Goal: Communication & Community: Answer question/provide support

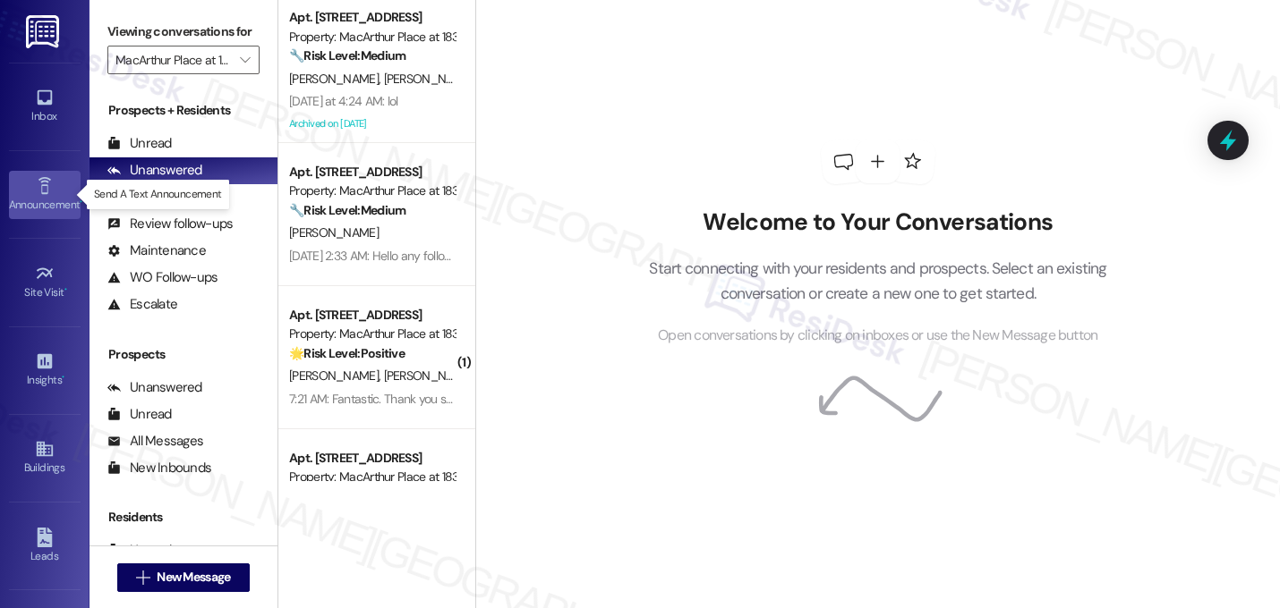
click at [41, 185] on icon at bounding box center [44, 185] width 13 height 17
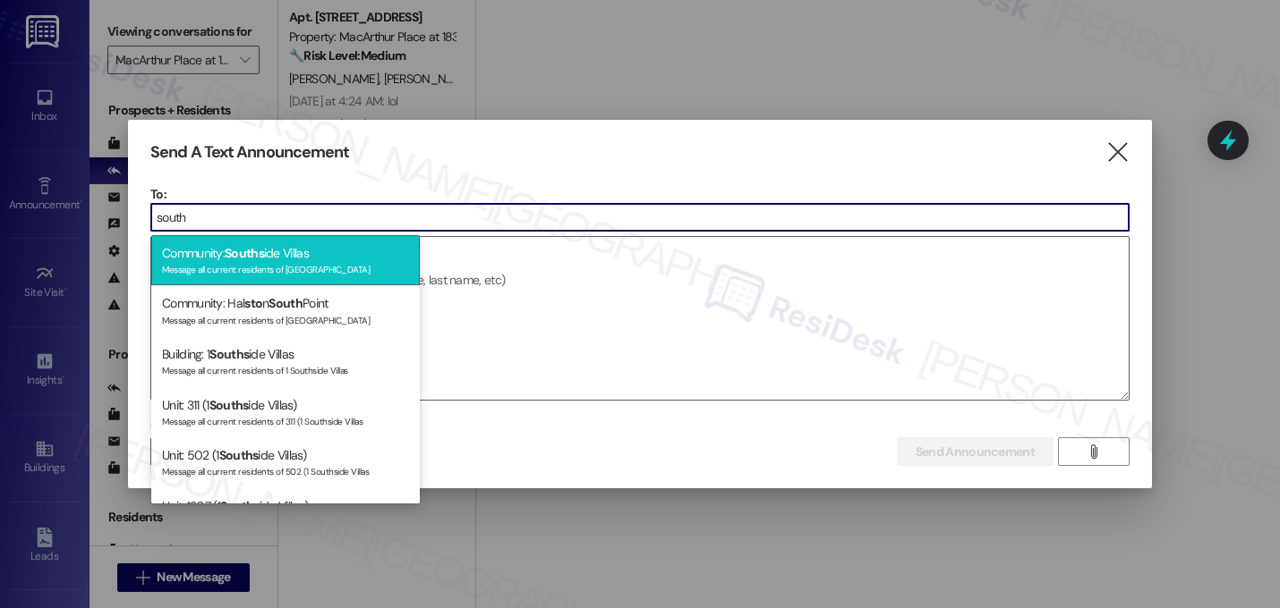
type input "south"
click at [211, 256] on div "Community: Souths ide Villas Message all current residents of Southside Villas" at bounding box center [285, 260] width 268 height 51
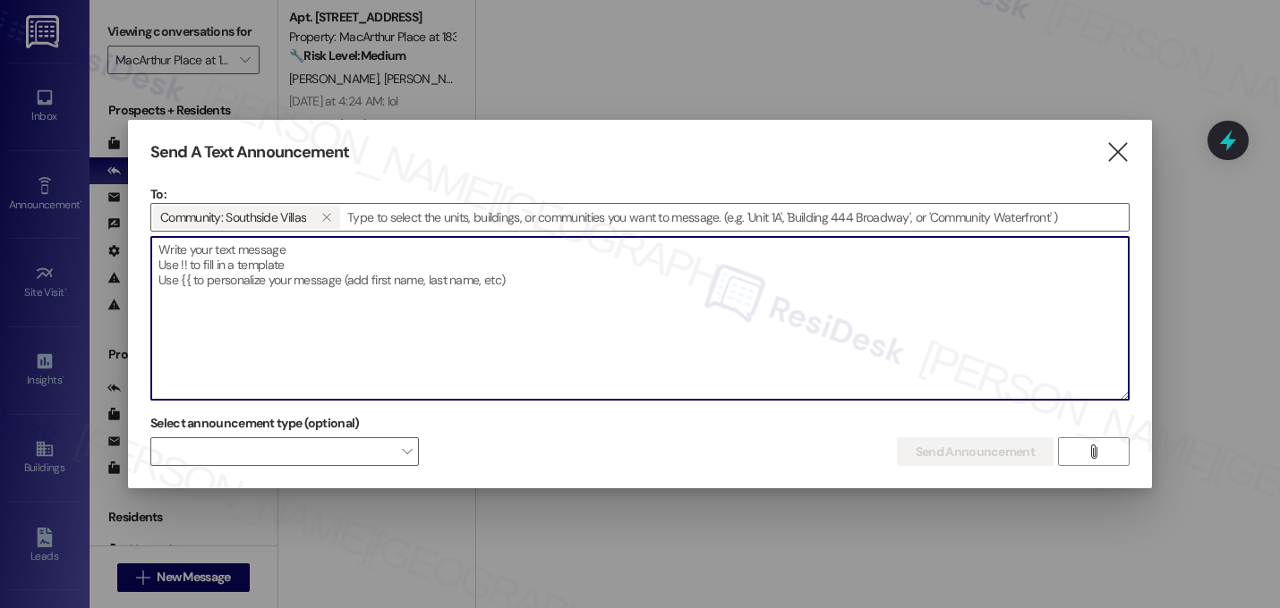
click at [214, 268] on textarea at bounding box center [639, 318] width 977 height 163
paste textarea "Hi {{first_name}}, Frosted Cupcake Day is happening today, Thursday, September …"
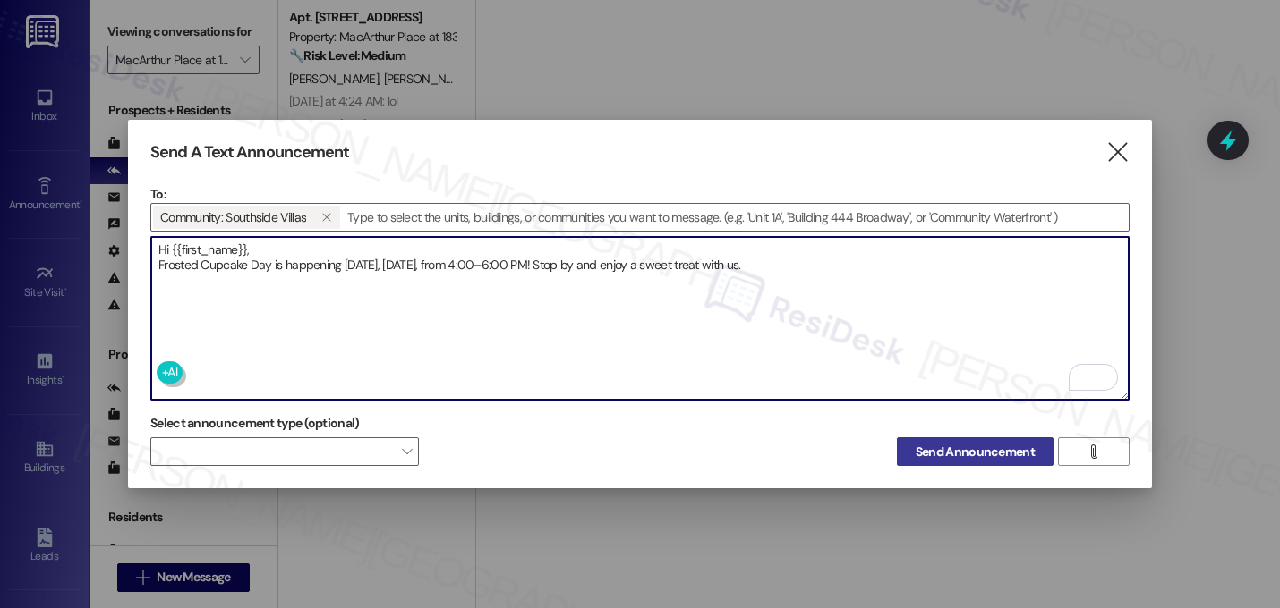
type textarea "Hi {{first_name}}, Frosted Cupcake Day is happening today, Thursday, September …"
click at [967, 448] on span "Send Announcement" at bounding box center [974, 452] width 119 height 19
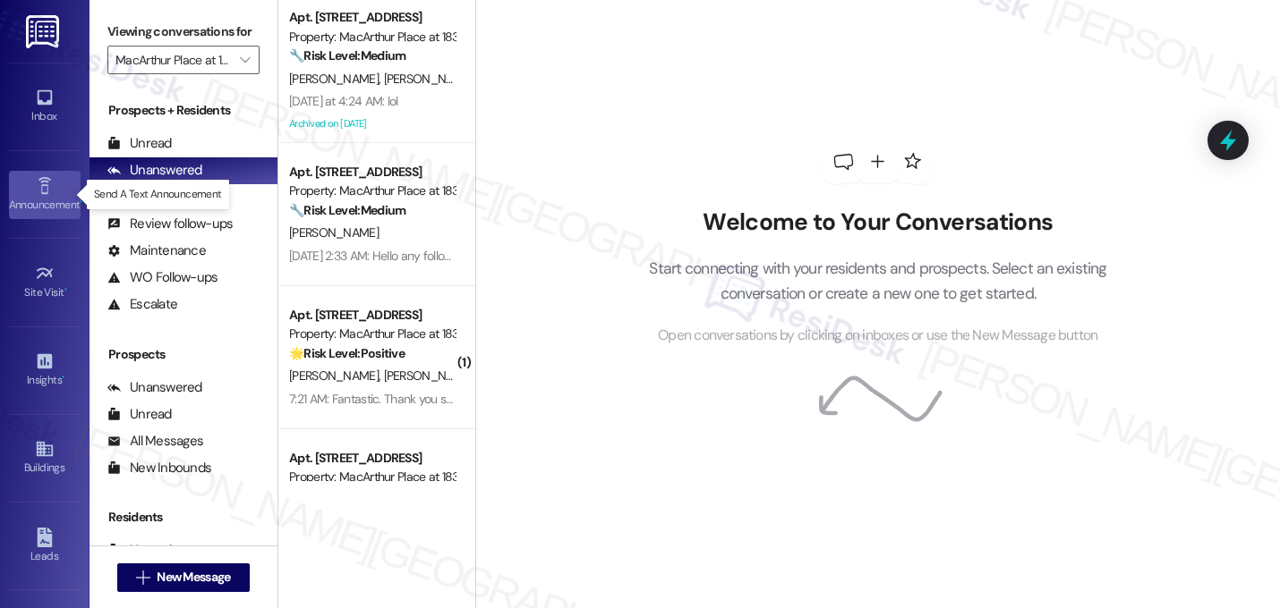
click at [47, 190] on icon at bounding box center [45, 186] width 20 height 20
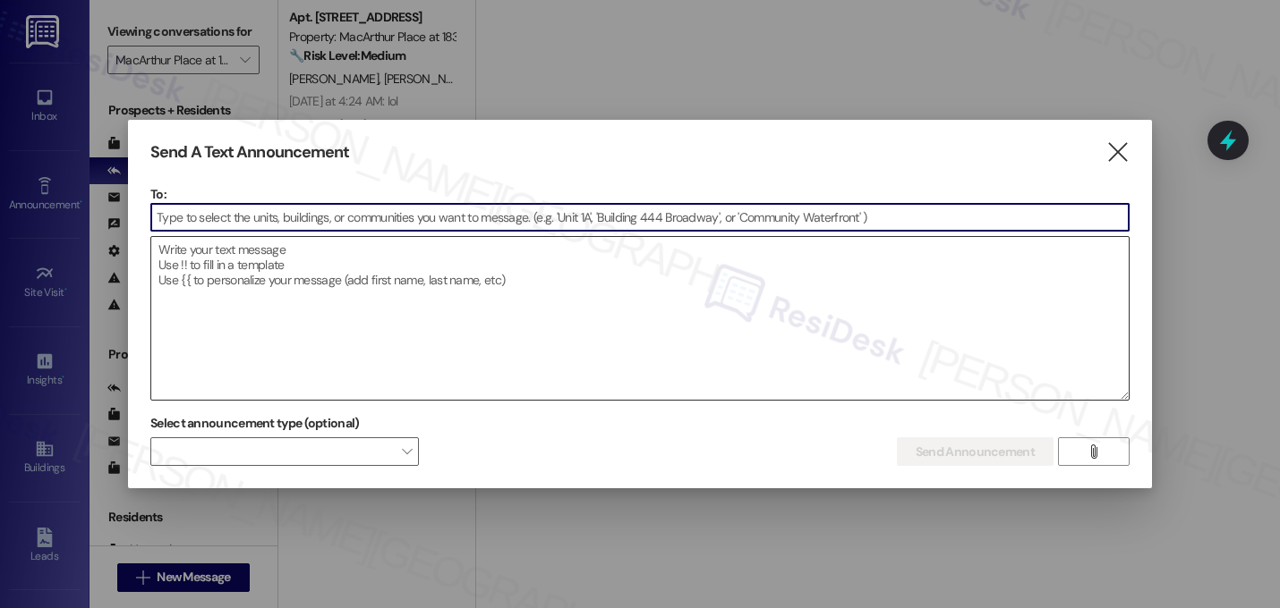
click at [193, 251] on textarea at bounding box center [639, 318] width 977 height 163
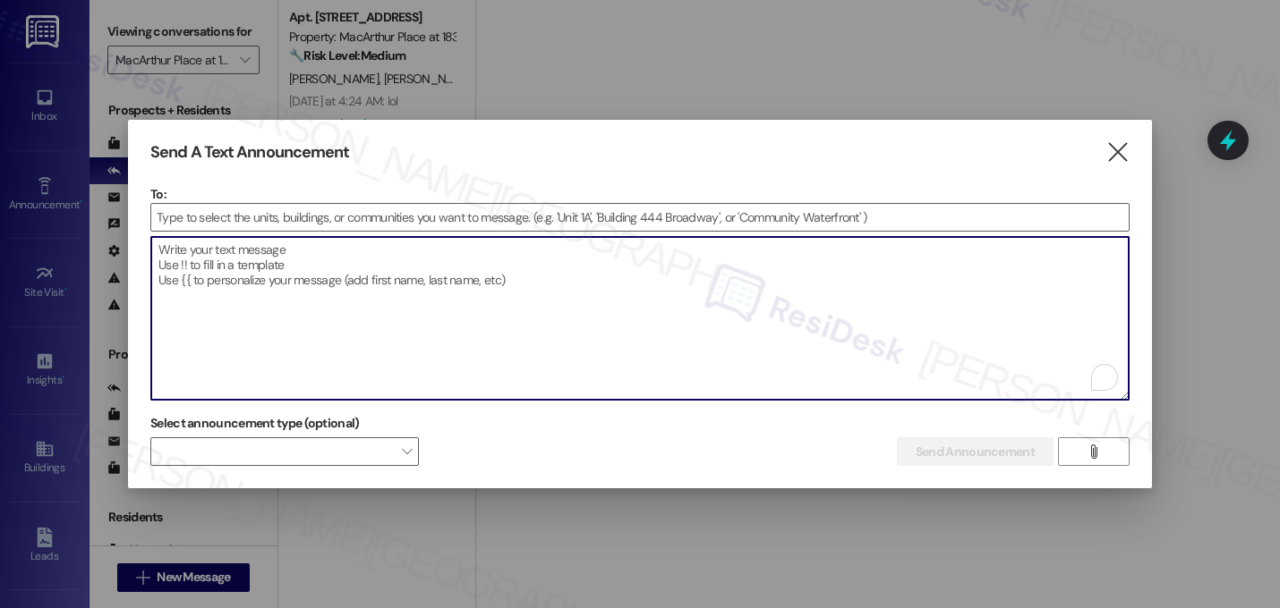
paste textarea "Hi {{first_name}}! Relax & unwind! Join us for a Wine & Cheese Social today, Th…"
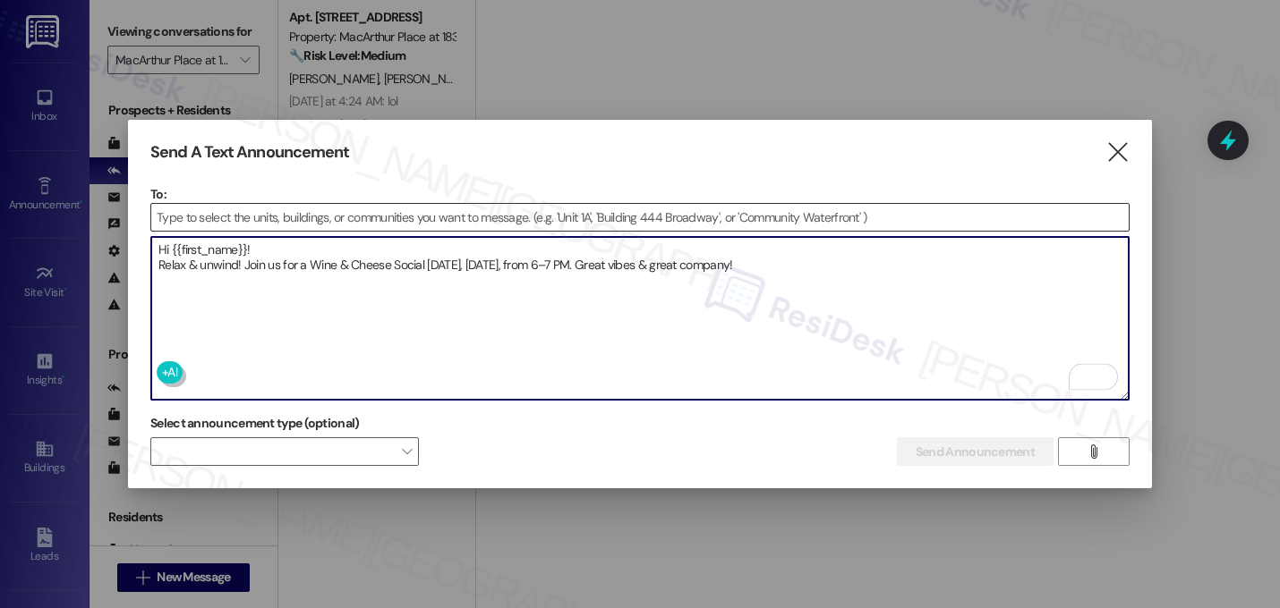
type textarea "Hi {{first_name}}! Relax & unwind! Join us for a Wine & Cheese Social today, Th…"
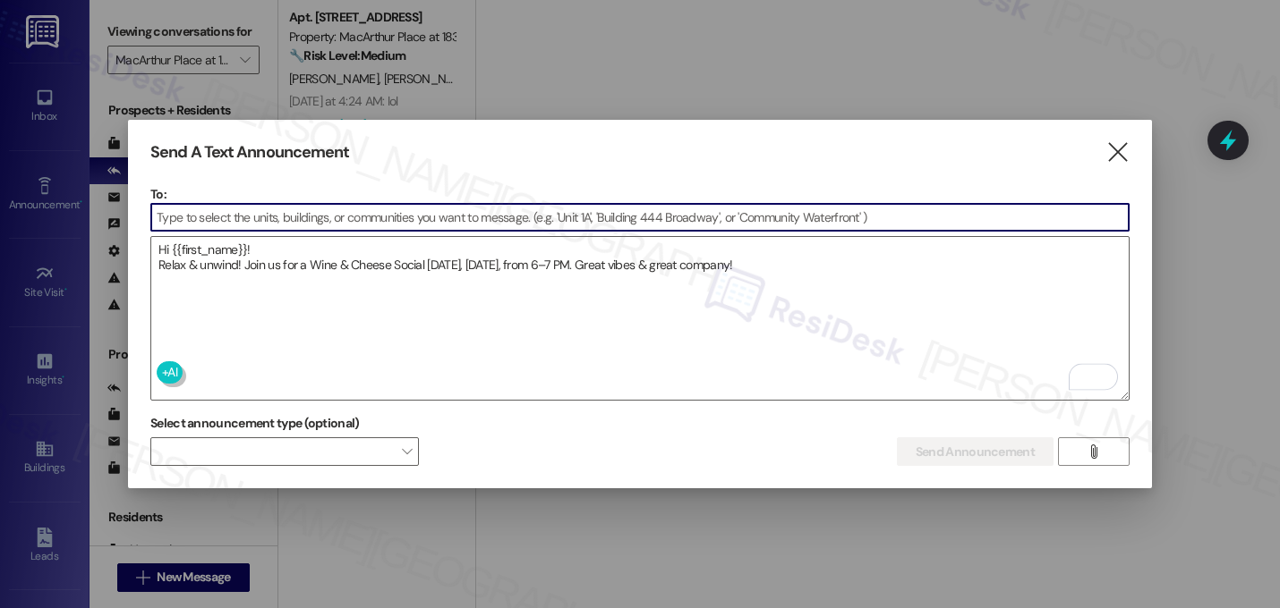
click at [211, 218] on input at bounding box center [639, 217] width 977 height 27
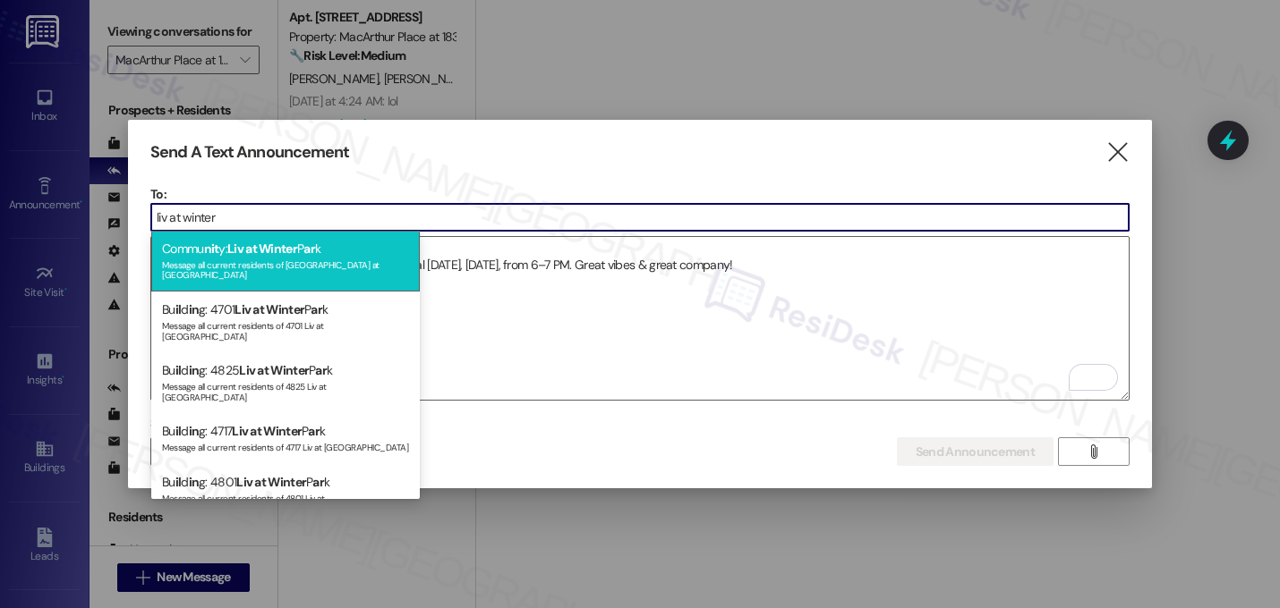
type input "liv at winter"
click at [202, 239] on div "Commu nit y: Liv at Winter P ar k Message all current residents of Liv at Winte…" at bounding box center [285, 261] width 268 height 61
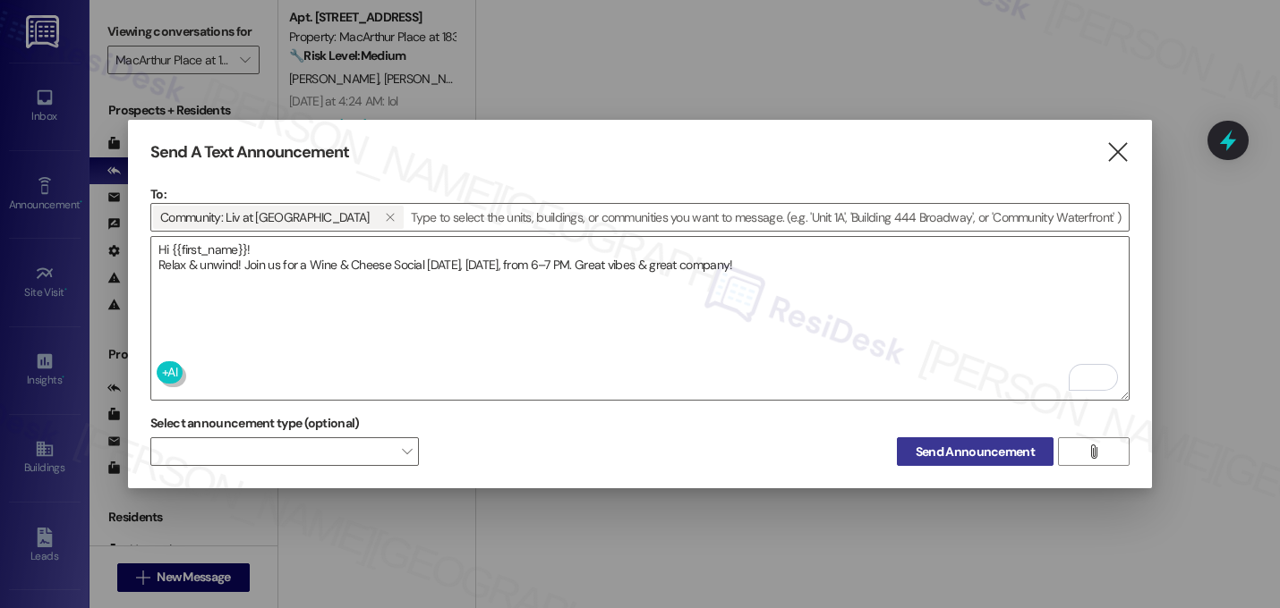
click at [922, 443] on span "Send Announcement" at bounding box center [974, 452] width 119 height 19
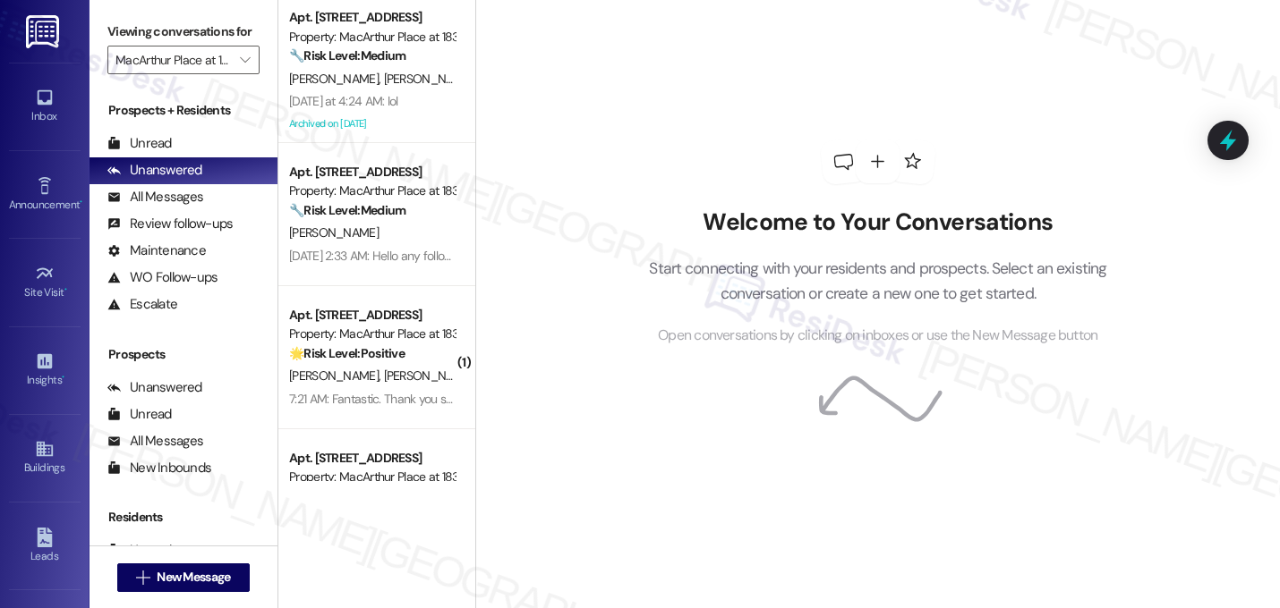
click at [781, 81] on div "Welcome to Your Conversations Start connecting with your residents and prospect…" at bounding box center [877, 243] width 537 height 487
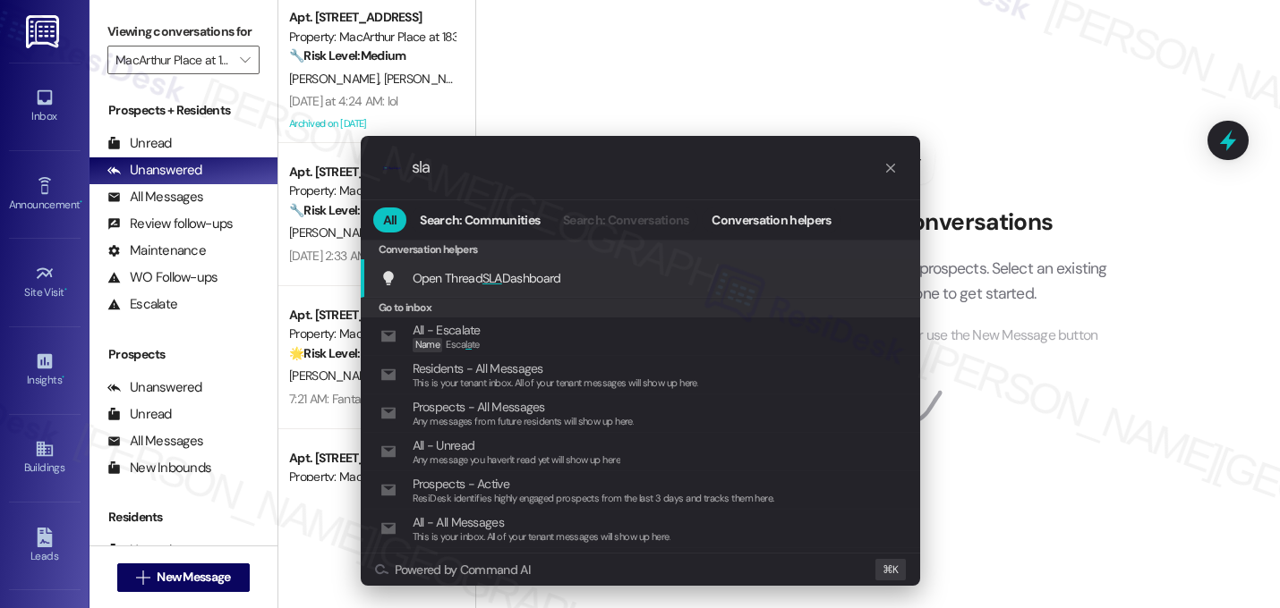
type input "sla"
click at [499, 272] on span "SLA" at bounding box center [492, 278] width 20 height 16
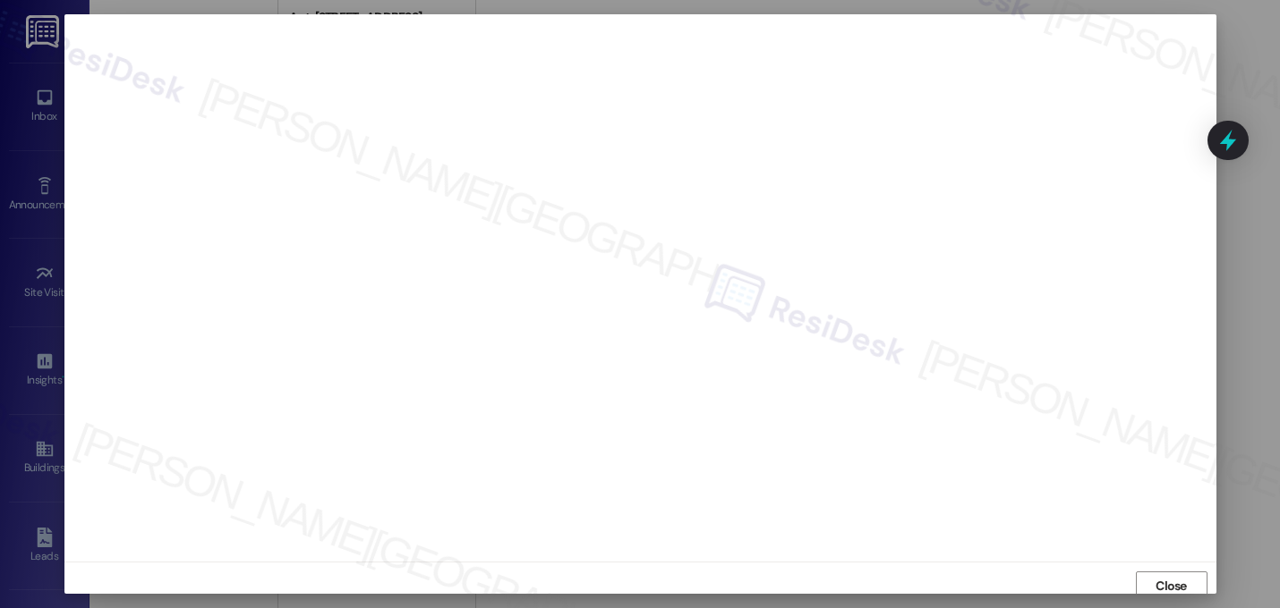
scroll to position [6, 0]
click at [1153, 568] on span "Close" at bounding box center [1171, 579] width 38 height 27
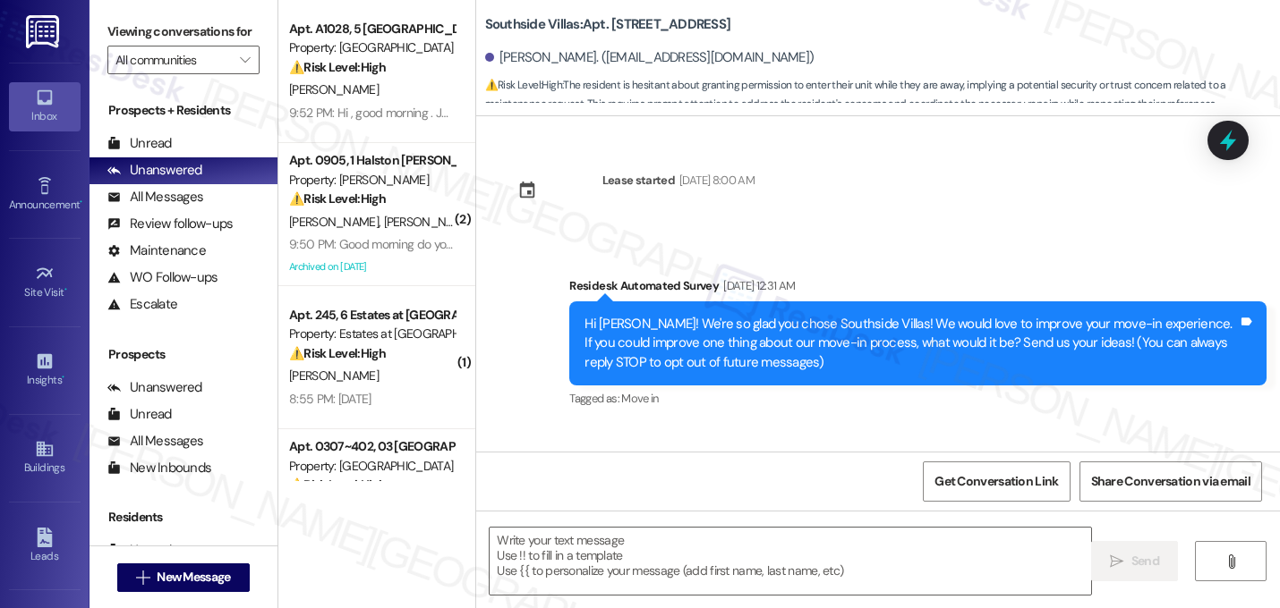
scroll to position [24355, 0]
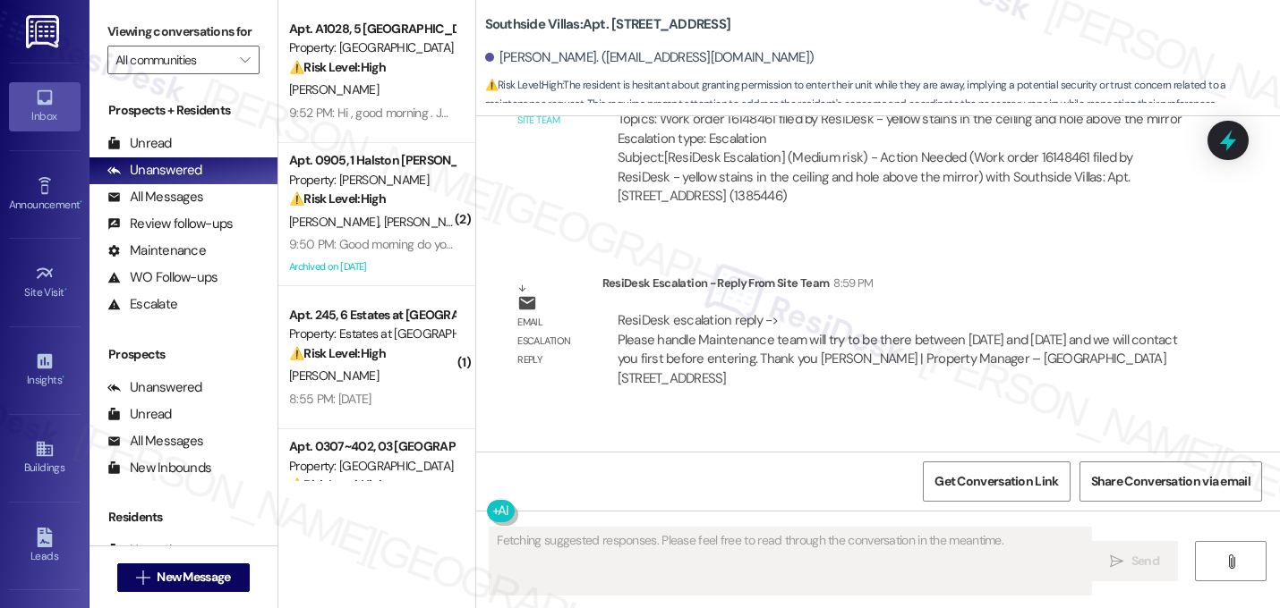
click at [833, 415] on div "Announcement, sent via SMS Sarah (ResiDesk) 10:13 PM Hi Jody, Frosted Cupcake D…" at bounding box center [878, 500] width 804 height 170
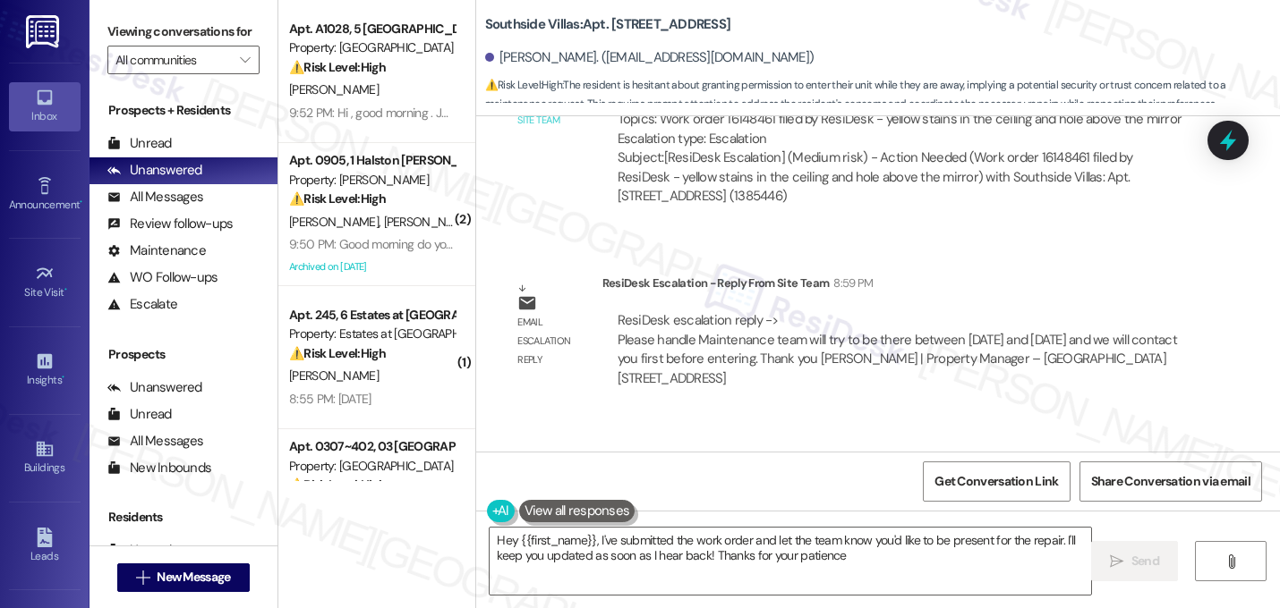
type textarea "Hey {{first_name}}, I've submitted the work order and let the team know you'd l…"
click at [797, 415] on div "Announcement, sent via SMS Sarah (ResiDesk) 10:13 PM Hi Jody, Frosted Cupcake D…" at bounding box center [878, 500] width 804 height 170
click at [797, 442] on div "Announcement, sent via SMS Sarah (ResiDesk) 10:13 PM Hi Jody, Frosted Cupcake D…" at bounding box center [932, 513] width 693 height 143
click at [816, 415] on div "Announcement, sent via SMS Sarah (ResiDesk) 10:13 PM Hi Jody, Frosted Cupcake D…" at bounding box center [878, 500] width 804 height 170
click at [727, 560] on textarea "Hey {{first_name}}, I've submitted the work order and let the team know you'd l…" at bounding box center [789, 561] width 601 height 67
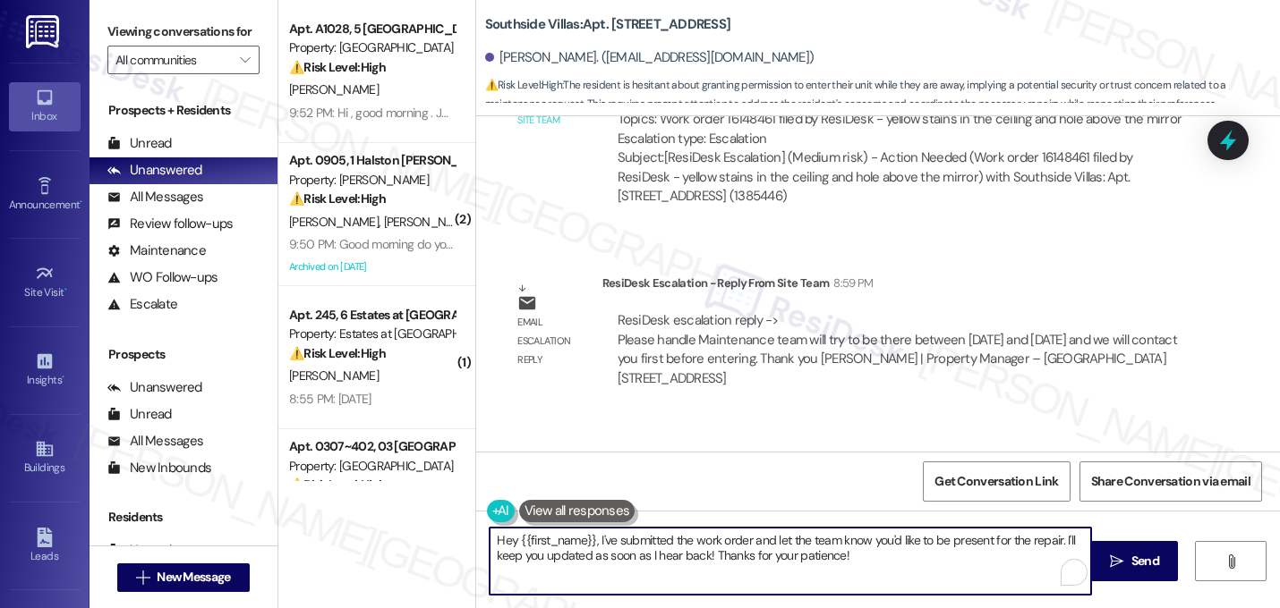
click at [727, 560] on textarea "Hey {{first_name}}, I've submitted the work order and let the team know you'd l…" at bounding box center [789, 561] width 601 height 67
type textarea "Hey Jody, just a quick update on your concern. Maintenance team will try to be …"
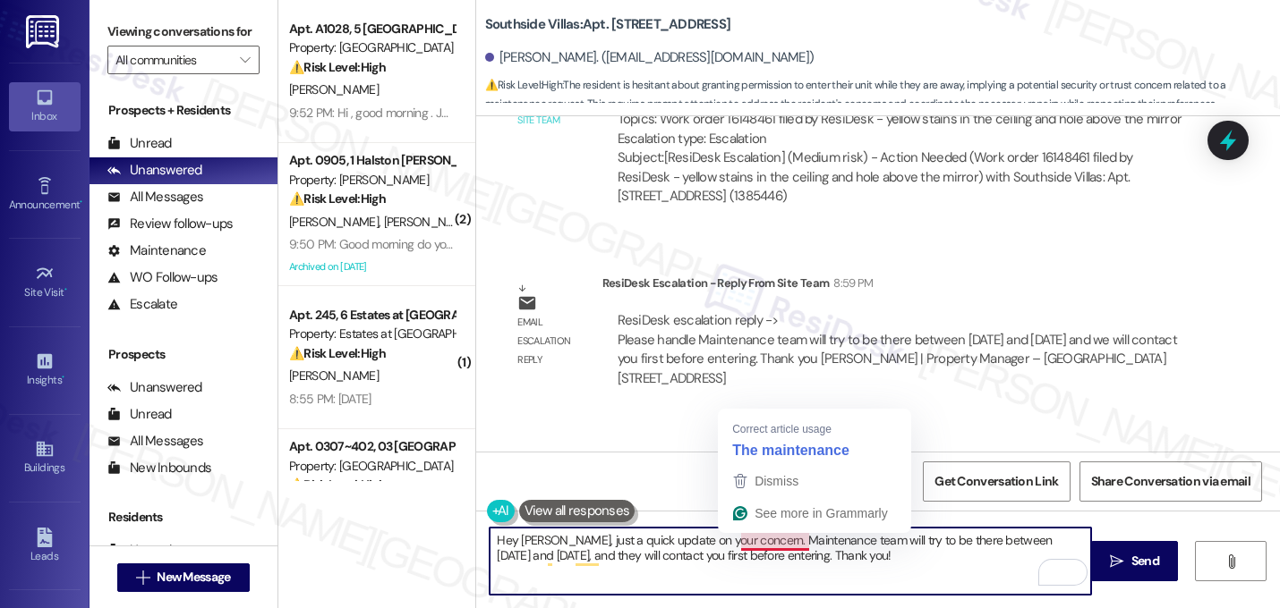
click at [752, 587] on textarea "Hey Jody, just a quick update on your concern. Maintenance team will try to be …" at bounding box center [789, 561] width 601 height 67
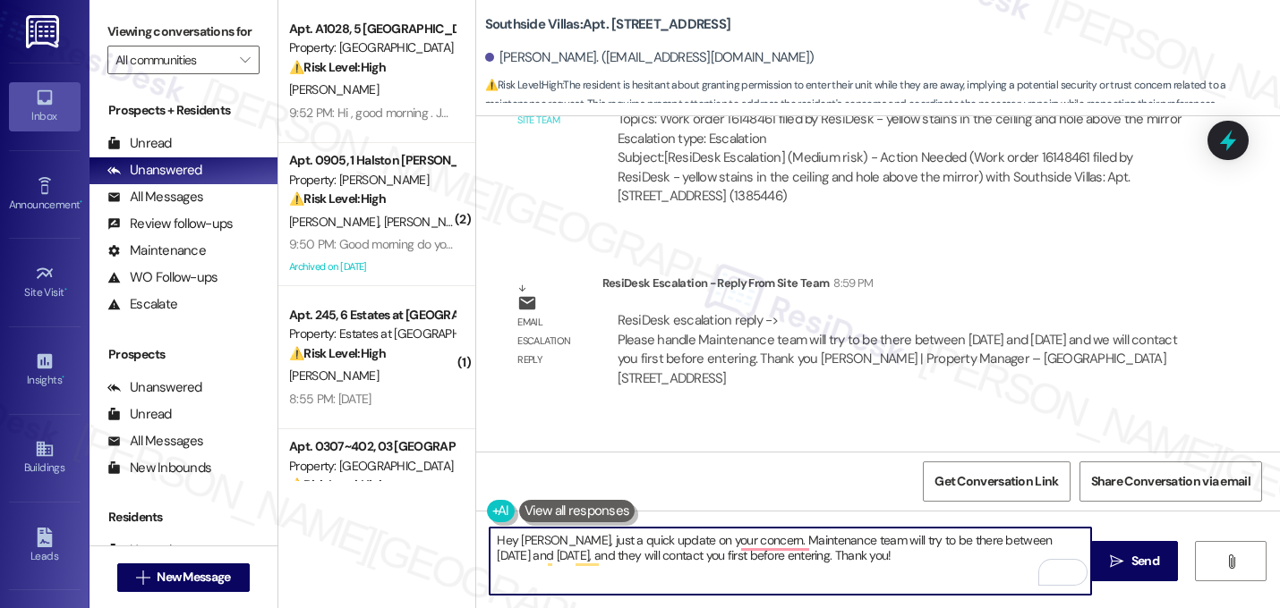
click at [866, 566] on textarea "Hey Jody, just a quick update on your concern. Maintenance team will try to be …" at bounding box center [789, 561] width 601 height 67
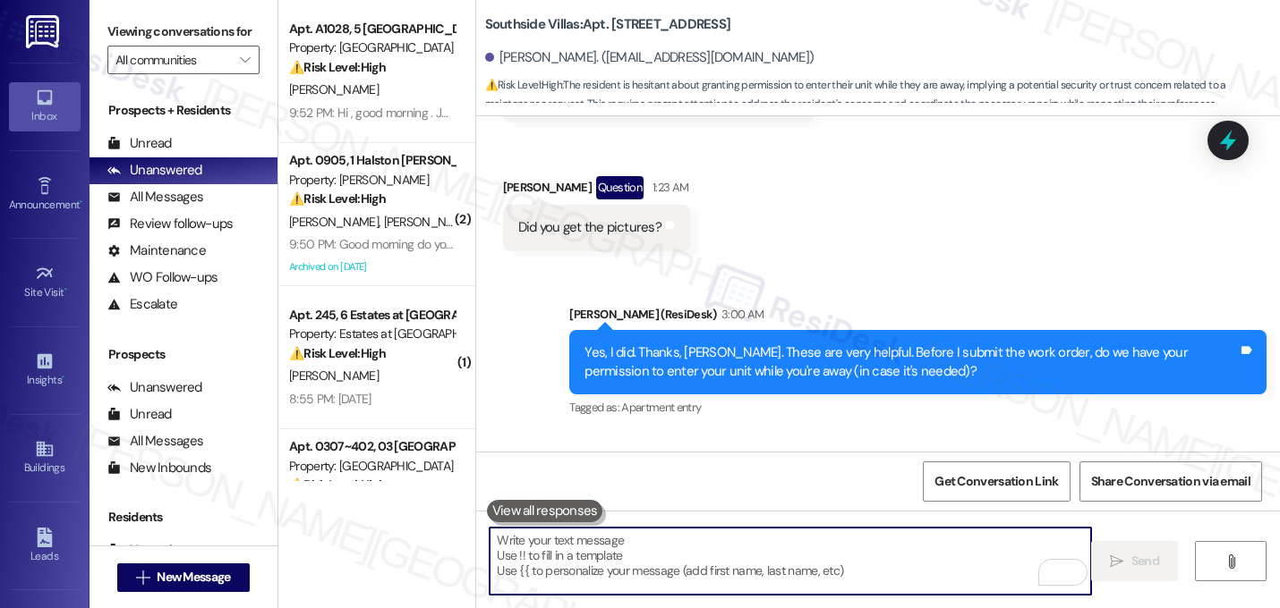
scroll to position [23466, 0]
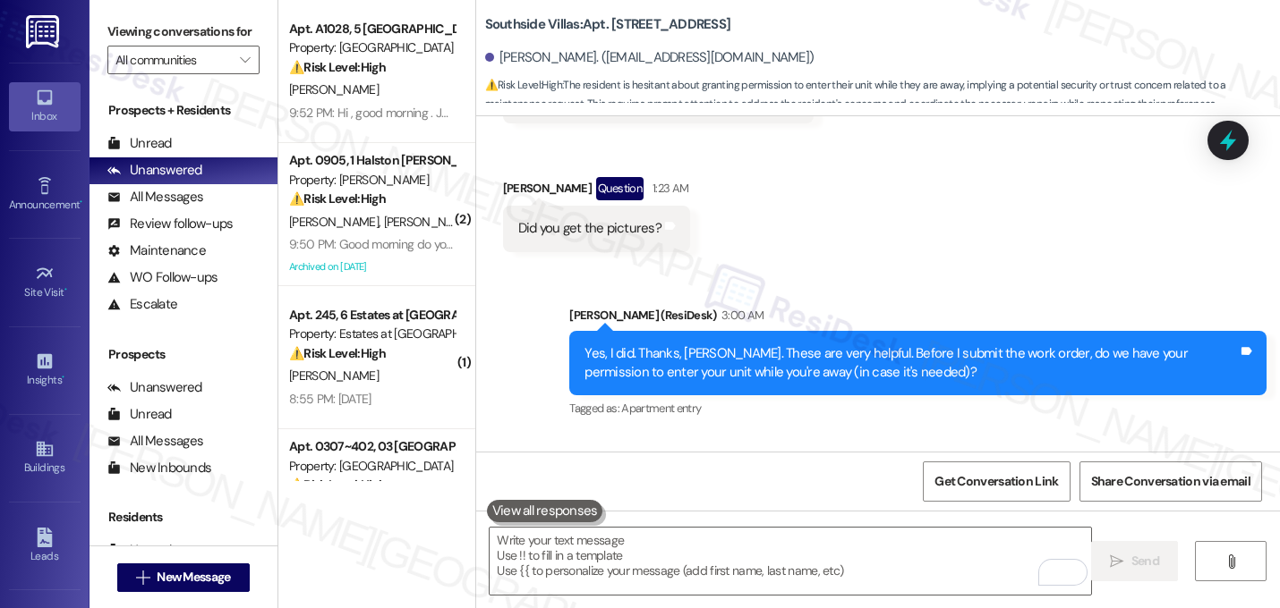
click at [921, 436] on div "Received via SMS Jody Pierce 3:01 AM I would rather be there Tags and notes Tag…" at bounding box center [878, 511] width 804 height 151
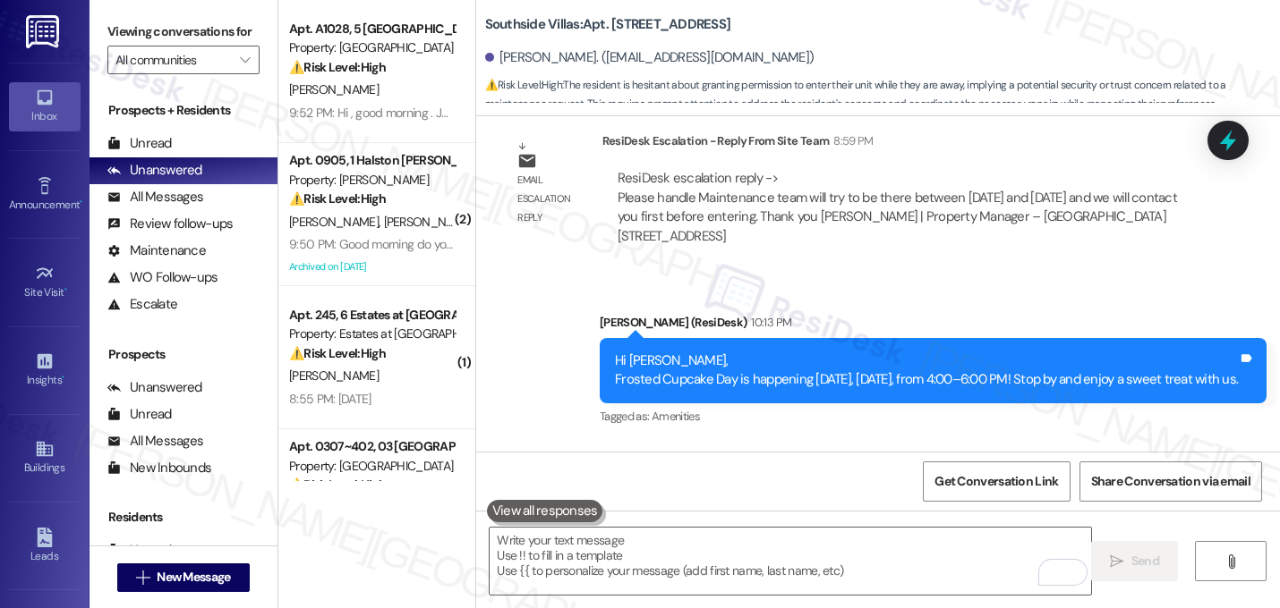
scroll to position [24498, 0]
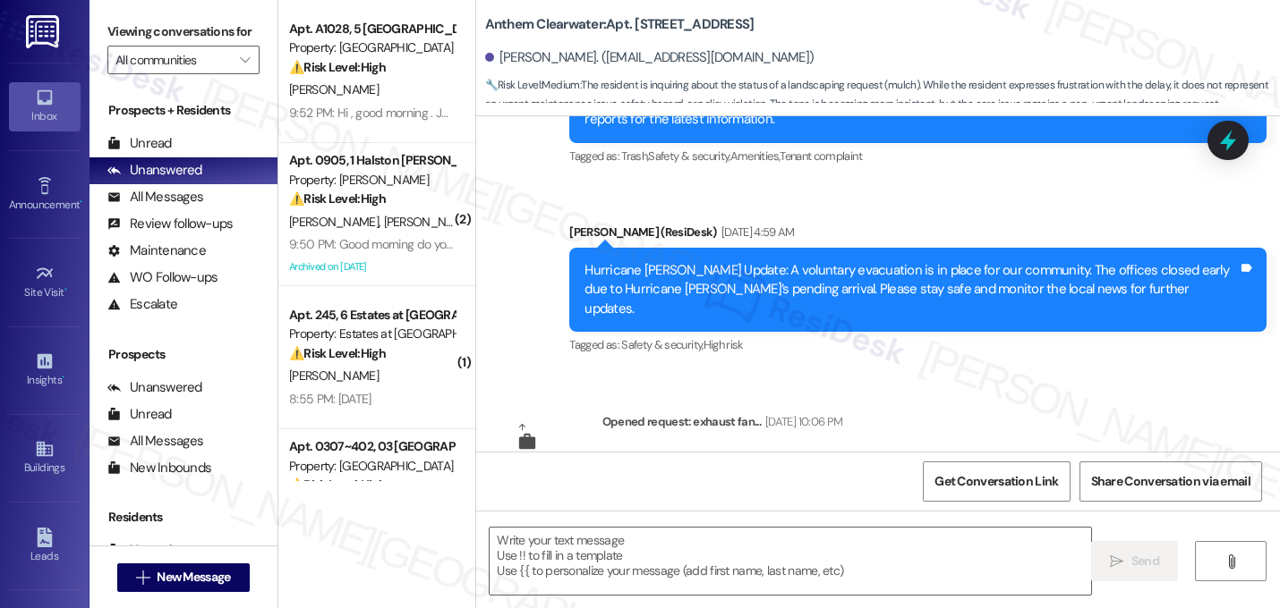
type textarea "Fetching suggested responses. Please feel free to read through the conversation…"
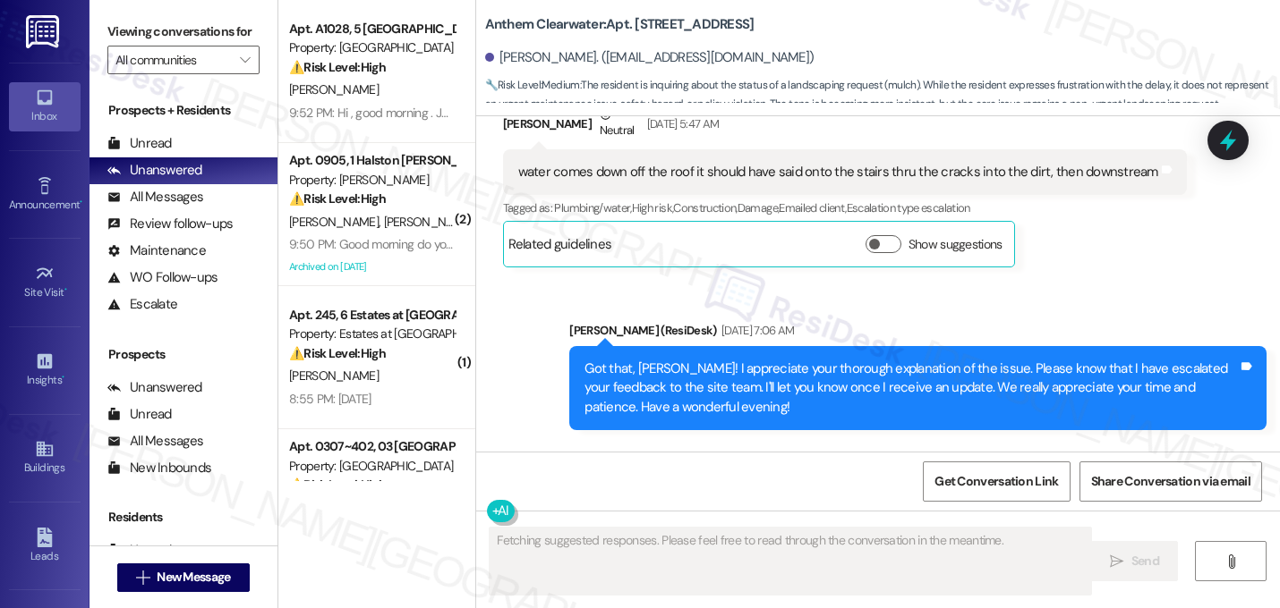
scroll to position [15932, 0]
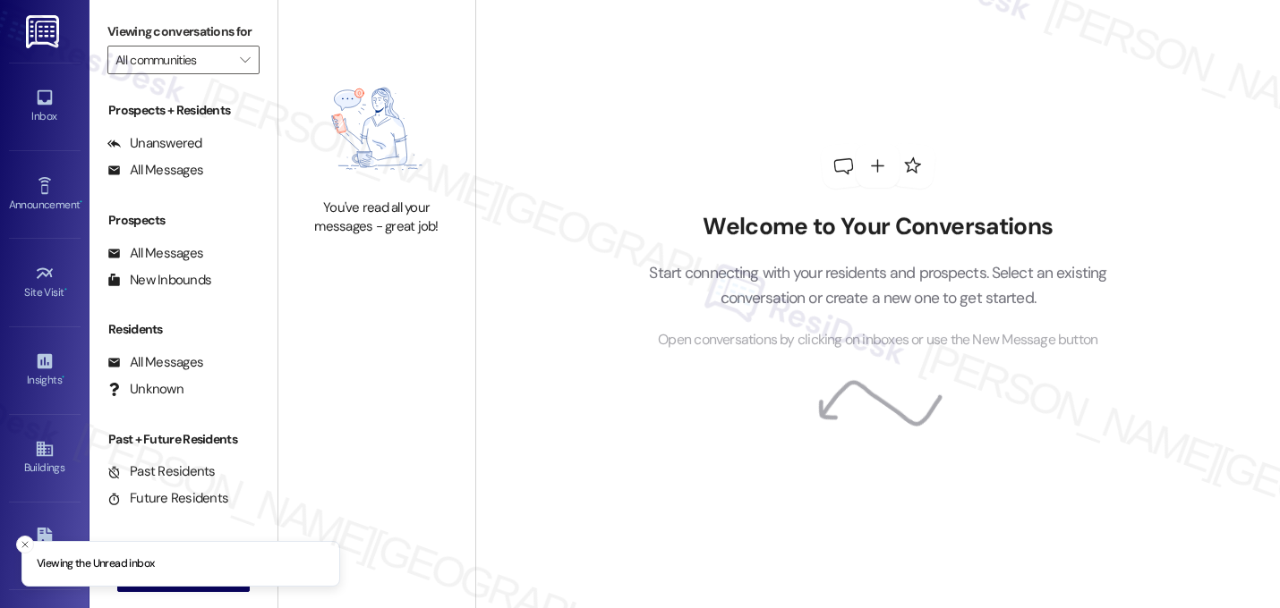
type input "MacArthur Place at 183"
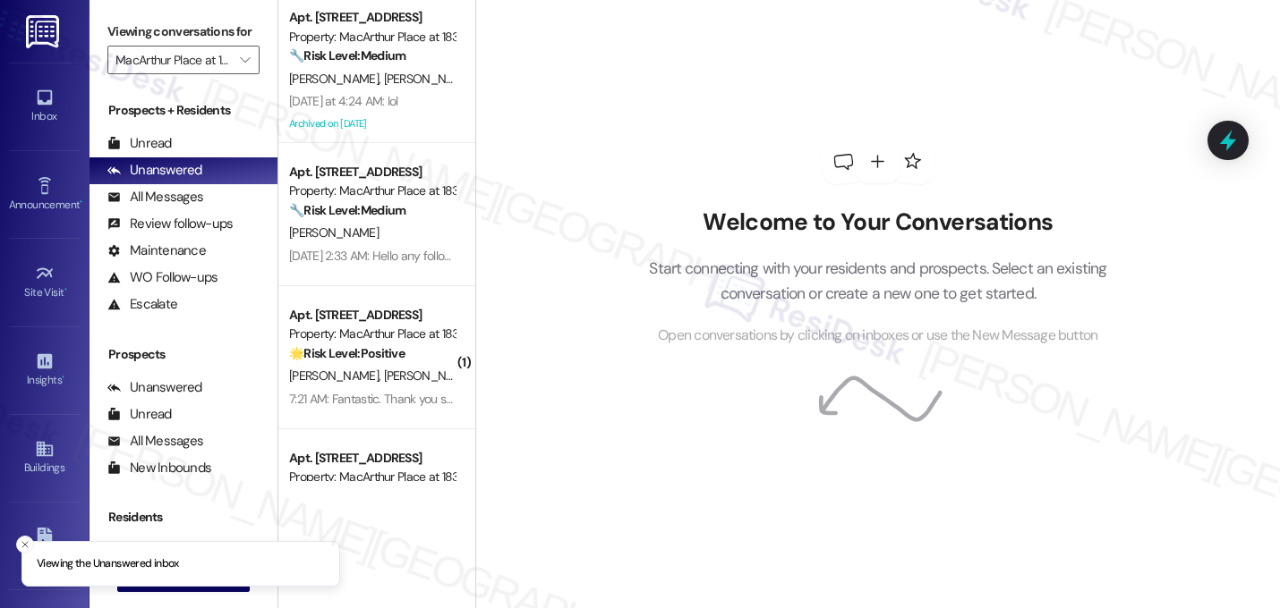
click at [776, 173] on div "Welcome to Your Conversations Start connecting with your residents and prospect…" at bounding box center [877, 243] width 537 height 487
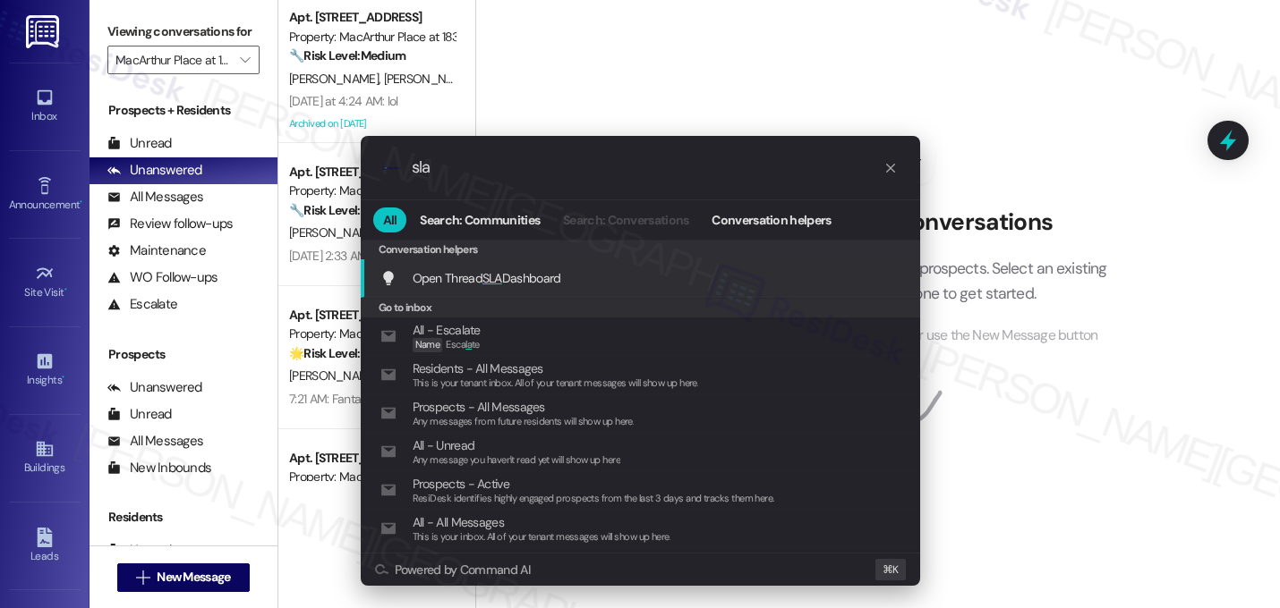
type input "sla"
click at [501, 282] on span "SLA" at bounding box center [492, 278] width 20 height 16
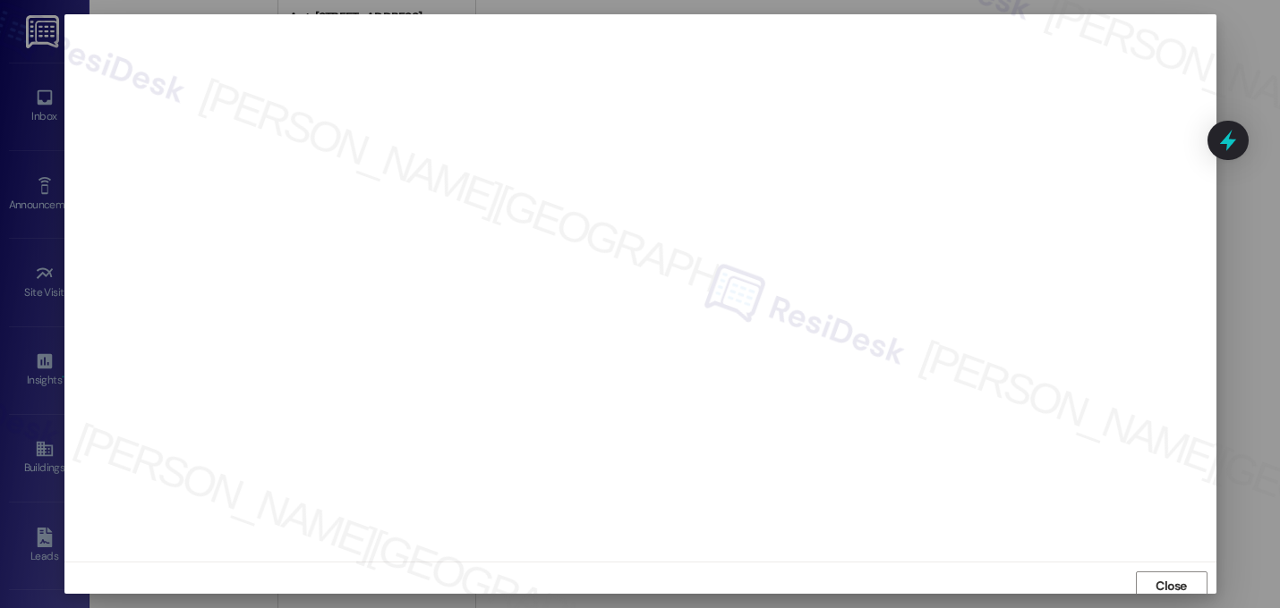
scroll to position [6, 0]
click at [1172, 573] on span "Close" at bounding box center [1170, 580] width 31 height 19
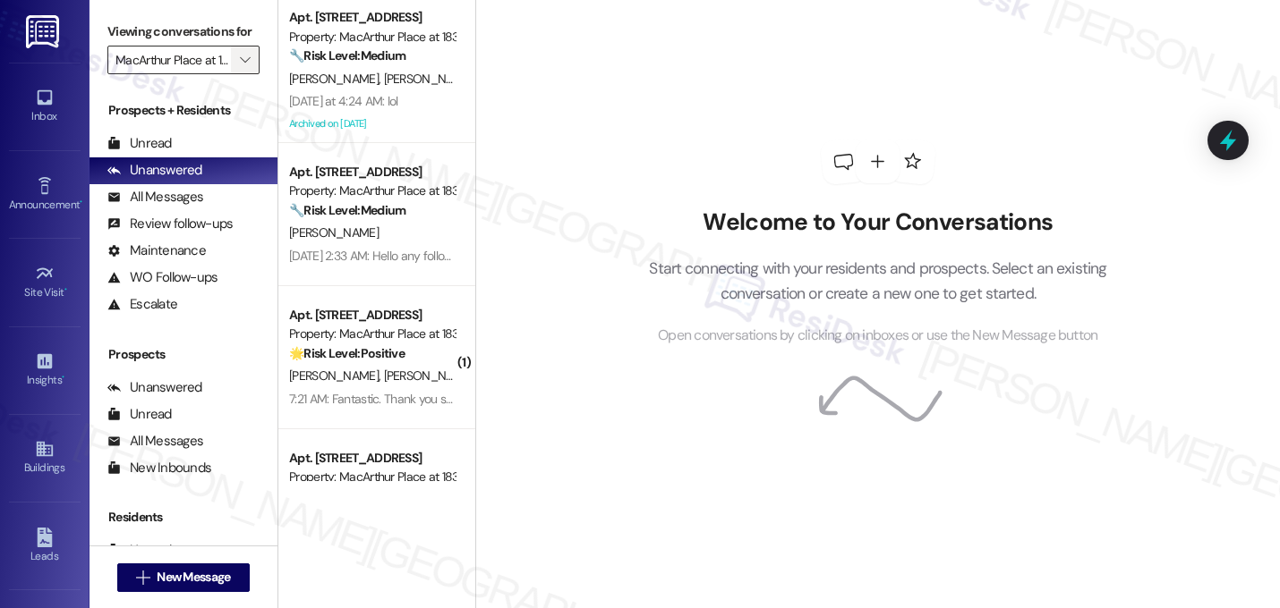
click at [240, 67] on icon "" at bounding box center [245, 60] width 10 height 14
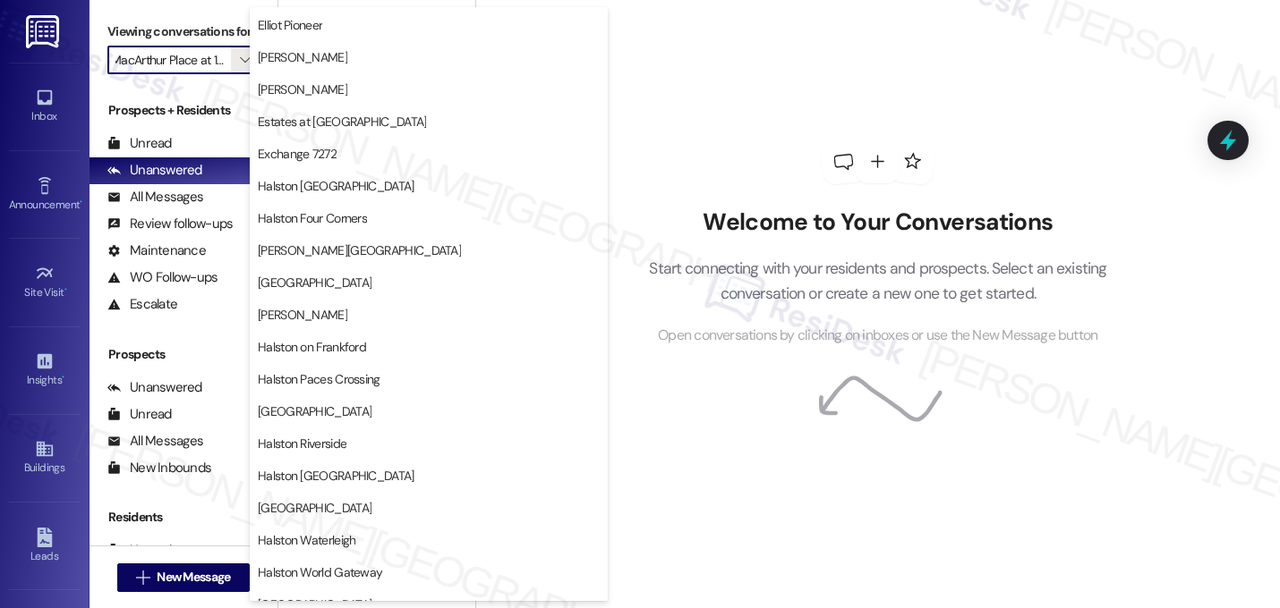
scroll to position [391, 0]
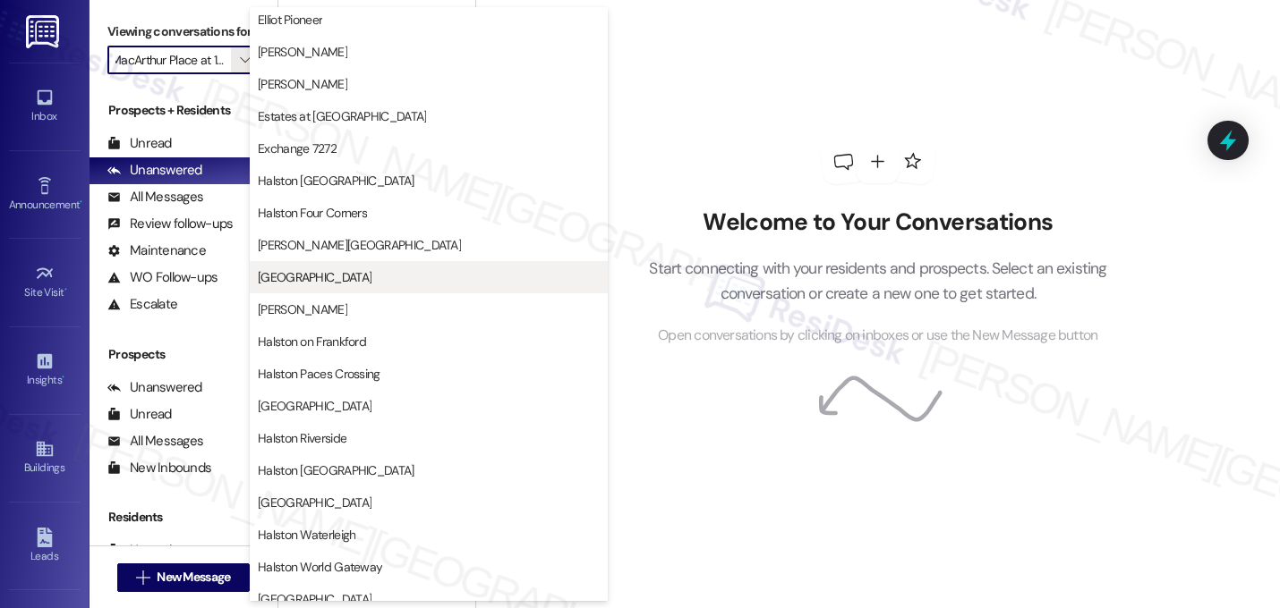
click at [310, 285] on span "[GEOGRAPHIC_DATA]" at bounding box center [315, 277] width 114 height 18
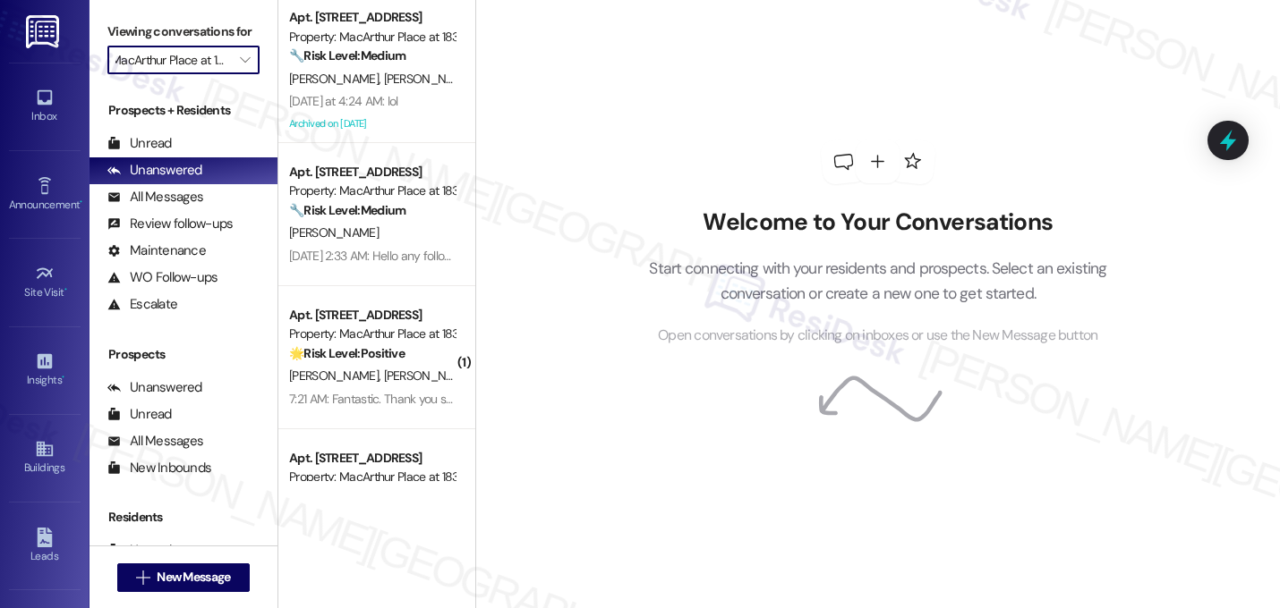
type input "[GEOGRAPHIC_DATA]"
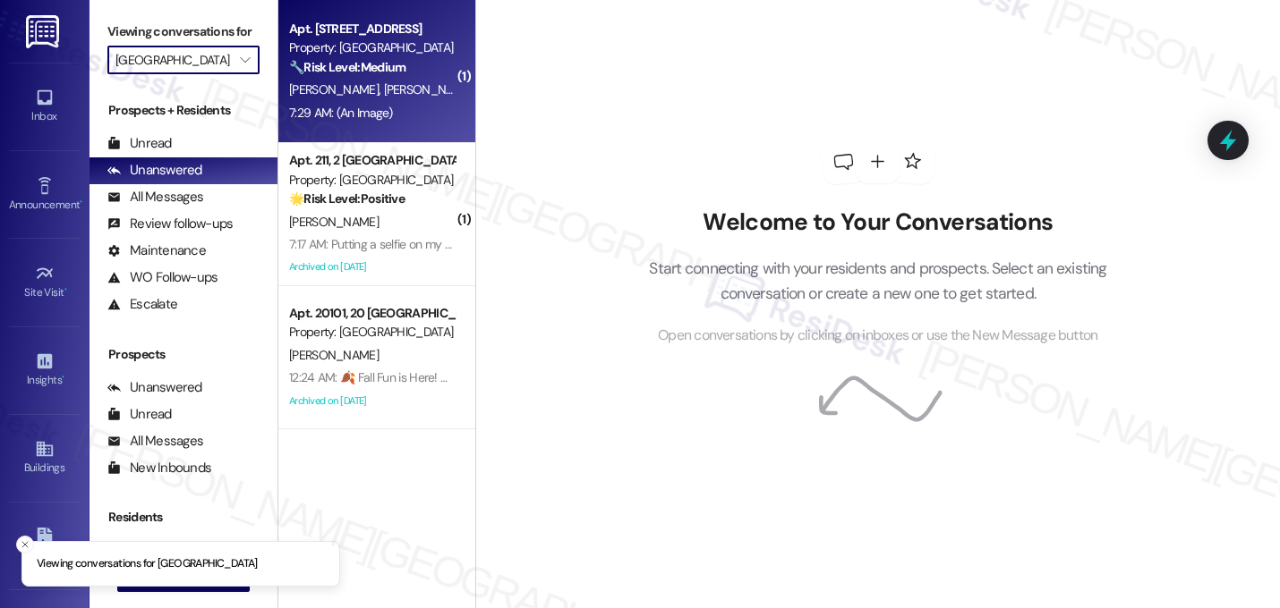
click at [369, 114] on div "7:29 AM: (An Image) 7:29 AM: (An Image)" at bounding box center [341, 113] width 104 height 16
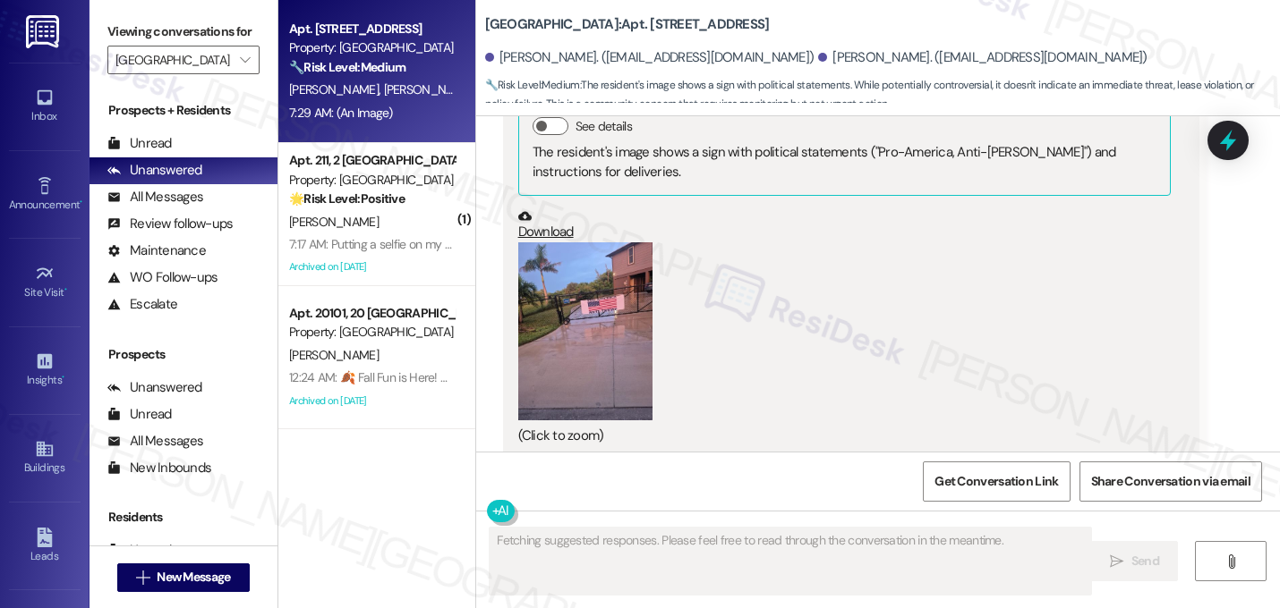
scroll to position [9264, 0]
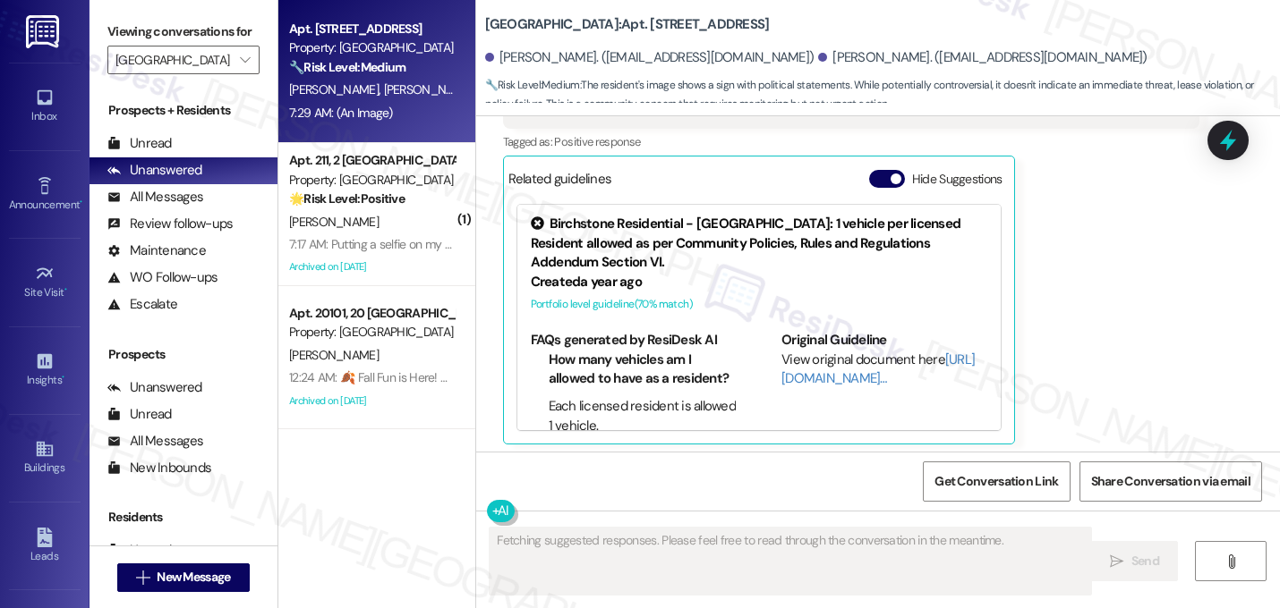
click at [1115, 242] on div "[PERSON_NAME] 7:29 AM On our way home from dinner. Yay!!! JPG attachment ResiDe…" at bounding box center [851, 52] width 697 height 786
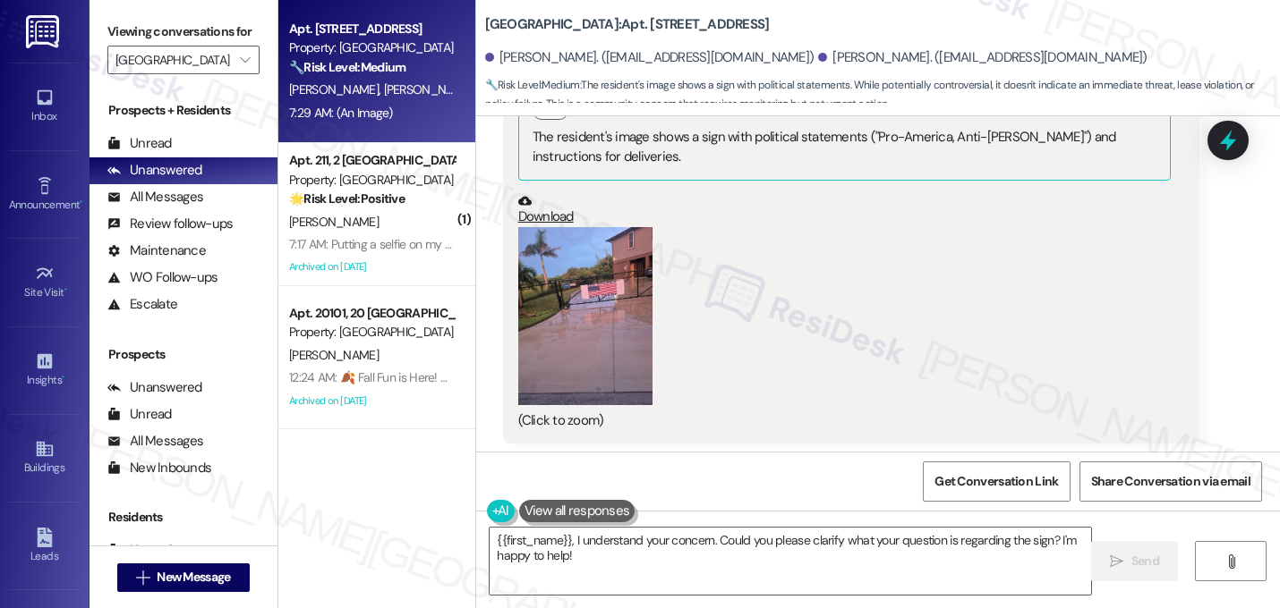
scroll to position [8942, 0]
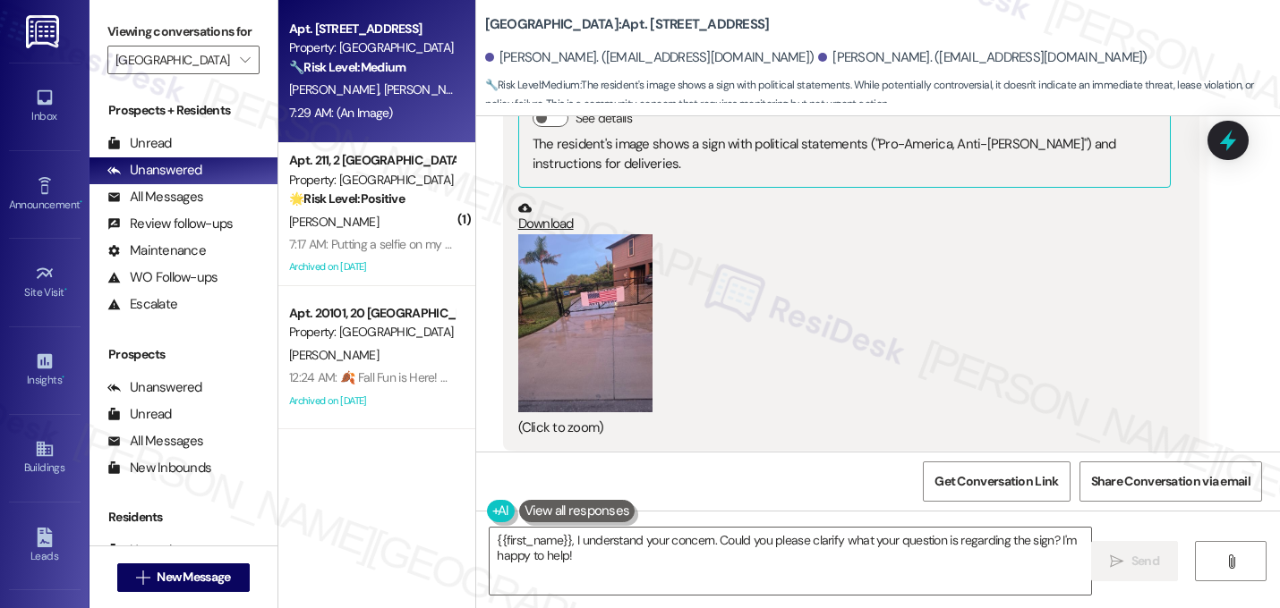
click at [872, 492] on button "Hide Suggestions" at bounding box center [887, 501] width 36 height 18
click at [1260, 305] on div "Received via SMS Elaine Tifft 7:29 AM On our way home from dinner. Yay!!! JPG a…" at bounding box center [878, 239] width 804 height 596
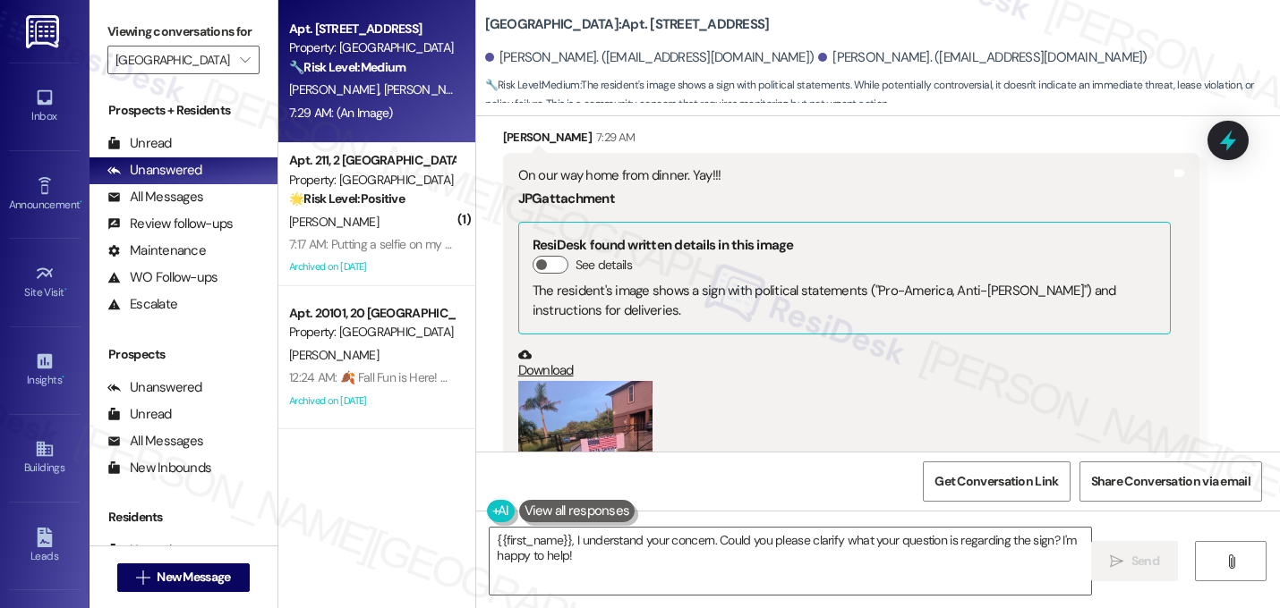
scroll to position [8798, 0]
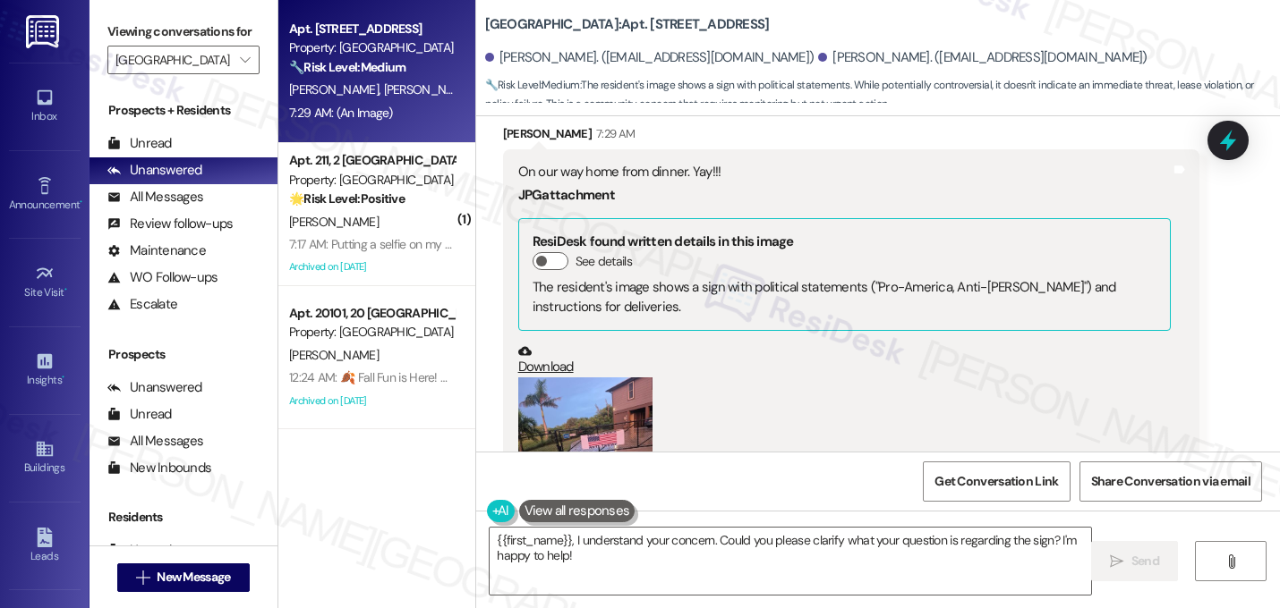
click at [593, 378] on button "Zoom image" at bounding box center [585, 467] width 134 height 179
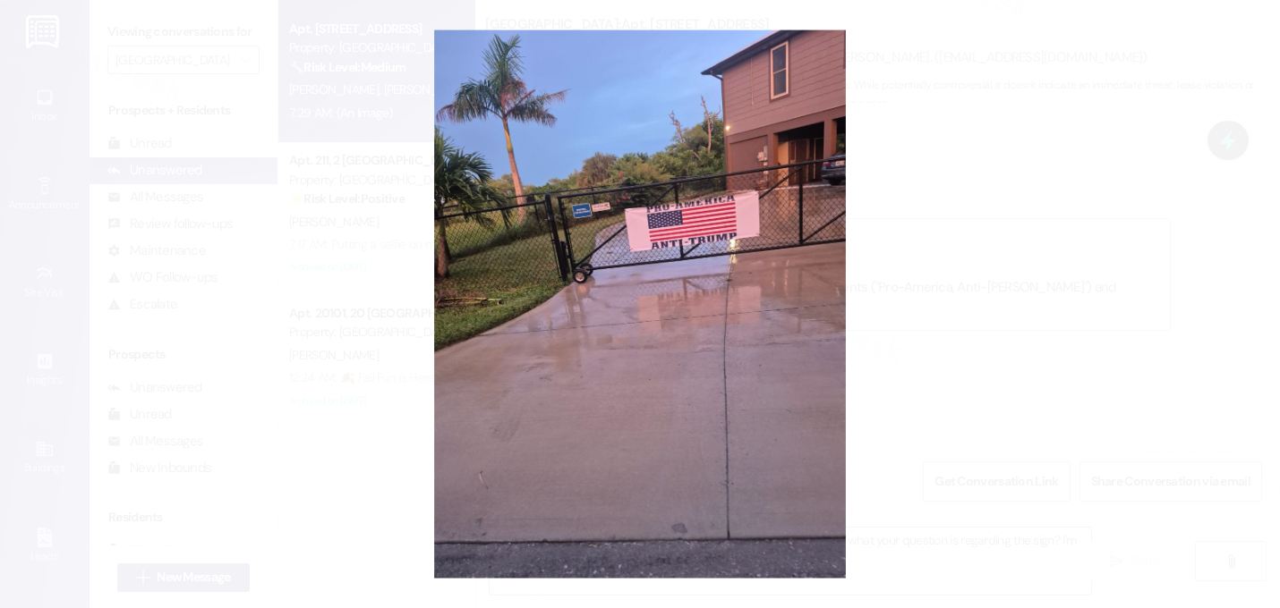
click at [960, 371] on button "Unzoom image" at bounding box center [640, 304] width 1280 height 608
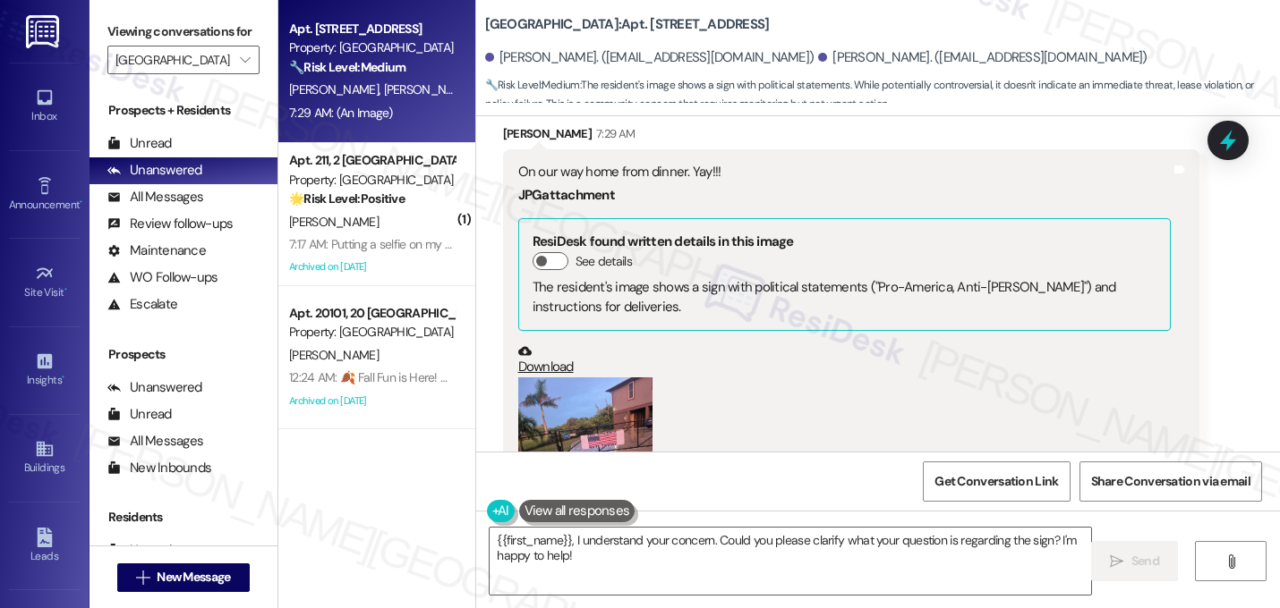
click at [960, 378] on div "(Click to zoom)" at bounding box center [844, 480] width 653 height 204
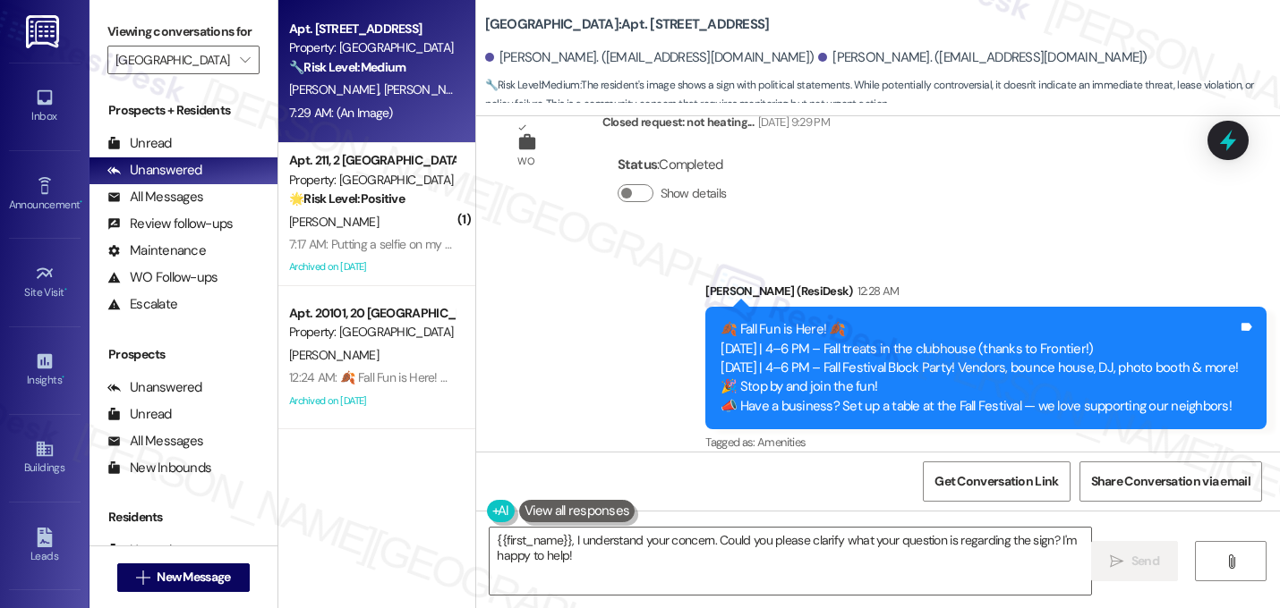
scroll to position [8412, 0]
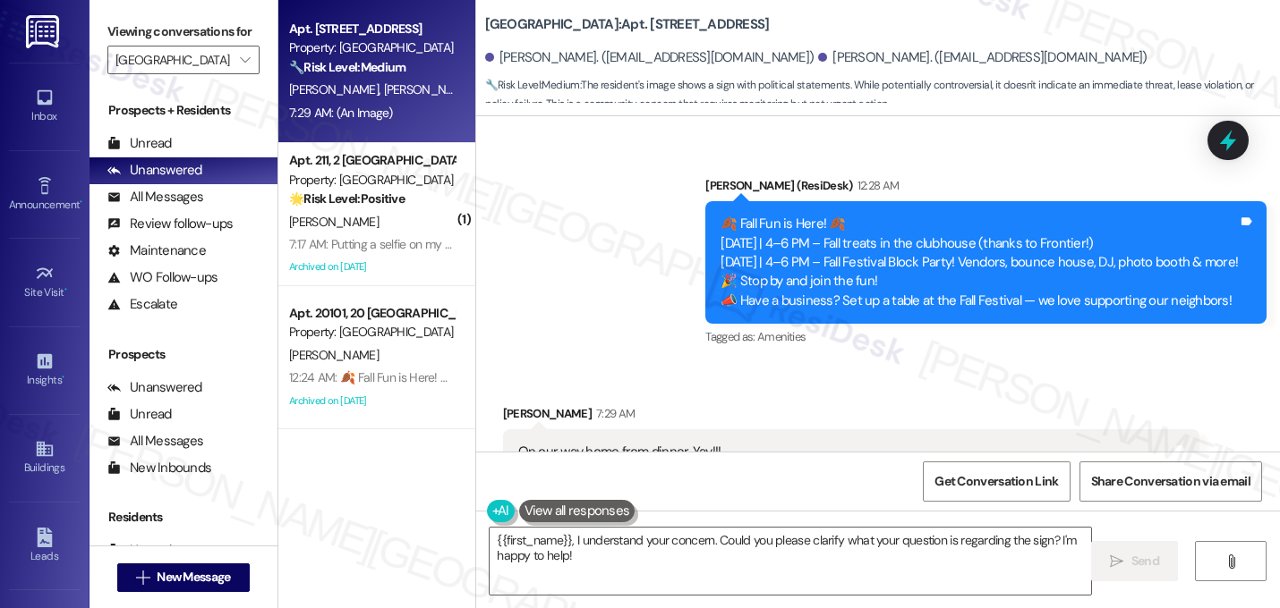
scroll to position [8519, 0]
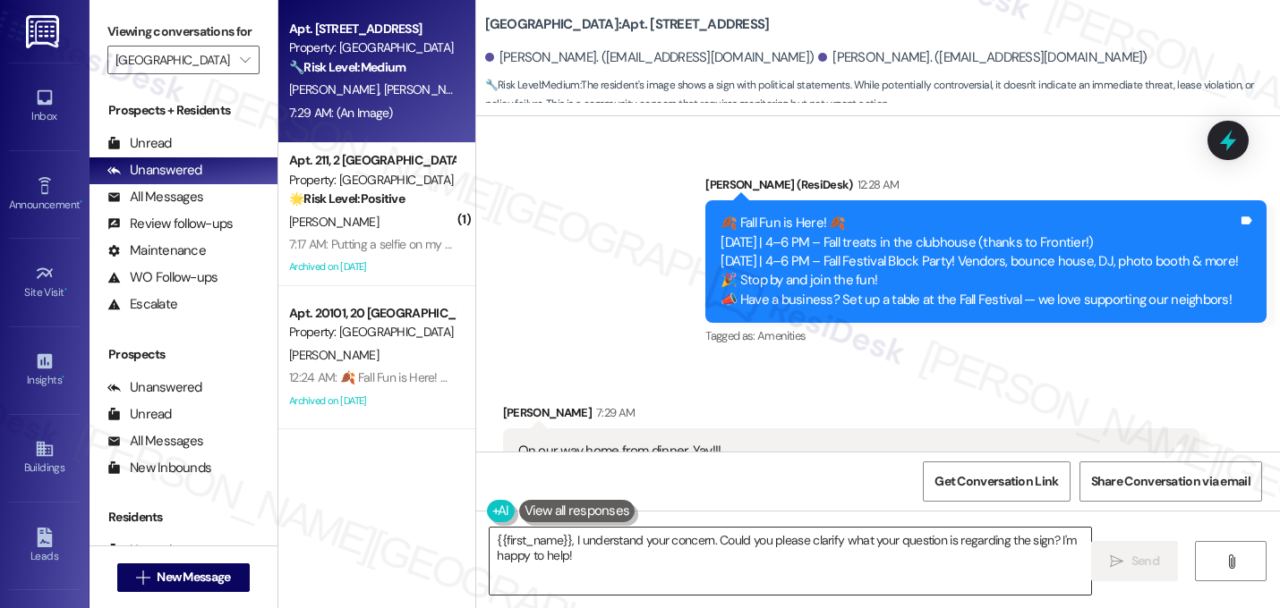
click at [650, 557] on textarea "{{first_name}}, I understand your concern. Could you please clarify what your q…" at bounding box center [789, 561] width 601 height 67
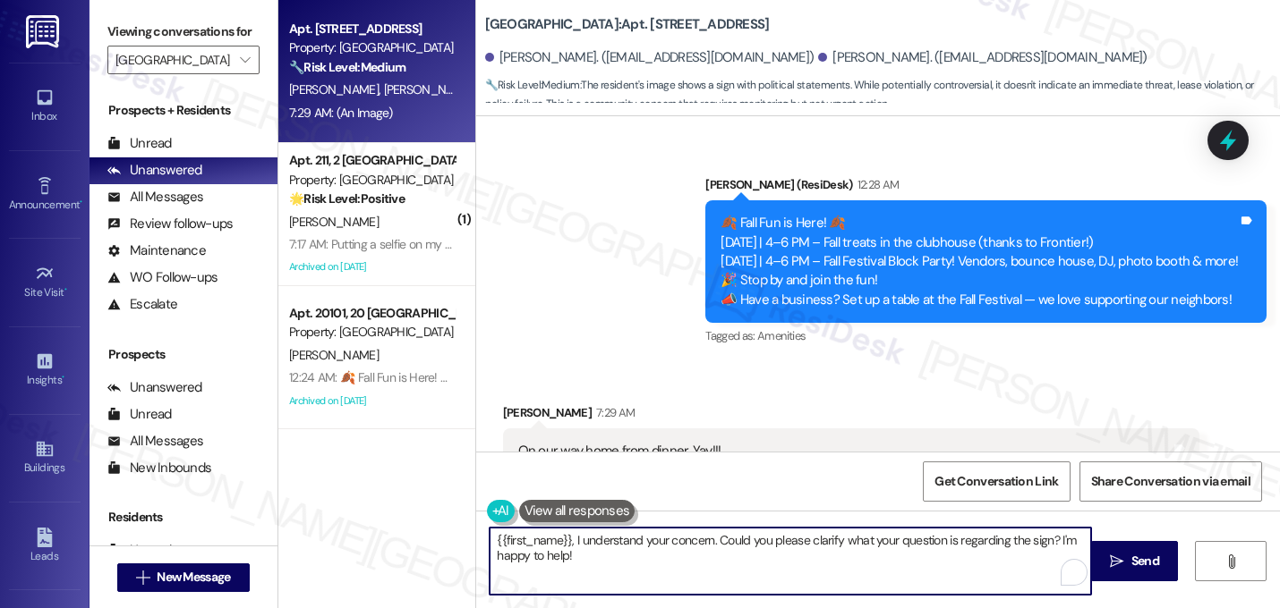
click at [650, 557] on textarea "{{first_name}}, I understand your concern. Could you please clarify what your q…" at bounding box center [789, 561] width 601 height 67
click at [660, 562] on textarea "{{first_name}}, I understand your concern. Could you please clarify what your q…" at bounding box center [789, 561] width 601 height 67
drag, startPoint x: 710, startPoint y: 544, endPoint x: 295, endPoint y: 542, distance: 414.3
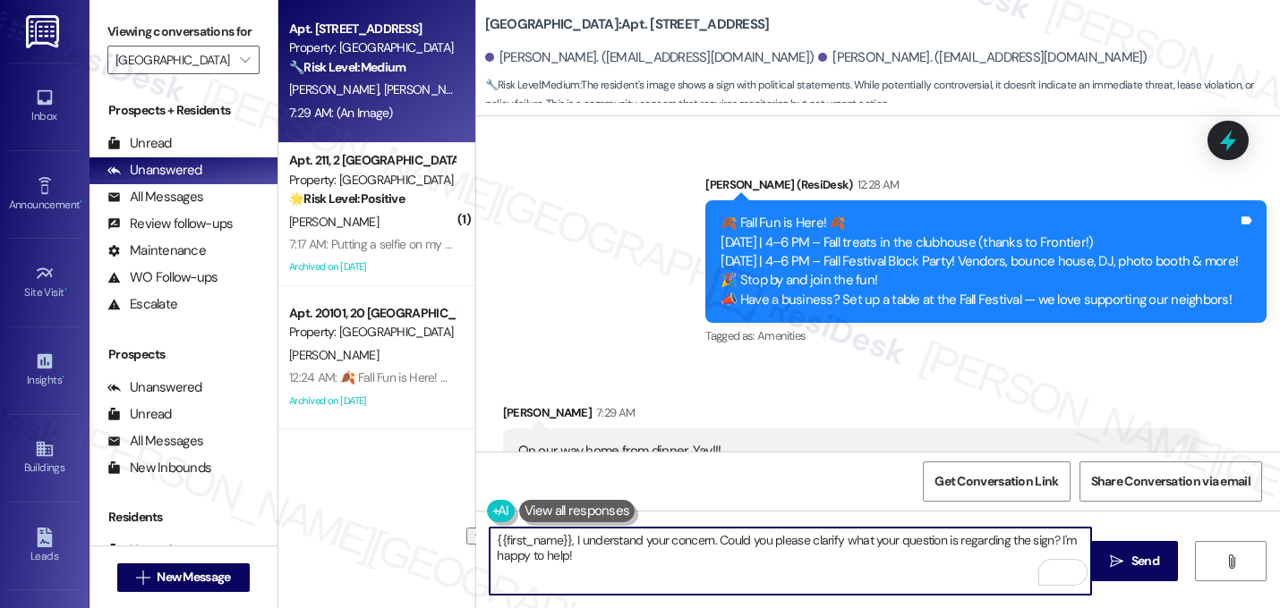
click at [295, 542] on div "Apt. 1314, 13 Halston Lakeside Property: Halston Lakeside 🔧 Risk Level: Medium …" at bounding box center [778, 304] width 1001 height 608
type textarea "Hi Elaine! Hope you enjoyed your dinner last night. Could you please clarify wh…"
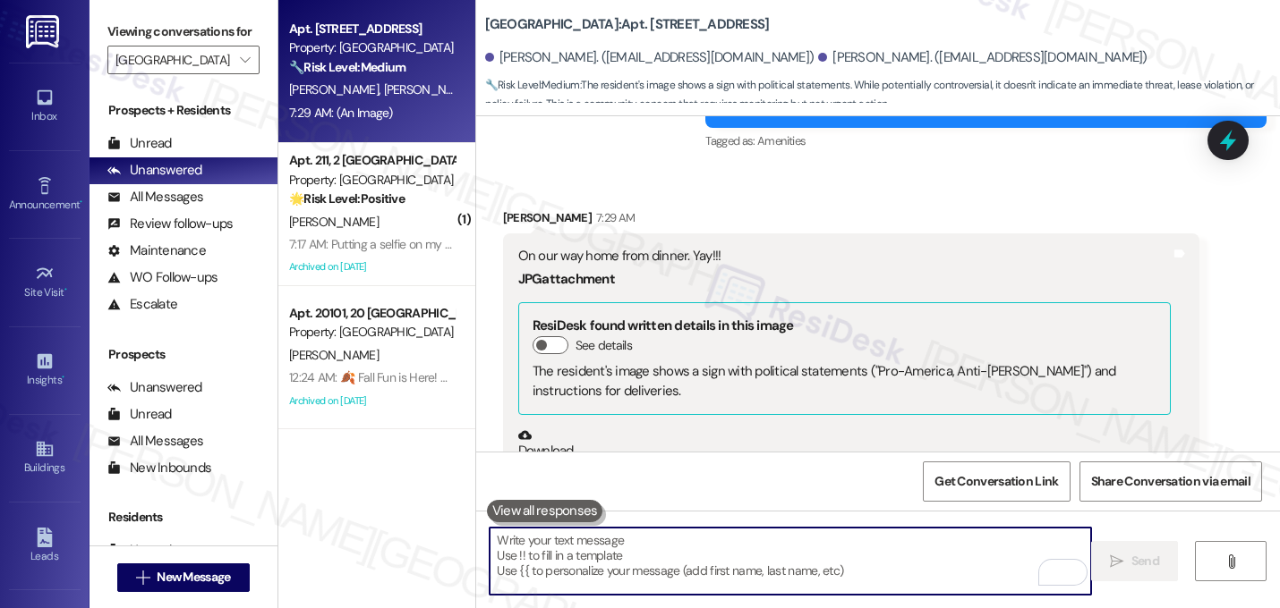
scroll to position [8855, 0]
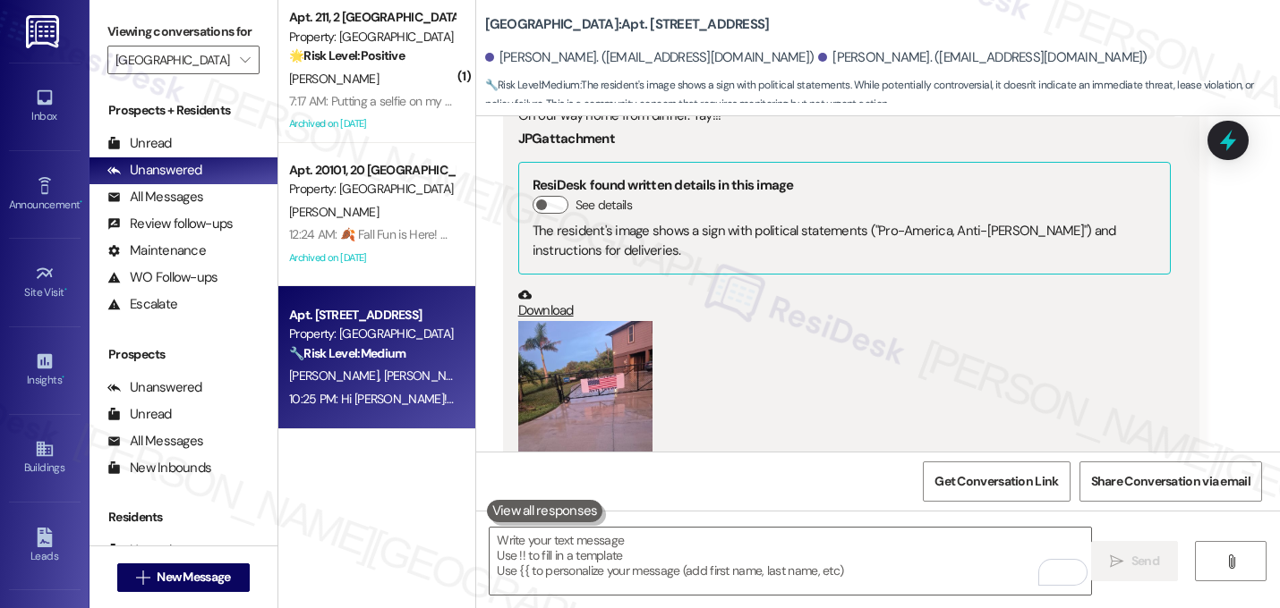
click at [914, 321] on div "(Click to zoom)" at bounding box center [844, 423] width 653 height 204
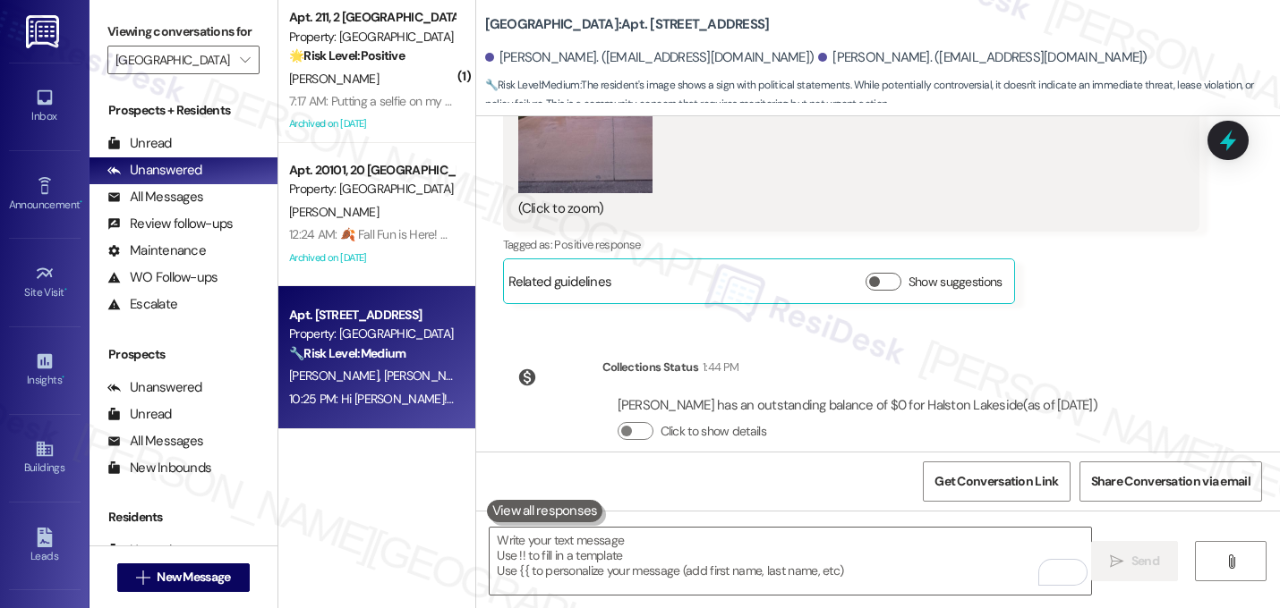
scroll to position [9164, 0]
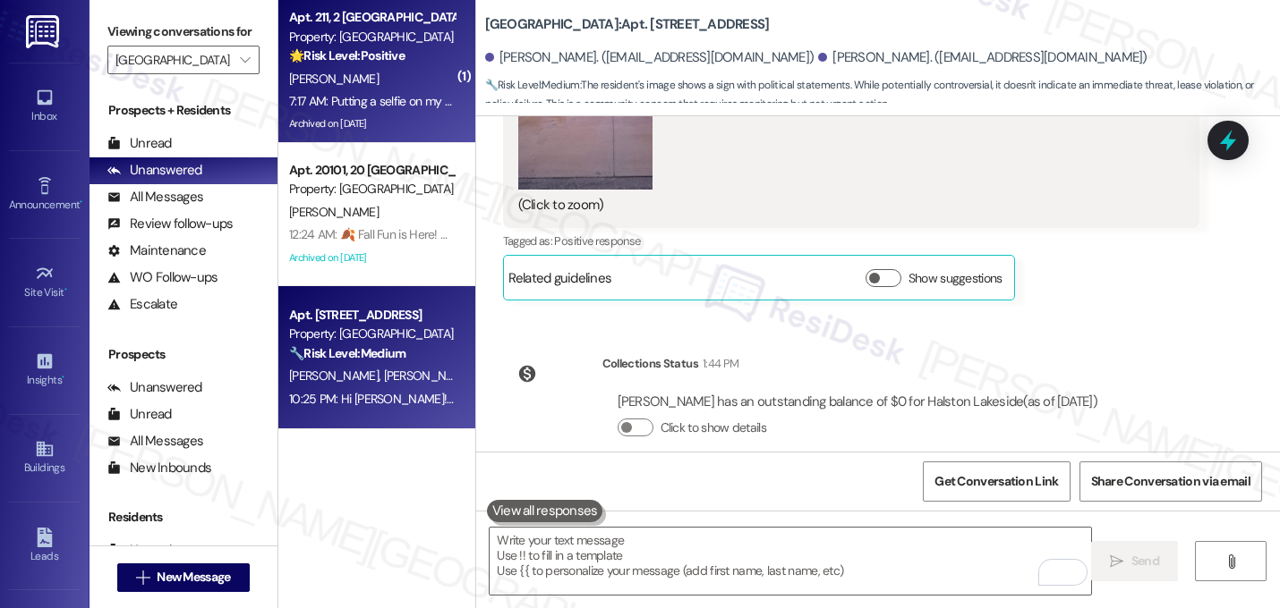
click at [403, 56] on div "🌟 Risk Level: Positive The resident is expressing positive sentiment and engagi…" at bounding box center [372, 56] width 166 height 19
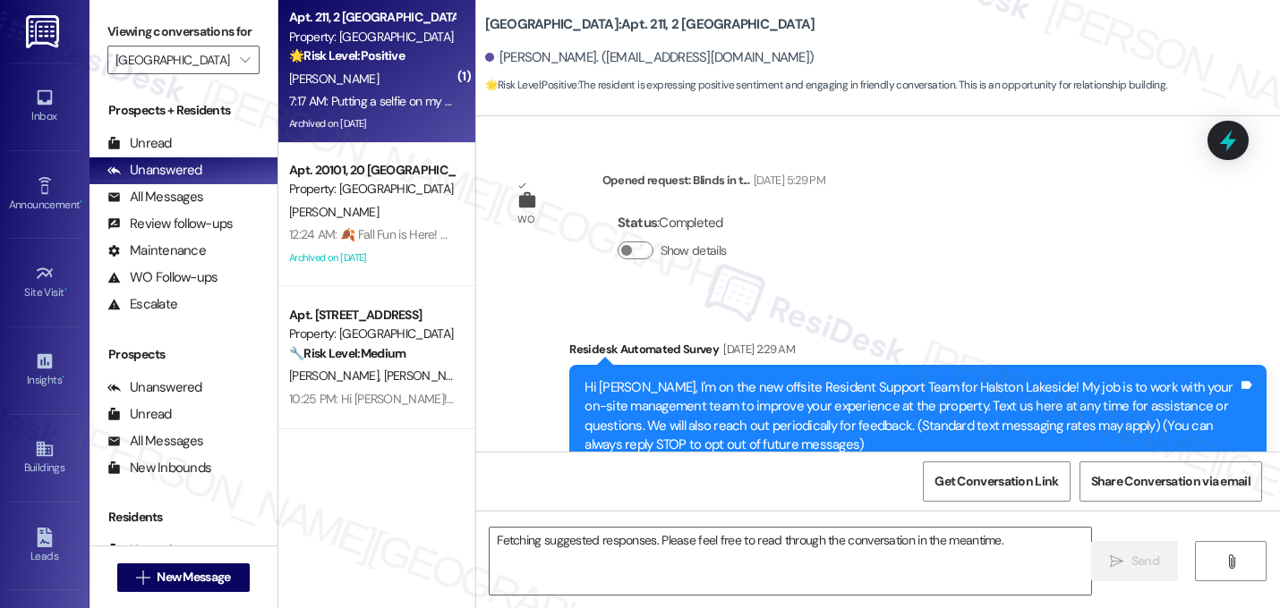
scroll to position [69929, 0]
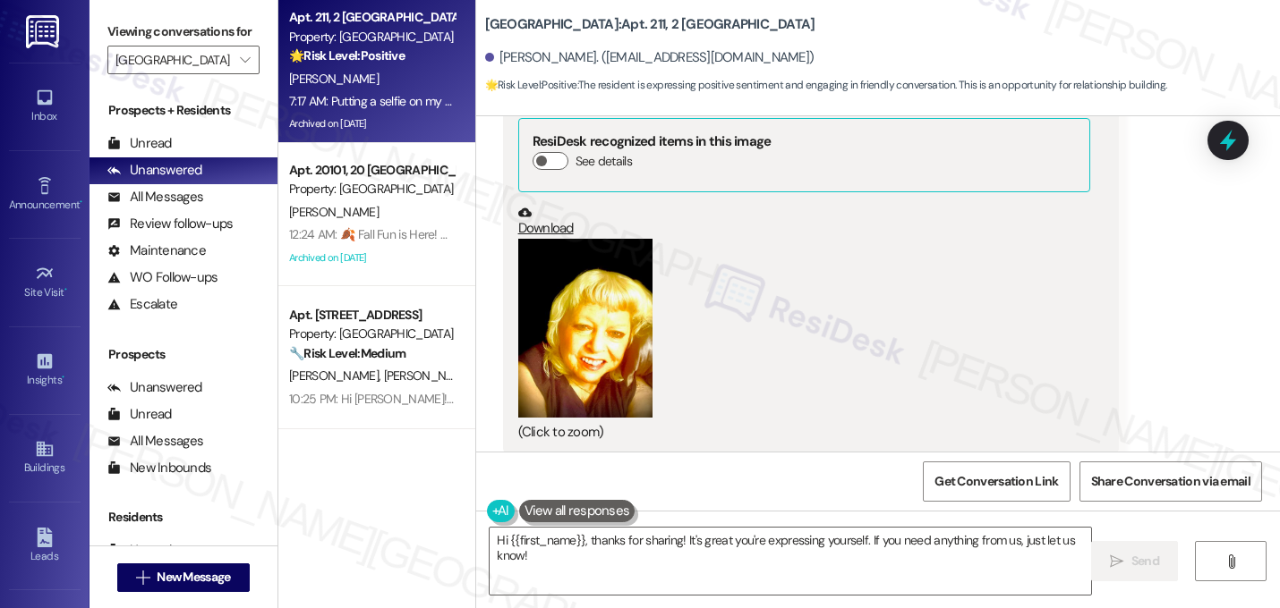
type textarea "Hi {{first_name}}, thanks for sharing! It's great you're expressing yourself. I…"
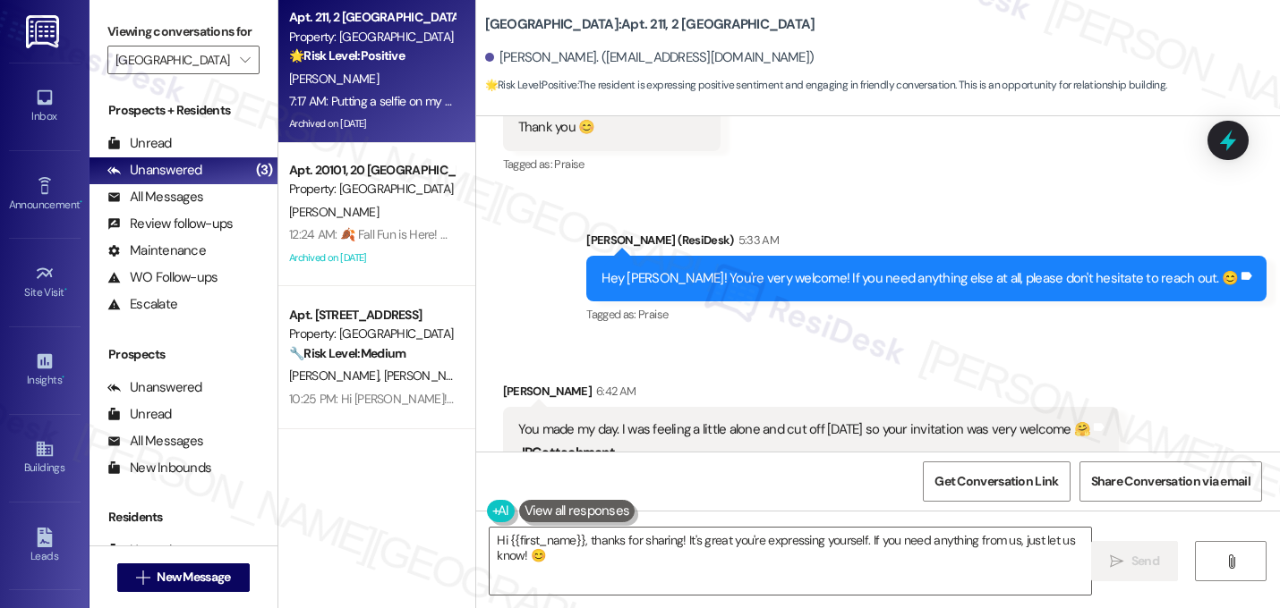
scroll to position [69535, 0]
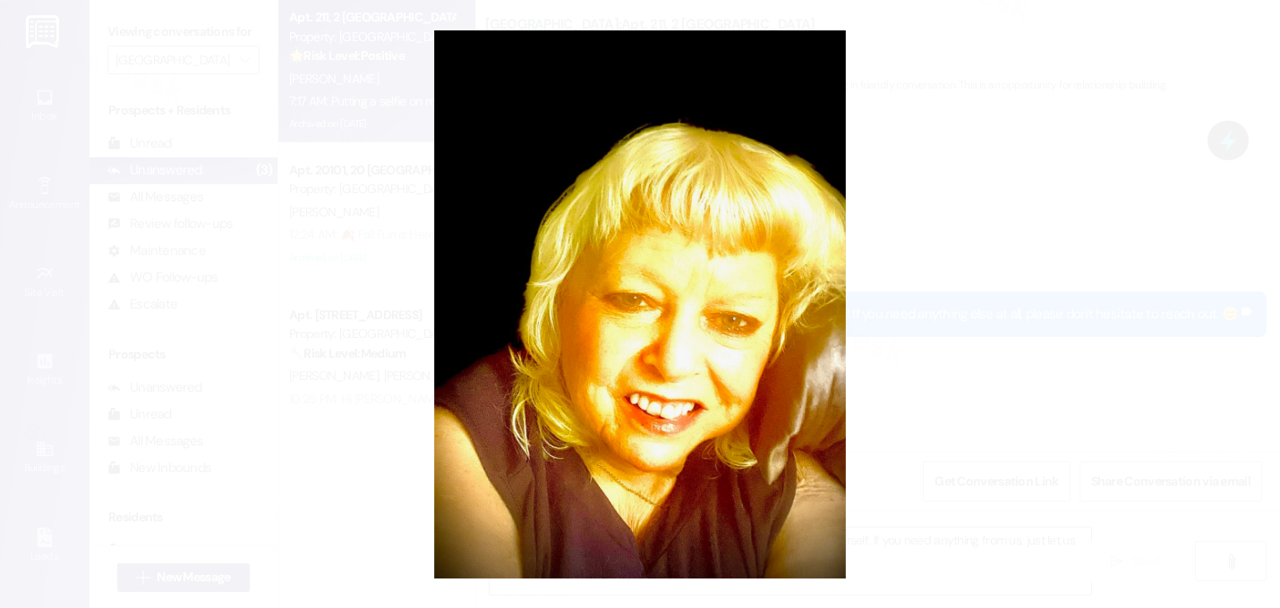
click at [974, 242] on button "Unzoom image" at bounding box center [640, 304] width 1280 height 608
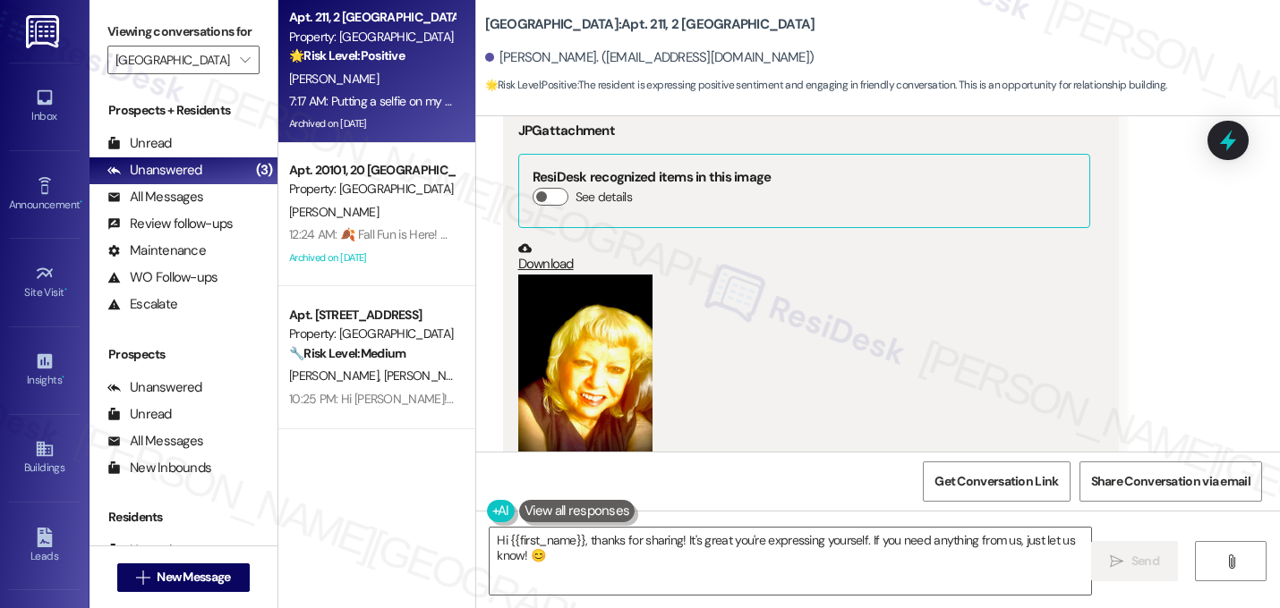
scroll to position [69929, 0]
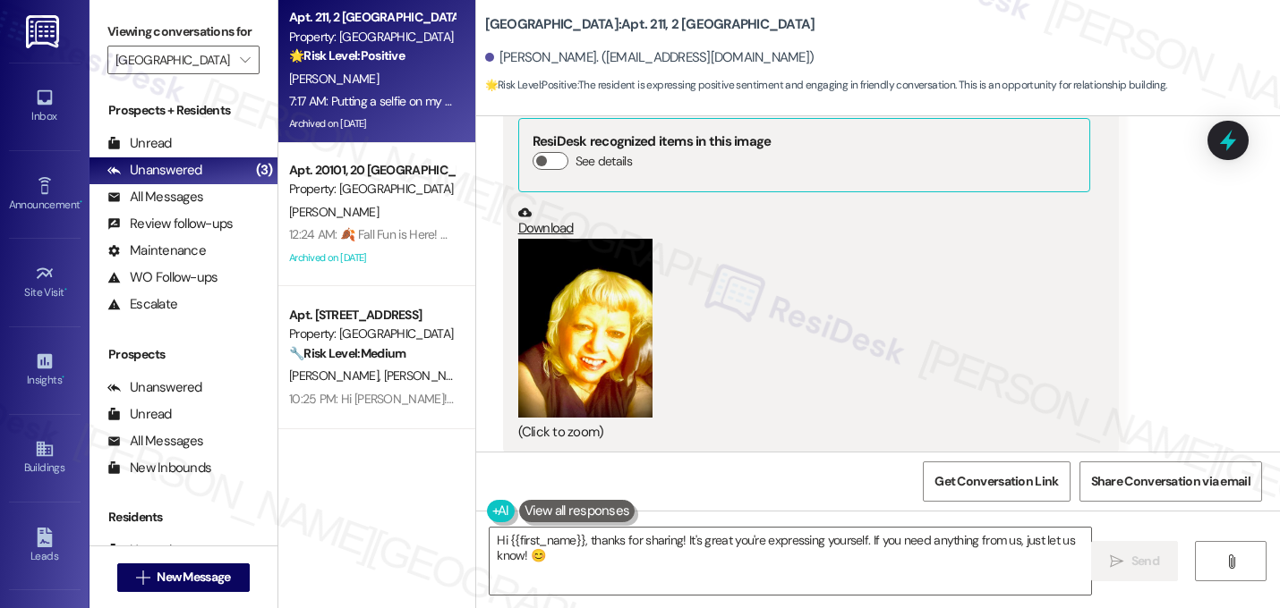
click at [988, 293] on div "WO Opened request: Blinds in t... Jul 30, 2024 at 5:29 PM Status : Completed Sh…" at bounding box center [878, 284] width 804 height 336
click at [797, 311] on div "WO Opened request: Blinds in t... Jul 30, 2024 at 5:29 PM Status : Completed Sh…" at bounding box center [878, 284] width 804 height 336
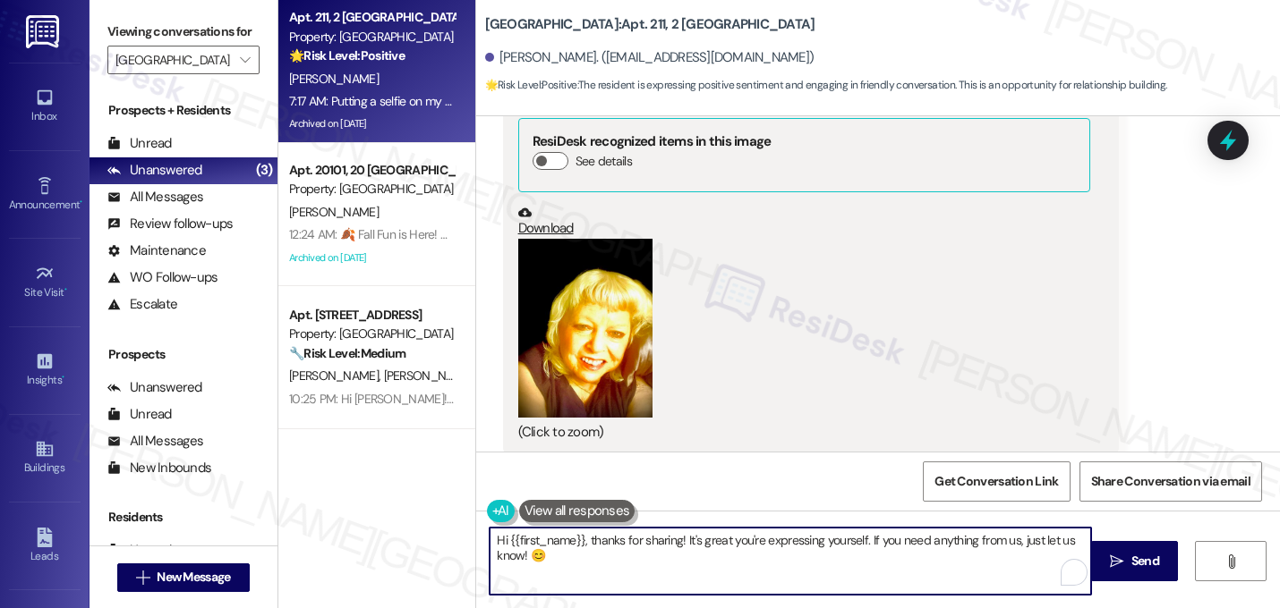
click at [562, 563] on textarea "Hi {{first_name}}, thanks for sharing! It's great you're expressing yourself. I…" at bounding box center [789, 561] width 601 height 67
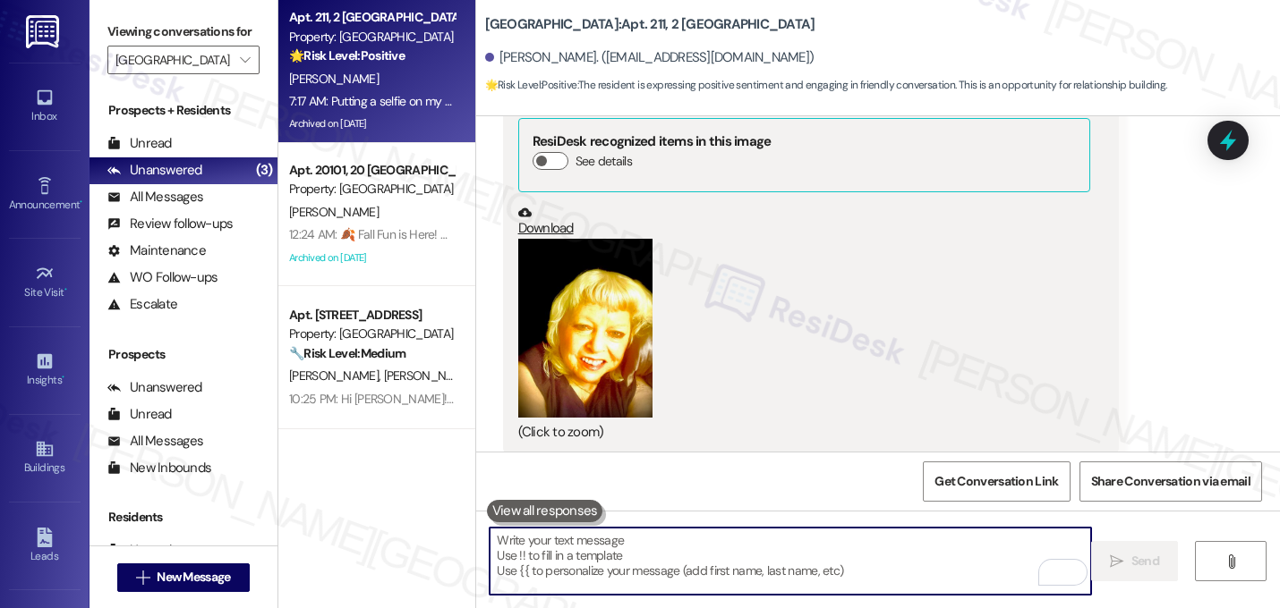
scroll to position [69763, 0]
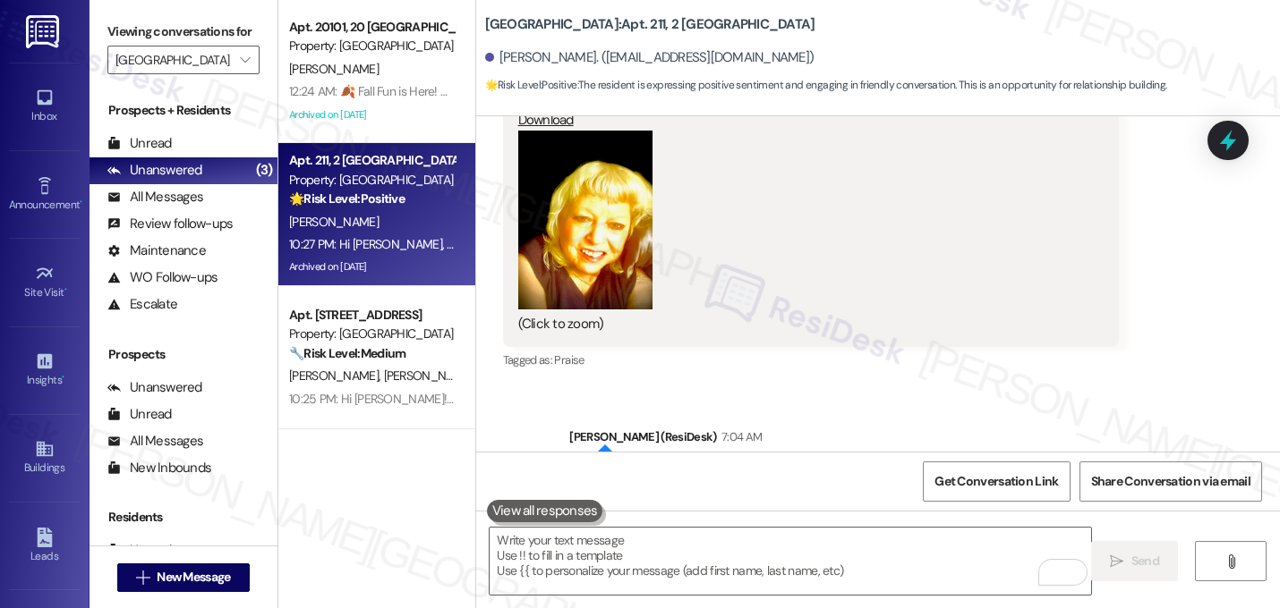
scroll to position [70053, 0]
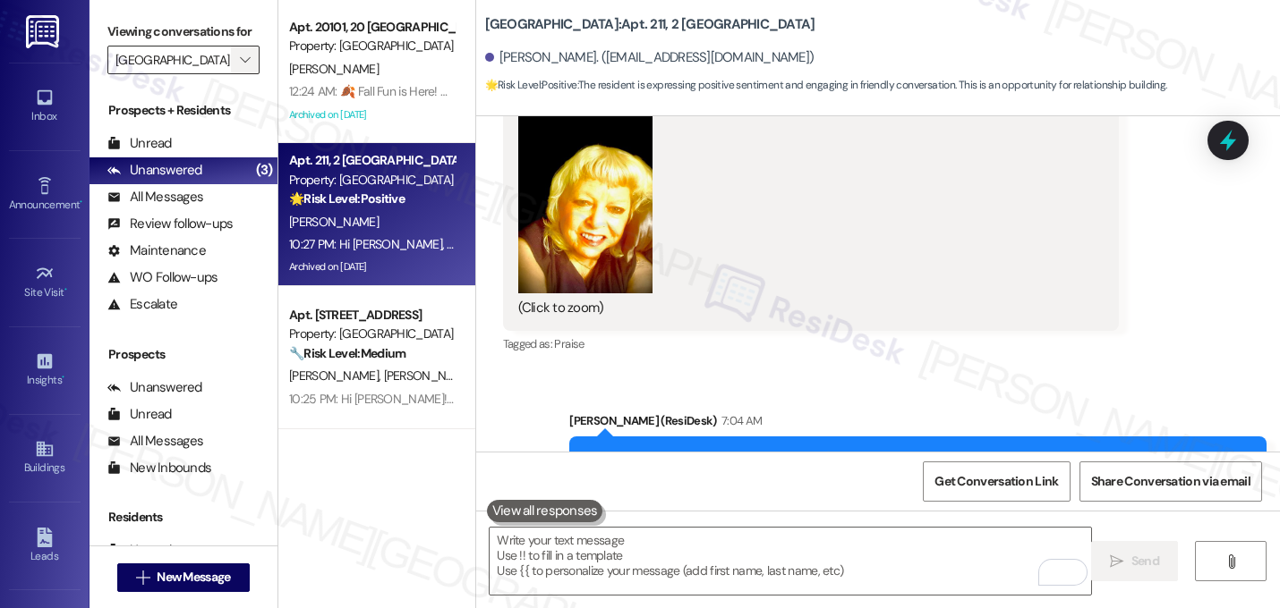
click at [240, 67] on icon "" at bounding box center [245, 60] width 10 height 14
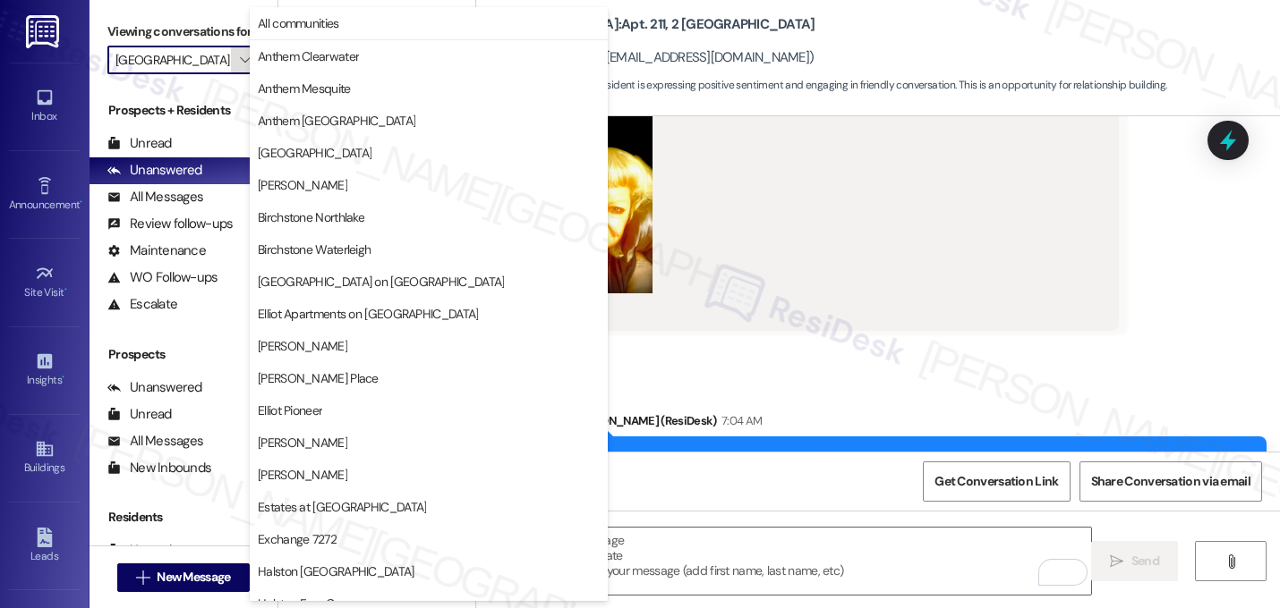
scroll to position [613, 0]
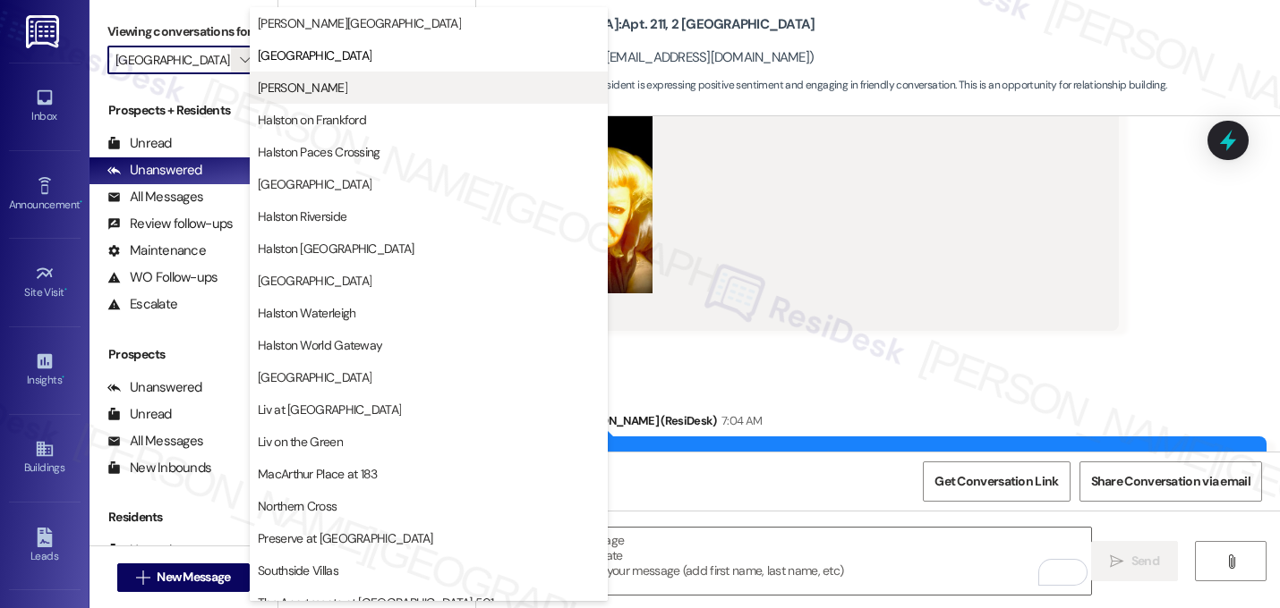
click at [307, 85] on span "[PERSON_NAME]" at bounding box center [302, 88] width 89 height 18
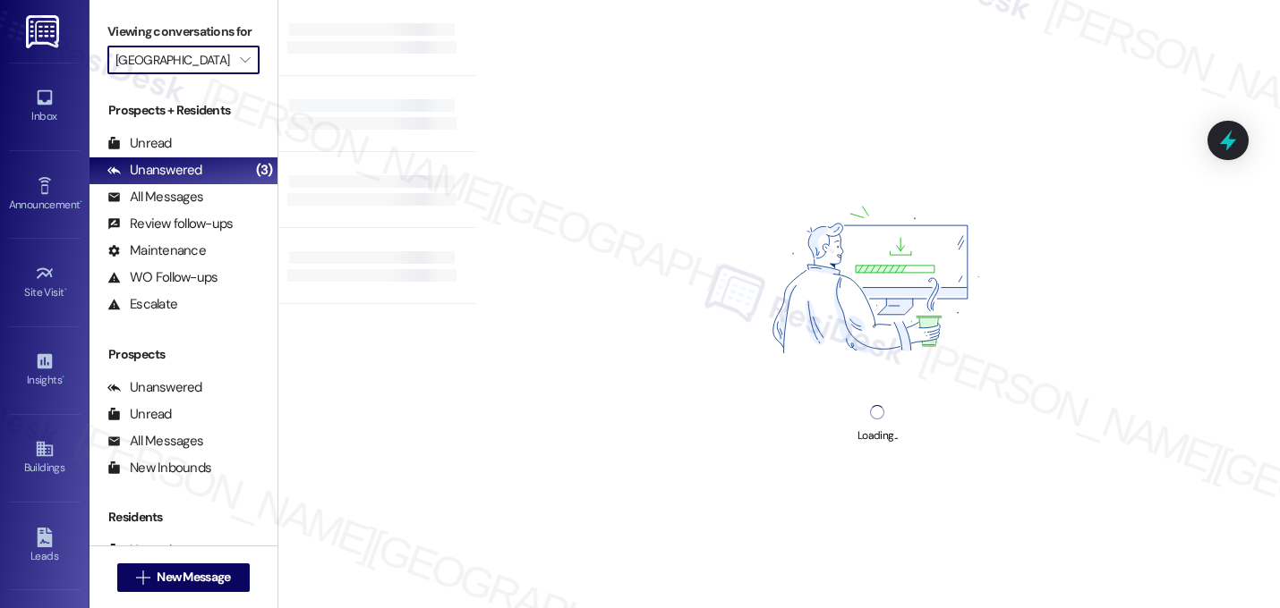
type input "[PERSON_NAME]"
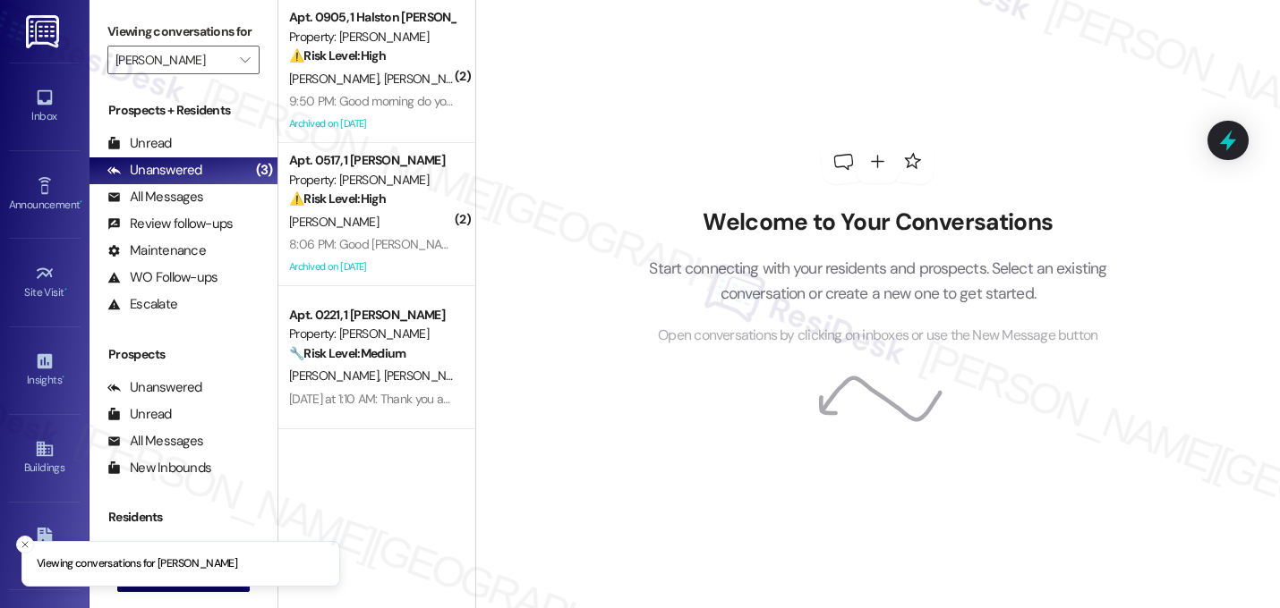
click at [307, 85] on span "[PERSON_NAME]" at bounding box center [336, 79] width 95 height 16
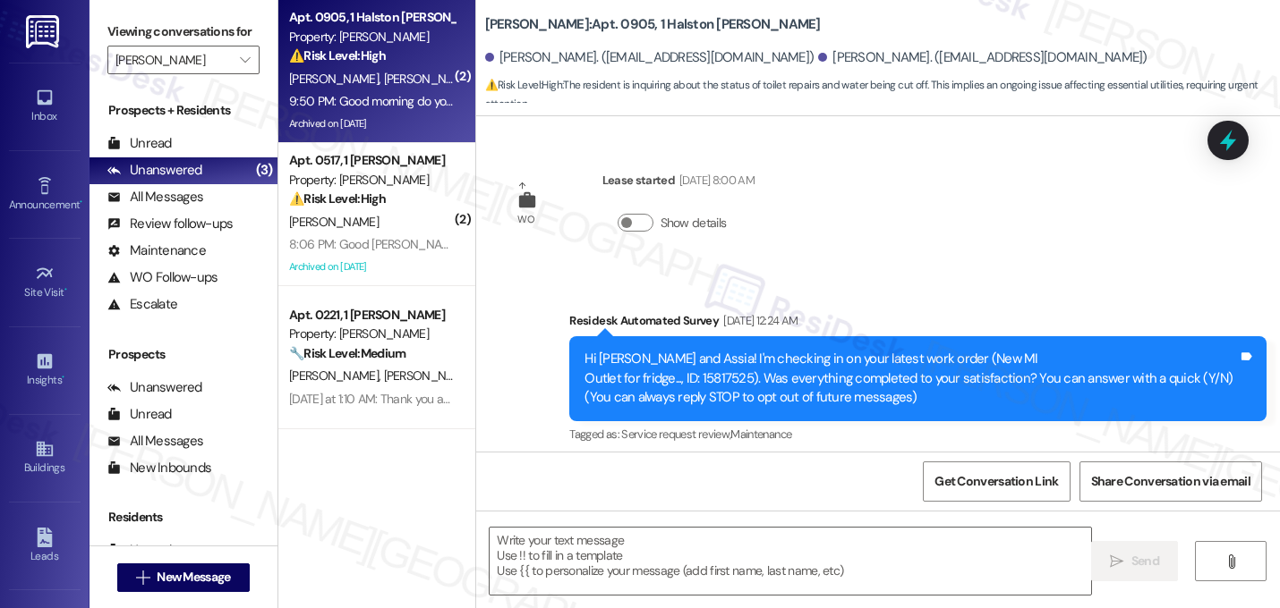
scroll to position [6930, 0]
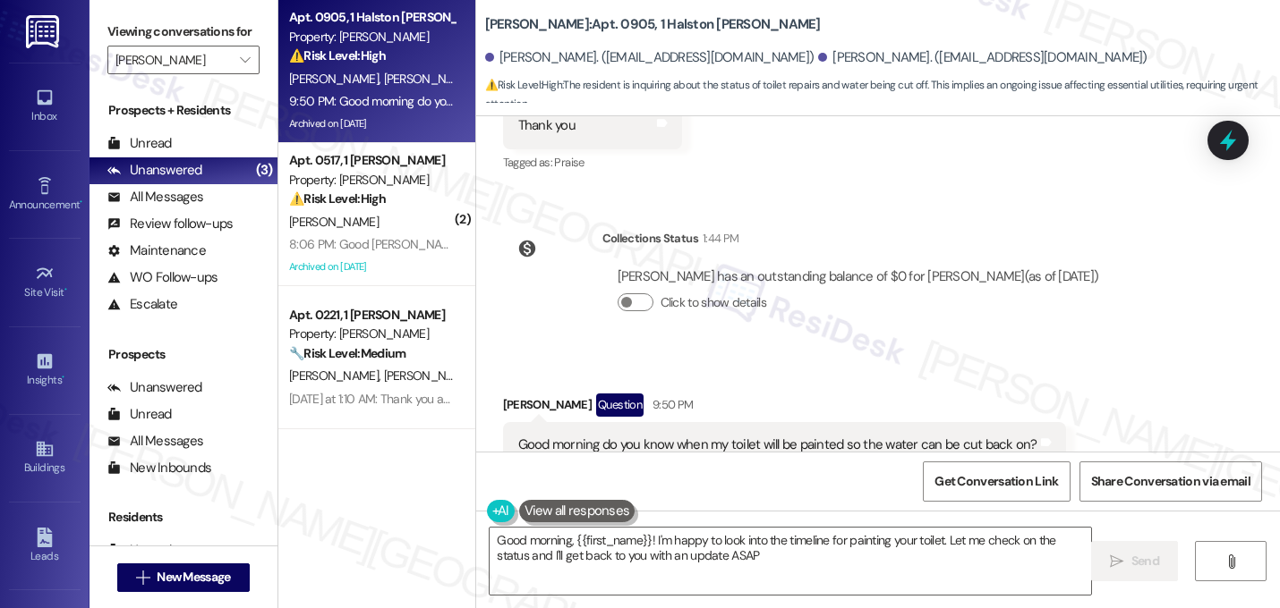
type textarea "Good morning, {{first_name}}! I'm happy to look into the timeline for painting …"
click at [798, 273] on div "Breauna Akinola has an outstanding balance of $0 for Halston McDonough (as of S…" at bounding box center [858, 297] width 512 height 86
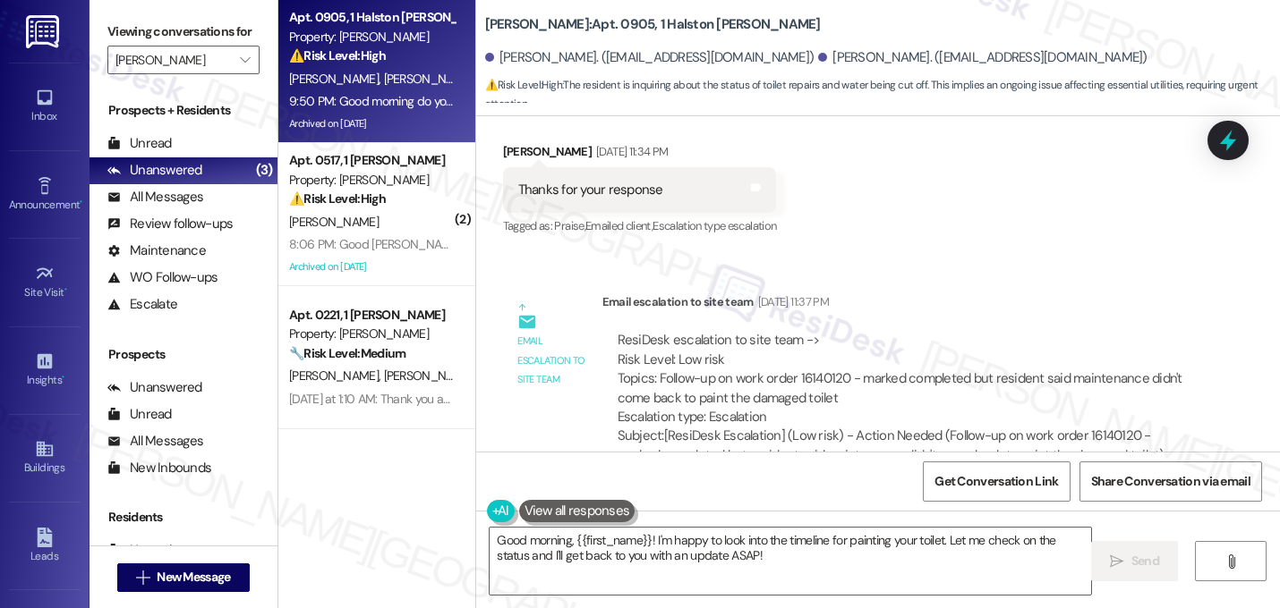
scroll to position [5928, 0]
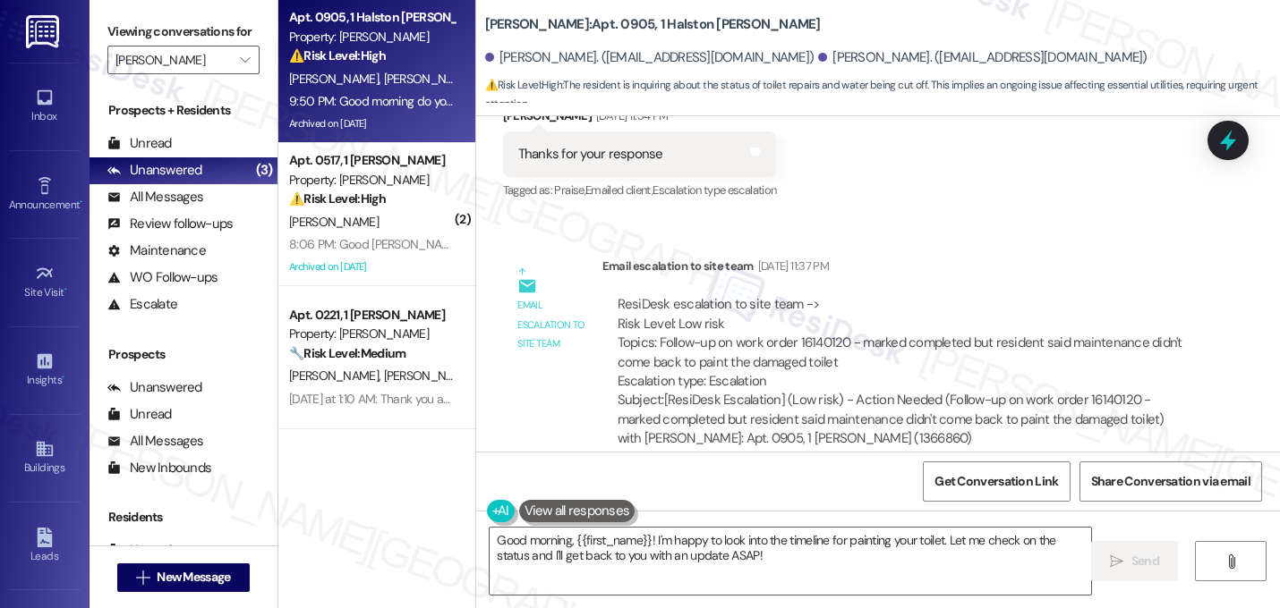
click at [897, 391] on div "Subject: [ResiDesk Escalation] (Low risk) - Action Needed (Follow-up on work or…" at bounding box center [900, 419] width 567 height 57
copy div "1366860"
click at [911, 257] on div "Email escalation to site team Sep 16, 2025 at 11:37 PM" at bounding box center [901, 269] width 598 height 25
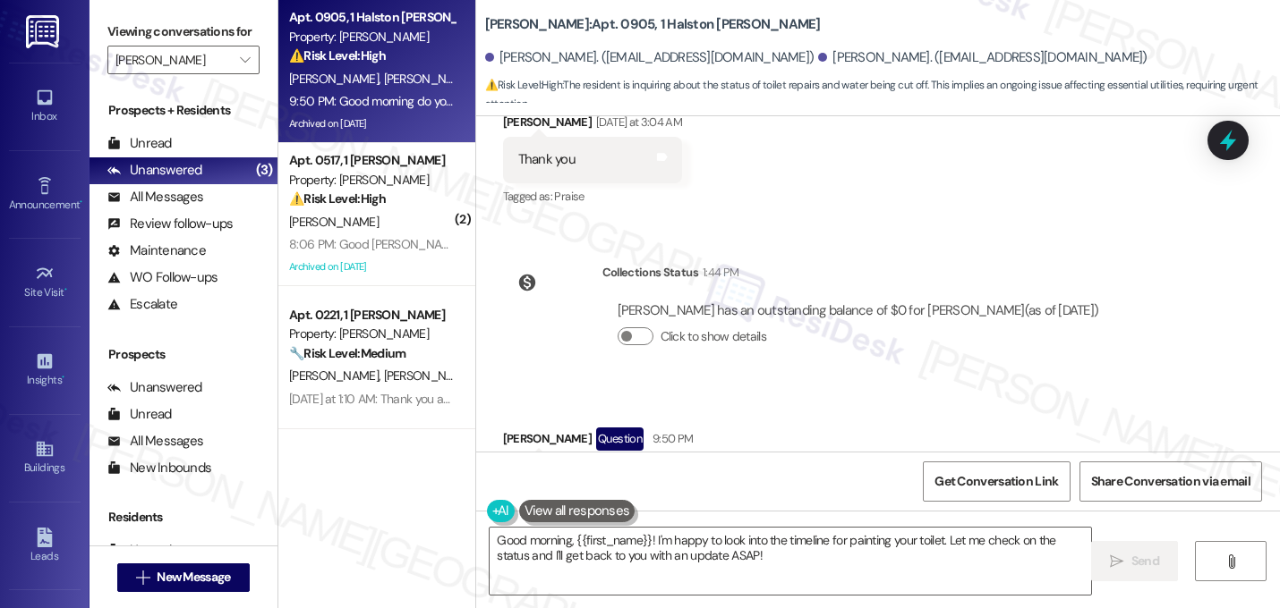
scroll to position [6930, 0]
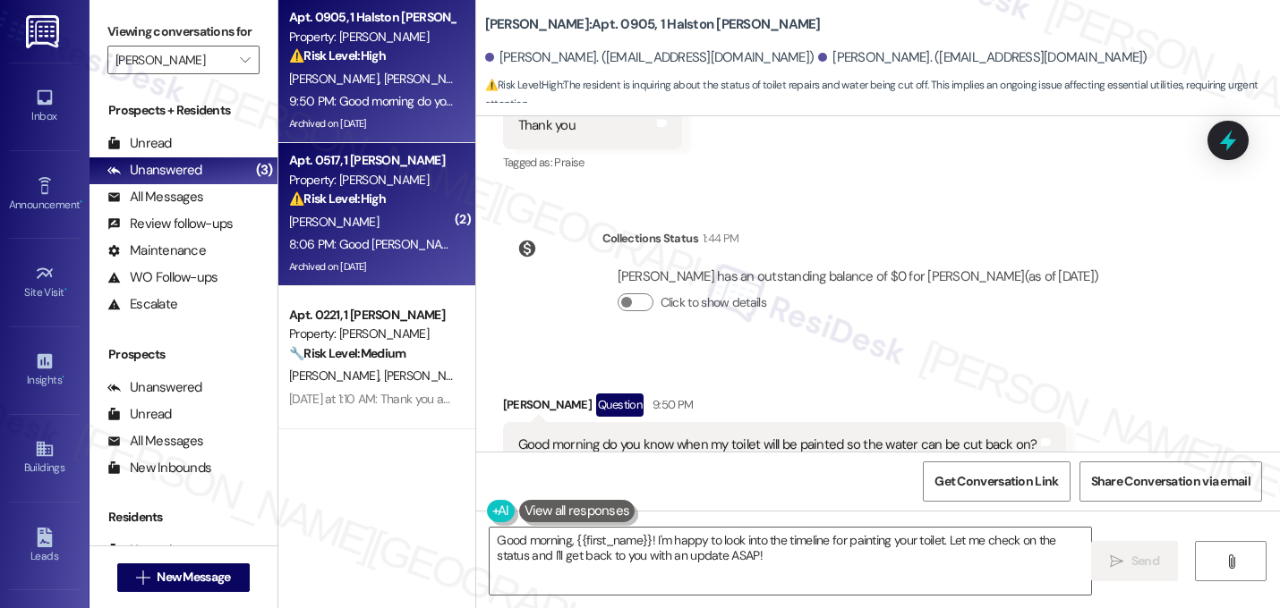
click at [363, 219] on div "S. Walker" at bounding box center [371, 222] width 169 height 22
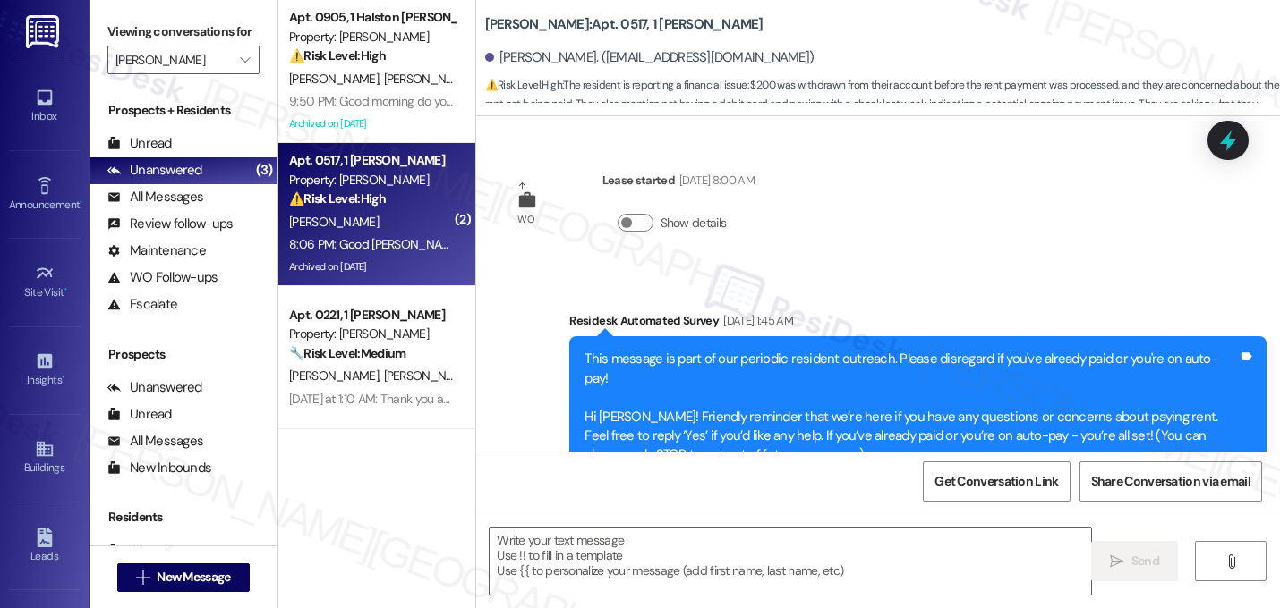
scroll to position [8787, 0]
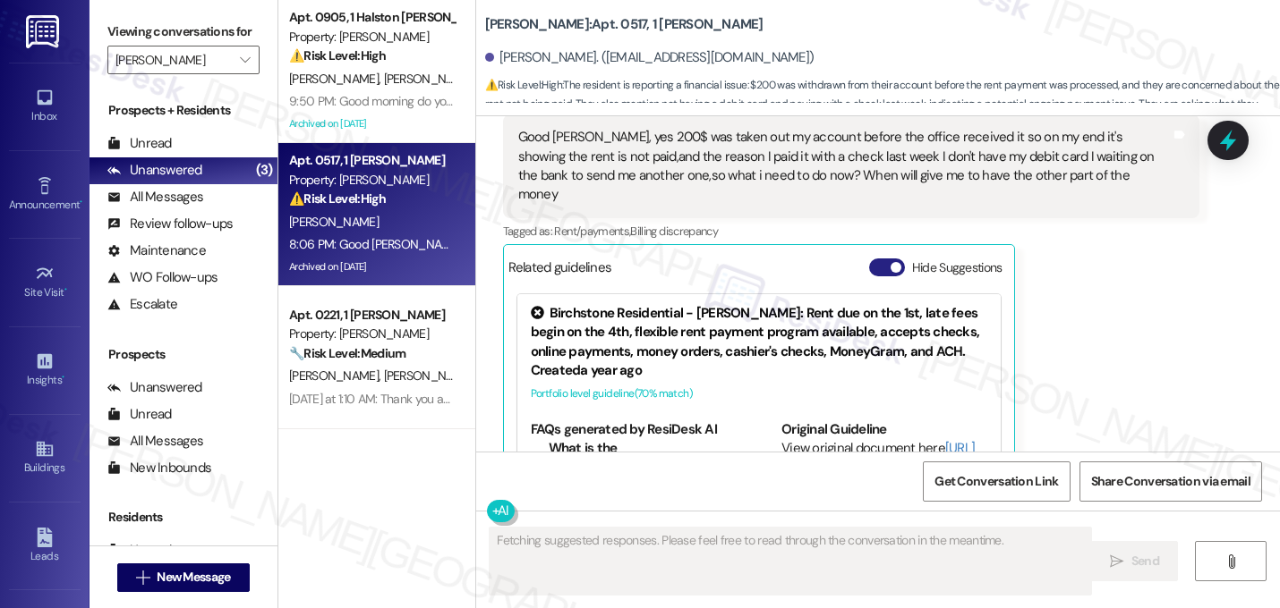
click at [885, 259] on button "Hide Suggestions" at bounding box center [887, 268] width 36 height 18
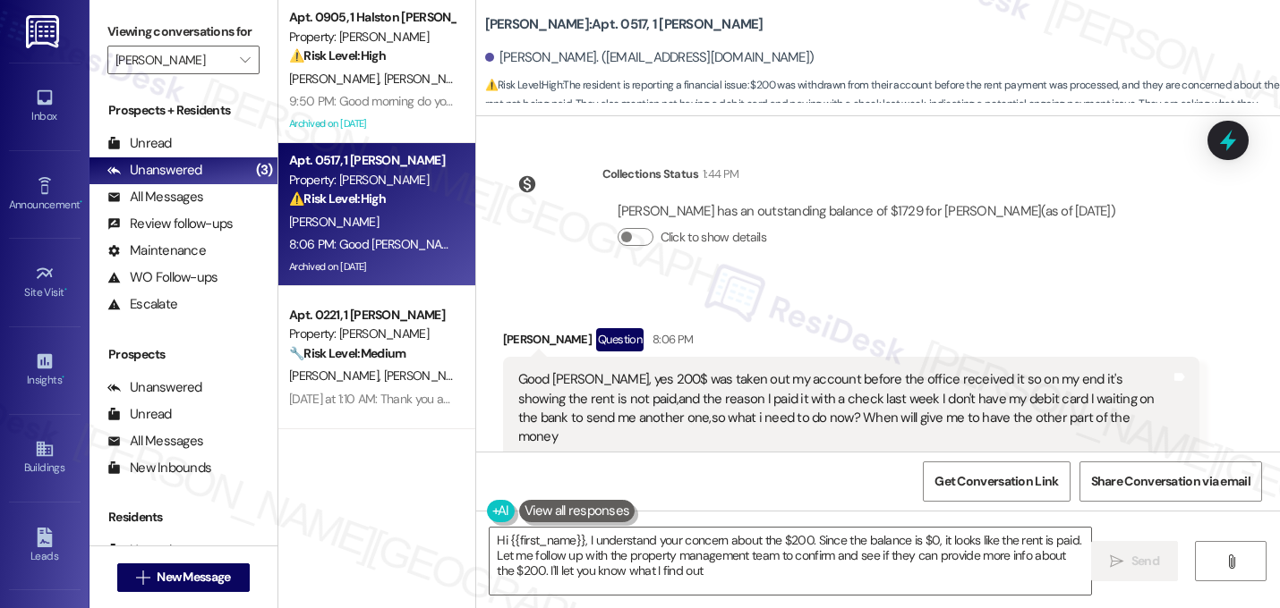
type textarea "Hi {{first_name}}, I understand your concern about the $200. Since the balance …"
click at [886, 189] on div "Shonda Walker has an outstanding balance of $1729 for Halston McDonough (as of …" at bounding box center [866, 232] width 528 height 86
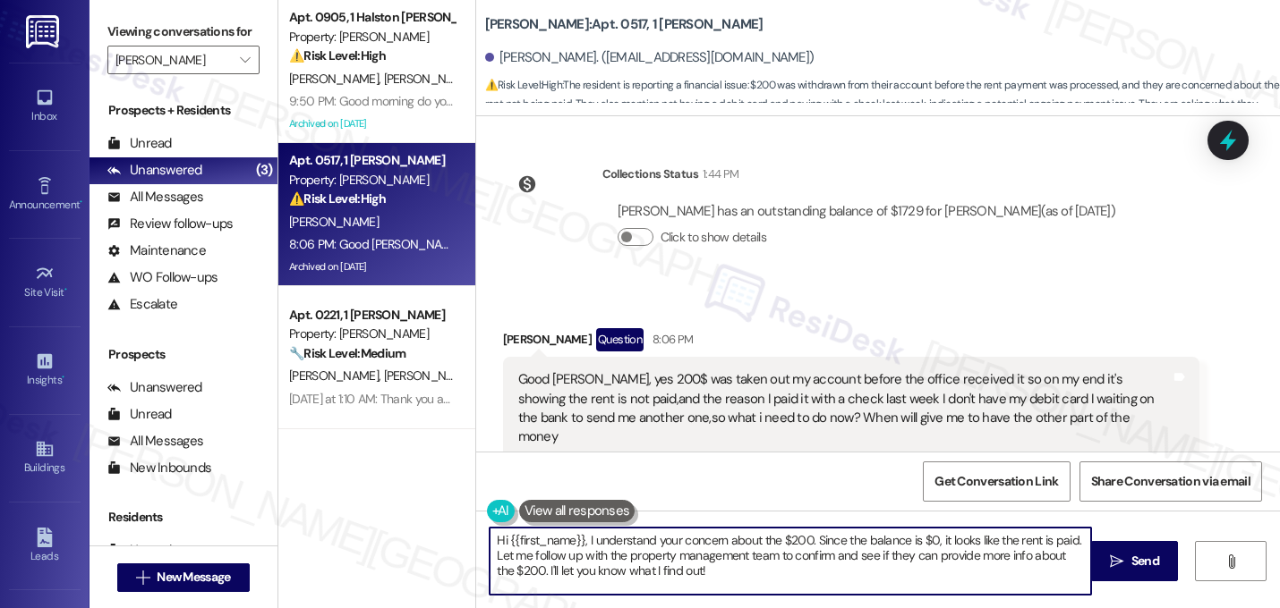
click at [693, 564] on textarea "Hi {{first_name}}, I understand your concern about the $200. Since the balance …" at bounding box center [789, 561] width 601 height 67
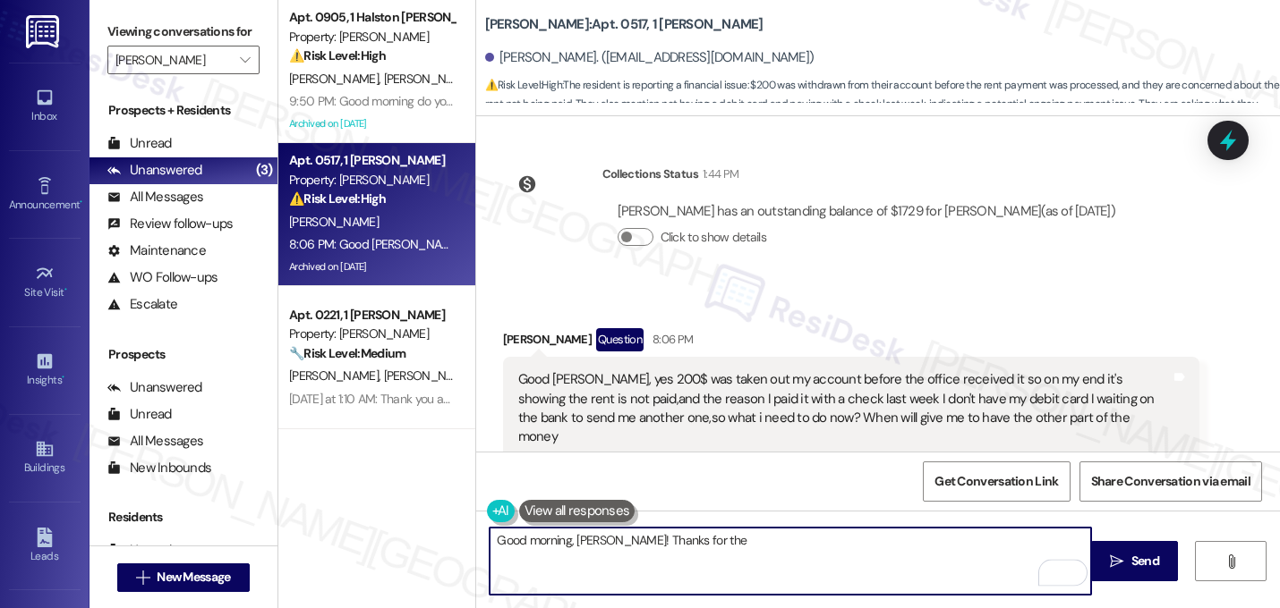
click at [719, 549] on textarea "Good morning, Shonda! Thanks for the" at bounding box center [789, 561] width 601 height 67
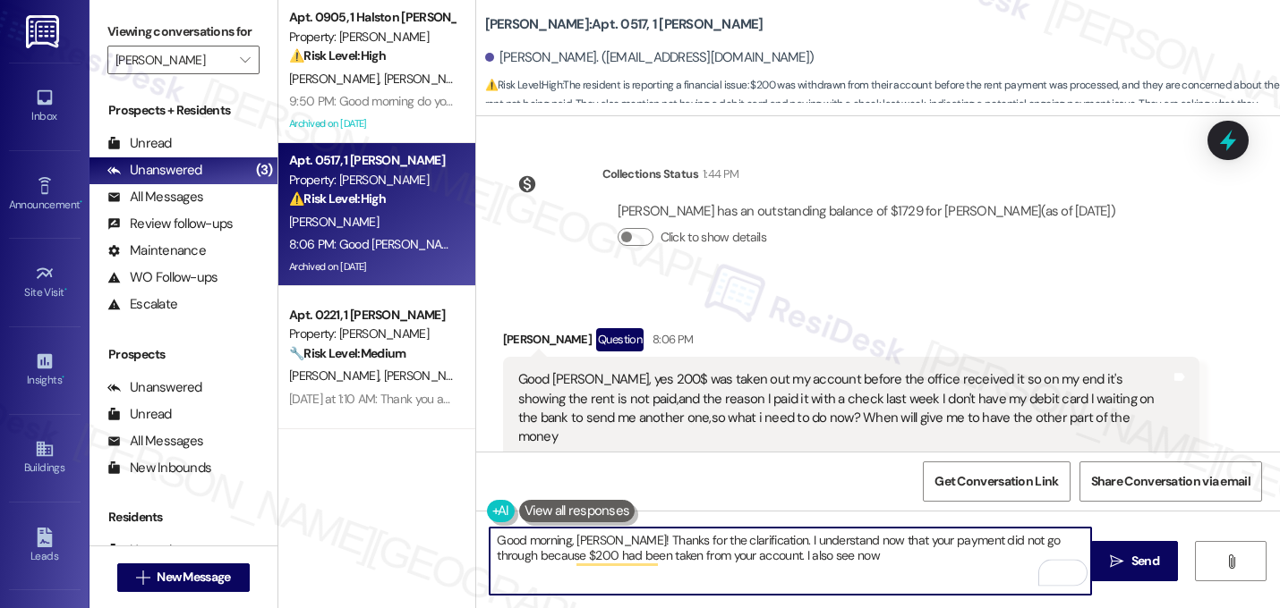
click at [846, 537] on textarea "Good morning, Shonda! Thanks for the clarification. I understand now that your …" at bounding box center [789, 561] width 601 height 67
click at [799, 553] on textarea "Good morning, Shonda! Thanks for the clarification. I understand that your paym…" at bounding box center [789, 561] width 601 height 67
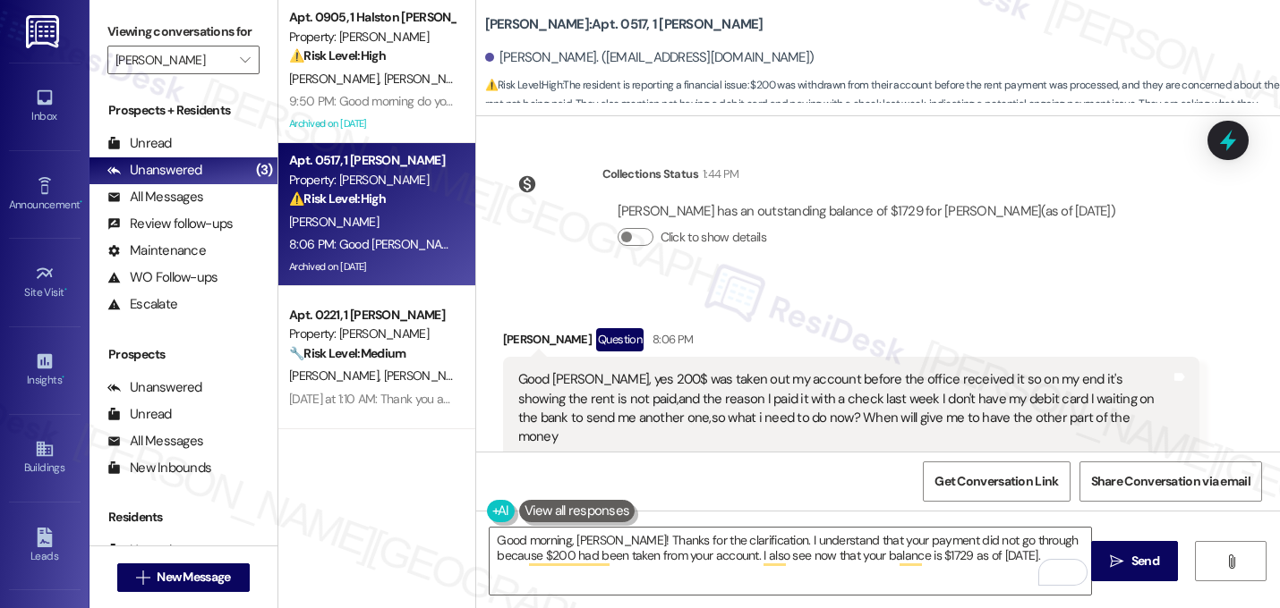
click at [758, 370] on div "Good [PERSON_NAME], yes 200$ was taken out my account before the office receive…" at bounding box center [844, 408] width 653 height 77
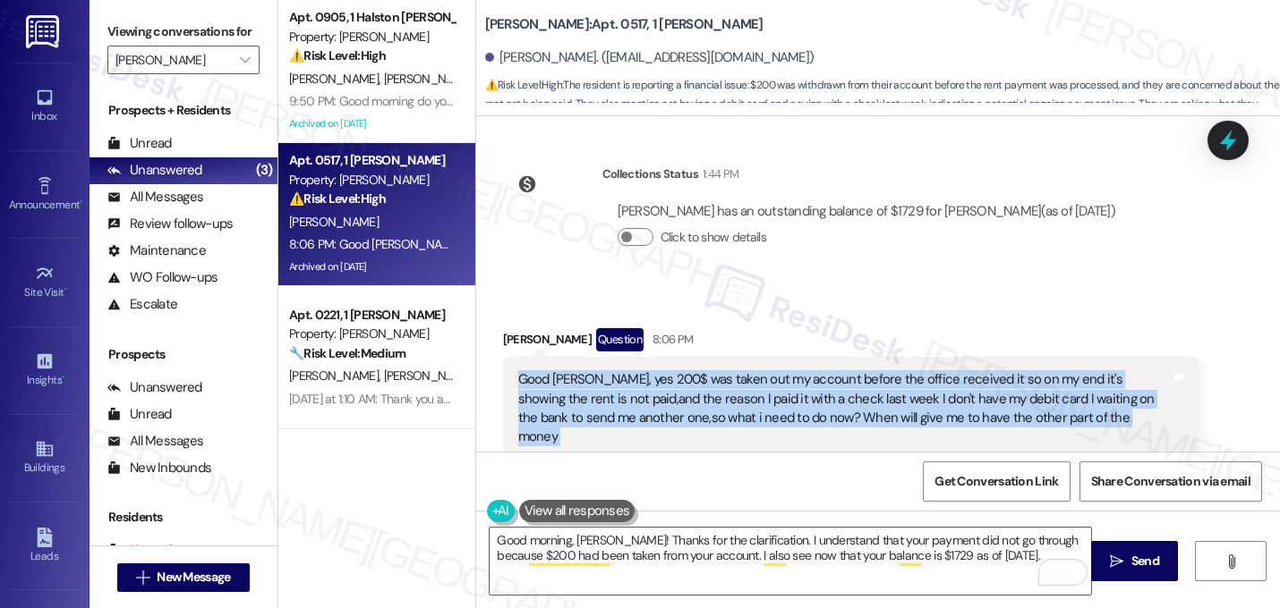
click at [758, 370] on div "Good [PERSON_NAME], yes 200$ was taken out my account before the office receive…" at bounding box center [844, 408] width 653 height 77
copy div "Good Sarah, yes 200$ was taken out my account before the office received it so …"
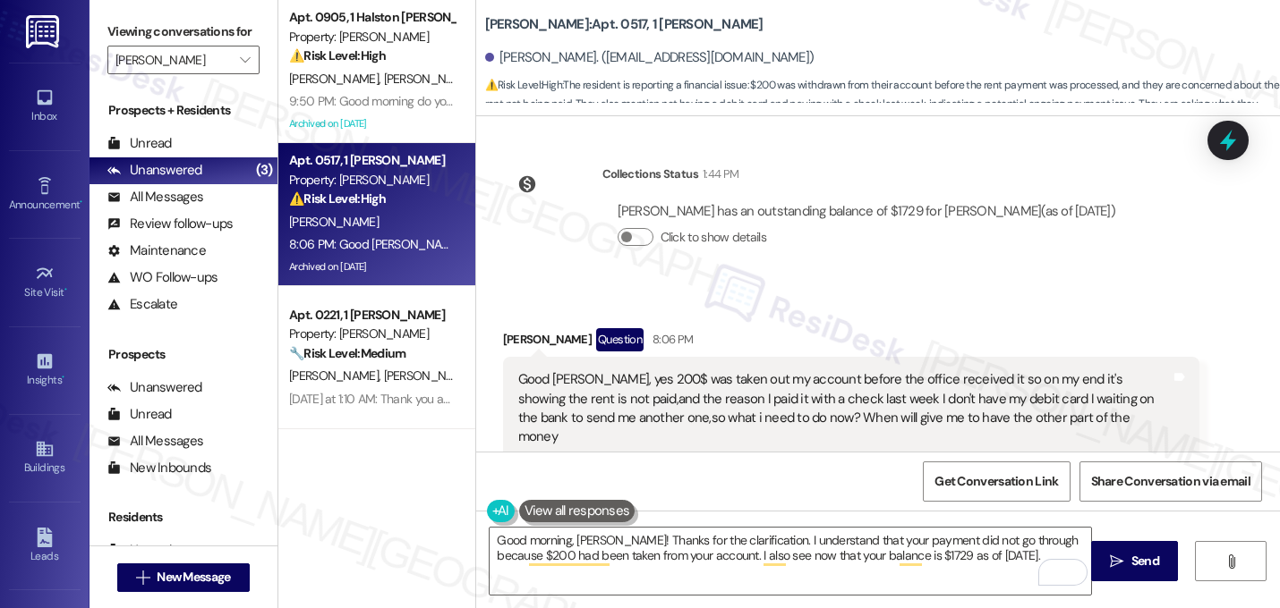
click at [755, 370] on div "Good [PERSON_NAME], yes 200$ was taken out my account before the office receive…" at bounding box center [844, 408] width 653 height 77
drag, startPoint x: 581, startPoint y: 342, endPoint x: 813, endPoint y: 365, distance: 233.8
click at [814, 366] on div "Shonda Walker Question 8:06 PM Good Sarah, yes 200$ was taken out my account be…" at bounding box center [851, 430] width 697 height 204
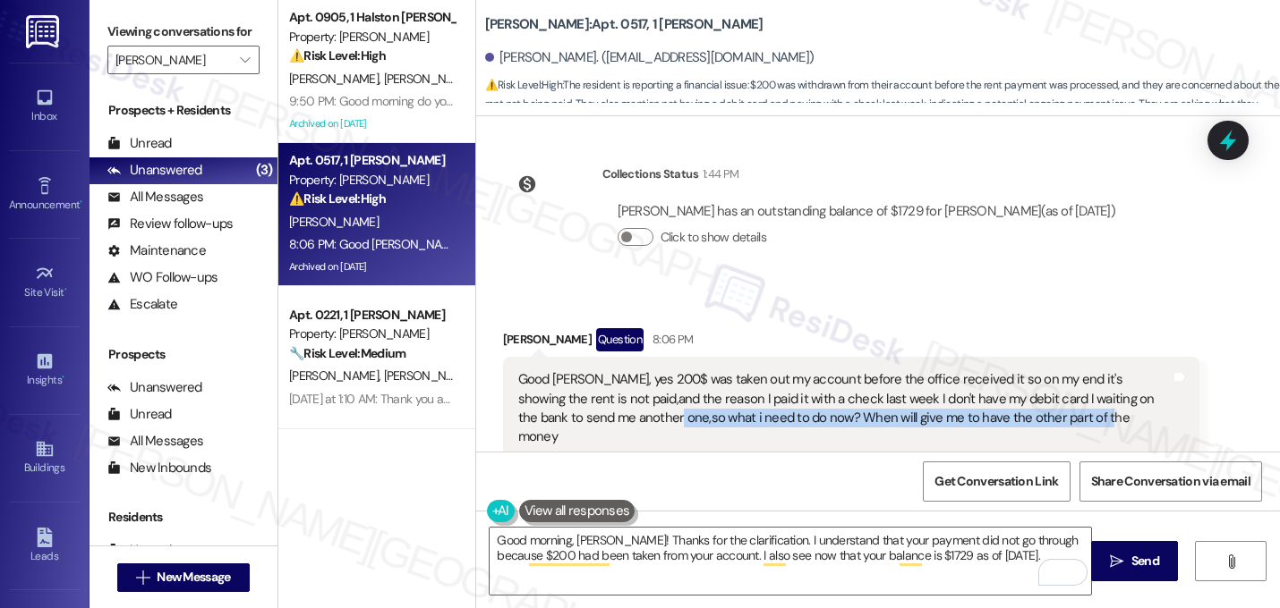
drag, startPoint x: 1038, startPoint y: 341, endPoint x: 595, endPoint y: 351, distance: 443.0
click at [595, 370] on div "Good [PERSON_NAME], yes 200$ was taken out my account before the office receive…" at bounding box center [844, 408] width 653 height 77
copy div "what i need to do now? When will give me to have the other part of the money"
click at [869, 505] on span "button" at bounding box center [874, 510] width 11 height 11
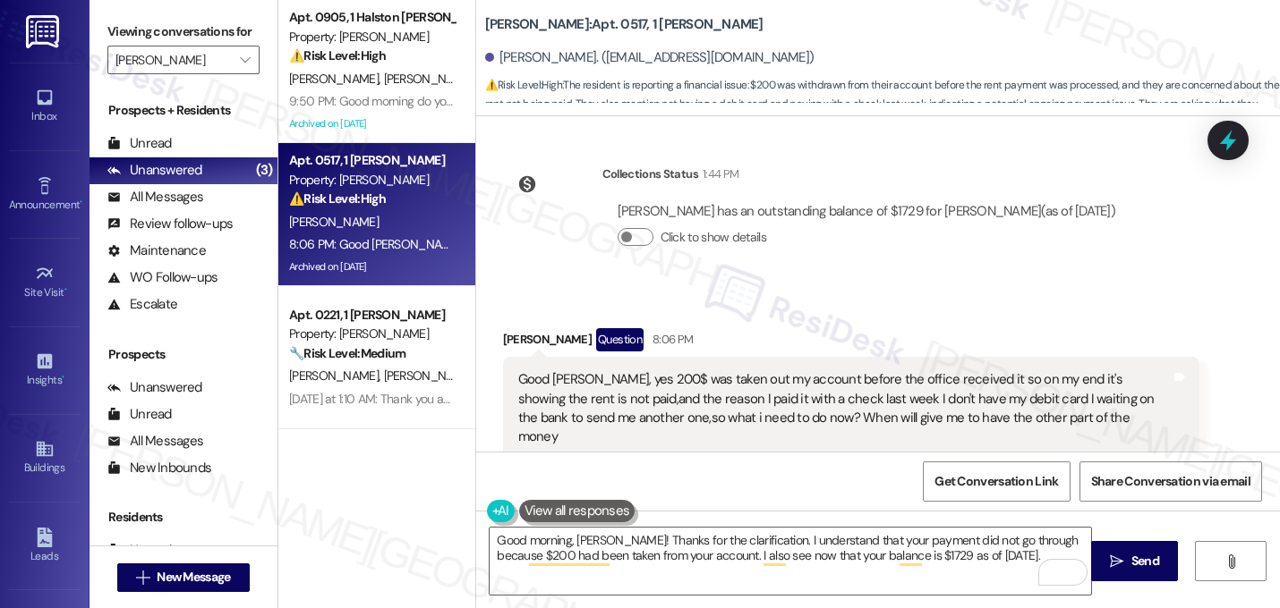
click at [1061, 412] on div "Shonda Walker Question 8:06 PM Good Sarah, yes 200$ was taken out my account be…" at bounding box center [851, 551] width 697 height 447
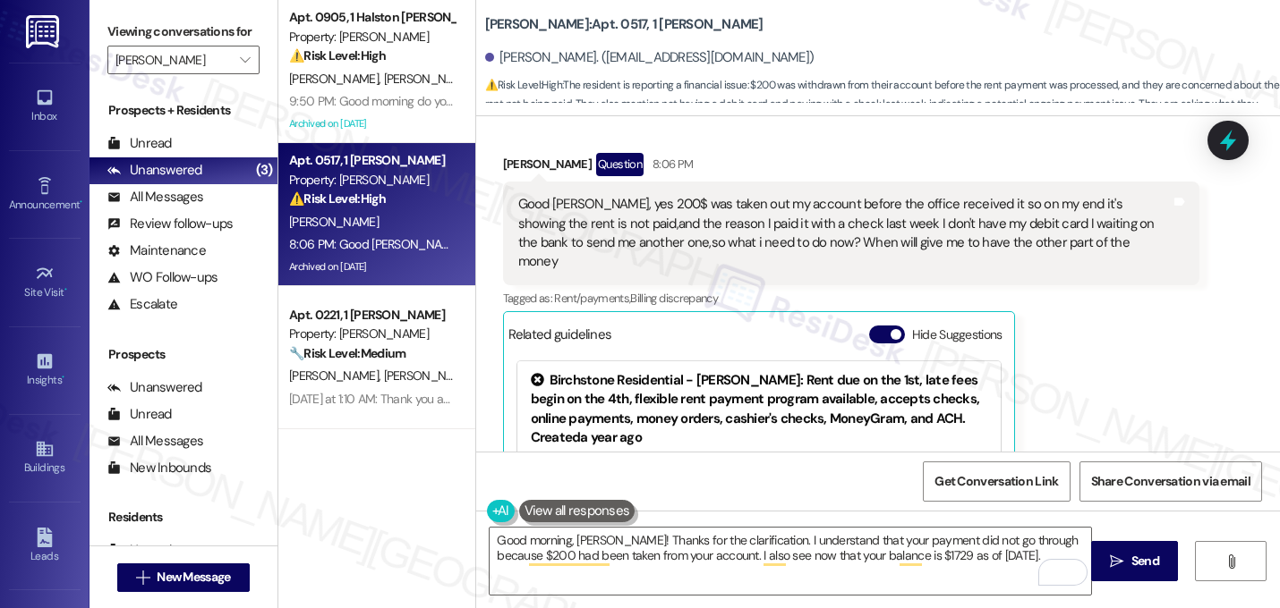
scroll to position [8716, 0]
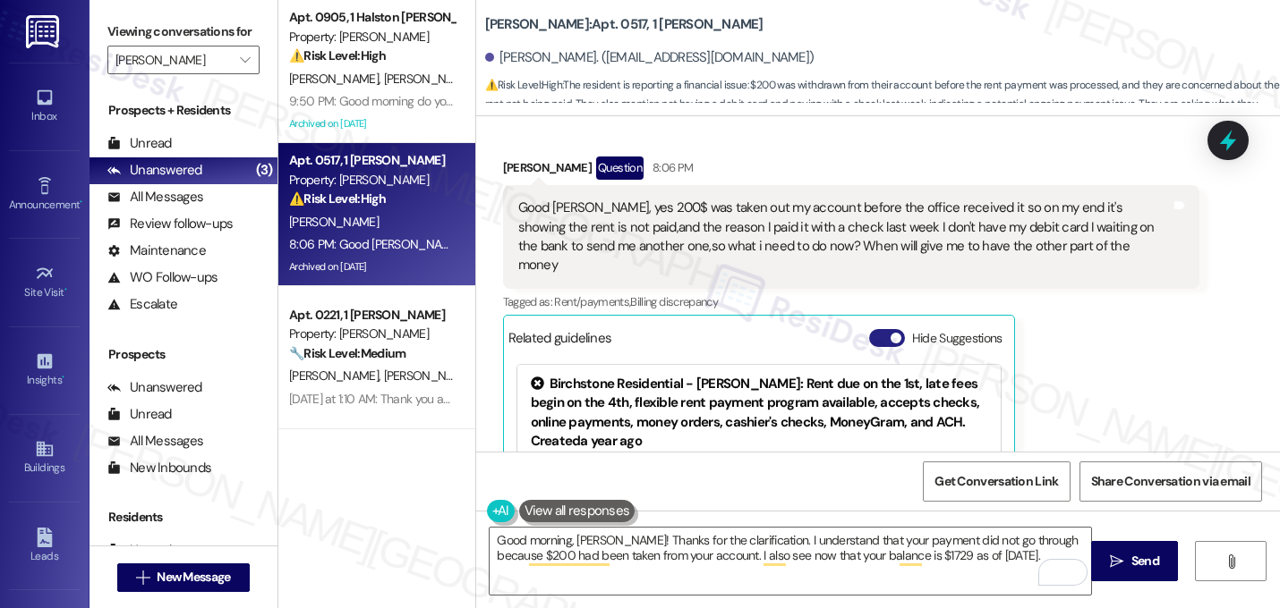
click at [879, 329] on button "Hide Suggestions" at bounding box center [887, 338] width 36 height 18
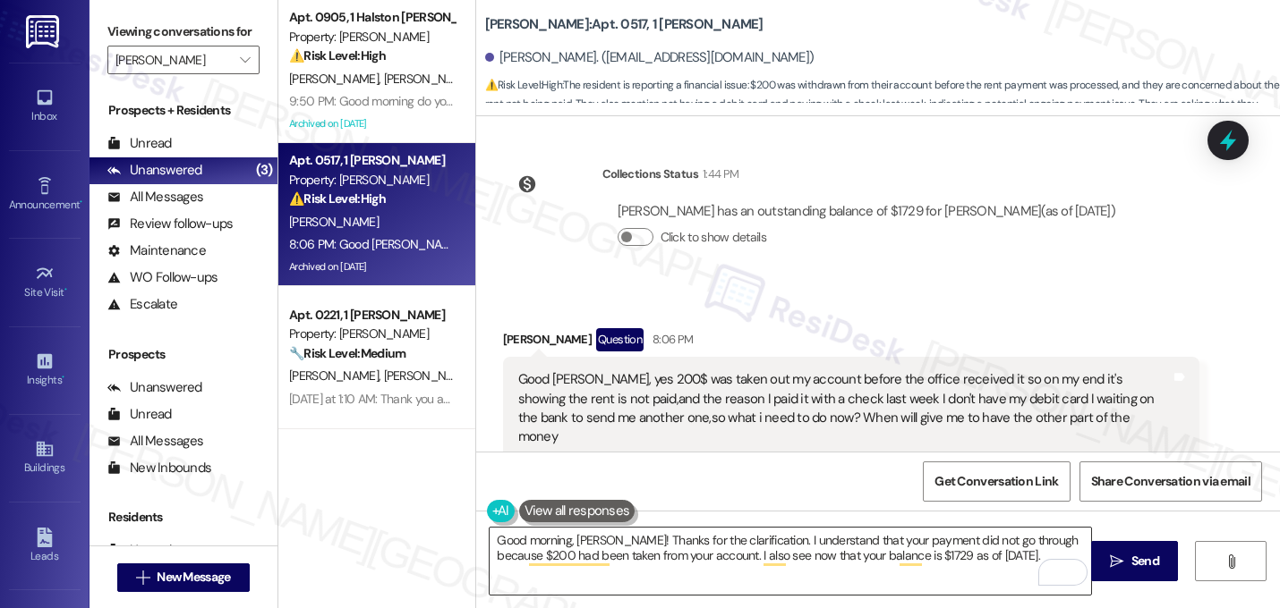
click at [1011, 563] on textarea "Good morning, Shonda! Thanks for the clarification. I understand that your paym…" at bounding box center [789, 561] width 601 height 67
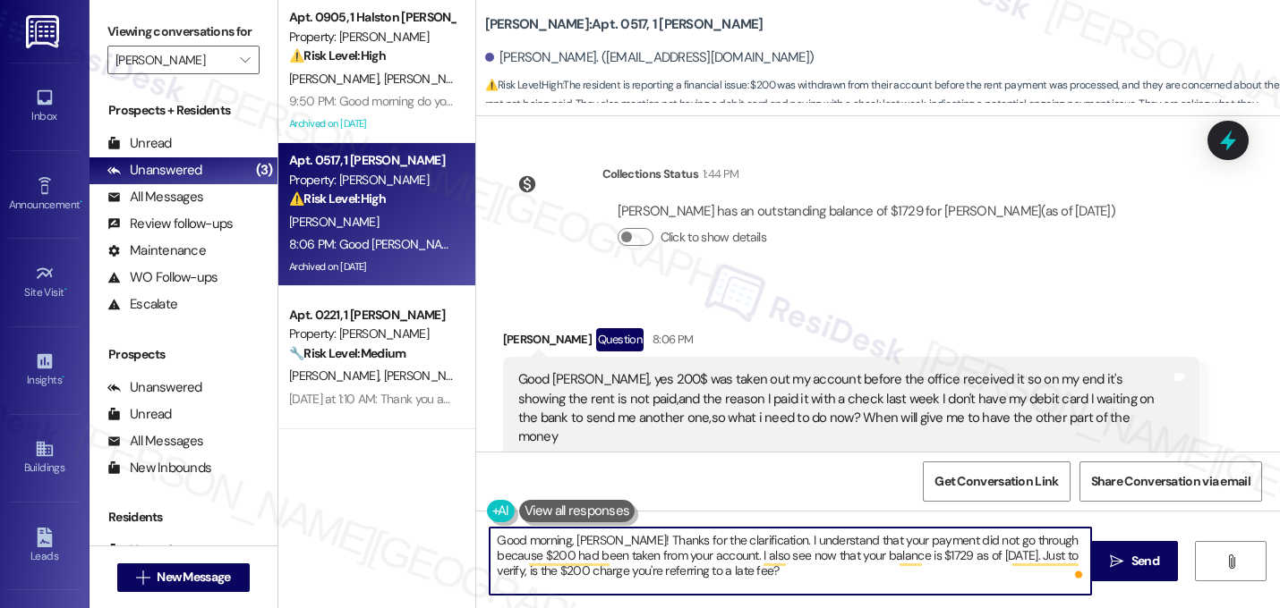
click at [852, 545] on textarea "Good morning, Shonda! Thanks for the clarification. I understand that your paym…" at bounding box center [789, 561] width 601 height 67
type textarea "Good morning, Shonda! Thanks for the clarification. I understand that your paym…"
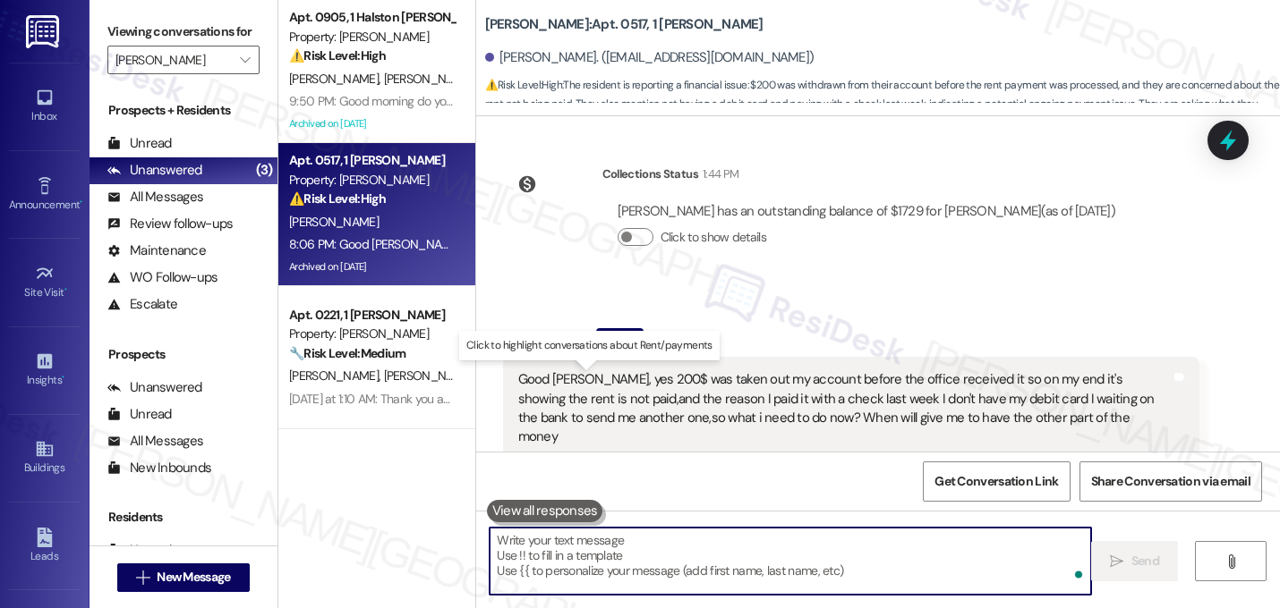
paste textarea "Good morning, [PERSON_NAME]! Thanks for clarifying. I understand your payment d…"
type textarea "Good morning, [PERSON_NAME]! Thanks for clarifying. I understand your payment d…"
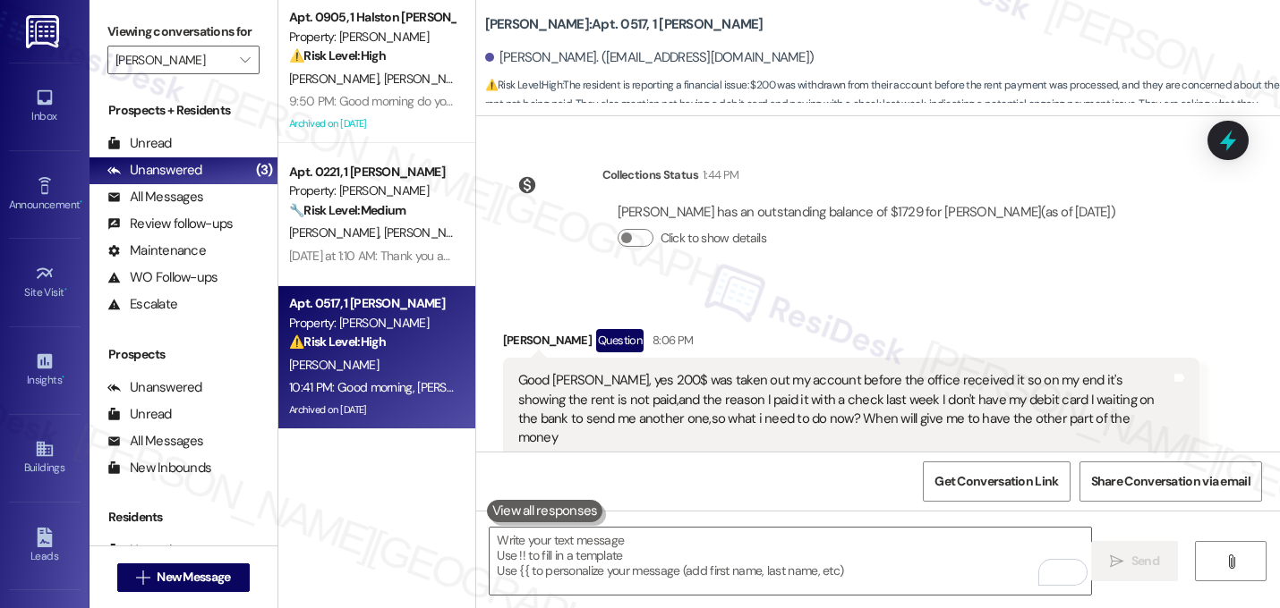
click at [763, 289] on div "Received via SMS Shonda Walker Question 8:06 PM Good Sarah, yes 200$ was taken …" at bounding box center [878, 418] width 804 height 258
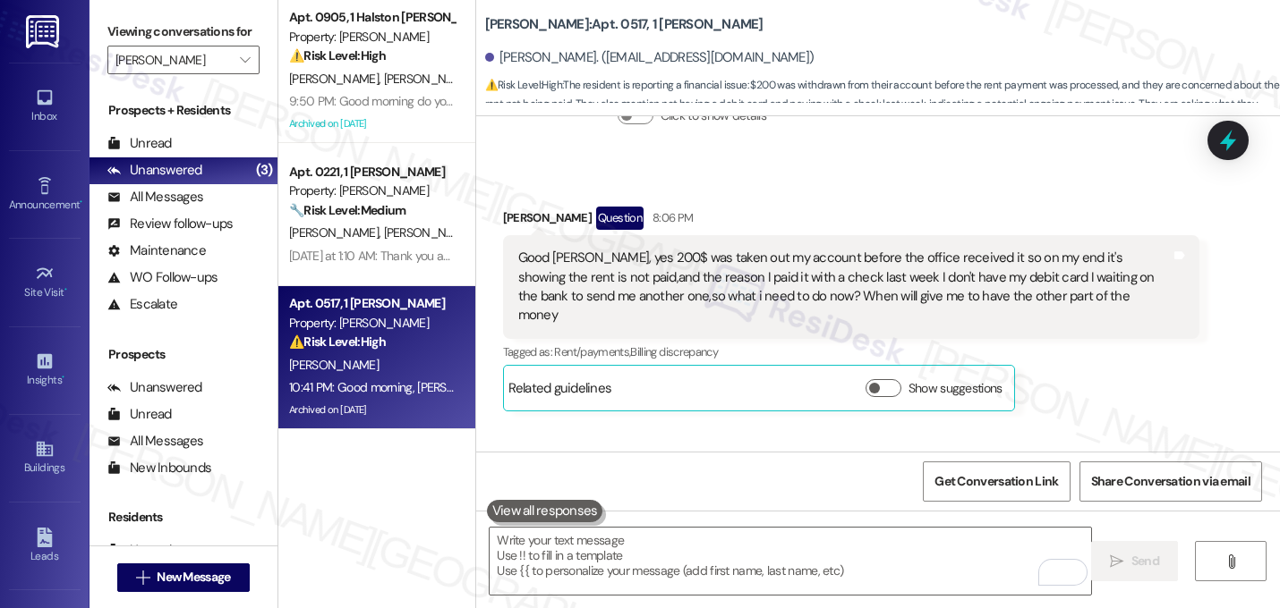
scroll to position [8707, 0]
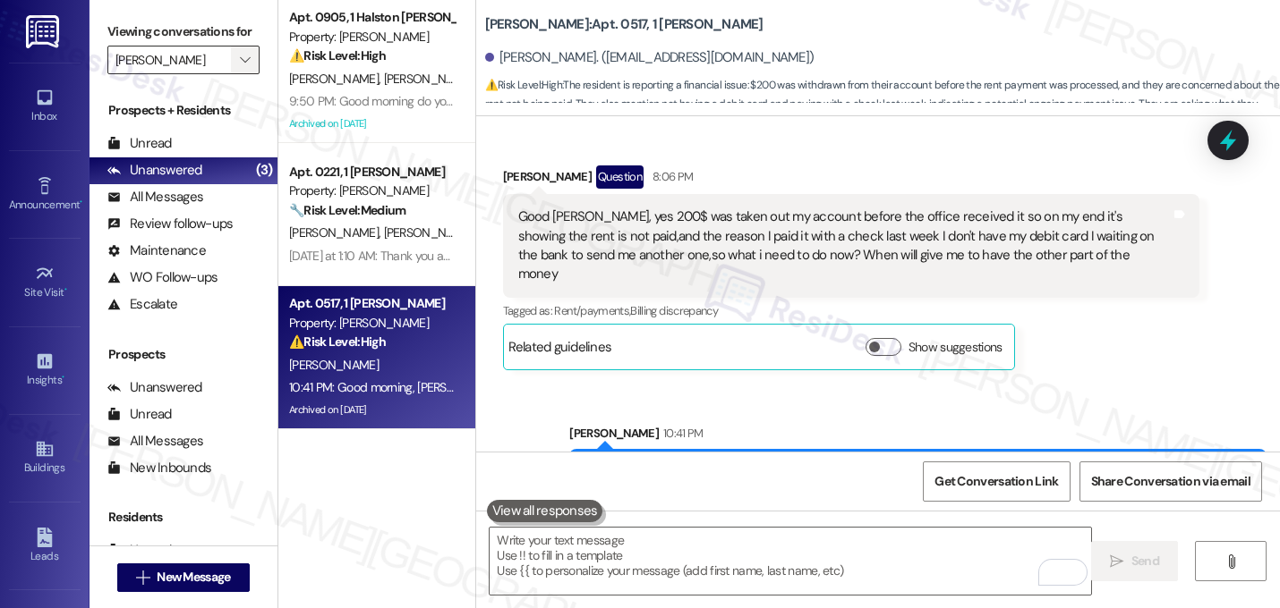
click at [231, 74] on button "" at bounding box center [245, 60] width 29 height 29
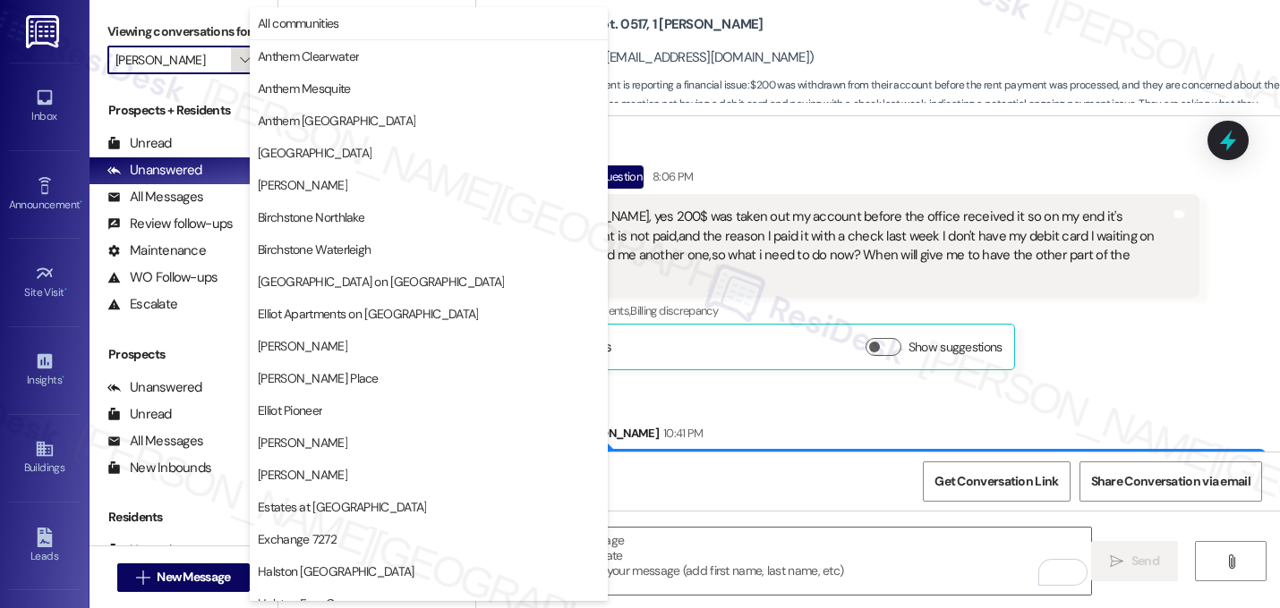
scroll to position [613, 0]
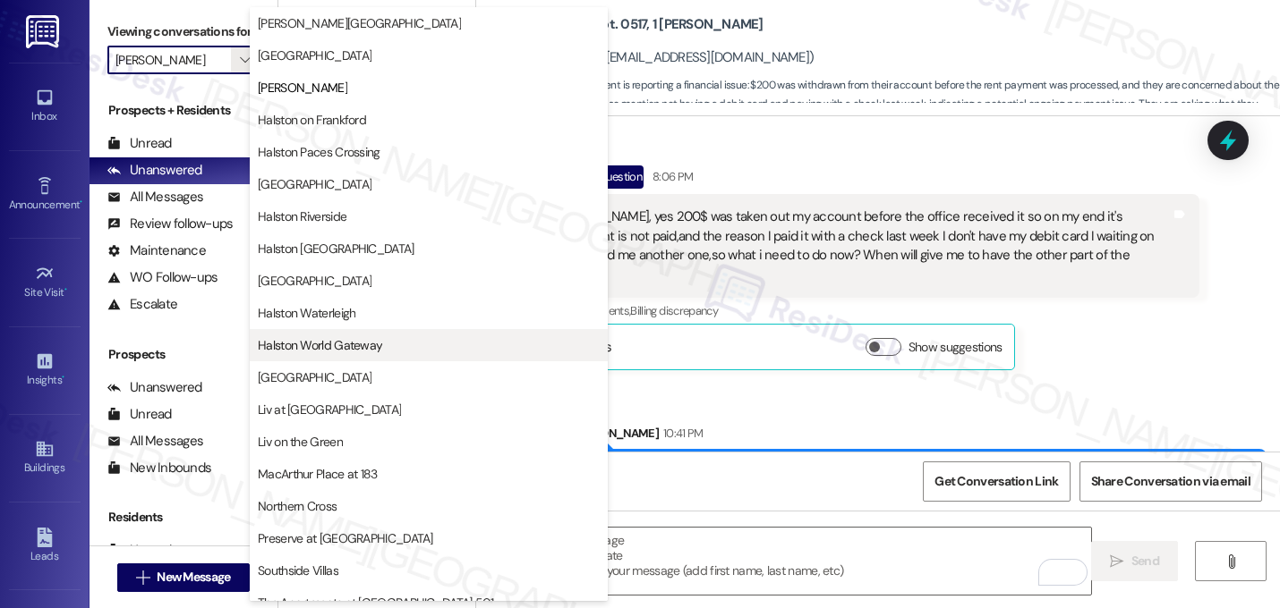
click at [336, 348] on span "Halston World Gateway" at bounding box center [320, 345] width 124 height 18
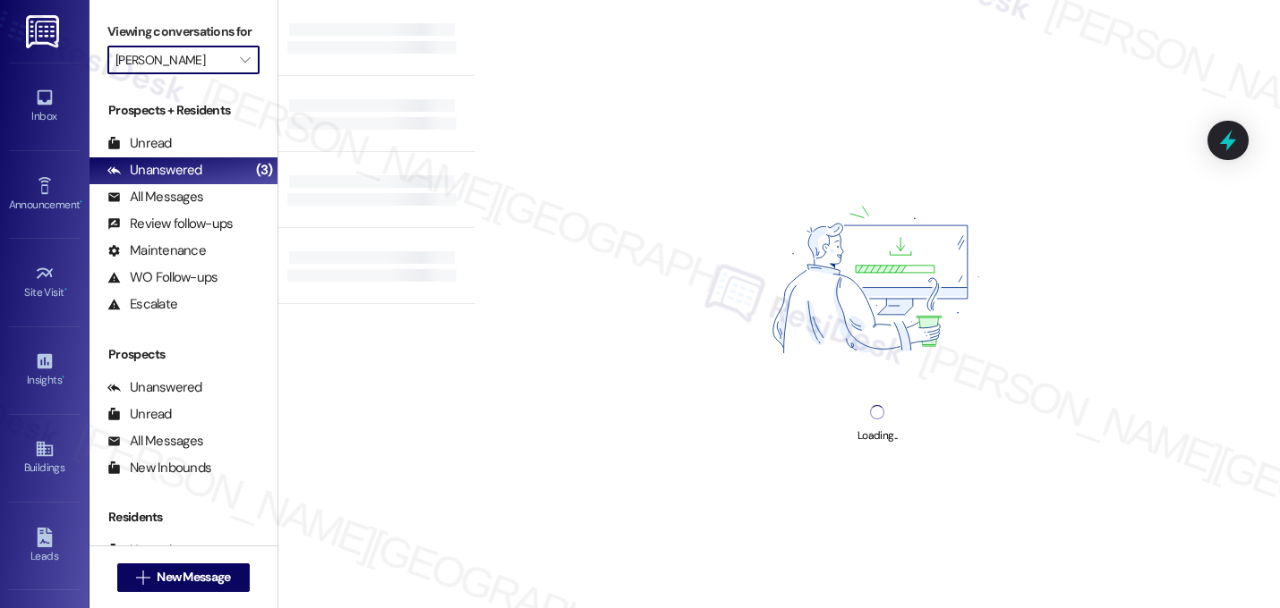
type input "Halston World Gateway"
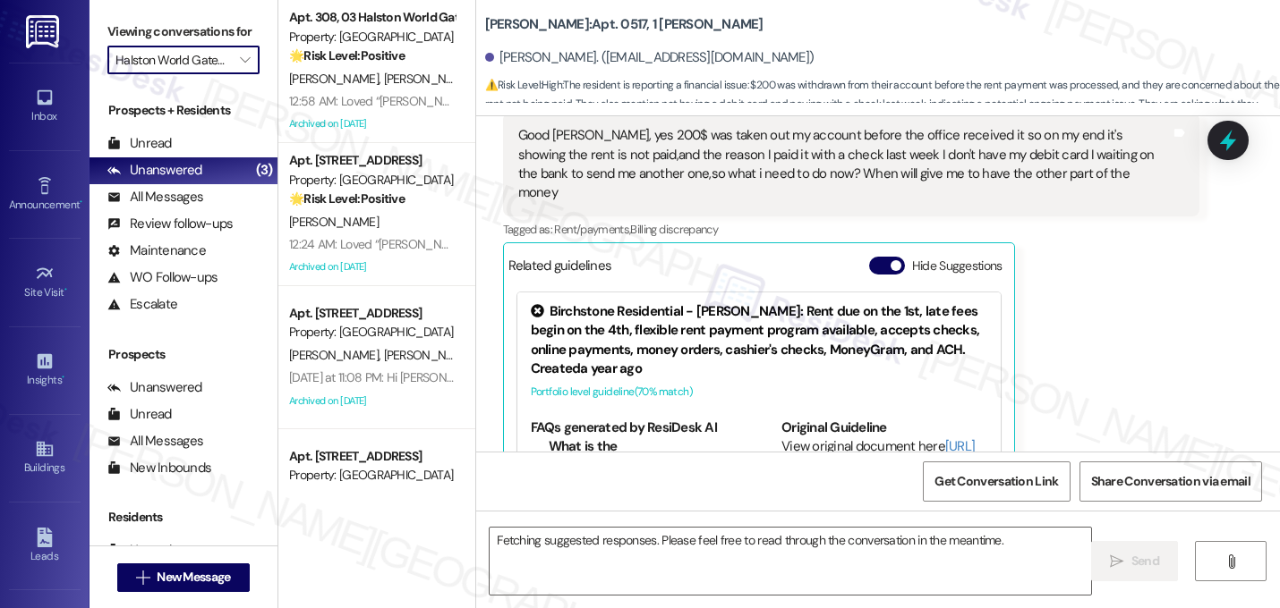
scroll to position [8787, 0]
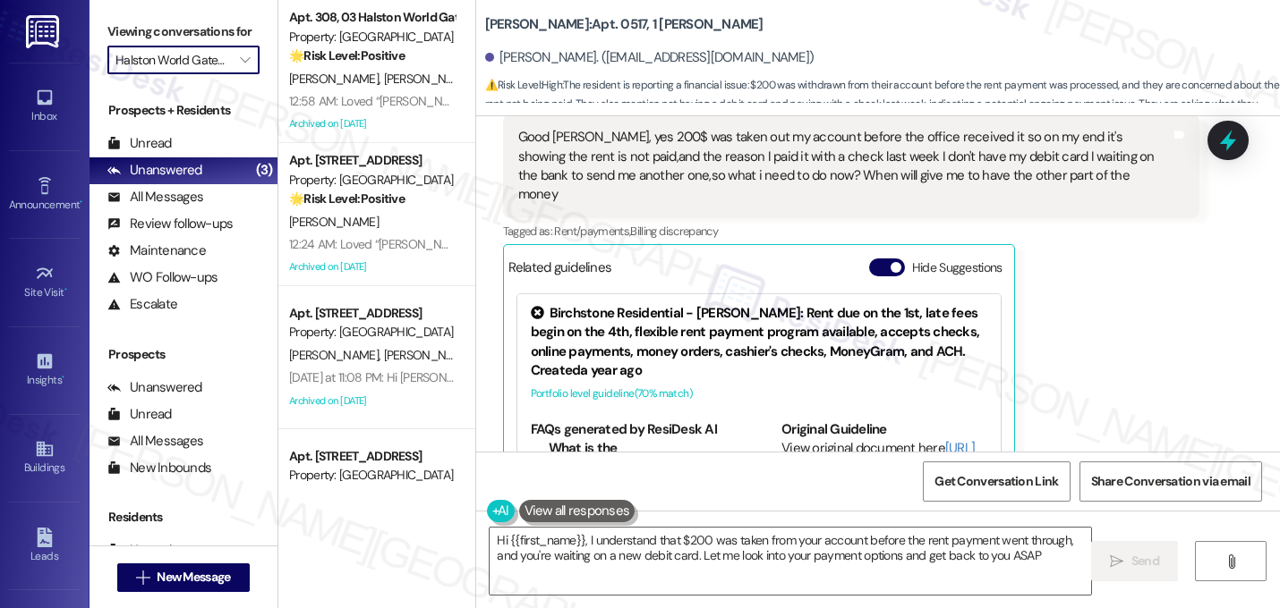
type textarea "Hi {{first_name}}, I understand that $200 was taken from your account before th…"
click at [874, 259] on button "Hide Suggestions" at bounding box center [887, 268] width 36 height 18
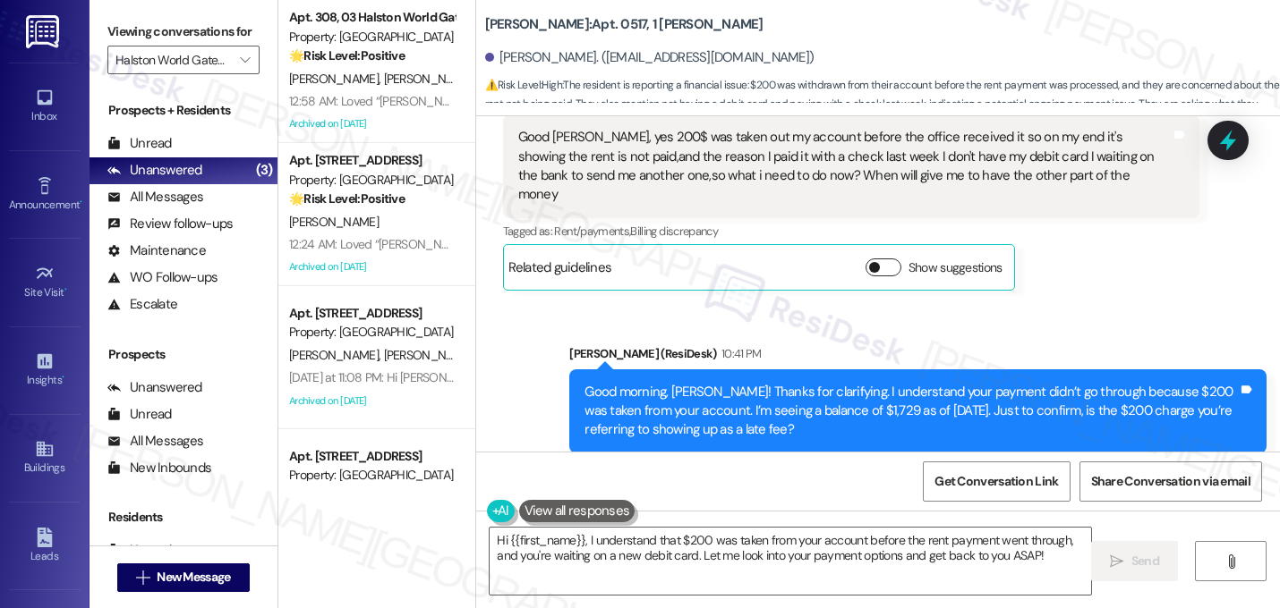
scroll to position [8734, 0]
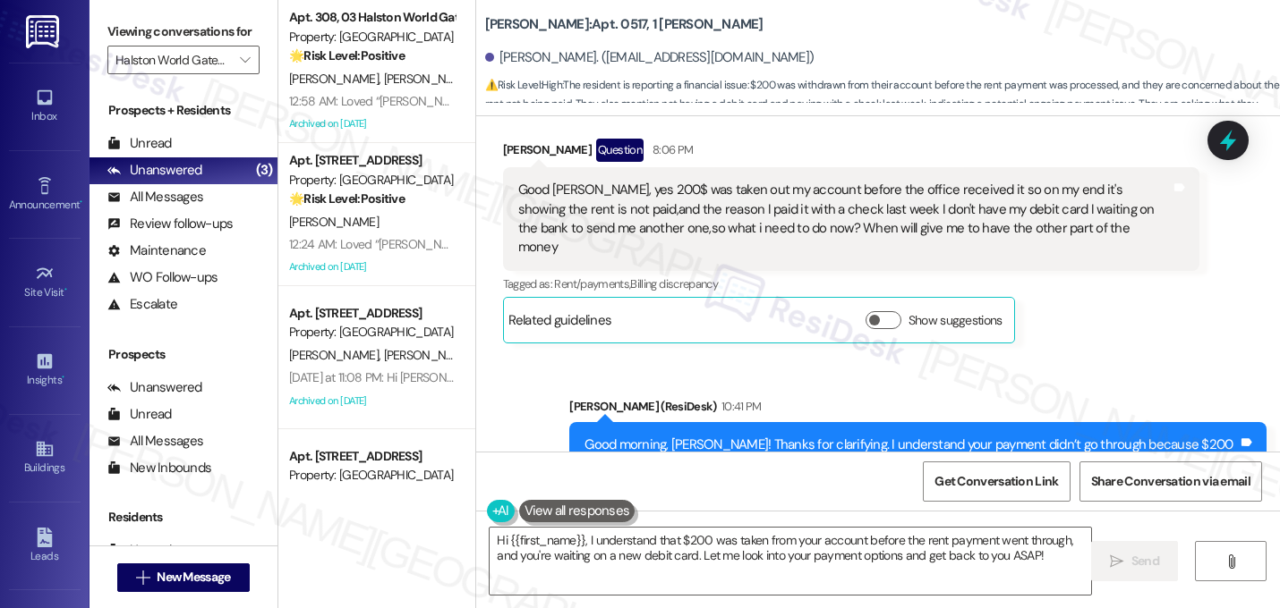
click at [867, 397] on div "Sarah (ResiDesk) 10:41 PM" at bounding box center [917, 409] width 697 height 25
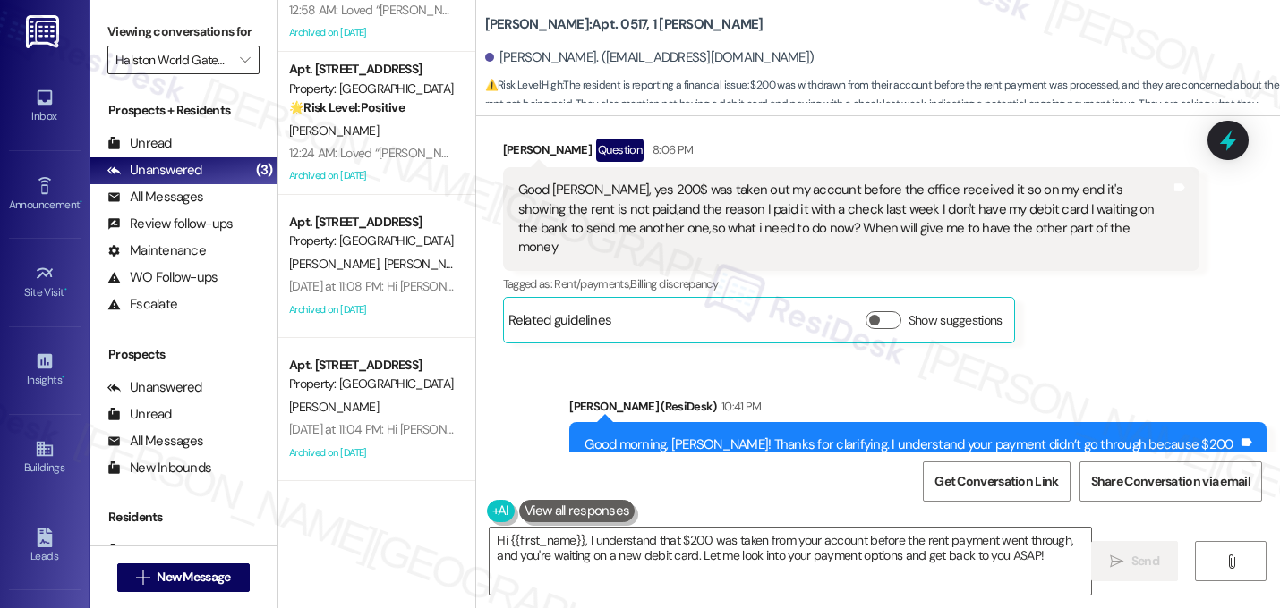
click at [209, 74] on input "Halston World Gateway" at bounding box center [172, 60] width 115 height 29
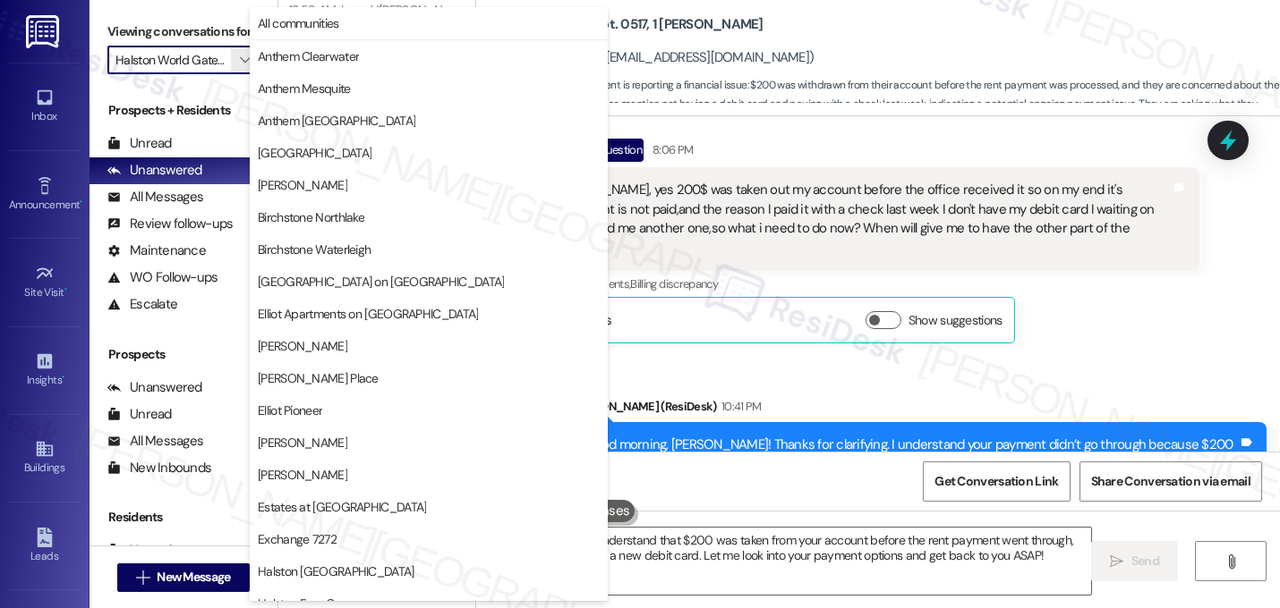
scroll to position [695, 0]
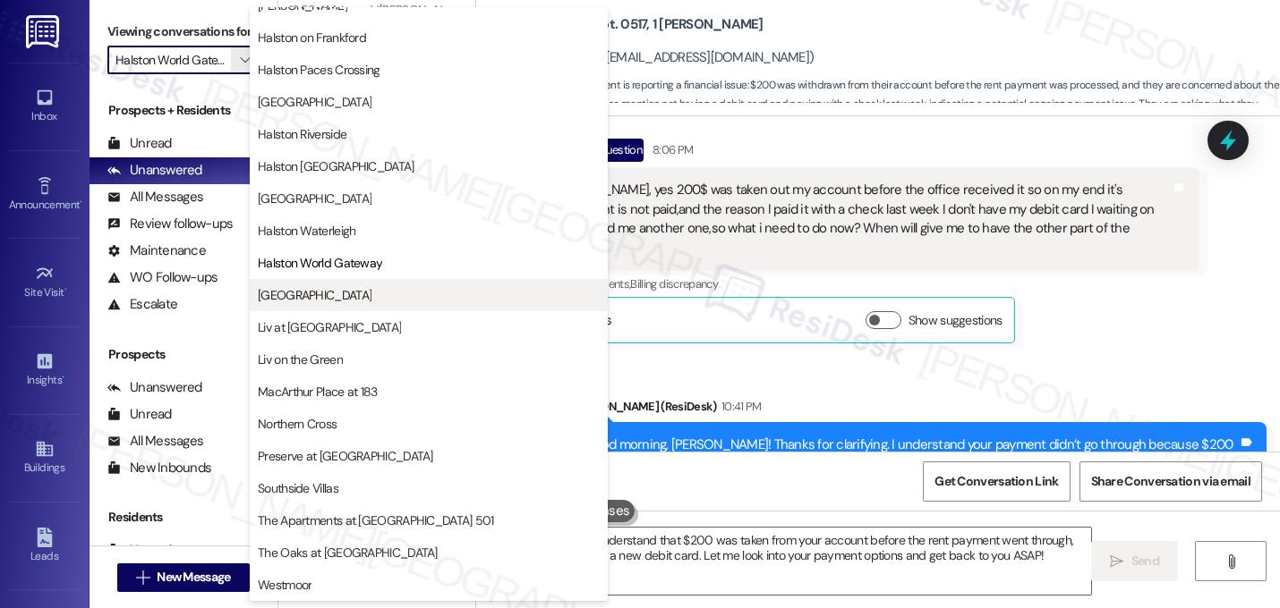
click at [296, 300] on span "[GEOGRAPHIC_DATA]" at bounding box center [315, 295] width 114 height 18
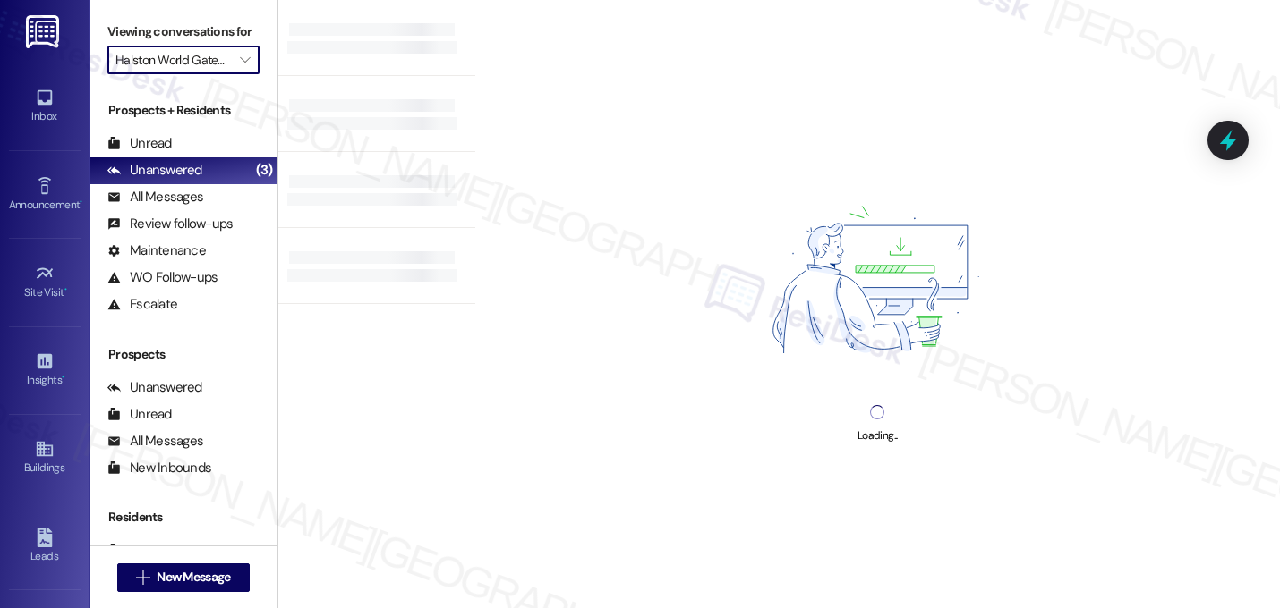
type input "[GEOGRAPHIC_DATA]"
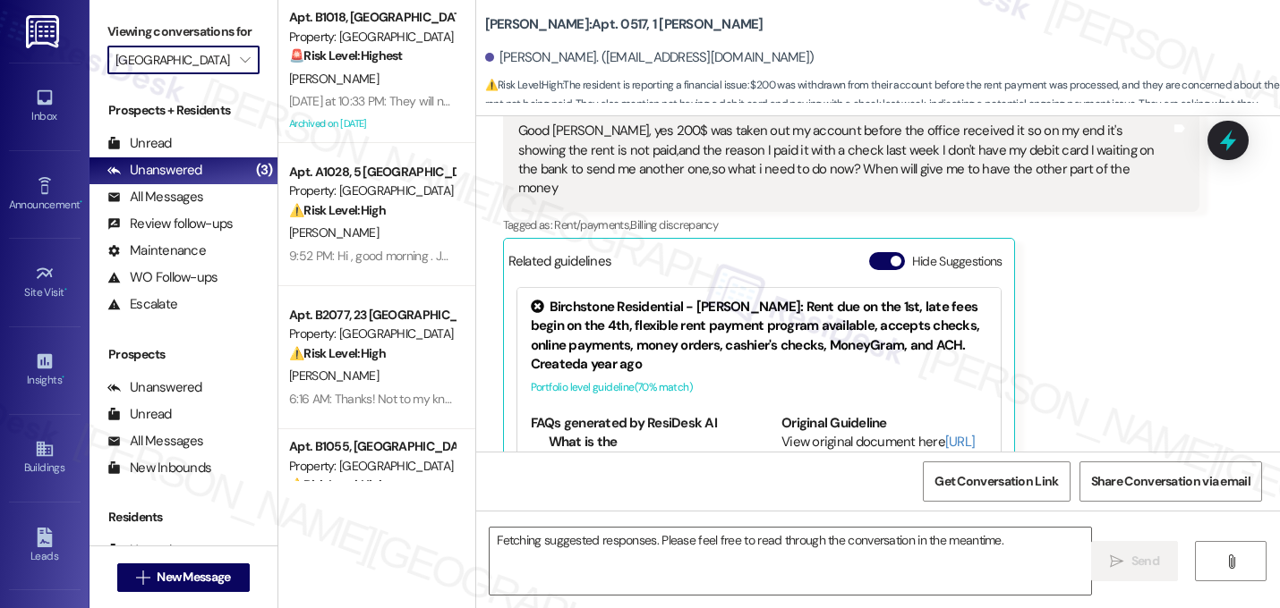
scroll to position [8787, 0]
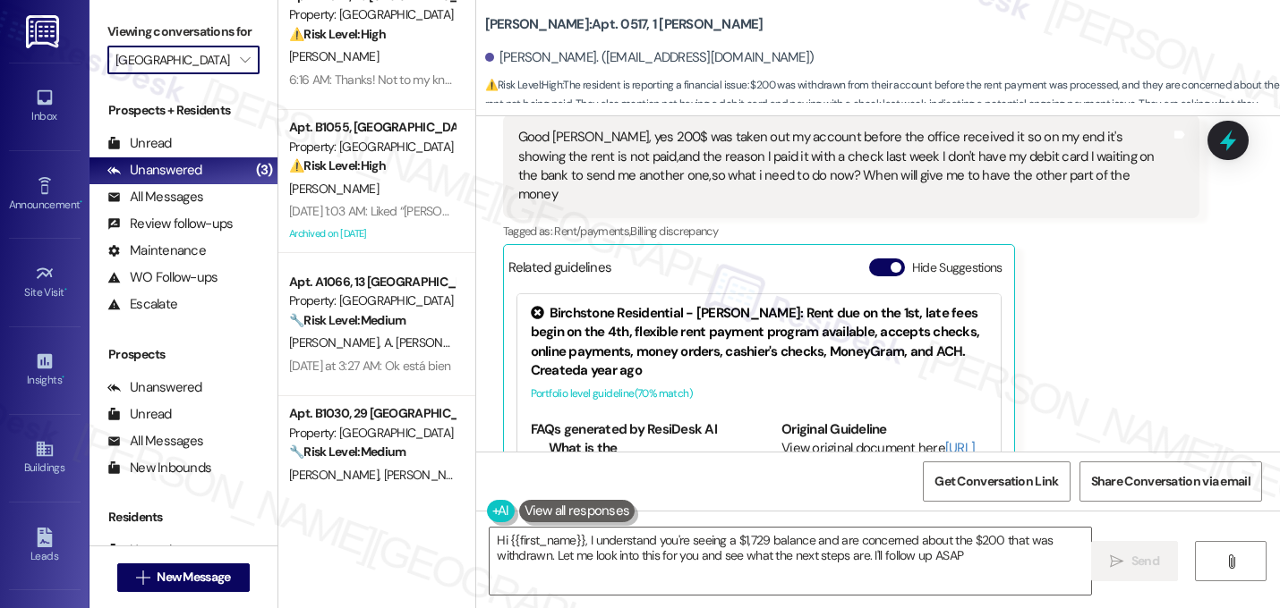
type textarea "Hi {{first_name}}, I understand you're seeing a $1,729 balance and are concerne…"
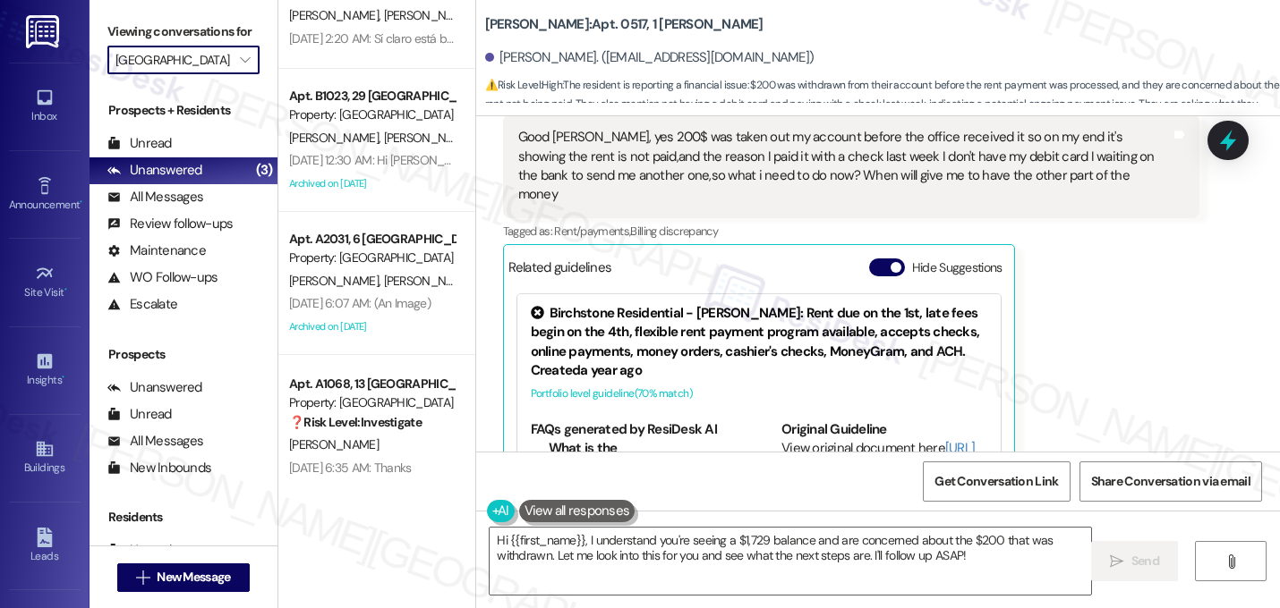
scroll to position [1523, 0]
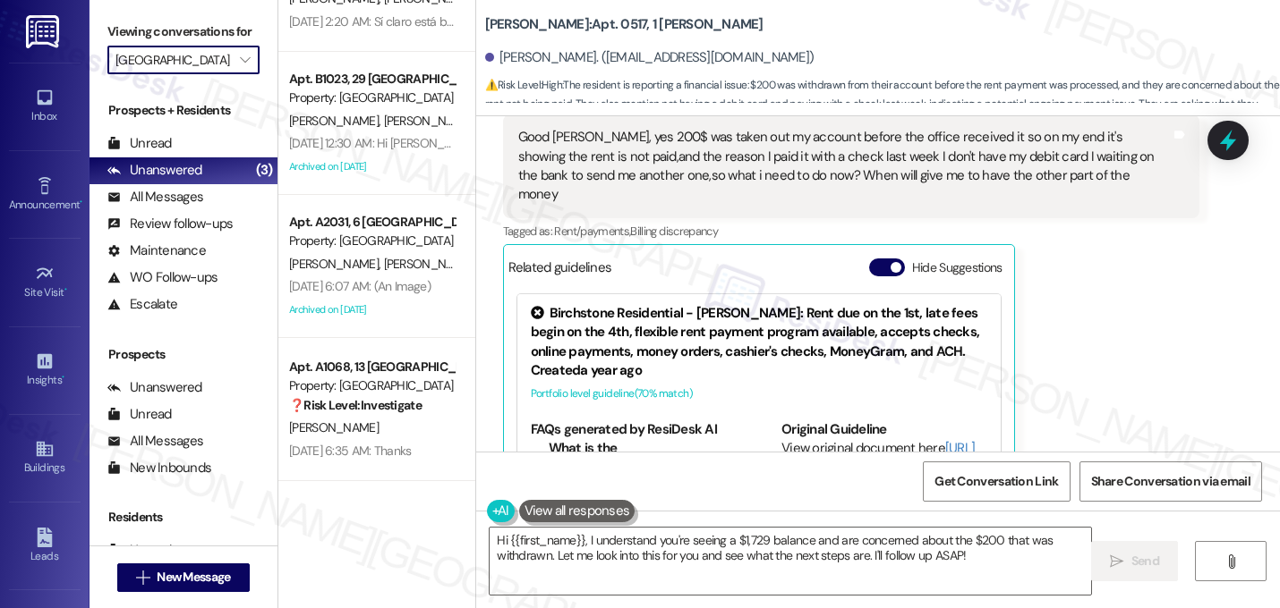
click at [210, 74] on input "[GEOGRAPHIC_DATA]" at bounding box center [172, 60] width 115 height 29
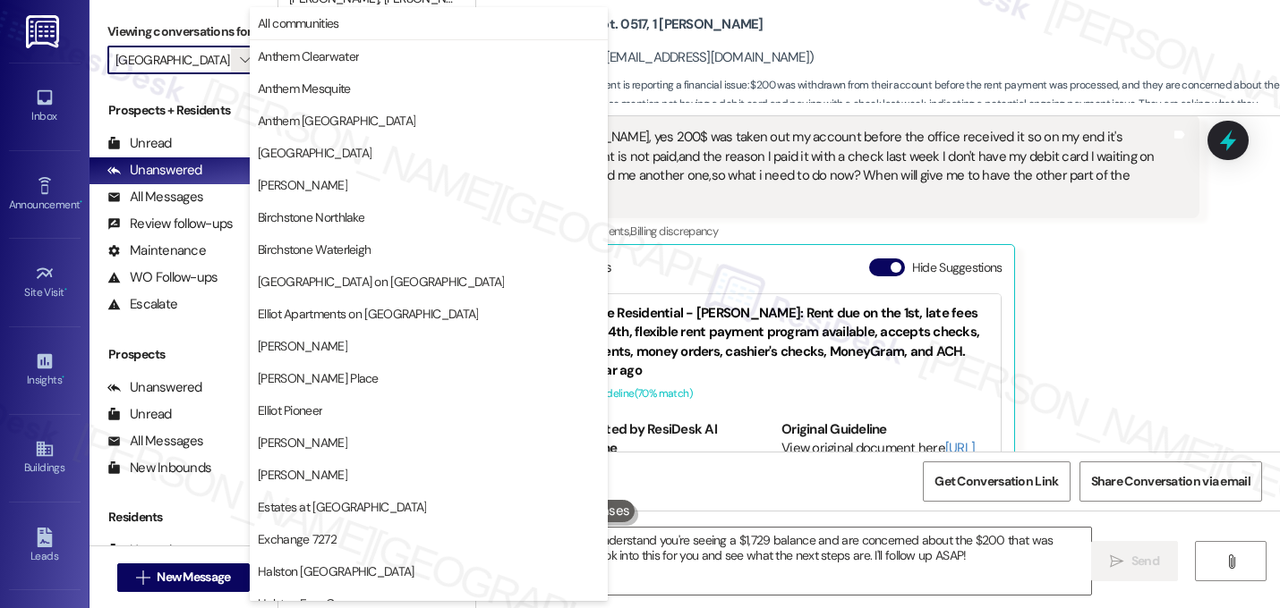
scroll to position [695, 0]
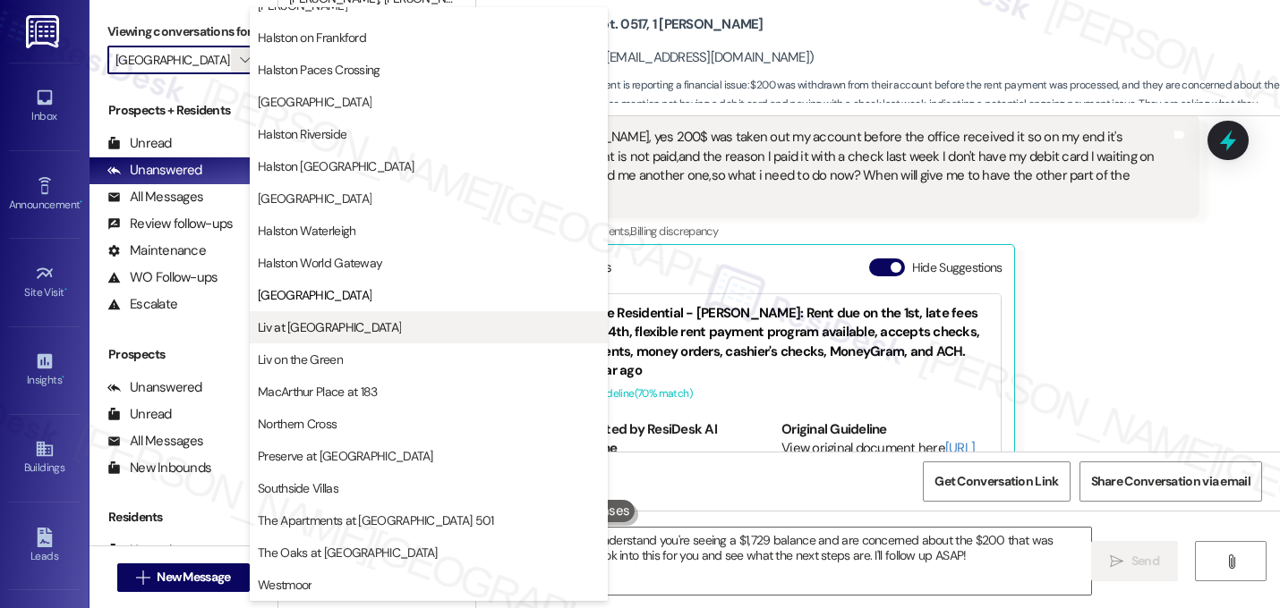
click at [285, 319] on span "Liv at [GEOGRAPHIC_DATA]" at bounding box center [329, 328] width 143 height 18
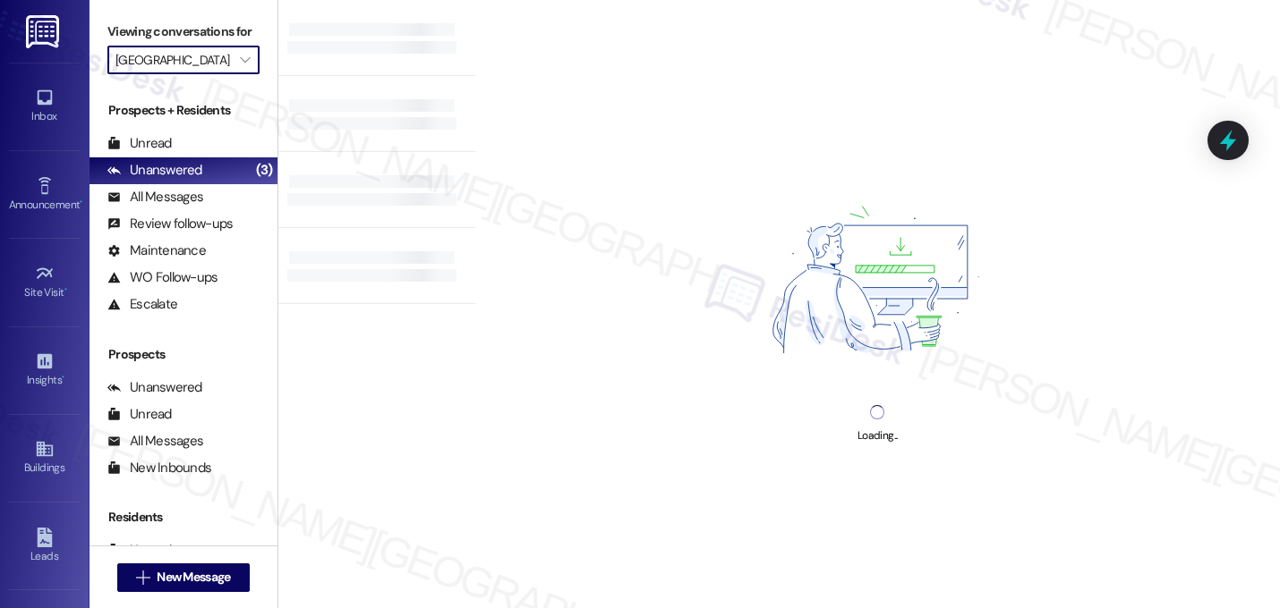
type input "Liv at [GEOGRAPHIC_DATA]"
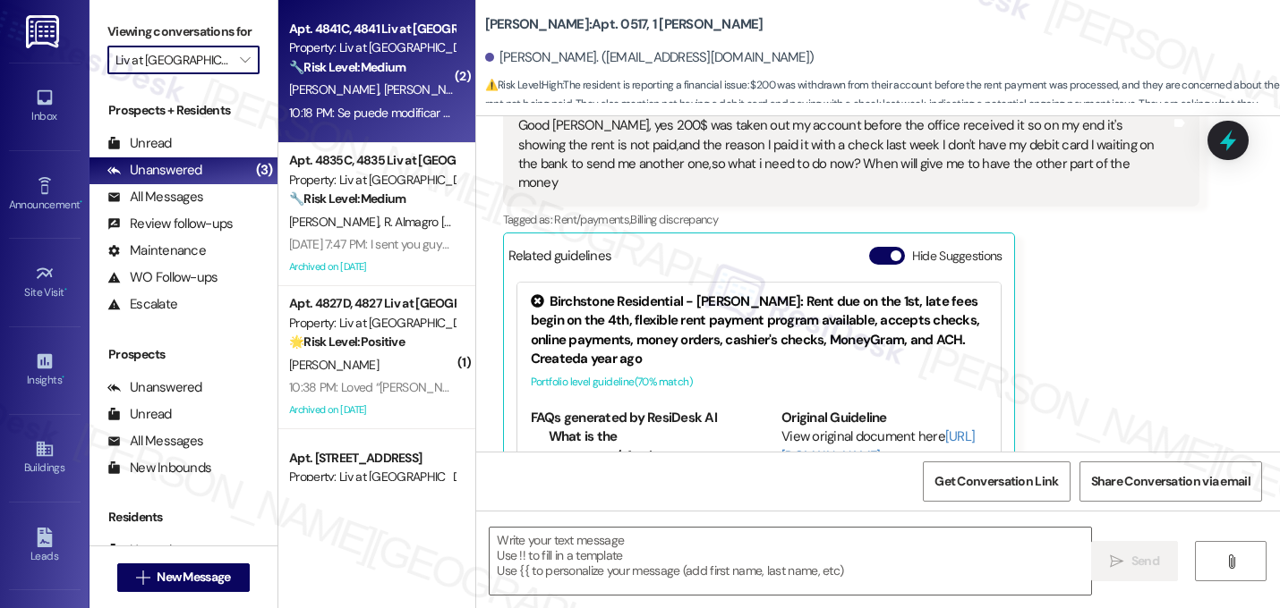
type textarea "Fetching suggested responses. Please feel free to read through the conversation…"
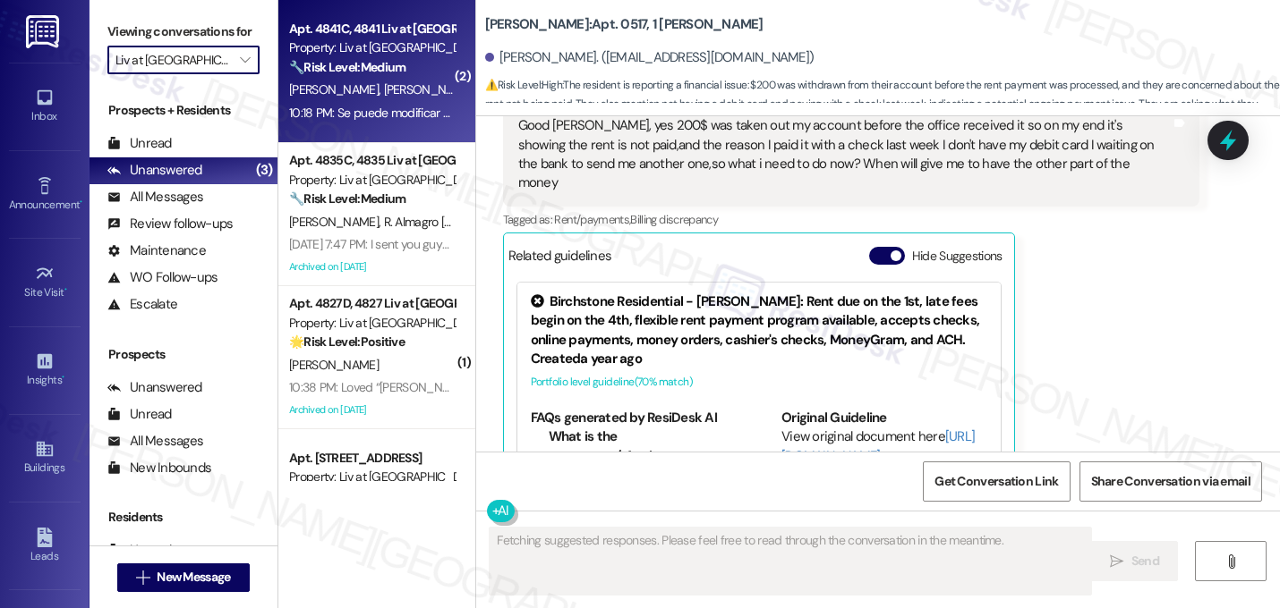
scroll to position [8787, 0]
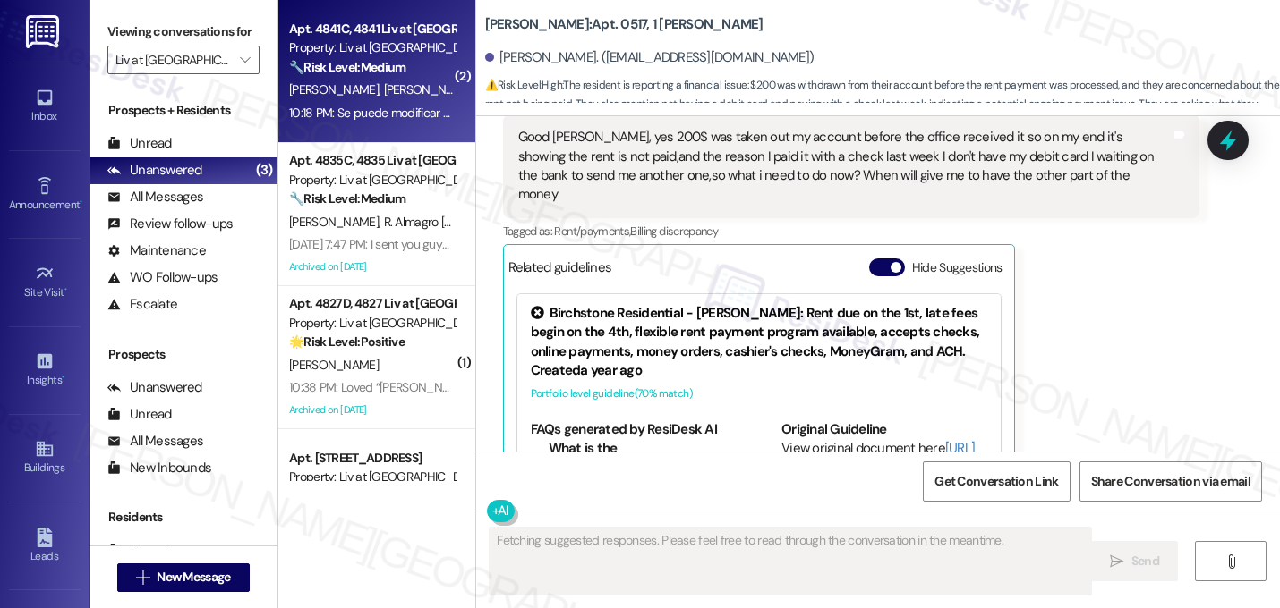
click at [391, 82] on div "B. Lozada M. Rocha" at bounding box center [371, 90] width 169 height 22
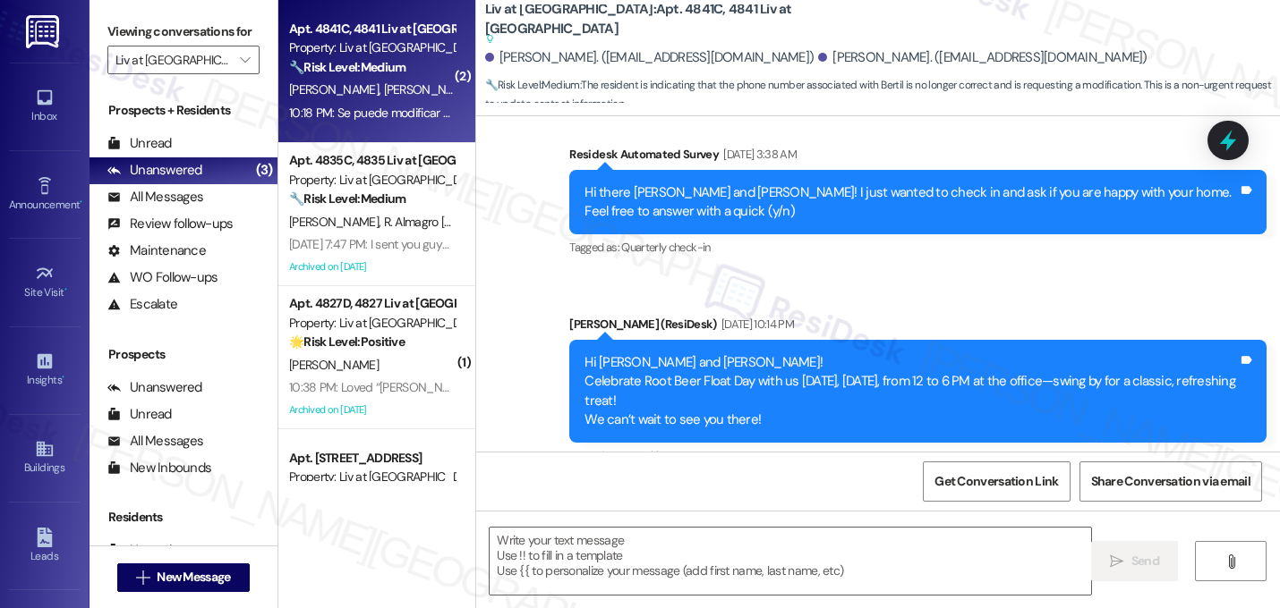
type textarea "Fetching suggested responses. Please feel free to read through the conversation…"
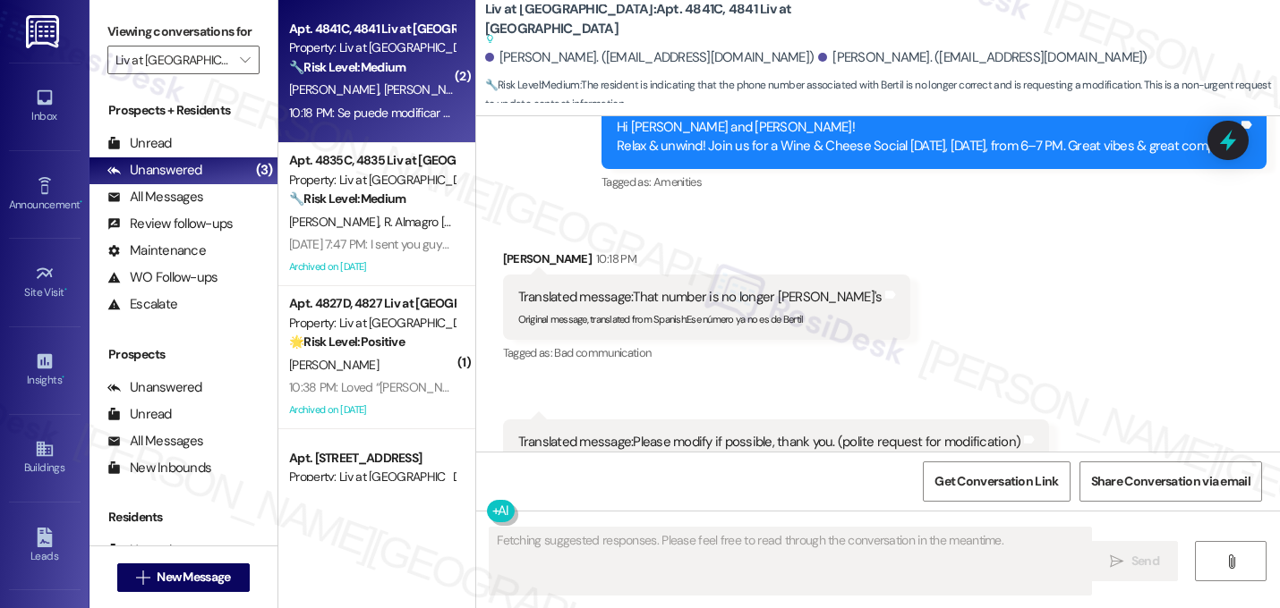
scroll to position [8109, 0]
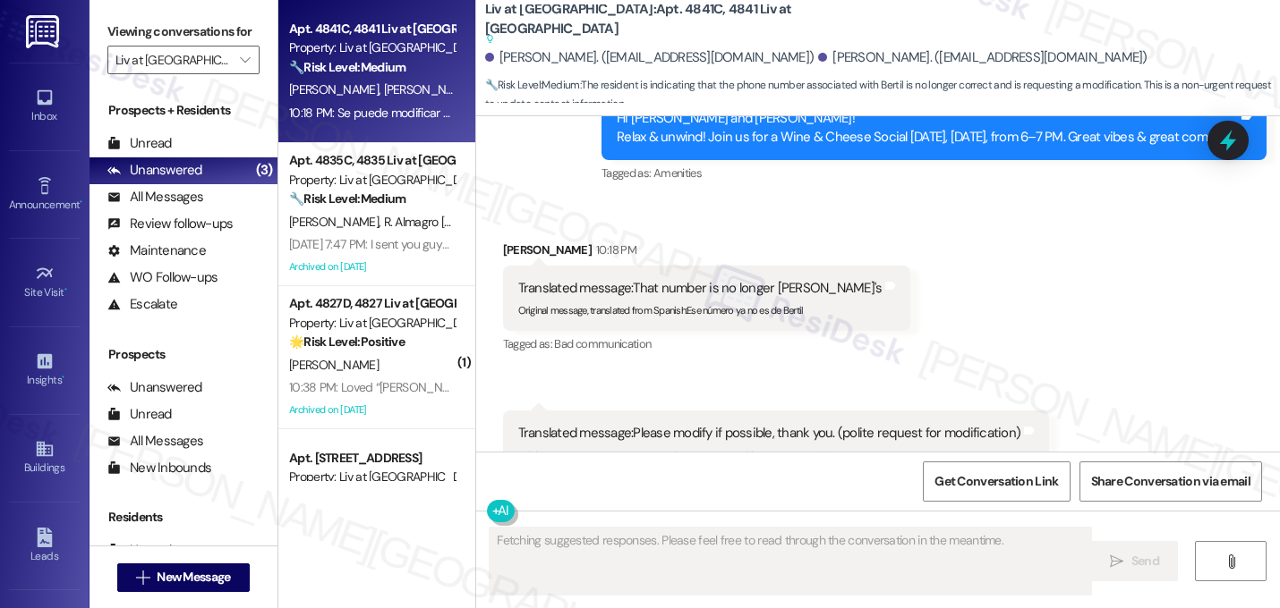
click at [926, 268] on div "Received via SMS Monica Rocha 10:18 PM Translated message: That number is no lo…" at bounding box center [878, 344] width 804 height 289
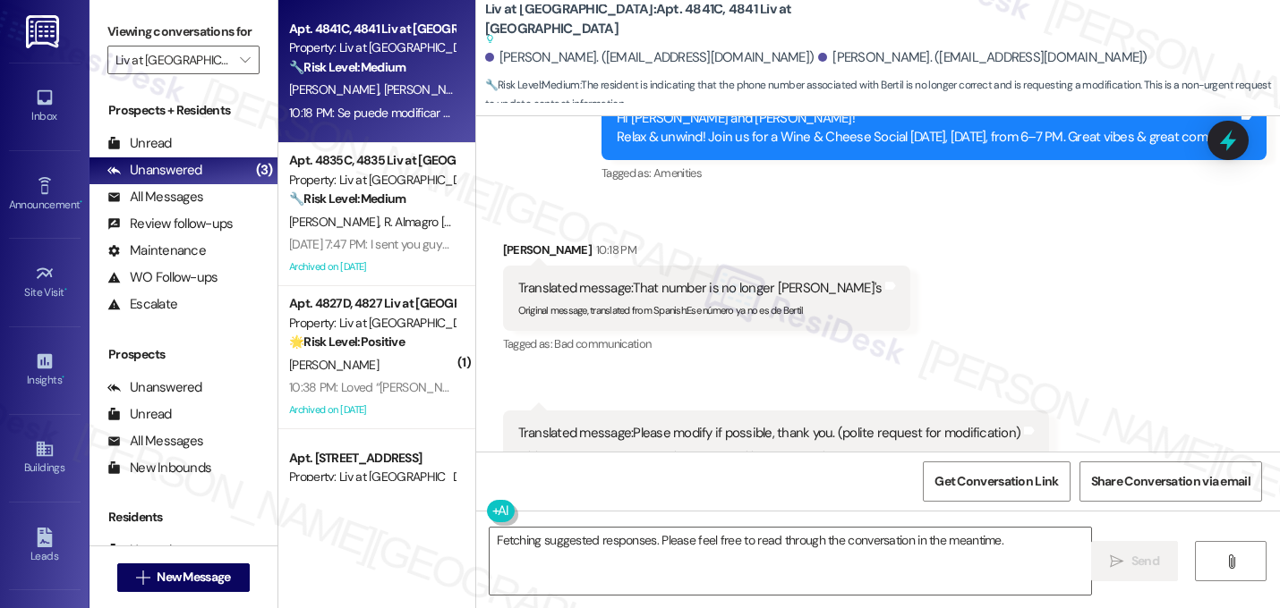
scroll to position [8109, 0]
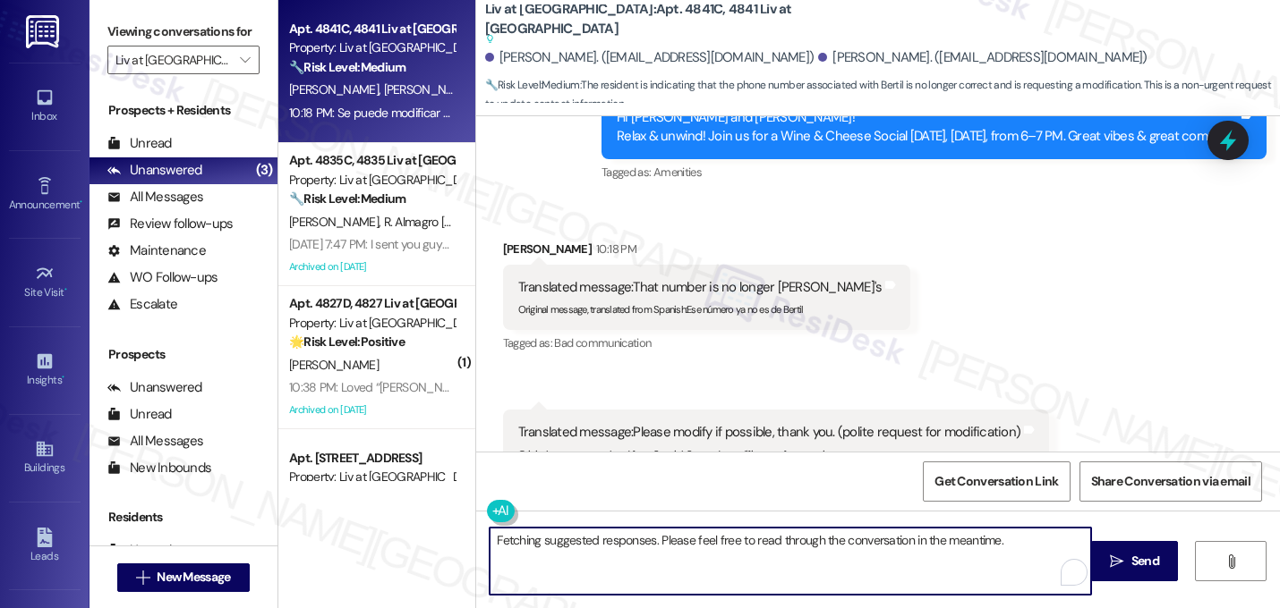
click at [608, 536] on textarea "Fetching suggested responses. Please feel free to read through the conversation…" at bounding box center [789, 561] width 601 height 67
paste textarea "Did you mean to send that to someone else? Let me know if there's anything I ca…"
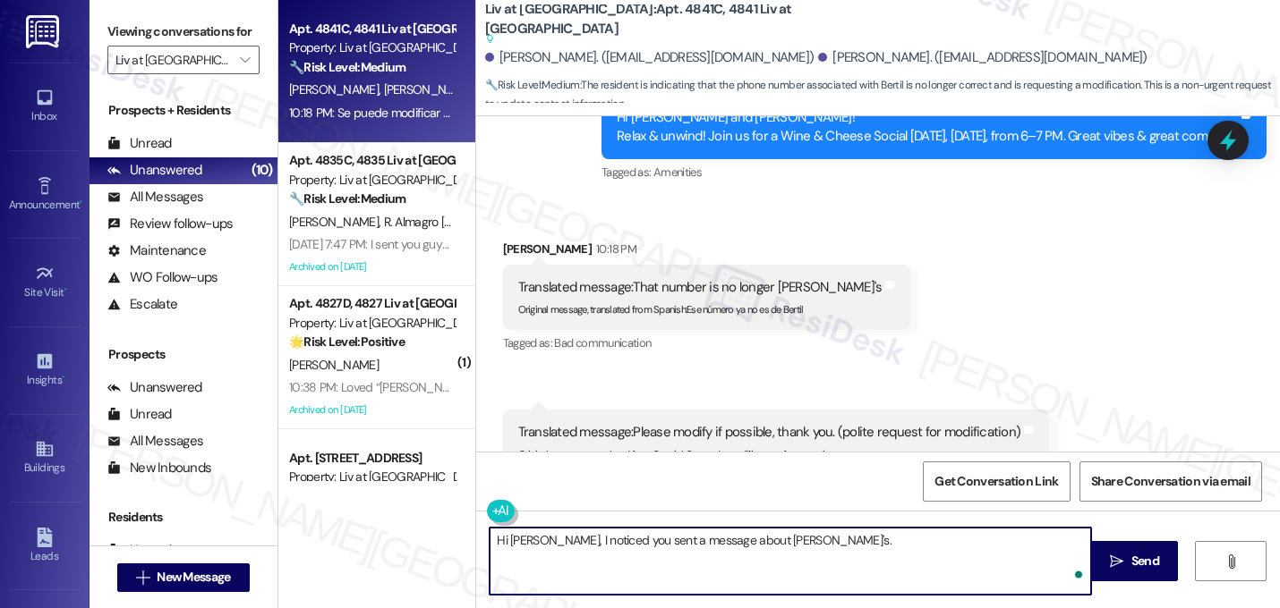
type textarea "Hi Monica, I noticed you sent a message about Bertil's. Did you mean to send th…"
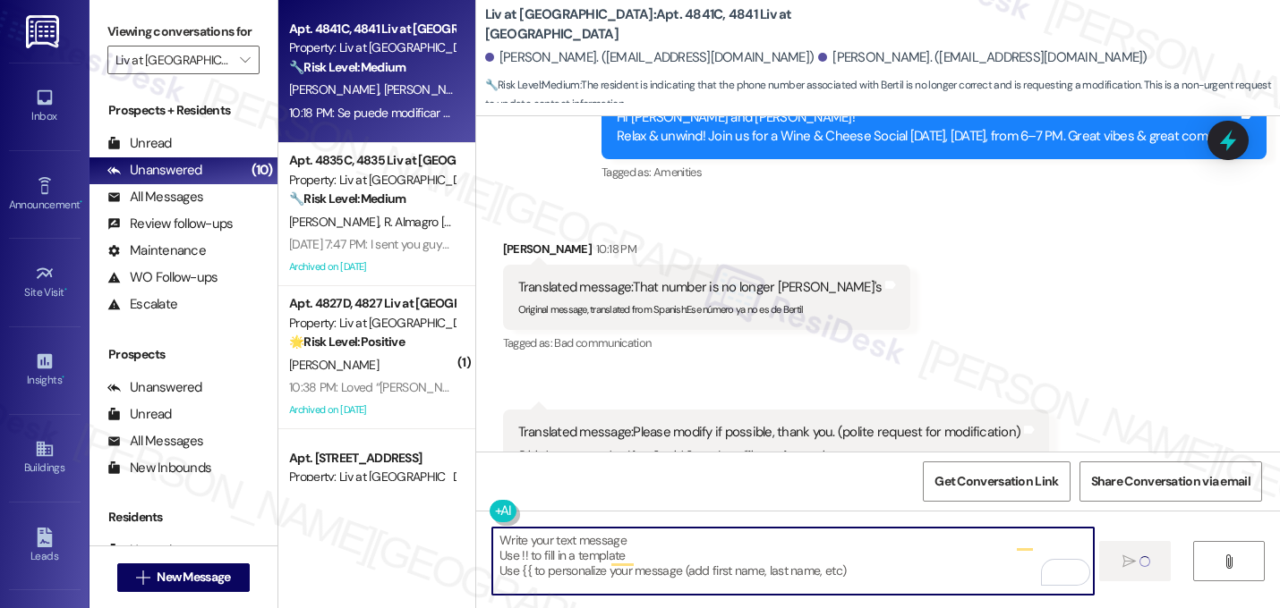
scroll to position [8109, 0]
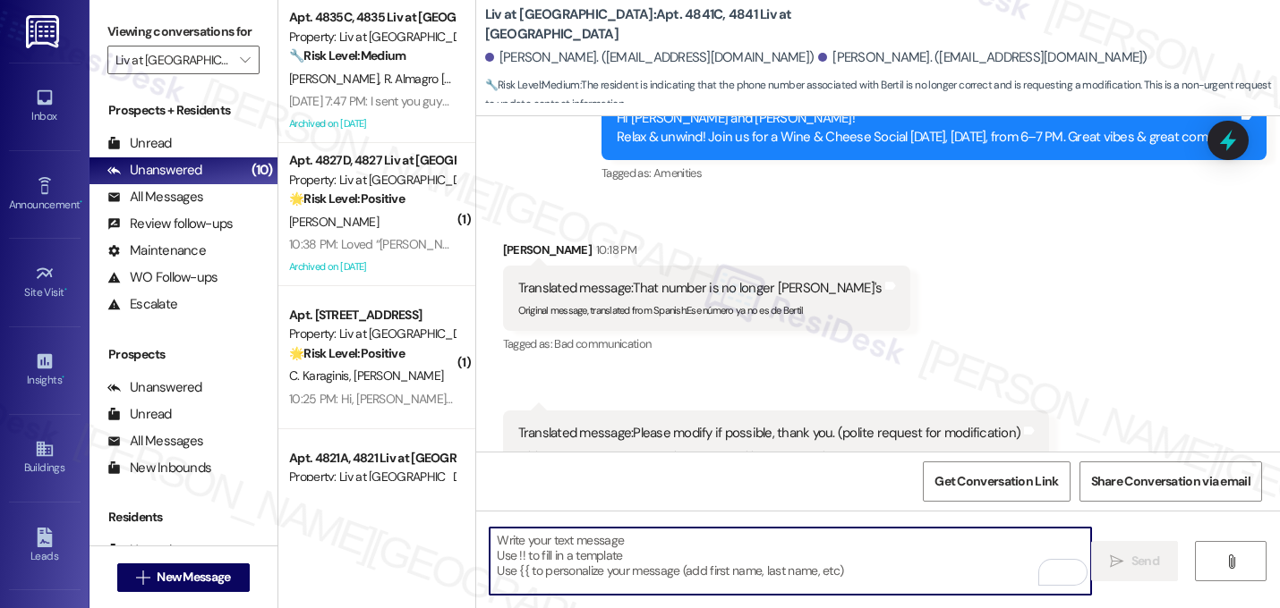
click at [923, 327] on div "Received via SMS Monica Rocha 10:18 PM Translated message: That number is no lo…" at bounding box center [878, 344] width 804 height 289
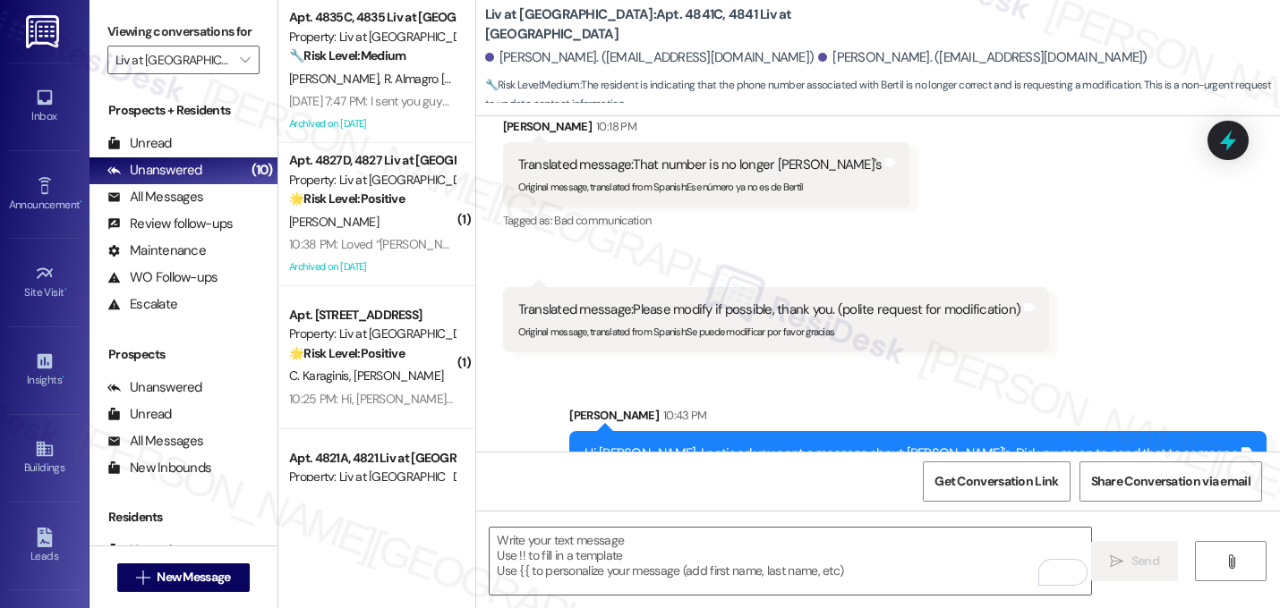
scroll to position [8253, 0]
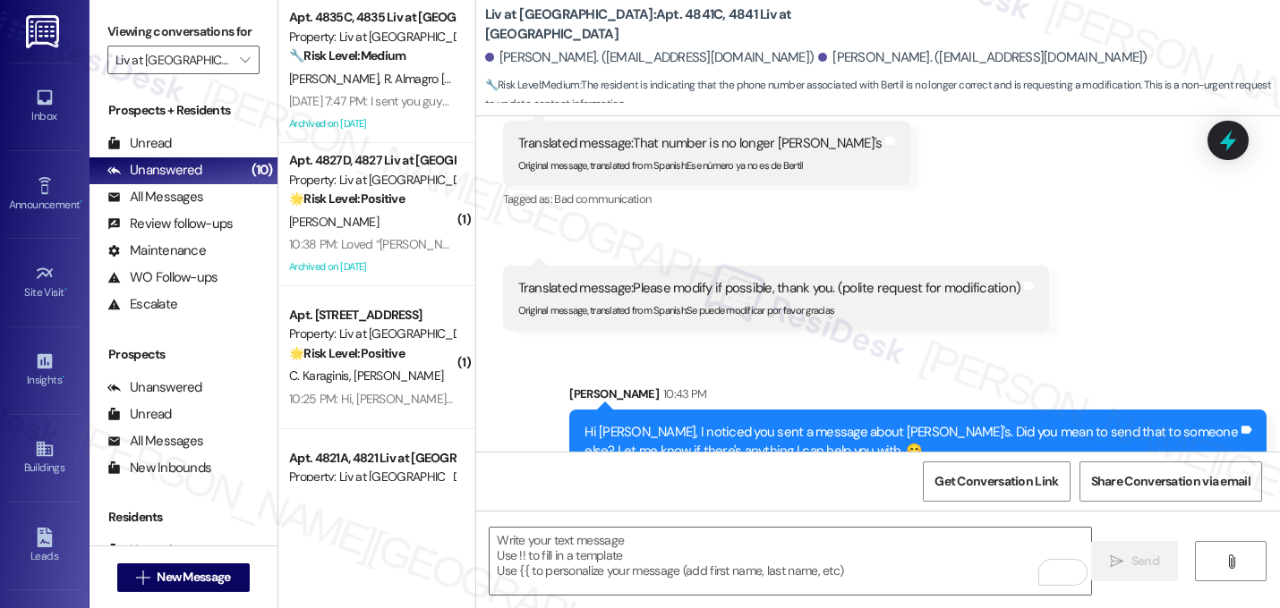
click at [726, 423] on div "Hi Monica, I noticed you sent a message about Bertil's. Did you mean to send th…" at bounding box center [910, 442] width 653 height 38
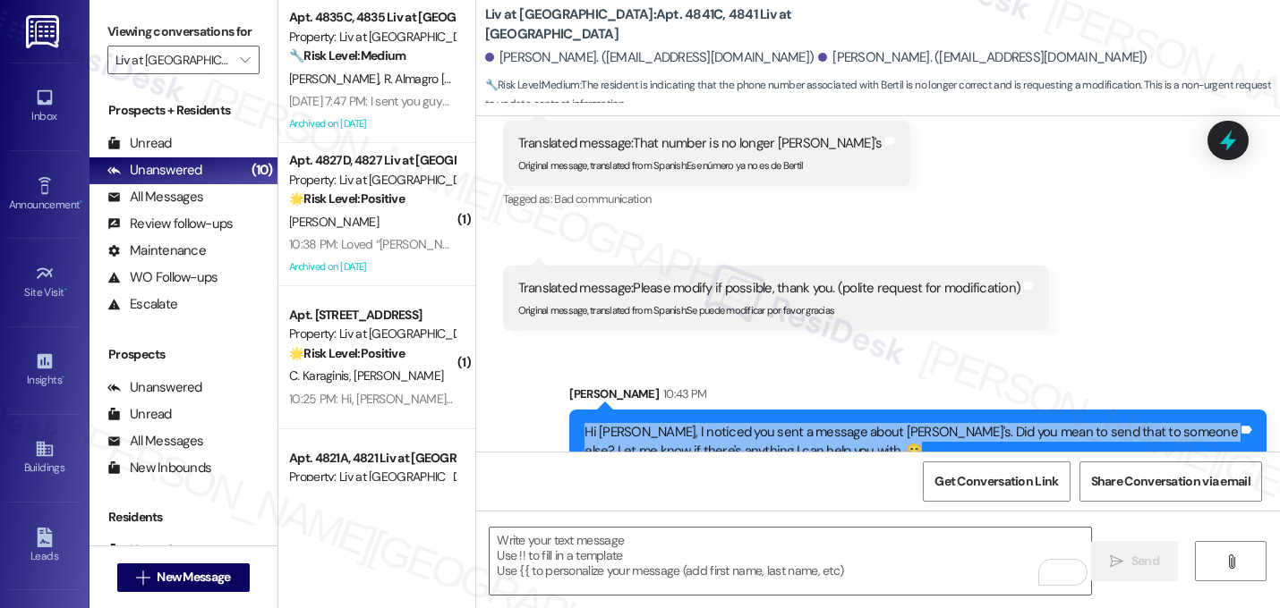
click at [726, 423] on div "Hi Monica, I noticed you sent a message about Bertil's. Did you mean to send th…" at bounding box center [910, 442] width 653 height 38
copy div "Hi Monica, I noticed you sent a message about Bertil's. Did you mean to send th…"
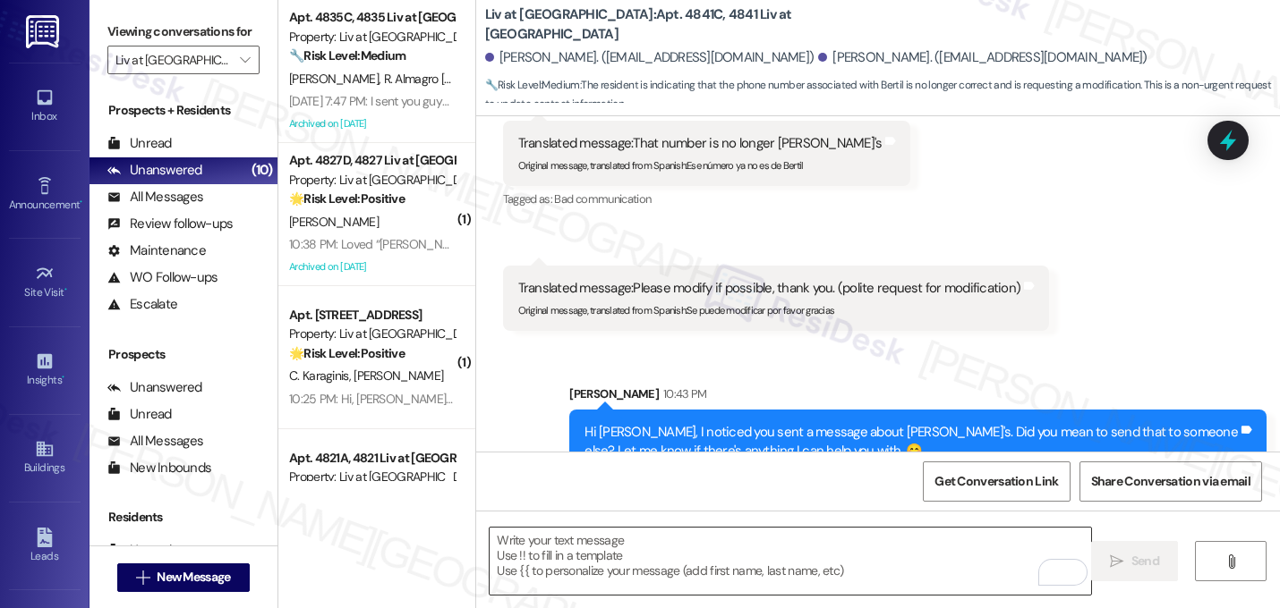
click at [610, 540] on textarea "To enrich screen reader interactions, please activate Accessibility in Grammarl…" at bounding box center [789, 561] width 601 height 67
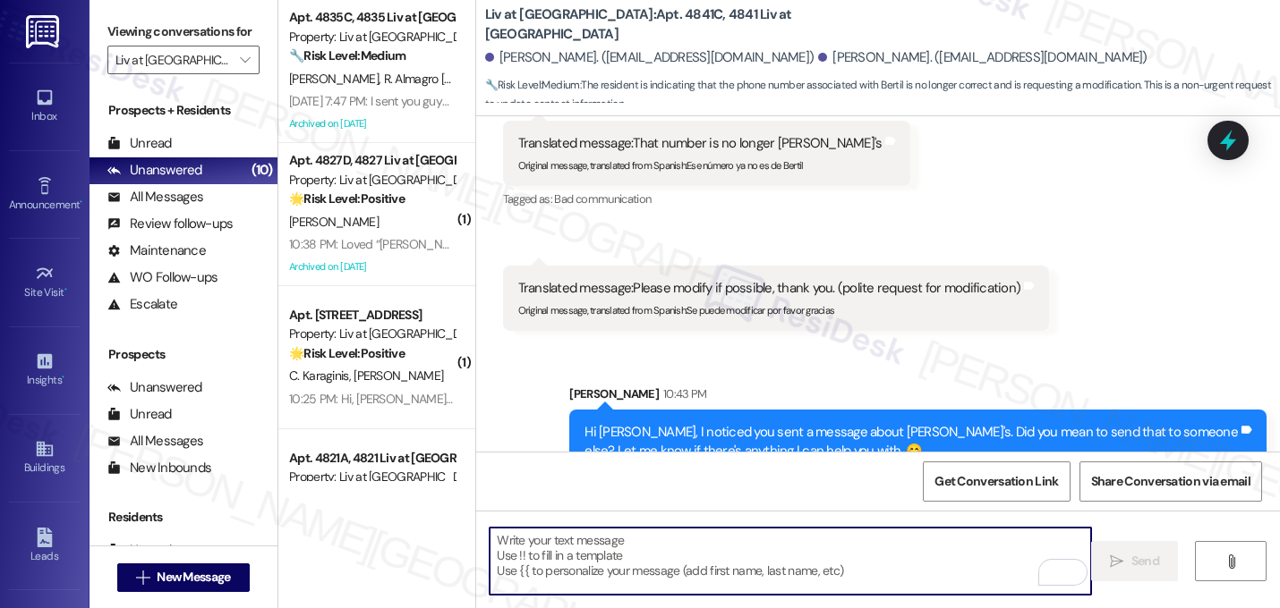
paste textarea "Hi Monica, I noticed you sent a message about Bertil's. Did you mean to send th…"
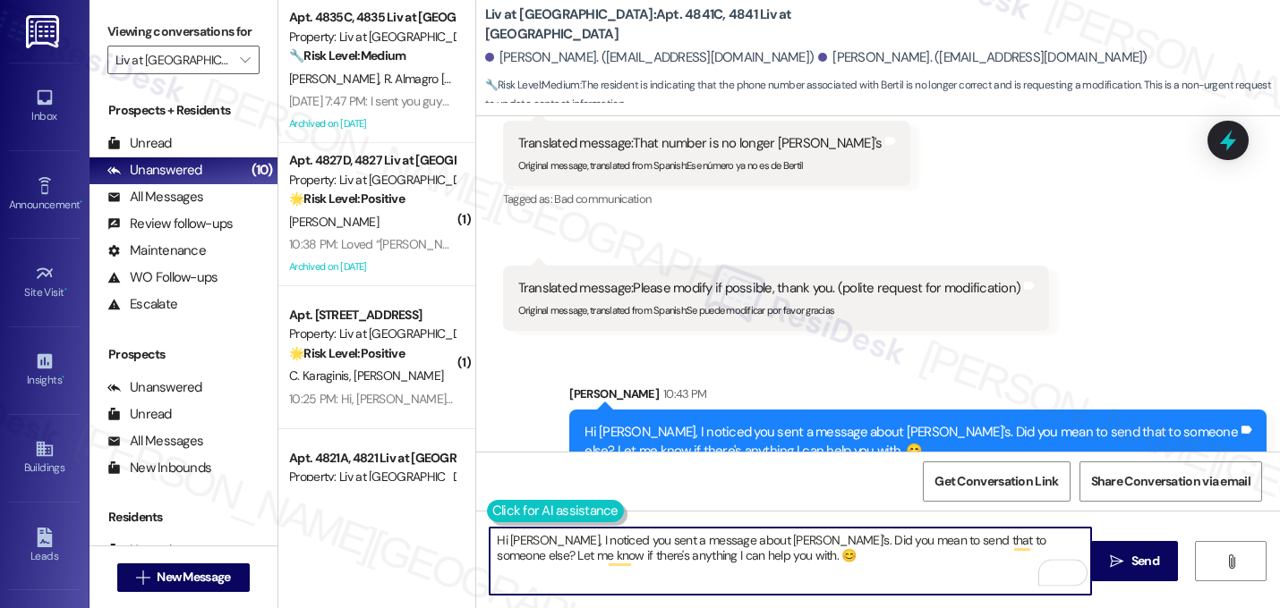
click at [498, 506] on button at bounding box center [555, 511] width 137 height 22
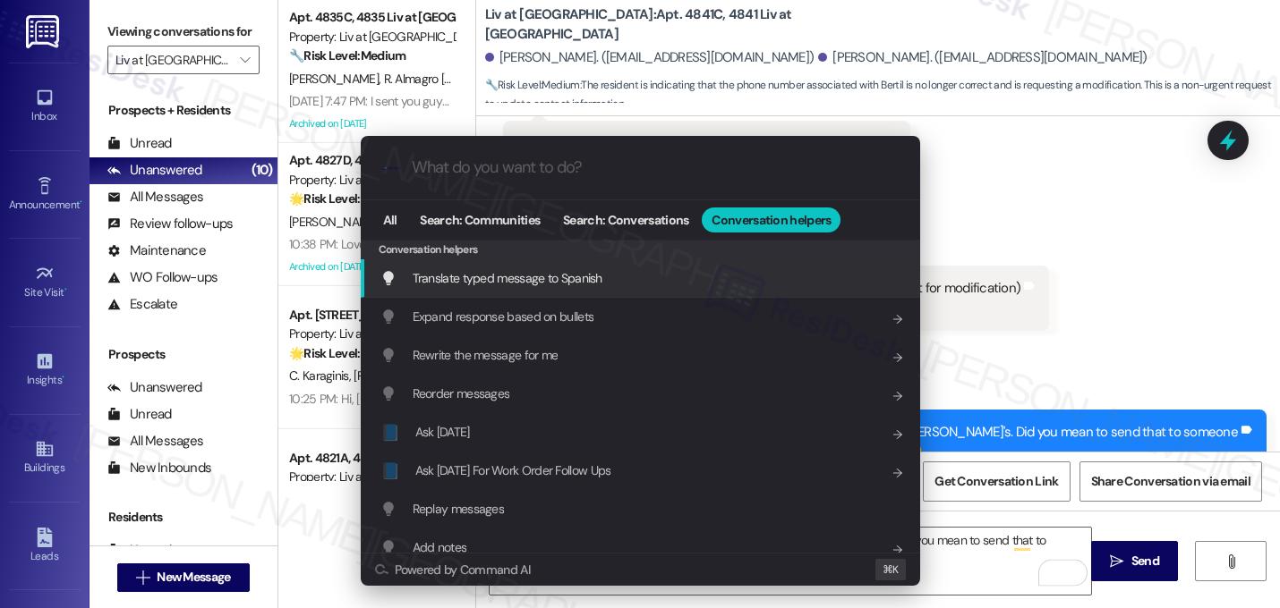
click at [542, 288] on div "Translate typed message to Spanish Add shortcut" at bounding box center [640, 278] width 559 height 38
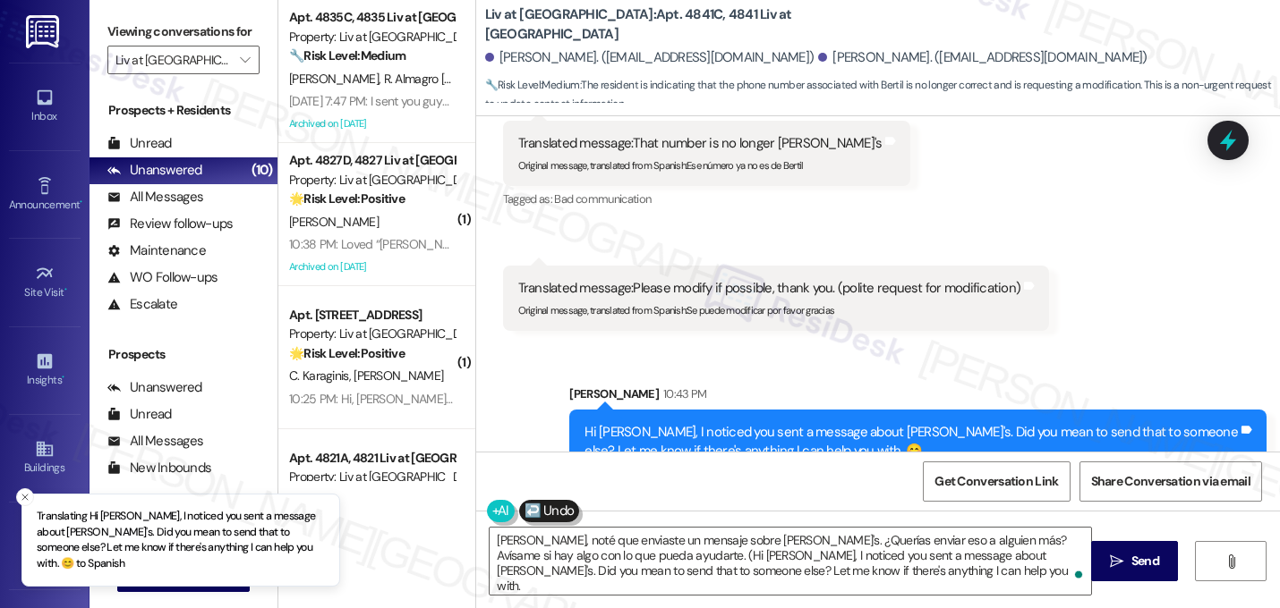
type textarea "Hola Mónica, noté que enviaste un mensaje sobre Bertil's. ¿Querías enviar eso a…"
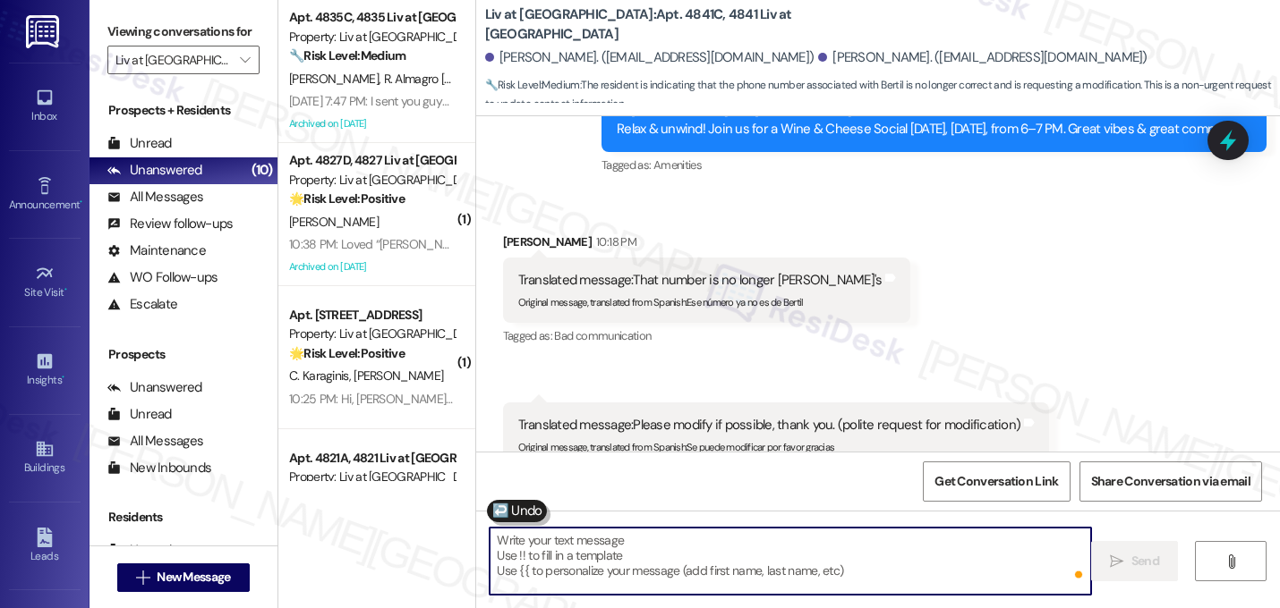
scroll to position [8109, 0]
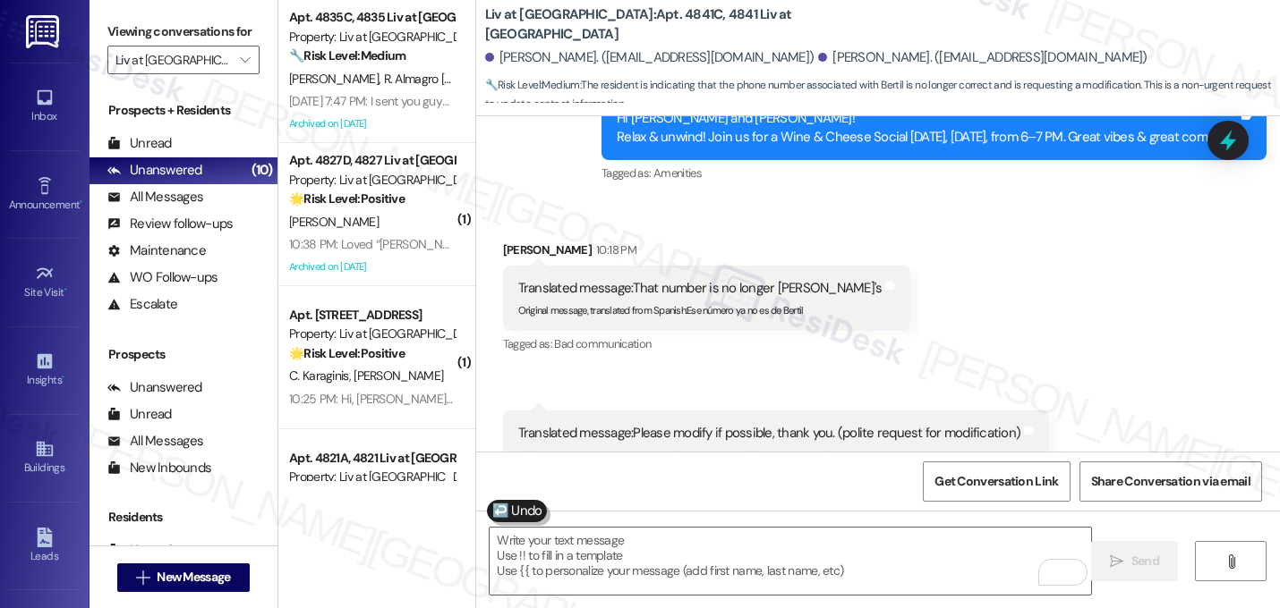
click at [747, 200] on div "Received via SMS Monica Rocha 10:18 PM Translated message: That number is no lo…" at bounding box center [878, 344] width 804 height 289
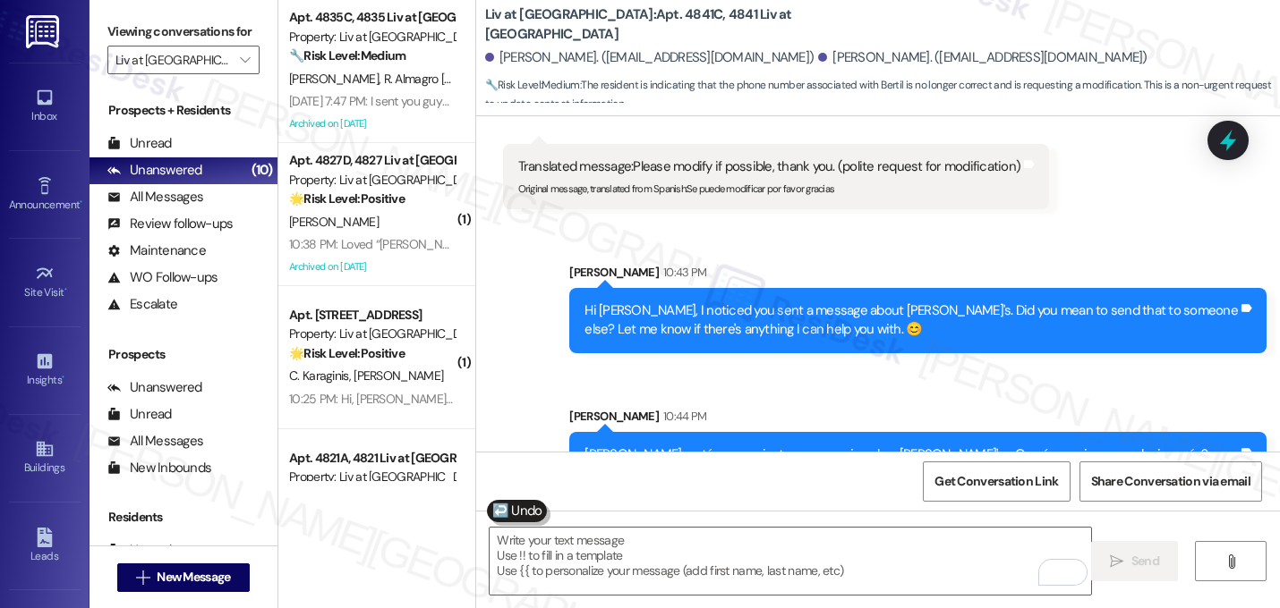
scroll to position [8395, 0]
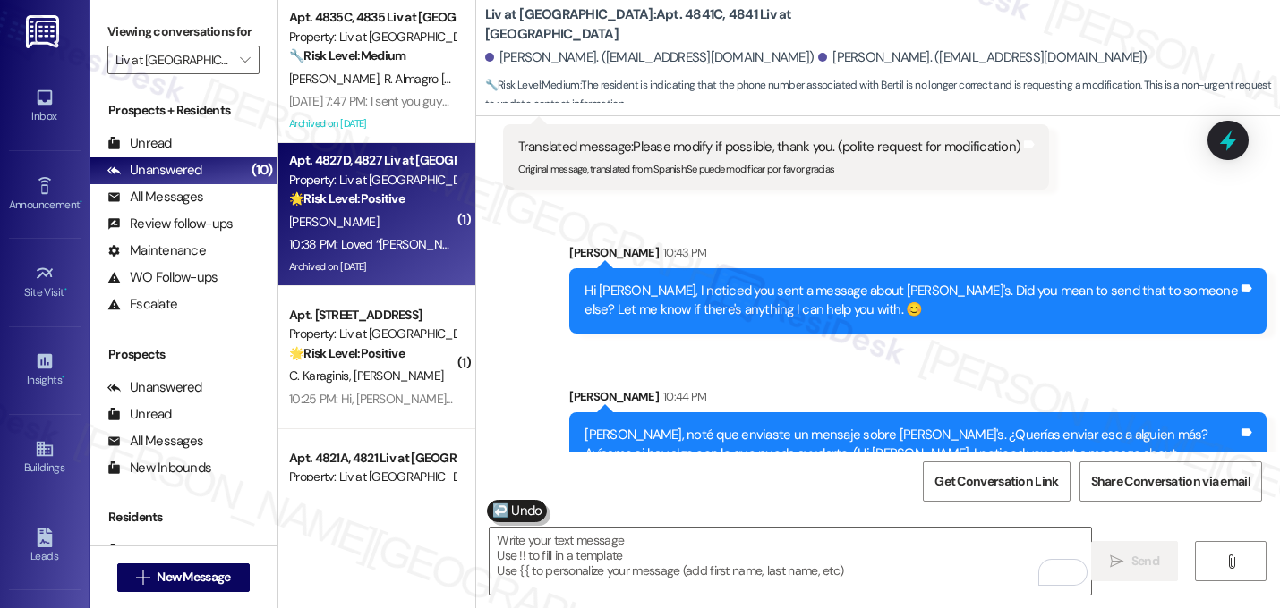
click at [336, 242] on div "10:38 PM: Loved “Sarah (Liv at Winter Park): Hi Roxanne! Relax & unwind! Join u…" at bounding box center [839, 244] width 1101 height 16
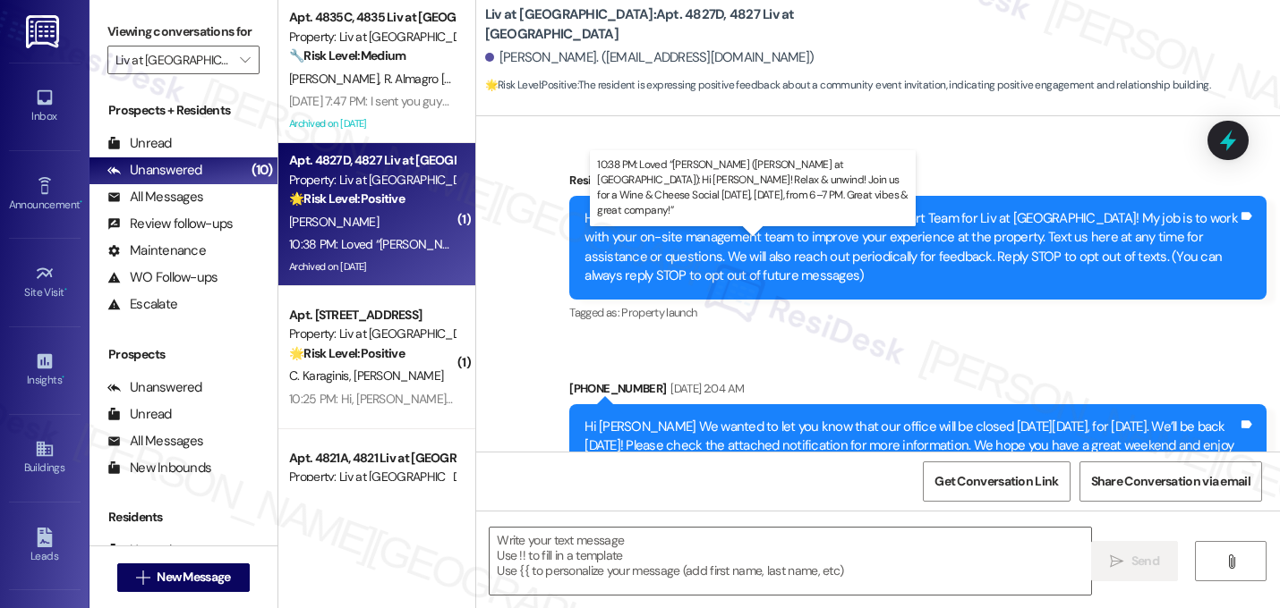
scroll to position [31855, 0]
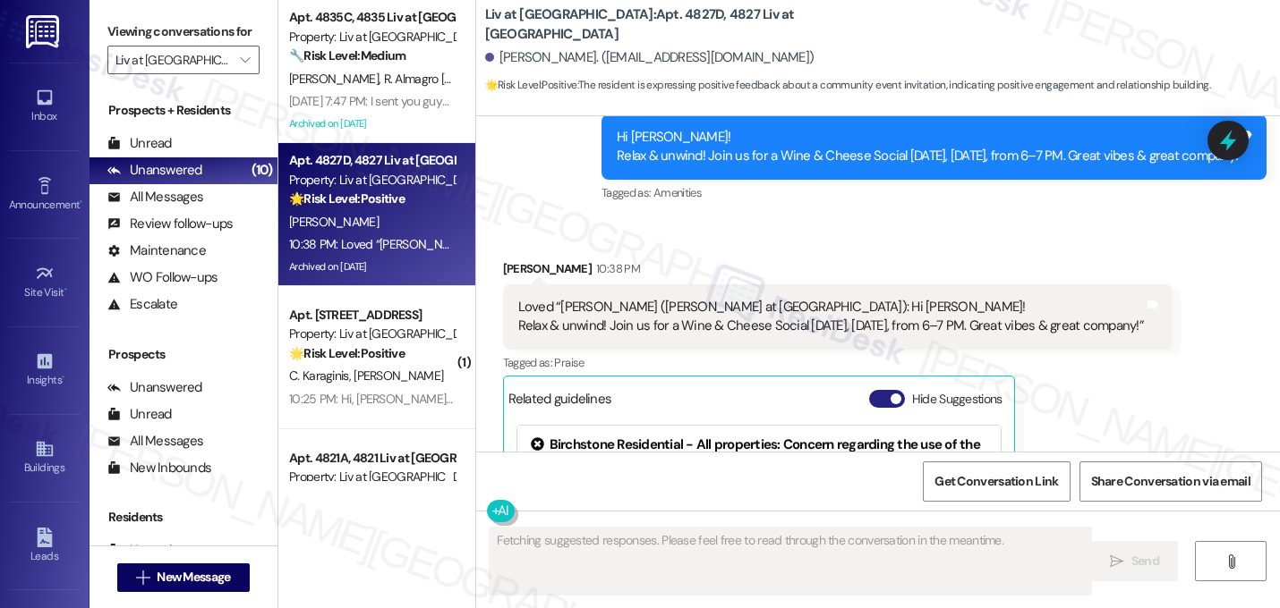
click at [874, 390] on button "Hide Suggestions" at bounding box center [887, 399] width 36 height 18
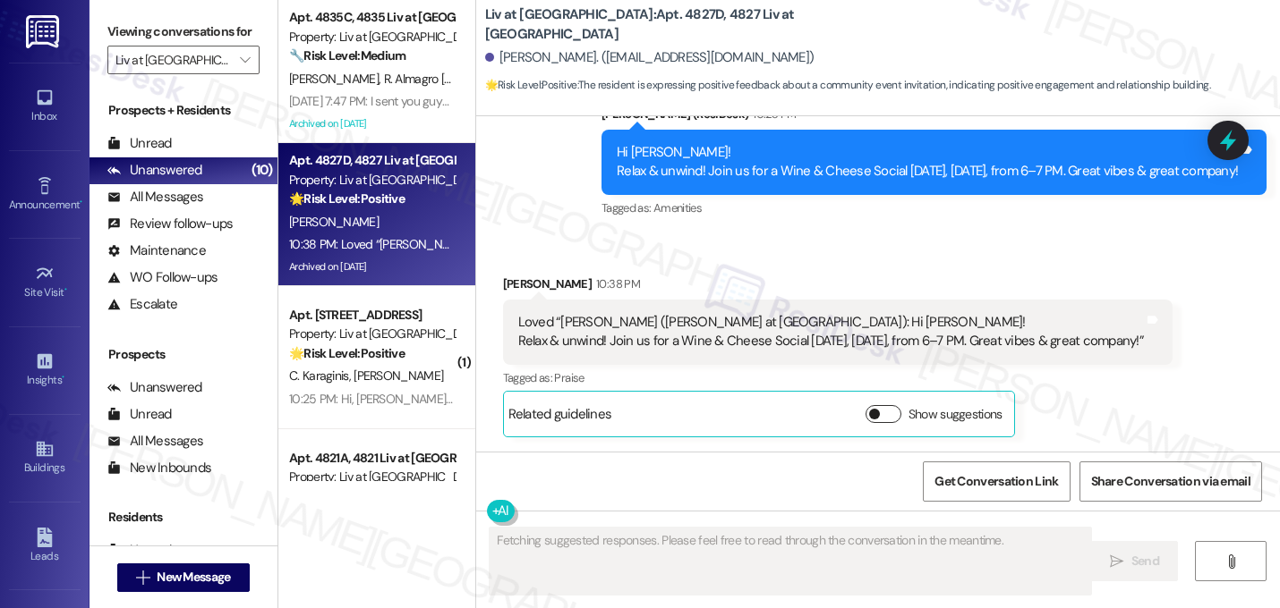
scroll to position [31612, 0]
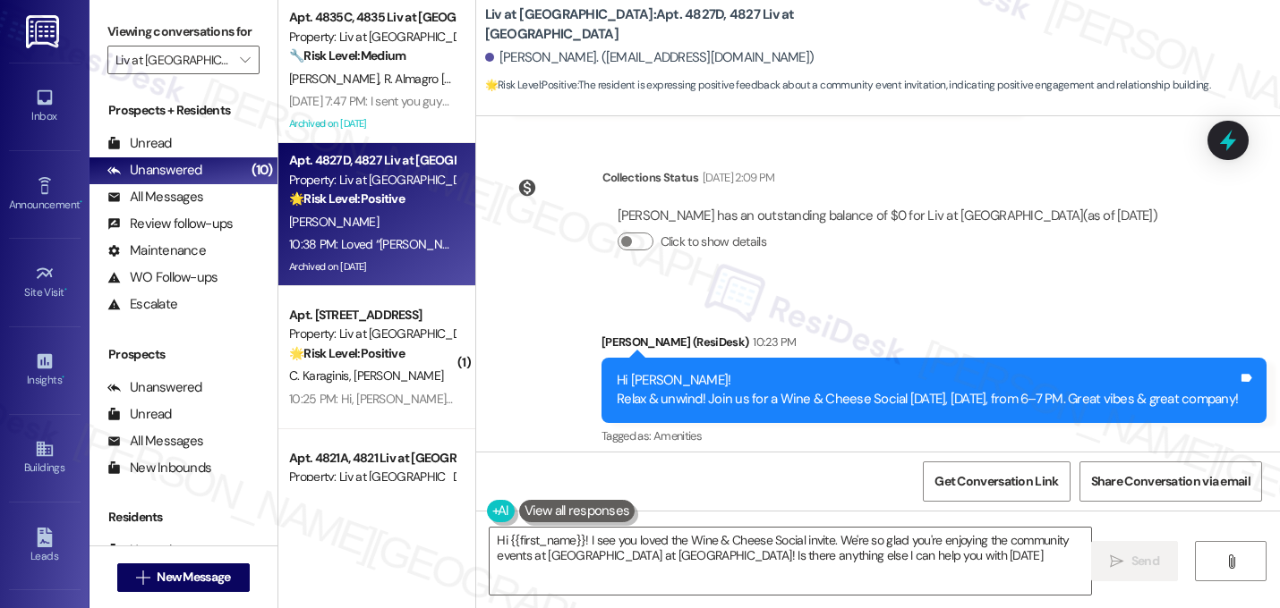
type textarea "Hi {{first_name}}! I see you loved the Wine & Cheese Social invite. We're so gl…"
click at [870, 489] on div "Received via SMS Roxanne Guden 10:38 PM Loved “Sarah (Liv at Winter Park): Hi R…" at bounding box center [837, 584] width 696 height 190
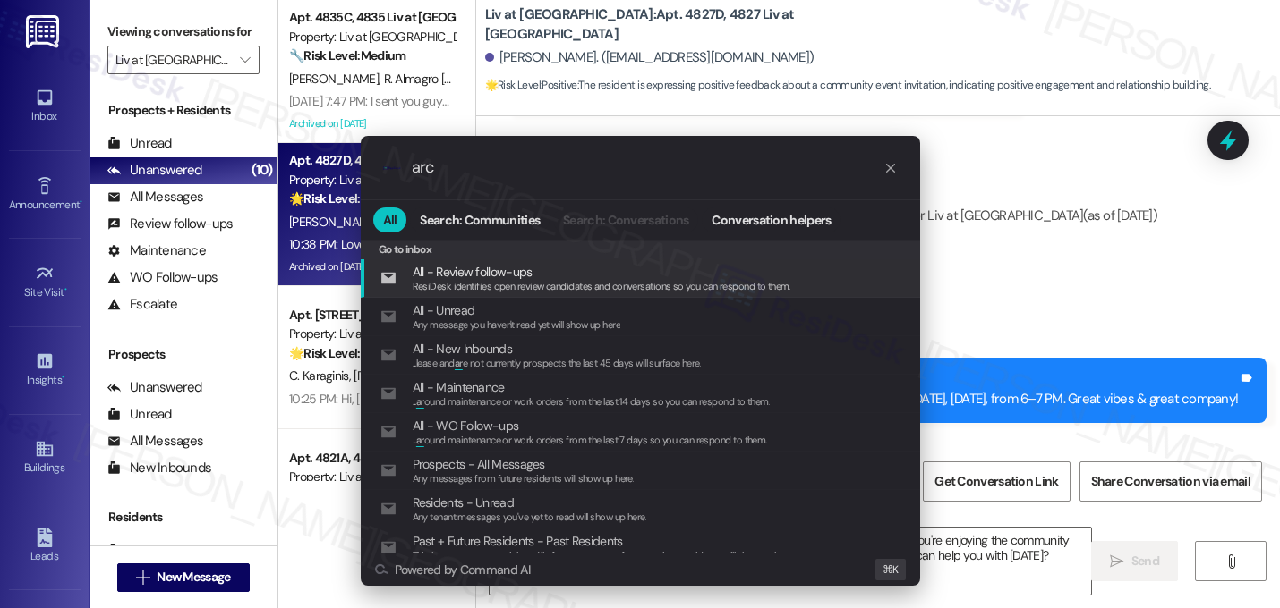
type input "arcc"
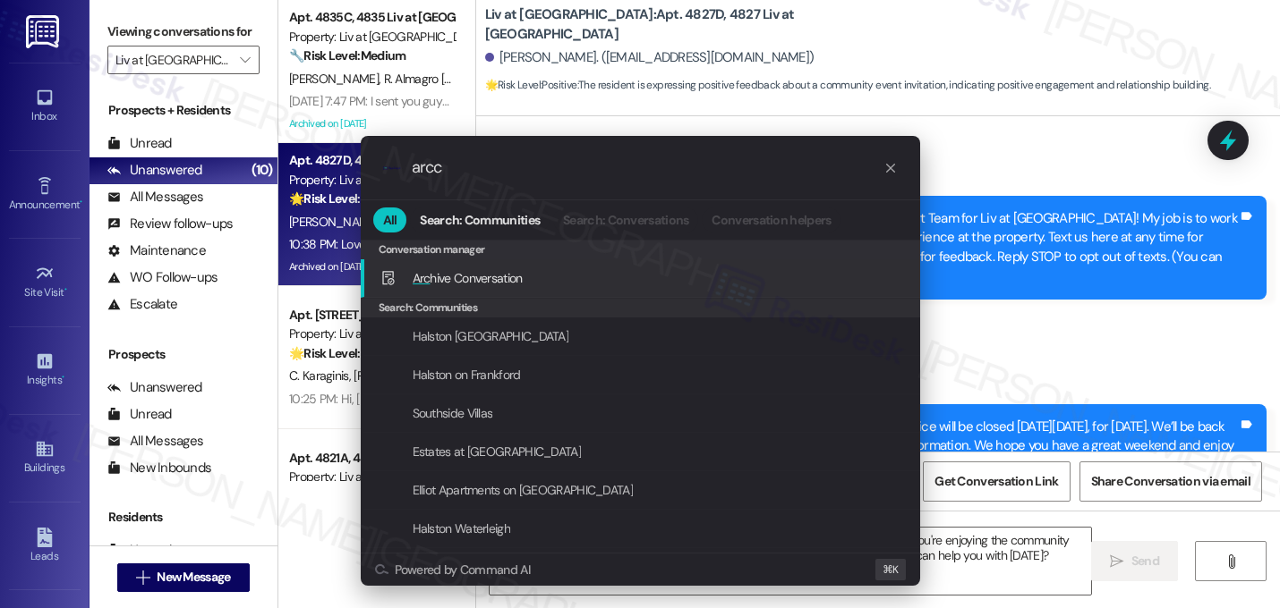
click at [667, 266] on div "Arc hive Conversation Add shortcut" at bounding box center [640, 278] width 559 height 38
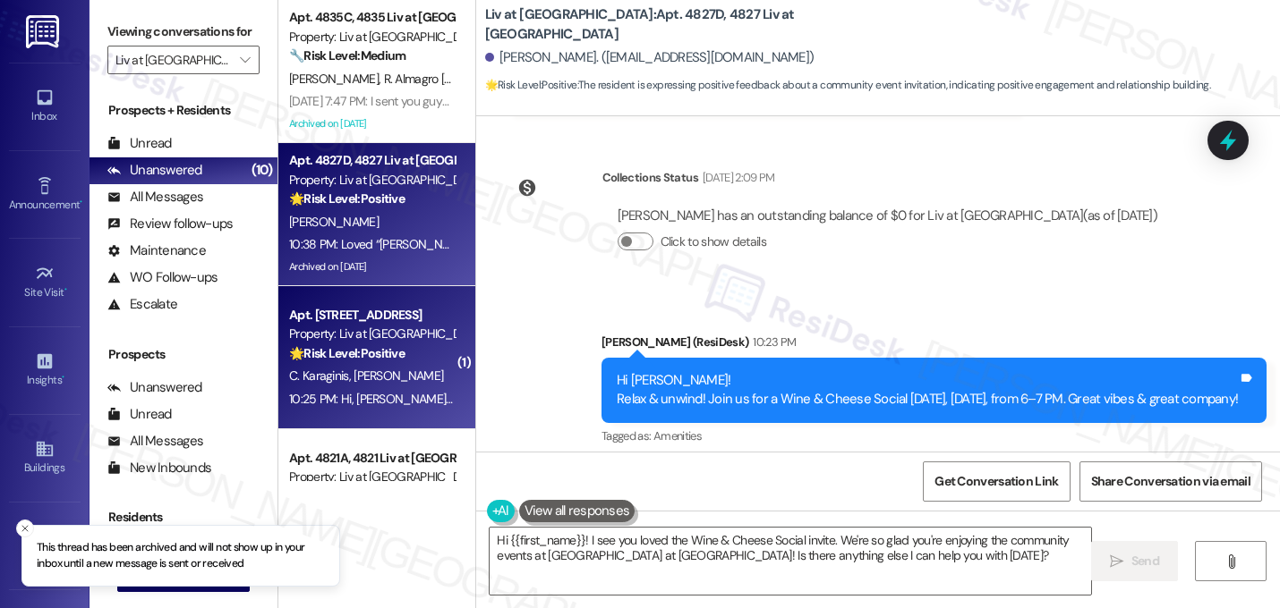
click at [372, 356] on strong "🌟 Risk Level: Positive" at bounding box center [346, 353] width 115 height 16
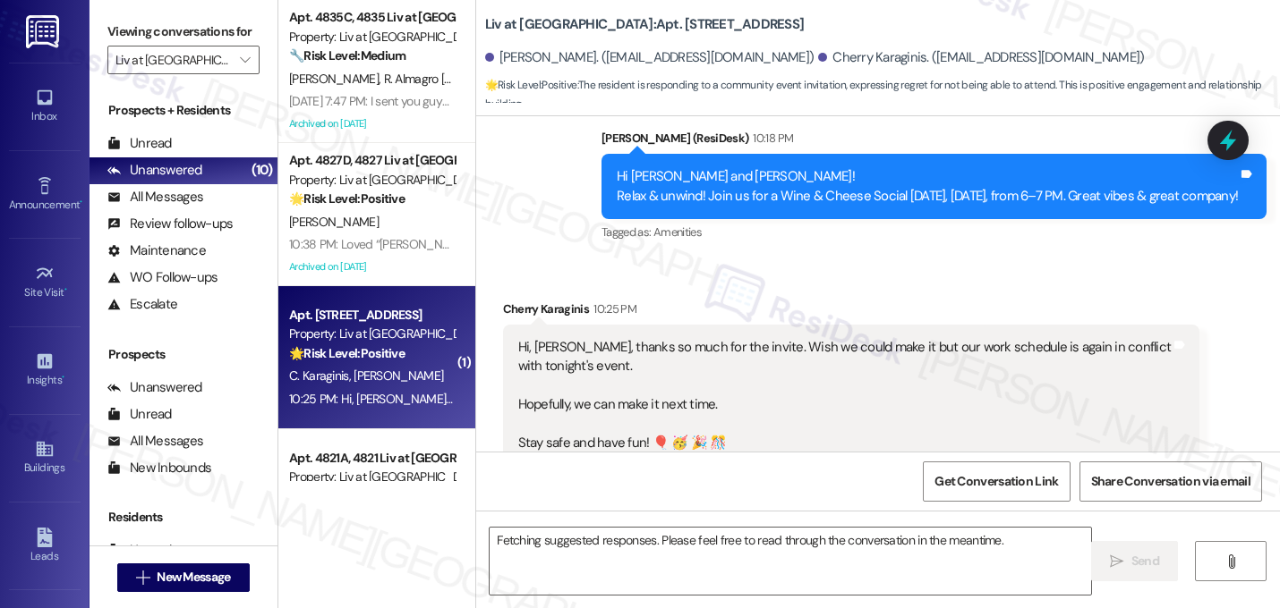
scroll to position [1563, 0]
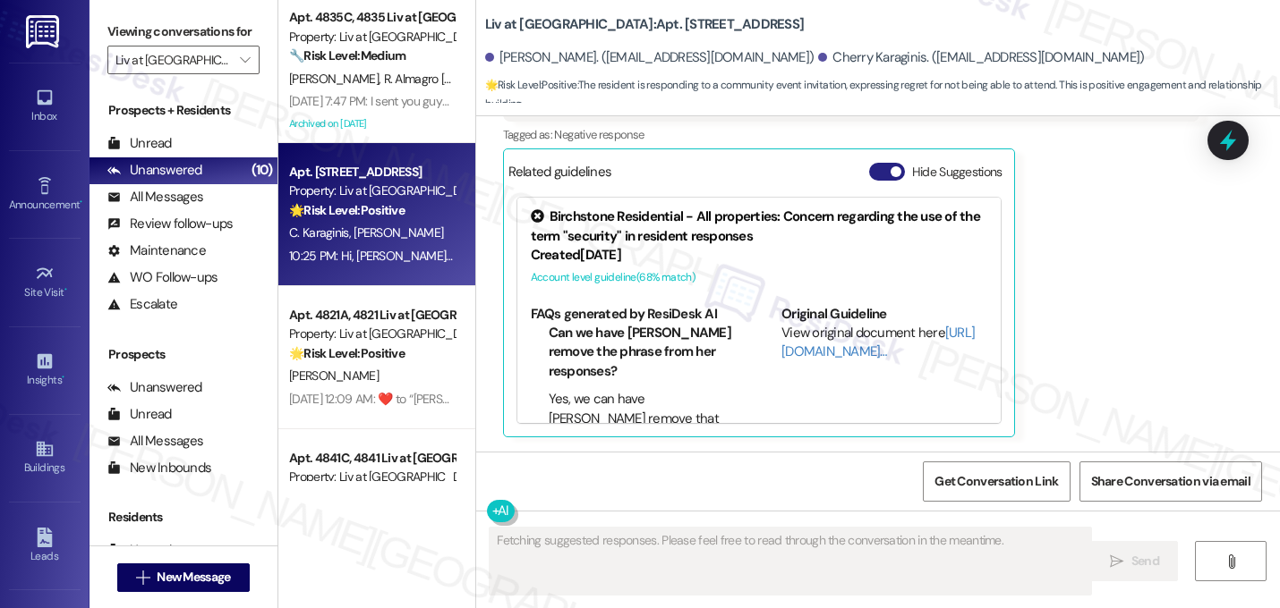
click at [875, 171] on button "Hide Suggestions" at bounding box center [887, 172] width 36 height 18
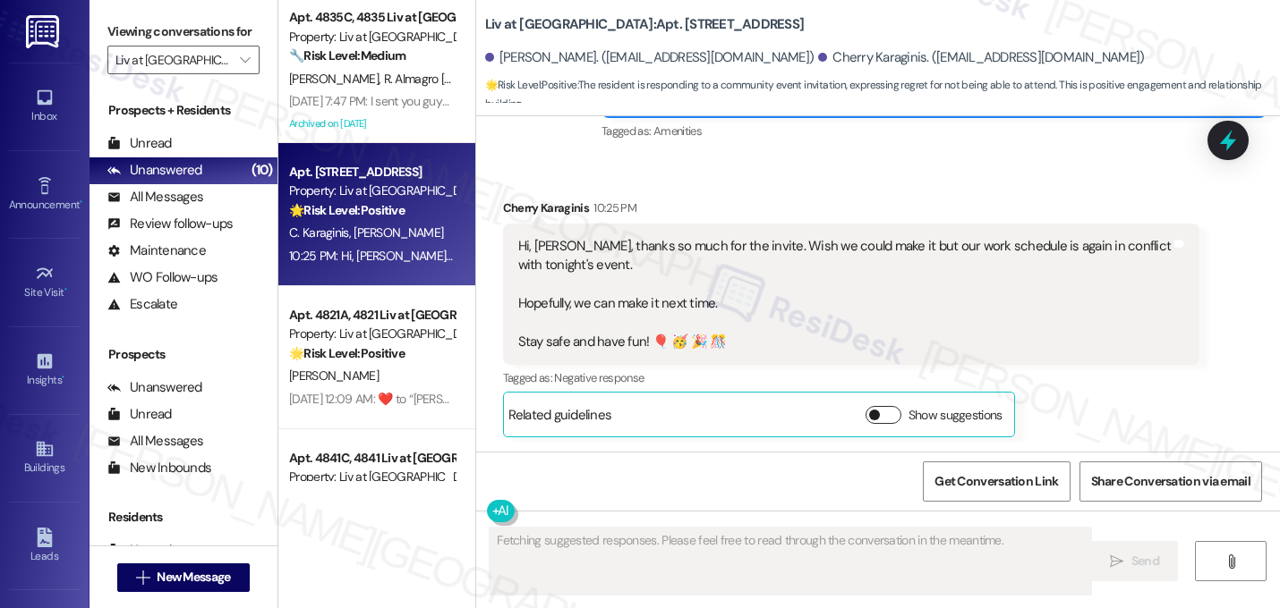
scroll to position [1321, 0]
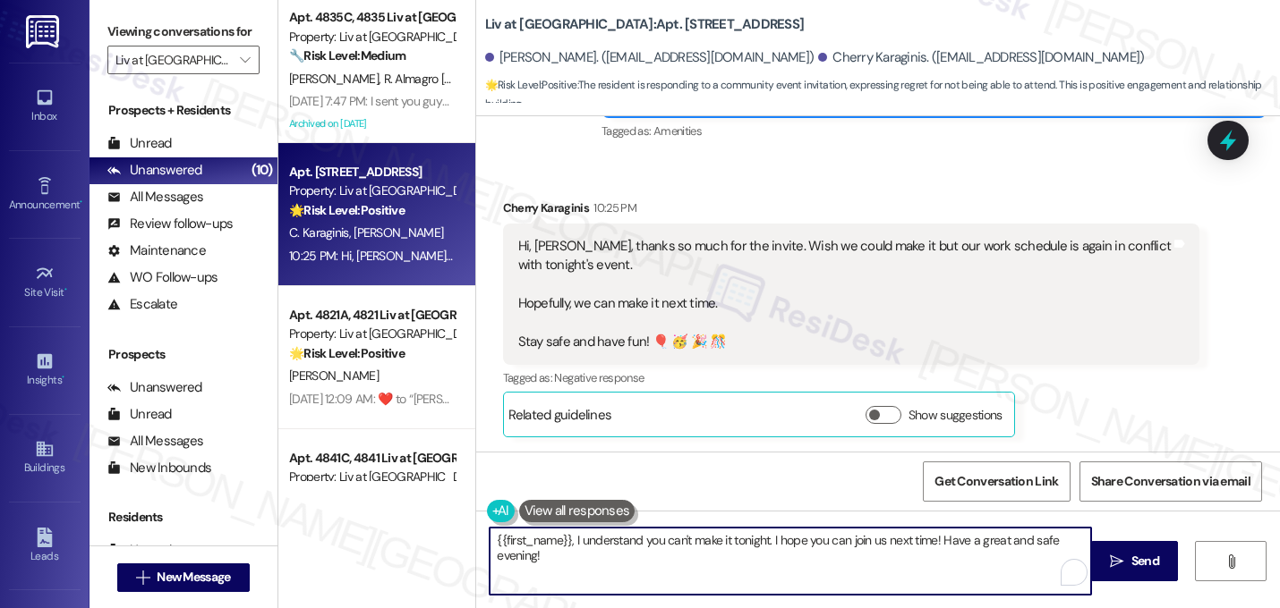
click at [566, 544] on textarea "{{first_name}}, I understand you can't make it tonight. I hope you can join us …" at bounding box center [789, 561] width 601 height 67
type textarea "Hi [PERSON_NAME], I understand you can't make it tonight. I hope you can join u…"
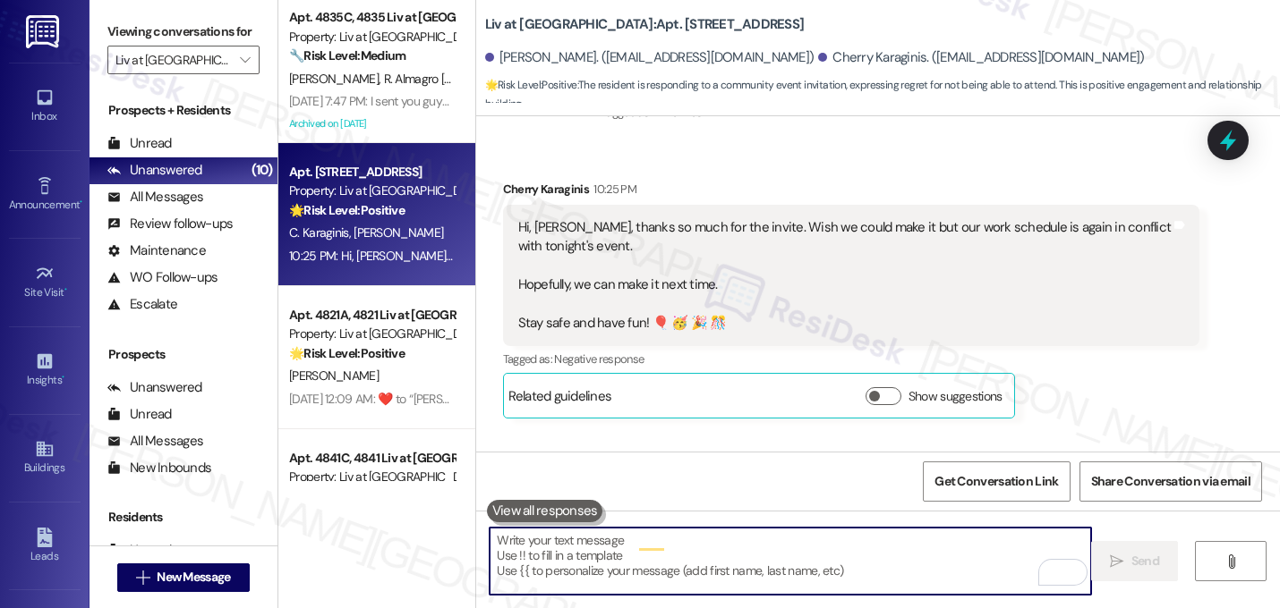
scroll to position [1320, 0]
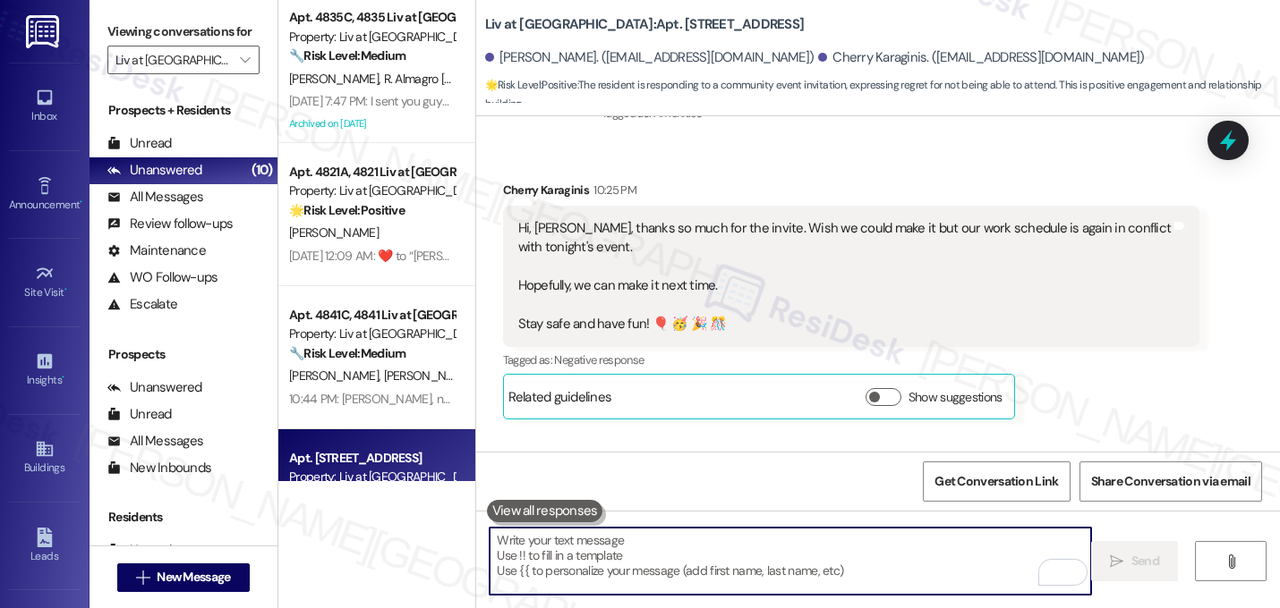
click at [805, 169] on div "Received via SMS [PERSON_NAME] 10:25 PM Hi, [PERSON_NAME], thanks so much for t…" at bounding box center [878, 286] width 804 height 293
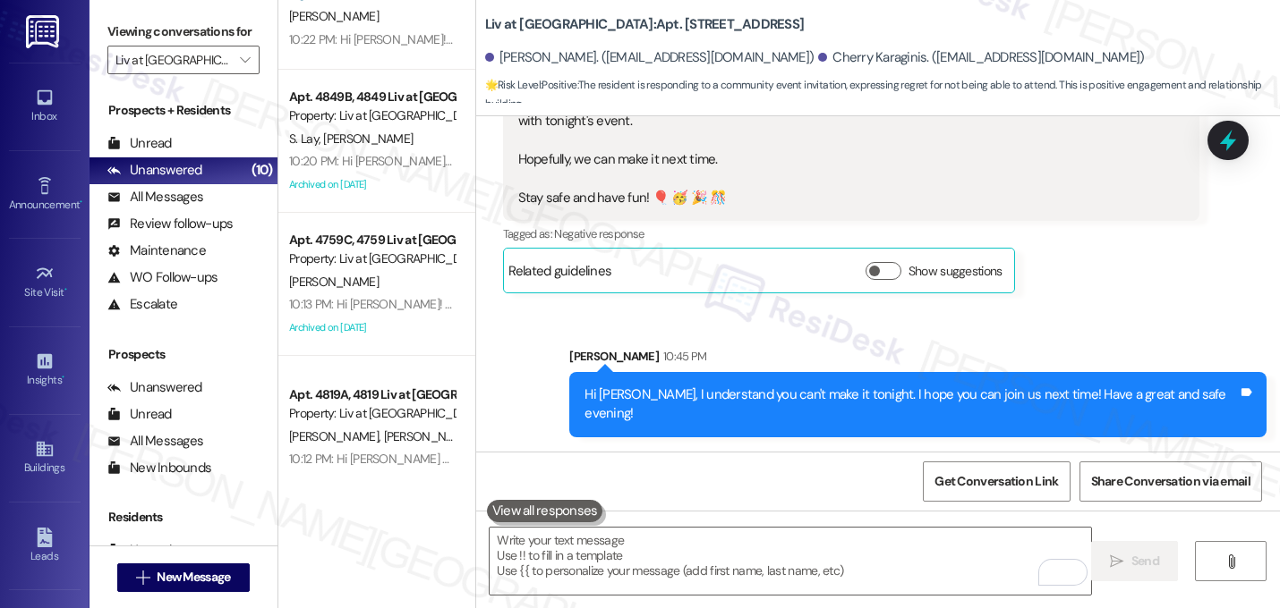
scroll to position [807, 0]
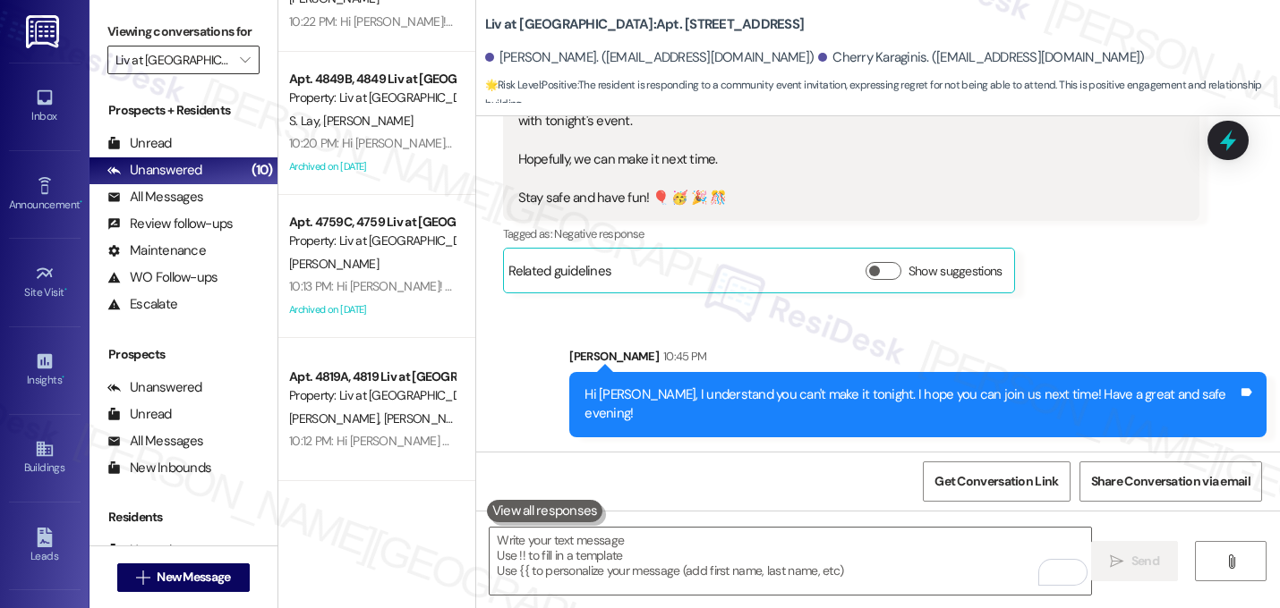
click at [217, 74] on input "Liv at Winter Park" at bounding box center [172, 60] width 115 height 29
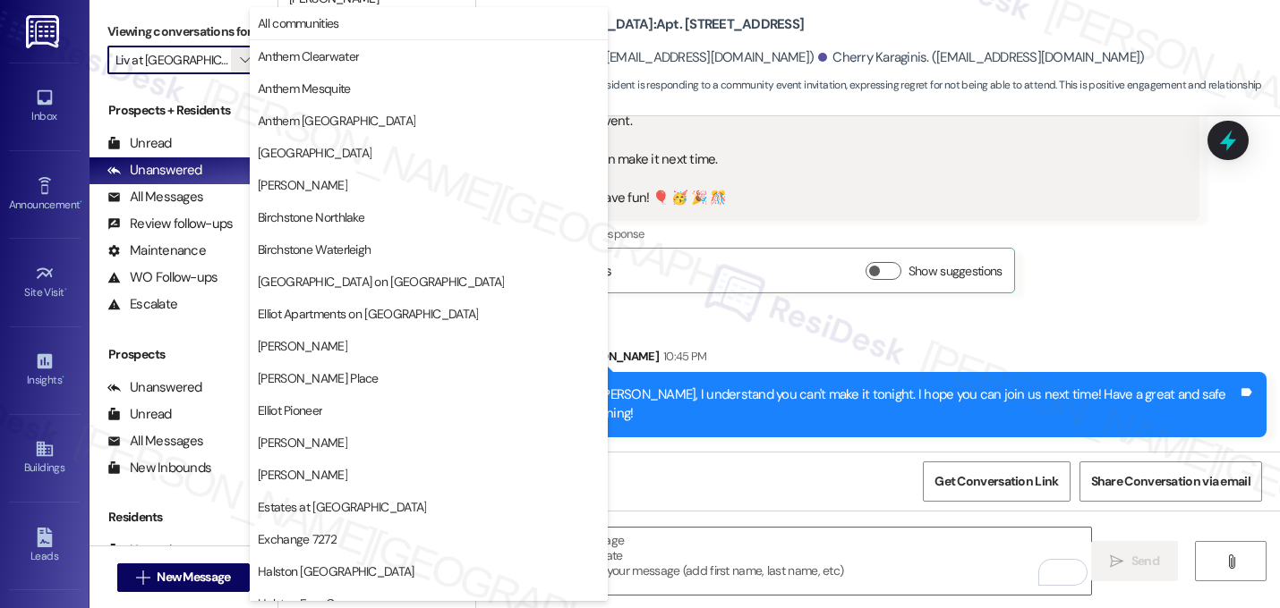
scroll to position [695, 0]
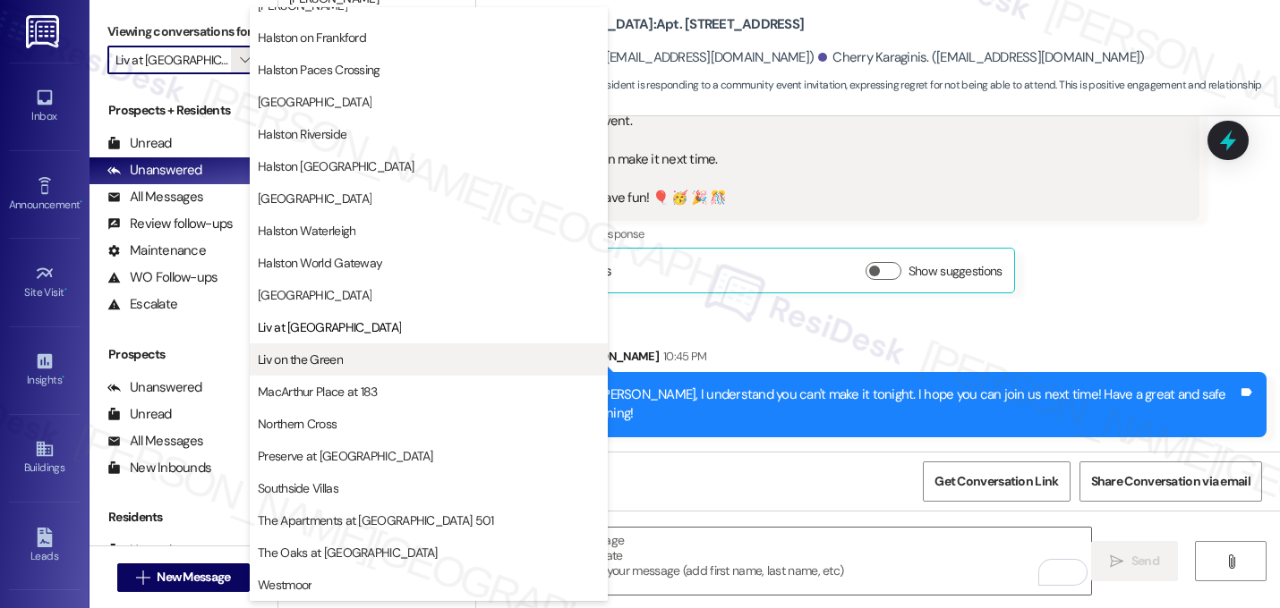
click at [294, 355] on span "Liv on the Green" at bounding box center [300, 360] width 85 height 18
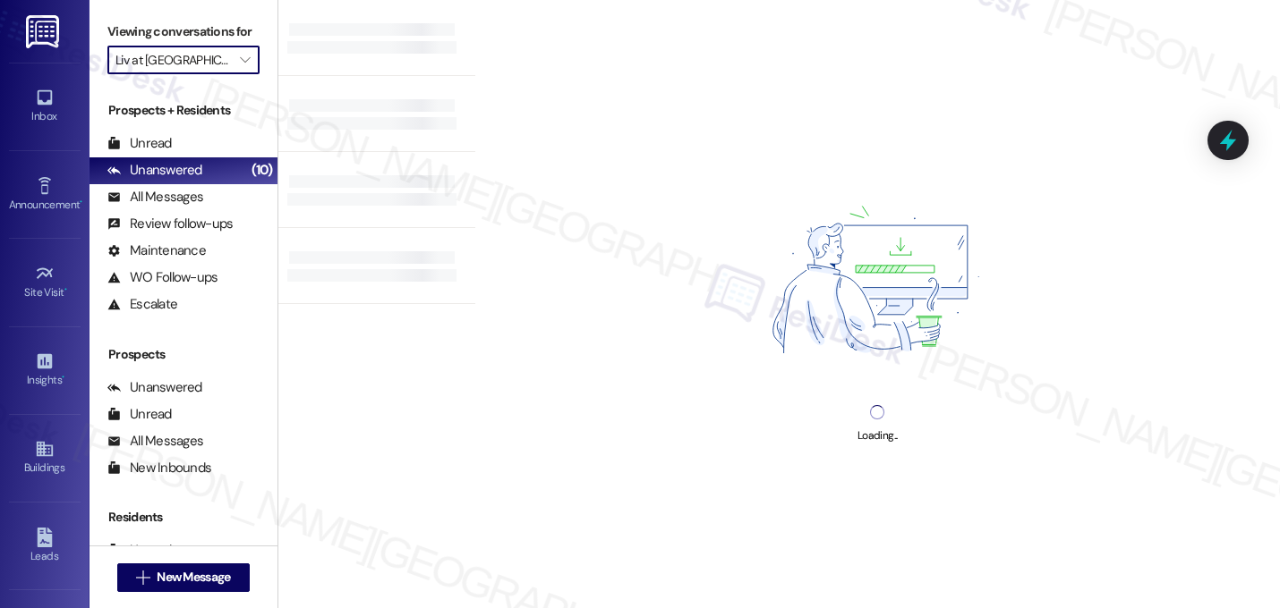
type input "Liv on the Green"
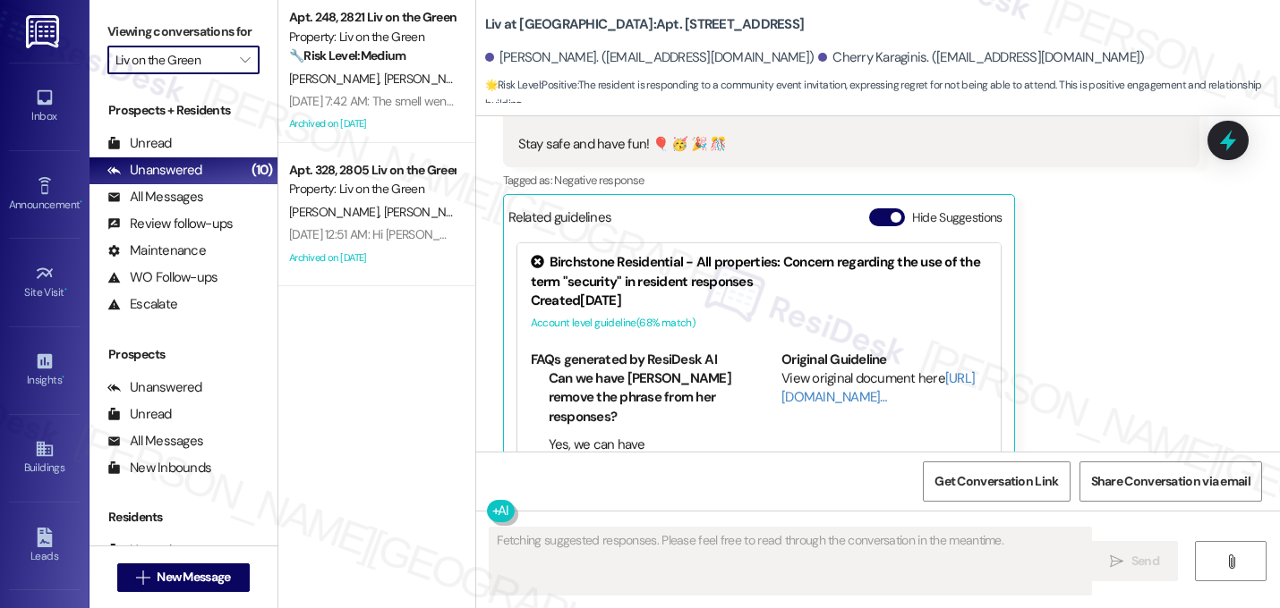
scroll to position [1563, 0]
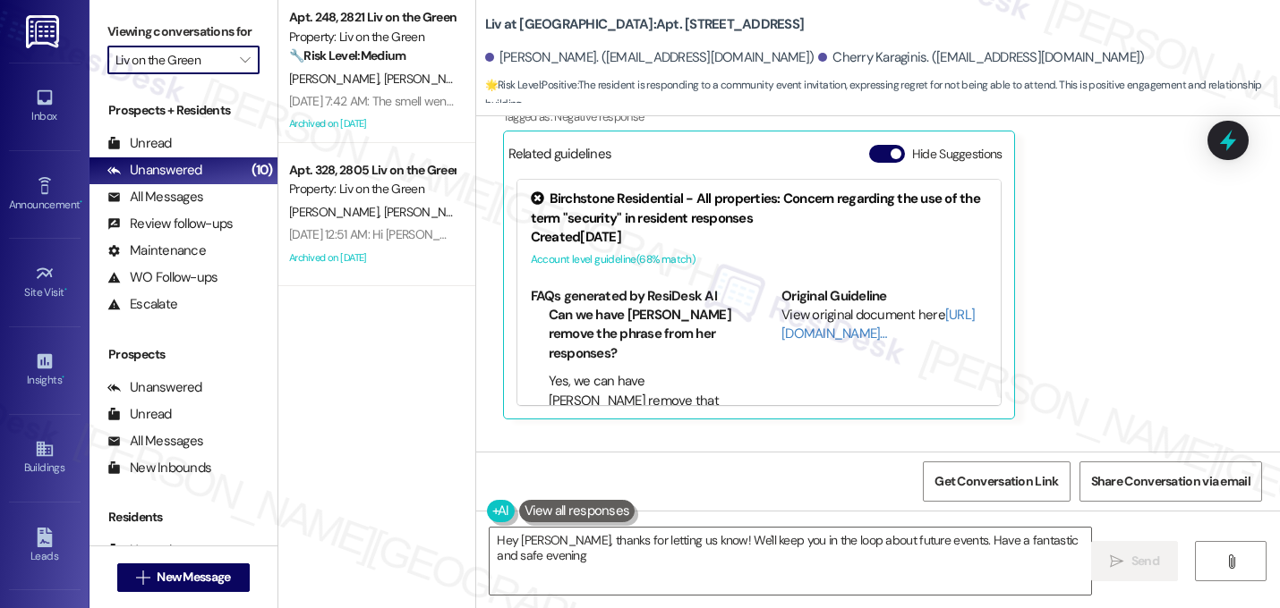
type textarea "Hey Cherry, thanks for letting us know! We'll keep you in the loop about future…"
click at [890, 159] on span "button" at bounding box center [895, 154] width 11 height 11
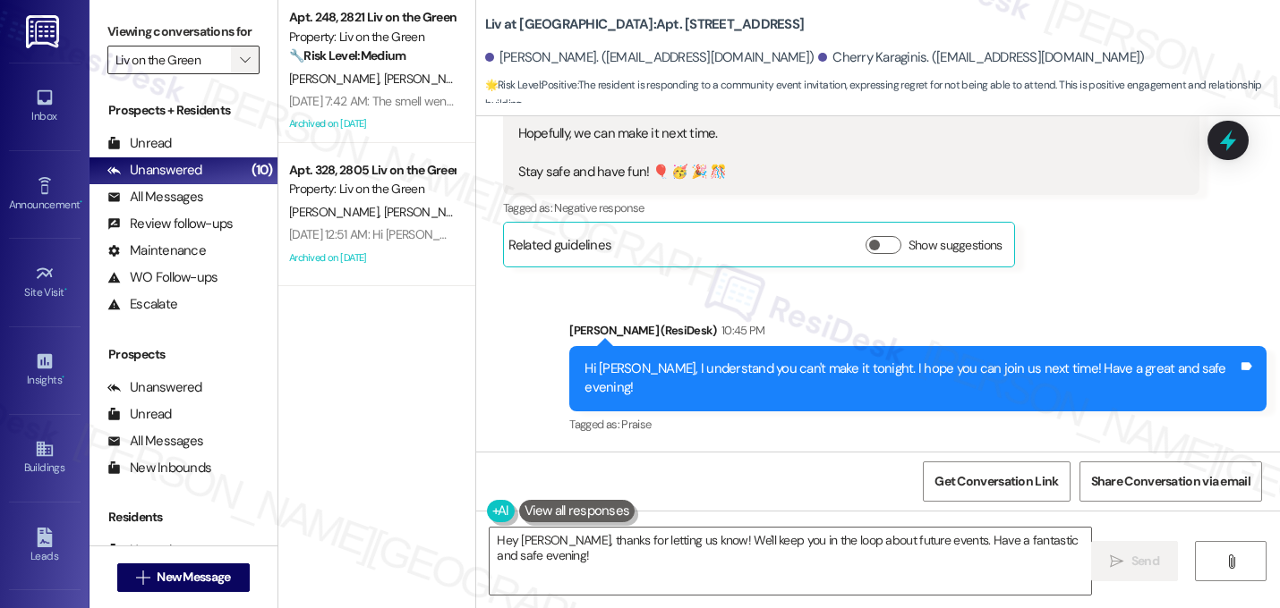
click at [240, 67] on icon "" at bounding box center [245, 60] width 10 height 14
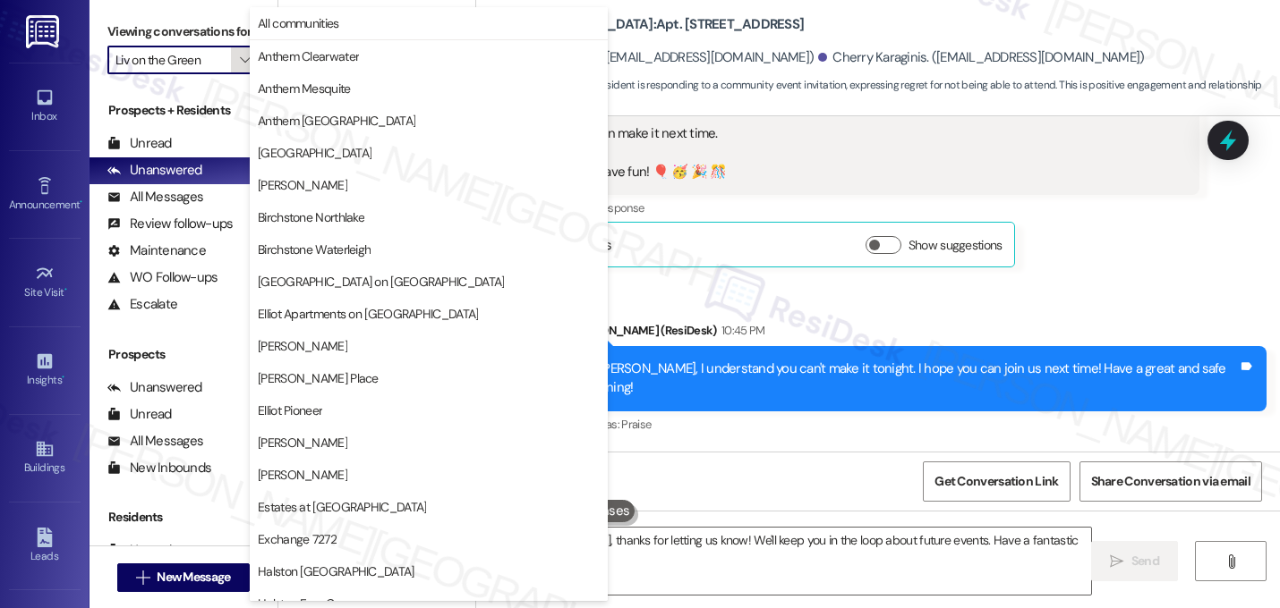
scroll to position [695, 0]
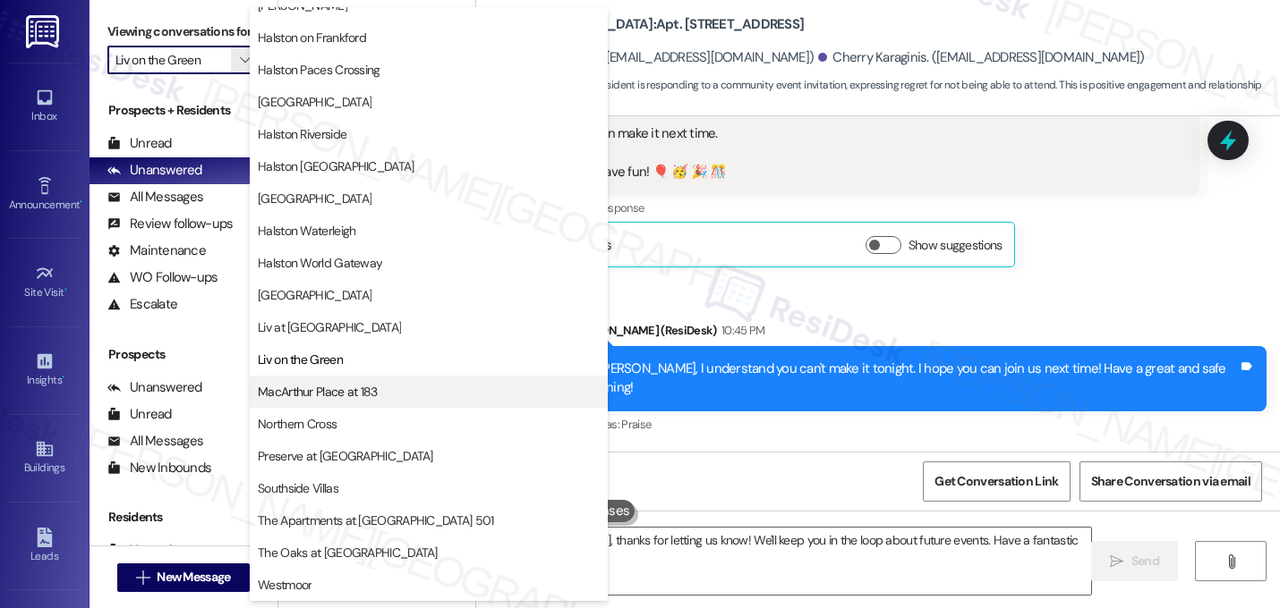
click at [337, 383] on span "MacArthur Place at 183" at bounding box center [318, 392] width 120 height 18
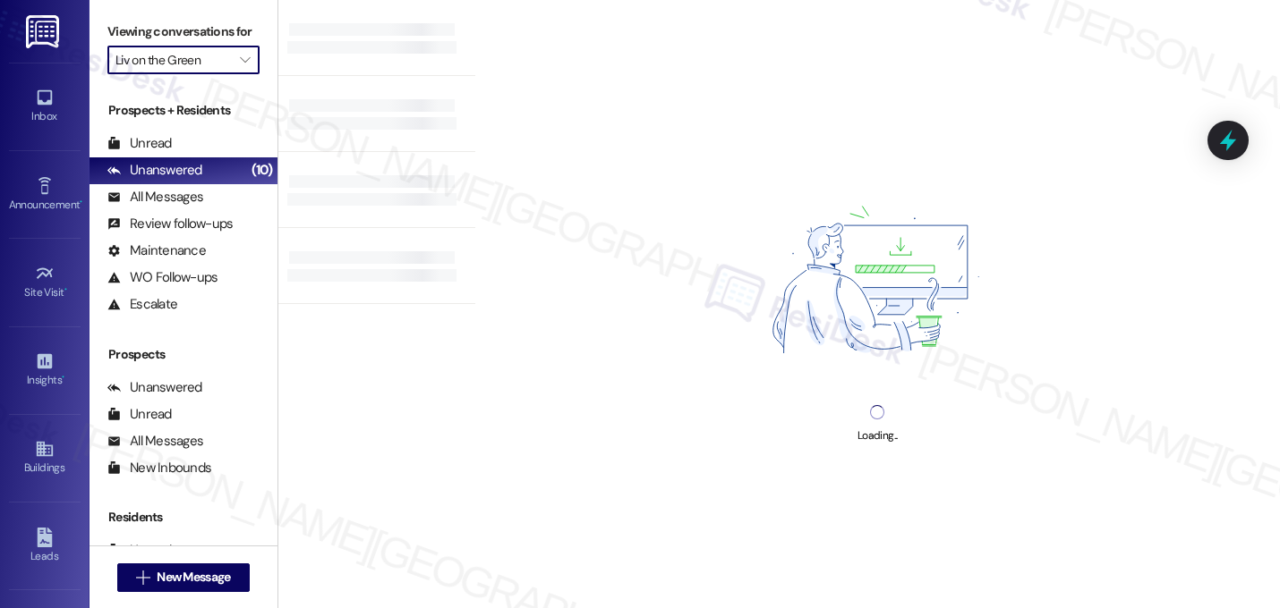
type input "MacArthur Place at 183"
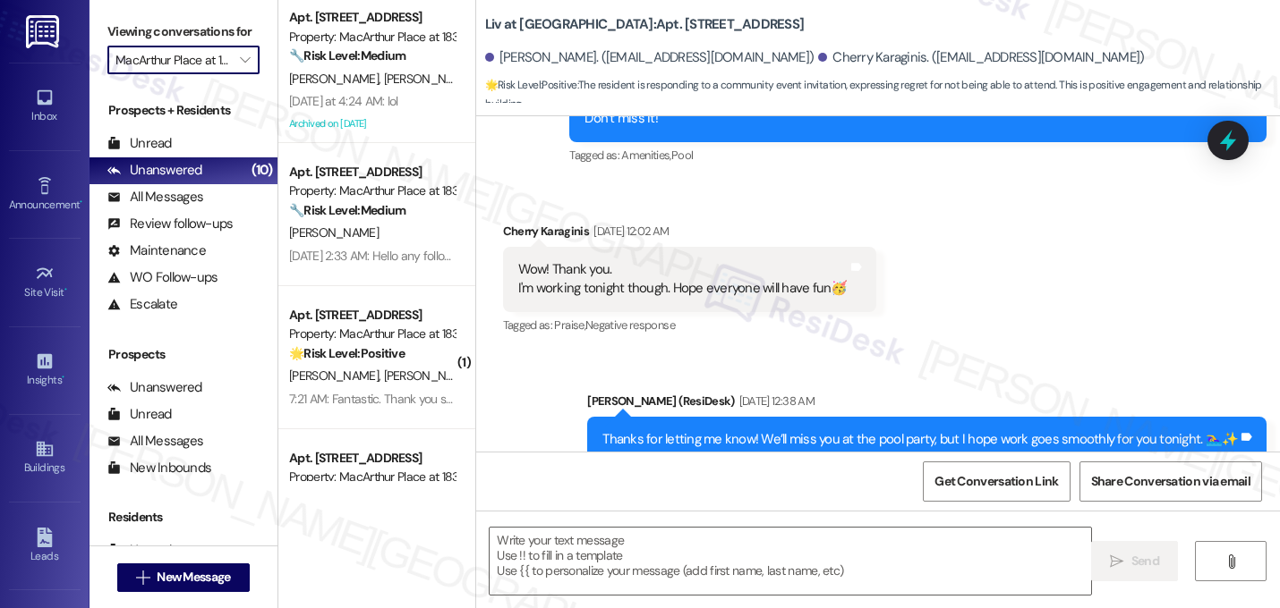
type textarea "Fetching suggested responses. Please feel free to read through the conversation…"
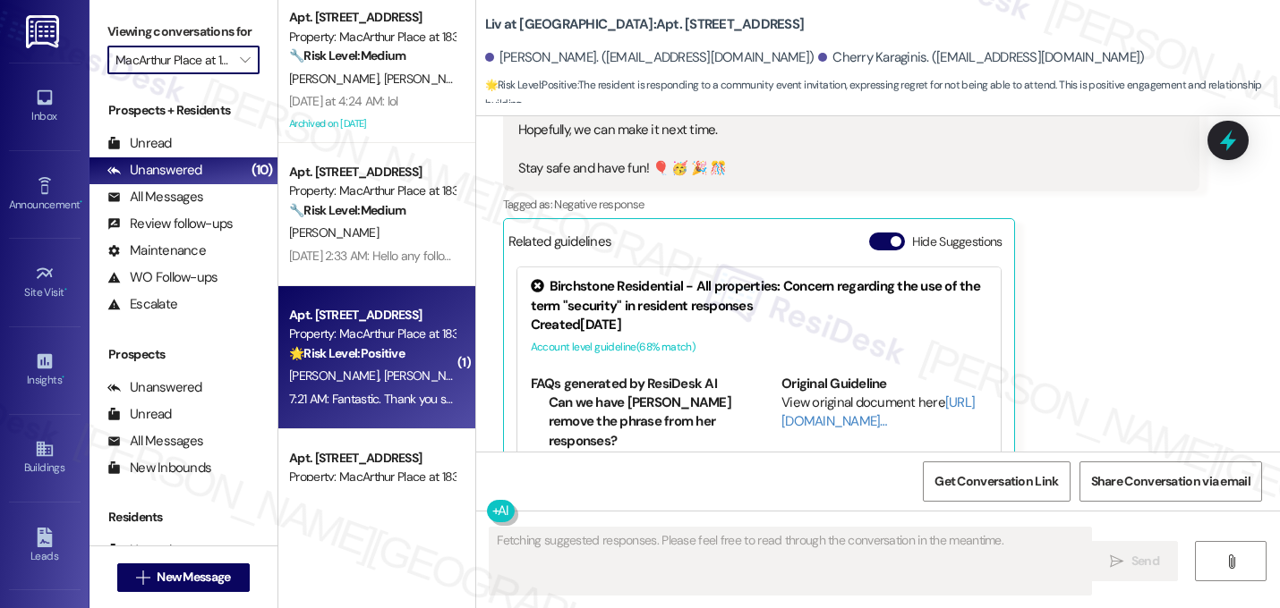
scroll to position [1563, 0]
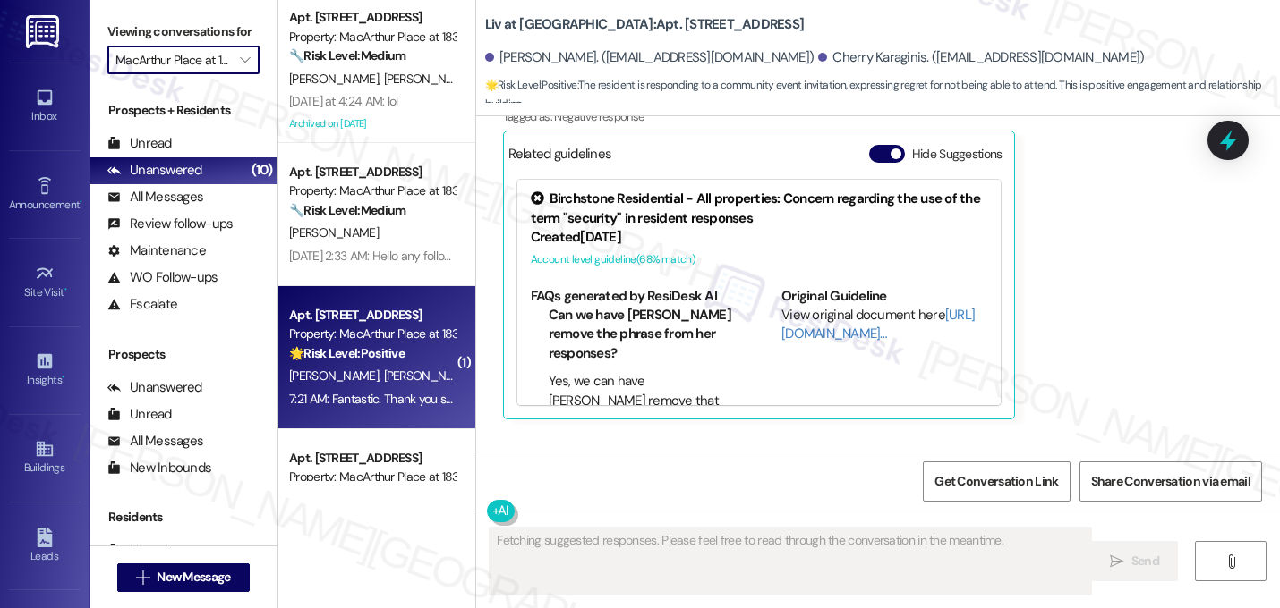
click at [383, 378] on span "C. Velazquez" at bounding box center [427, 376] width 89 height 16
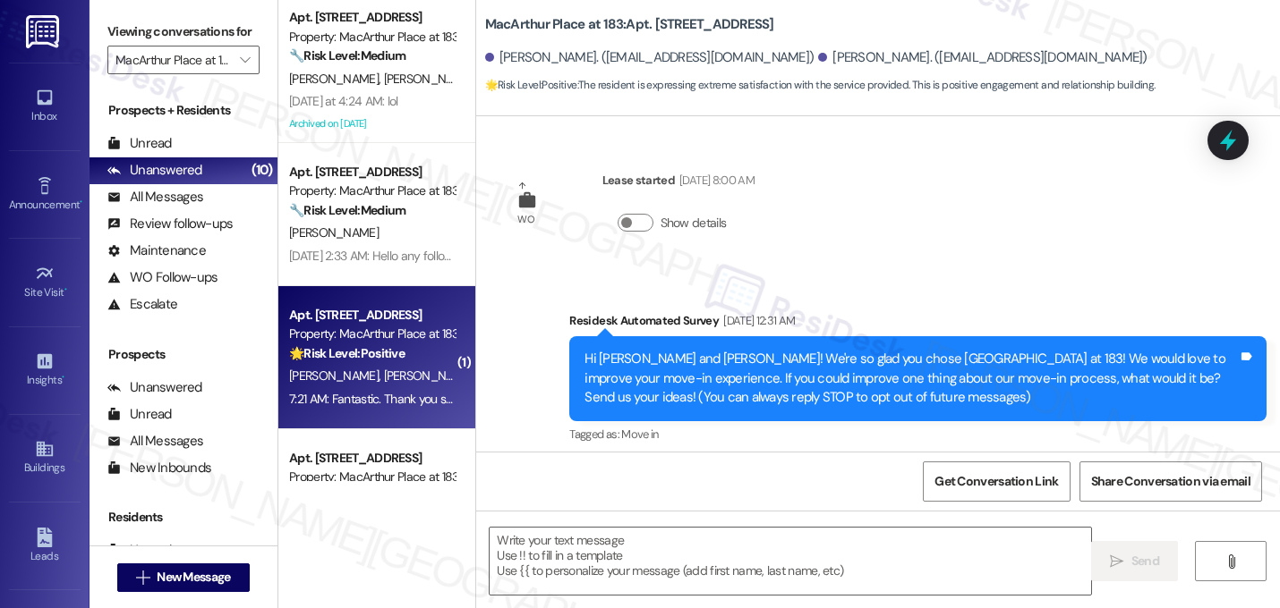
scroll to position [20049, 0]
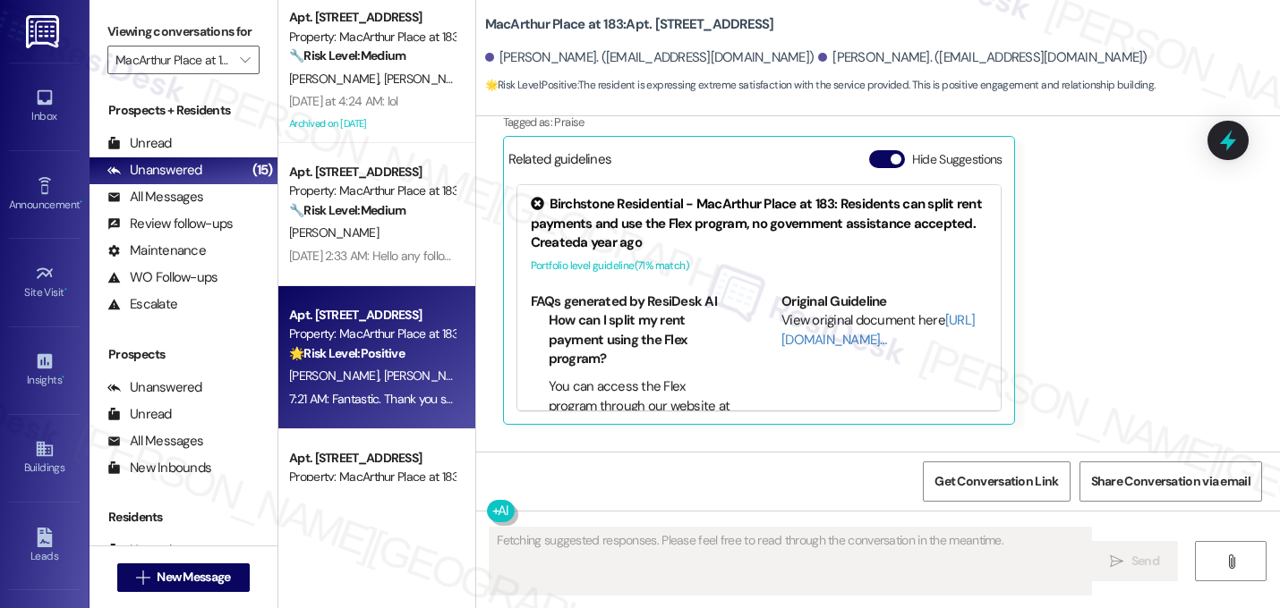
click at [892, 479] on div "Collections Status 1:44 PM" at bounding box center [875, 491] width 546 height 25
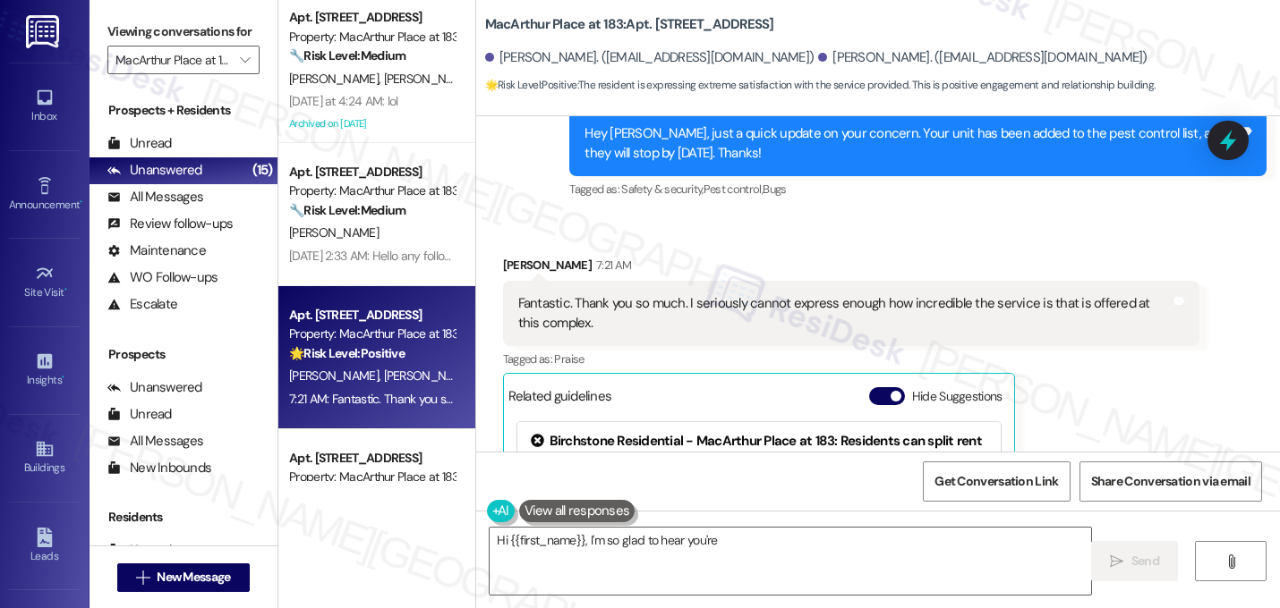
scroll to position [19763, 0]
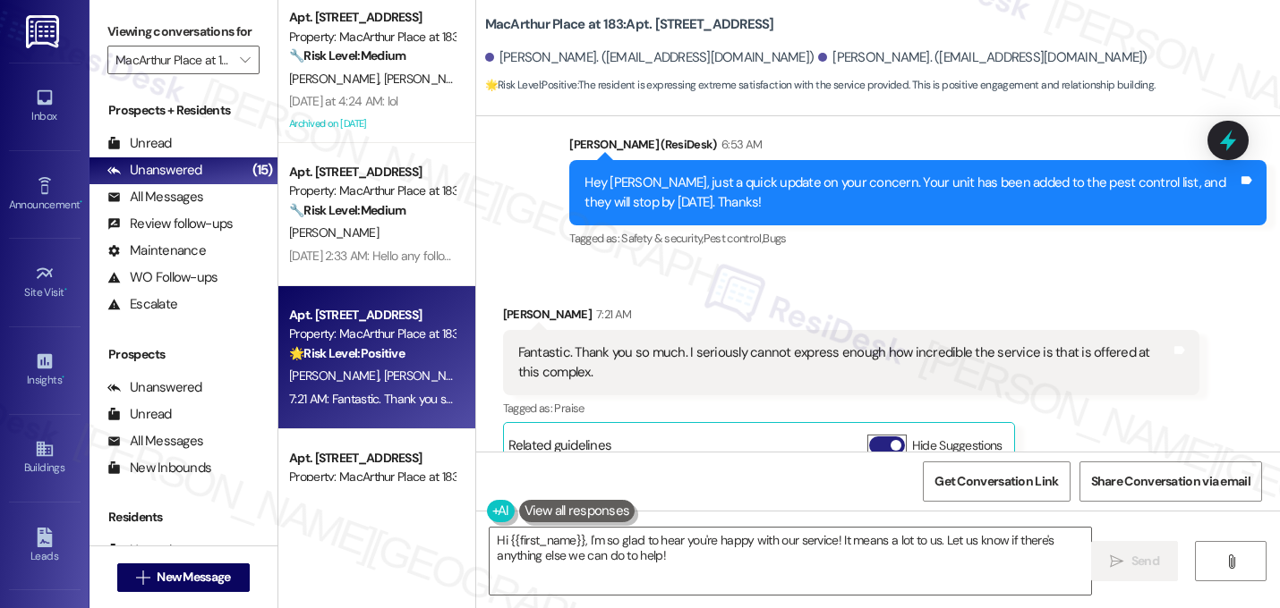
click at [886, 437] on button "Hide Suggestions" at bounding box center [887, 446] width 36 height 18
click at [933, 292] on div "Received via SMS Shelby Cardell 7:21 AM Fantastic. Thank you so much. I serious…" at bounding box center [851, 387] width 724 height 190
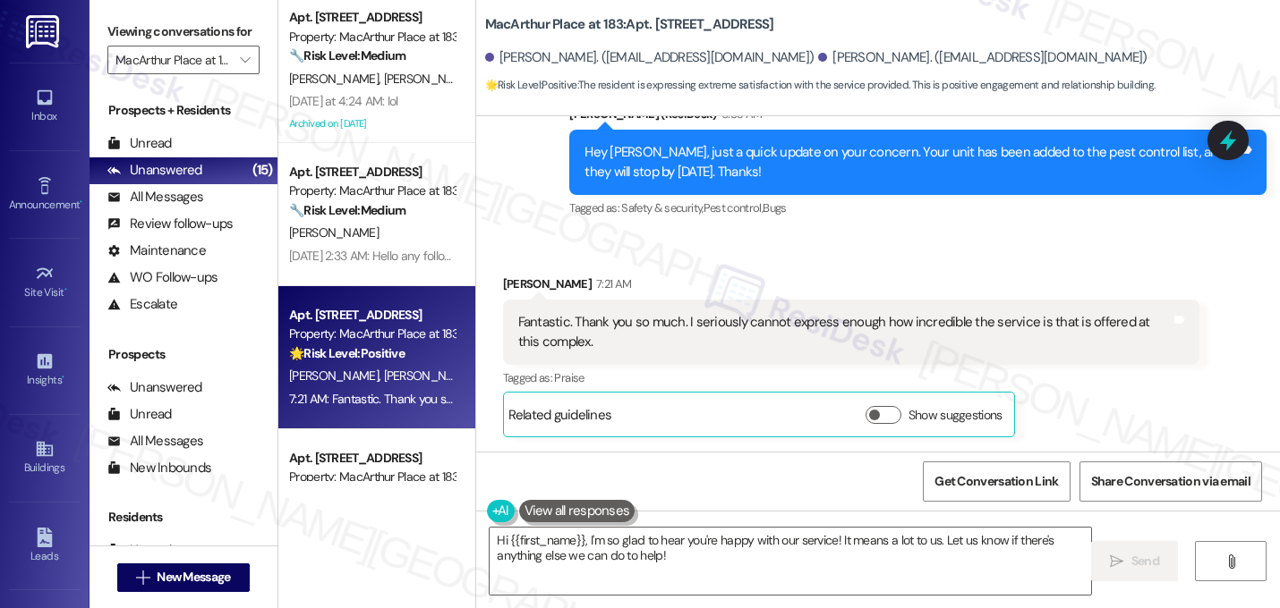
scroll to position [19806, 0]
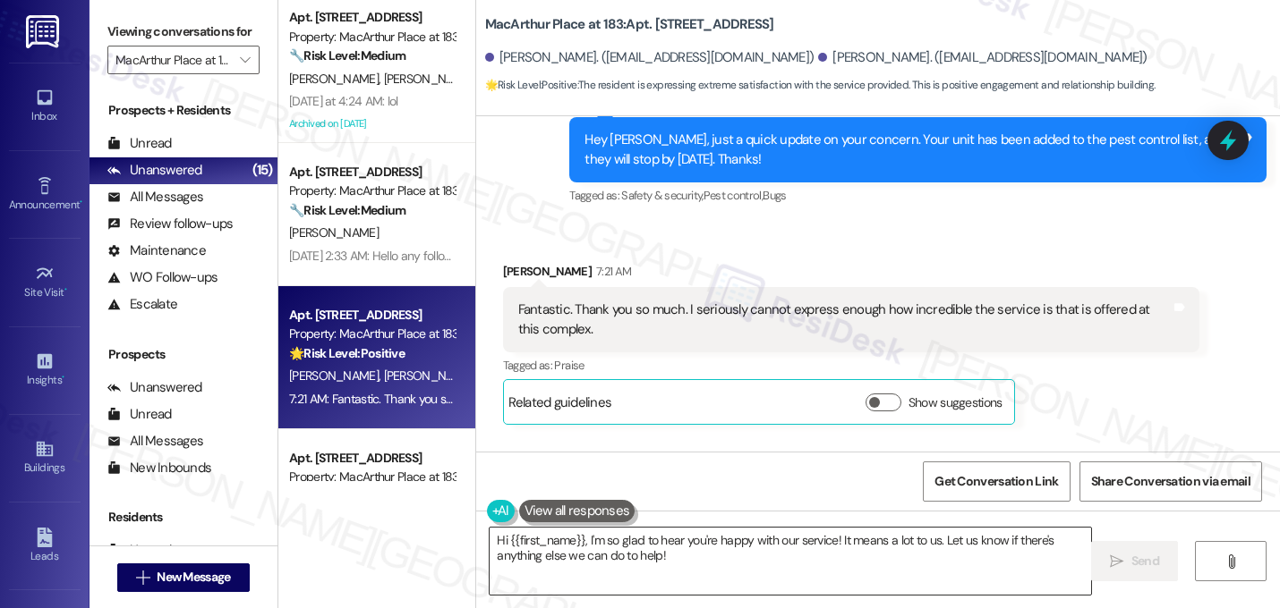
click at [583, 543] on textarea "Hi {{first_name}}, I'm so glad to hear you're happy with our service! It means …" at bounding box center [789, 561] width 601 height 67
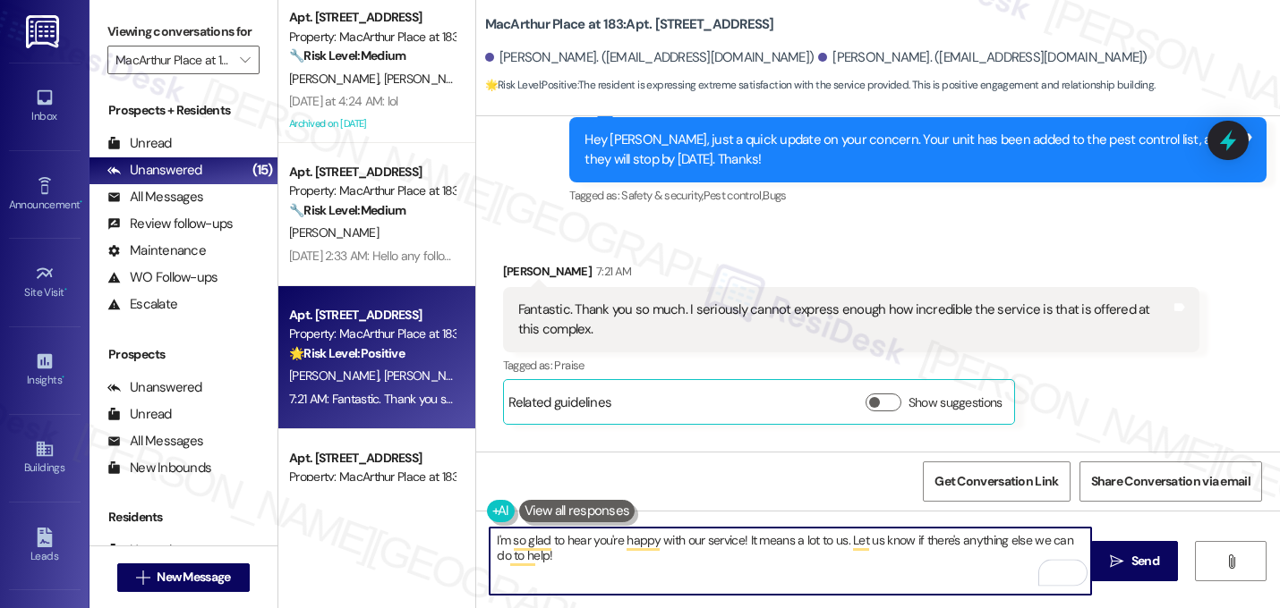
click at [575, 551] on textarea "I'm so glad to hear you're happy with our service! It means a lot to us. Let us…" at bounding box center [789, 561] width 601 height 67
type textarea "I'm so glad to hear you're happy with our service! It means a lot to us. Let us…"
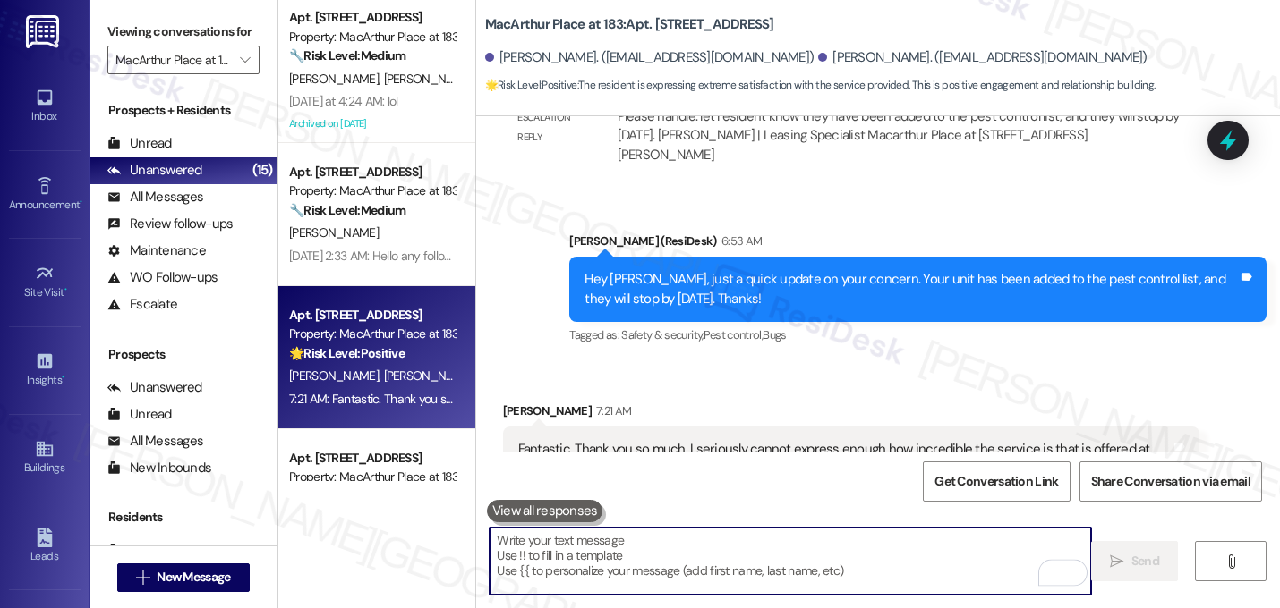
scroll to position [19641, 0]
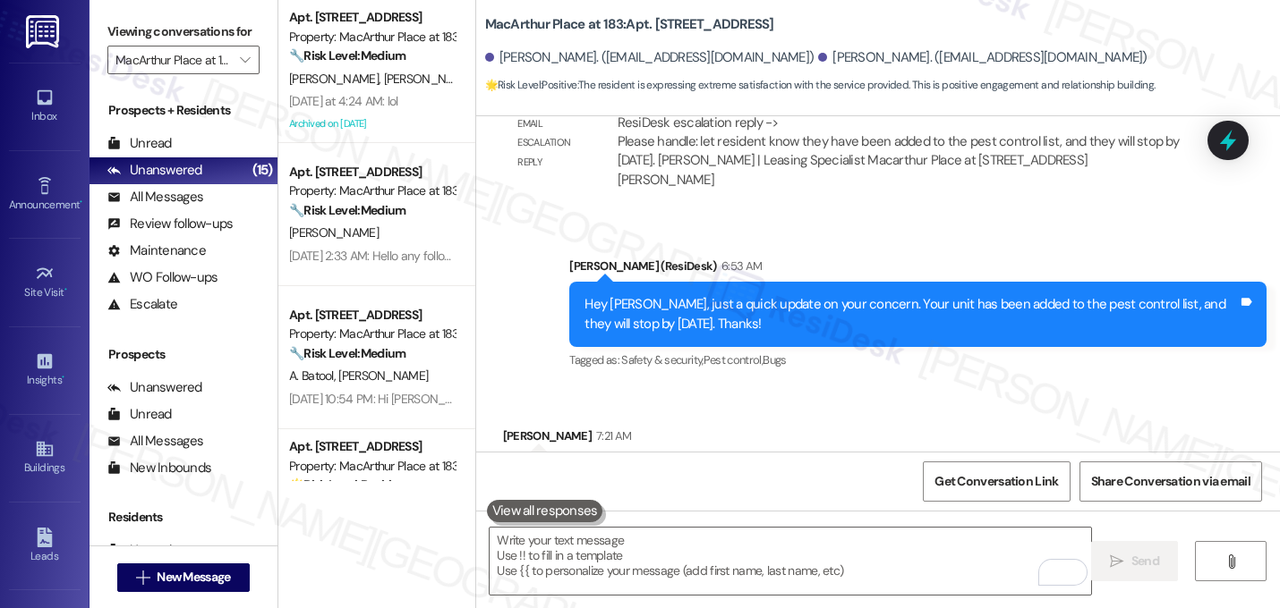
click at [695, 452] on div "Fantastic. Thank you so much. I seriously cannot express enough how incredible …" at bounding box center [851, 484] width 697 height 65
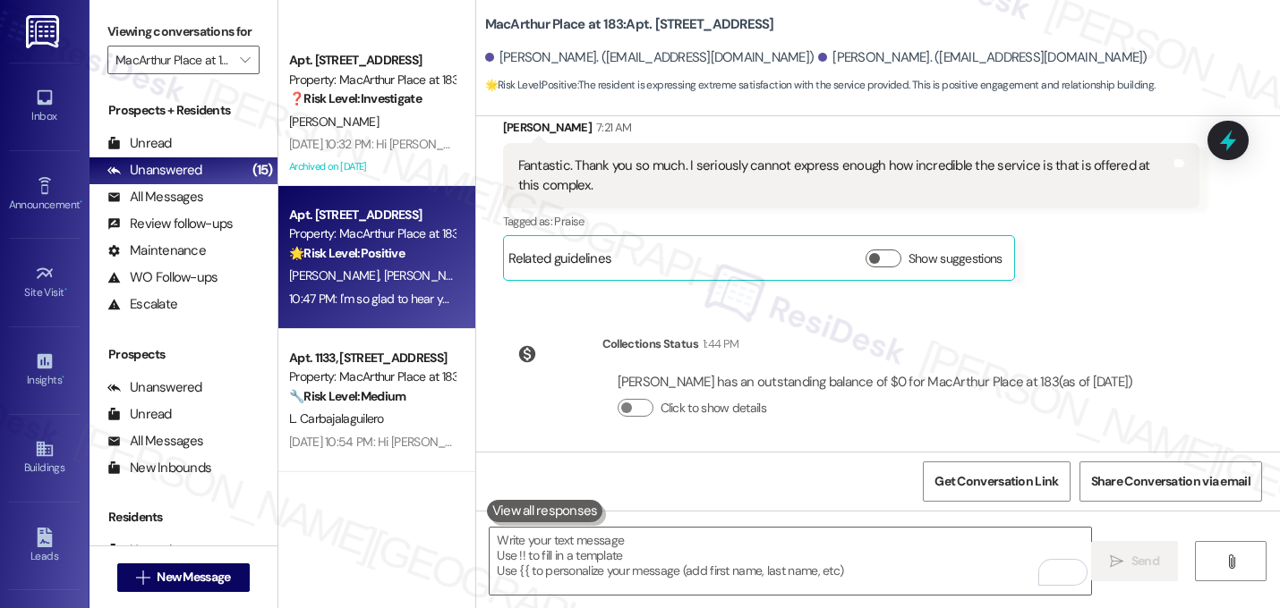
scroll to position [1666, 0]
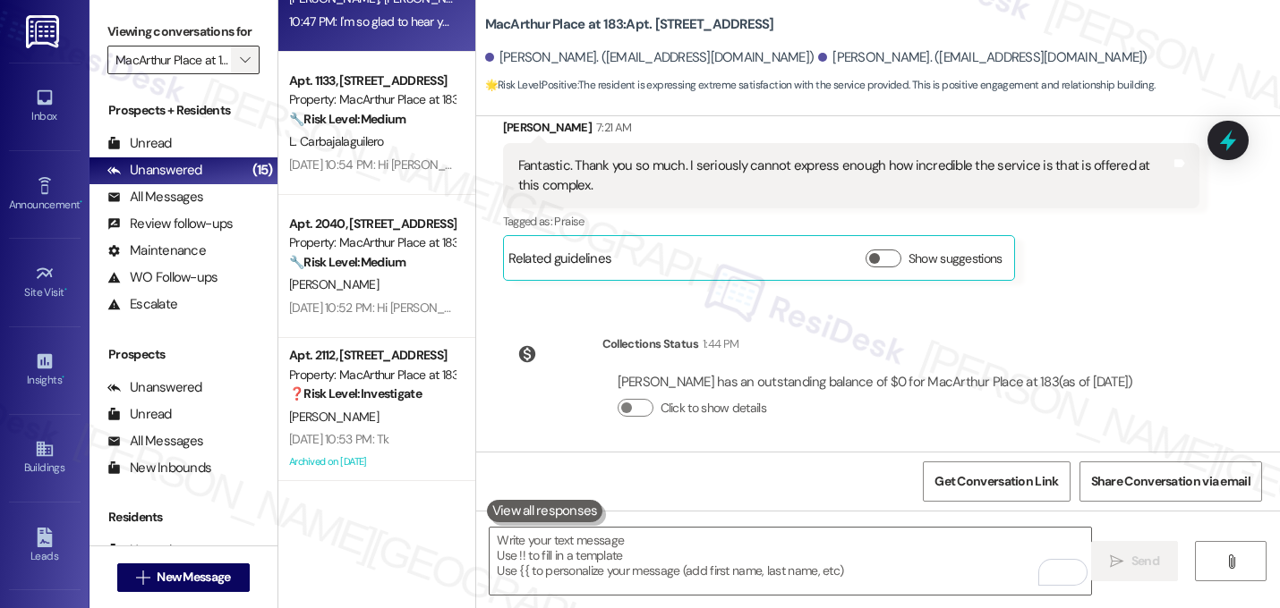
click at [231, 72] on button "" at bounding box center [245, 60] width 29 height 29
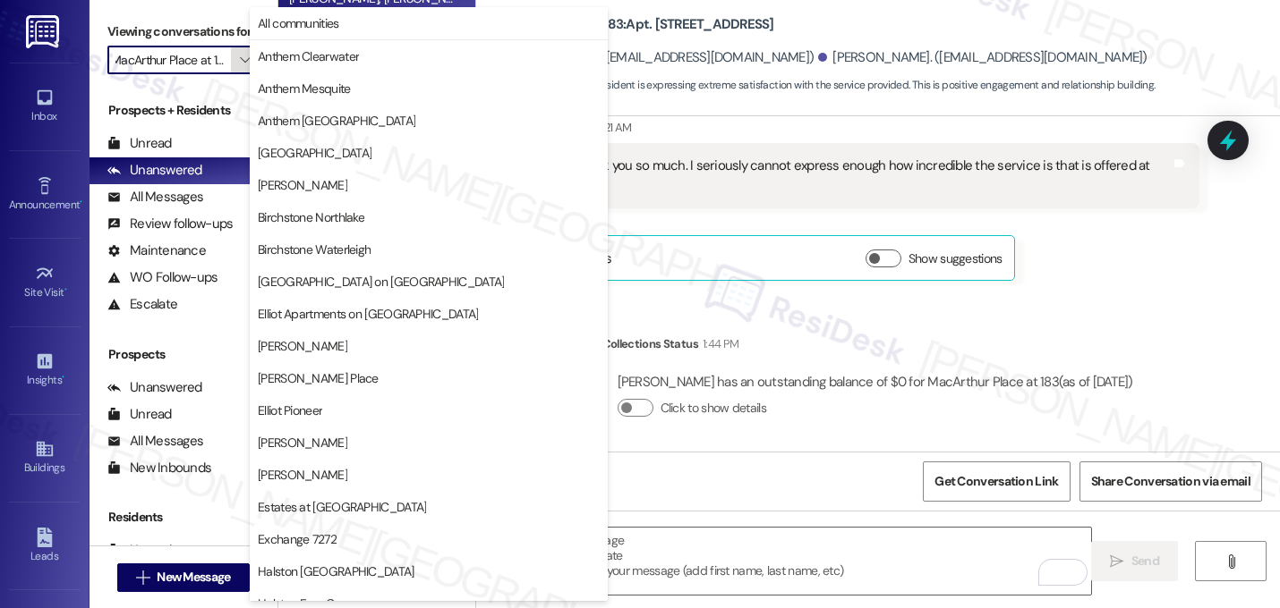
scroll to position [695, 0]
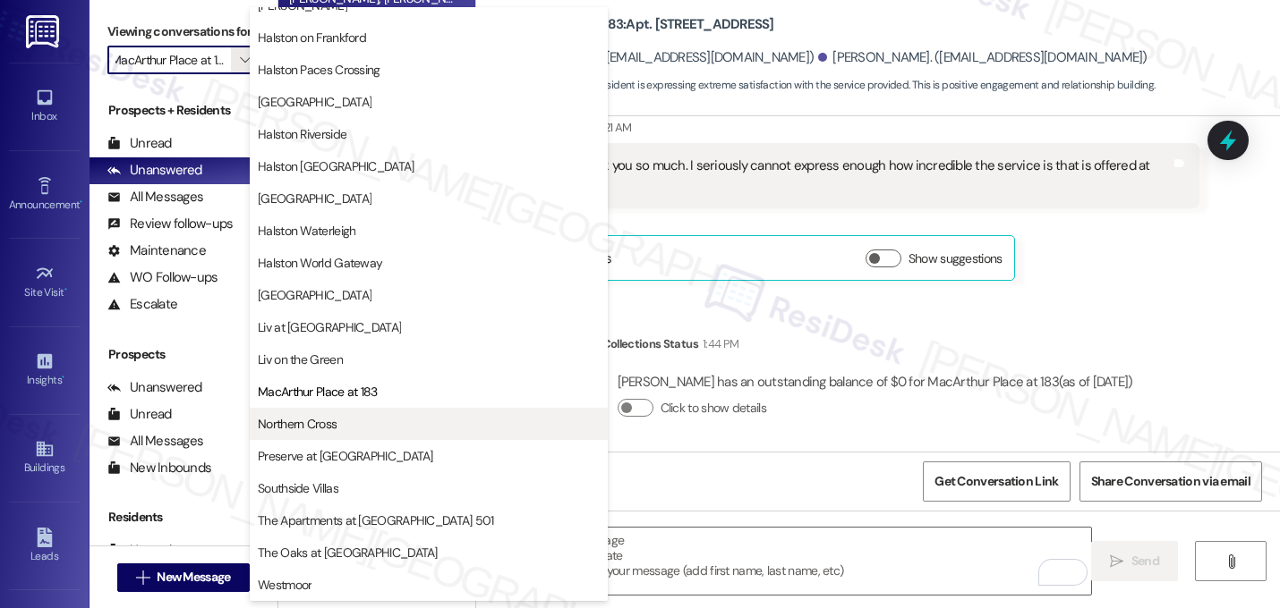
click at [302, 426] on span "Northern Cross" at bounding box center [297, 424] width 79 height 18
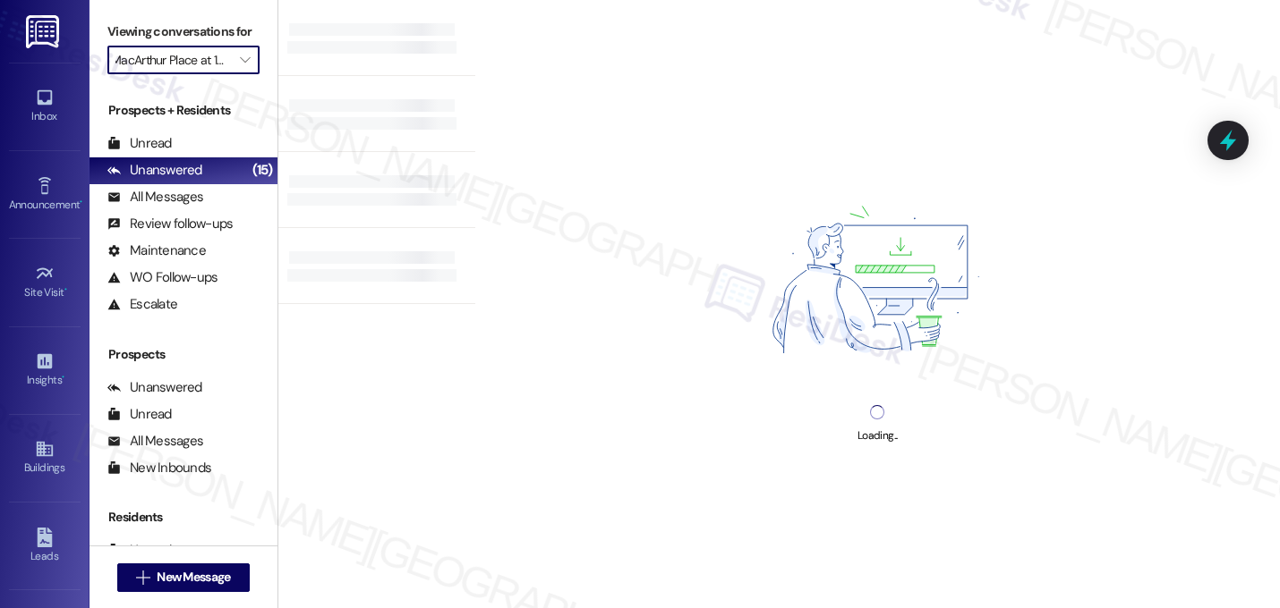
type input "Northern Cross"
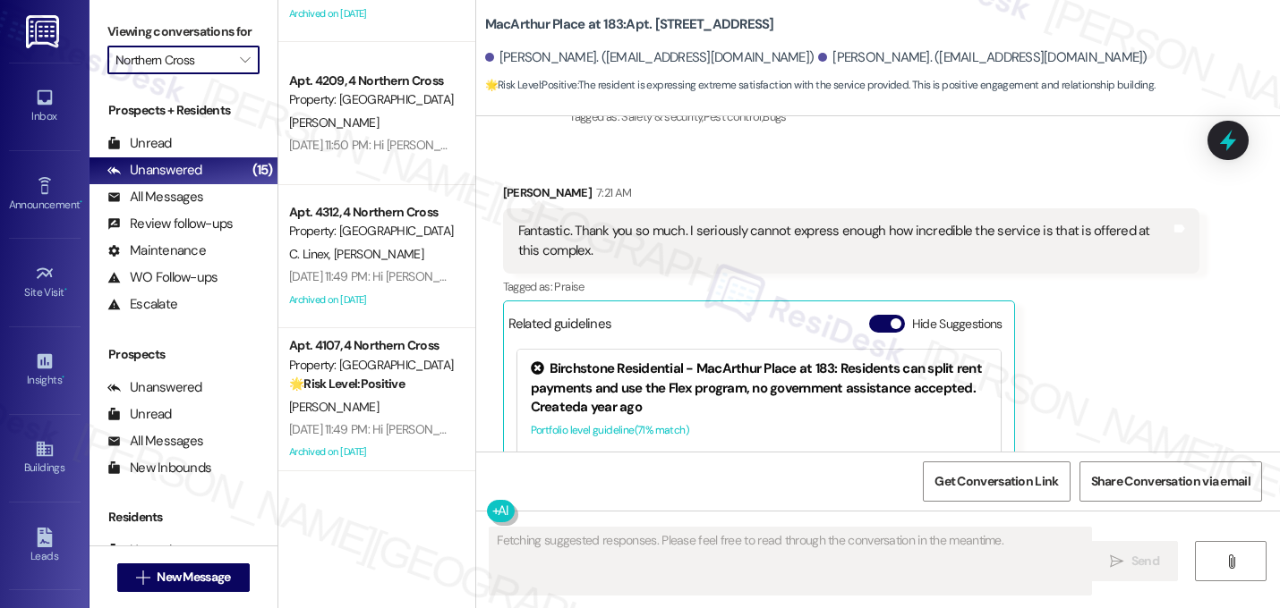
scroll to position [1380, 0]
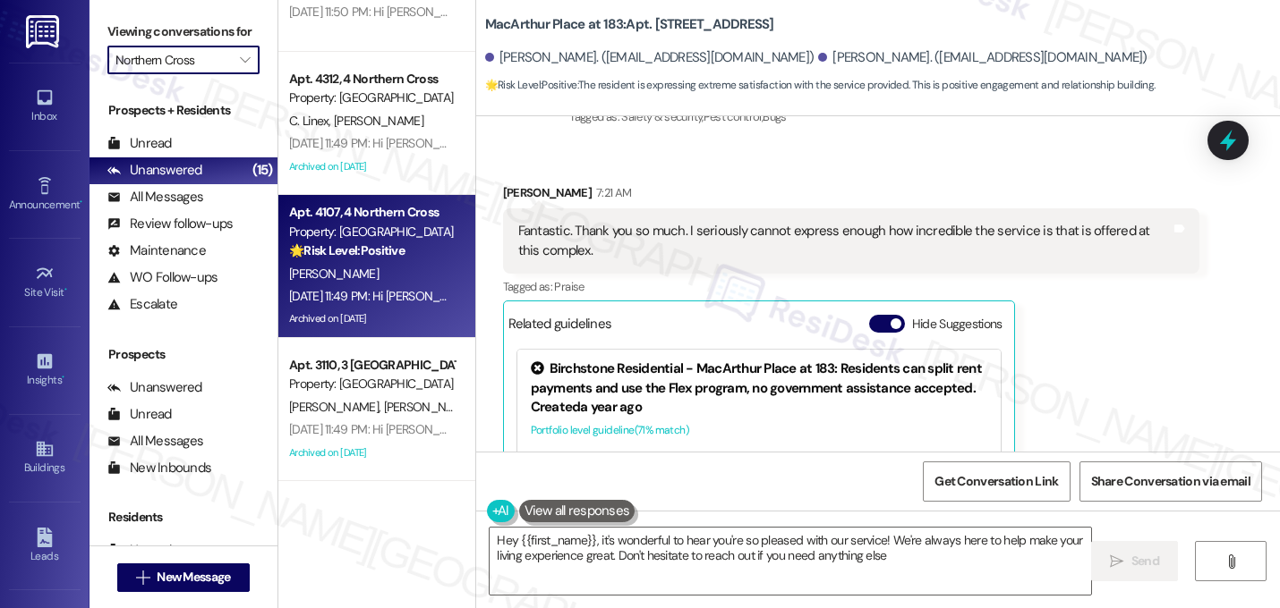
type textarea "Hey {{first_name}}, it's wonderful to hear you're so pleased with our service! …"
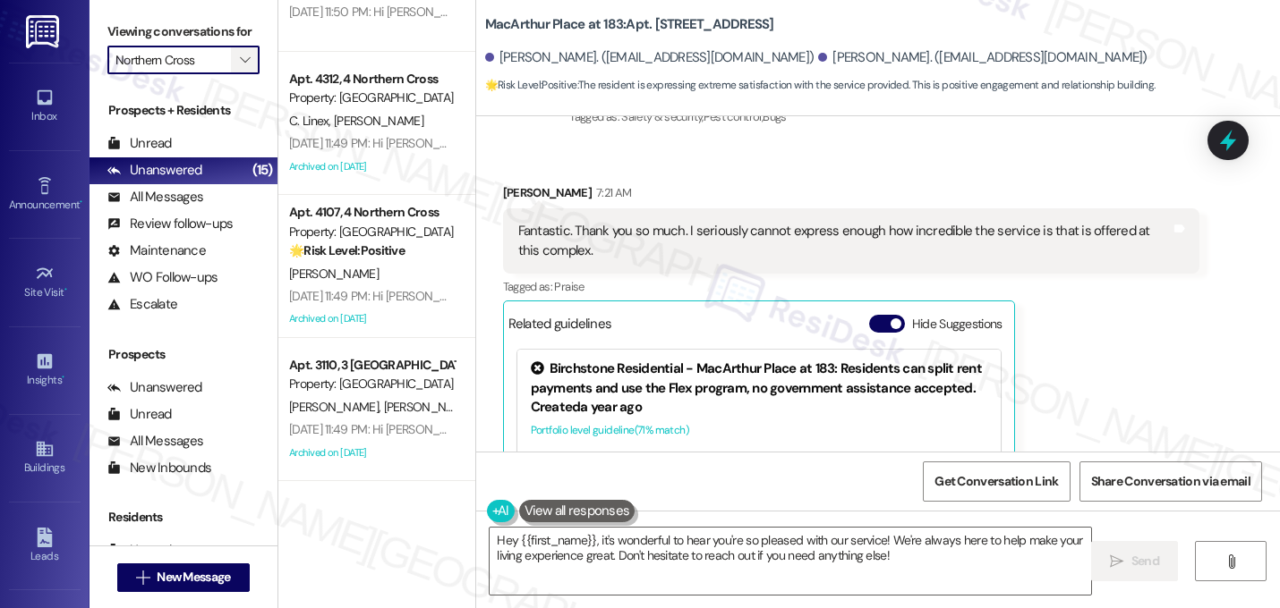
click at [236, 71] on span "" at bounding box center [244, 60] width 17 height 29
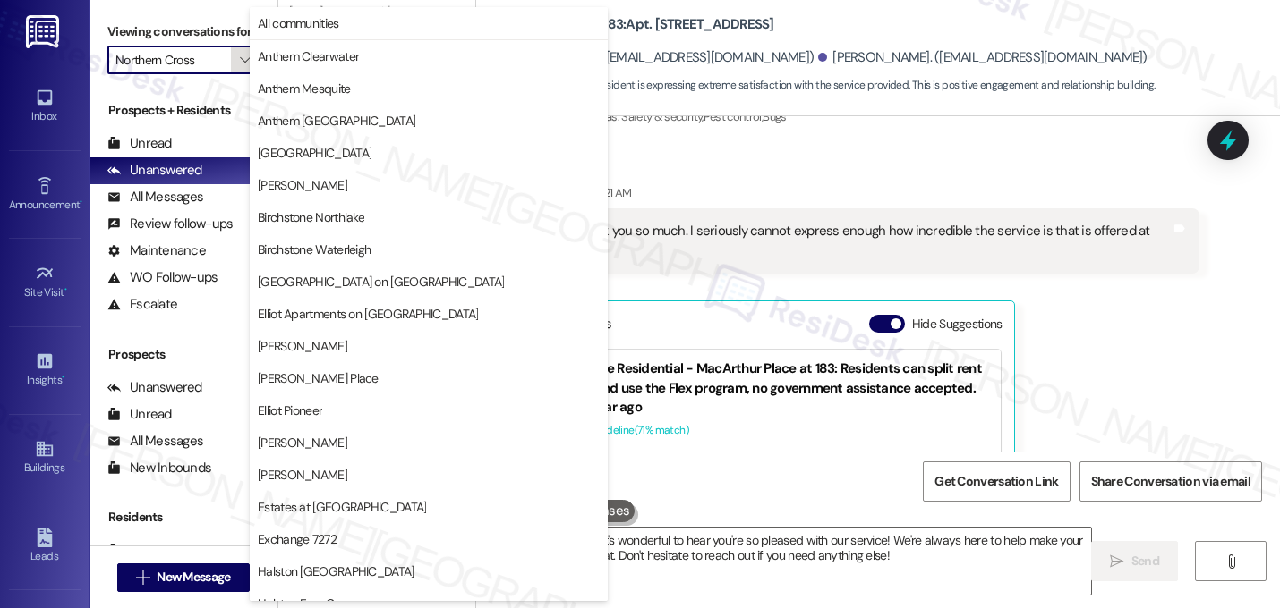
scroll to position [695, 0]
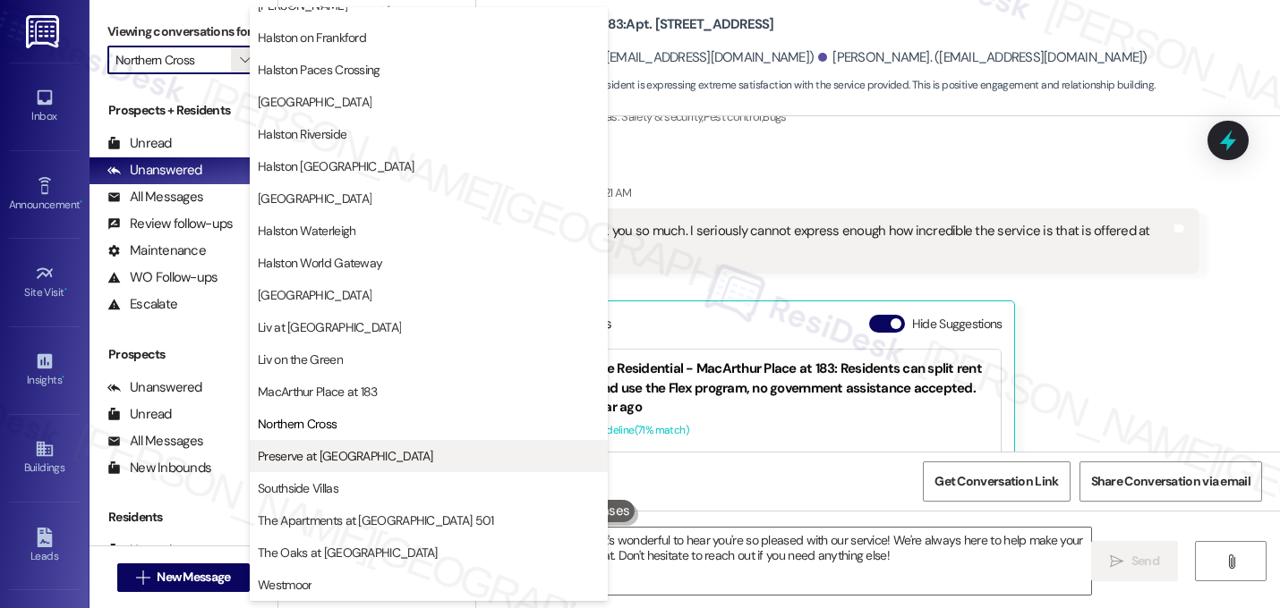
click at [368, 457] on span "Preserve at [GEOGRAPHIC_DATA]" at bounding box center [429, 456] width 342 height 18
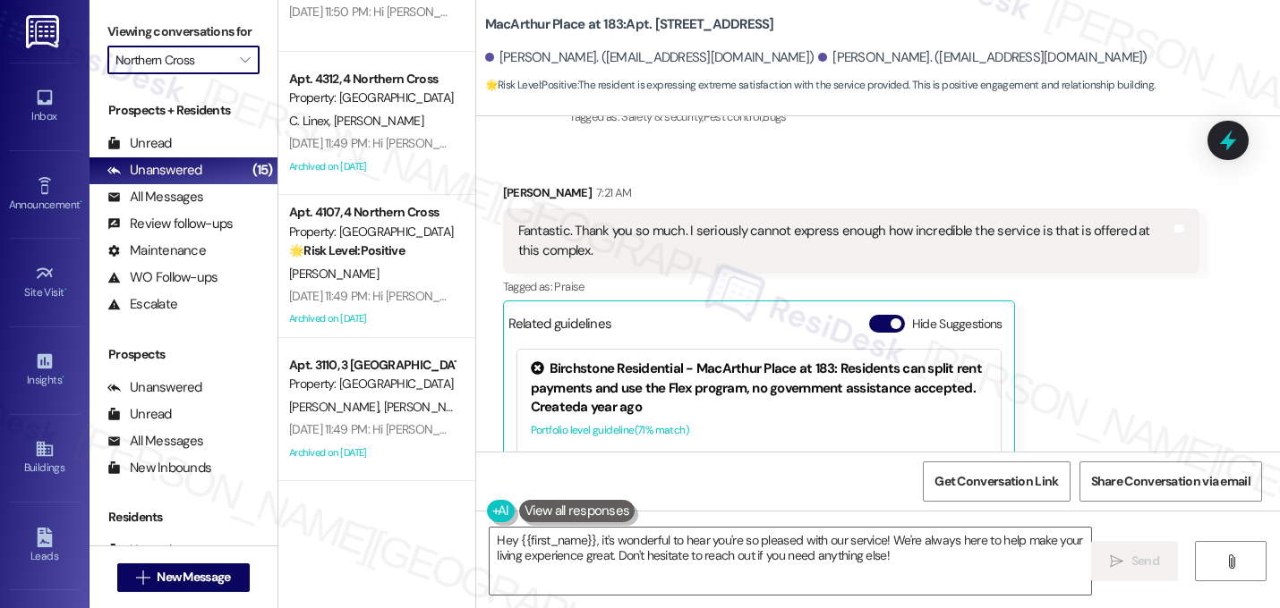
type input "Preserve at [GEOGRAPHIC_DATA]"
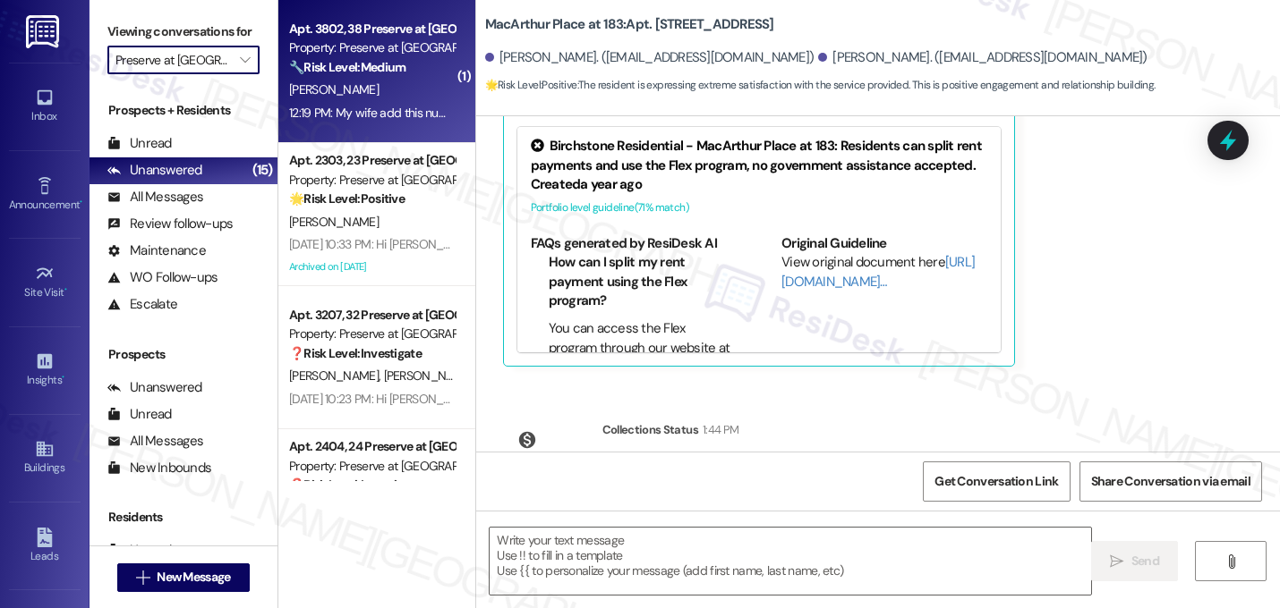
type textarea "Fetching suggested responses. Please feel free to read through the conversation…"
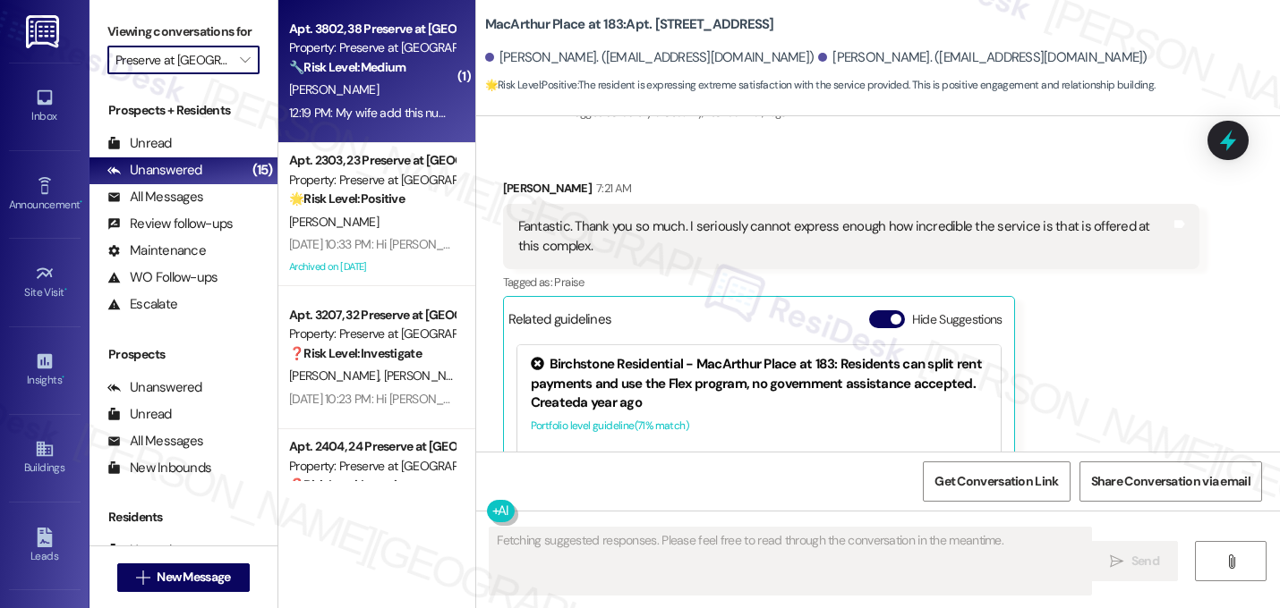
scroll to position [19885, 0]
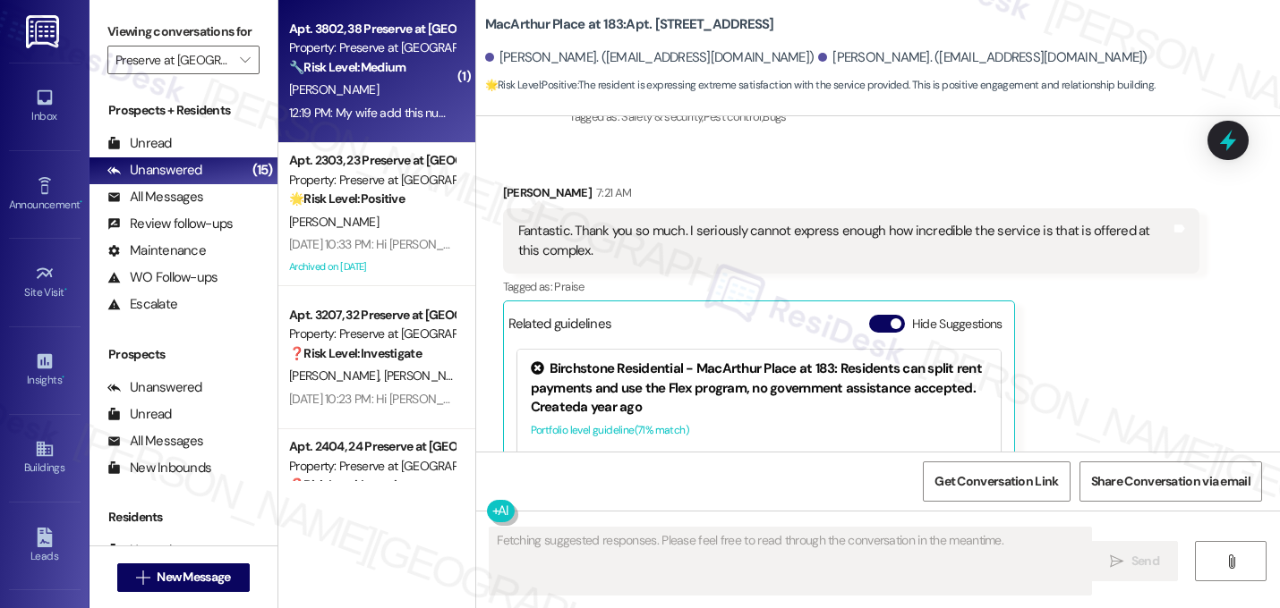
click at [383, 115] on div "12:19 PM: My wife add this number 4696313448 His name is safa 12:19 PM: My wife…" at bounding box center [490, 113] width 403 height 16
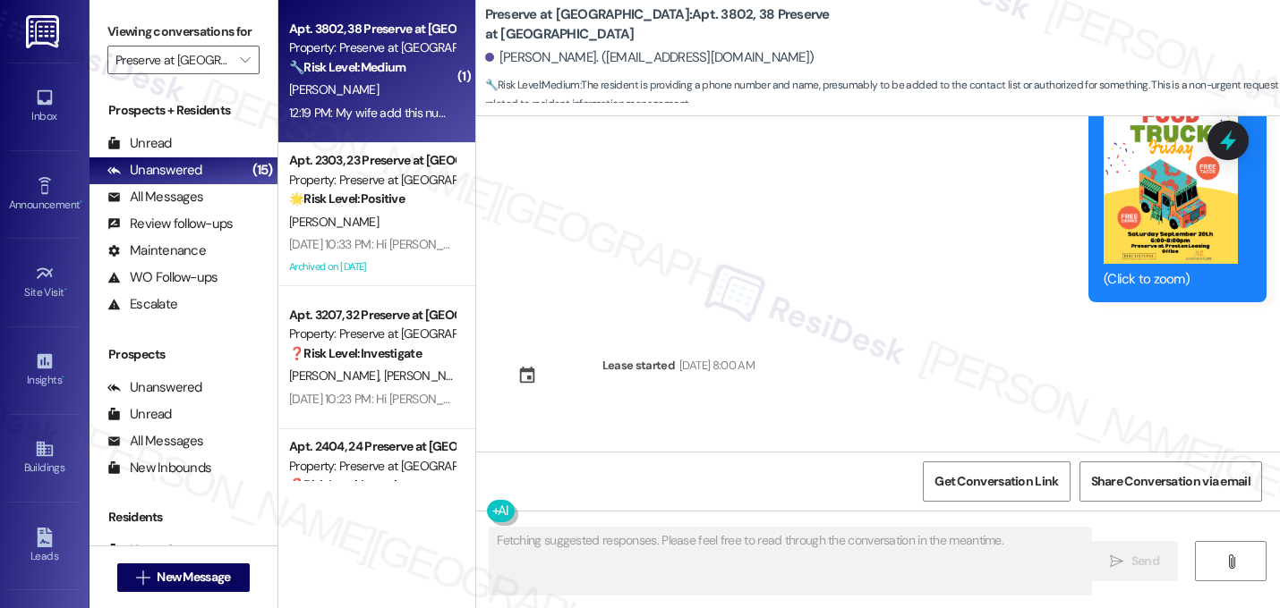
scroll to position [20839, 0]
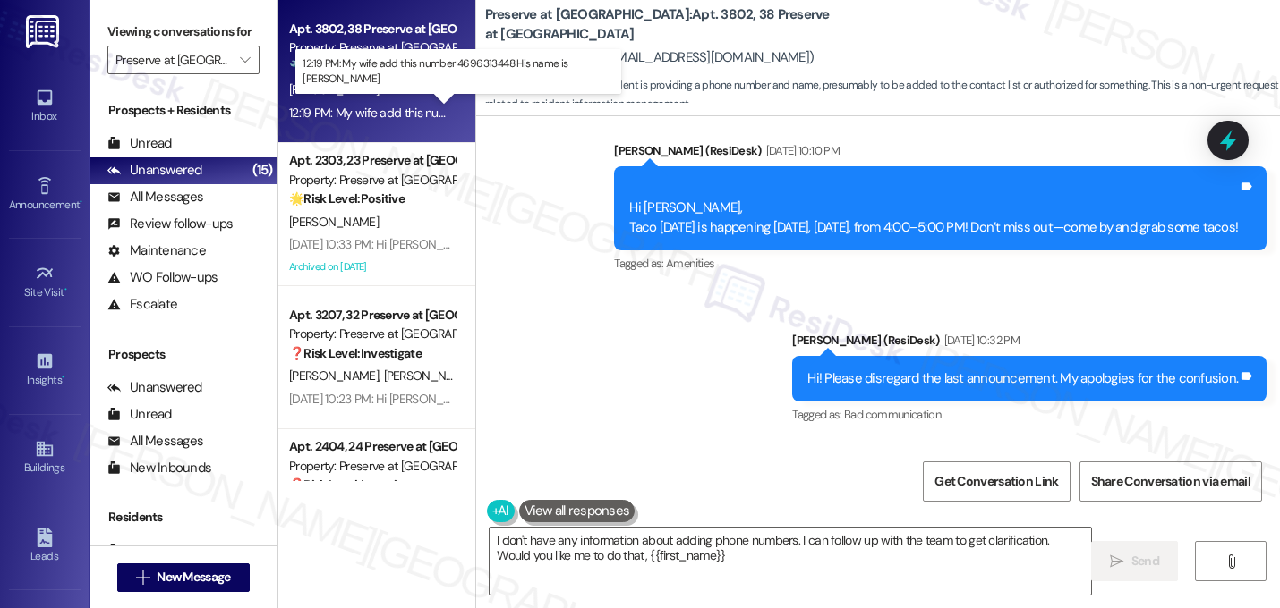
type textarea "I don't have any information about adding phone numbers. I can follow up with t…"
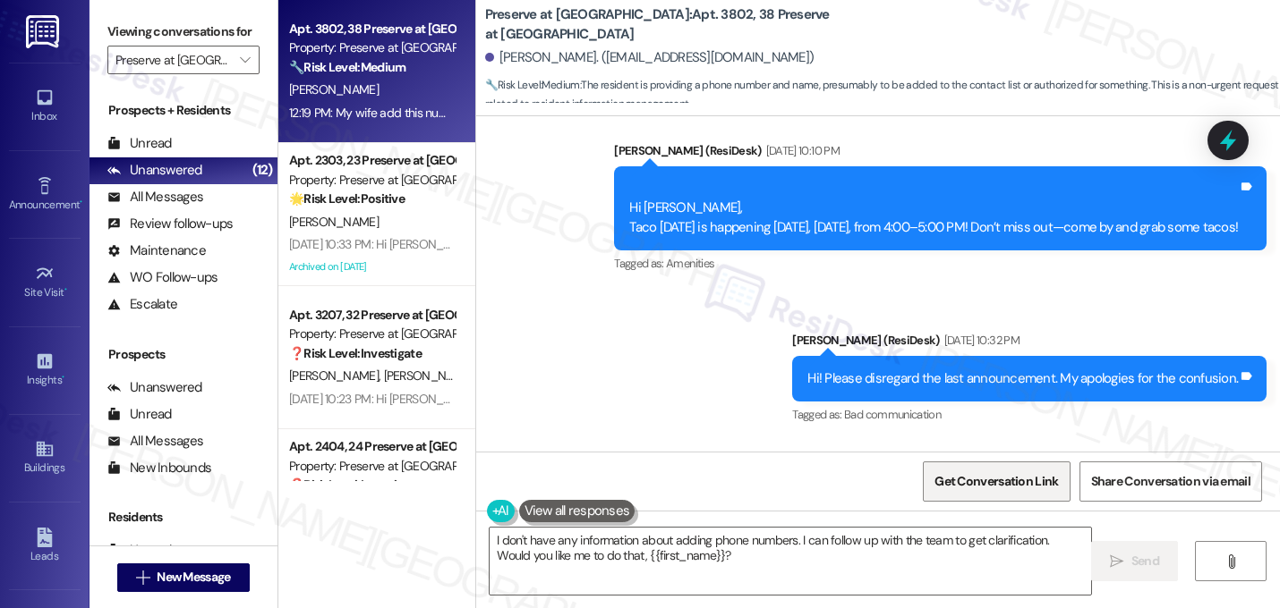
click at [986, 476] on span "Get Conversation Link" at bounding box center [995, 481] width 123 height 19
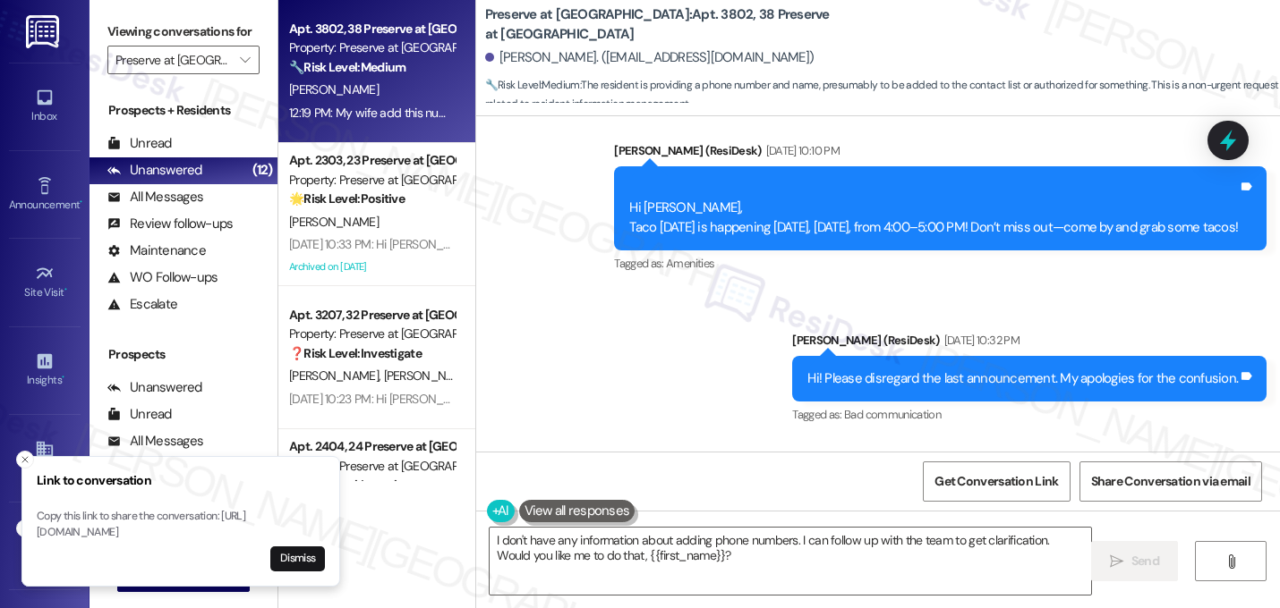
click at [753, 441] on div "Received via SMS Mohammad Anjum 12:19 PM My wife add this number 4696313448 His…" at bounding box center [878, 522] width 804 height 163
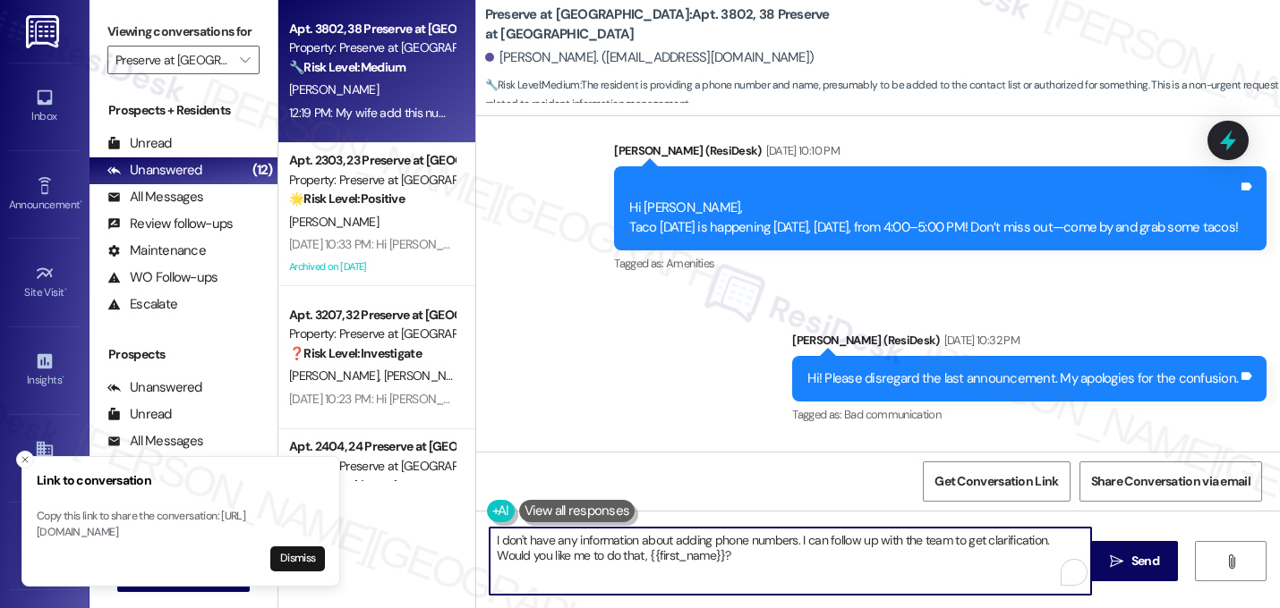
click at [699, 568] on textarea "I don't have any information about adding phone numbers. I can follow up with t…" at bounding box center [789, 561] width 601 height 67
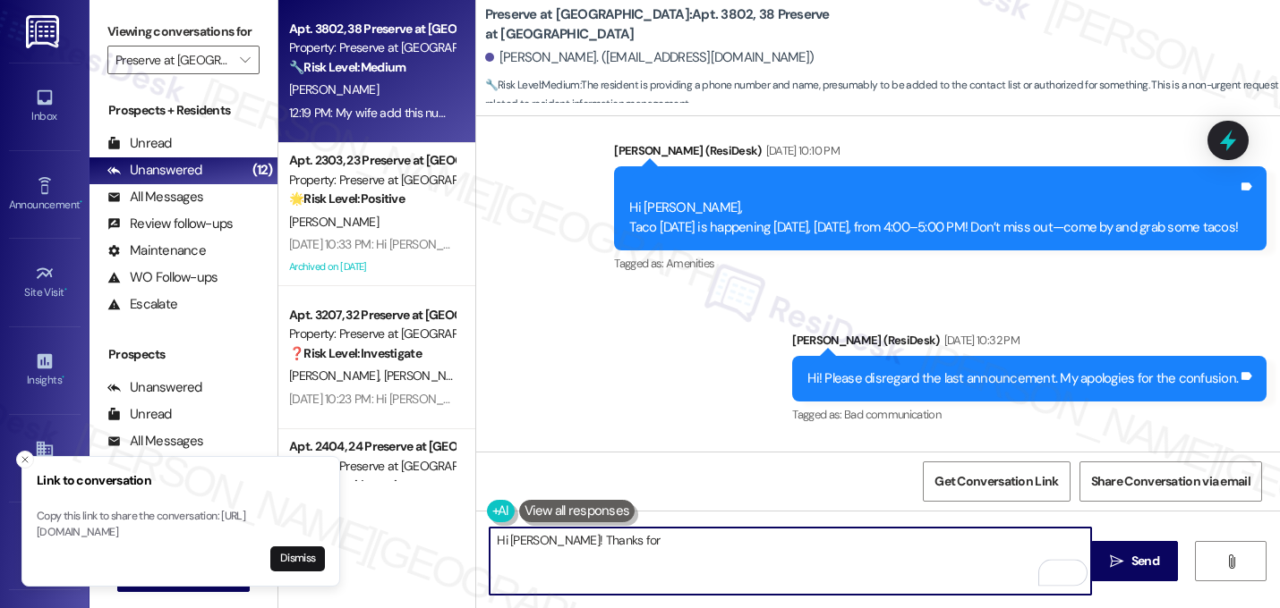
click at [612, 506] on div "My wife add this number 4696313448 His name is safa Tags and notes" at bounding box center [607, 548] width 208 height 84
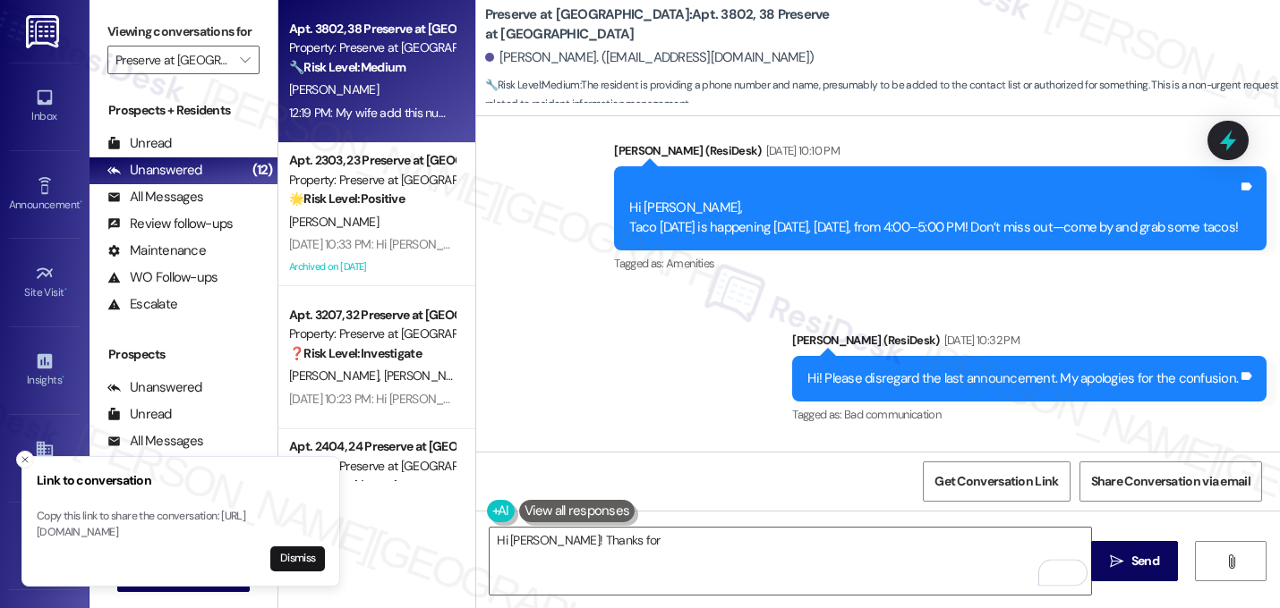
click at [612, 506] on div "My wife add this number 4696313448 His name is safa Tags and notes" at bounding box center [607, 548] width 208 height 84
click at [598, 520] on div "My wife add this number 4696313448 His name is safa" at bounding box center [600, 548] width 165 height 57
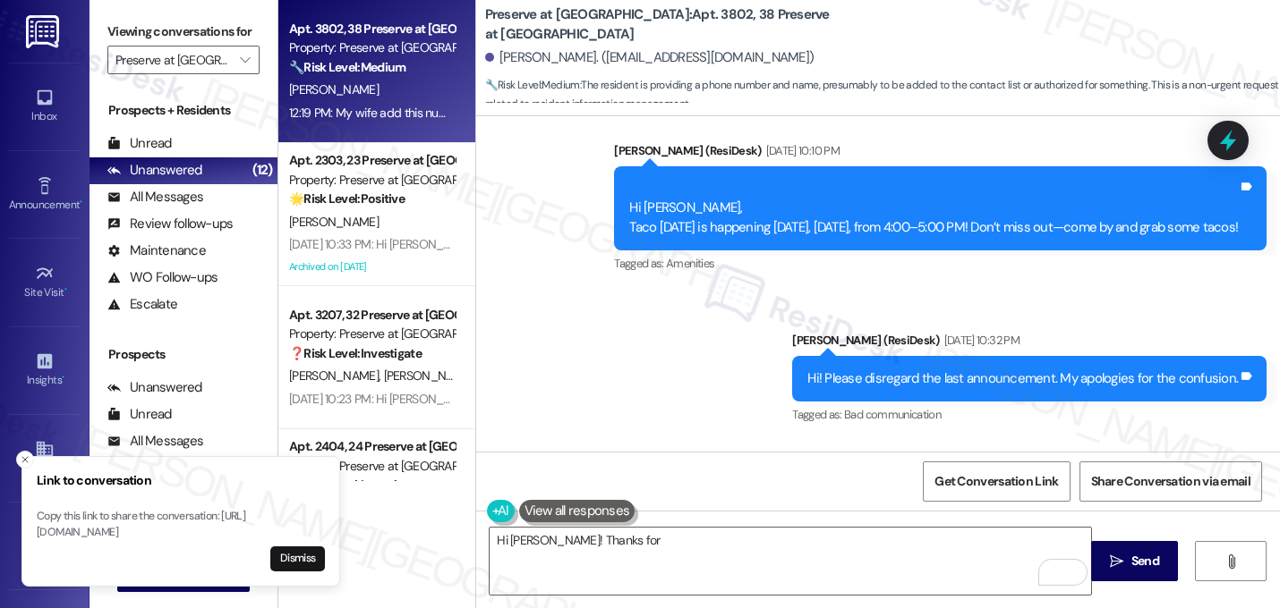
drag, startPoint x: 602, startPoint y: 417, endPoint x: 500, endPoint y: 364, distance: 114.9
click at [503, 506] on div "My wife add this number 4696313448 His name is safa Tags and notes" at bounding box center [607, 548] width 208 height 84
copy div "My wife add this number 4696313448 His name is safa"
click at [644, 542] on textarea "Hi Mohammad! Thanks for" at bounding box center [789, 561] width 601 height 67
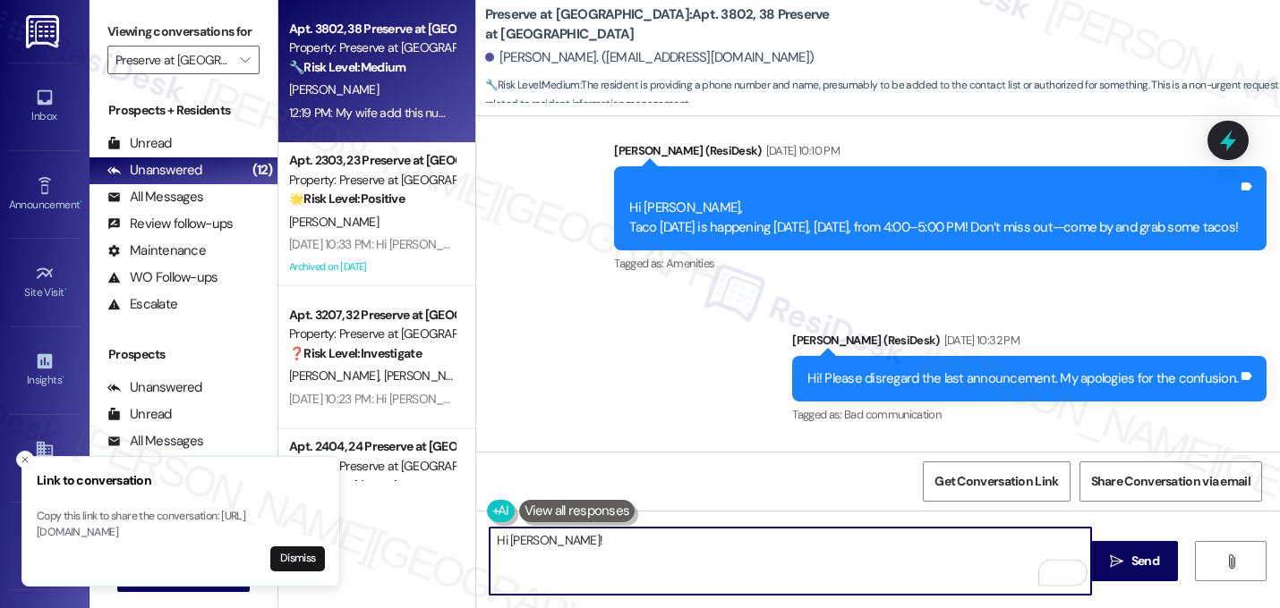
paste textarea "Thanks for the update! I’ll let the team know to add Safa’s number so she can a…"
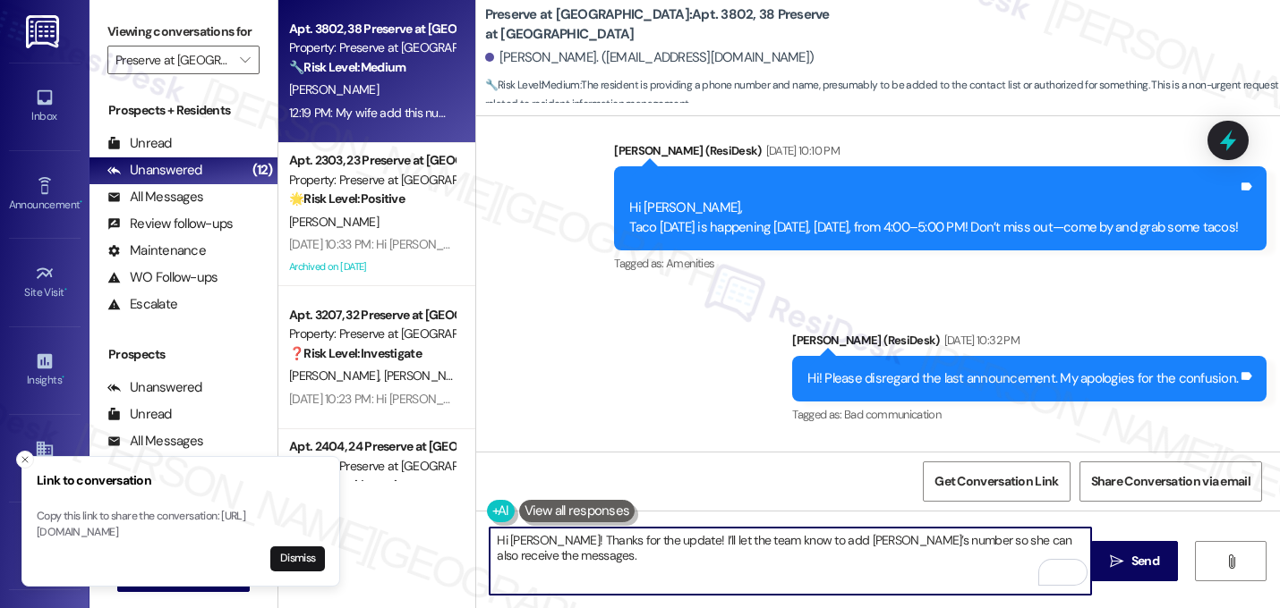
click at [575, 546] on textarea "Hi Mohammad! Thanks for the update! I’ll let the team know to add Safa’s number…" at bounding box center [789, 561] width 601 height 67
type textarea "Hi Mohammad, thanks for the update! I’ll let the team know to add Safa’s number…"
click at [572, 557] on textarea "Hi Mohammad, thanks for the update! I’ll let the team know to add Safa’s number…" at bounding box center [789, 561] width 601 height 67
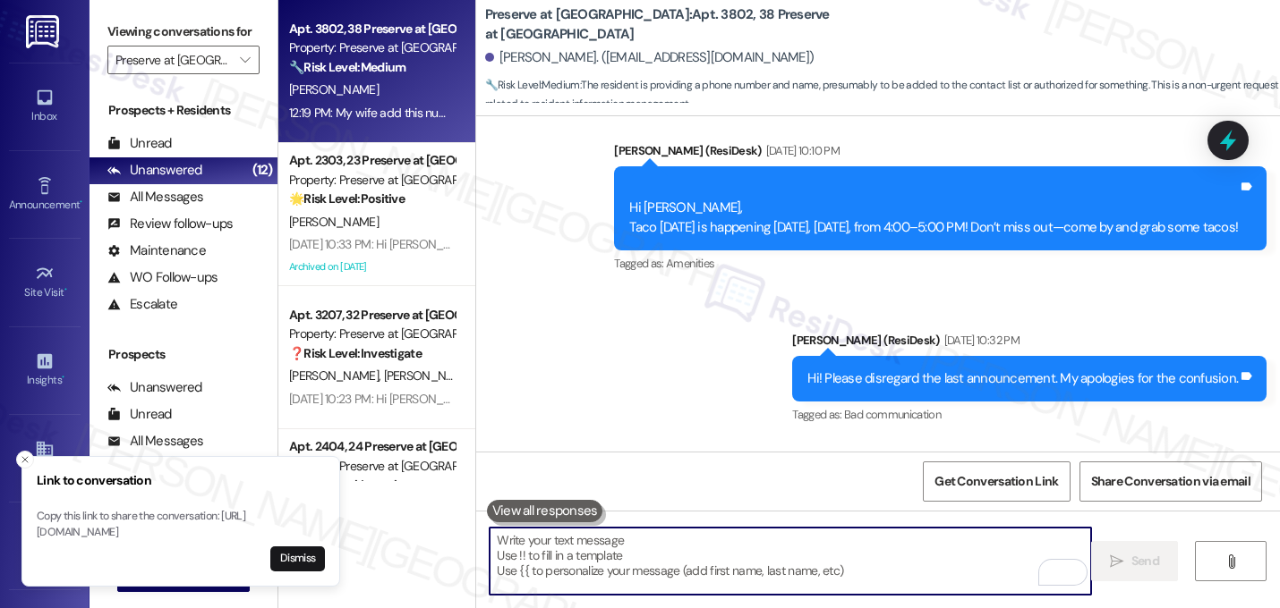
scroll to position [20838, 0]
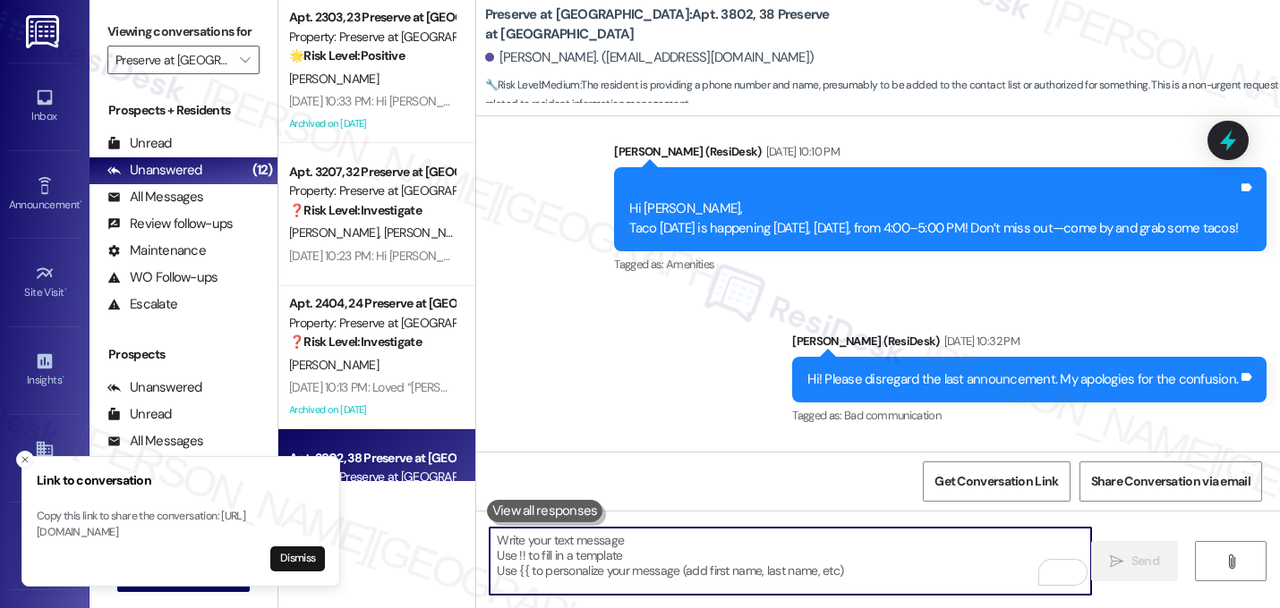
click at [742, 442] on div "Received via SMS Mohammad Anjum 12:19 PM My wife add this number 4696313448 His…" at bounding box center [878, 523] width 804 height 163
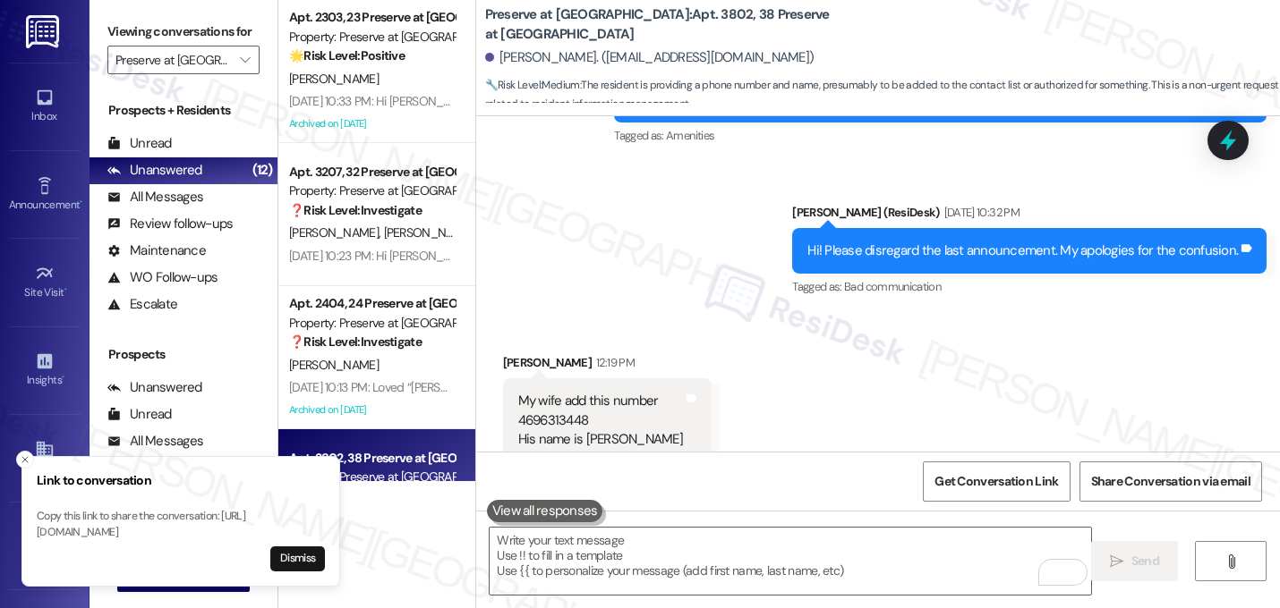
scroll to position [20983, 0]
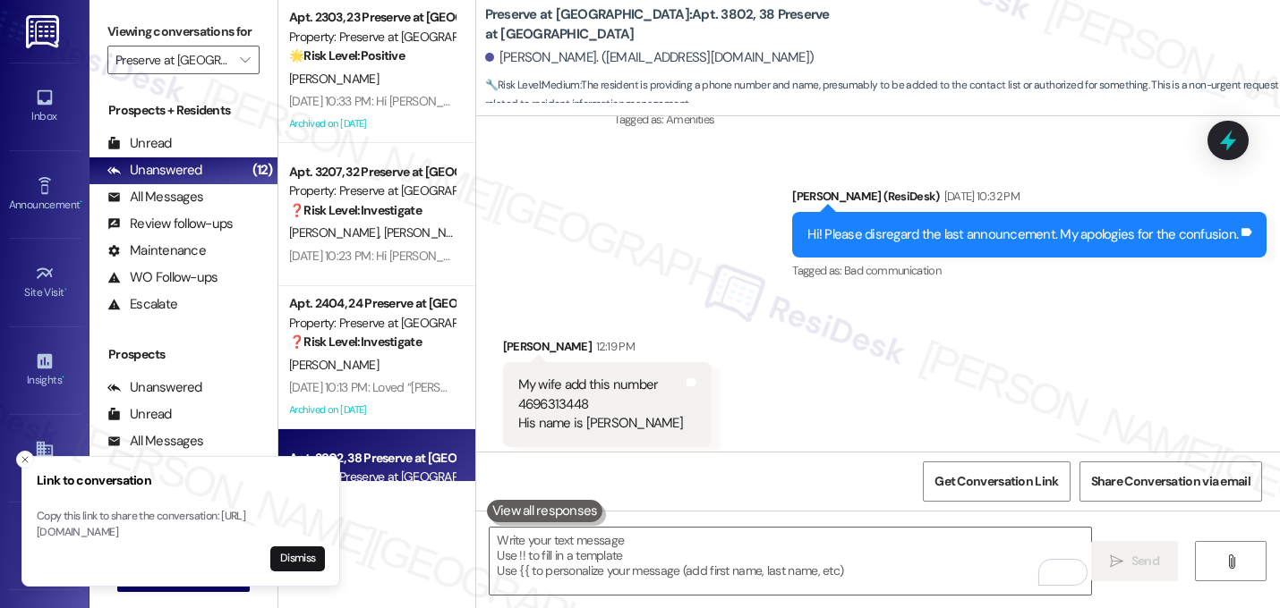
click at [557, 376] on div "My wife add this number 4696313448 His name is safa" at bounding box center [600, 404] width 165 height 57
copy div "4696313448"
click at [797, 297] on div "Received via SMS Mohammad Anjum 12:19 PM My wife add this number 4696313448 His…" at bounding box center [878, 378] width 804 height 163
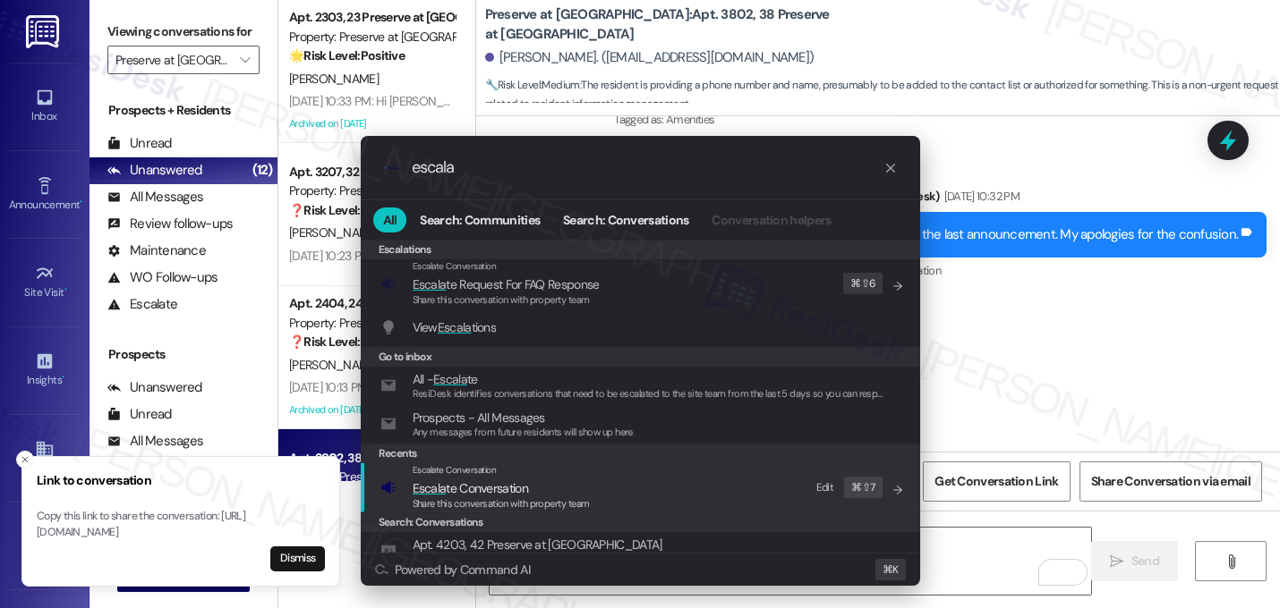
type input "escala"
click at [506, 495] on span "Escala te Conversation" at bounding box center [469, 488] width 115 height 16
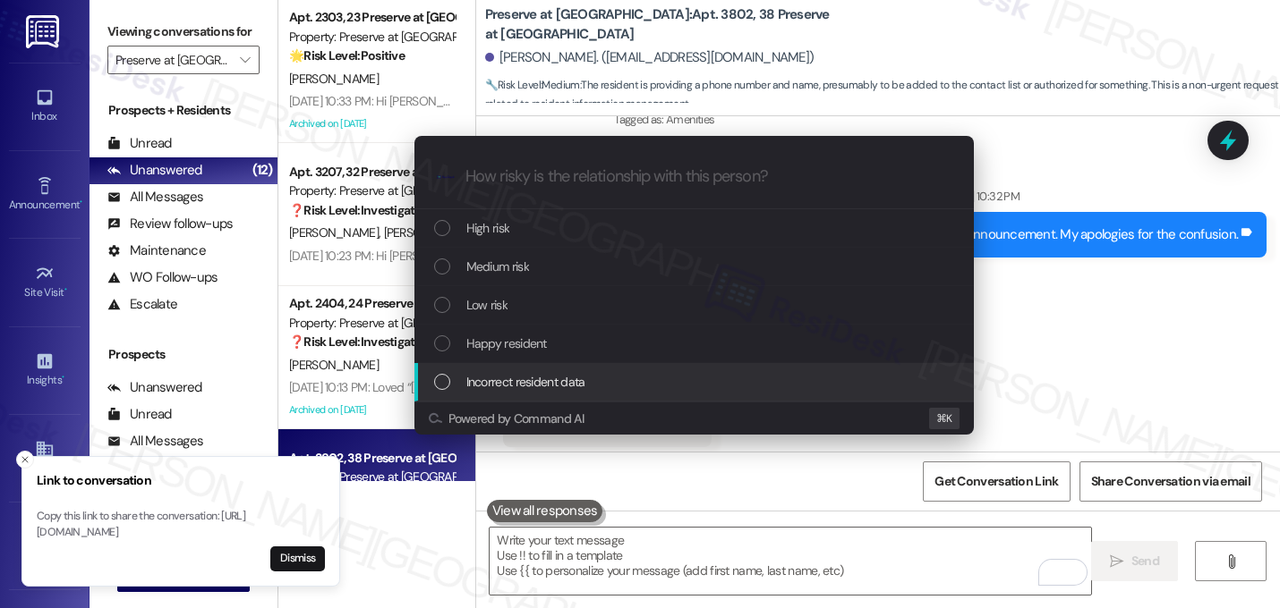
click at [473, 378] on span "Incorrect resident data" at bounding box center [525, 382] width 119 height 20
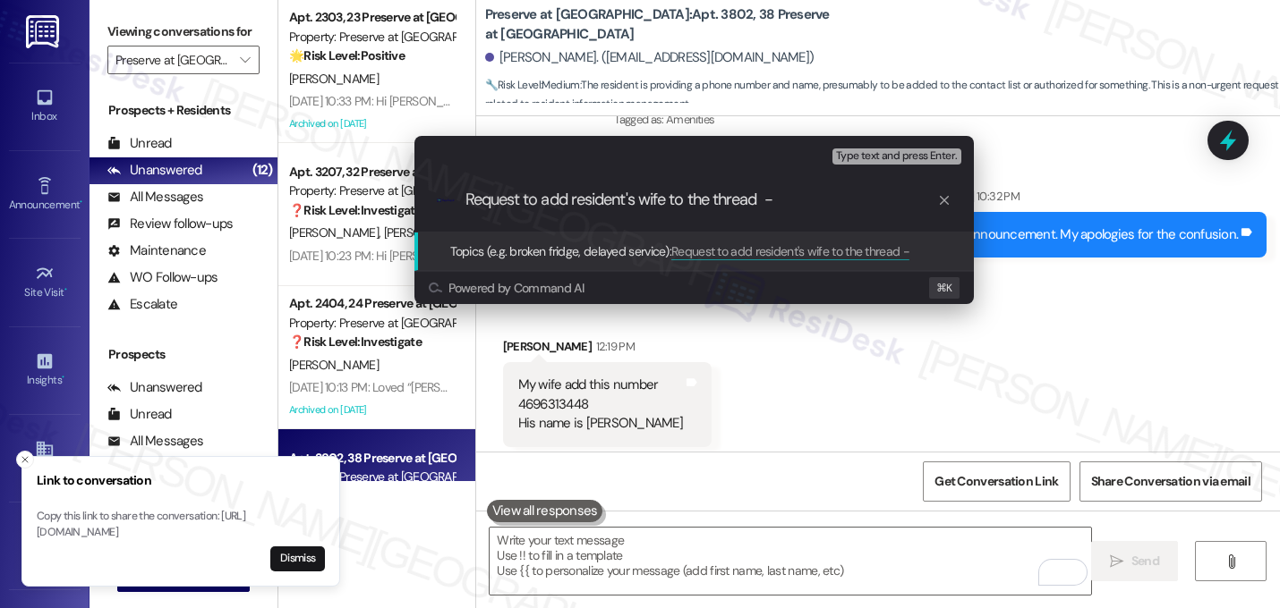
paste input "4696313448"
type input "Request to add resident's wife to the thread - 4696313448"
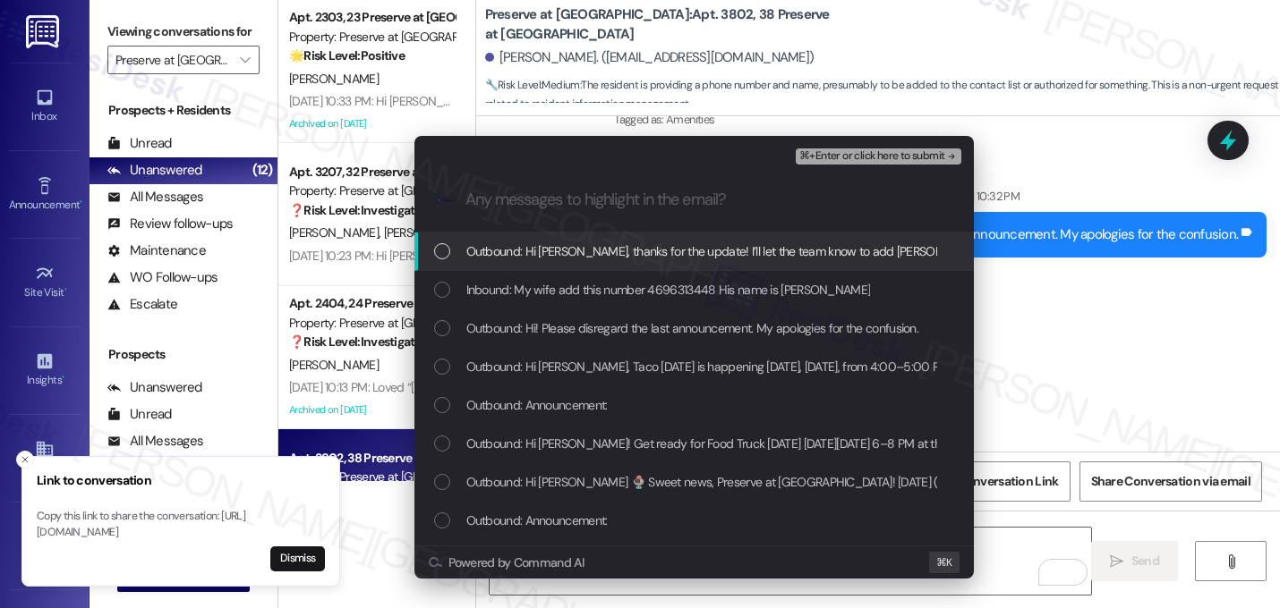
click at [497, 254] on span "Outbound: Hi Mohammad, thanks for the update! I’ll let the team know to add Saf…" at bounding box center [852, 252] width 772 height 20
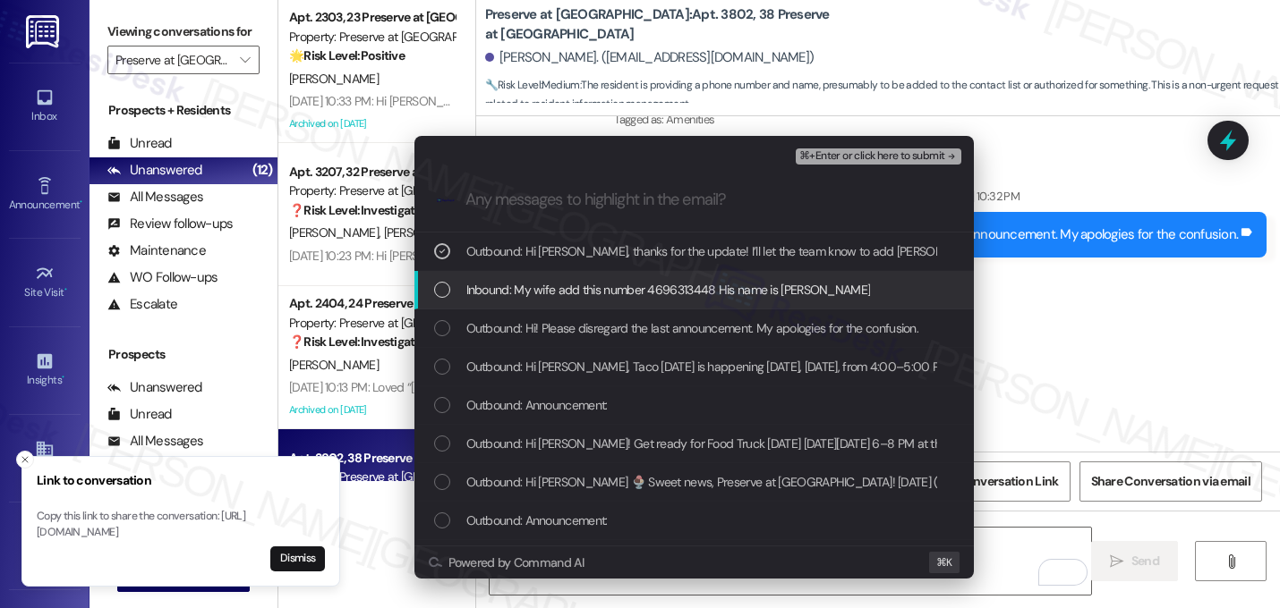
click at [493, 287] on span "Inbound: My wife add this number 4696313448 His name is safa" at bounding box center [668, 290] width 404 height 20
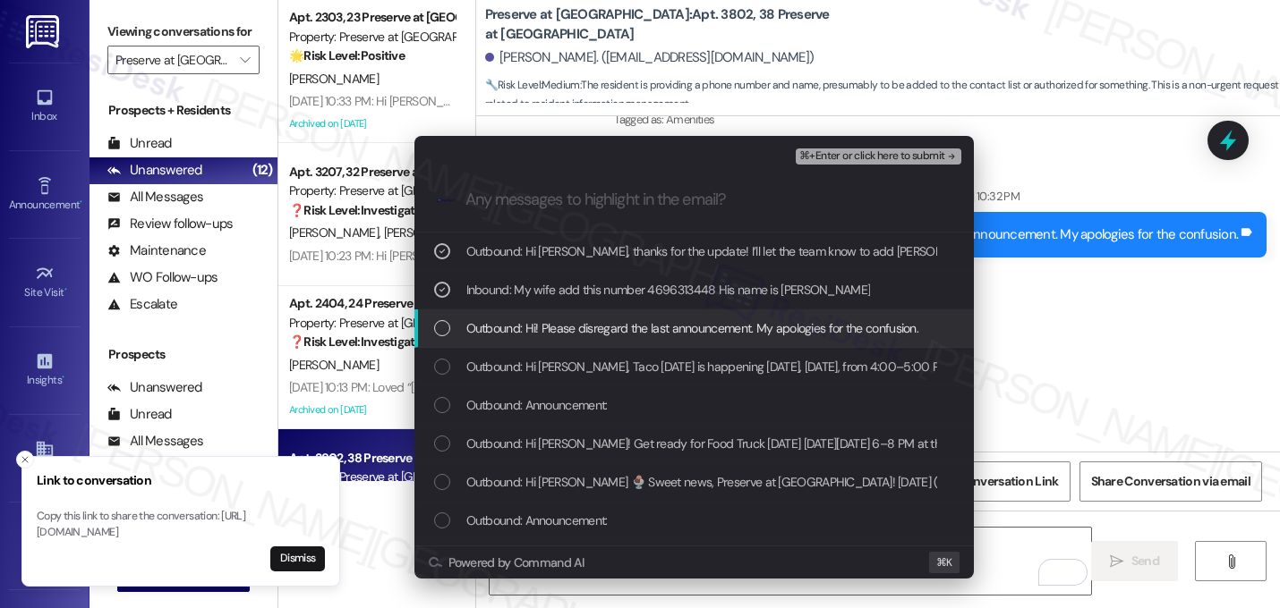
click at [492, 323] on span "Outbound: Hi! Please disregard the last announcement. My apologies for the conf…" at bounding box center [692, 329] width 453 height 20
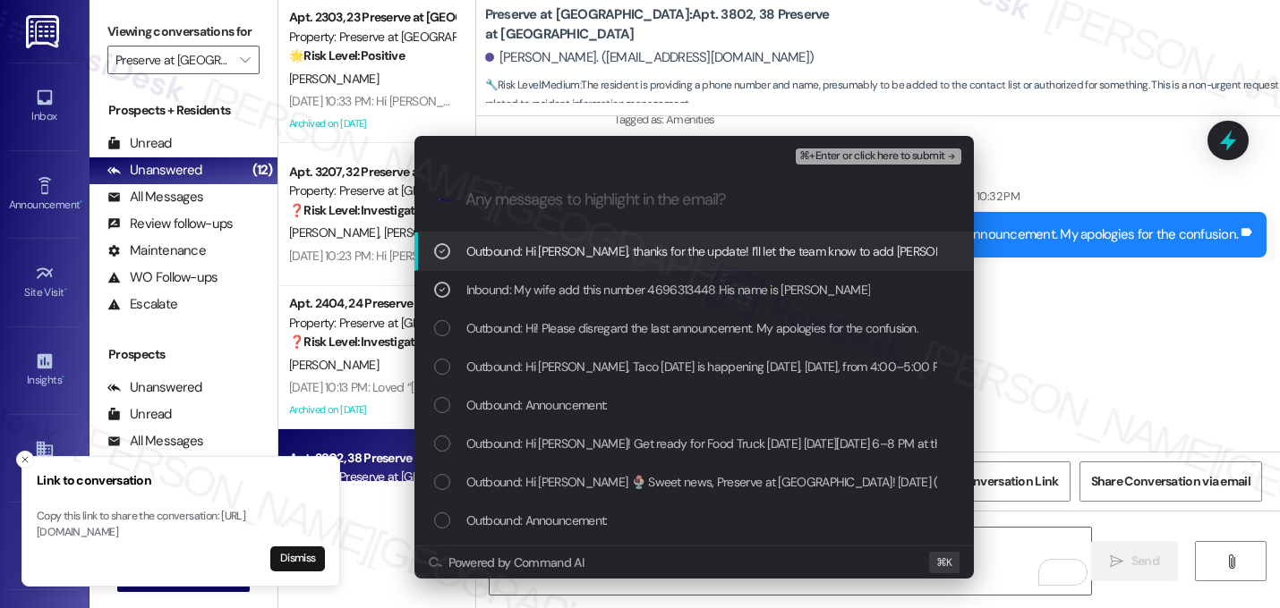
click at [934, 155] on span "⌘+Enter or click here to submit" at bounding box center [871, 156] width 145 height 13
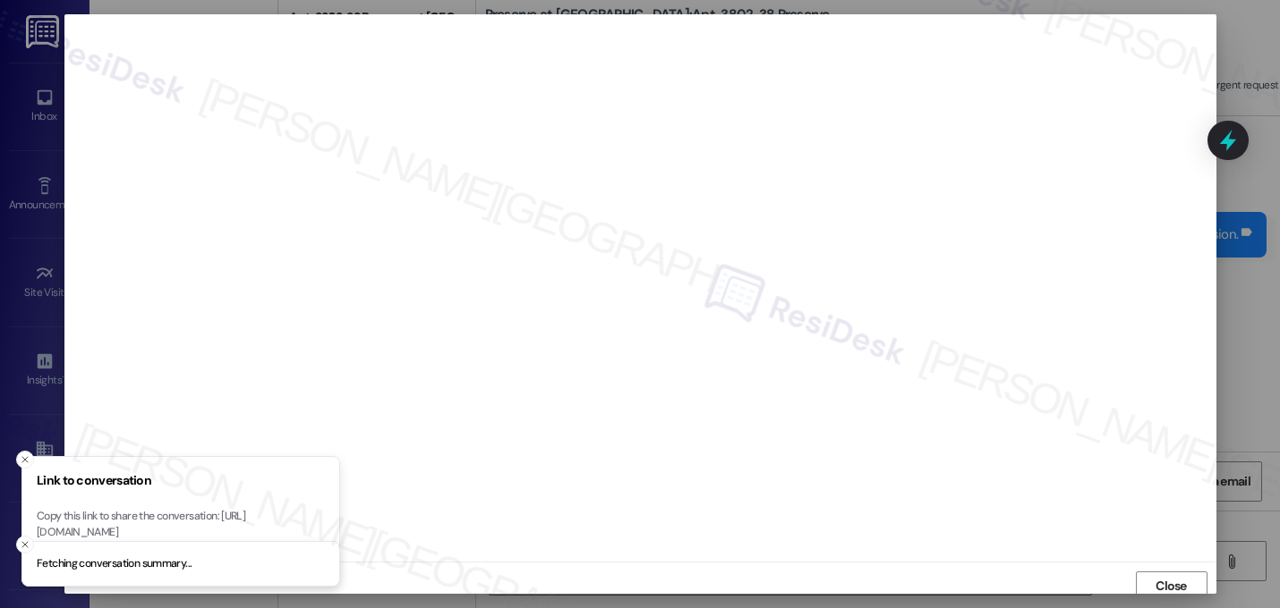
scroll to position [6, 0]
click at [26, 457] on line "Close toast" at bounding box center [24, 459] width 5 height 5
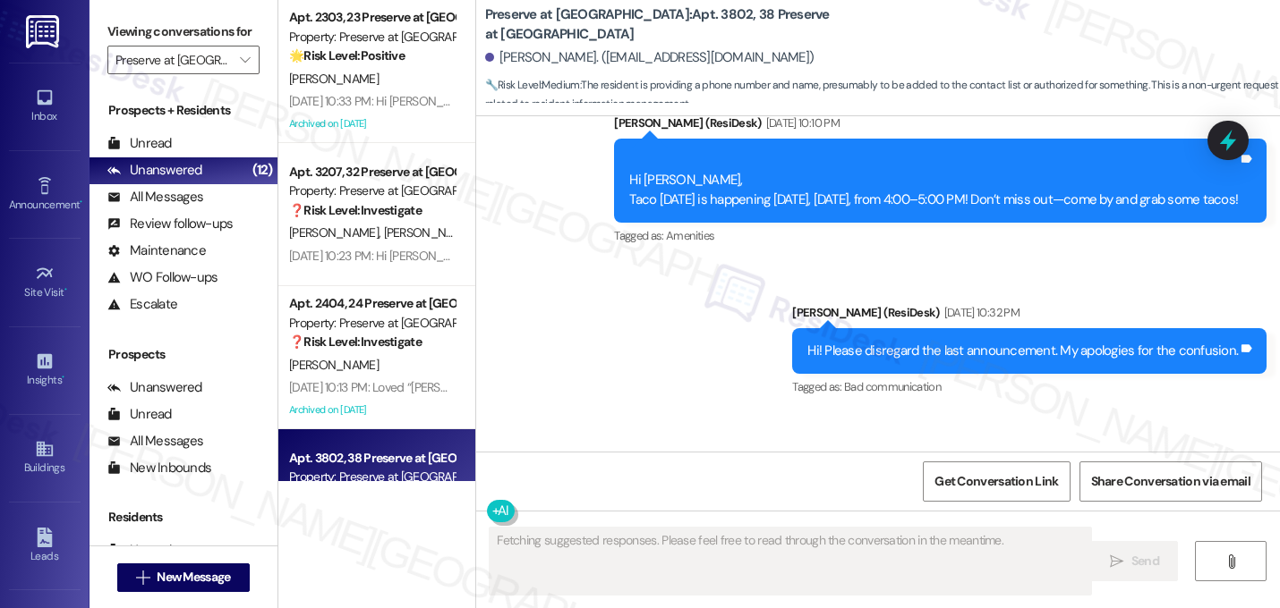
scroll to position [20864, 0]
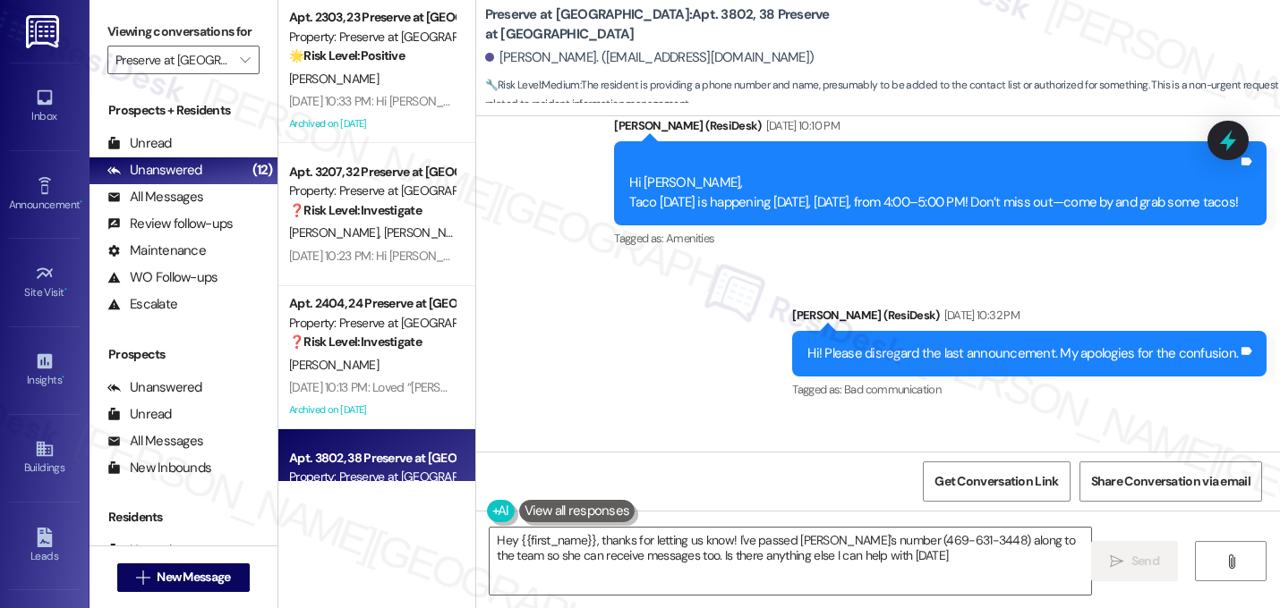
type textarea "Hey {{first_name}}, thanks for letting us know! I've passed Safa's number (469-…"
click at [574, 62] on div "Mohammad Anjum. (zeshanshani87@gmail.com)" at bounding box center [649, 57] width 329 height 19
click at [574, 63] on div "Mohammad Anjum. (zeshanshani87@gmail.com)" at bounding box center [649, 57] width 329 height 19
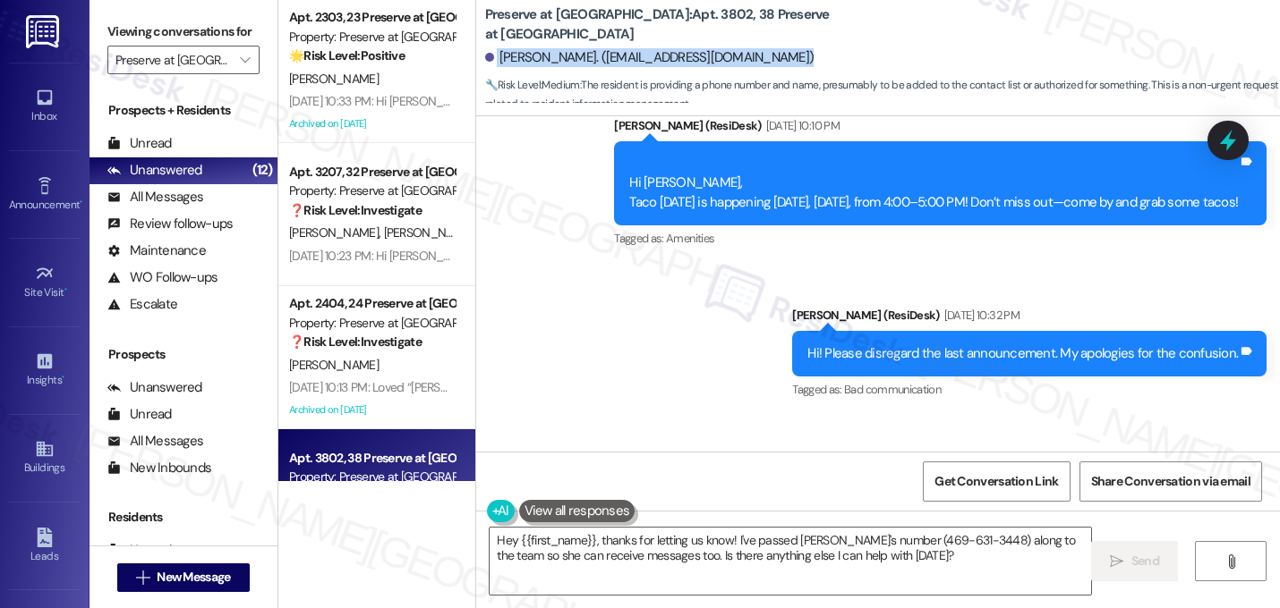
click at [574, 63] on div "Mohammad Anjum. (zeshanshani87@gmail.com)" at bounding box center [649, 57] width 329 height 19
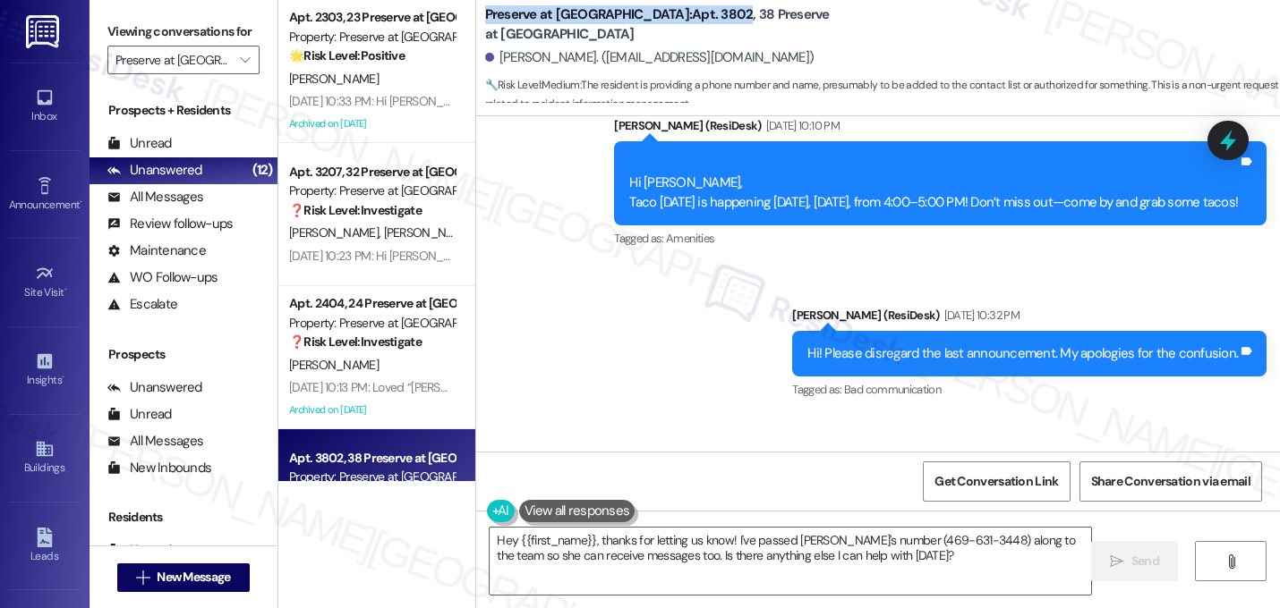
drag, startPoint x: 655, startPoint y: 27, endPoint x: 474, endPoint y: 25, distance: 180.8
click at [476, 25] on div "Preserve at Preston: Apt. 3802, 38 Preserve at Preston Mohammad Anjum. (zeshans…" at bounding box center [878, 53] width 804 height 98
copy b "Preserve at Preston: Apt. 3802"
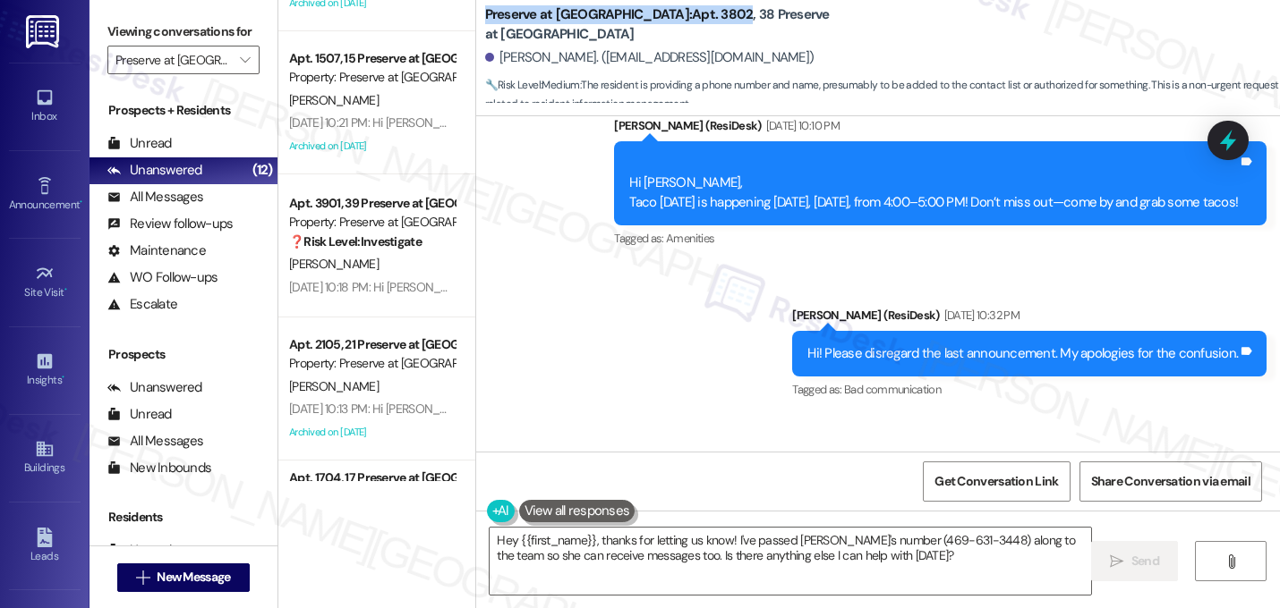
scroll to position [1237, 0]
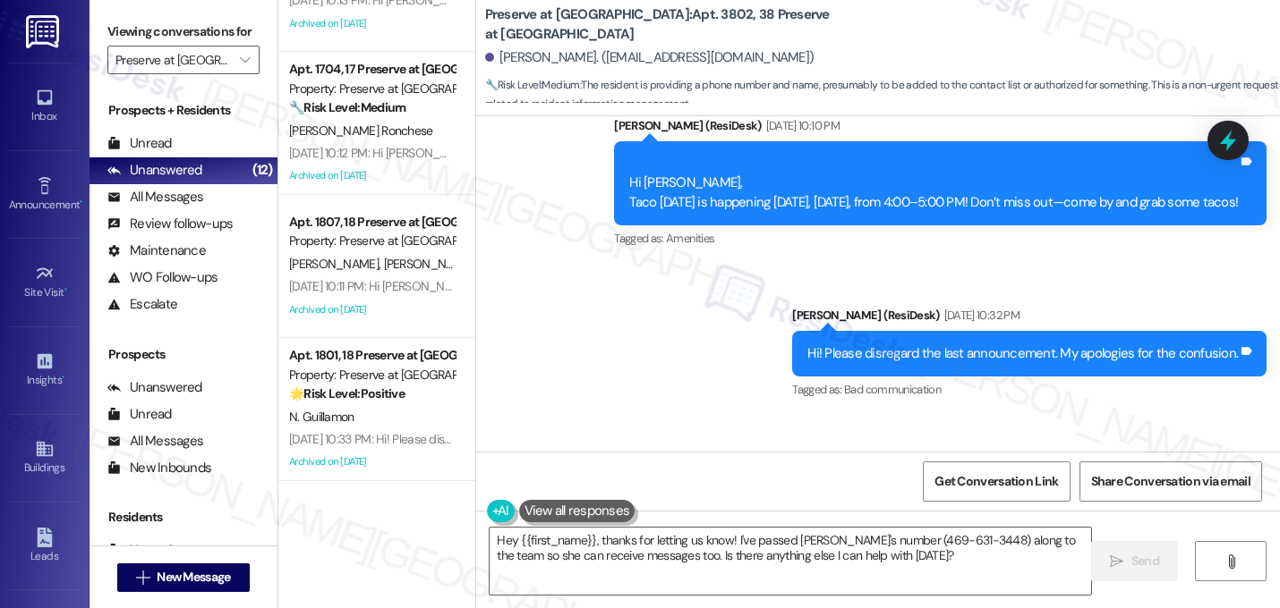
click at [815, 416] on div "Received via SMS Mohammad Anjum 12:19 PM My wife add this number 4696313448 His…" at bounding box center [878, 511] width 804 height 190
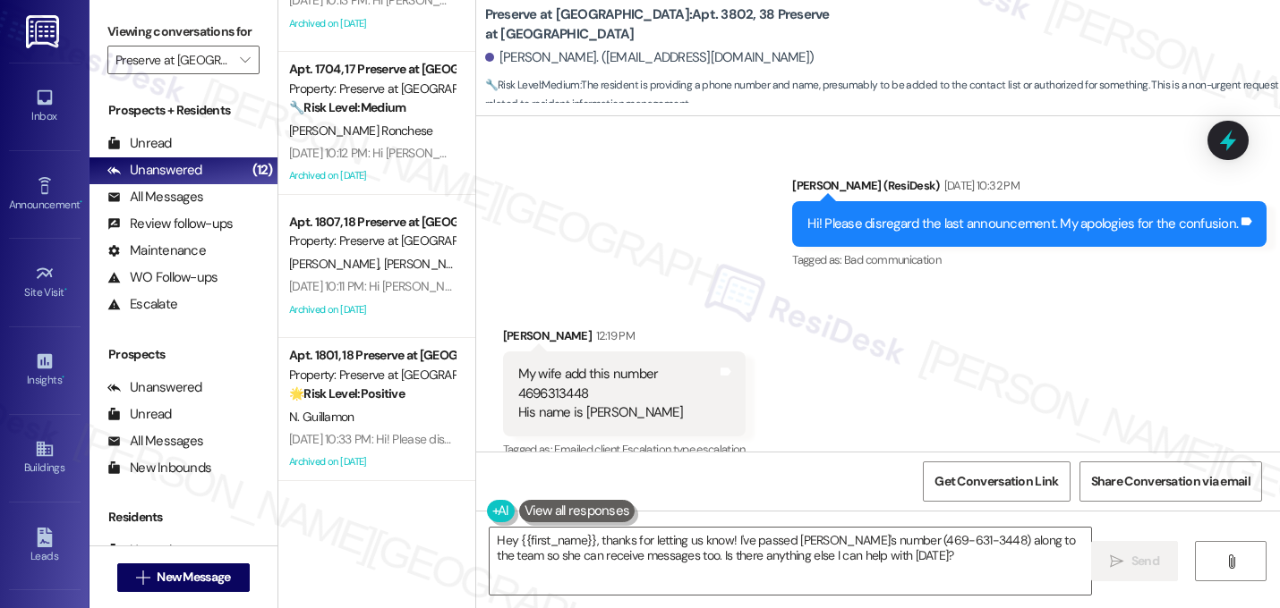
scroll to position [21035, 0]
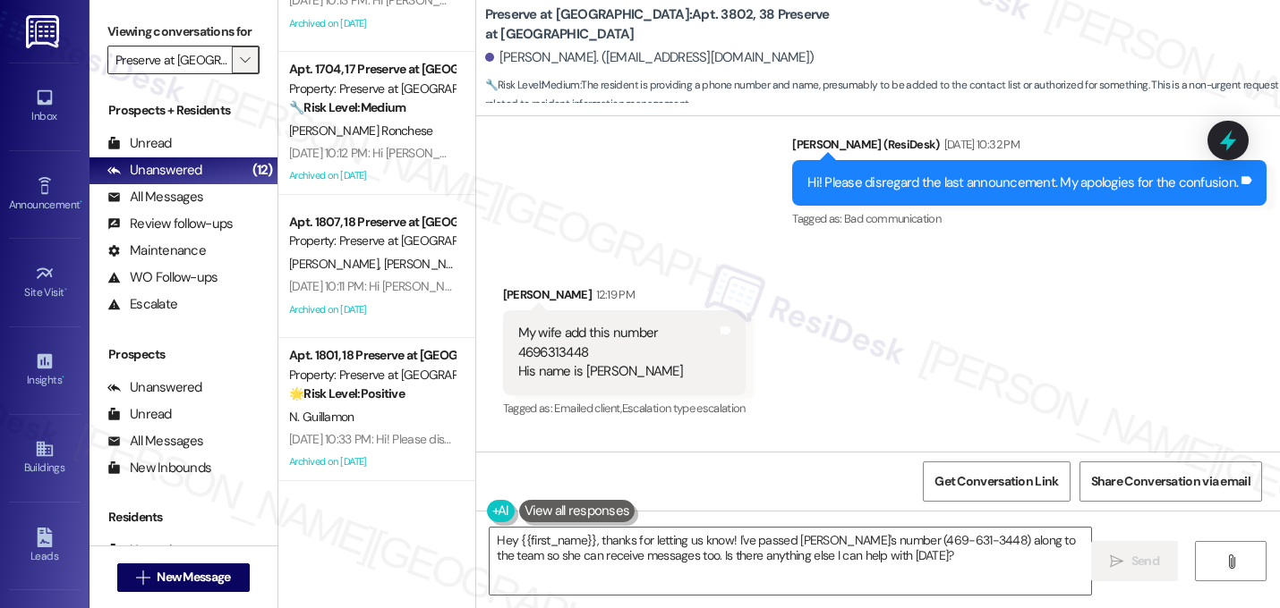
click at [240, 67] on icon "" at bounding box center [245, 60] width 10 height 14
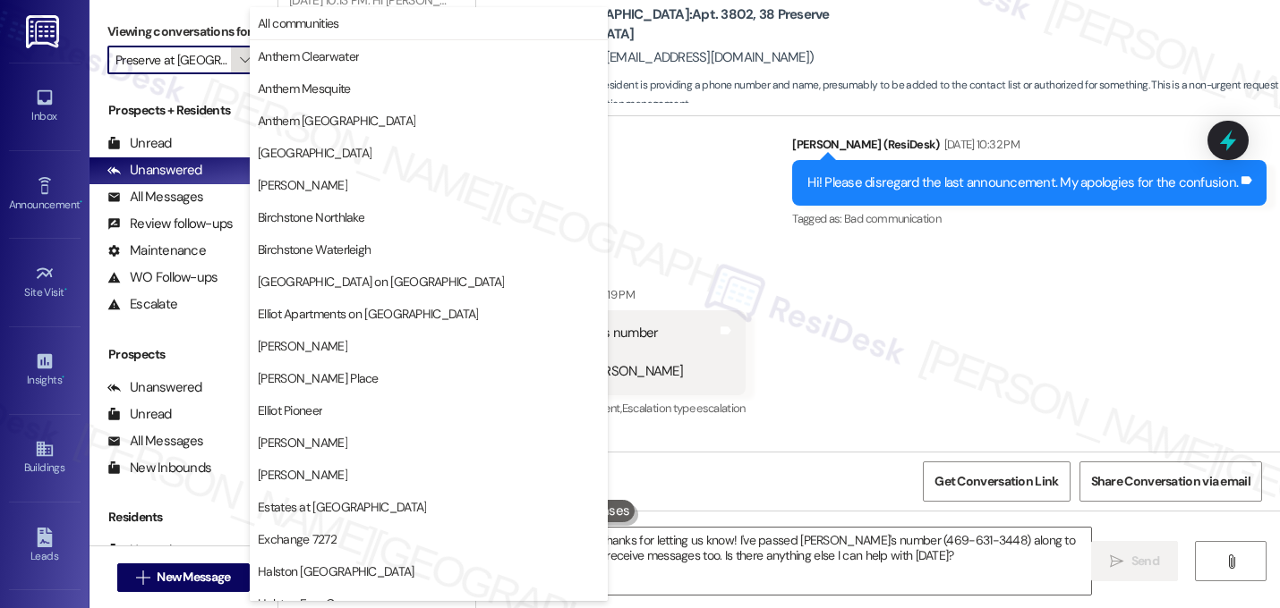
scroll to position [695, 0]
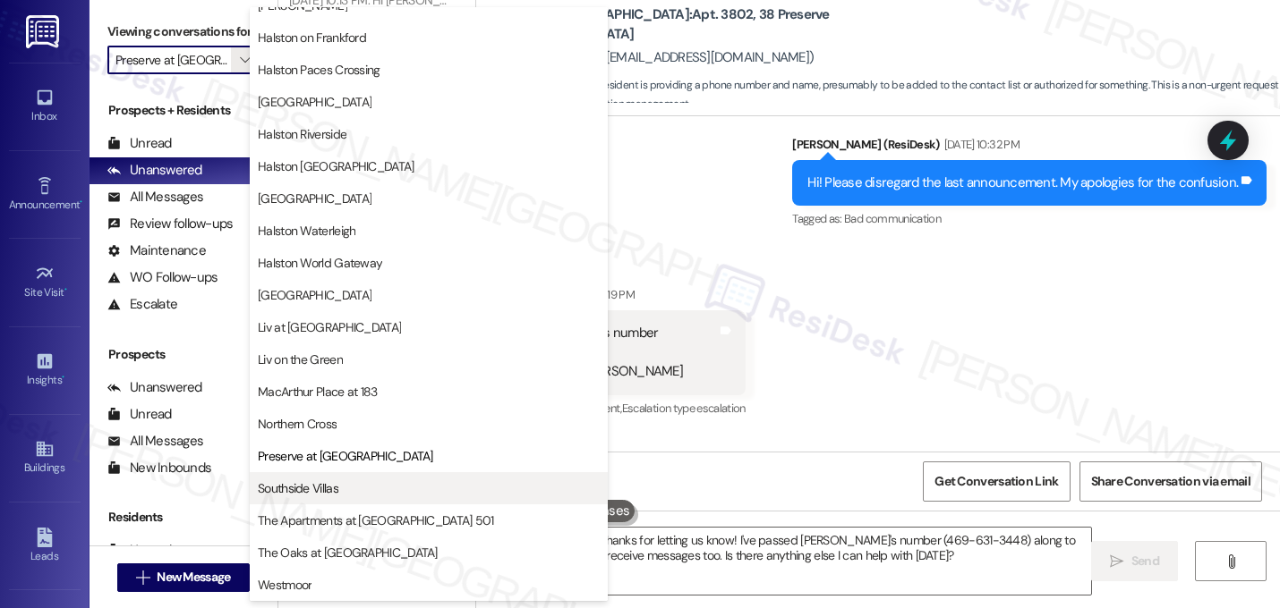
click at [340, 483] on span "Southside Villas" at bounding box center [429, 489] width 342 height 18
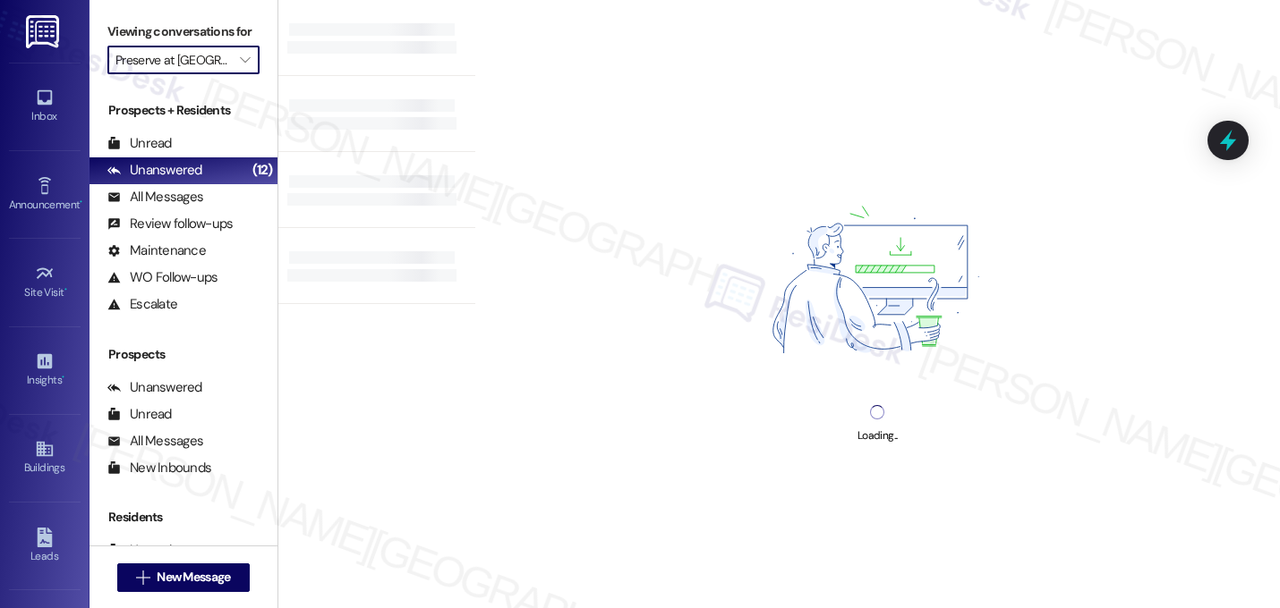
type input "Southside Villas"
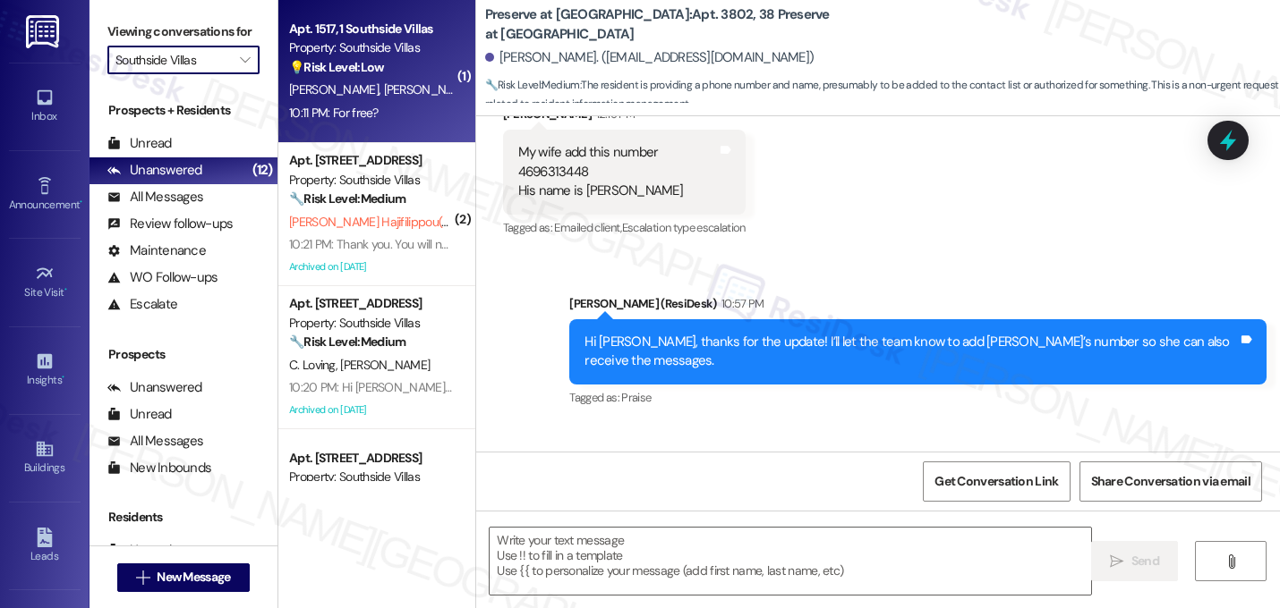
type textarea "Fetching suggested responses. Please feel free to read through the conversation…"
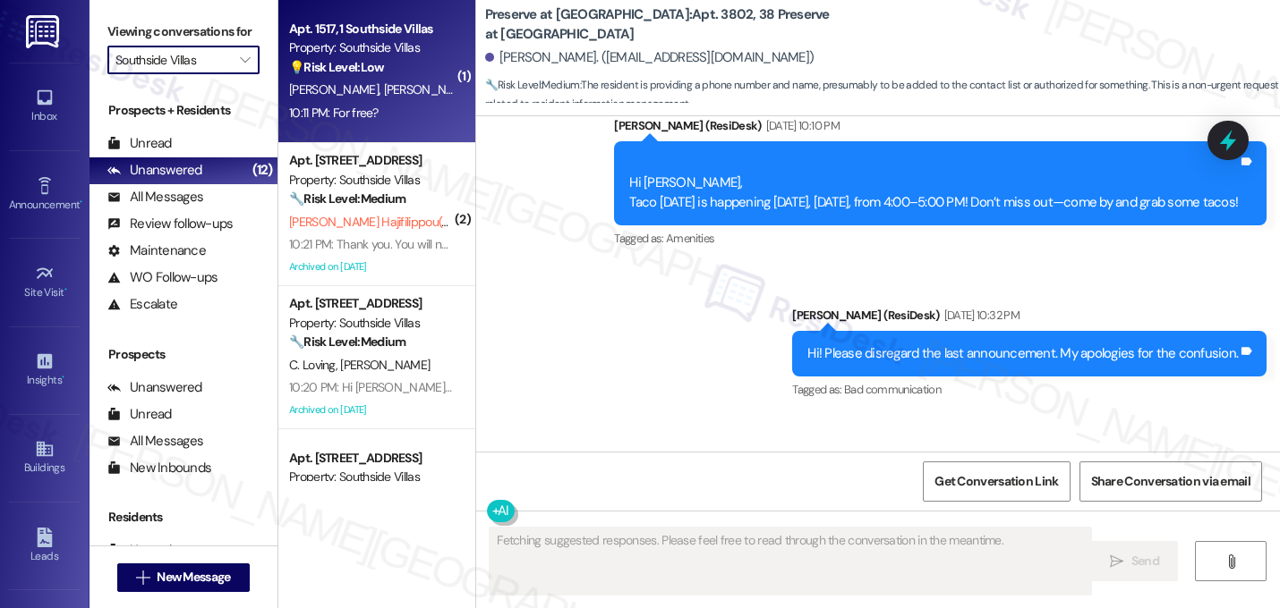
click at [383, 88] on span "R. Castillo" at bounding box center [430, 89] width 95 height 16
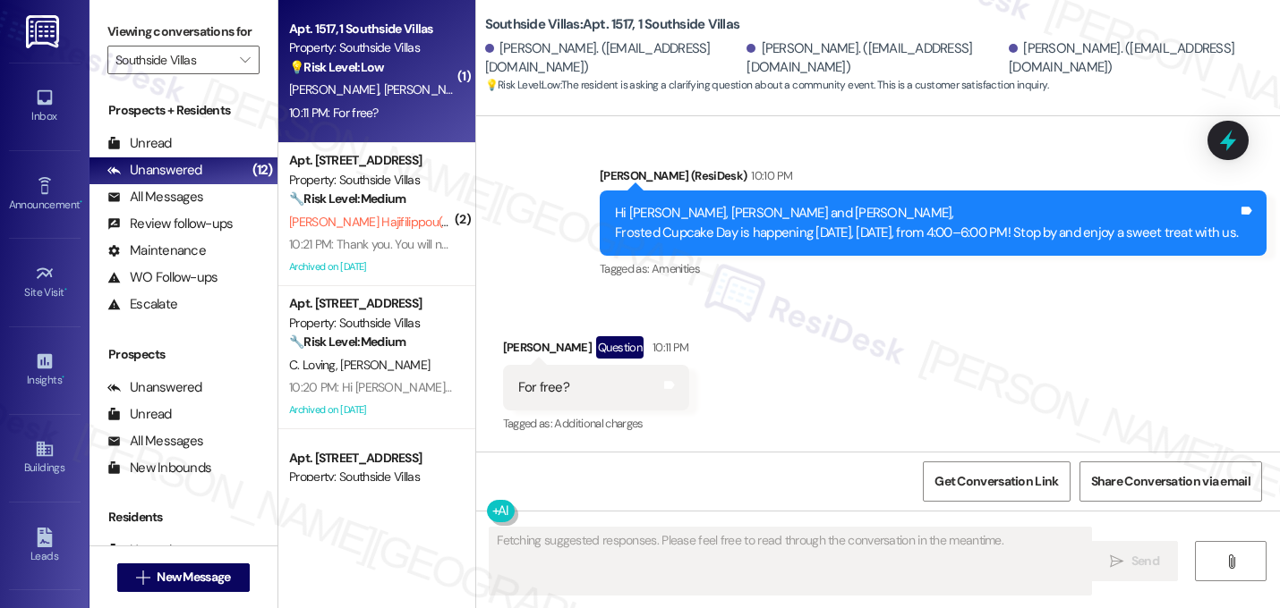
scroll to position [2700, 0]
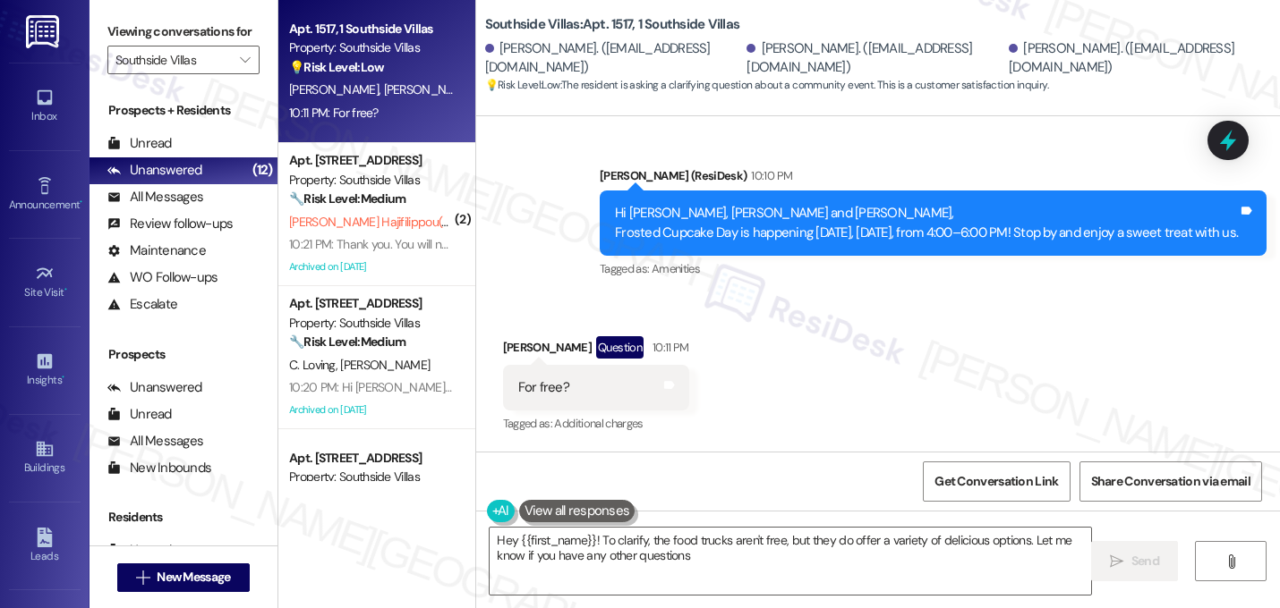
type textarea "Hey {{first_name}}! To clarify, the food trucks aren't free, but they do offer …"
click at [695, 547] on textarea "Hey {{first_name}}! To clarify, the food trucks aren't free, but they do offer …" at bounding box center [789, 561] width 601 height 67
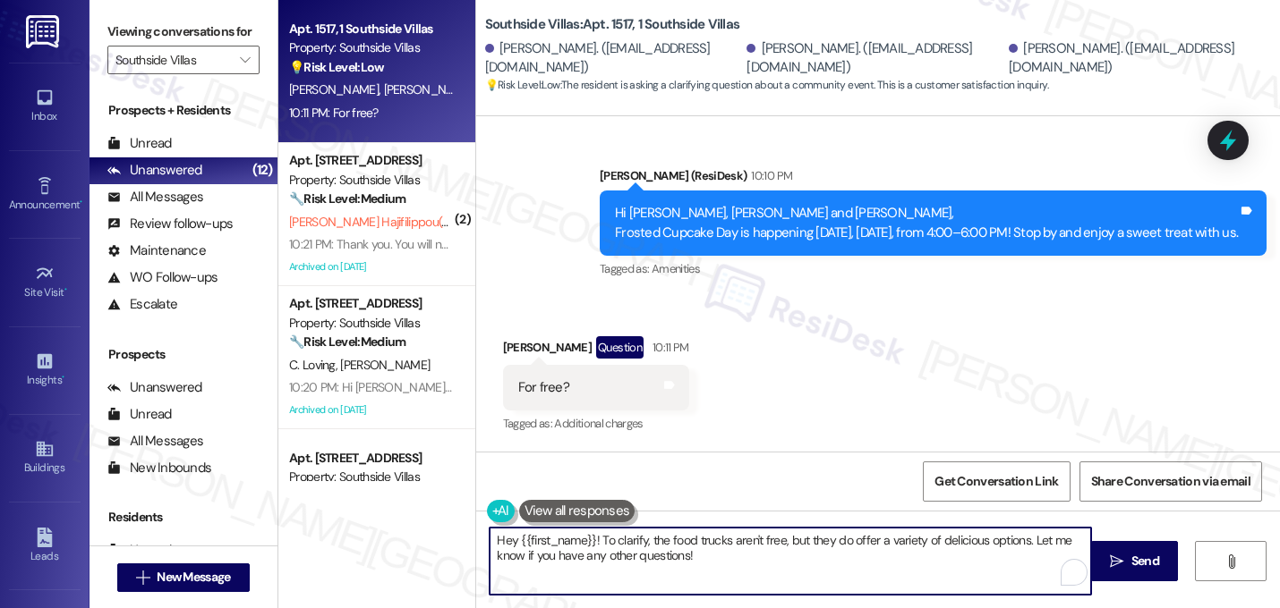
click at [695, 547] on textarea "Hey {{first_name}}! To clarify, the food trucks aren't free, but they do offer …" at bounding box center [789, 561] width 601 height 67
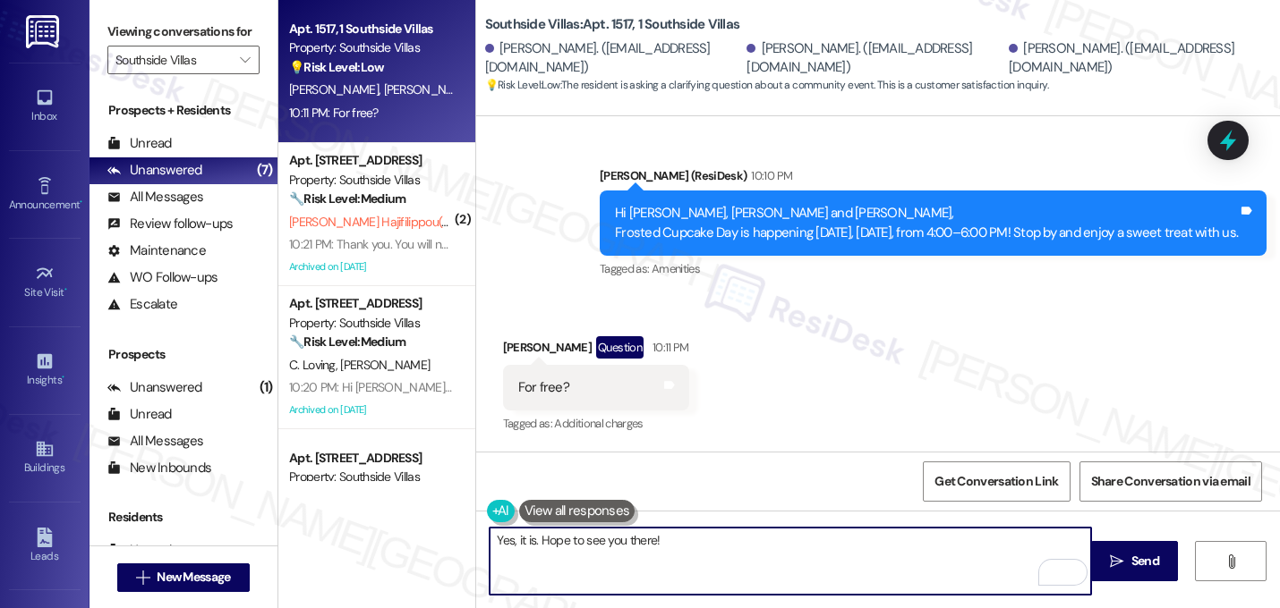
type textarea "Yes, it is. Hope to see you there! 🧁"
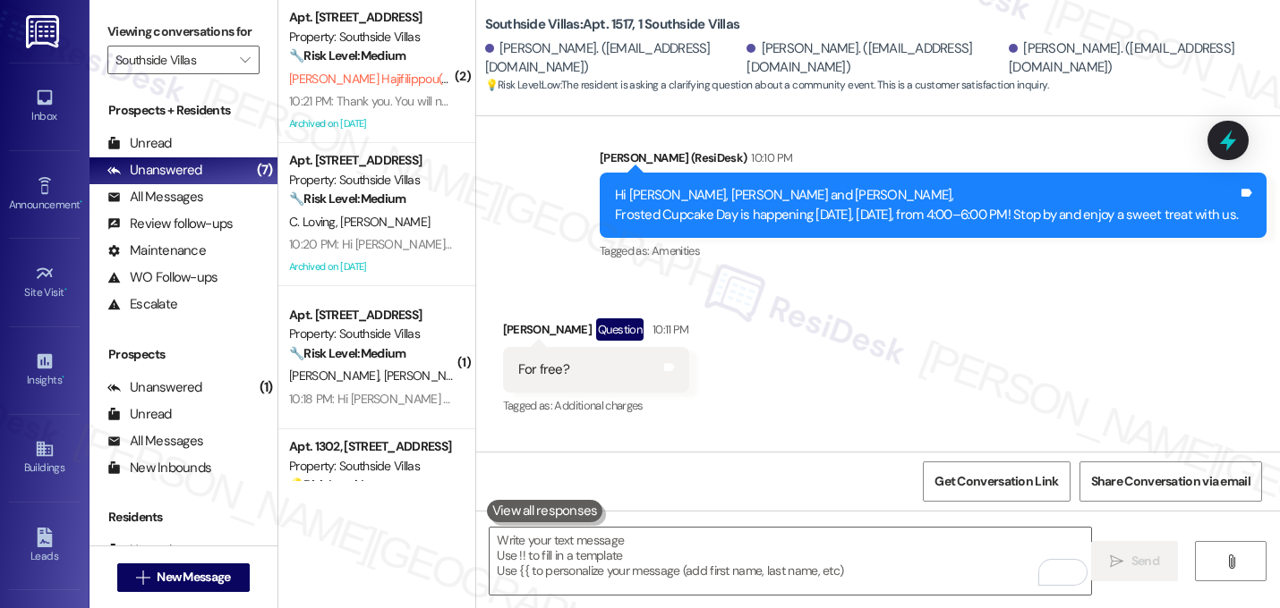
click at [768, 302] on div "Received via SMS Mariel Daviddevito Question 10:11 PM For free? Tags and notes …" at bounding box center [878, 355] width 804 height 155
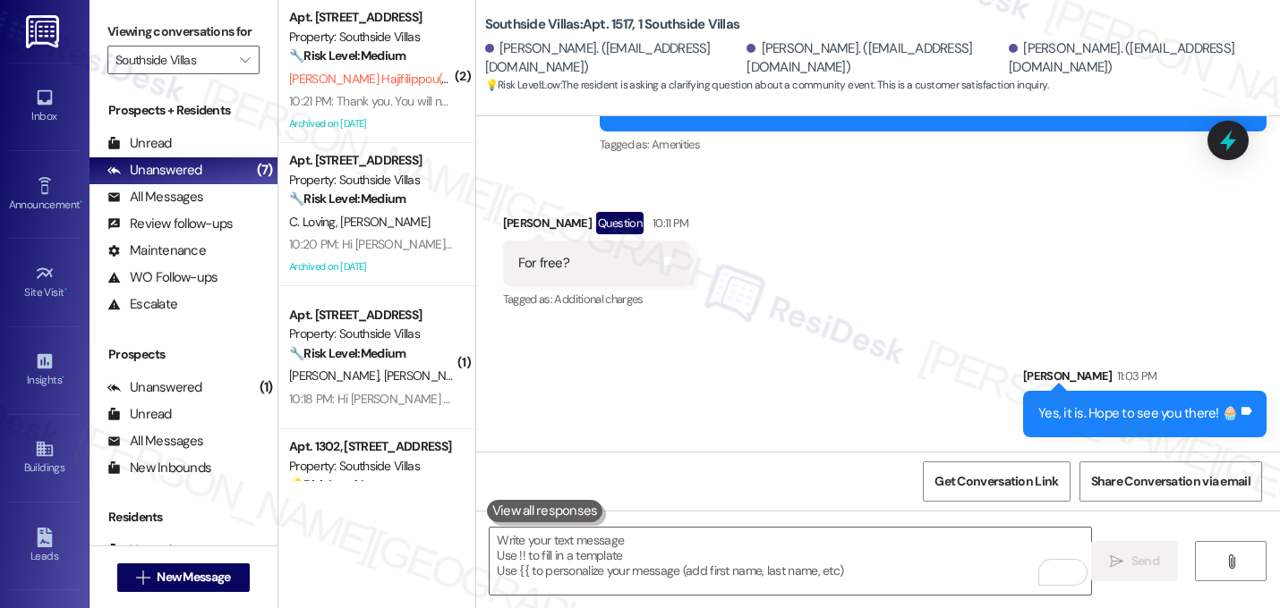
scroll to position [2827, 0]
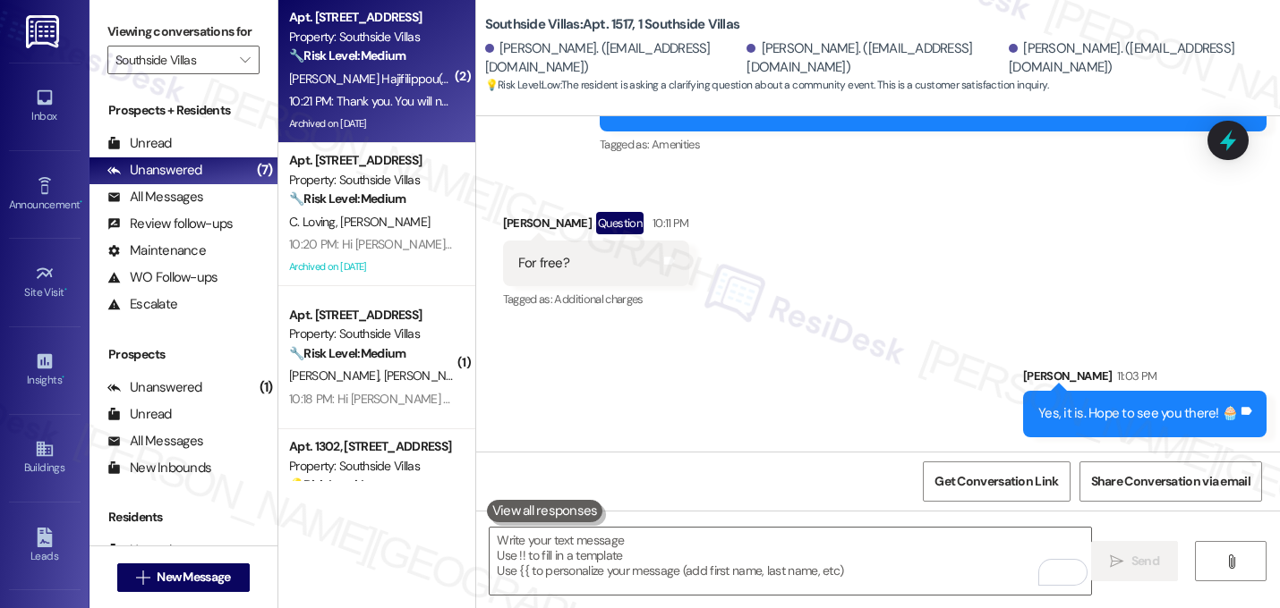
click at [405, 91] on div "10:21 PM: Thank you. You will no longer receive texts from this thread. Please …" at bounding box center [371, 101] width 169 height 22
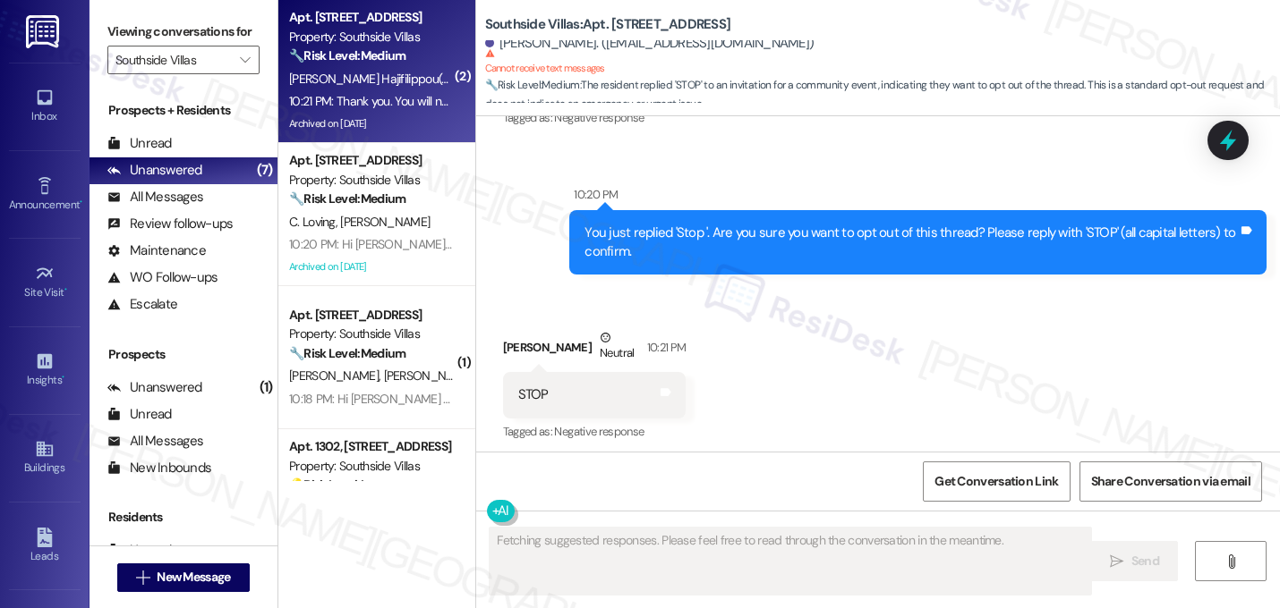
scroll to position [6860, 0]
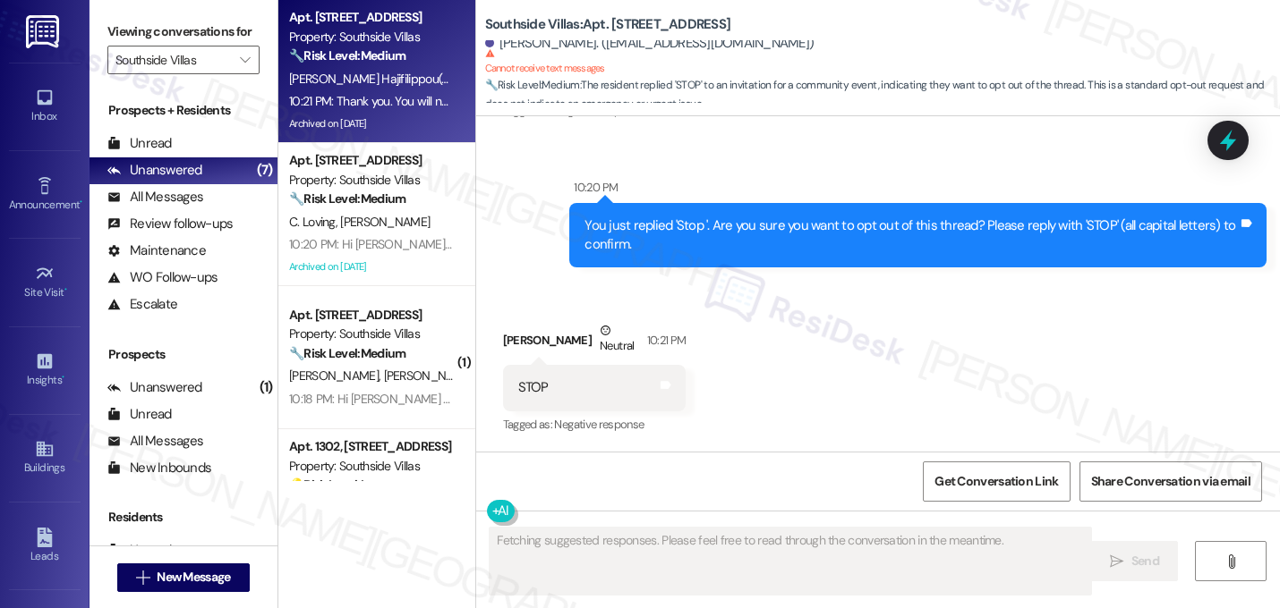
click at [753, 344] on div "Received via SMS Jessica Hajifilippou Neutral 10:21 PM STOP Tags and notes Tagg…" at bounding box center [878, 366] width 804 height 170
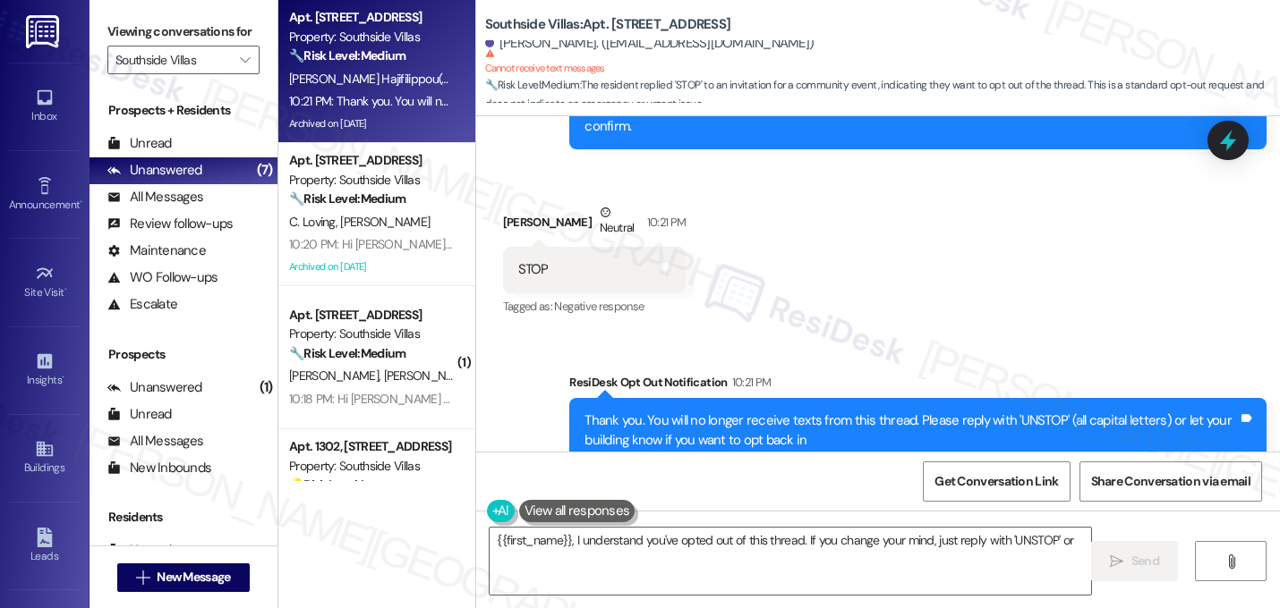
scroll to position [7032, 0]
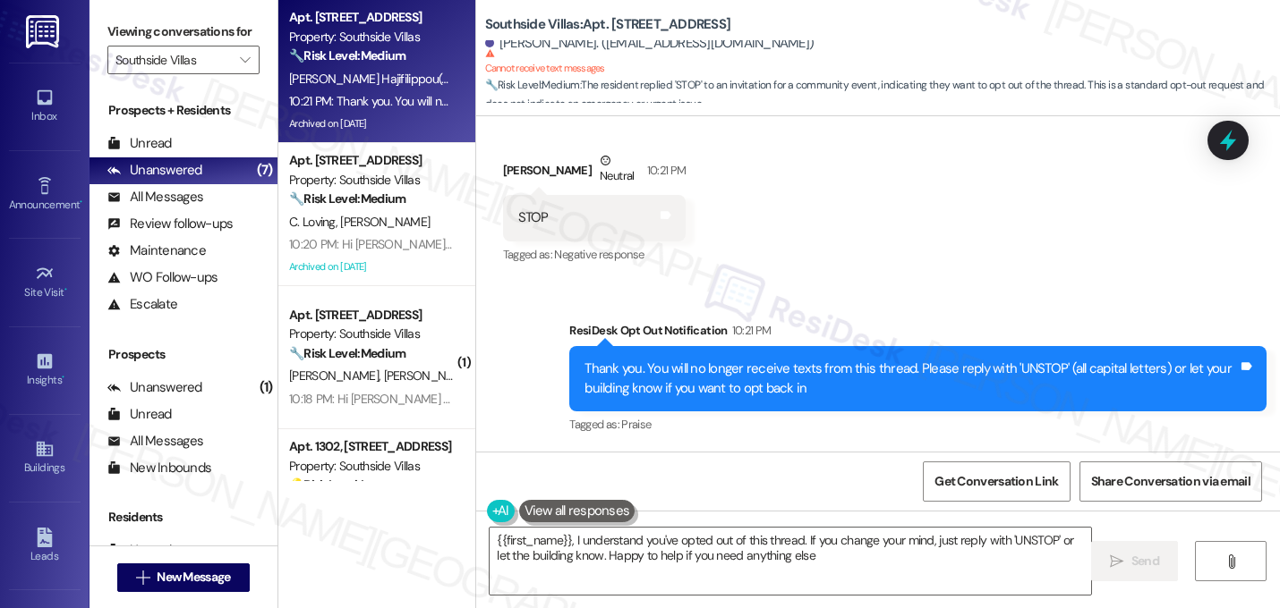
type textarea "{{first_name}}, I understand you've opted out of this thread. If you change you…"
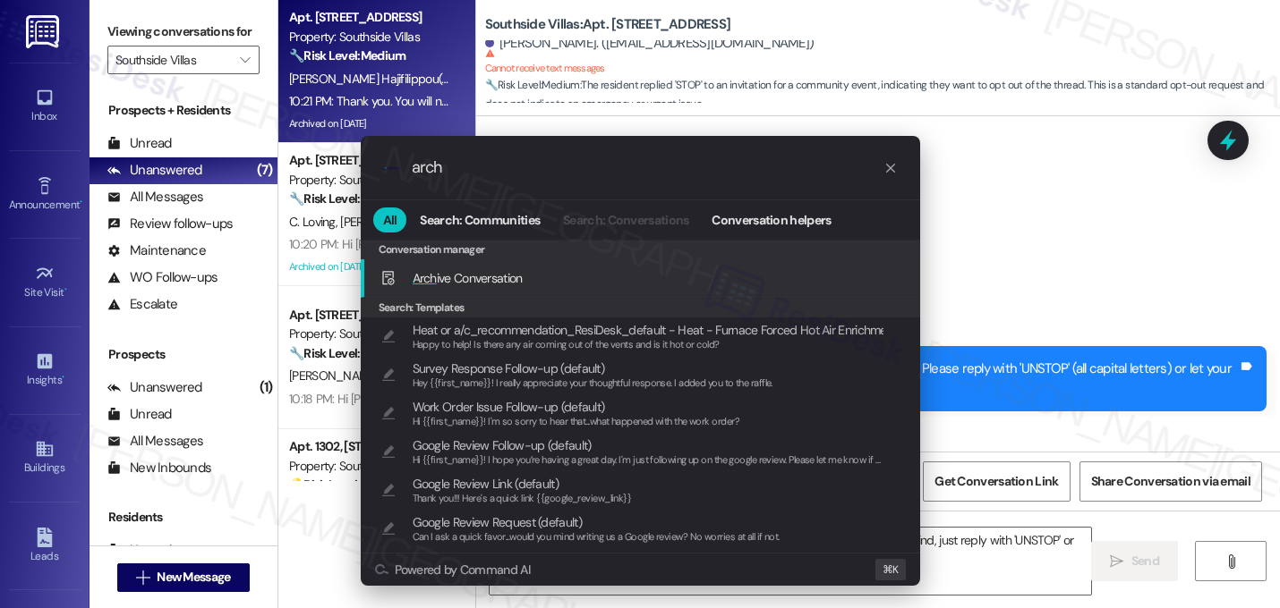
click at [590, 282] on div "Arch ive Conversation Add shortcut" at bounding box center [641, 278] width 523 height 20
click at [487, 276] on span "Arch ive Conversation" at bounding box center [467, 278] width 110 height 16
type input "arch"
click at [471, 284] on span "Arch ive Conversation" at bounding box center [467, 278] width 110 height 16
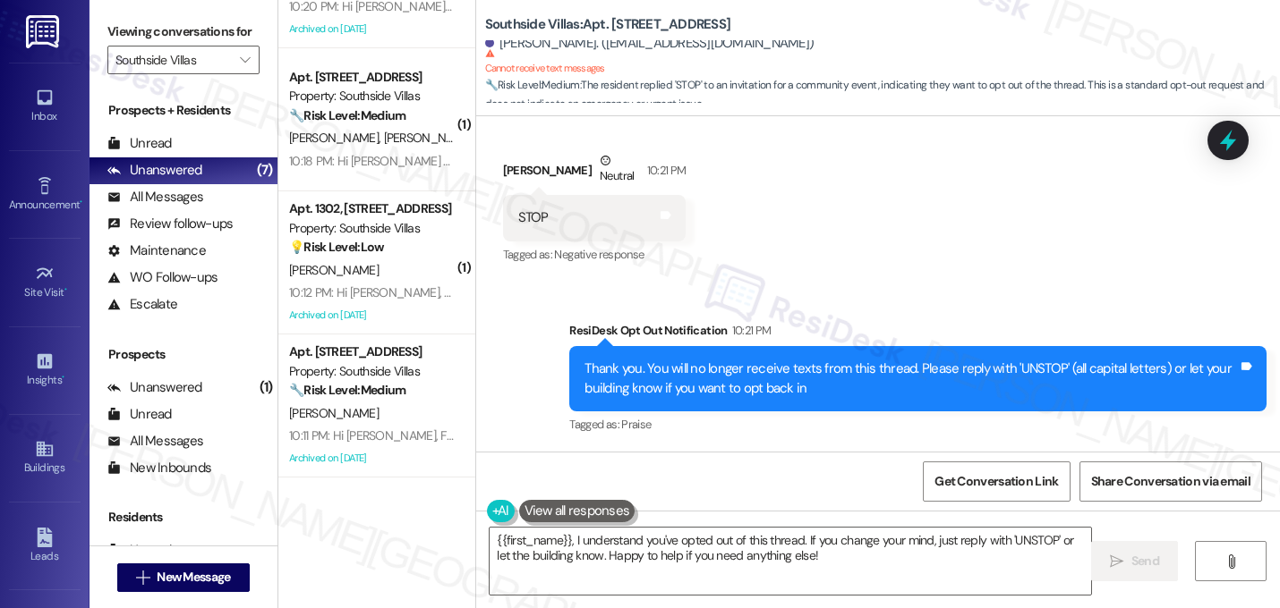
scroll to position [233, 0]
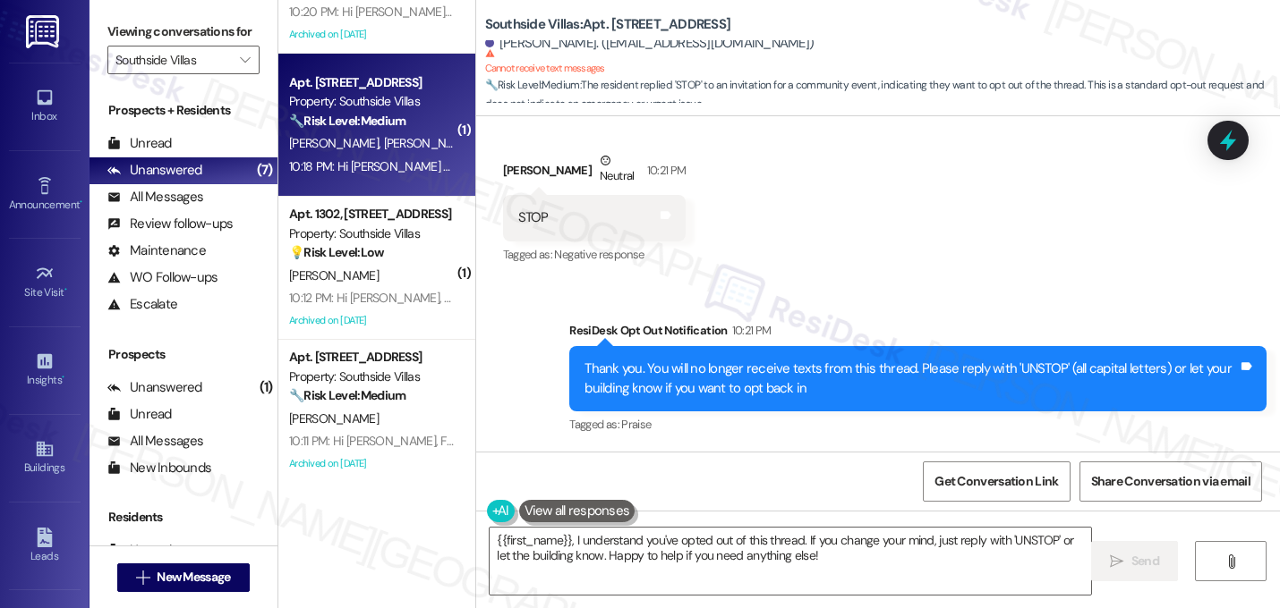
click at [398, 156] on div "10:18 PM: Hi Elizabeth and Matthew, Frosted Cupcake Day is happening today, Thu…" at bounding box center [371, 167] width 169 height 22
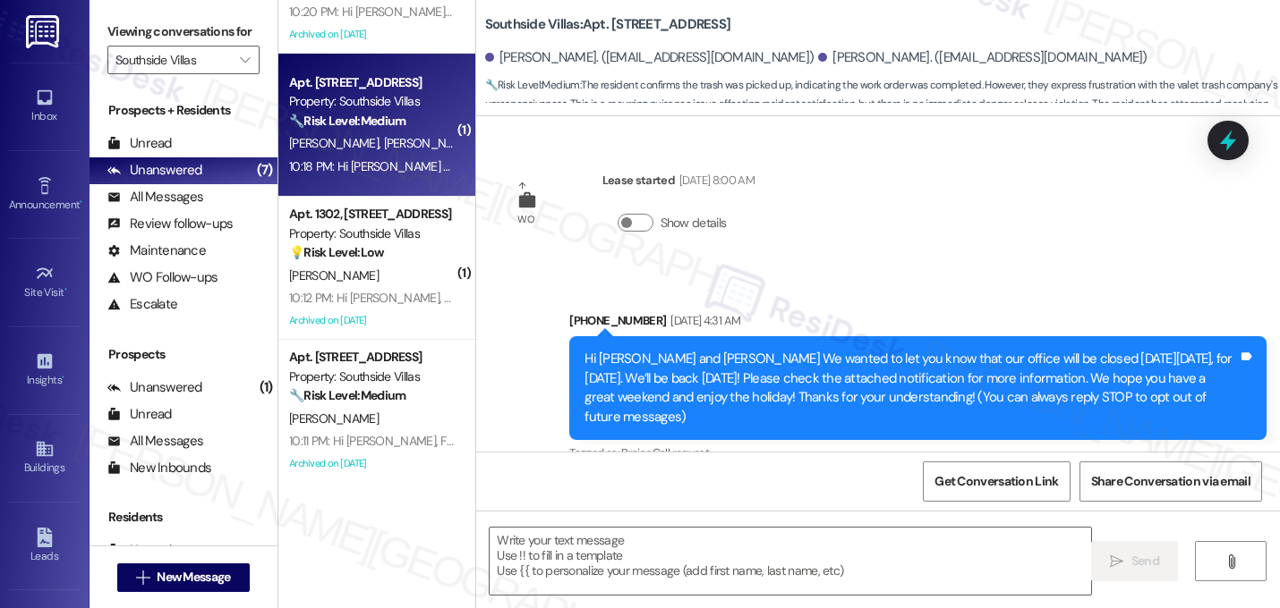
scroll to position [10741, 0]
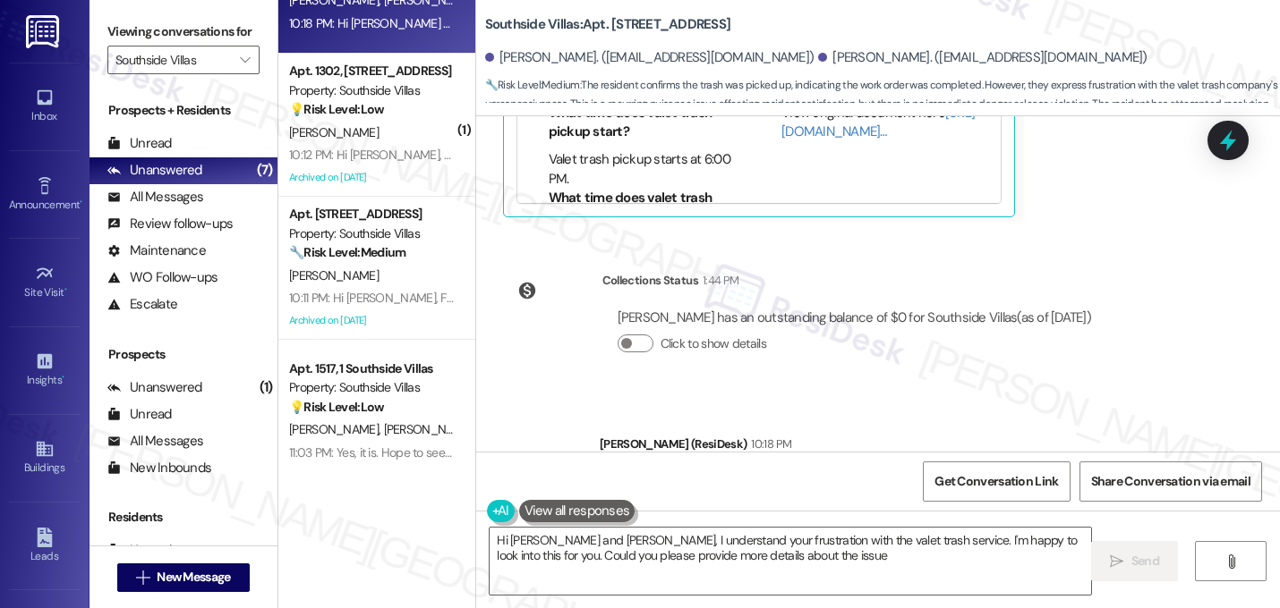
type textarea "Hi Elizabeth and Matthew, I understand your frustration with the valet trash se…"
click at [584, 258] on div "Collections Status 1:44 PM Matthew Willard has an outstanding balance of $0 for…" at bounding box center [804, 327] width 630 height 138
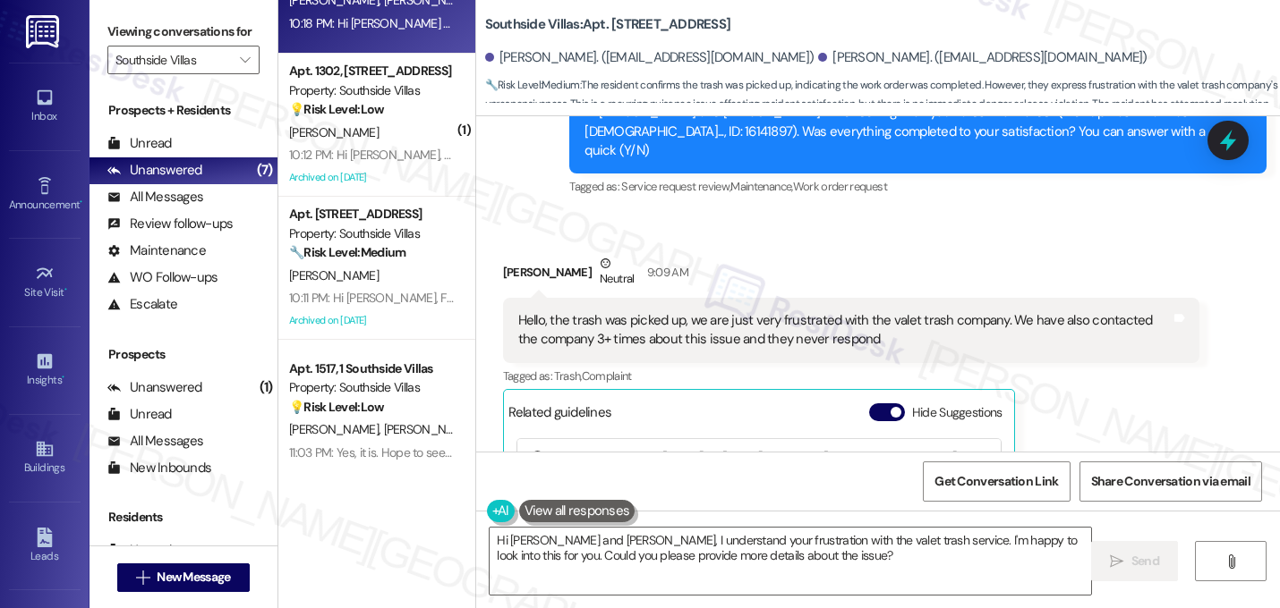
scroll to position [10276, 0]
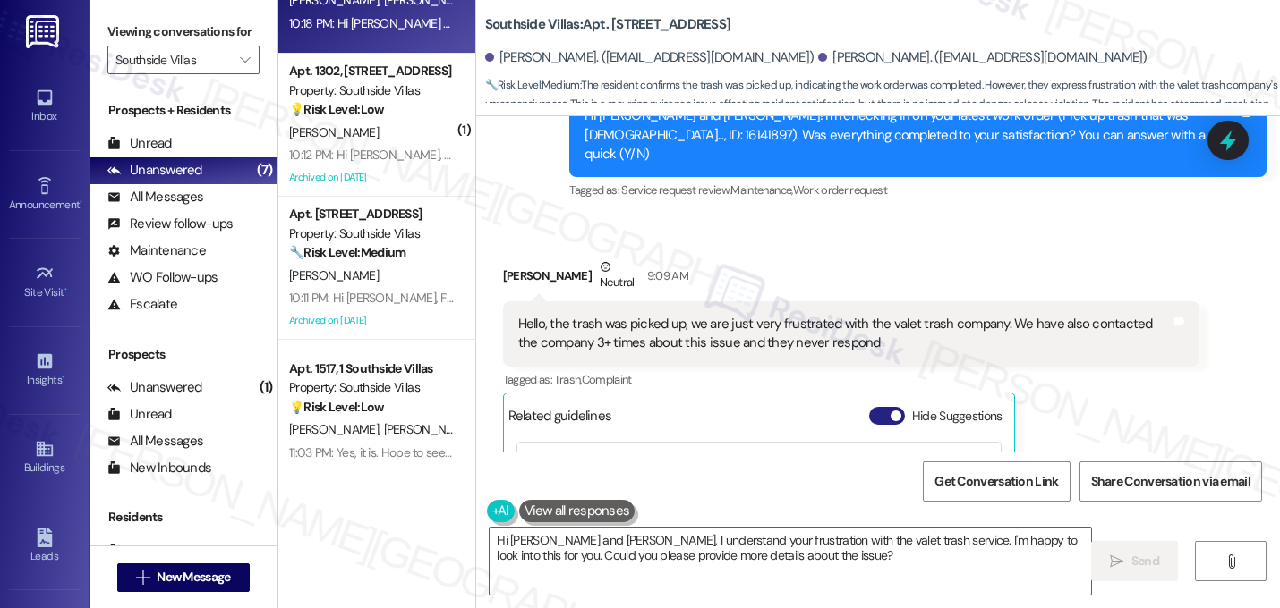
click at [872, 407] on button "Hide Suggestions" at bounding box center [887, 416] width 36 height 18
click at [865, 407] on button "Show suggestions" at bounding box center [883, 416] width 36 height 18
click at [890, 411] on span "button" at bounding box center [895, 416] width 11 height 11
click at [1065, 480] on div "Collections Status 1:44 PM Matthew Willard has an outstanding balance of $0 for…" at bounding box center [804, 549] width 630 height 138
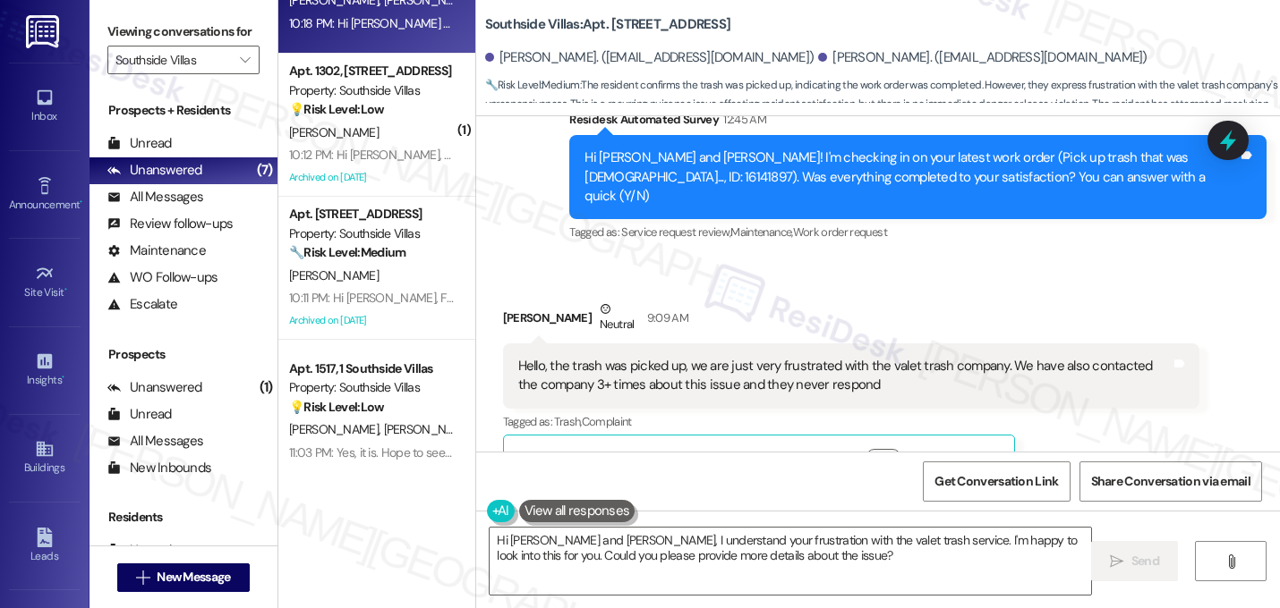
scroll to position [10240, 0]
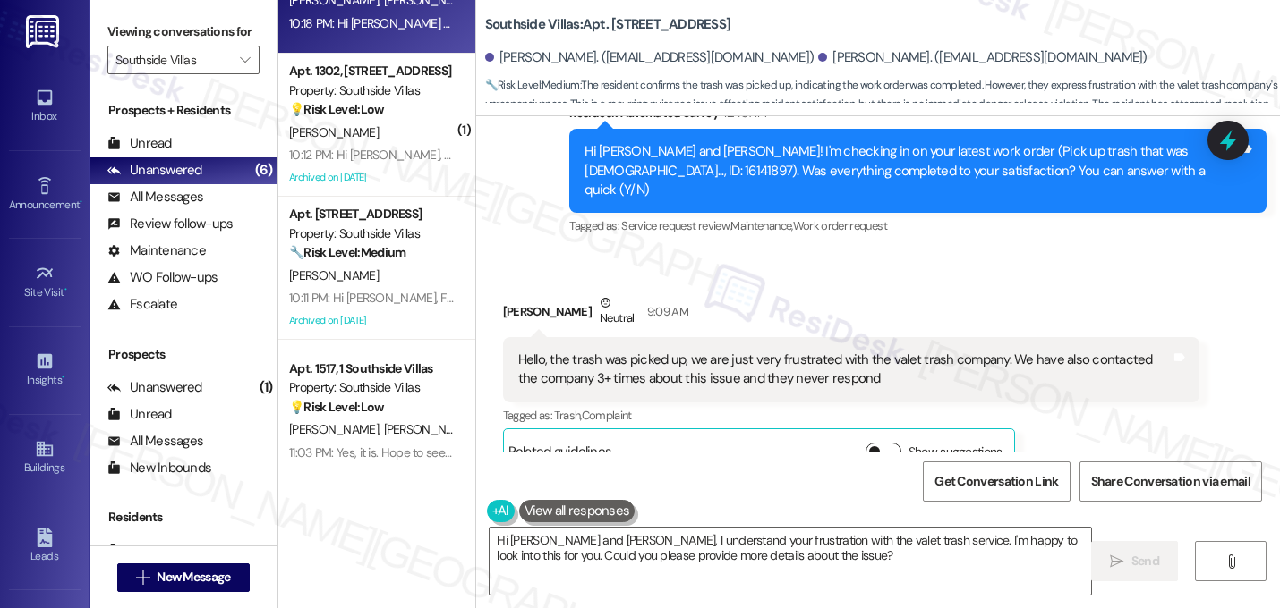
click at [865, 443] on button "Show suggestions" at bounding box center [883, 452] width 36 height 18
click at [890, 446] on span "button" at bounding box center [895, 451] width 11 height 11
click at [817, 351] on div "Hello, the trash was picked up, we are just very frustrated with the valet tras…" at bounding box center [844, 370] width 653 height 38
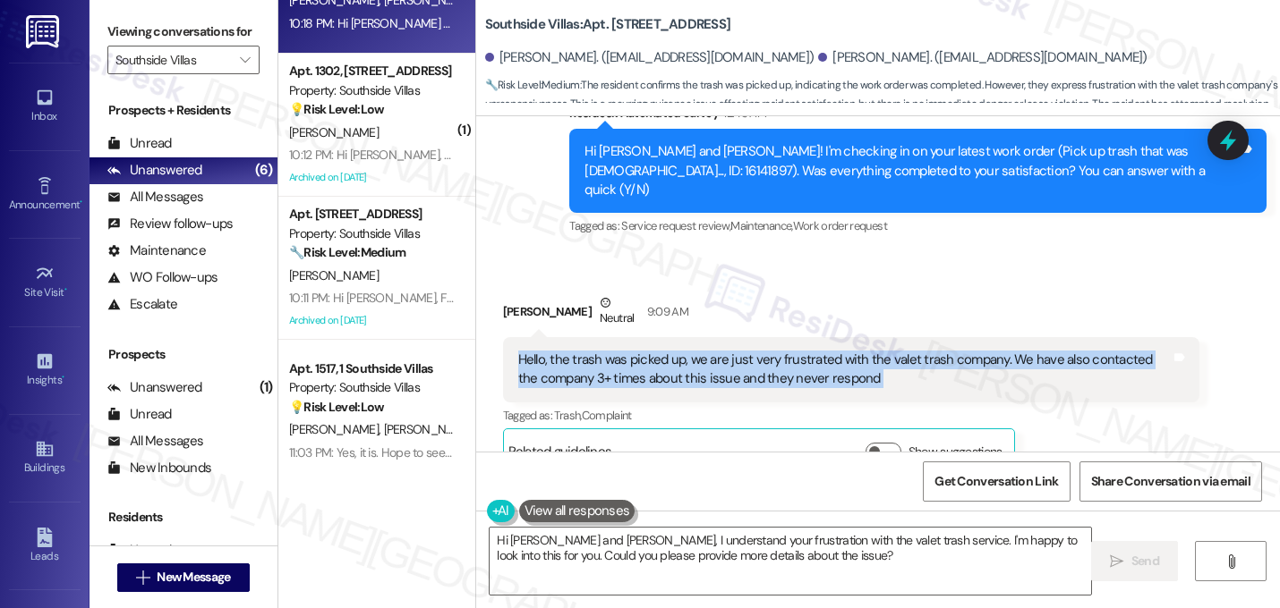
click at [817, 351] on div "Hello, the trash was picked up, we are just very frustrated with the valet tras…" at bounding box center [844, 370] width 653 height 38
copy div "Hello, the trash was picked up, we are just very frustrated with the valet tras…"
click at [678, 533] on textarea "Hi Elizabeth and Matthew, I understand your frustration with the valet trash se…" at bounding box center [789, 561] width 601 height 67
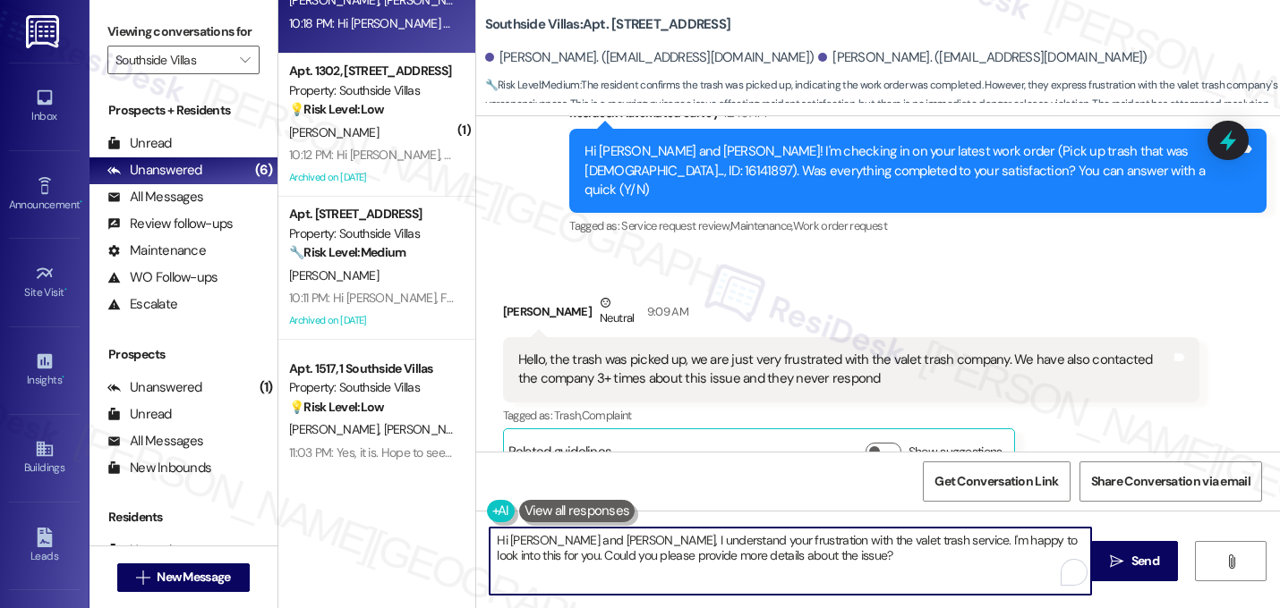
click at [678, 533] on textarea "Hi Elizabeth and Matthew, I understand your frustration with the valet trash se…" at bounding box center [789, 561] width 601 height 67
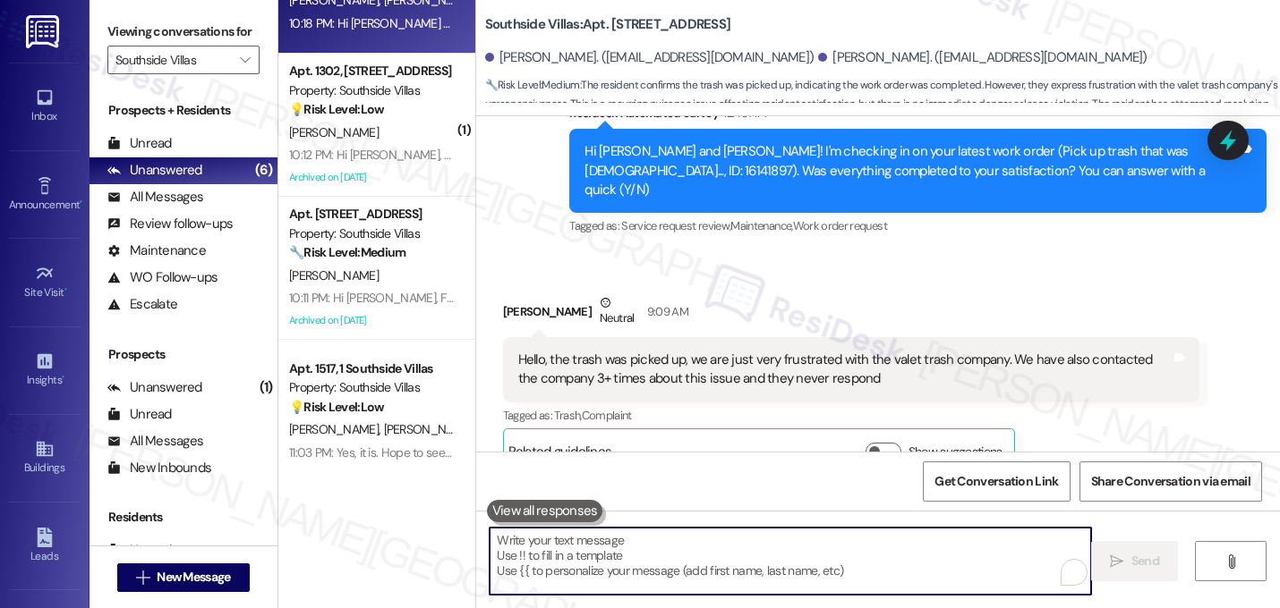
paste textarea "I’m really sorry to hear how difficult it’s been with the valet trash service, …"
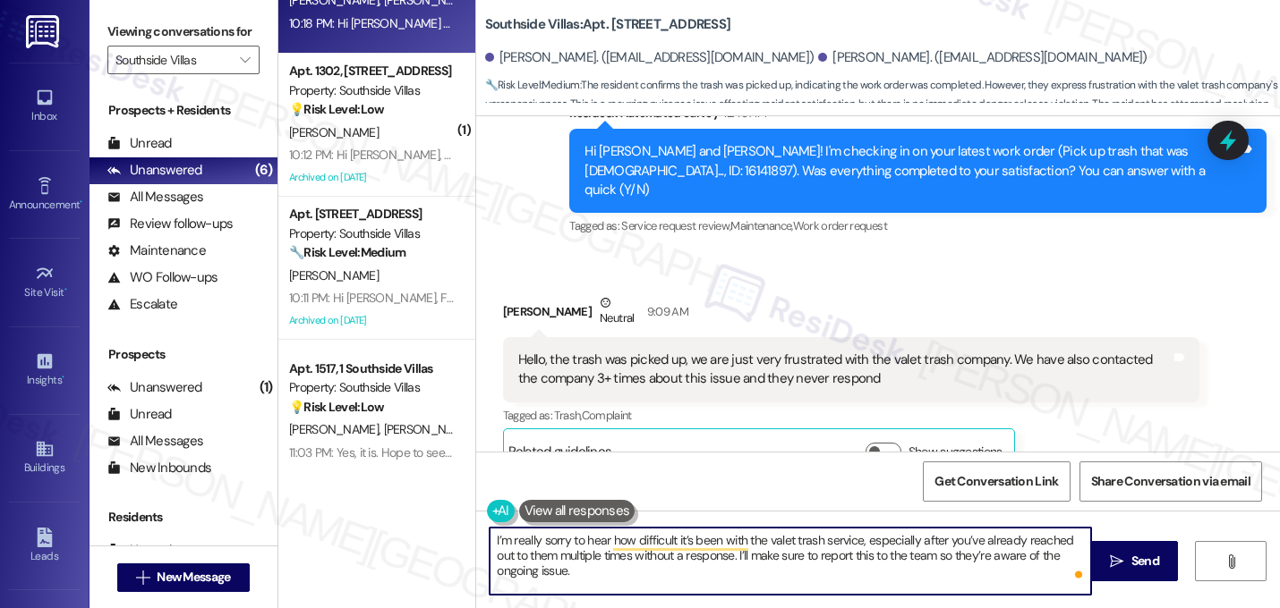
click at [490, 539] on textarea "I’m really sorry to hear how difficult it’s been with the valet trash service, …" at bounding box center [789, 561] width 601 height 67
type textarea "Hi Elizabeth, I’m really sorry to hear how difficult it’s been with the valet t…"
click at [702, 351] on div "Hello, the trash was picked up, we are just very frustrated with the valet tras…" at bounding box center [844, 370] width 653 height 38
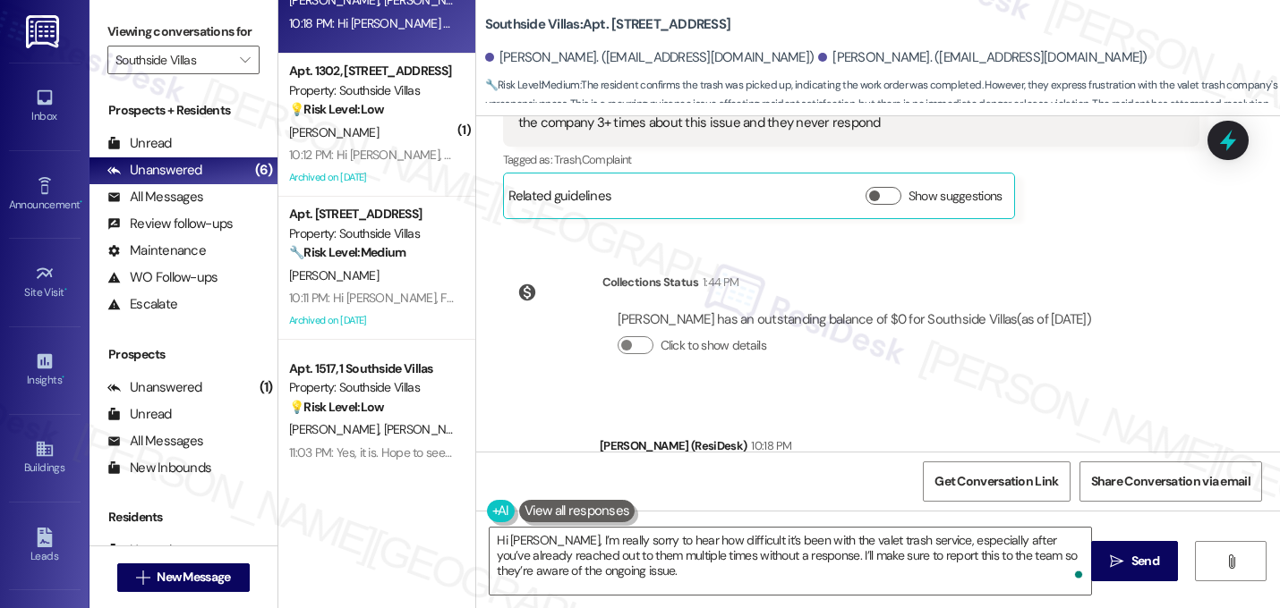
scroll to position [10498, 0]
click at [659, 572] on textarea "Hi Elizabeth, I’m really sorry to hear how difficult it’s been with the valet t…" at bounding box center [789, 561] width 601 height 67
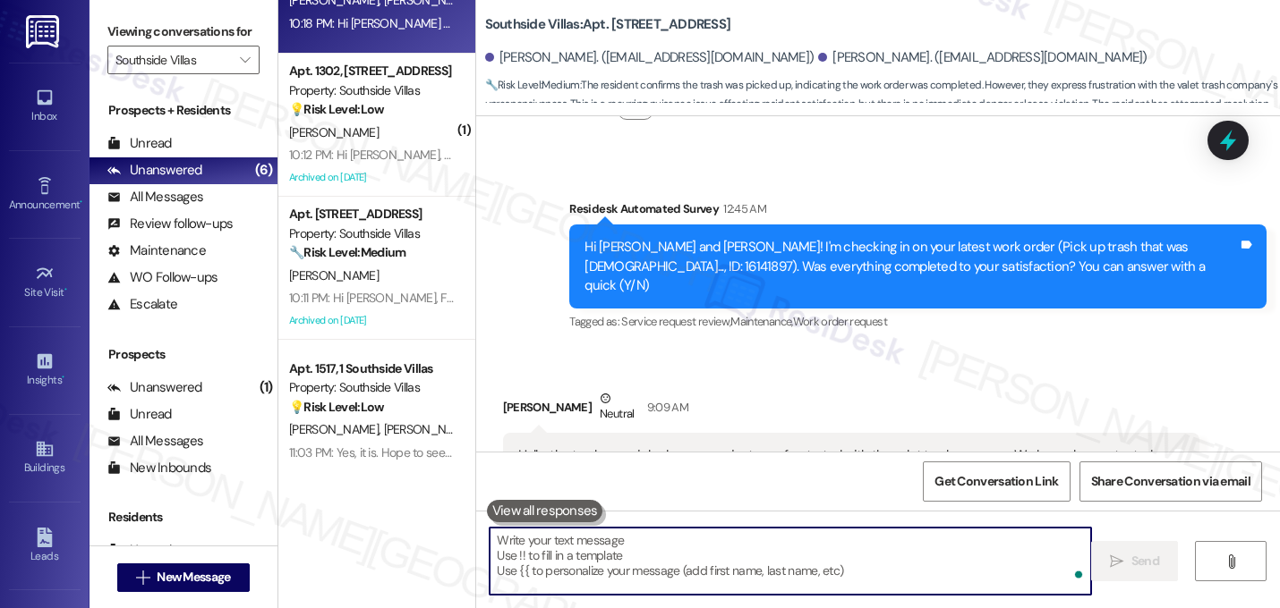
scroll to position [10143, 0]
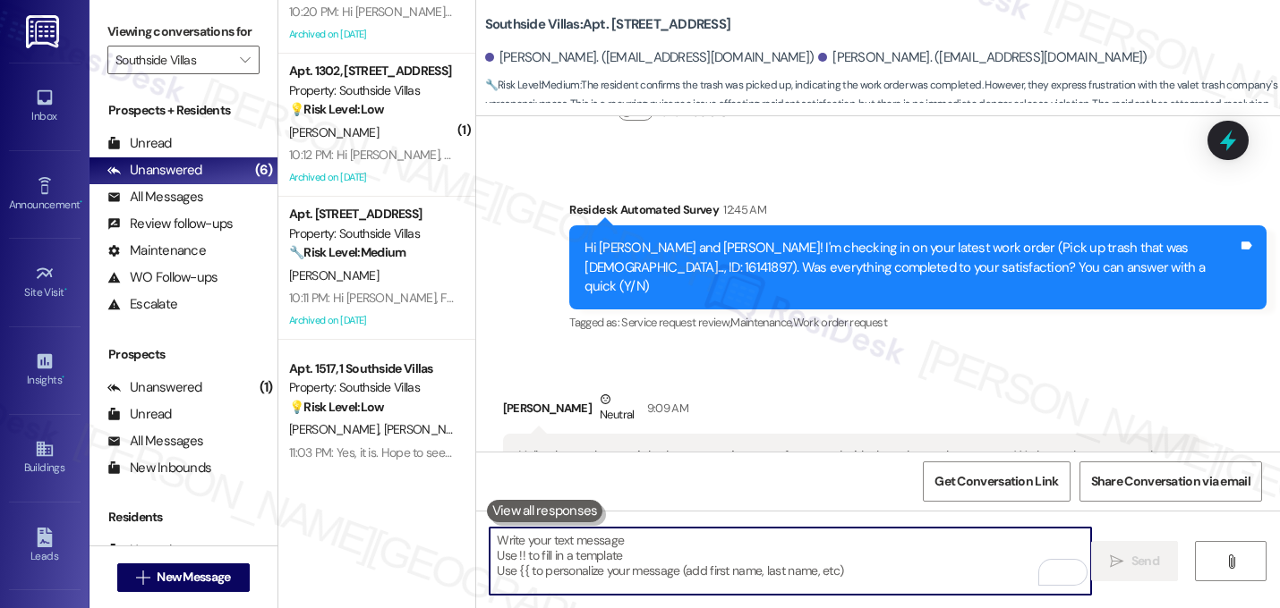
click at [815, 390] on div "Elizabeth Blair Neutral 9:09 AM" at bounding box center [851, 412] width 697 height 44
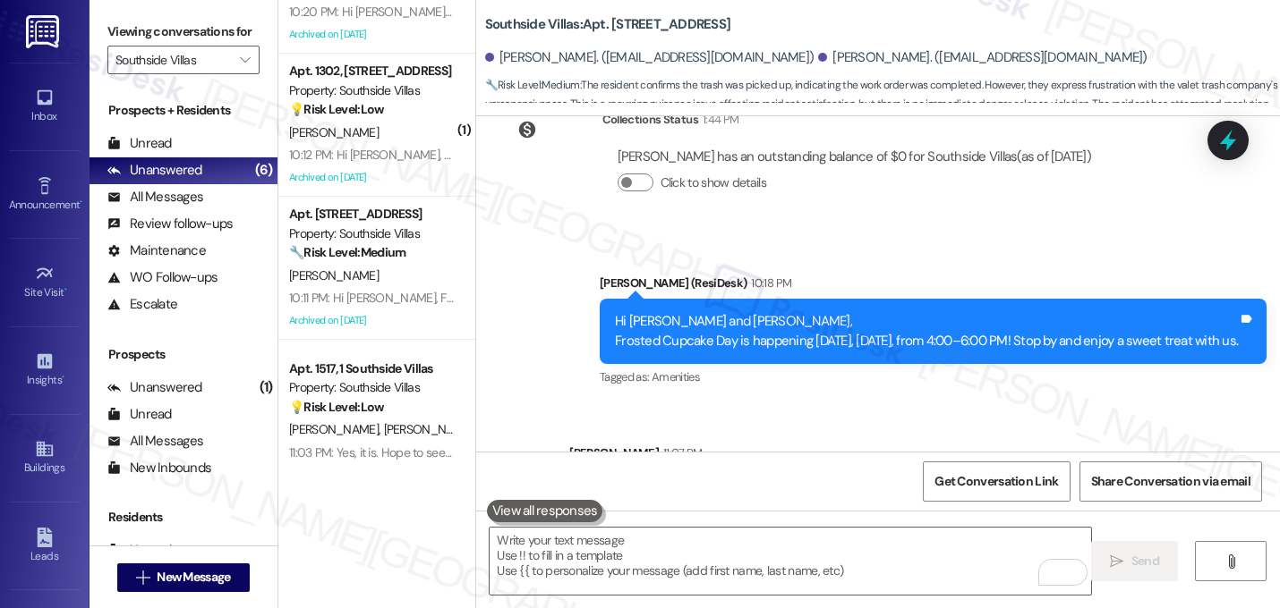
scroll to position [10661, 0]
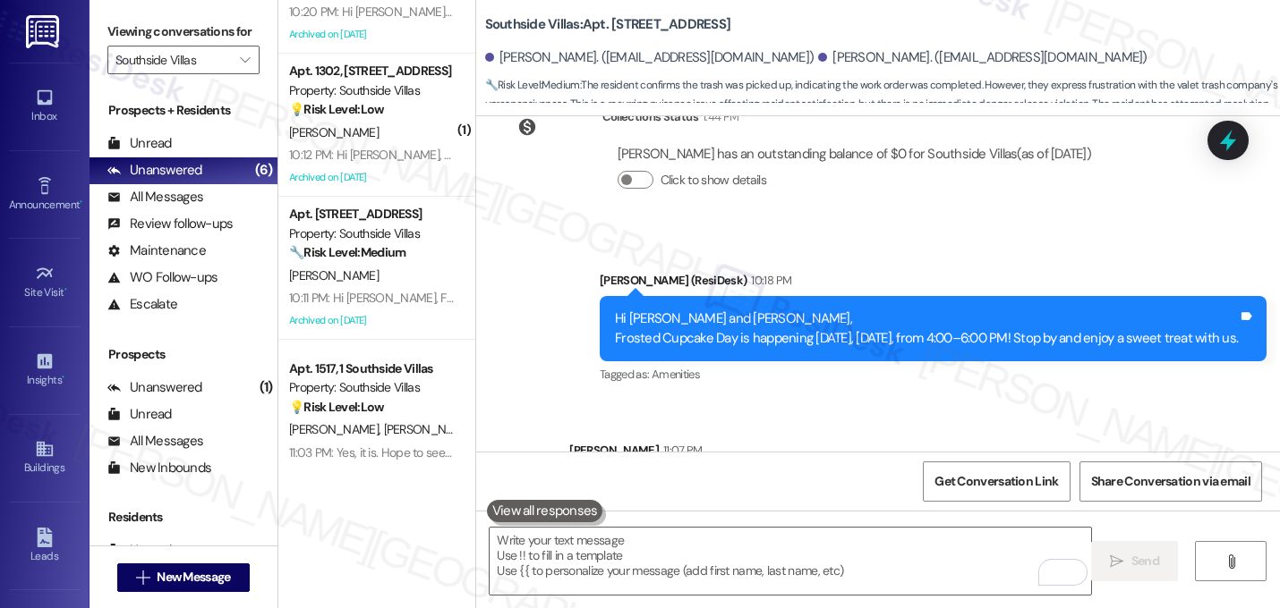
click at [819, 287] on div "Announcement, sent via SMS Sarah (ResiDesk) 10:18 PM Hi Elizabeth and Matthew, …" at bounding box center [878, 397] width 804 height 333
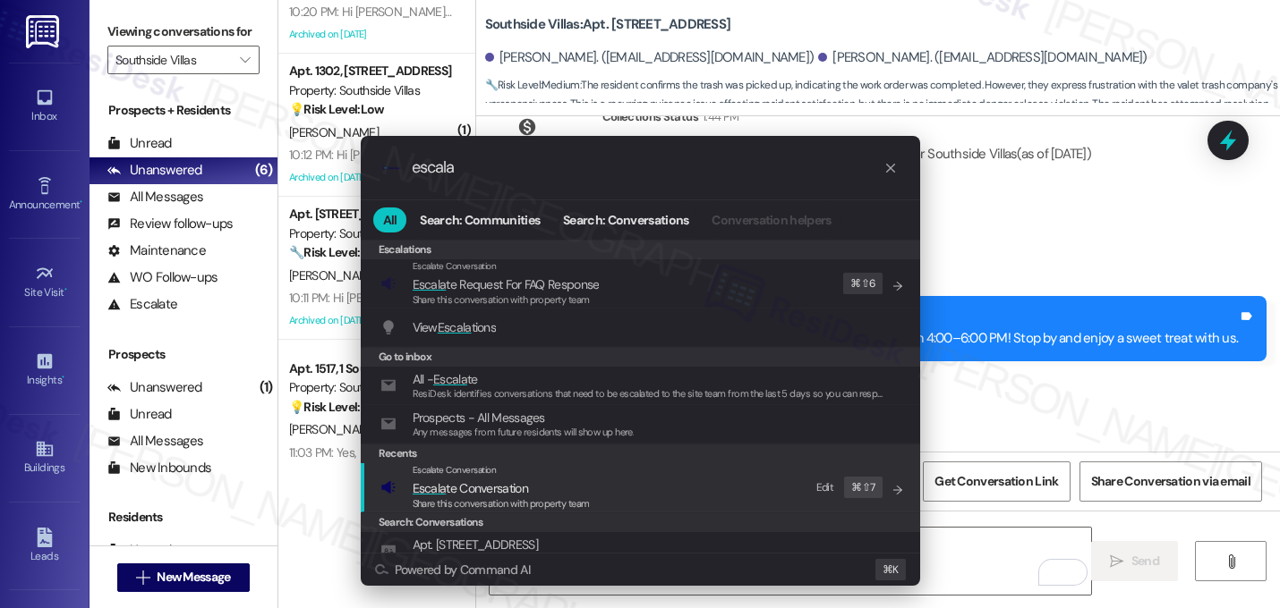
type input "escala"
click at [499, 481] on span "Escala te Conversation" at bounding box center [469, 488] width 115 height 16
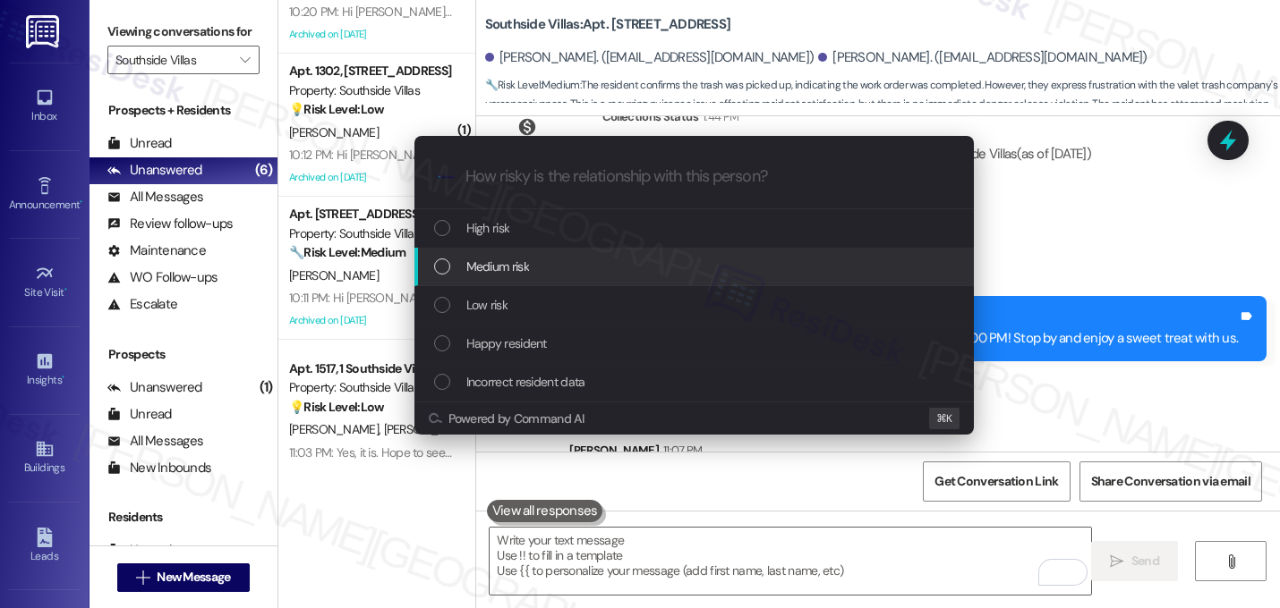
click at [486, 272] on span "Medium risk" at bounding box center [497, 267] width 63 height 20
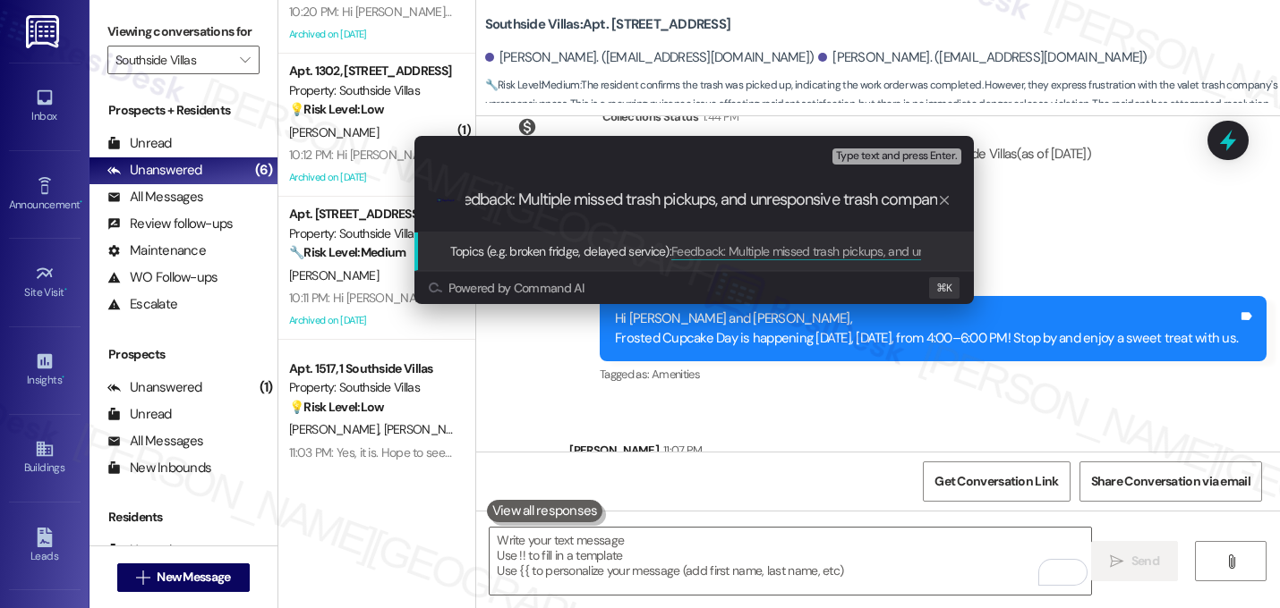
type input "Feedback: Multiple missed trash pickups, and unresponsive trash company"
click at [573, 196] on input "Feedback: Multiple missed trash pickups, and unresponsive trash company" at bounding box center [701, 200] width 472 height 19
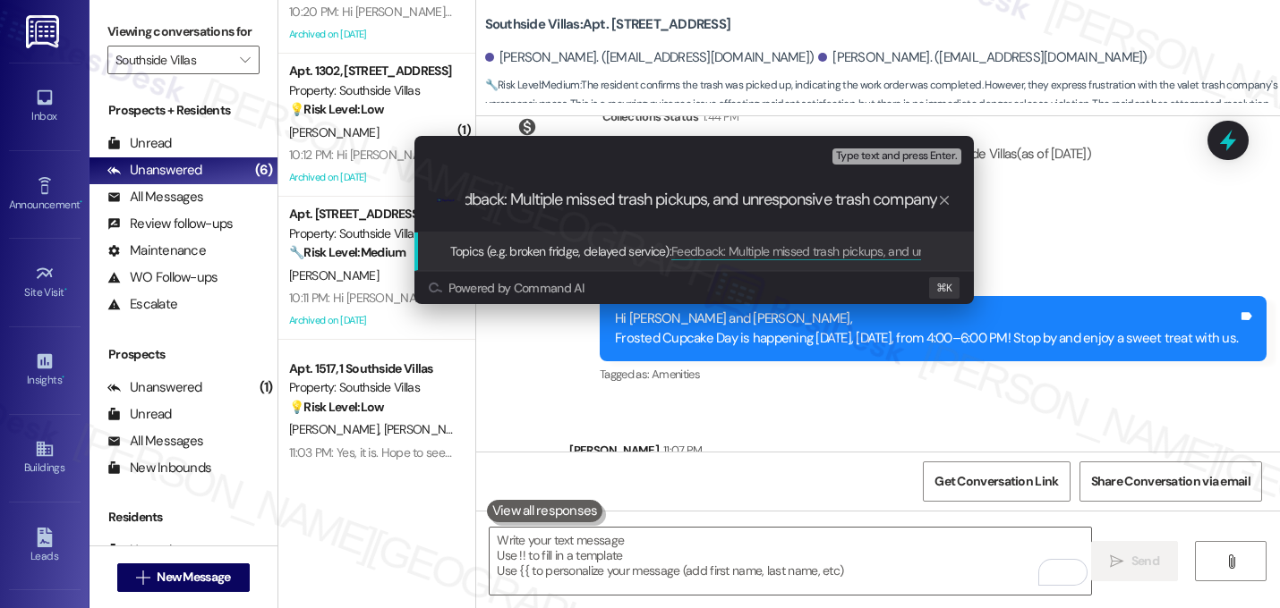
click at [573, 196] on input "Feedback: Multiple missed trash pickups, and unresponsive trash company" at bounding box center [701, 200] width 472 height 19
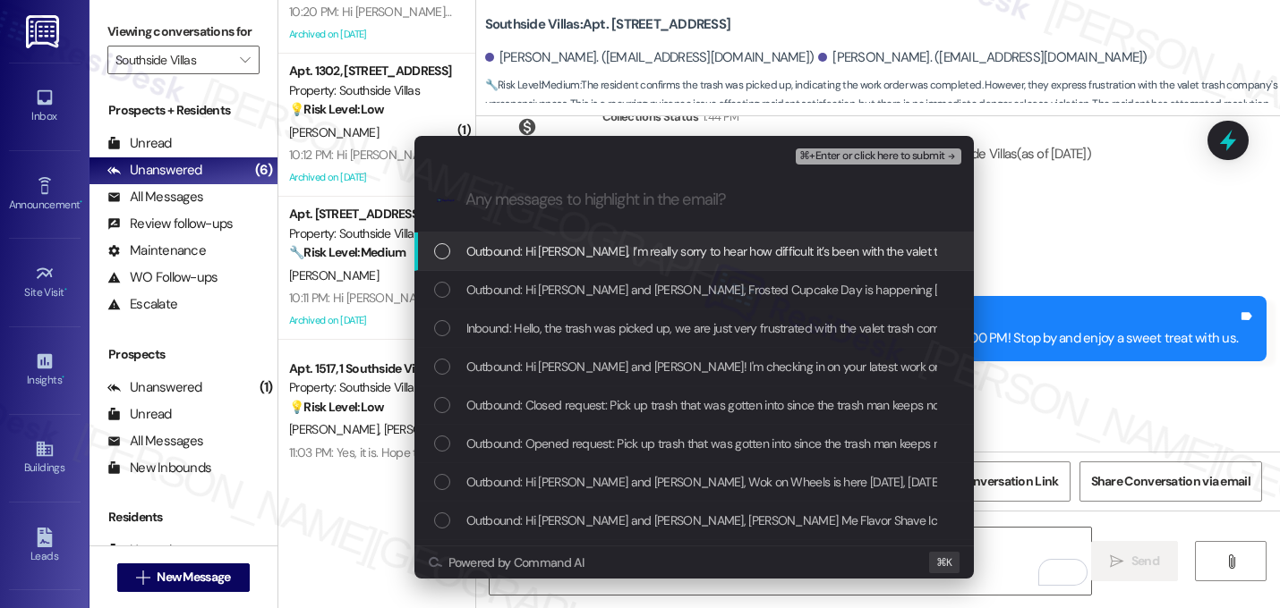
scroll to position [0, 0]
click at [561, 239] on div "Outbound: Hi Elizabeth, I’m really sorry to hear how difficult it’s been with t…" at bounding box center [693, 252] width 559 height 38
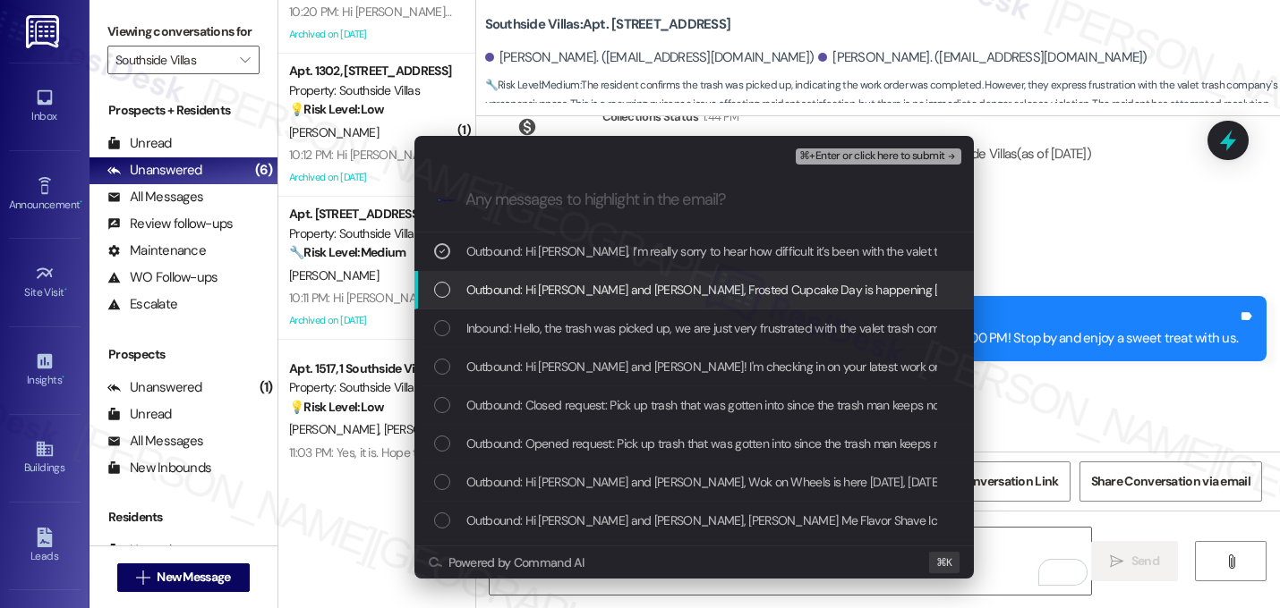
click at [554, 285] on span "Outbound: Hi Elizabeth and Matthew, Frosted Cupcake Day is happening today, Thu…" at bounding box center [898, 290] width 864 height 20
click at [554, 284] on span "Outbound: Hi Elizabeth and Matthew, Frosted Cupcake Day is happening today, Thu…" at bounding box center [898, 290] width 864 height 20
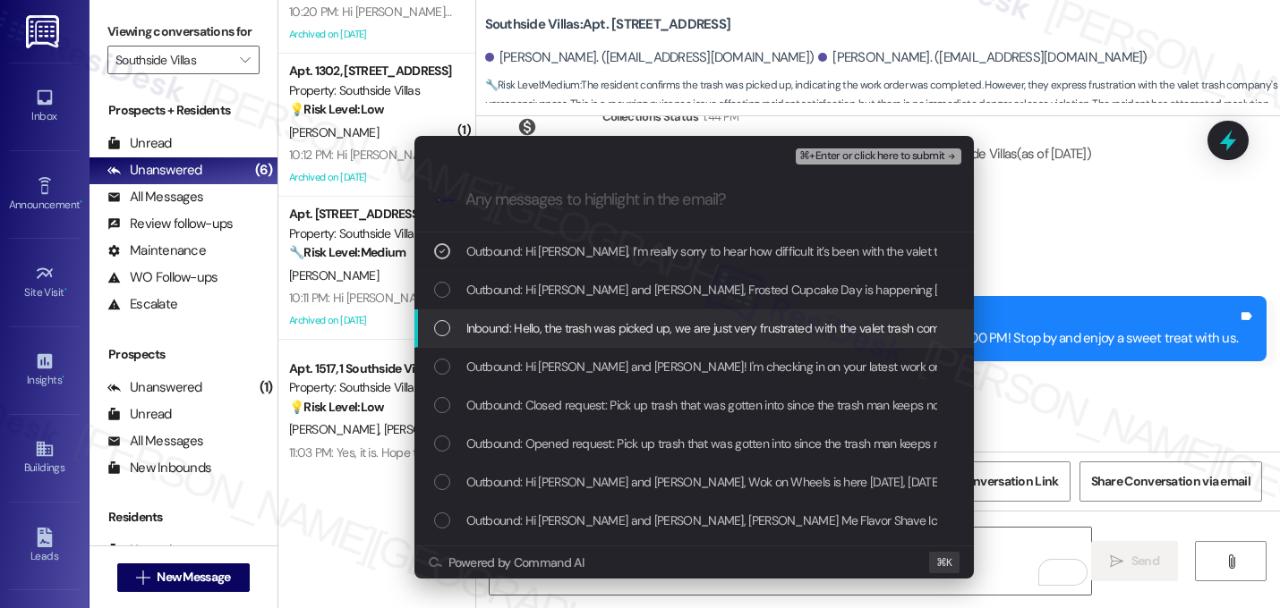
click at [551, 328] on span "Inbound: Hello, the trash was picked up, we are just very frustrated with the v…" at bounding box center [948, 329] width 965 height 20
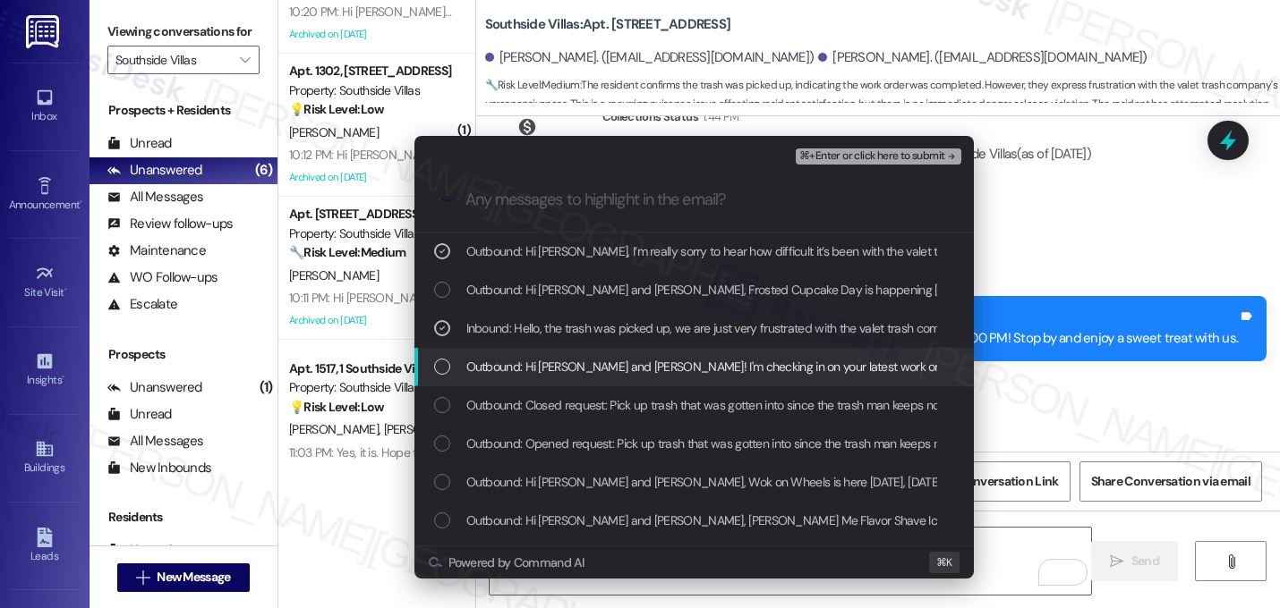
click at [544, 360] on span "Outbound: Hi Elizabeth and Matthew! I'm checking in on your latest work order (…" at bounding box center [1089, 367] width 1246 height 20
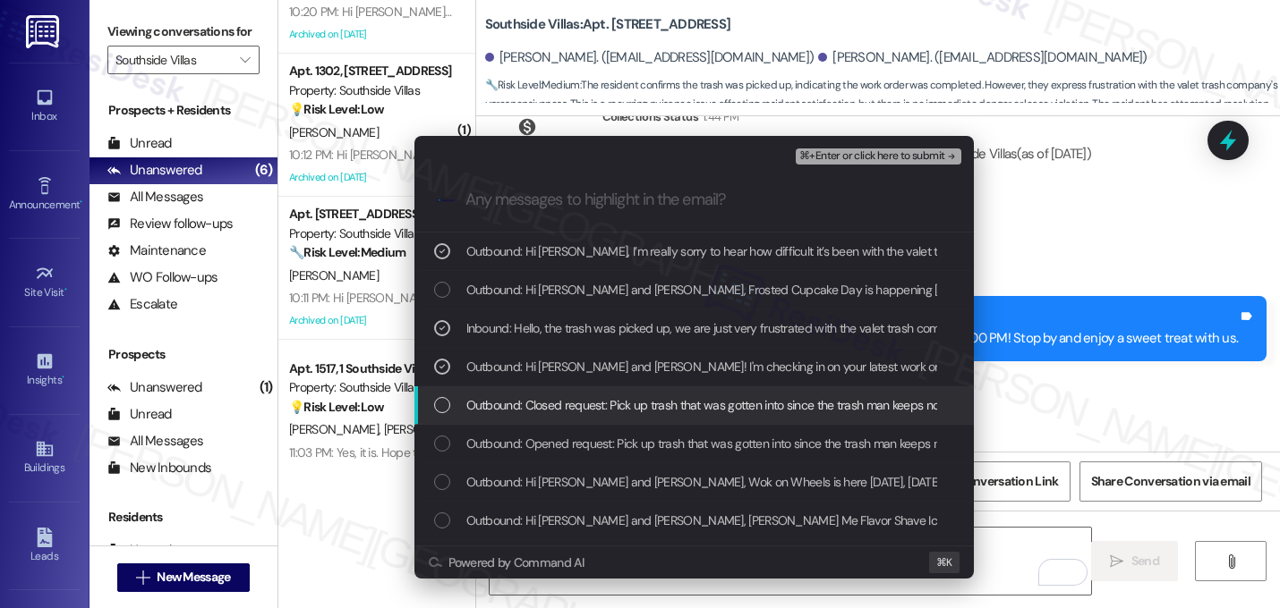
click at [541, 395] on div "Outbound: Closed request: Pick up trash that was gotten into since the trash ma…" at bounding box center [693, 406] width 559 height 38
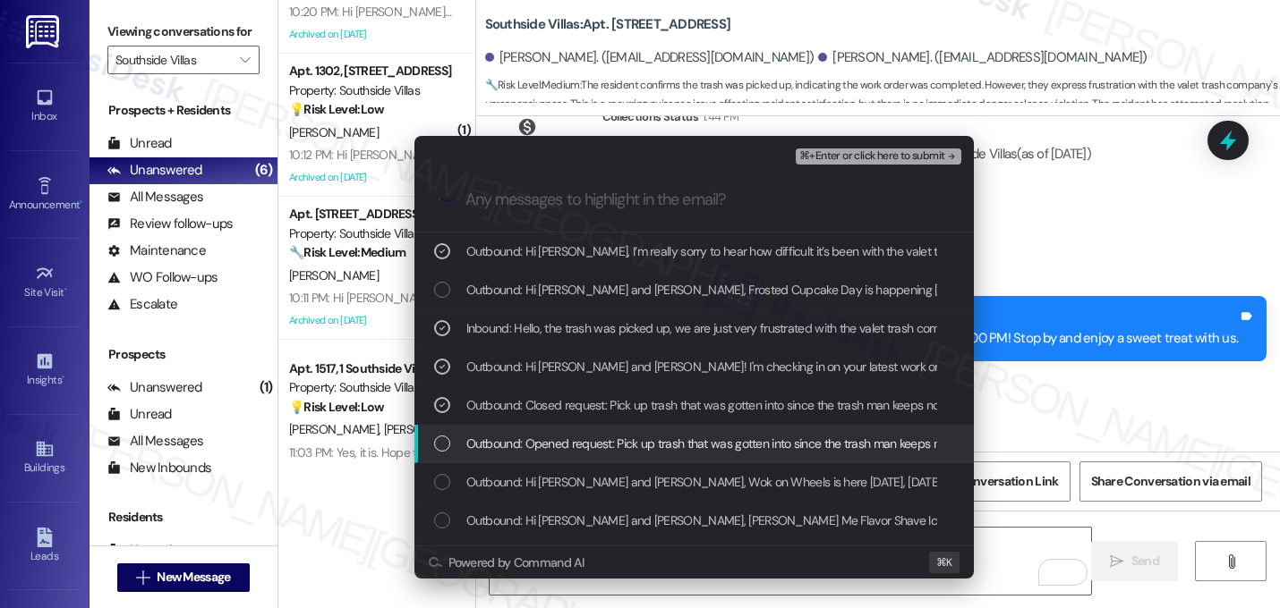
click at [533, 431] on div "Outbound: Opened request: Pick up trash that was gotten into since the trash ma…" at bounding box center [693, 444] width 559 height 38
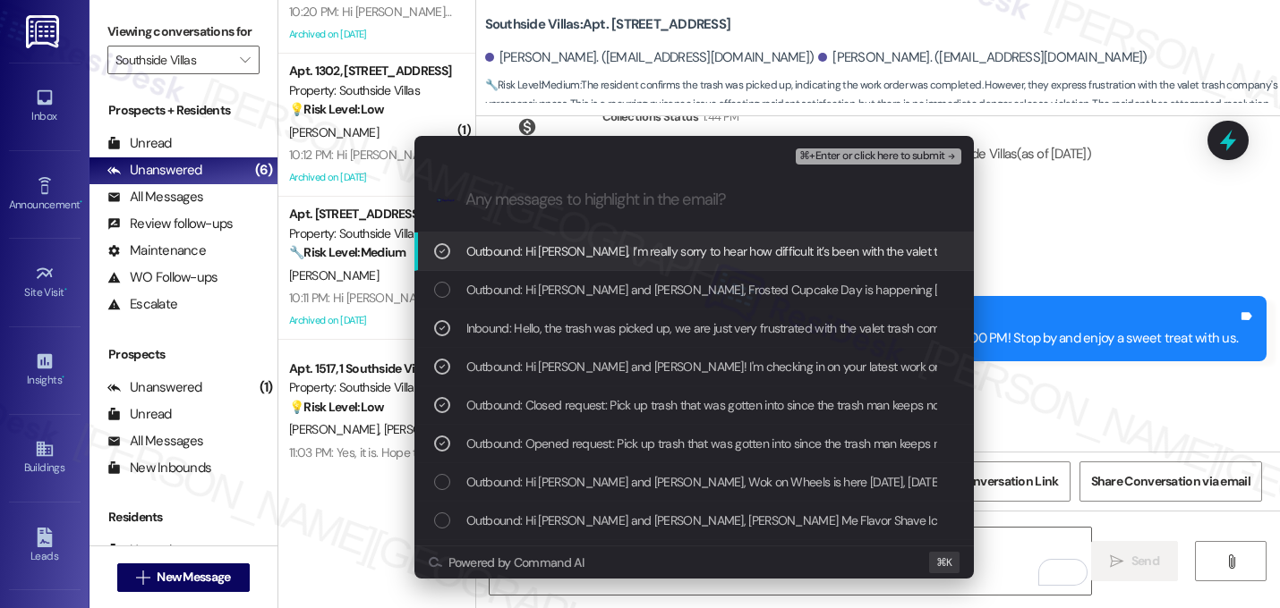
click at [910, 159] on span "⌘+Enter or click here to submit" at bounding box center [871, 156] width 145 height 13
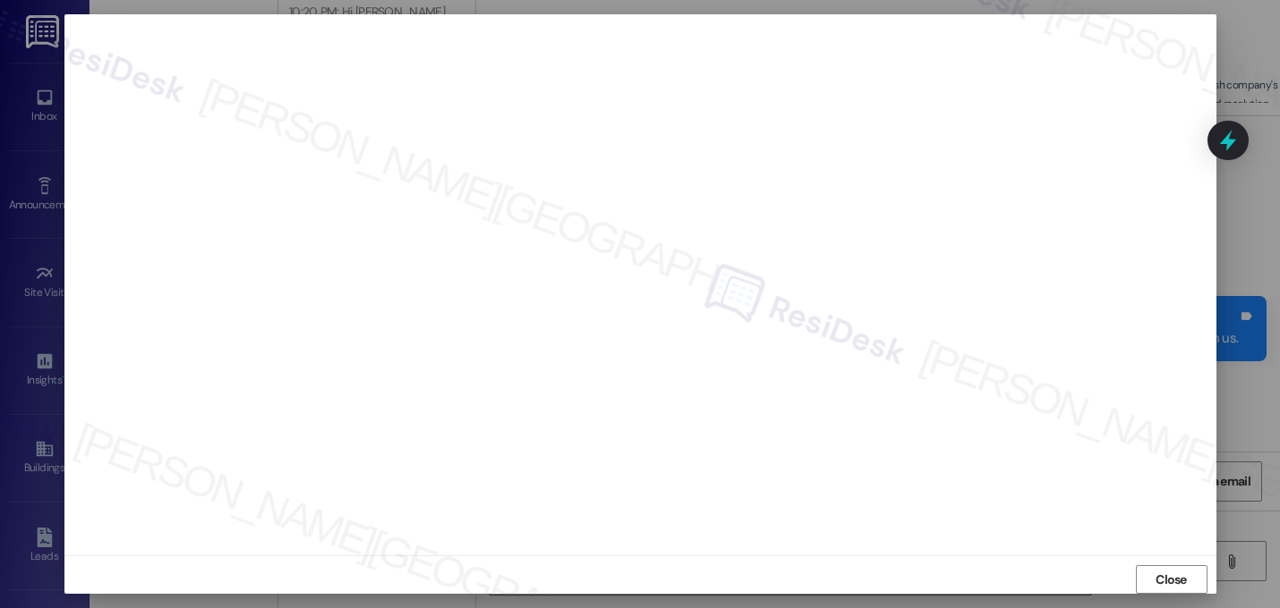
scroll to position [10905, 0]
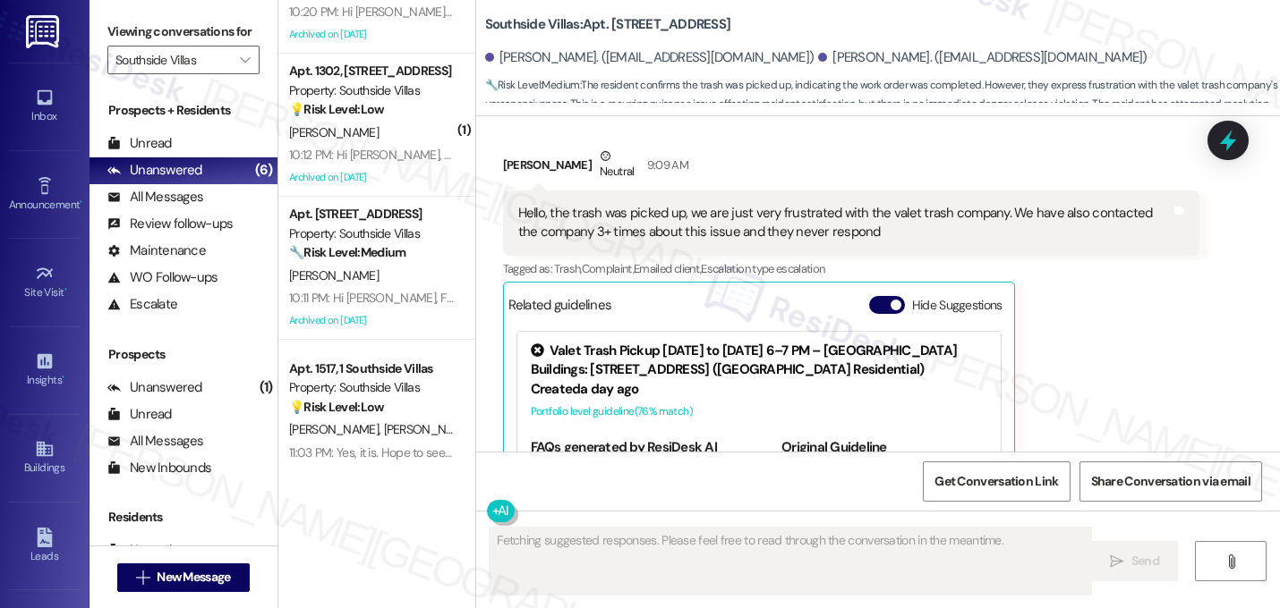
click at [1105, 342] on div "Elizabeth Blair Neutral 9:09 AM Hello, the trash was picked up, we are just ver…" at bounding box center [851, 359] width 697 height 425
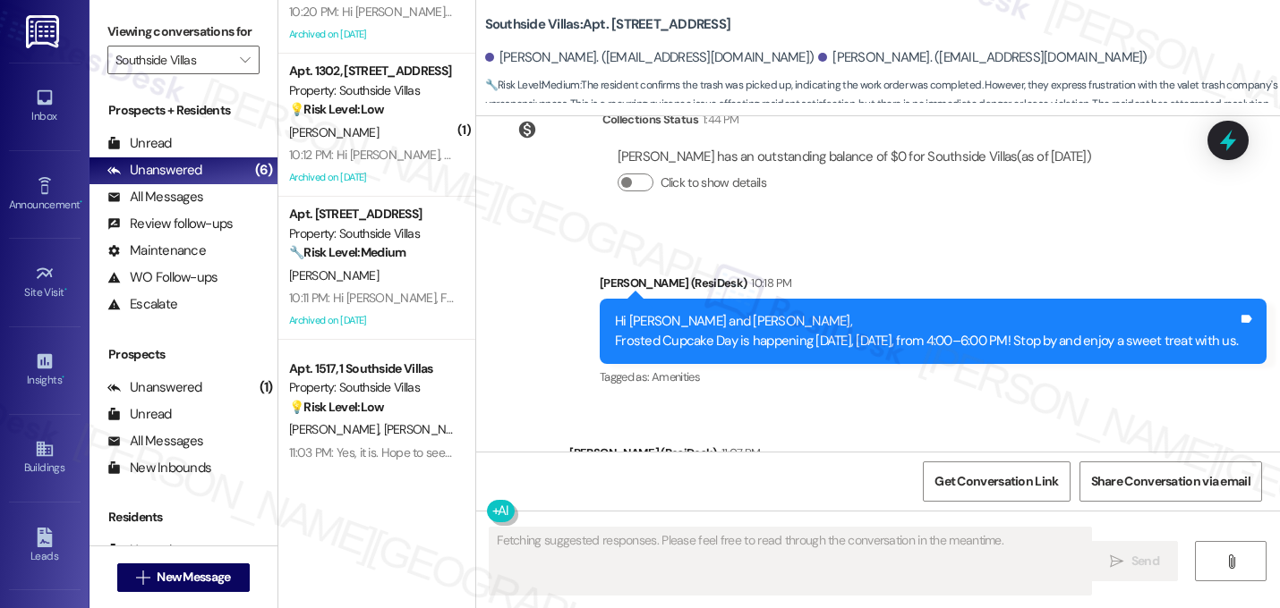
scroll to position [10931, 0]
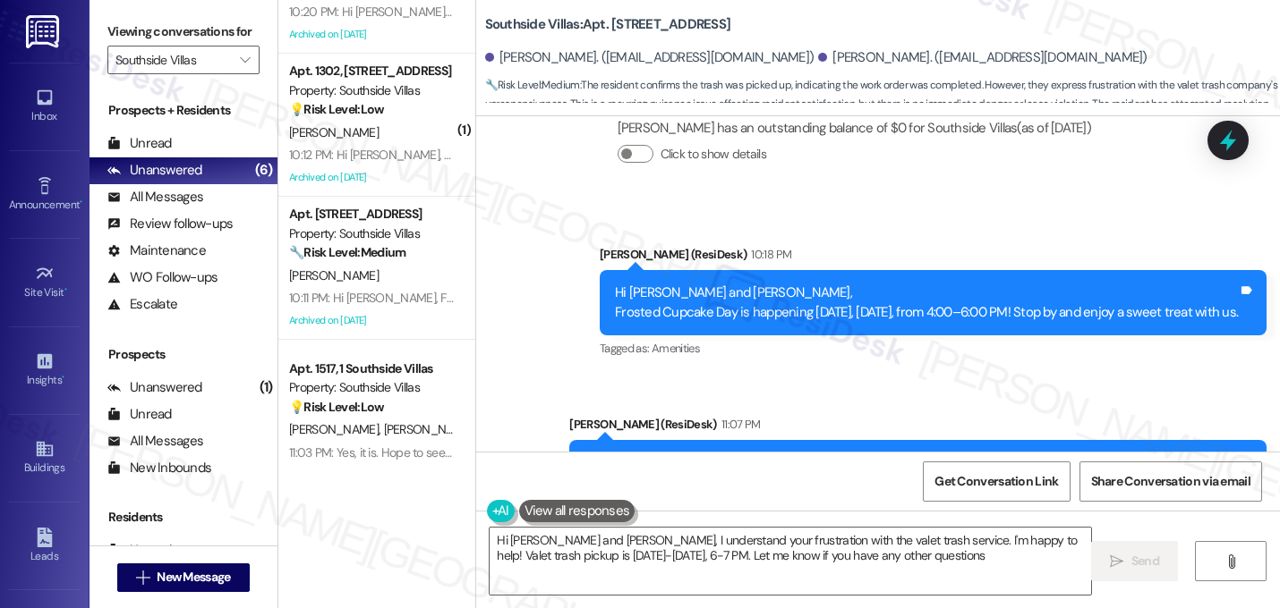
type textarea "Hi Elizabeth and Matthew, I understand your frustration with the valet trash se…"
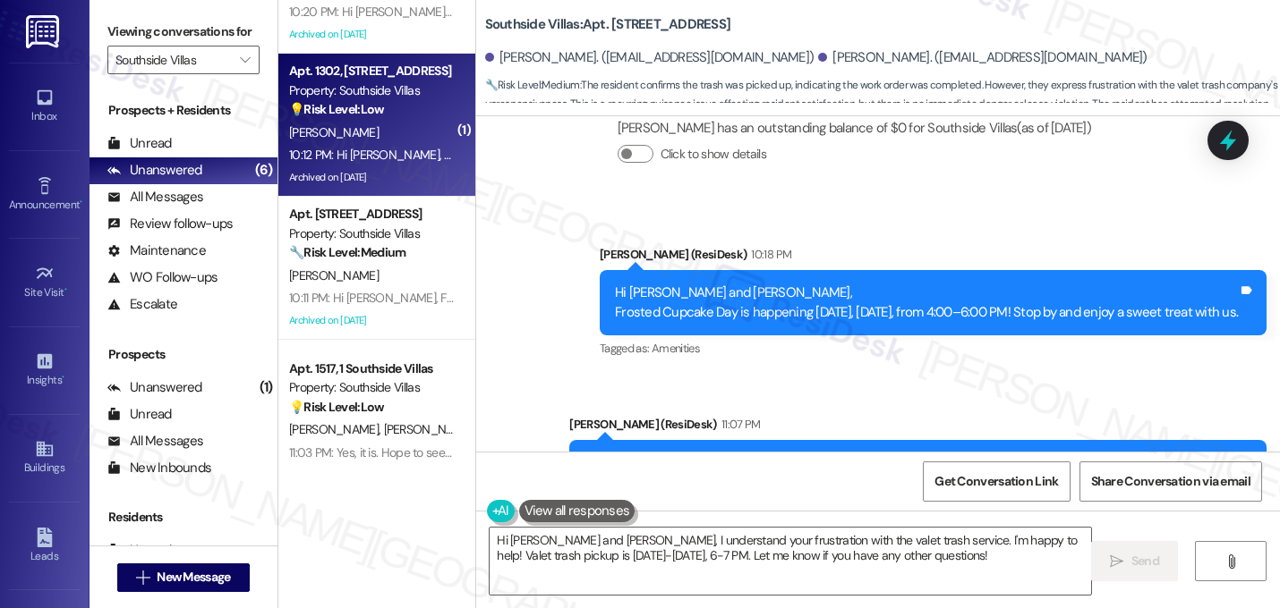
click at [389, 135] on div "J. Young" at bounding box center [371, 133] width 169 height 22
type textarea "Fetching suggested responses. Please feel free to read through the conversation…"
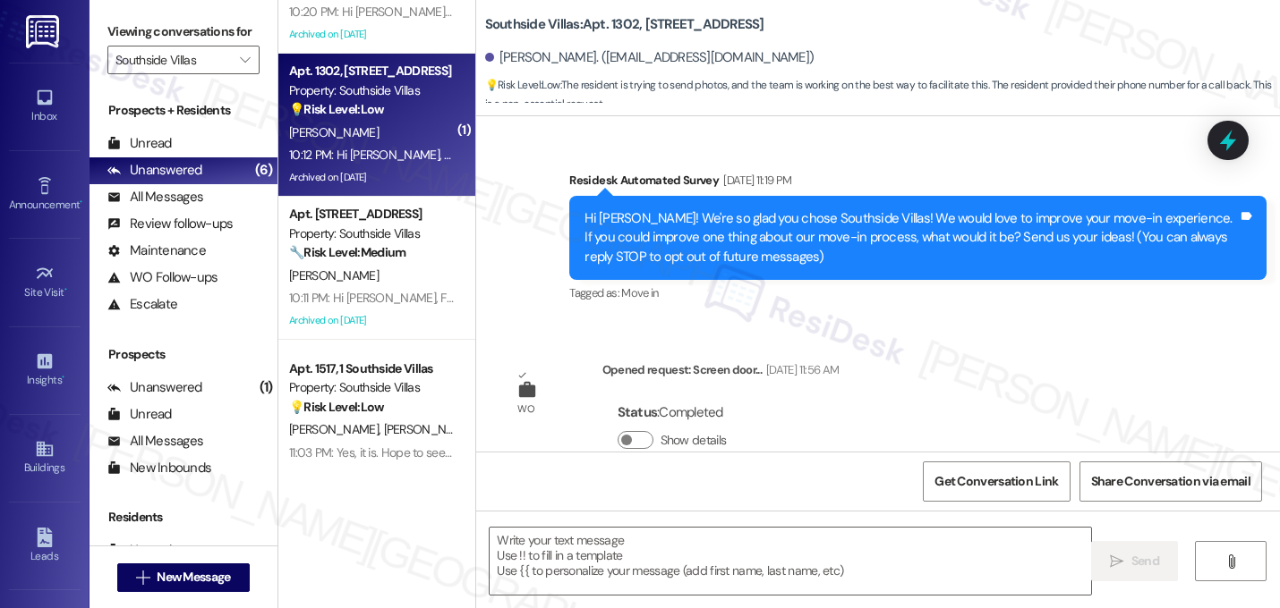
scroll to position [25445, 0]
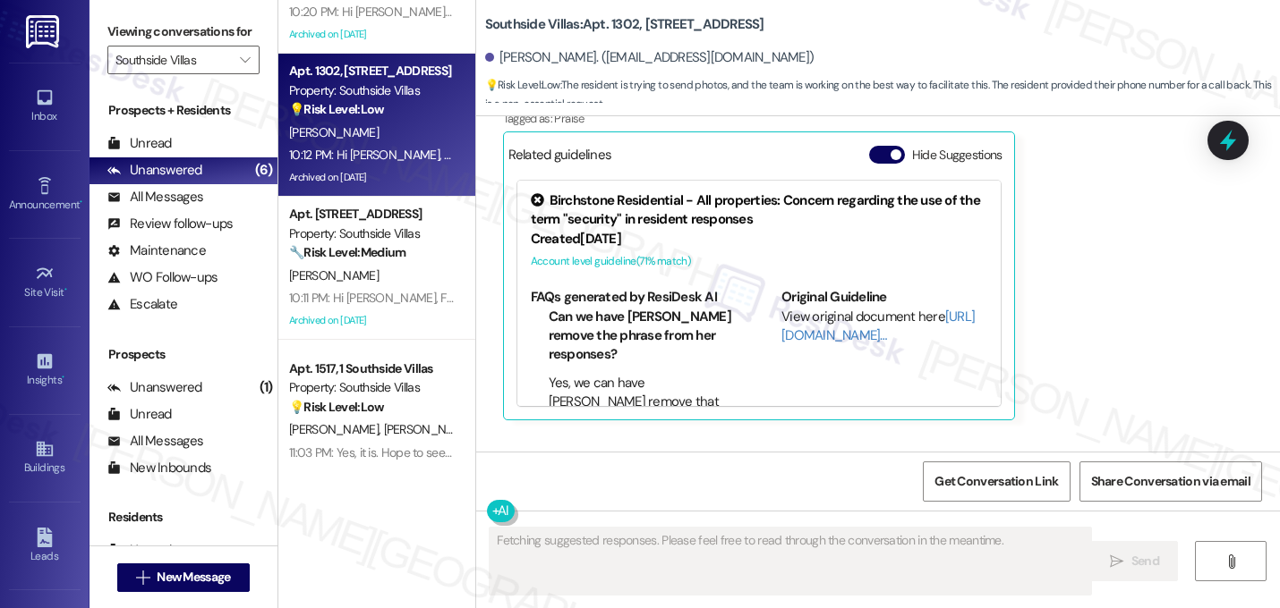
click at [1059, 249] on div "Received via SMS Jhana Young 4:42 PM Liked “Sarah (Southside Villas): Sure, I'l…" at bounding box center [851, 218] width 724 height 433
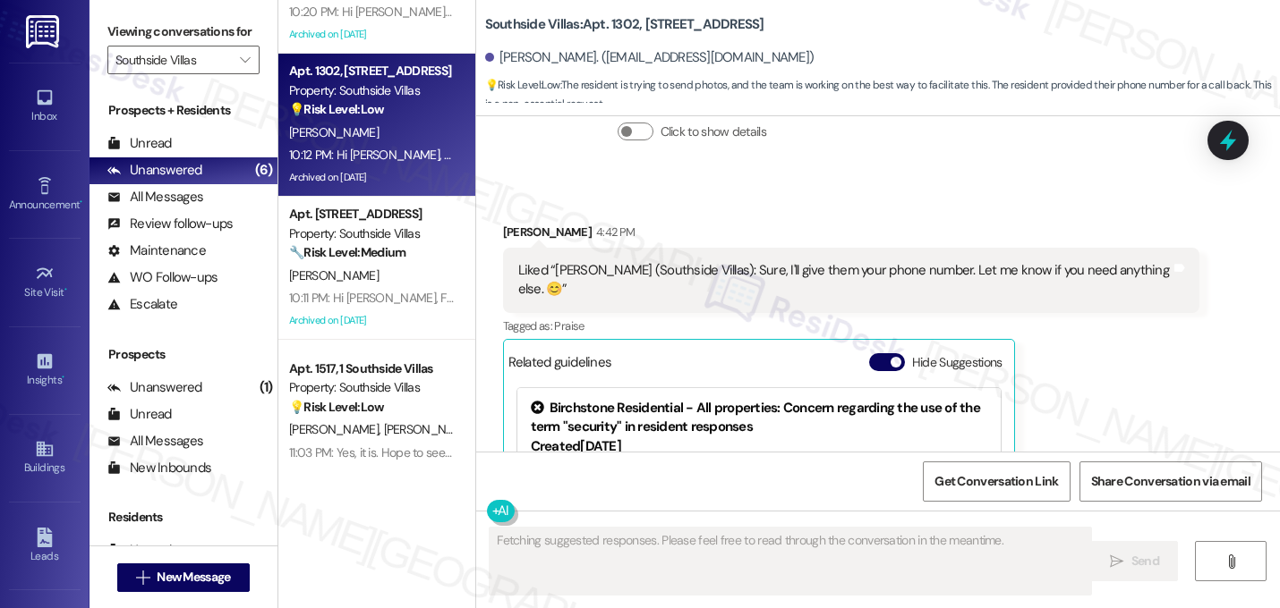
scroll to position [25230, 0]
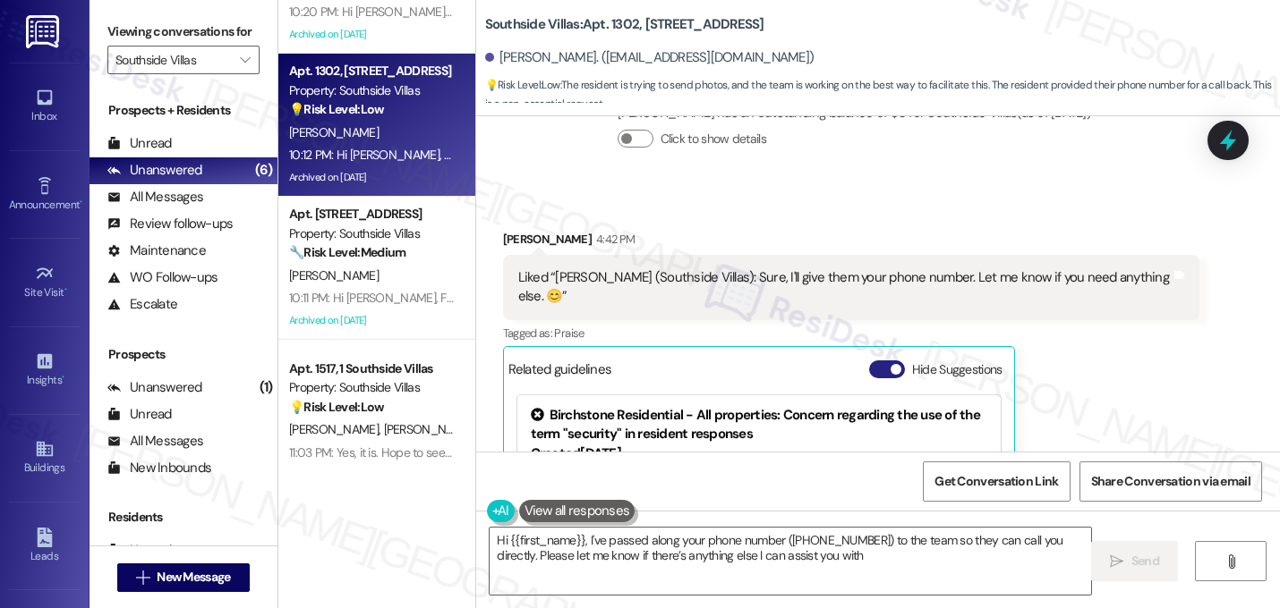
type textarea "Hi {{first_name}}, I've passed along your phone number (904-410-6904) to the te…"
click at [882, 361] on button "Hide Suggestions" at bounding box center [887, 370] width 36 height 18
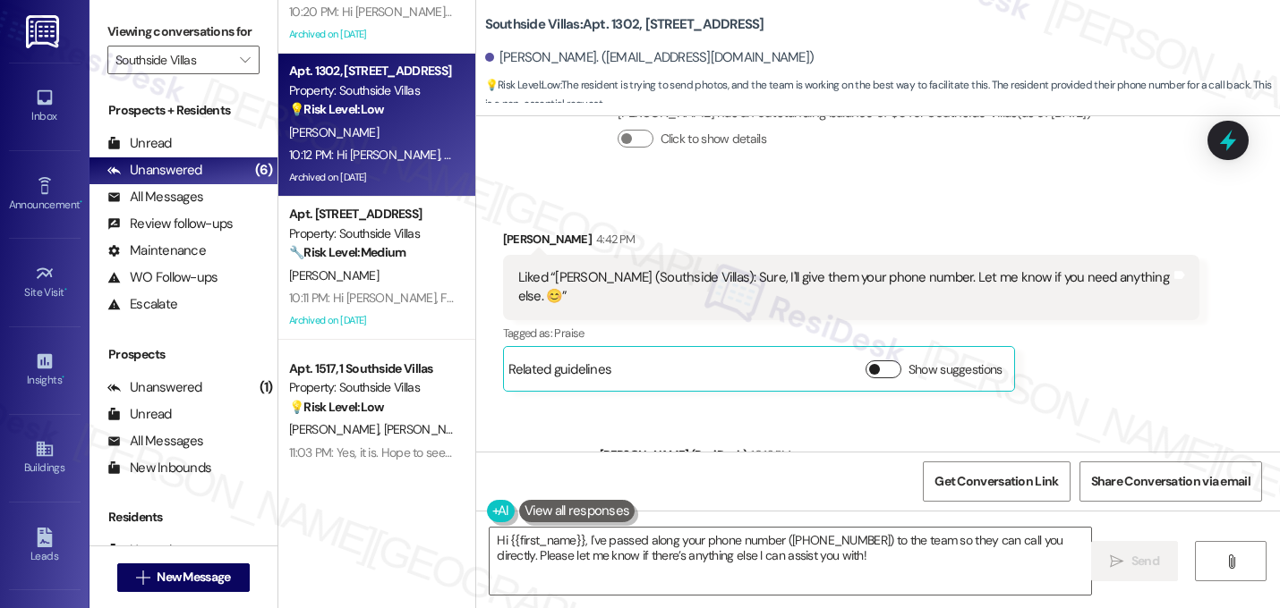
scroll to position [25201, 0]
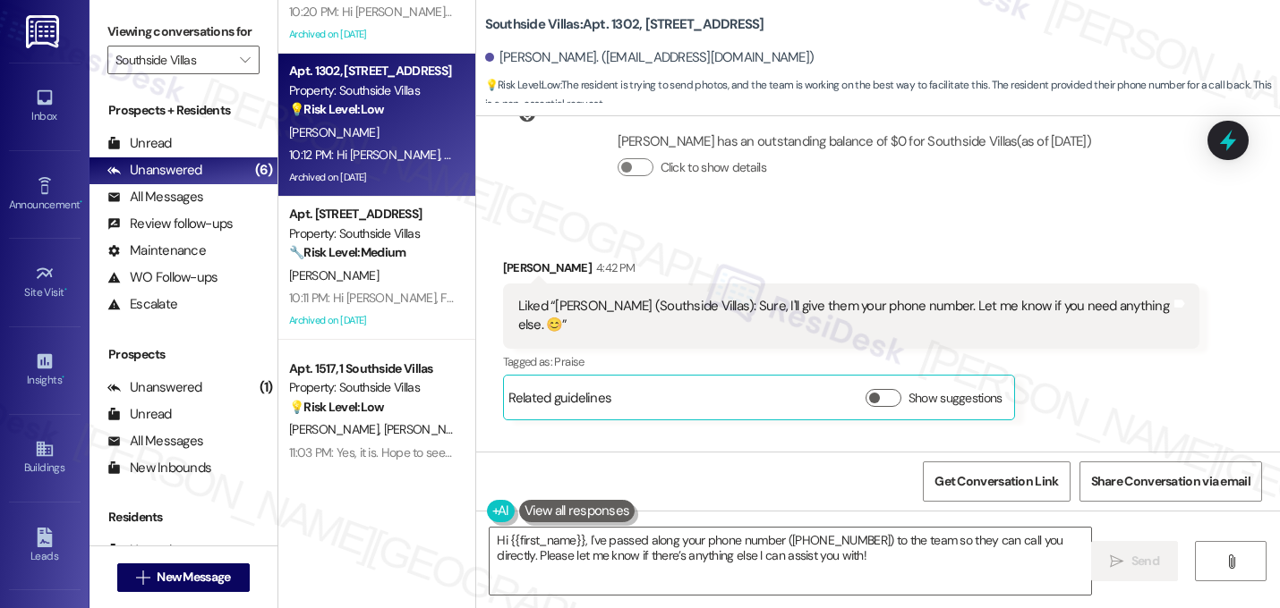
click at [1093, 258] on div "Received via SMS Jhana Young 4:42 PM Liked “Sarah (Southside Villas): Sure, I'l…" at bounding box center [851, 340] width 724 height 190
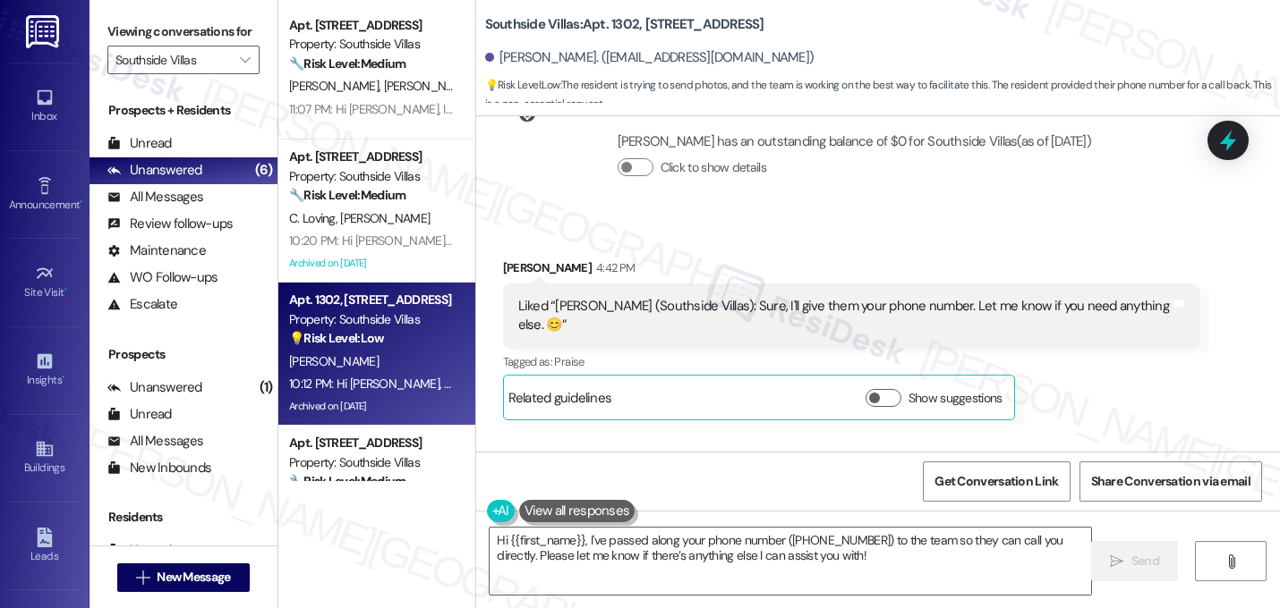
scroll to position [0, 0]
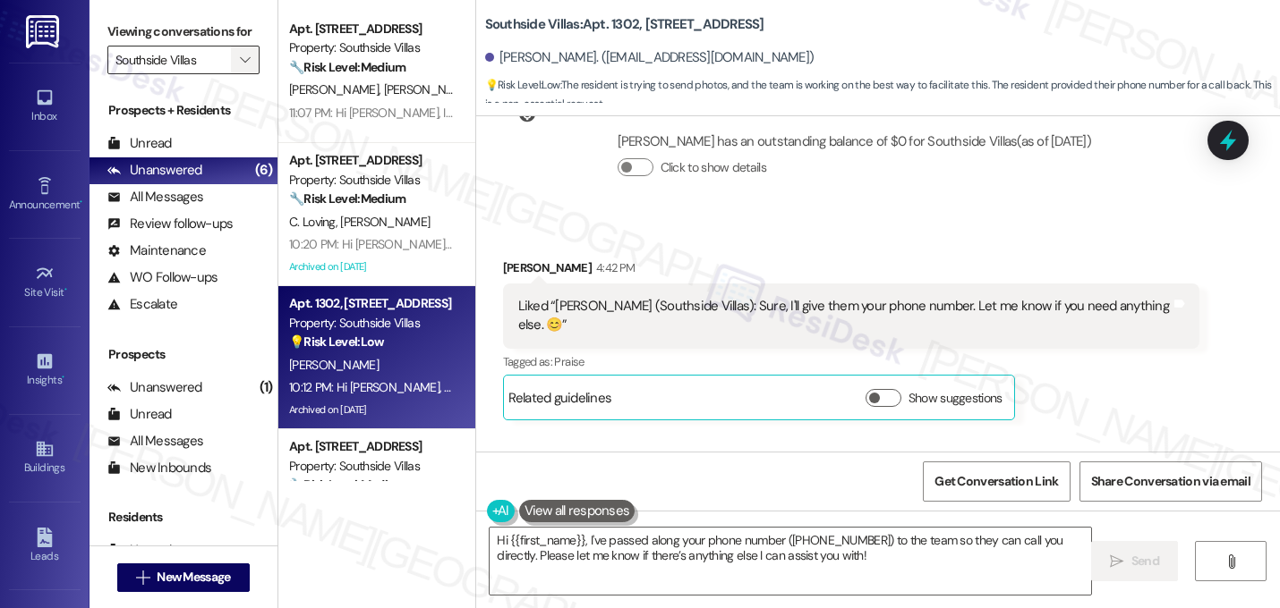
click at [240, 67] on icon "" at bounding box center [245, 60] width 10 height 14
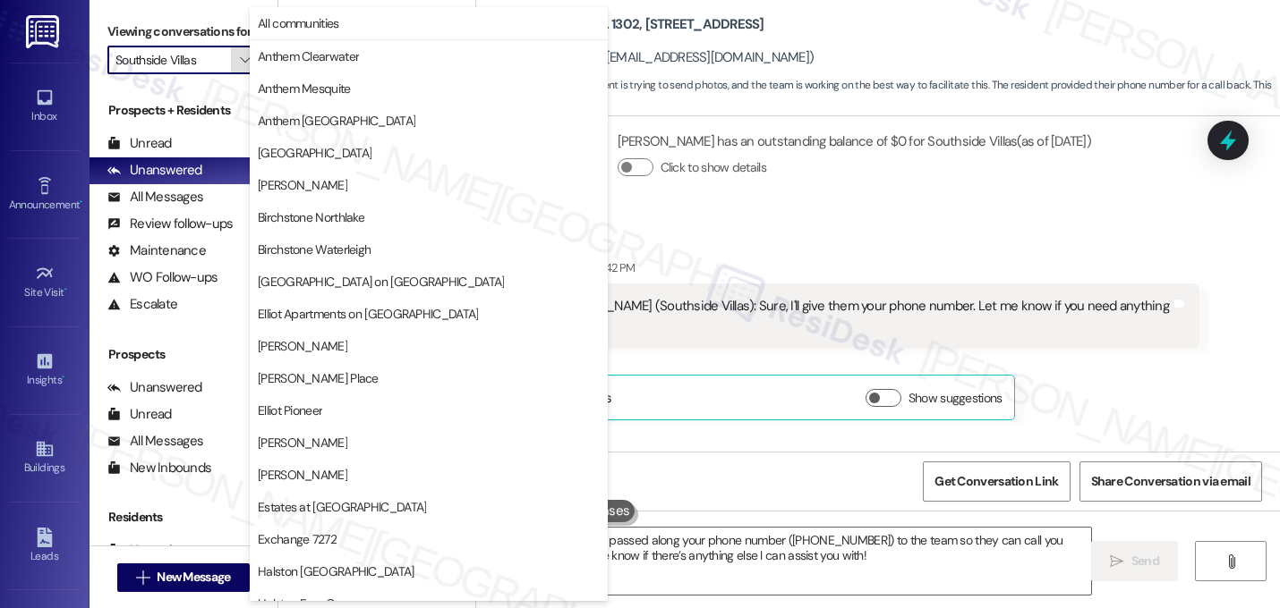
scroll to position [695, 0]
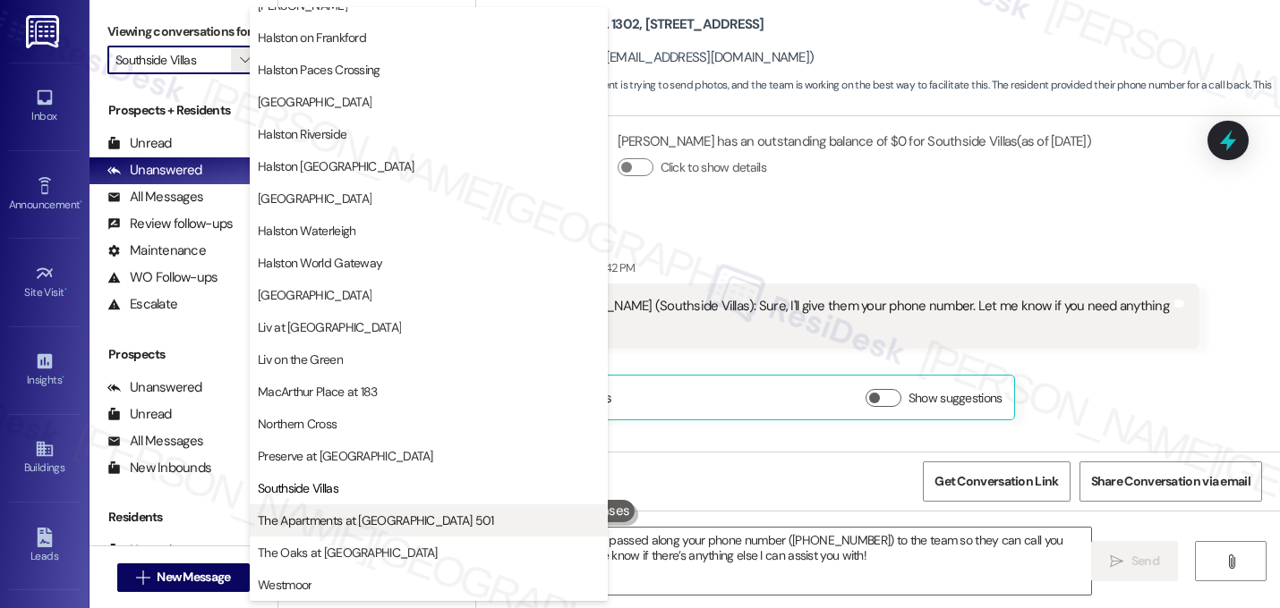
click at [355, 530] on button "The Apartments at Midtown 501" at bounding box center [429, 521] width 358 height 32
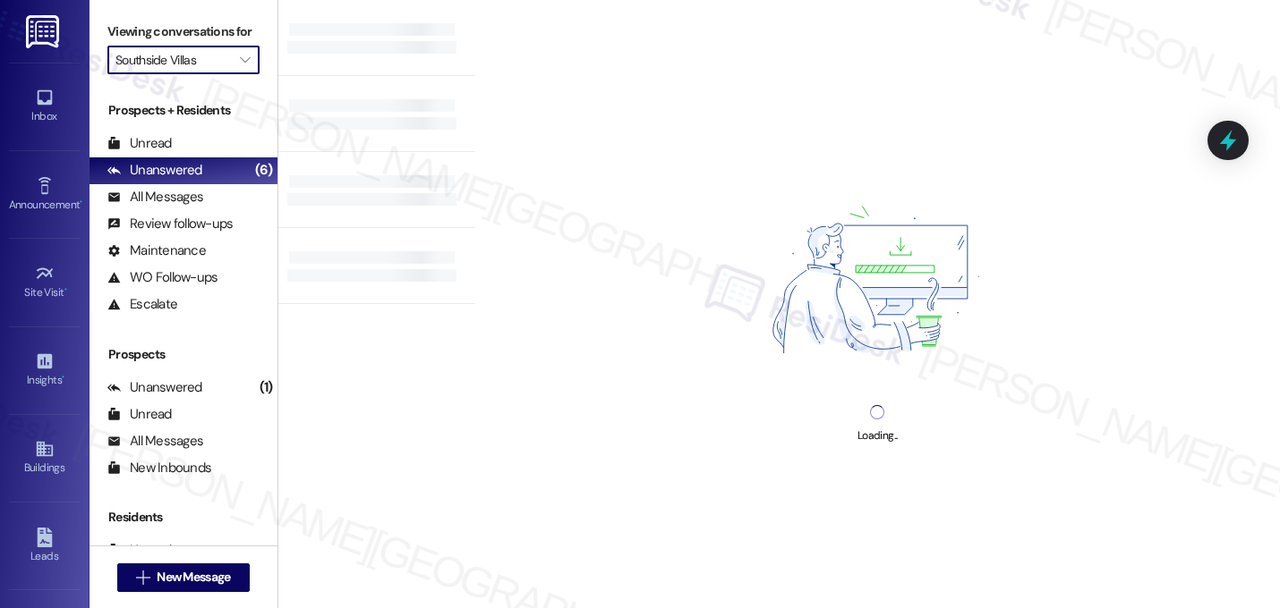
type input "The Apartments at Midtown 501"
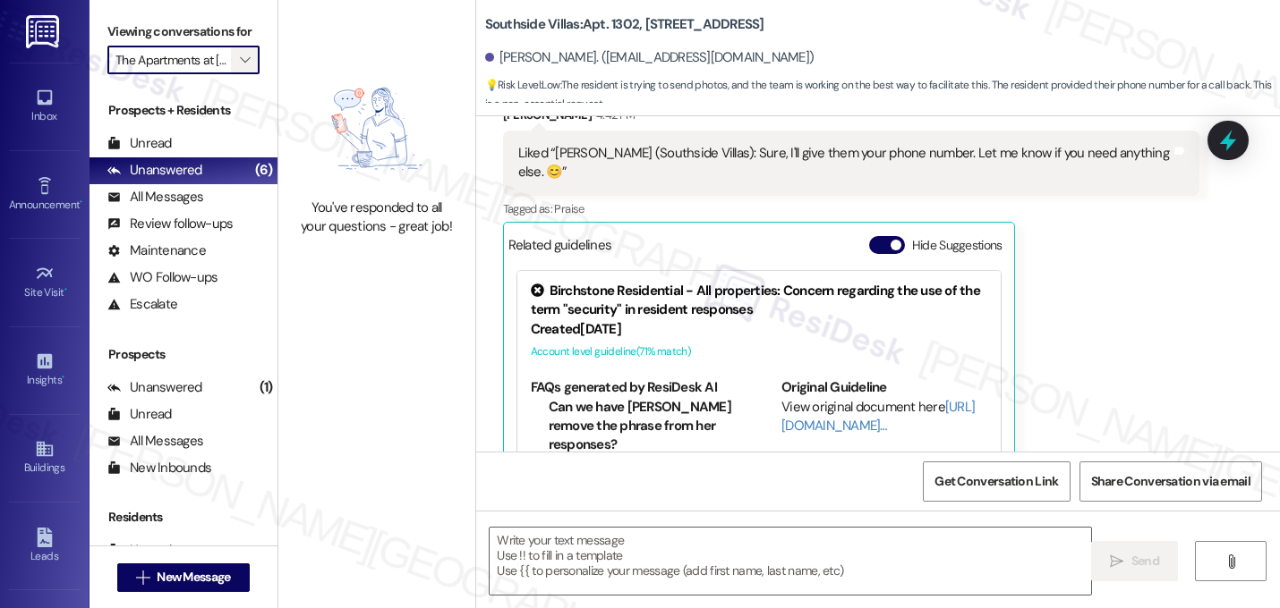
type textarea "Fetching suggested responses. Please feel free to read through the conversation…"
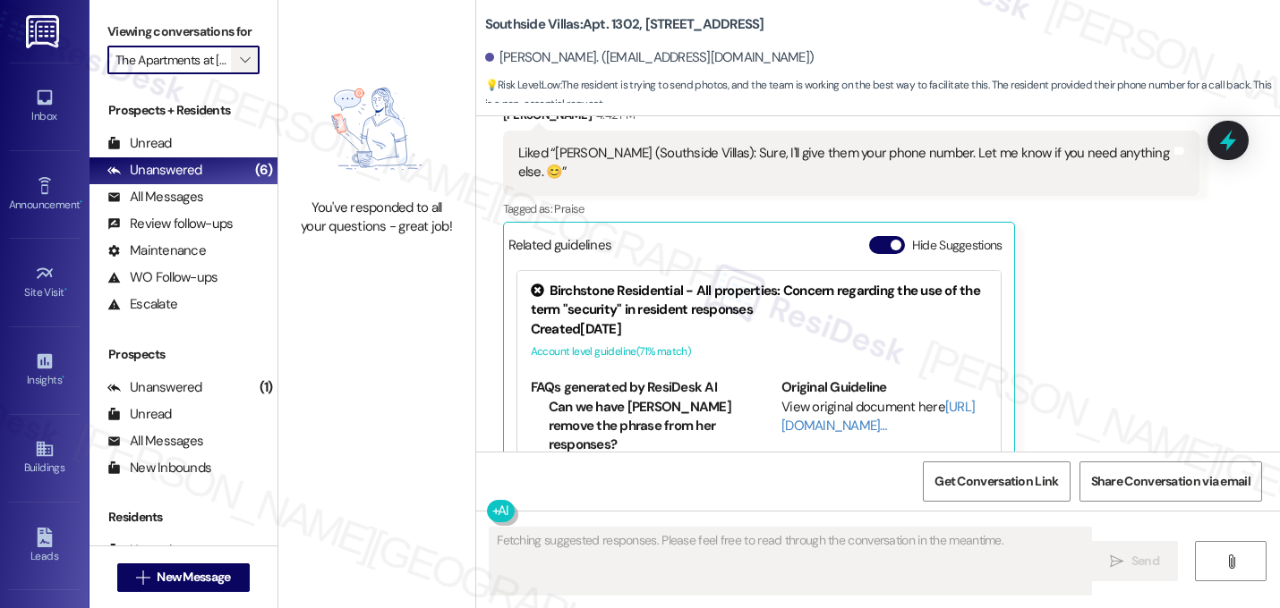
click at [231, 74] on button "" at bounding box center [245, 60] width 29 height 29
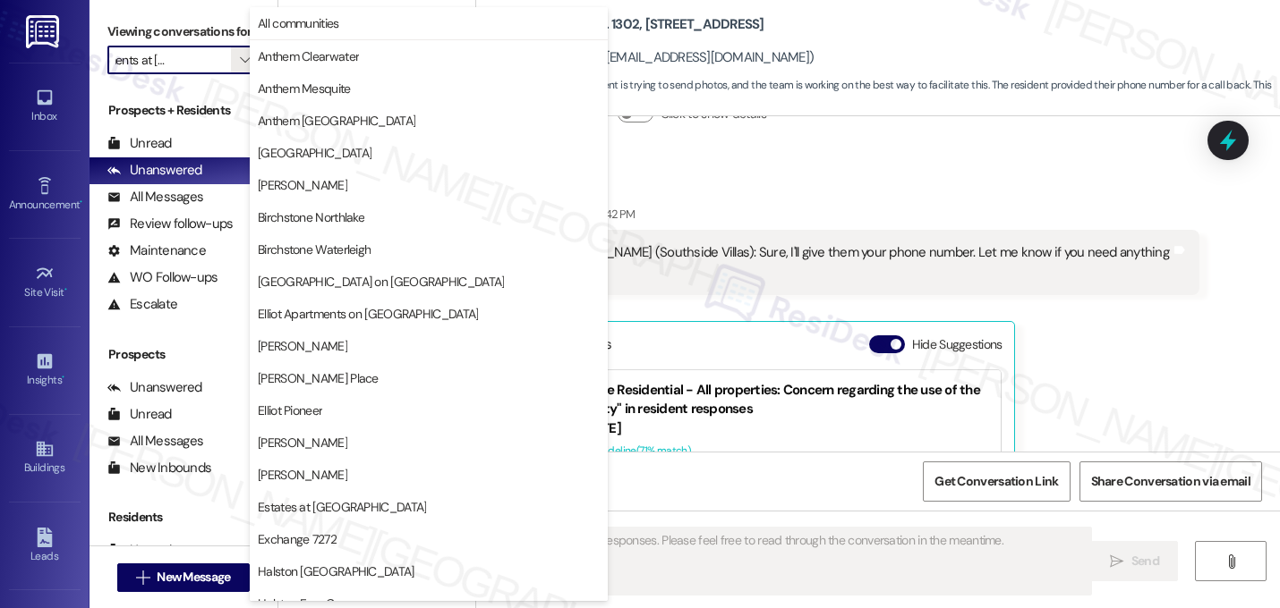
scroll to position [695, 0]
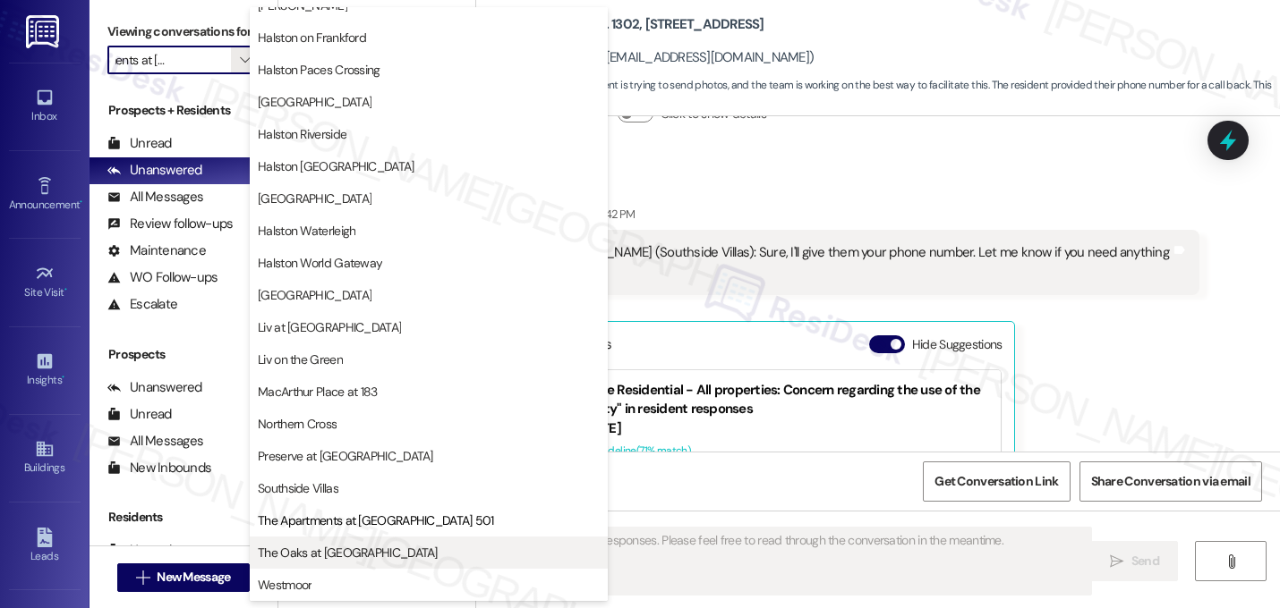
click at [309, 546] on span "The Oaks at Valley Ranch" at bounding box center [348, 553] width 180 height 18
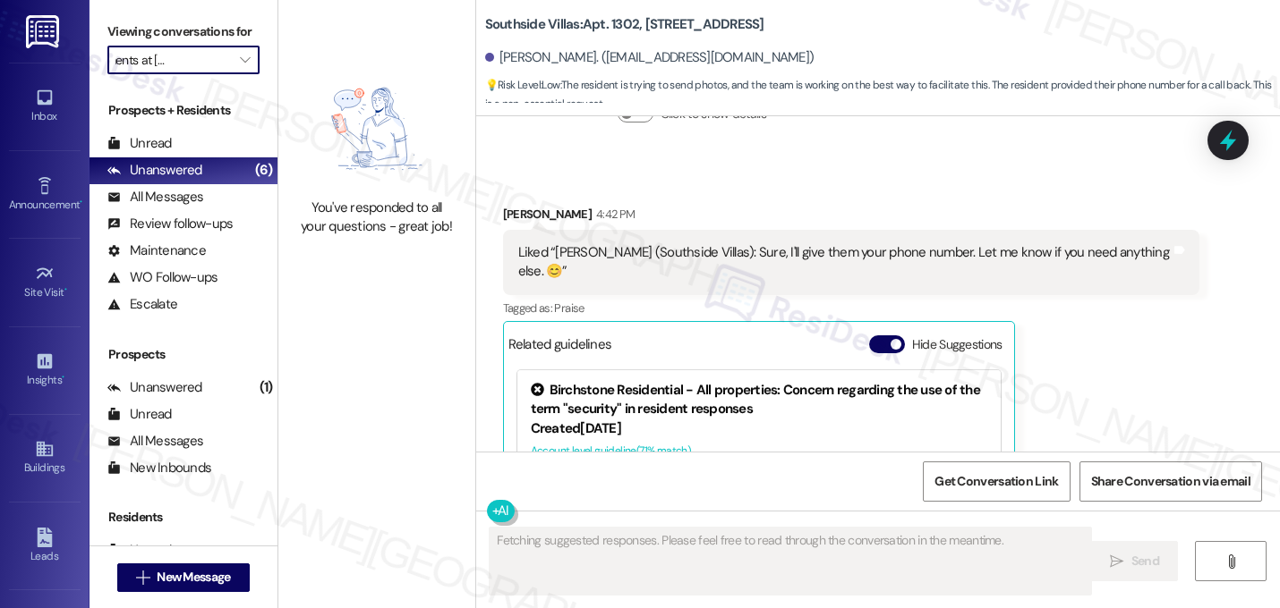
type input "The Oaks at Valley Ranch"
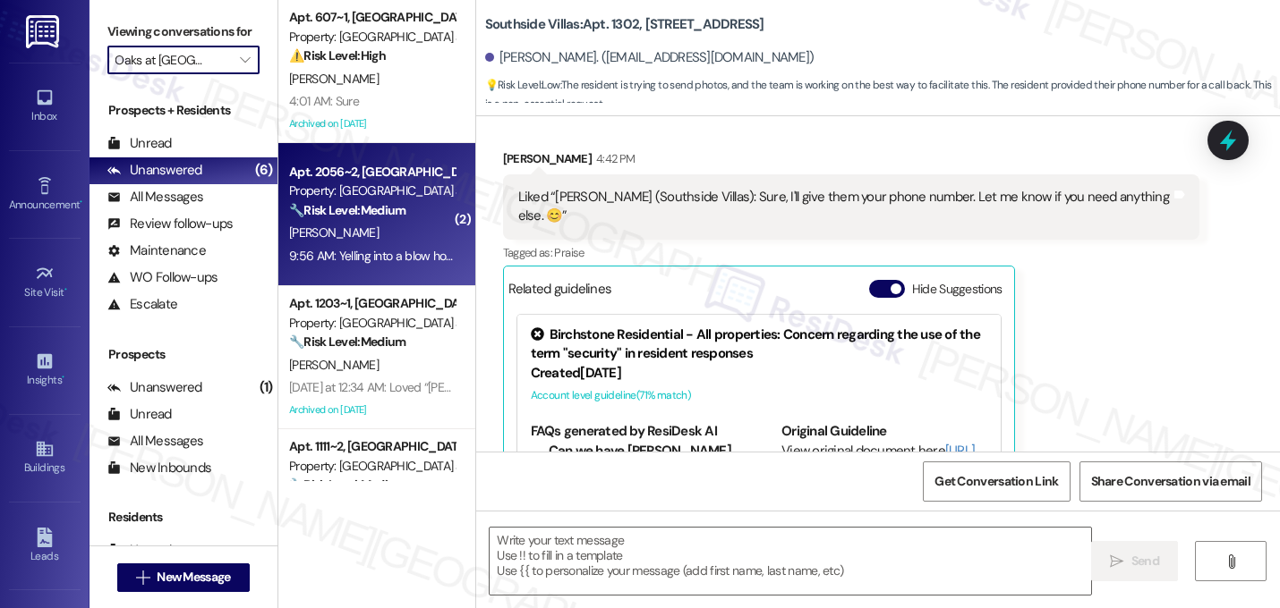
type textarea "Fetching suggested responses. Please feel free to read through the conversation…"
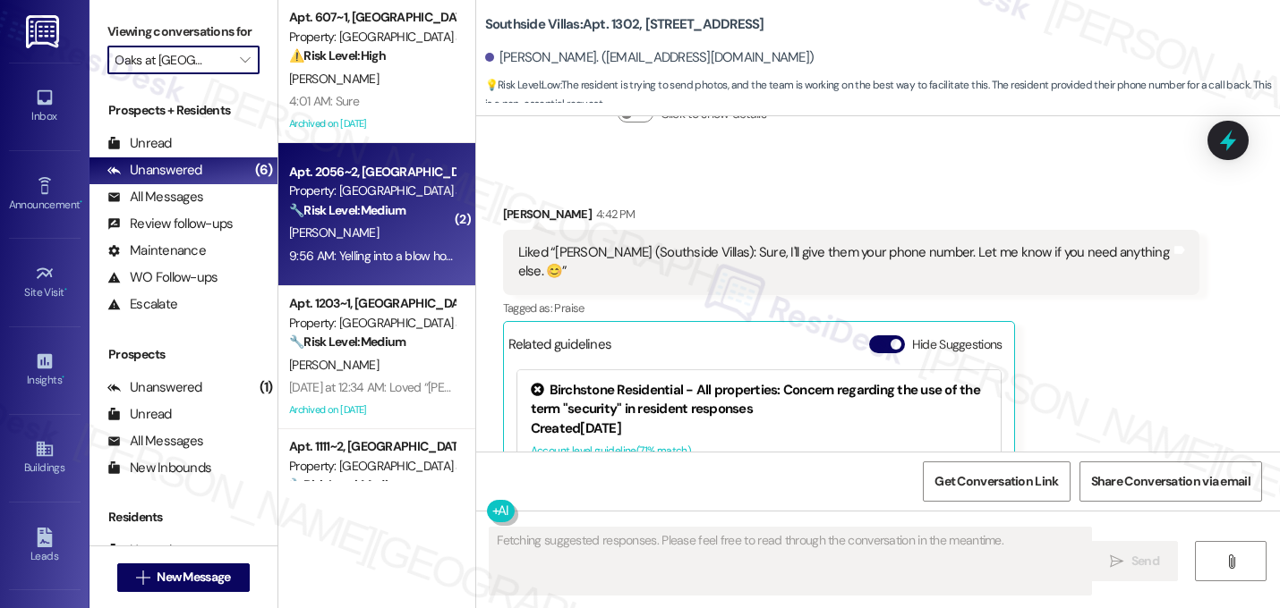
scroll to position [0, 0]
click at [355, 233] on div "F. Phemister" at bounding box center [371, 233] width 169 height 22
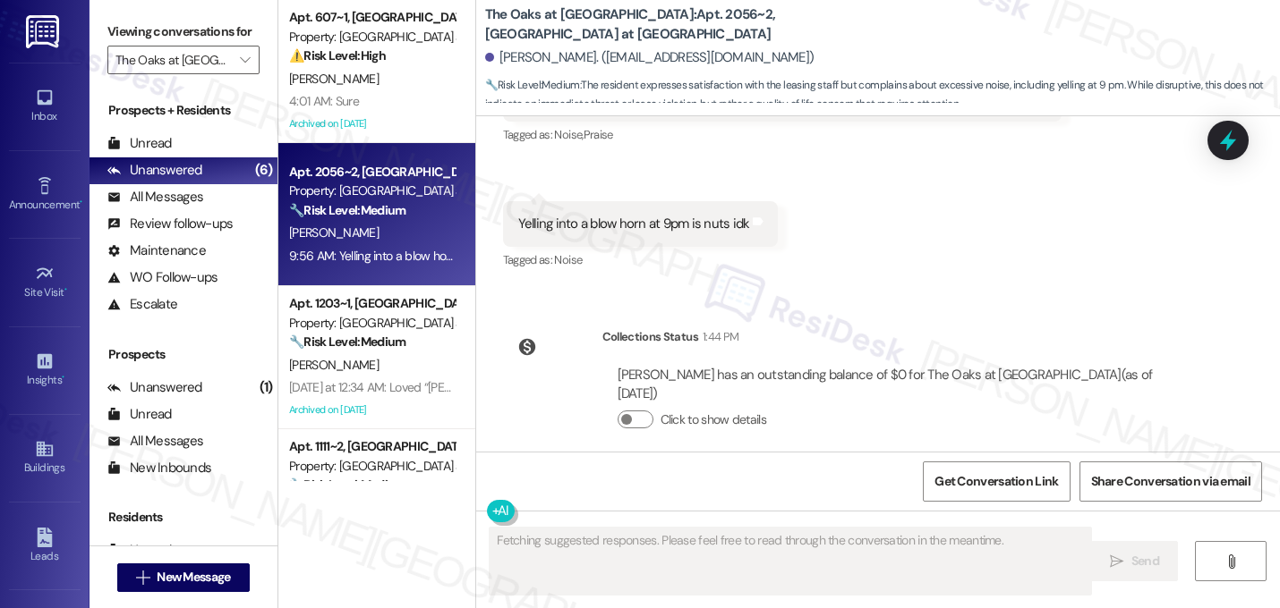
click at [855, 242] on div "Received via SMS Faith Phemister 9:55 AM Aside from the noise, great. Leasing s…" at bounding box center [878, 148] width 804 height 277
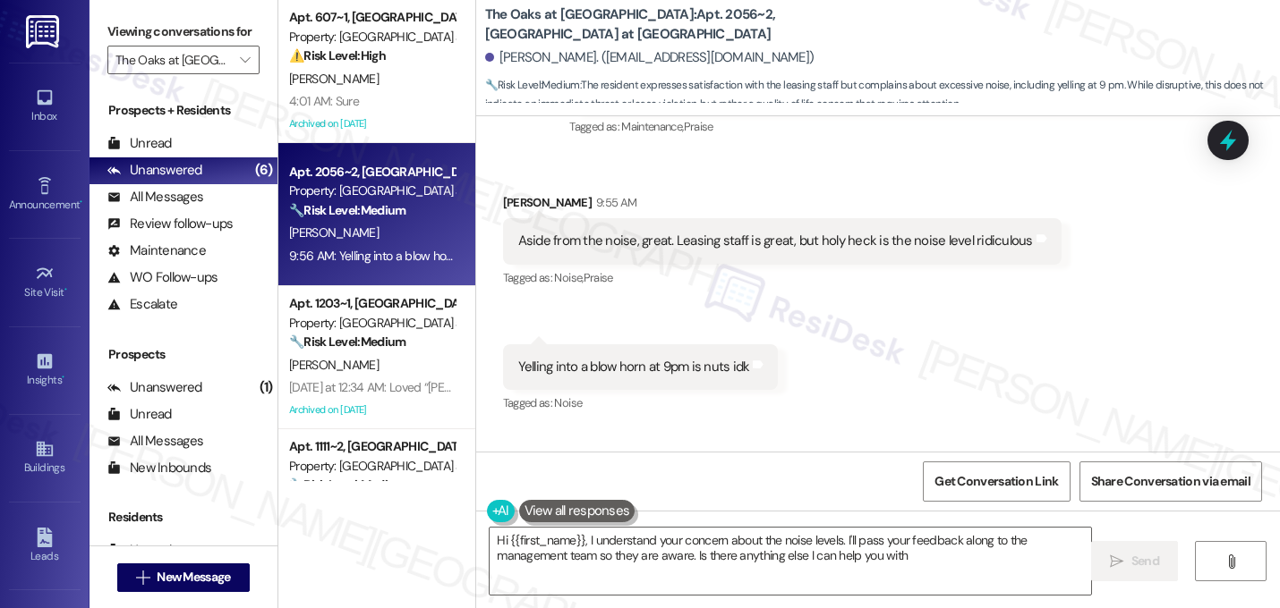
type textarea "Hi {{first_name}}, I understand your concern about the noise levels. I'll pass …"
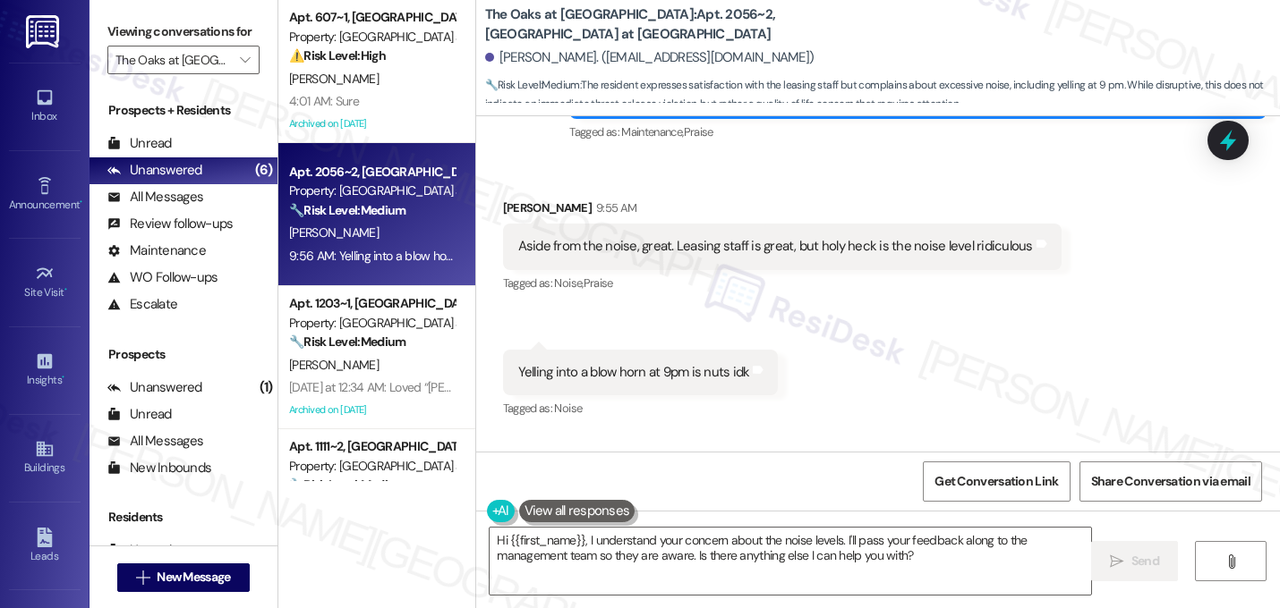
scroll to position [3045, 0]
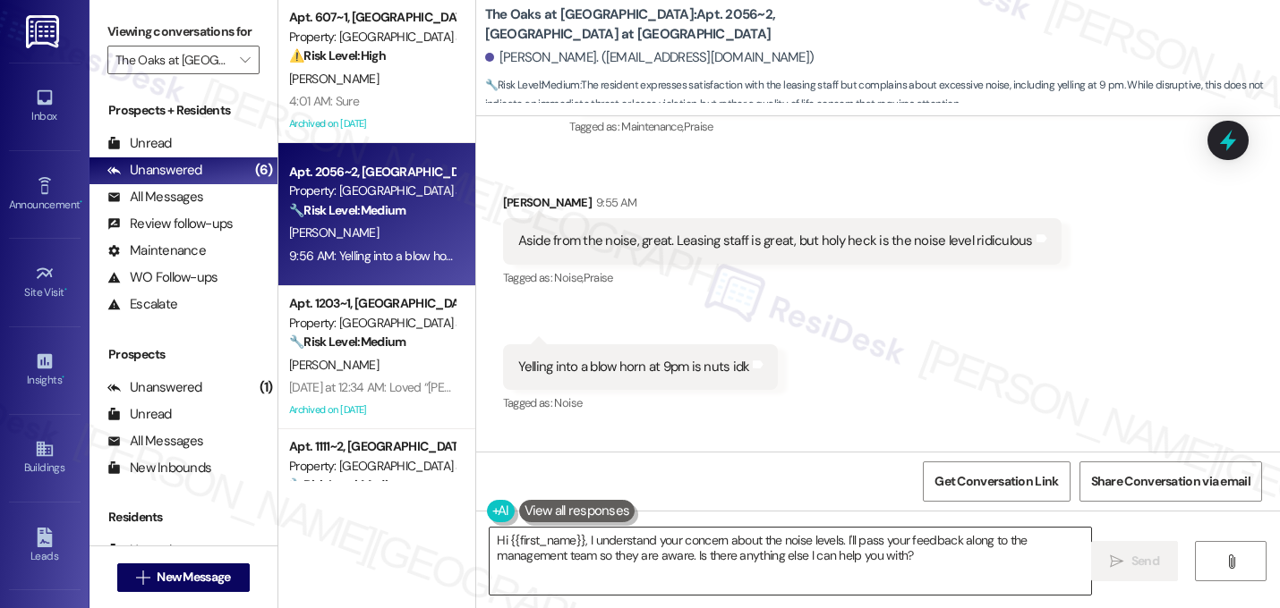
click at [719, 554] on textarea "Hi {{first_name}}, I understand your concern about the noise levels. I'll pass …" at bounding box center [789, 561] width 601 height 67
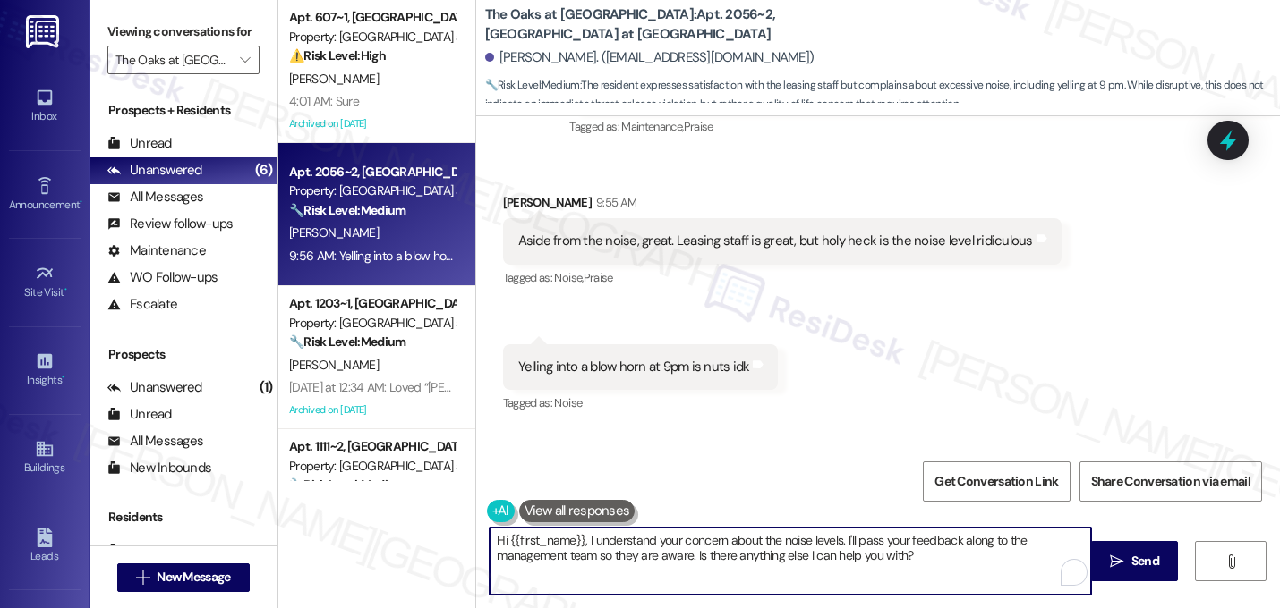
click at [719, 554] on textarea "Hi {{first_name}}, I understand your concern about the noise levels. I'll pass …" at bounding box center [789, 561] width 601 height 67
type textarea "Oh, I'm sorry about the loud noise. Thanks for bringing this to our attention, …"
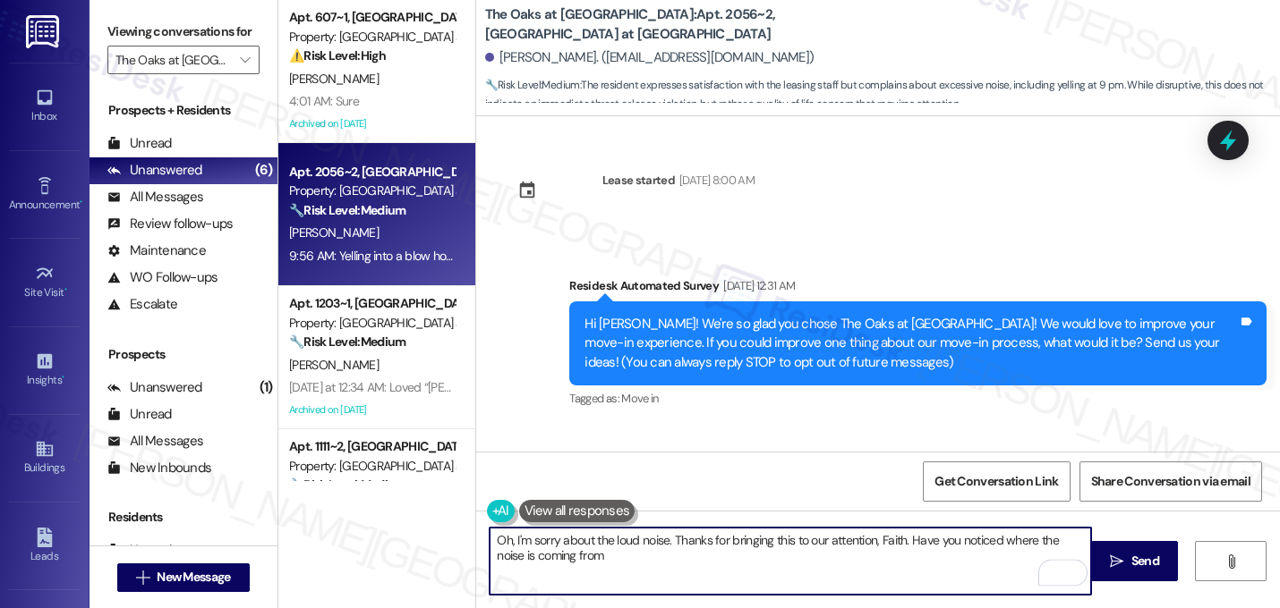
scroll to position [3045, 0]
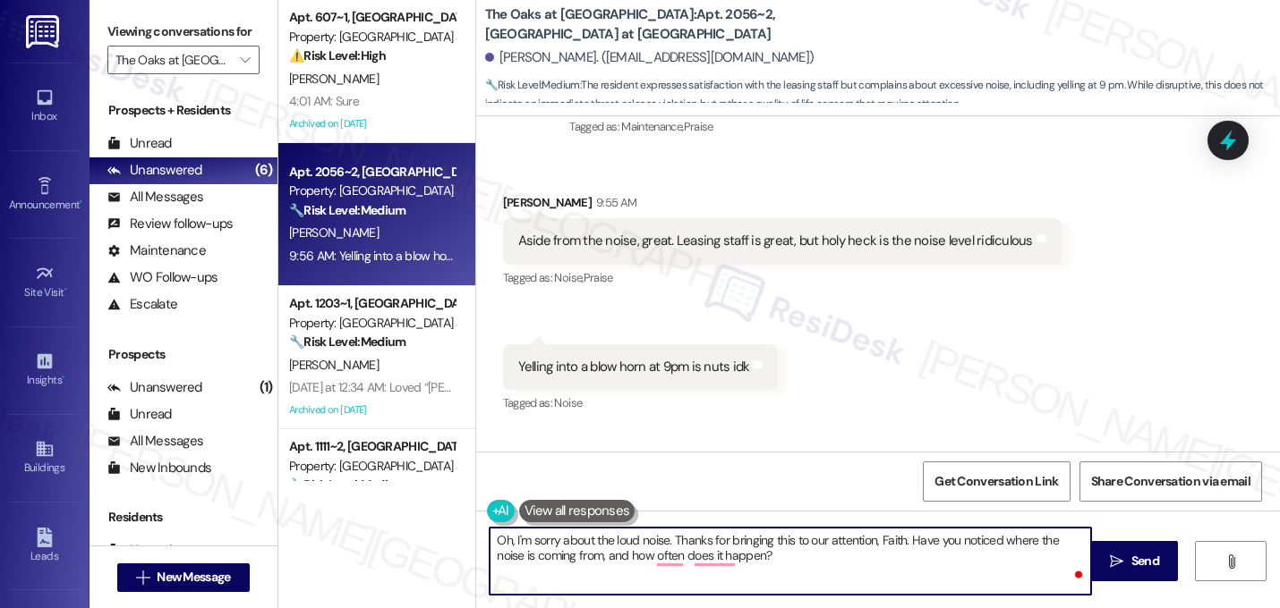
click at [633, 560] on textarea "Oh, I'm sorry about the loud noise. Thanks for bringing this to our attention, …" at bounding box center [789, 561] width 601 height 67
type textarea "Oh, I'm sorry about the loud noise. Thanks for bringing this to our attention, …"
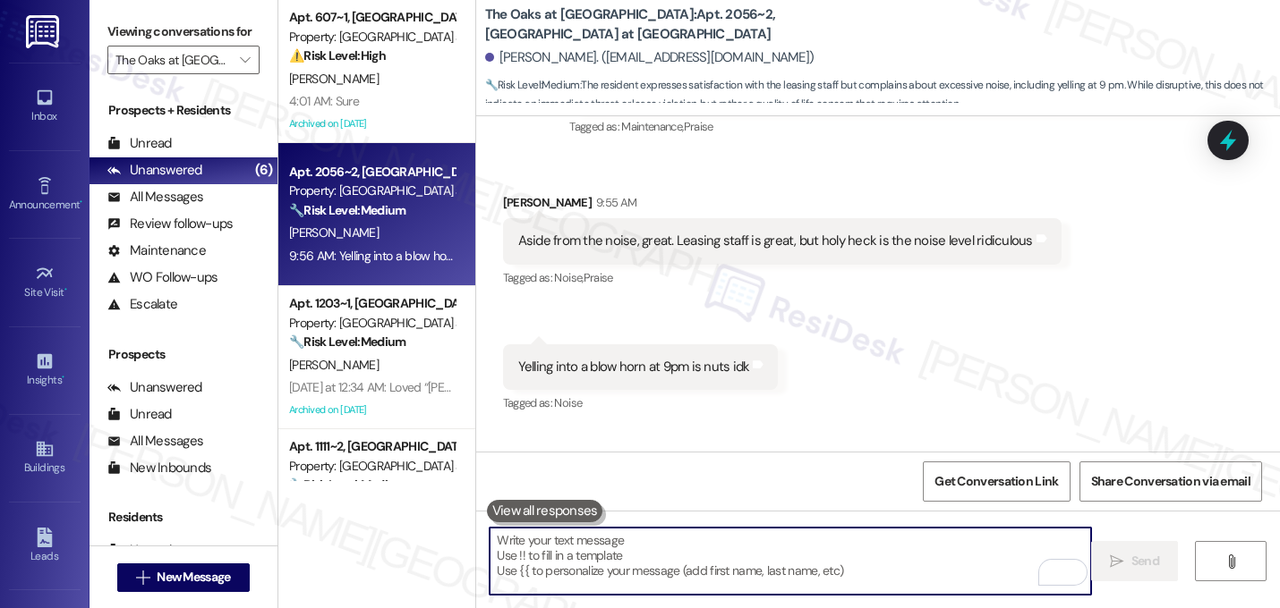
paste textarea "I’m sorry about the loud noise, Faith—thanks for letting us know. Could you sha…"
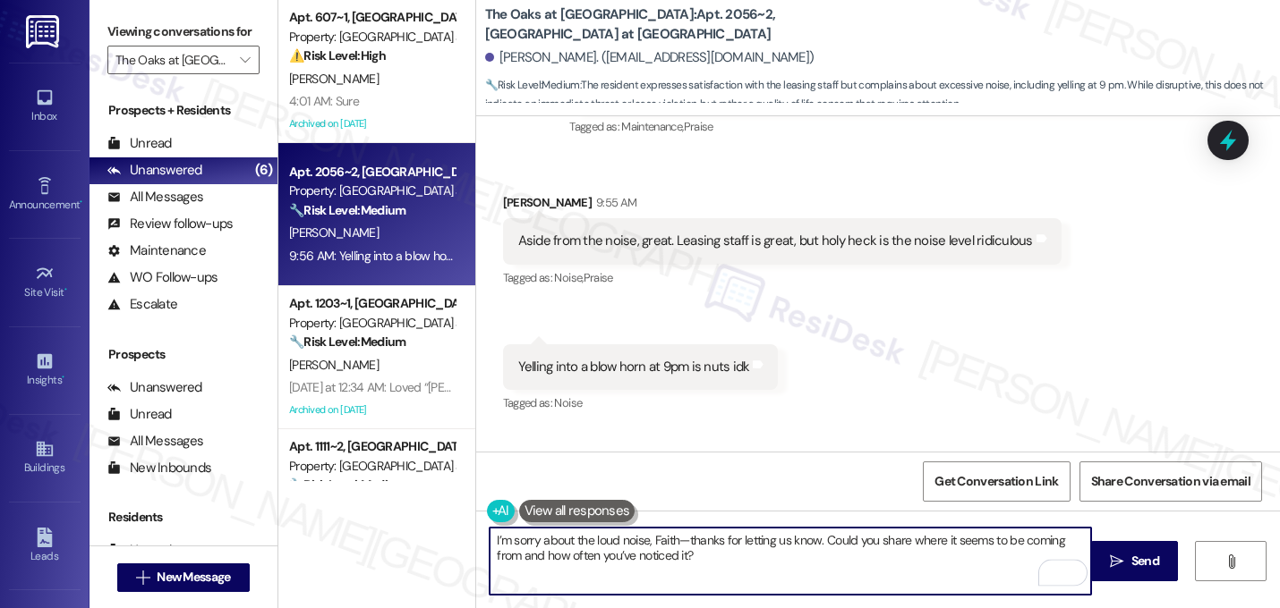
click at [684, 546] on textarea "I’m sorry about the loud noise, Faith—thanks for letting us know. Could you sha…" at bounding box center [789, 561] width 601 height 67
click at [661, 314] on div "Received via SMS Faith Phemister 9:55 AM Aside from the noise, great. Leasing s…" at bounding box center [878, 291] width 804 height 277
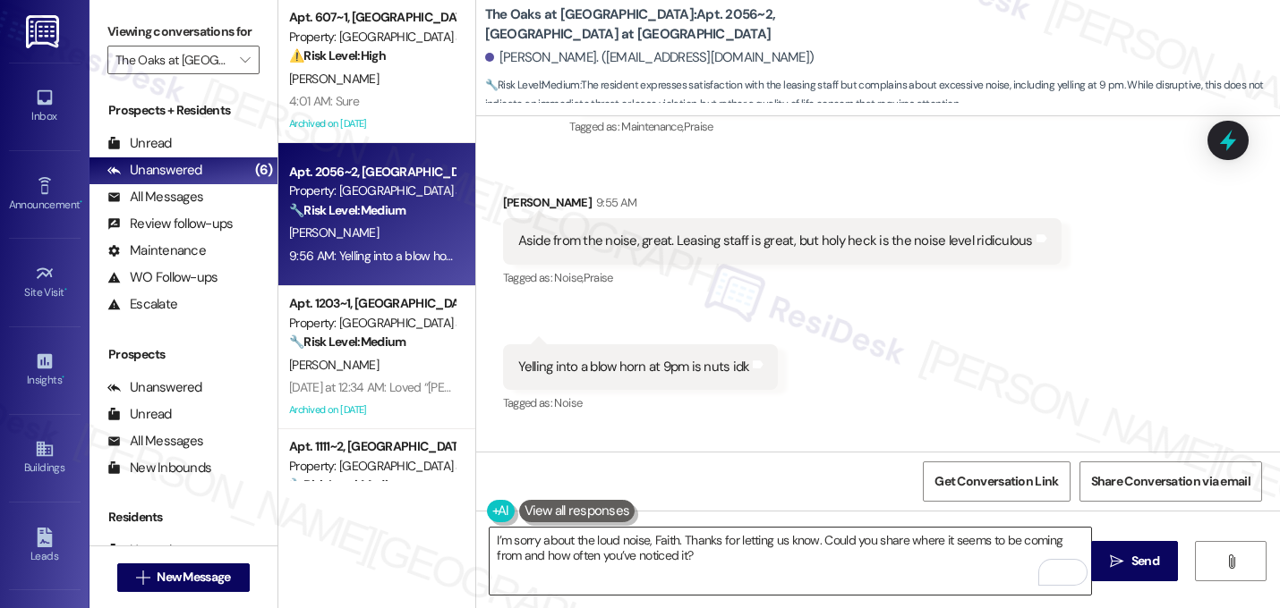
click at [489, 539] on textarea "I’m sorry about the loud noise, Faith. Thanks for letting us know. Could you sh…" at bounding box center [789, 561] width 601 height 67
click at [640, 309] on div "Received via SMS Faith Phemister 9:55 AM Aside from the noise, great. Leasing s…" at bounding box center [878, 291] width 804 height 277
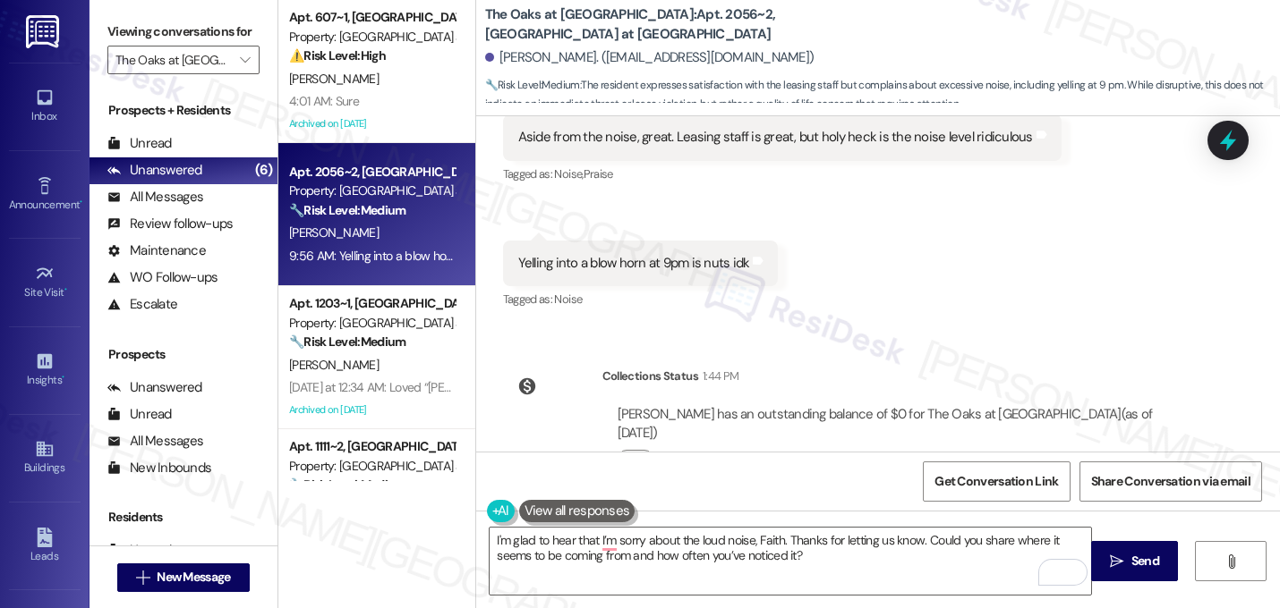
scroll to position [3152, 0]
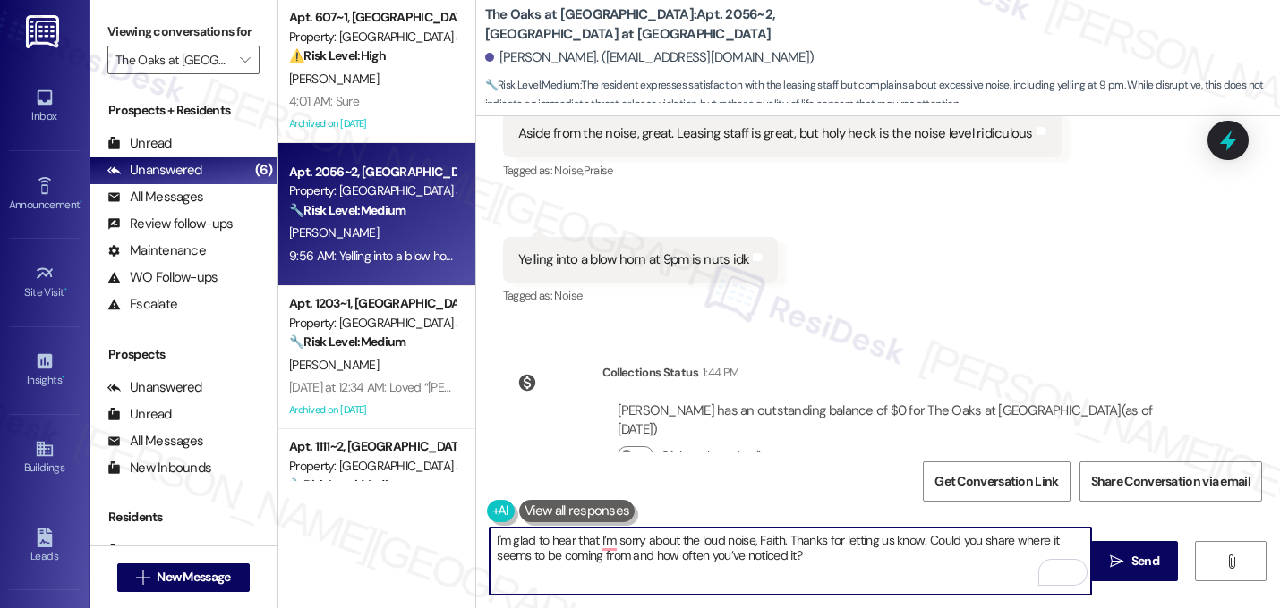
click at [528, 543] on textarea "I'm glad to hear that I’m sorry about the loud noise, Faith. Thanks for letting…" at bounding box center [789, 561] width 601 height 67
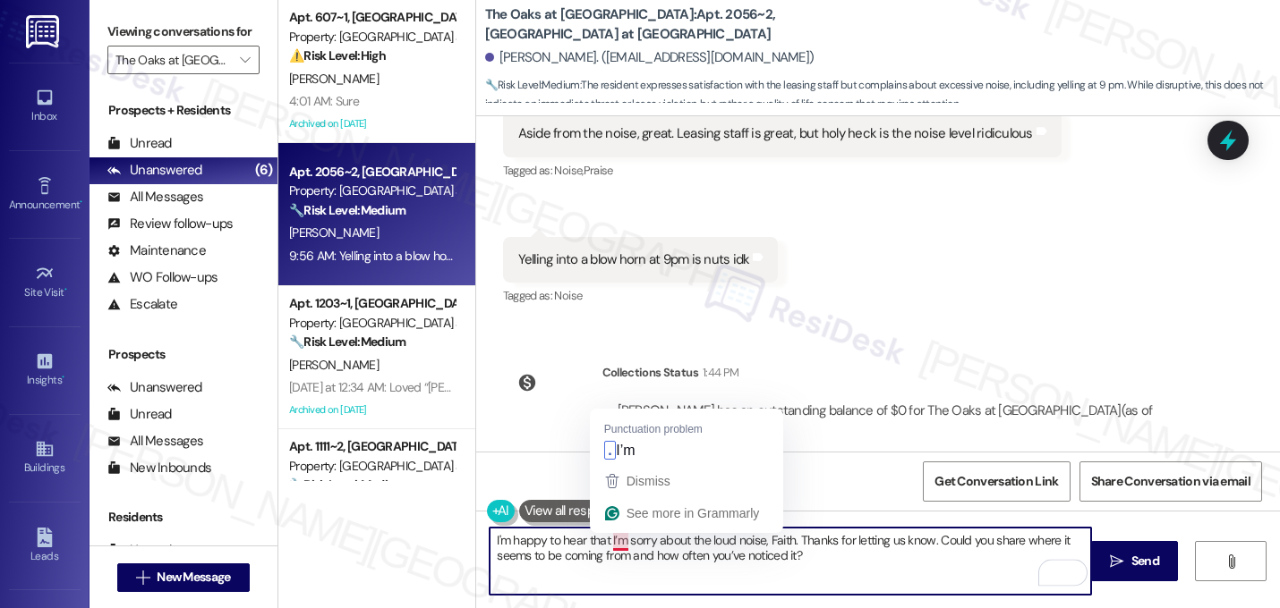
click at [600, 548] on textarea "I'm happy to hear that I’m sorry about the loud noise, Faith. Thanks for lettin…" at bounding box center [789, 561] width 601 height 67
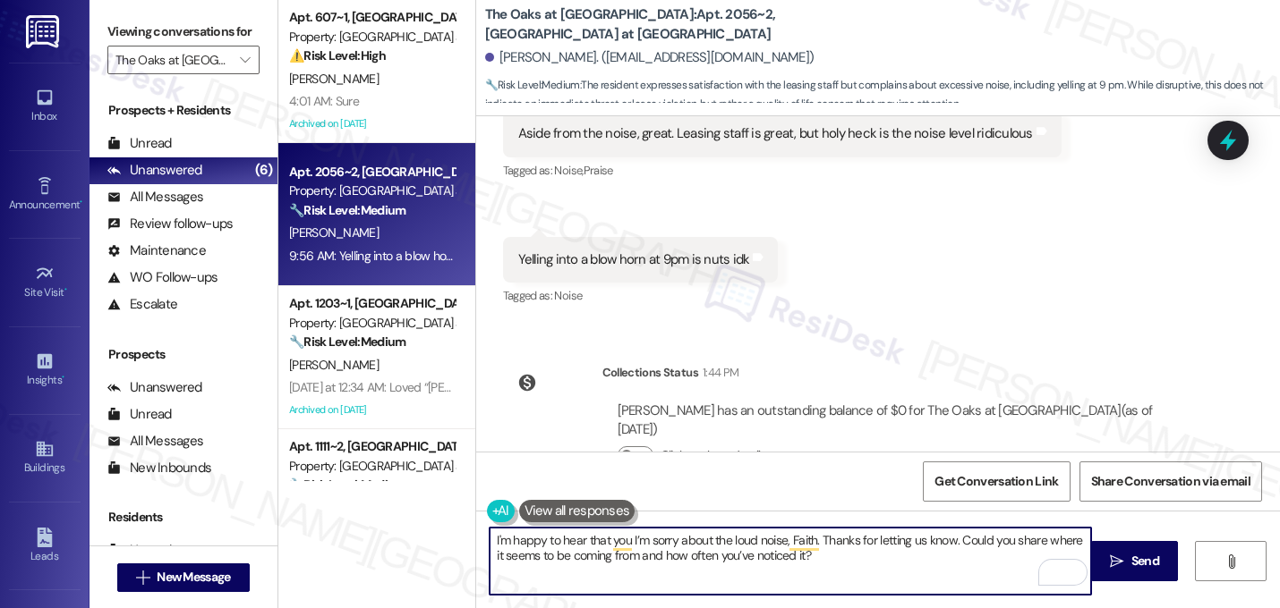
click at [711, 128] on div "Aside from the noise, great. Leasing staff is great, but holy heck is the noise…" at bounding box center [775, 133] width 514 height 19
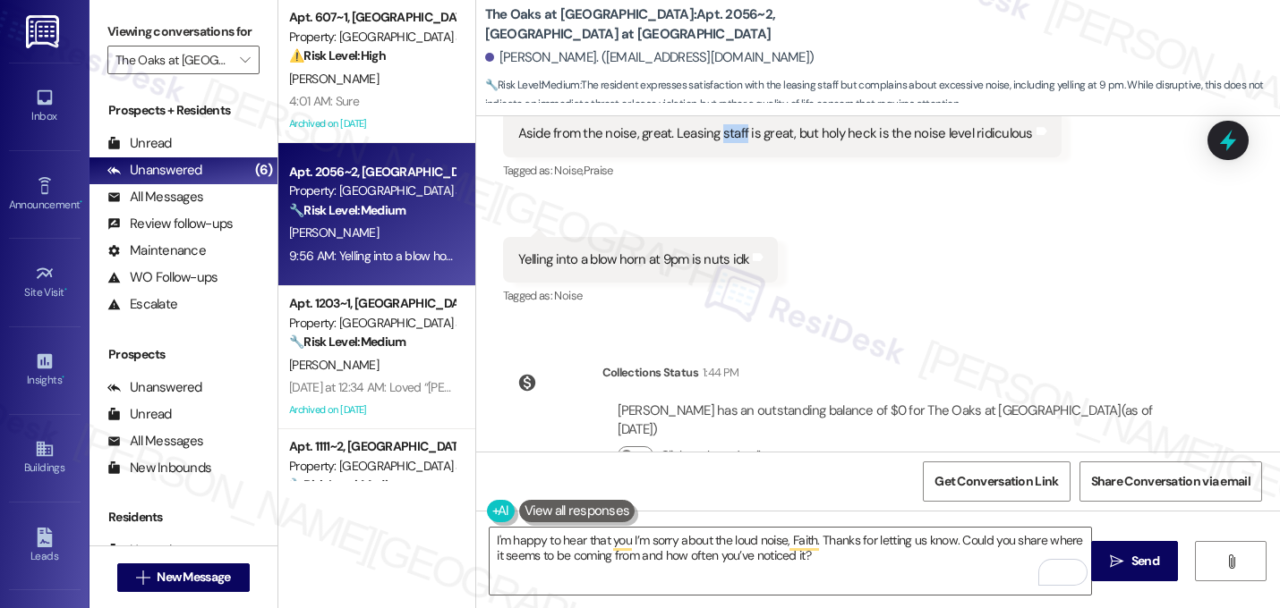
click at [711, 128] on div "Aside from the noise, great. Leasing staff is great, but holy heck is the noise…" at bounding box center [775, 133] width 514 height 19
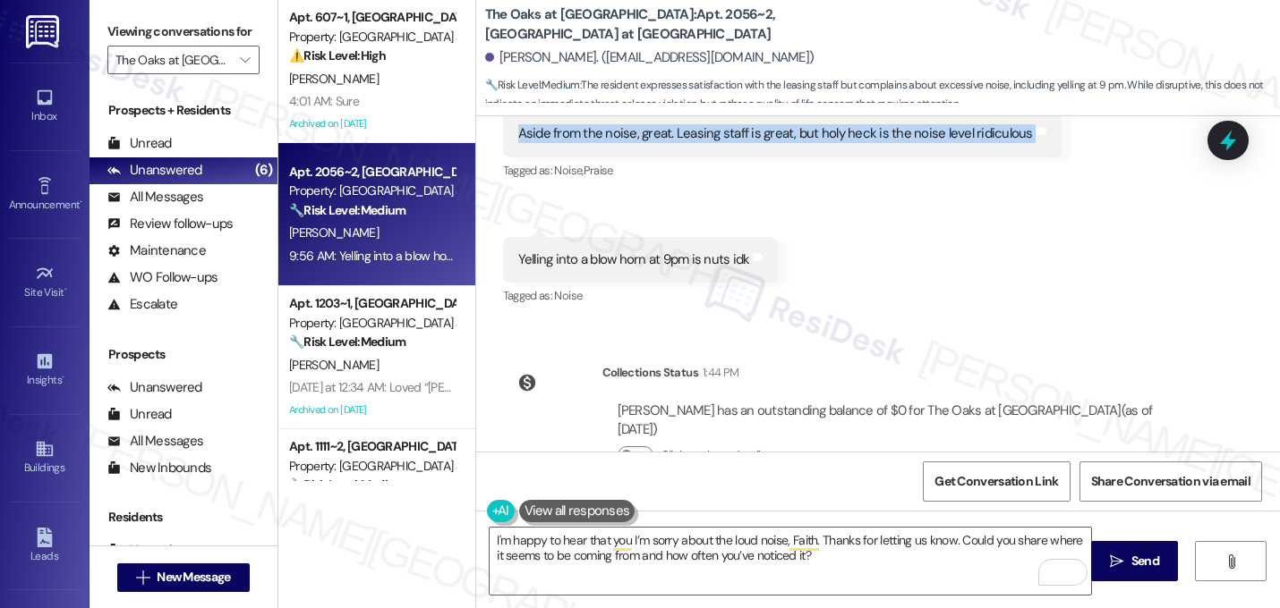
click at [711, 128] on div "Aside from the noise, great. Leasing staff is great, but holy heck is the noise…" at bounding box center [775, 133] width 514 height 19
copy div "Aside from the noise, great. Leasing staff is great, but holy heck is the noise…"
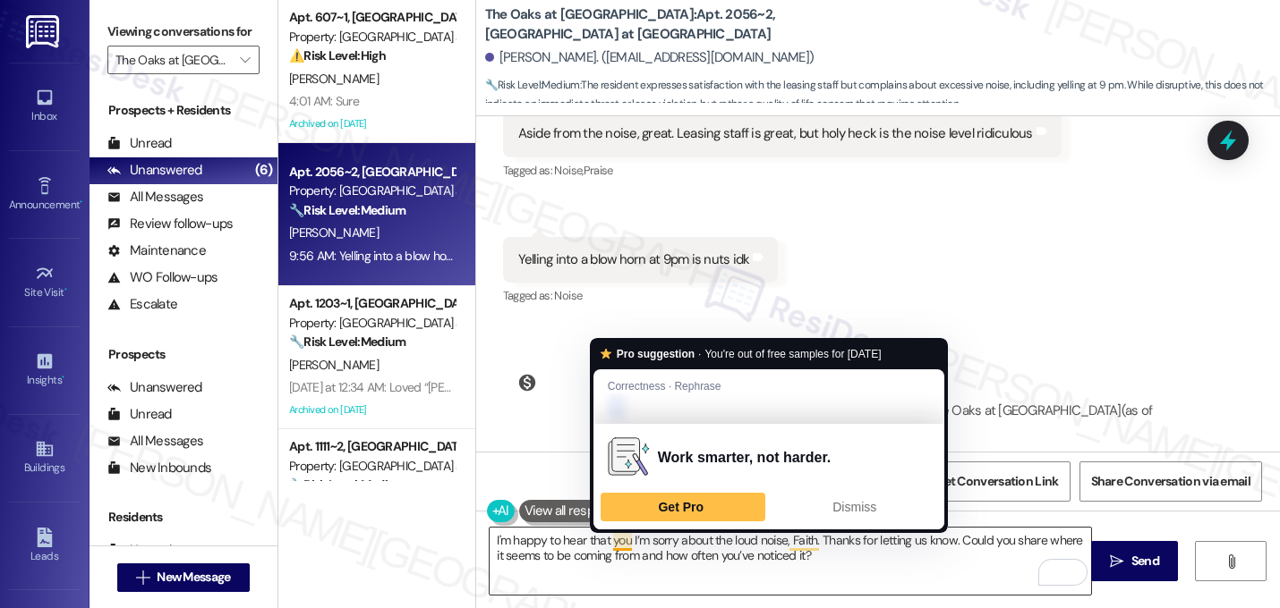
click at [605, 544] on textarea "I'm happy to hear that you I’m sorry about the loud noise, Faith. Thanks for le…" at bounding box center [789, 561] width 601 height 67
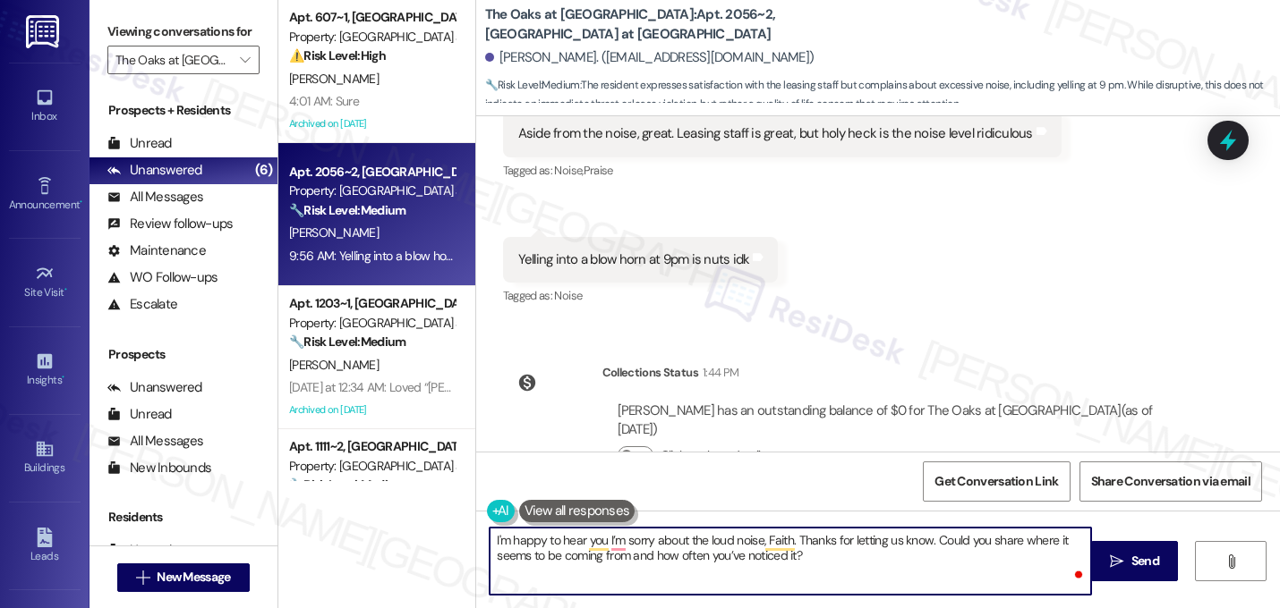
paste textarea "the leasing staff has been helpful,"
click at [772, 549] on textarea "I'm happy to hear the leasing staff has been helpful,you I’m sorry about the lo…" at bounding box center [789, 561] width 601 height 67
type textarea "I'm happy to hear the leasing staff has been helpful! I’m sorry about the loud …"
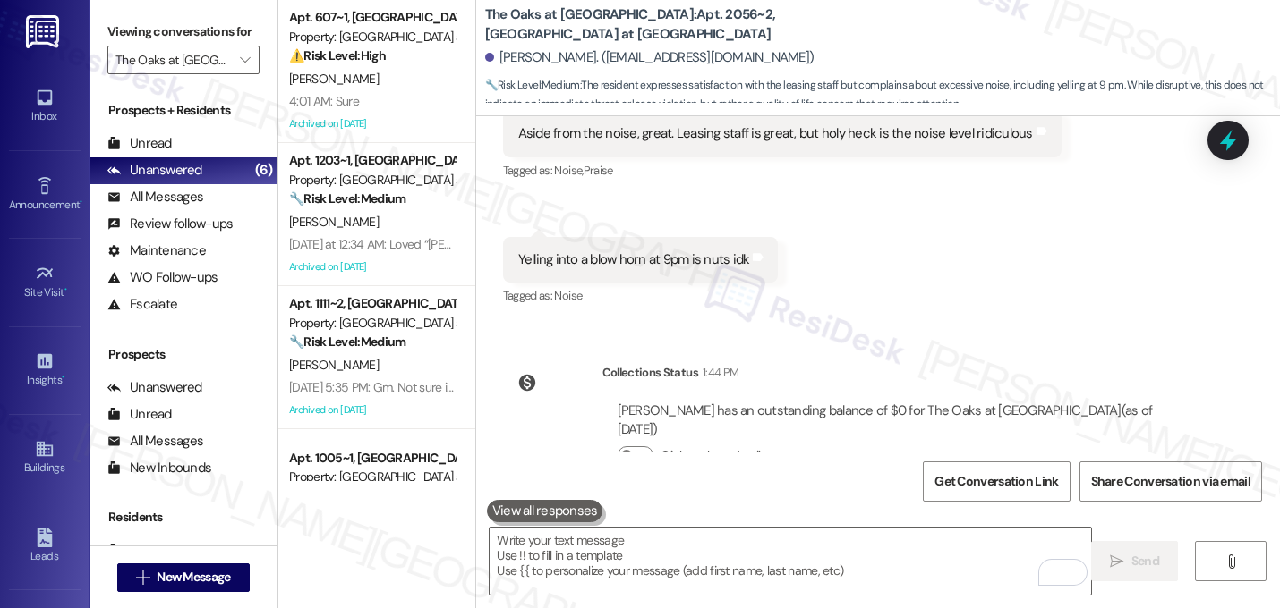
click at [954, 361] on div "Collections Status 1:44 PM Faith Phemister has an outstanding balance of $0 for…" at bounding box center [851, 428] width 724 height 157
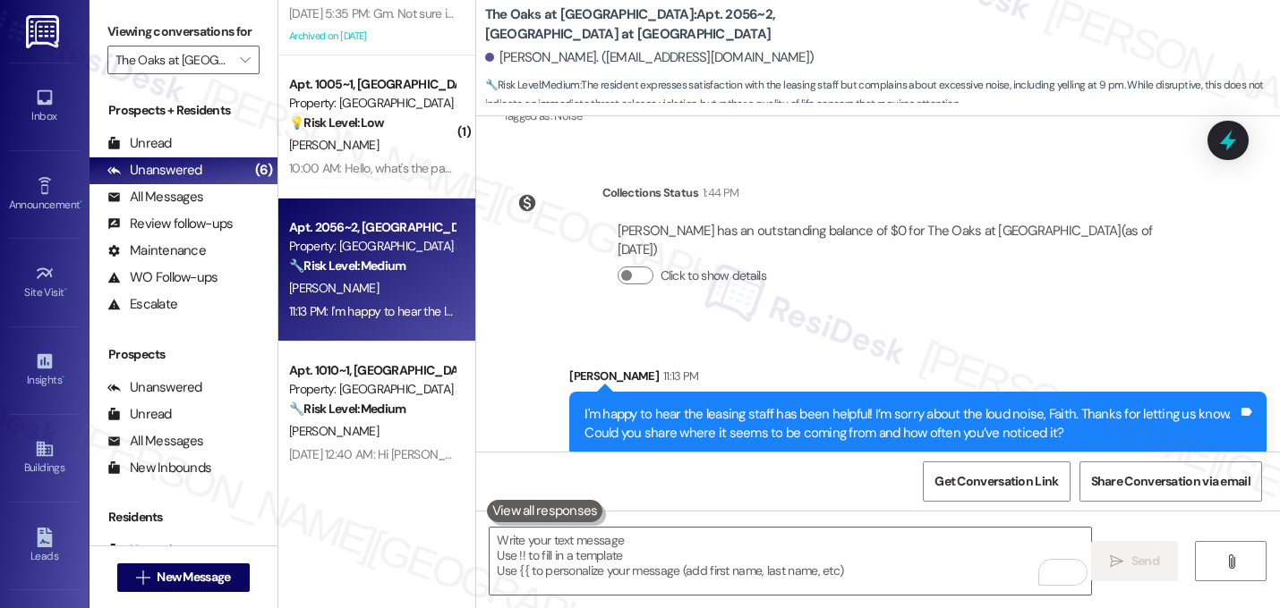
scroll to position [378, 0]
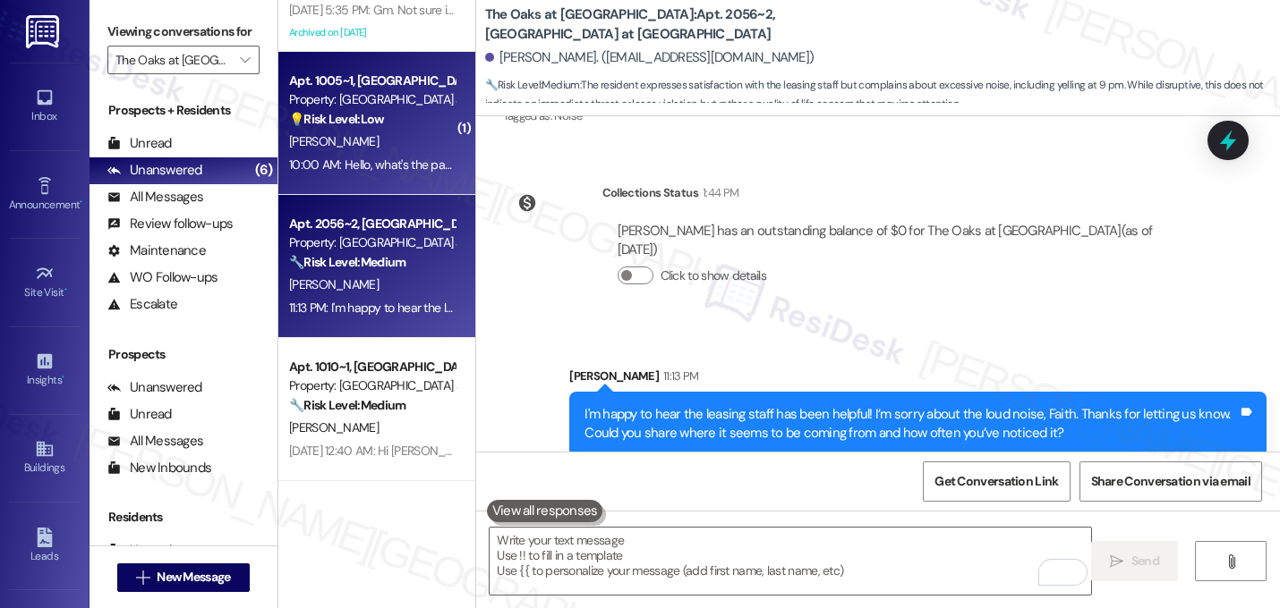
click at [363, 111] on strong "💡 Risk Level: Low" at bounding box center [336, 119] width 95 height 16
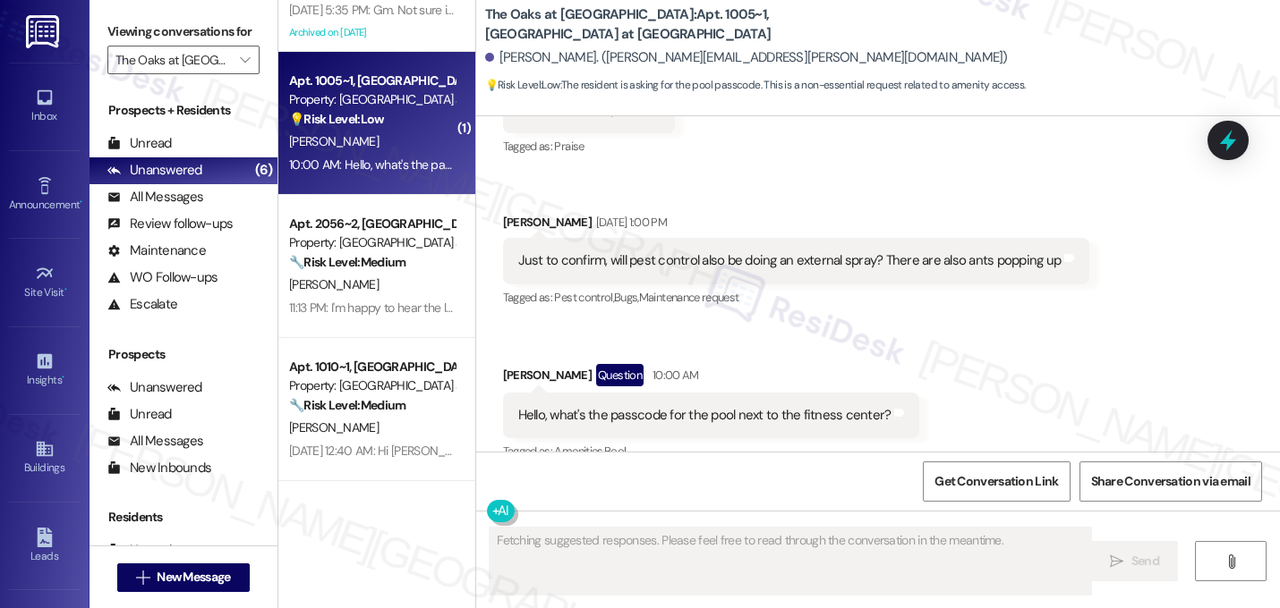
scroll to position [7626, 0]
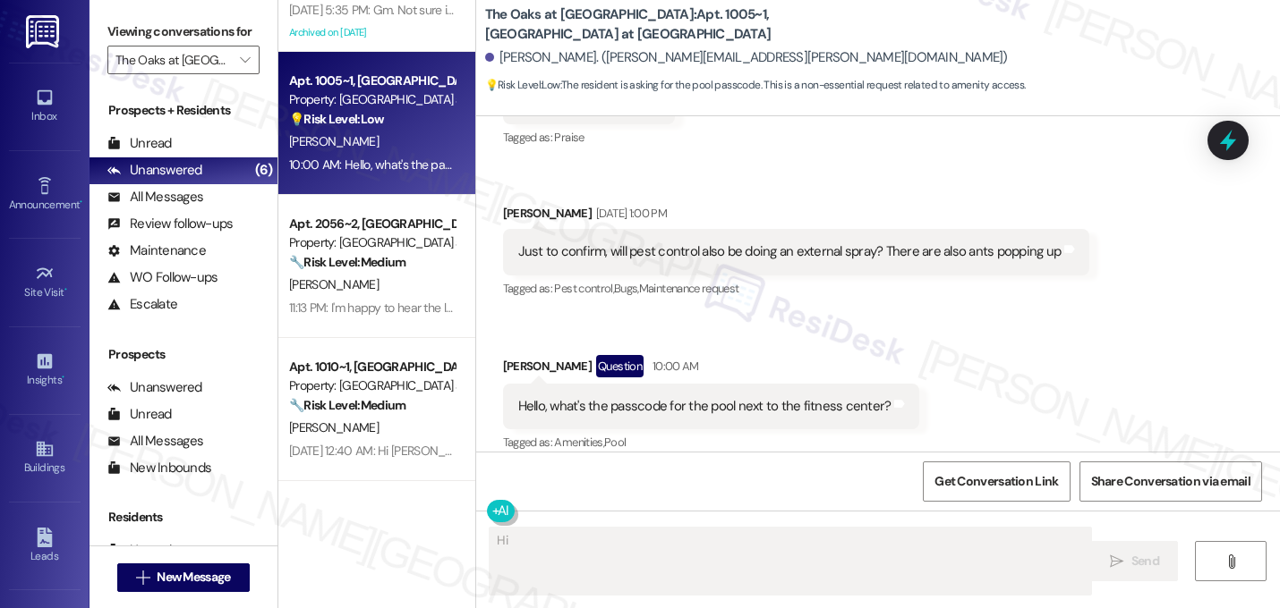
click at [1018, 357] on div "Received via SMS Esha Shah Sep 16, 2025 at 6:11 AM Thanks for the update! Tags …" at bounding box center [878, 241] width 804 height 456
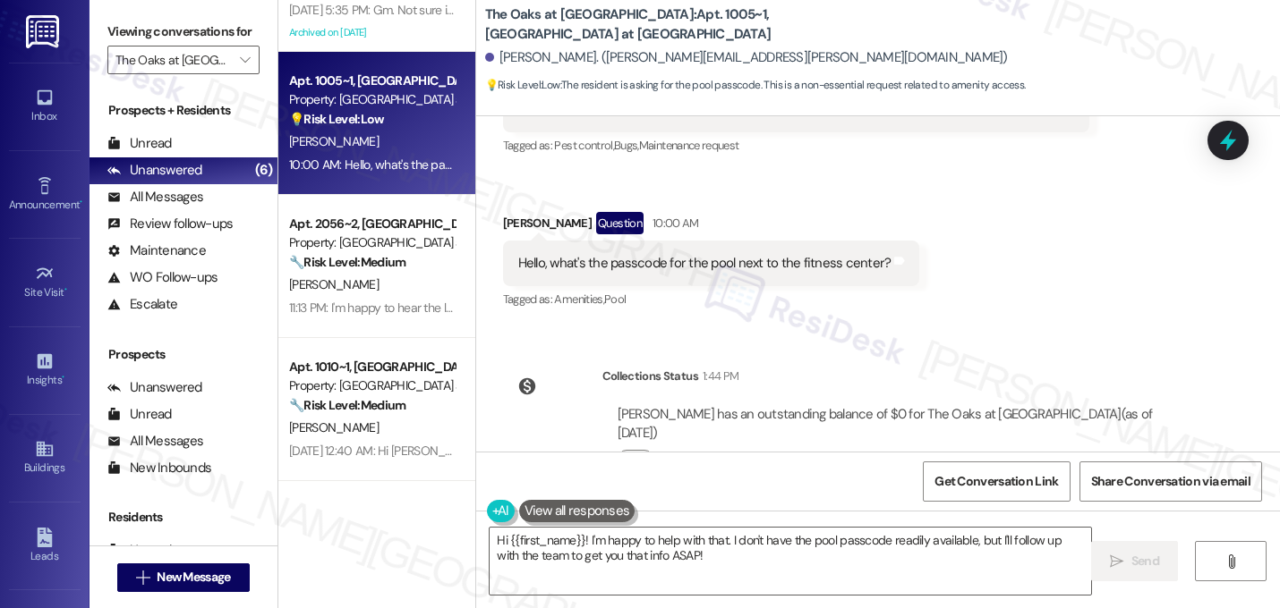
scroll to position [7791, 0]
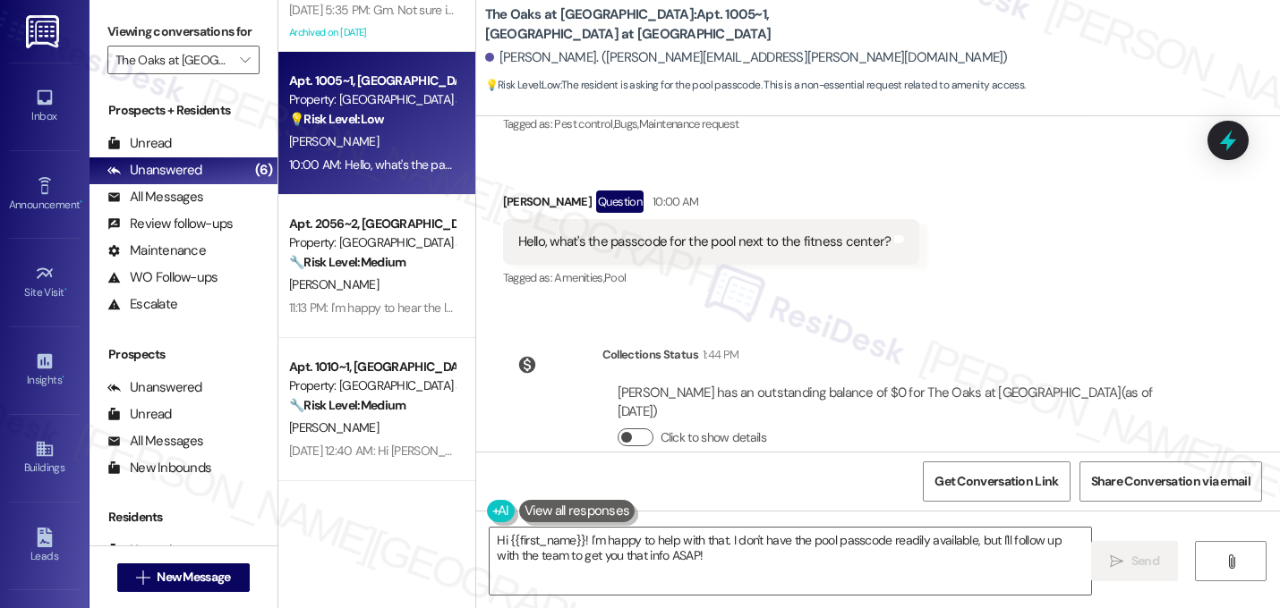
click at [621, 432] on span "button" at bounding box center [626, 437] width 11 height 11
click at [623, 429] on button "Click to hide details" at bounding box center [635, 438] width 36 height 18
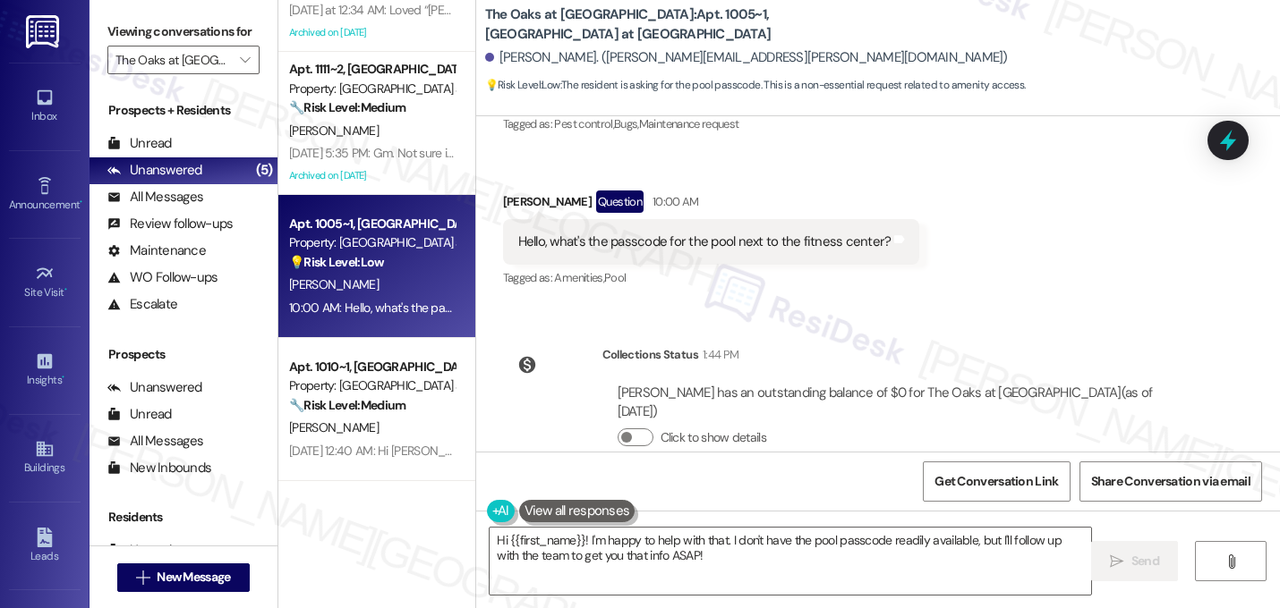
scroll to position [234, 0]
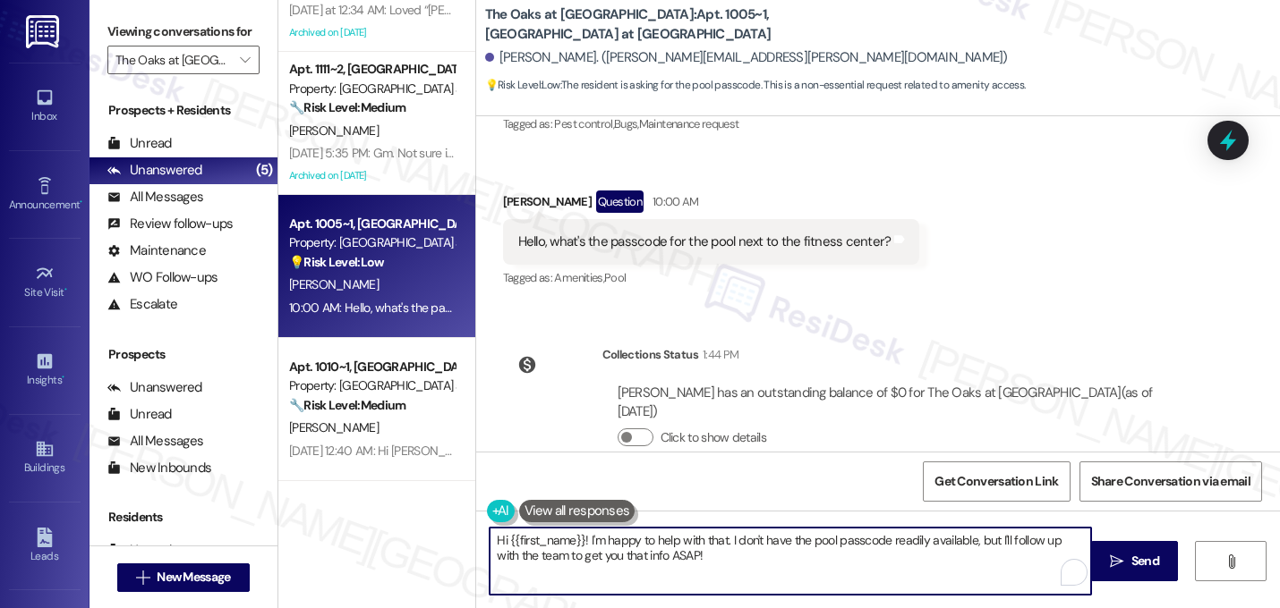
click at [711, 566] on textarea "Hi {{first_name}}! I'm happy to help with that. I don't have the pool passcode …" at bounding box center [789, 561] width 601 height 67
drag, startPoint x: 1050, startPoint y: 545, endPoint x: 731, endPoint y: 536, distance: 319.6
click at [731, 537] on textarea "Hi {{first_name}}! I'm happy to help with that. I don't have the pool passcode …" at bounding box center [789, 561] width 601 height 67
click at [950, 540] on textarea "Hi {{first_name}}! I'm happy to help with that. Let me check with the team to g…" at bounding box center [789, 561] width 601 height 67
drag, startPoint x: 1008, startPoint y: 540, endPoint x: 945, endPoint y: 538, distance: 63.6
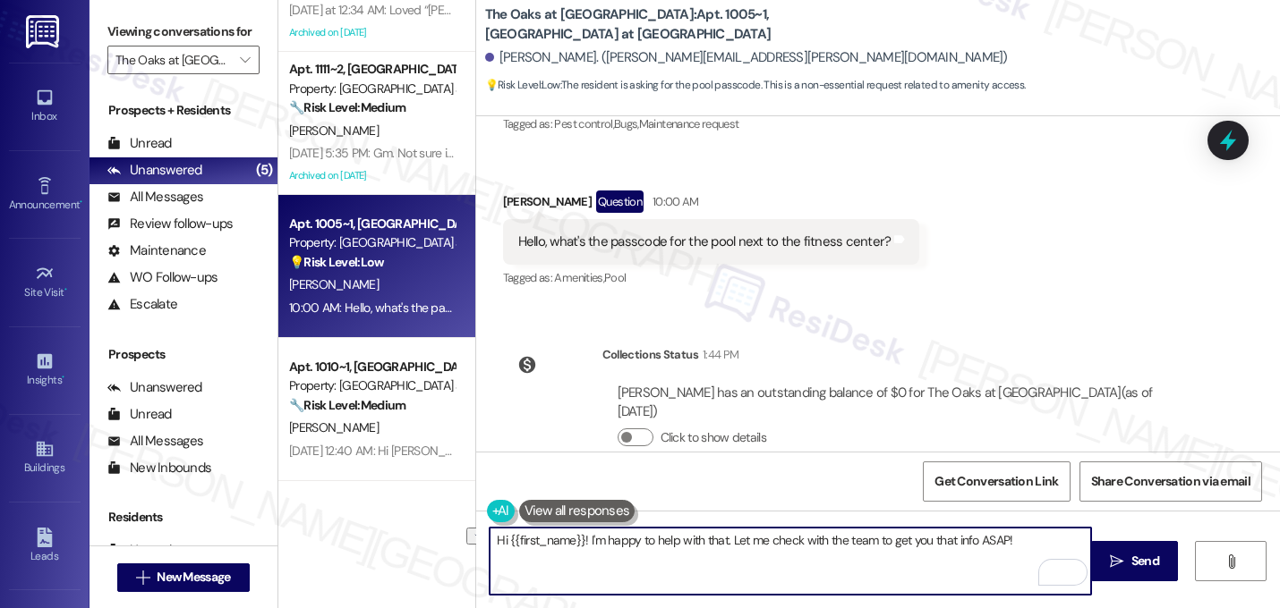
click at [945, 538] on textarea "Hi {{first_name}}! I'm happy to help with that. Let me check with the team to g…" at bounding box center [789, 561] width 601 height 67
type textarea "Hi {{first_name}}! I'm happy to help with that. Let me check with the team to g…"
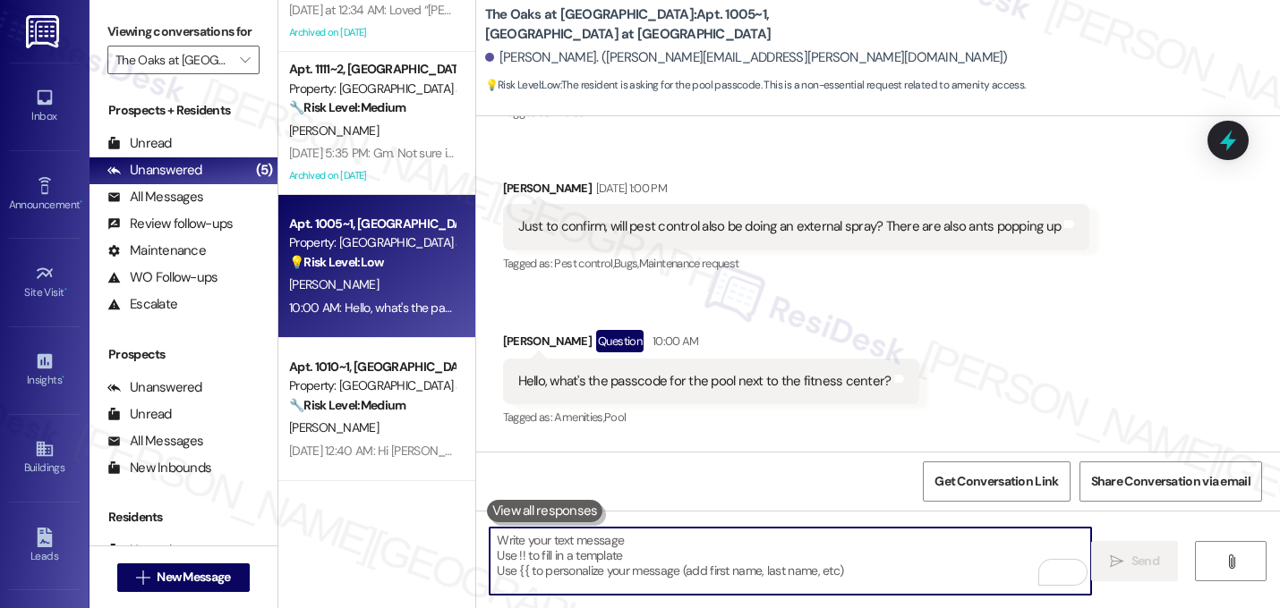
scroll to position [7626, 0]
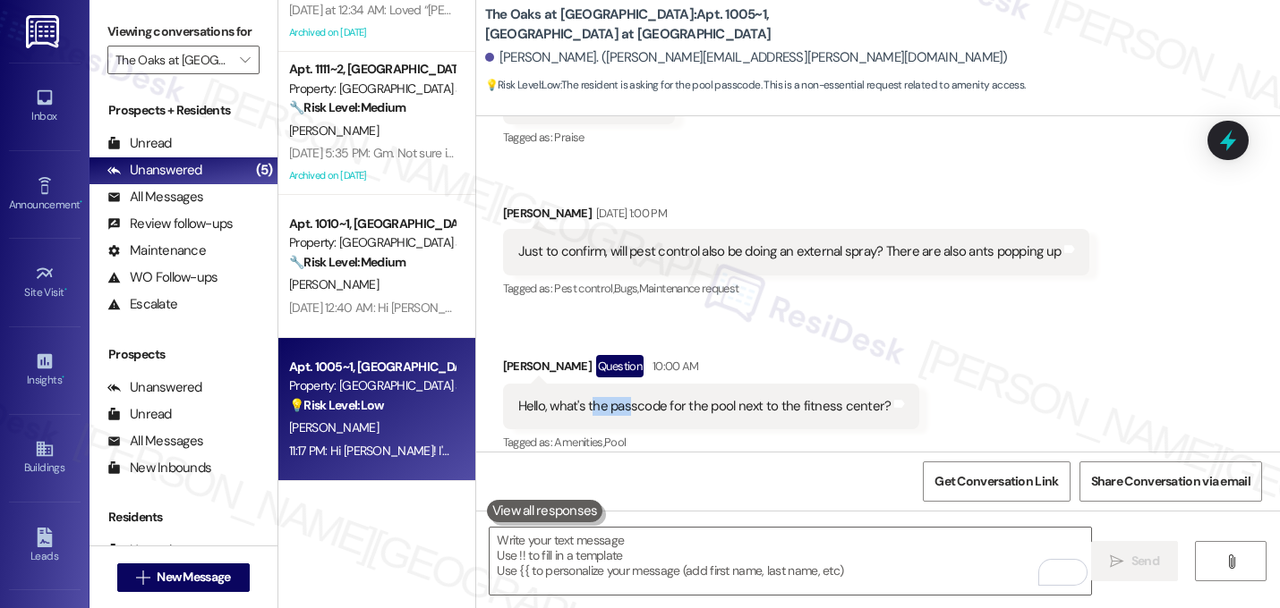
drag, startPoint x: 584, startPoint y: 387, endPoint x: 623, endPoint y: 368, distance: 42.8
click at [623, 384] on div "Hello, what's the passcode for the pool next to the fitness center? Tags and no…" at bounding box center [711, 407] width 417 height 46
click at [761, 397] on div "Hello, what's the passcode for the pool next to the fitness center?" at bounding box center [704, 406] width 373 height 19
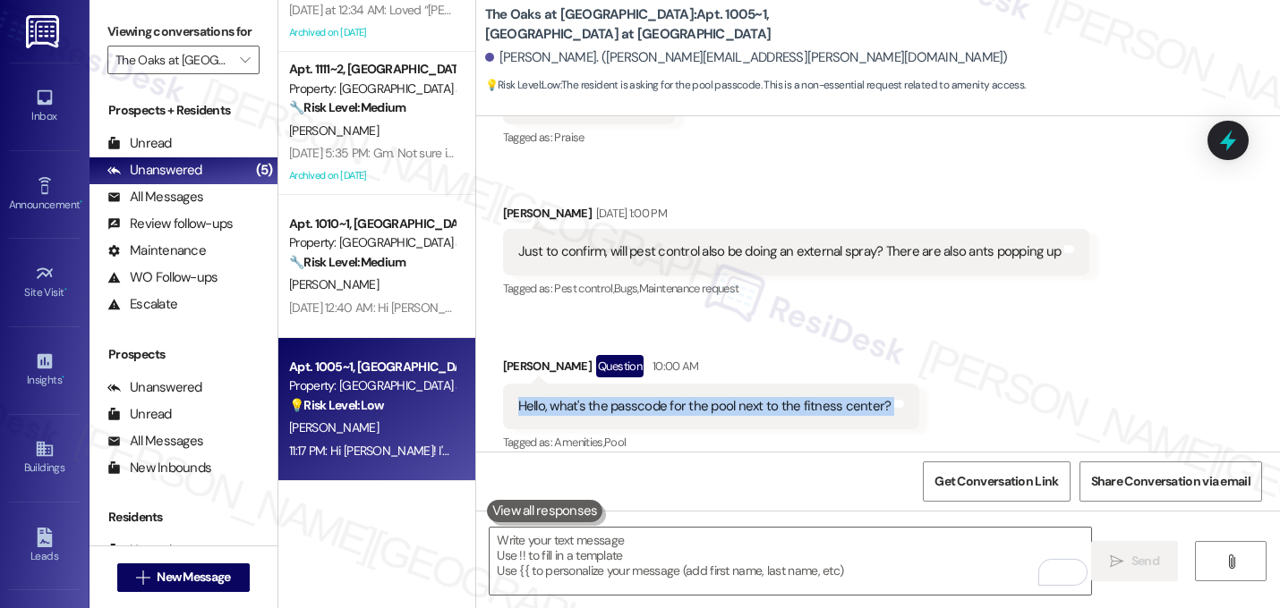
click at [761, 397] on div "Hello, what's the passcode for the pool next to the fitness center?" at bounding box center [704, 406] width 373 height 19
copy div "Hello, what's the passcode for the pool next to the fitness center? Tags and no…"
click at [944, 293] on div "Received via SMS Esha Shah Sep 16, 2025 at 1:00 PM Just to confirm, will pest c…" at bounding box center [796, 253] width 614 height 124
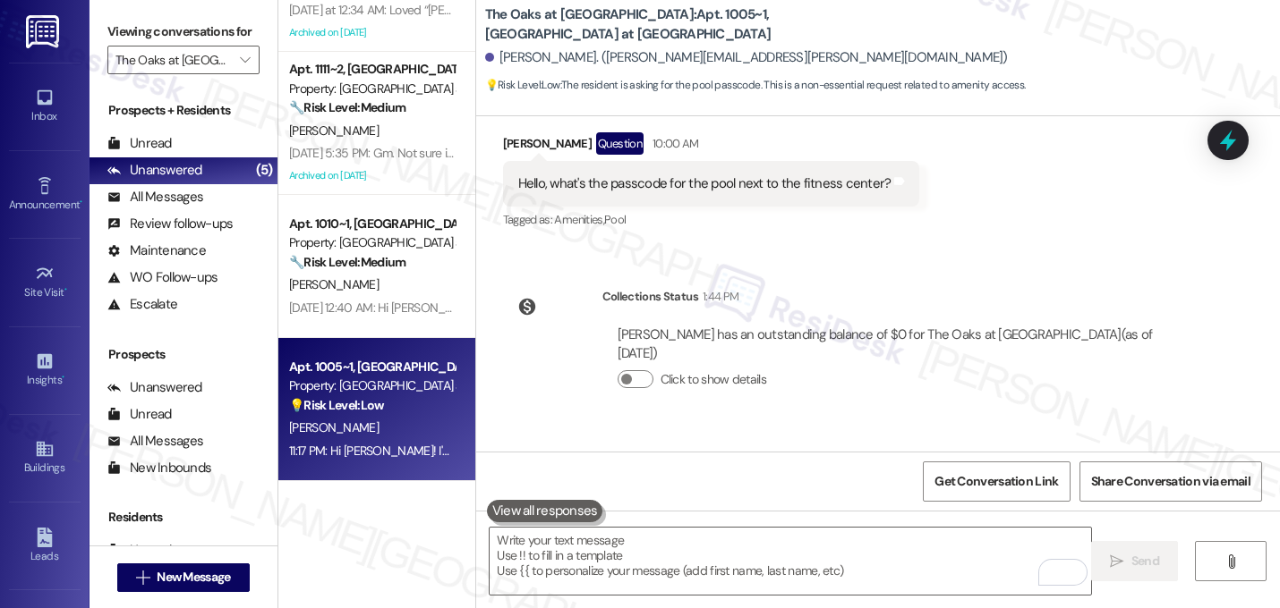
scroll to position [7916, 0]
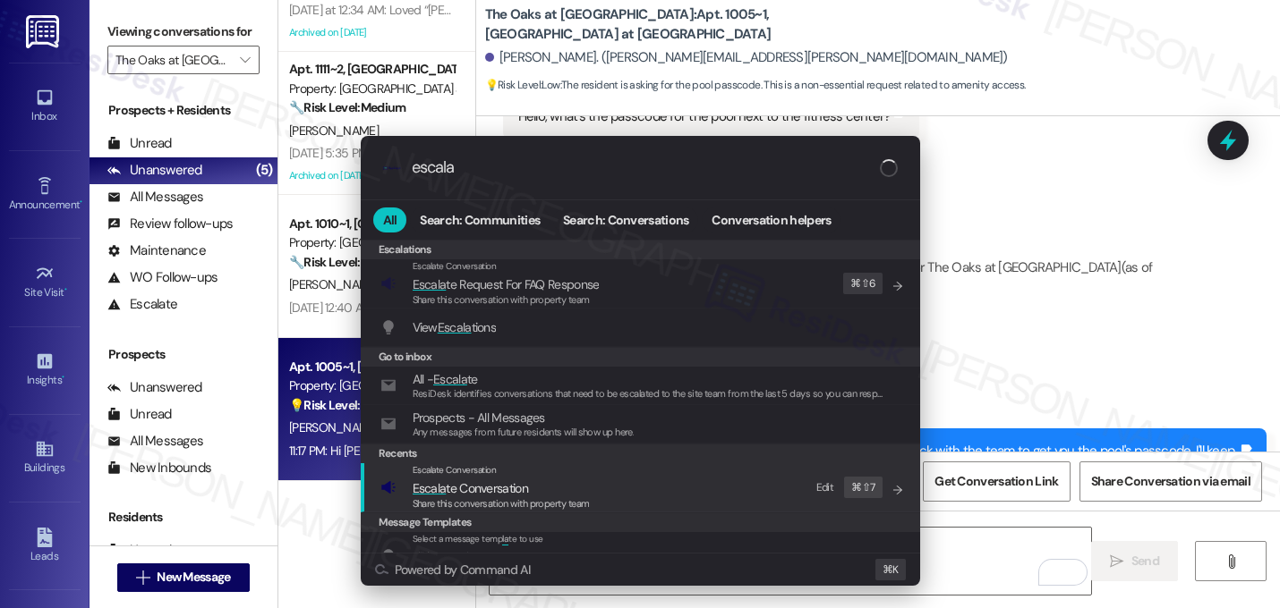
type input "escala"
click at [538, 494] on span "Escala te Conversation" at bounding box center [500, 489] width 177 height 20
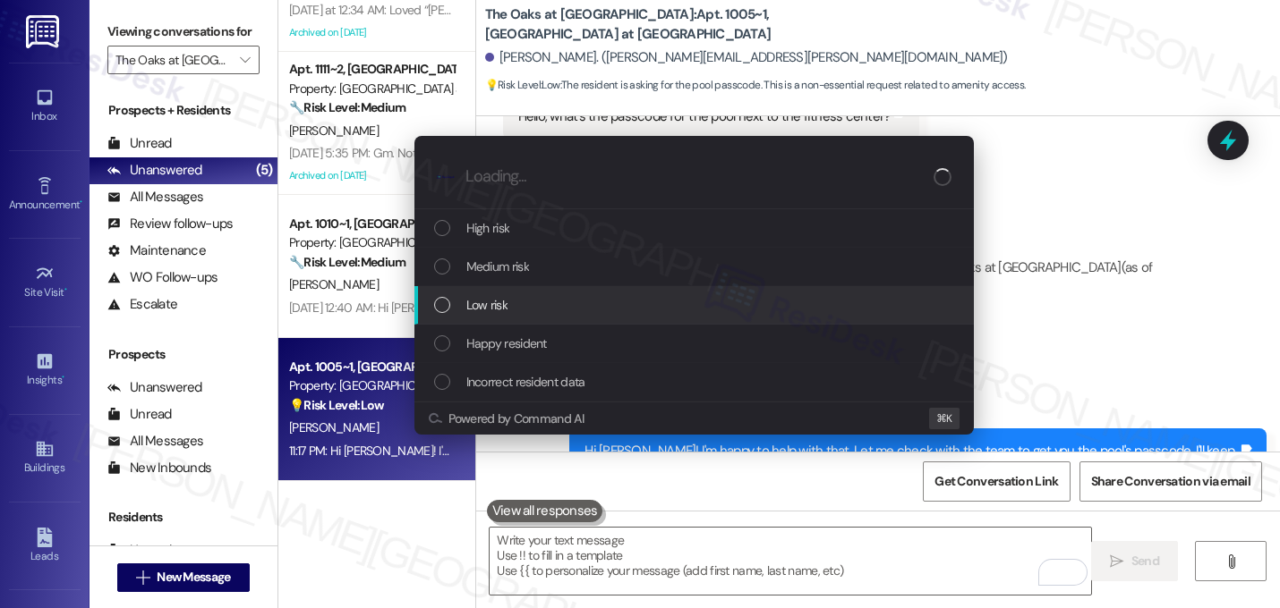
click at [451, 311] on div "Low risk" at bounding box center [695, 305] width 523 height 20
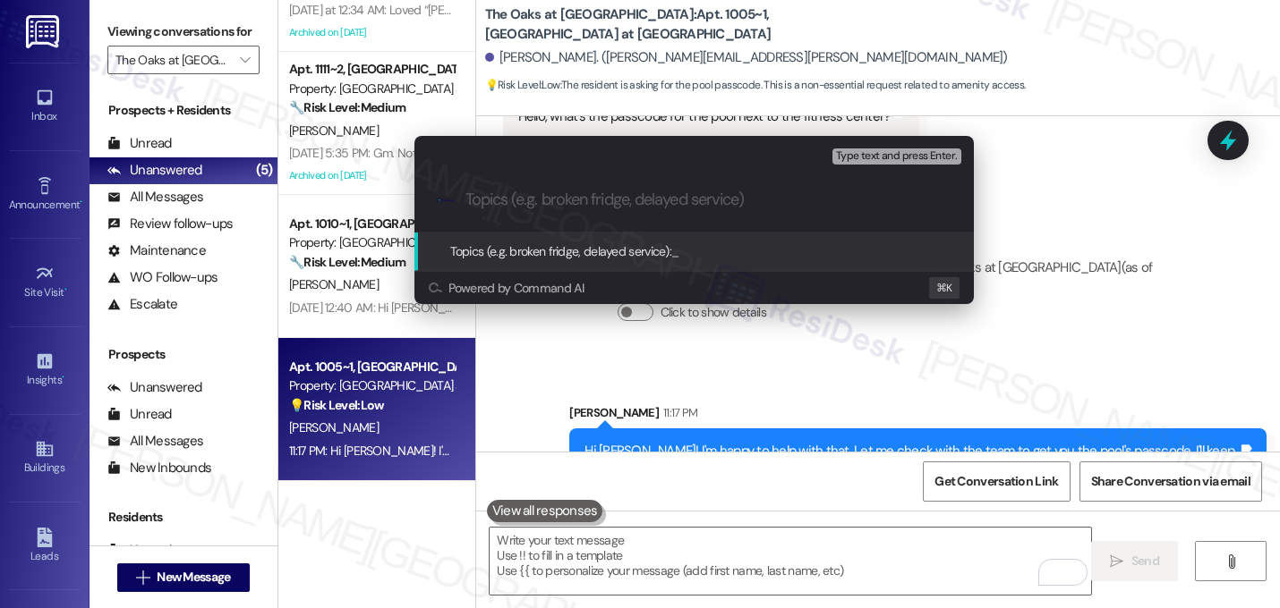
paste input "Hello, what's the passcode for the pool next to the fitness center?"
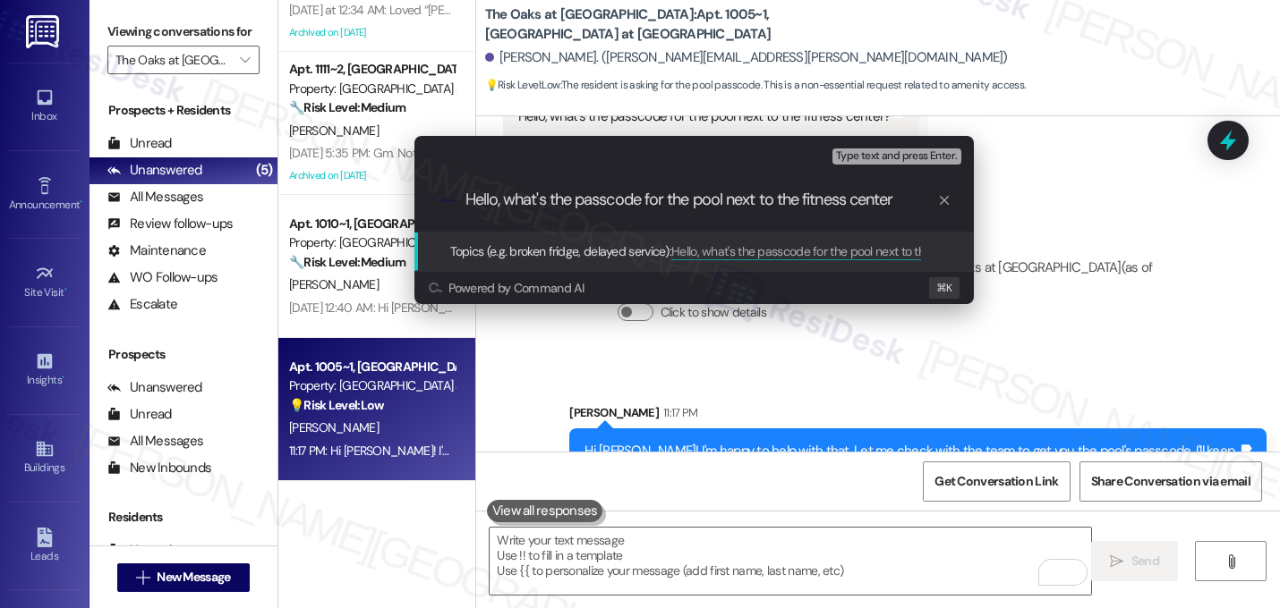
click at [556, 205] on input "Hello, what's the passcode for the pool next to the fitness center" at bounding box center [701, 200] width 472 height 19
click at [480, 205] on input "he passcode for the pool next to the fitness center" at bounding box center [701, 200] width 472 height 19
type input "Need the passcode for the pool next to the fitness center"
click at [608, 205] on input "Need the passcode for the pool next to the fitness center" at bounding box center [701, 200] width 472 height 19
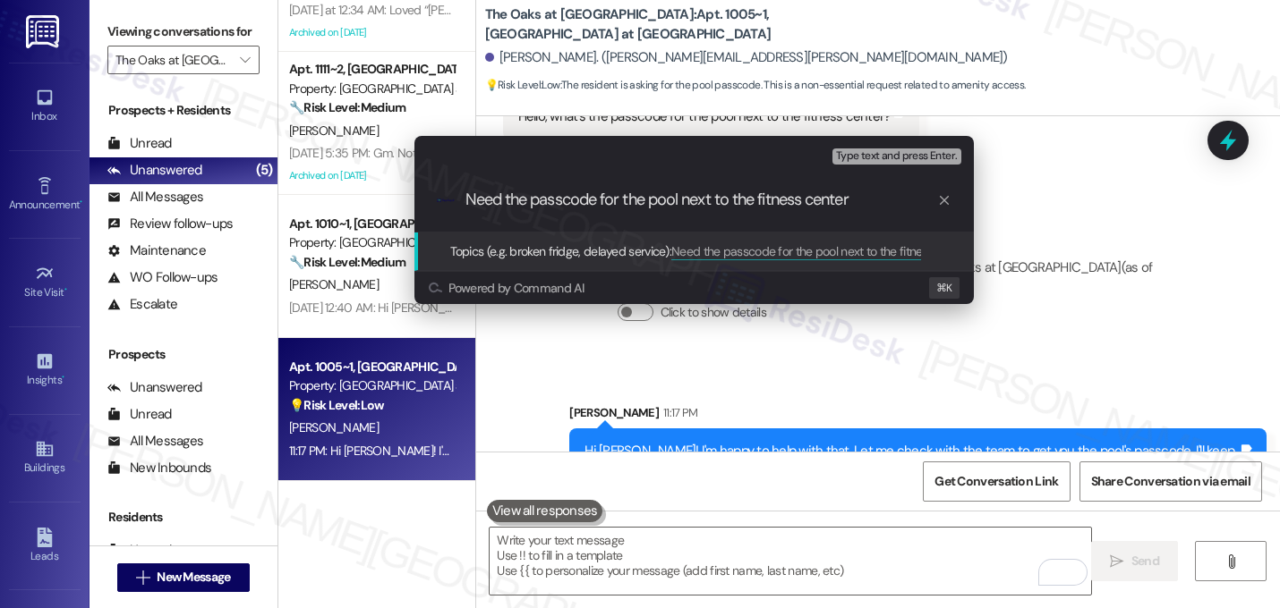
click at [608, 205] on input "Need the passcode for the pool next to the fitness center" at bounding box center [701, 200] width 472 height 19
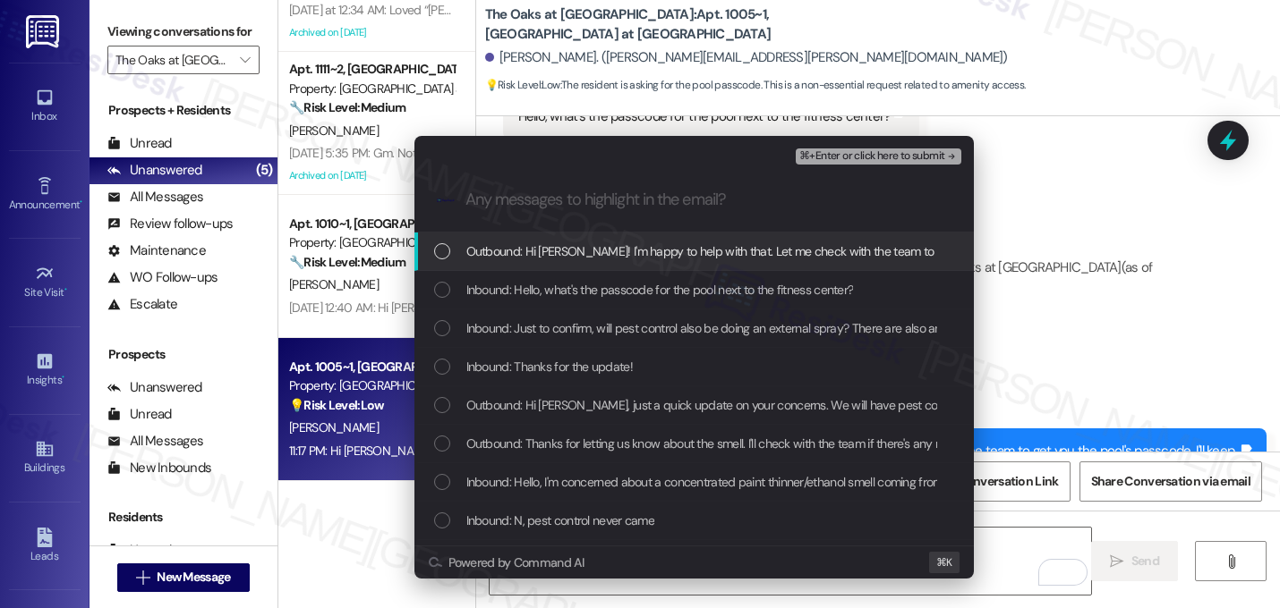
click at [607, 263] on div "Outbound: Hi Esha! I'm happy to help with that. Let me check with the team to g…" at bounding box center [693, 252] width 559 height 38
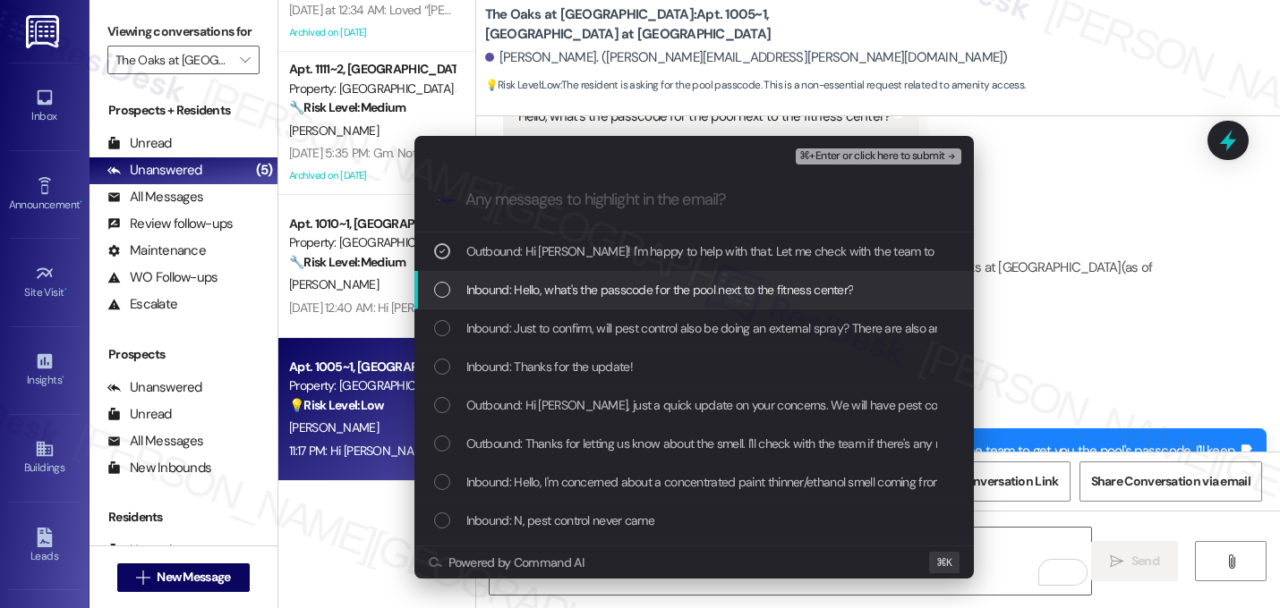
click at [600, 309] on div "Inbound: Hello, what's the passcode for the pool next to the fitness center?" at bounding box center [693, 290] width 559 height 38
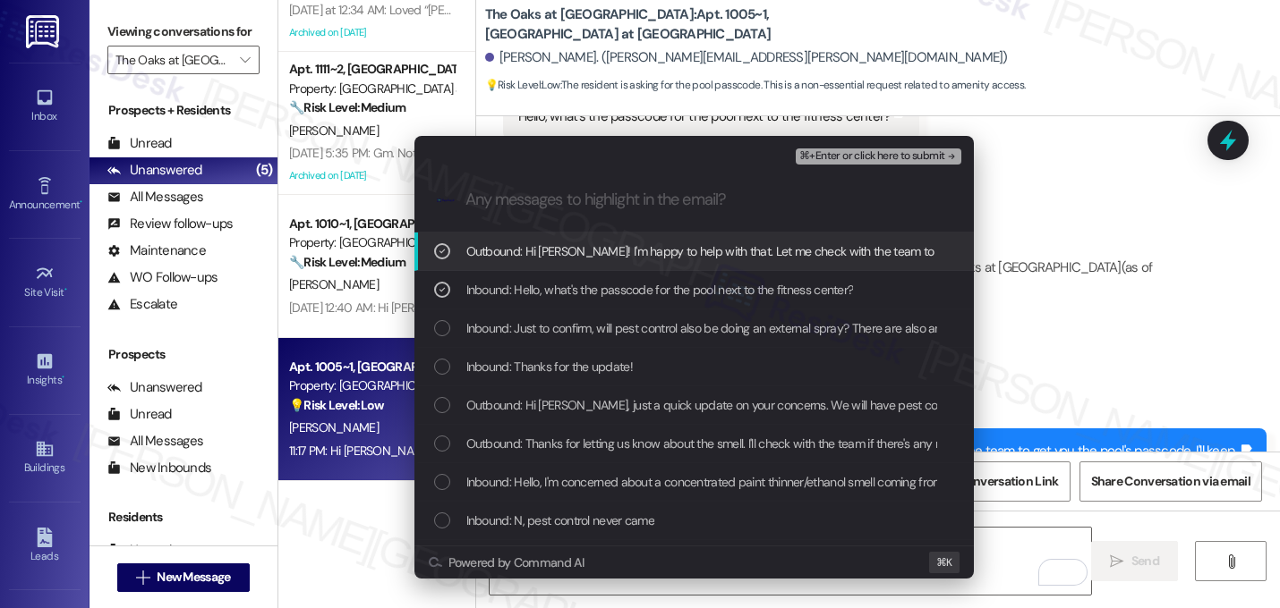
click at [906, 156] on span "⌘+Enter or click here to submit" at bounding box center [871, 156] width 145 height 13
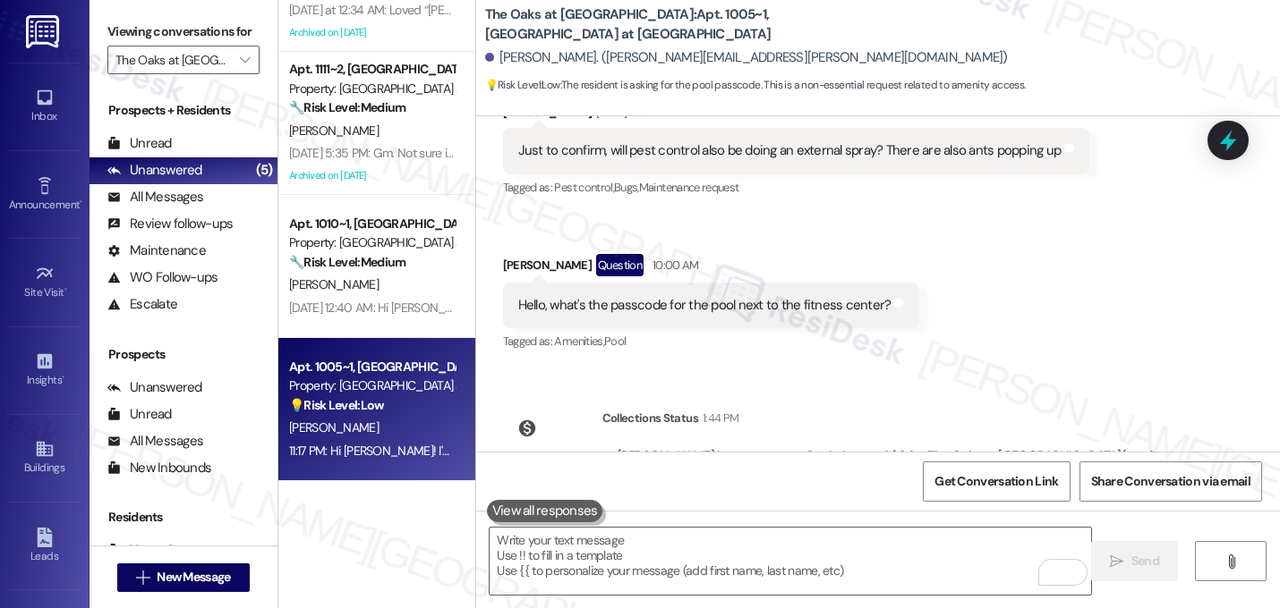
scroll to position [7626, 0]
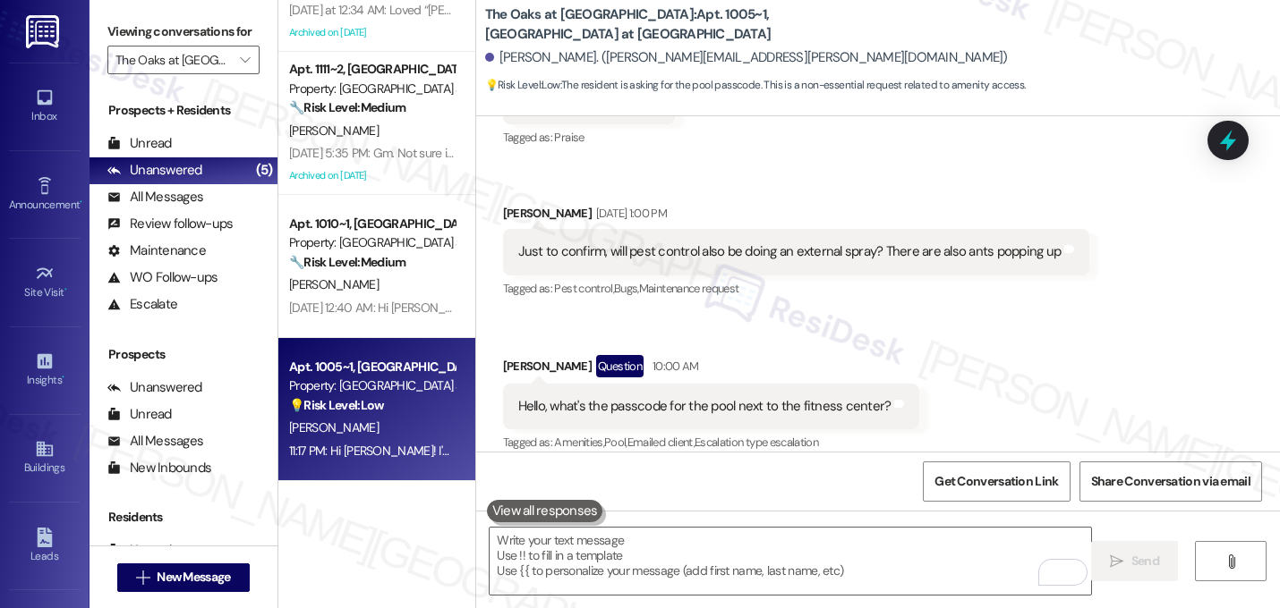
click at [1111, 313] on div "Received via SMS Esha Shah Sep 16, 2025 at 6:11 AM Thanks for the update! Tags …" at bounding box center [878, 241] width 804 height 456
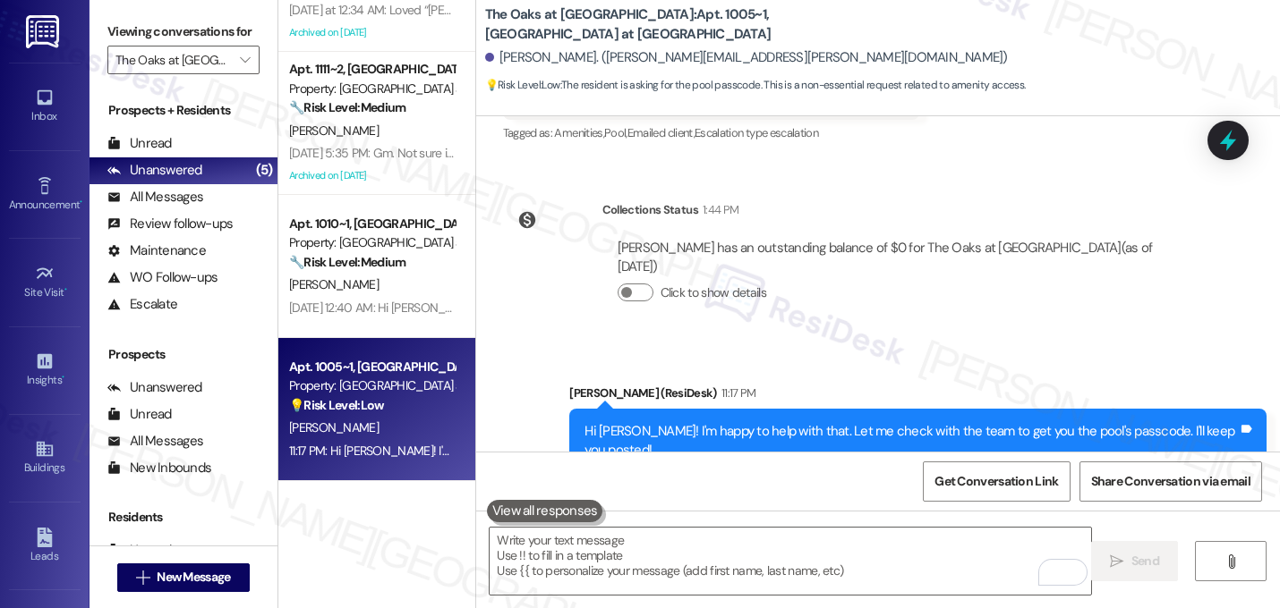
scroll to position [7942, 0]
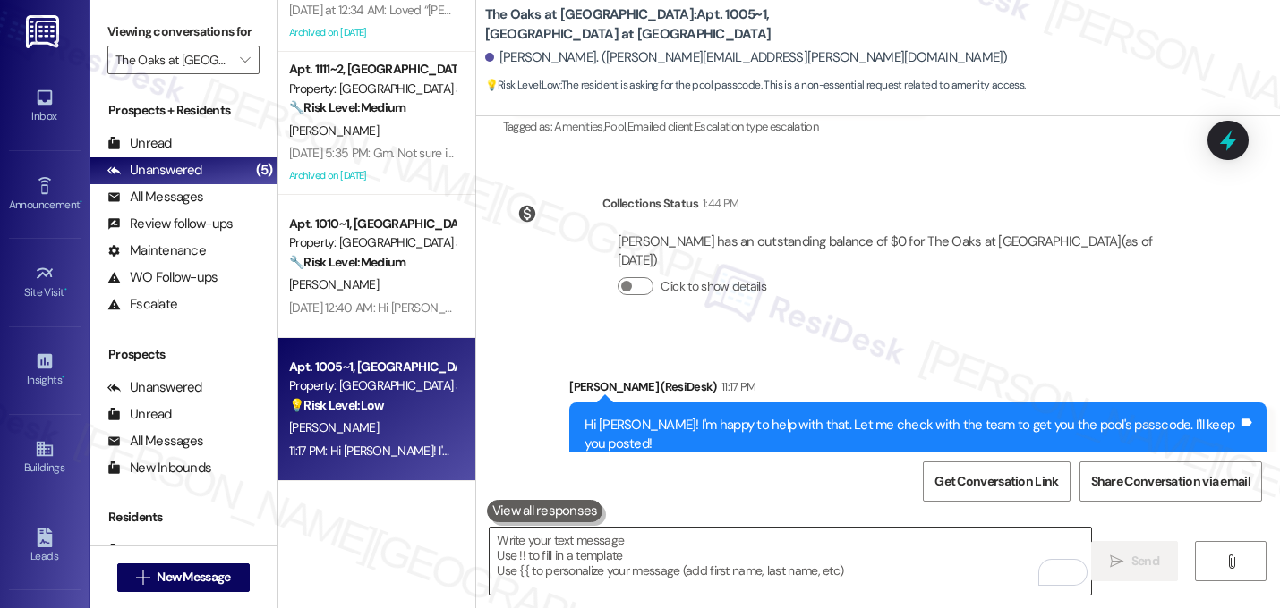
click at [794, 558] on textarea "To enrich screen reader interactions, please activate Accessibility in Grammarl…" at bounding box center [789, 561] width 601 height 67
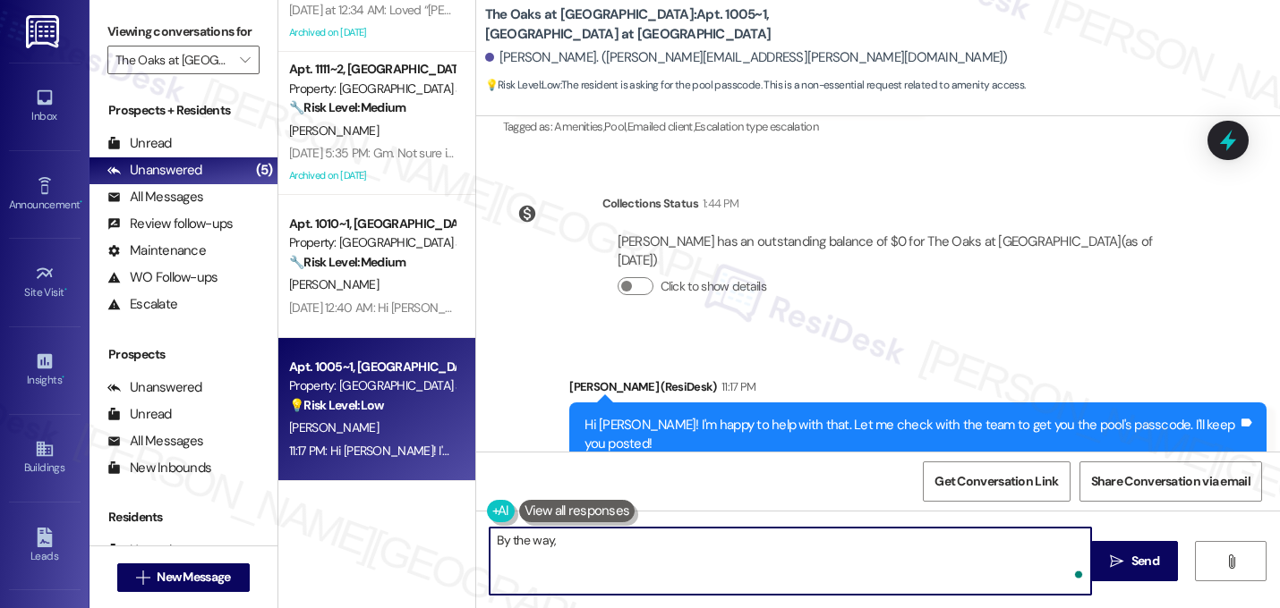
click at [984, 337] on div "Sent via SMS Sarah (ResiDesk) 11:17 PM Hi Esha! I'm happy to help with that. Le…" at bounding box center [878, 422] width 804 height 170
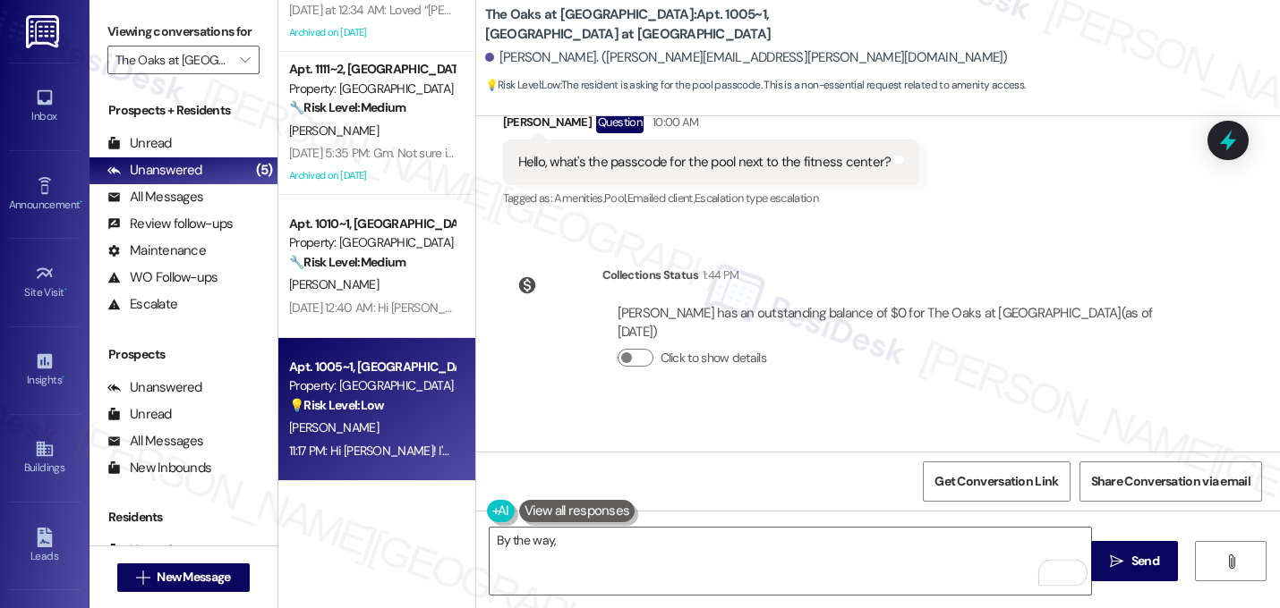
scroll to position [7835, 0]
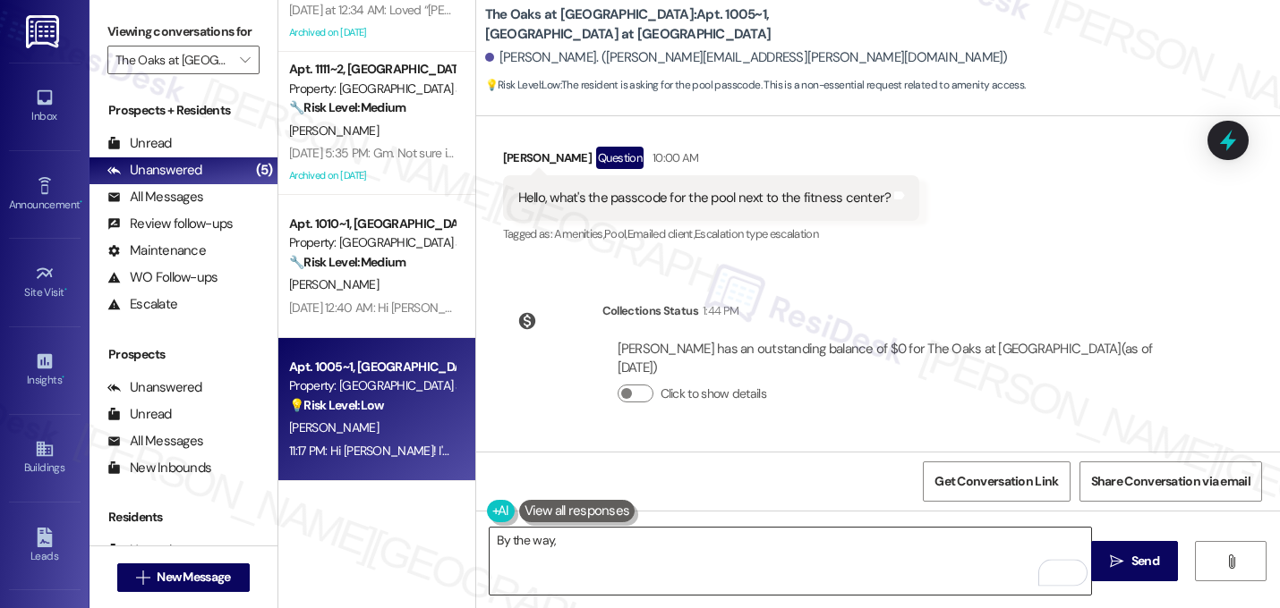
click at [770, 550] on textarea "By the way," at bounding box center [789, 561] width 601 height 67
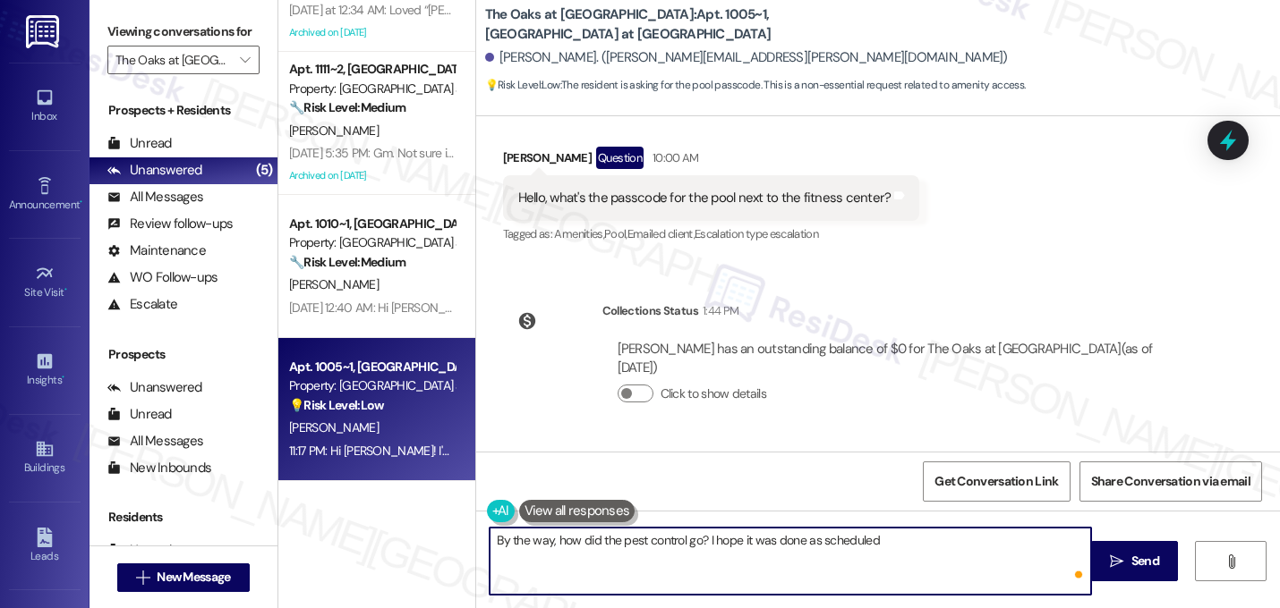
type textarea "By the way, how did the pest control go? I hope it was done as scheduled."
click at [805, 538] on textarea "By the way, how did the pest control go? I hope it was done as scheduled." at bounding box center [789, 561] width 601 height 67
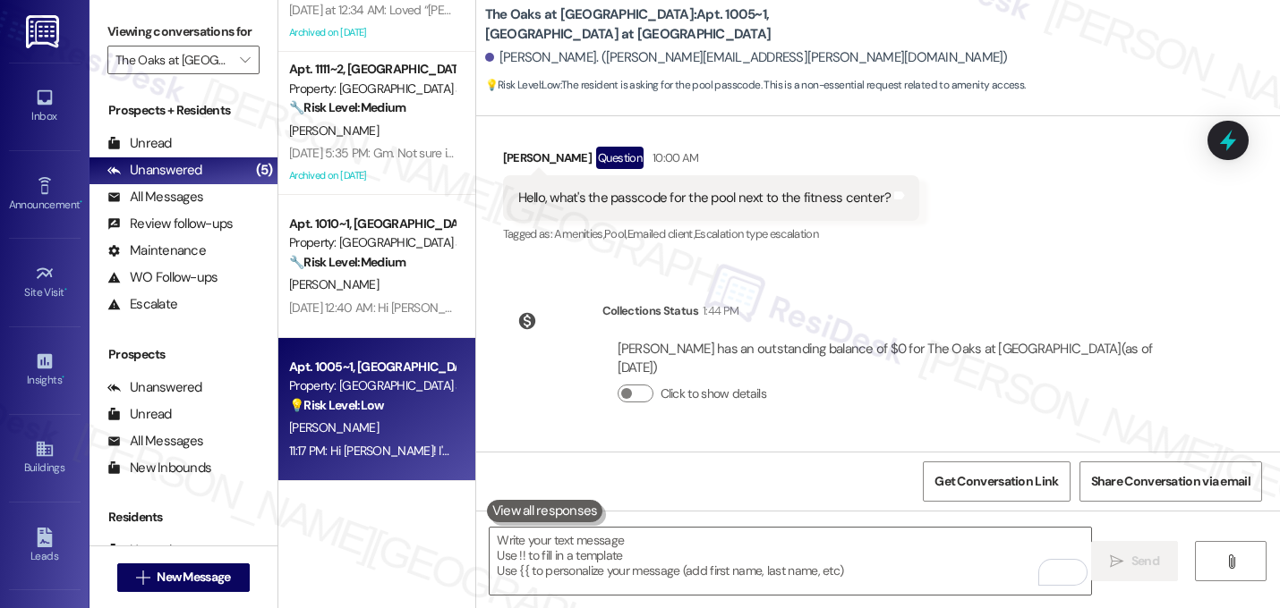
drag, startPoint x: 974, startPoint y: 228, endPoint x: 998, endPoint y: 198, distance: 38.3
click at [974, 228] on div "Received via SMS Esha Shah Sep 16, 2025 at 6:11 AM Thanks for the update! Tags …" at bounding box center [878, 33] width 804 height 456
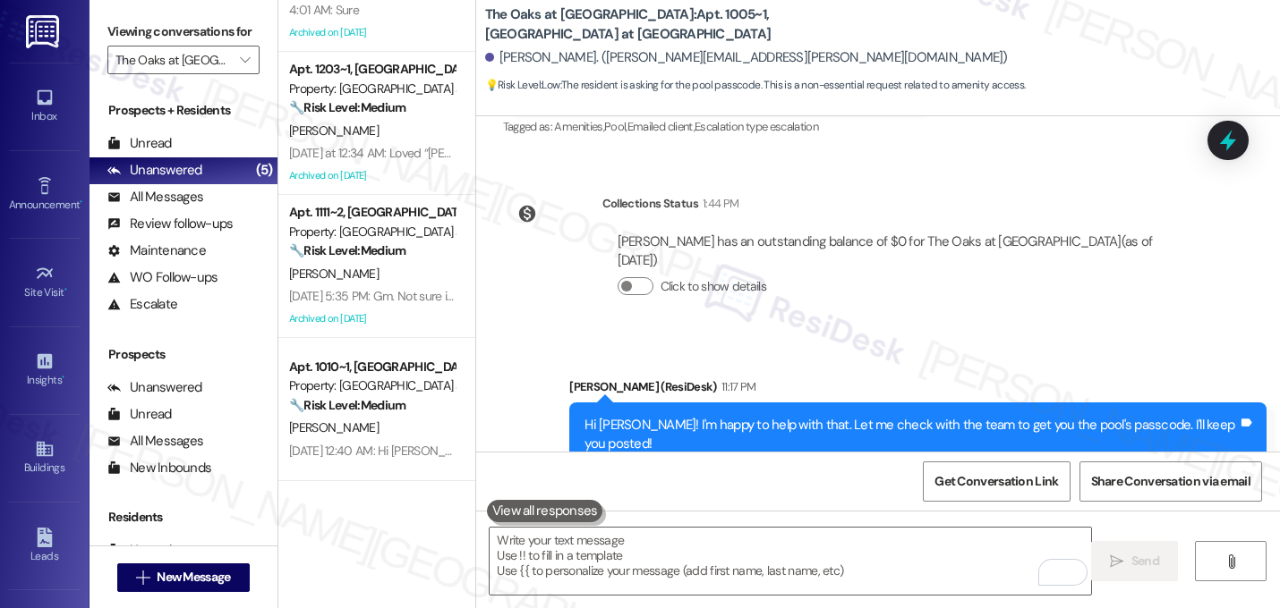
scroll to position [0, 0]
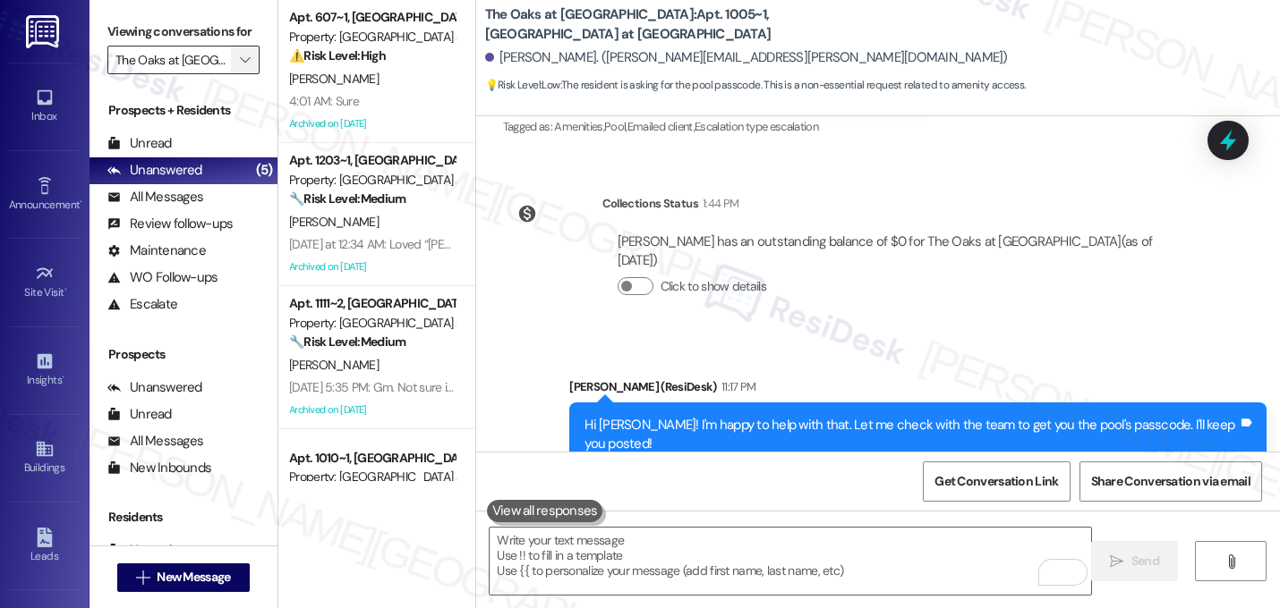
click at [231, 72] on button "" at bounding box center [245, 60] width 29 height 29
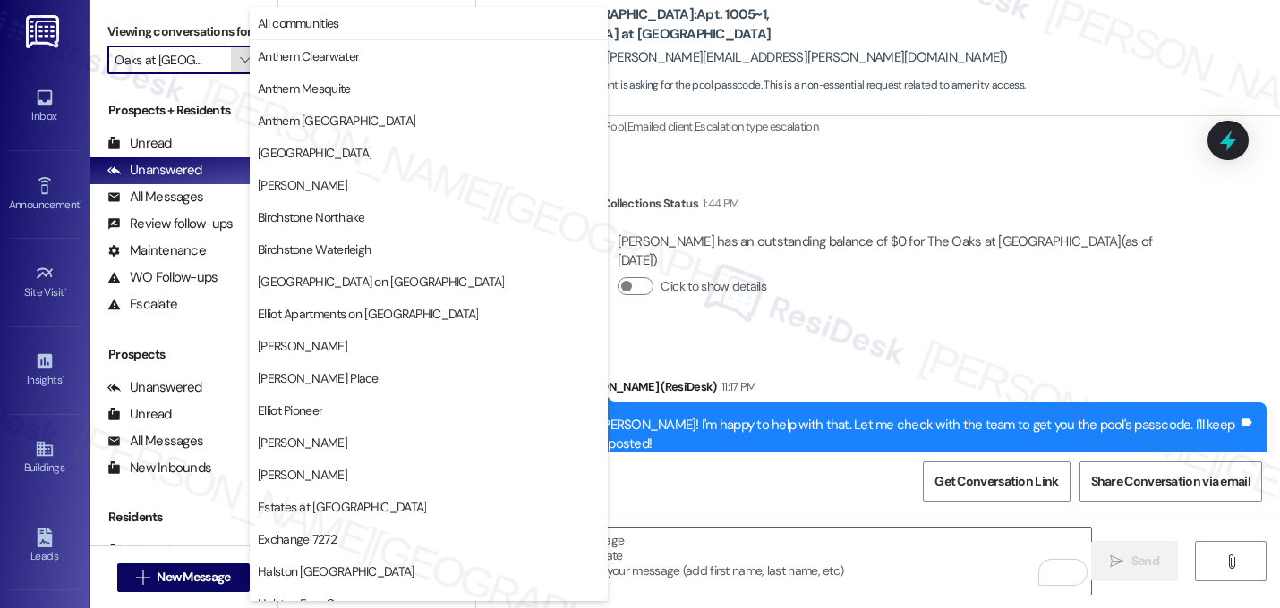
scroll to position [695, 0]
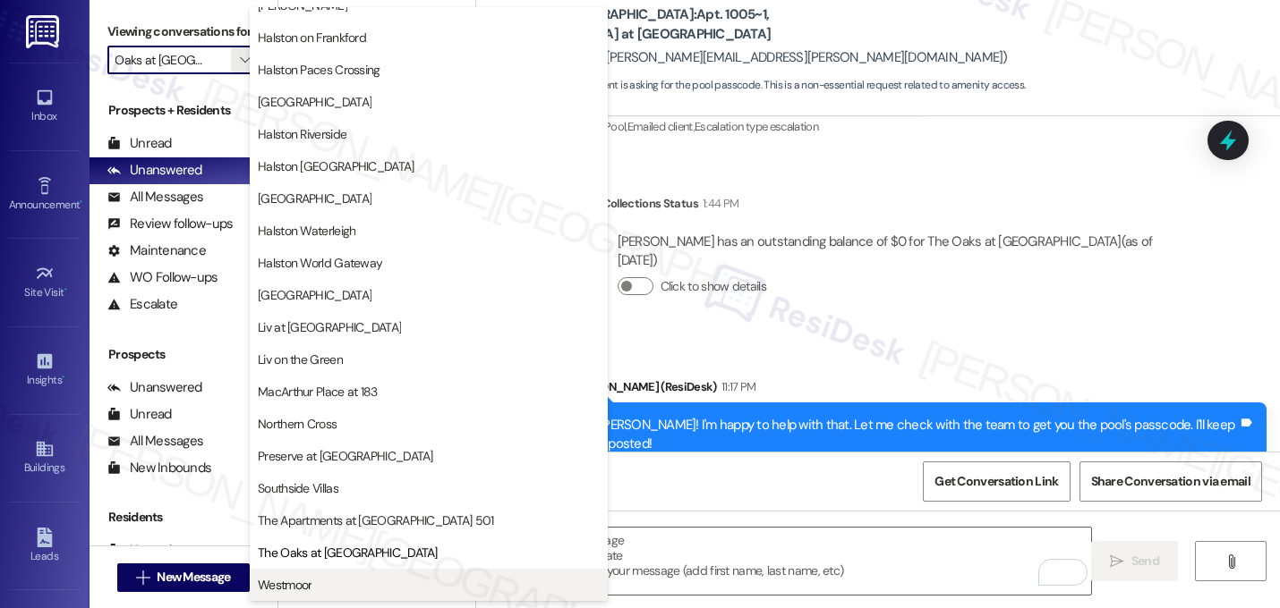
click at [291, 585] on span "Westmoor" at bounding box center [285, 585] width 54 height 18
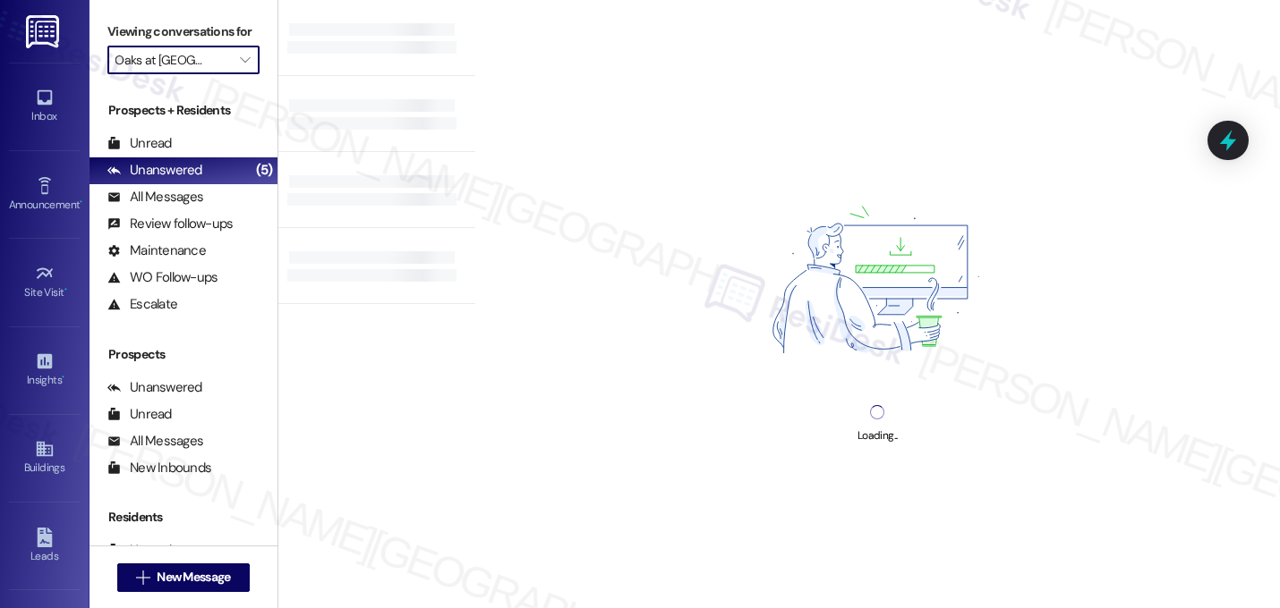
type input "Westmoor"
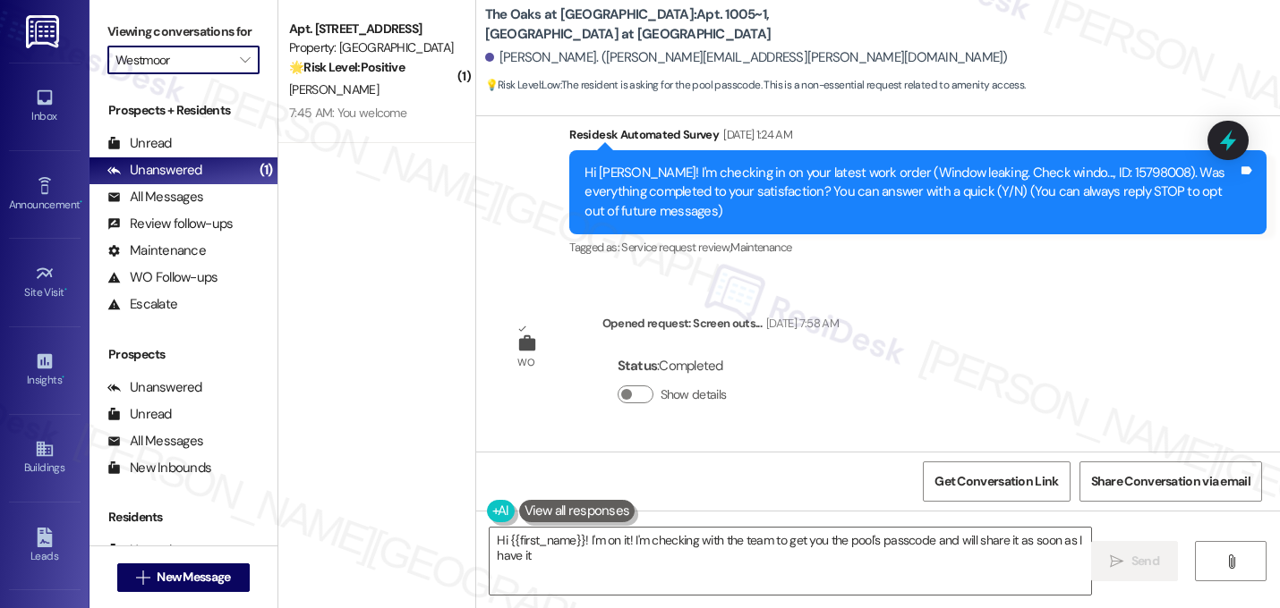
type textarea "Hi {{first_name}}! I'm on it! I'm checking with the team to get you the pool's …"
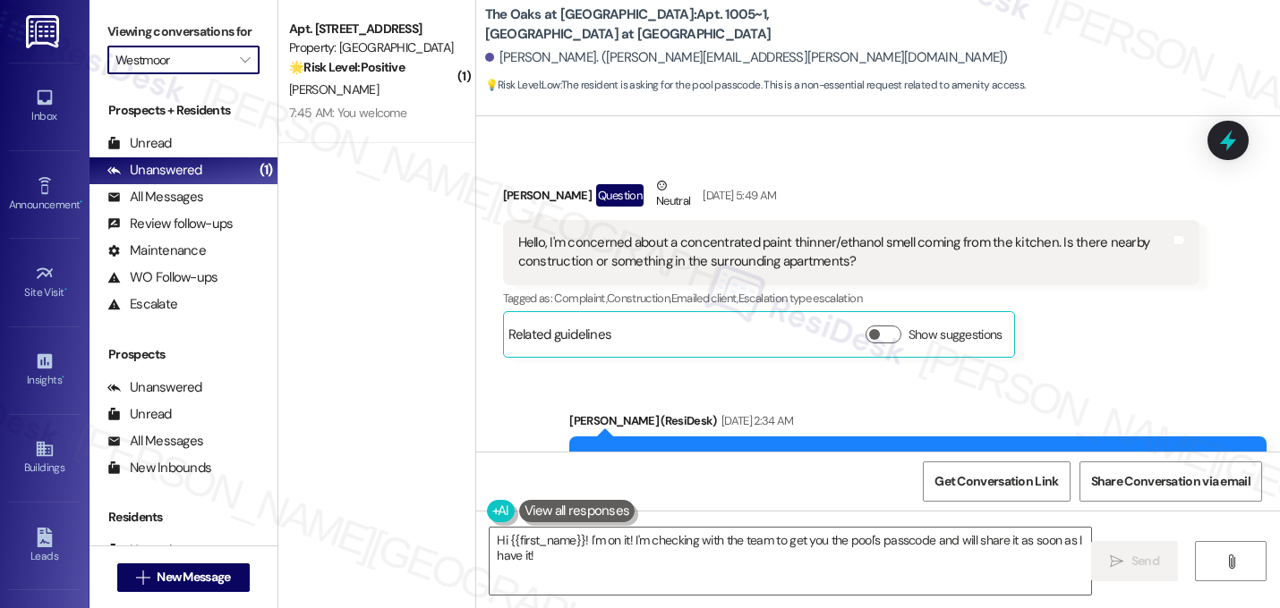
scroll to position [7626, 0]
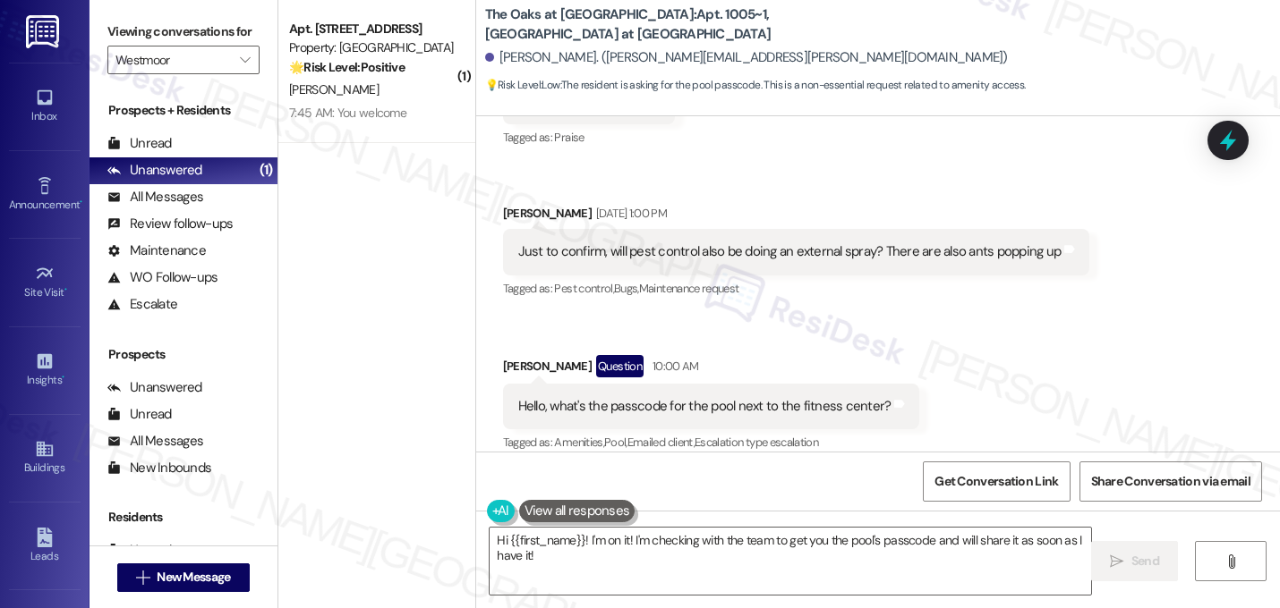
click at [860, 242] on div "Just to confirm, will pest control also be doing an external spray? There are a…" at bounding box center [789, 251] width 543 height 19
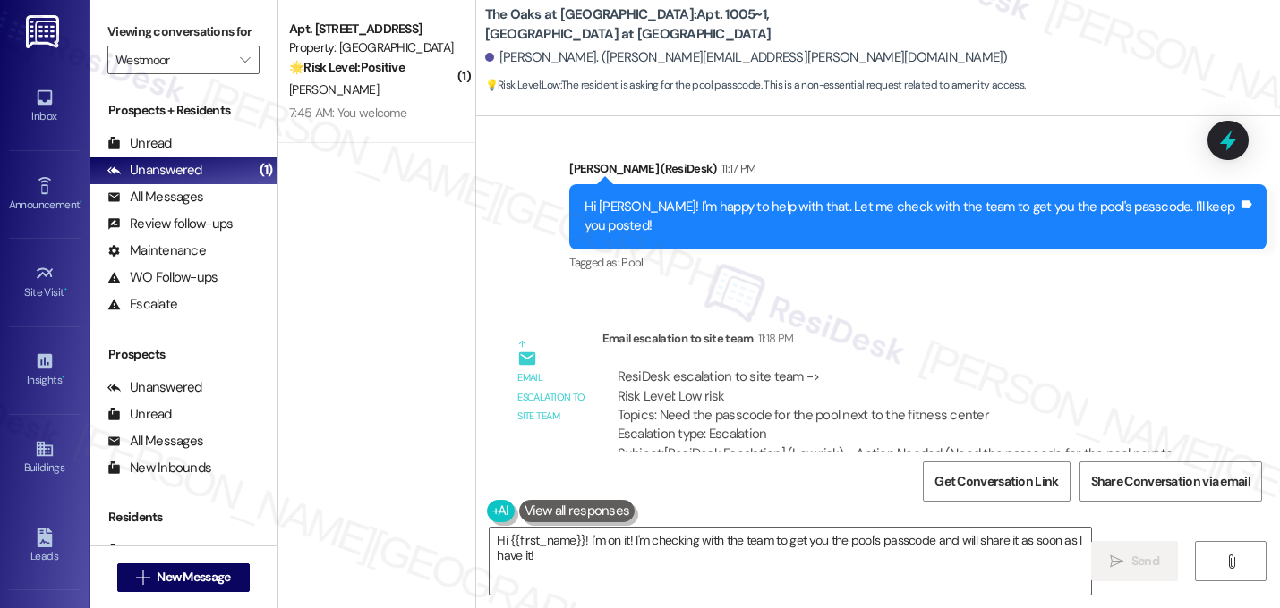
scroll to position [8163, 0]
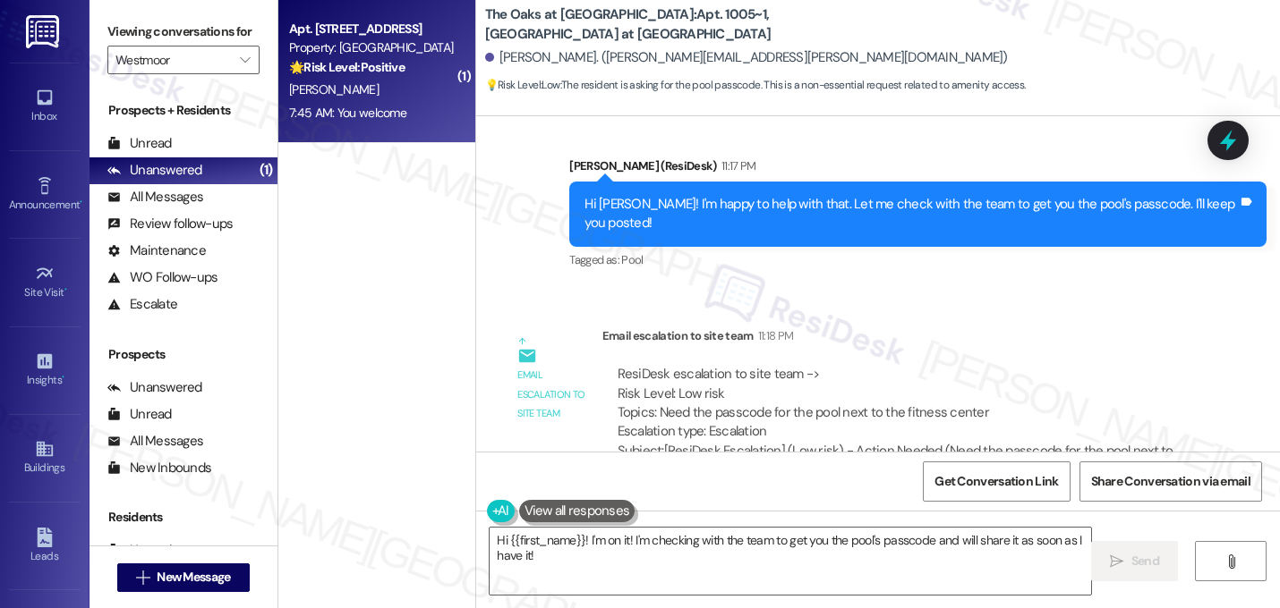
click at [430, 88] on div "A. Phillips" at bounding box center [371, 90] width 169 height 22
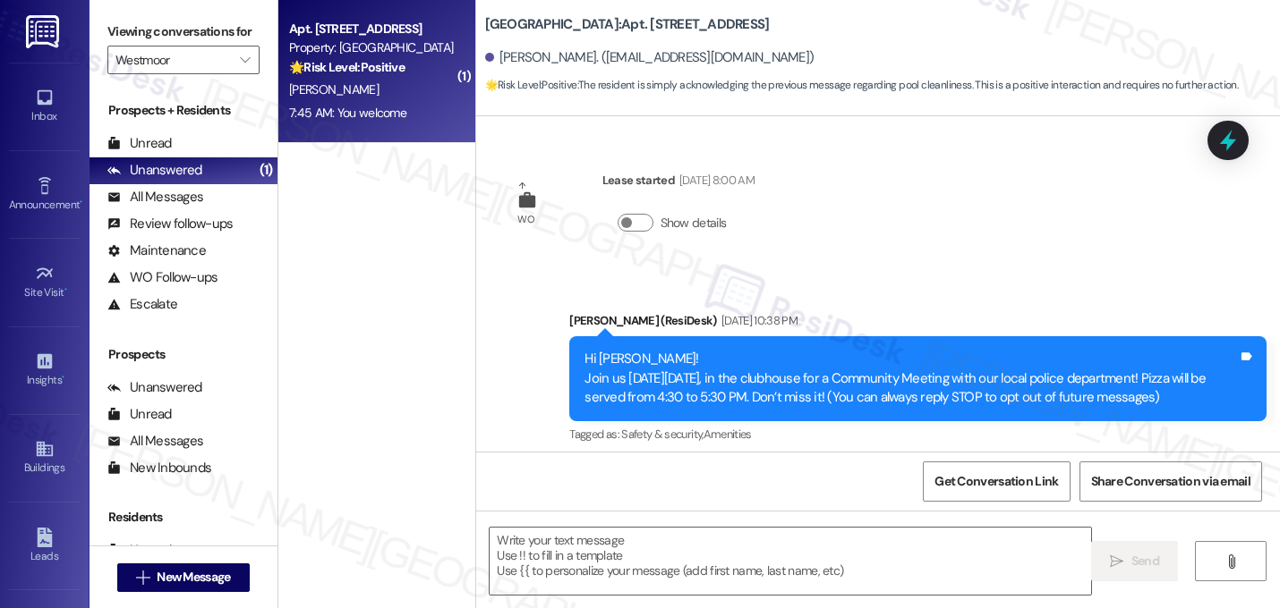
scroll to position [7425, 0]
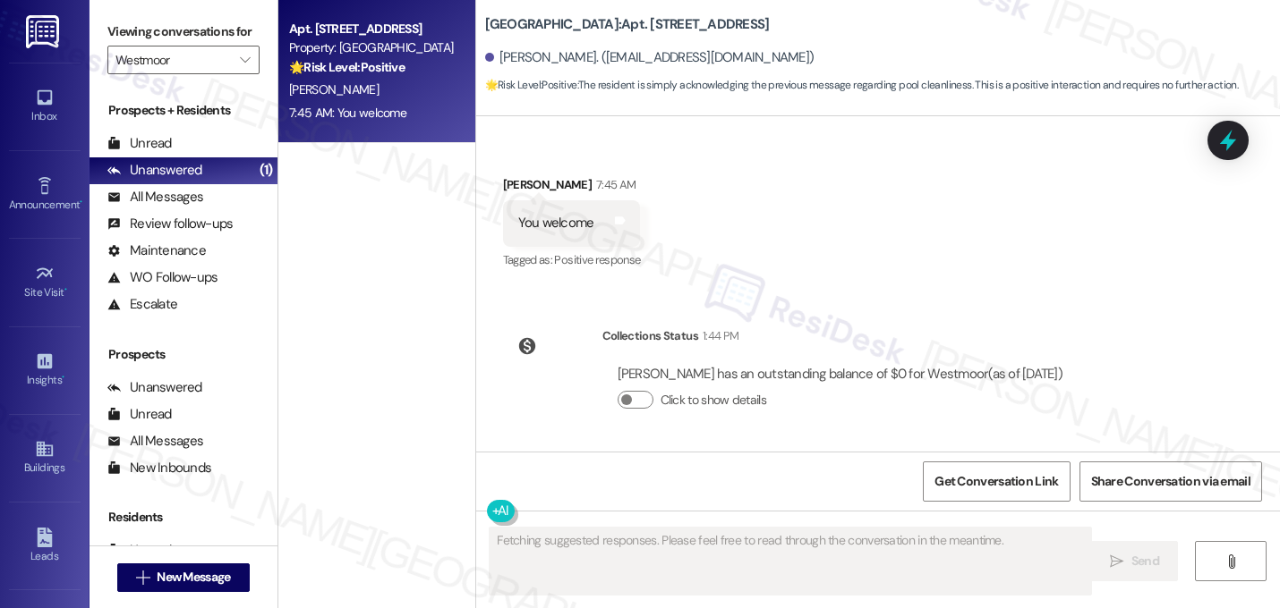
click at [778, 215] on div "Received via SMS Alessa Phillips 7:45 AM You welcome Tags and notes Tagged as: …" at bounding box center [878, 210] width 804 height 151
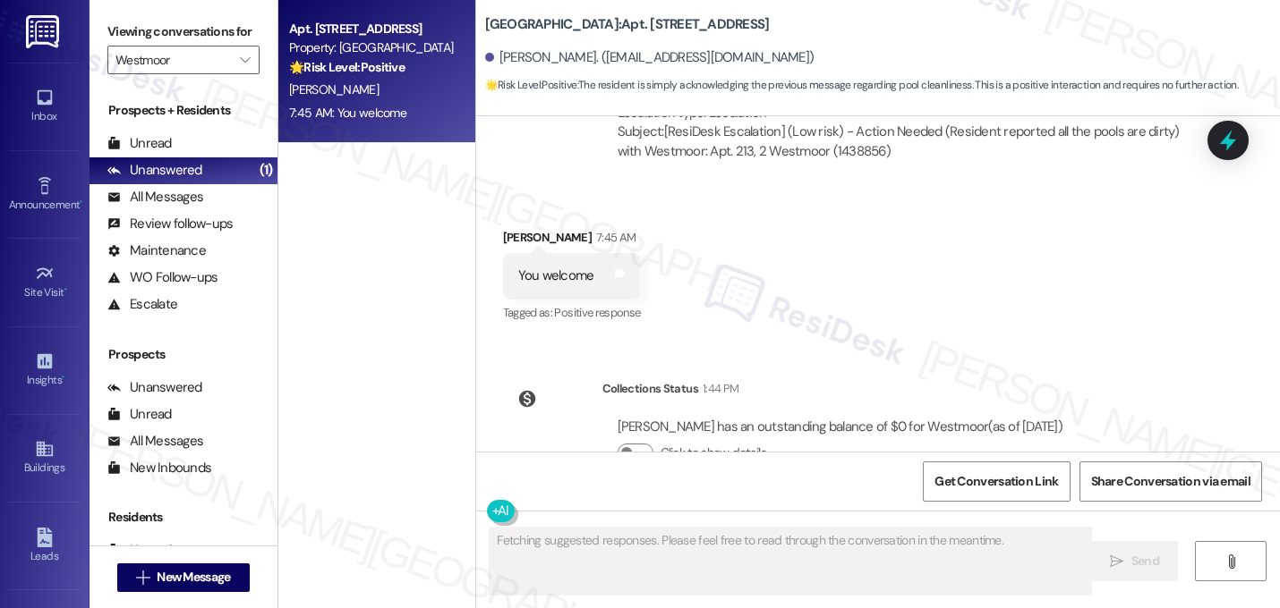
scroll to position [7282, 0]
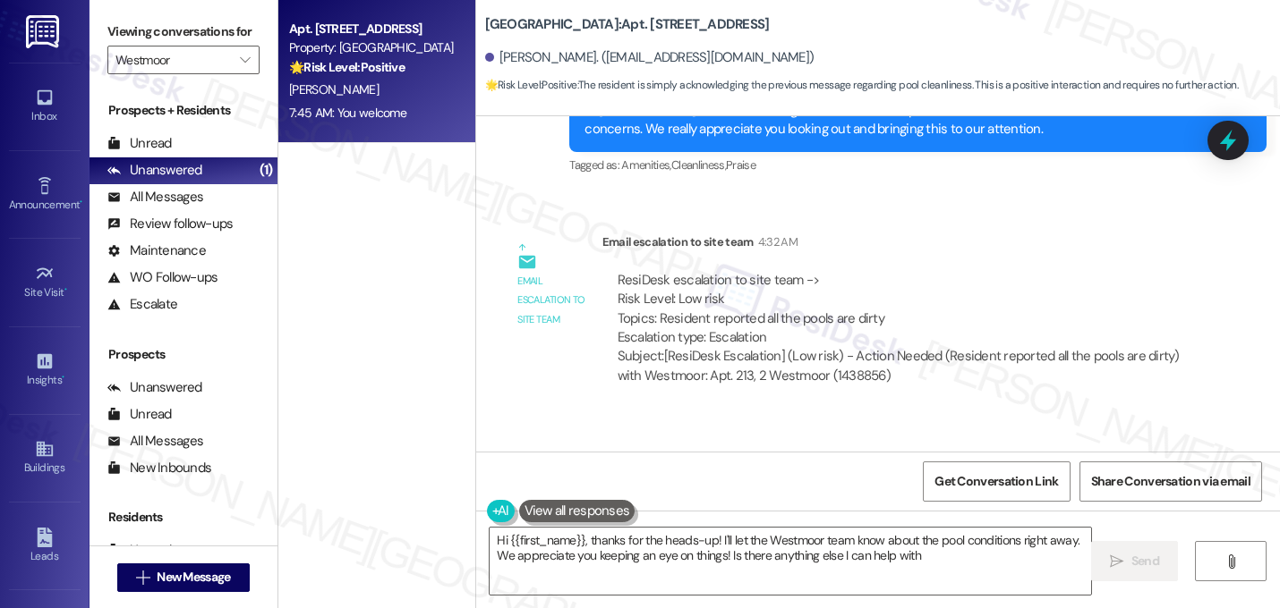
type textarea "Hi {{first_name}}, thanks for the heads-up! I'll let the Westmoor team know abo…"
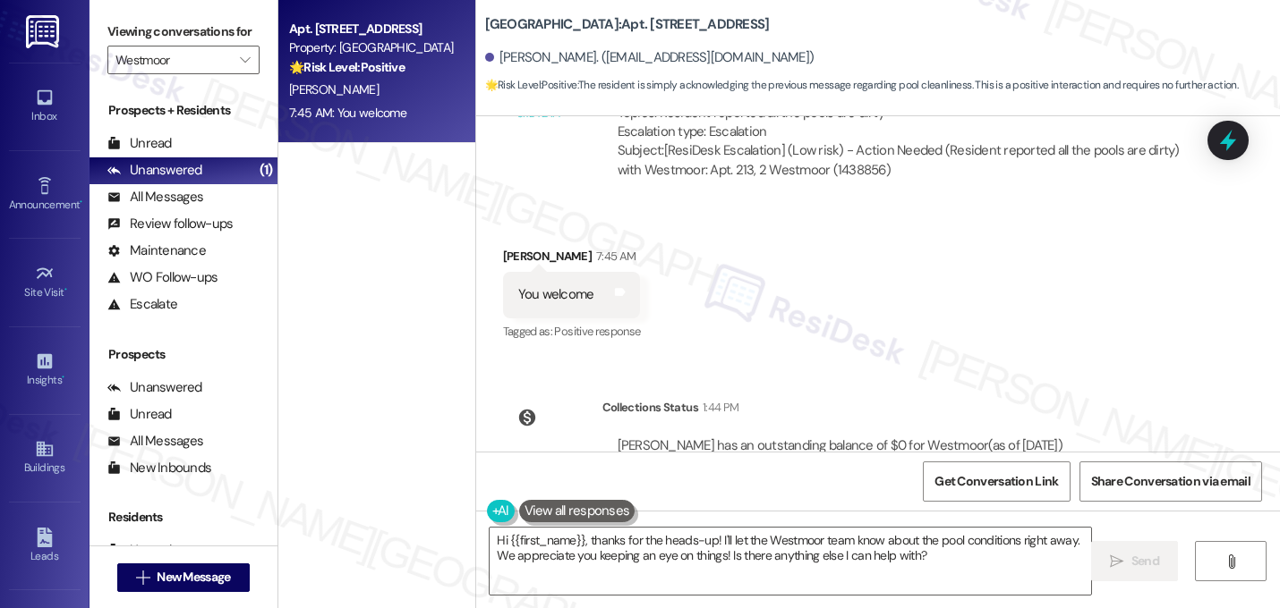
scroll to position [7425, 0]
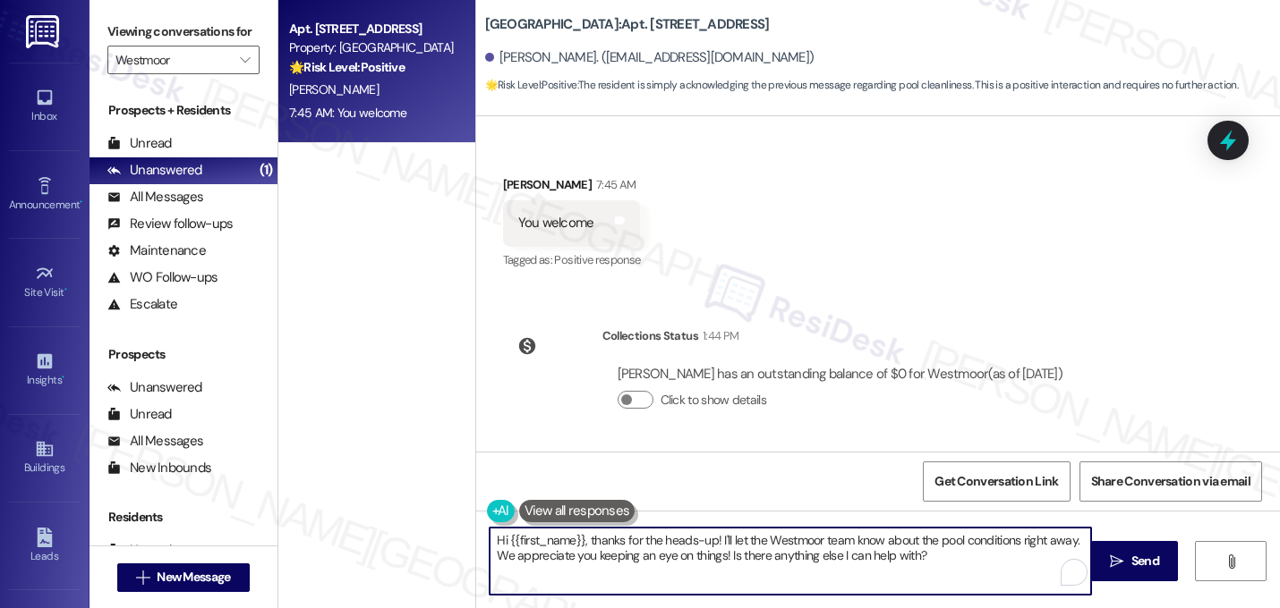
click at [716, 553] on textarea "Hi {{first_name}}, thanks for the heads-up! I'll let the Westmoor team know abo…" at bounding box center [789, 561] width 601 height 67
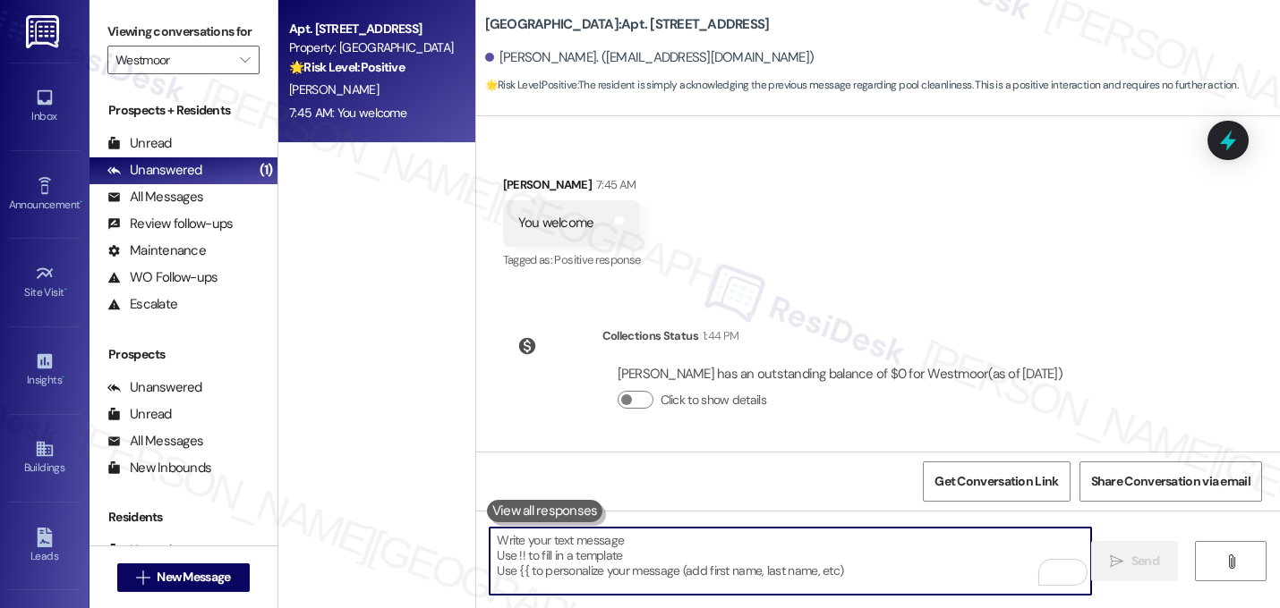
click at [685, 555] on textarea "To enrich screen reader interactions, please activate Accessibility in Grammarl…" at bounding box center [789, 561] width 601 height 67
paste textarea "Let me know if you need anything else. 😊"
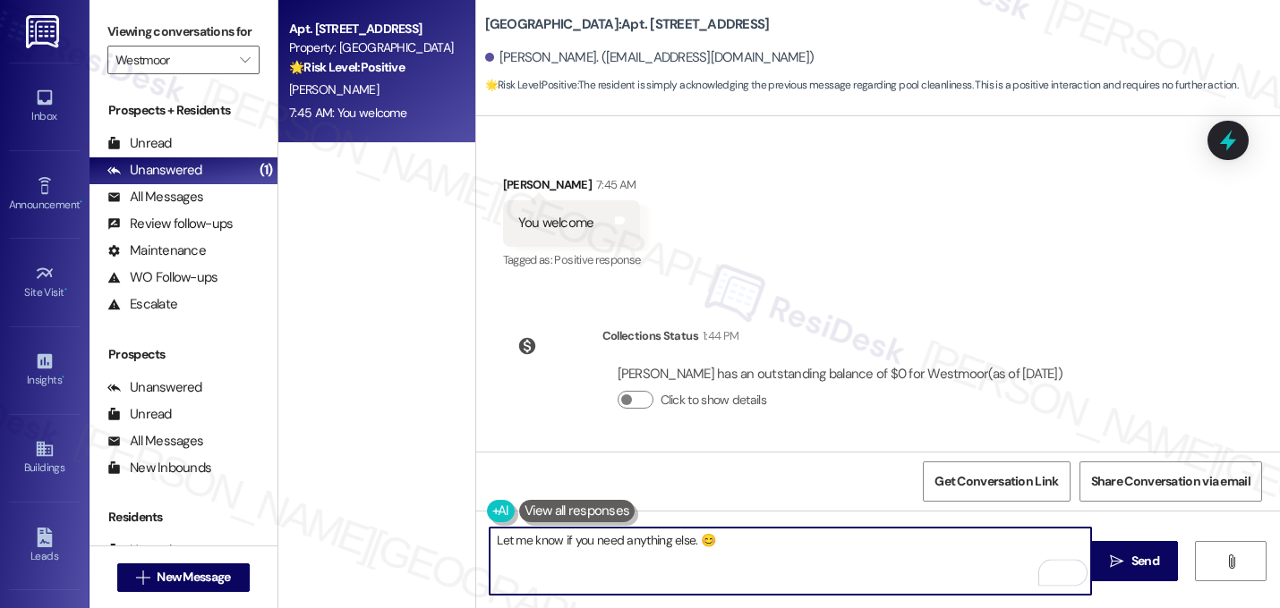
click at [493, 543] on textarea "Let me know if you need anything else. 😊" at bounding box center [789, 561] width 601 height 67
type textarea "Feel free to let me know if you need anything else. 😊"
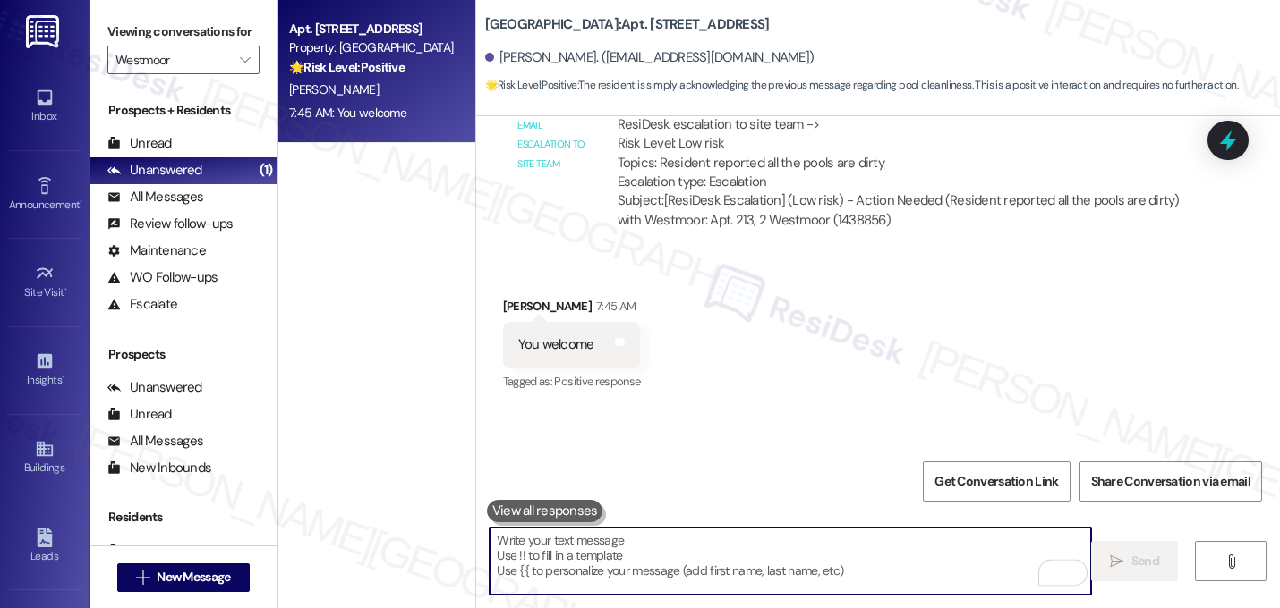
scroll to position [7259, 0]
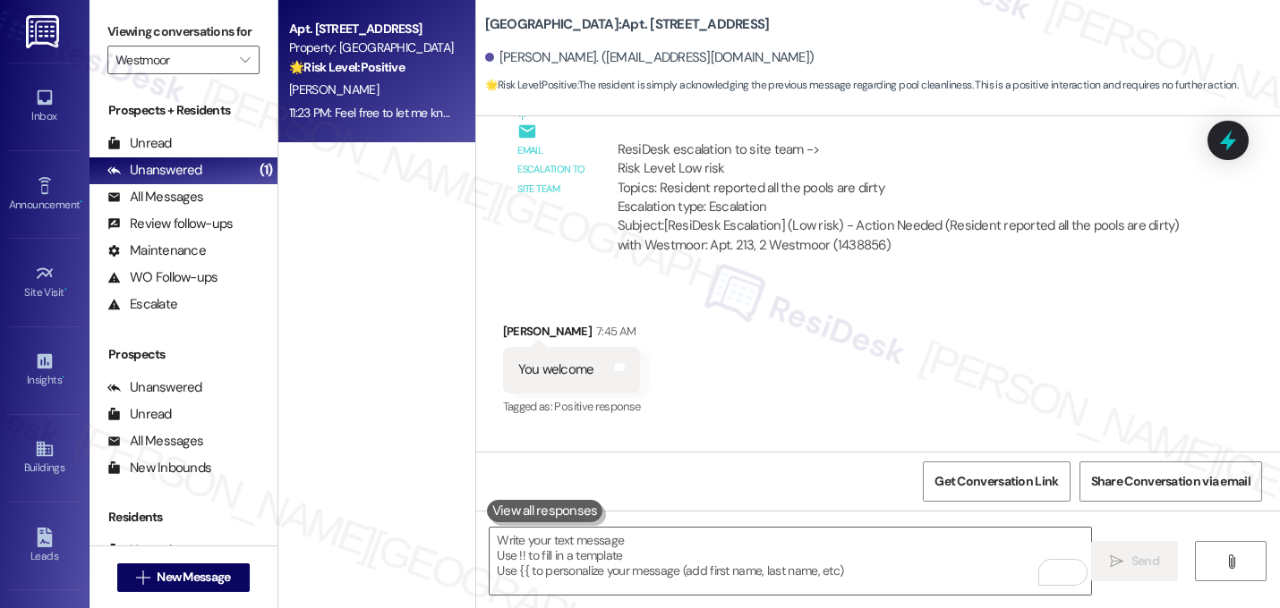
click at [651, 334] on div "Received via SMS Alessa Phillips 7:45 AM You welcome Tags and notes Tagged as: …" at bounding box center [878, 357] width 804 height 151
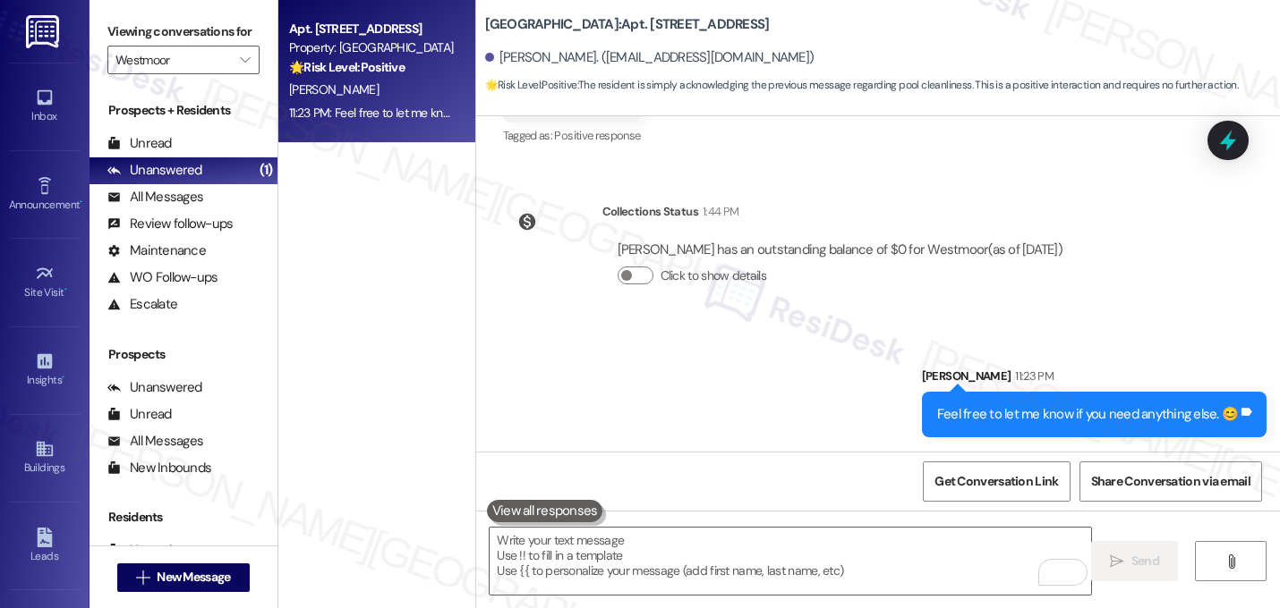
scroll to position [7549, 0]
click at [193, 74] on input "Westmoor" at bounding box center [172, 60] width 115 height 29
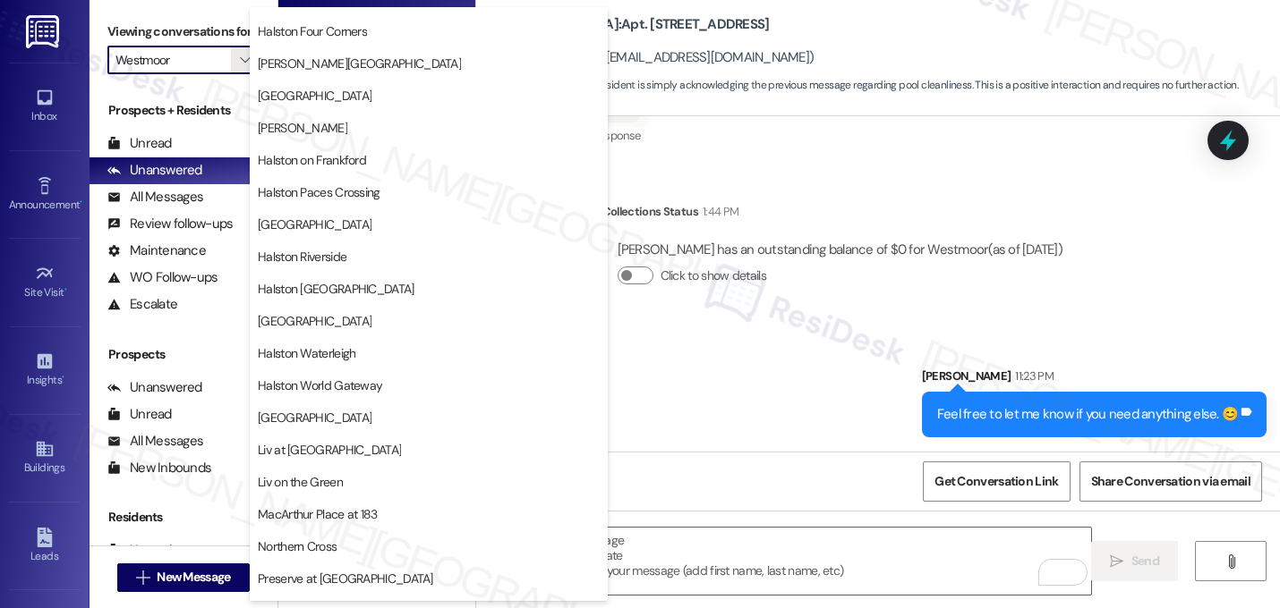
scroll to position [569, 0]
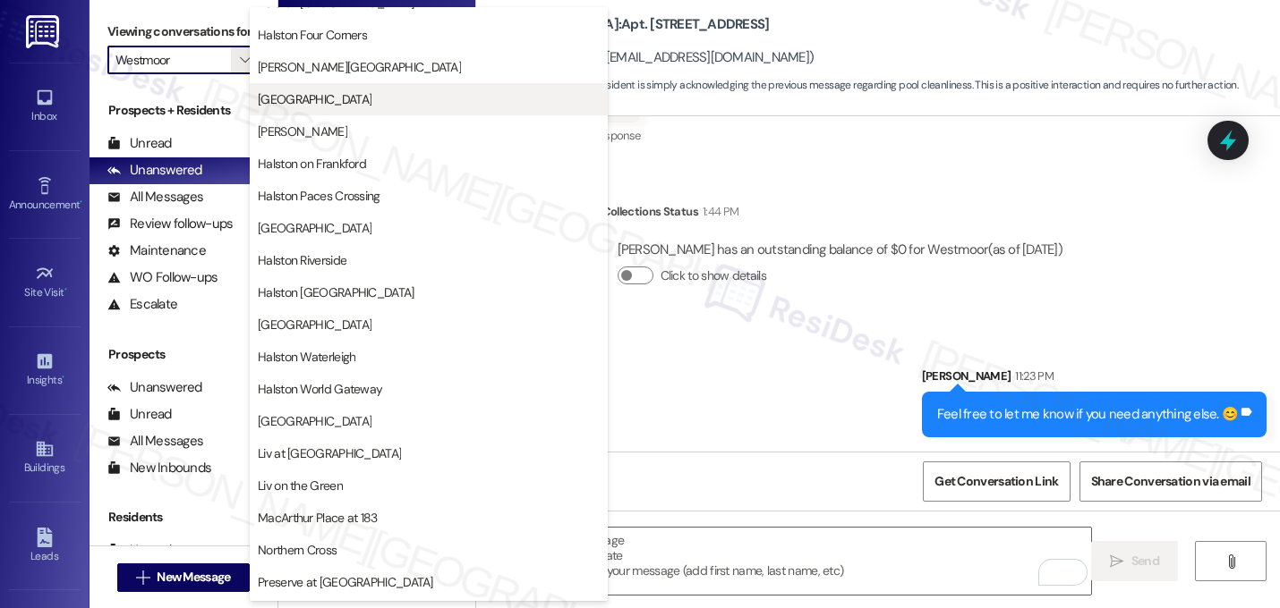
click at [337, 99] on span "[GEOGRAPHIC_DATA]" at bounding box center [315, 99] width 114 height 18
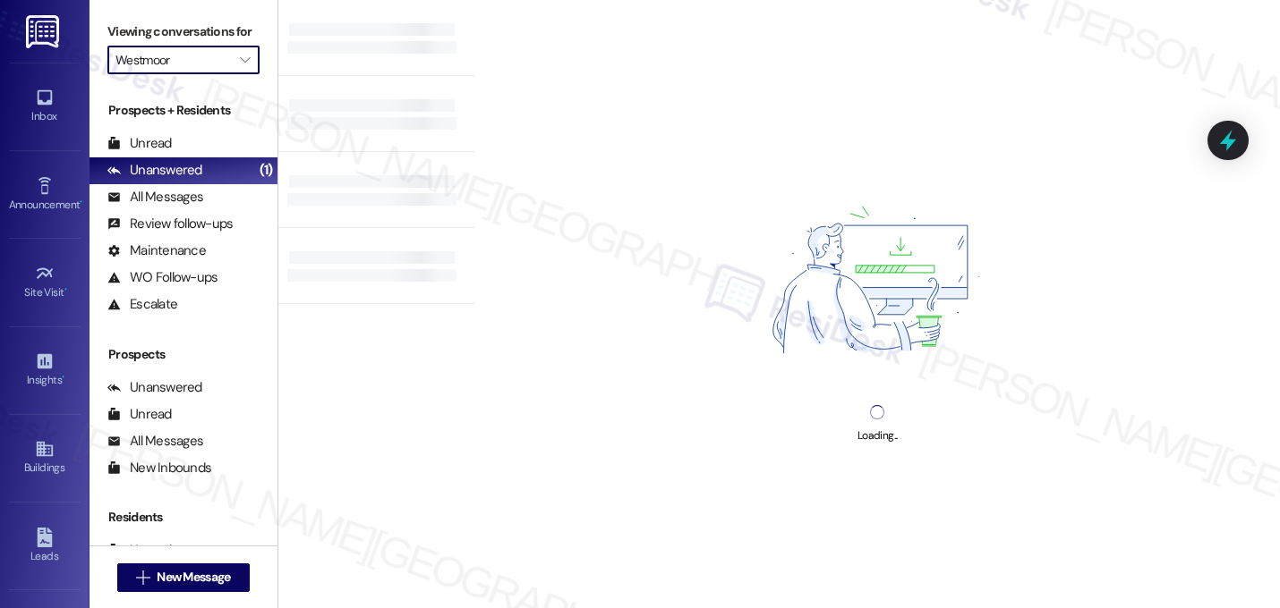
type input "[GEOGRAPHIC_DATA]"
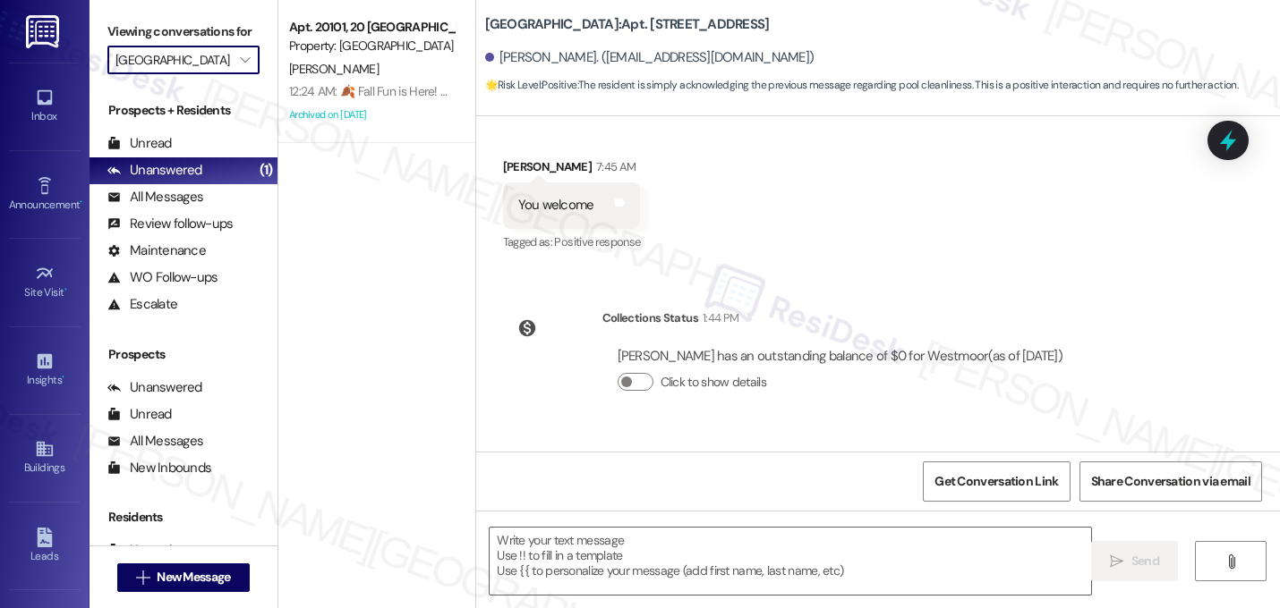
scroll to position [7259, 0]
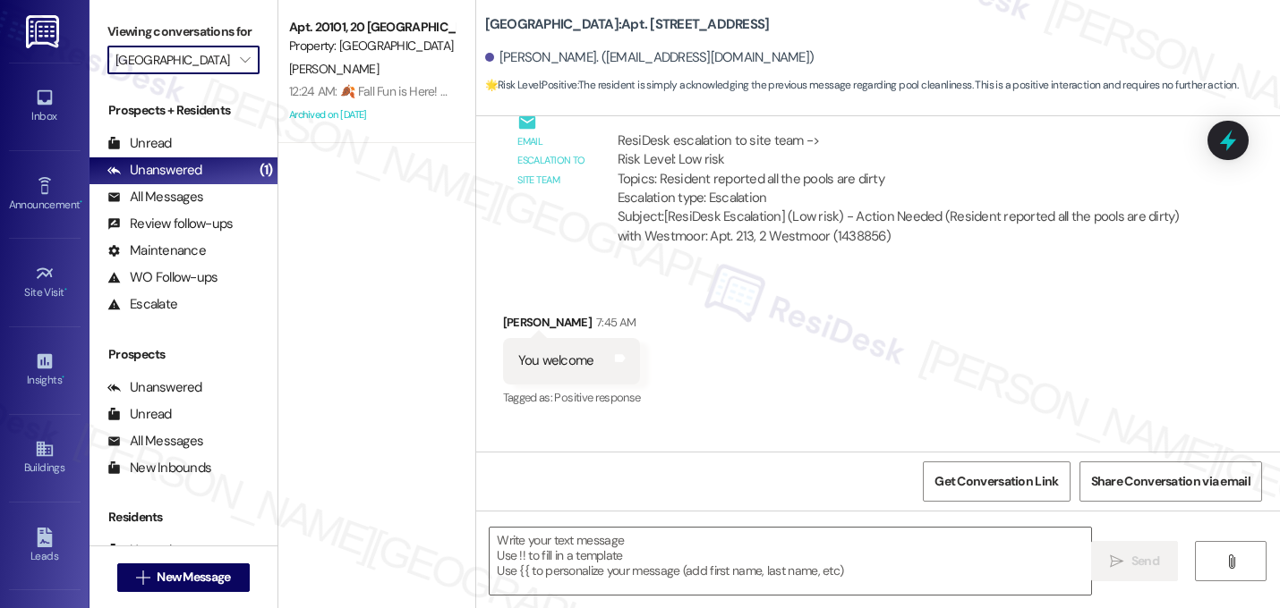
type textarea "Fetching suggested responses. Please feel free to read through the conversation…"
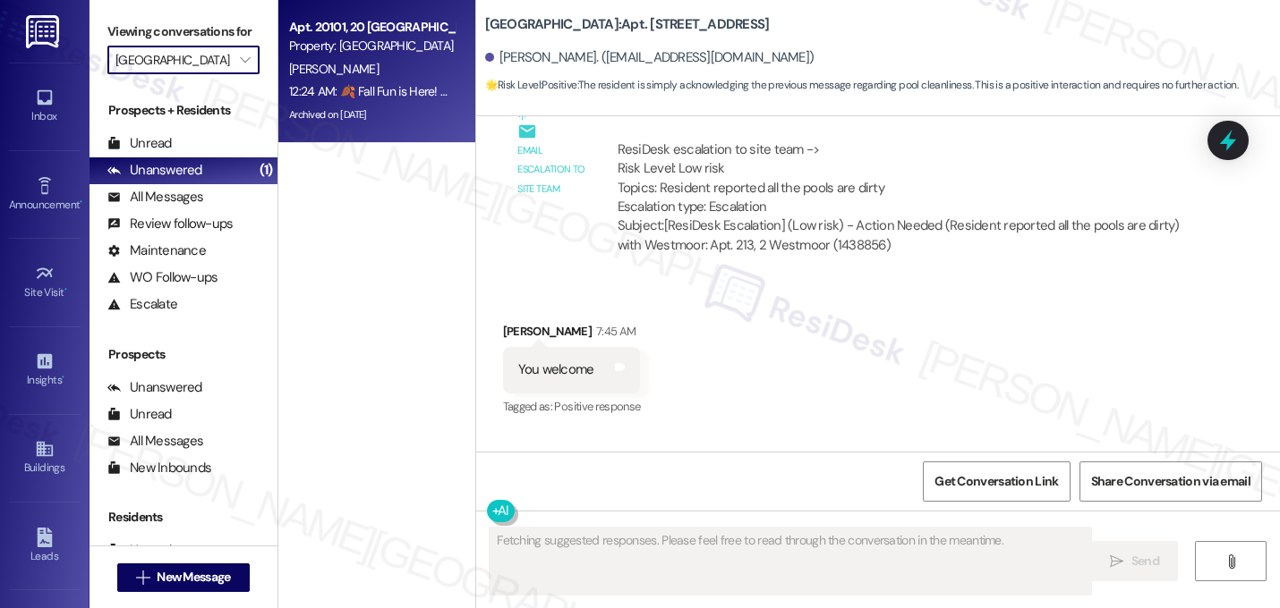
click at [343, 33] on div "Apt. 20101, 20 [GEOGRAPHIC_DATA]" at bounding box center [372, 27] width 166 height 19
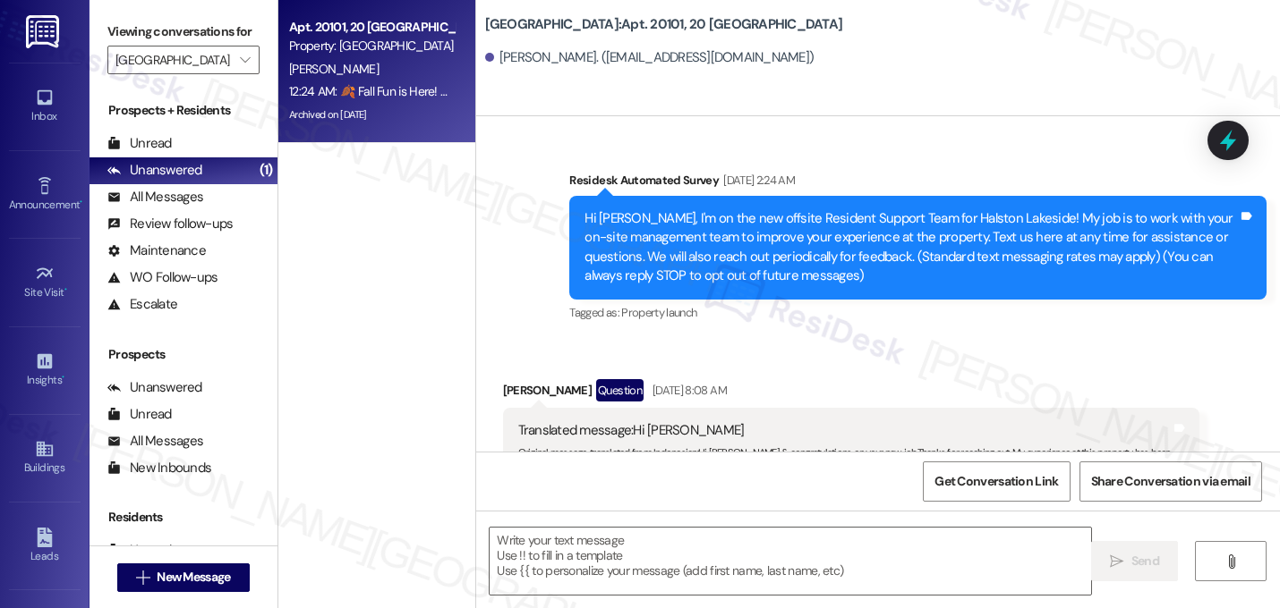
scroll to position [18852, 0]
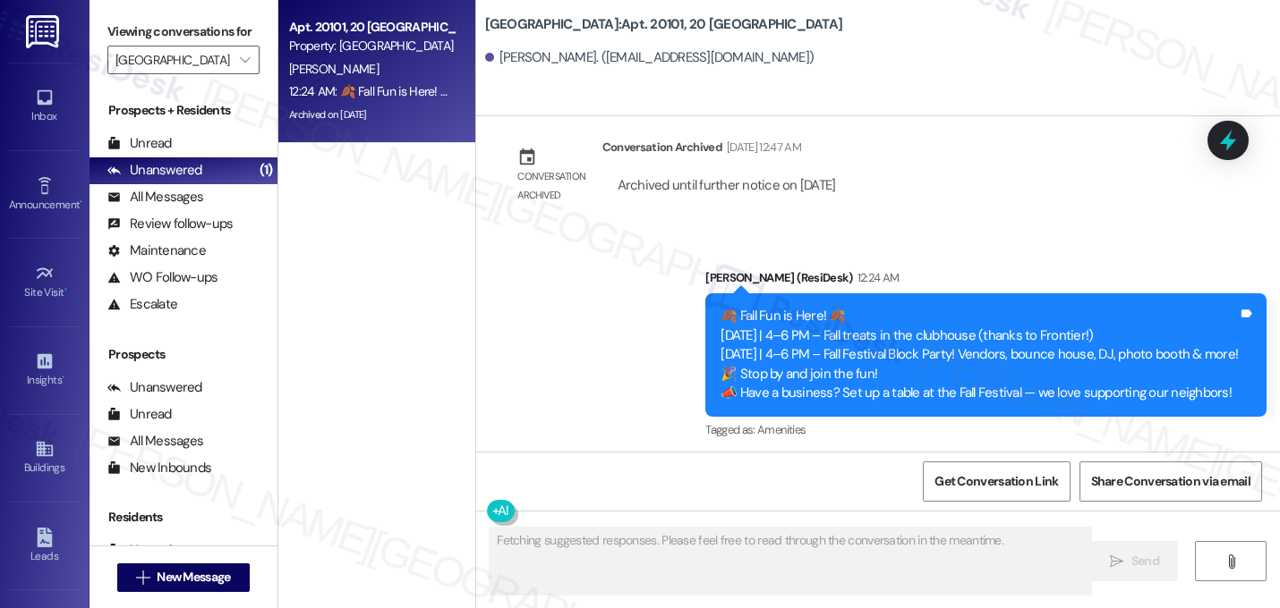
click at [584, 242] on div "Announcement, sent via SMS Sarah (ResiDesk) 12:24 AM 🍂 Fall Fun is Here! 🍂 Frid…" at bounding box center [878, 341] width 804 height 227
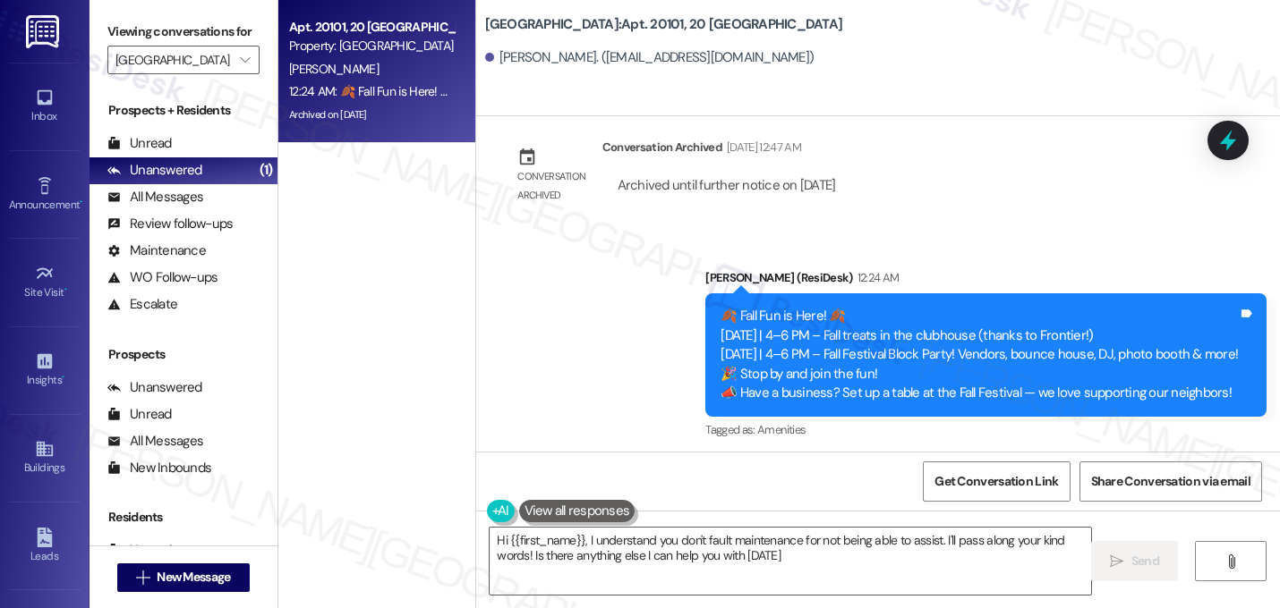
type textarea "Hi {{first_name}}, I understand you don't fault maintenance for not being able …"
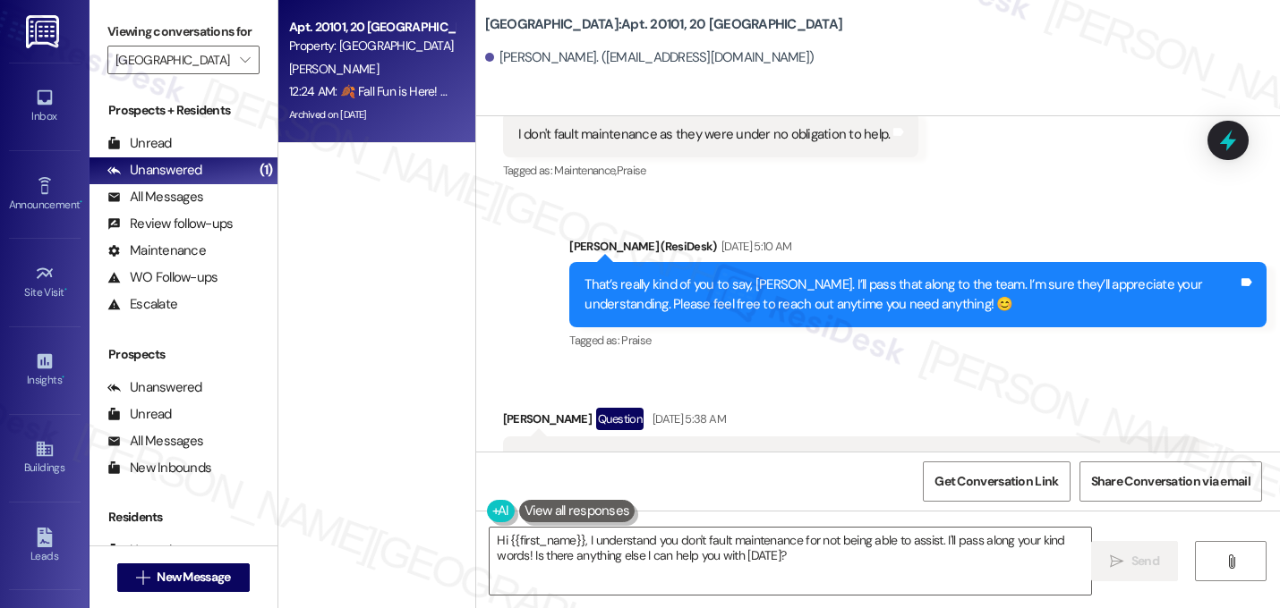
scroll to position [18101, 0]
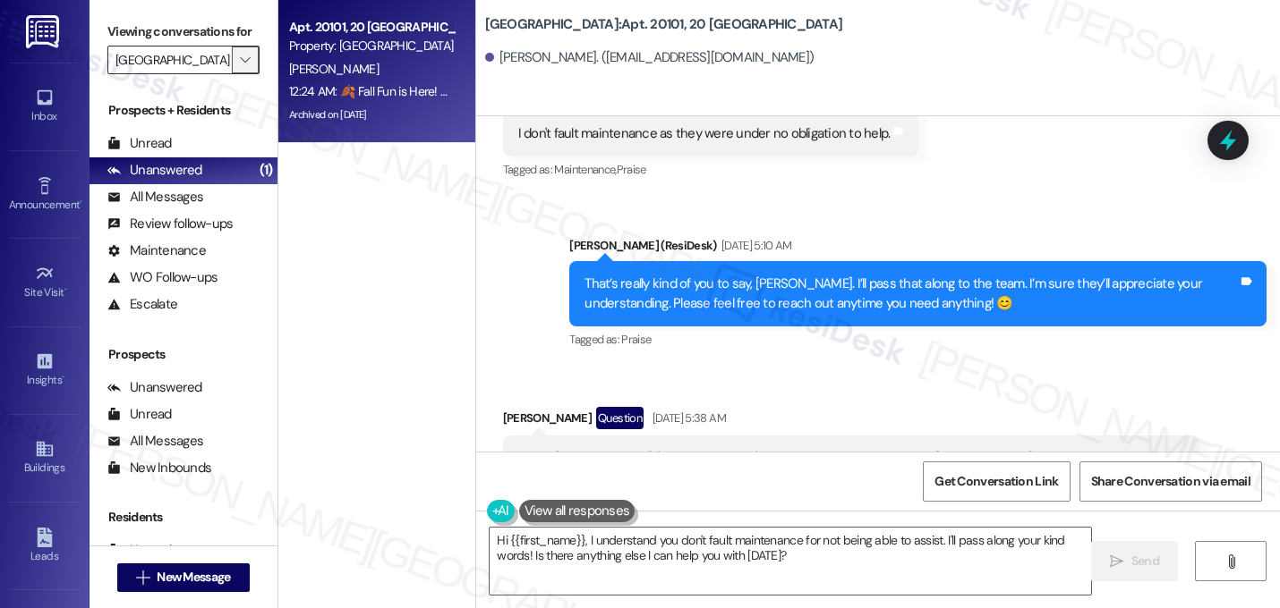
click at [241, 74] on span "" at bounding box center [244, 60] width 17 height 29
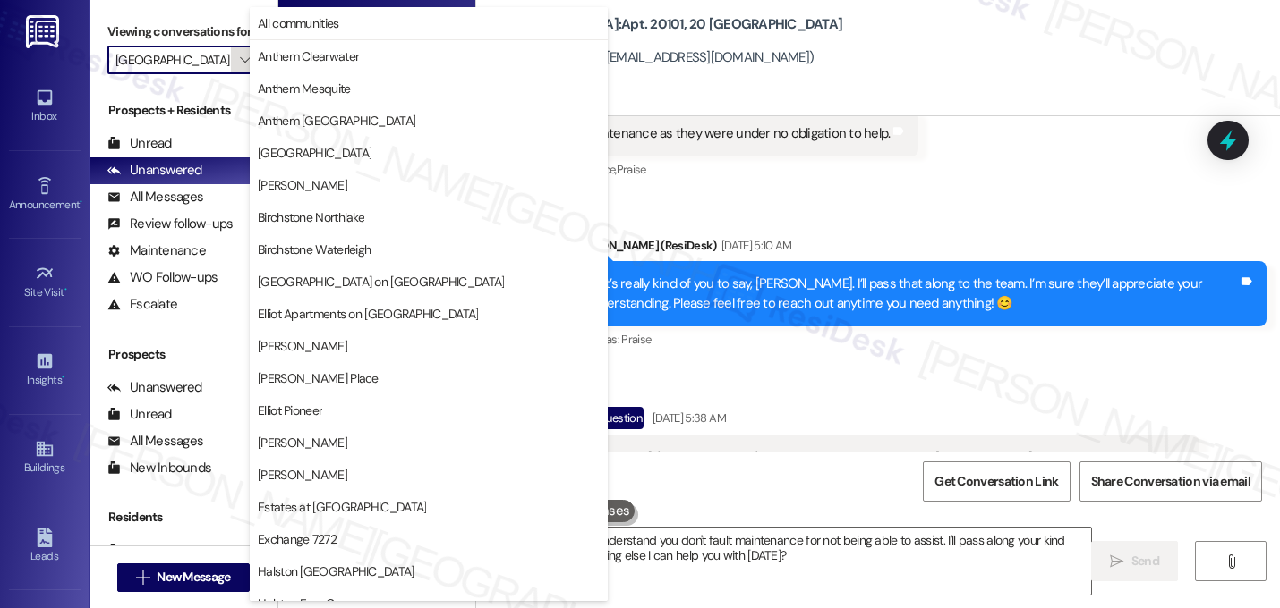
scroll to position [613, 0]
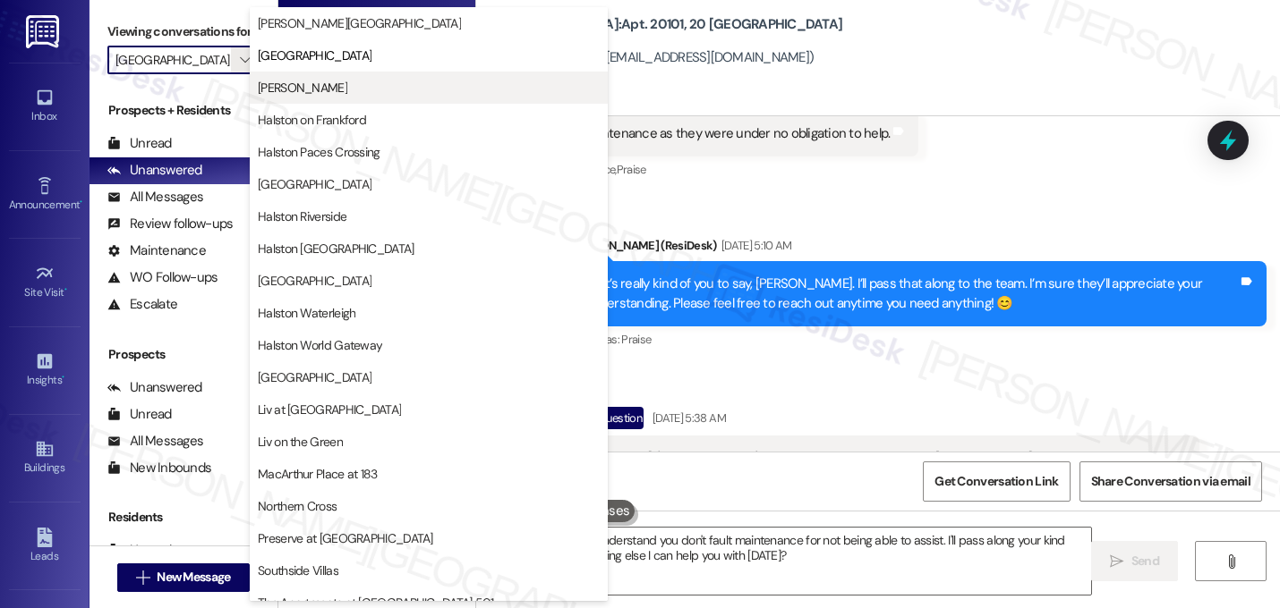
click at [366, 93] on span "[PERSON_NAME]" at bounding box center [429, 88] width 342 height 18
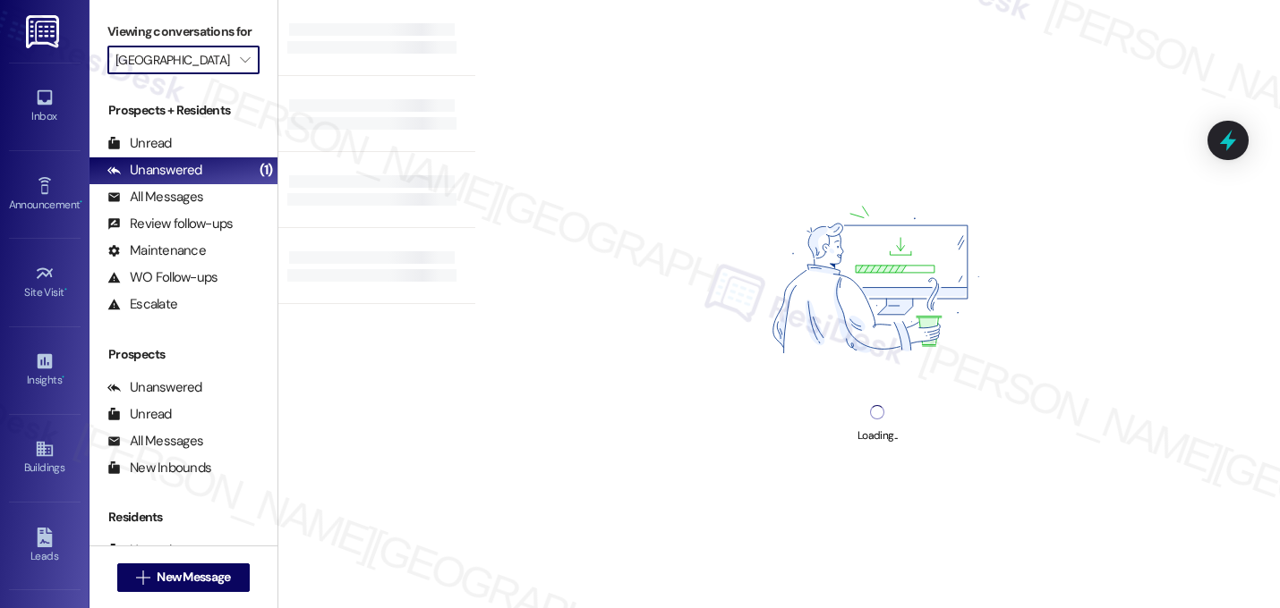
type input "[PERSON_NAME]"
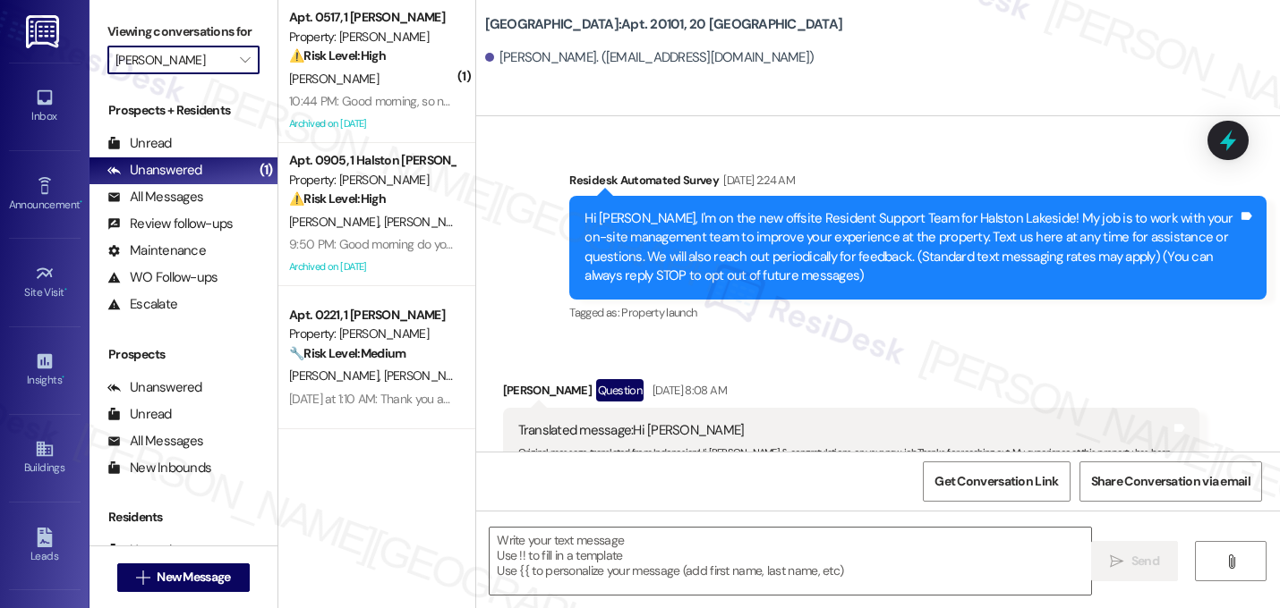
type textarea "Fetching suggested responses. Please feel free to read through the conversation…"
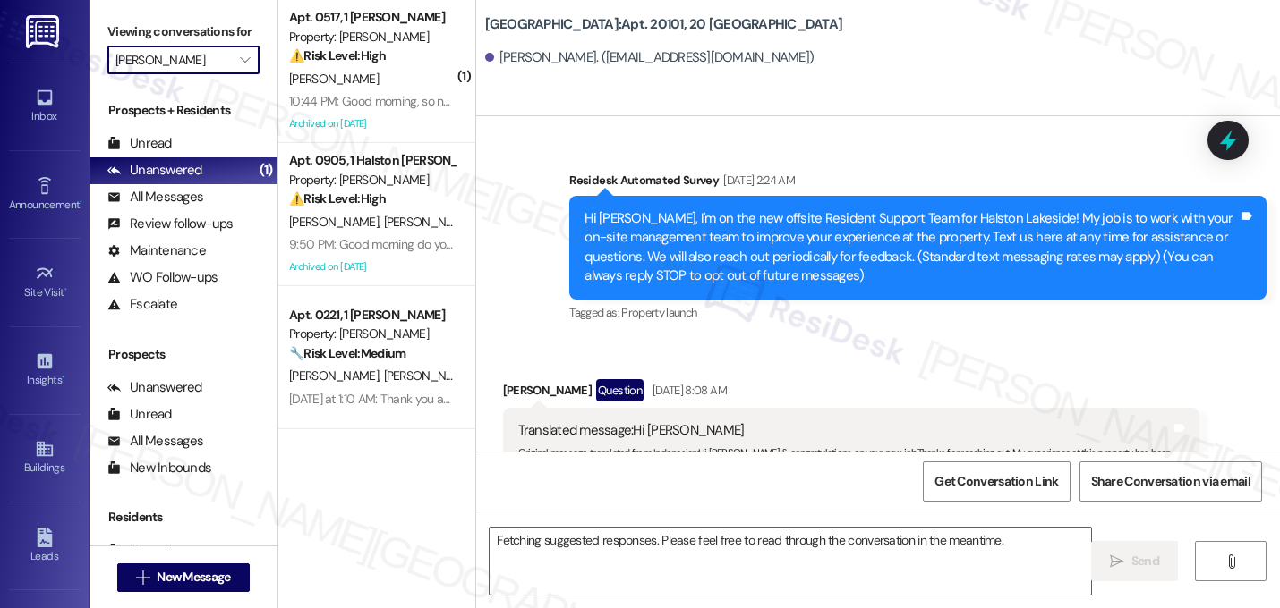
scroll to position [18852, 0]
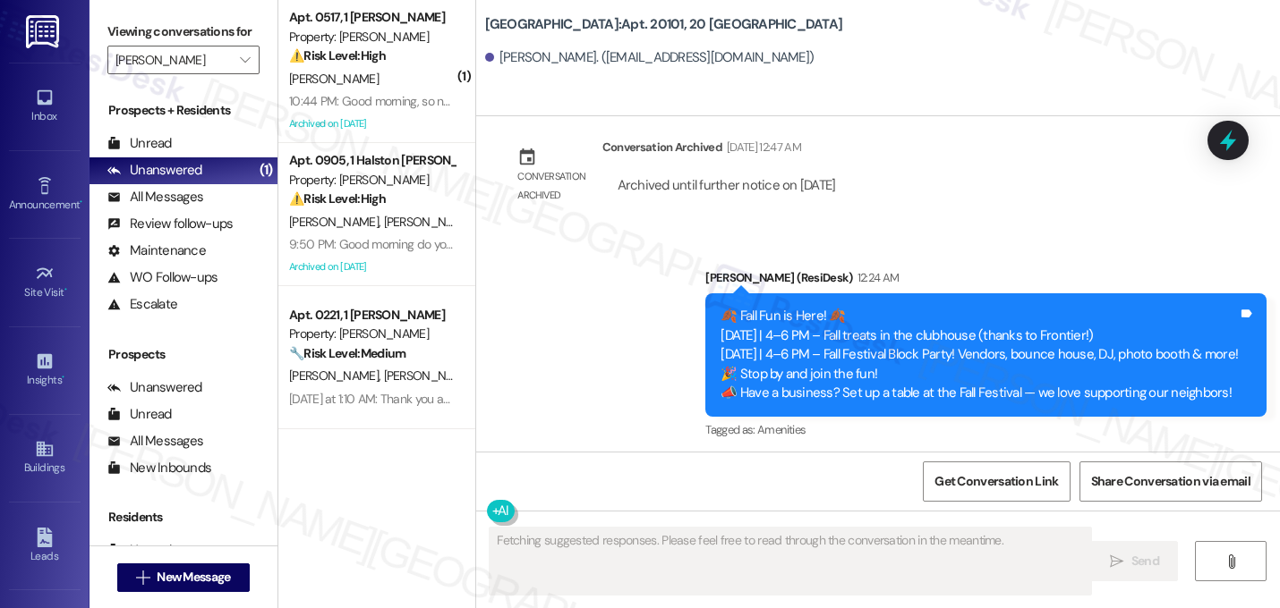
click at [366, 93] on div "10:44 PM: Good morning, so now my account is short 230$ so when do I have to pa…" at bounding box center [520, 101] width 462 height 16
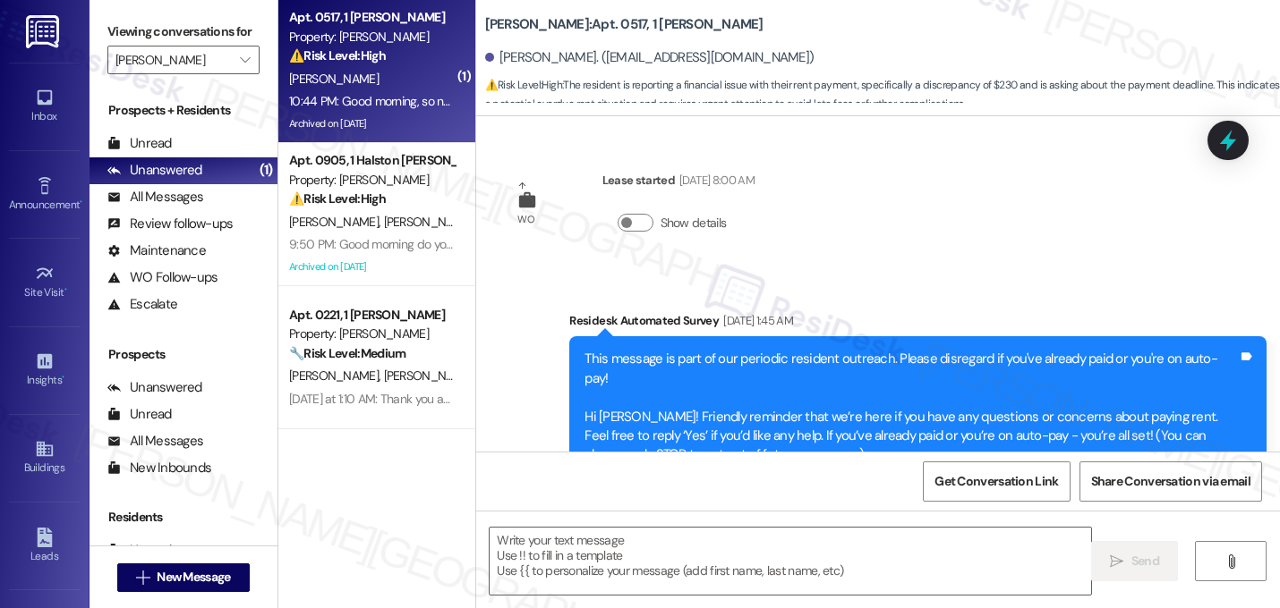
scroll to position [8887, 0]
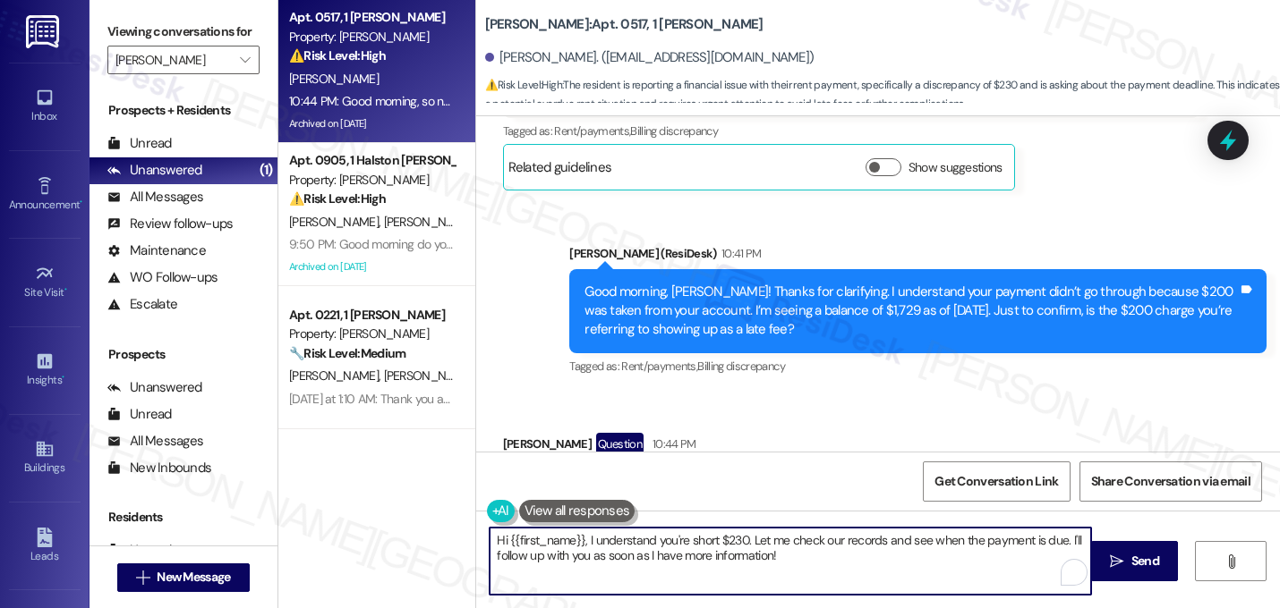
click at [580, 546] on textarea "Hi {{first_name}}, I understand you're short $230. Let me check our records and…" at bounding box center [789, 561] width 601 height 67
drag, startPoint x: 724, startPoint y: 544, endPoint x: 737, endPoint y: 564, distance: 23.8
click at [738, 570] on textarea "I understand you're short $230. Let me check our records and see when the payme…" at bounding box center [789, 561] width 601 height 67
type textarea "I understand you're short $230. Let me check with the team. I'll let you know o…"
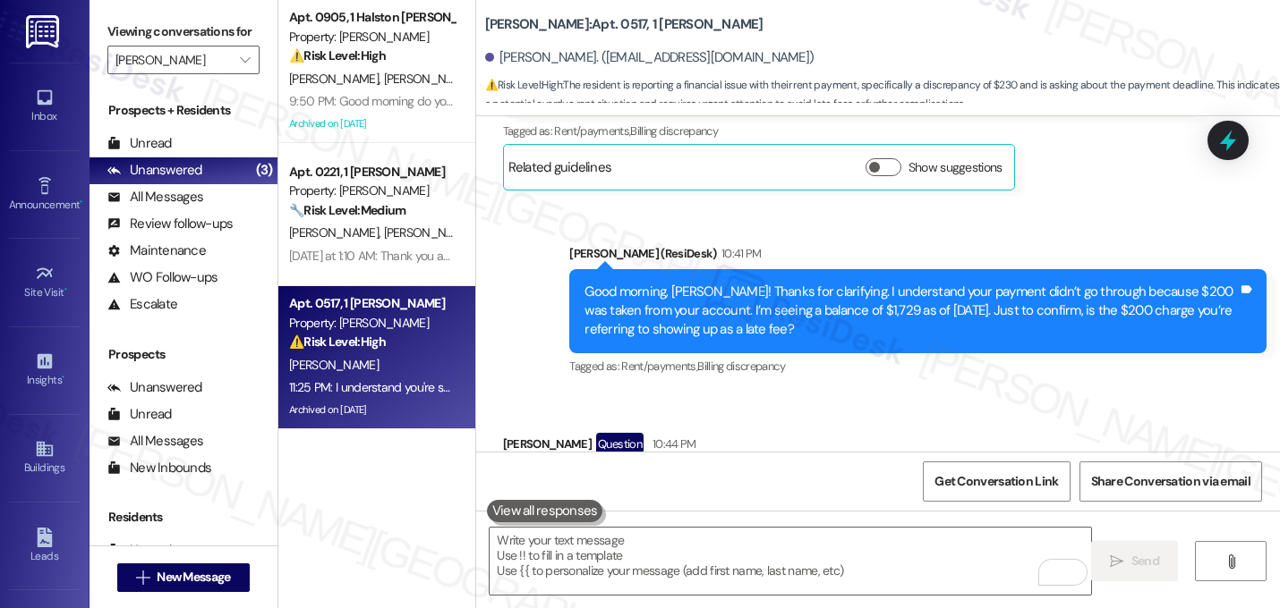
click at [1031, 353] on div "Tagged as: Rent/payments , Click to highlight conversations about Rent/payments…" at bounding box center [917, 366] width 697 height 26
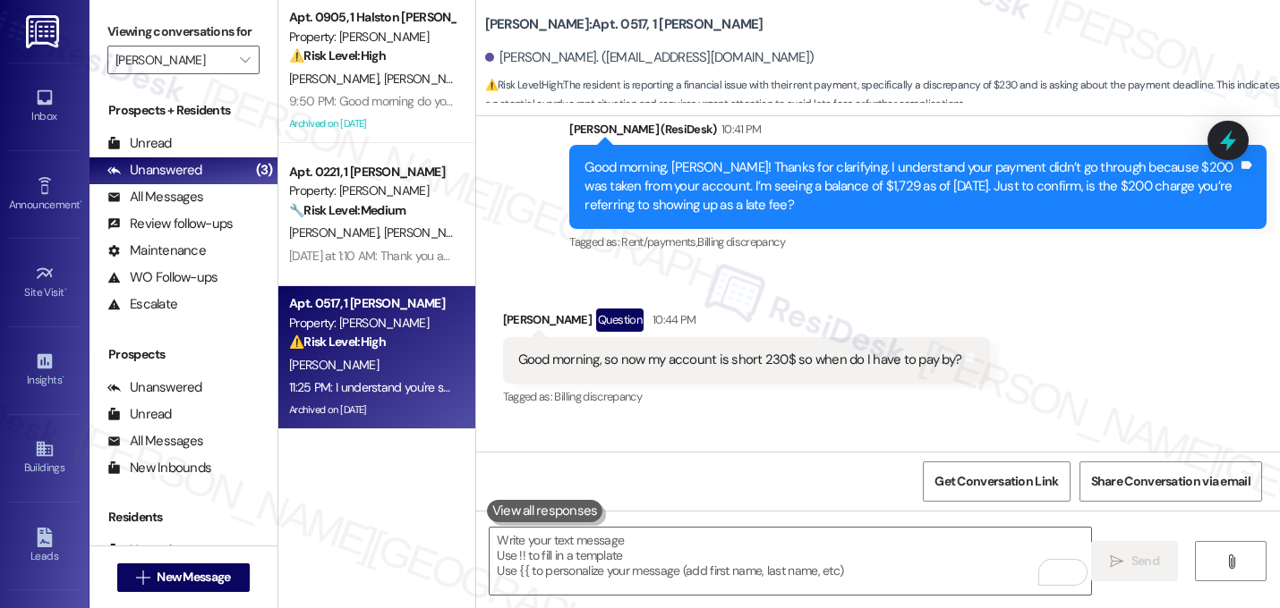
scroll to position [9032, 0]
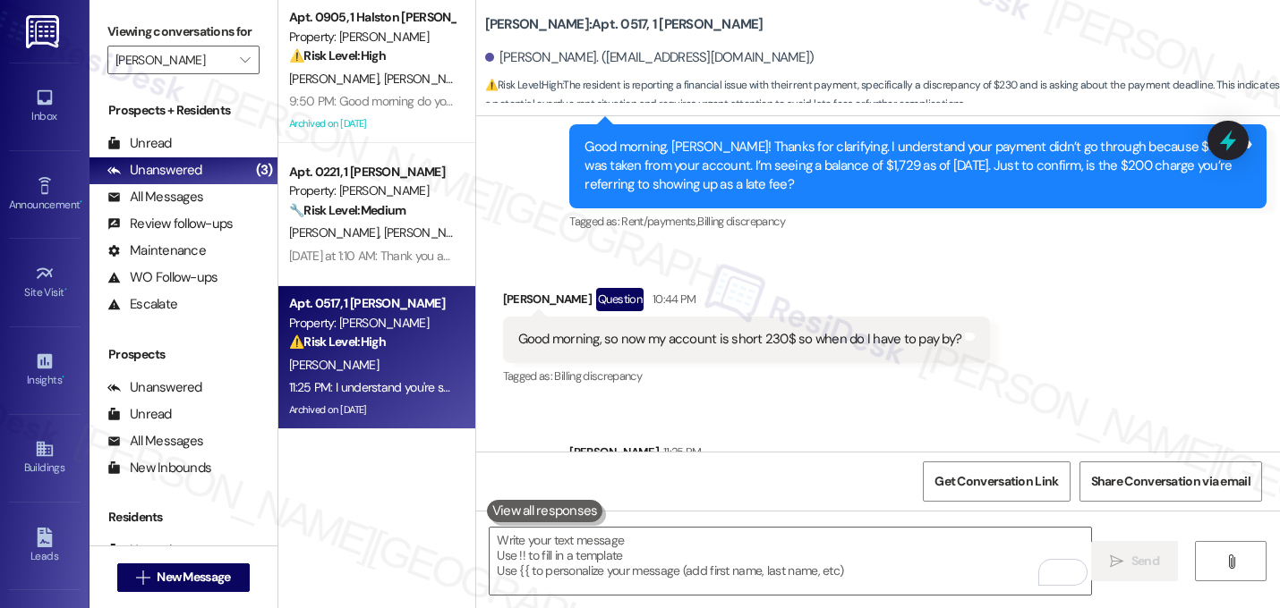
click at [1013, 257] on div "Received via SMS Shonda Walker Question 10:44 PM Good morning, so now my accoun…" at bounding box center [878, 325] width 804 height 155
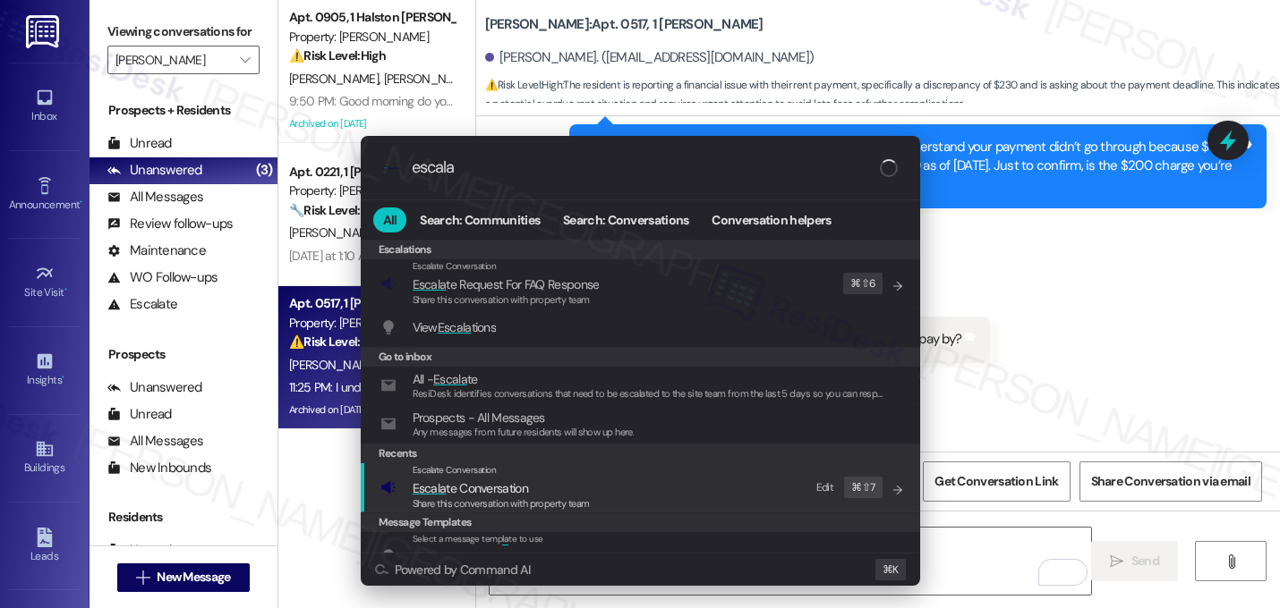
type input "escala"
click at [548, 480] on span "Escala te Conversation" at bounding box center [500, 489] width 177 height 20
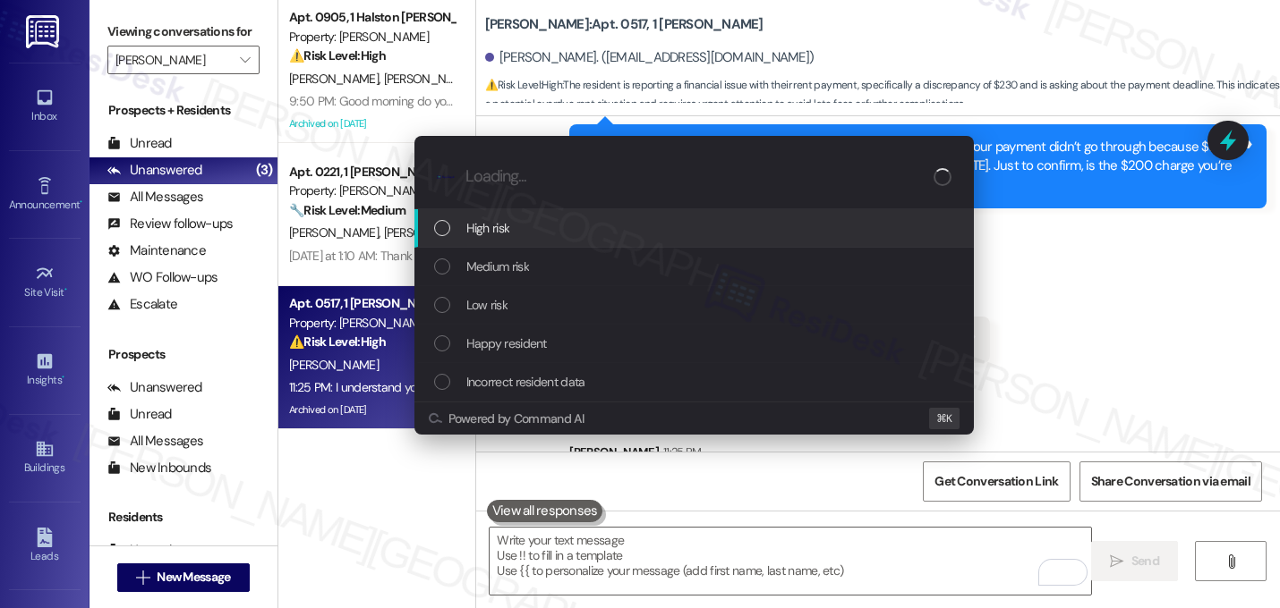
click at [564, 242] on div "High risk" at bounding box center [693, 228] width 559 height 38
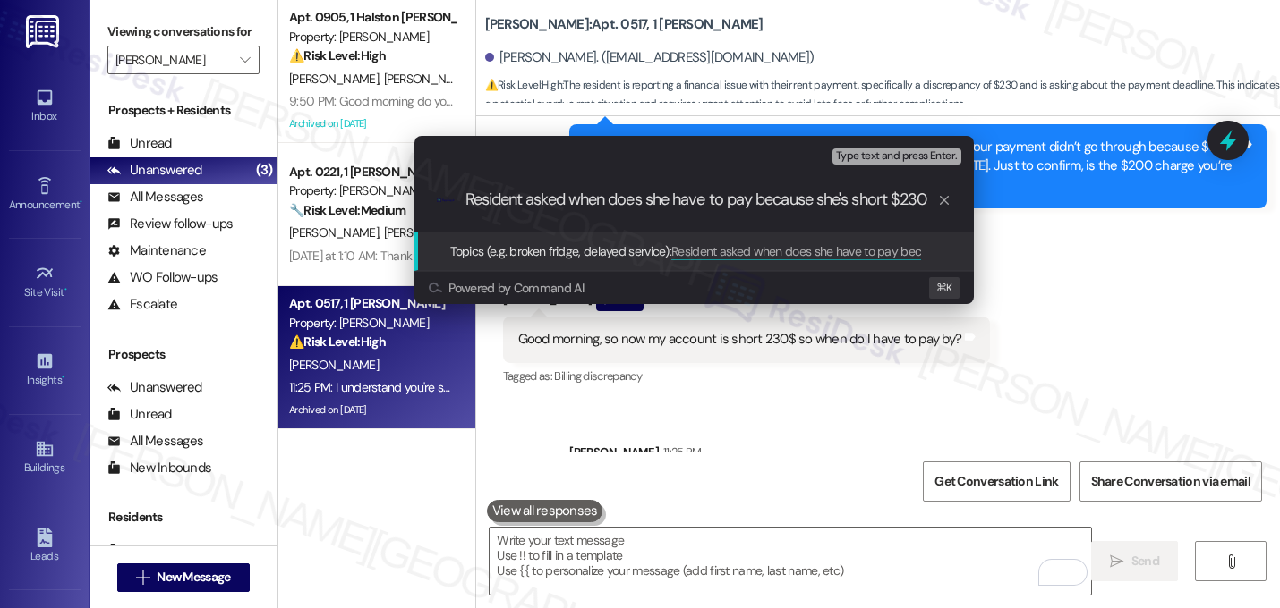
click at [549, 209] on div ".cls-1{fill:#0a055f;}.cls-2{fill:#0cc4c4;} resideskLogoBlueOrange Resident aske…" at bounding box center [693, 200] width 559 height 64
click at [549, 203] on input "Resident asked when does she have to pay because she's short $230" at bounding box center [701, 200] width 472 height 19
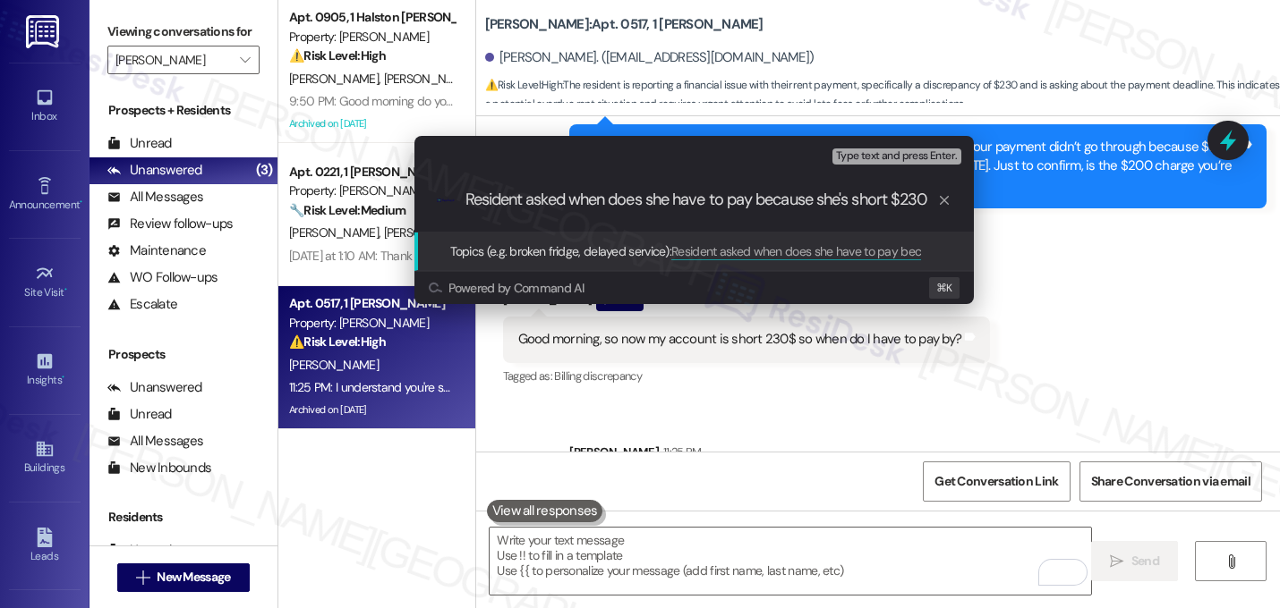
click at [549, 203] on input "Resident asked when does she have to pay because she's short $230" at bounding box center [701, 200] width 472 height 19
click at [760, 197] on input "Resident asked when does she have to pay because she's short $230" at bounding box center [701, 200] width 472 height 19
type input "Resident asked when does she have to pay rent because she's short $230"
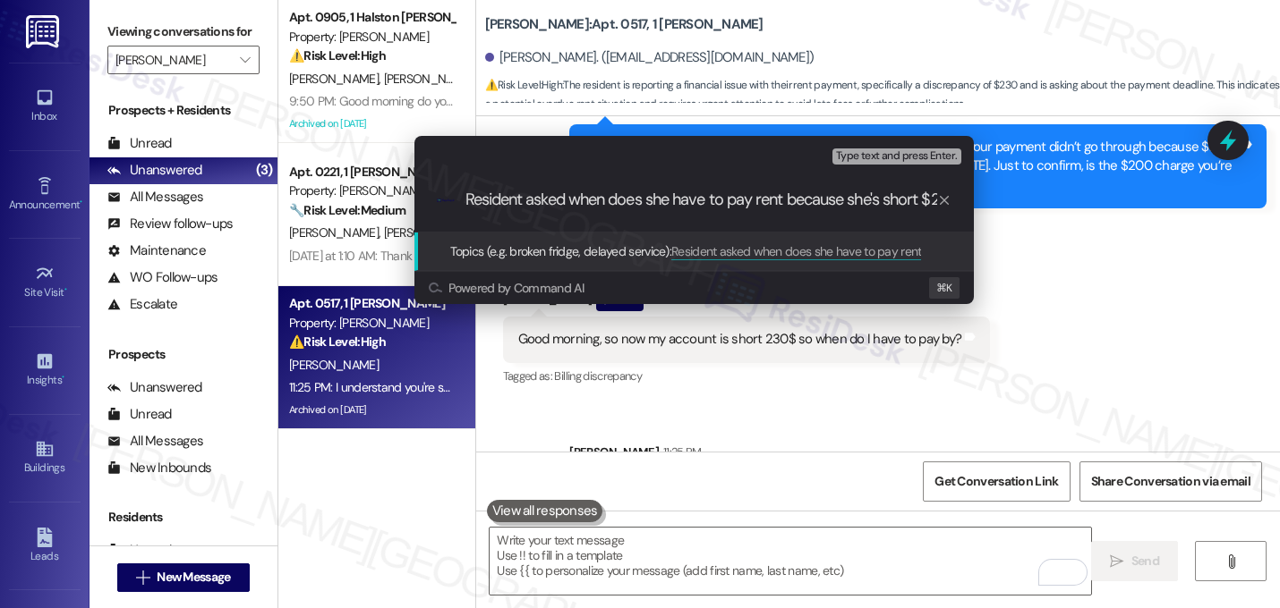
click at [779, 201] on input "Resident asked when does she have to pay rent because she's short $230" at bounding box center [701, 200] width 472 height 19
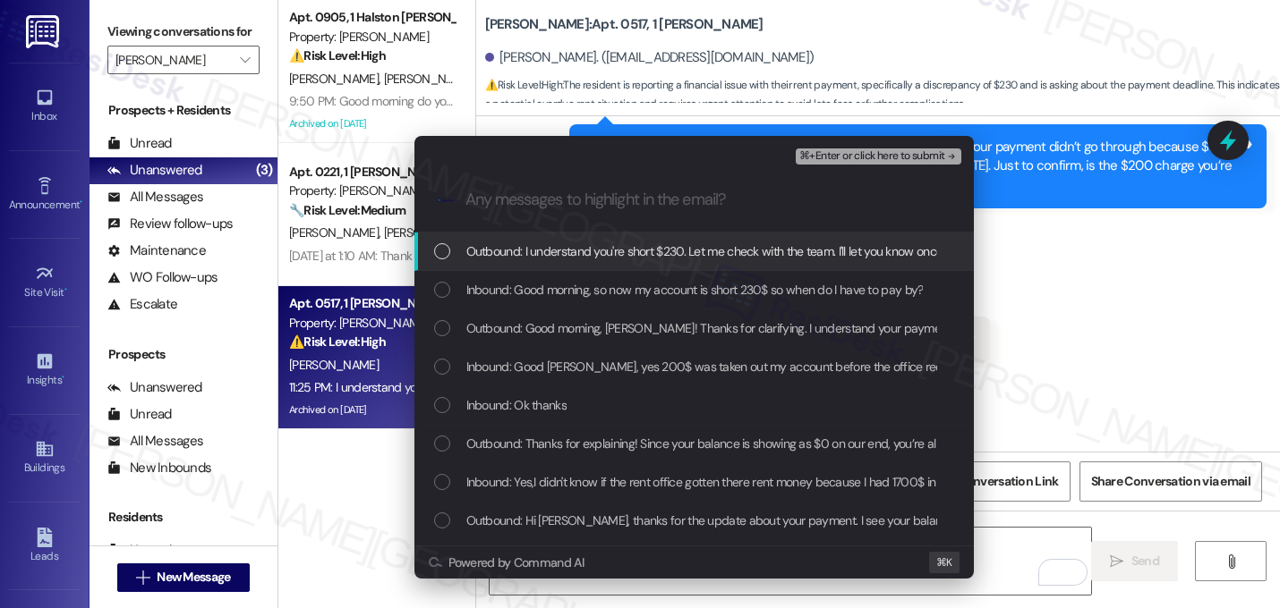
click at [724, 253] on span "Outbound: I understand you're short $230. Let me check with the team. I'll let …" at bounding box center [818, 252] width 704 height 20
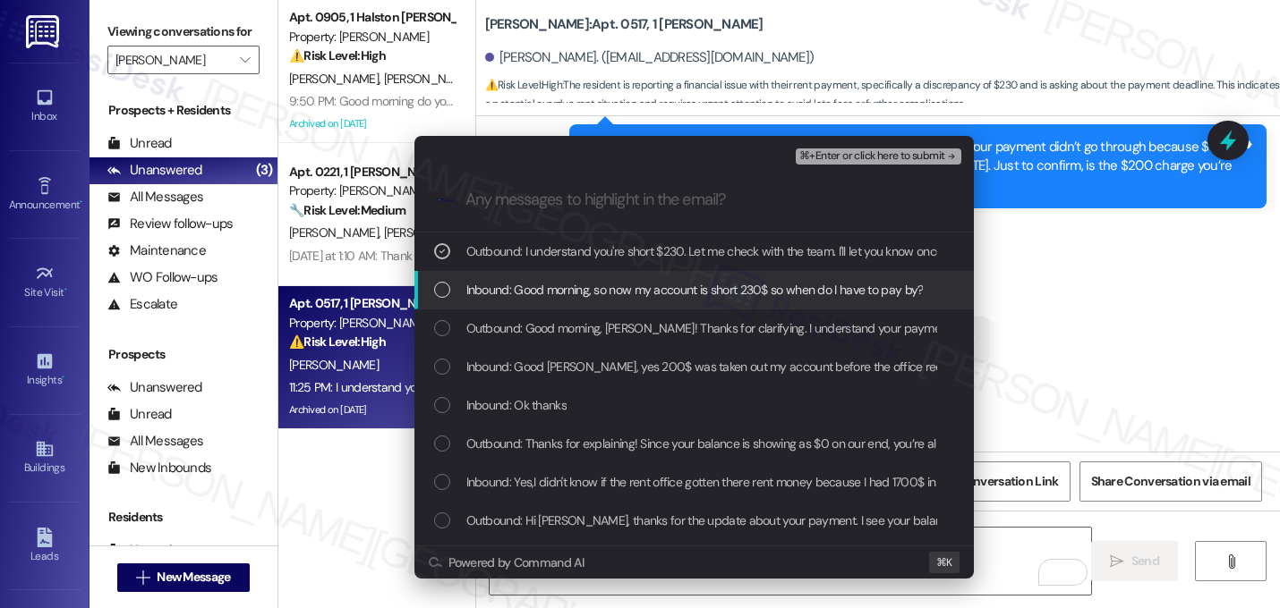
click at [719, 283] on span "Inbound: Good morning, so now my account is short 230$ so when do I have to pay…" at bounding box center [694, 290] width 457 height 20
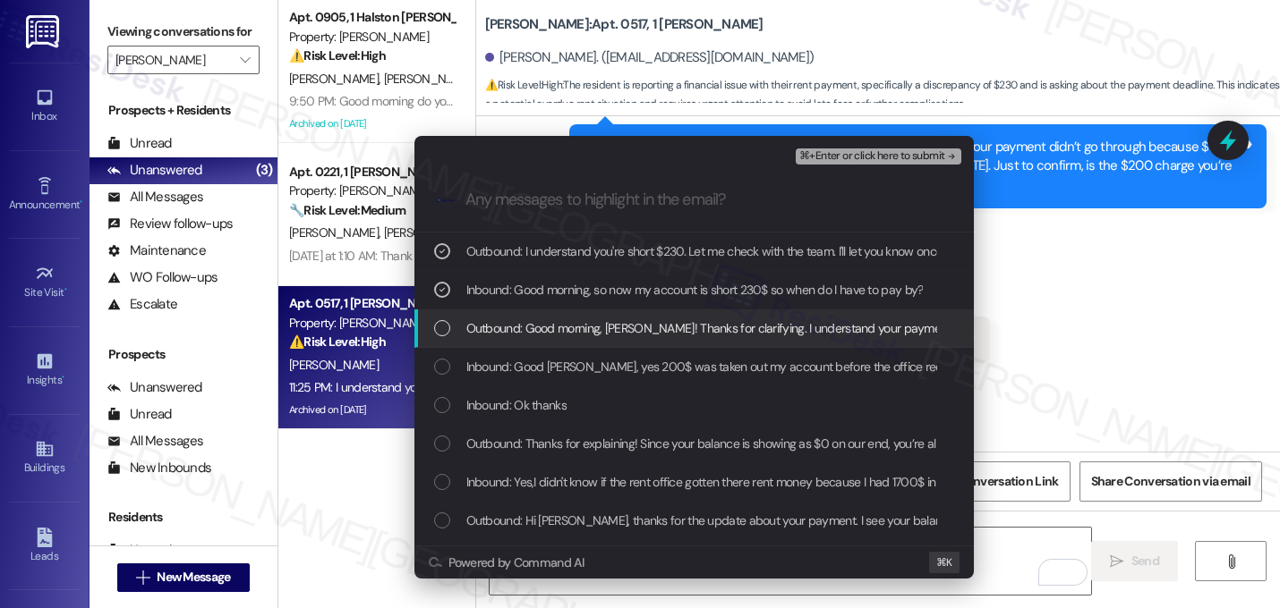
click at [702, 326] on span "Outbound: Good morning, Shonda! Thanks for clarifying. I understand your paymen…" at bounding box center [1191, 329] width 1450 height 20
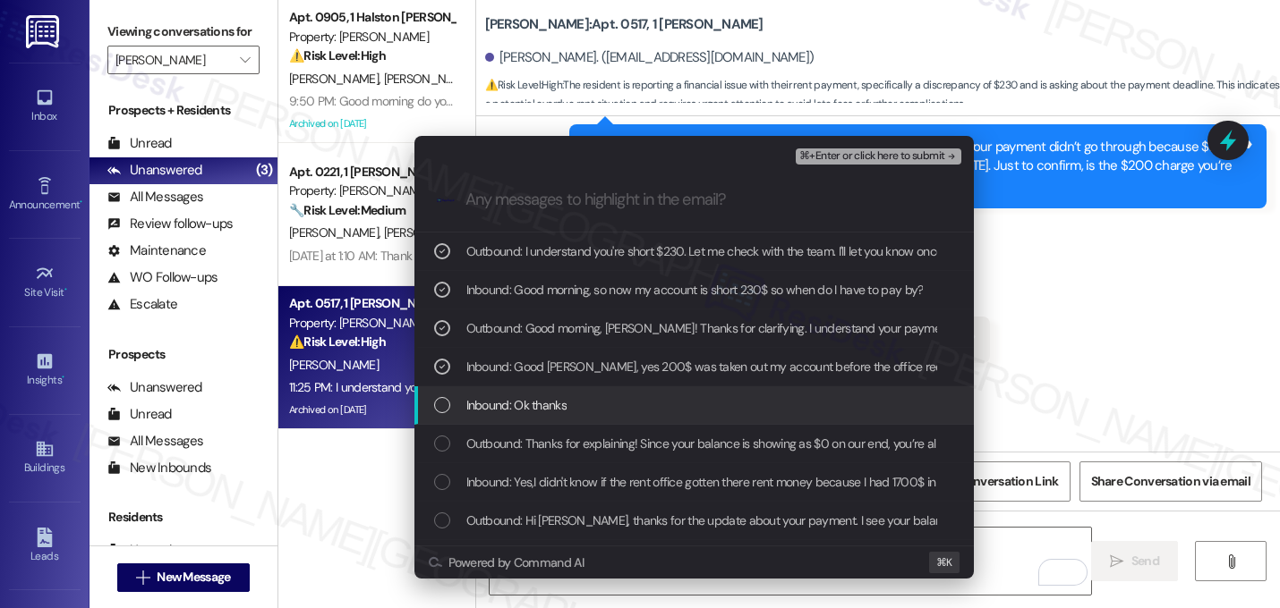
click at [676, 404] on div "Inbound: Ok thanks" at bounding box center [695, 405] width 523 height 20
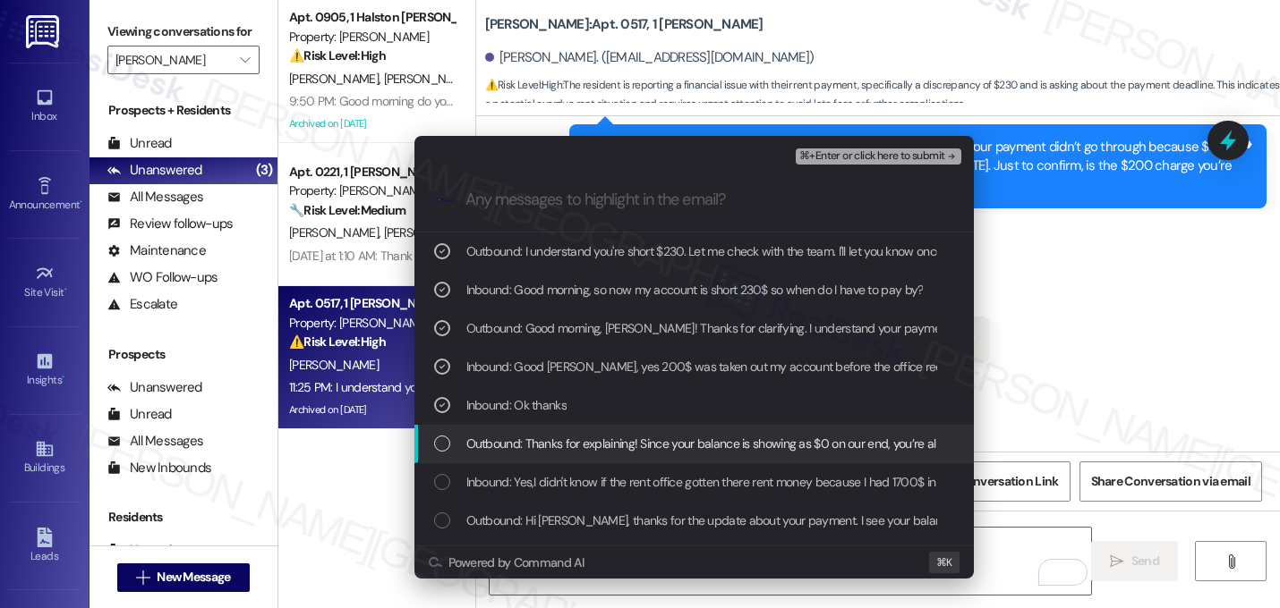
click at [668, 453] on span "Outbound: Thanks for explaining! Since your balance is showing as $0 on our end…" at bounding box center [836, 444] width 741 height 20
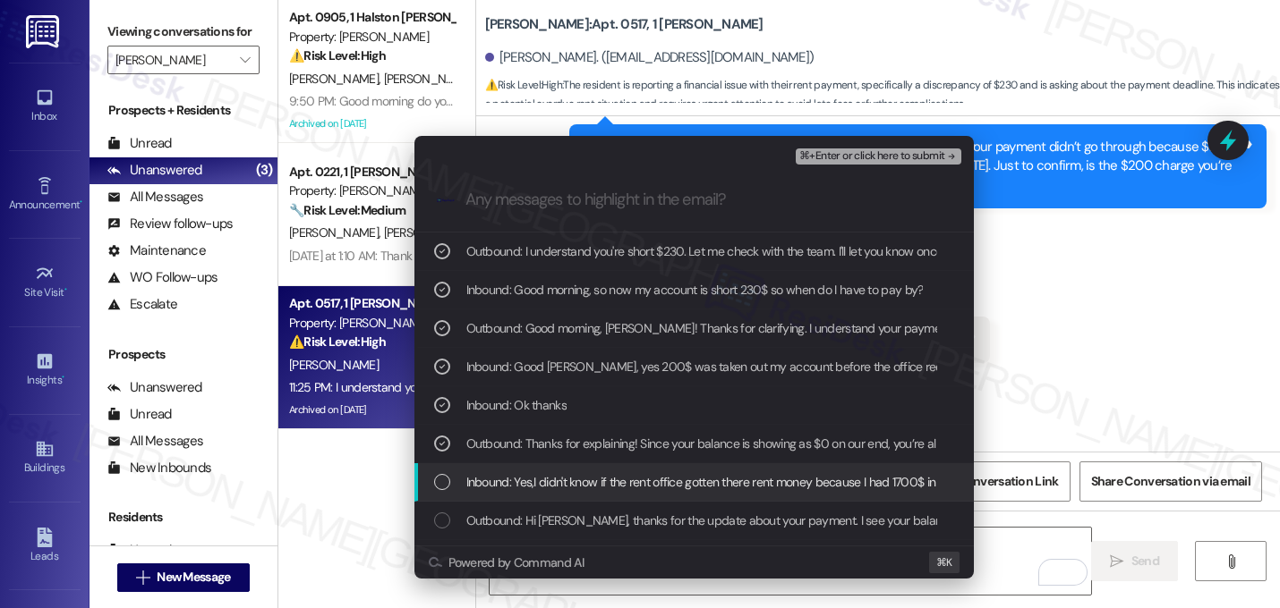
click at [659, 490] on span "Inbound: Yes,I didn't know if the rent office gotten there rent money because I…" at bounding box center [953, 482] width 974 height 20
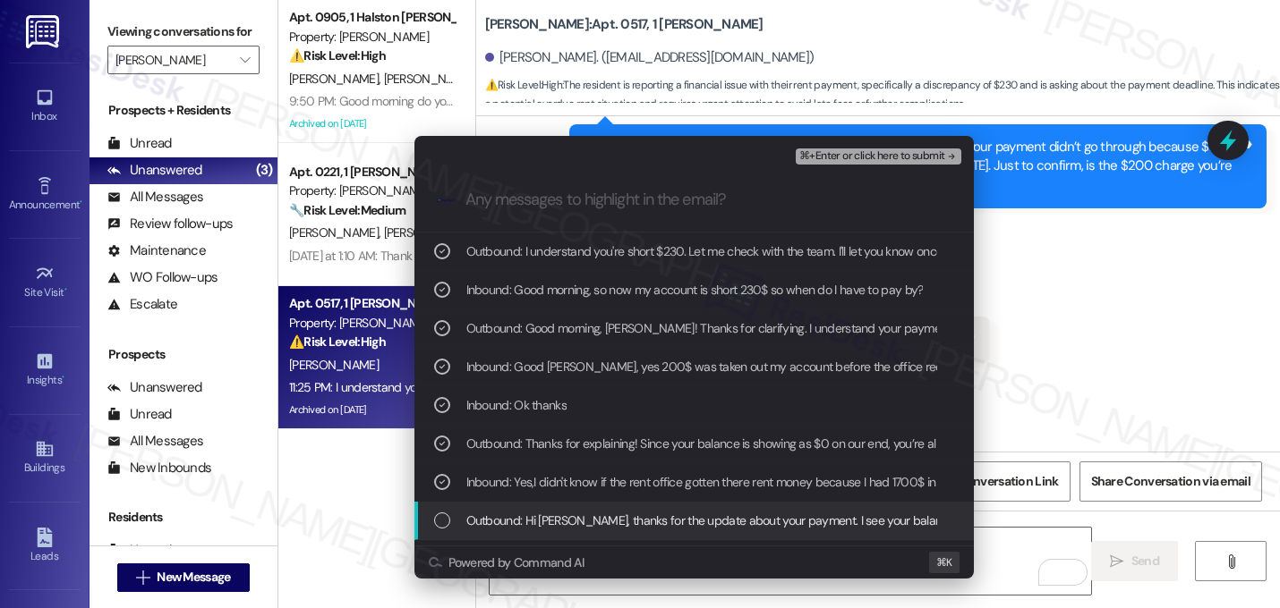
click at [652, 529] on span "Outbound: Hi Shonda, thanks for the update about your payment. I see your balan…" at bounding box center [1052, 521] width 1173 height 20
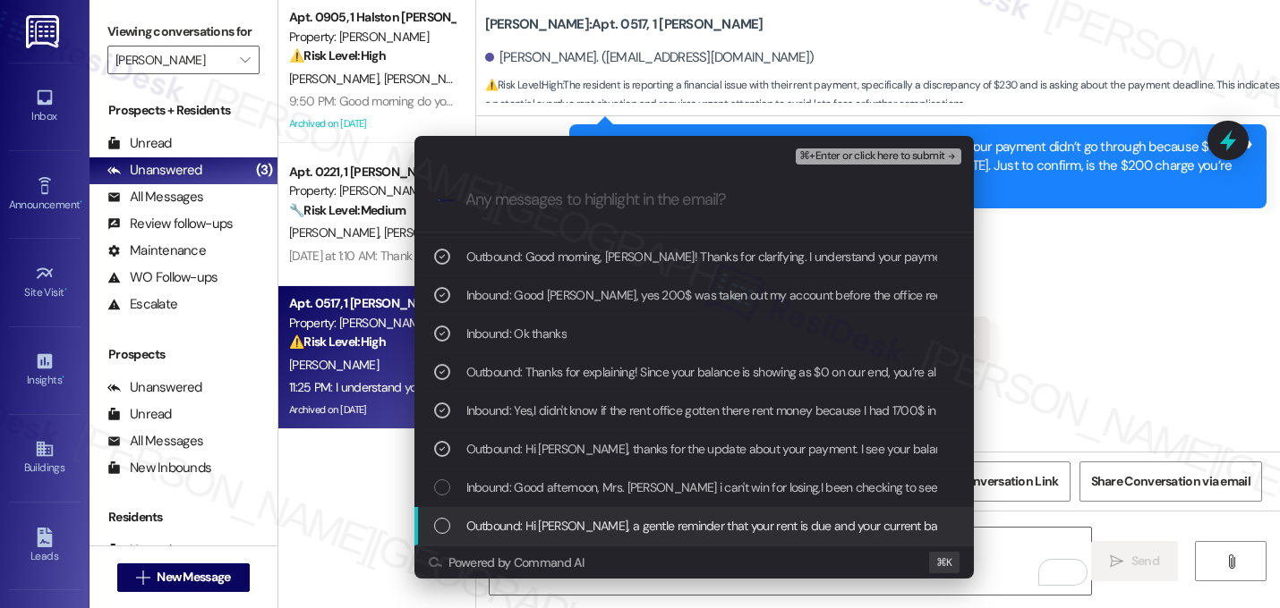
scroll to position [110, 0]
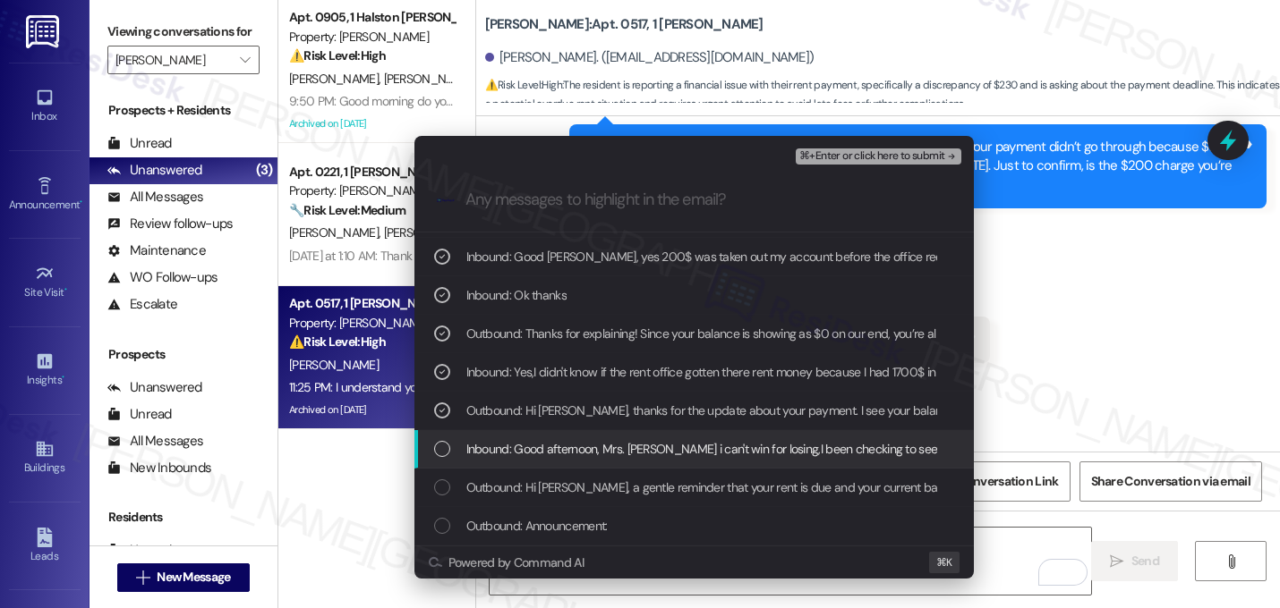
click at [789, 442] on span "Inbound: Good afternoon, Mrs. Sarah i can't win for losing,I been checking to s…" at bounding box center [1071, 449] width 1211 height 20
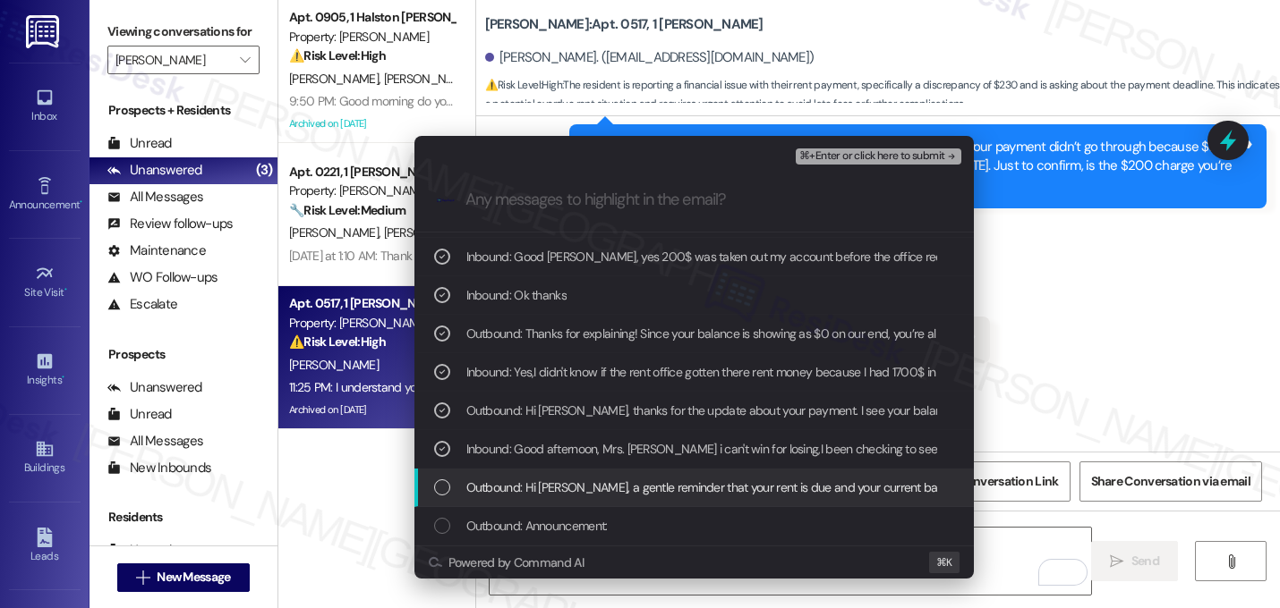
click at [764, 486] on span "Outbound: Hi Shonda, a gentle reminder that your rent is due and your current b…" at bounding box center [1114, 488] width 1297 height 20
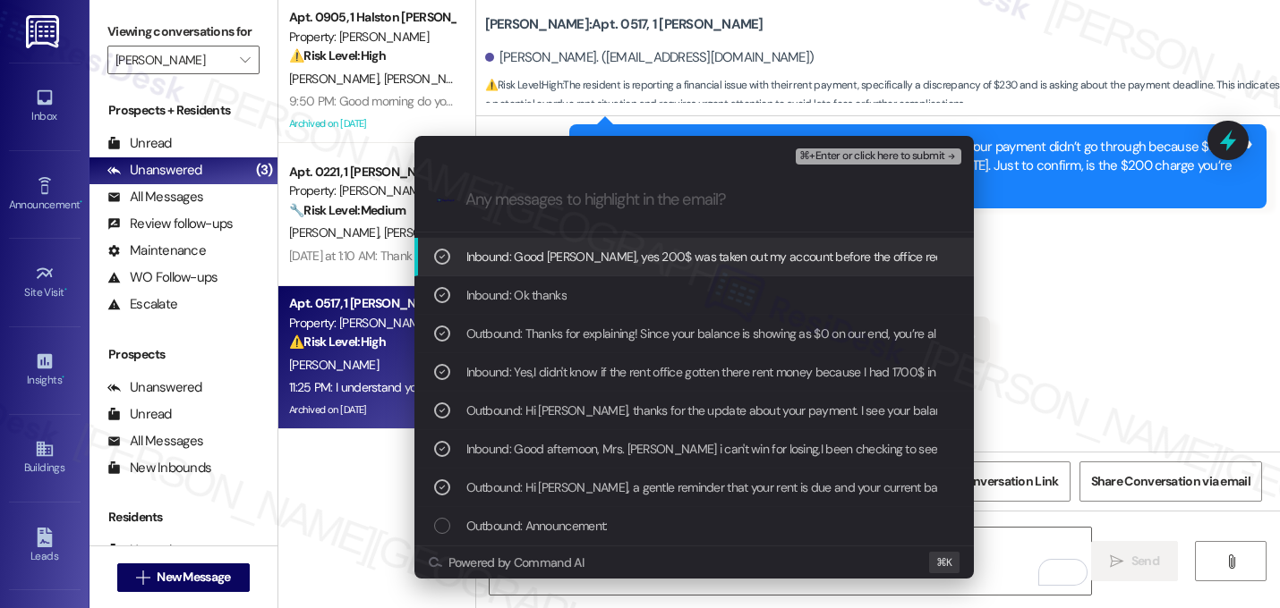
click at [889, 159] on span "⌘+Enter or click here to submit" at bounding box center [871, 156] width 145 height 13
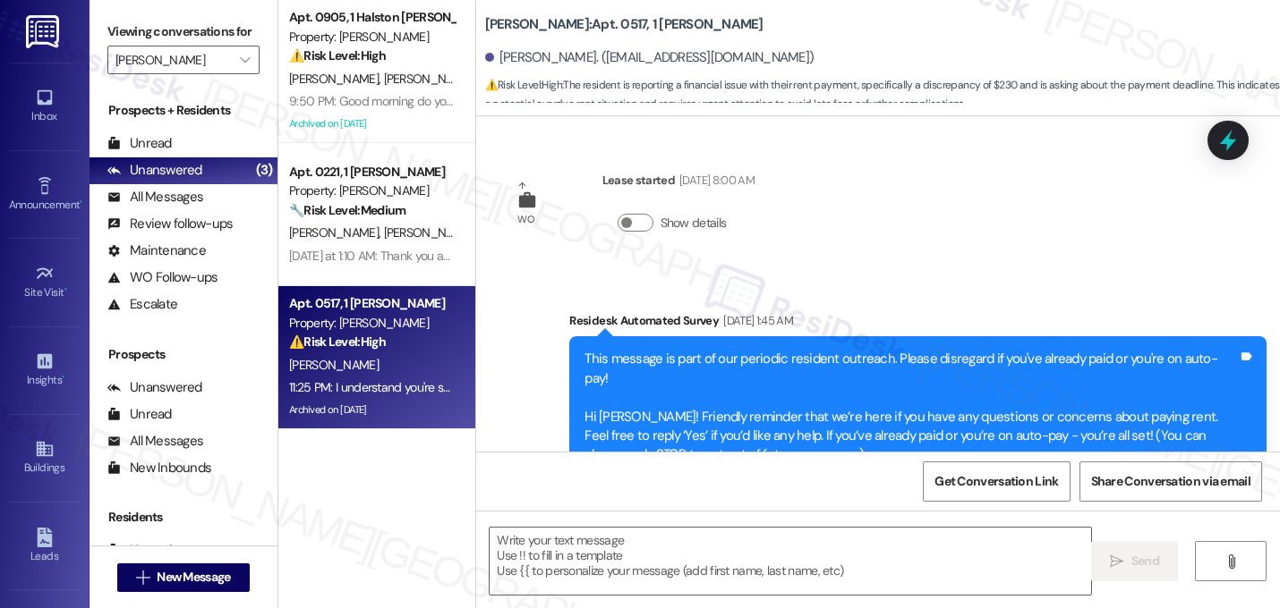
scroll to position [8887, 0]
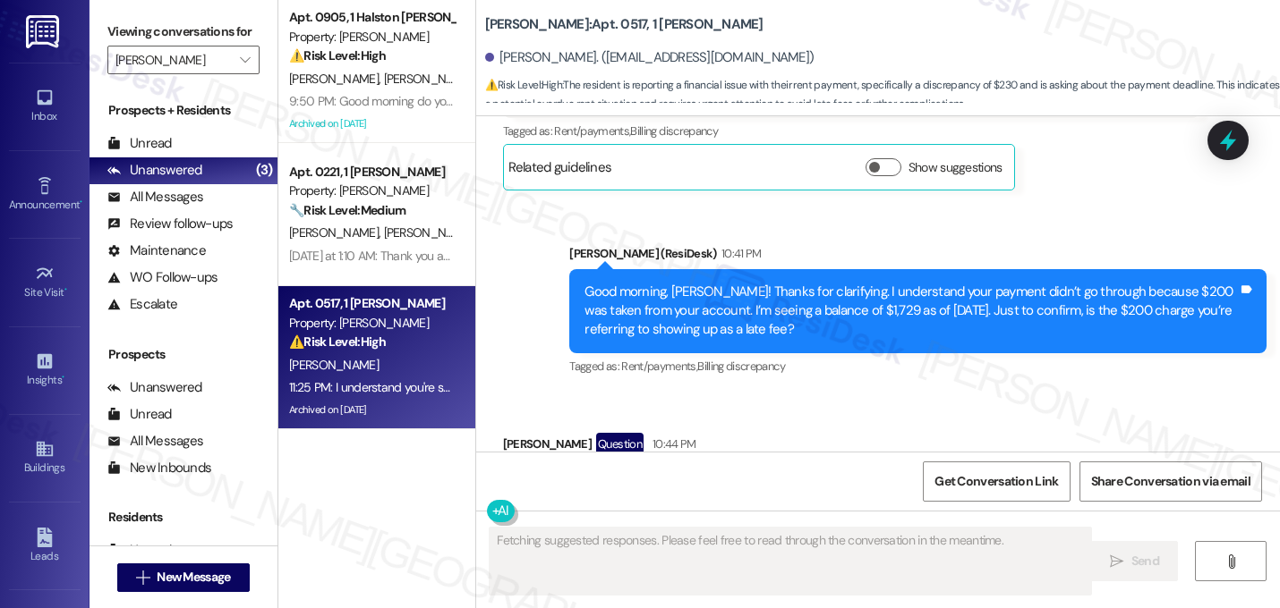
click at [1119, 393] on div "Received via SMS Shonda Walker Question 10:44 PM Good morning, so now my accoun…" at bounding box center [878, 470] width 804 height 155
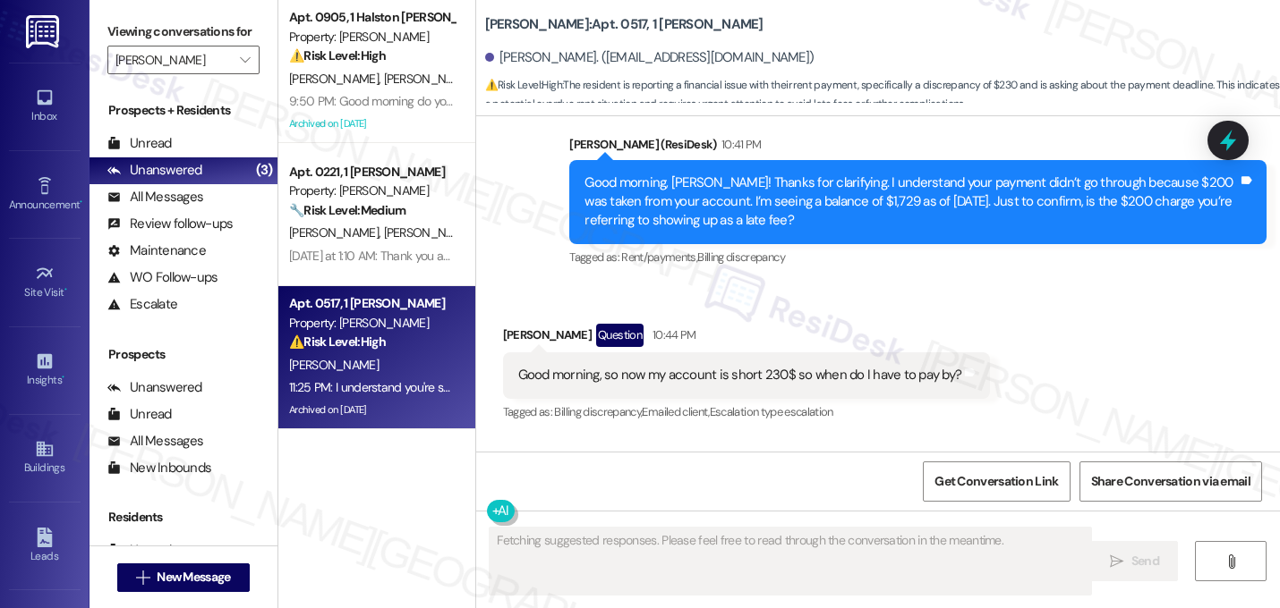
scroll to position [9059, 0]
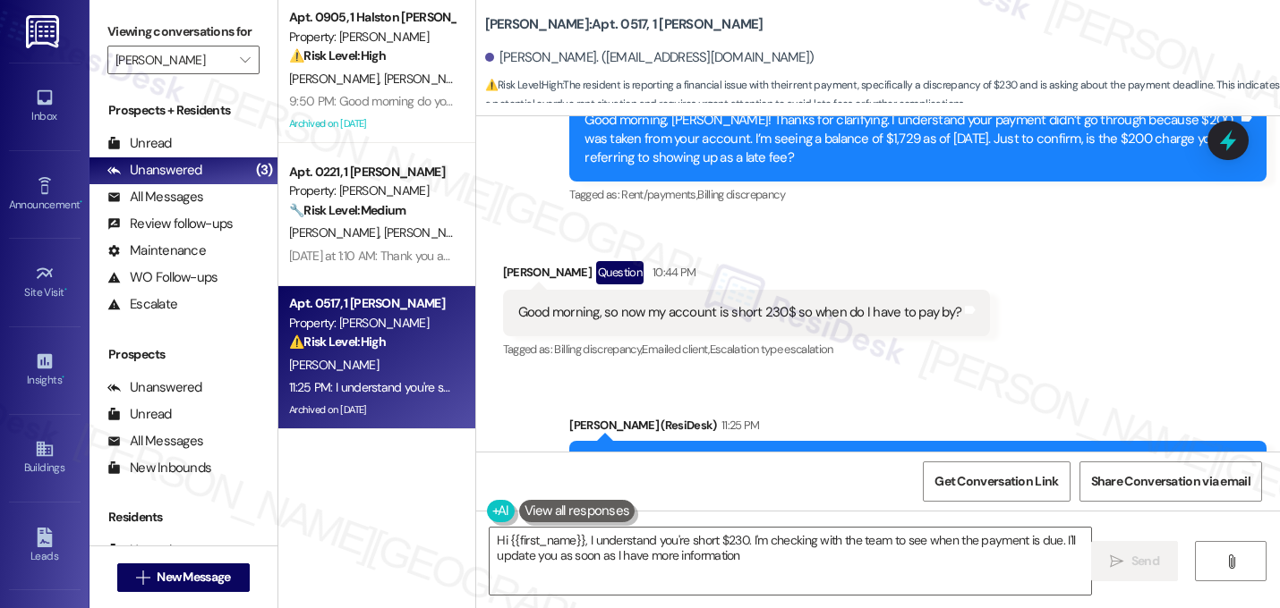
type textarea "Hi {{first_name}}, I understand you're short $230. I'm checking with the team t…"
click at [231, 74] on button "" at bounding box center [245, 60] width 29 height 29
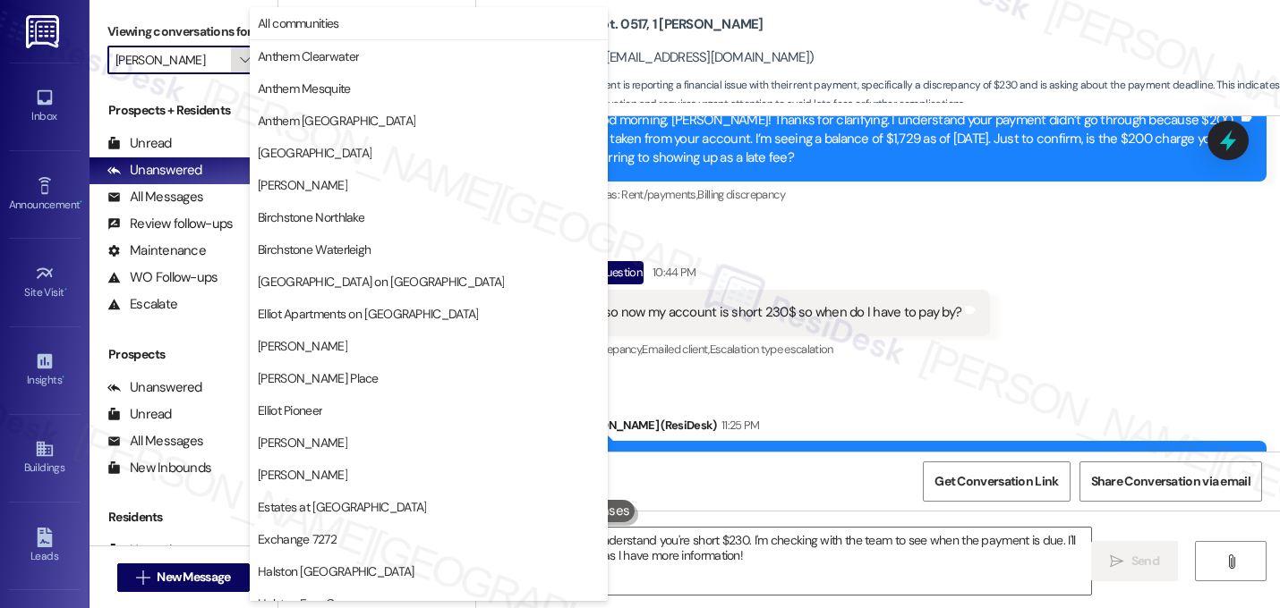
scroll to position [613, 0]
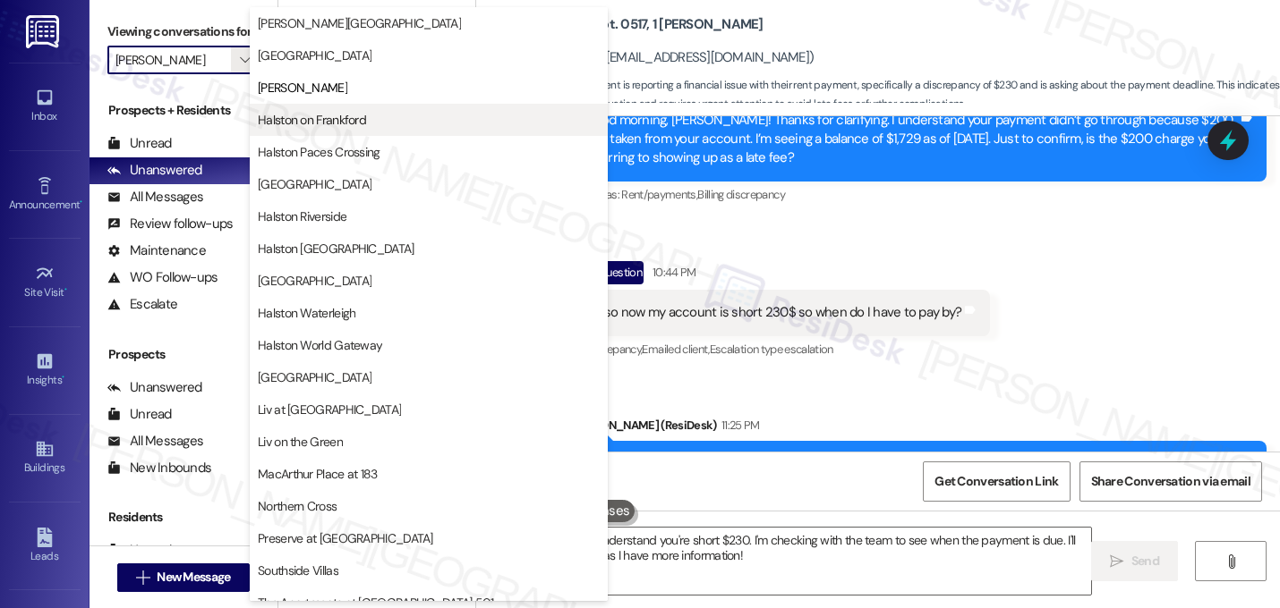
click at [300, 123] on span "Halston on Frankford" at bounding box center [312, 120] width 108 height 18
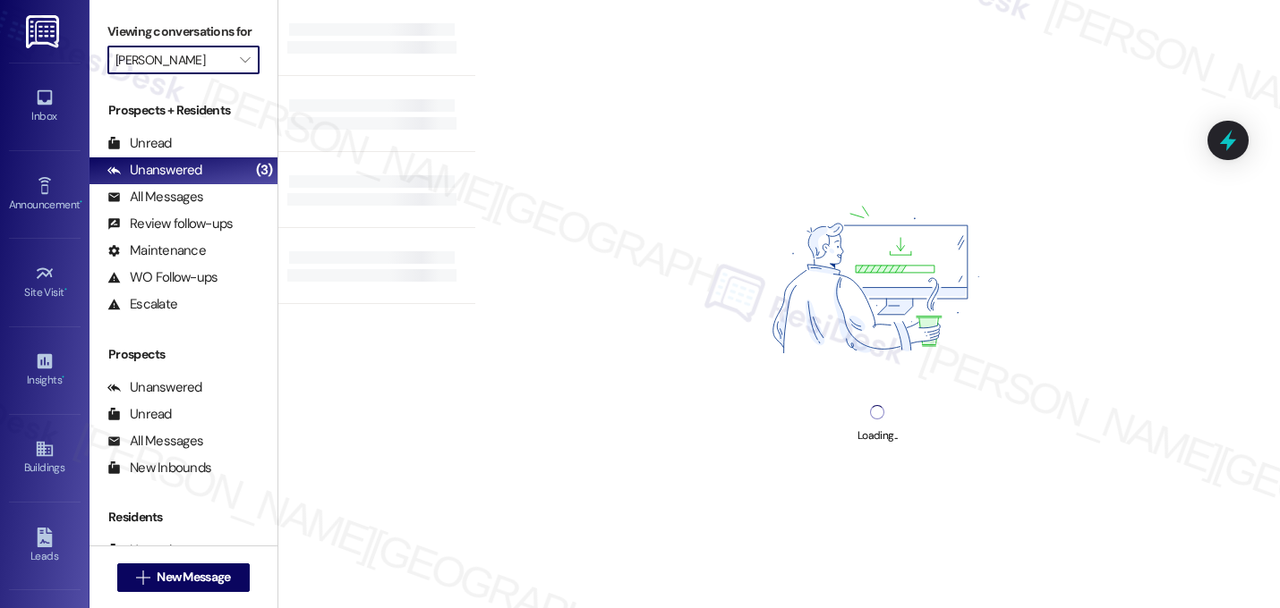
type input "Halston on Frankford"
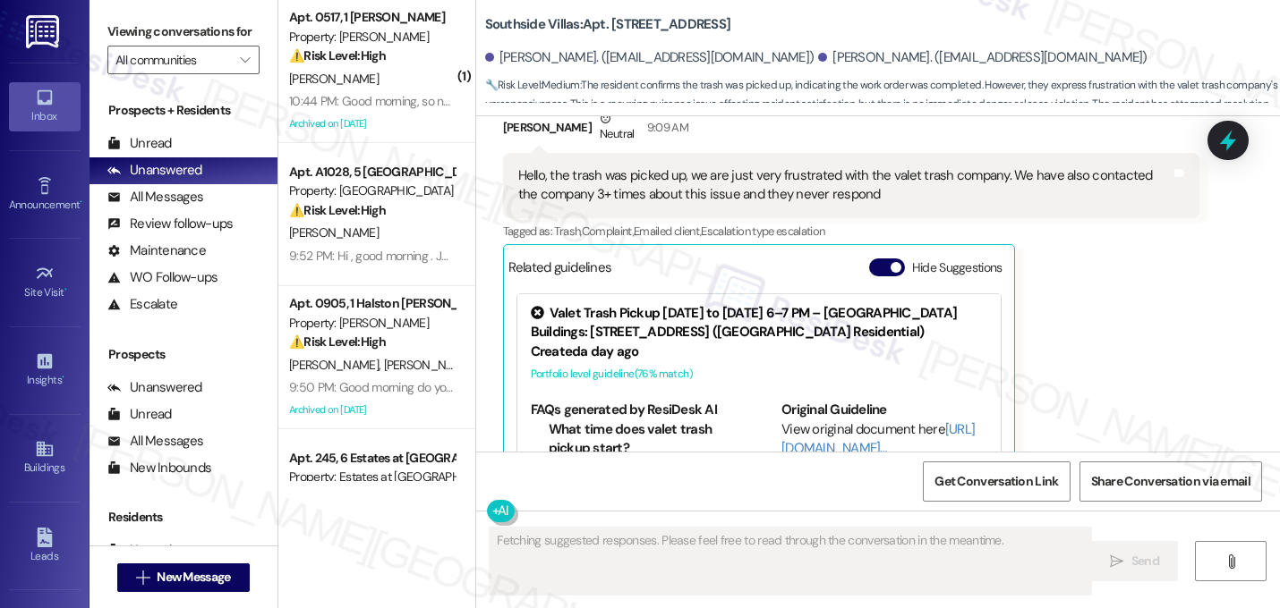
scroll to position [10387, 0]
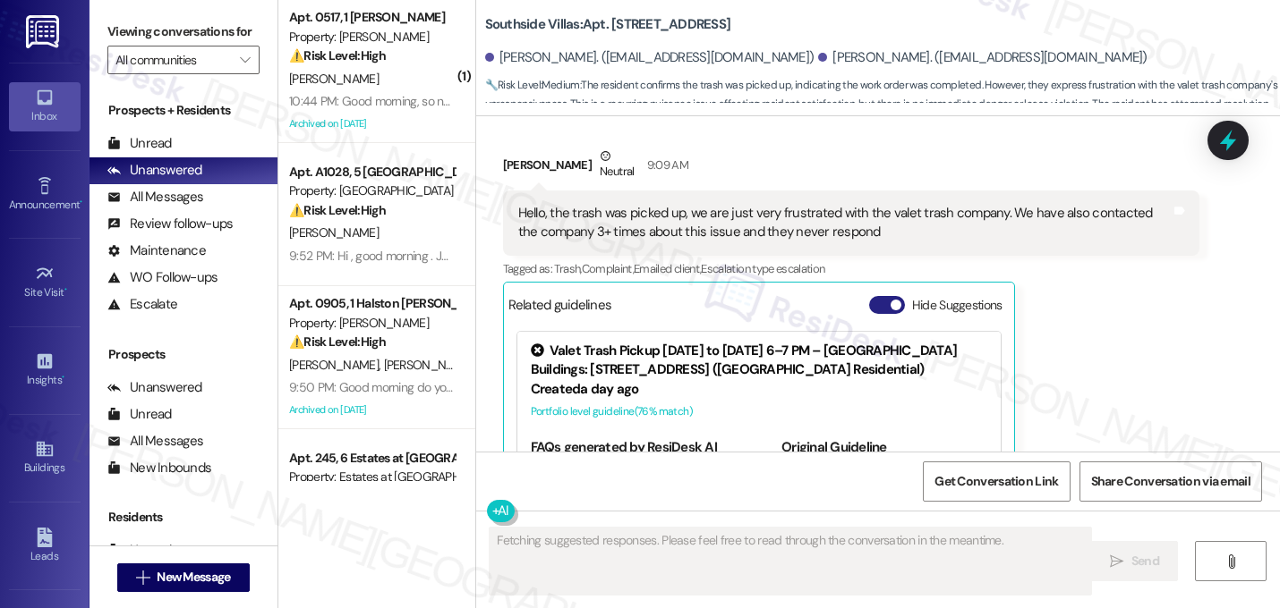
click at [890, 300] on span "button" at bounding box center [895, 305] width 11 height 11
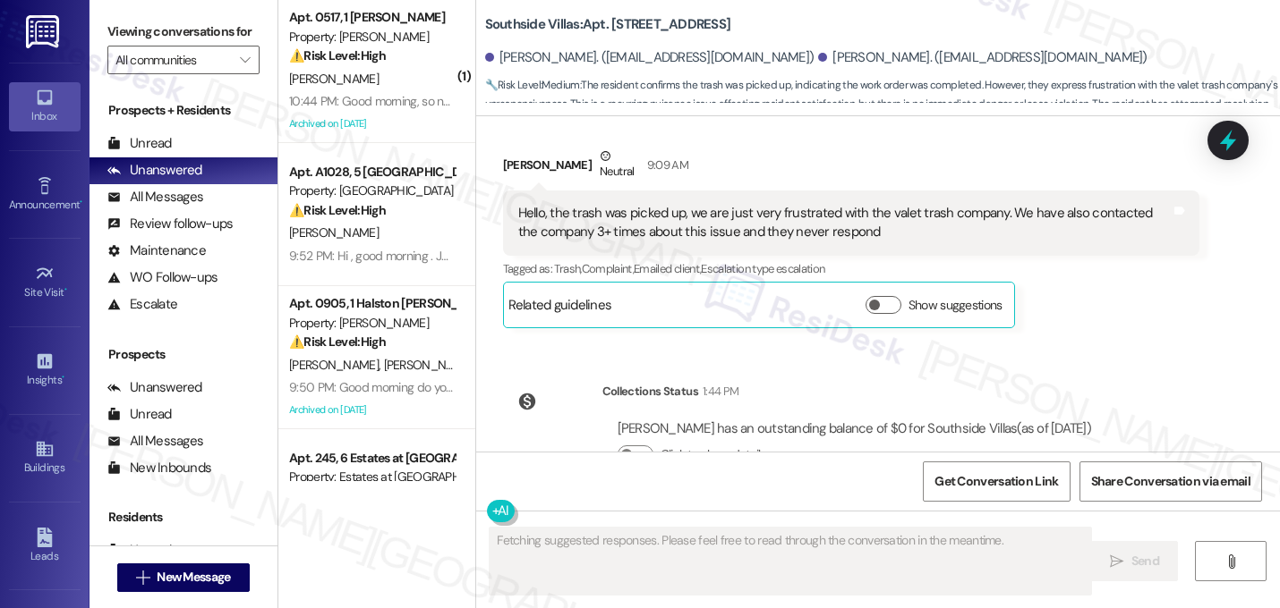
click at [1016, 406] on div "[PERSON_NAME] has an outstanding balance of $0 for Southside Villas (as of [DAT…" at bounding box center [854, 449] width 504 height 86
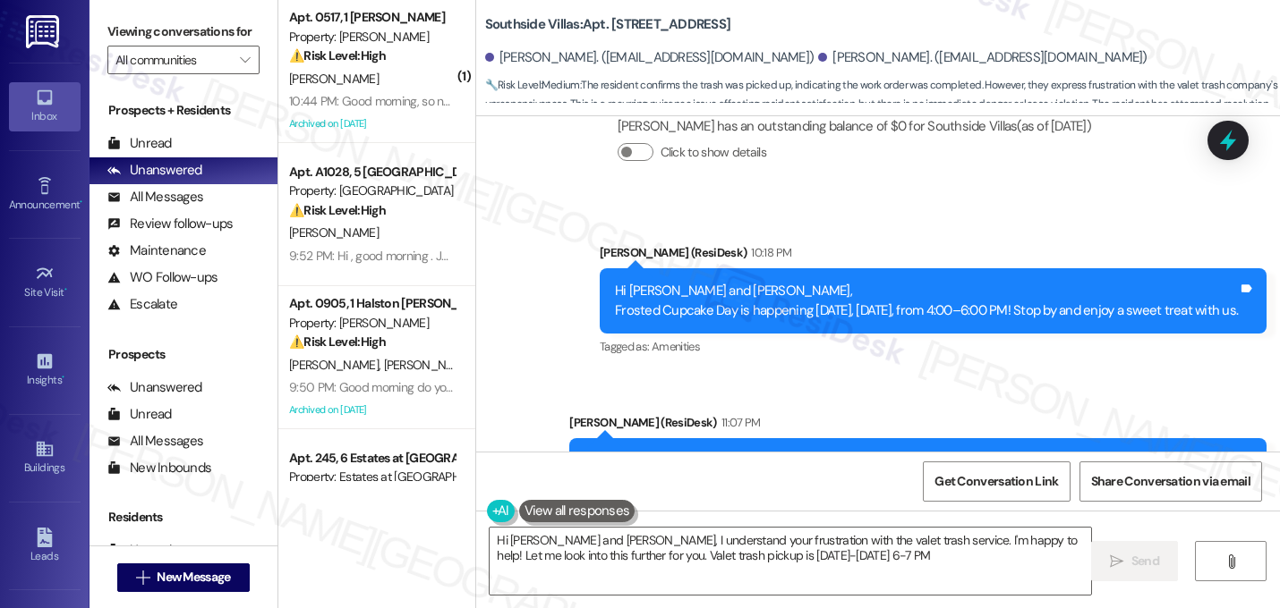
type textarea "Hi [PERSON_NAME] and [PERSON_NAME], I understand your frustration with the vale…"
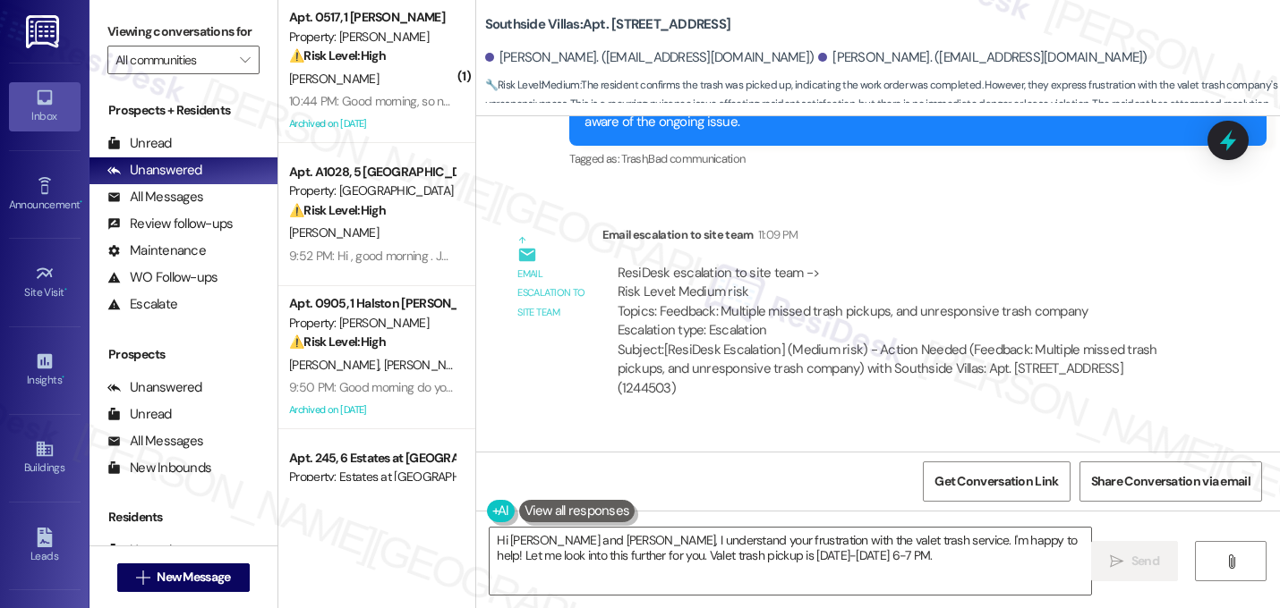
scroll to position [11071, 0]
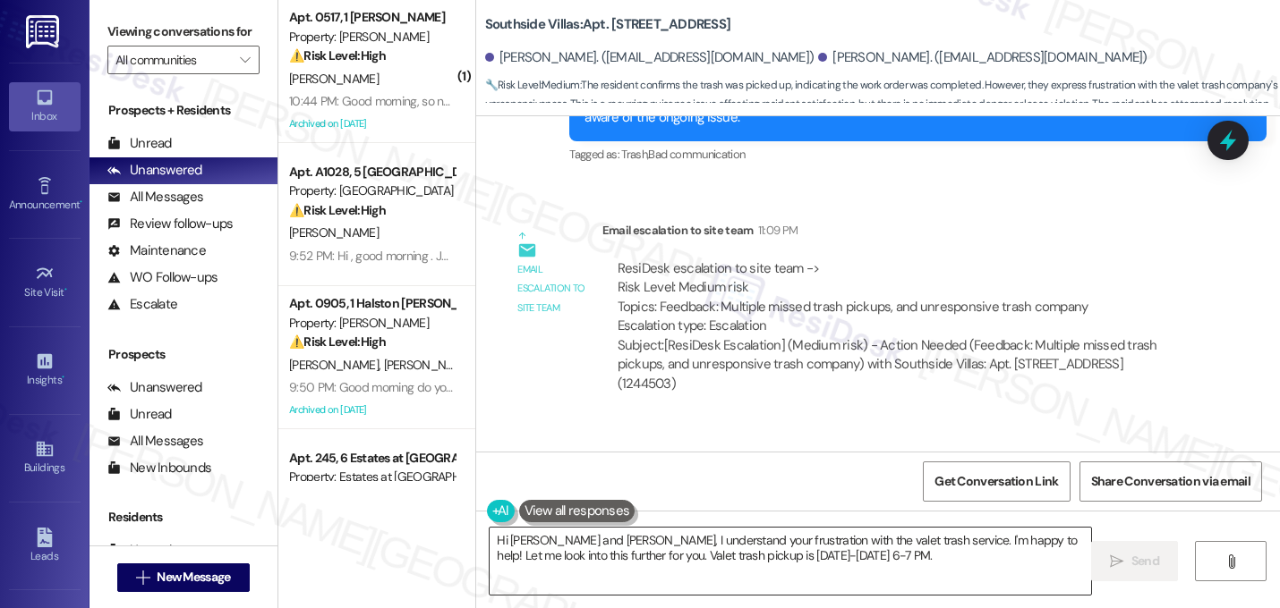
click at [601, 562] on textarea "Hi [PERSON_NAME] and [PERSON_NAME], I understand your frustration with the vale…" at bounding box center [789, 561] width 601 height 67
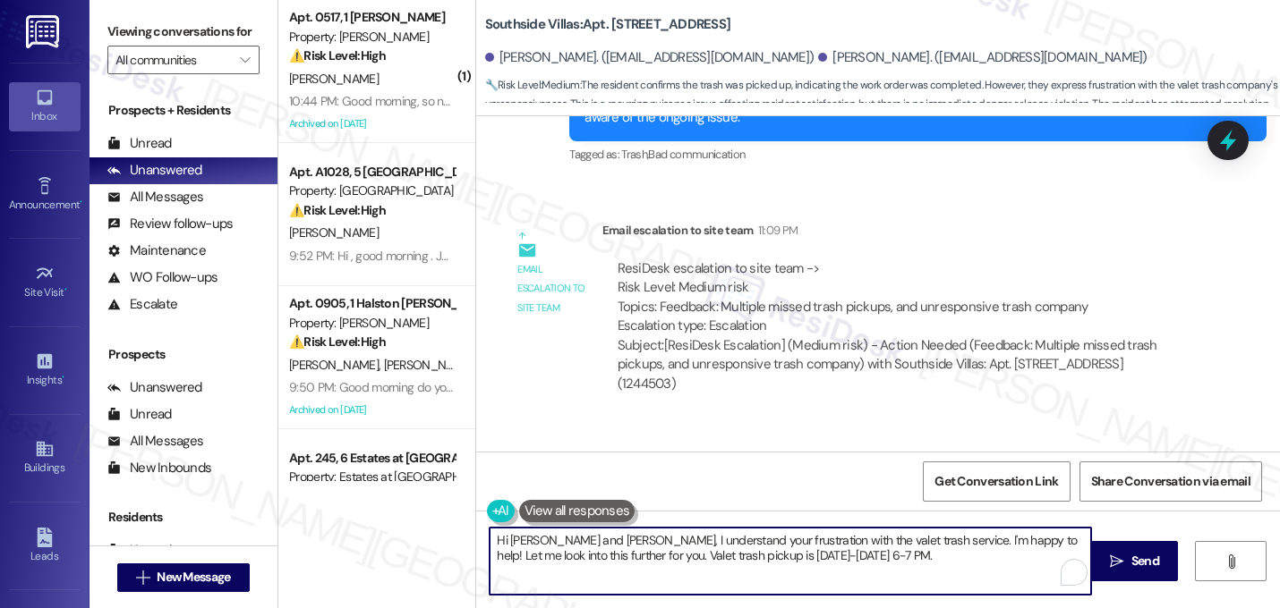
click at [601, 562] on textarea "Hi [PERSON_NAME] and [PERSON_NAME], I understand your frustration with the vale…" at bounding box center [789, 561] width 601 height 67
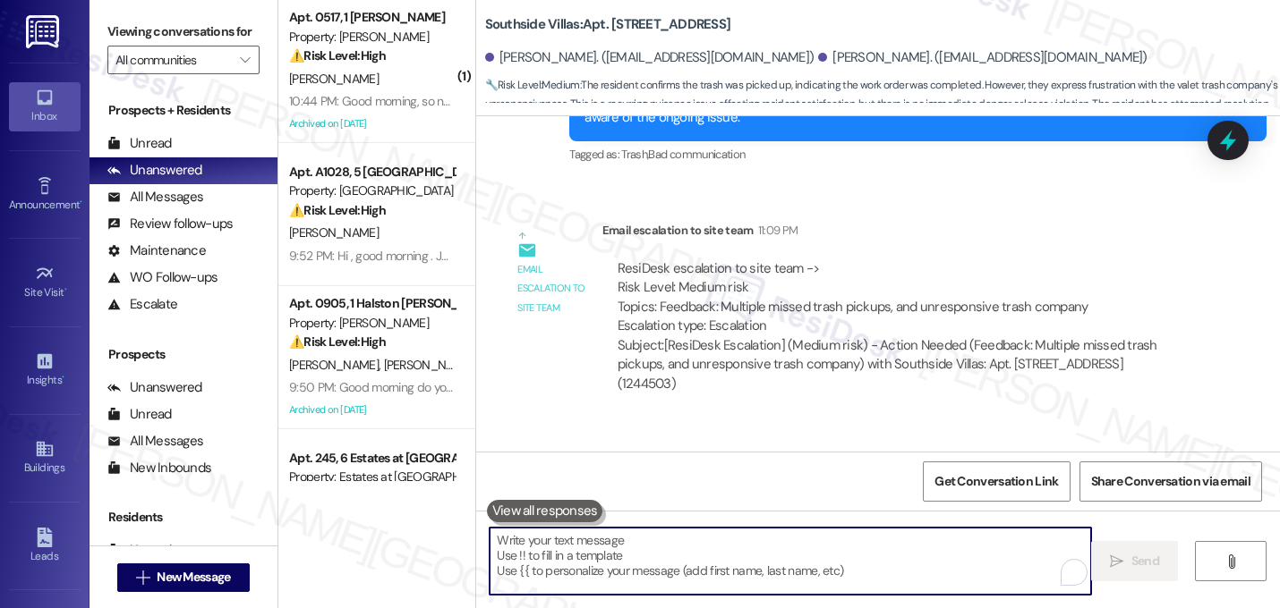
paste textarea "Hey {{first_name}}, just a quick update on your concern. The office team will r…"
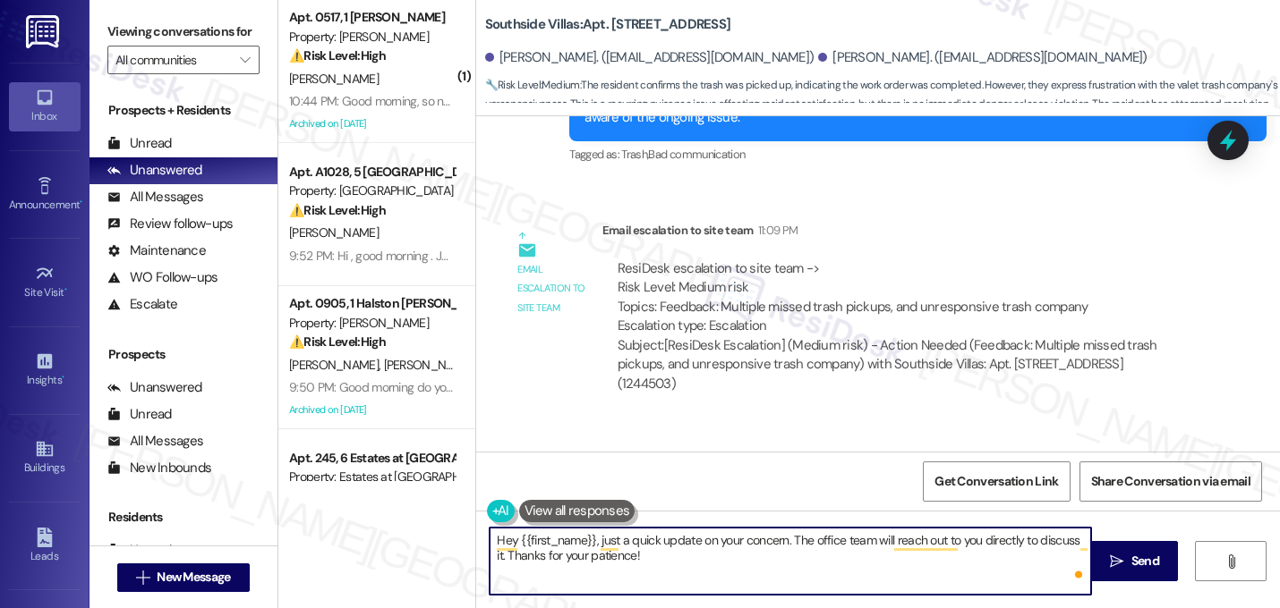
type textarea "Hey {{first_name}}, just a quick update on your concern. The office team will r…"
drag, startPoint x: 645, startPoint y: 558, endPoint x: 438, endPoint y: 518, distance: 211.5
click at [436, 520] on div "( 1 ) Apt. 0517, 1 [PERSON_NAME] Property: [PERSON_NAME] ⚠️ Risk Level: High Th…" at bounding box center [778, 304] width 1001 height 608
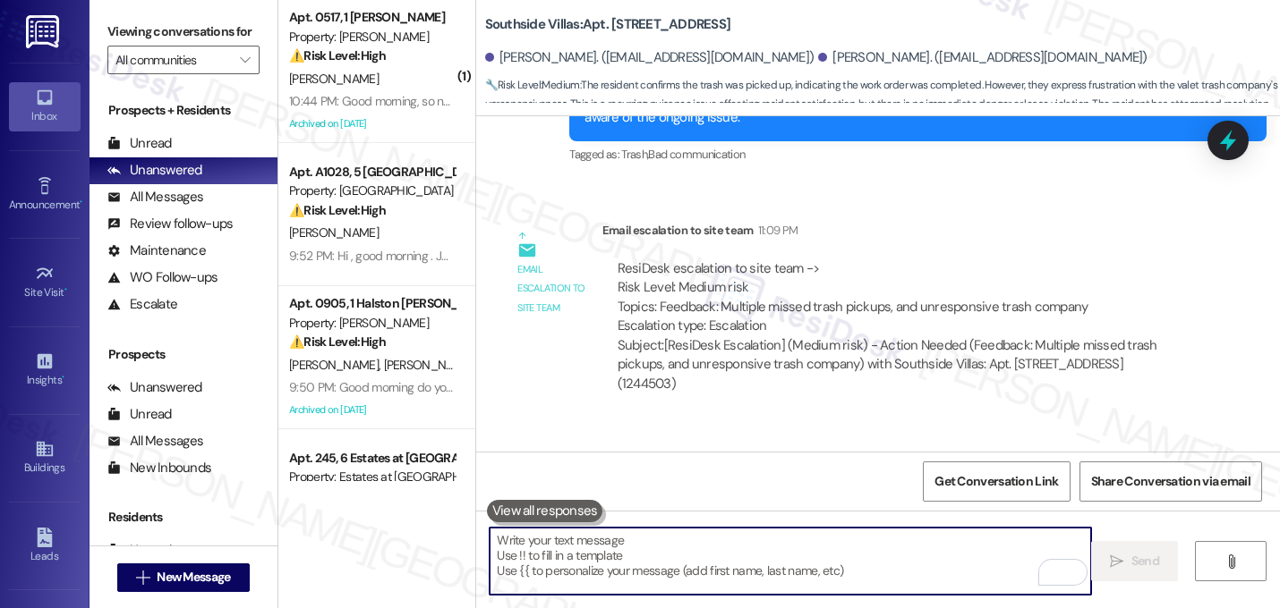
click at [701, 336] on div "Subject: [ResiDesk Escalation] (Medium risk) - Action Needed (Feedback: Multipl…" at bounding box center [900, 364] width 567 height 57
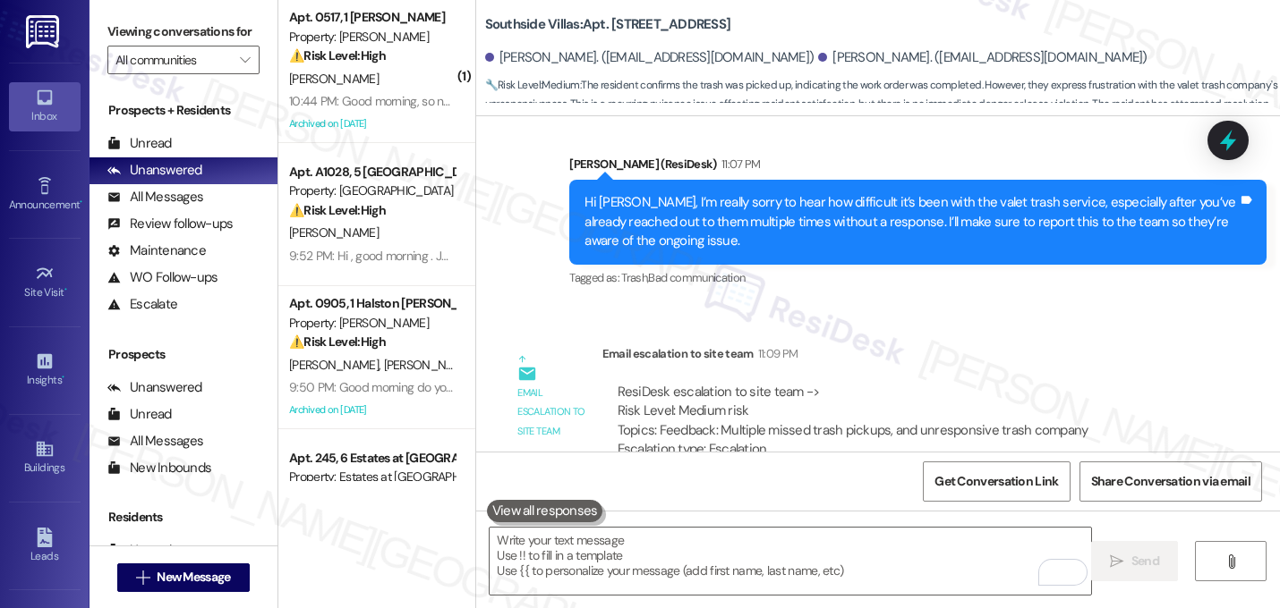
scroll to position [10856, 0]
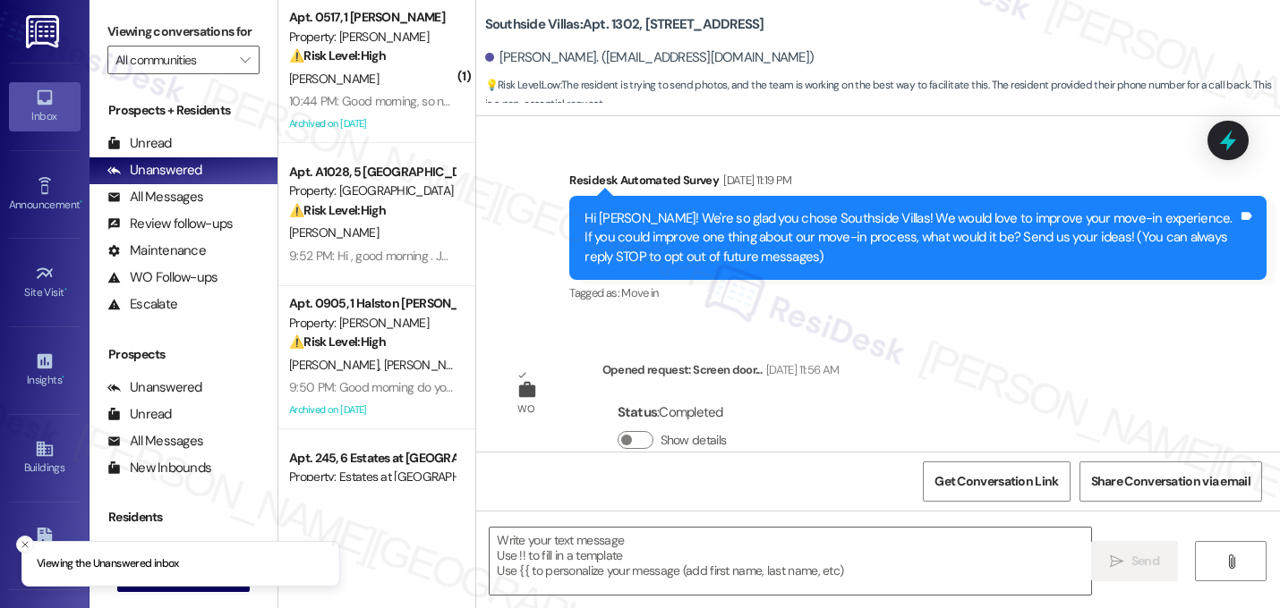
scroll to position [25608, 0]
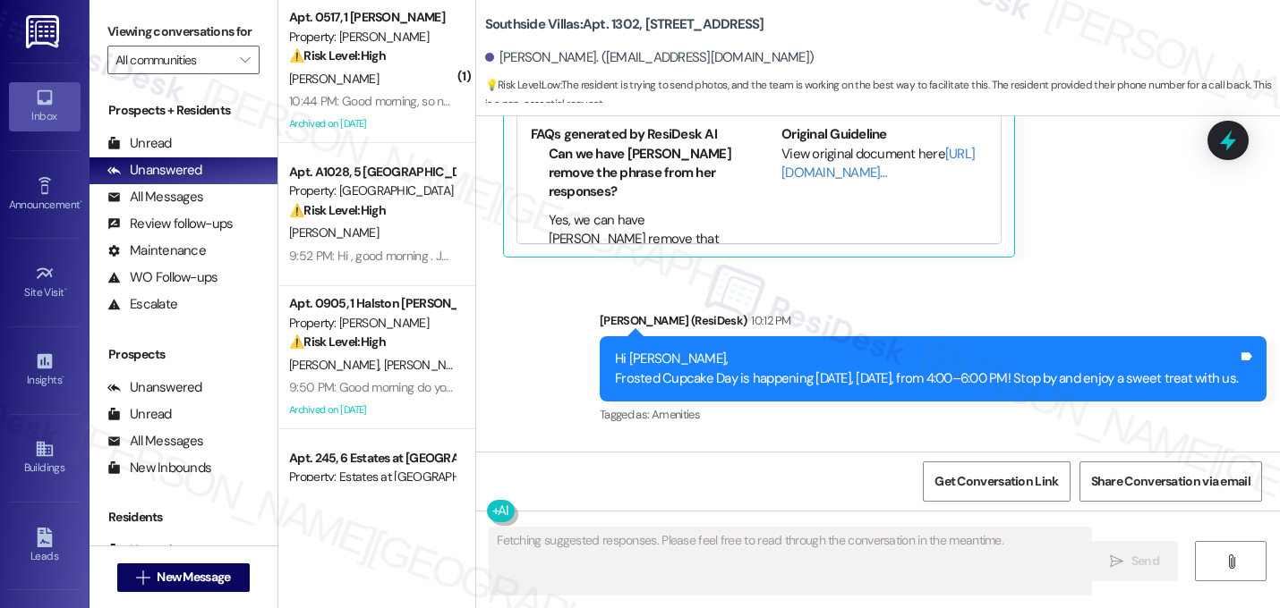
click at [856, 305] on div "Survey, sent via SMS Residesk Automated Survey [DATE] 11:19 PM Hi Jhana! We're …" at bounding box center [878, 284] width 804 height 336
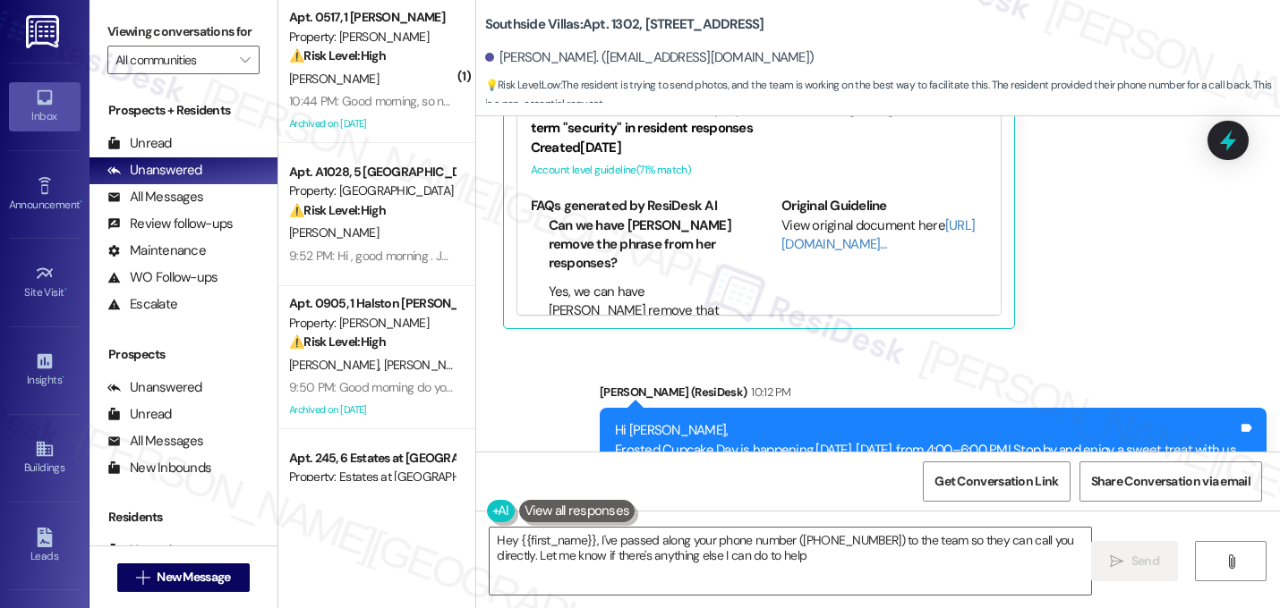
type textarea "Hey {{first_name}}, I've passed along your phone number ([PHONE_NUMBER]) to the…"
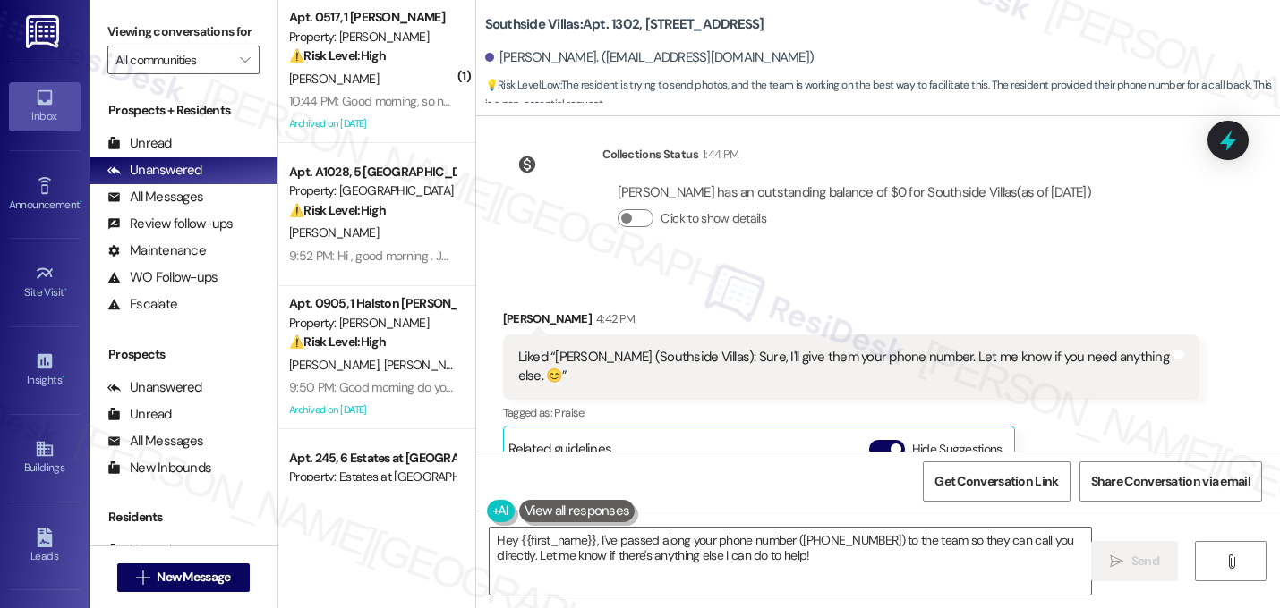
scroll to position [25071, 0]
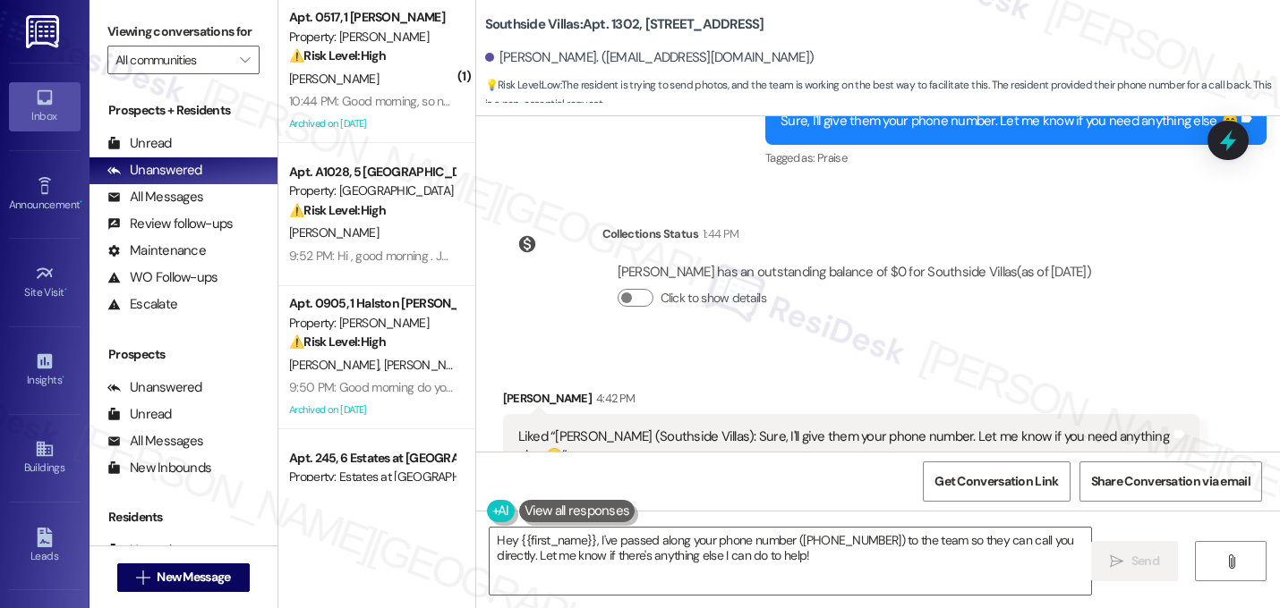
click at [890, 523] on span "button" at bounding box center [895, 528] width 11 height 11
click at [1057, 389] on div "[PERSON_NAME] 4:42 PM Liked “[PERSON_NAME] (Southside Villas): [PERSON_NAME], I…" at bounding box center [851, 470] width 697 height 163
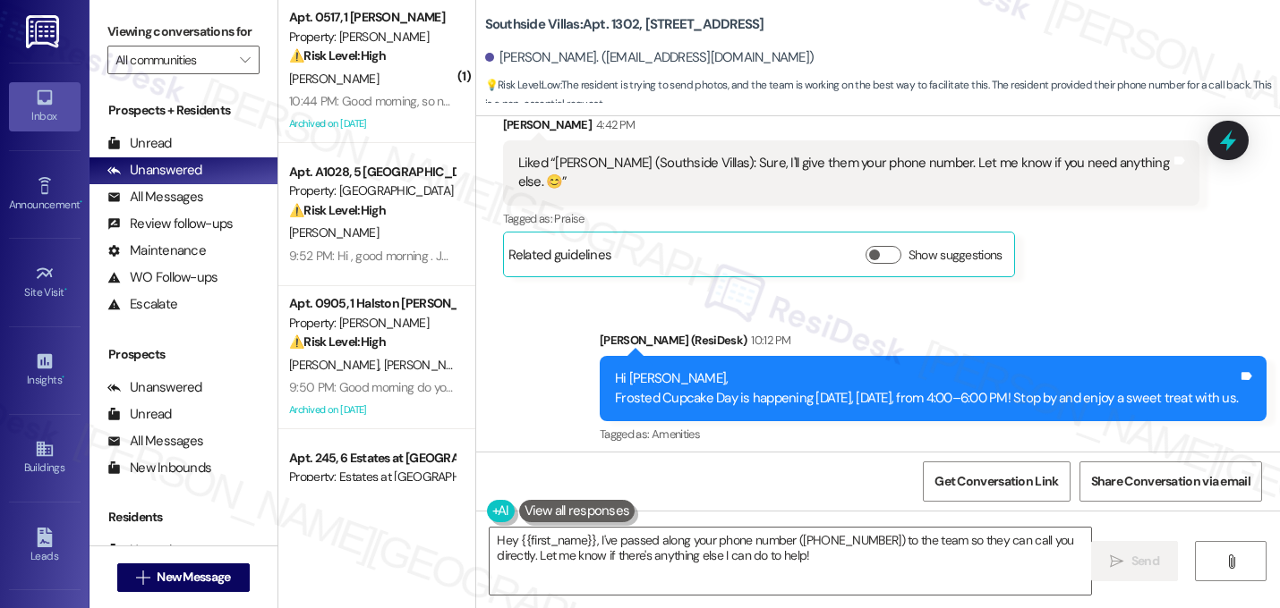
scroll to position [25364, 0]
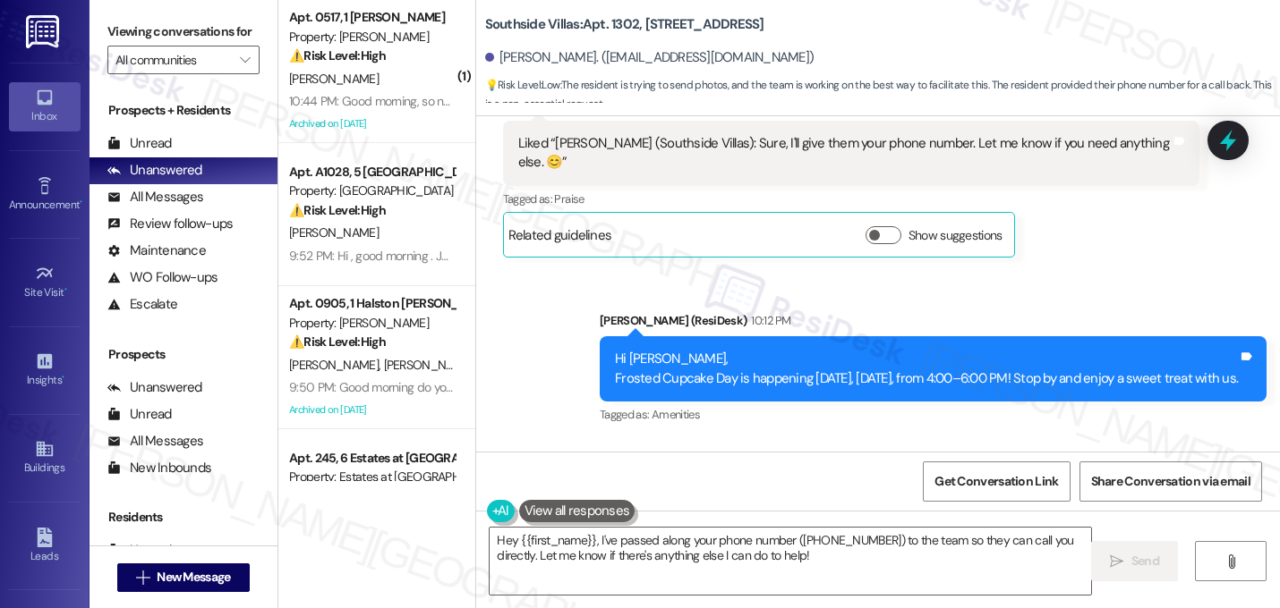
click at [914, 298] on div "Announcement, sent via SMS [PERSON_NAME] (ResiDesk) 10:12 PM Hi Jhana, Frosted …" at bounding box center [932, 369] width 693 height 143
click at [917, 305] on div "Survey, sent via SMS Residesk Automated Survey [DATE] 11:19 PM Hi Jhana! We're …" at bounding box center [878, 284] width 804 height 336
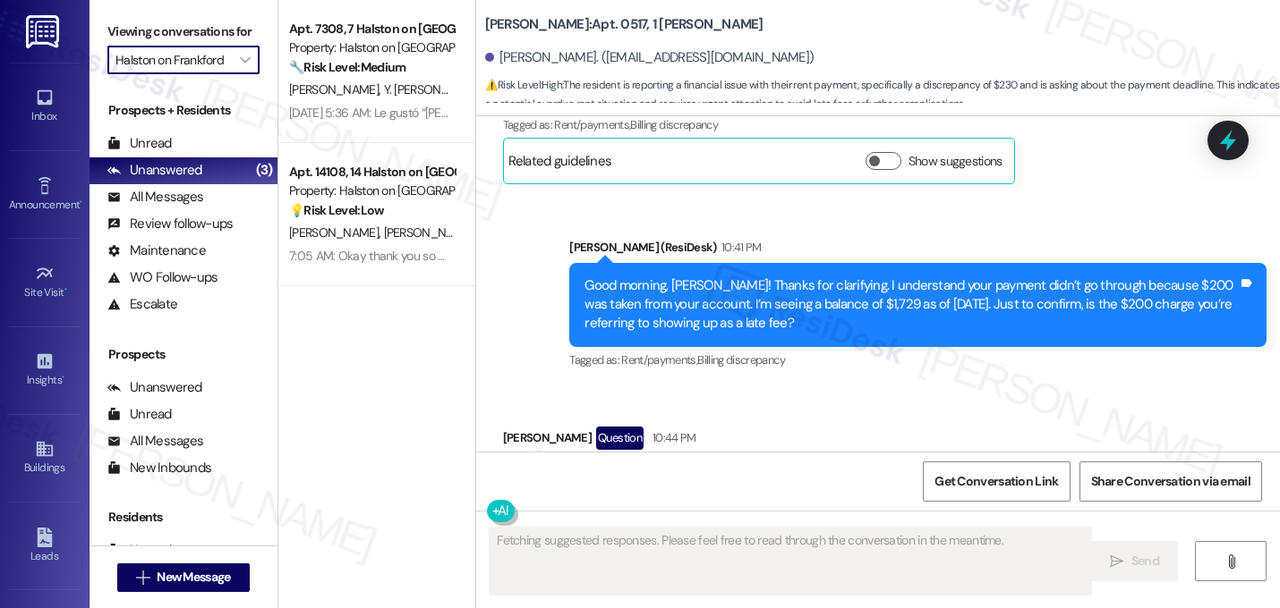
scroll to position [8887, 0]
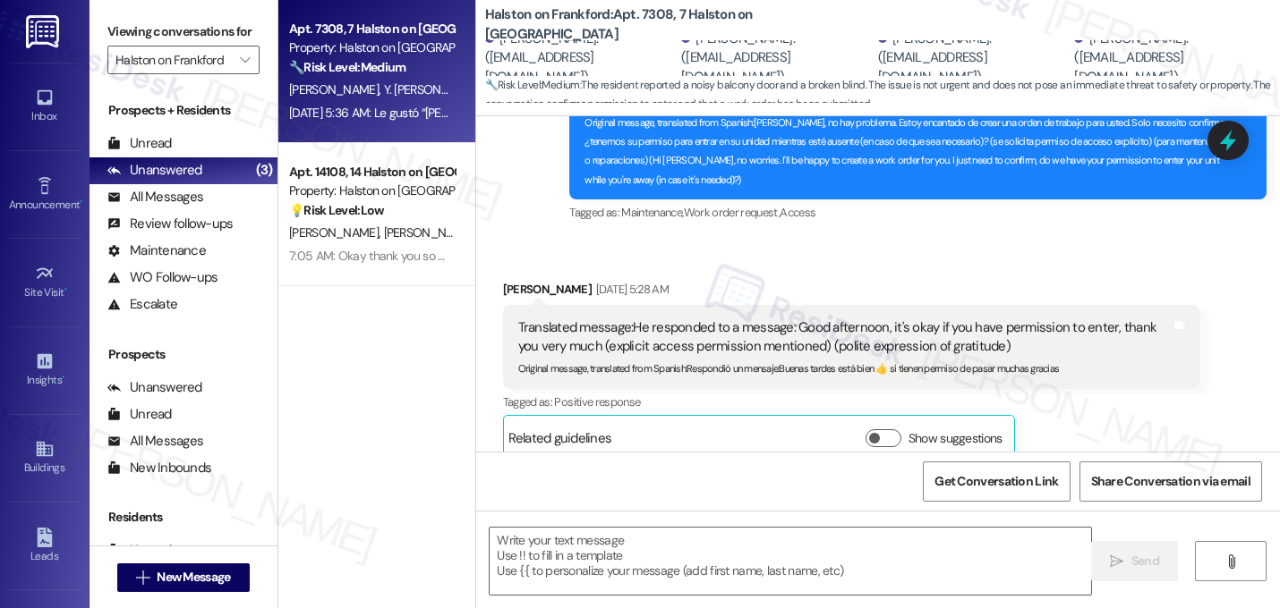
scroll to position [16511, 0]
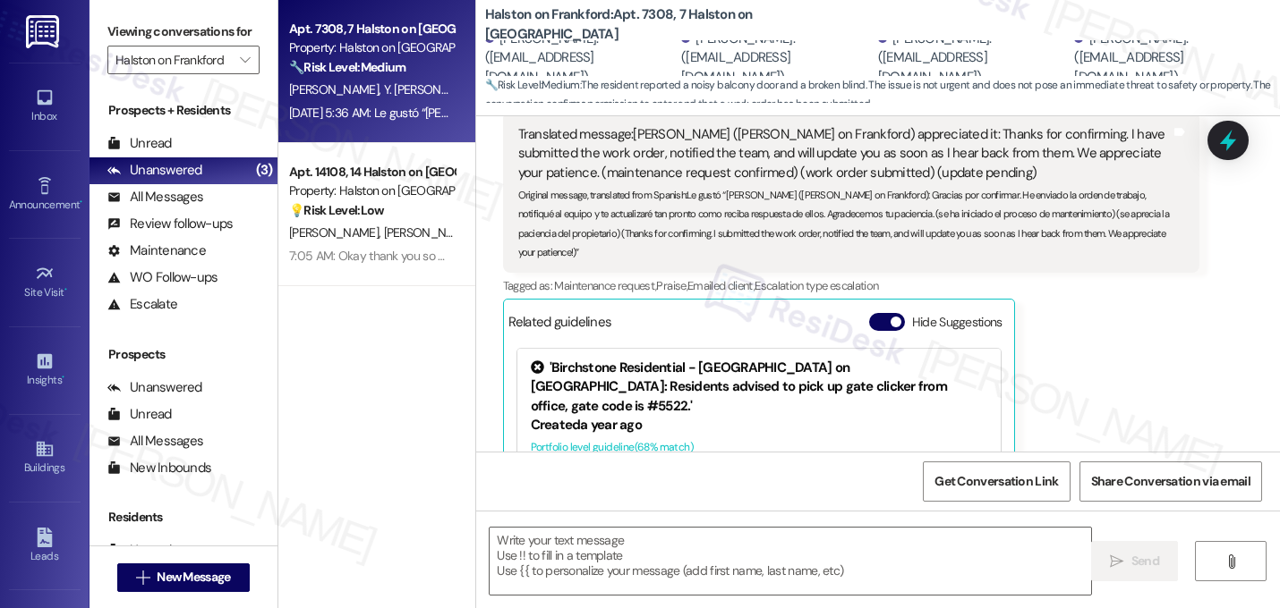
type textarea "Fetching suggested responses. Please feel free to read through the conversation…"
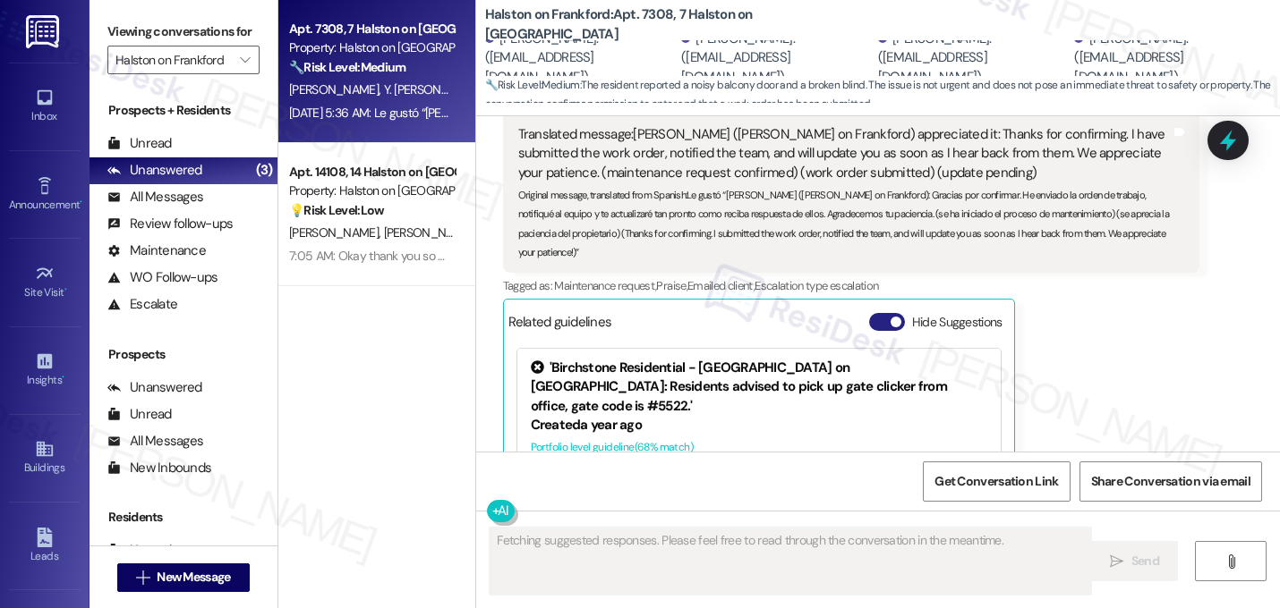
click at [890, 317] on span "button" at bounding box center [895, 322] width 11 height 11
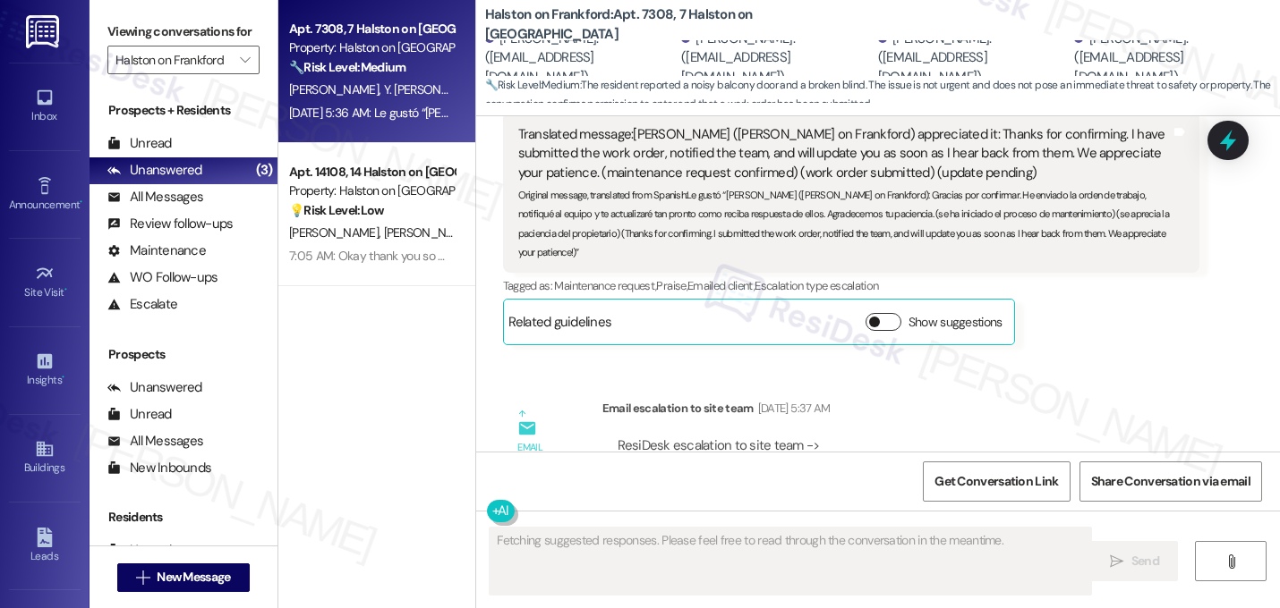
scroll to position [16509, 0]
click at [950, 402] on div "Email escalation to site team [DATE] 5:37 AM" at bounding box center [901, 414] width 598 height 25
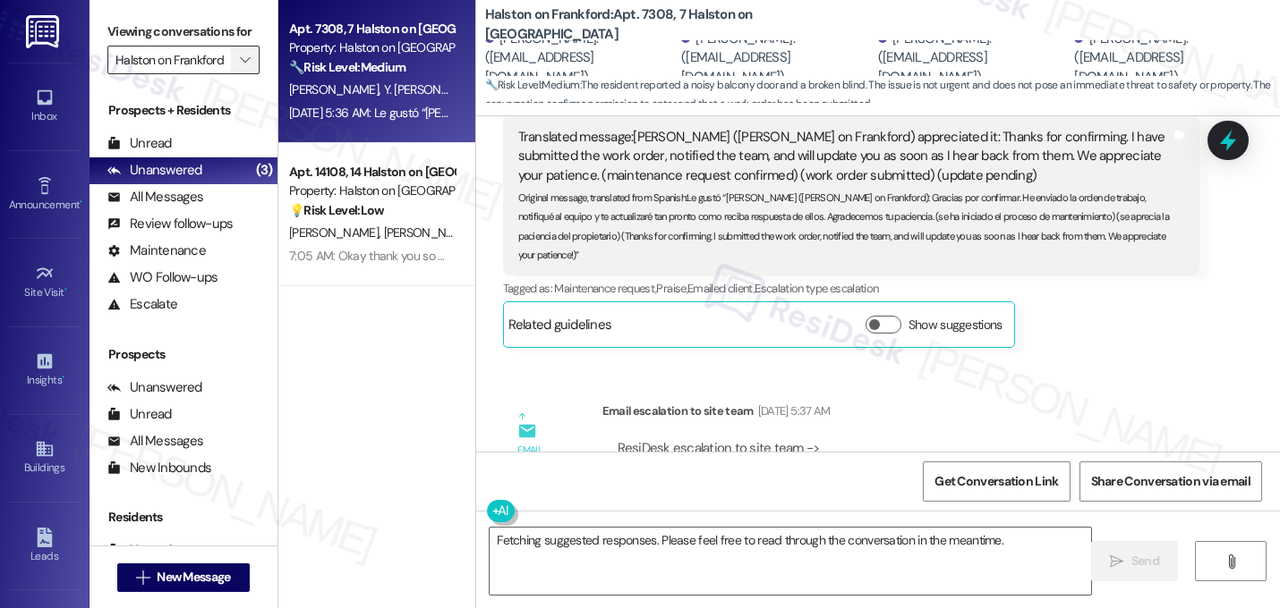
click at [240, 67] on icon "" at bounding box center [245, 60] width 10 height 14
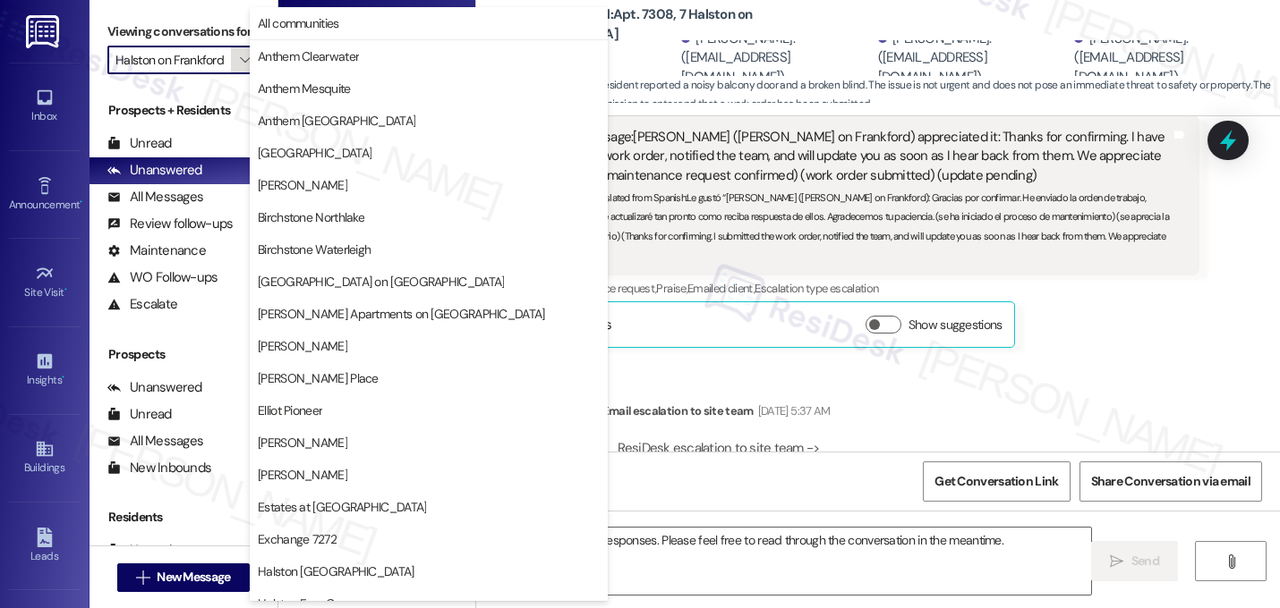
scroll to position [613, 0]
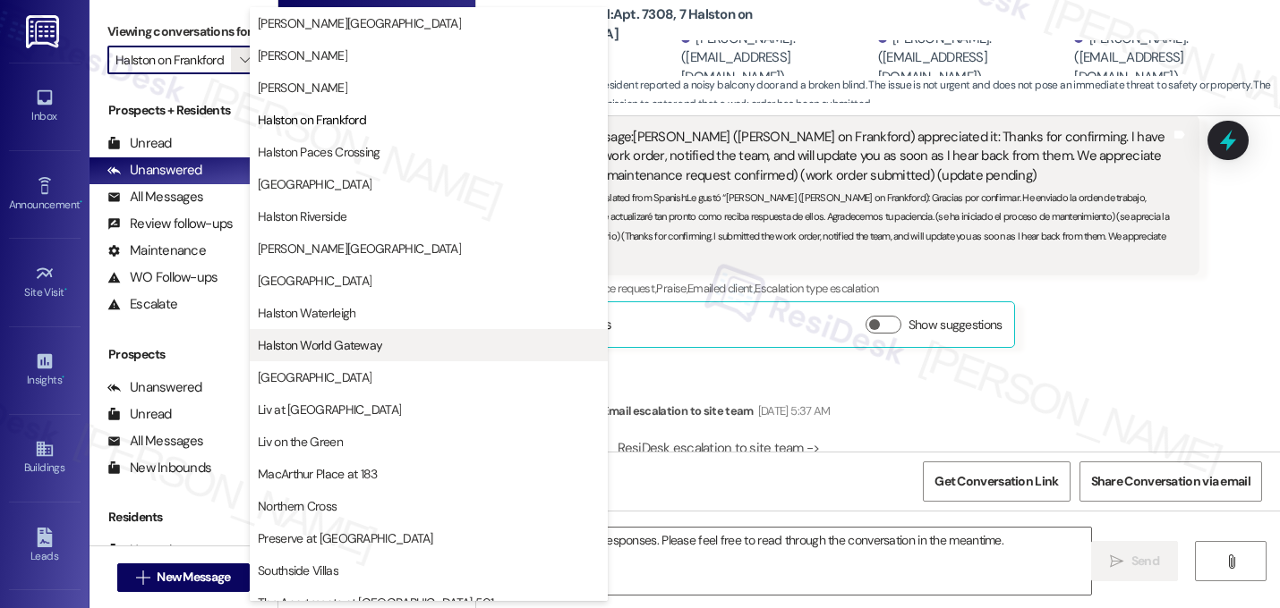
click at [354, 355] on button "Halston World Gateway" at bounding box center [429, 345] width 358 height 32
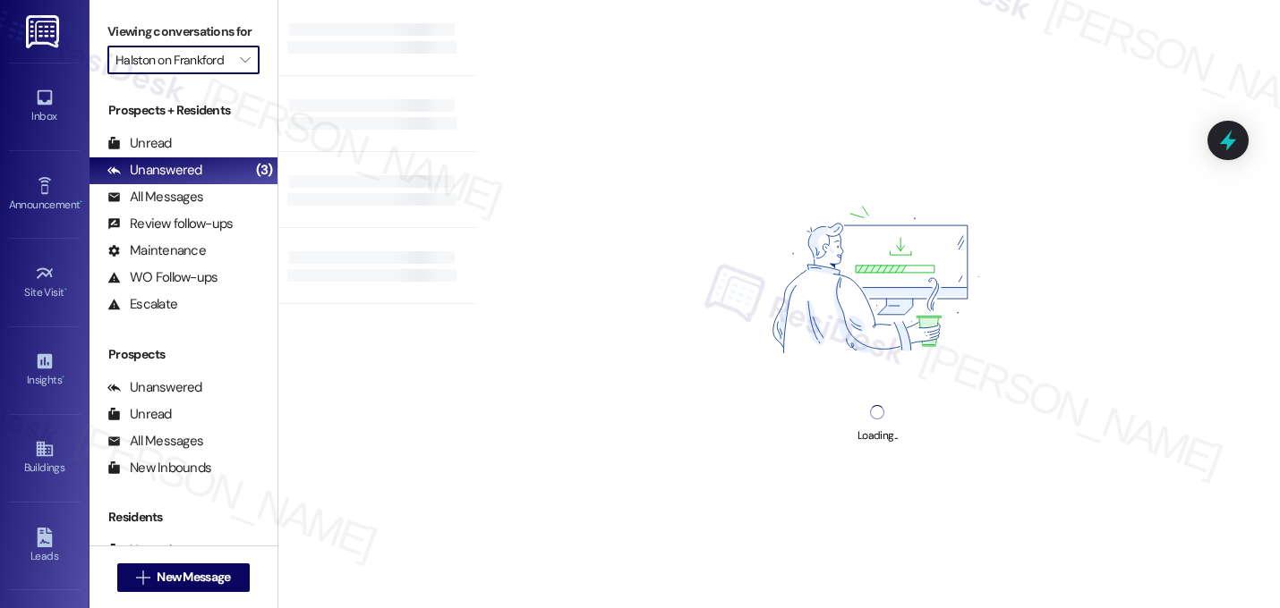
type input "Halston World Gateway"
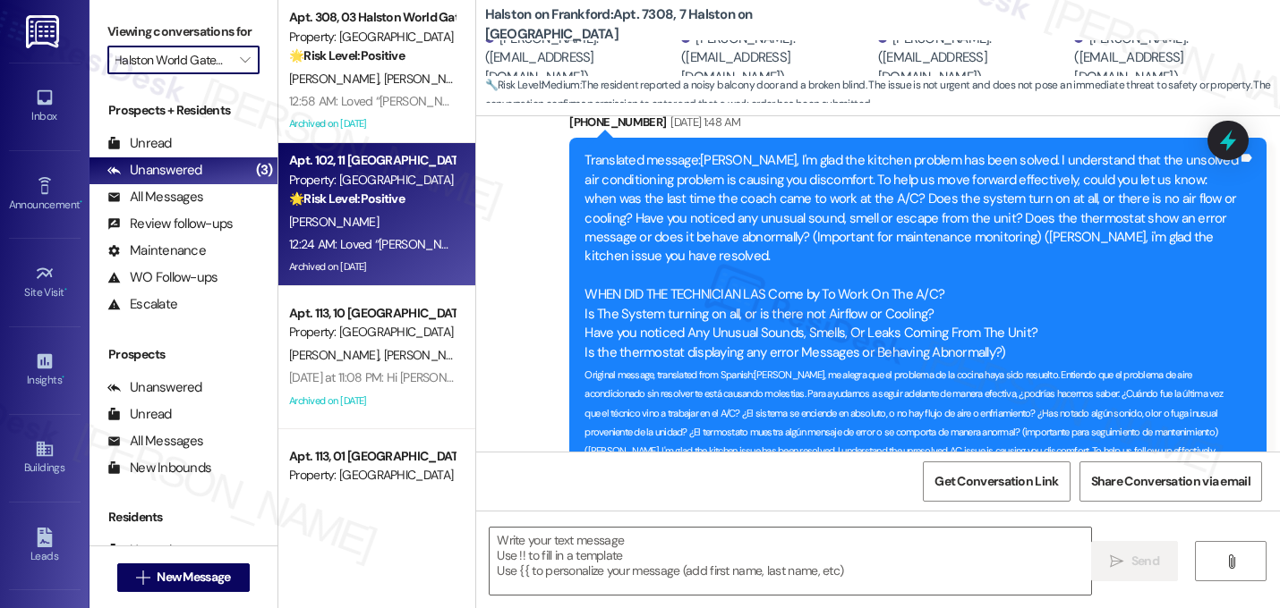
type textarea "Fetching suggested responses. Please feel free to read through the conversation…"
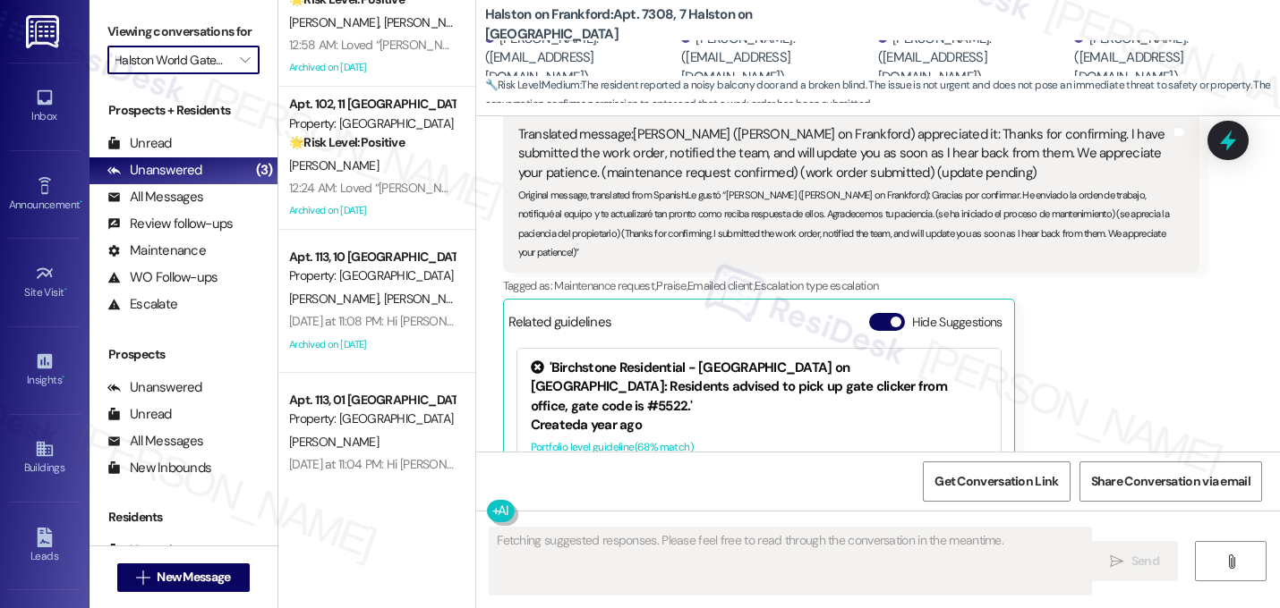
scroll to position [91, 0]
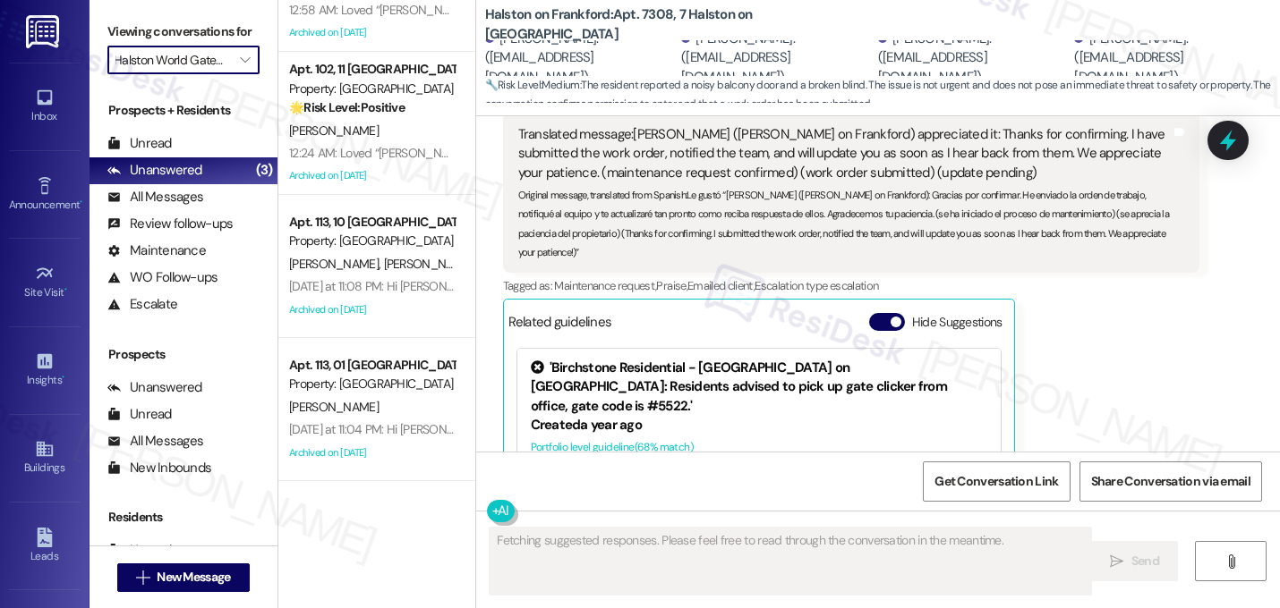
click at [183, 74] on input "Halston World Gateway" at bounding box center [172, 60] width 115 height 29
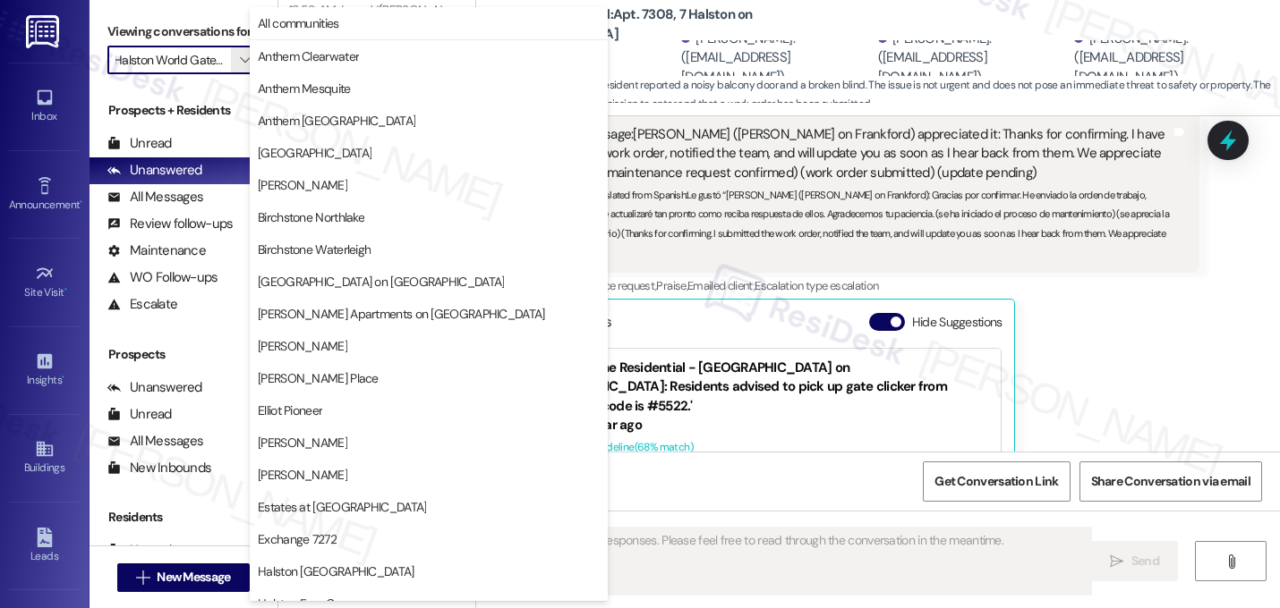
scroll to position [695, 0]
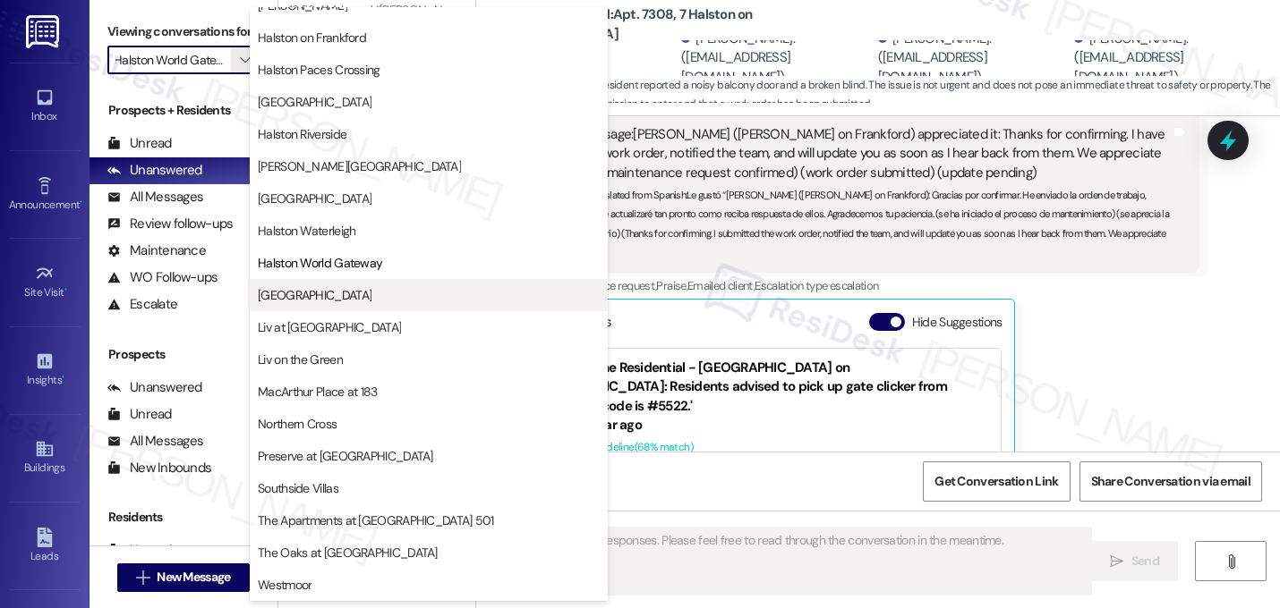
click at [321, 284] on button "[GEOGRAPHIC_DATA]" at bounding box center [429, 295] width 358 height 32
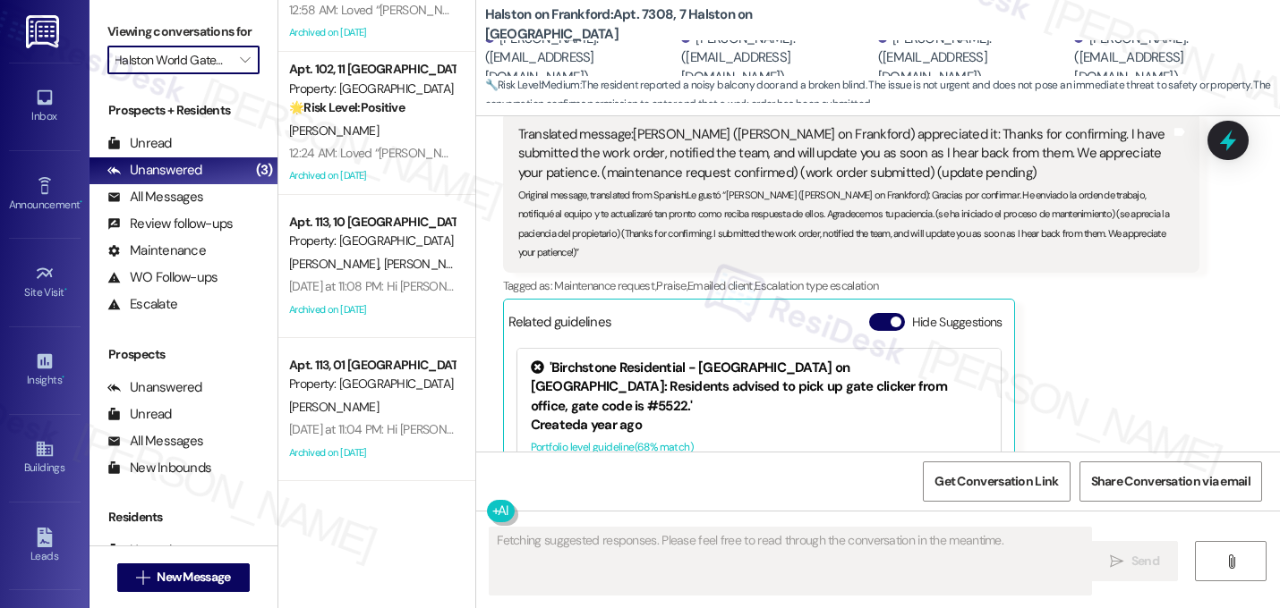
type input "[GEOGRAPHIC_DATA]"
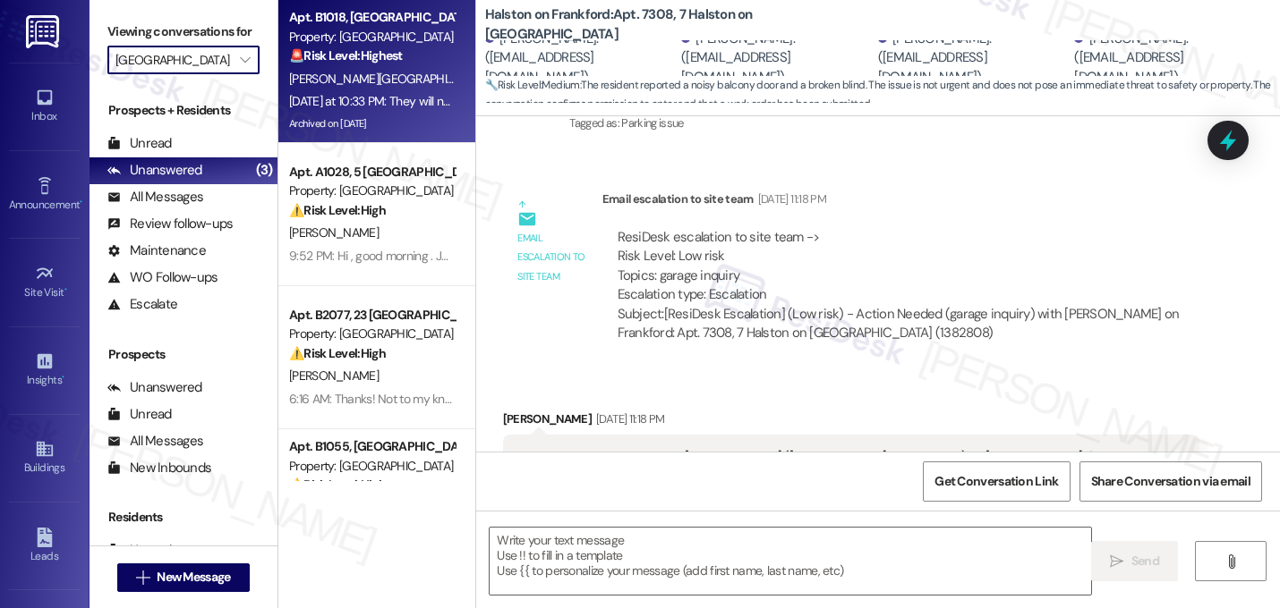
type textarea "Fetching suggested responses. Please feel free to read through the conversation…"
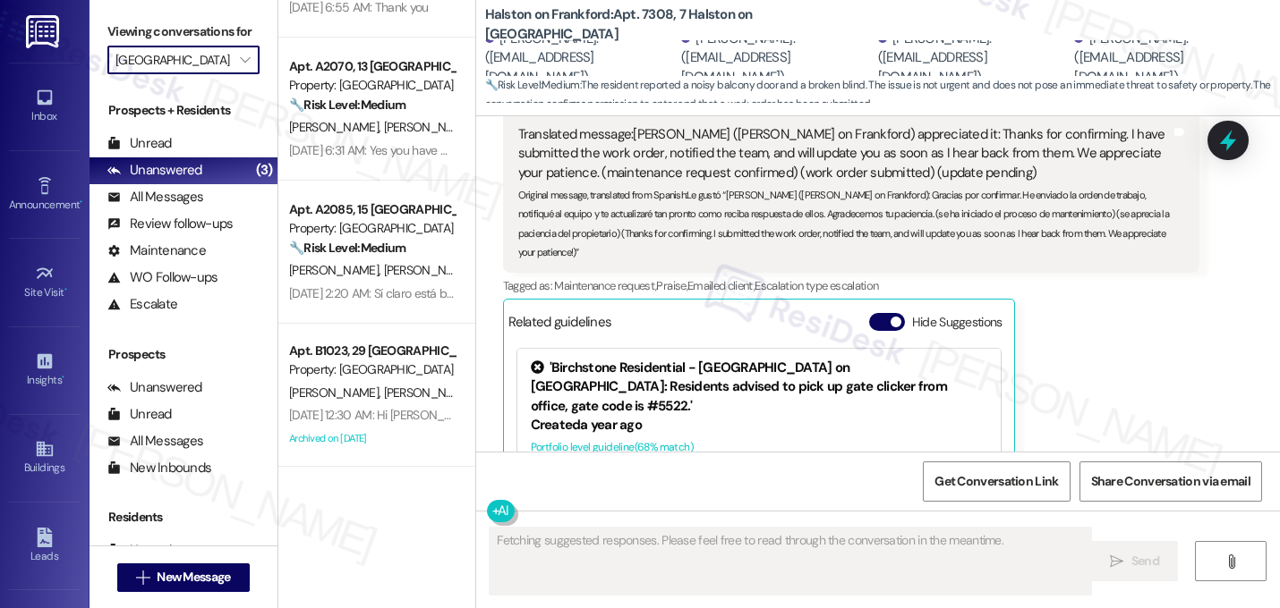
scroll to position [1523, 0]
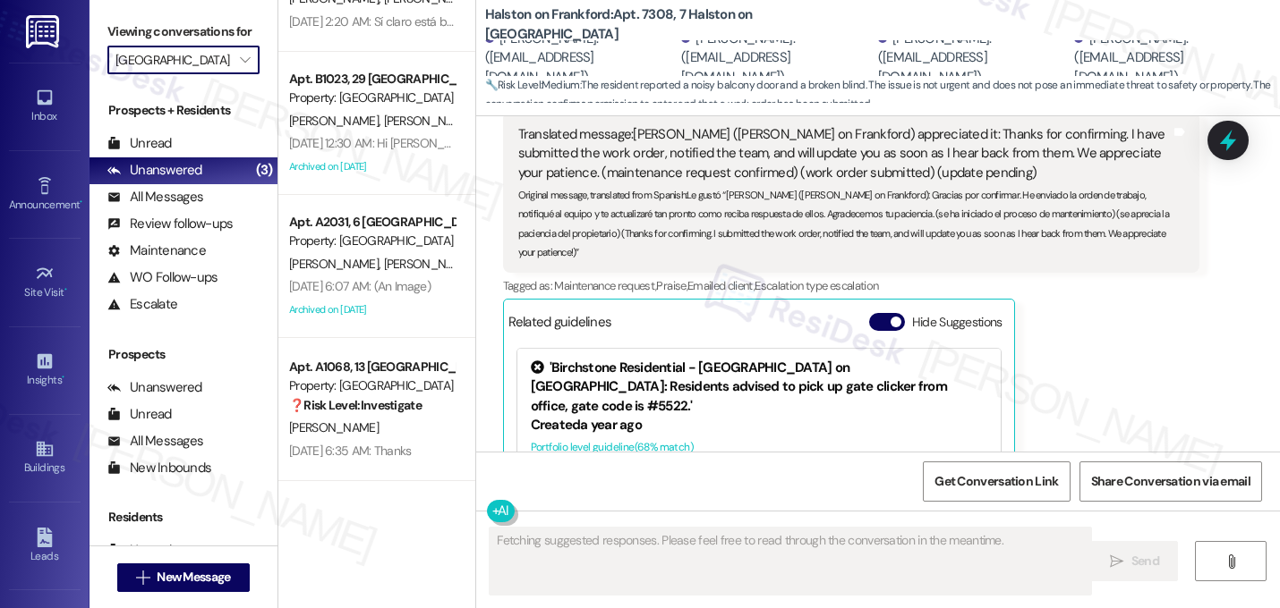
click at [206, 74] on input "[GEOGRAPHIC_DATA]" at bounding box center [172, 60] width 115 height 29
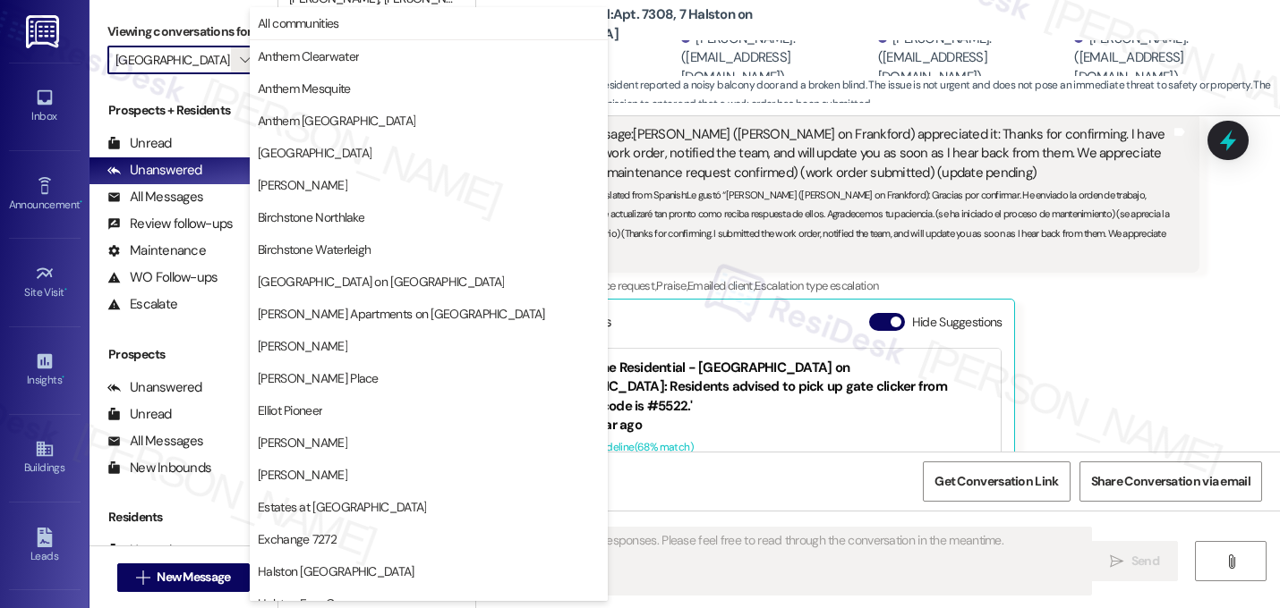
scroll to position [695, 0]
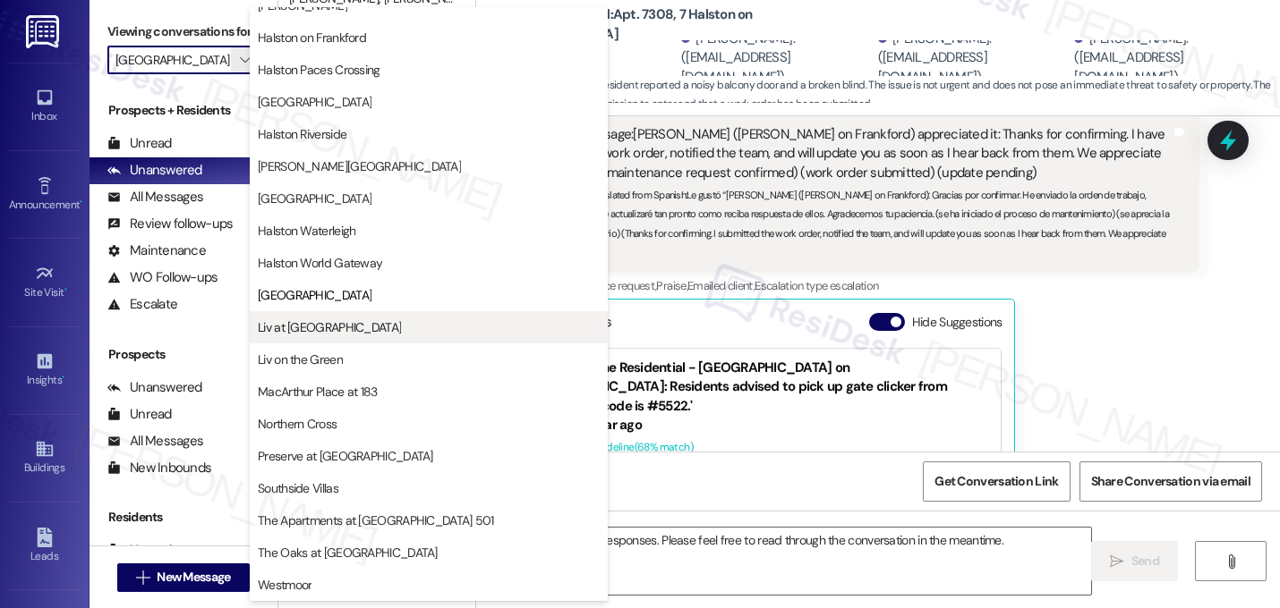
click at [328, 329] on span "Liv at [GEOGRAPHIC_DATA]" at bounding box center [329, 328] width 143 height 18
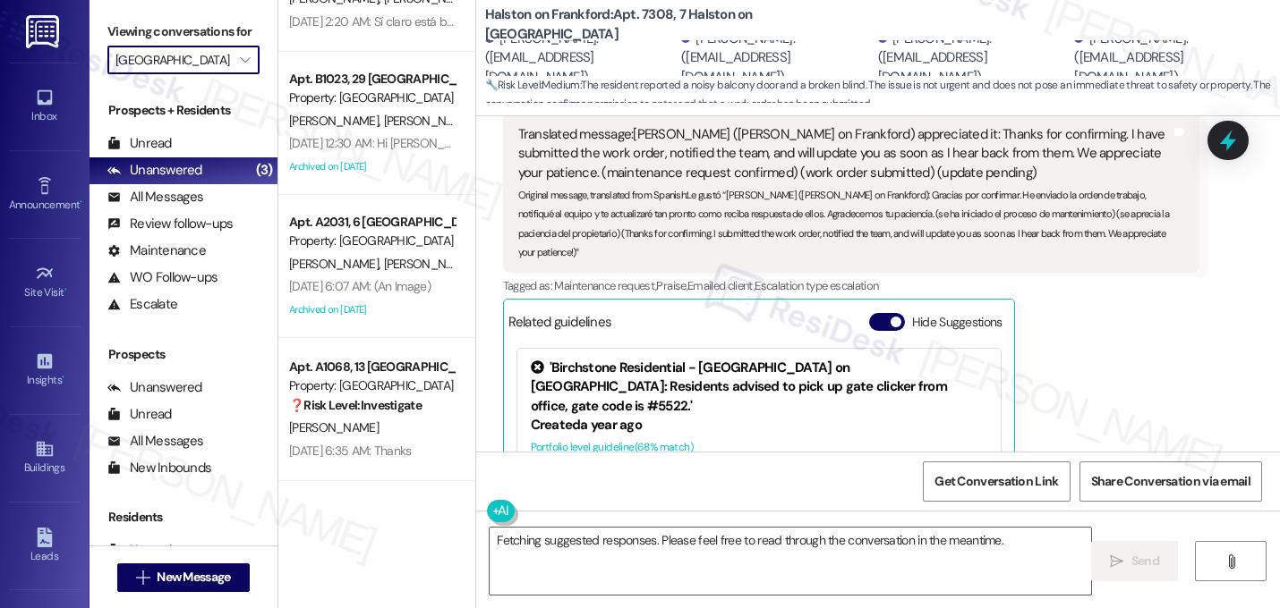
type input "Liv at [GEOGRAPHIC_DATA]"
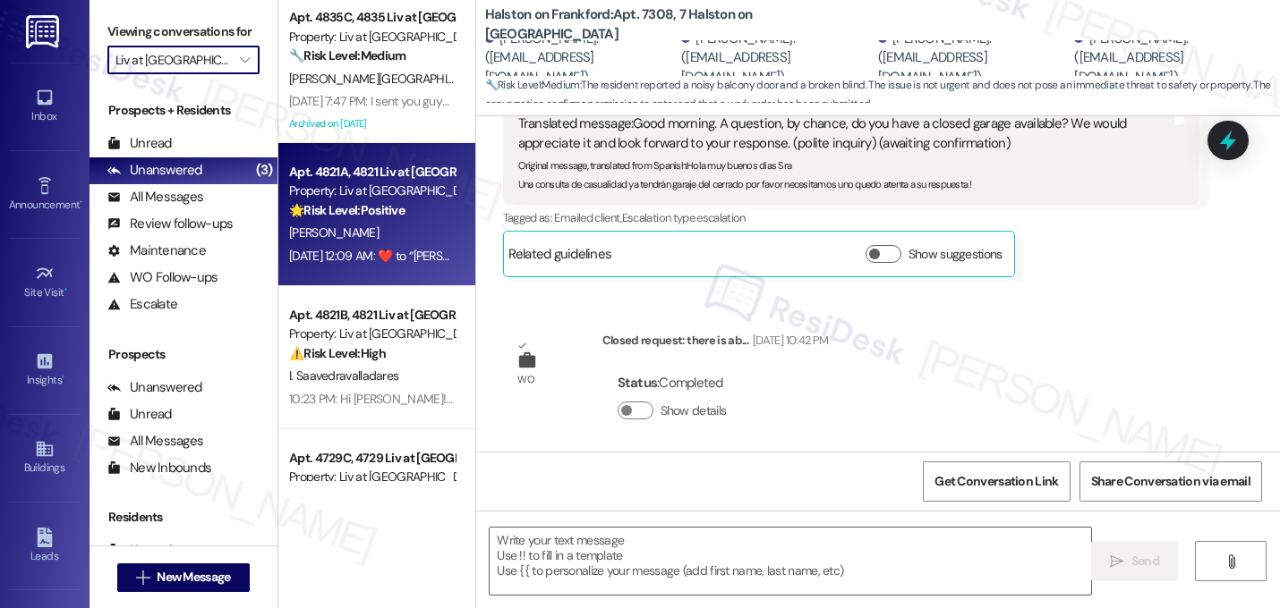
type textarea "Fetching suggested responses. Please feel free to read through the conversation…"
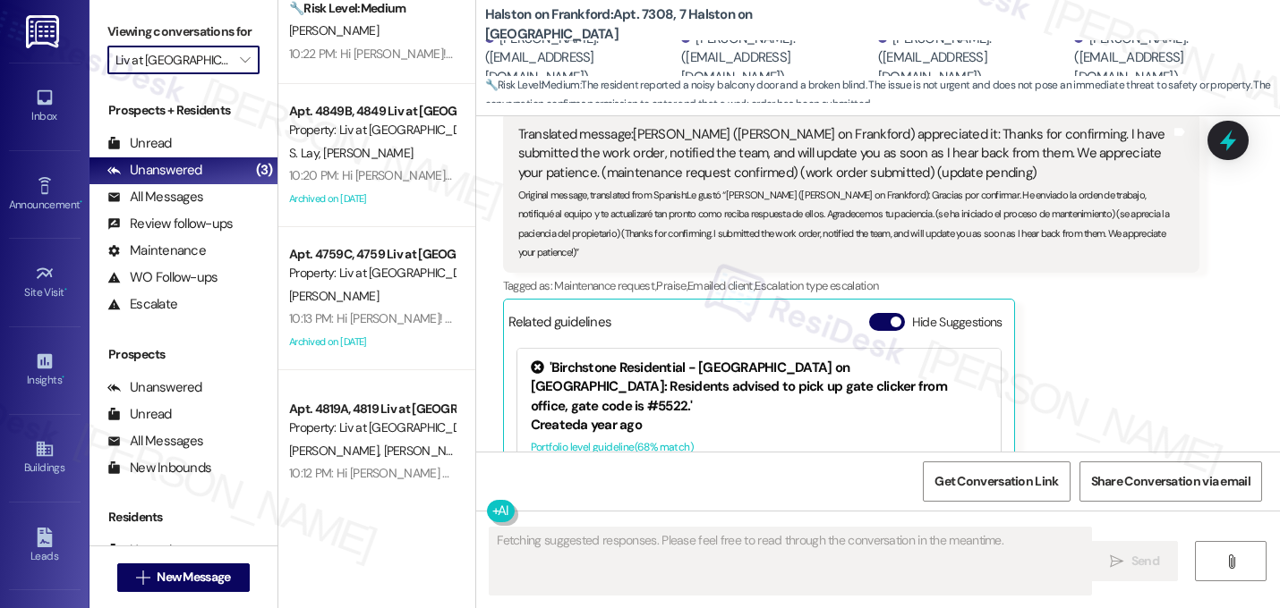
scroll to position [521, 0]
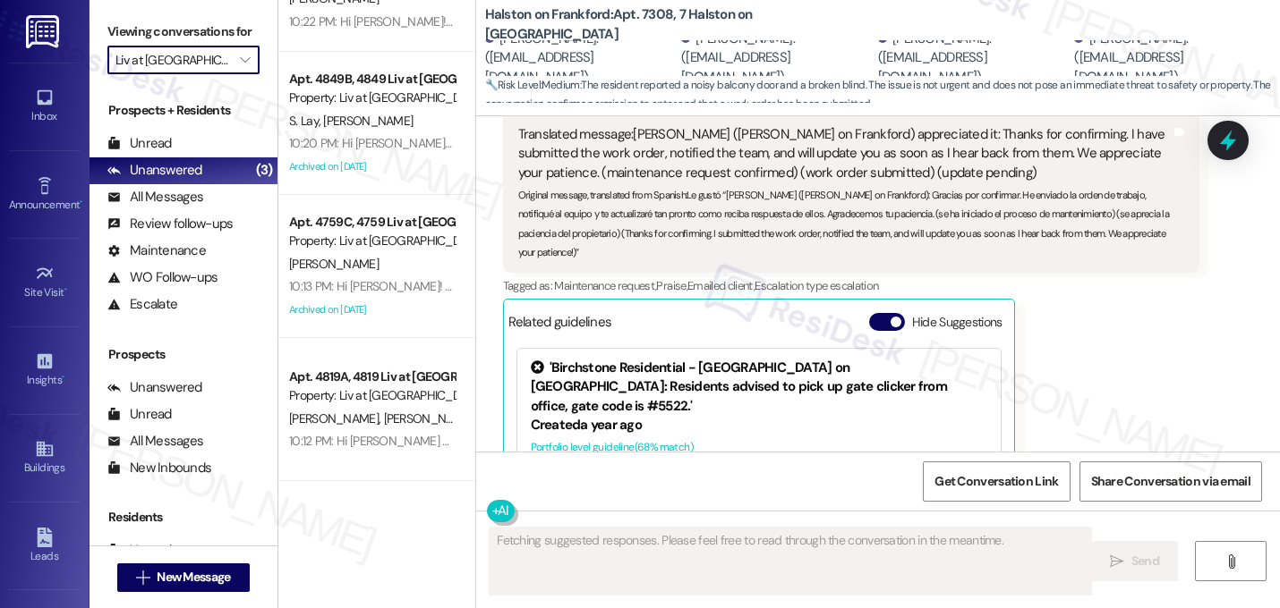
click at [218, 73] on input "Liv at [GEOGRAPHIC_DATA]" at bounding box center [172, 60] width 115 height 29
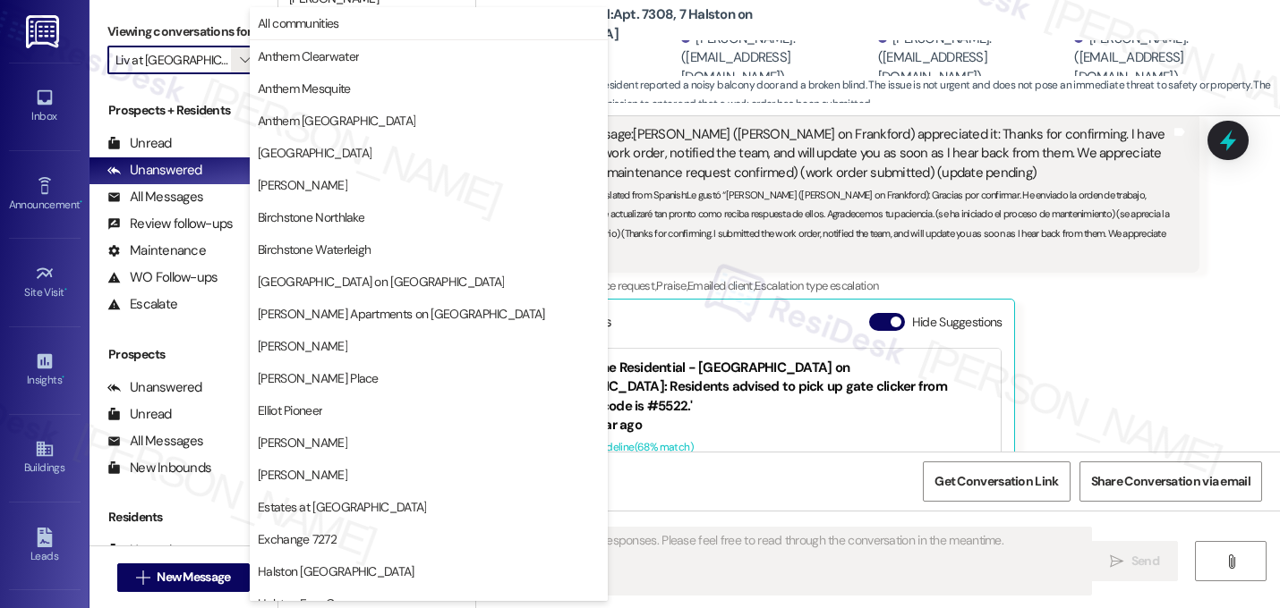
scroll to position [695, 0]
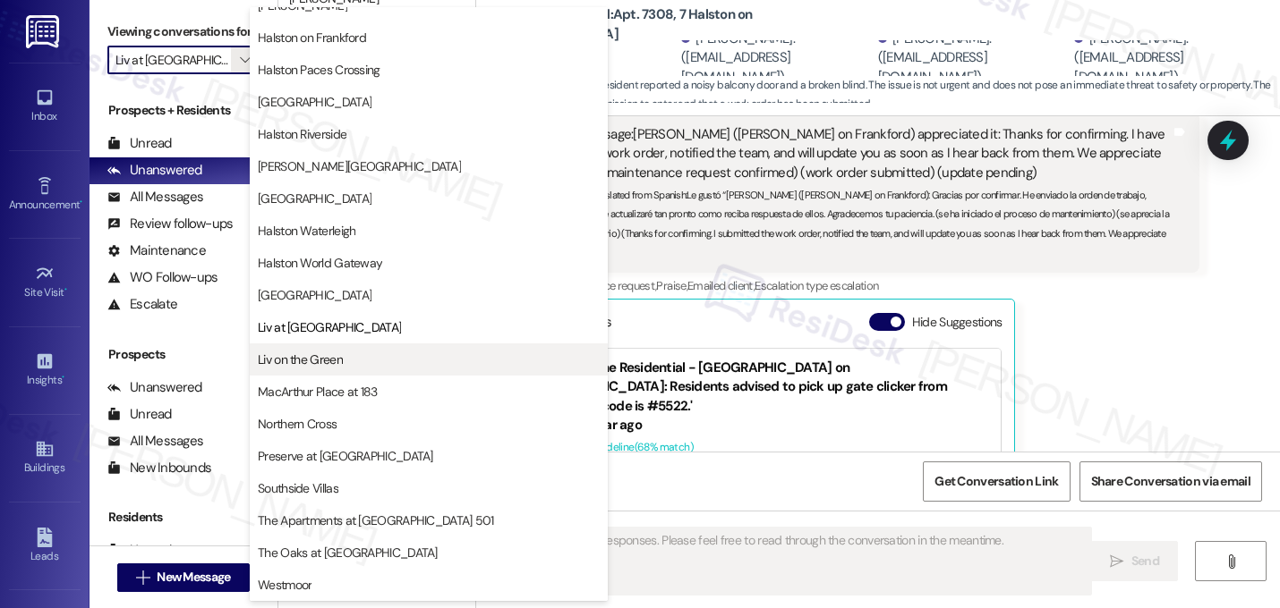
click at [359, 351] on span "Liv on the Green" at bounding box center [429, 360] width 342 height 18
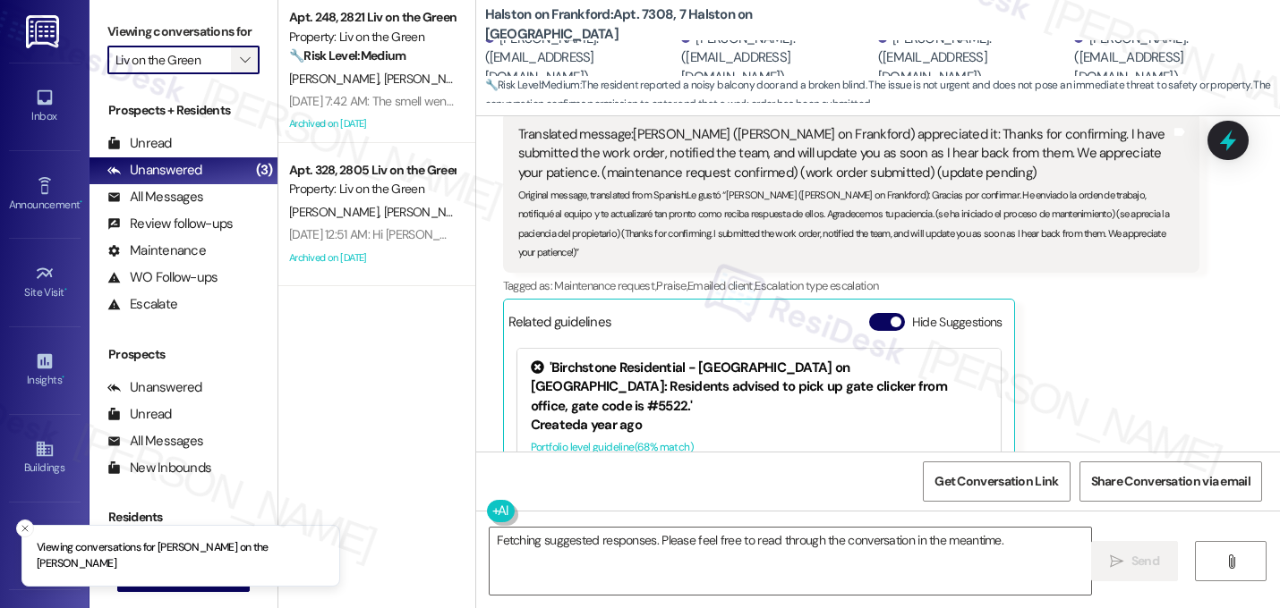
click at [236, 74] on span "" at bounding box center [244, 60] width 17 height 29
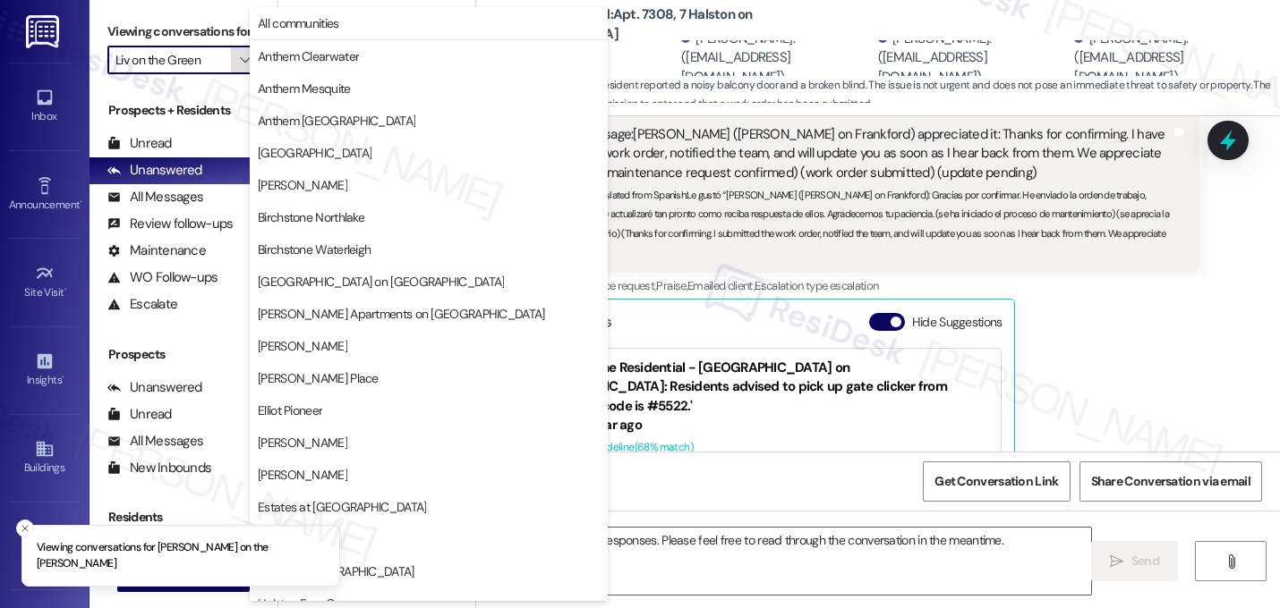
scroll to position [695, 0]
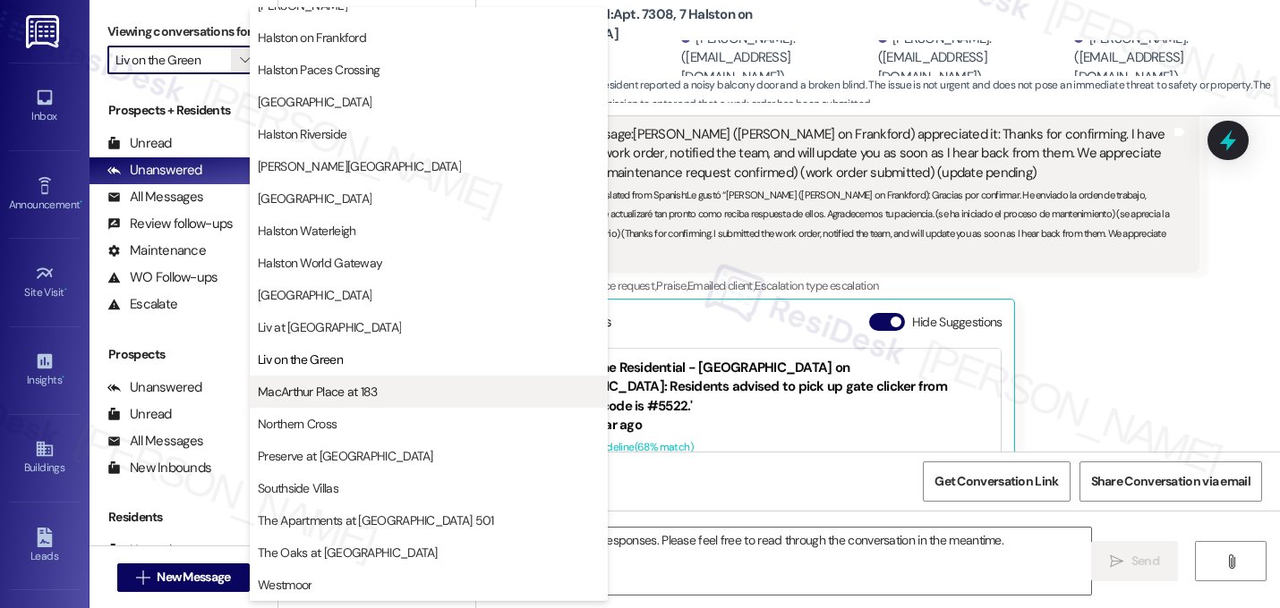
click at [350, 398] on span "MacArthur Place at 183" at bounding box center [318, 392] width 120 height 18
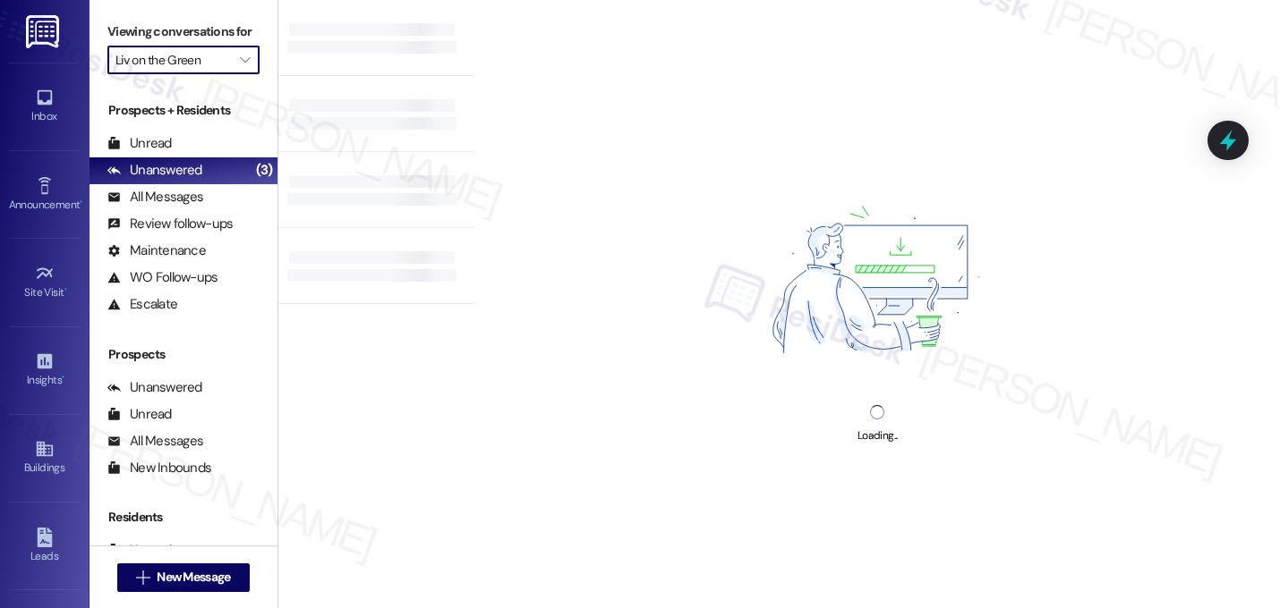
type input "MacArthur Place at 183"
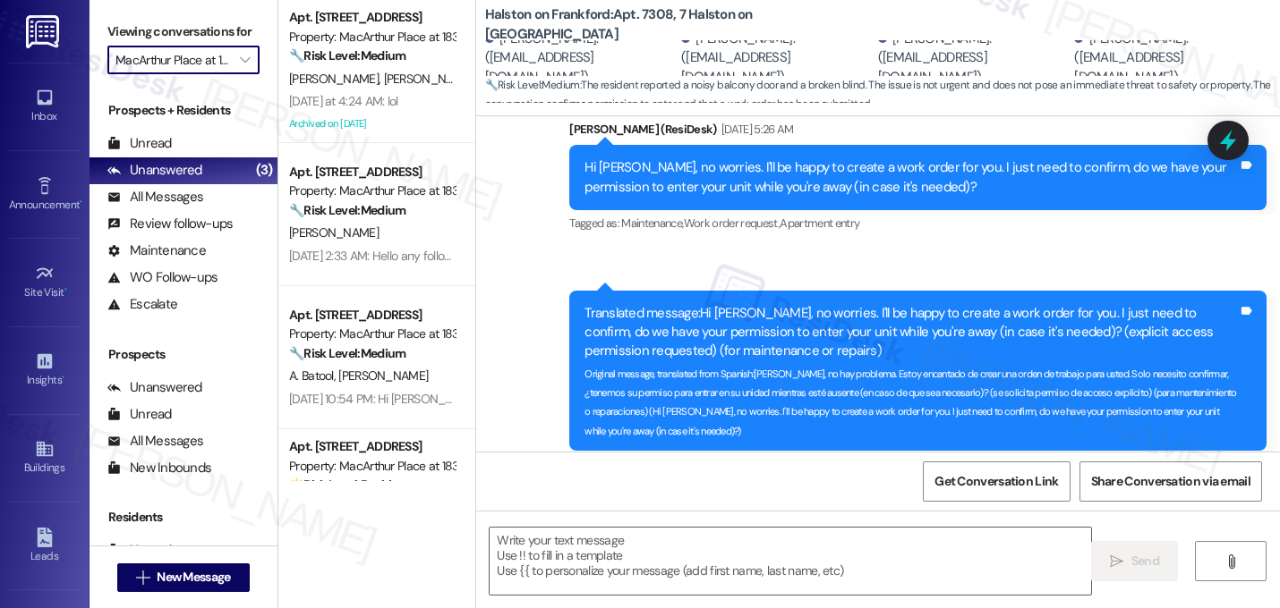
scroll to position [16511, 0]
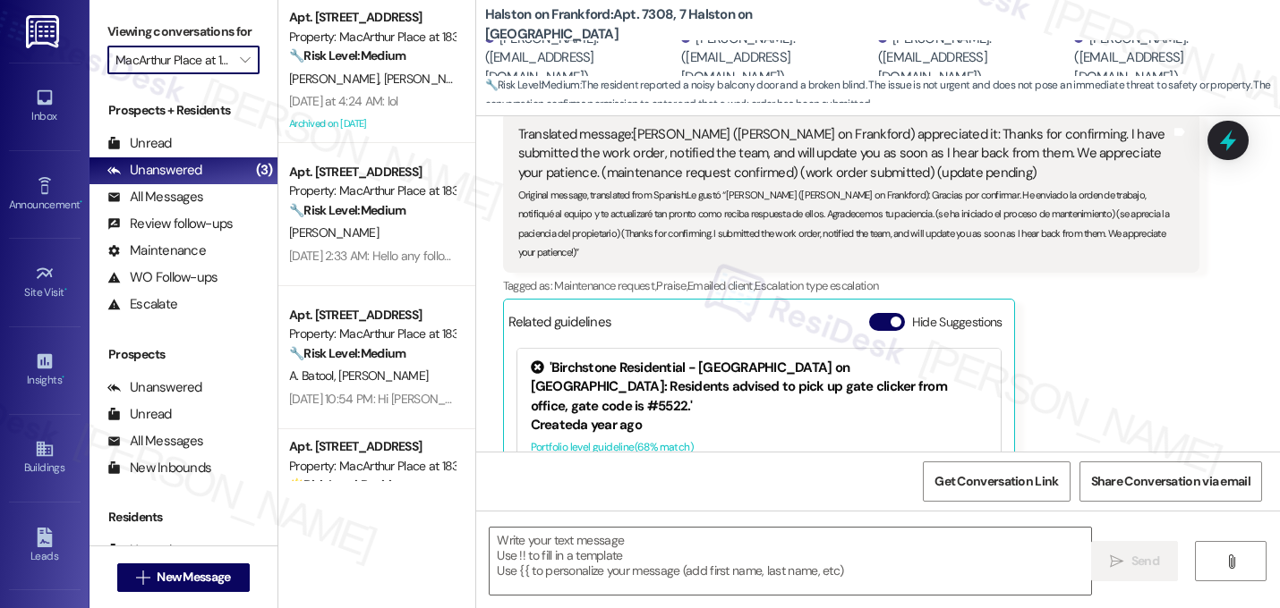
type textarea "Fetching suggested responses. Please feel free to read through the conversation…"
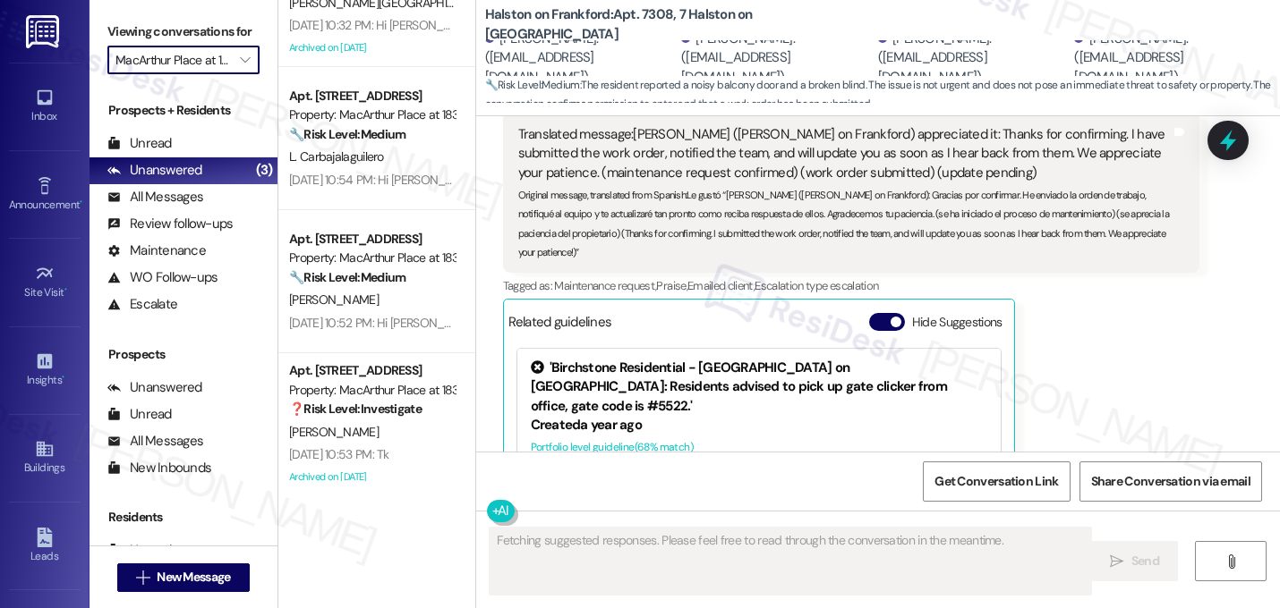
scroll to position [1523, 0]
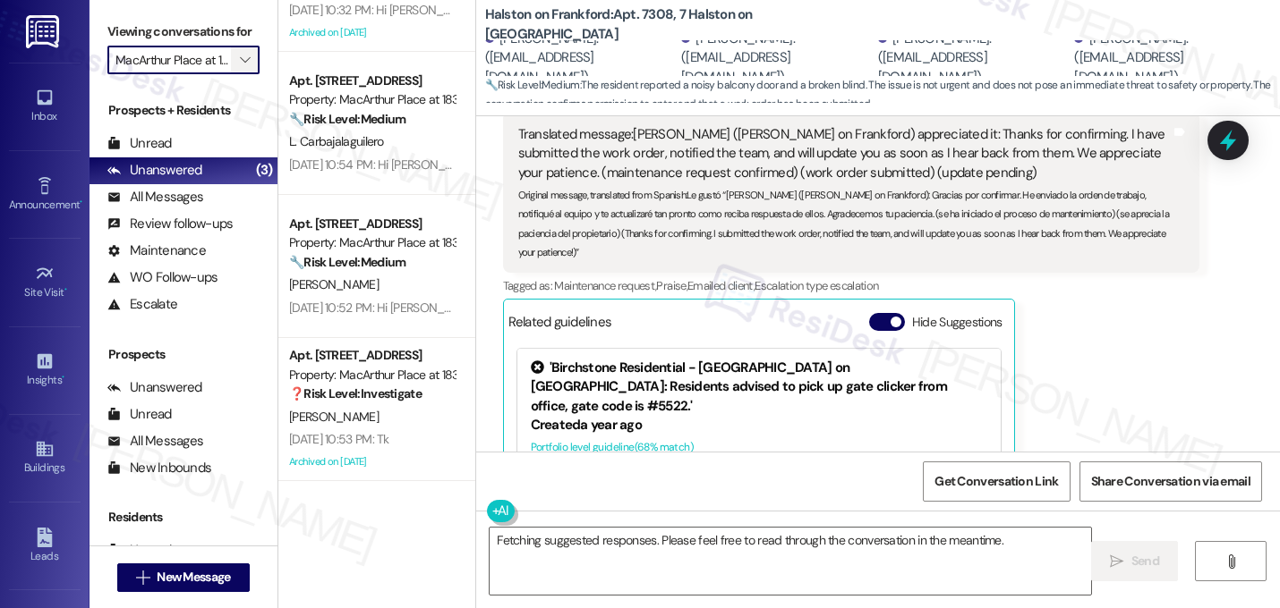
click at [231, 74] on button "" at bounding box center [245, 60] width 29 height 29
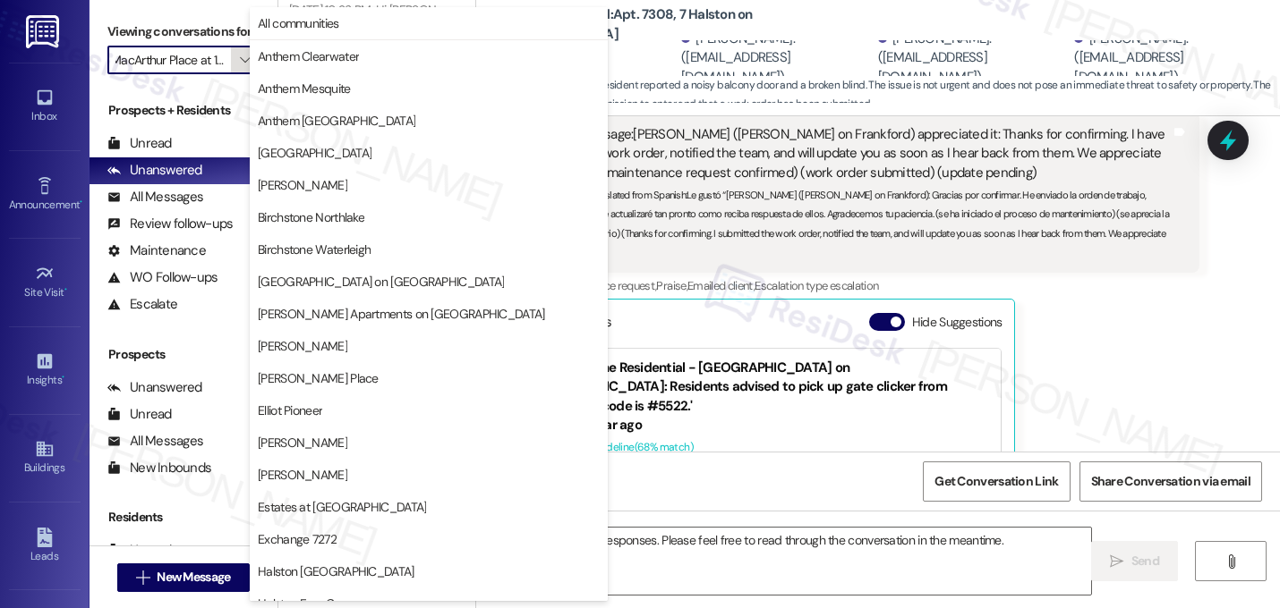
scroll to position [695, 0]
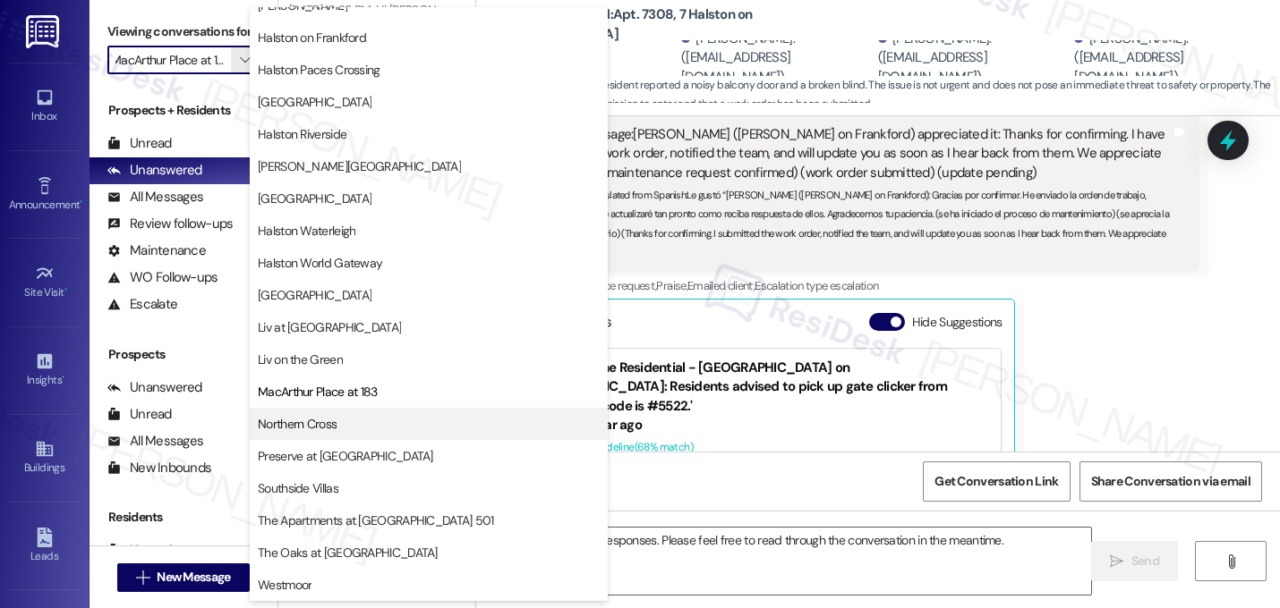
click at [344, 437] on button "Northern Cross" at bounding box center [429, 424] width 358 height 32
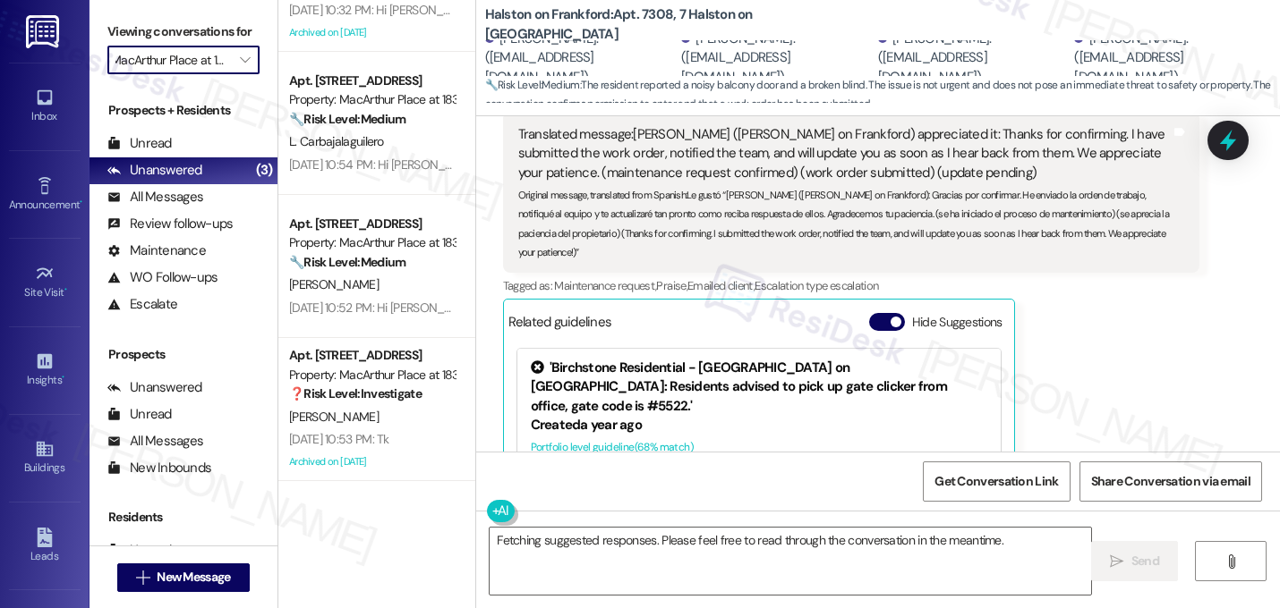
type input "Northern Cross"
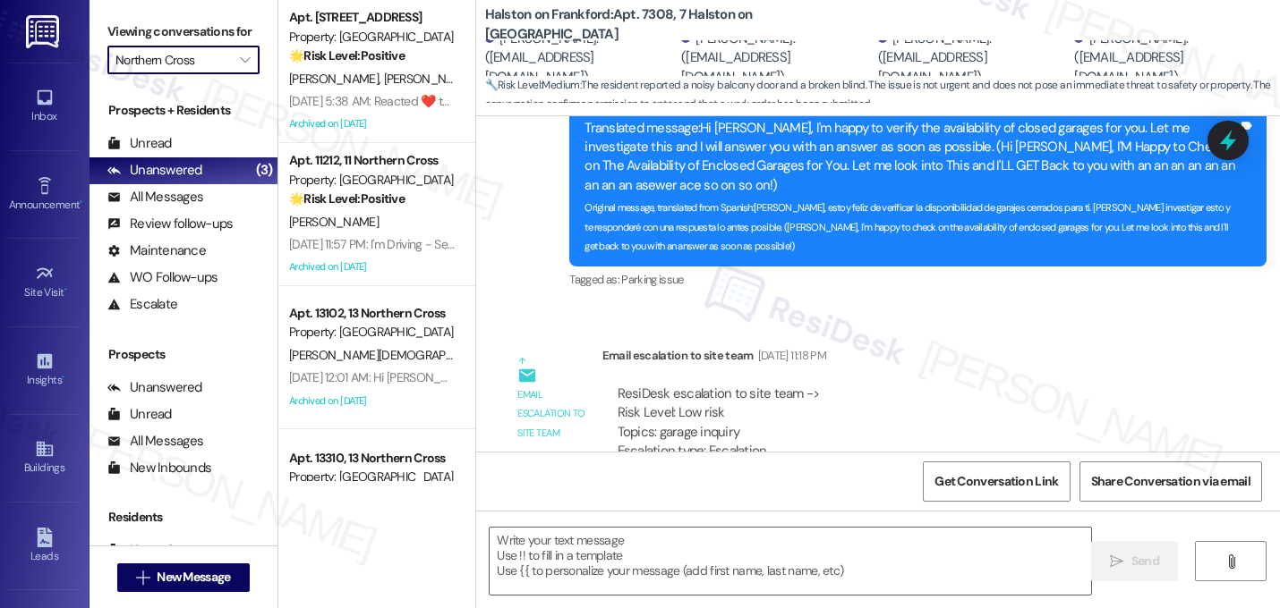
type textarea "Fetching suggested responses. Please feel free to read through the conversation…"
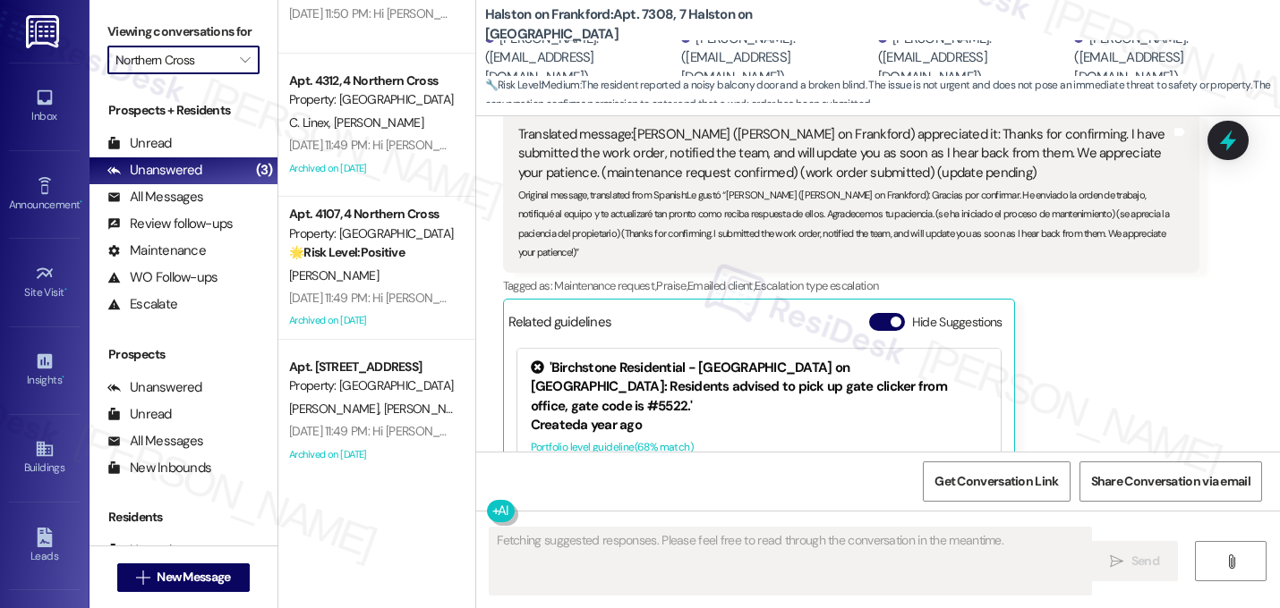
scroll to position [1380, 0]
click at [236, 71] on span "" at bounding box center [244, 60] width 17 height 29
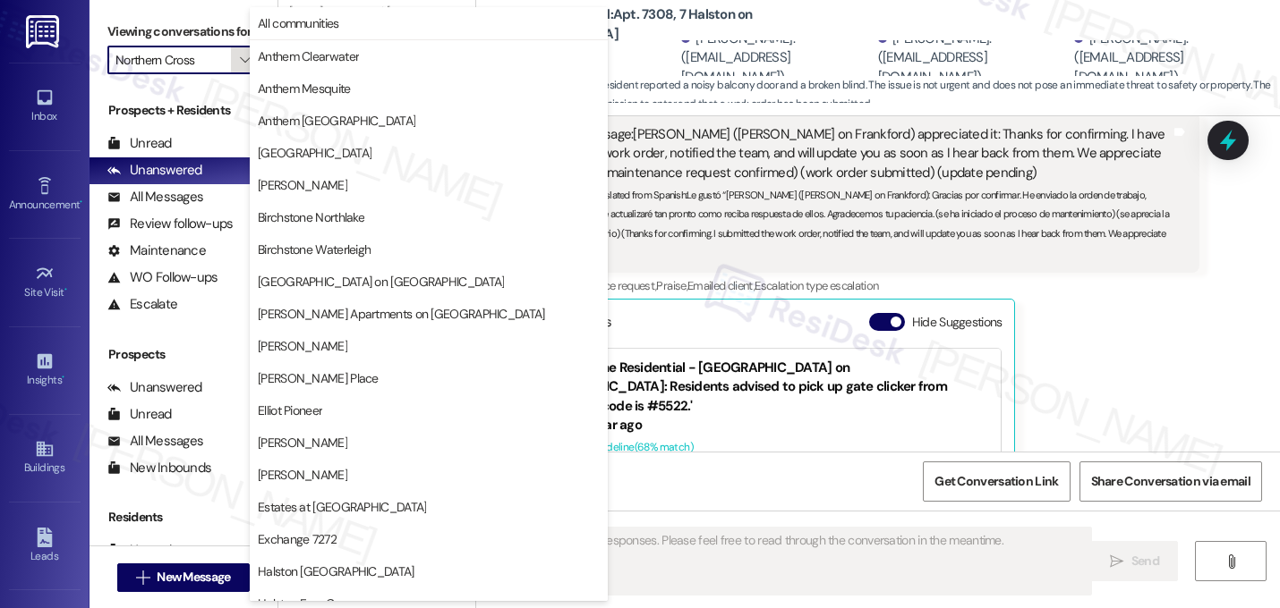
scroll to position [695, 0]
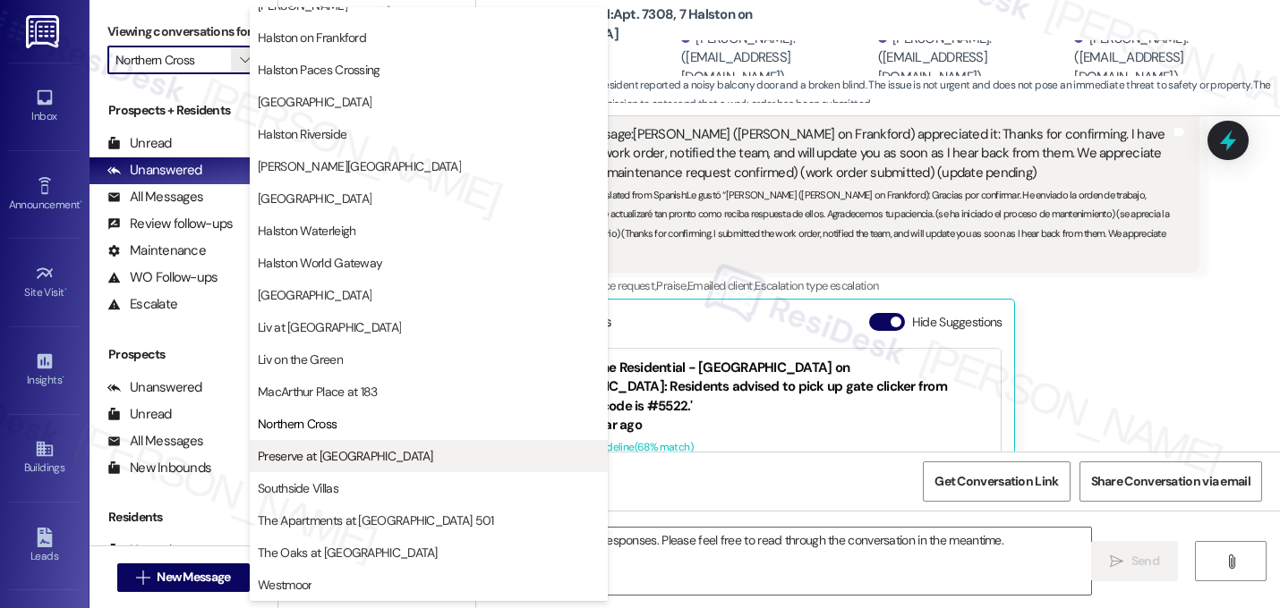
click at [379, 467] on button "Preserve at [GEOGRAPHIC_DATA]" at bounding box center [429, 456] width 358 height 32
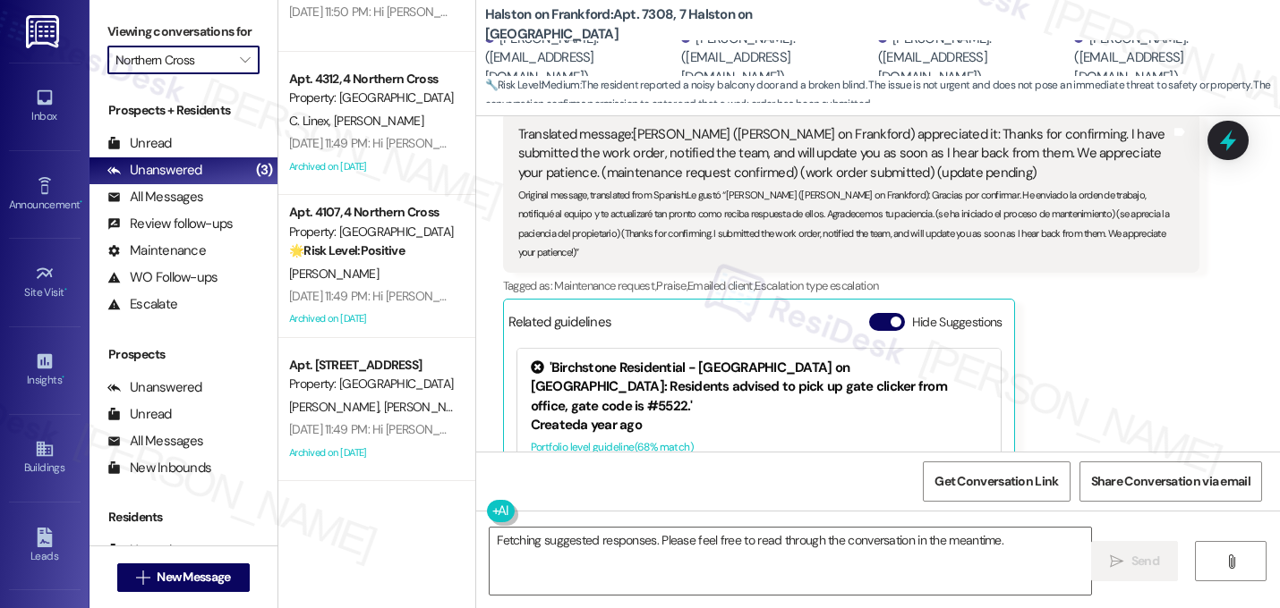
type input "Preserve at [GEOGRAPHIC_DATA]"
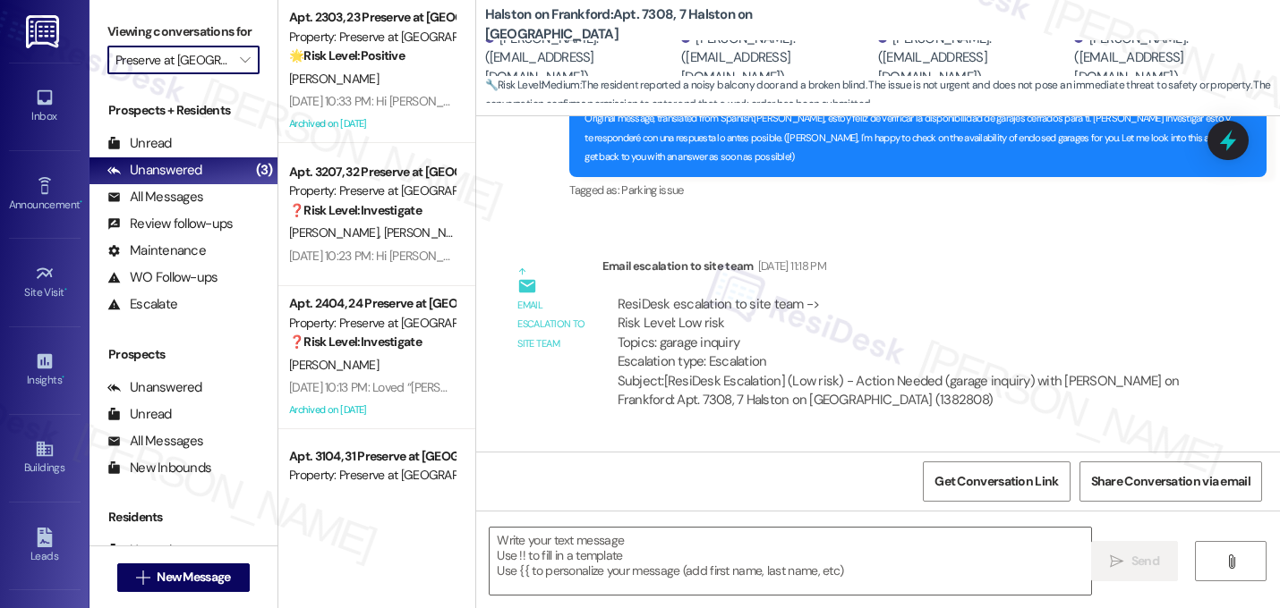
type textarea "Fetching suggested responses. Please feel free to read through the conversation…"
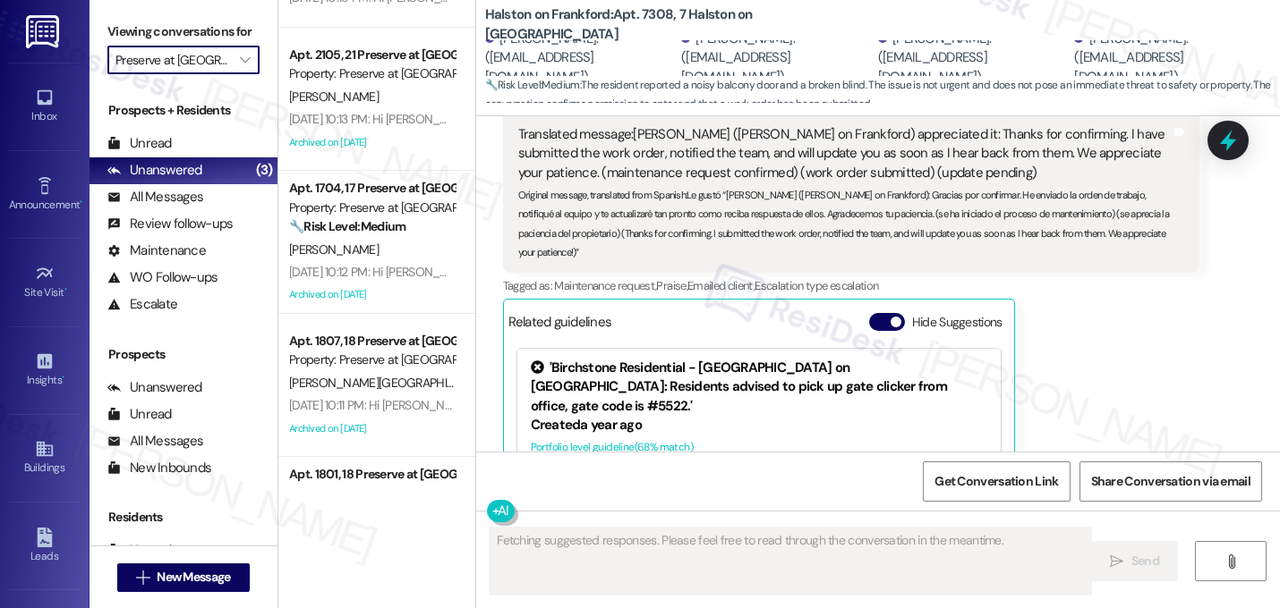
scroll to position [1093, 0]
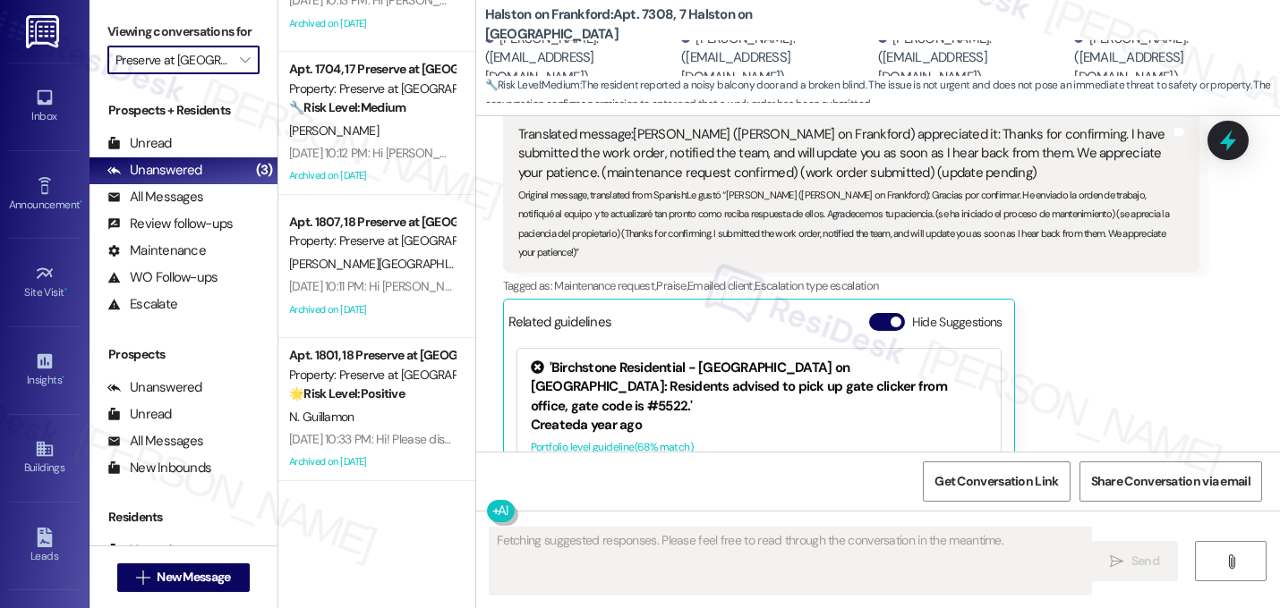
click at [209, 74] on input "Preserve at [GEOGRAPHIC_DATA]" at bounding box center [172, 60] width 115 height 29
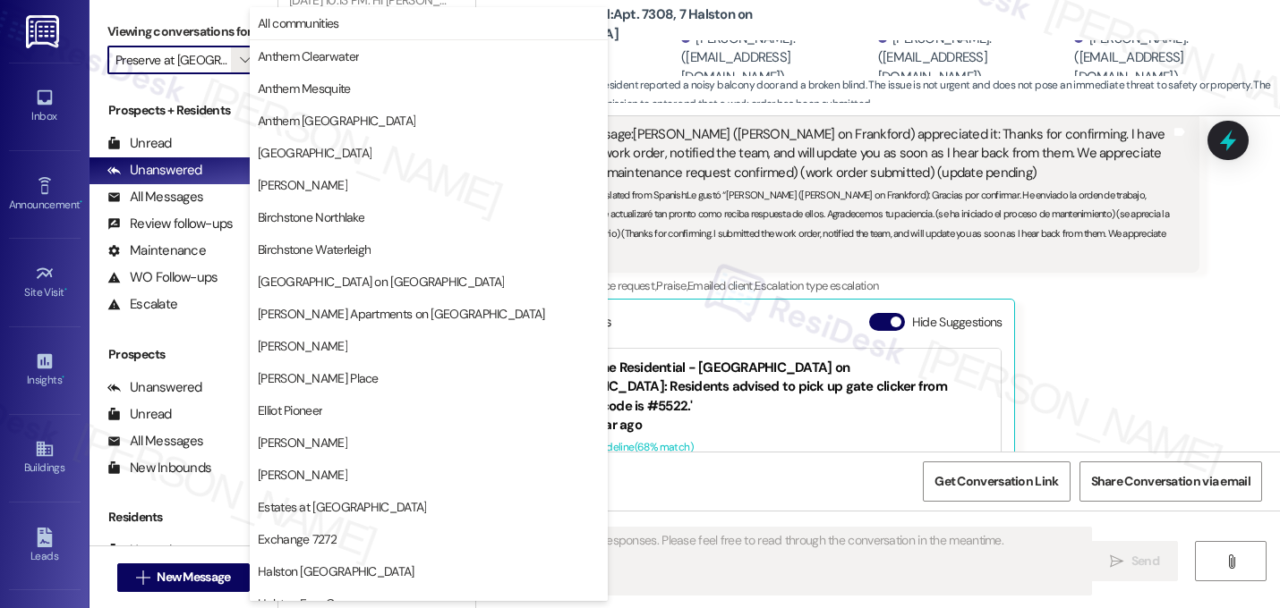
scroll to position [695, 0]
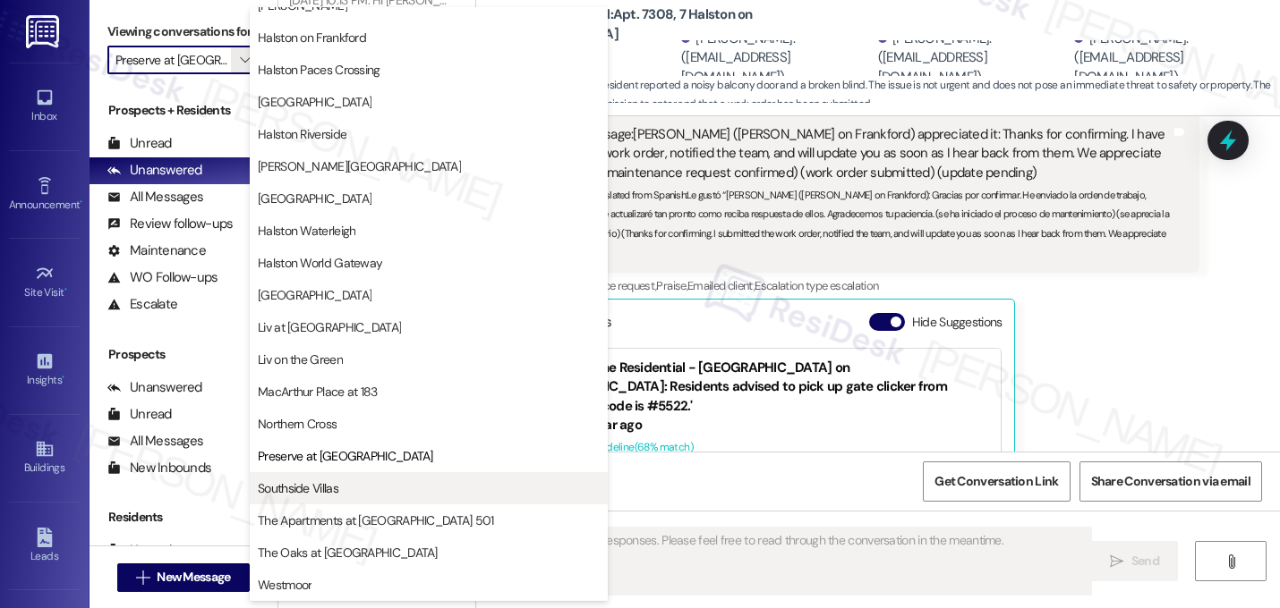
click at [365, 489] on span "Southside Villas" at bounding box center [429, 489] width 342 height 18
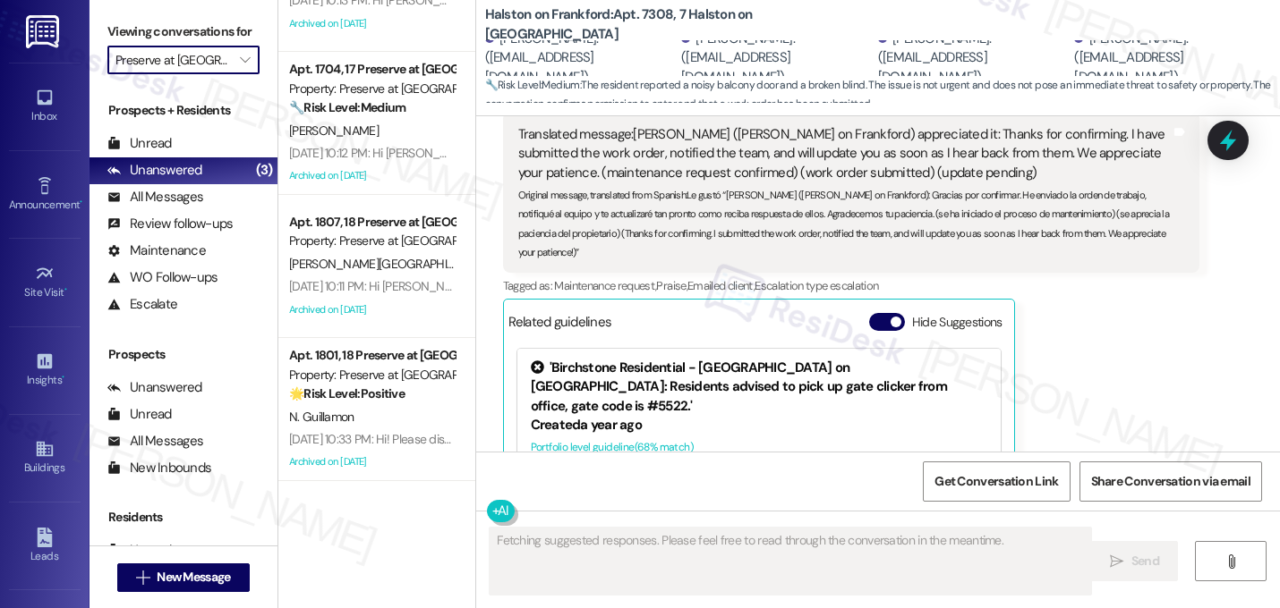
type input "Southside Villas"
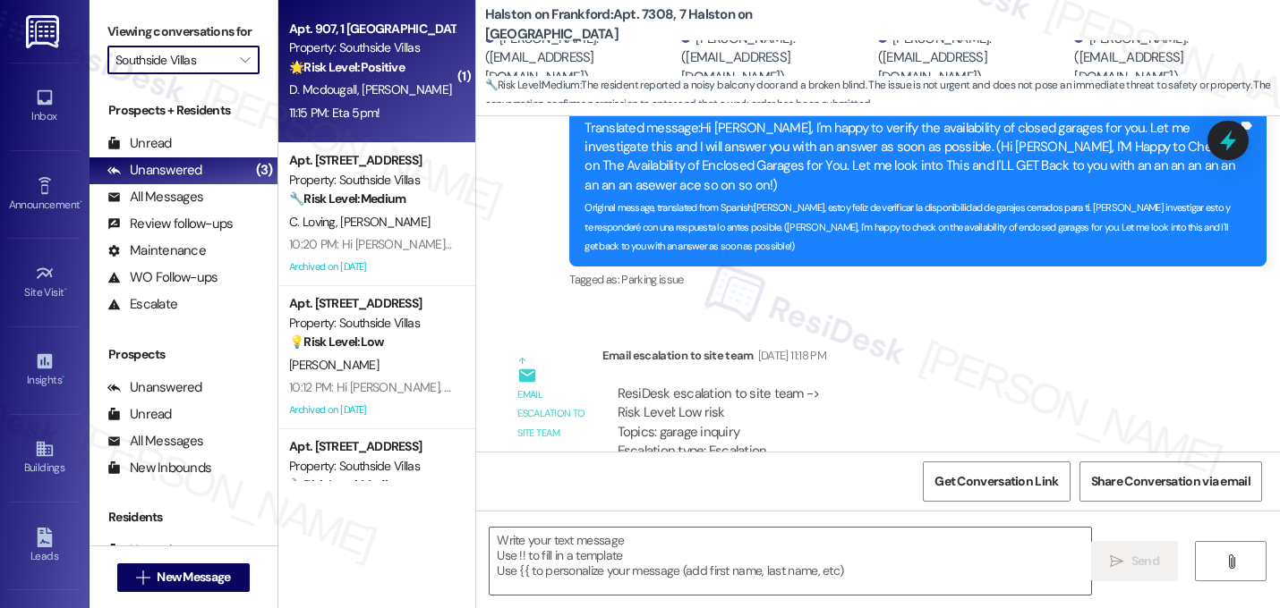
type textarea "Fetching suggested responses. Please feel free to read through the conversation…"
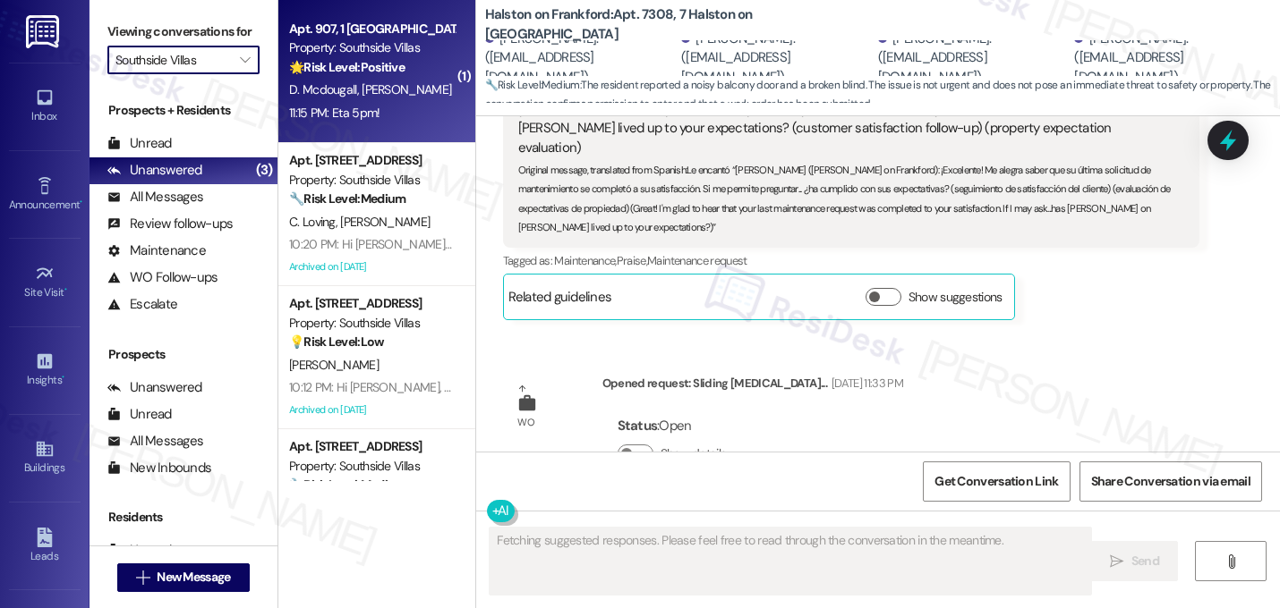
click at [362, 103] on div "11:15 PM: Eta 5pm! 11:15 PM: Eta 5pm!" at bounding box center [371, 113] width 169 height 22
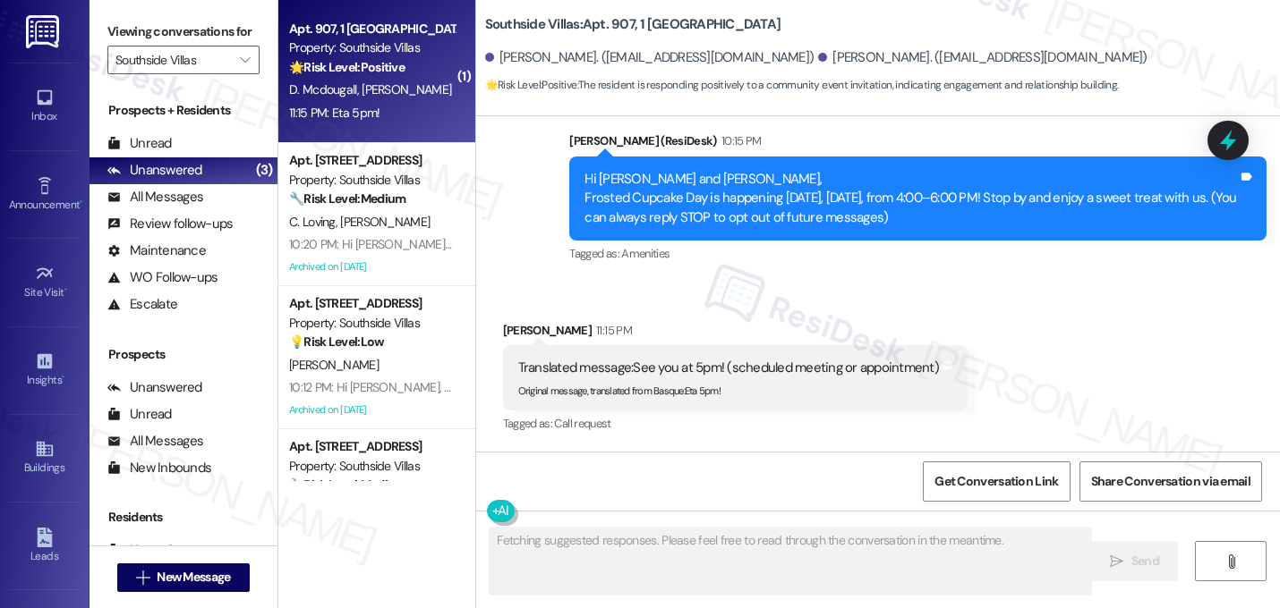
scroll to position [144, 0]
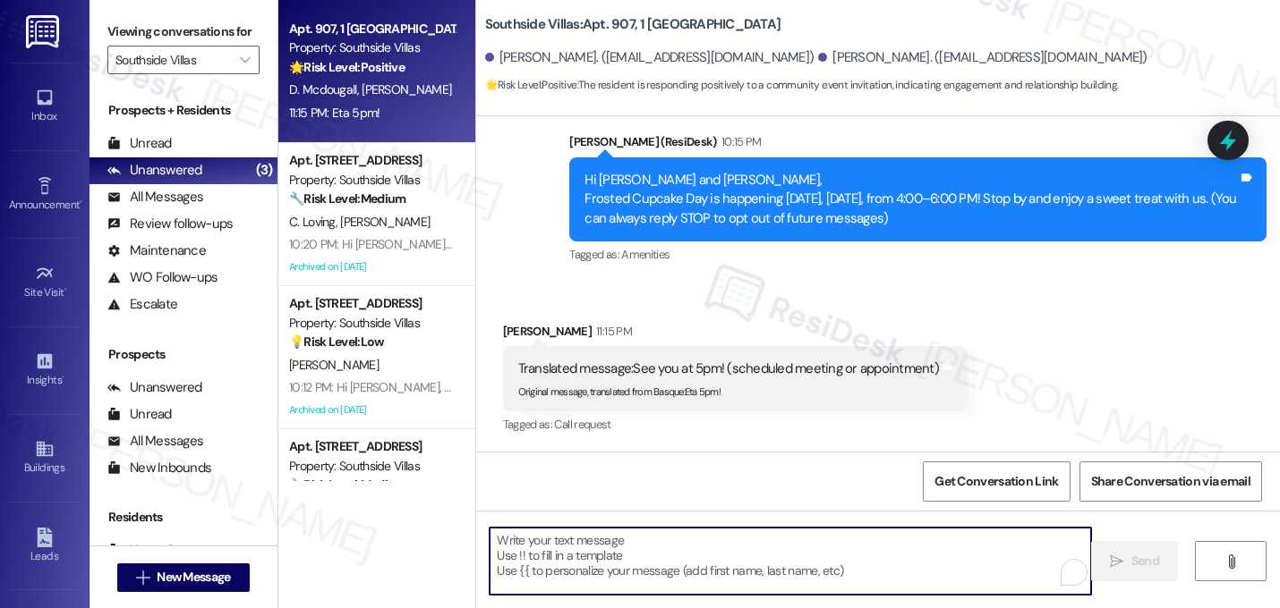
click at [643, 549] on textarea "To enrich screen reader interactions, please activate Accessibility in Grammarl…" at bounding box center [789, 561] width 601 height 67
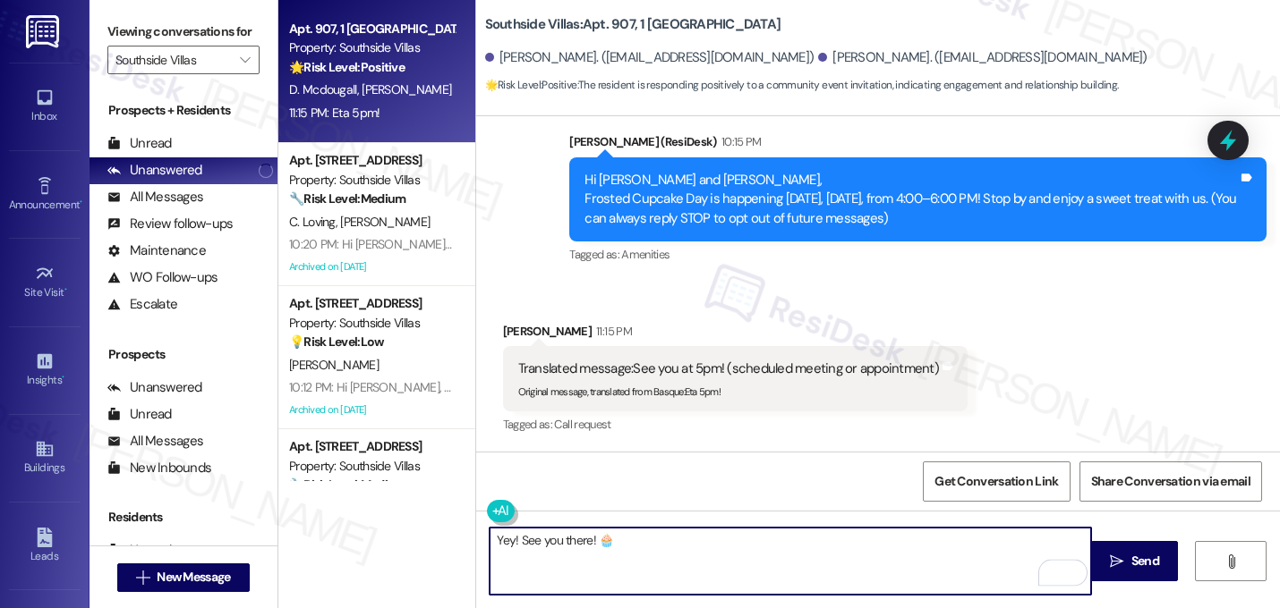
click at [622, 537] on textarea "Yey! See you there! 🧁" at bounding box center [789, 561] width 601 height 67
type textarea "Yey! See you there! 🧁"
click at [492, 507] on button at bounding box center [555, 511] width 137 height 22
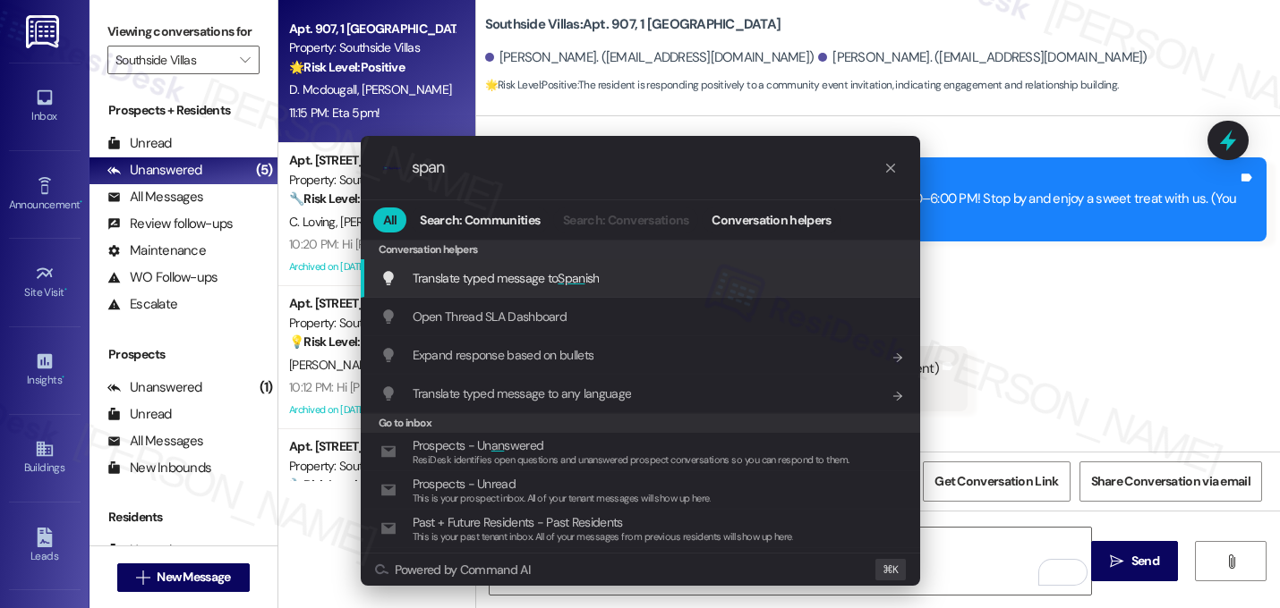
type input "span"
click at [570, 273] on span "Span" at bounding box center [570, 278] width 27 height 16
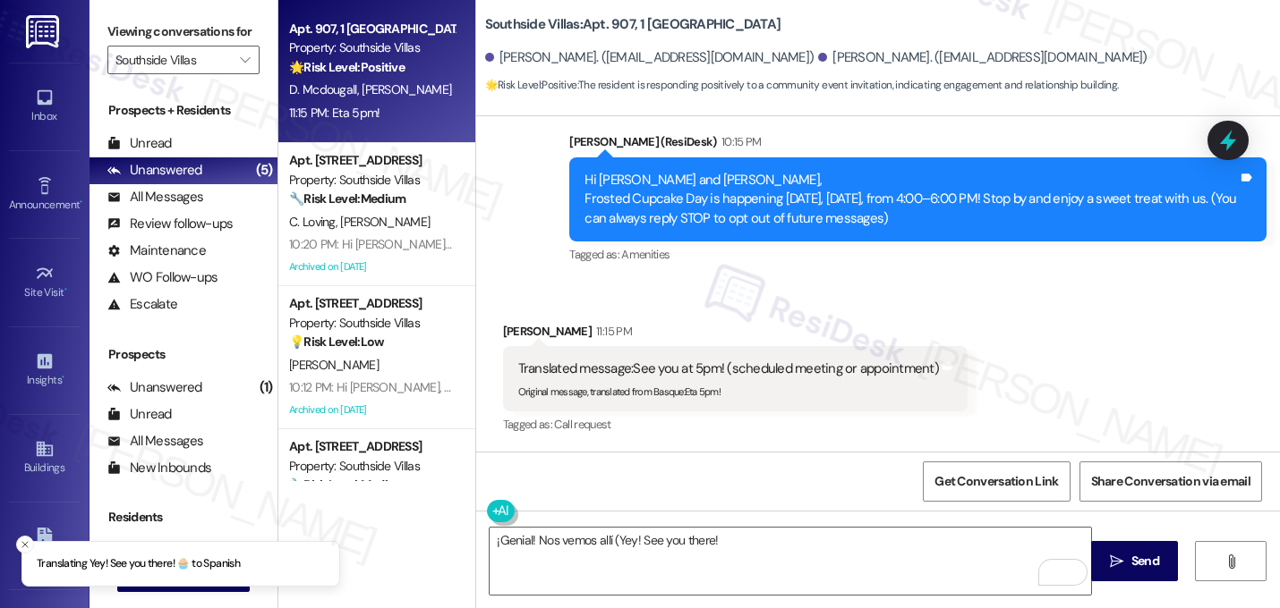
type textarea "¡Genial! Nos vemos allí (Yey! See you there! 🧁)"
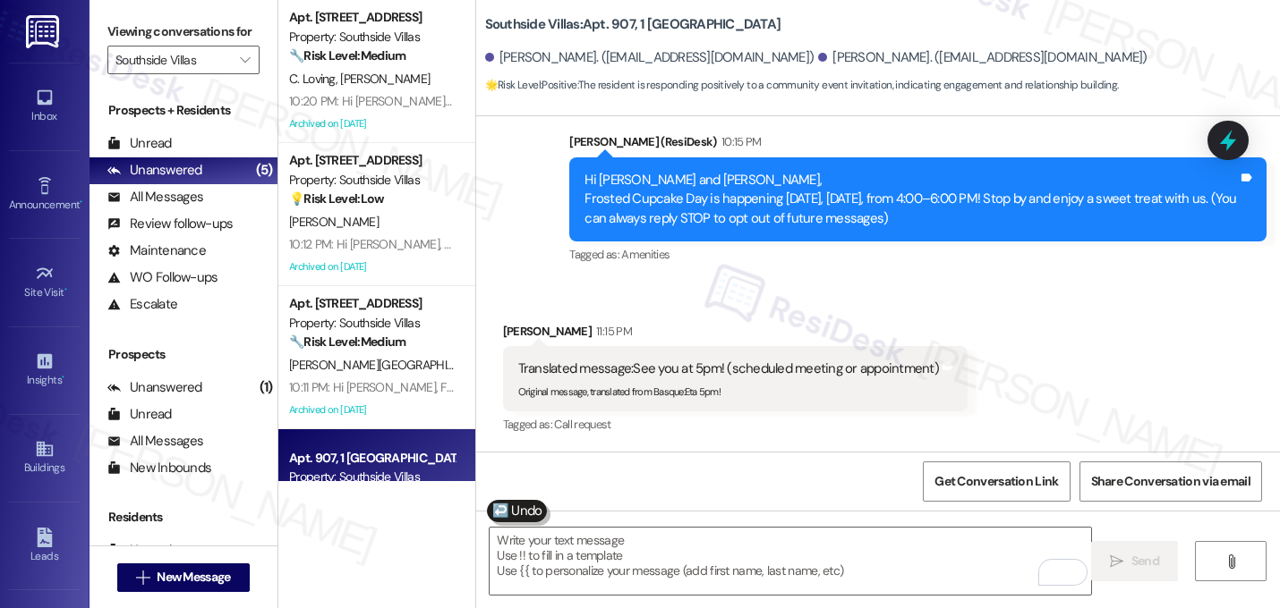
click at [965, 344] on div "Received via SMS [PERSON_NAME] 11:15 PM Translated message: See you at 5pm! (sc…" at bounding box center [734, 380] width 491 height 143
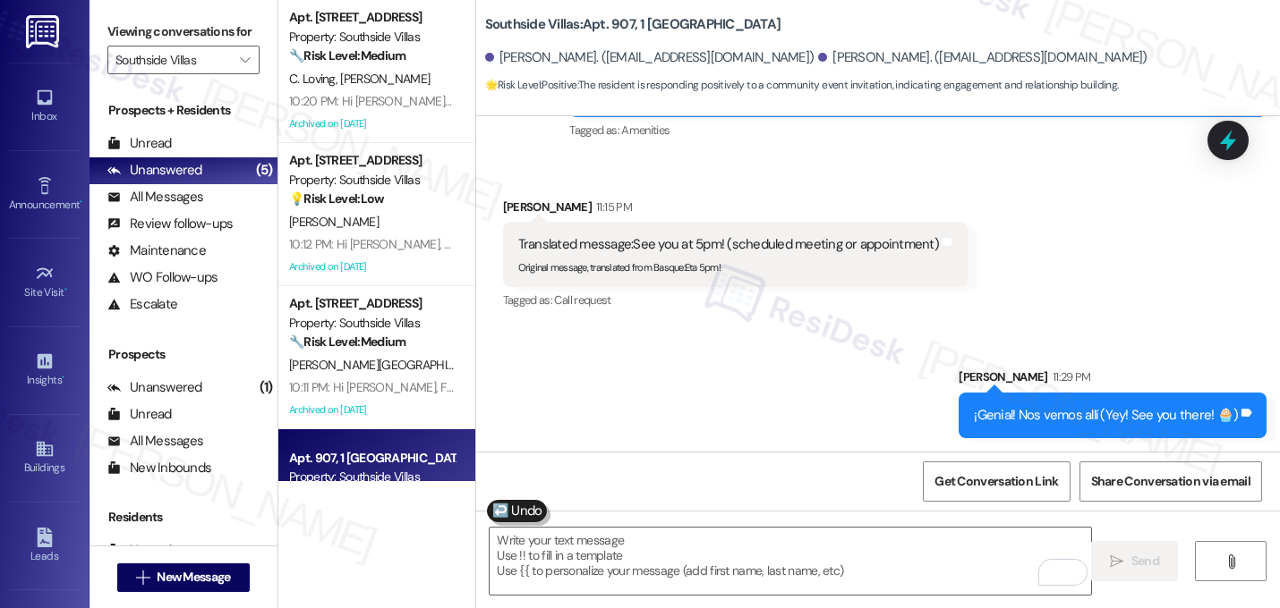
scroll to position [269, 0]
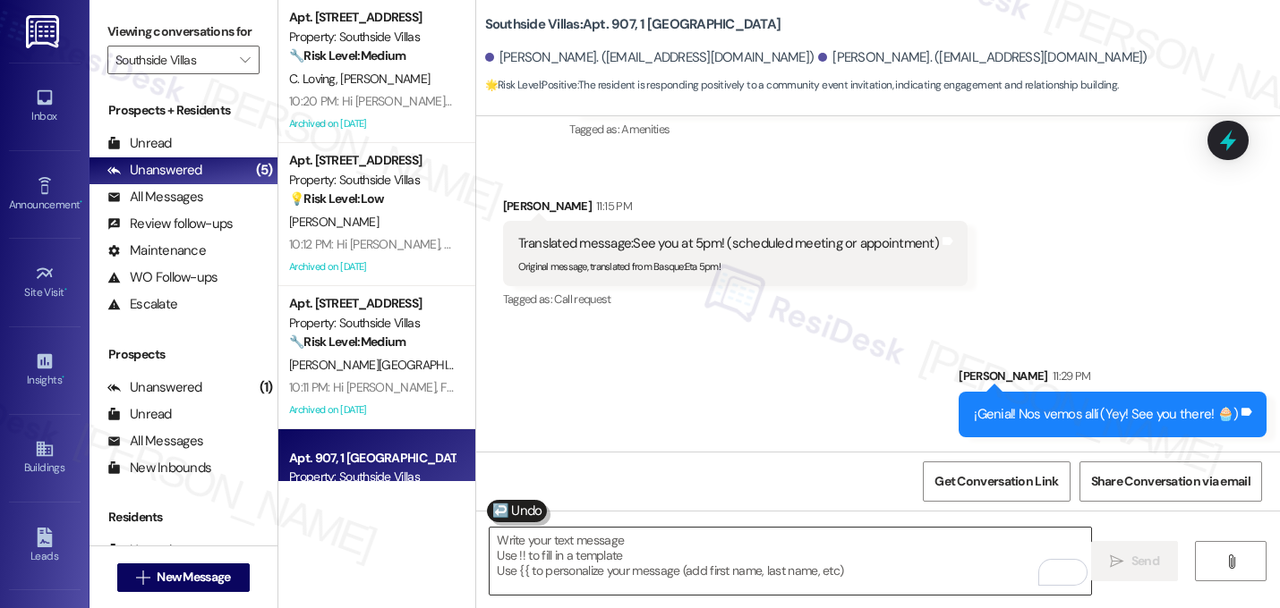
click at [663, 562] on textarea "To enrich screen reader interactions, please activate Accessibility in Grammarl…" at bounding box center [789, 561] width 601 height 67
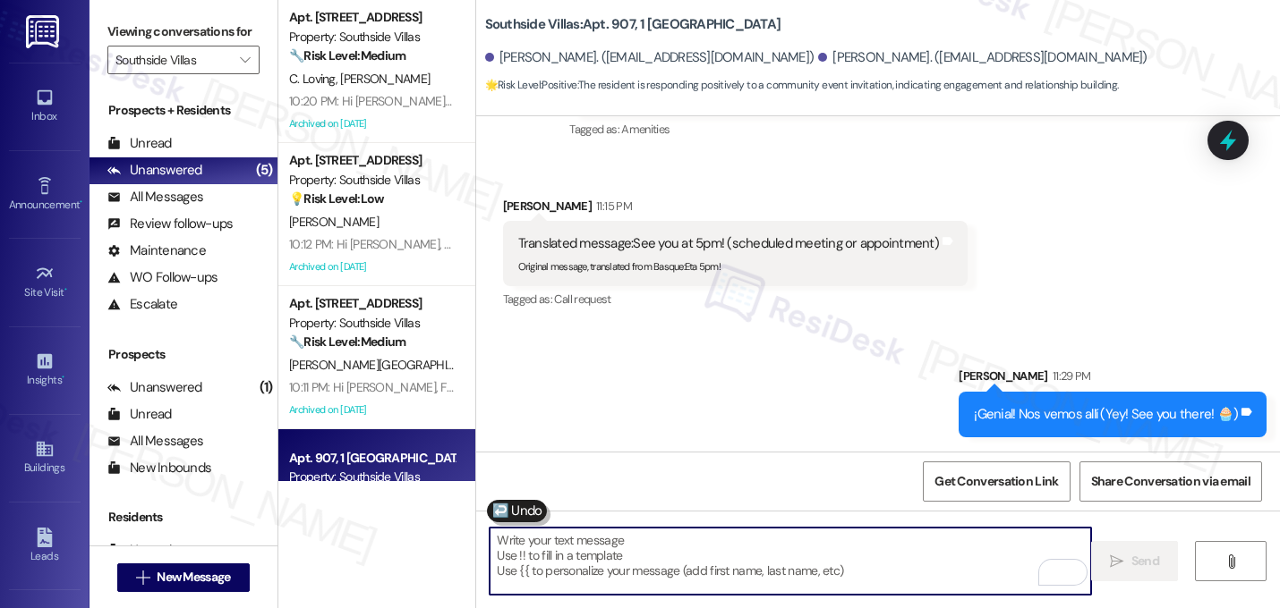
paste textarea "Resident asked when does she have to pay rent because she's short $230"
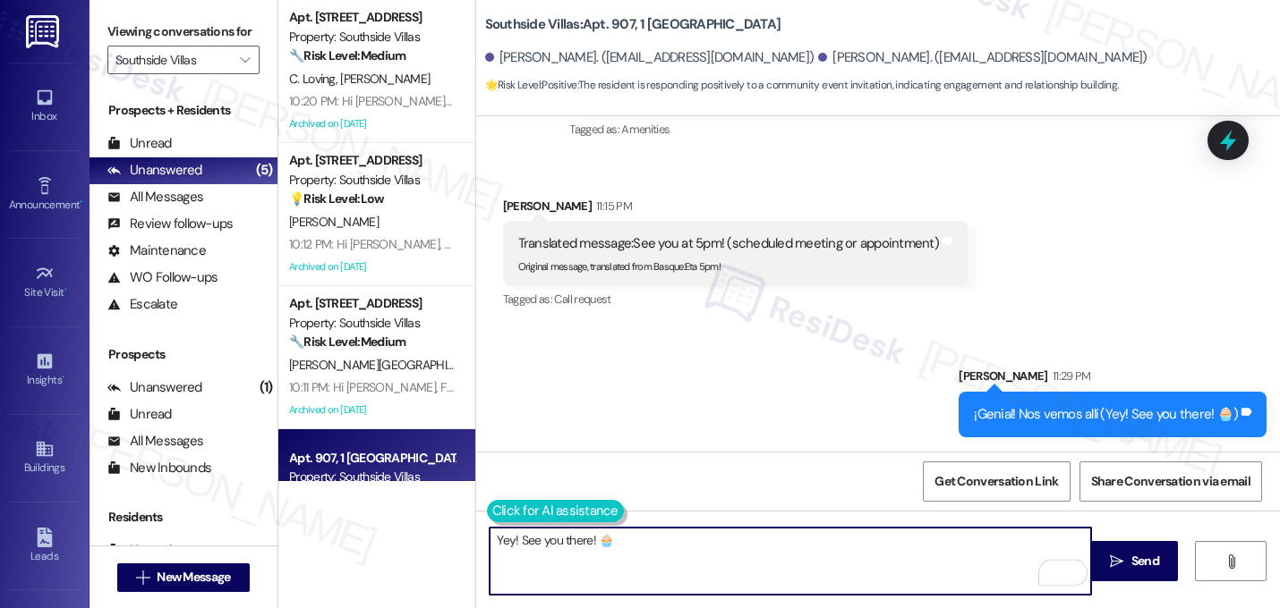
type textarea "Yey! See you there! 🧁"
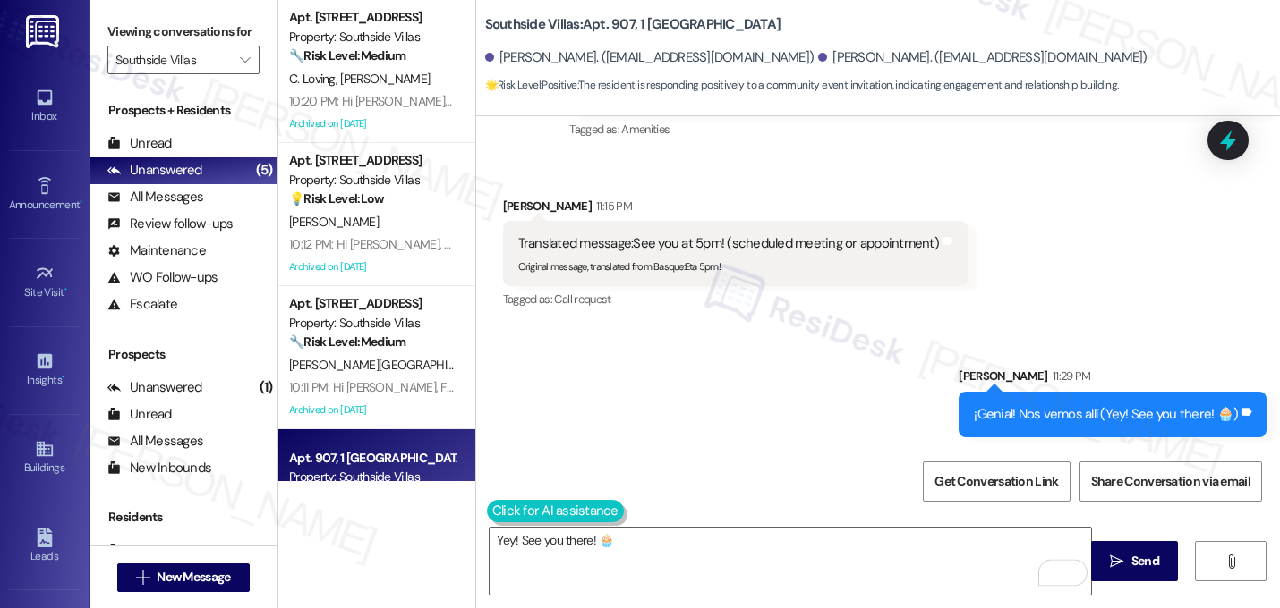
click at [501, 514] on button at bounding box center [555, 511] width 137 height 22
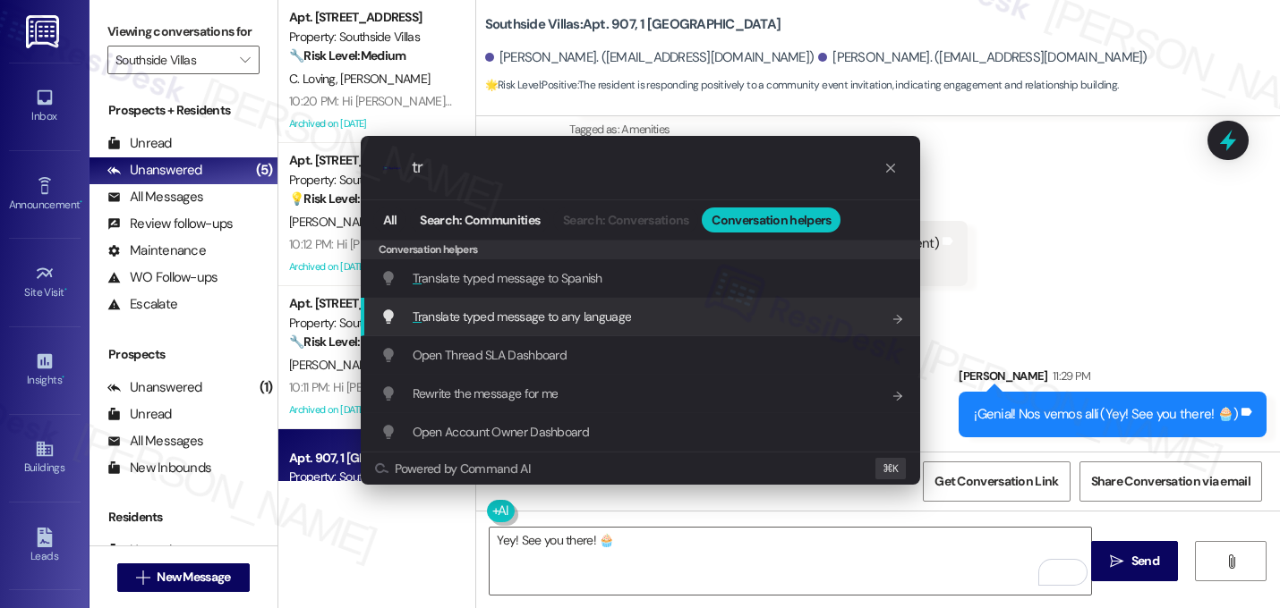
type input "tr"
click at [514, 329] on div "Tr anslate typed message to any language Add shortcut" at bounding box center [640, 317] width 559 height 38
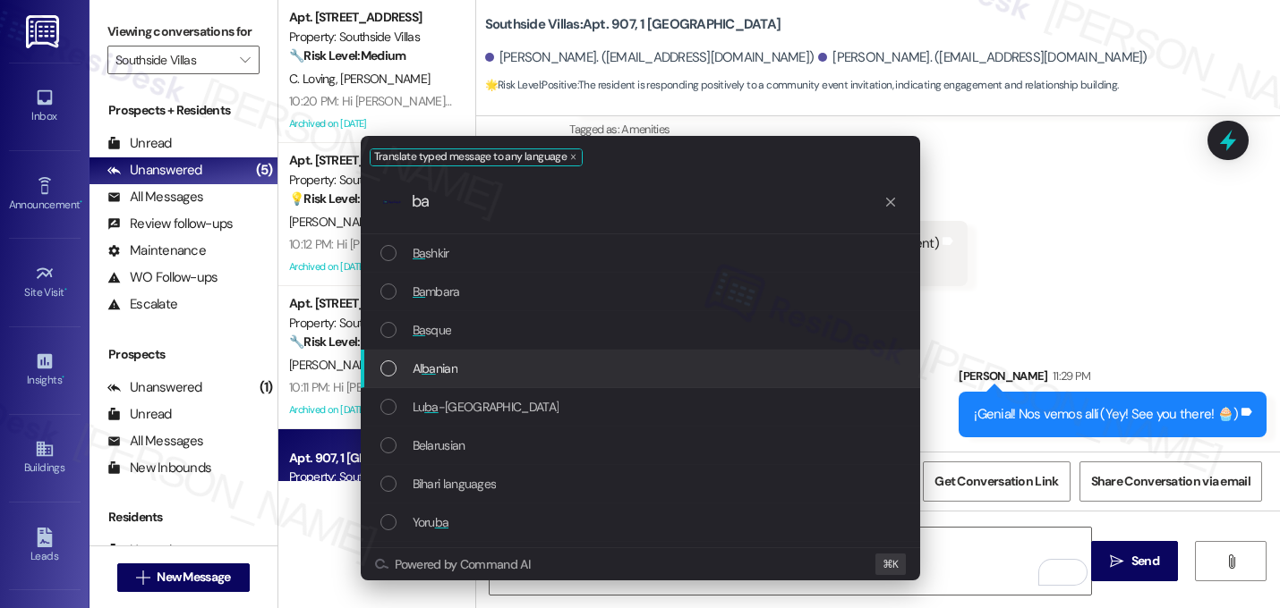
type input "ba"
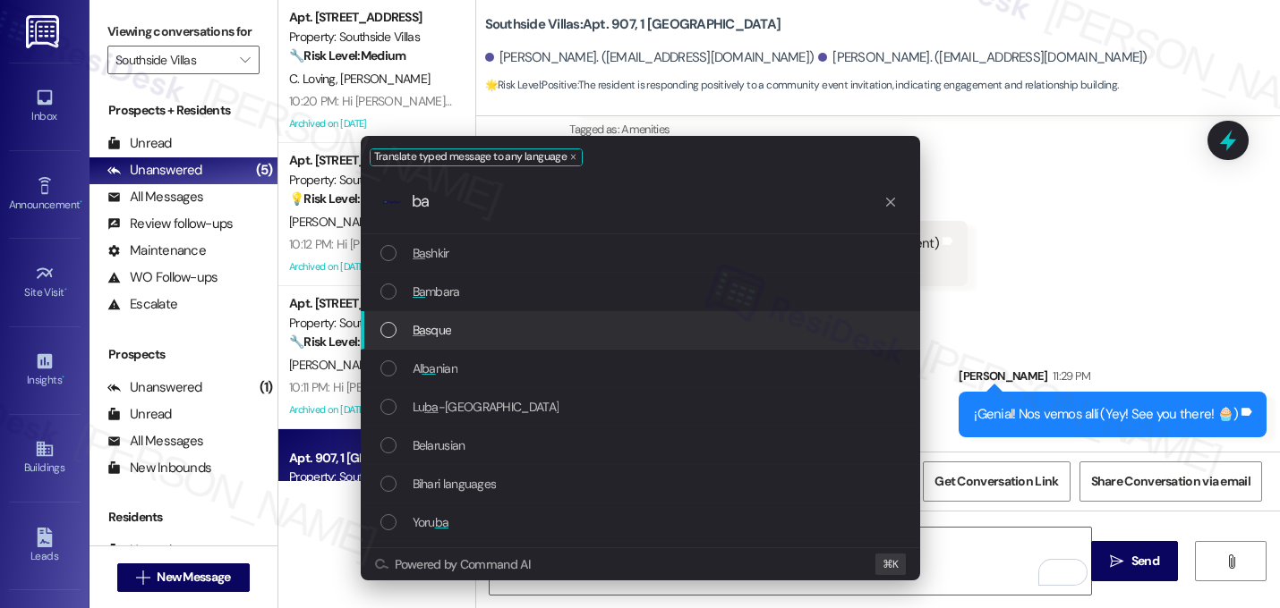
click at [416, 337] on span "Ba" at bounding box center [418, 330] width 13 height 16
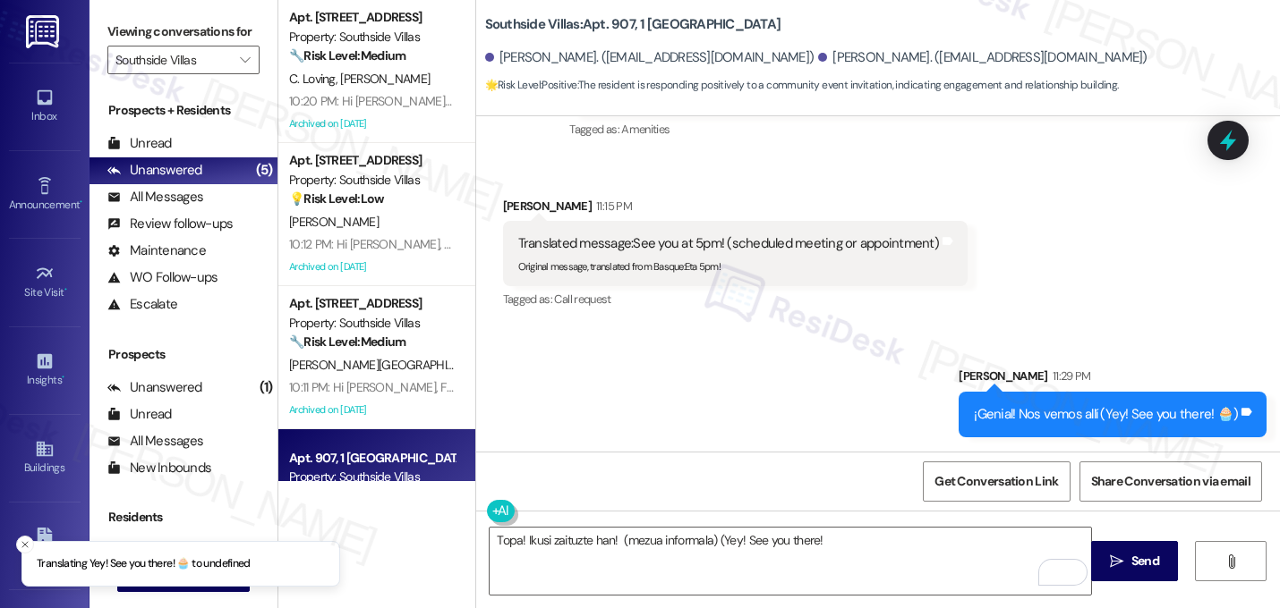
type textarea "Topa! Ikusi zaituzte han! (mezua informala) (Yey! See you there! 🧁)"
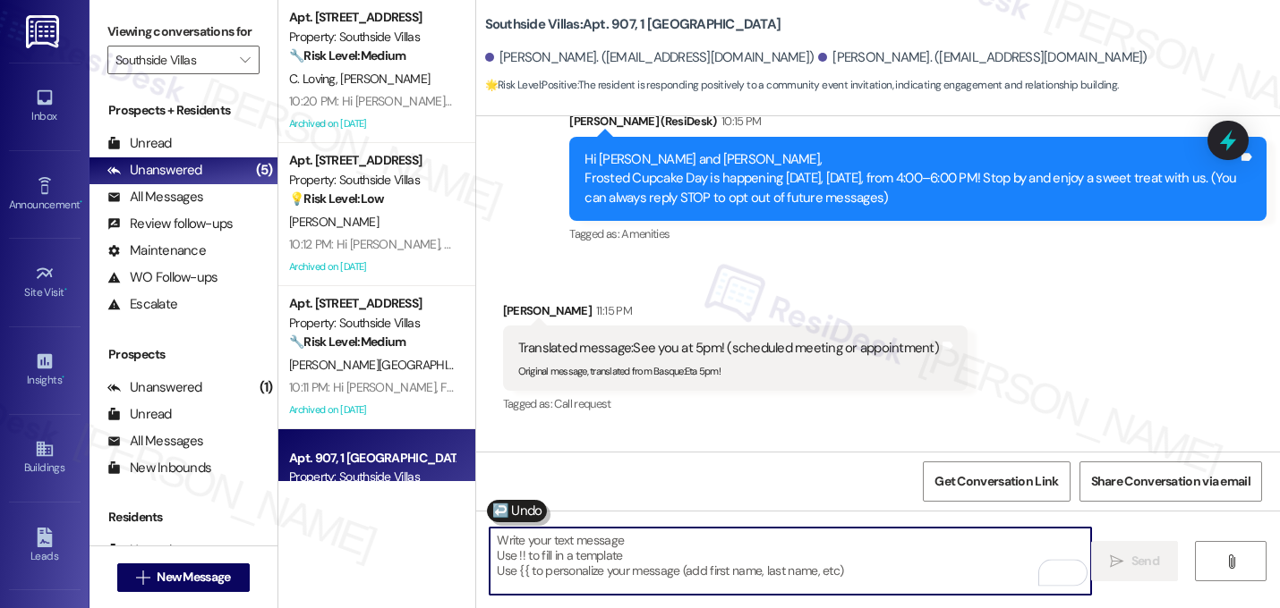
scroll to position [144, 0]
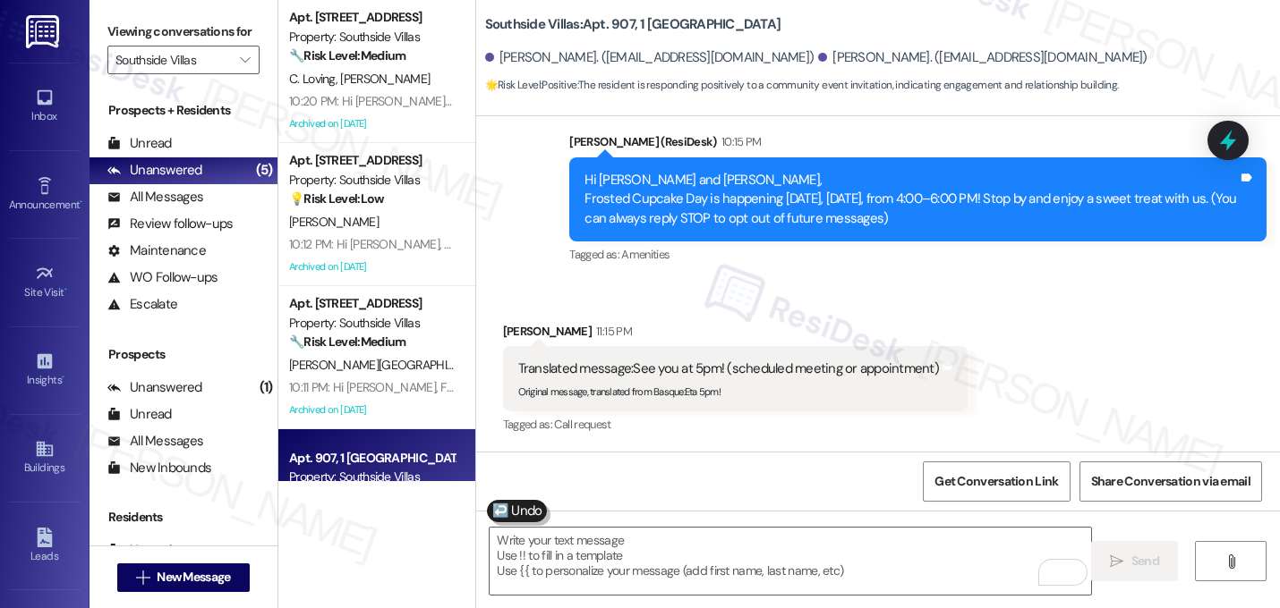
click at [746, 310] on div "Received via SMS [PERSON_NAME] 11:15 PM Translated message: See you at 5pm! (sc…" at bounding box center [734, 380] width 491 height 143
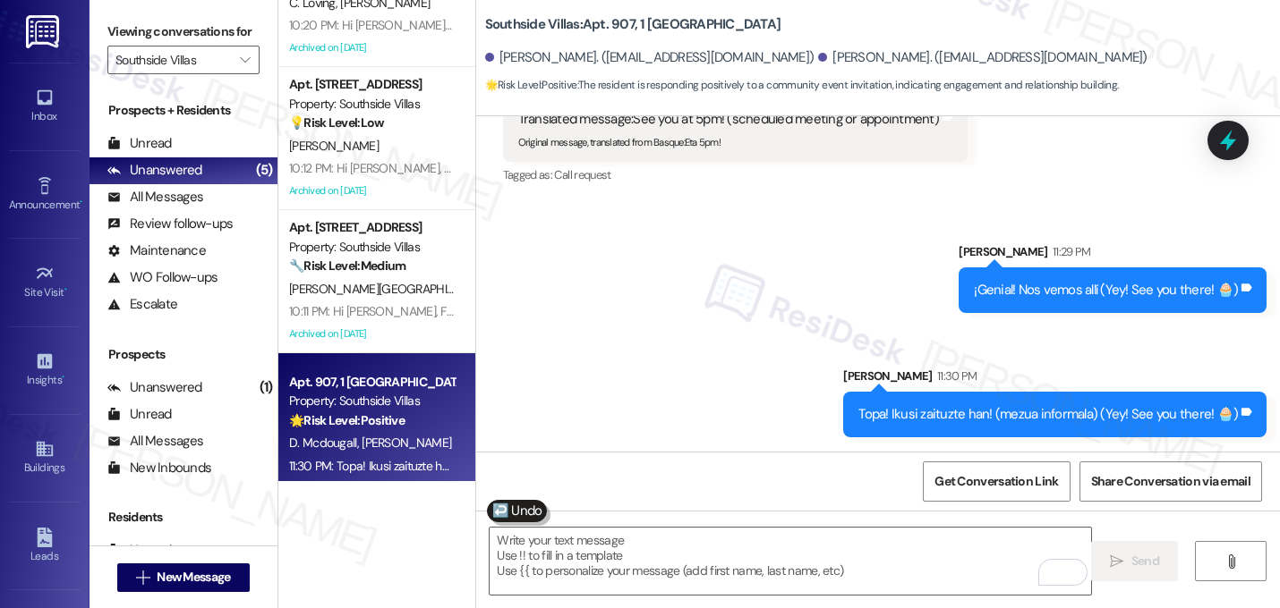
scroll to position [91, 0]
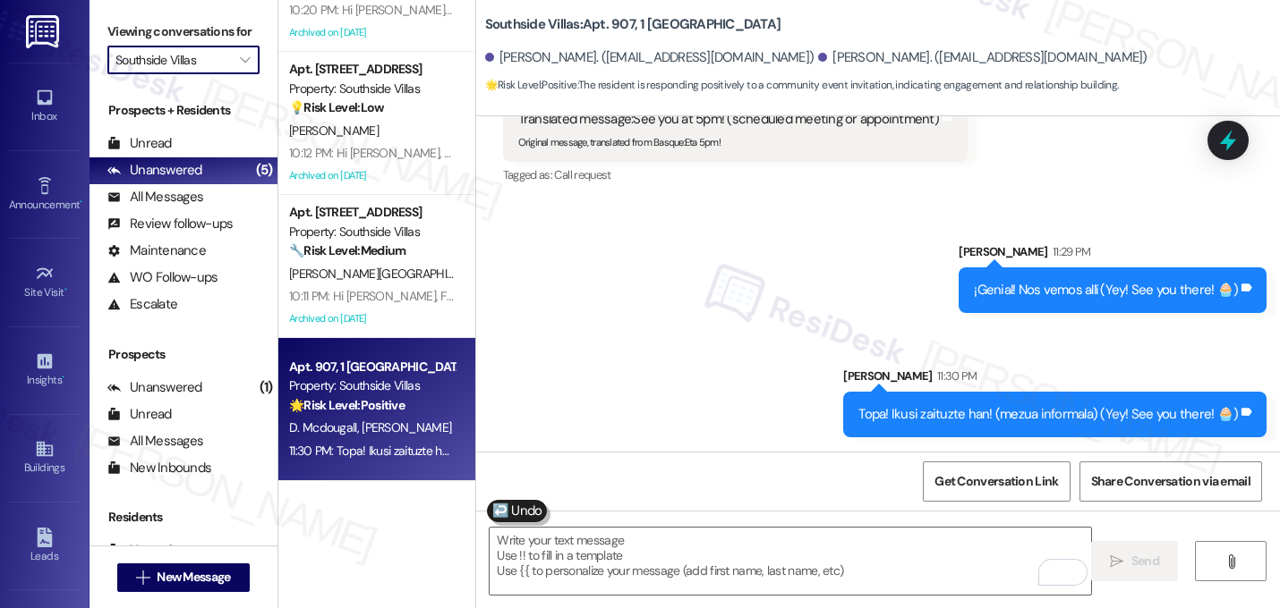
click at [184, 74] on input "Southside Villas" at bounding box center [172, 60] width 115 height 29
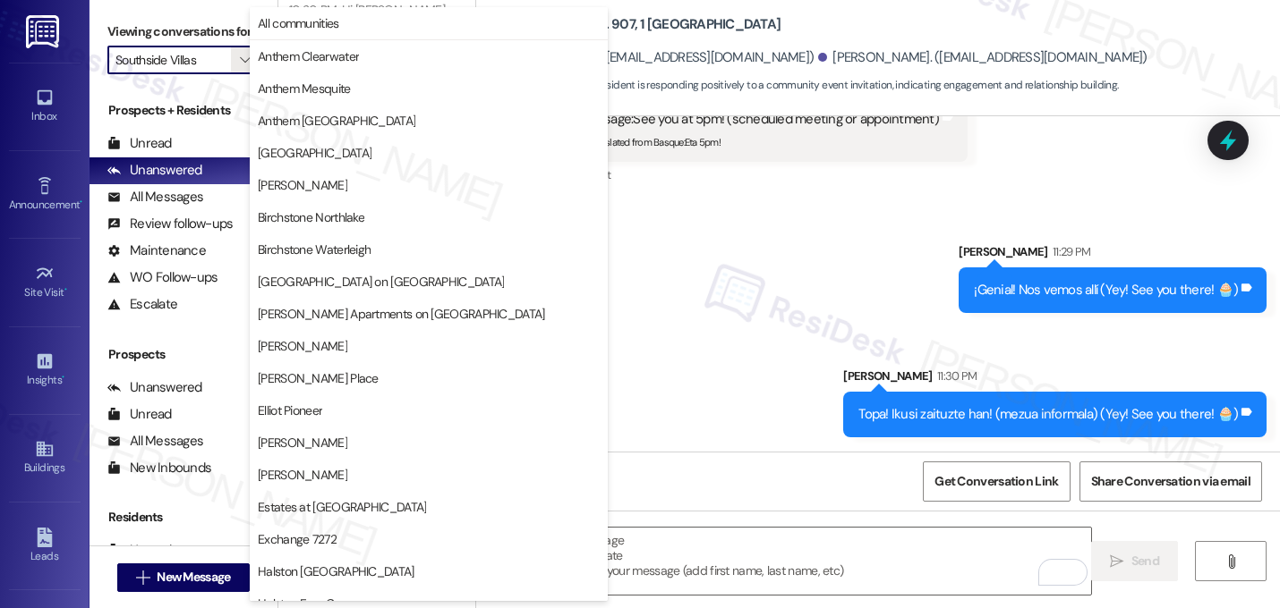
scroll to position [695, 0]
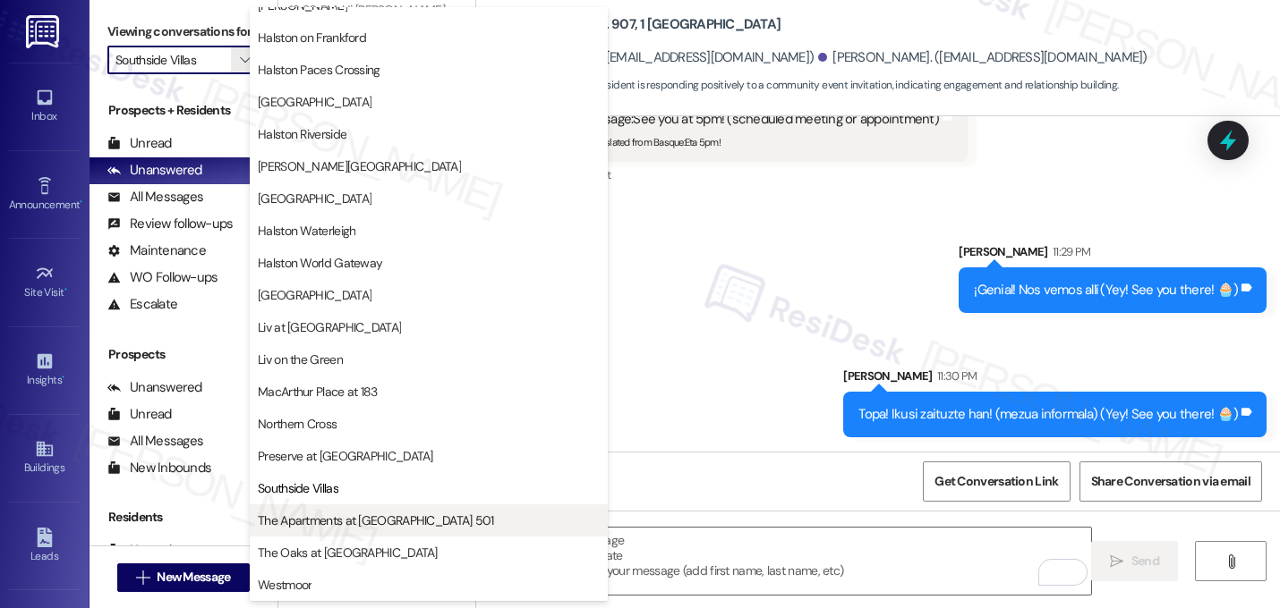
click at [387, 518] on span "The Apartments at [GEOGRAPHIC_DATA] 501" at bounding box center [376, 521] width 236 height 18
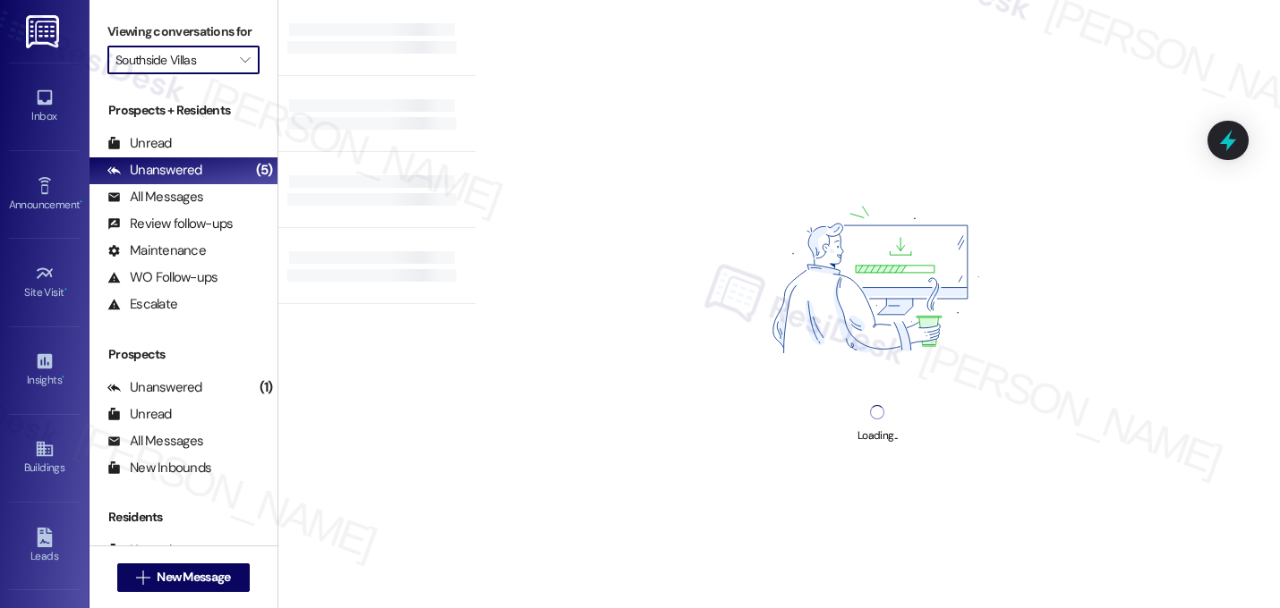
type input "The Apartments at [GEOGRAPHIC_DATA] 501"
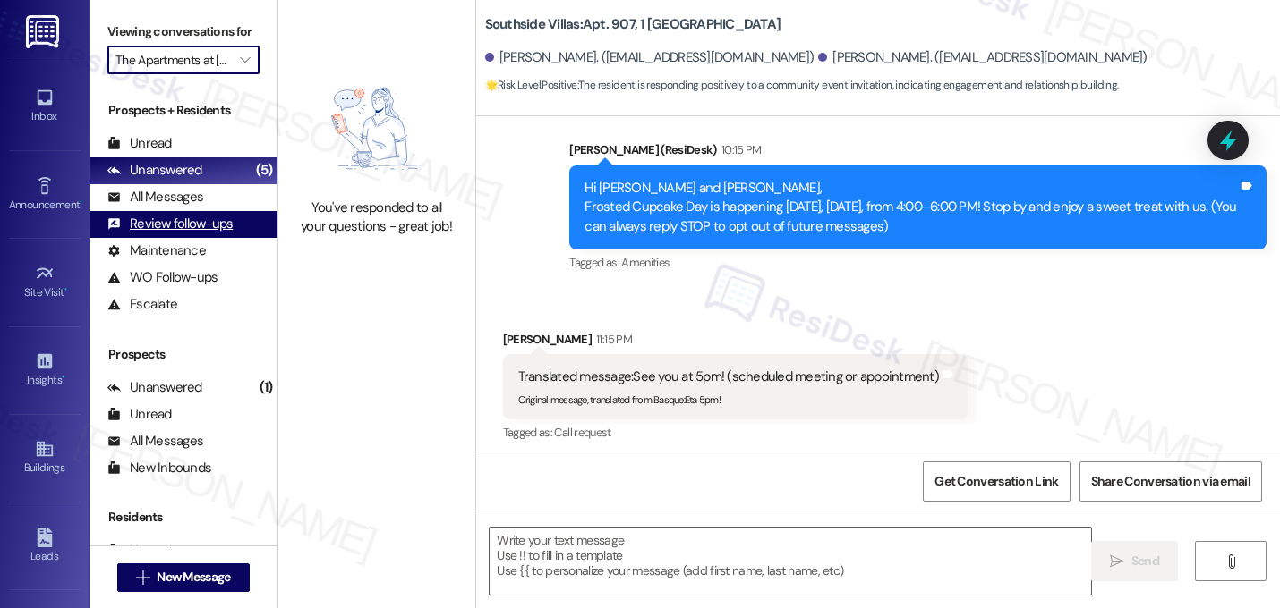
scroll to position [144, 0]
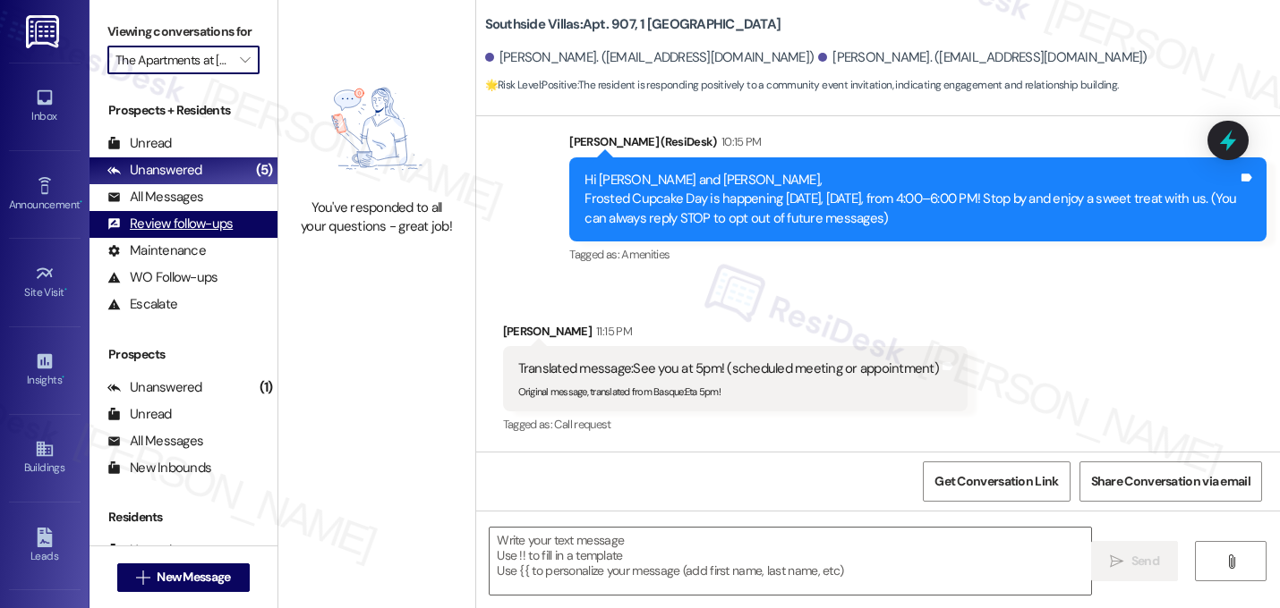
type textarea "Fetching suggested responses. Please feel free to read through the conversation…"
click at [236, 74] on span "" at bounding box center [244, 60] width 17 height 29
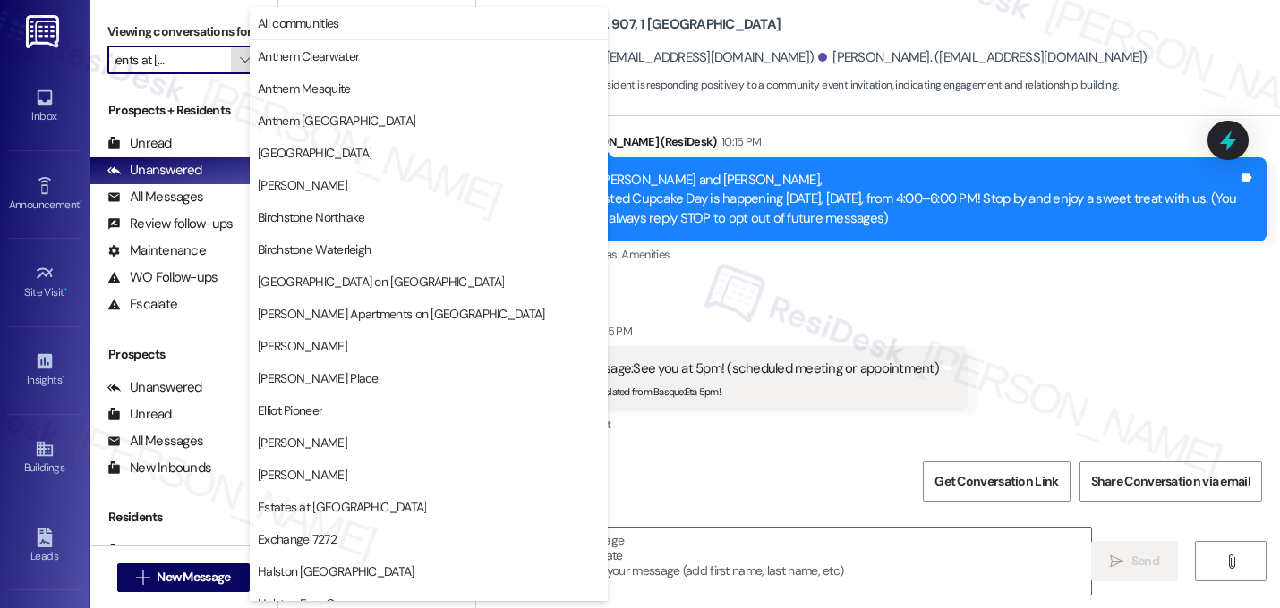
scroll to position [695, 0]
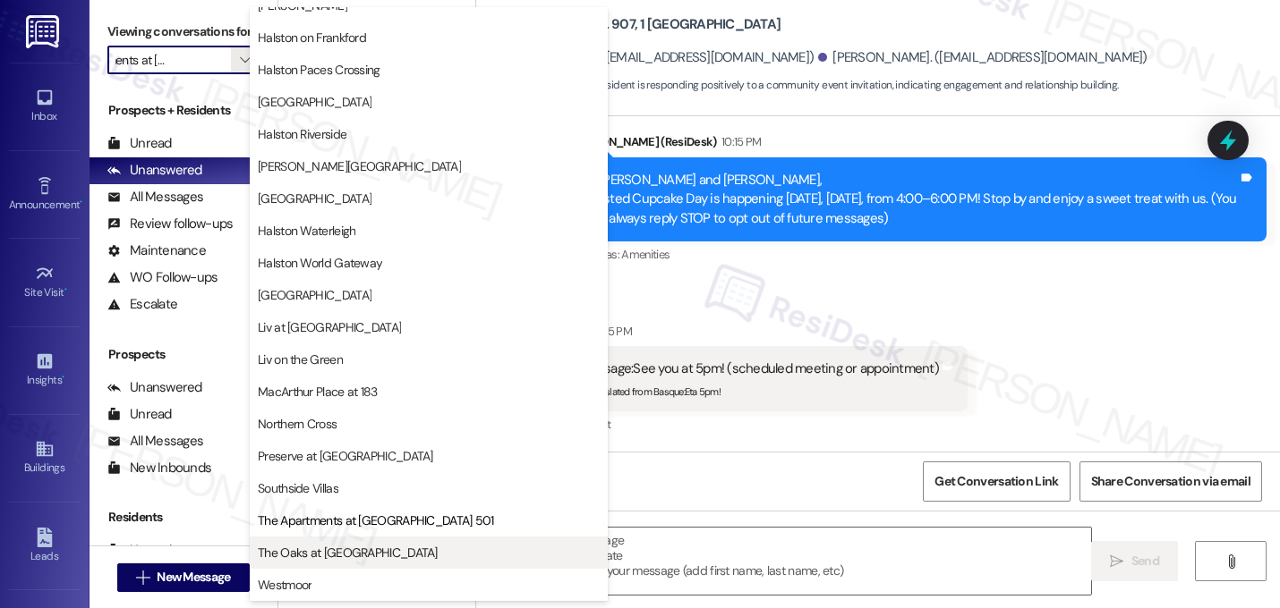
click at [377, 549] on span "The Oaks at [GEOGRAPHIC_DATA]" at bounding box center [348, 553] width 180 height 18
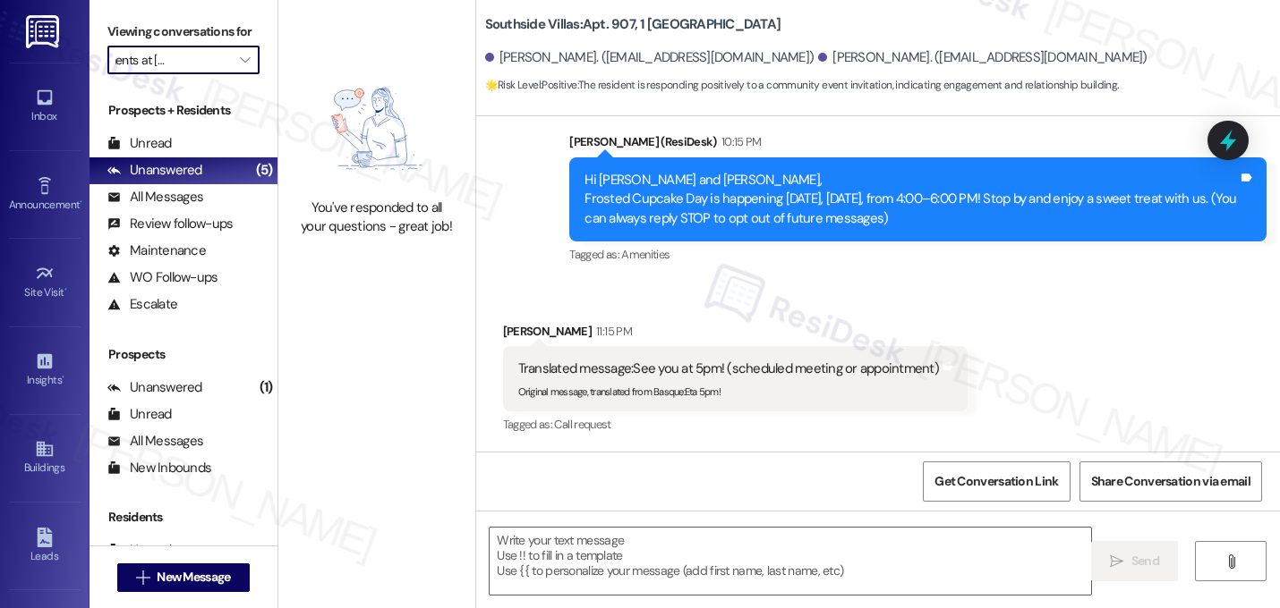
type input "The Oaks at [GEOGRAPHIC_DATA]"
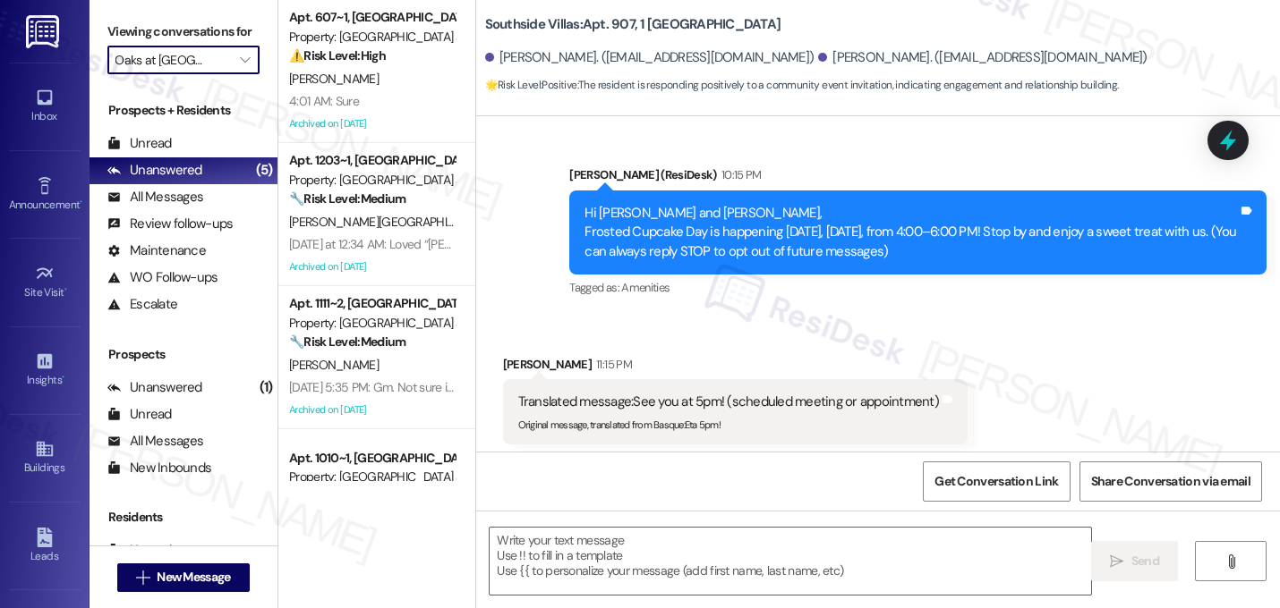
scroll to position [144, 0]
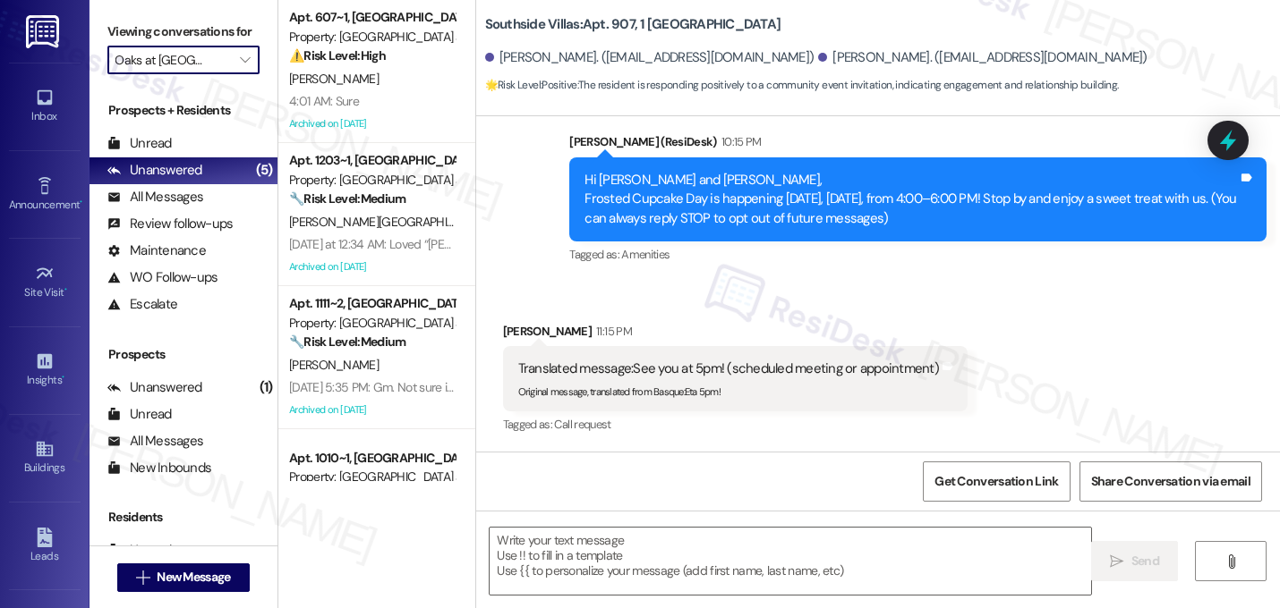
type textarea "Fetching suggested responses. Please feel free to read through the conversation…"
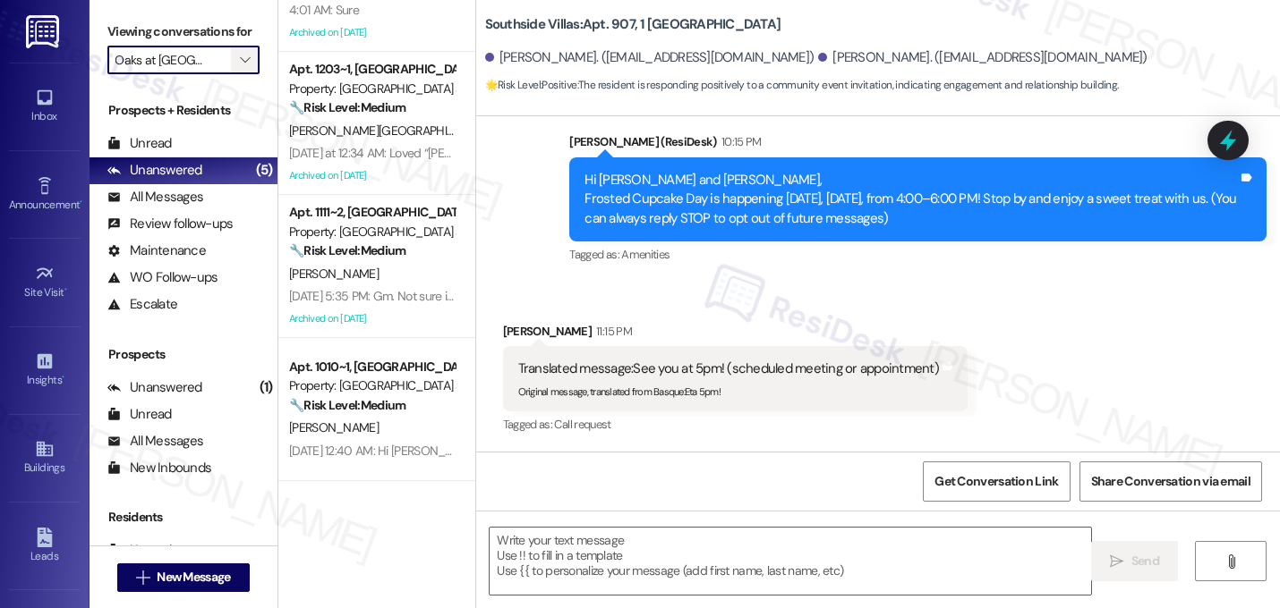
scroll to position [0, 0]
click at [231, 68] on button "" at bounding box center [245, 60] width 29 height 29
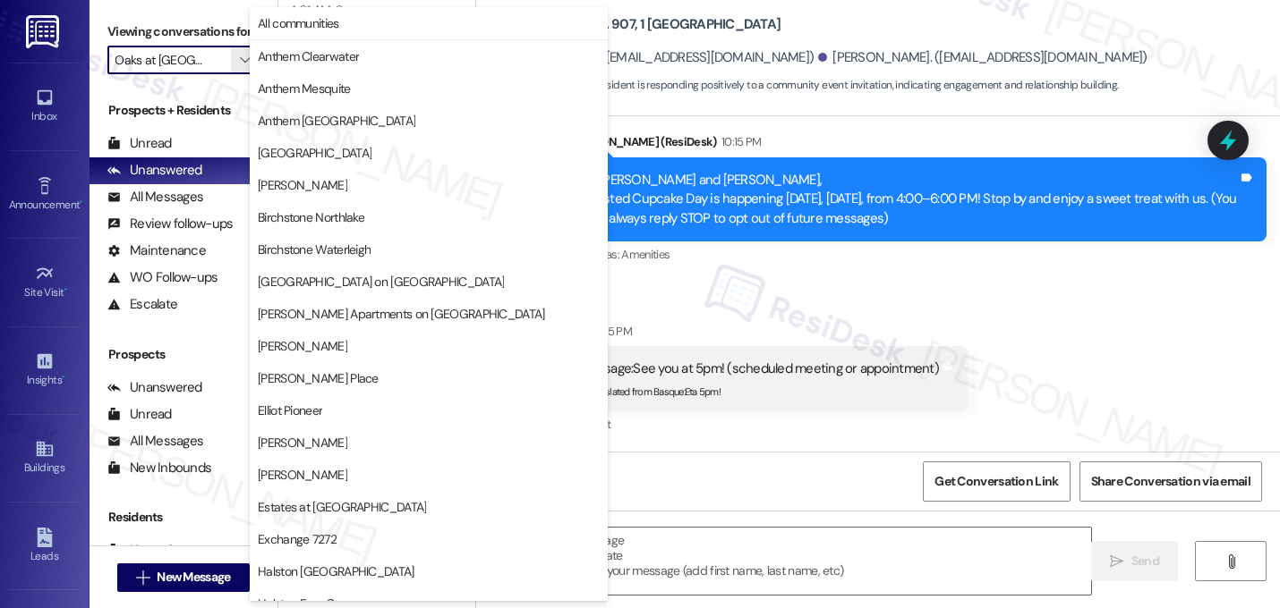
scroll to position [695, 0]
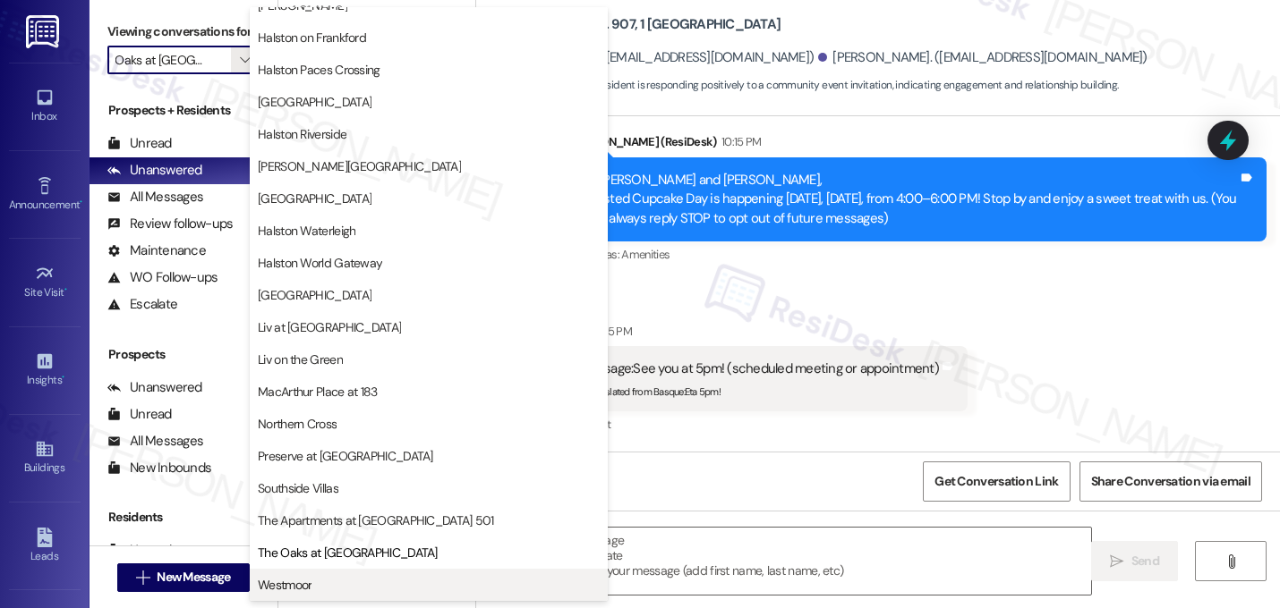
click at [344, 580] on span "Westmoor" at bounding box center [429, 585] width 342 height 18
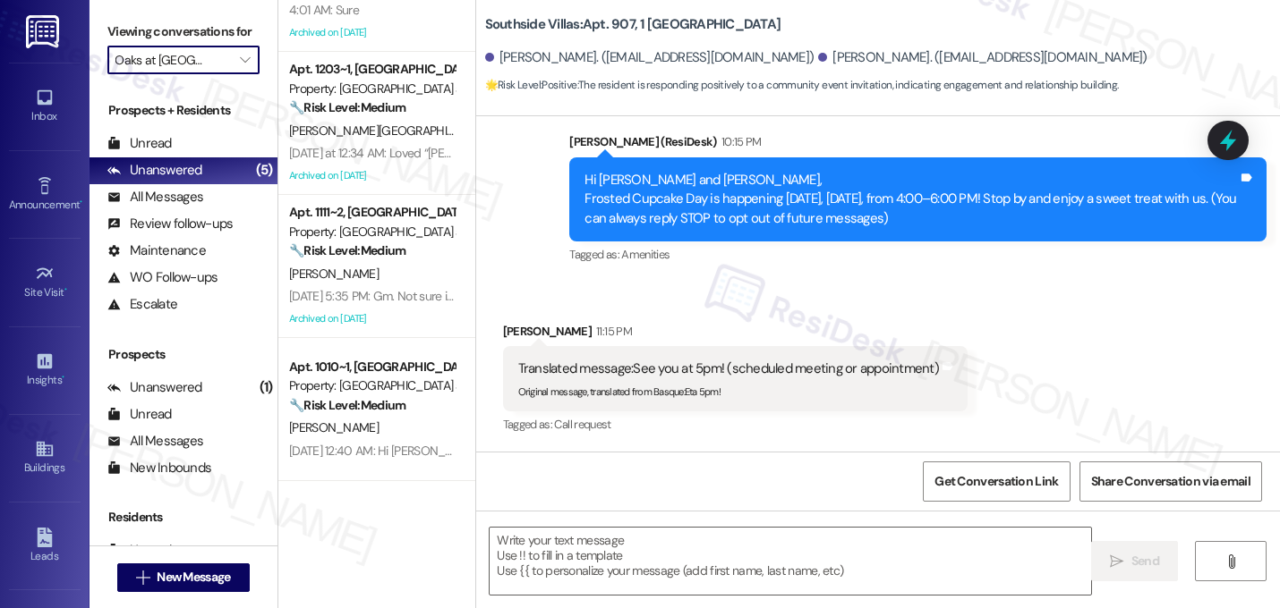
type input "Westmoor"
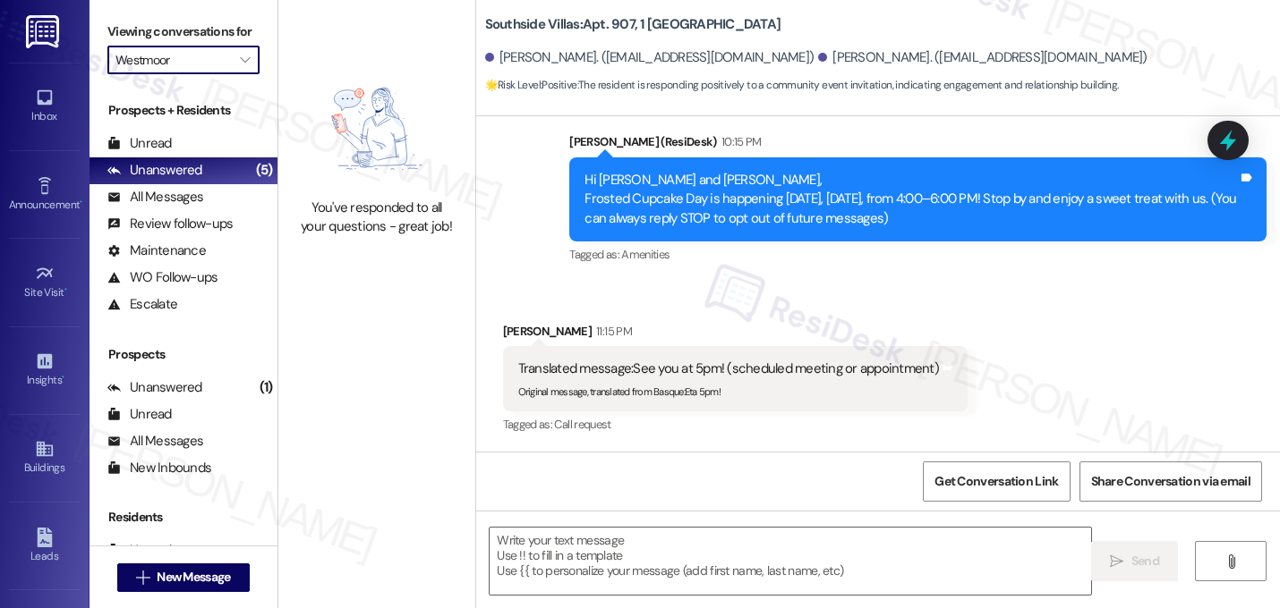
click at [183, 70] on input "Westmoor" at bounding box center [172, 60] width 115 height 29
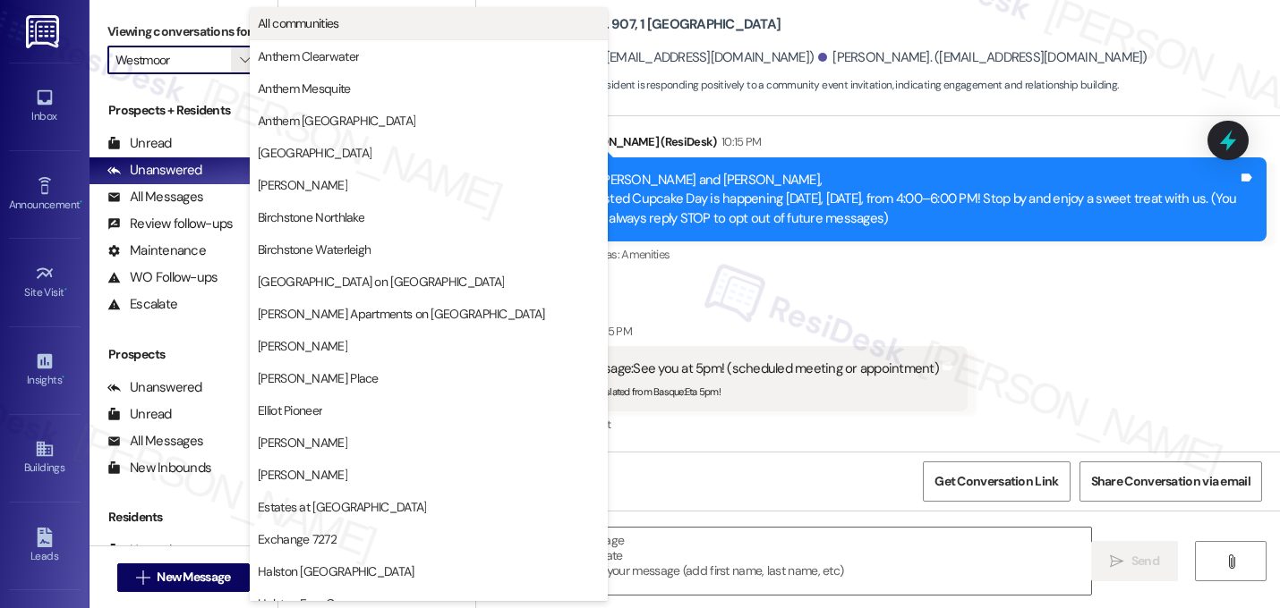
click at [491, 25] on span "All communities" at bounding box center [429, 23] width 342 height 18
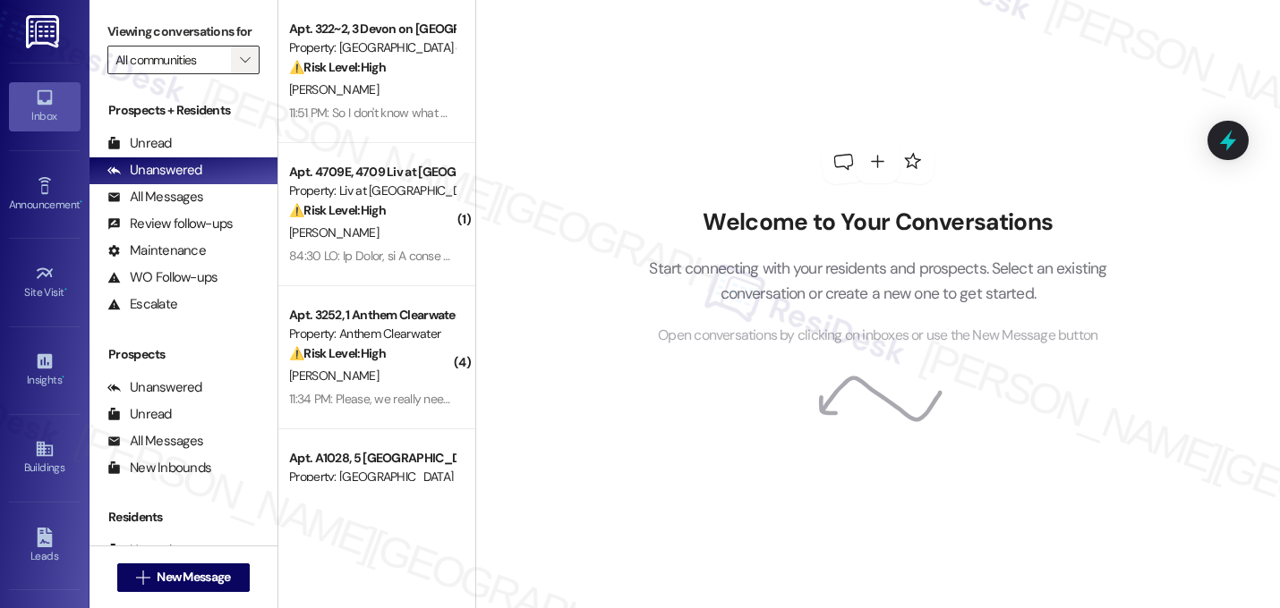
click at [240, 67] on icon "" at bounding box center [245, 60] width 10 height 14
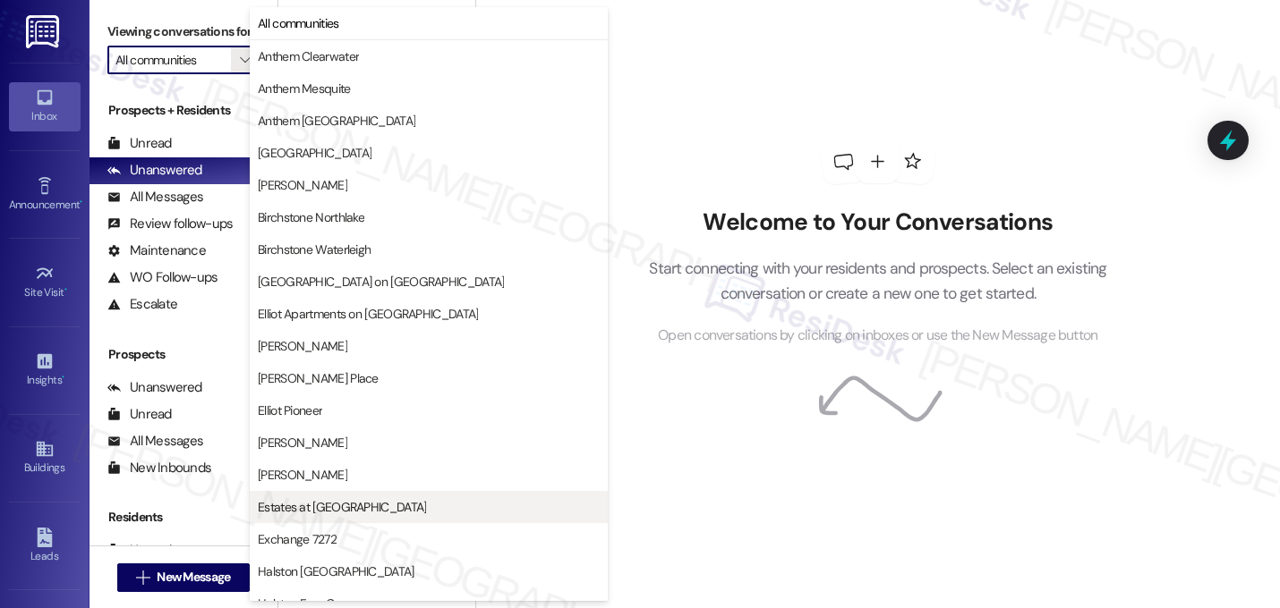
click at [431, 506] on span "Estates at [GEOGRAPHIC_DATA]" at bounding box center [429, 507] width 342 height 18
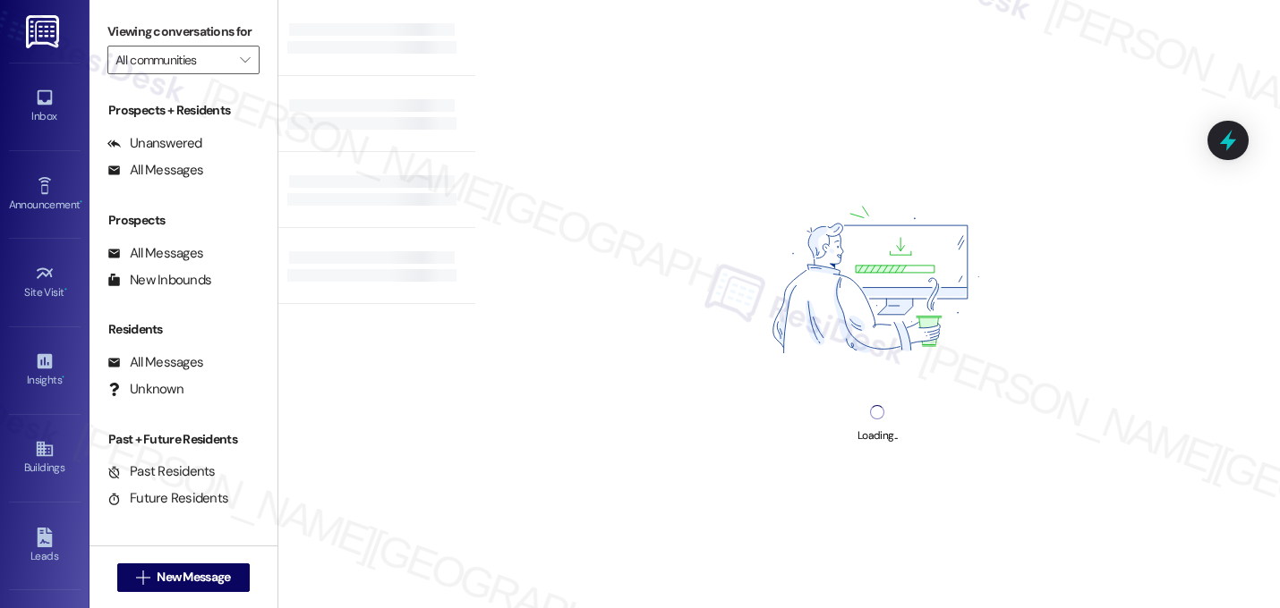
type input "Estates at [GEOGRAPHIC_DATA]"
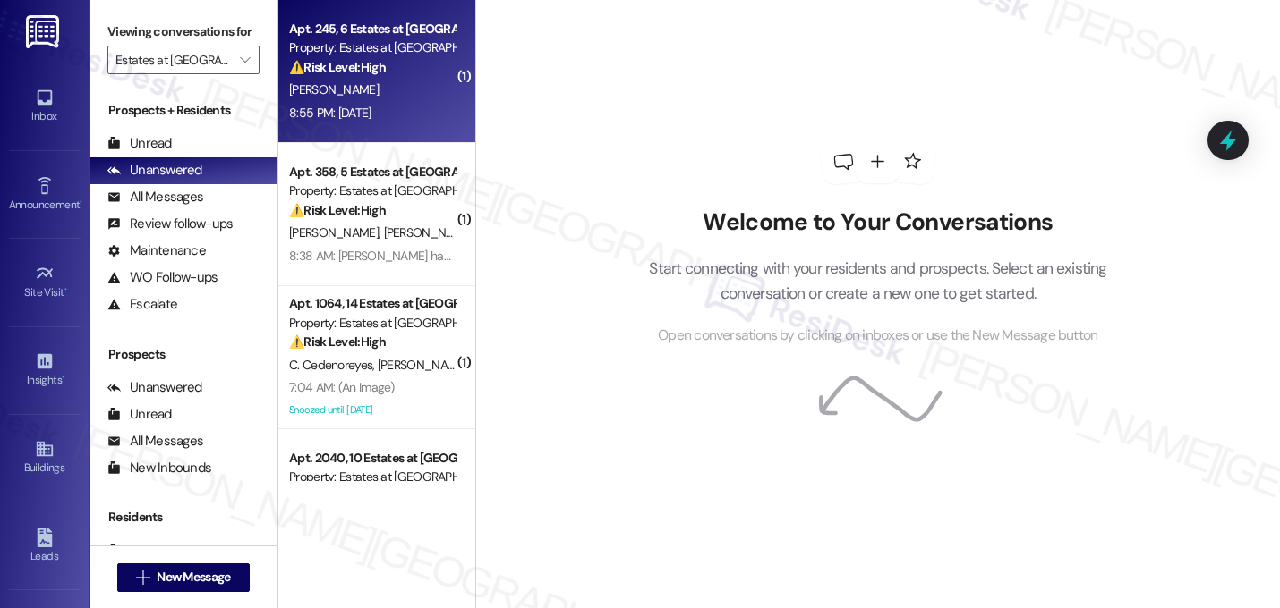
click at [401, 124] on div "Apt. 245, 6 Estates at Las Colinas Property: Estates at Las Colinas ⚠️ Risk Lev…" at bounding box center [376, 71] width 197 height 143
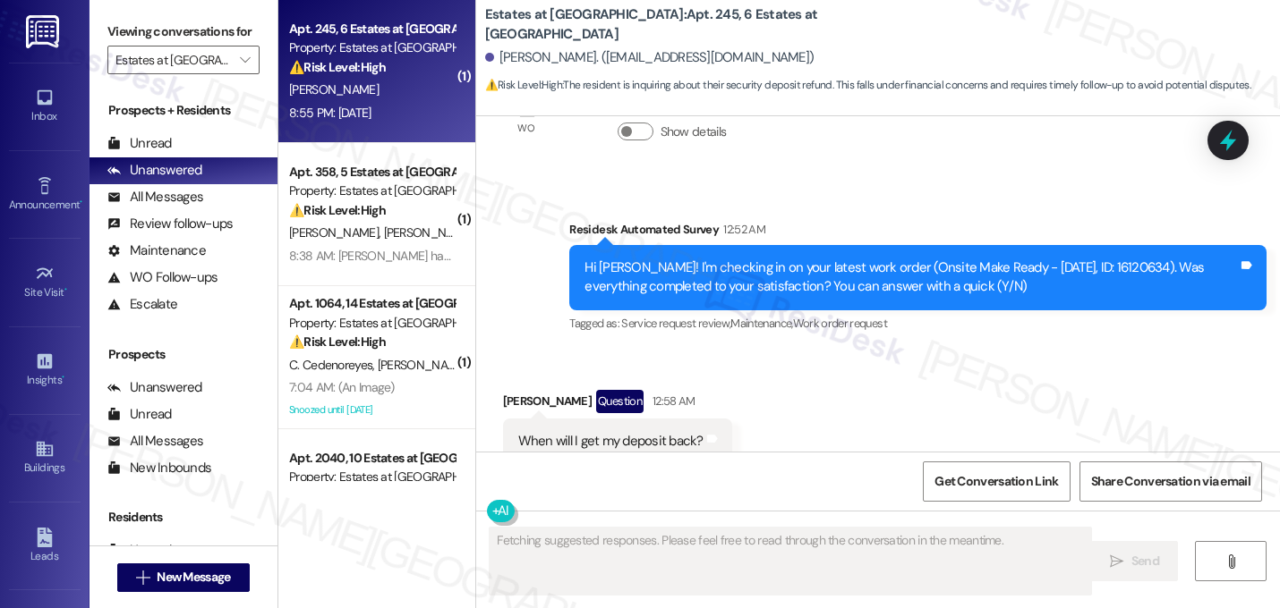
scroll to position [4167, 0]
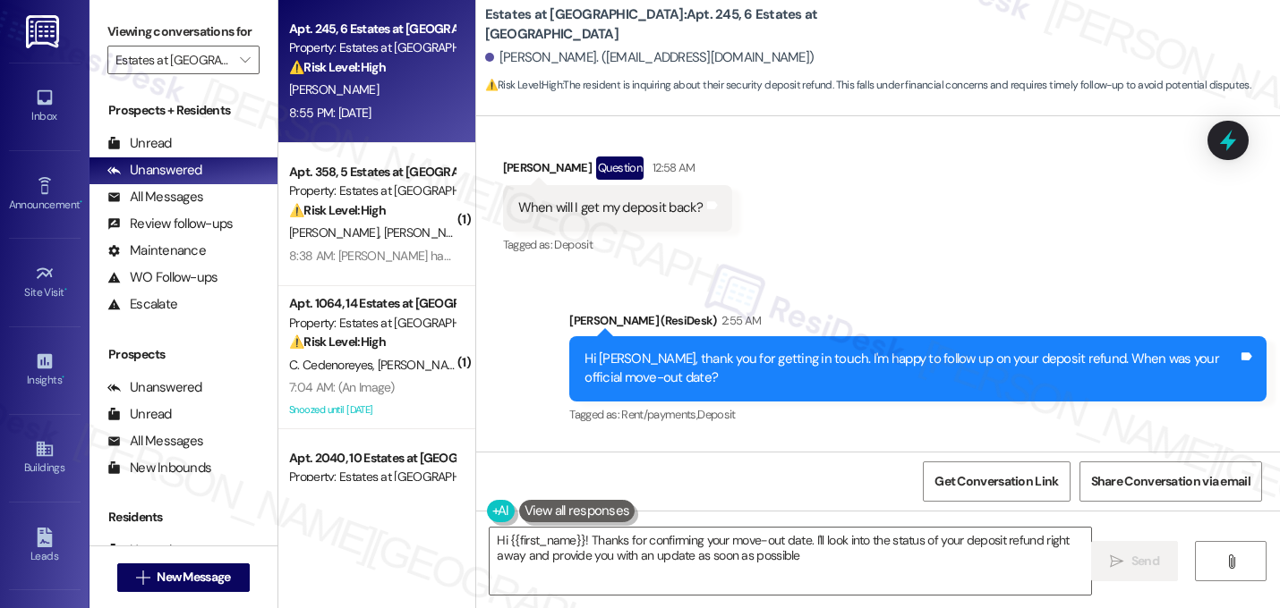
type textarea "Hi {{first_name}}! Thanks for confirming your move-out date. I'll look into the…"
click at [702, 441] on div "Received via SMS Emily Chavarria 8:55 PM 08/29/2025 Tags and notes" at bounding box center [878, 503] width 804 height 124
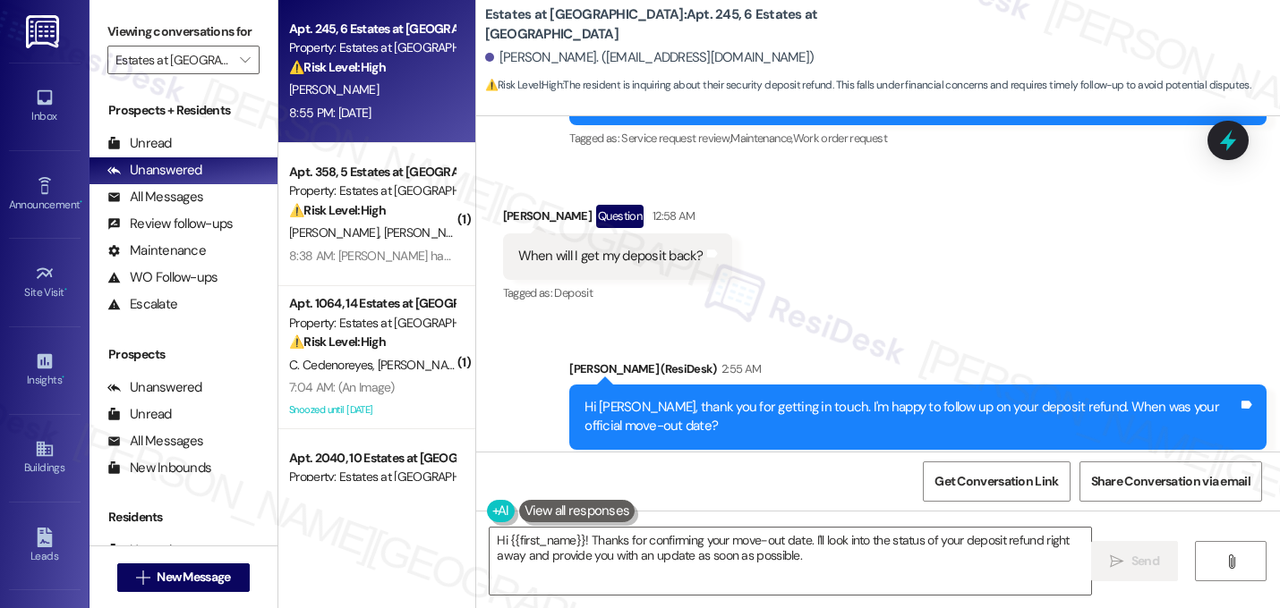
scroll to position [4168, 0]
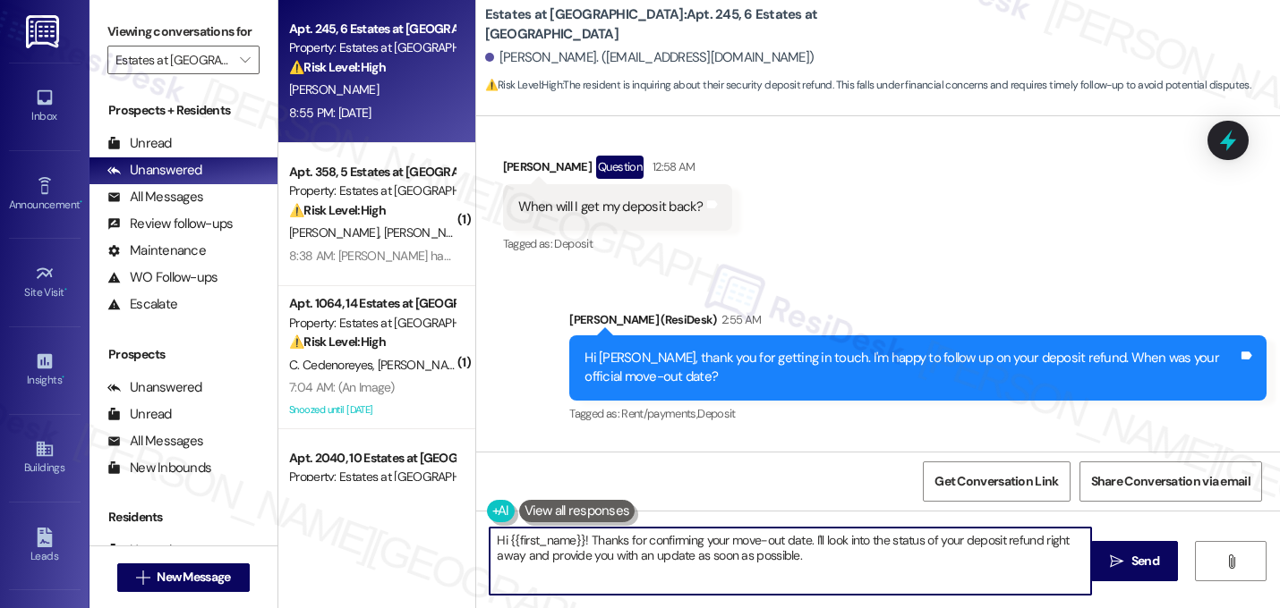
click at [694, 544] on textarea "Hi {{first_name}}! Thanks for confirming your move-out date. I'll look into the…" at bounding box center [789, 561] width 601 height 67
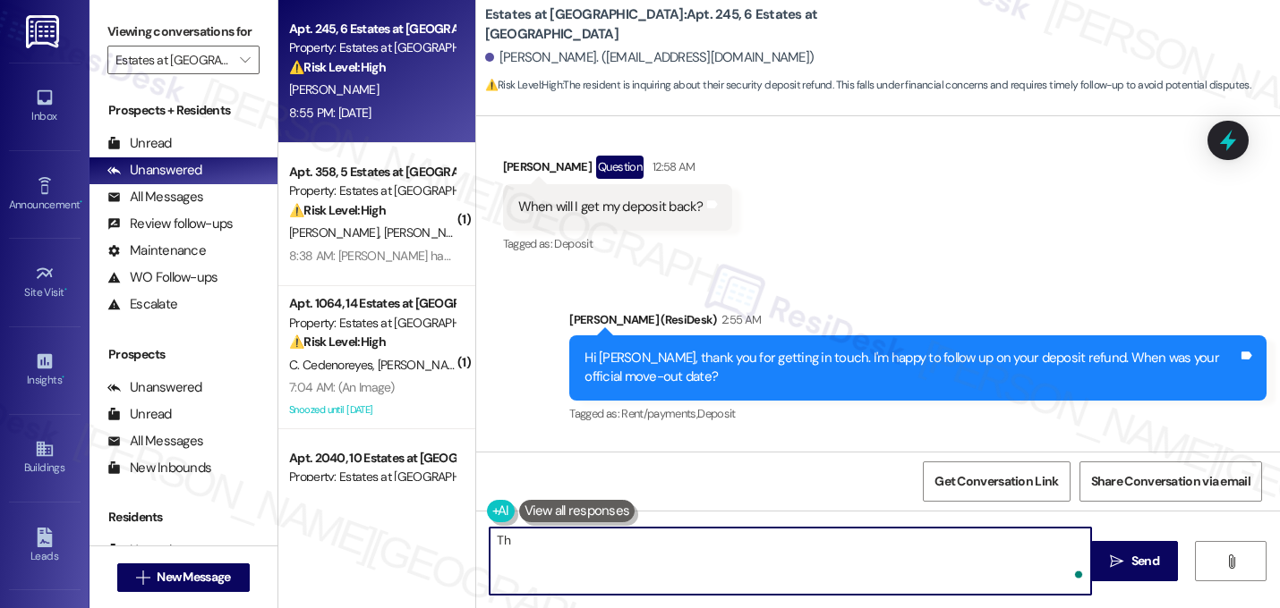
type textarea "T"
type textarea "Got it. How much are you expecting to receive? Thanks, Emily!"
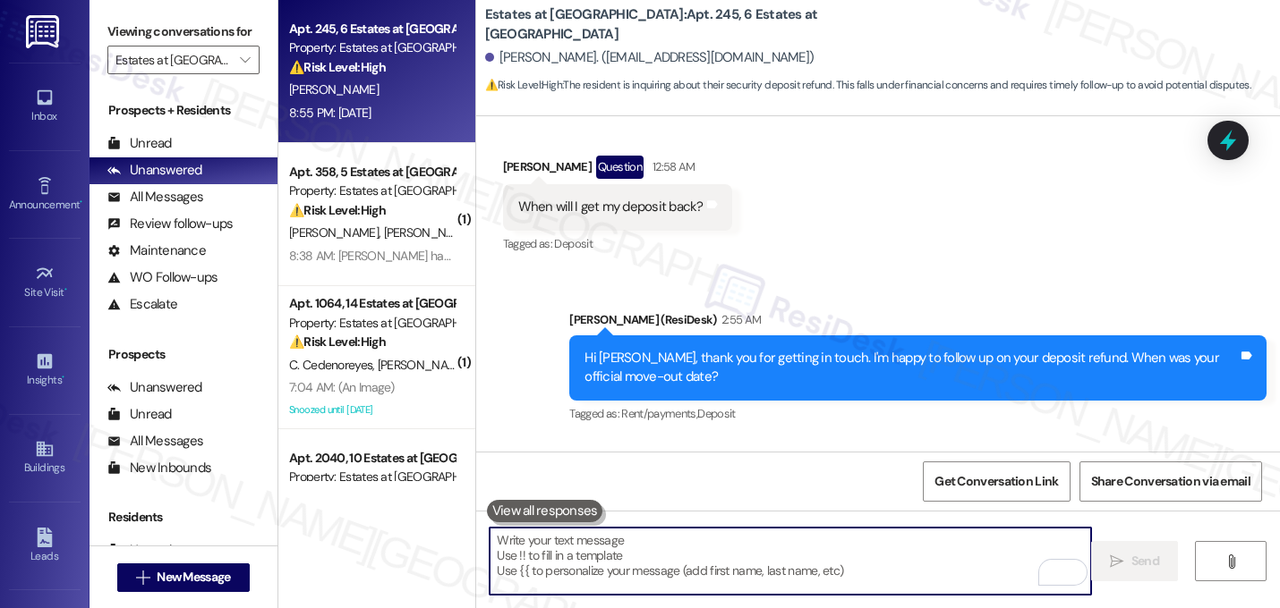
scroll to position [4167, 0]
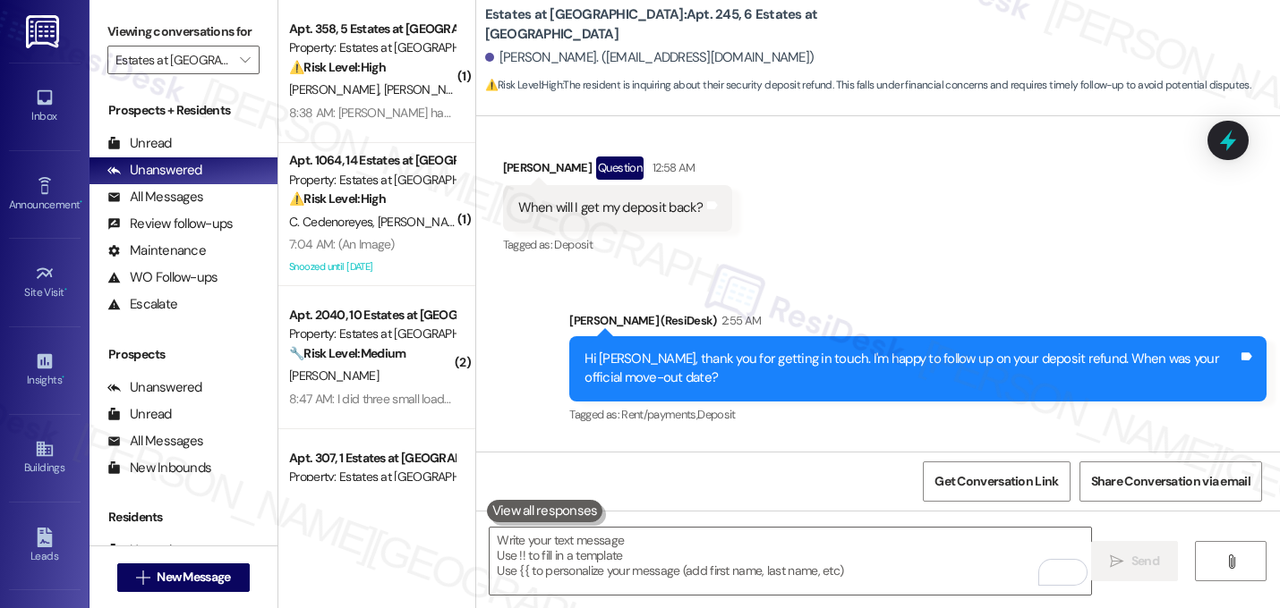
click at [814, 441] on div "Received via SMS Emily Chavarria 8:55 PM 08/29/2025 Tags and notes" at bounding box center [878, 503] width 804 height 124
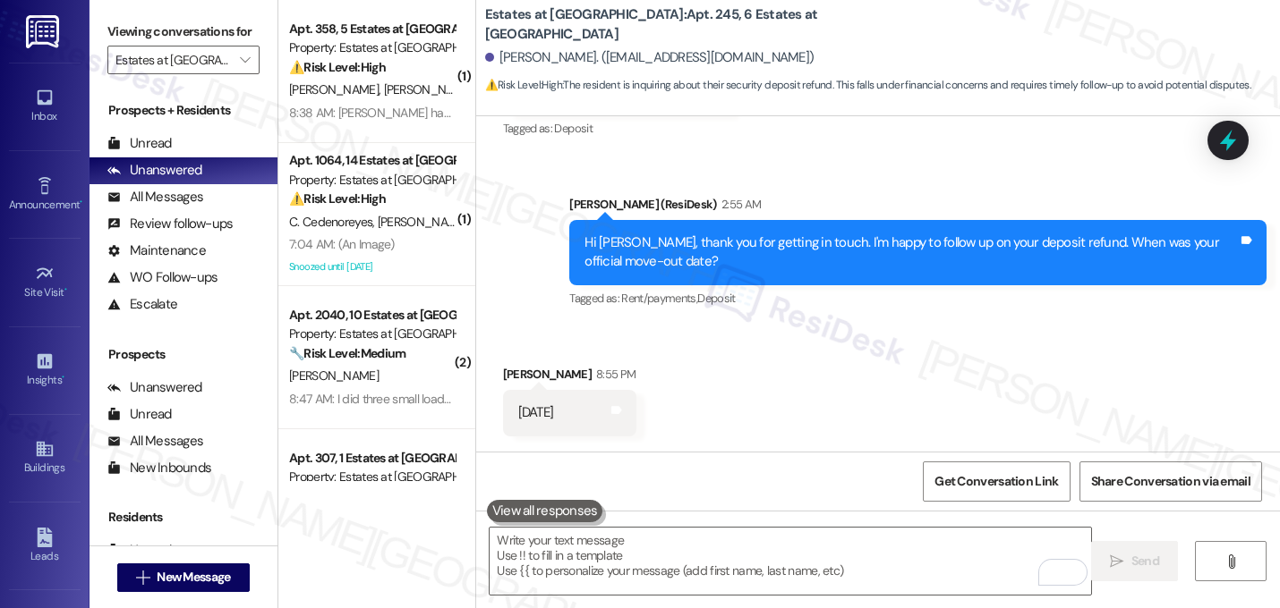
scroll to position [4292, 0]
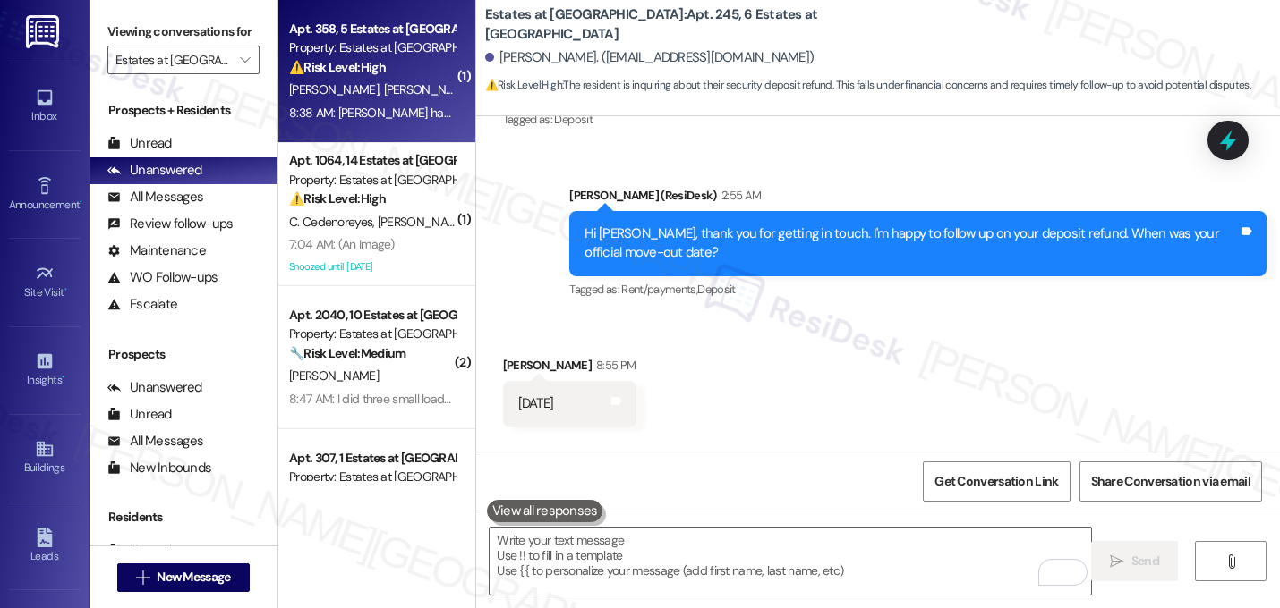
click at [384, 96] on div "M. Jain P. Mund" at bounding box center [371, 90] width 169 height 22
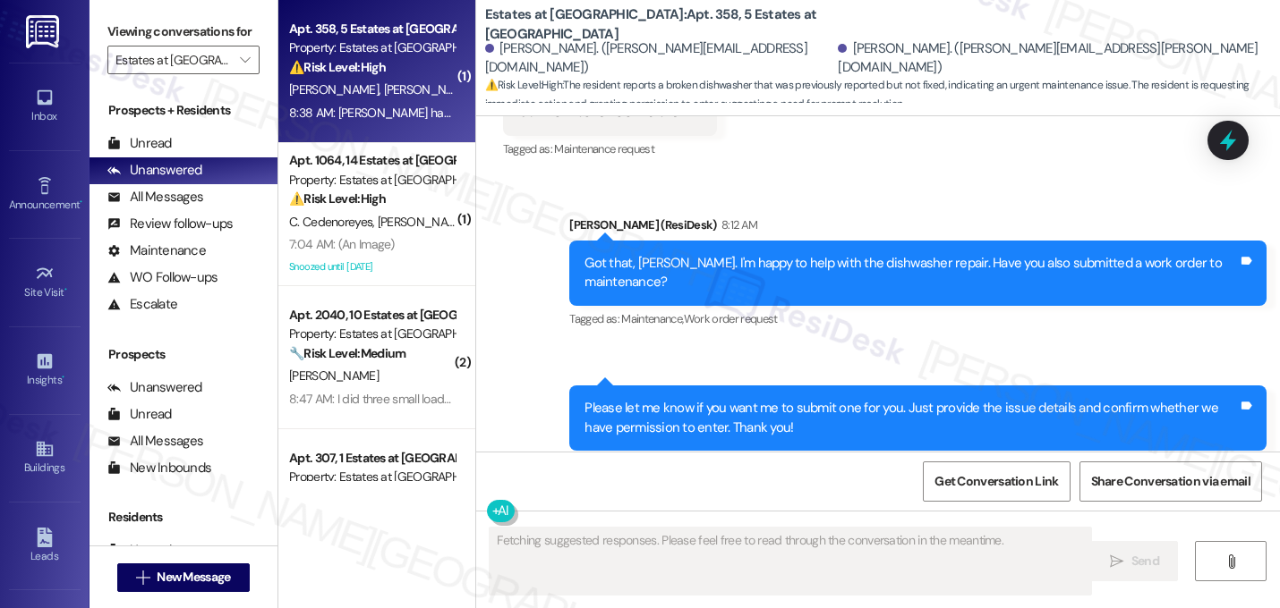
scroll to position [2047, 0]
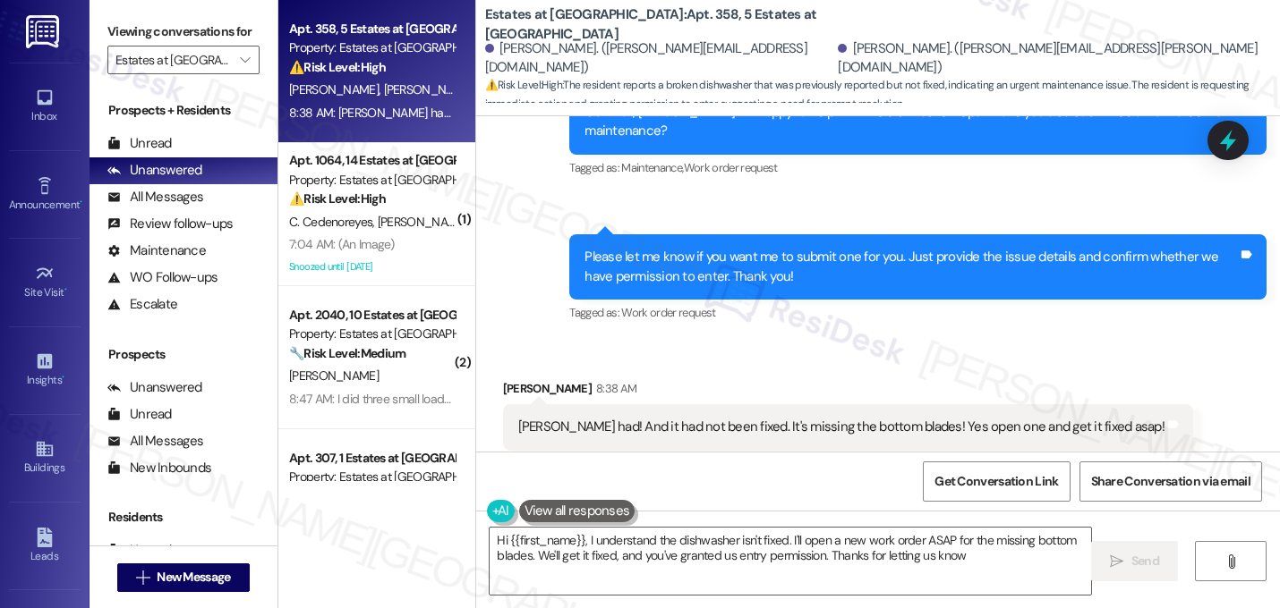
type textarea "Hi {{first_name}}, I understand the dishwasher isn't fixed. I'll open a new wor…"
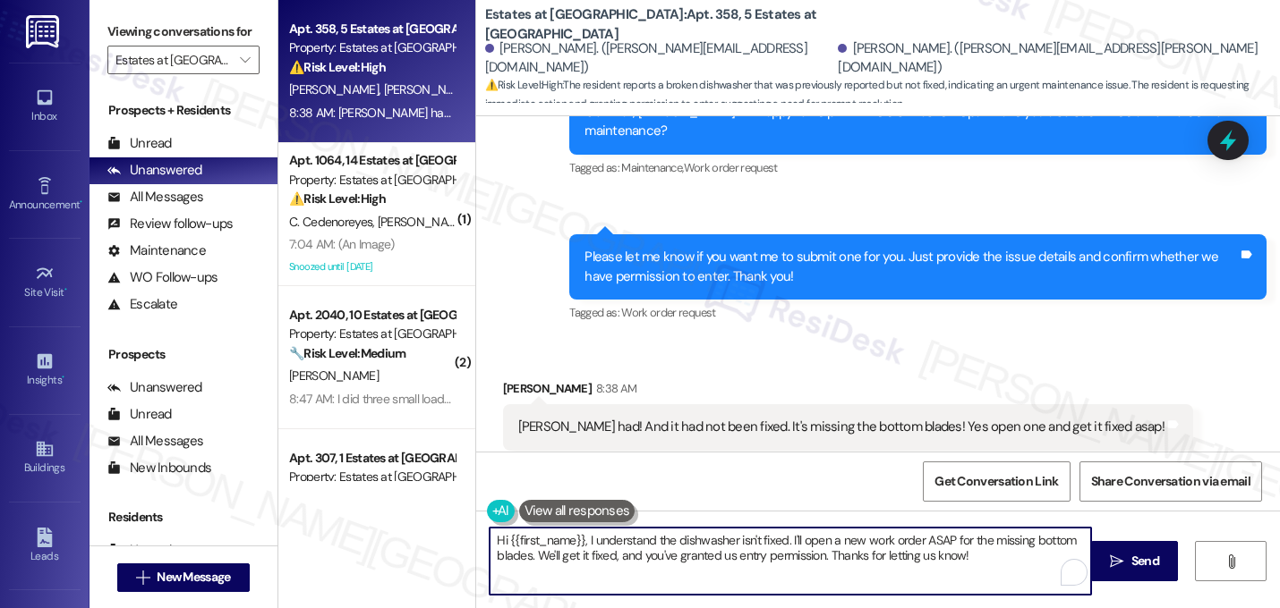
click at [780, 540] on textarea "Hi {{first_name}}, I understand the dishwasher isn't fixed. I'll open a new wor…" at bounding box center [789, 561] width 601 height 67
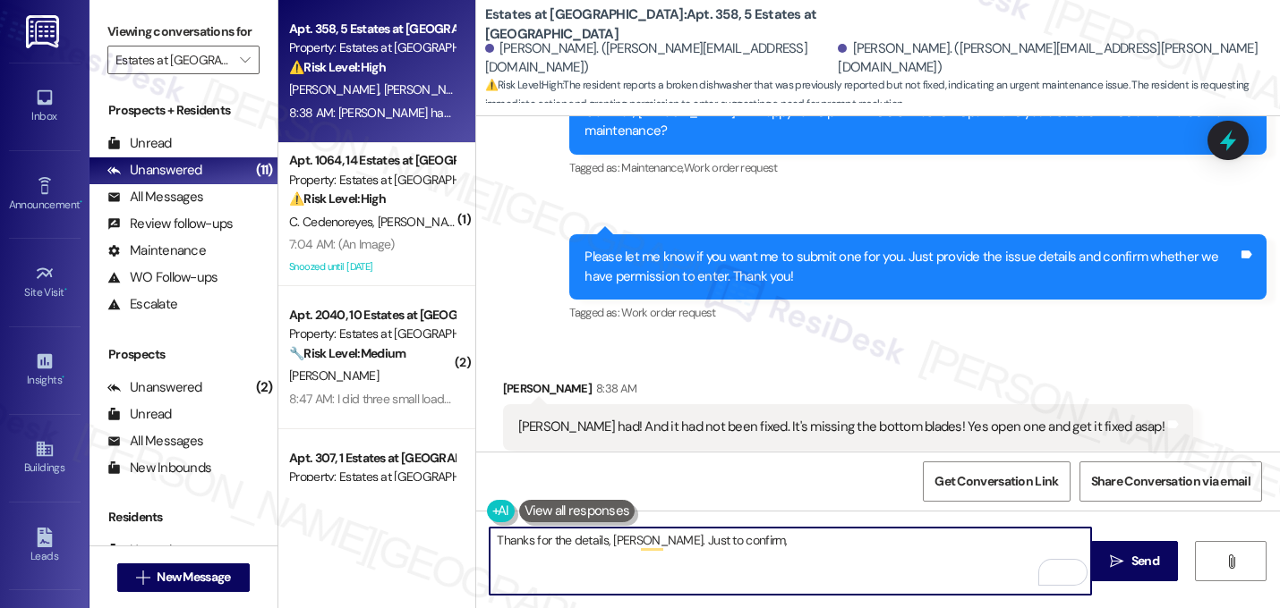
paste textarea "Do we have your permission to enter your unit while you're away (in case it's n…"
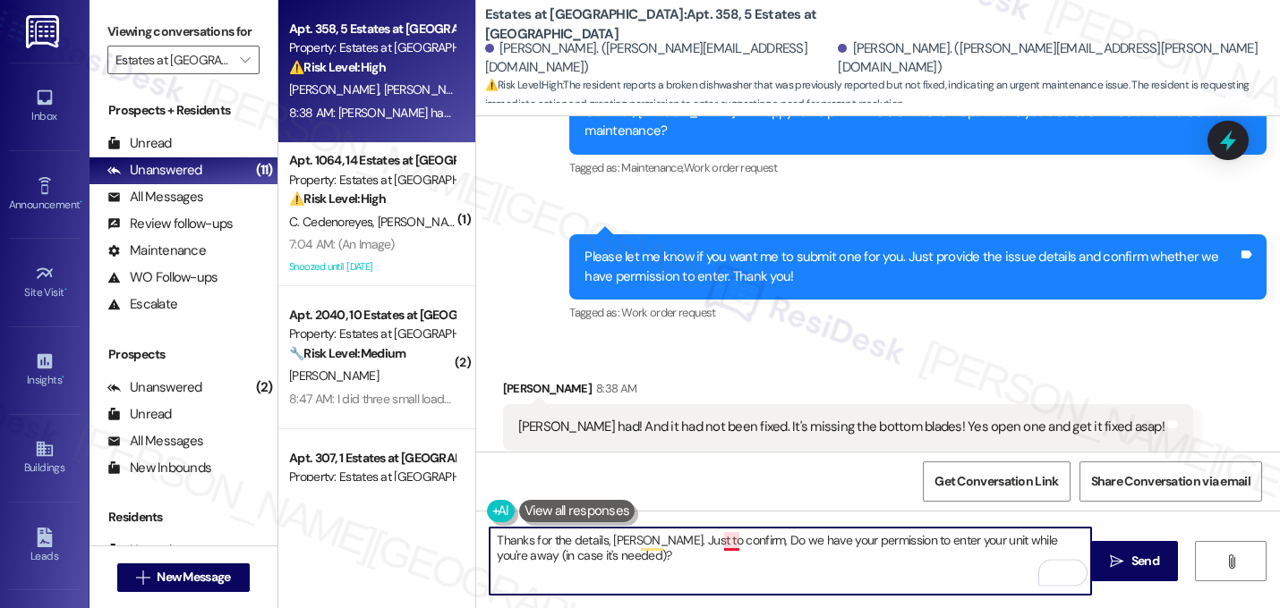
click at [724, 549] on textarea "Thanks for the details, Mihir. Just to confirm, Do we have your permission to e…" at bounding box center [789, 561] width 601 height 67
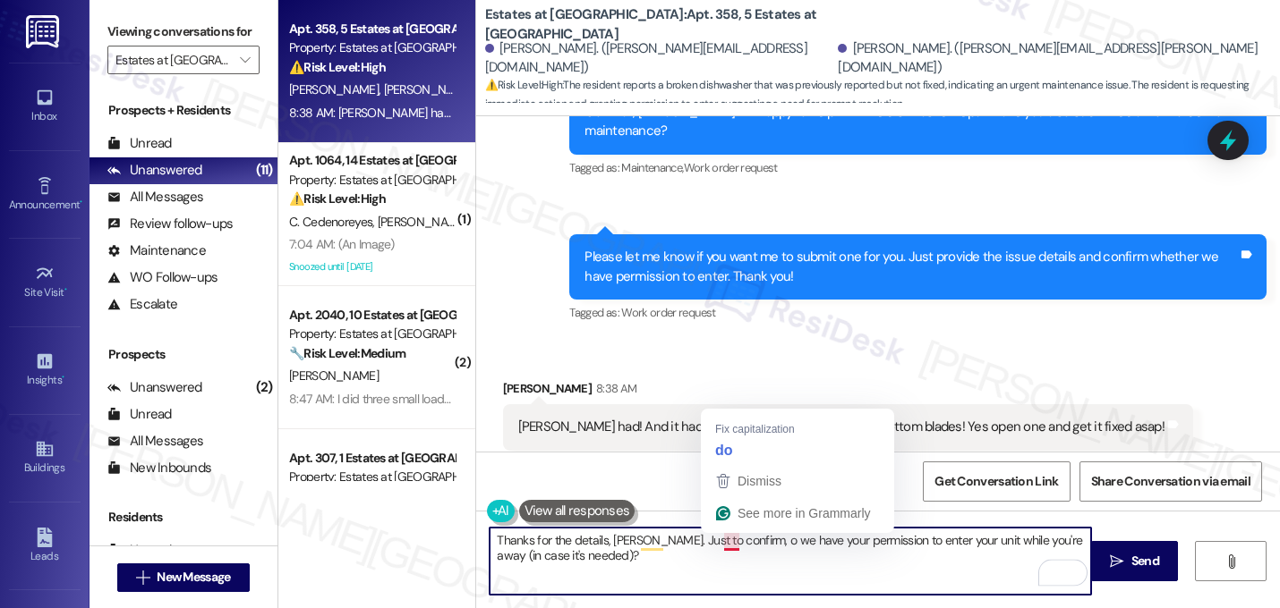
type textarea "Thanks for the details, [PERSON_NAME]. Just to confirm, do we have your permiss…"
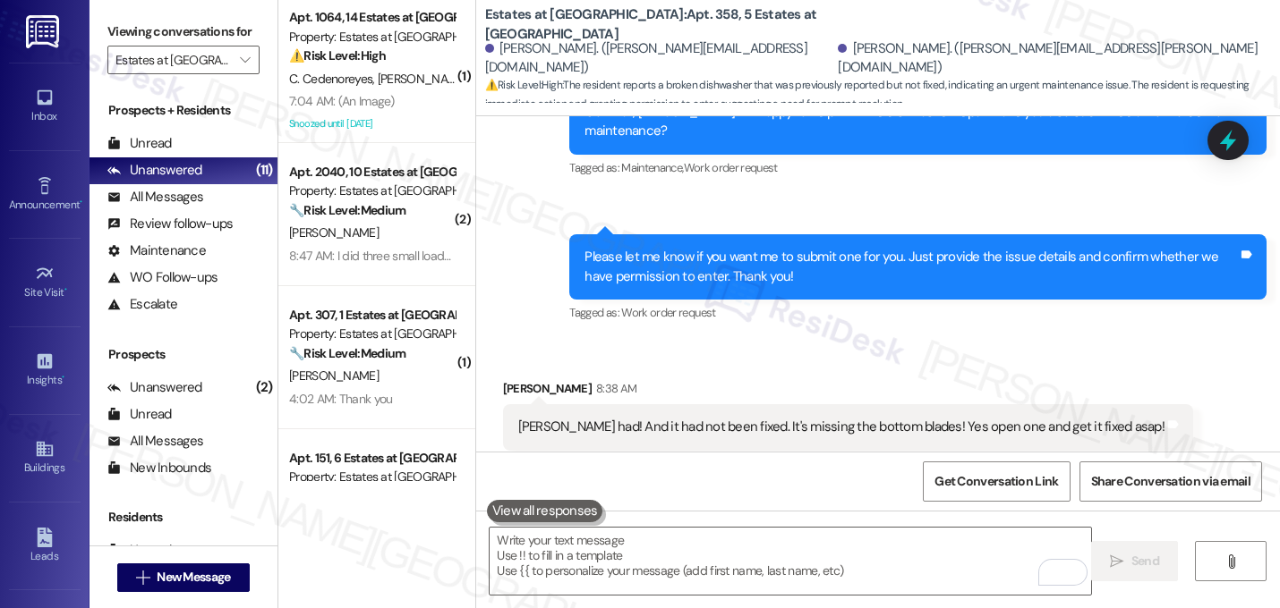
click at [837, 379] on div "Mihir Jain 8:38 AM" at bounding box center [848, 391] width 690 height 25
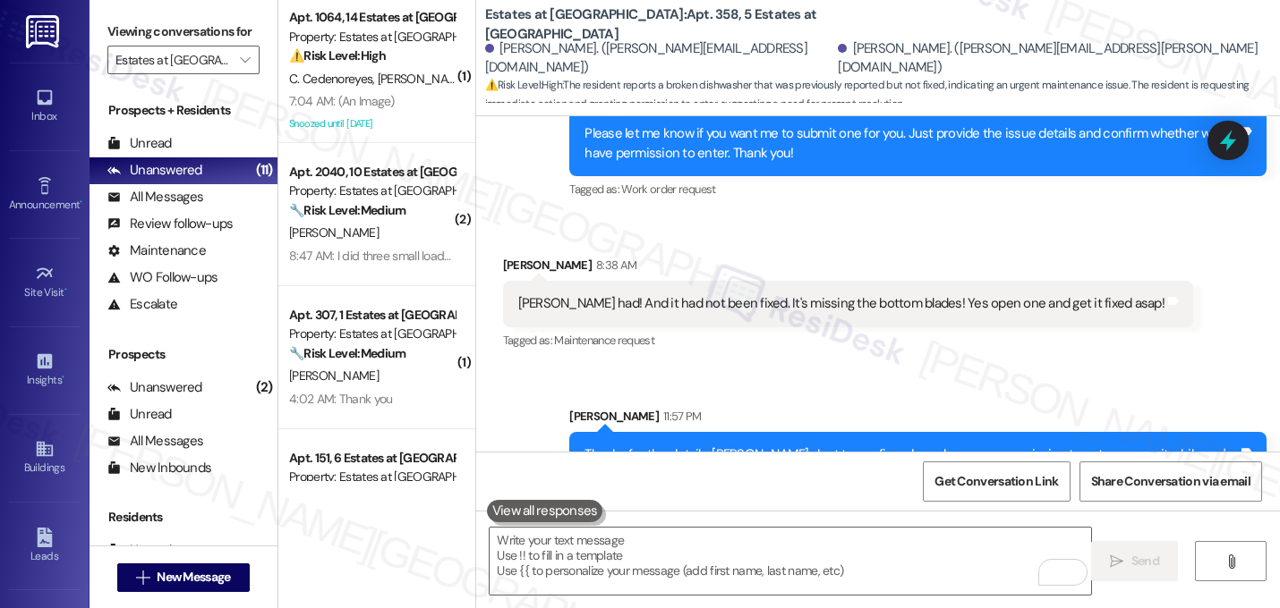
scroll to position [2192, 0]
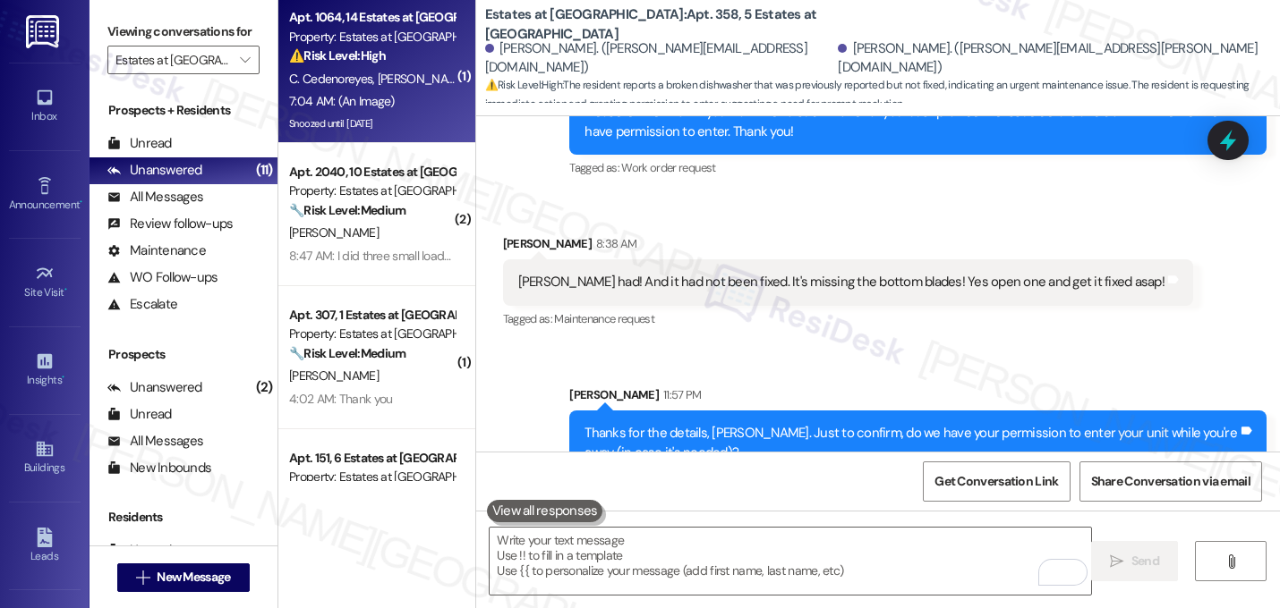
click at [399, 96] on div "7:04 AM: (An Image) 7:04 AM: (An Image)" at bounding box center [371, 101] width 169 height 22
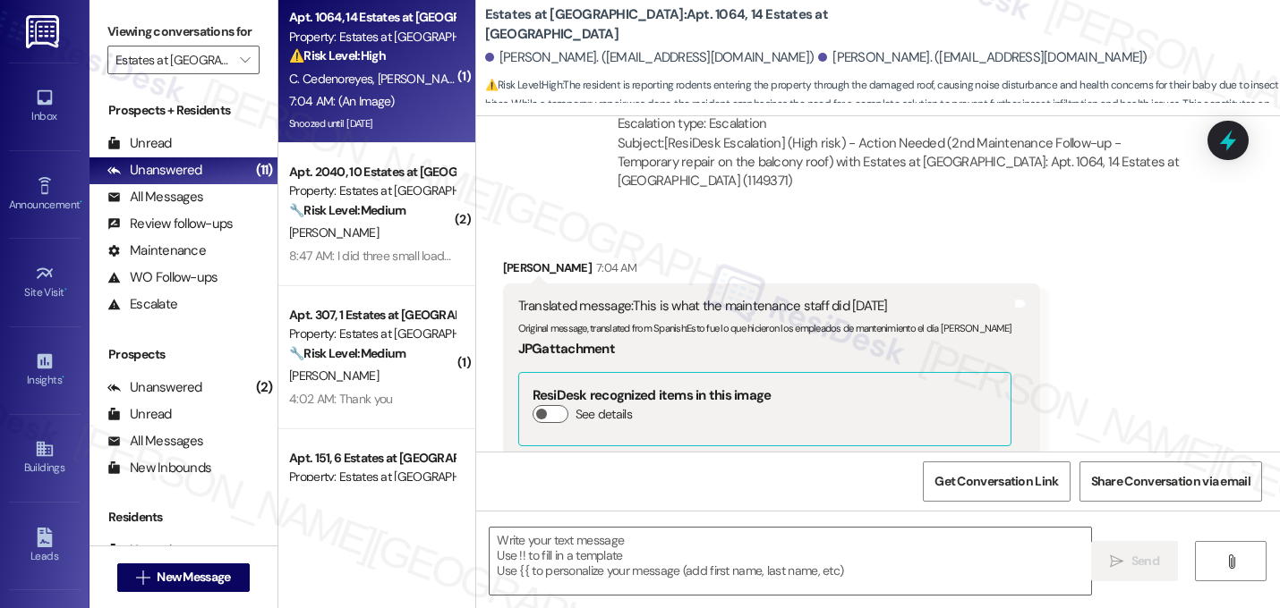
type textarea "Fetching suggested responses. Please feel free to read through the conversation…"
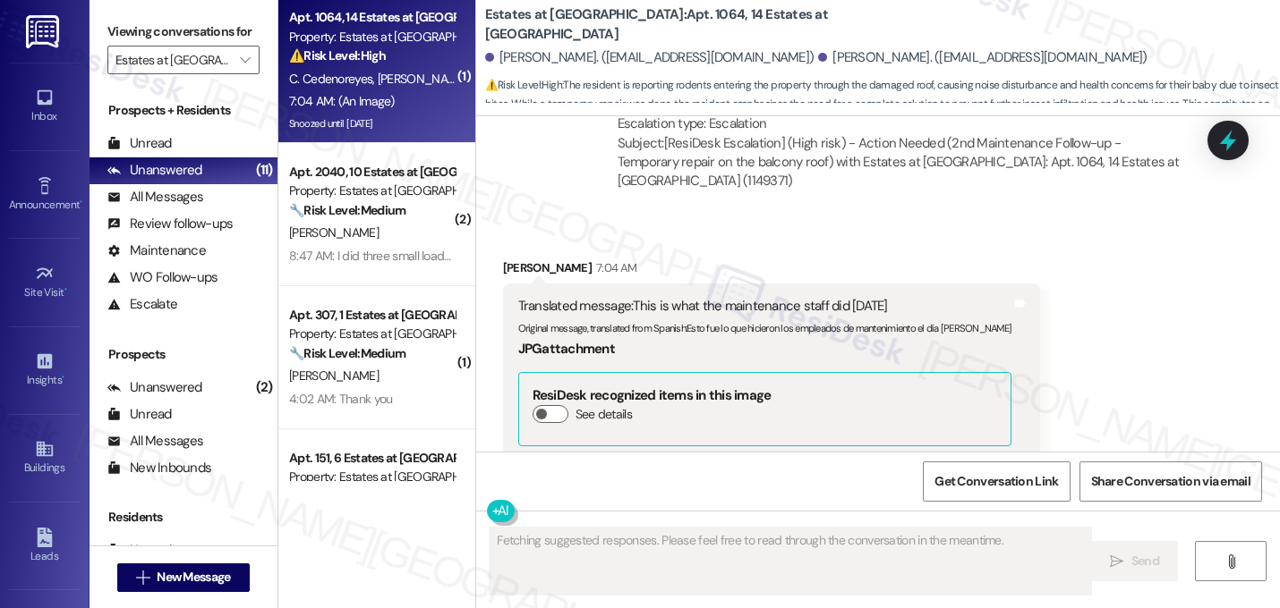
scroll to position [9988, 0]
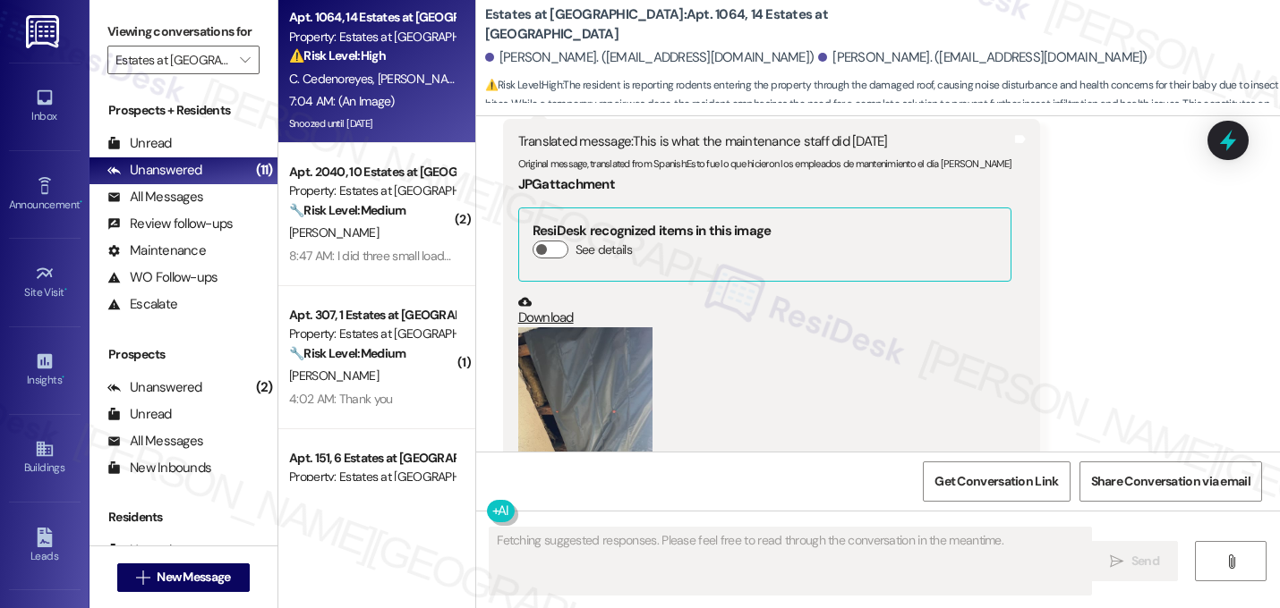
click at [1130, 276] on div "Received via SMS Lisseth Salas 7:04 AM Translated message: This is what the mai…" at bounding box center [878, 319] width 804 height 531
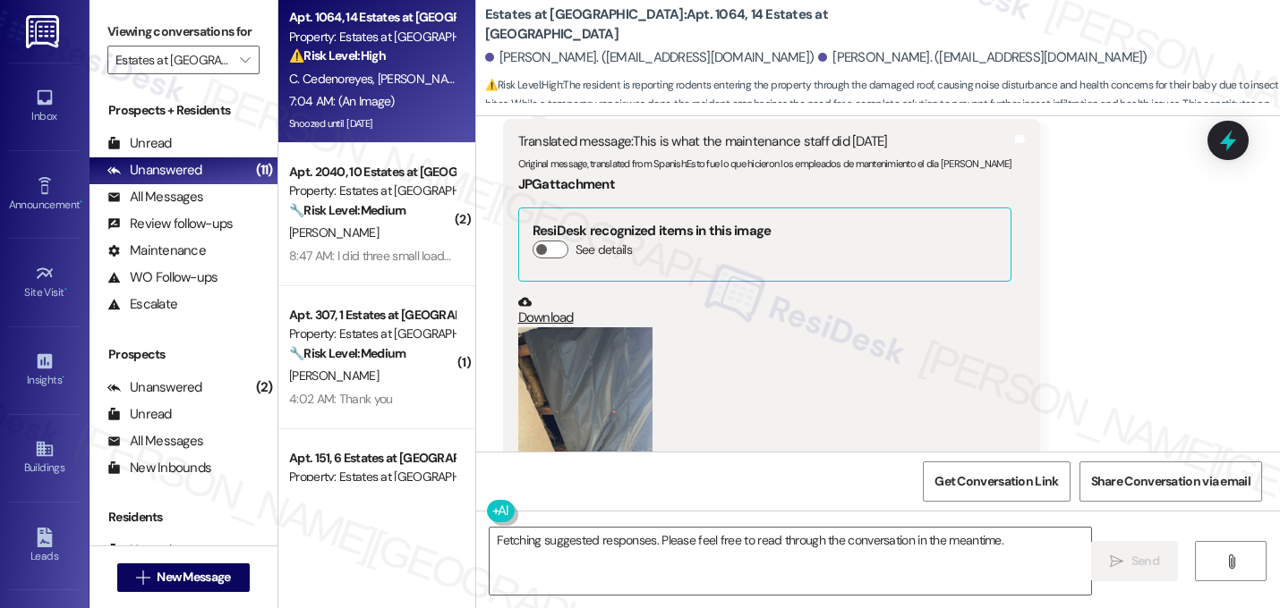
click at [584, 327] on button "Zoom image" at bounding box center [585, 416] width 134 height 179
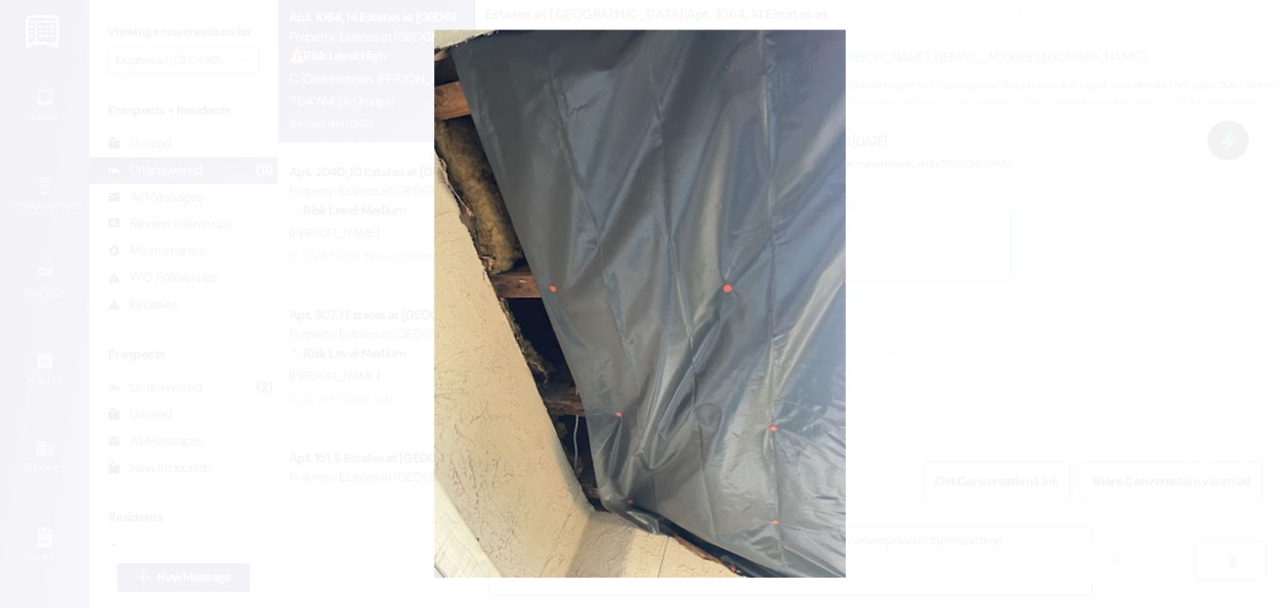
click at [681, 414] on button "Unzoom image" at bounding box center [640, 304] width 1280 height 608
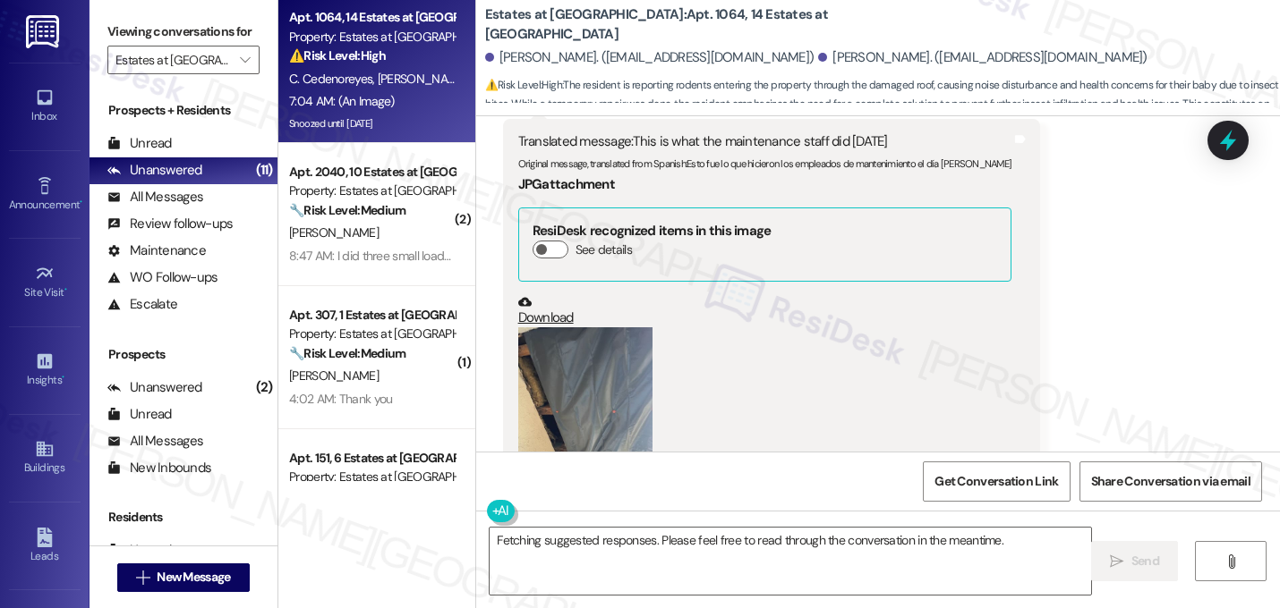
click at [1126, 368] on div "Received via SMS Lisseth Salas 7:04 AM Translated message: This is what the mai…" at bounding box center [878, 319] width 804 height 531
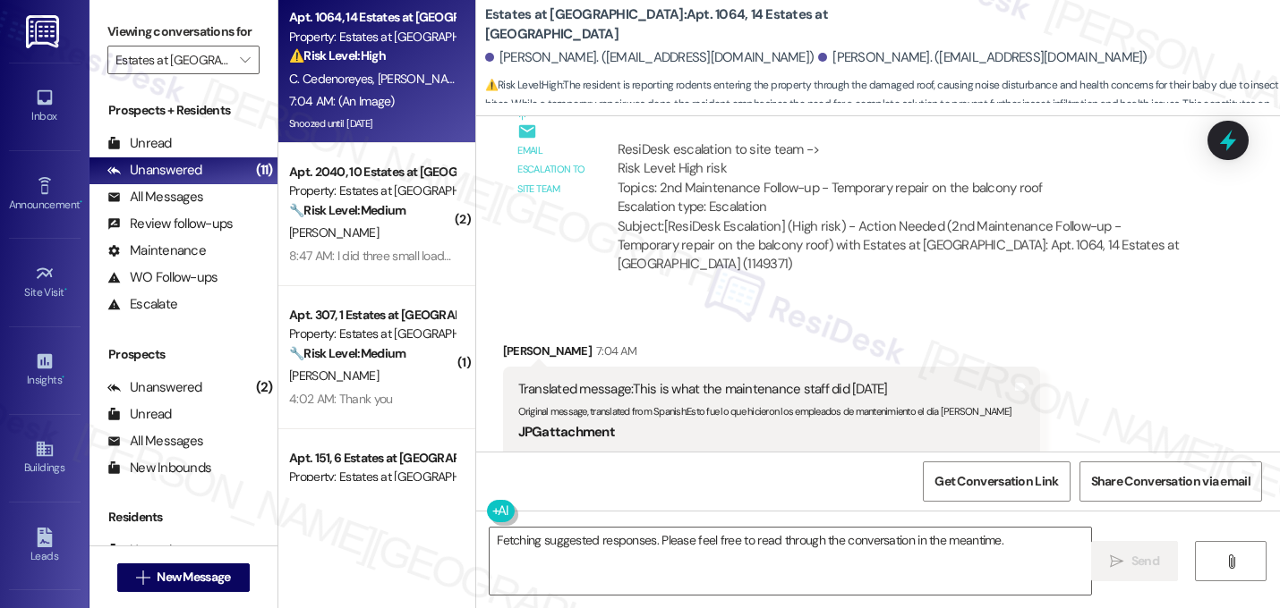
scroll to position [9738, 0]
click at [855, 402] on div "Original message, translated from Spanish : Esto fue lo que hicieron los emplea…" at bounding box center [765, 411] width 494 height 19
drag, startPoint x: 966, startPoint y: 279, endPoint x: 752, endPoint y: 288, distance: 214.9
click at [752, 370] on div "Translated message: This is what the maintenance staff did today Original messa…" at bounding box center [772, 583] width 538 height 426
click at [882, 331] on div "Received via SMS Lisseth Salas 7:04 AM Translated message: This is what the mai…" at bounding box center [771, 583] width 565 height 505
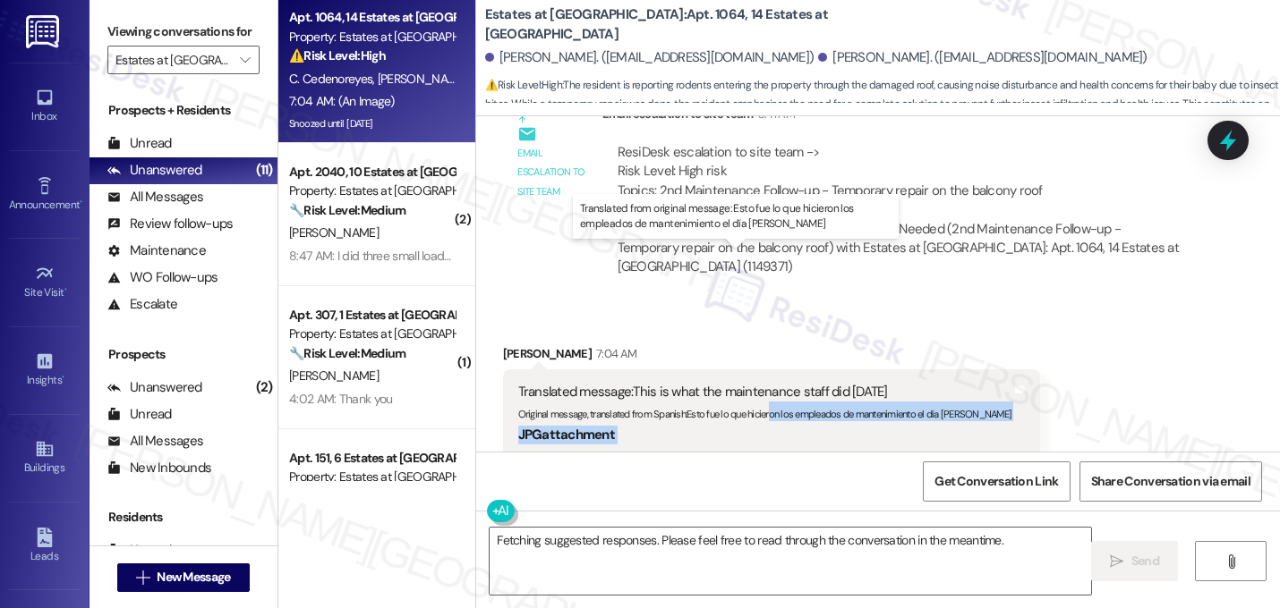
drag, startPoint x: 965, startPoint y: 285, endPoint x: 763, endPoint y: 268, distance: 202.0
click at [763, 370] on div "Translated message: This is what the maintenance staff did today Original messa…" at bounding box center [772, 583] width 538 height 426
click at [758, 421] on div "JPG attachment ResiDesk recognized items in this image See details Download (Cl…" at bounding box center [765, 601] width 494 height 361
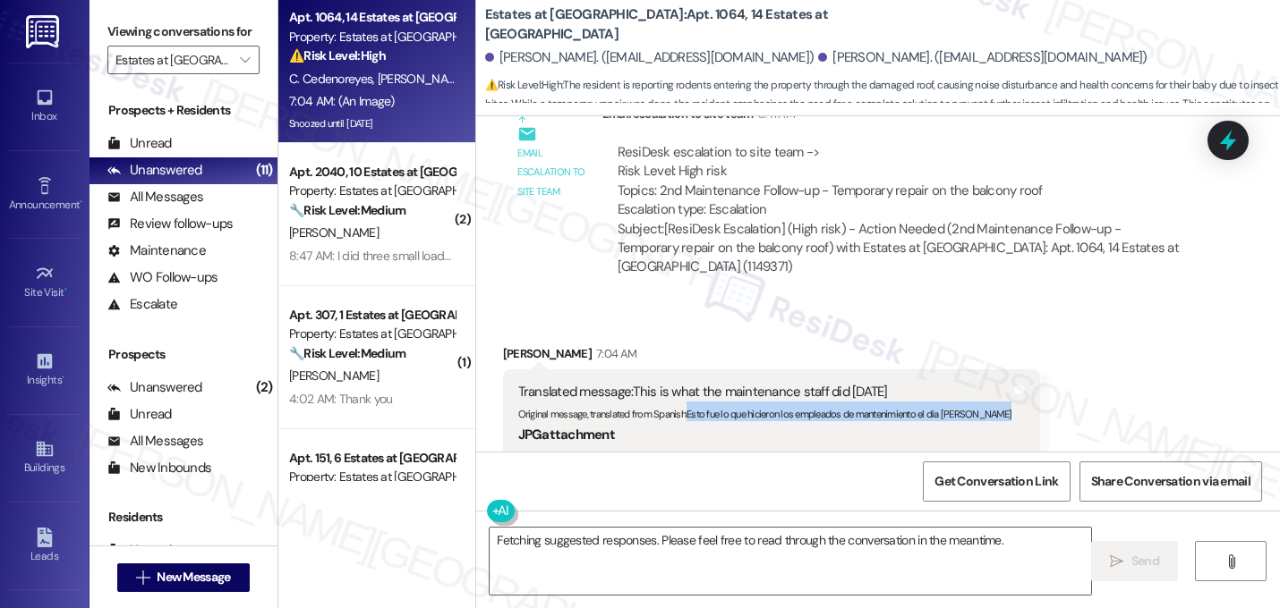
drag, startPoint x: 682, startPoint y: 282, endPoint x: 961, endPoint y: 288, distance: 279.2
click at [961, 383] on div "Translated message: This is what the maintenance staff did today Original messa…" at bounding box center [764, 582] width 497 height 399
copy div "Esto fue lo que hicieron los empleados de mantenimiento el día de hoy Translate…"
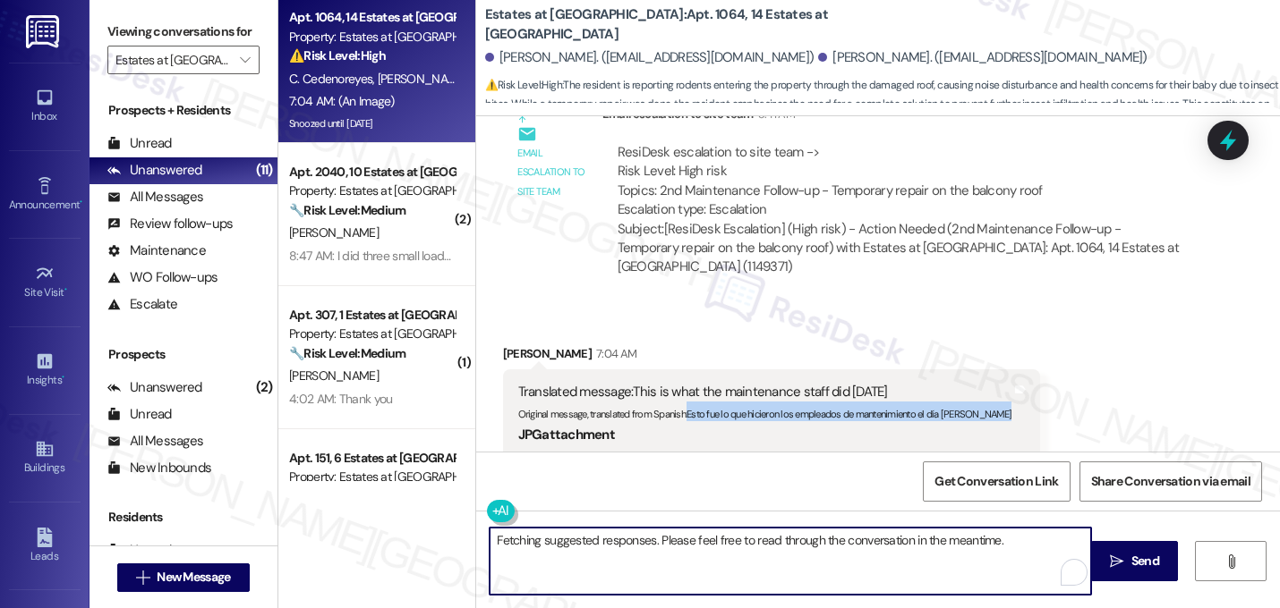
click at [566, 545] on textarea "Fetching suggested responses. Please feel free to read through the conversation…" at bounding box center [789, 561] width 601 height 67
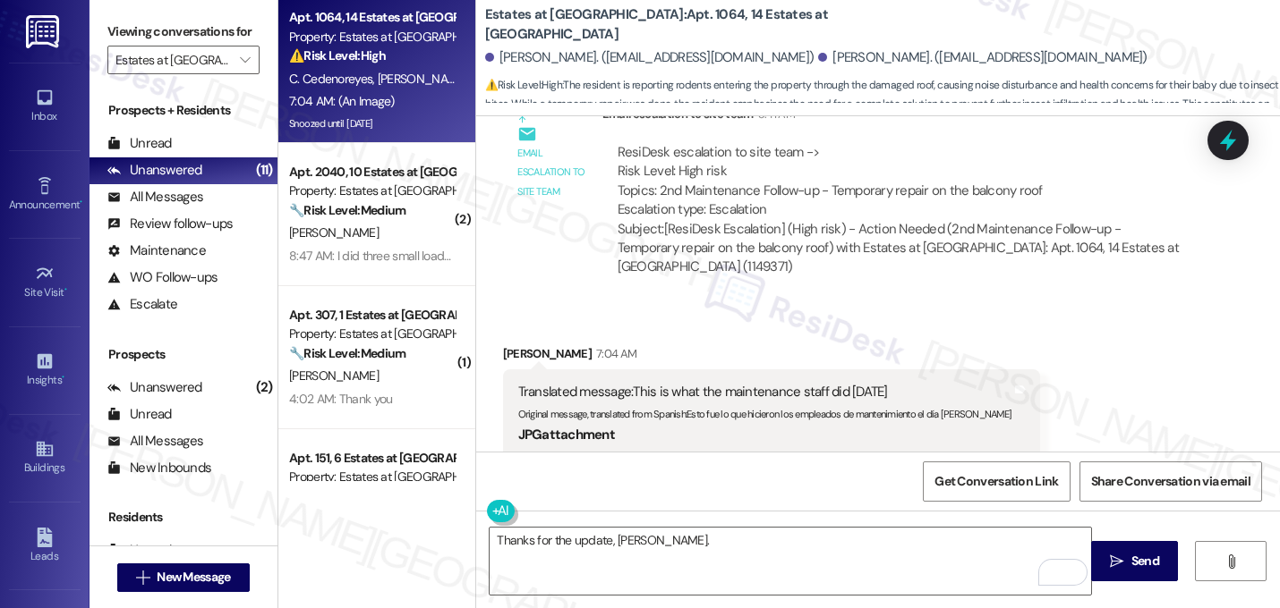
click at [743, 344] on div "Lisseth Salas 7:04 AM" at bounding box center [772, 356] width 538 height 25
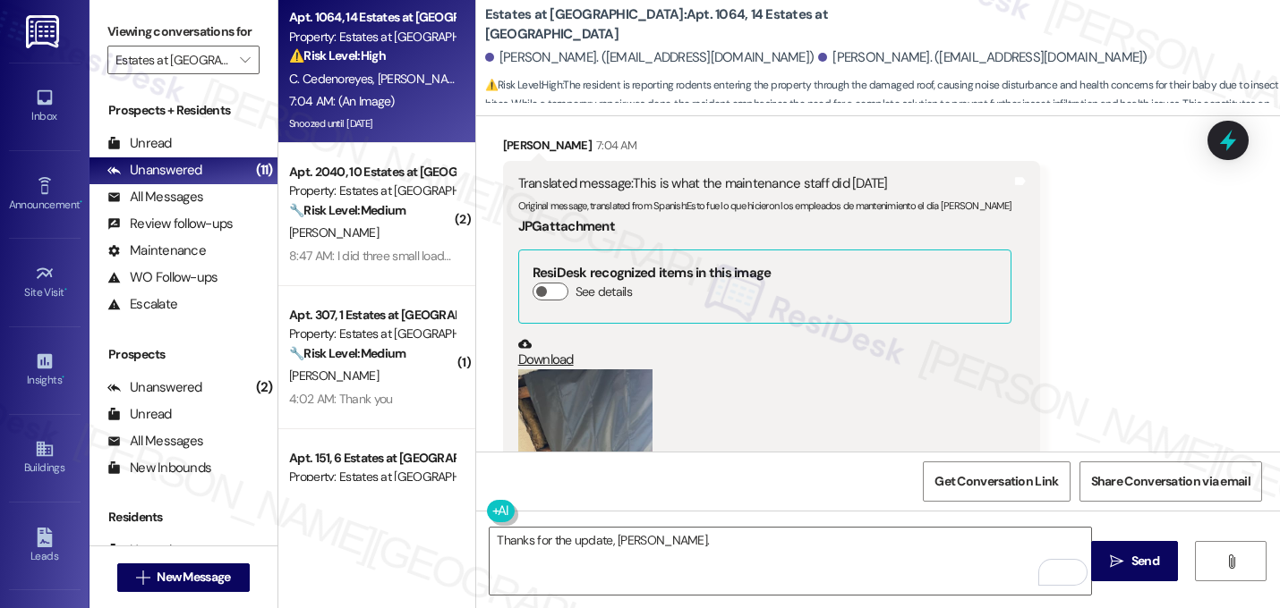
scroll to position [9988, 0]
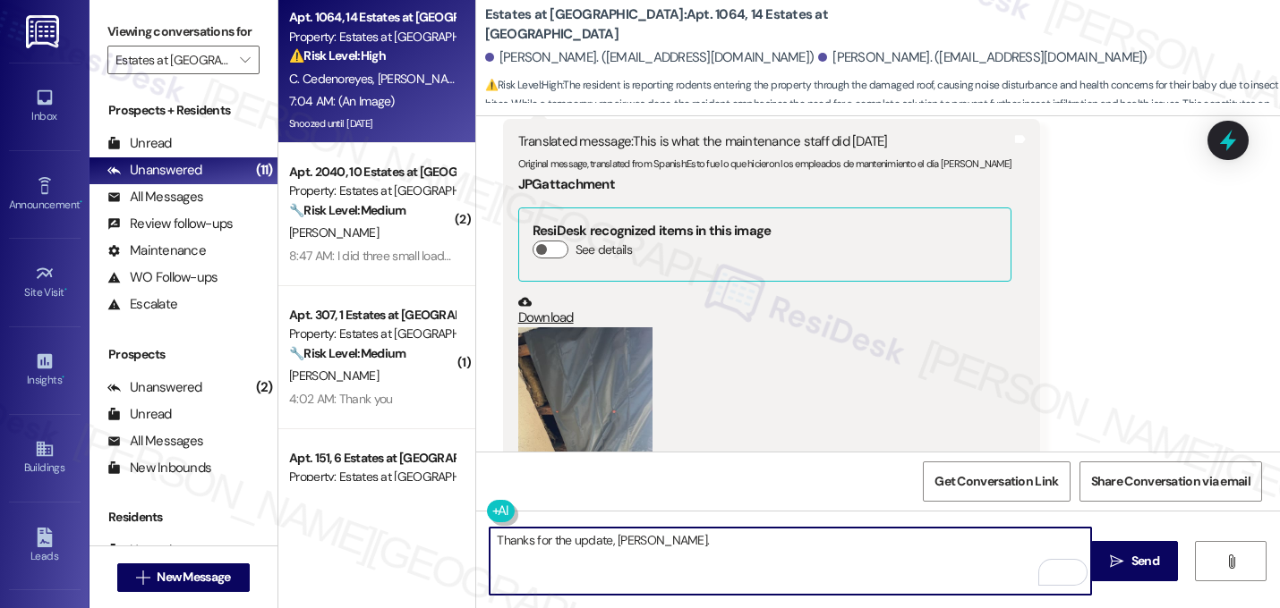
click at [705, 549] on textarea "Thanks for the update, Lisseth." at bounding box center [789, 561] width 601 height 67
paste textarea "Let me know if you need anything else. 😊"
type textarea "Thanks for the update, Lisseth. Let me know if you need anything else. 😊"
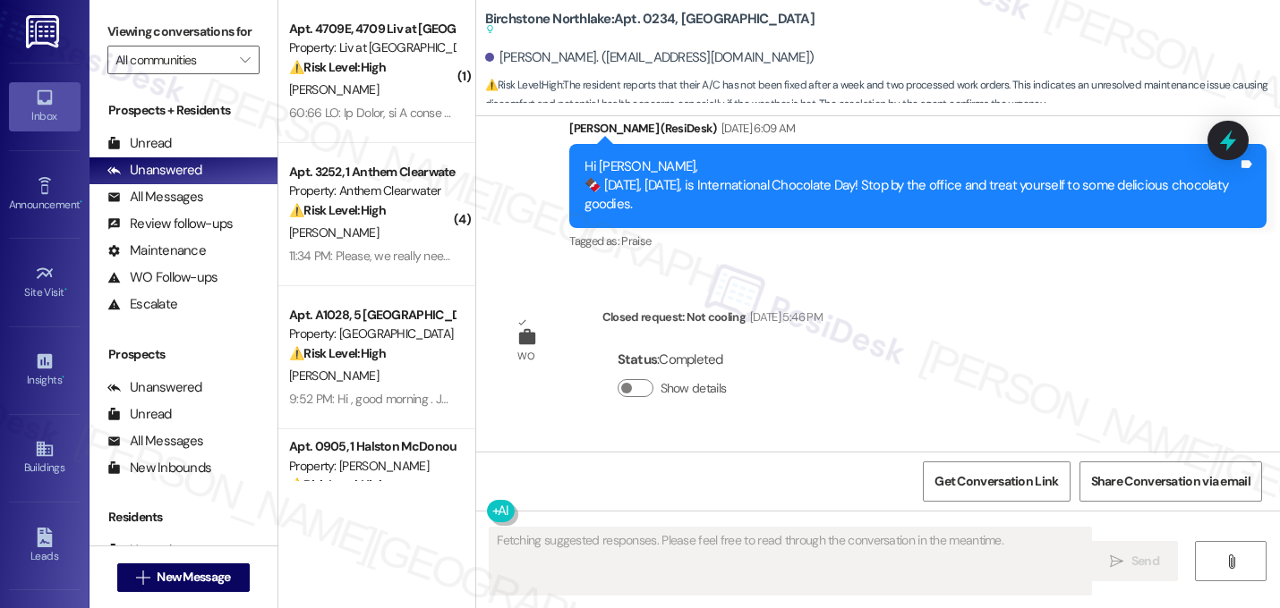
scroll to position [5736, 0]
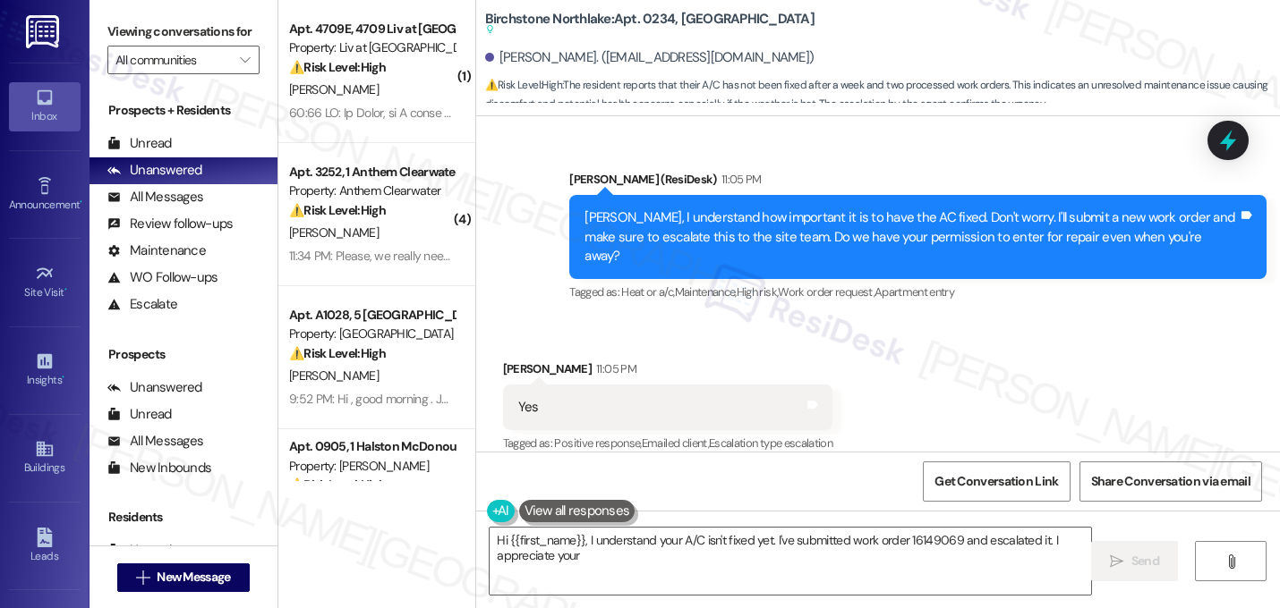
type textarea "Hi {{first_name}}, I understand your A/C isn't fixed yet. I've submitted work o…"
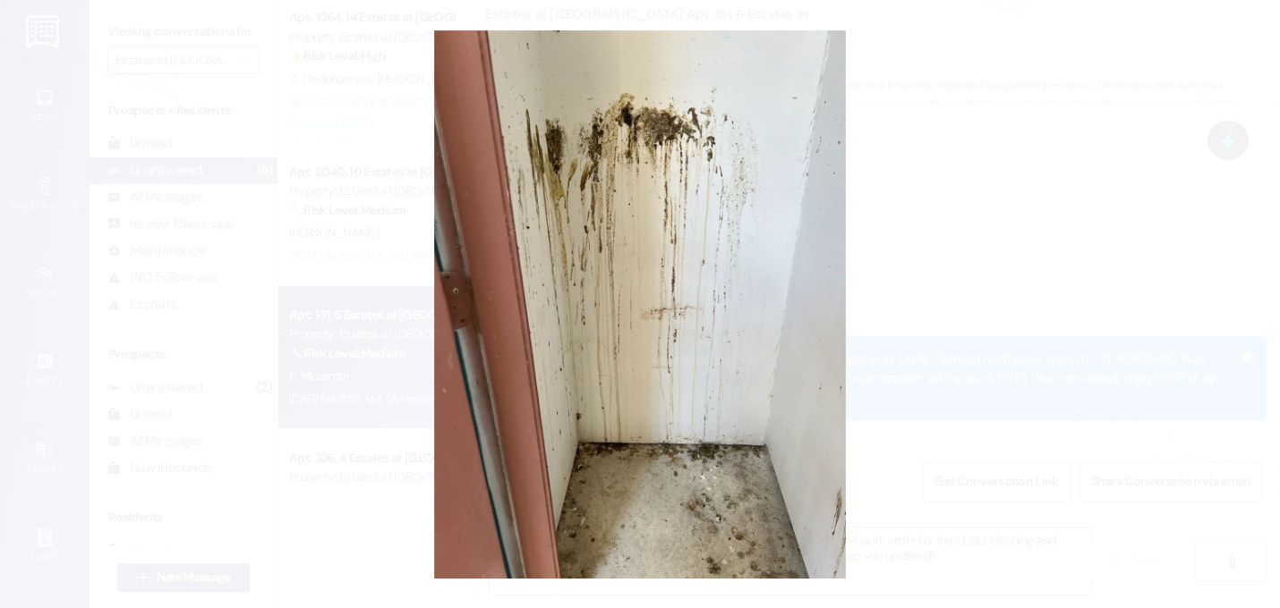
scroll to position [3306, 0]
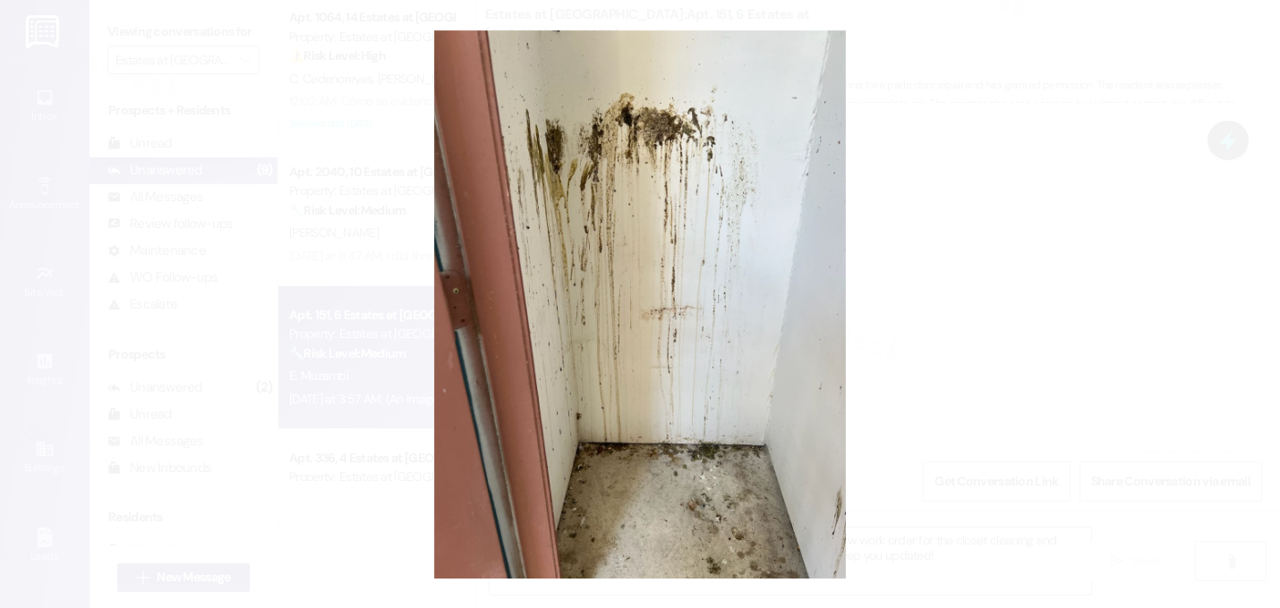
click at [297, 387] on button "Unzoom image" at bounding box center [640, 304] width 1280 height 608
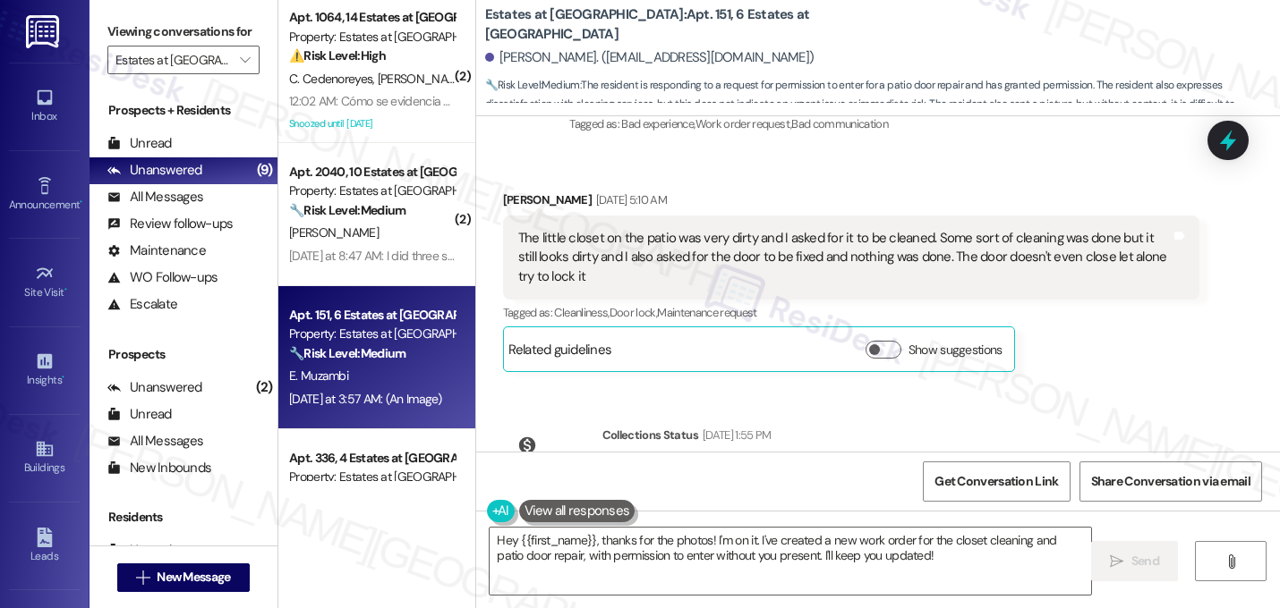
scroll to position [801, 0]
click at [1082, 353] on div "Evans Muzambi Sep 13, 2025 at 5:10 AM The little closet on the patio was very d…" at bounding box center [851, 282] width 697 height 182
click at [1093, 345] on div "Evans Muzambi Sep 13, 2025 at 5:10 AM The little closet on the patio was very d…" at bounding box center [851, 282] width 697 height 182
click at [795, 232] on div "The little closet on the patio was very dirty and I asked for it to be cleaned.…" at bounding box center [844, 258] width 653 height 57
click at [890, 209] on div "Evans Muzambi Sep 13, 2025 at 5:10 AM" at bounding box center [851, 203] width 697 height 25
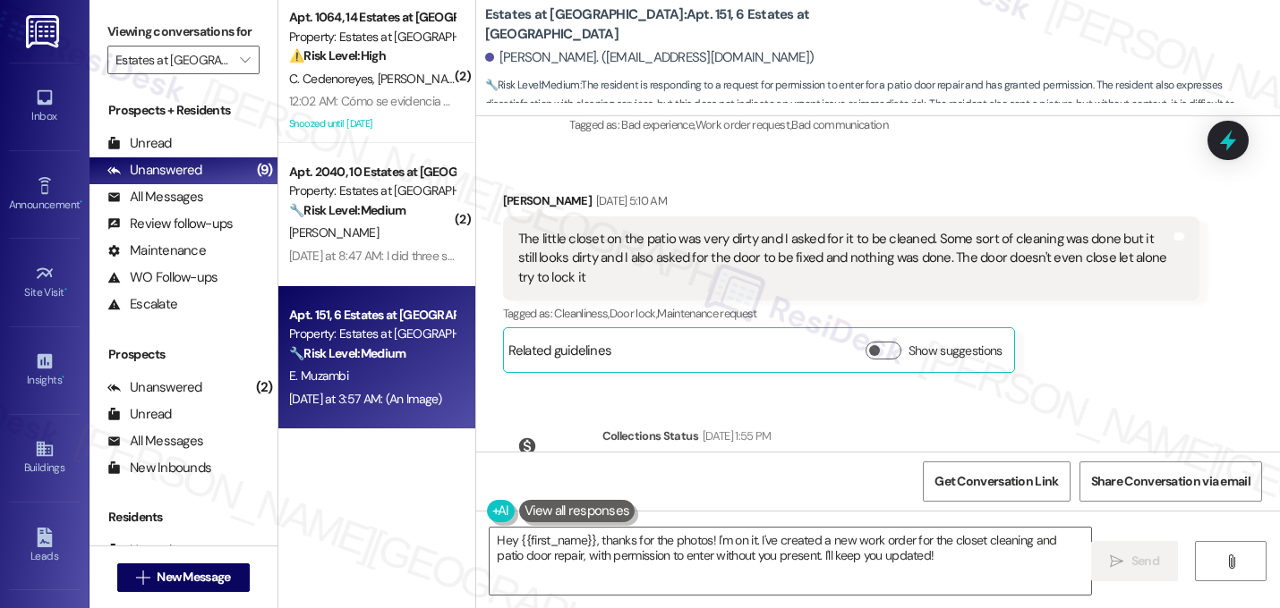
click at [768, 184] on div "Received via SMS Evans Muzambi Sep 13, 2025 at 5:10 AM The little closet on the…" at bounding box center [851, 282] width 724 height 208
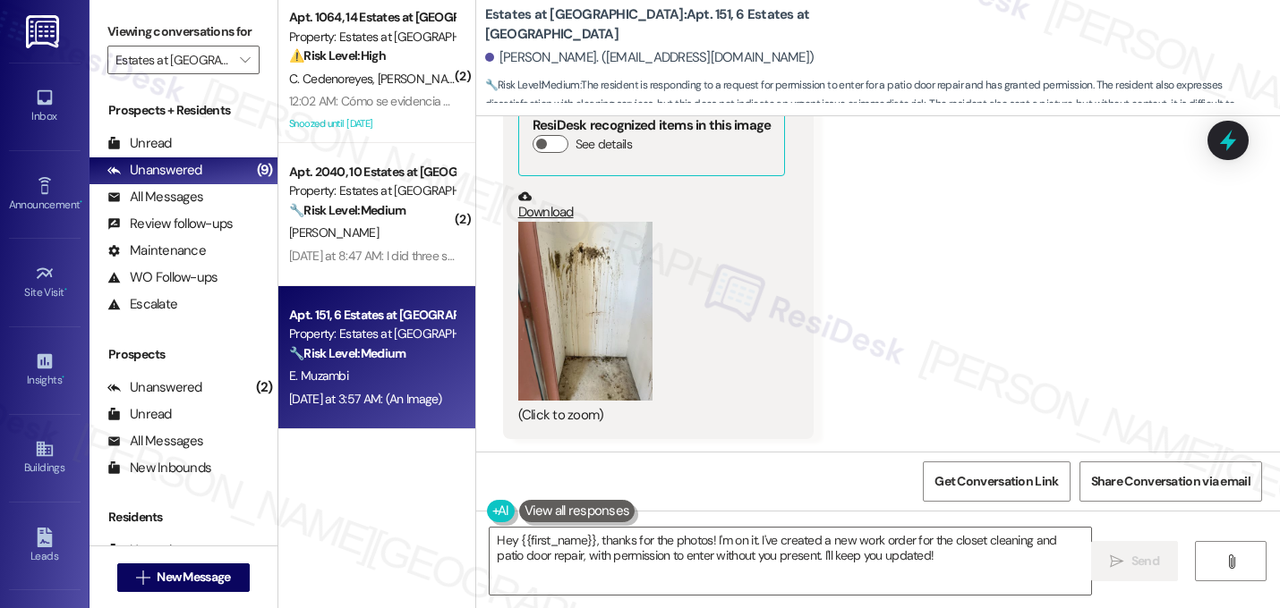
scroll to position [3306, 0]
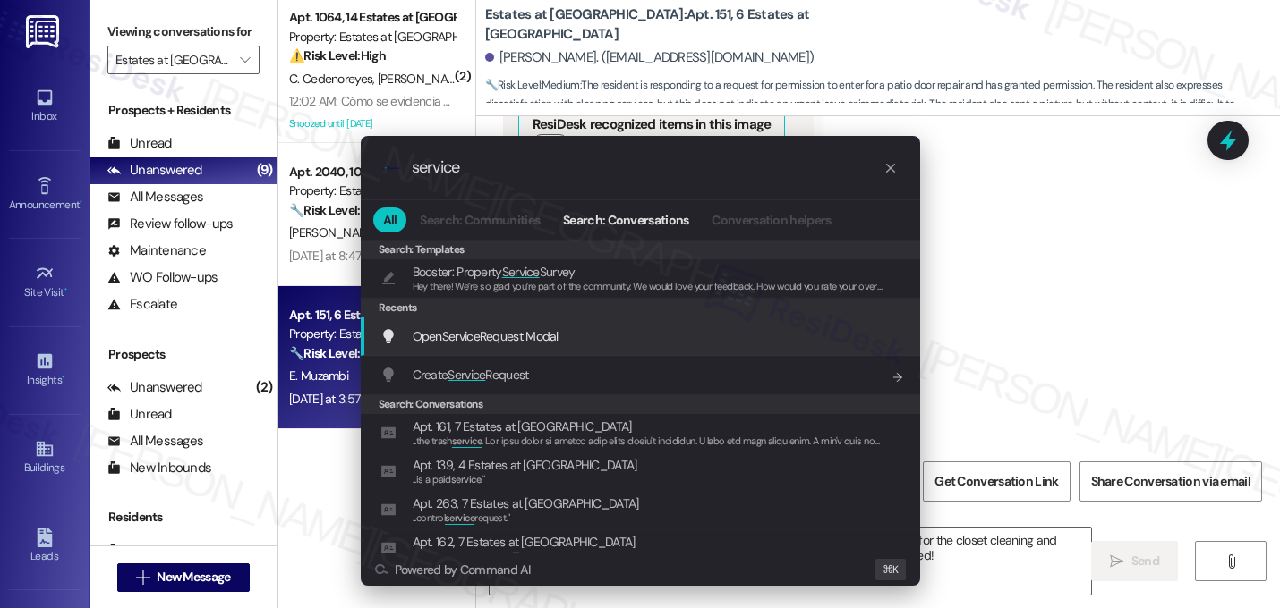
click at [543, 344] on span "Open Service Request Modal" at bounding box center [485, 336] width 146 height 16
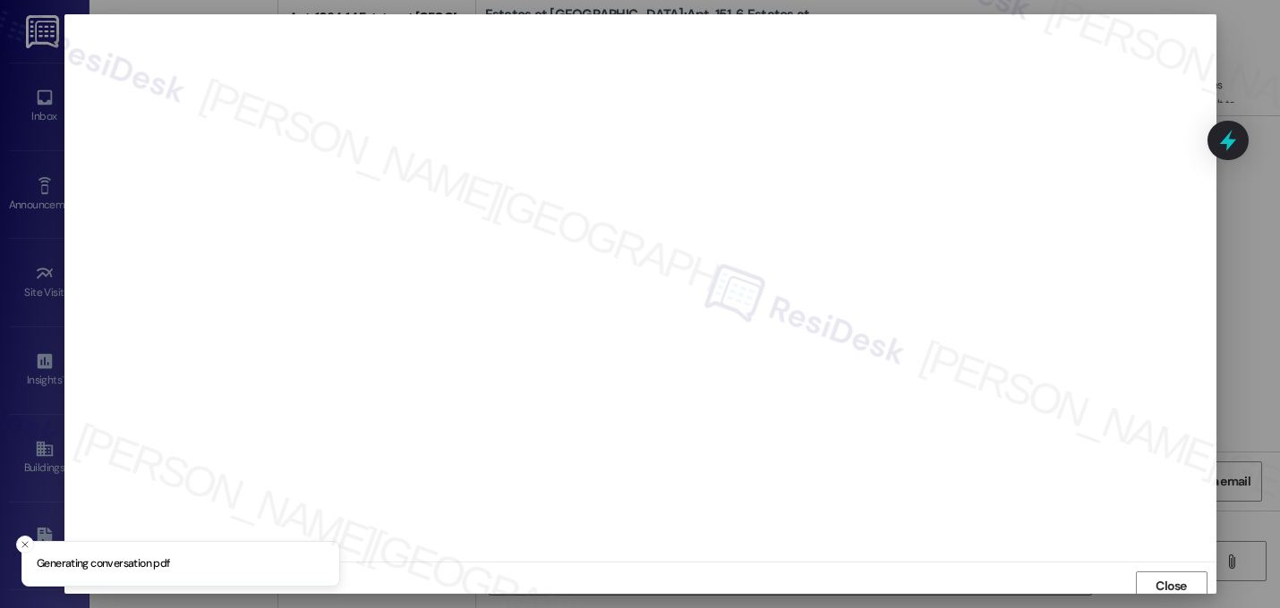
scroll to position [6, 0]
click at [1144, 580] on button "Close" at bounding box center [1171, 580] width 72 height 29
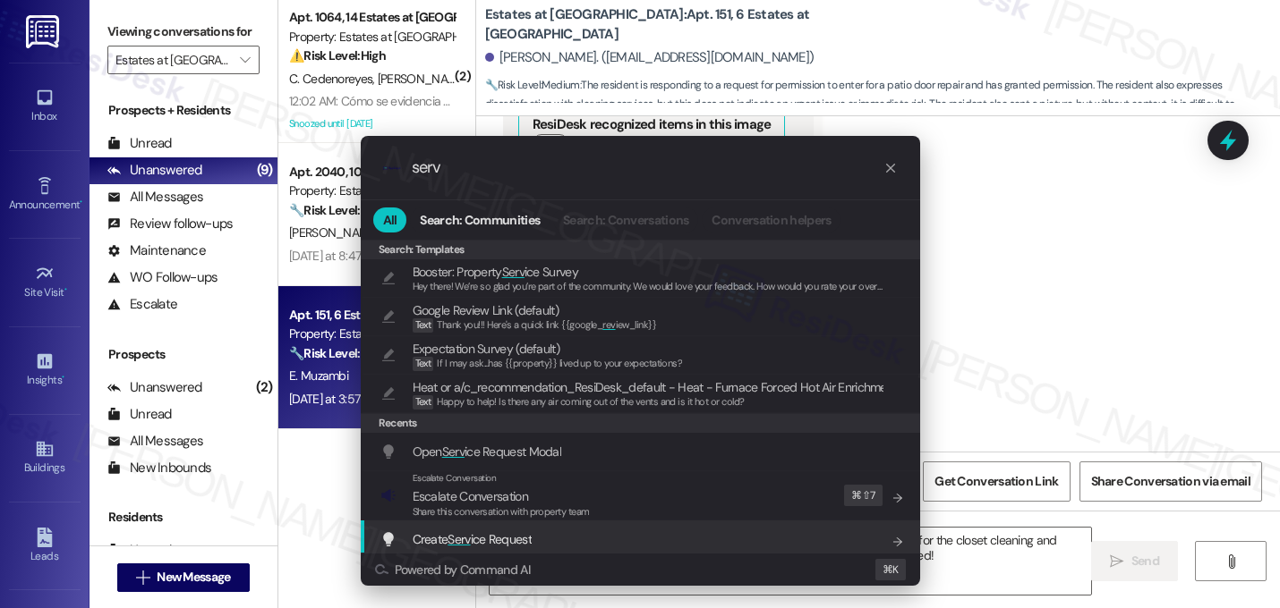
type input "serv"
click at [592, 538] on div "Create Serv ice Request Add shortcut" at bounding box center [641, 540] width 523 height 20
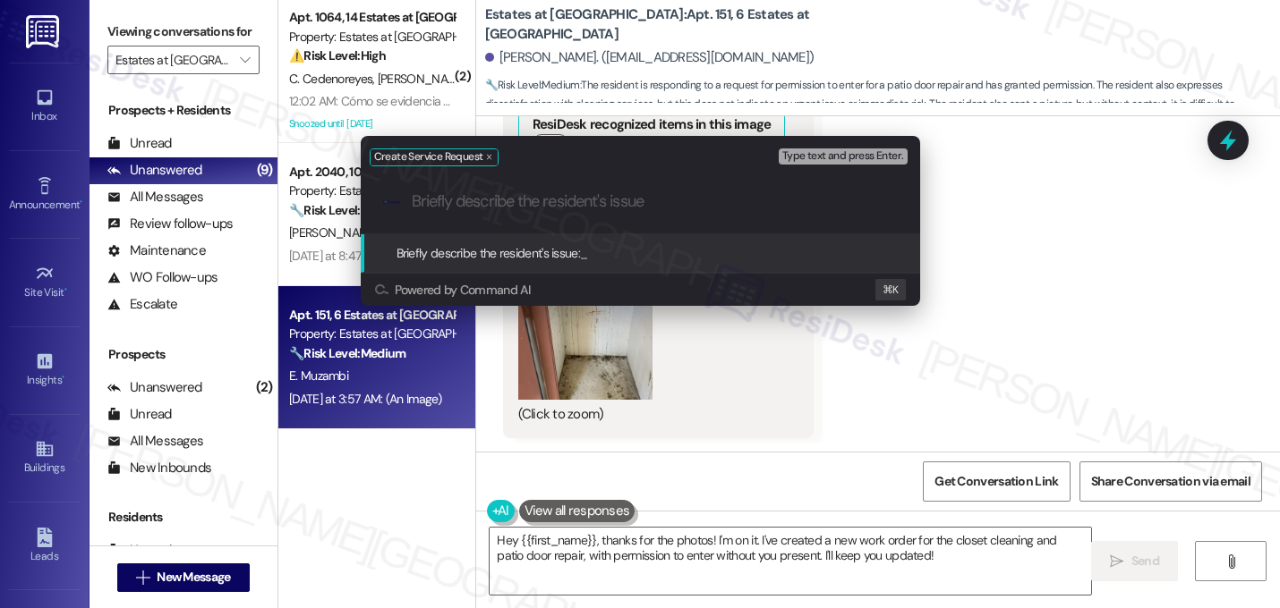
paste input "The patio door doesn't close, and the closet is still dirty"
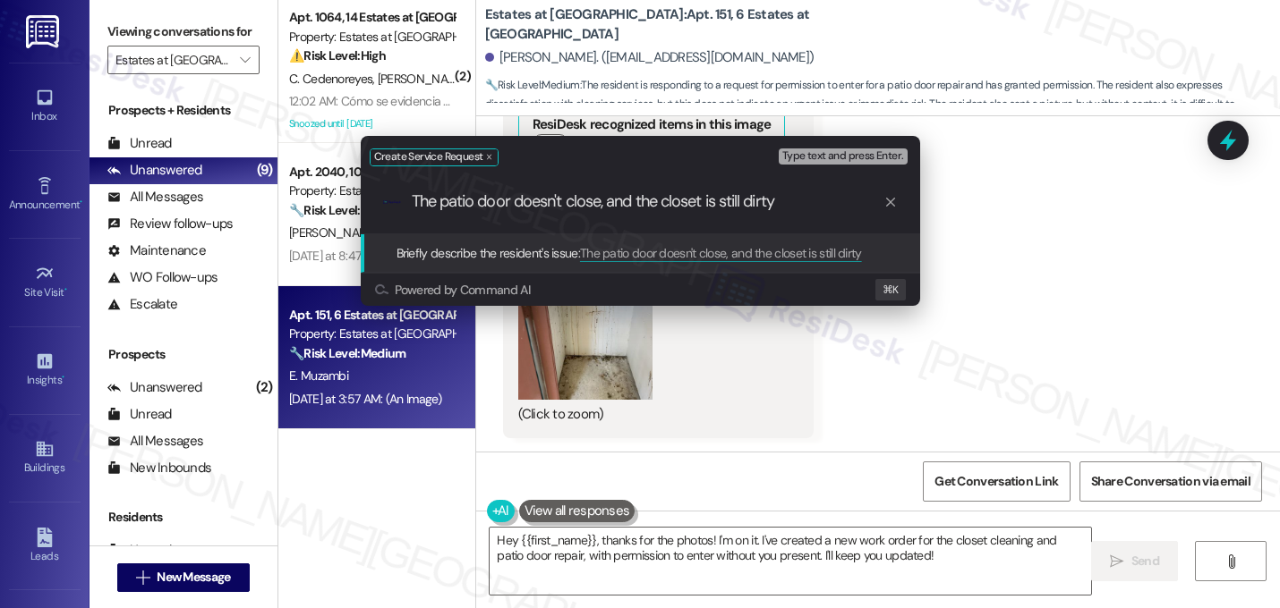
click at [594, 202] on input "The patio door doesn't close, and the closet is still dirty" at bounding box center [648, 201] width 472 height 19
click at [790, 203] on input "The patio door doesn't close, and the closet is still dirty" at bounding box center [648, 201] width 472 height 19
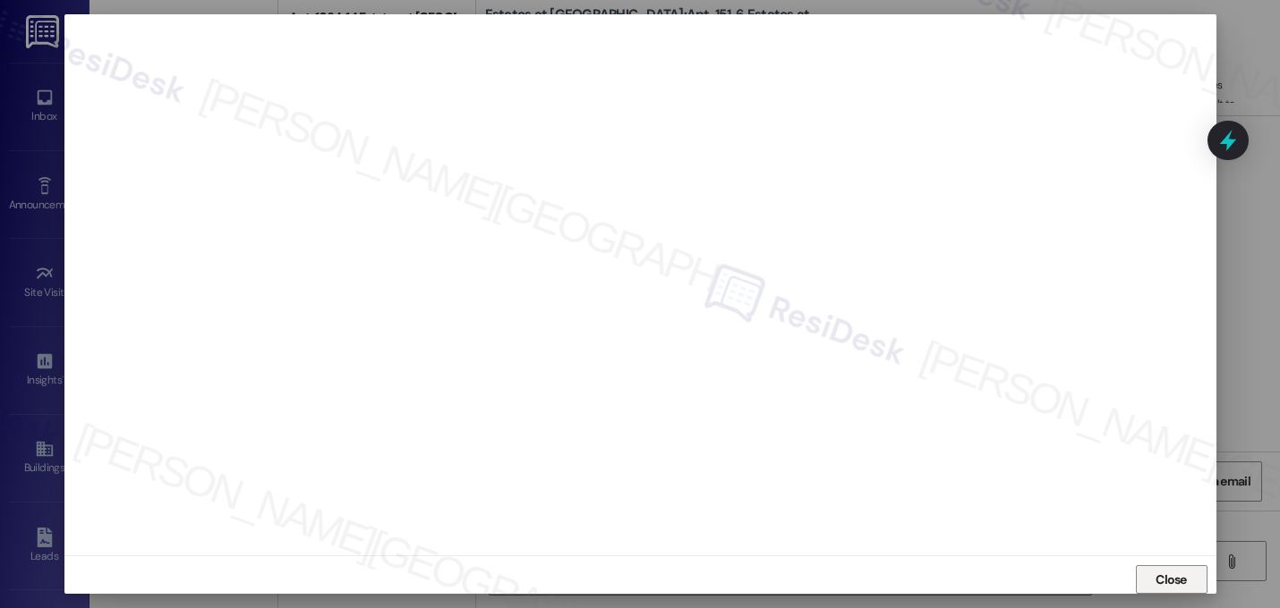
click at [1164, 573] on span "Close" at bounding box center [1170, 580] width 31 height 19
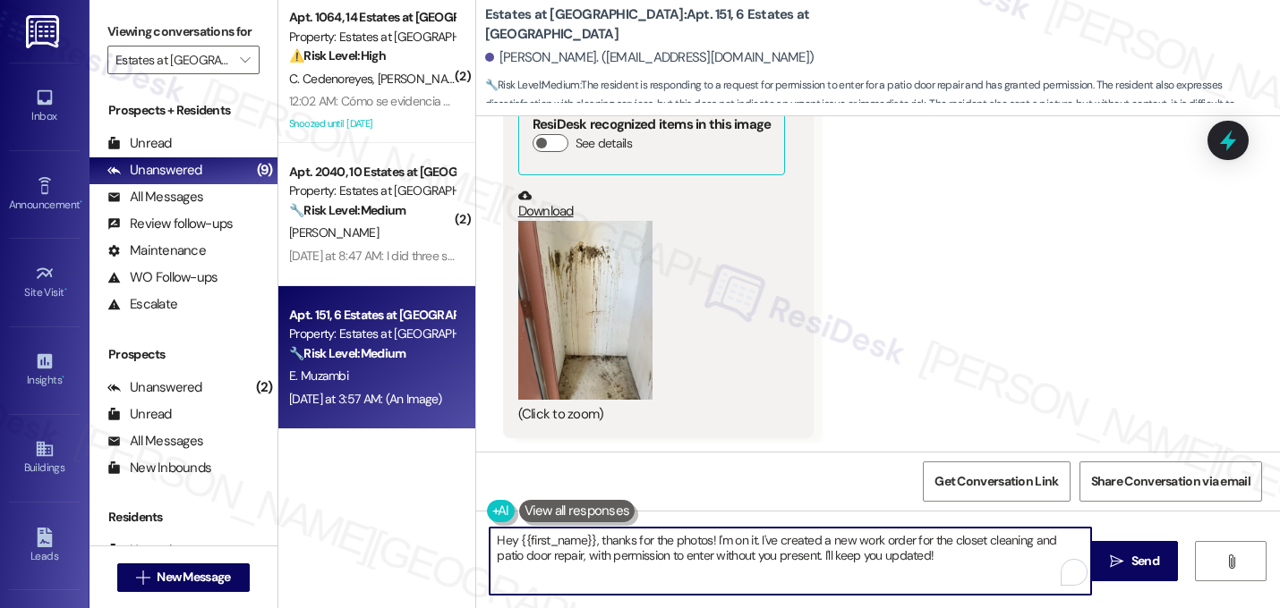
click at [905, 561] on textarea "Hey {{first_name}}, thanks for the photos! I'm on it. I've created a new work o…" at bounding box center [789, 561] width 601 height 67
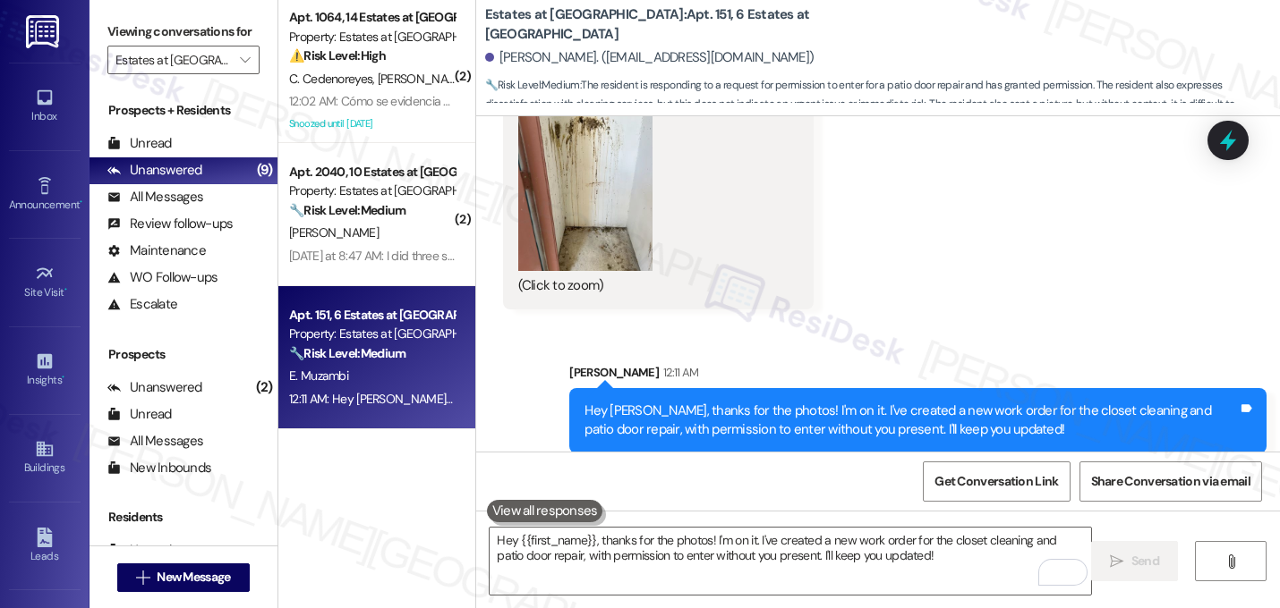
scroll to position [3449, 0]
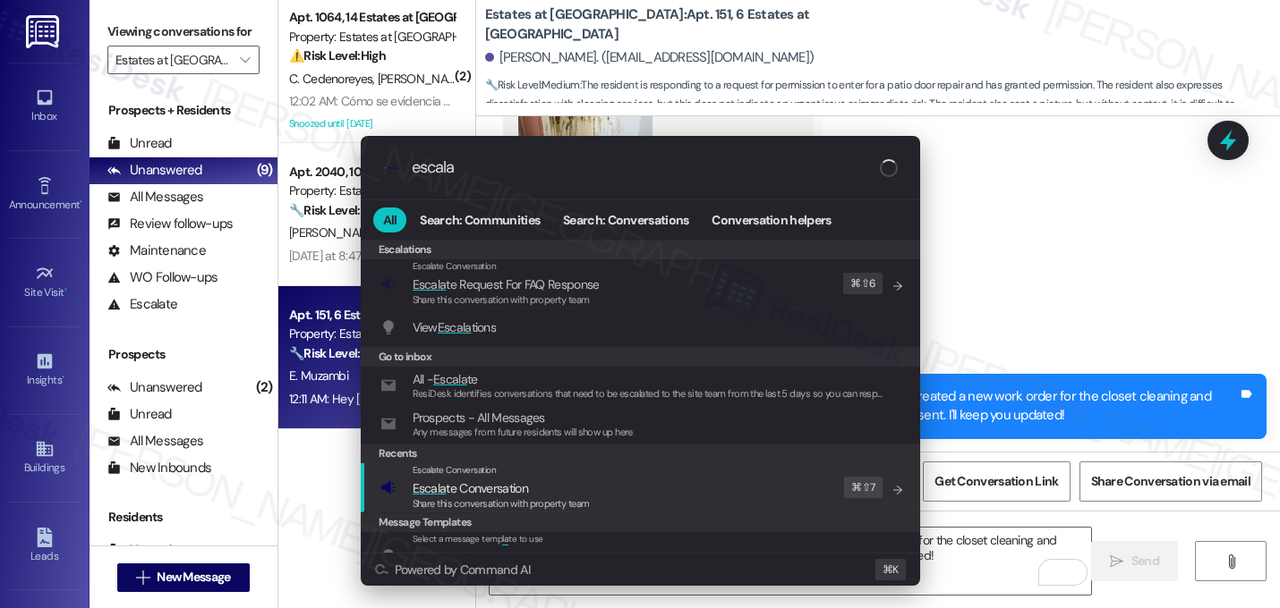
type input "escala"
click at [727, 508] on div "Escalate Conversation Escala te Conversation Share this conversation with prope…" at bounding box center [641, 487] width 523 height 48
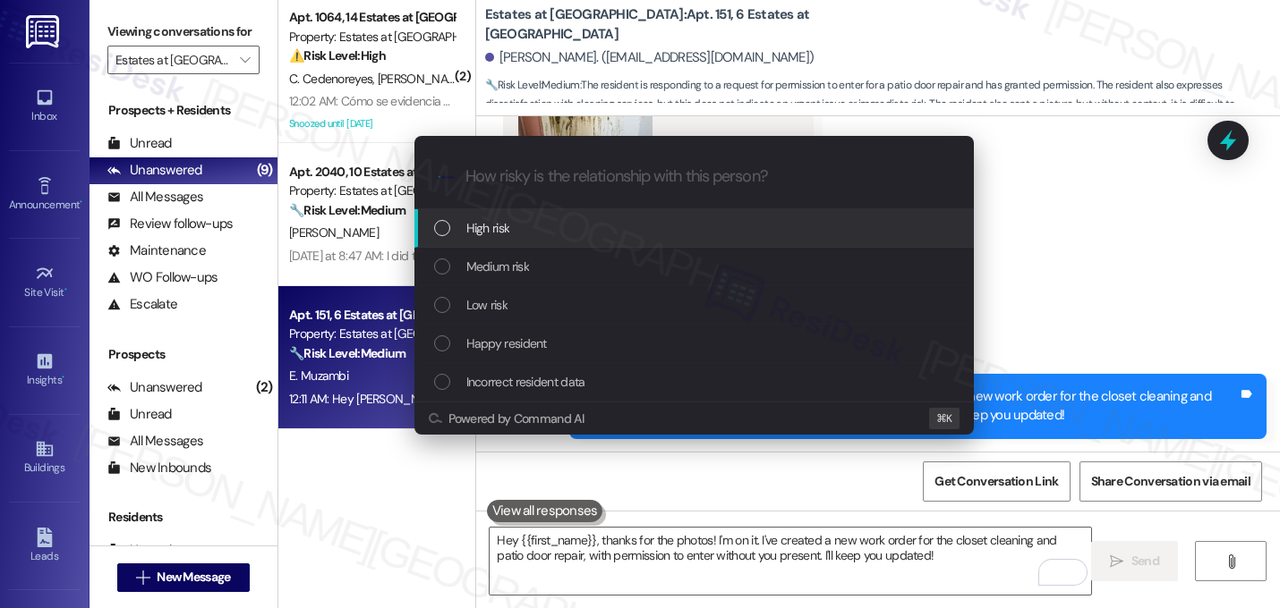
click at [659, 254] on div "Medium risk" at bounding box center [693, 267] width 559 height 38
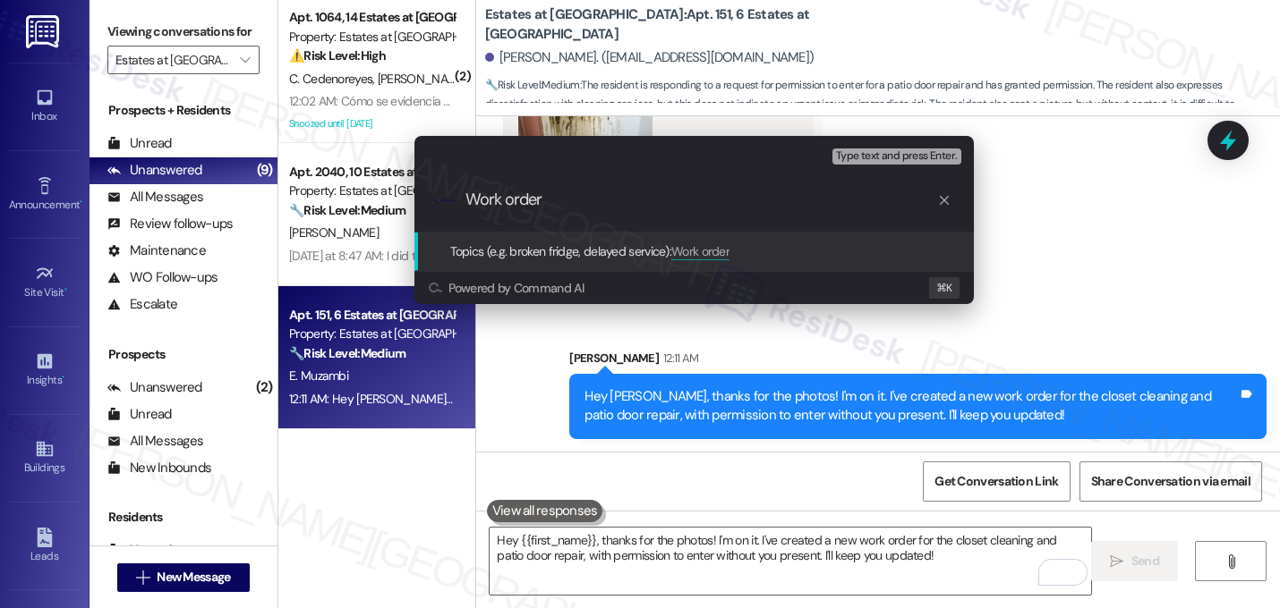
paste input "16149205"
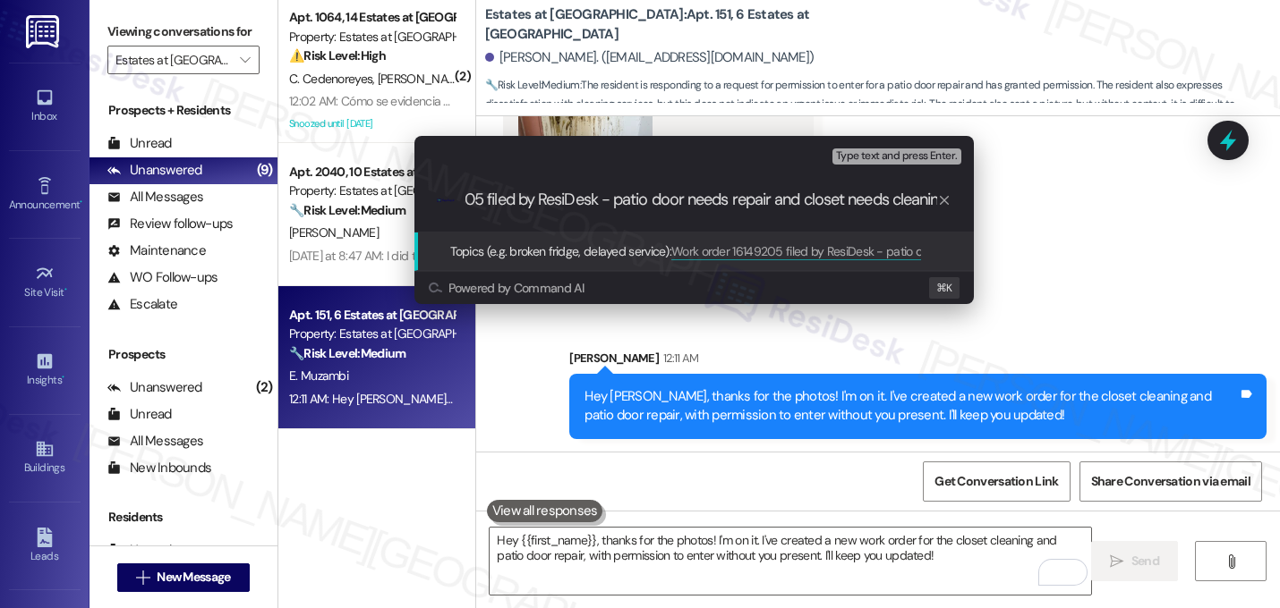
scroll to position [0, 141]
type input "Work order 16149205 filed by ResiDesk - patio door needs repair and closet need…"
click at [670, 194] on input "Work order 16149205 filed by ResiDesk - patio door needs repair and closet need…" at bounding box center [701, 200] width 472 height 19
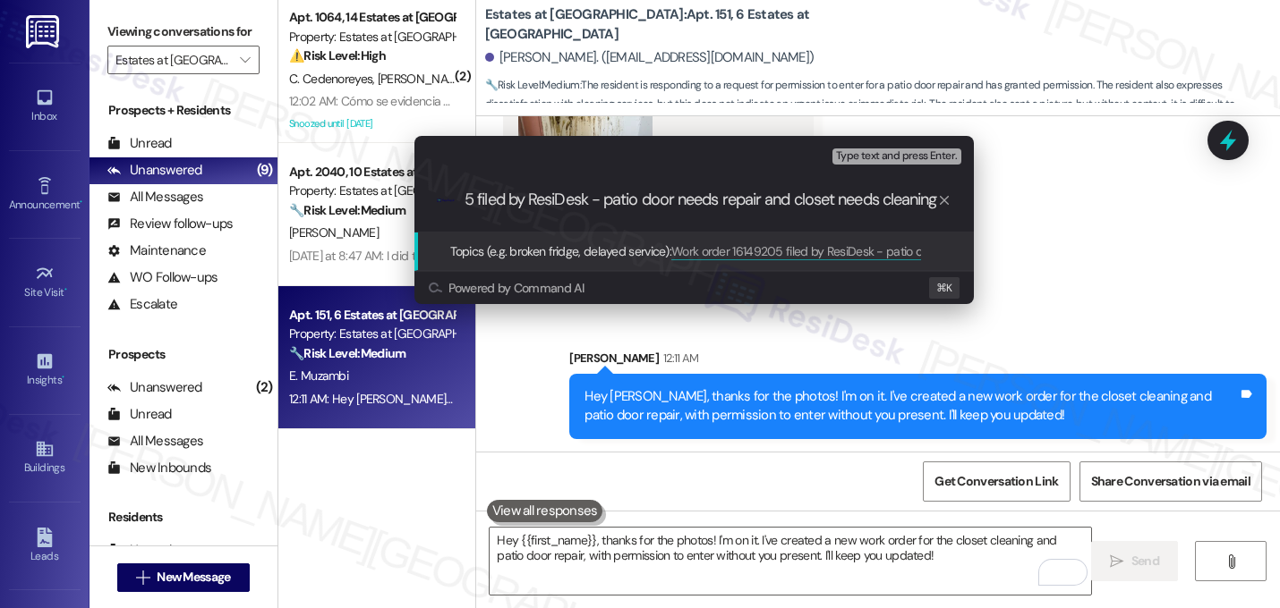
click at [670, 194] on input "Work order 16149205 filed by ResiDesk - patio door needs repair and closet need…" at bounding box center [701, 200] width 472 height 19
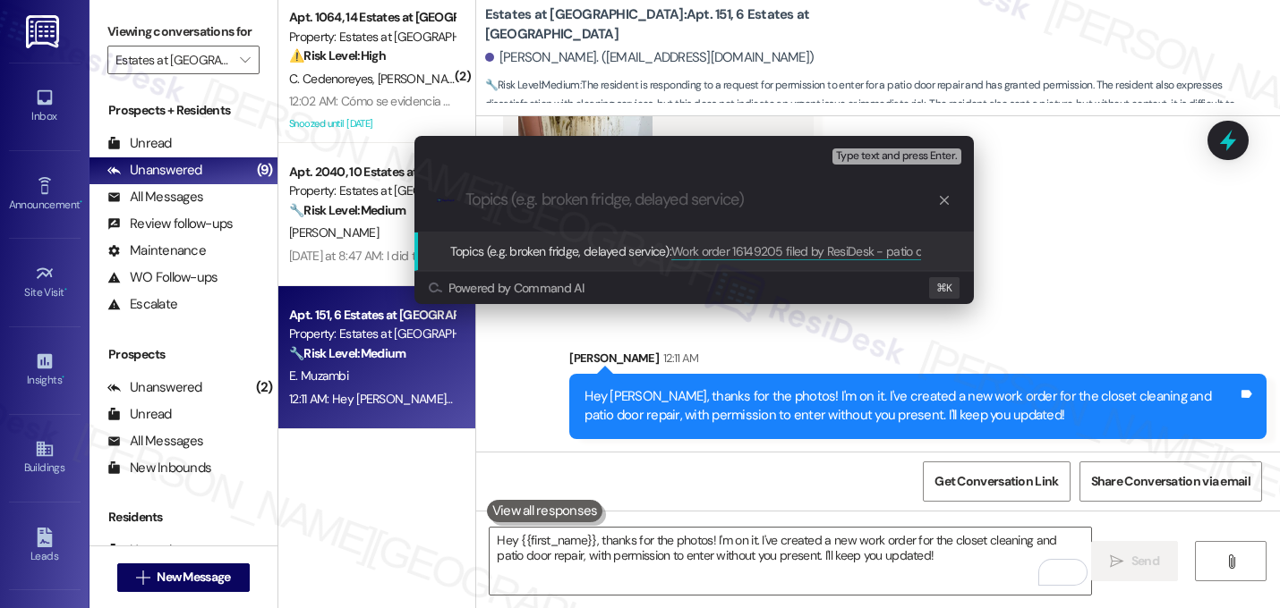
scroll to position [0, 0]
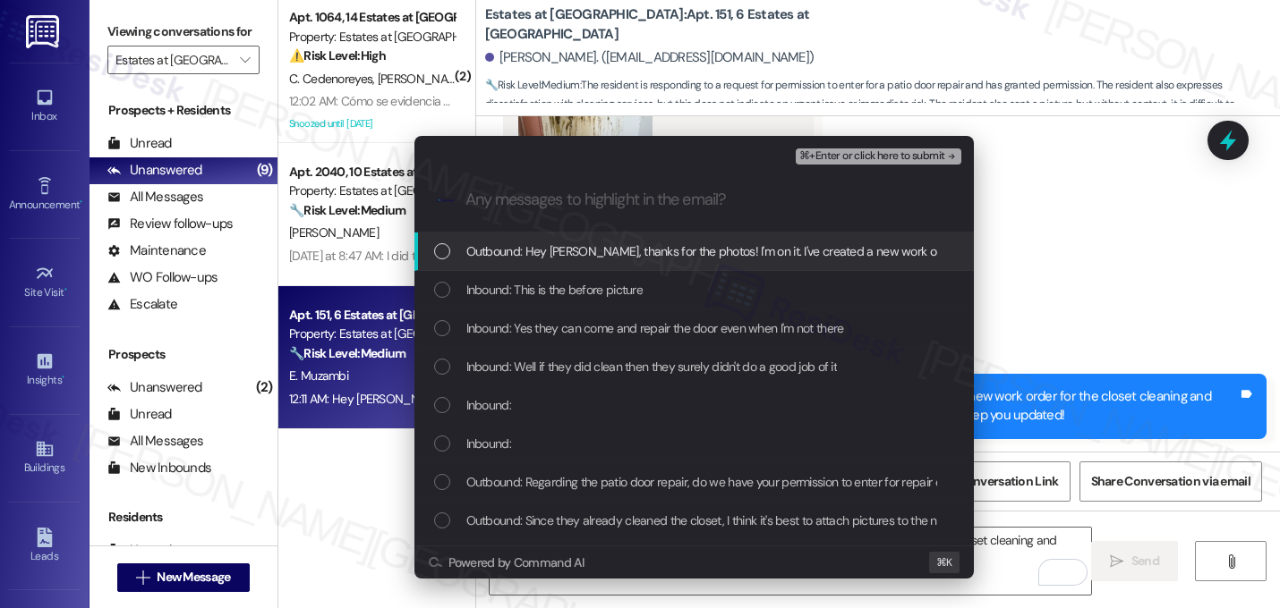
click at [659, 255] on span "Outbound: Hey Evans, thanks for the photos! I'm on it. I've created a new work …" at bounding box center [1002, 252] width 1072 height 20
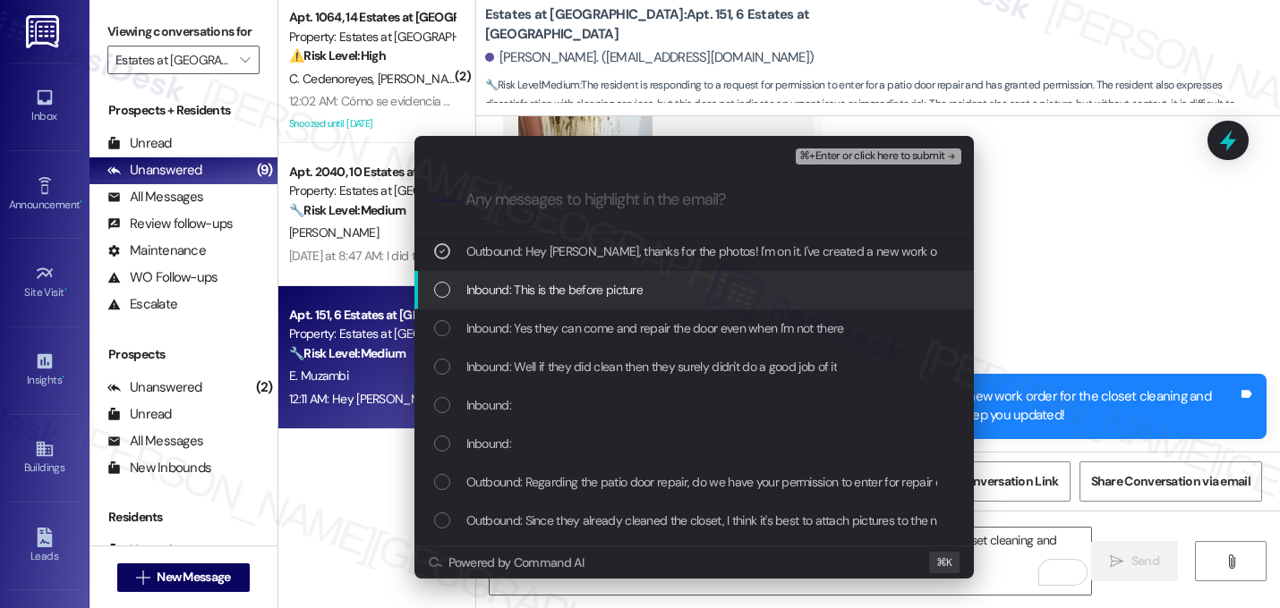
click at [639, 292] on span "Inbound: This is the before picture" at bounding box center [554, 290] width 177 height 20
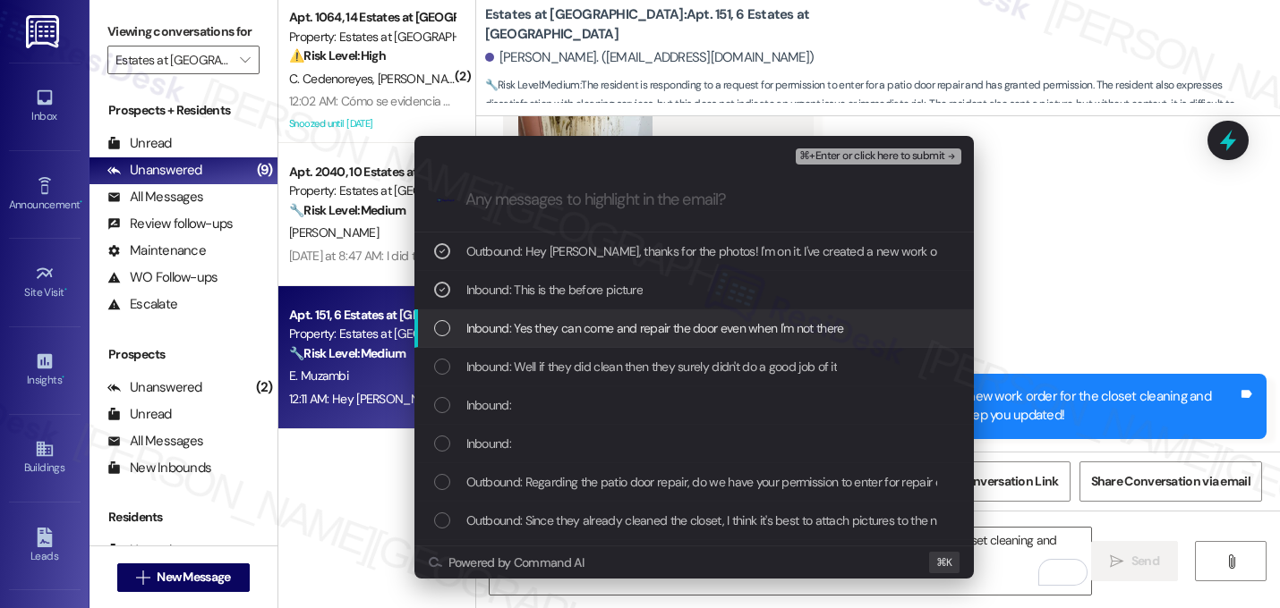
click at [638, 319] on span "Inbound: Yes they can come and repair the door even when I'm not there" at bounding box center [655, 329] width 378 height 20
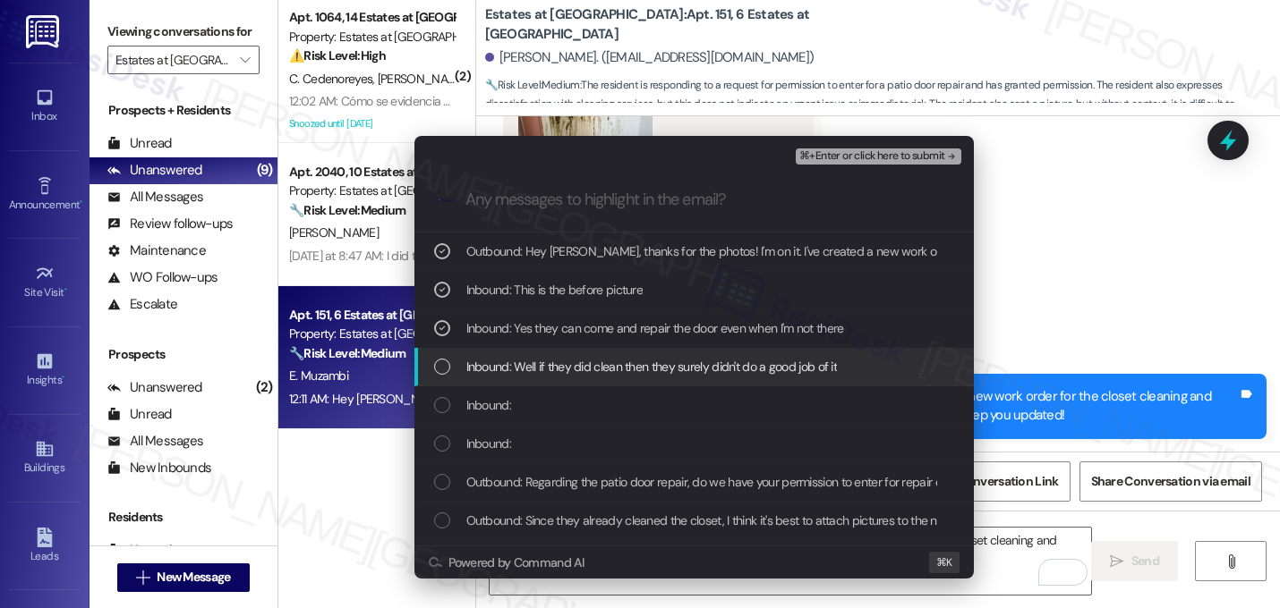
click at [630, 370] on span "Inbound: Well if they did clean then they surely didn't do a good job of it" at bounding box center [651, 367] width 371 height 20
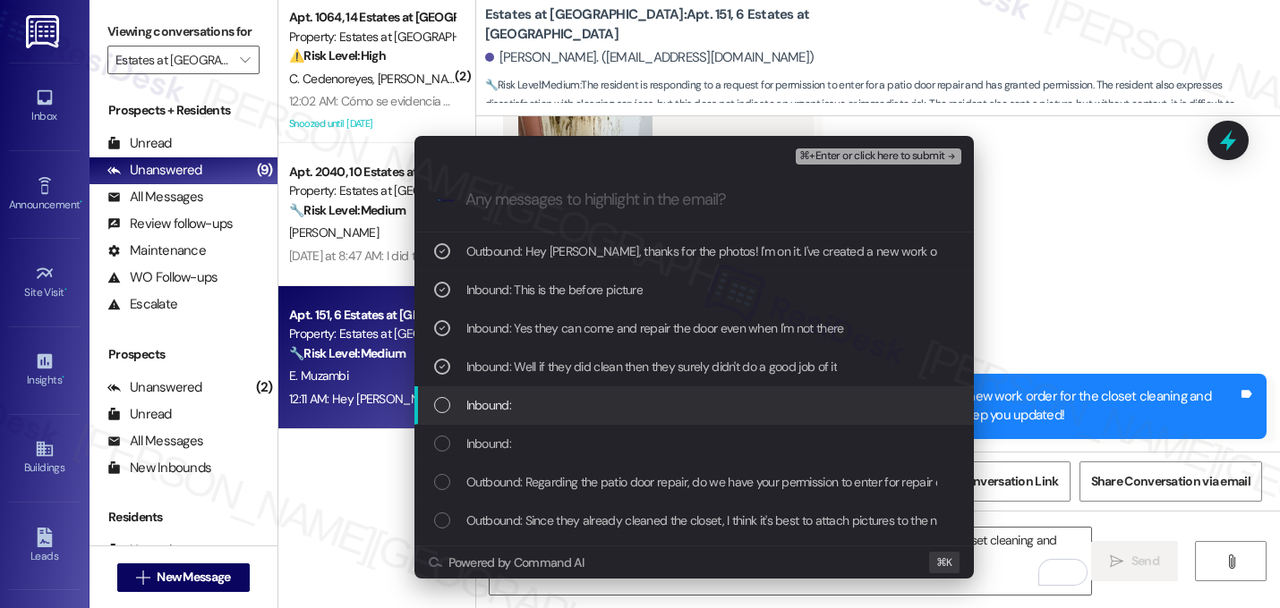
click at [591, 413] on div "Inbound:" at bounding box center [695, 405] width 523 height 20
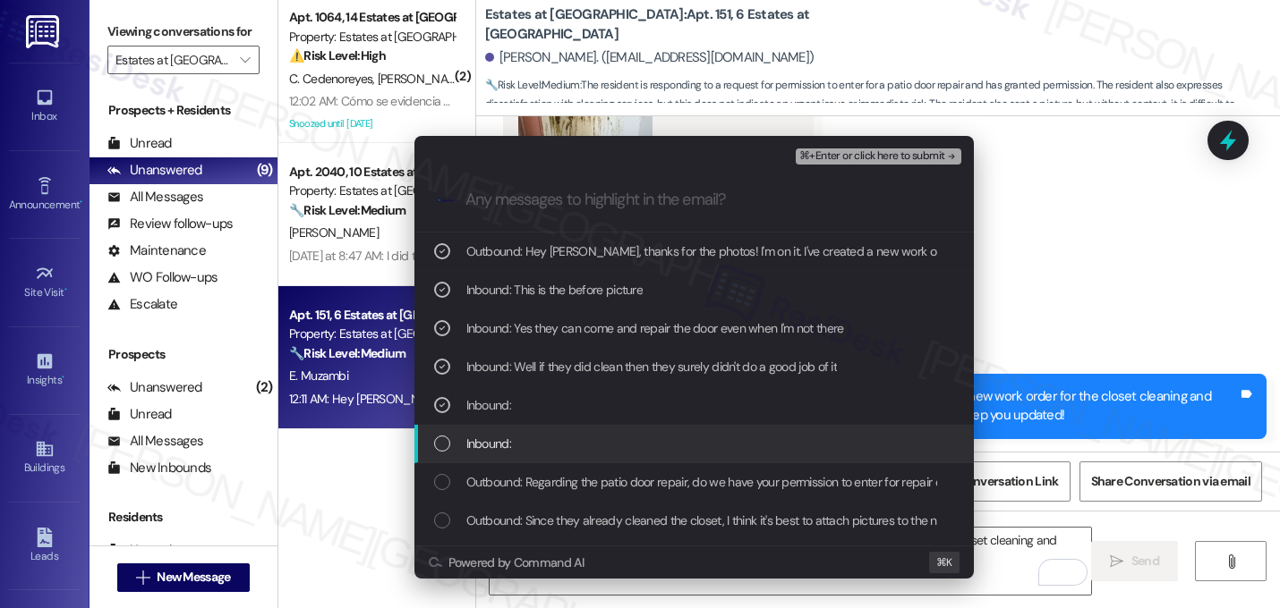
click at [591, 441] on div "Inbound:" at bounding box center [695, 444] width 523 height 20
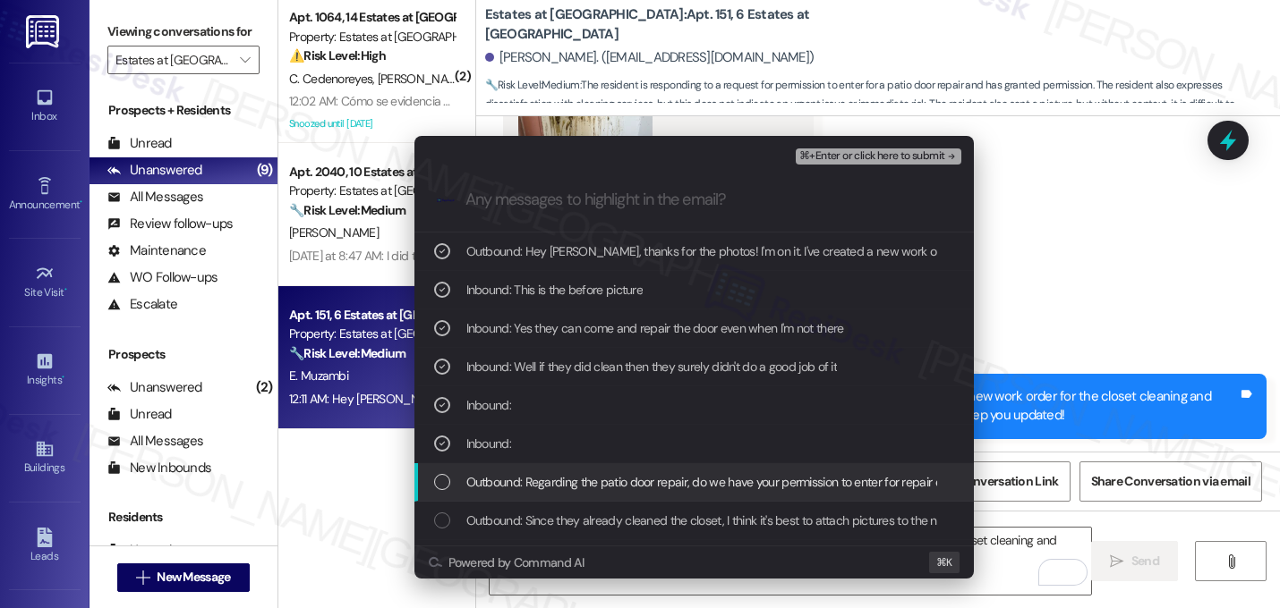
click at [591, 478] on span "Outbound: Regarding the patio door repair, do we have your permission to enter …" at bounding box center [764, 482] width 597 height 20
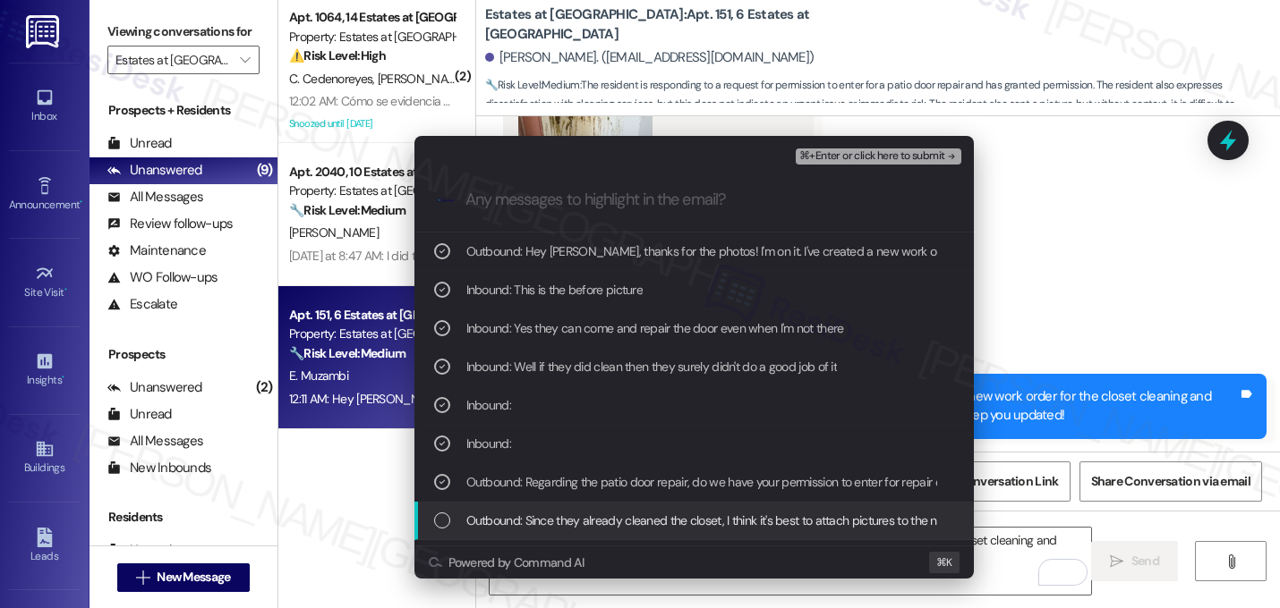
click at [591, 524] on span "Outbound: Since they already cleaned the closet, I think it's best to attach pi…" at bounding box center [855, 521] width 778 height 20
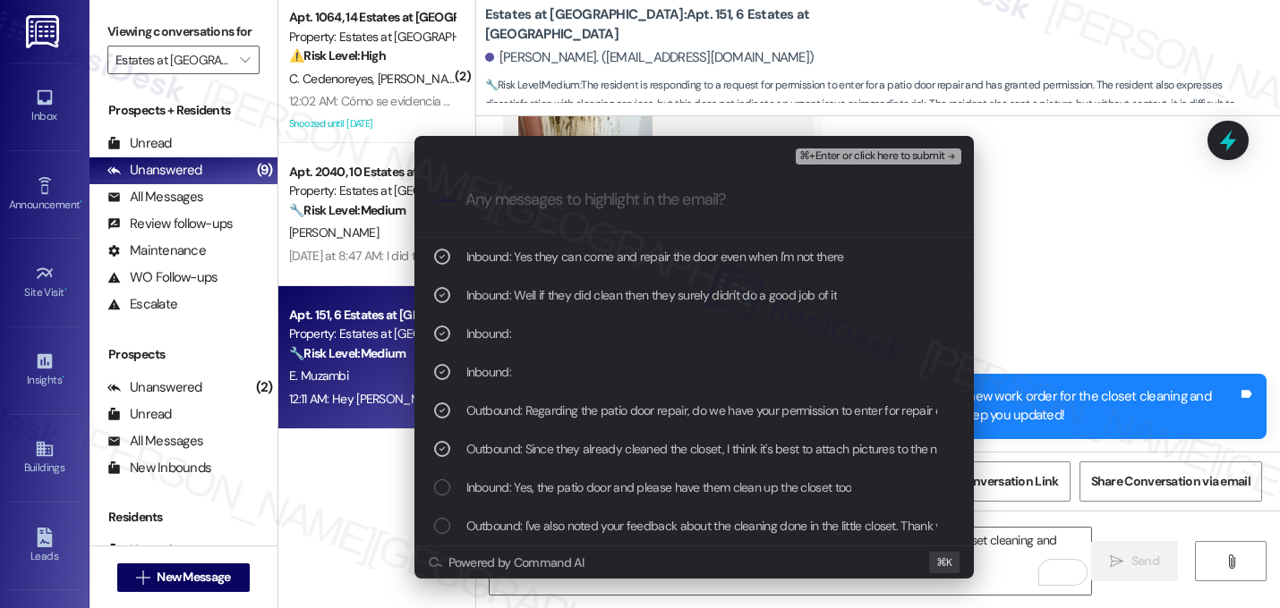
scroll to position [110, 0]
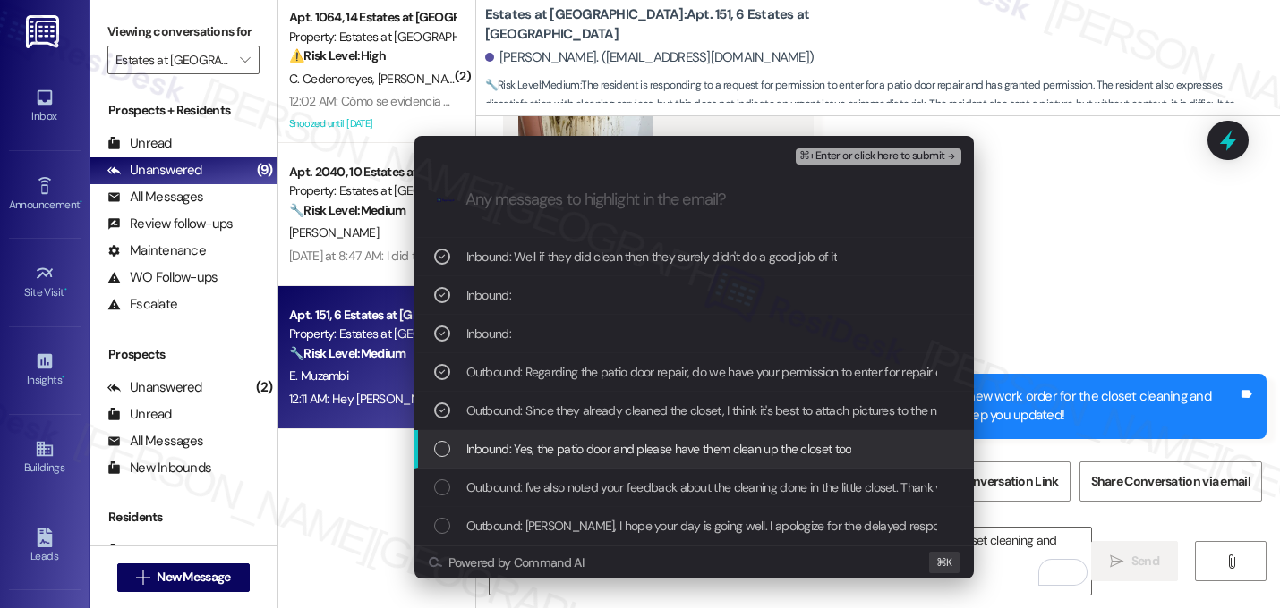
click at [568, 451] on span "Inbound: Yes, the patio door and please have them clean up the closet too" at bounding box center [659, 449] width 386 height 20
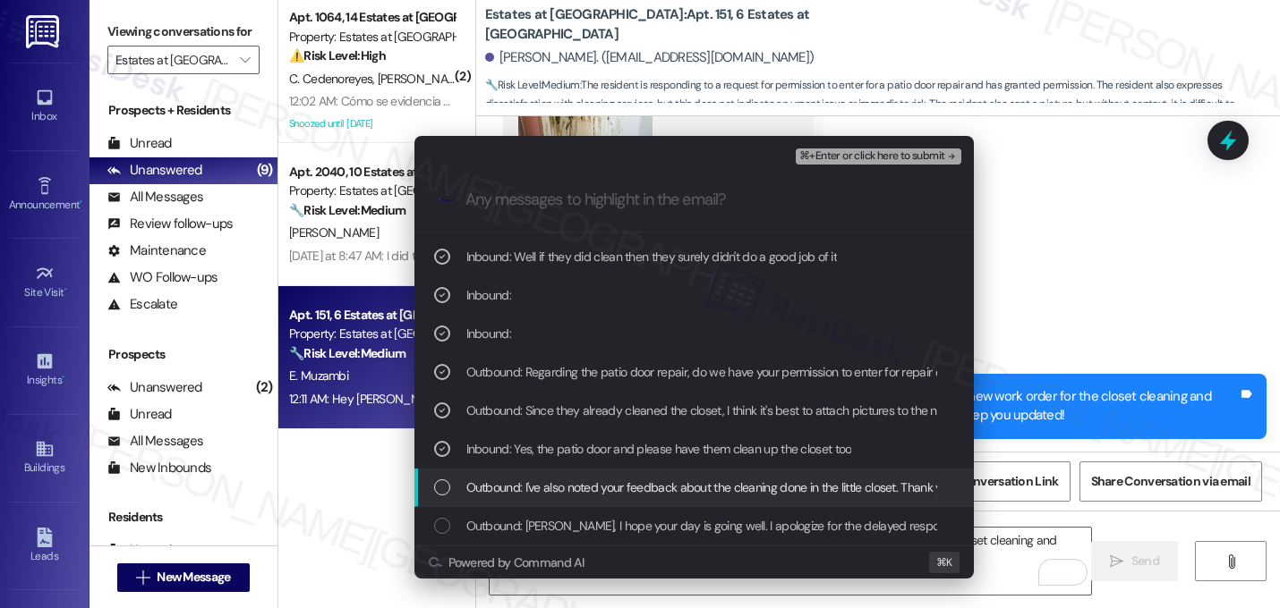
click at [568, 487] on span "Outbound: I've also noted your feedback about the cleaning done in the little c…" at bounding box center [840, 488] width 748 height 20
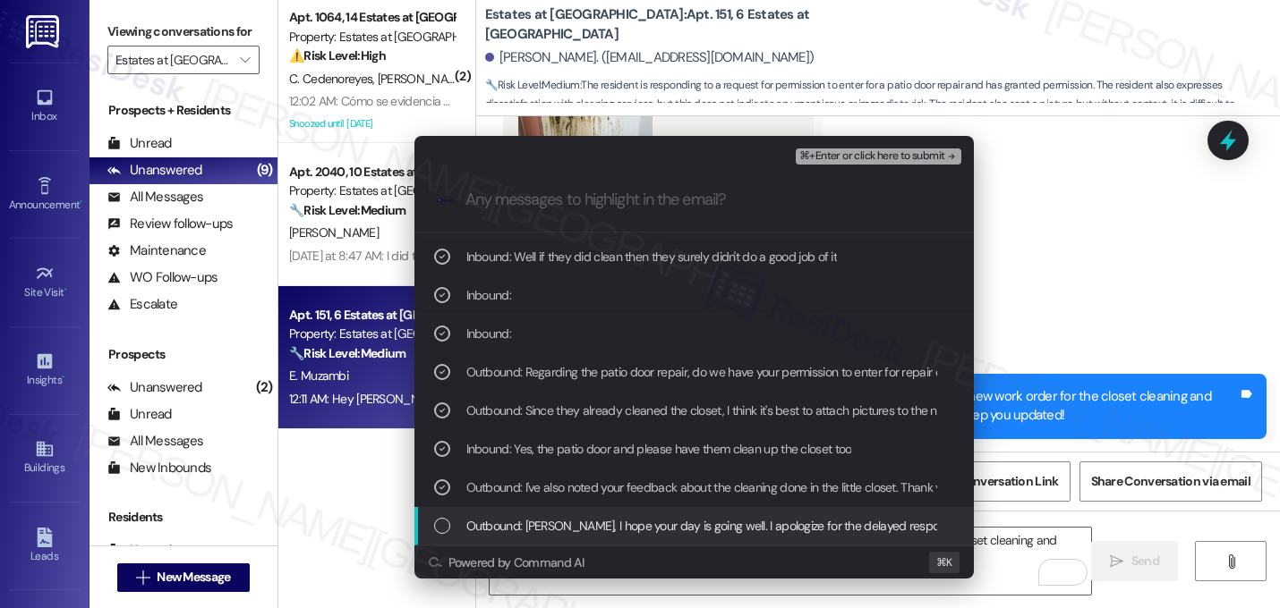
click at [568, 515] on div "Outbound: Hi Evans, I hope your day is going well. I apologize for the delayed …" at bounding box center [693, 526] width 559 height 38
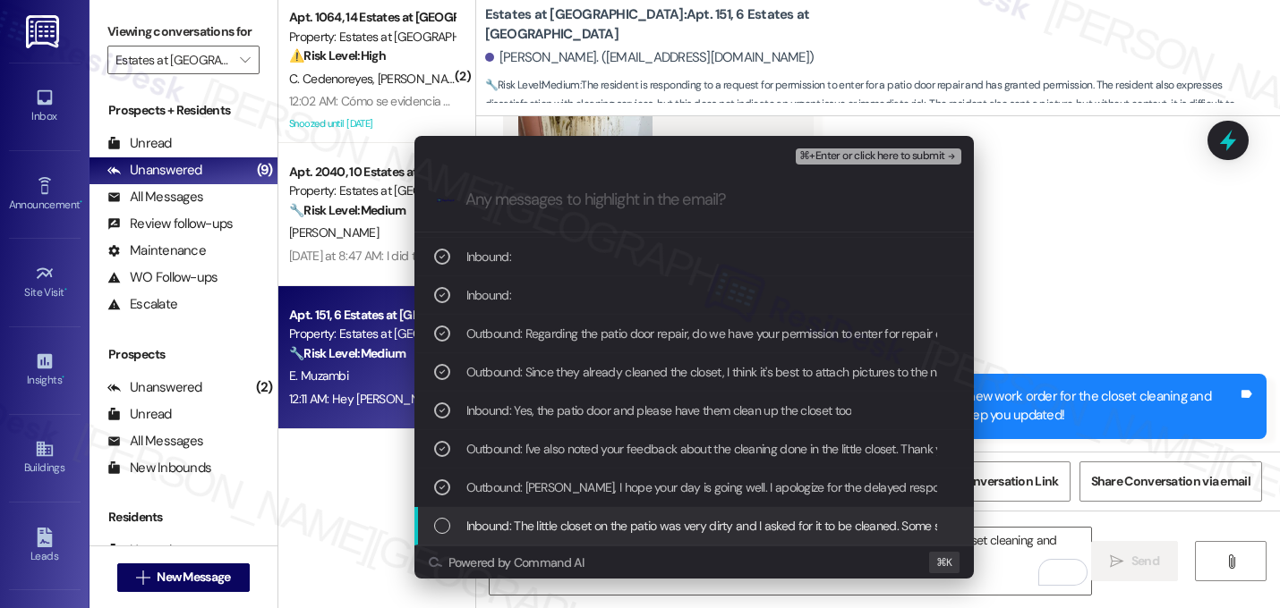
scroll to position [187, 0]
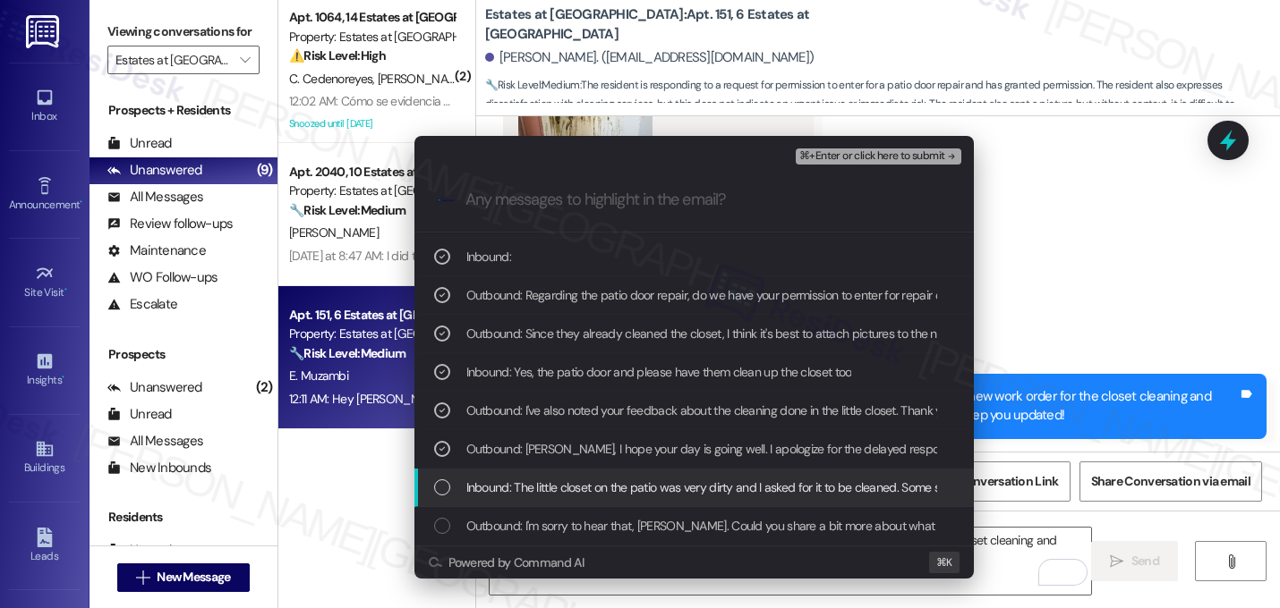
click at [553, 489] on span "Inbound: The little closet on the patio was very dirty and I asked for it to be…" at bounding box center [1113, 488] width 1294 height 20
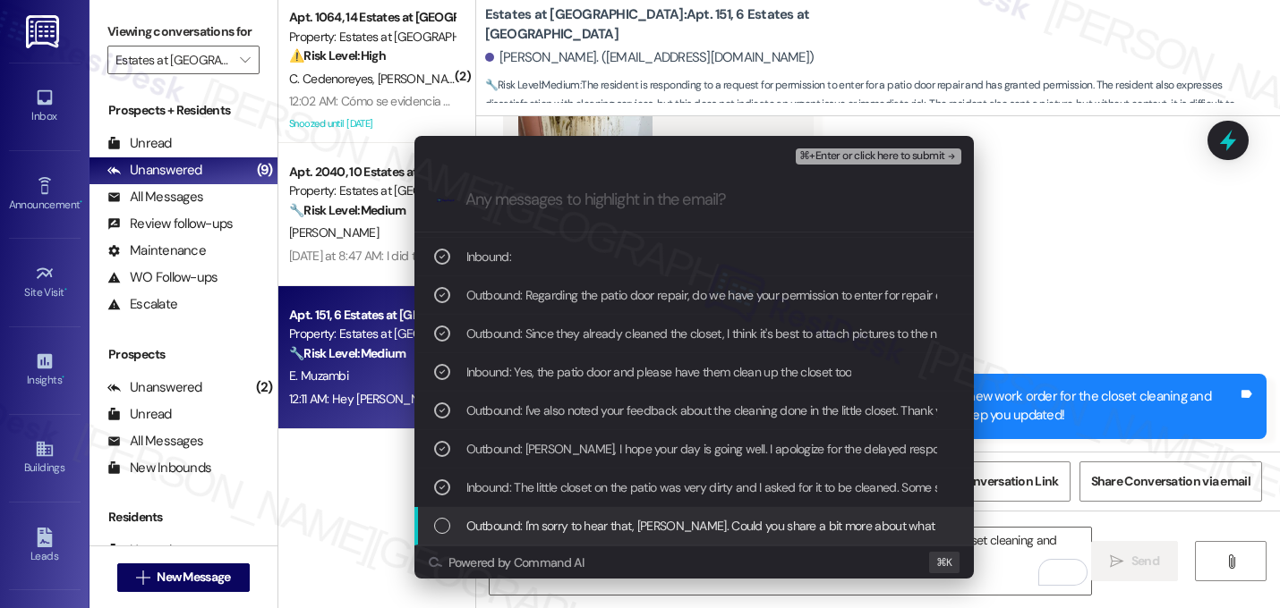
click at [552, 521] on span "Outbound: I'm sorry to hear that, Evans. Could you share a bit more about what …" at bounding box center [991, 526] width 1050 height 20
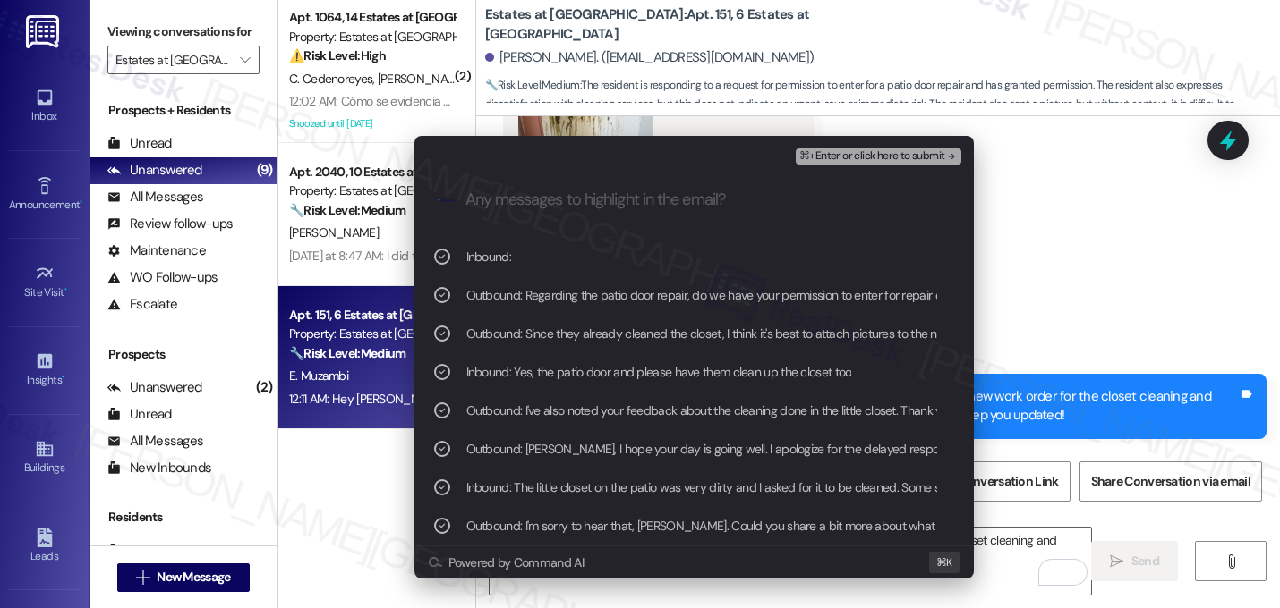
scroll to position [264, 0]
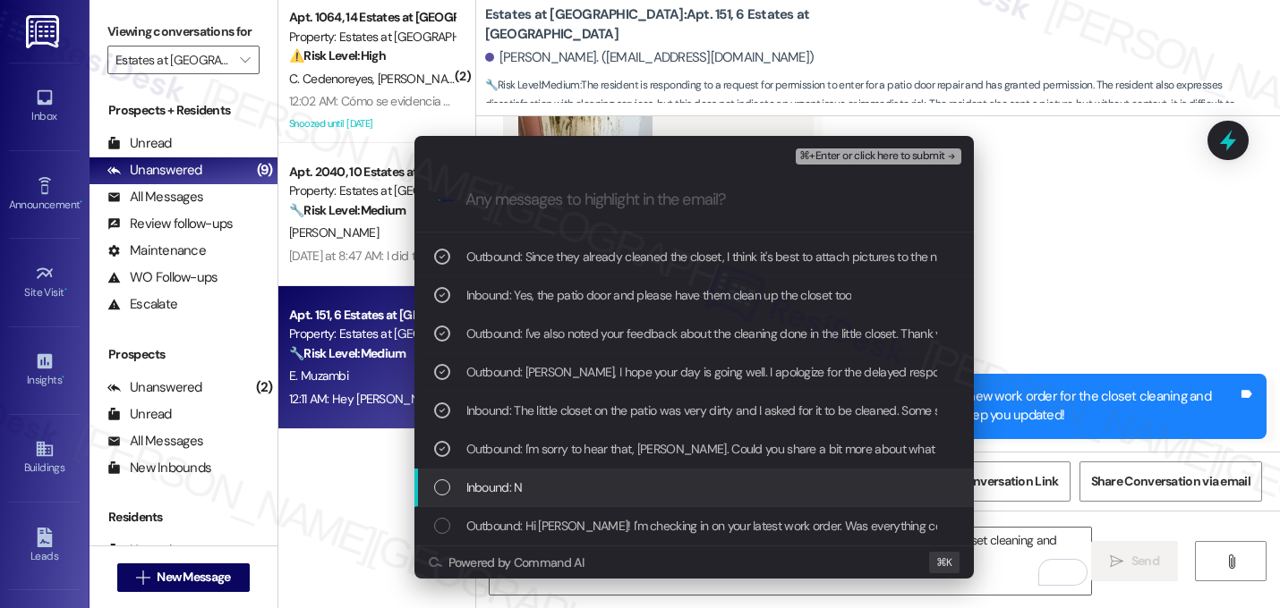
click at [531, 484] on div "Inbound: N" at bounding box center [695, 488] width 523 height 20
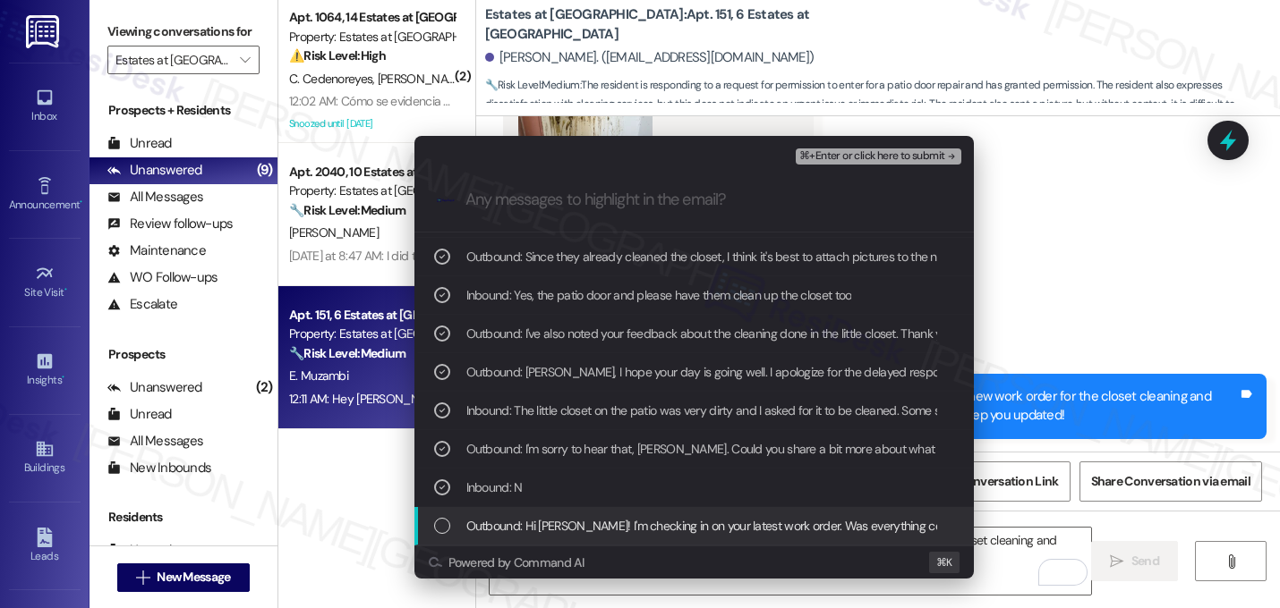
click at [522, 535] on span "Outbound: Hi Evans! I'm checking in on your latest work order. Was everything c…" at bounding box center [869, 526] width 806 height 20
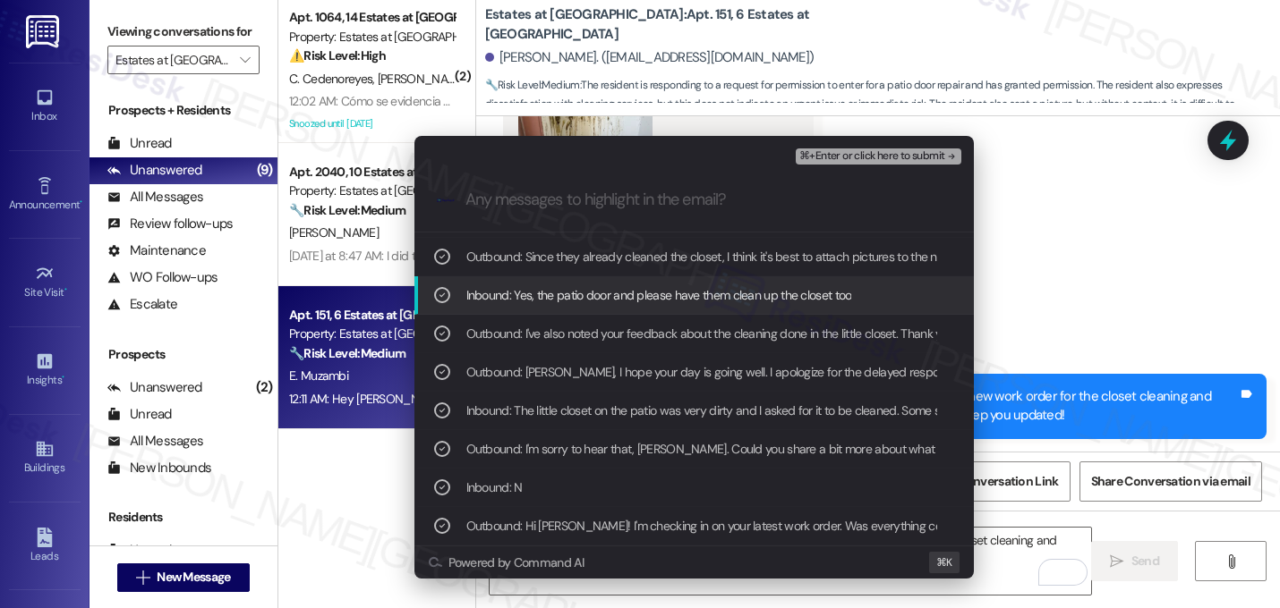
click at [907, 152] on span "⌘+Enter or click here to submit" at bounding box center [871, 156] width 145 height 13
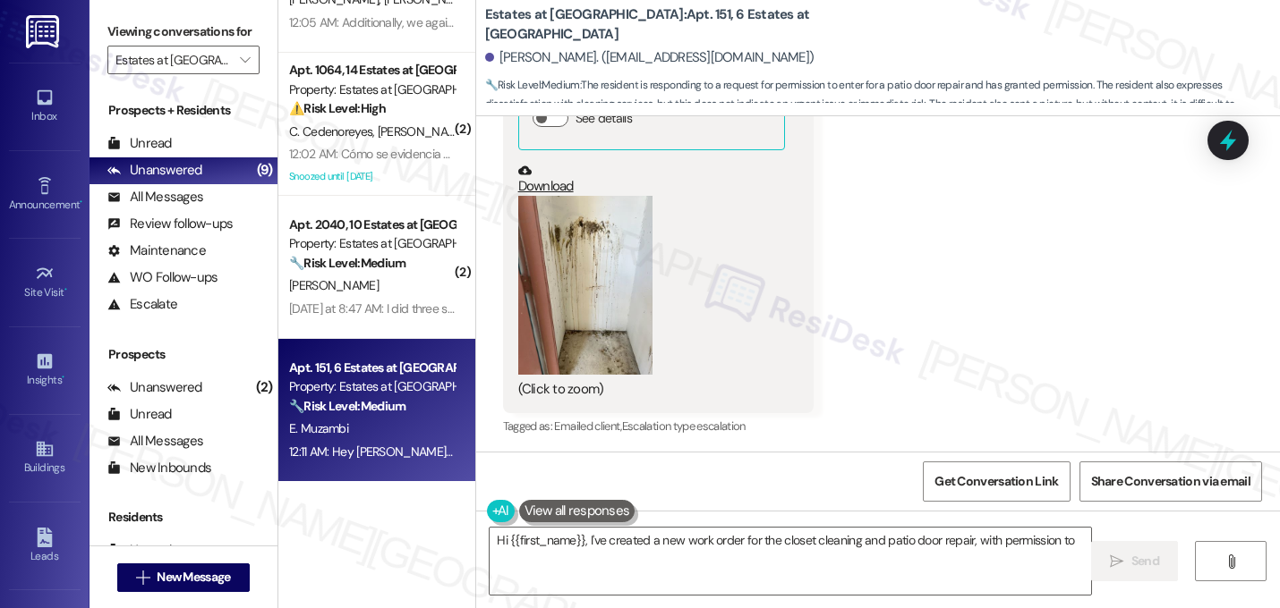
scroll to position [234, 0]
type textarea "Hi {{first_name}}, I've created a new work order for the closet cleaning and pa…"
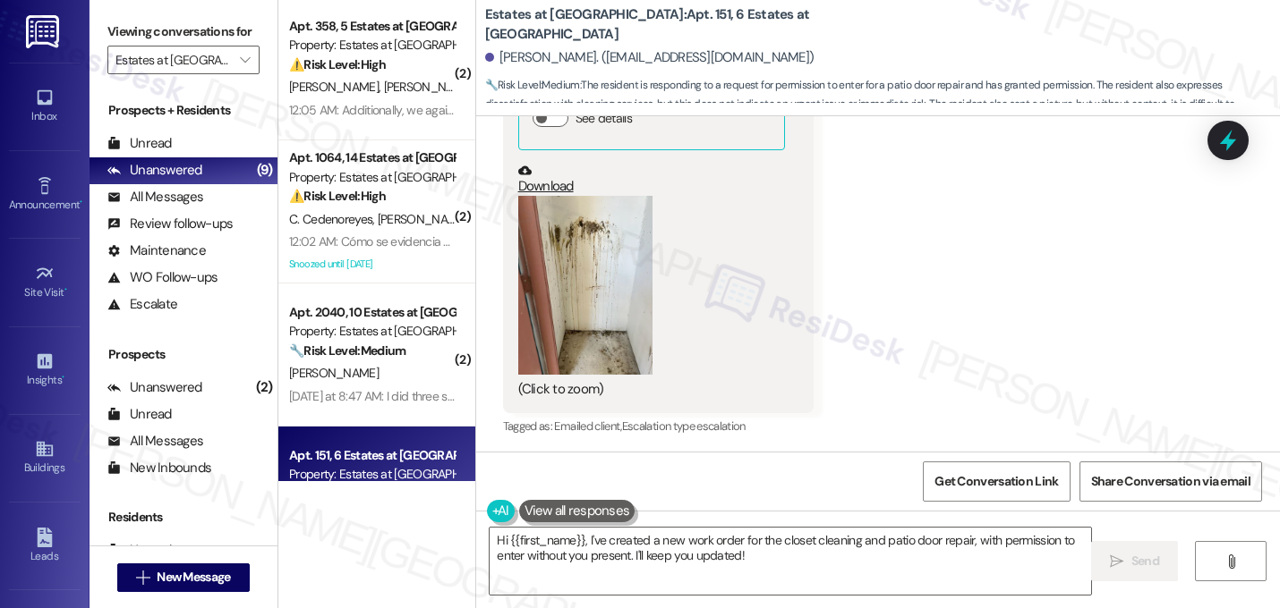
scroll to position [144, 0]
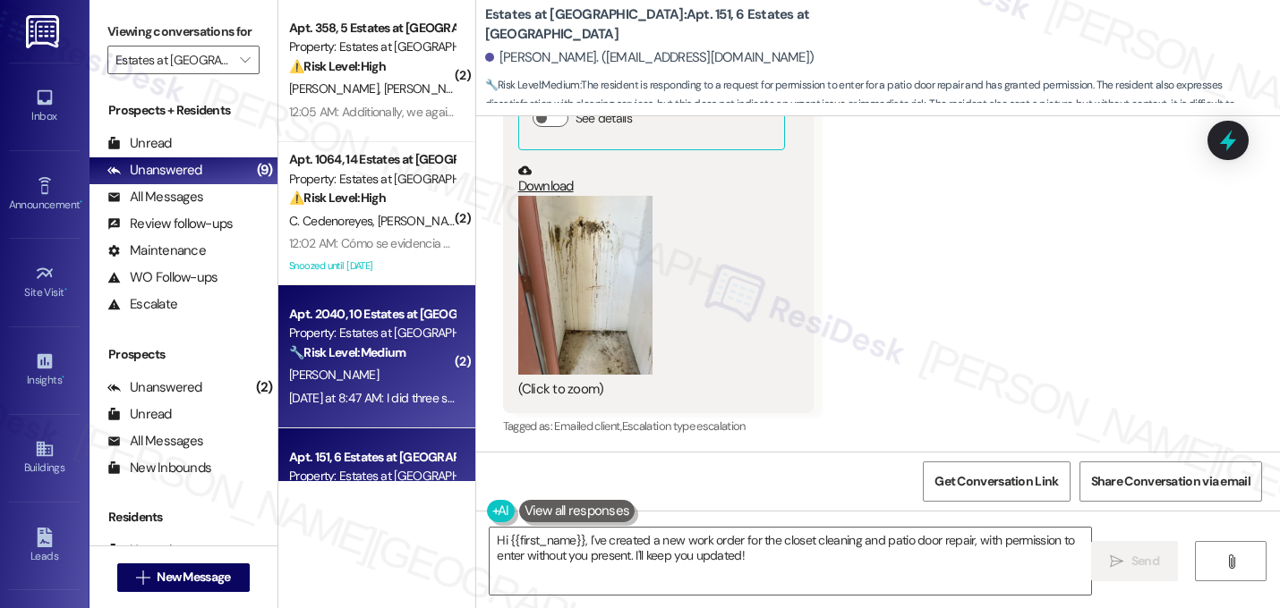
click at [382, 353] on strong "🔧 Risk Level: Medium" at bounding box center [347, 352] width 116 height 16
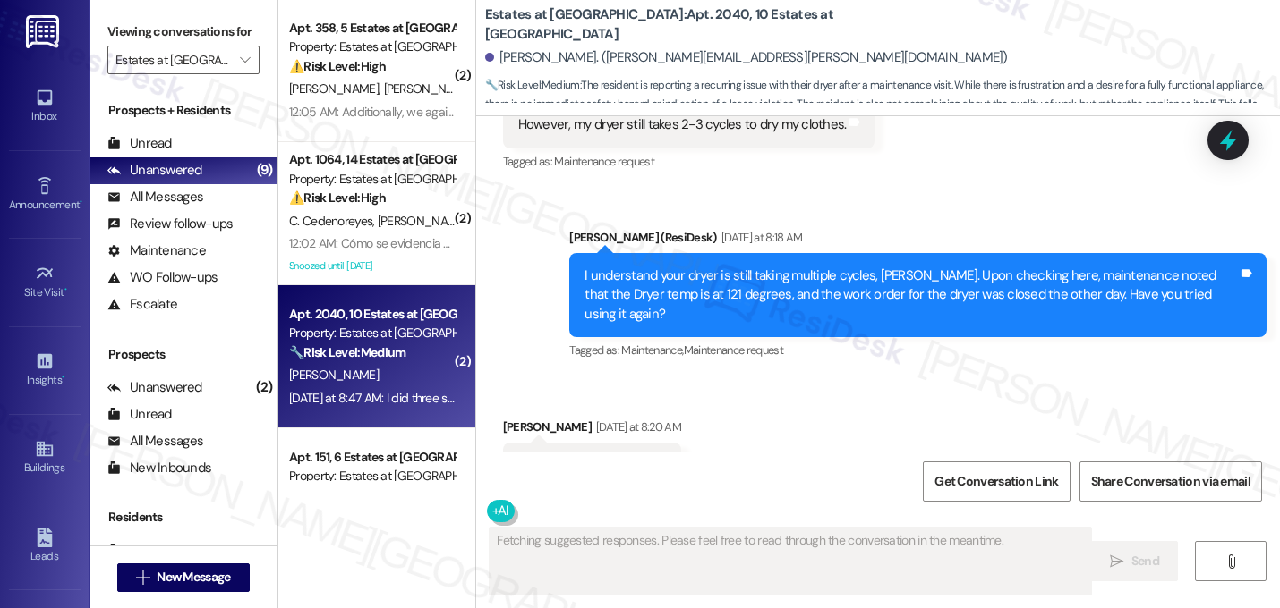
scroll to position [2394, 0]
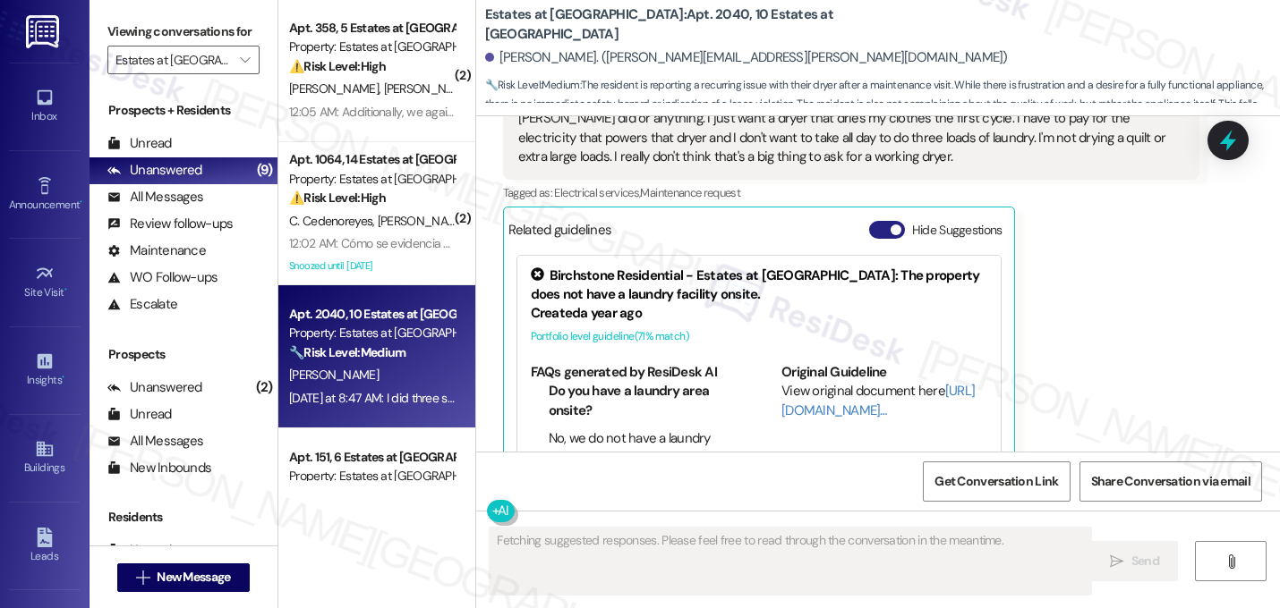
click at [890, 225] on span "button" at bounding box center [895, 230] width 11 height 11
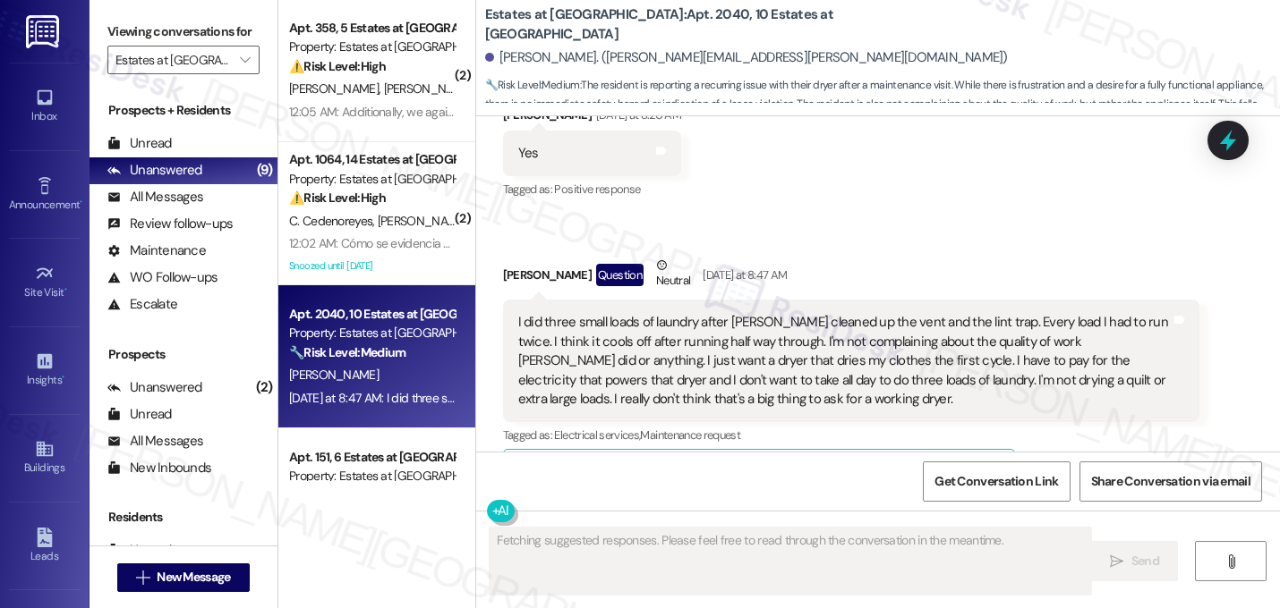
click at [871, 242] on div "Received via SMS Candace Platis Question Neutral Yesterday at 8:47 AM I did thr…" at bounding box center [851, 375] width 724 height 266
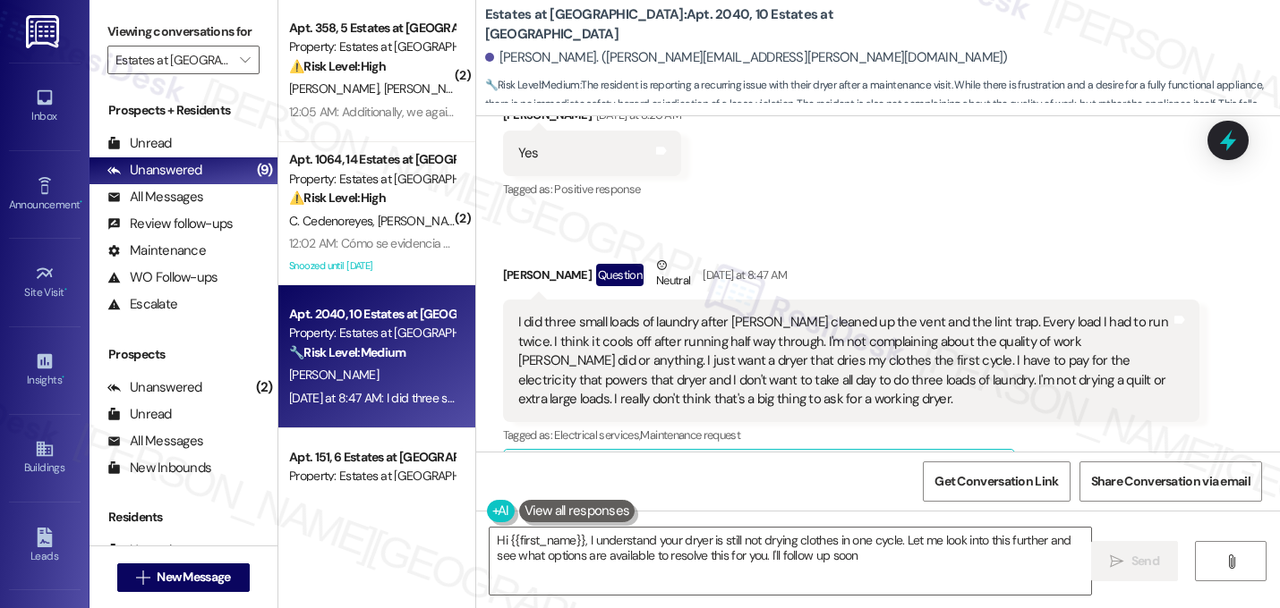
type textarea "Hi {{first_name}}, I understand your dryer is still not drying clothes in one c…"
click at [871, 242] on div "Received via SMS Candace Platis Question Neutral Yesterday at 8:47 AM I did thr…" at bounding box center [851, 375] width 724 height 266
click at [910, 256] on div "Candace Platis Question Neutral Yesterday at 8:47 AM" at bounding box center [851, 278] width 697 height 44
click at [820, 316] on div "I did three small loads of laundry after Mario cleaned up the vent and the lint…" at bounding box center [844, 361] width 653 height 96
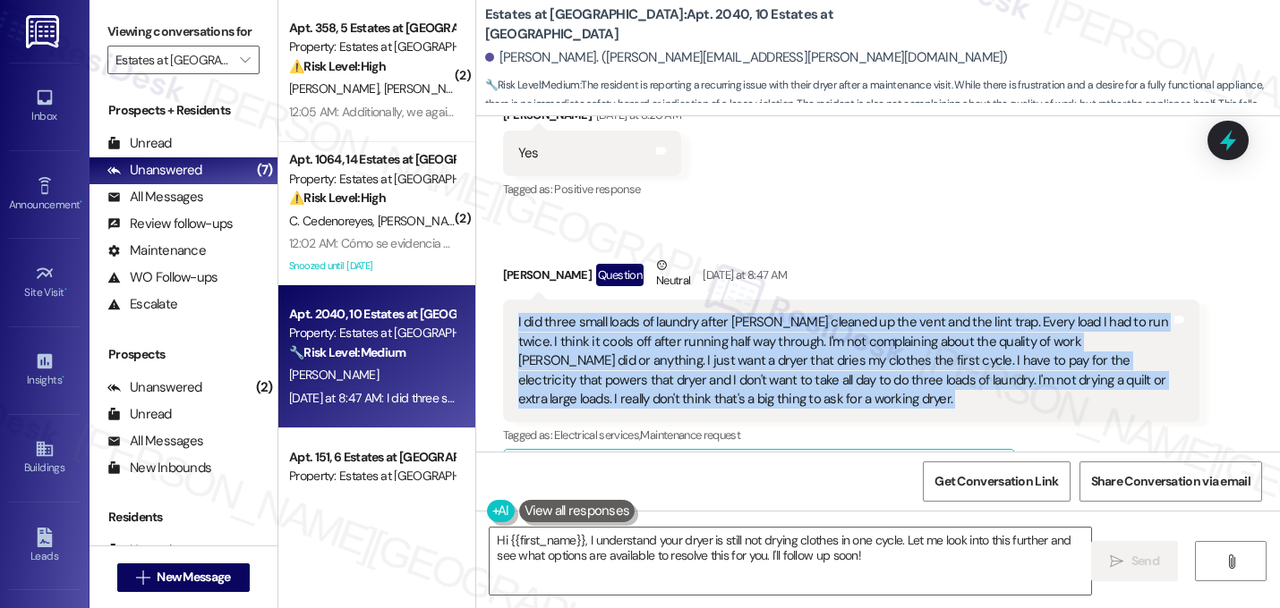
click at [820, 316] on div "I did three small loads of laundry after Mario cleaned up the vent and the lint…" at bounding box center [844, 361] width 653 height 96
copy div "I did three small loads of laundry after Mario cleaned up the vent and the lint…"
click at [525, 564] on textarea "Hi {{first_name}}, I understand your dryer is still not drying clothes in one c…" at bounding box center [789, 561] width 601 height 67
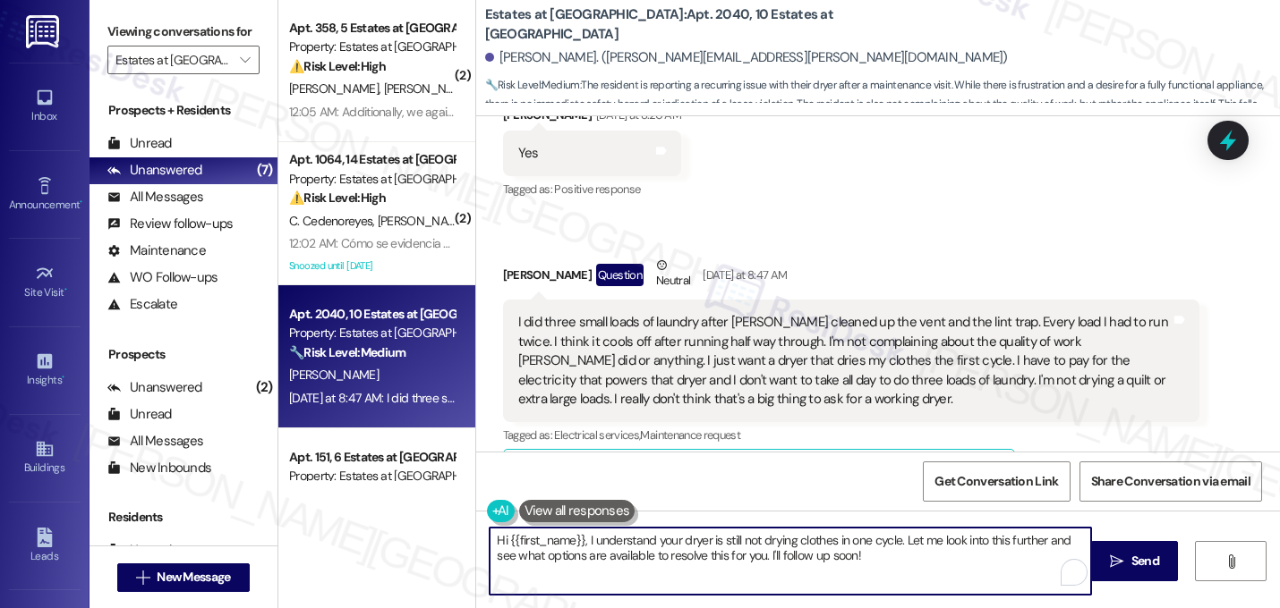
click at [525, 564] on textarea "Hi {{first_name}}, I understand your dryer is still not drying clothes in one c…" at bounding box center [789, 561] width 601 height 67
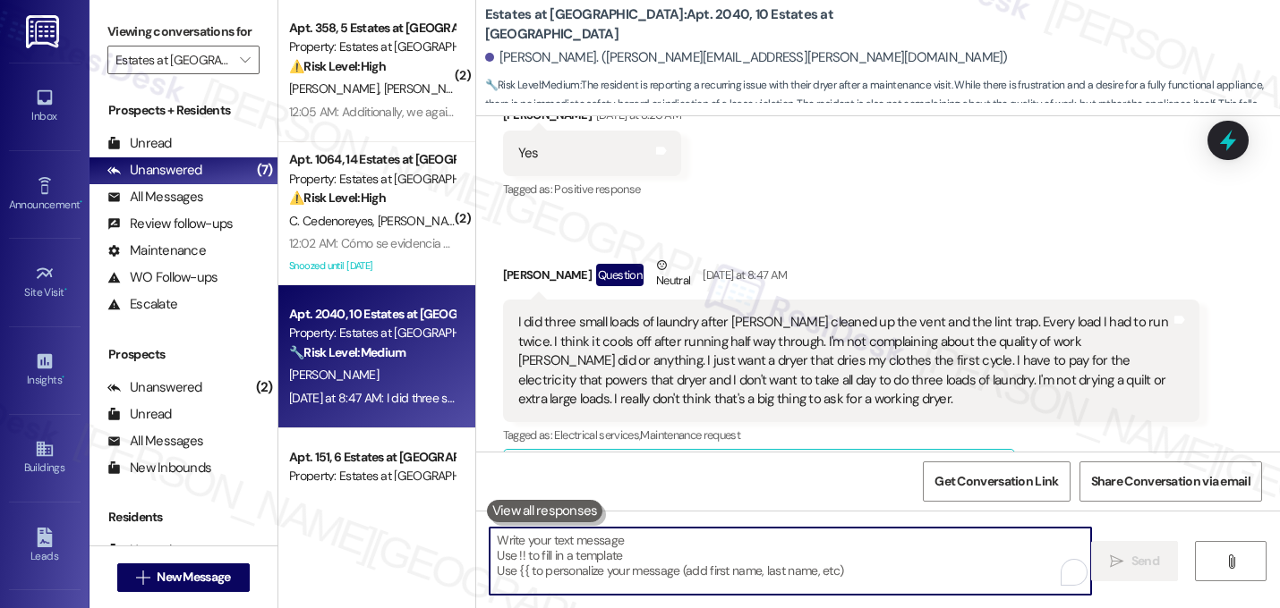
paste textarea "Thanks for explaining this—I completely understand wanting your dryer to work p…"
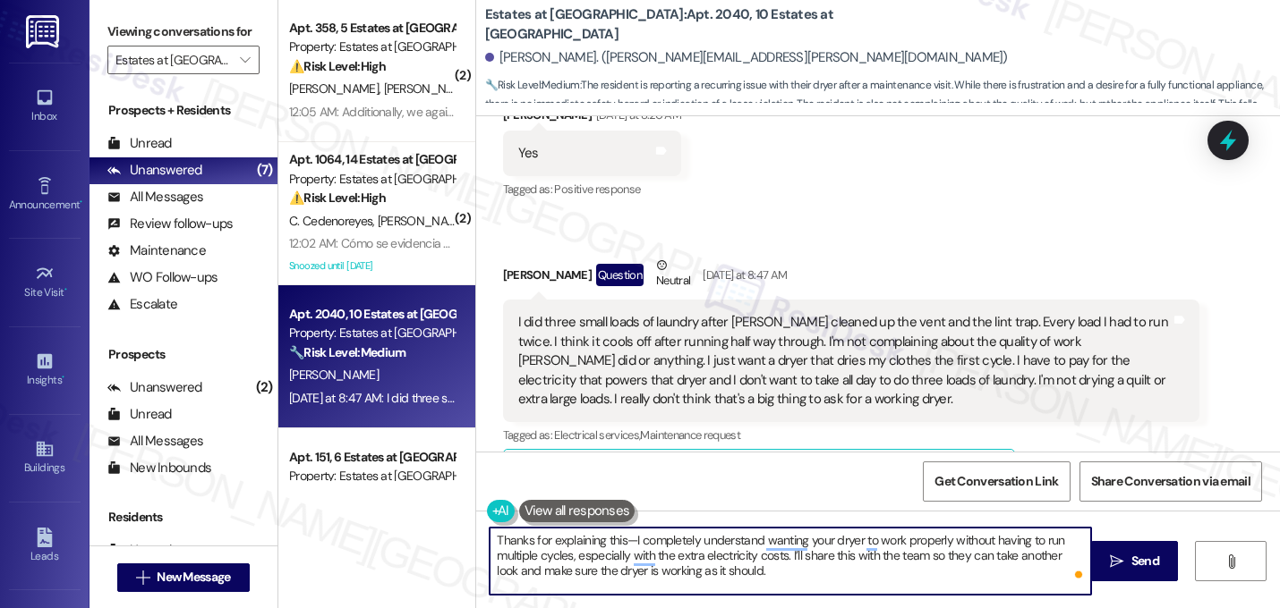
click at [625, 541] on textarea "Thanks for explaining this—I completely understand wanting your dryer to work p…" at bounding box center [789, 561] width 601 height 67
type textarea "Thanks for explaining this, Candace. I completely understand wanting your dryer…"
click at [770, 580] on textarea "Thanks for explaining this, Candace. I completely understand wanting your dryer…" at bounding box center [789, 561] width 601 height 67
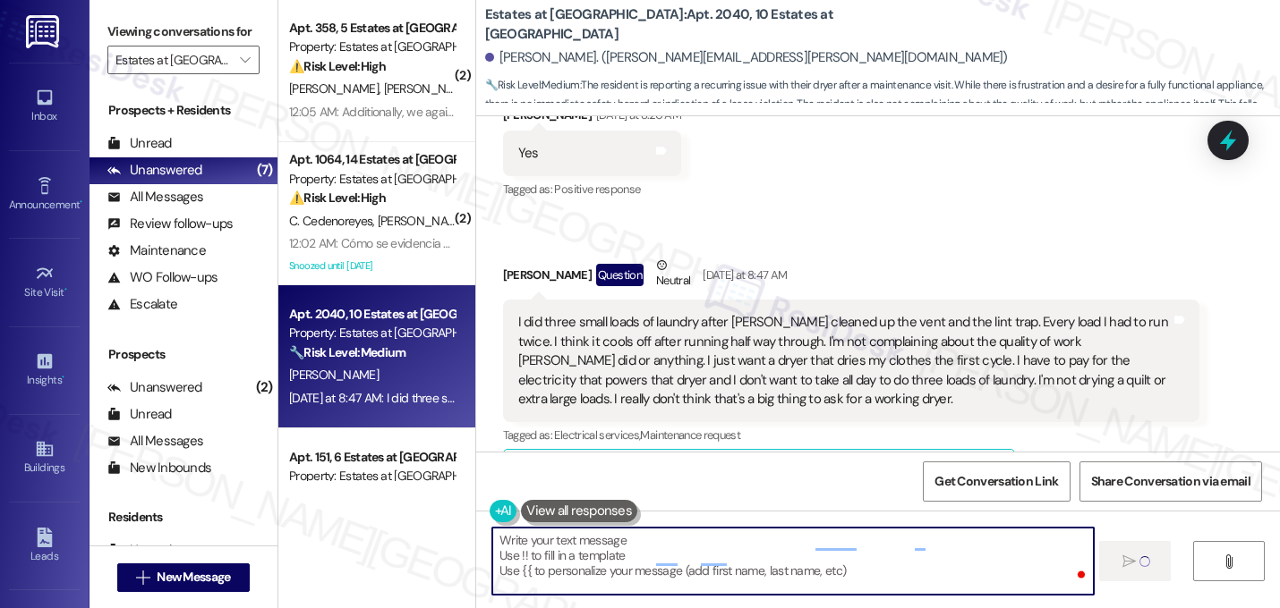
scroll to position [2151, 0]
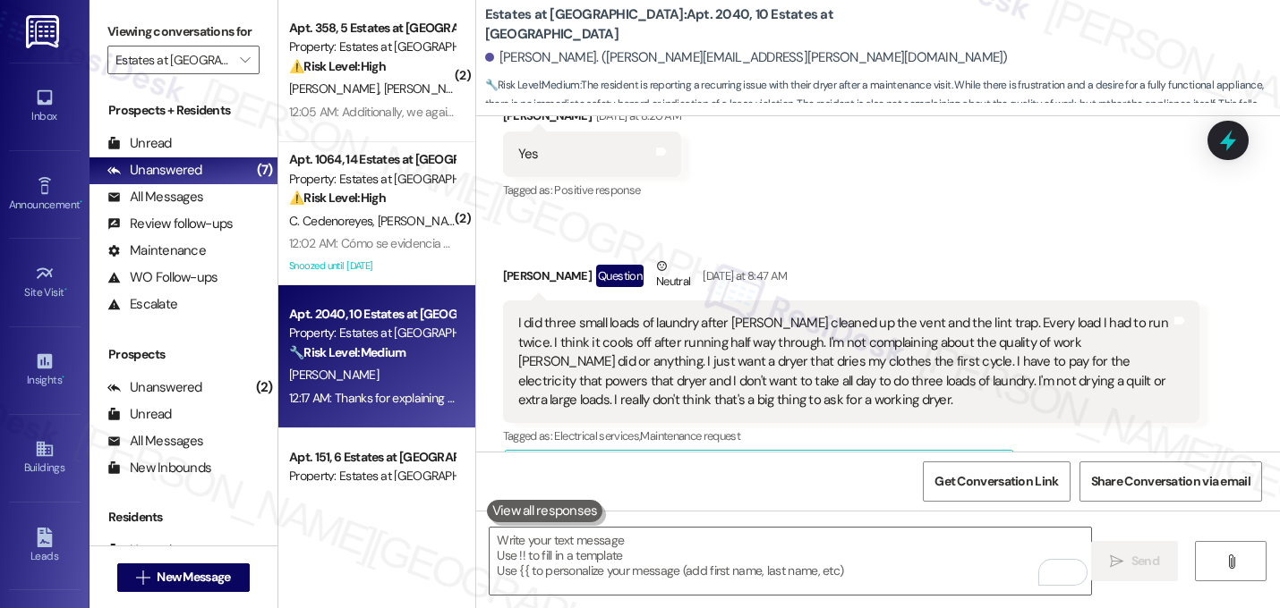
click at [1108, 404] on div "Candace Platis Question Neutral Yesterday at 8:47 AM I did three small loads of…" at bounding box center [851, 376] width 697 height 239
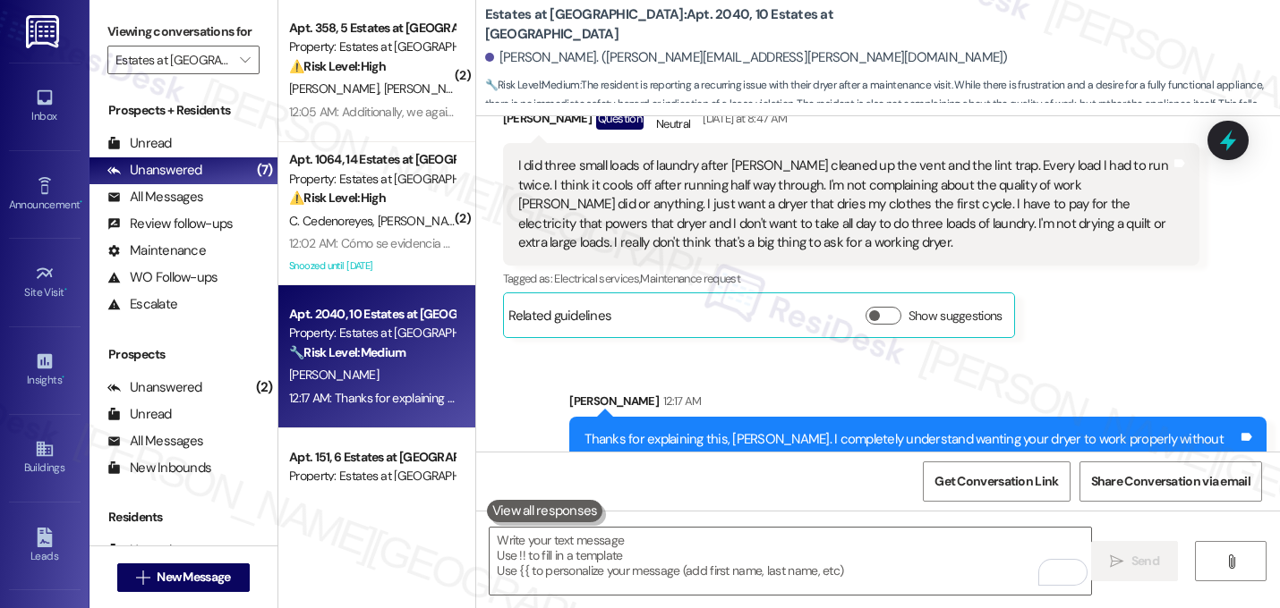
scroll to position [2315, 0]
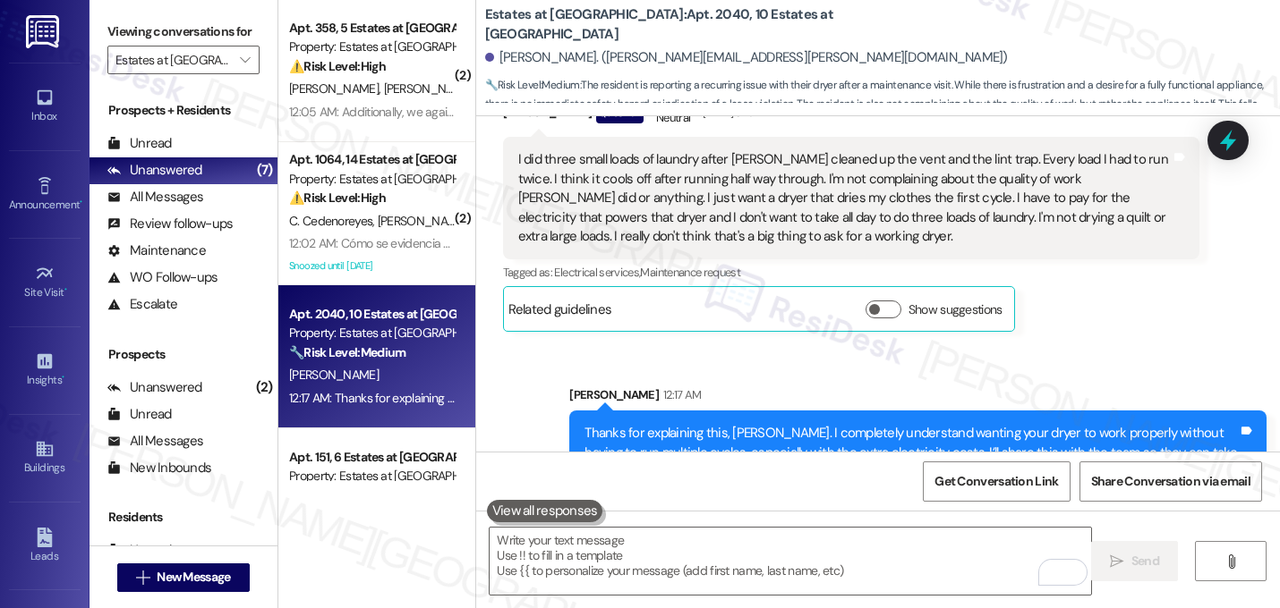
click at [1138, 372] on div "Sent via SMS Sarah 12:17 AM Thanks for explaining this, Candace. I completely u…" at bounding box center [918, 440] width 724 height 136
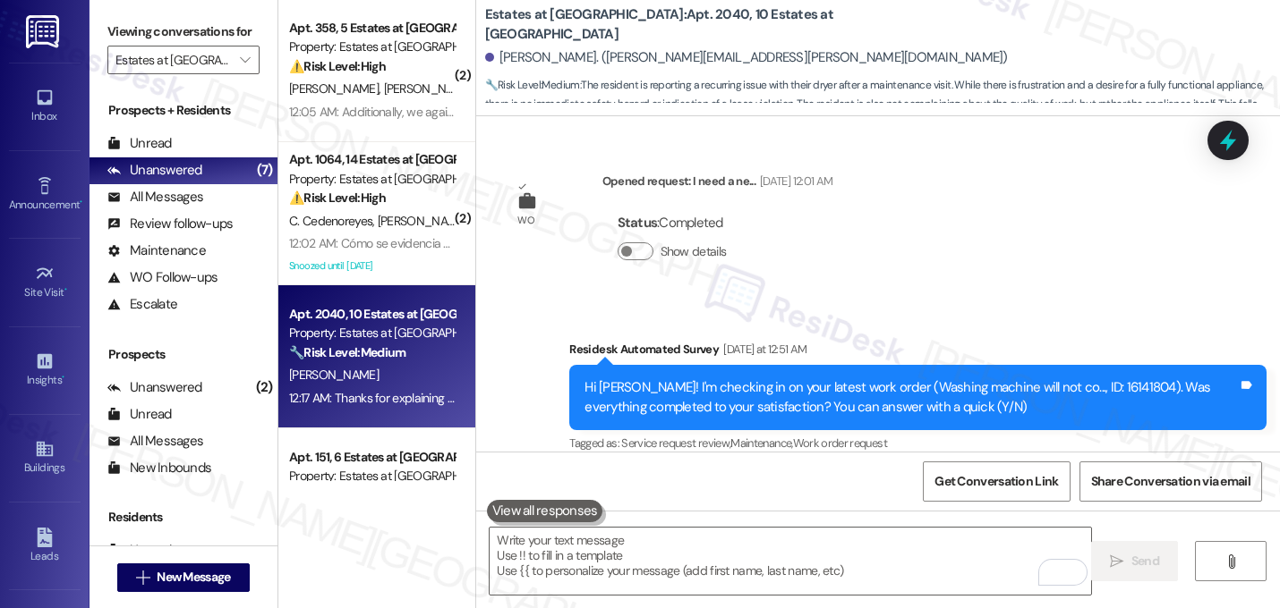
scroll to position [1277, 0]
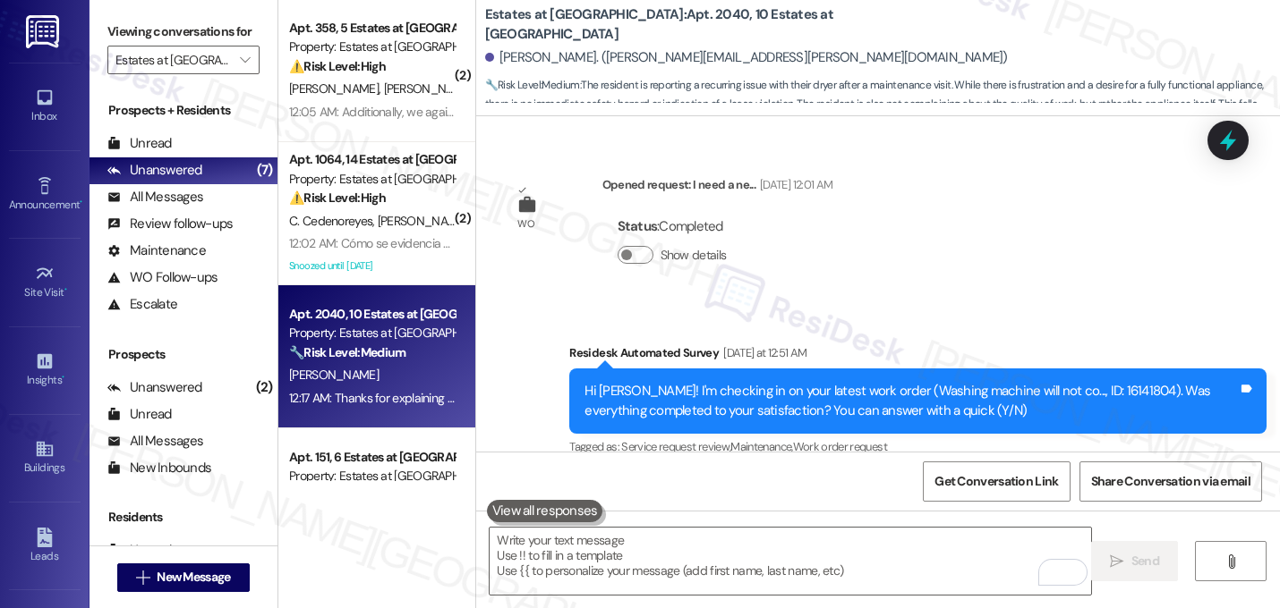
click at [1085, 382] on div "Hi Candace! I'm checking in on your latest work order (Washing machine will not…" at bounding box center [910, 401] width 653 height 38
copy div "16141804"
click at [1075, 344] on div "Residesk Automated Survey Yesterday at 12:51 AM" at bounding box center [917, 356] width 697 height 25
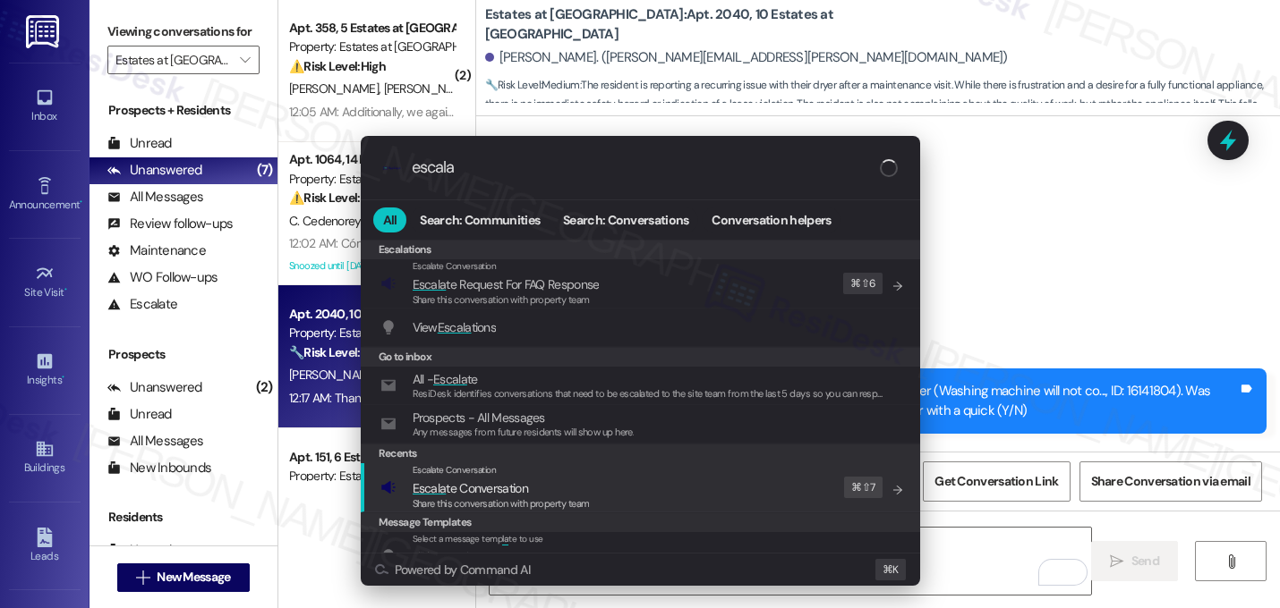
type input "escala"
click at [709, 505] on div "Escalate Conversation Escala te Conversation Share this conversation with prope…" at bounding box center [641, 487] width 523 height 48
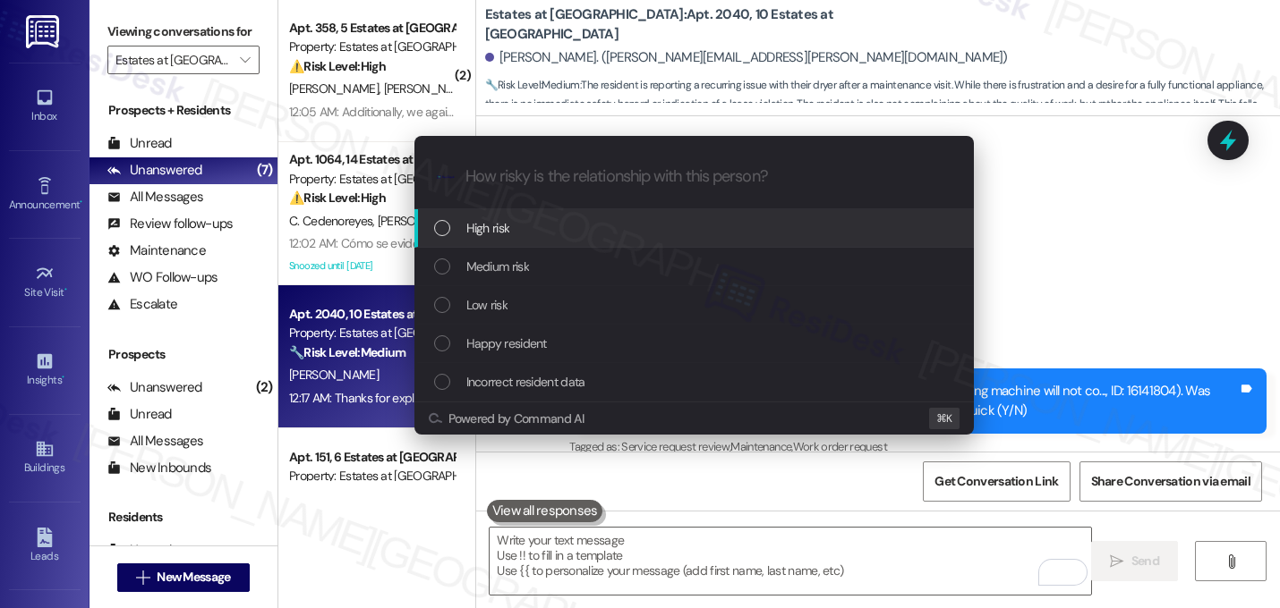
click at [661, 269] on div "Medium risk" at bounding box center [695, 267] width 523 height 20
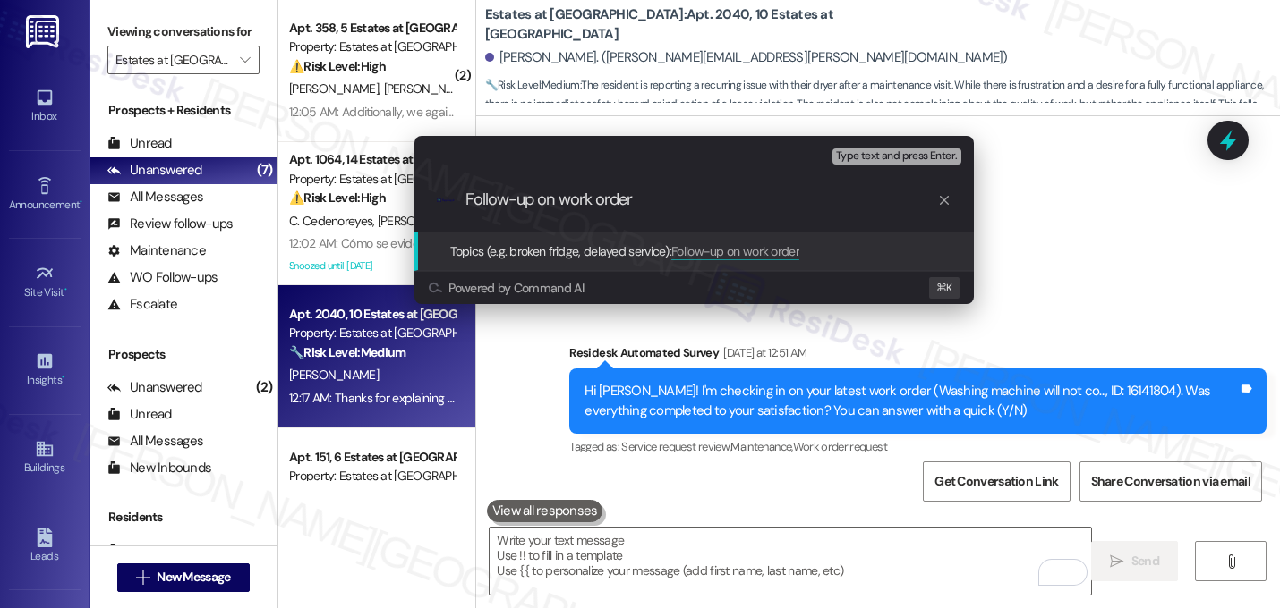
paste input "16141804"
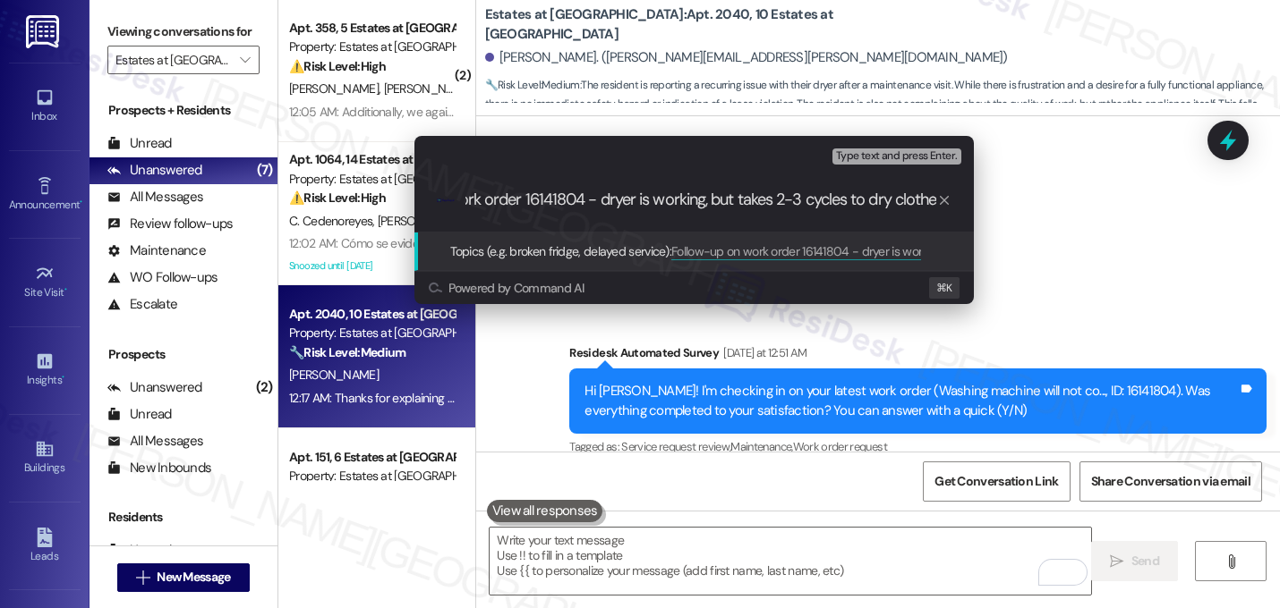
type input "Follow-up on work order 16141804 - dryer is working, but takes 2-3 cycles to dr…"
click at [670, 199] on input "Follow-up on work order 16141804 - dryer is working, but takes 2-3 cycles to dr…" at bounding box center [701, 200] width 472 height 19
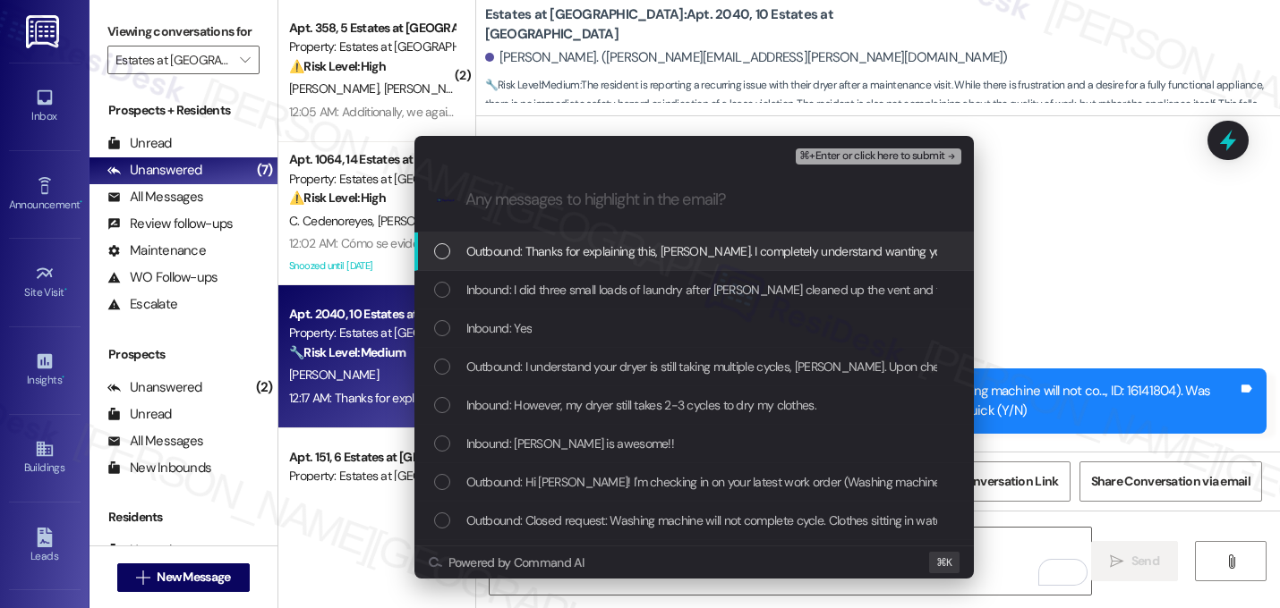
scroll to position [0, 0]
click at [637, 249] on span "Outbound: Thanks for explaining this, Candace. I completely understand wanting …" at bounding box center [1243, 252] width 1555 height 20
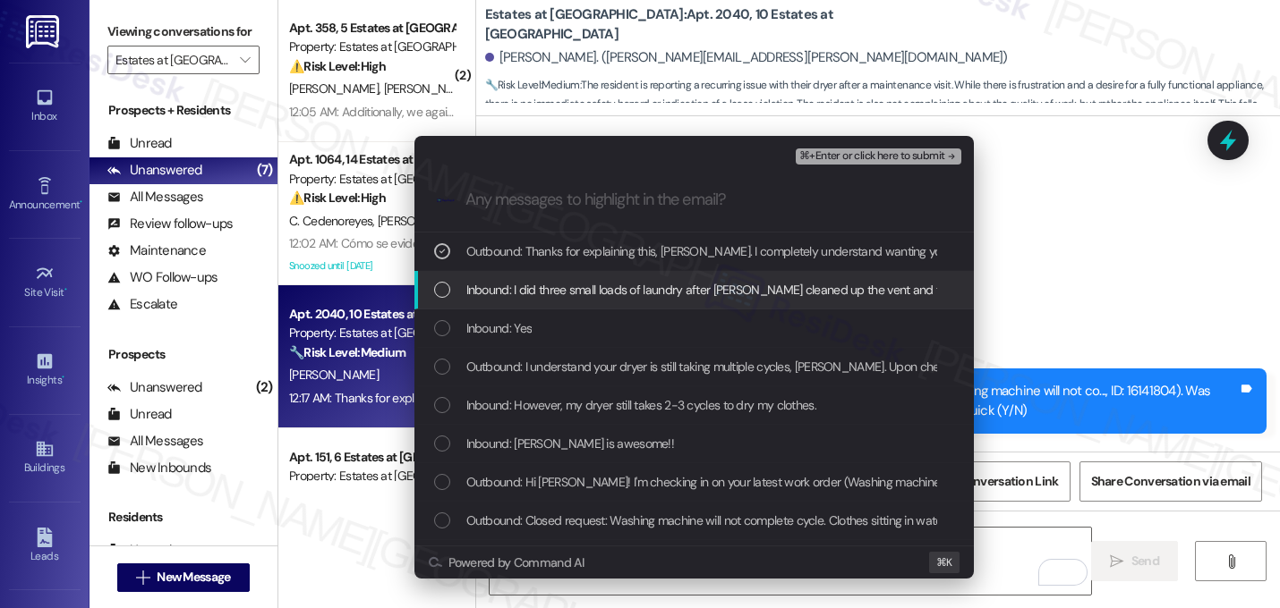
click at [636, 278] on div "Inbound: I did three small loads of laundry after Mario cleaned up the vent and…" at bounding box center [693, 290] width 559 height 38
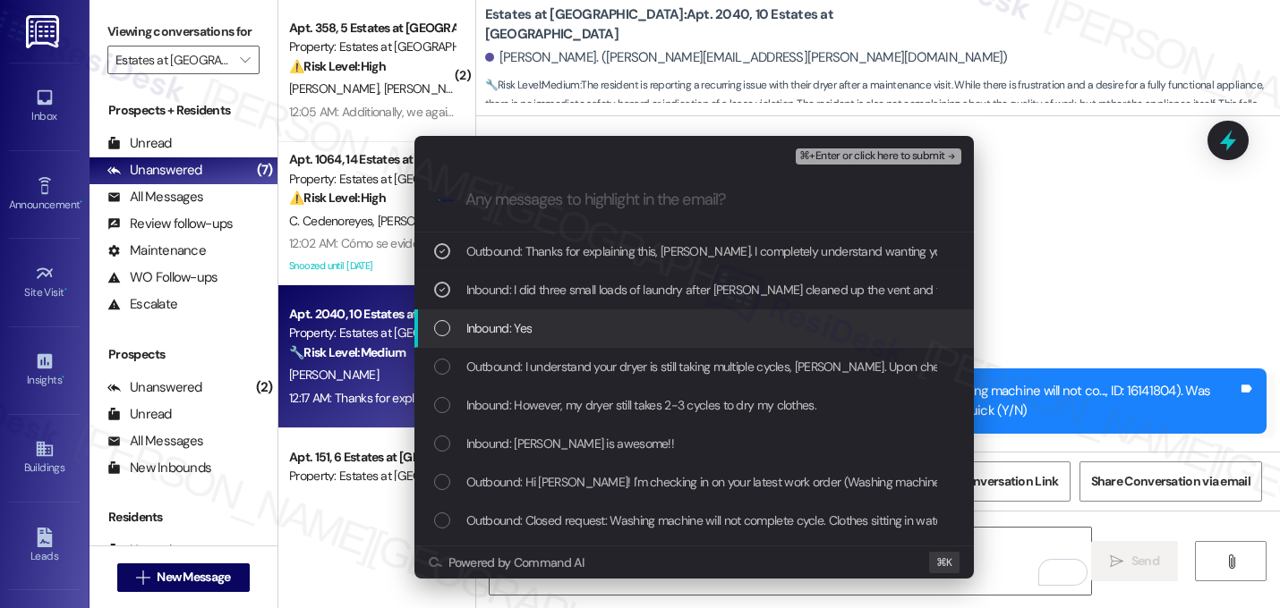
click at [628, 316] on div "Inbound: Yes" at bounding box center [693, 329] width 559 height 38
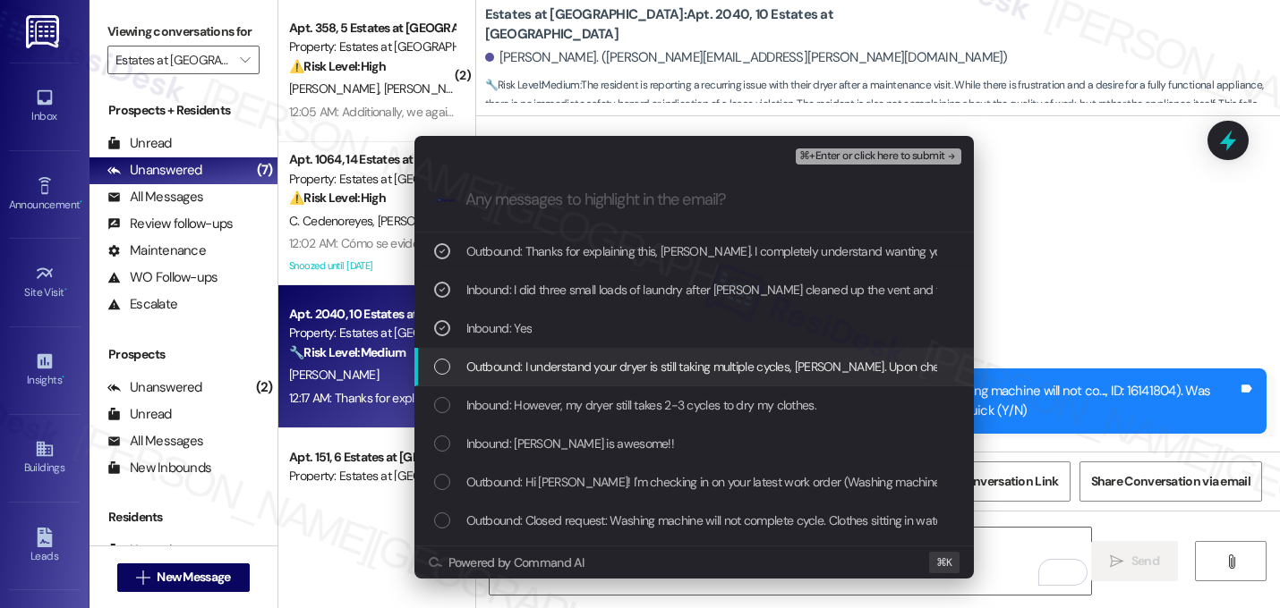
click at [634, 361] on span "Outbound: I understand your dryer is still taking multiple cycles, Candace. Upo…" at bounding box center [1110, 367] width 1288 height 20
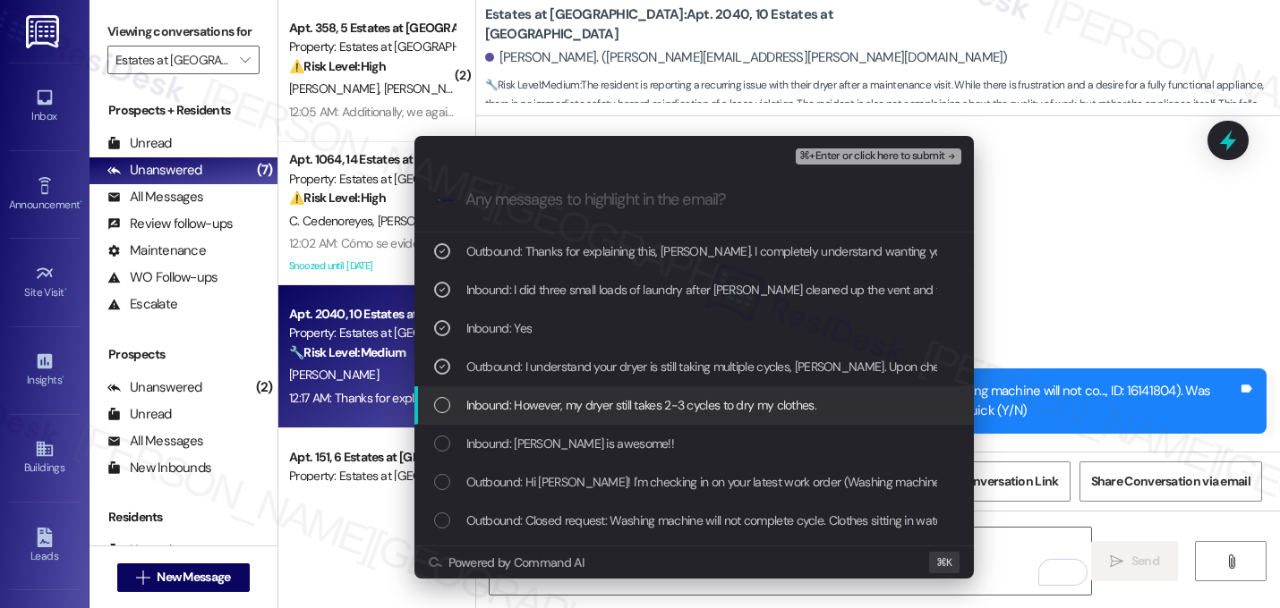
click at [634, 395] on span "Inbound: However, my dryer still takes 2-3 cycles to dry my clothes." at bounding box center [641, 405] width 350 height 20
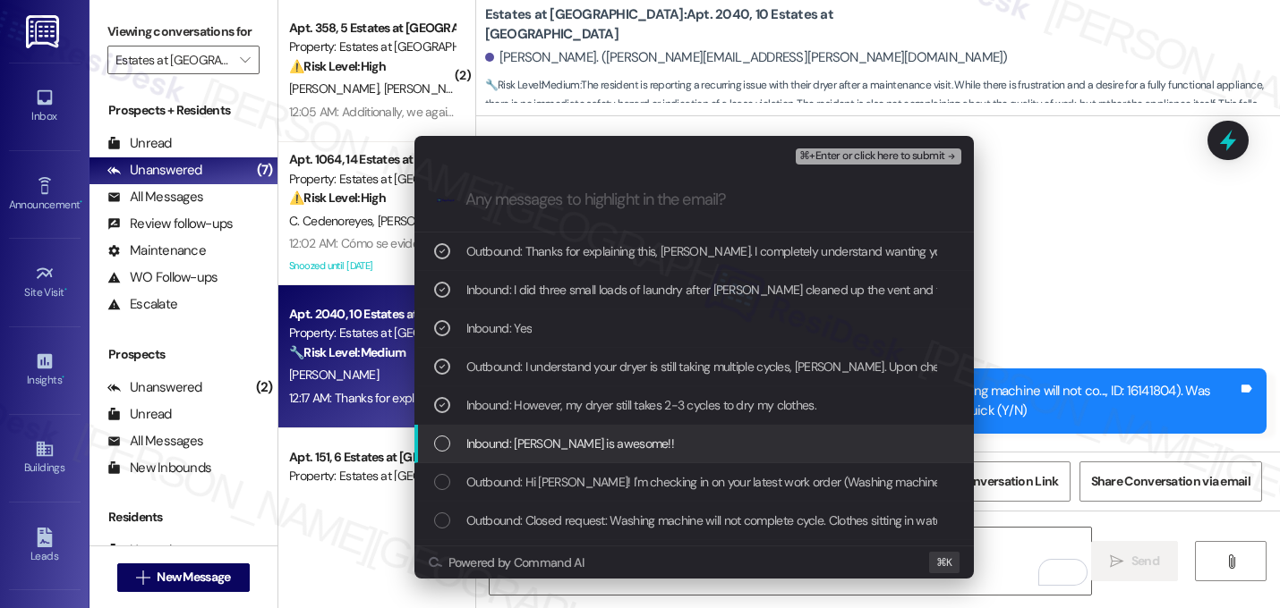
click at [630, 433] on div "Inbound: Mario is awesome!!" at bounding box center [693, 444] width 559 height 38
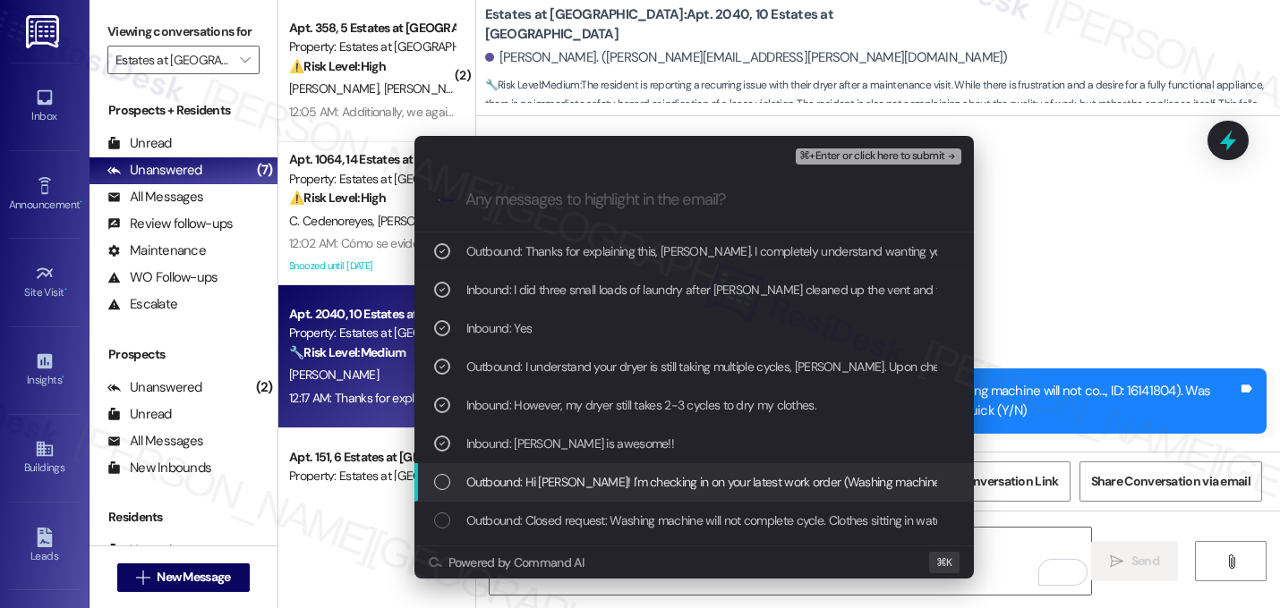
click at [632, 477] on span "Outbound: Hi Candace! I'm checking in on your latest work order (Washing machin…" at bounding box center [985, 482] width 1038 height 20
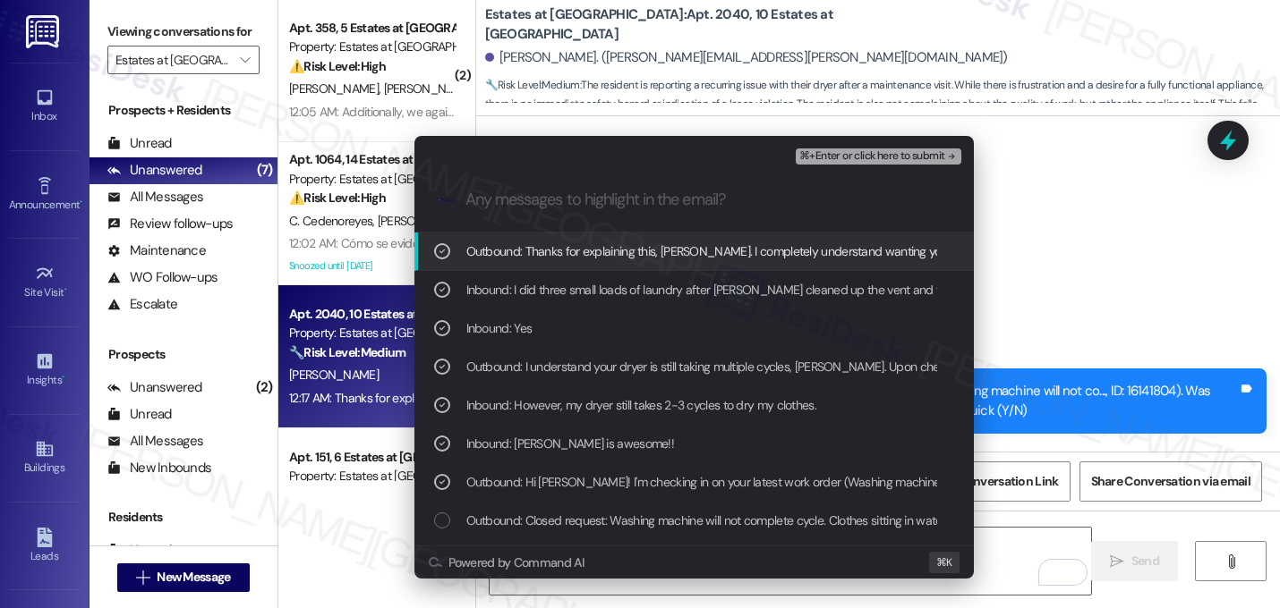
click at [889, 158] on span "⌘+Enter or click here to submit" at bounding box center [871, 156] width 145 height 13
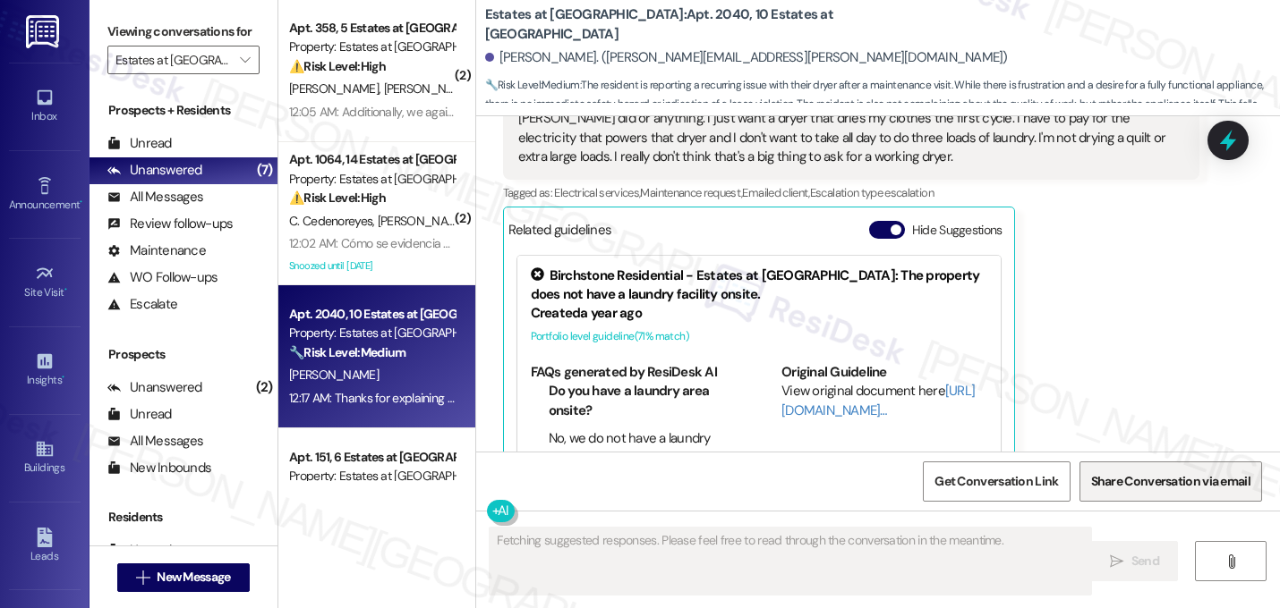
scroll to position [91, 0]
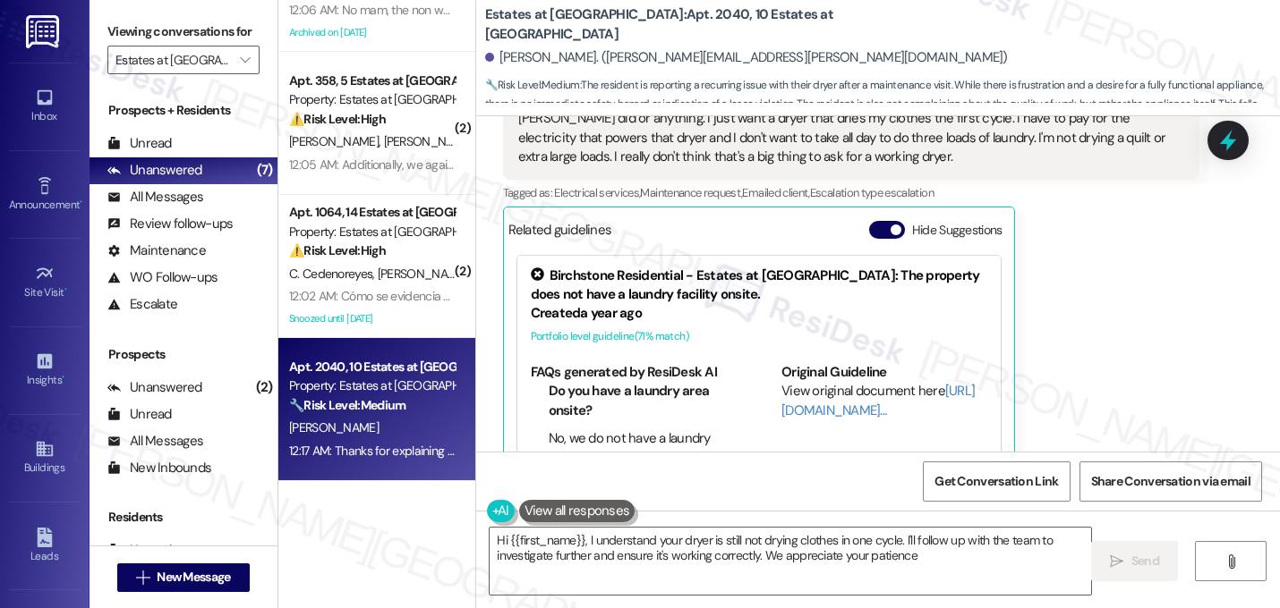
type textarea "Hi {{first_name}}, I understand your dryer is still not drying clothes in one c…"
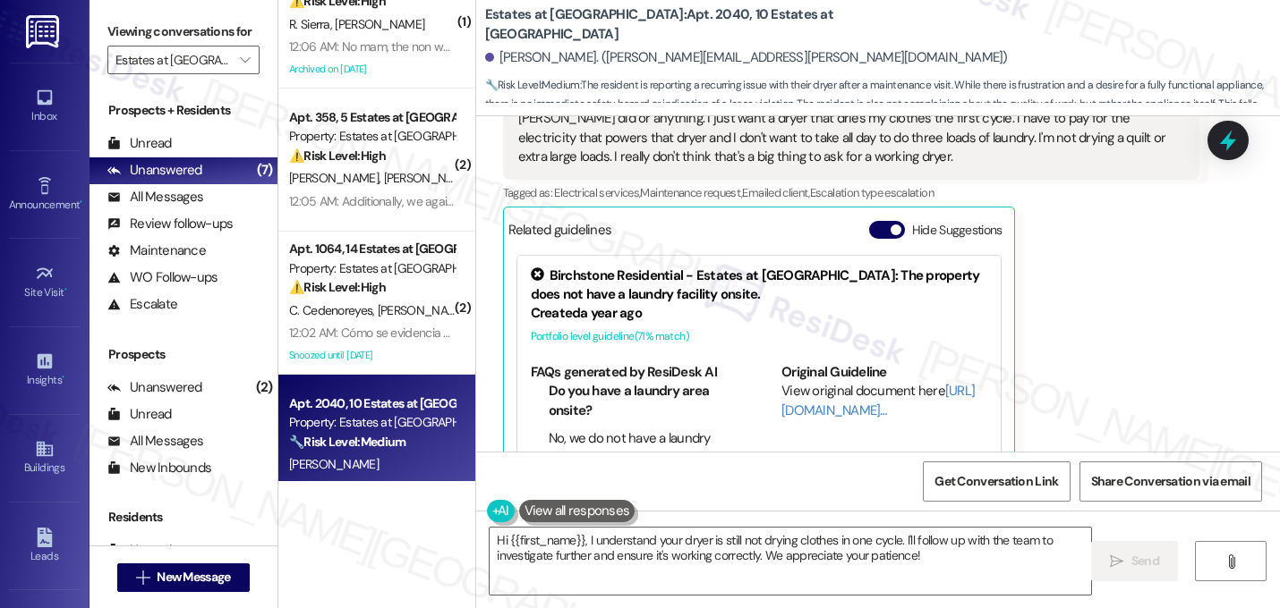
scroll to position [0, 0]
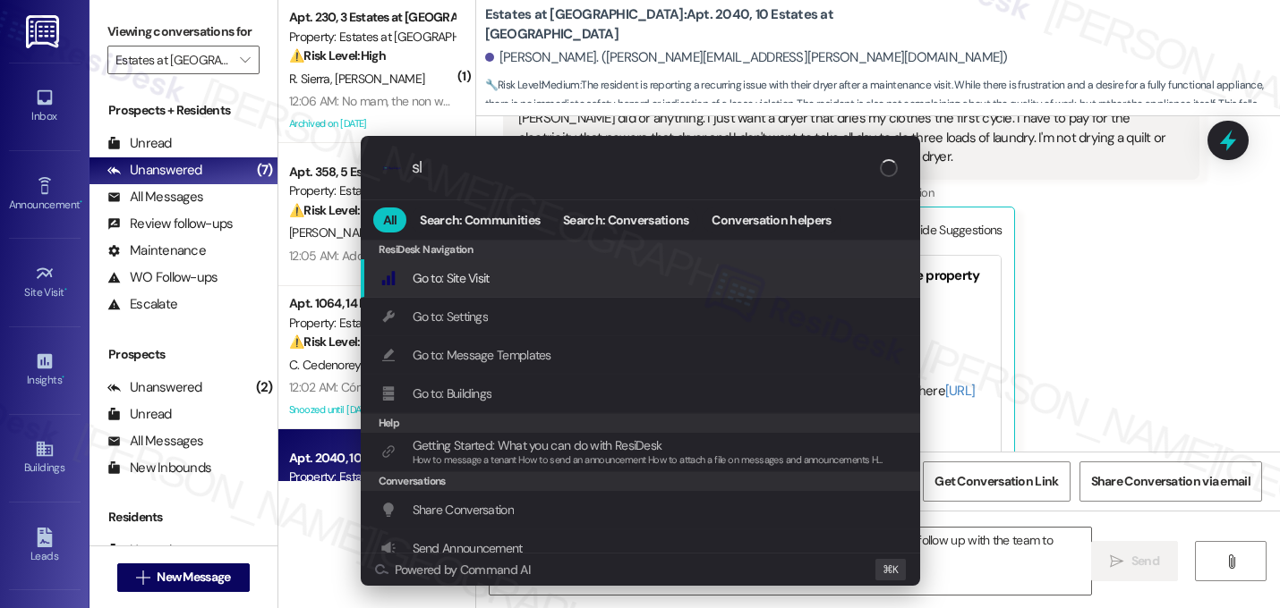
type input "sla"
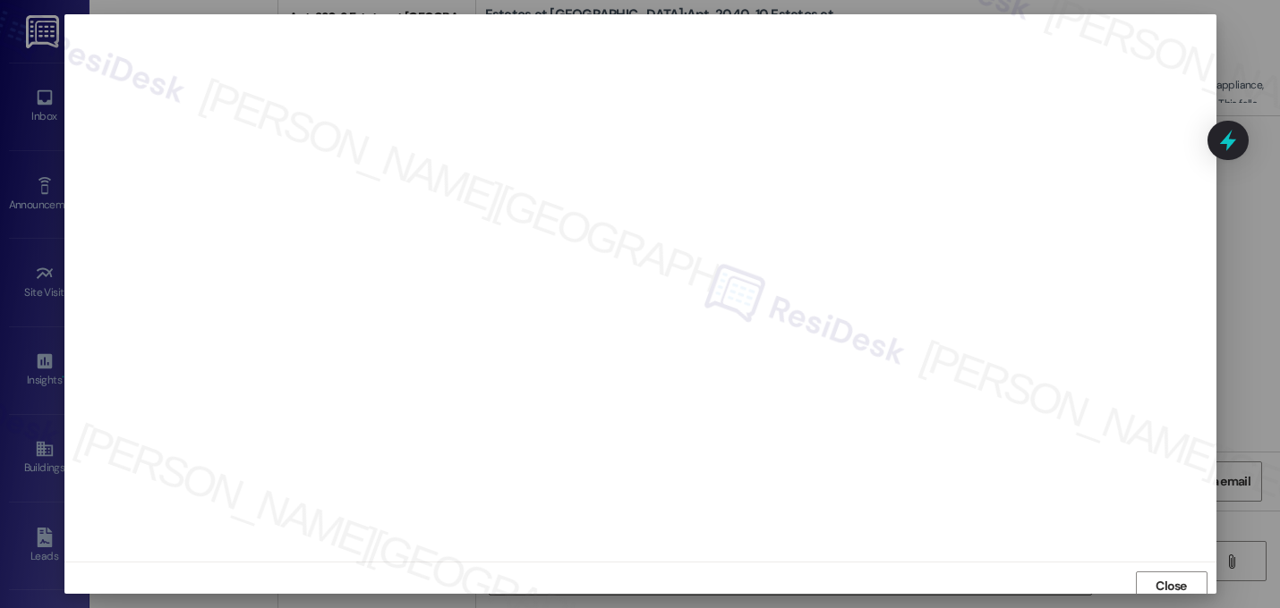
scroll to position [6, 0]
click at [1162, 576] on span "Close" at bounding box center [1170, 580] width 31 height 19
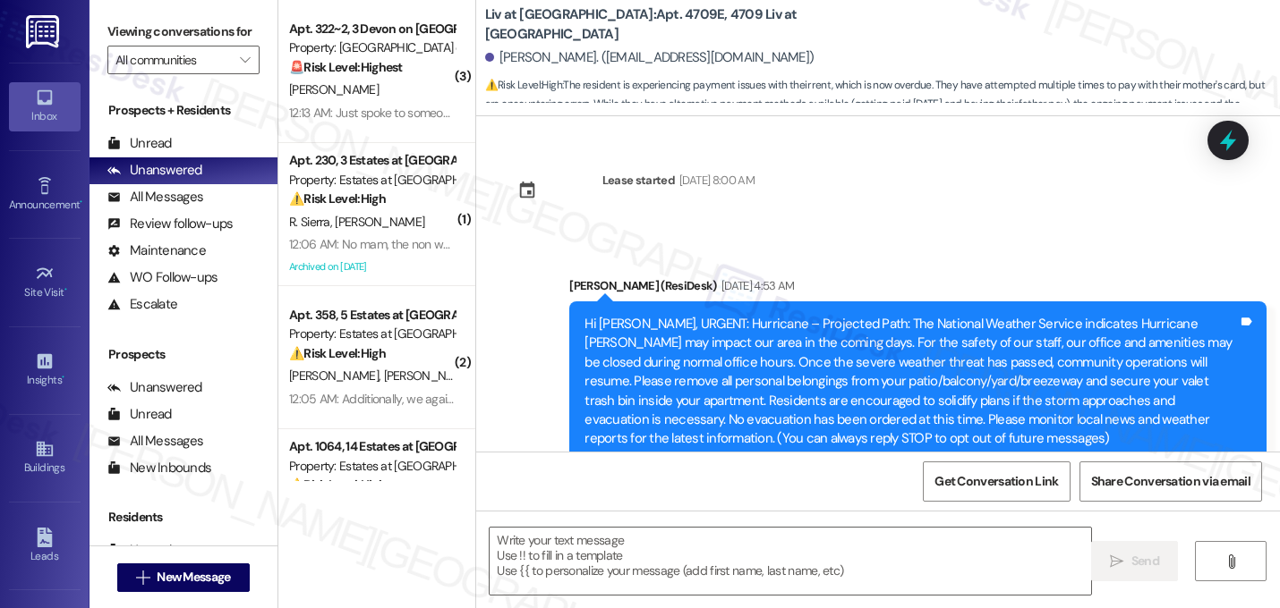
scroll to position [20998, 0]
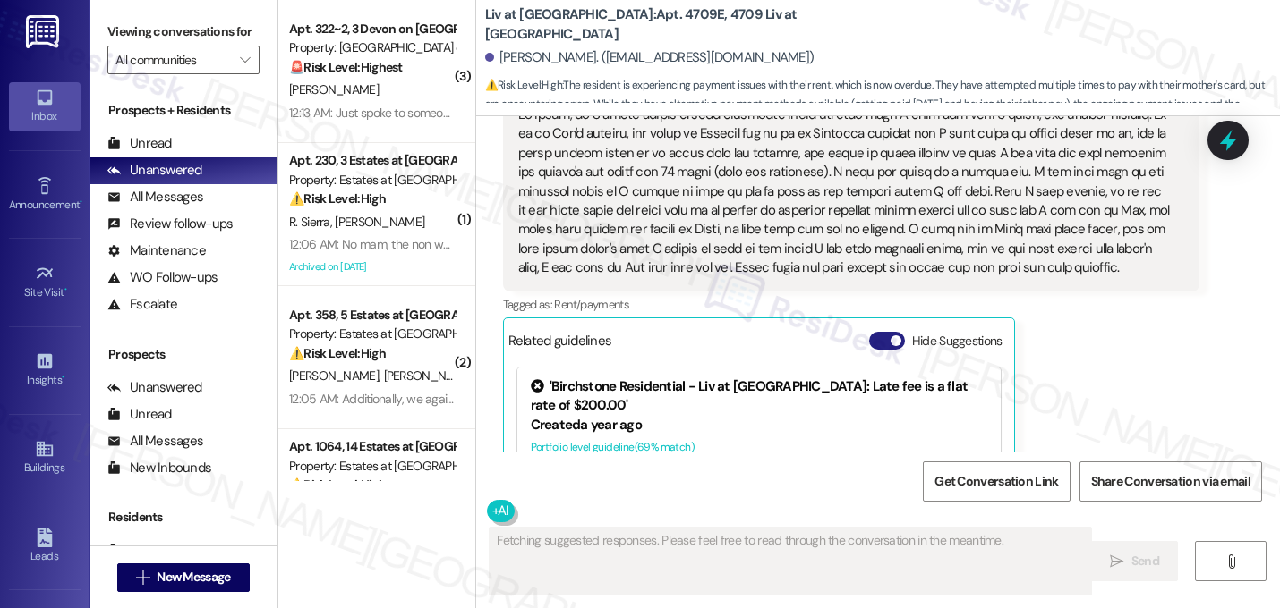
click at [877, 332] on button "Hide Suggestions" at bounding box center [887, 341] width 36 height 18
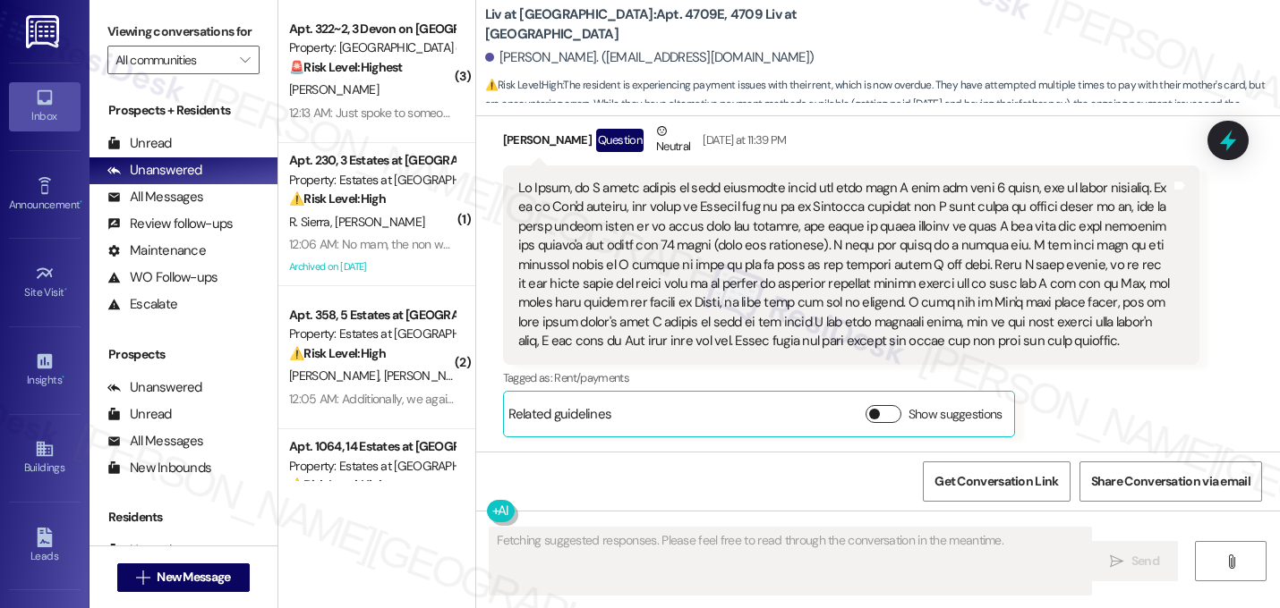
scroll to position [20754, 0]
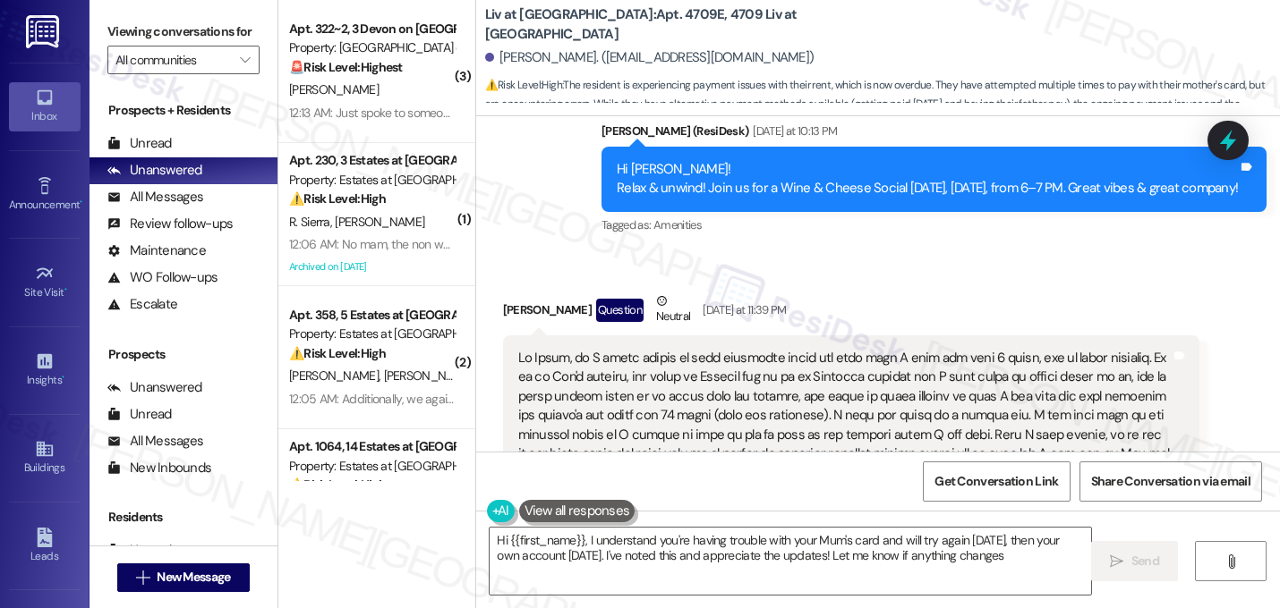
type textarea "Hi {{first_name}}, I understand you're having trouble with your Mum's card and …"
click at [1169, 413] on div "[PERSON_NAME] Question Neutral [DATE] at 11:39 PM Tags and notes Tagged as: Ren…" at bounding box center [851, 450] width 697 height 316
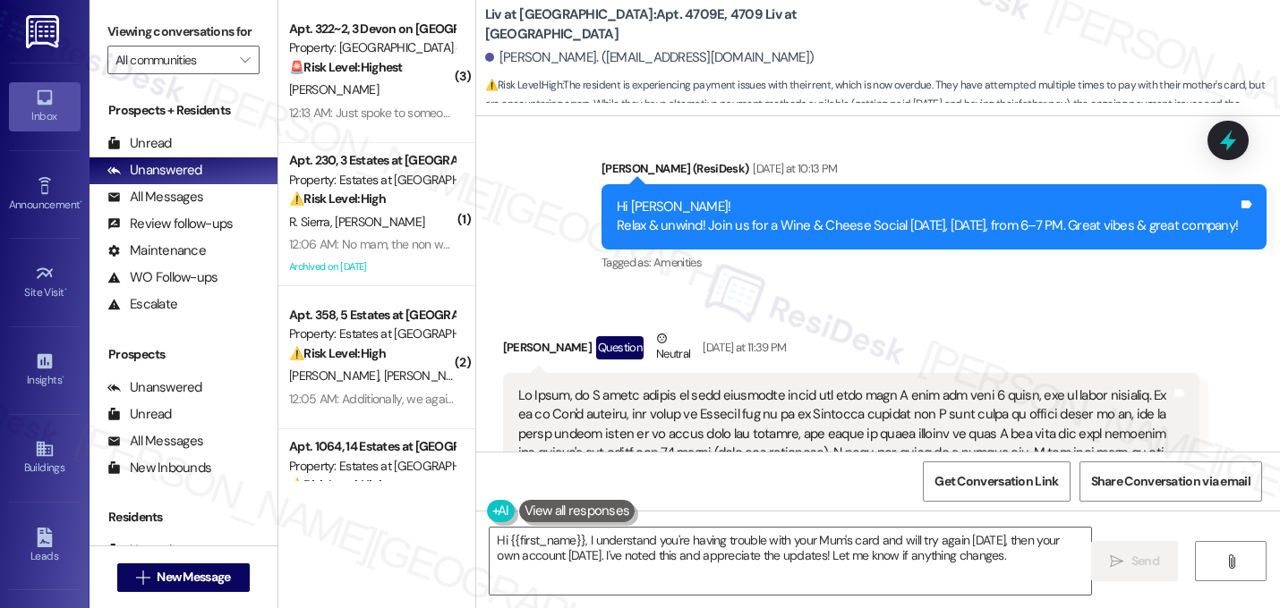
scroll to position [20719, 0]
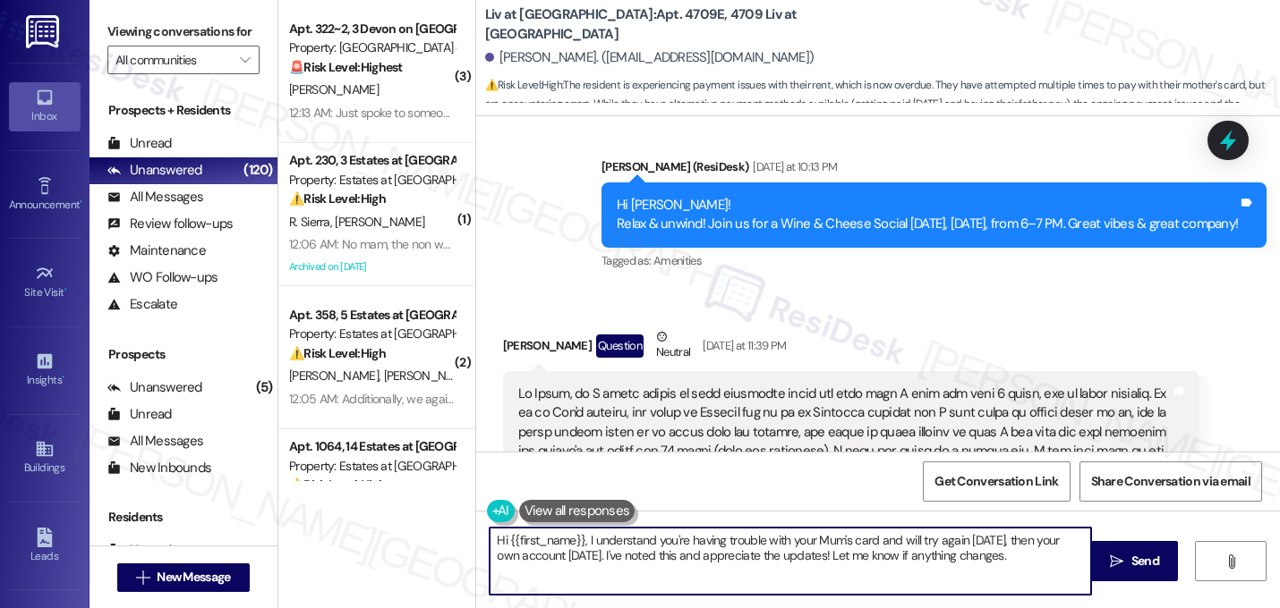
click at [999, 565] on textarea "Hi {{first_name}}, I understand you're having trouble with your Mum's card and …" at bounding box center [789, 561] width 601 height 67
click at [896, 385] on div at bounding box center [844, 471] width 653 height 173
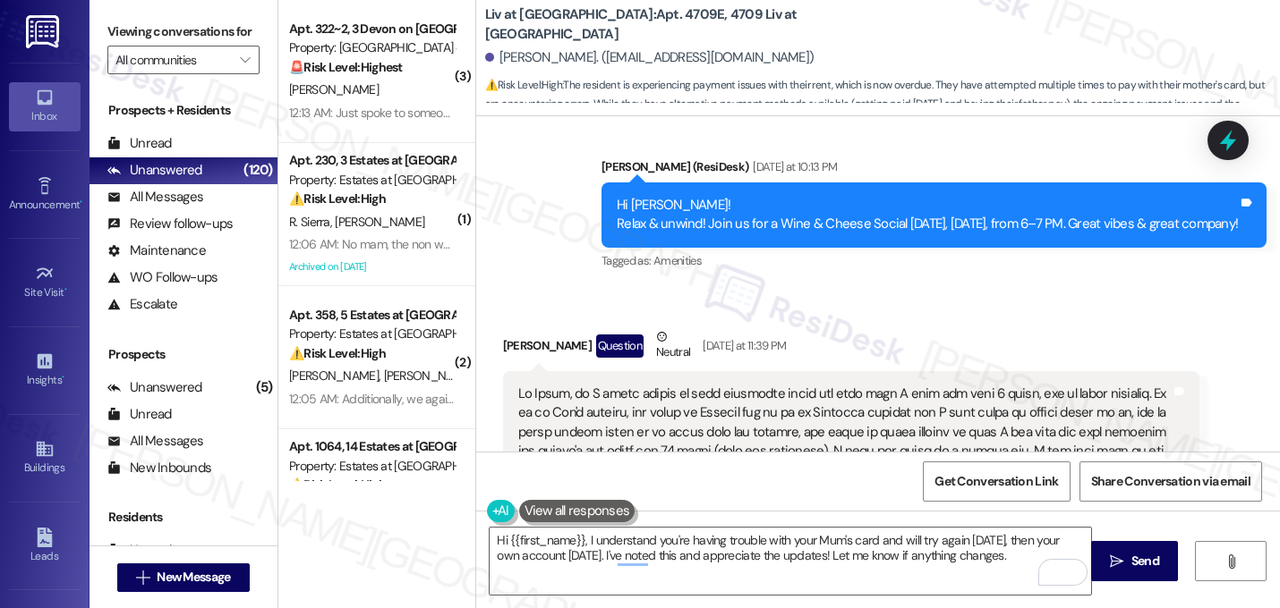
click at [896, 385] on div at bounding box center [844, 471] width 653 height 173
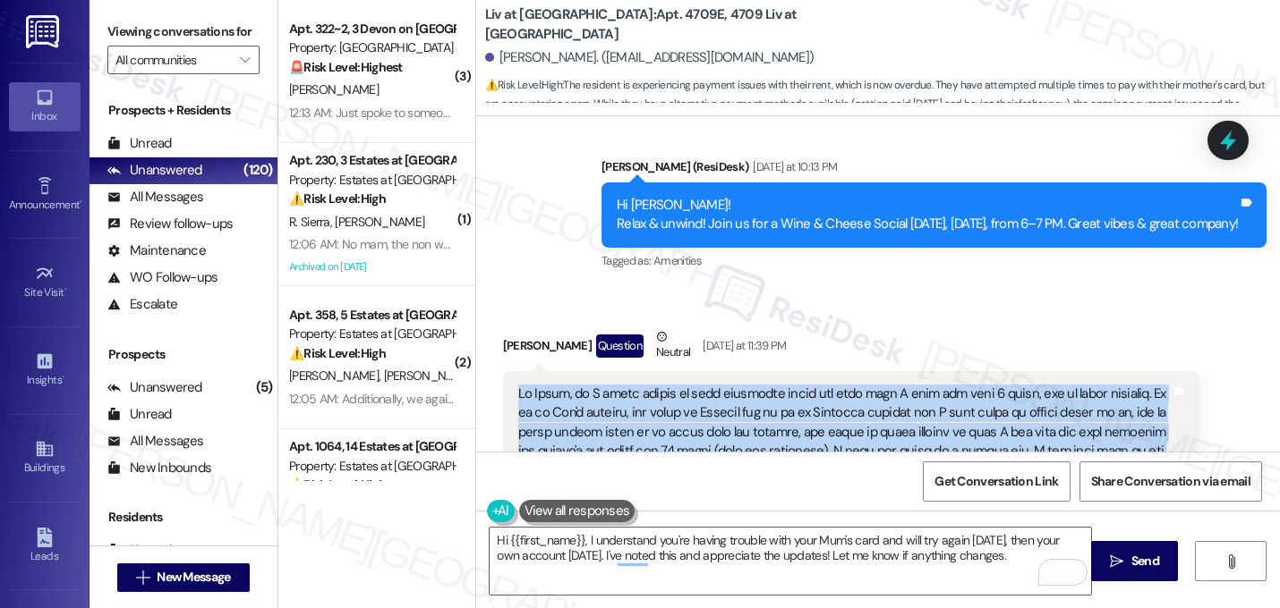
click at [896, 385] on div at bounding box center [844, 471] width 653 height 173
copy div "Hi [PERSON_NAME], so I tried paying my rent [DATE] using the same card I used t…"
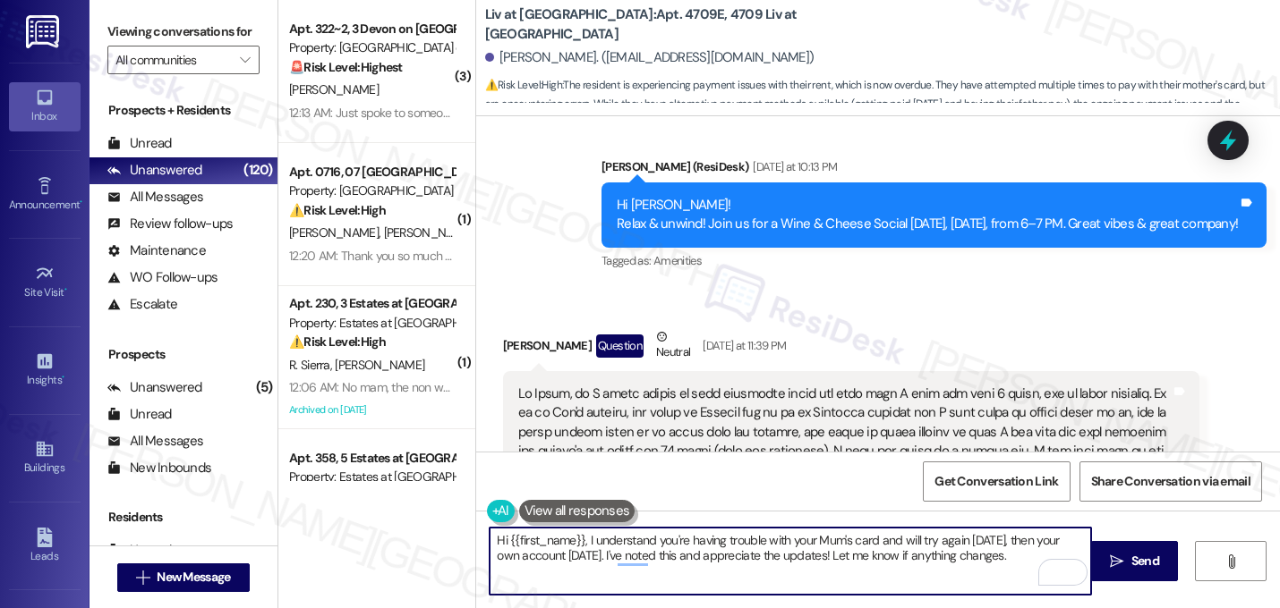
click at [603, 565] on textarea "Hi {{first_name}}, I understand you're having trouble with your Mum's card and …" at bounding box center [789, 561] width 601 height 67
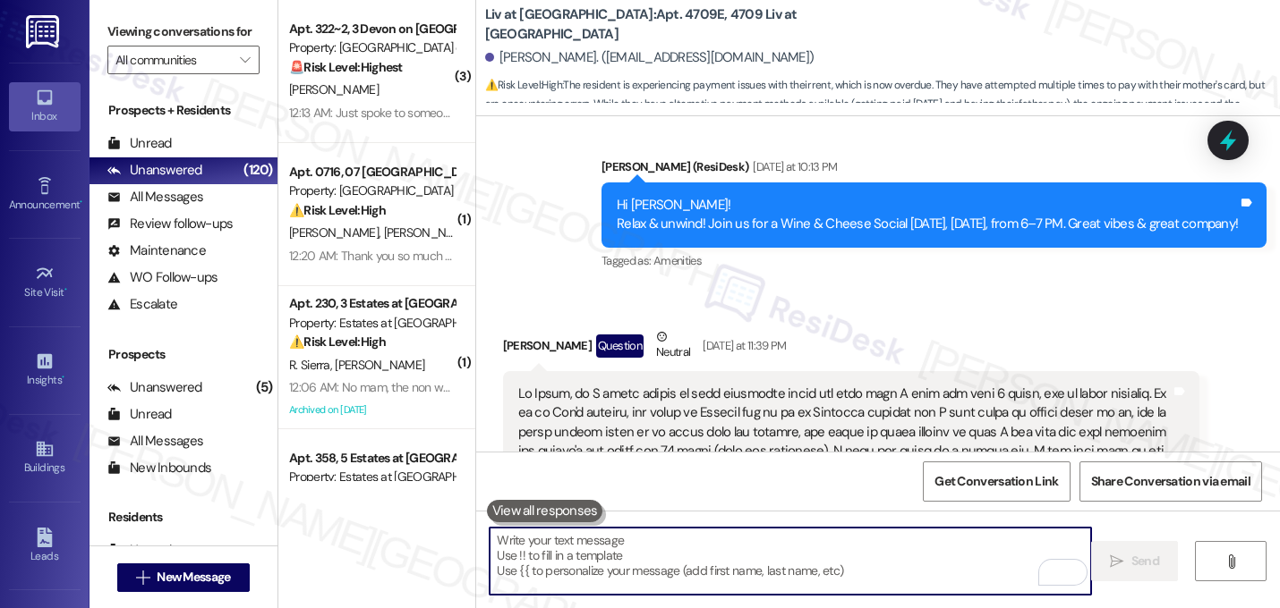
paste textarea "Hi [PERSON_NAME], thank you for explaining all of that—I know it’s stressful wh…"
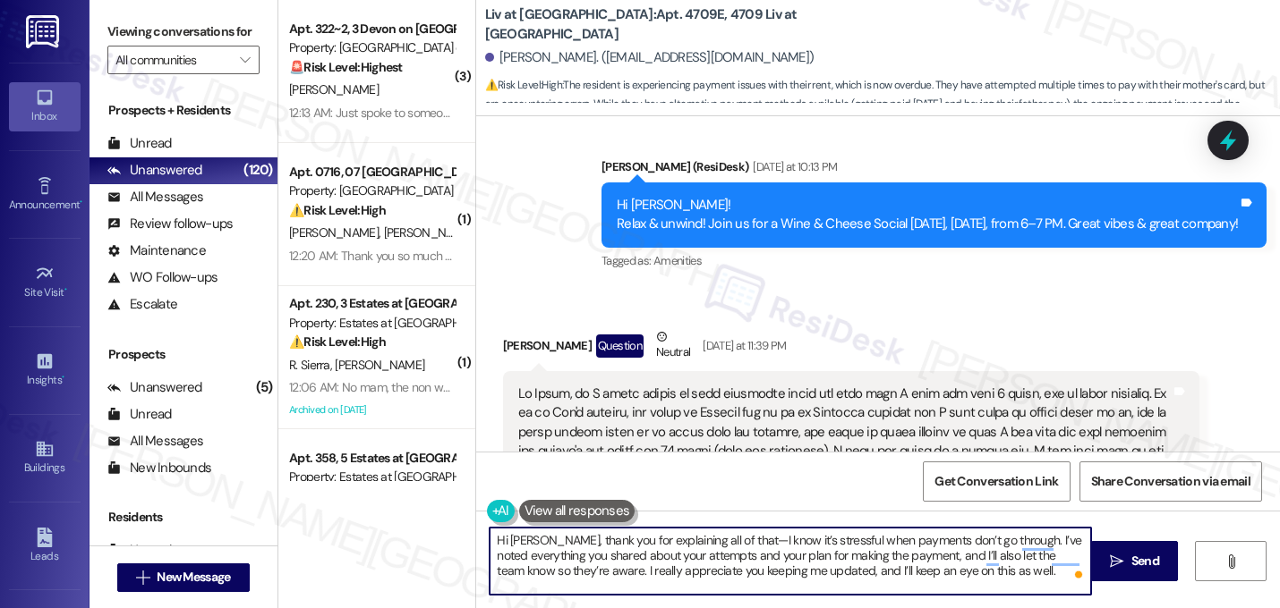
click at [529, 541] on textarea "Hi [PERSON_NAME], thank you for explaining all of that—I know it’s stressful wh…" at bounding box center [789, 561] width 601 height 67
click at [727, 543] on textarea "Hi [PERSON_NAME], thank you for explaining all of that—I know it’s stressful wh…" at bounding box center [789, 561] width 601 height 67
click at [986, 573] on textarea "Hi [PERSON_NAME], thank you for explaining all of that. I know it’s stressful w…" at bounding box center [789, 561] width 601 height 67
type textarea "Hi [PERSON_NAME], thank you for explaining all of that. I know it’s stressful w…"
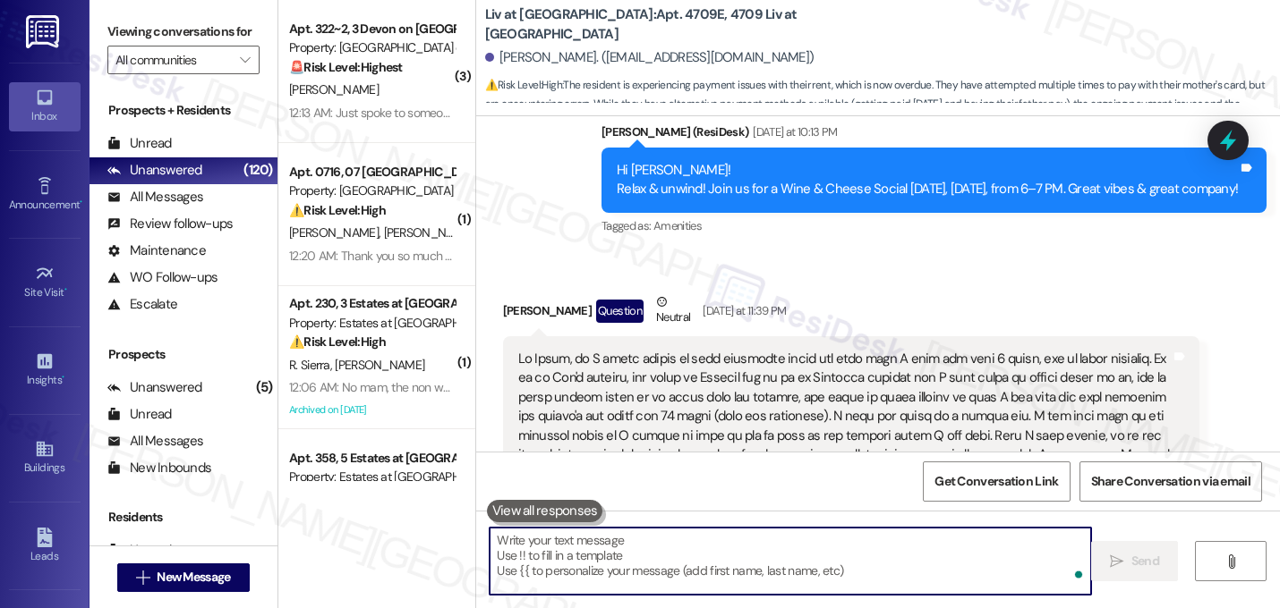
click at [1135, 394] on div "[PERSON_NAME] Question Neutral [DATE] at 11:39 PM Tags and notes Tagged as: Ren…" at bounding box center [851, 451] width 697 height 316
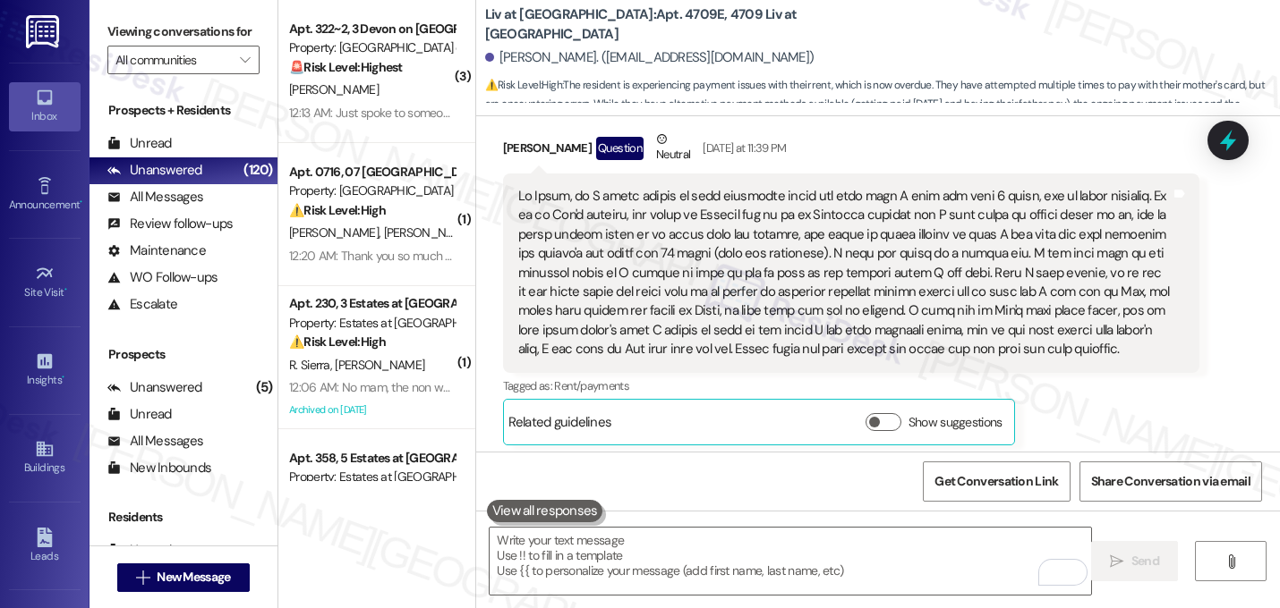
scroll to position [20917, 0]
click at [1147, 498] on div "[PERSON_NAME] 12:26 AM" at bounding box center [917, 510] width 697 height 25
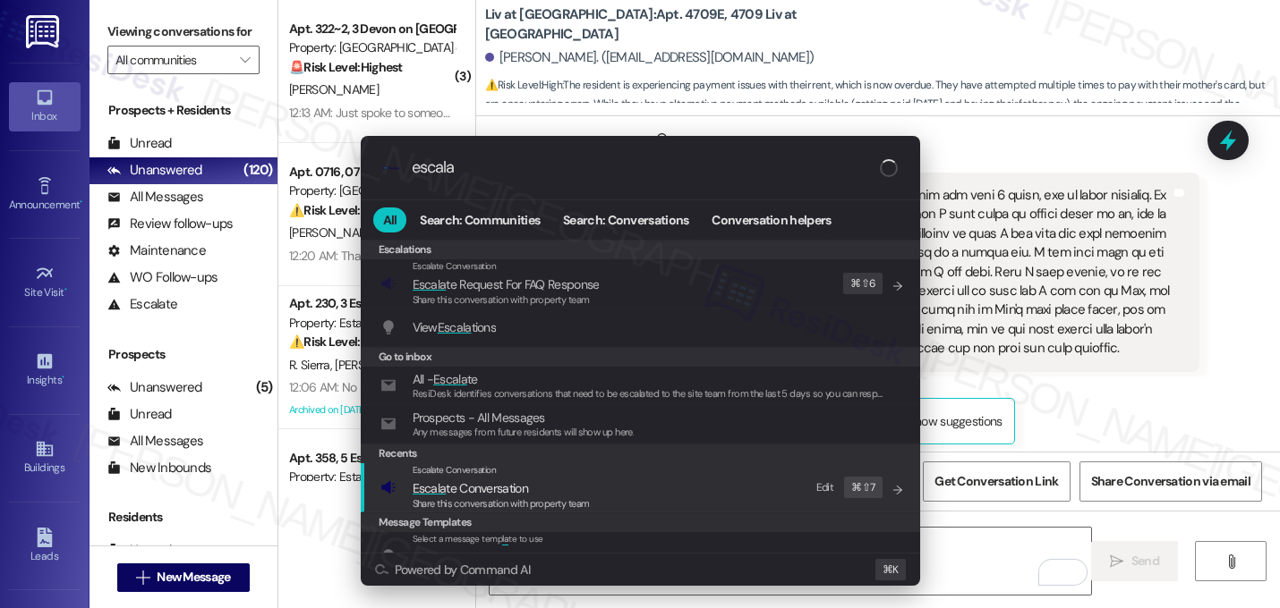
type input "escala"
click at [624, 490] on div "Escalate Conversation Escala te Conversation Share this conversation with prope…" at bounding box center [641, 487] width 523 height 48
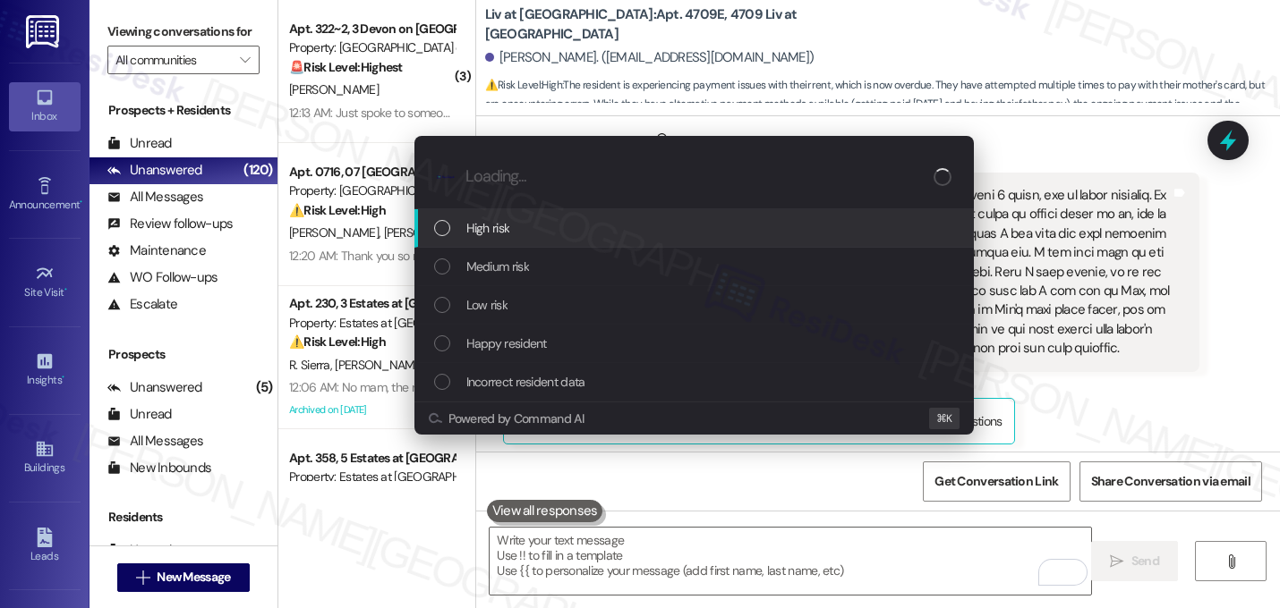
click at [554, 235] on div "High risk" at bounding box center [695, 228] width 523 height 20
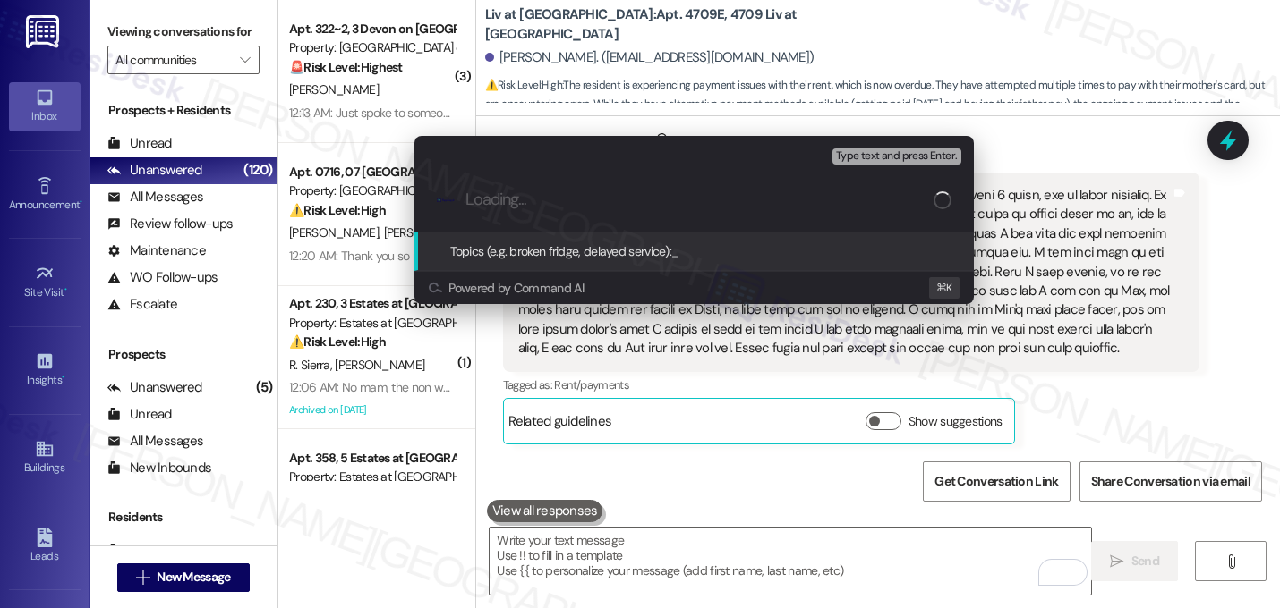
type input "p"
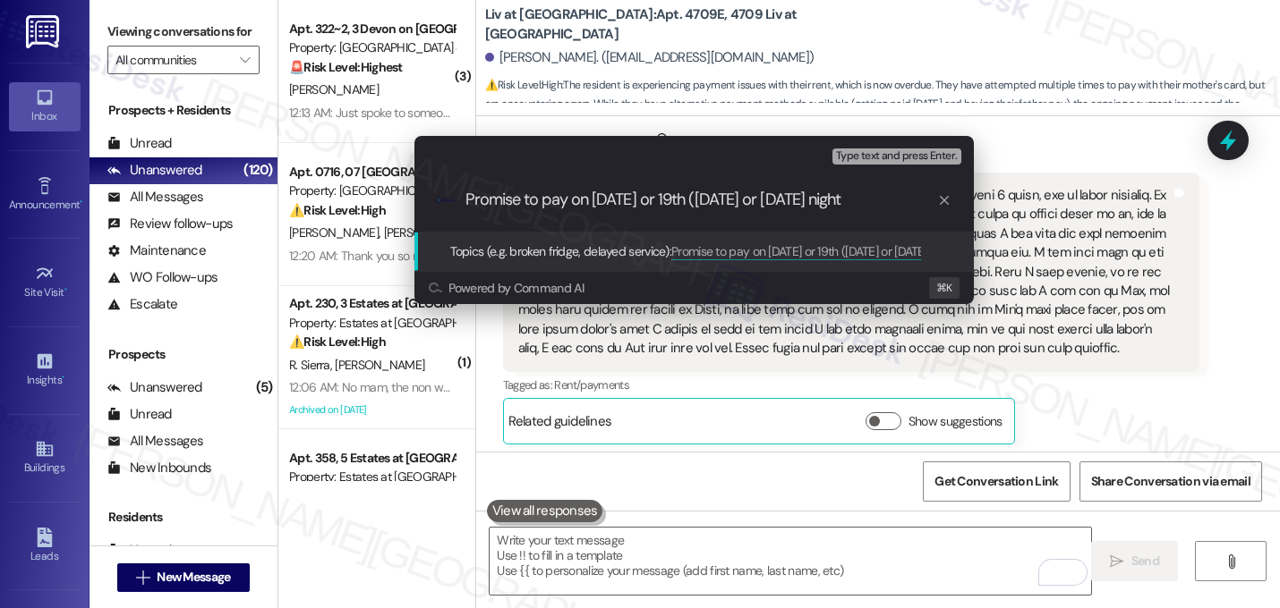
type input "Promise to pay on [DATE] or 19th ([DATE] or [DATE] night)"
click at [652, 191] on input "Promise to pay on [DATE] or 19th ([DATE] or [DATE] night)" at bounding box center [701, 200] width 472 height 19
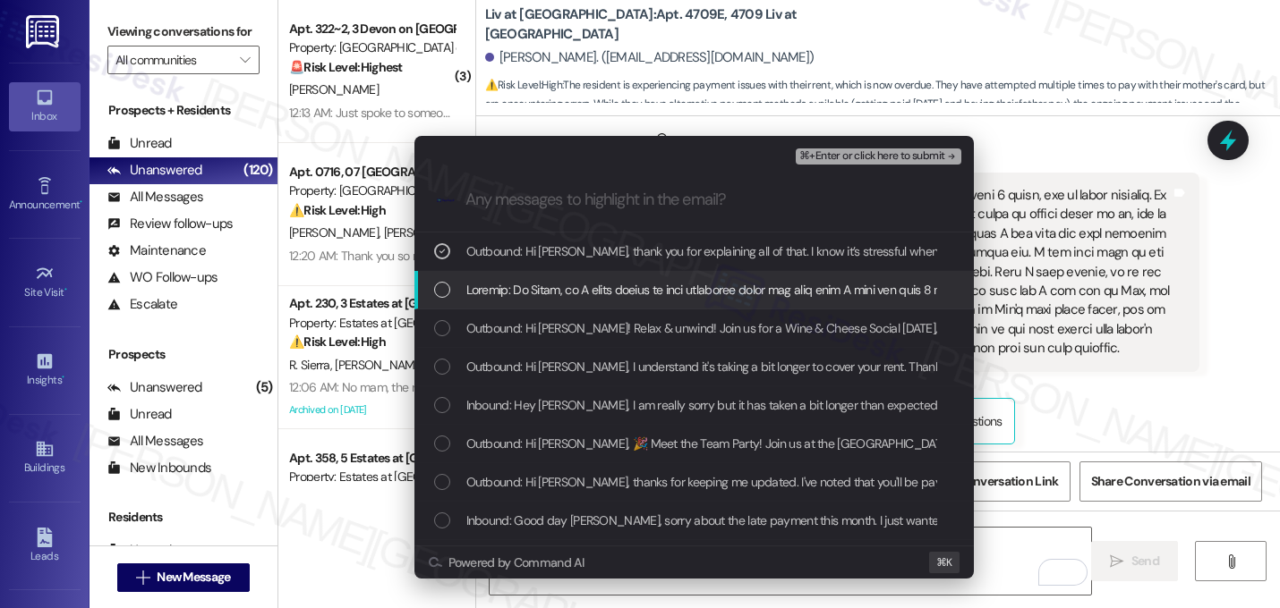
click at [635, 279] on div "List of options" at bounding box center [693, 290] width 559 height 38
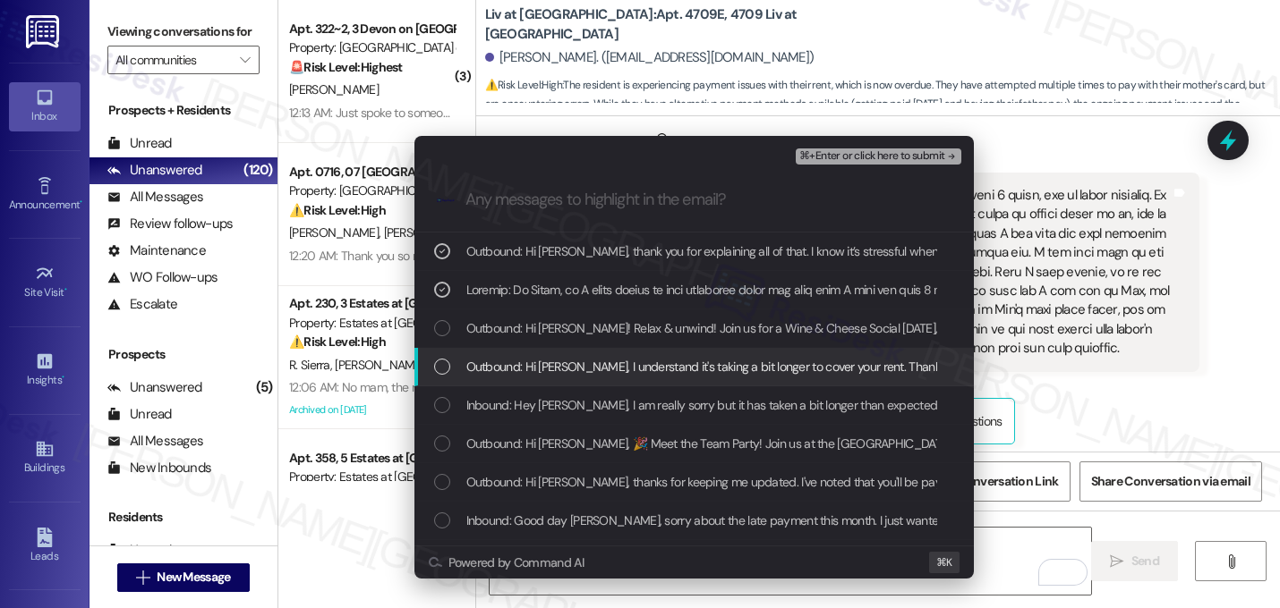
click at [626, 374] on span "Outbound: Hi [PERSON_NAME], I understand it's taking a bit longer to cover your…" at bounding box center [1013, 367] width 1095 height 20
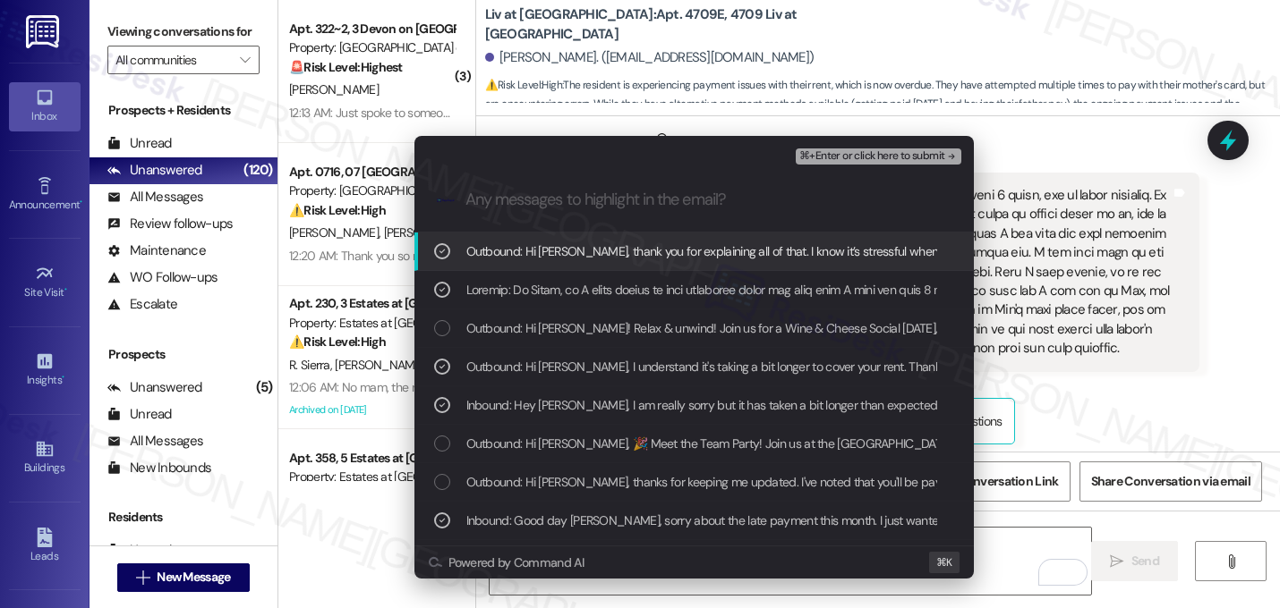
click at [919, 163] on span "⌘+Enter or click here to submit" at bounding box center [871, 156] width 145 height 13
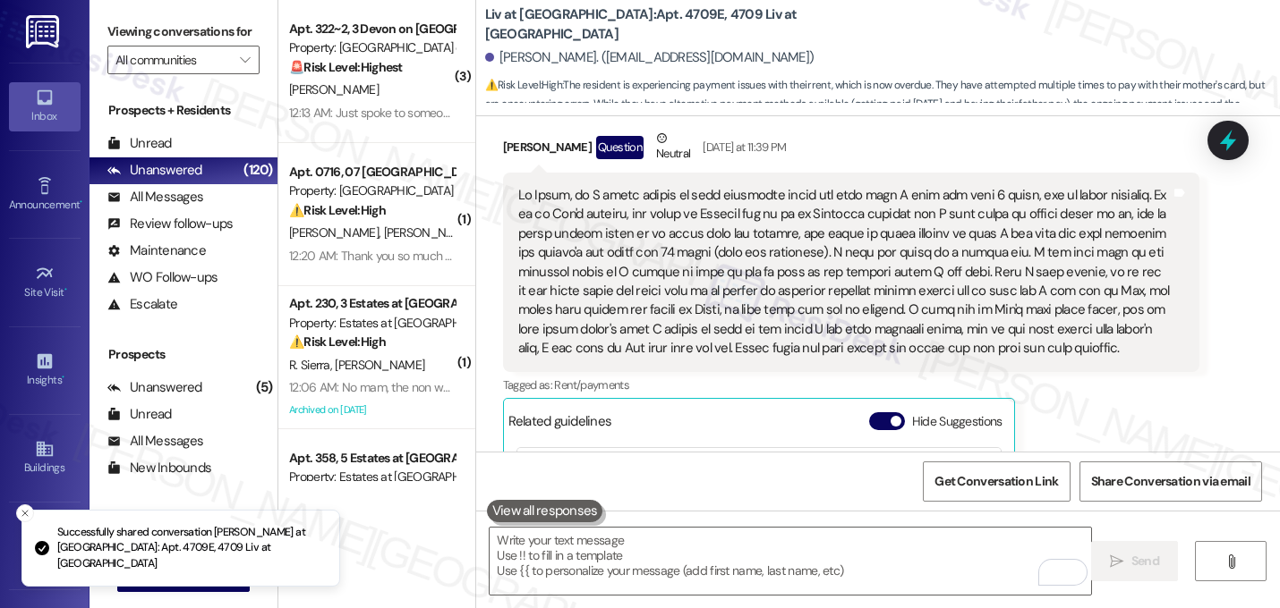
scroll to position [21146, 0]
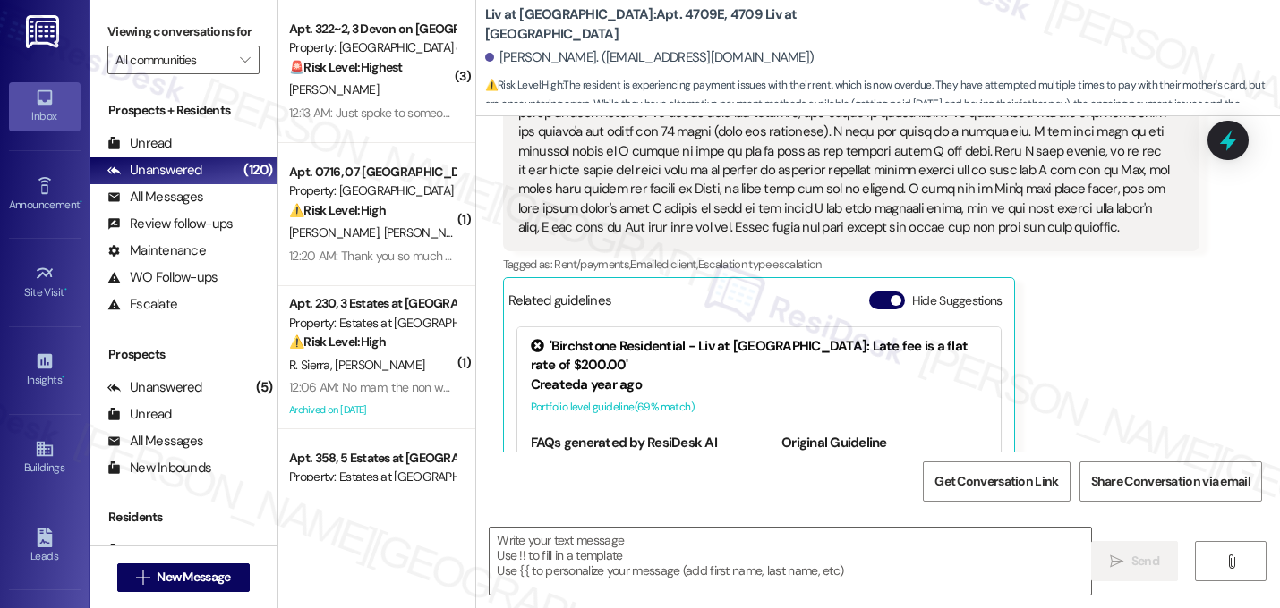
type textarea "Fetching suggested responses. Please feel free to read through the conversation…"
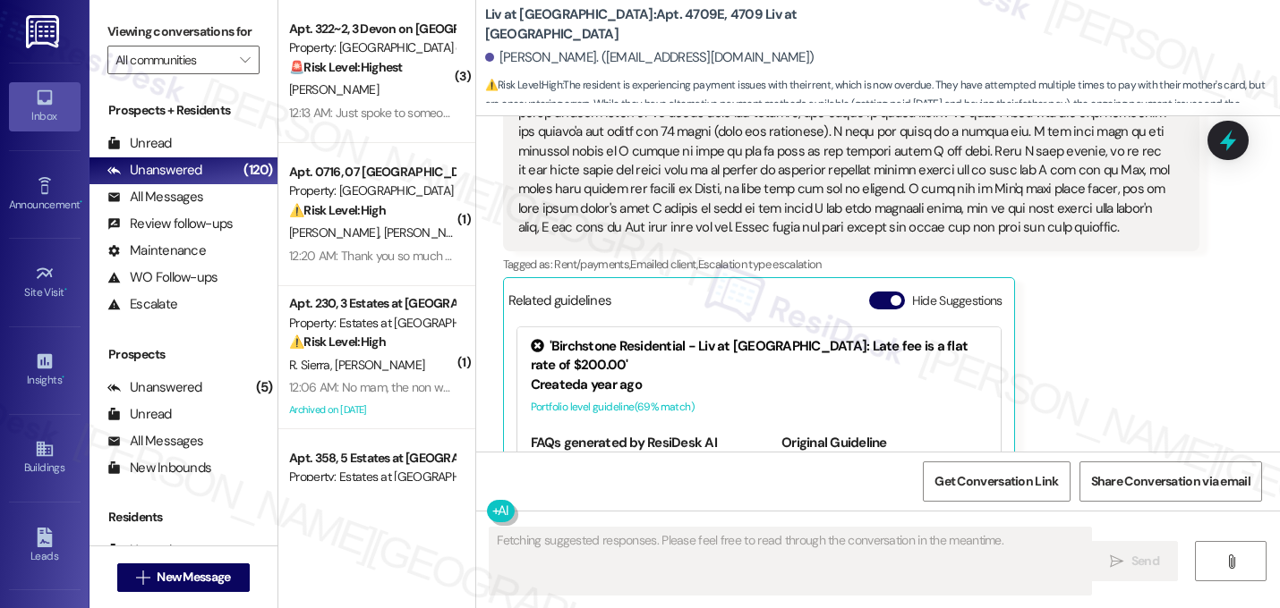
scroll to position [20997, 0]
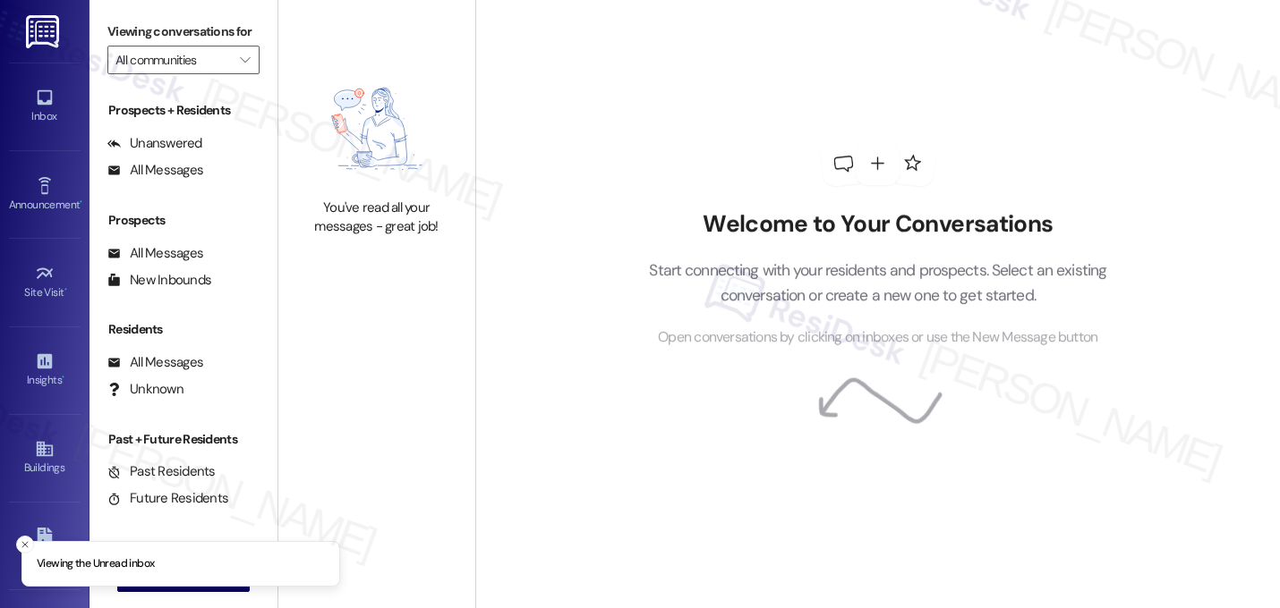
type input "Estates at [GEOGRAPHIC_DATA]"
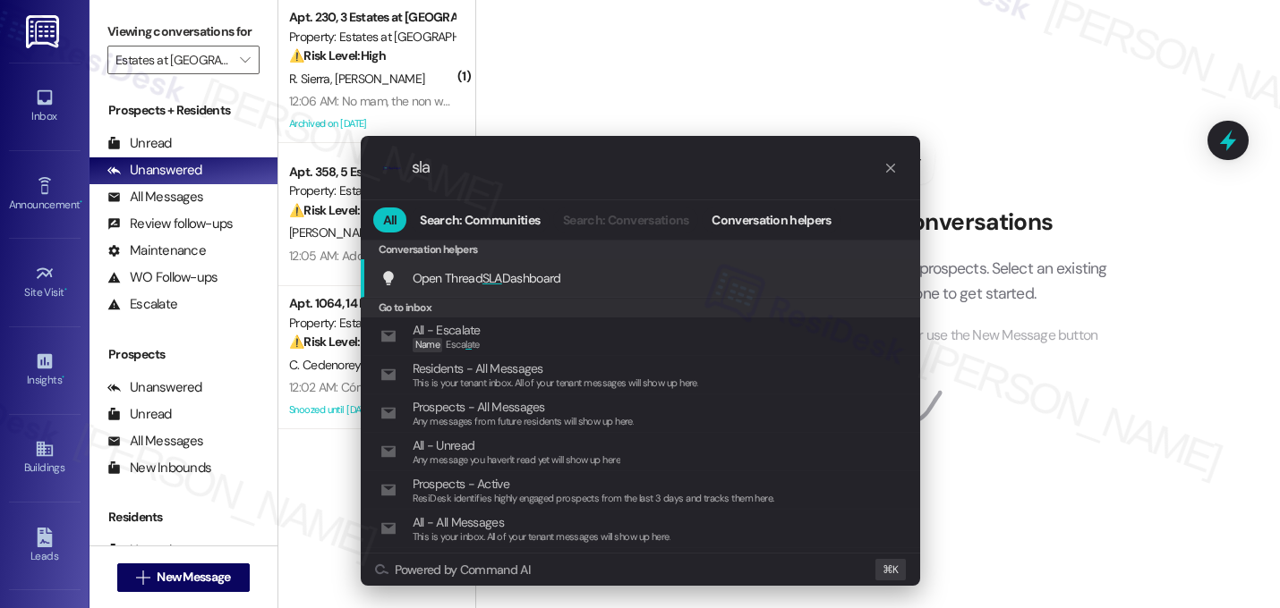
type input "sla"
click at [510, 278] on span "Open Thread SLA Dashboard" at bounding box center [486, 278] width 149 height 16
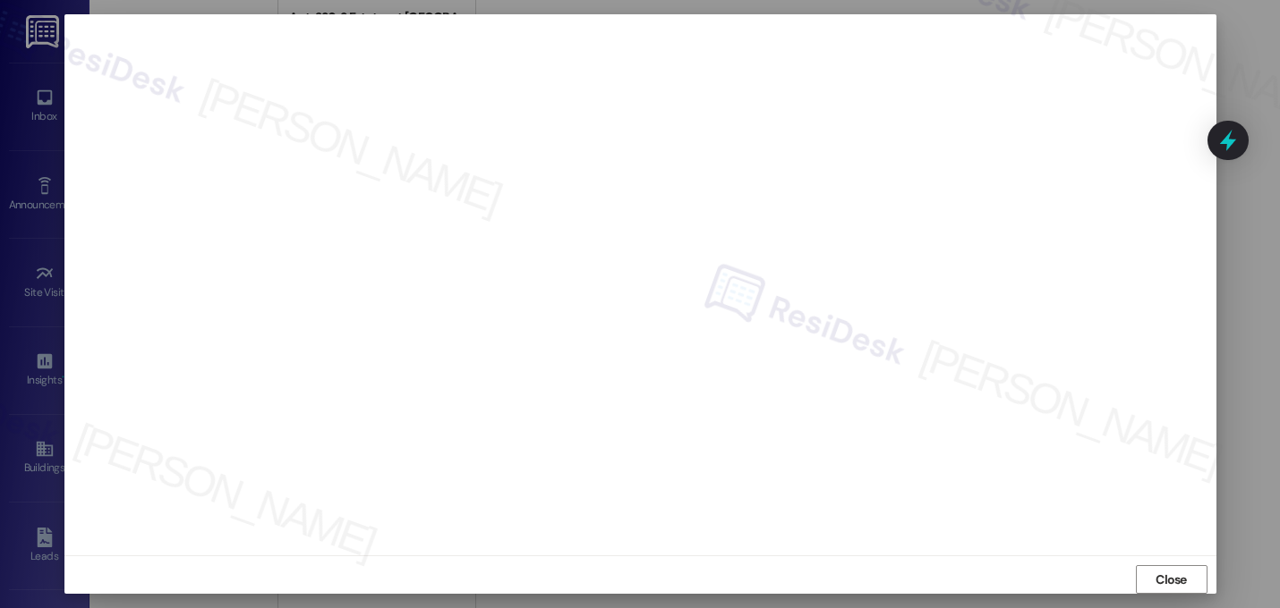
scroll to position [15, 0]
click at [1177, 567] on span "Close" at bounding box center [1170, 571] width 31 height 19
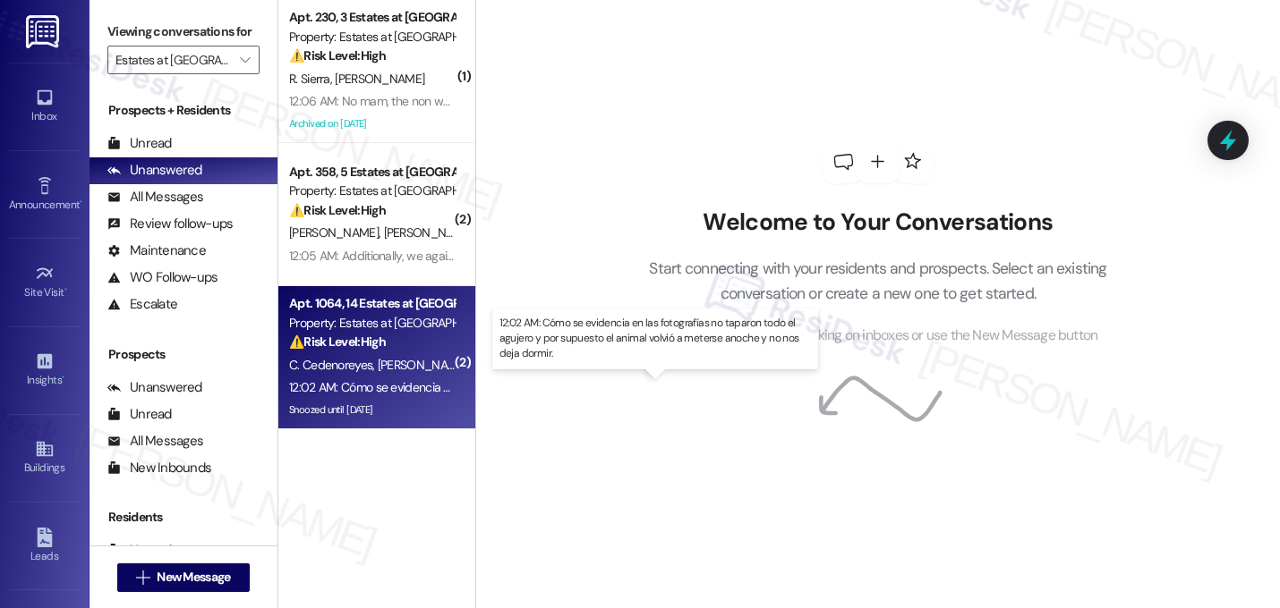
click at [395, 387] on div "12:02 AM: Cómo se evidencia en las fotografías no taparon todo el agujero y por…" at bounding box center [665, 387] width 753 height 16
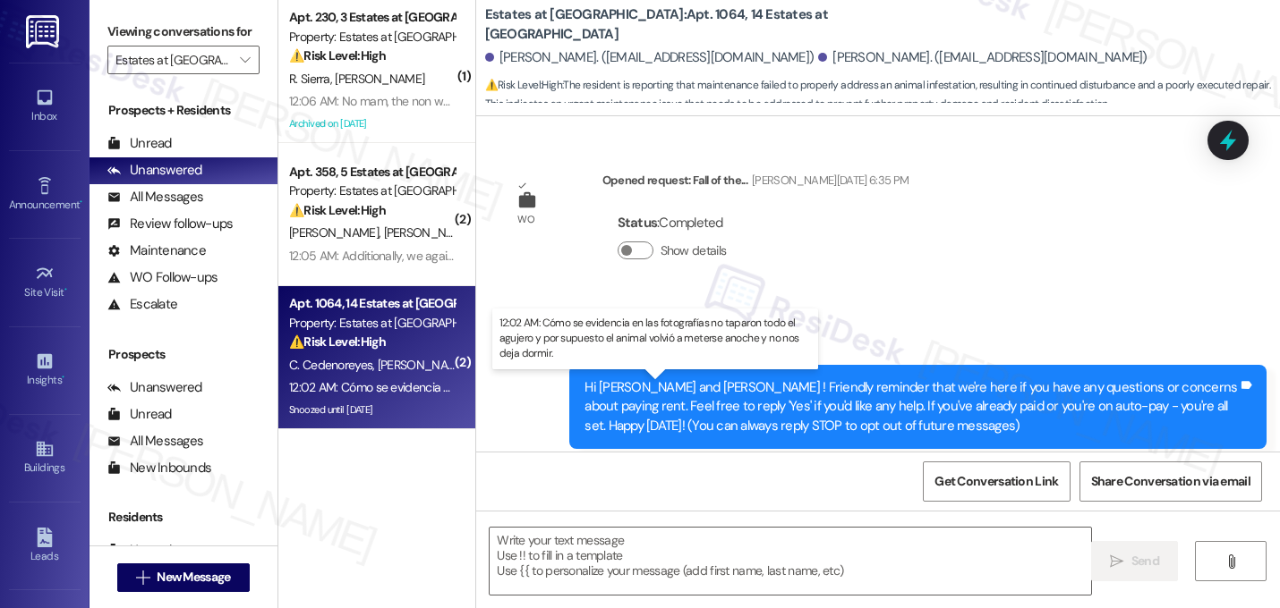
scroll to position [10911, 0]
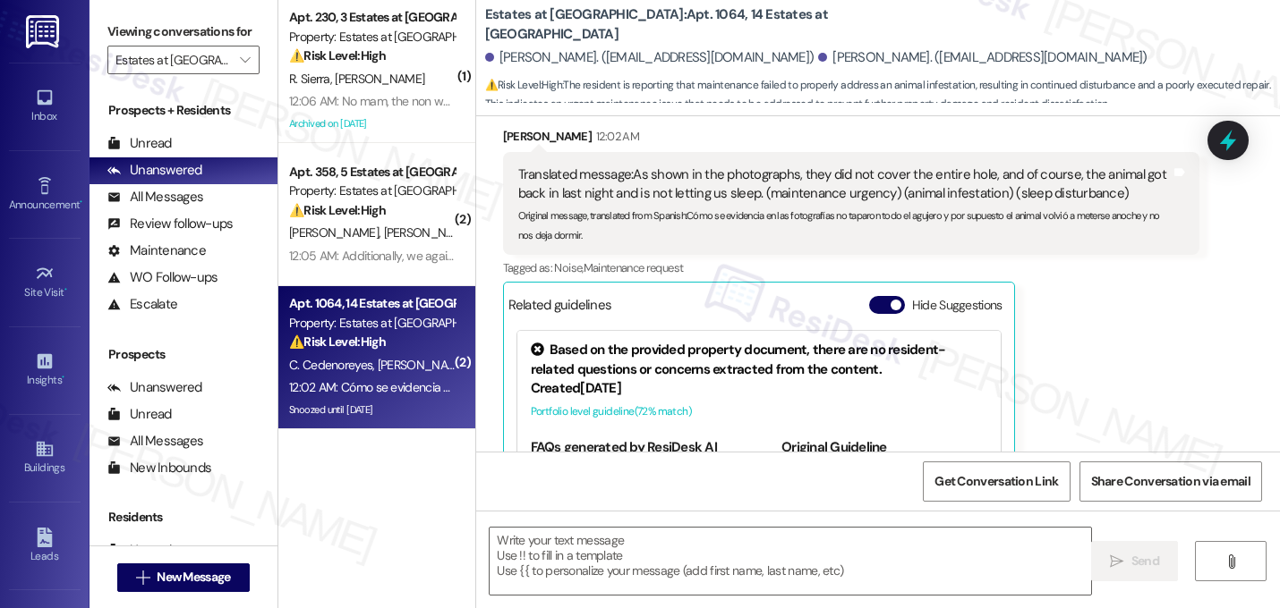
type textarea "Fetching suggested responses. Please feel free to read through the conversation…"
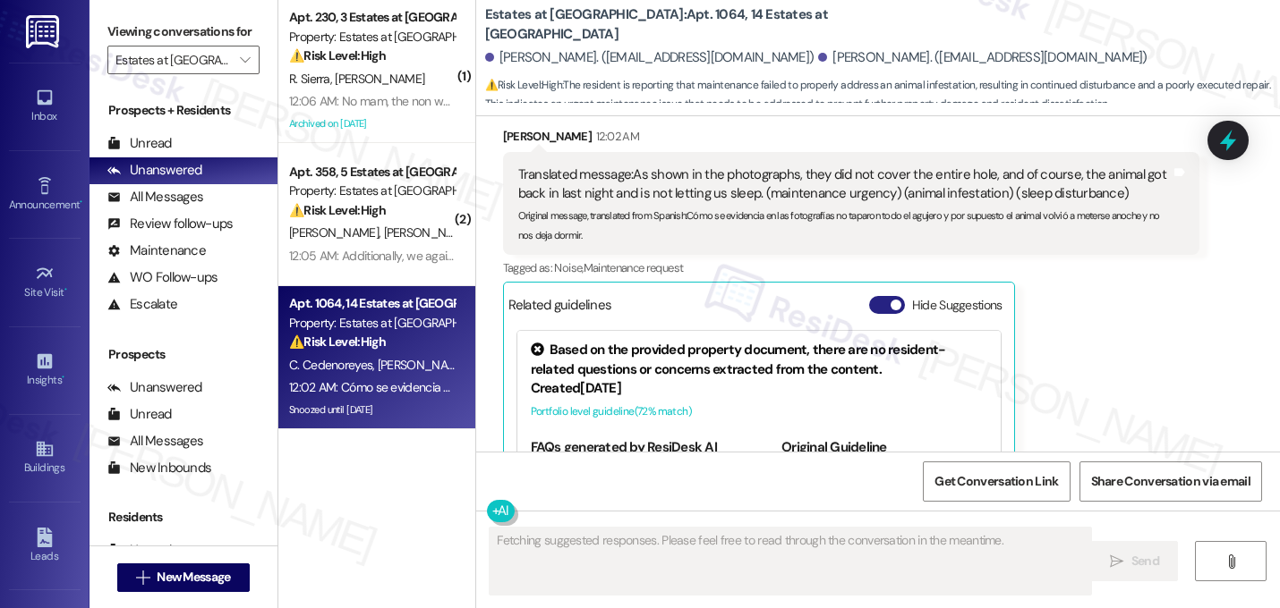
click at [880, 296] on button "Hide Suggestions" at bounding box center [887, 305] width 36 height 18
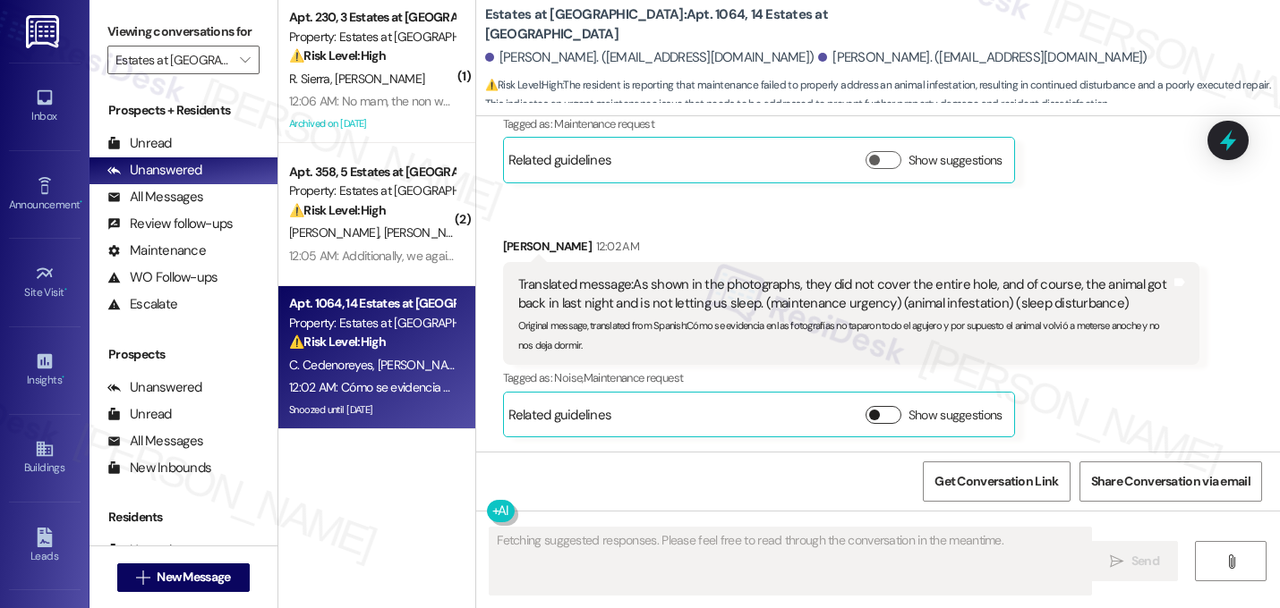
scroll to position [10668, 0]
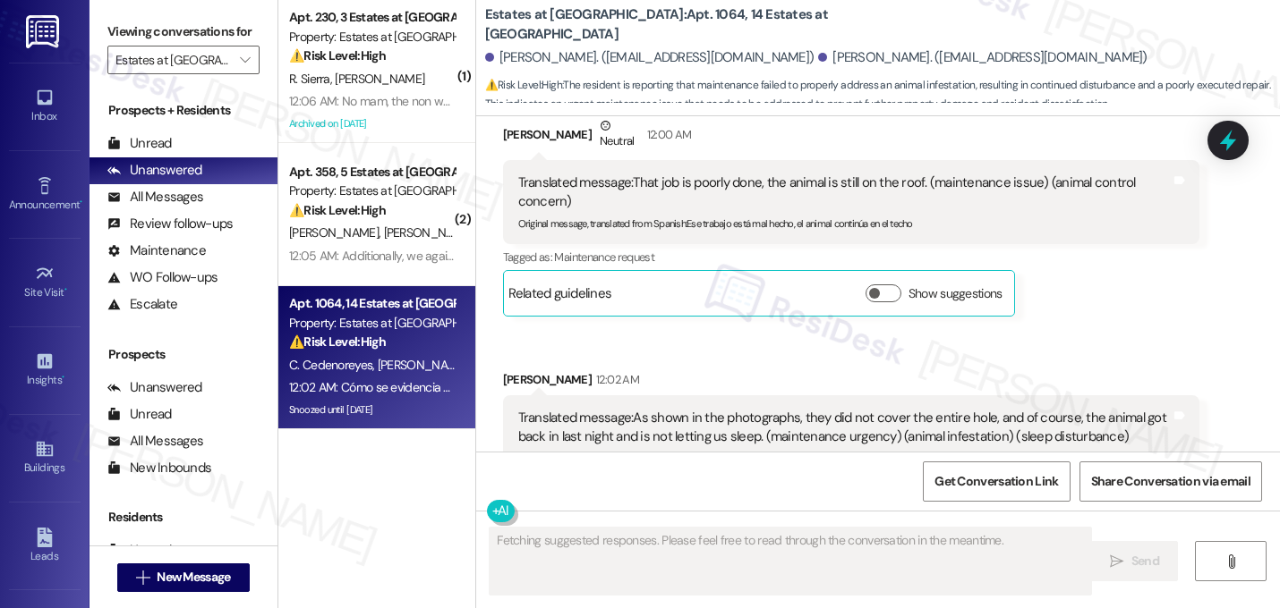
click at [950, 370] on div "[PERSON_NAME] 12:02 AM" at bounding box center [851, 382] width 697 height 25
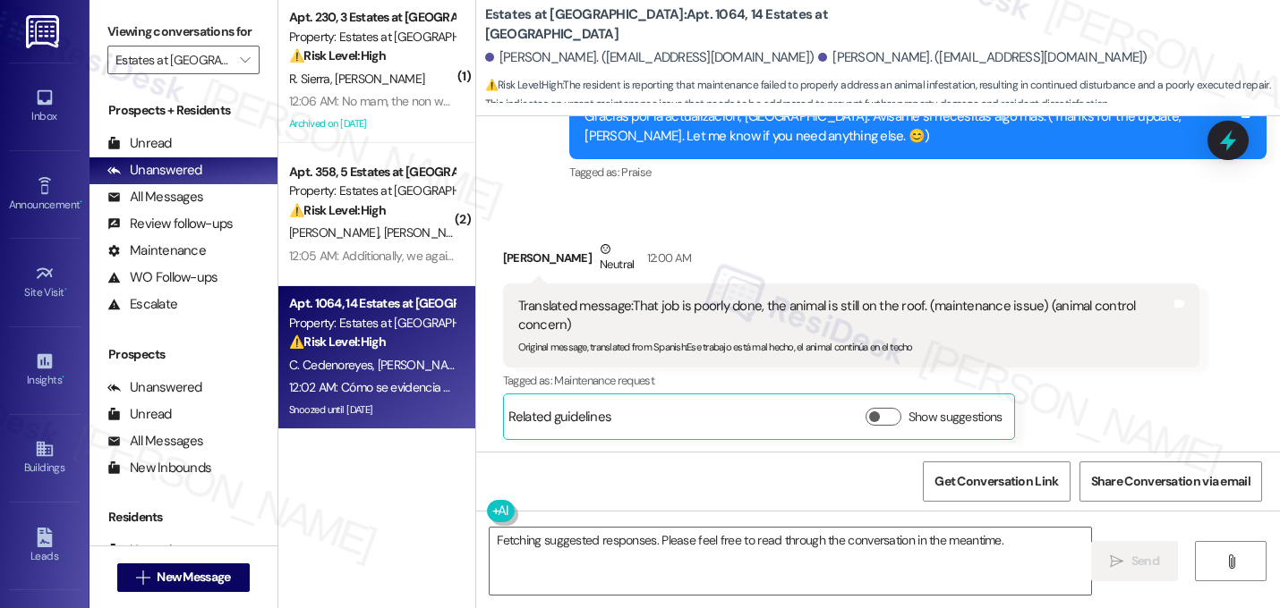
scroll to position [10524, 0]
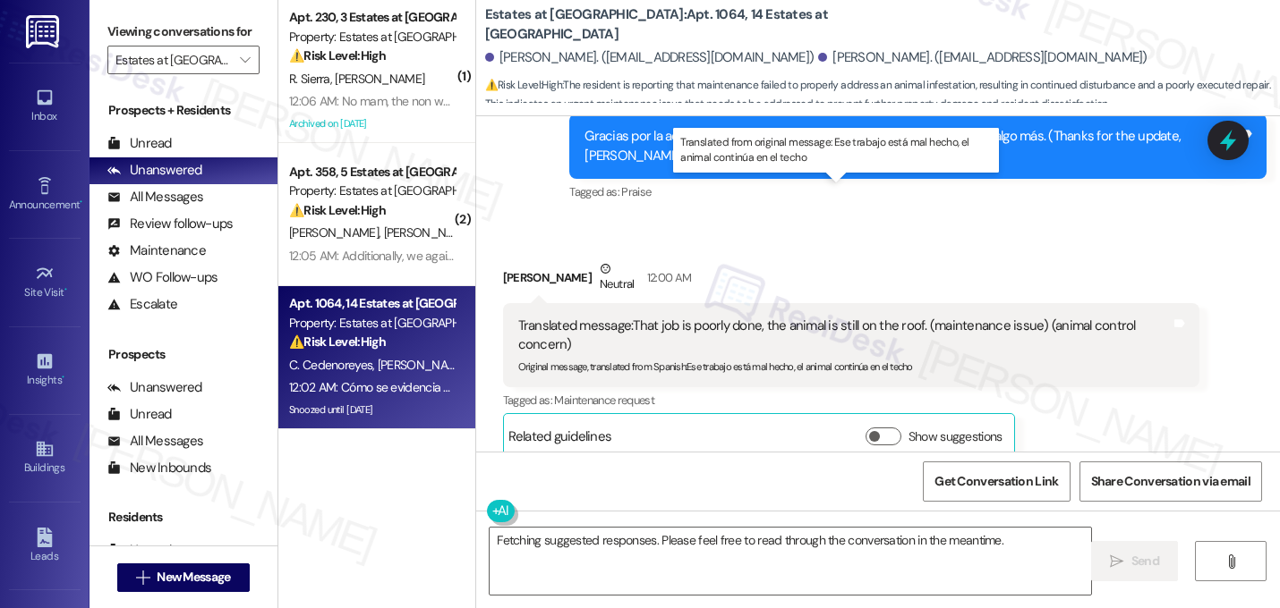
click at [687, 317] on div "Translated message: That job is poorly done, the animal is still on the roof. (…" at bounding box center [844, 336] width 653 height 38
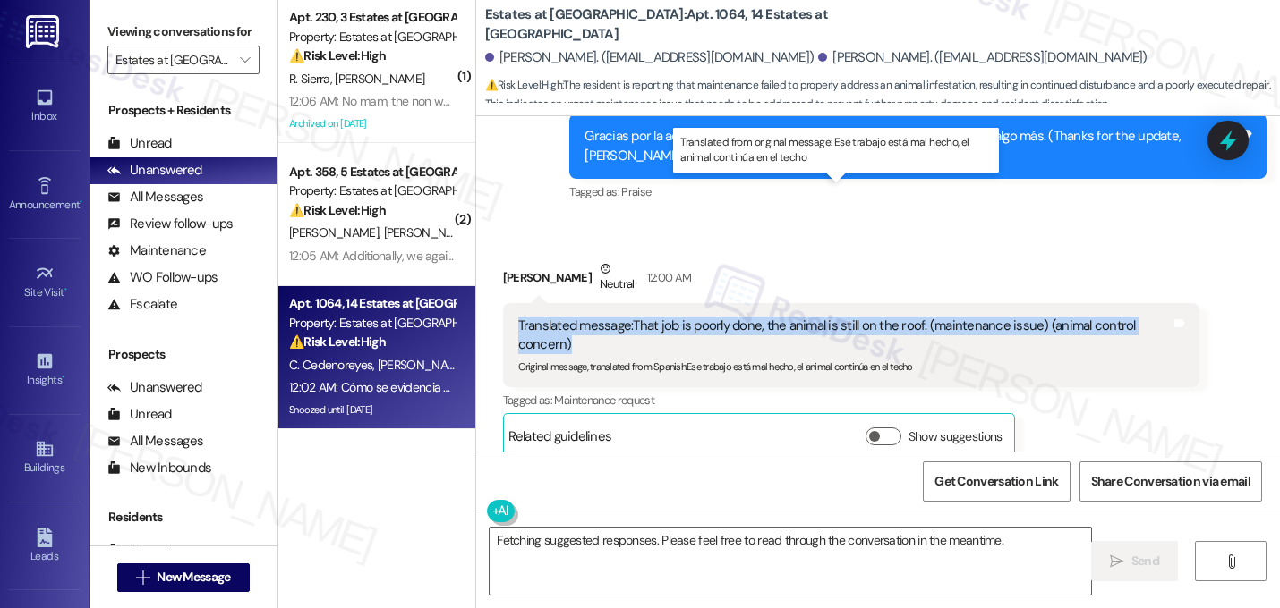
click at [687, 317] on div "Translated message: That job is poorly done, the animal is still on the roof. (…" at bounding box center [844, 336] width 653 height 38
click at [710, 317] on div "Translated message: That job is poorly done, the animal is still on the roof. (…" at bounding box center [844, 336] width 653 height 38
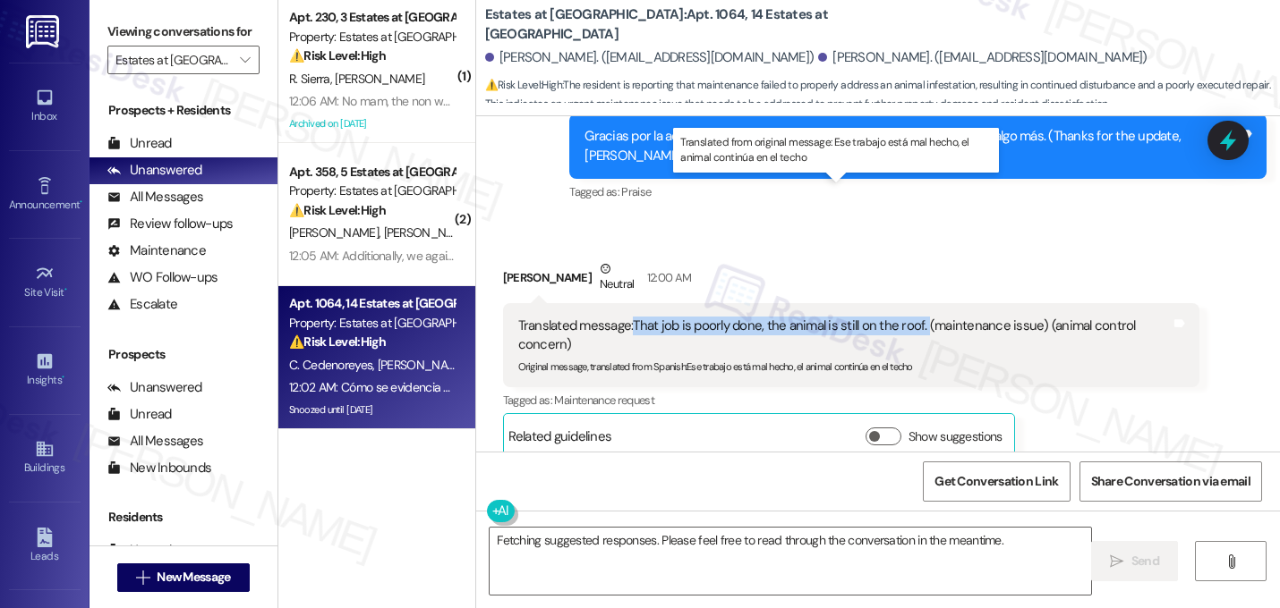
drag, startPoint x: 625, startPoint y: 192, endPoint x: 916, endPoint y: 196, distance: 290.8
click at [916, 317] on div "Translated message: That job is poorly done, the animal is still on the roof. (…" at bounding box center [844, 336] width 653 height 38
copy div "That job is poorly done, the animal is still on the roof."
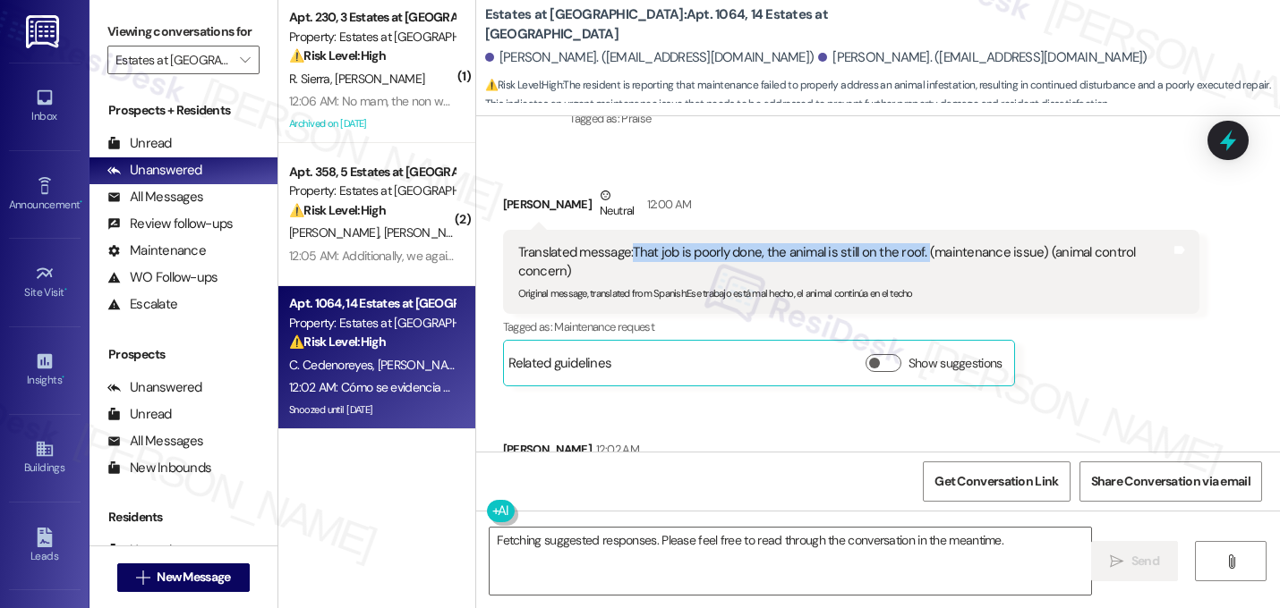
scroll to position [10598, 0]
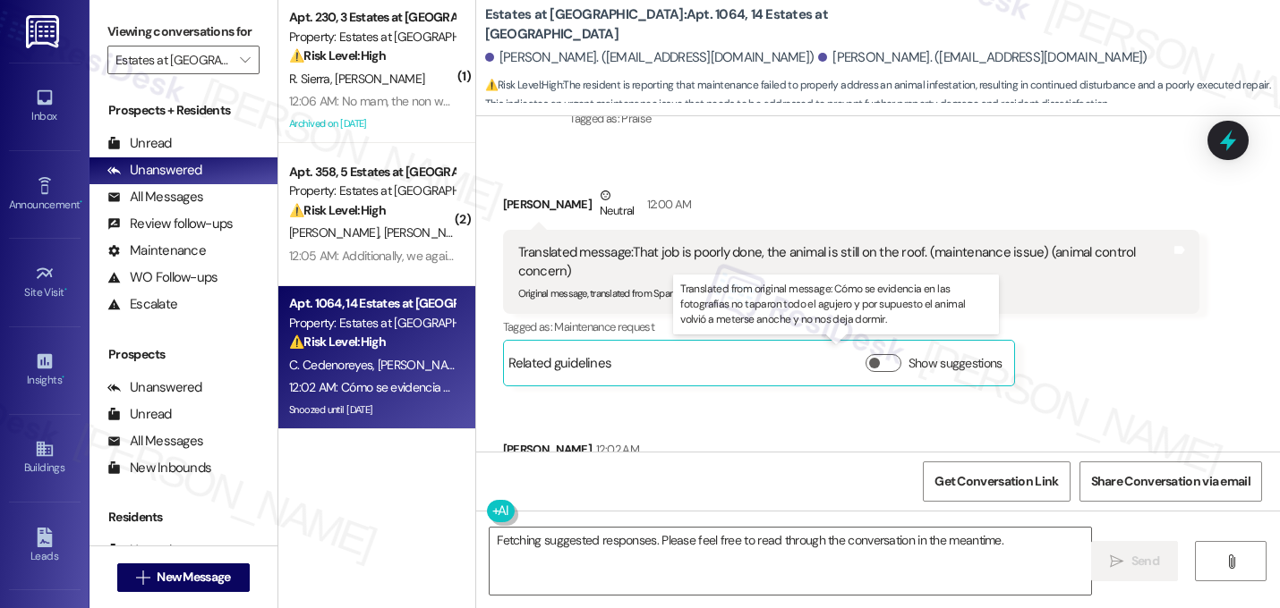
drag, startPoint x: 623, startPoint y: 355, endPoint x: 747, endPoint y: 369, distance: 125.1
click at [747, 479] on div "Translated message: As shown in the photographs, they did not cover the entire …" at bounding box center [844, 498] width 653 height 38
copy div "As shown in the photographs, they did not cover the entire hole, and of course,…"
click at [1065, 284] on div "Received via SMS [PERSON_NAME] Neutral 12:00 AM Translated message: That job is…" at bounding box center [878, 400] width 804 height 508
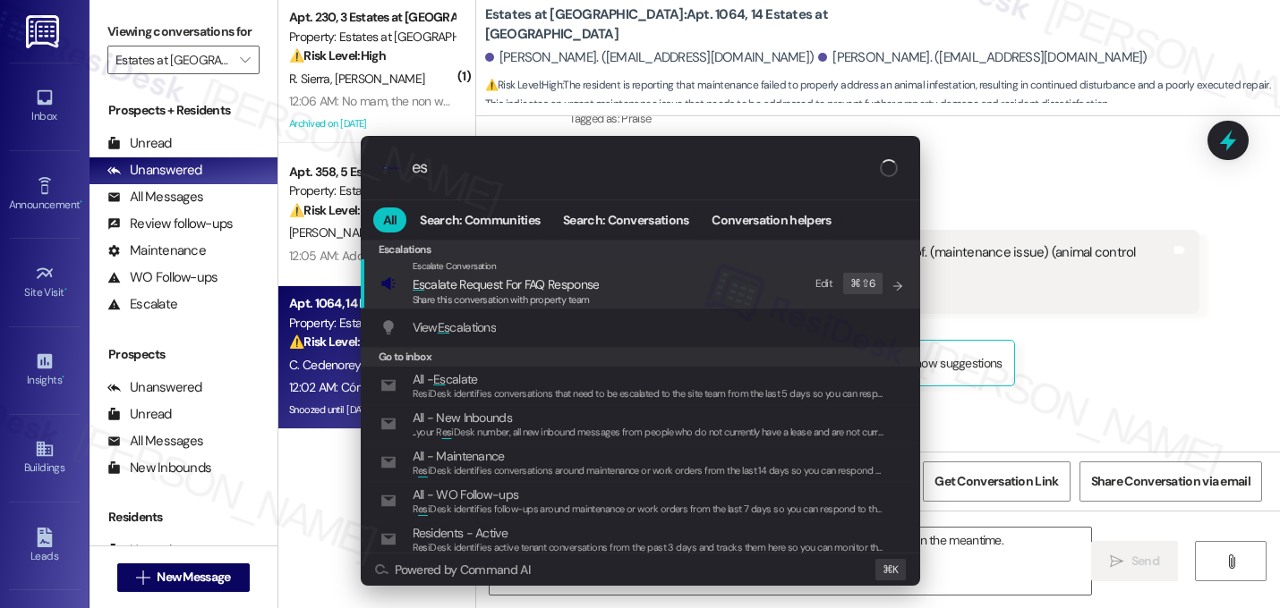
type input "e"
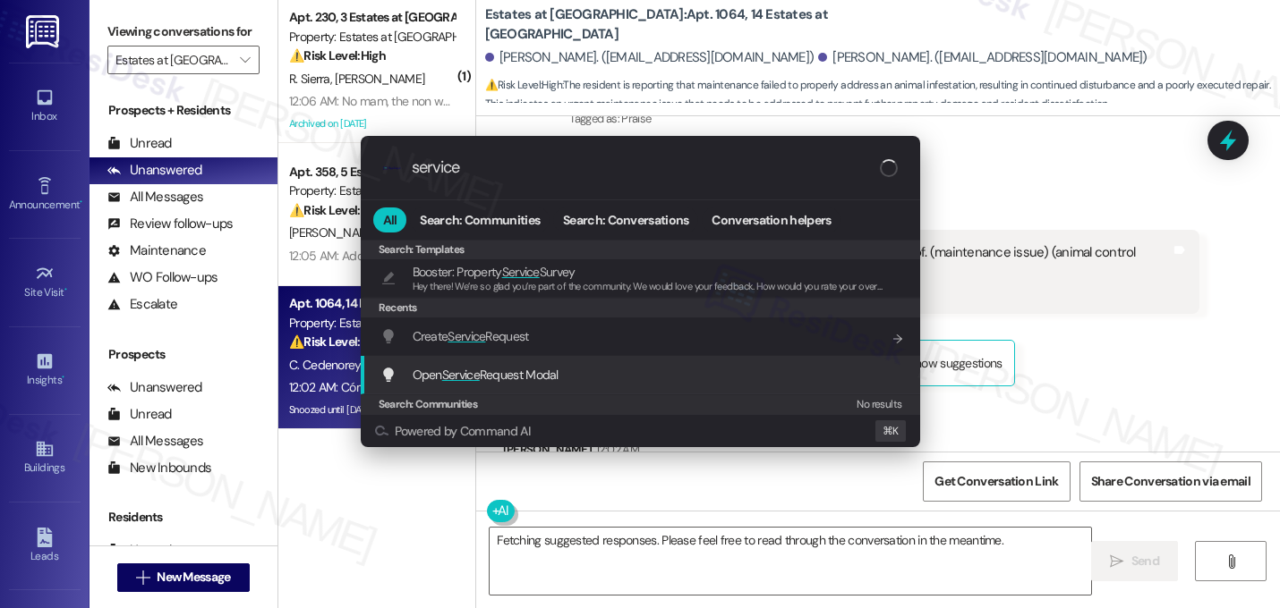
click at [541, 384] on span "Open Service Request Modal" at bounding box center [485, 375] width 146 height 20
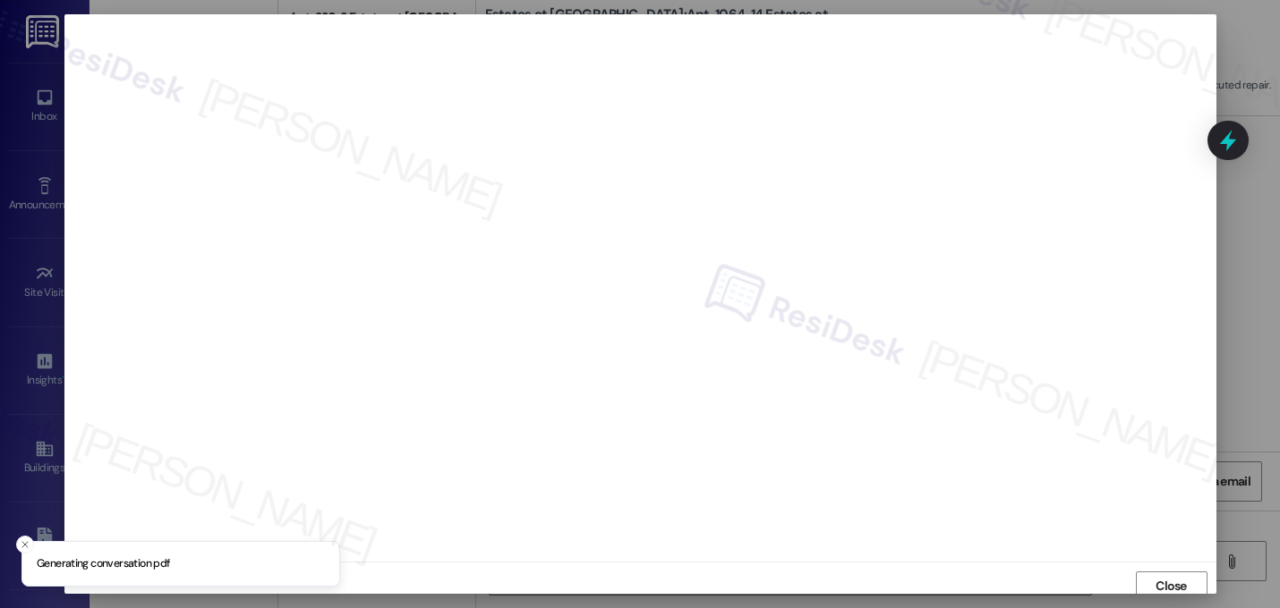
scroll to position [6, 0]
click at [1162, 583] on span "Close" at bounding box center [1170, 580] width 31 height 19
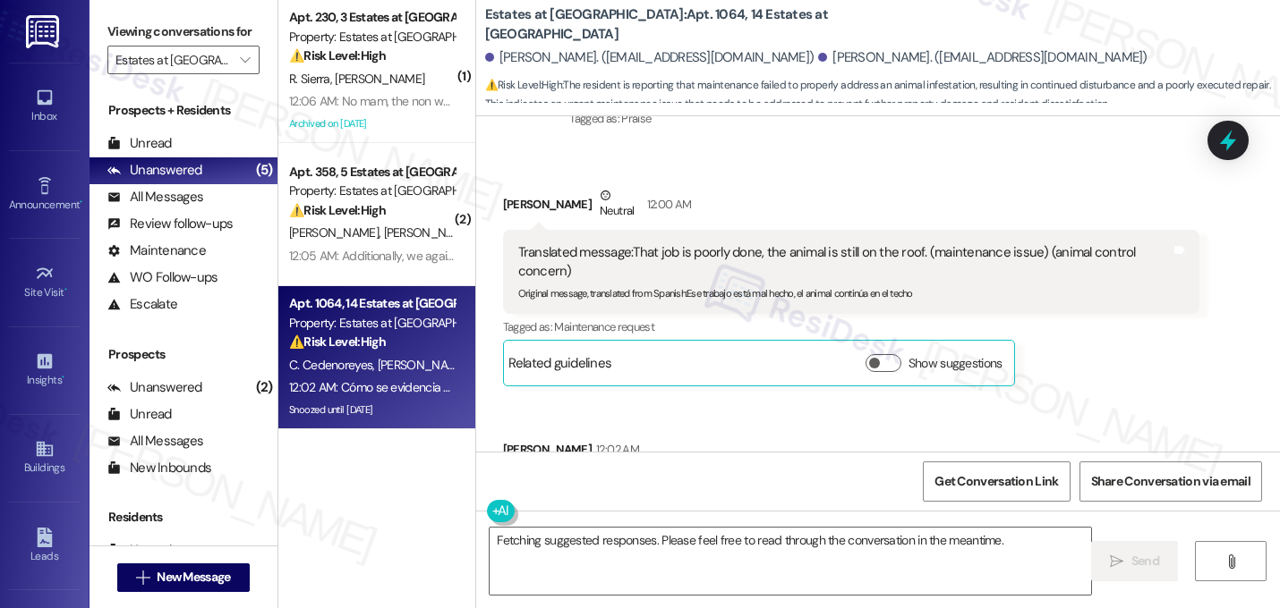
click at [987, 283] on div "Received via SMS [PERSON_NAME] Neutral 12:00 AM Translated message: That job is…" at bounding box center [878, 400] width 804 height 508
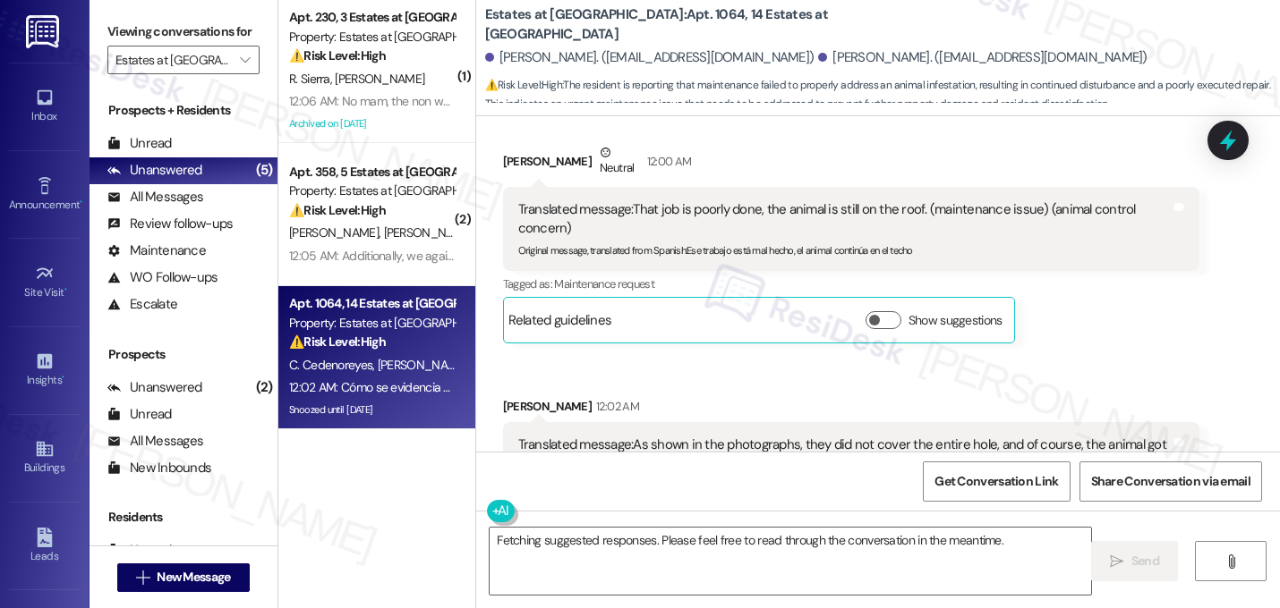
scroll to position [10668, 0]
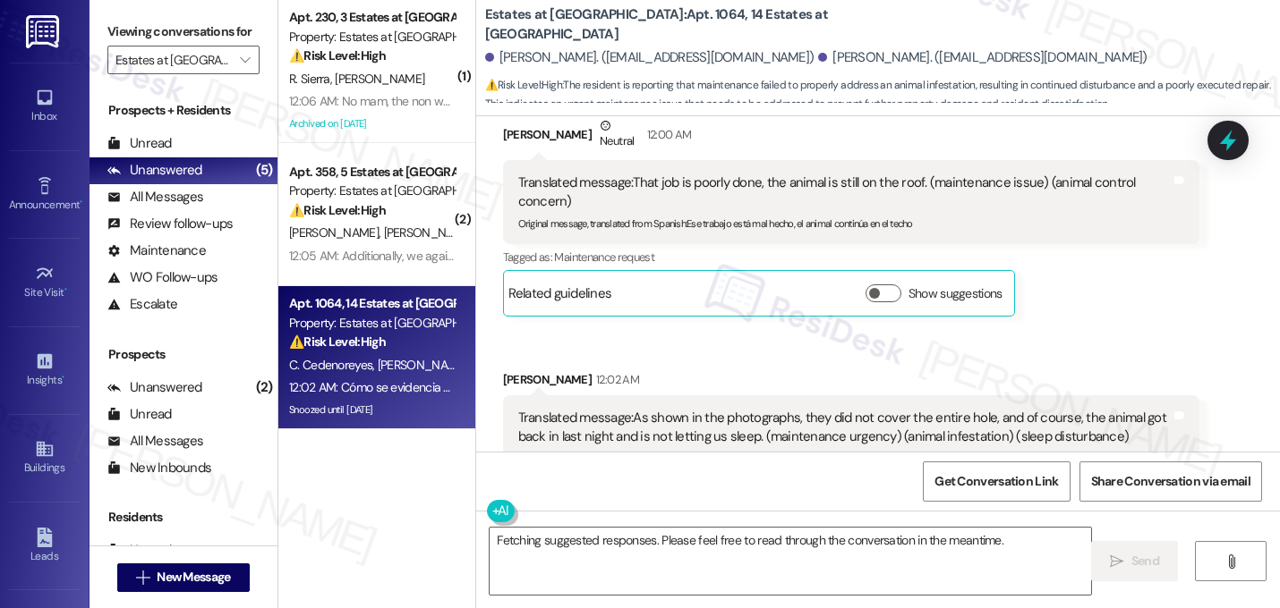
click at [950, 498] on div "Tagged as: Noise , Click to highlight conversations about Noise Maintenance req…" at bounding box center [851, 511] width 697 height 26
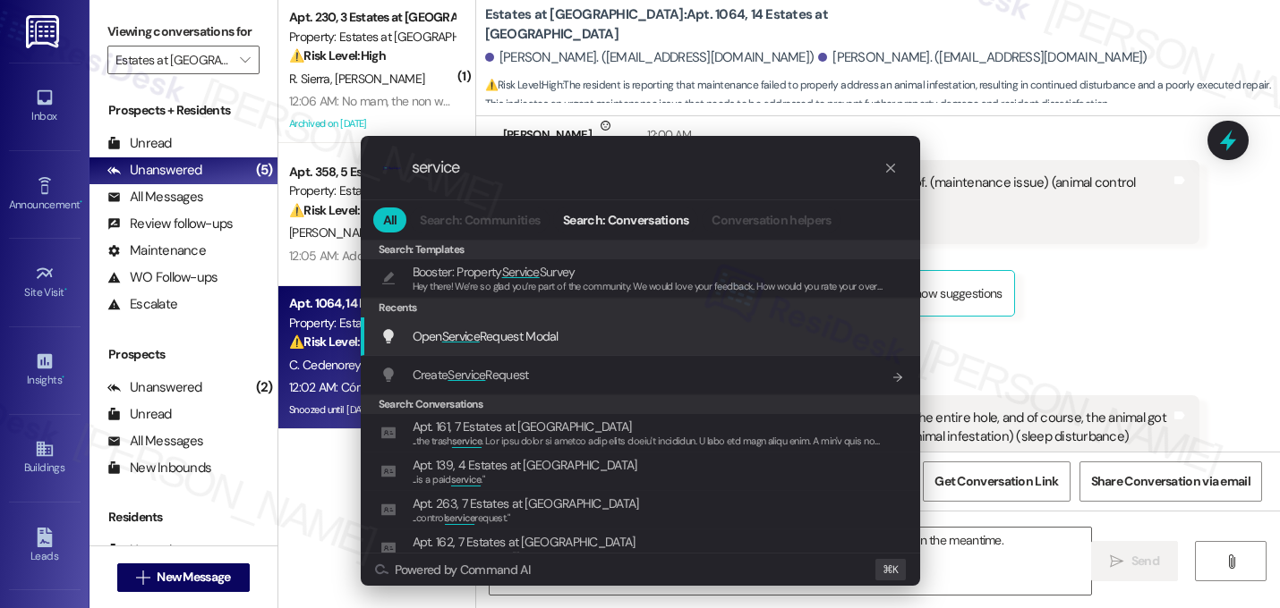
type input "service"
click at [563, 343] on div "Open Service Request Modal Add shortcut" at bounding box center [641, 337] width 523 height 20
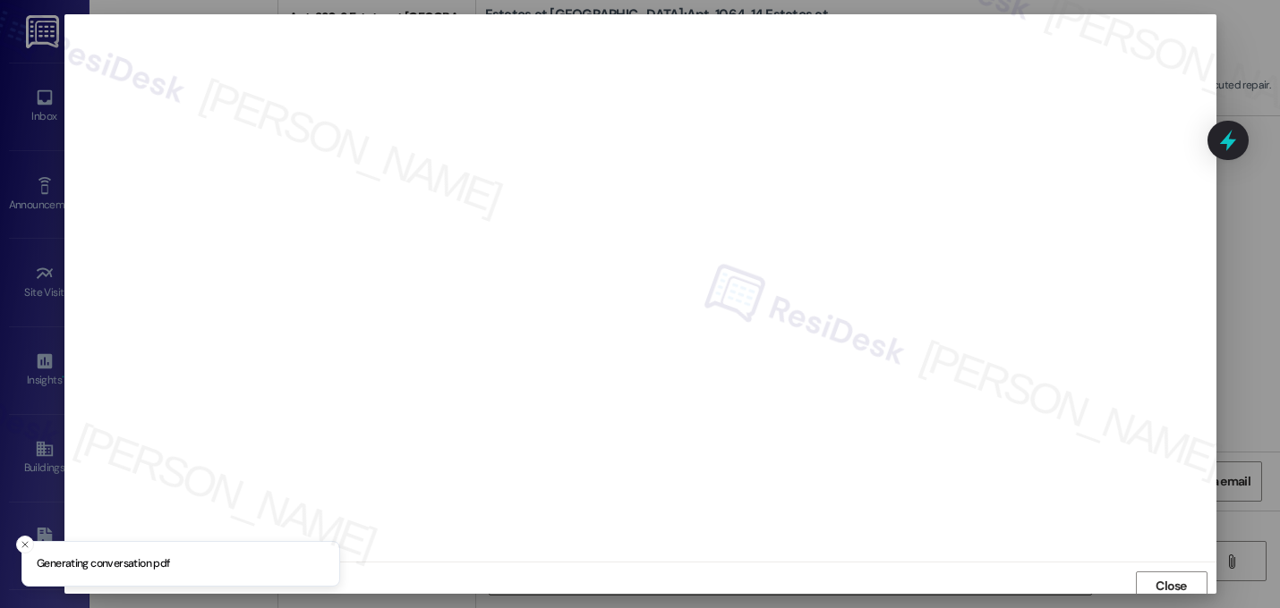
scroll to position [6, 0]
click at [1169, 580] on span "Close" at bounding box center [1170, 580] width 31 height 19
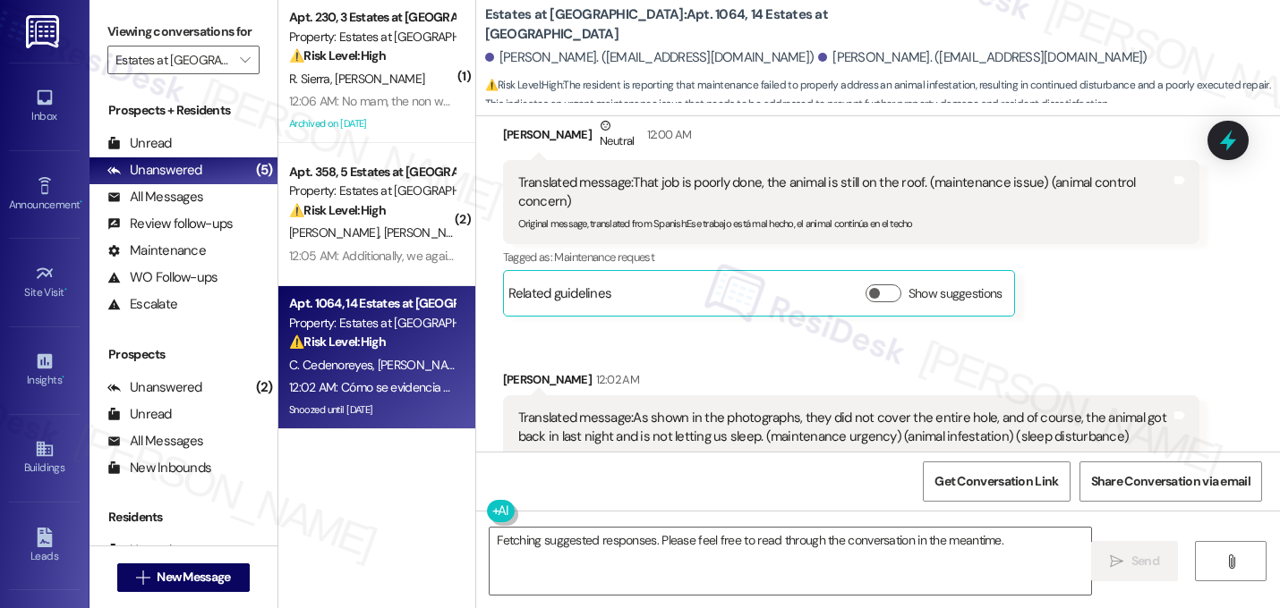
click at [1157, 395] on div "Translated message: As shown in the photographs, they did not cover the entire …" at bounding box center [851, 447] width 697 height 104
click at [1130, 391] on div "[PERSON_NAME] 12:02 AM Translated message: As shown in the photographs, they di…" at bounding box center [851, 470] width 697 height 200
click at [855, 548] on textarea "Fetching suggested responses. Please feel free to read through the conversation…" at bounding box center [789, 561] width 601 height 67
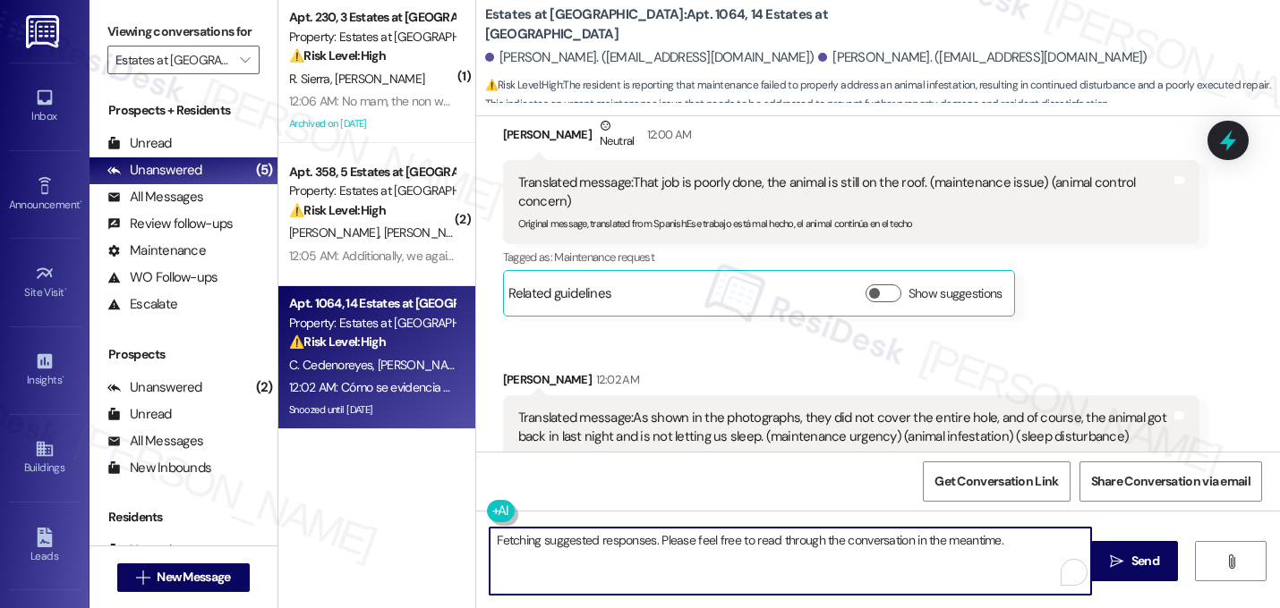
click at [855, 549] on textarea "Fetching suggested responses. Please feel free to read through the conversation…" at bounding box center [789, 561] width 601 height 67
click at [660, 549] on textarea "Fetching suggested responses. Please feel free to read through the conversation…" at bounding box center [789, 561] width 601 height 67
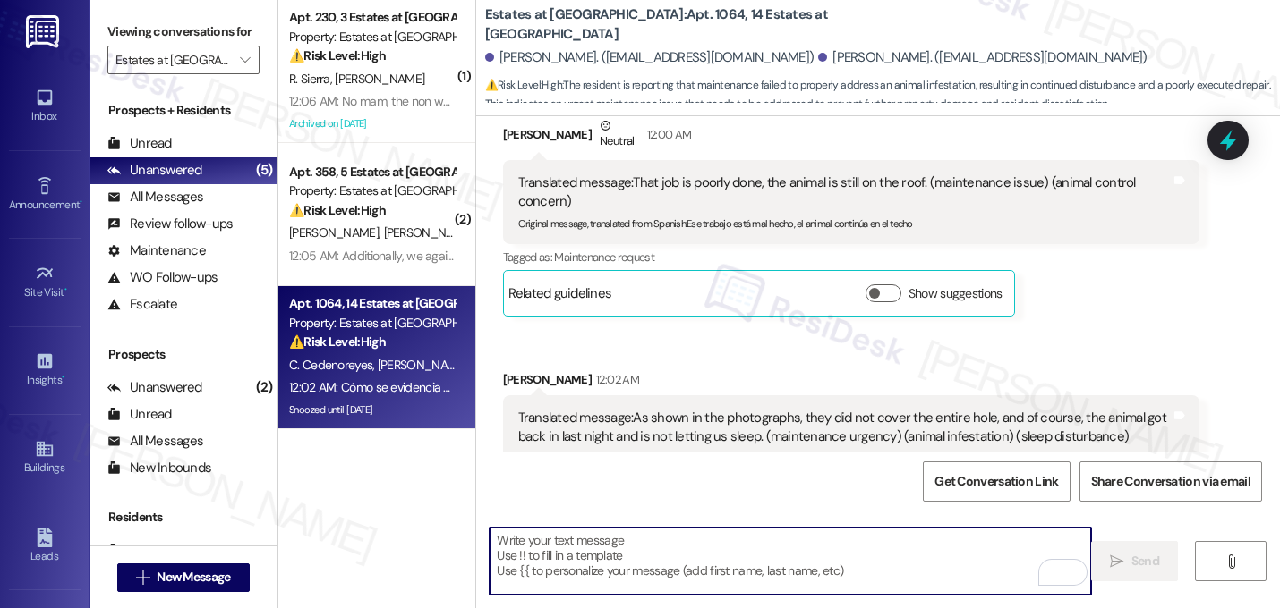
paste textarea "I’m so sorry the issue is still happening and that the animal got back in—it mu…"
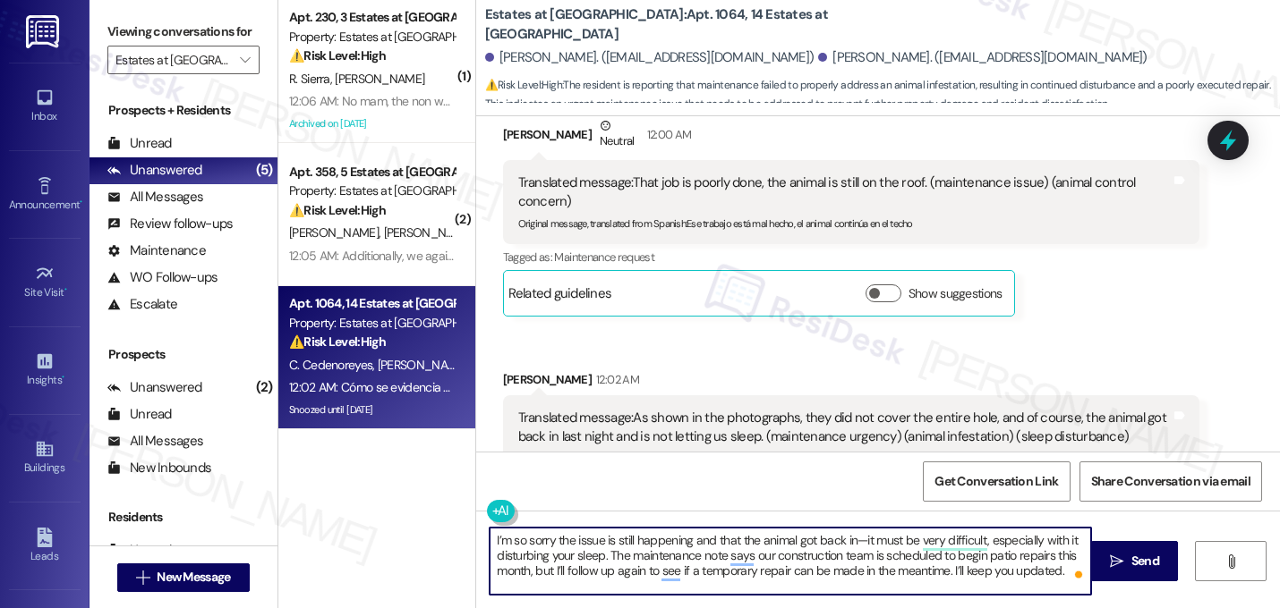
click at [856, 548] on textarea "I’m so sorry the issue is still happening and that the animal got back in—it mu…" at bounding box center [789, 561] width 601 height 67
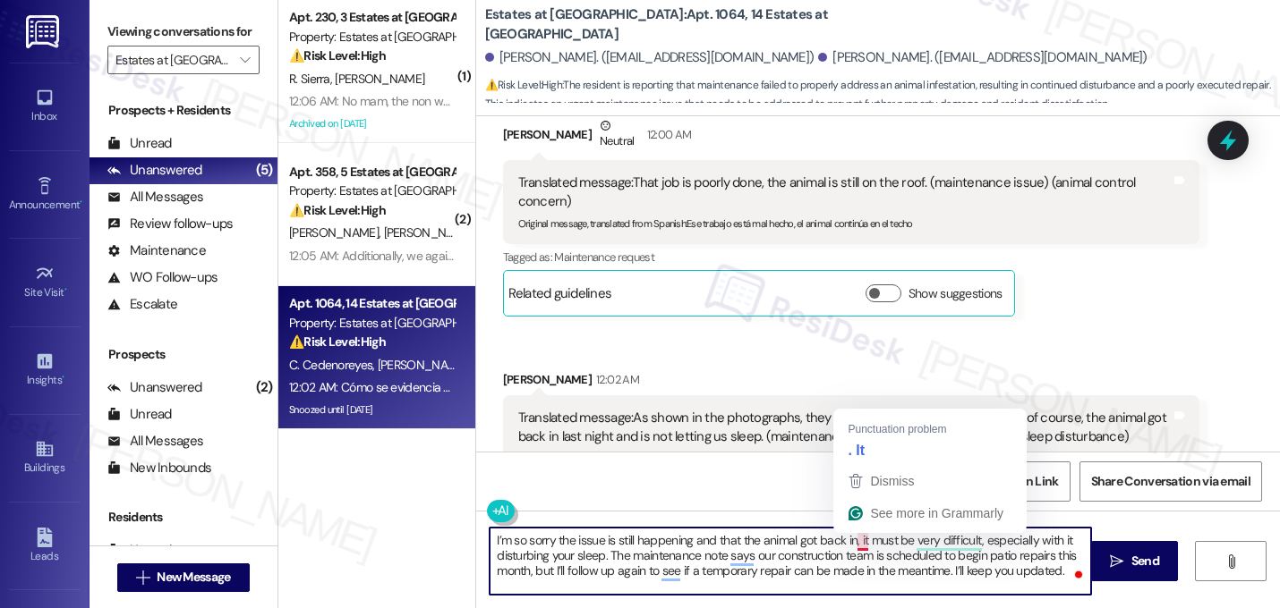
click at [857, 545] on textarea "I’m so sorry the issue is still happening and that the animal got back in, it m…" at bounding box center [789, 561] width 601 height 67
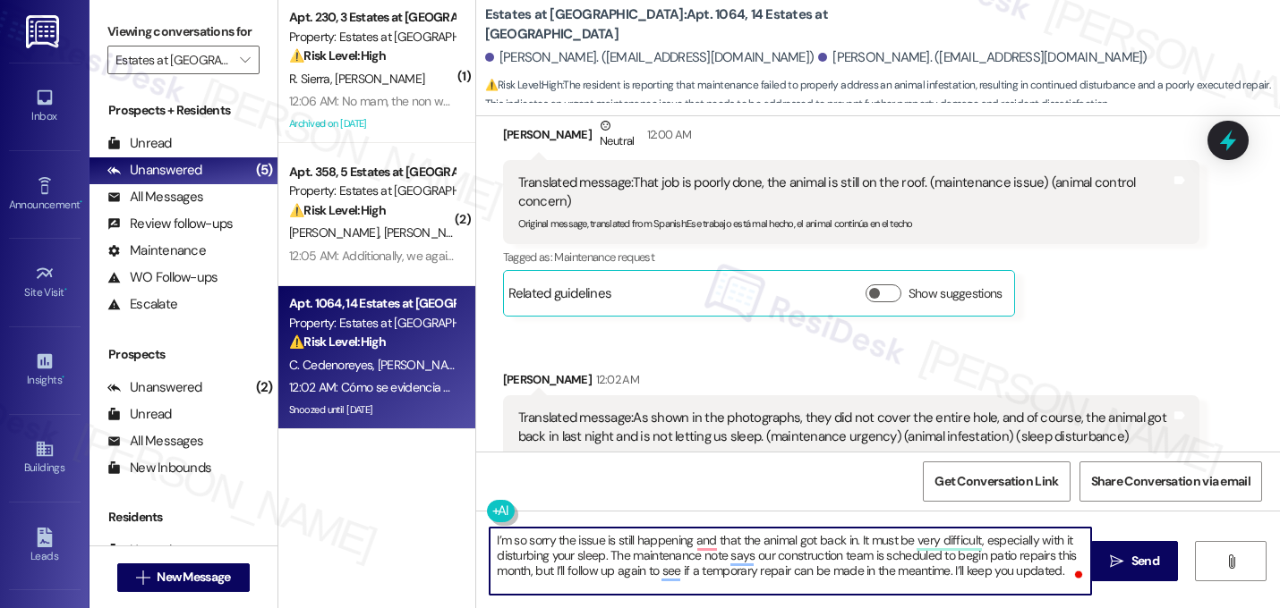
click at [837, 558] on textarea "I’m so sorry the issue is still happening and that the animal got back in. It m…" at bounding box center [789, 561] width 601 height 67
click at [492, 513] on button at bounding box center [555, 511] width 137 height 22
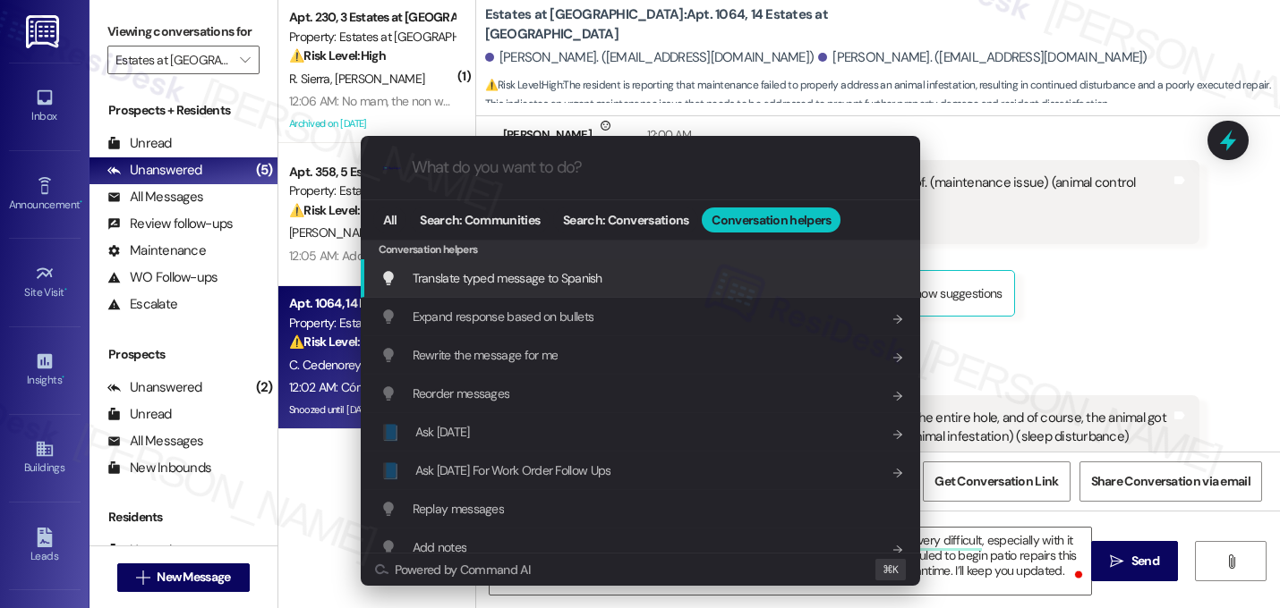
click at [509, 276] on span "Translate typed message to Spanish" at bounding box center [507, 278] width 190 height 16
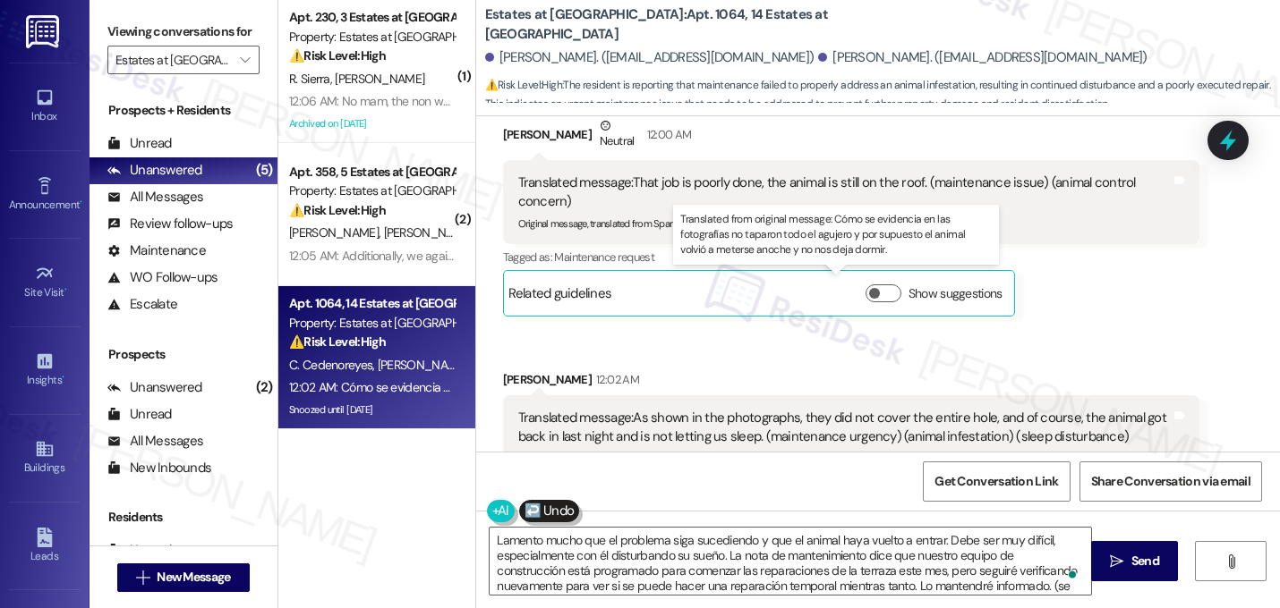
type textarea "Lamento mucho que el problema siga sucediendo y que el animal haya vuelto a ent…"
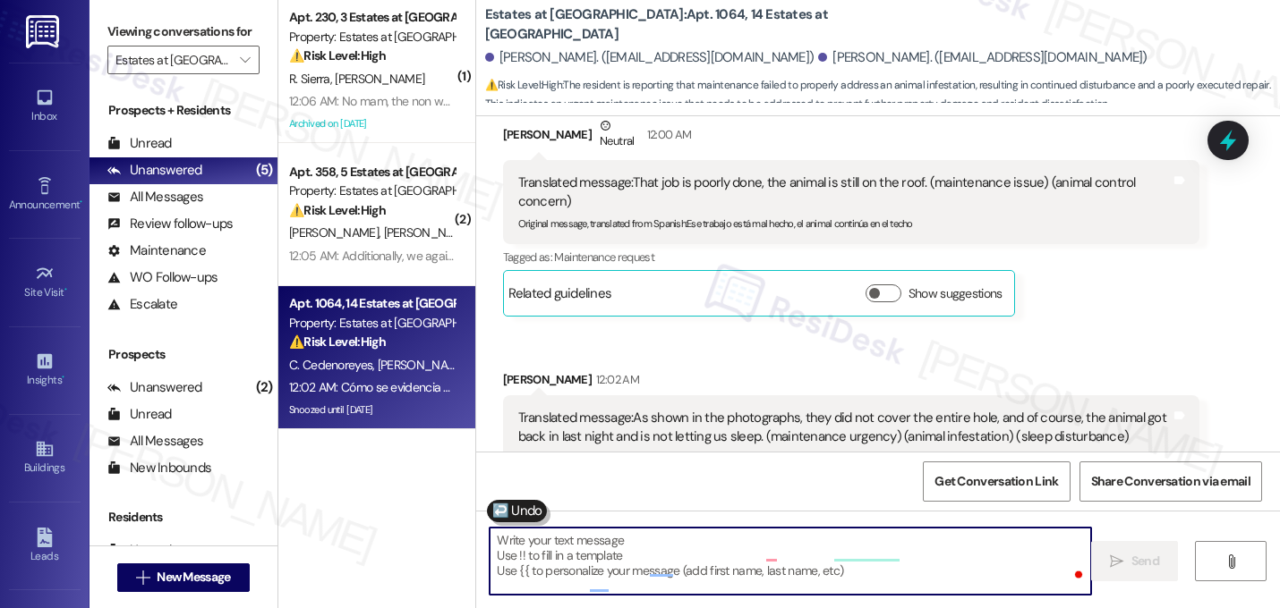
scroll to position [10667, 0]
click at [810, 208] on div "Received via SMS [PERSON_NAME] Neutral 12:00 AM Translated message: That job is…" at bounding box center [878, 331] width 804 height 508
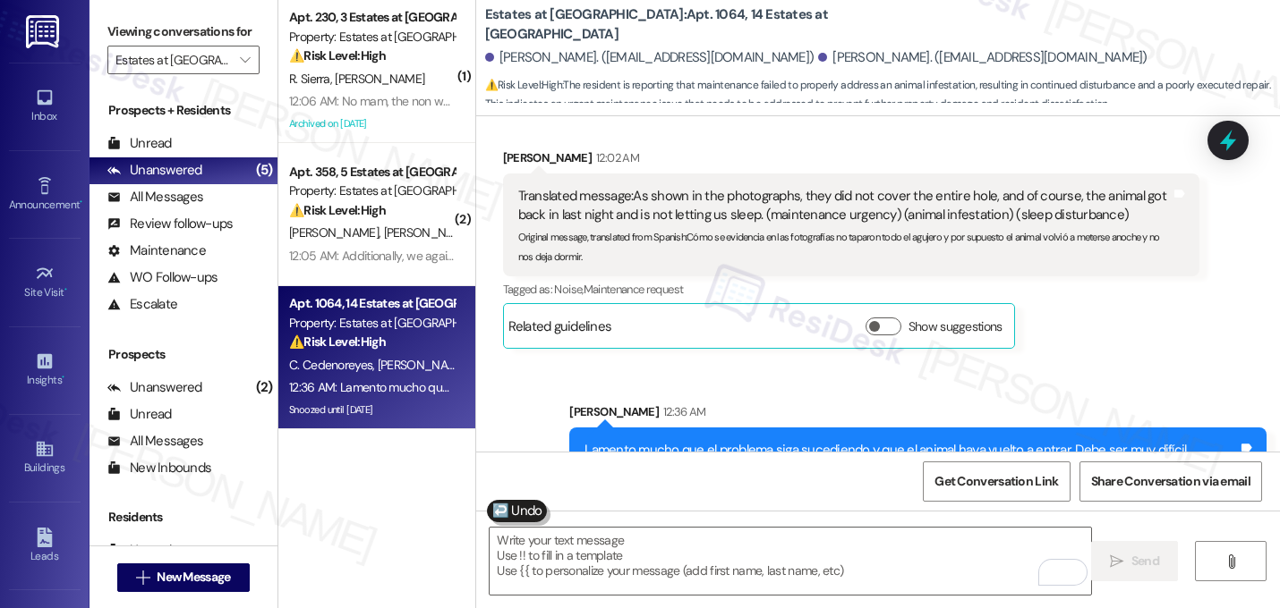
scroll to position [10926, 0]
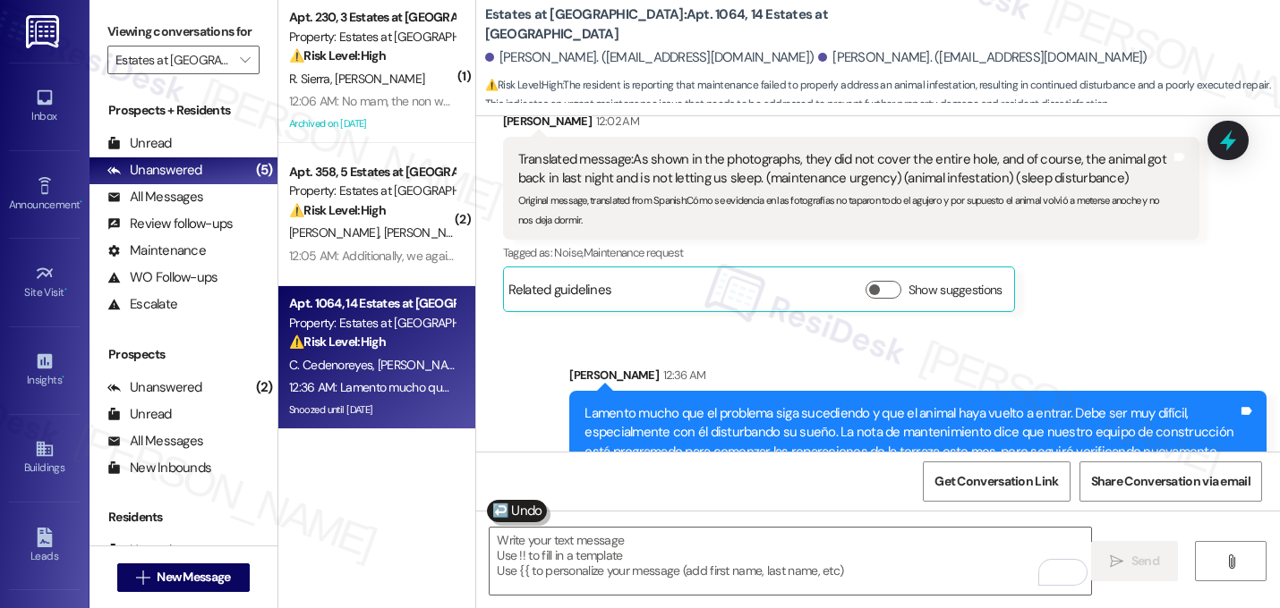
click at [762, 353] on div "Sent via SMS [PERSON_NAME] 12:36 AM Lamento mucho que el problema siga sucedien…" at bounding box center [918, 469] width 724 height 232
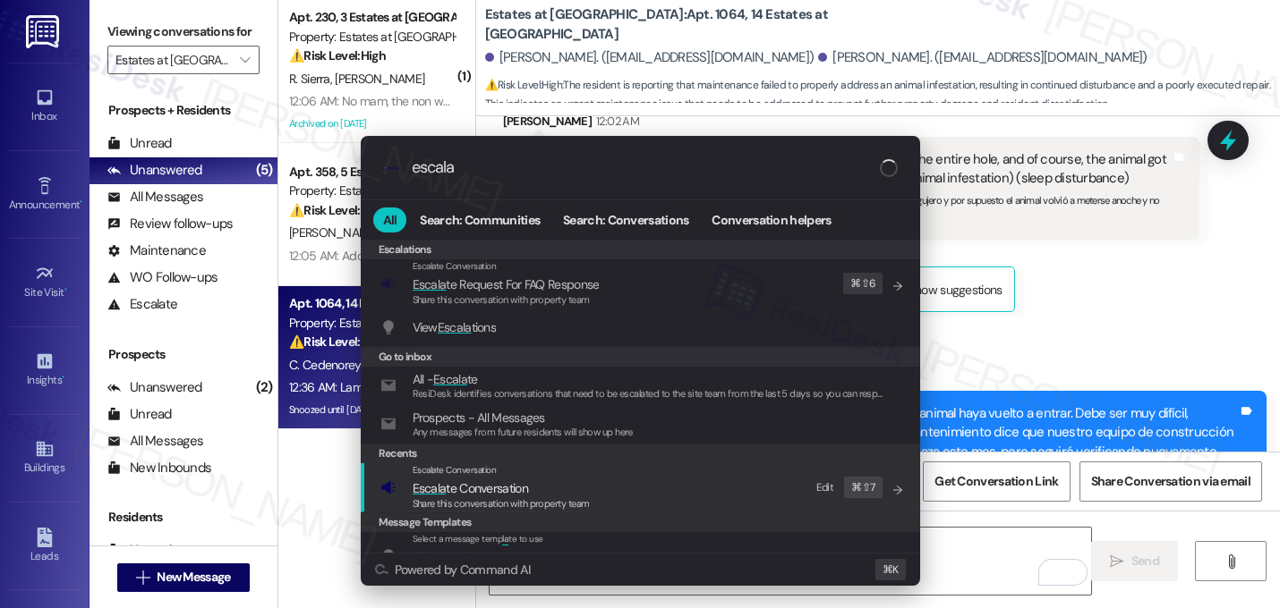
type input "escala"
click at [429, 489] on span "Escala" at bounding box center [429, 488] width 34 height 16
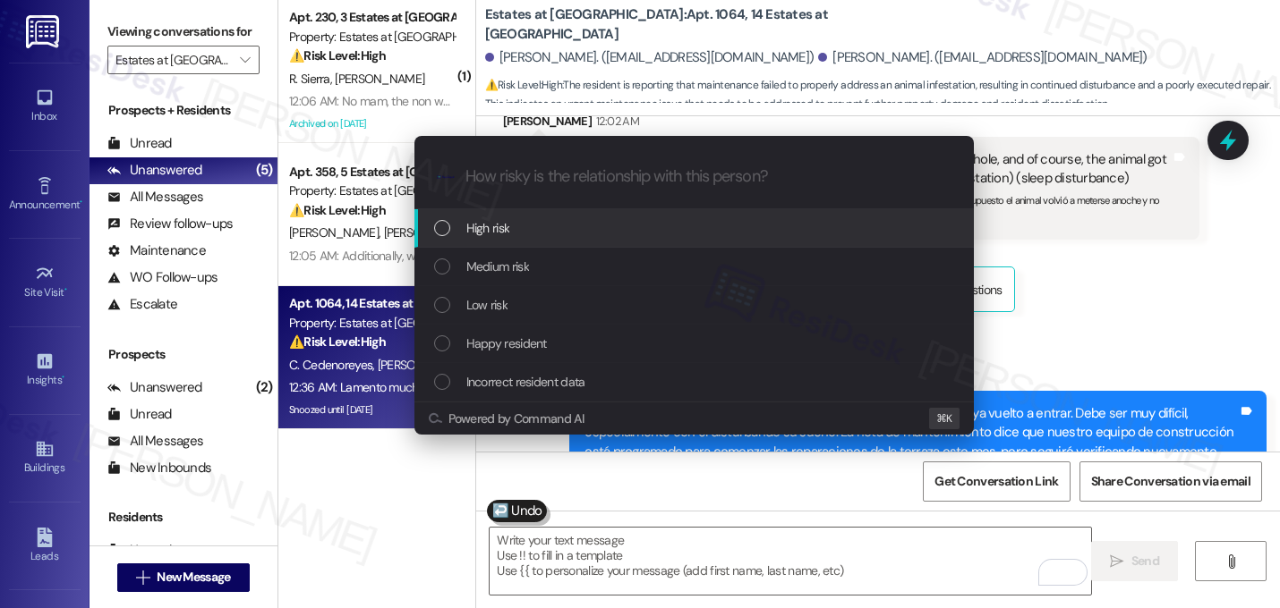
click at [528, 233] on div "High risk" at bounding box center [695, 228] width 523 height 20
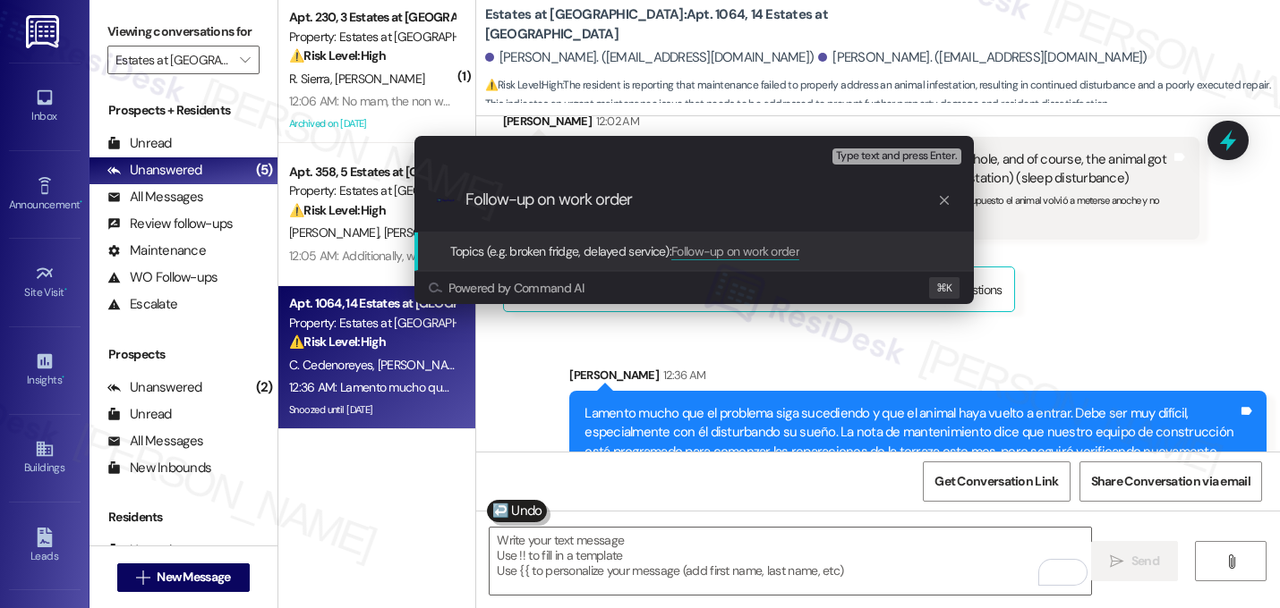
paste input "16139772"
type input "Follow-up on work order 16139772 - hole wasn't covered properly, animals could …"
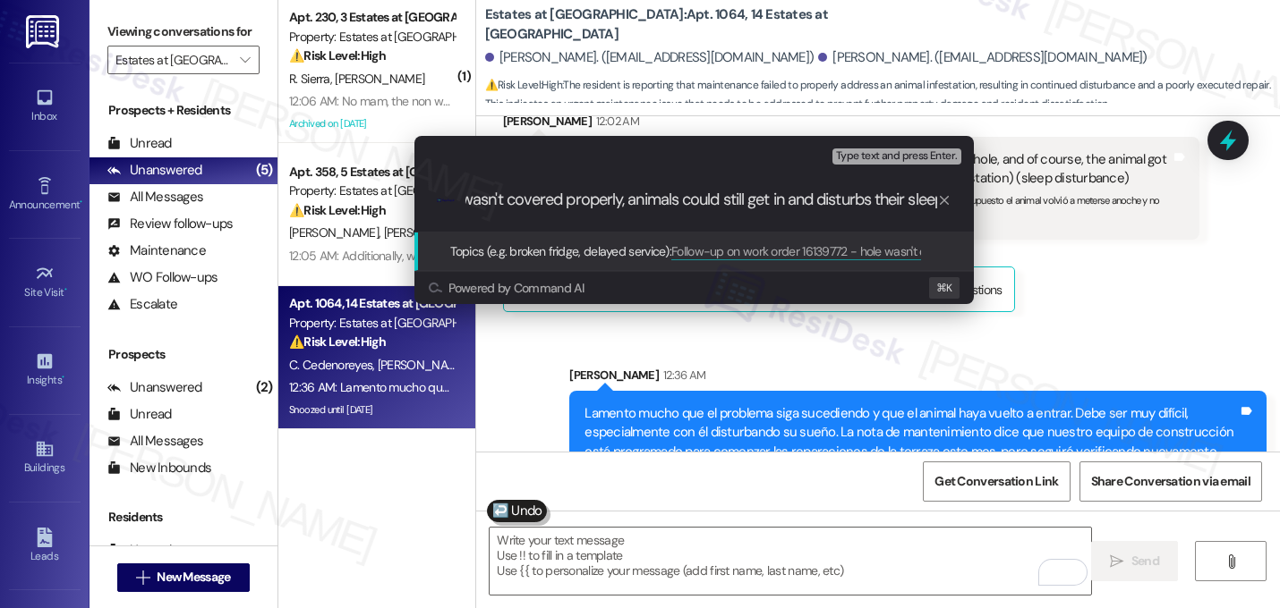
scroll to position [0, 291]
click at [719, 200] on input "Follow-up on work order 16139772 - hole wasn't covered properly, animals could …" at bounding box center [701, 200] width 472 height 19
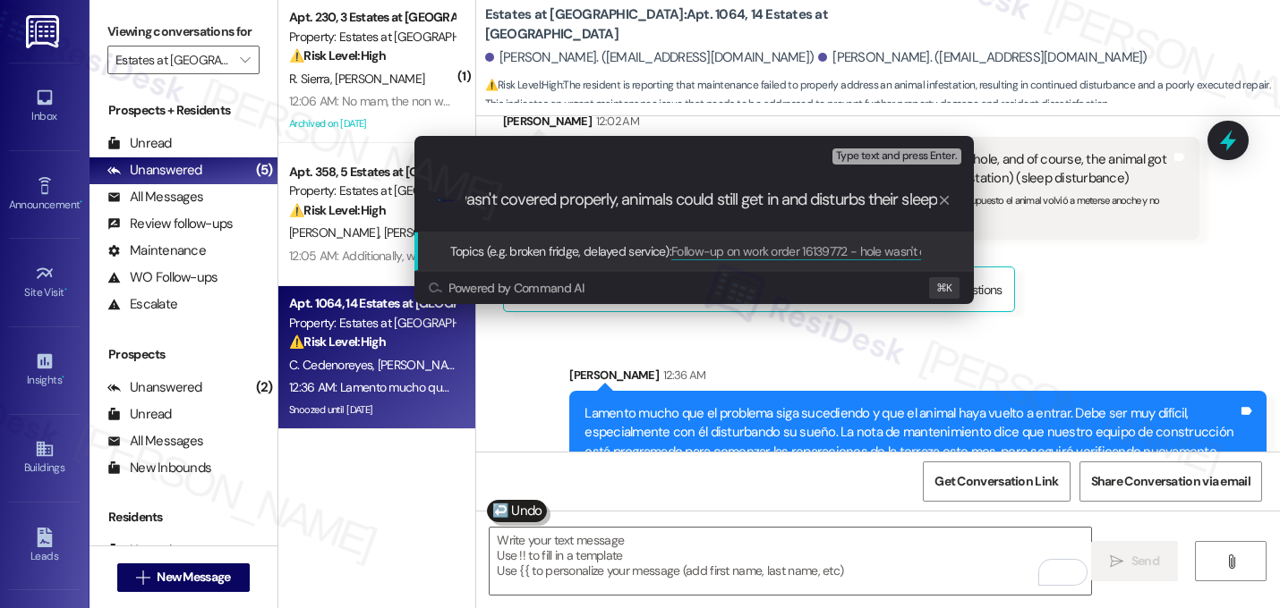
click at [719, 200] on input "Follow-up on work order 16139772 - hole wasn't covered properly, animals could …" at bounding box center [701, 200] width 472 height 19
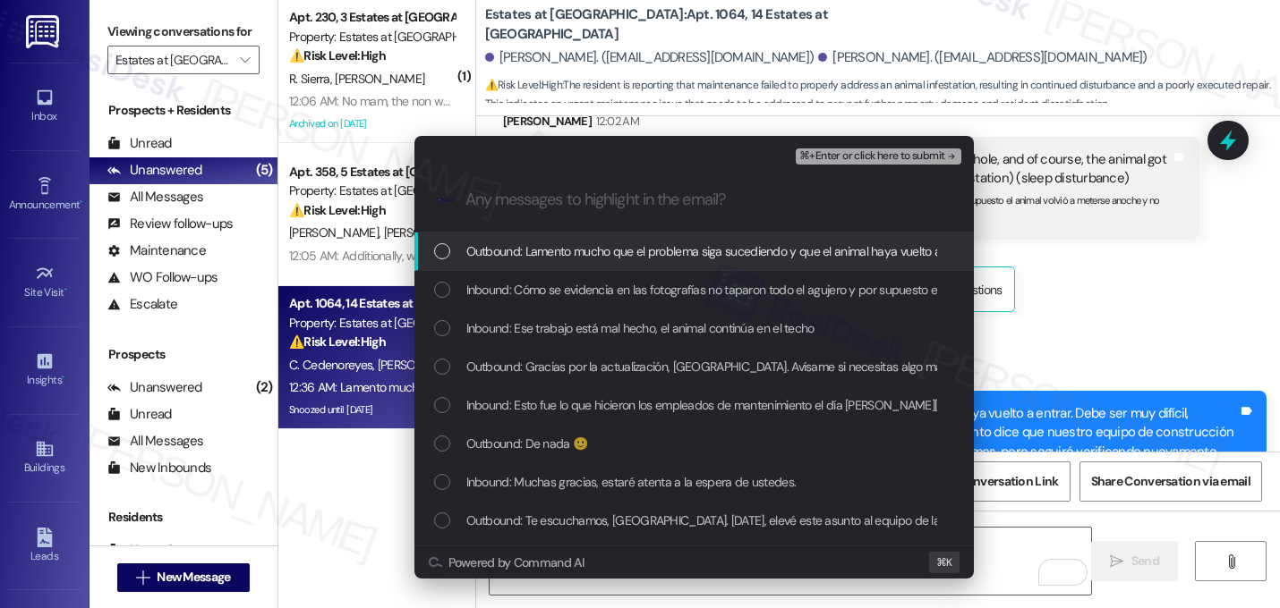
scroll to position [0, 0]
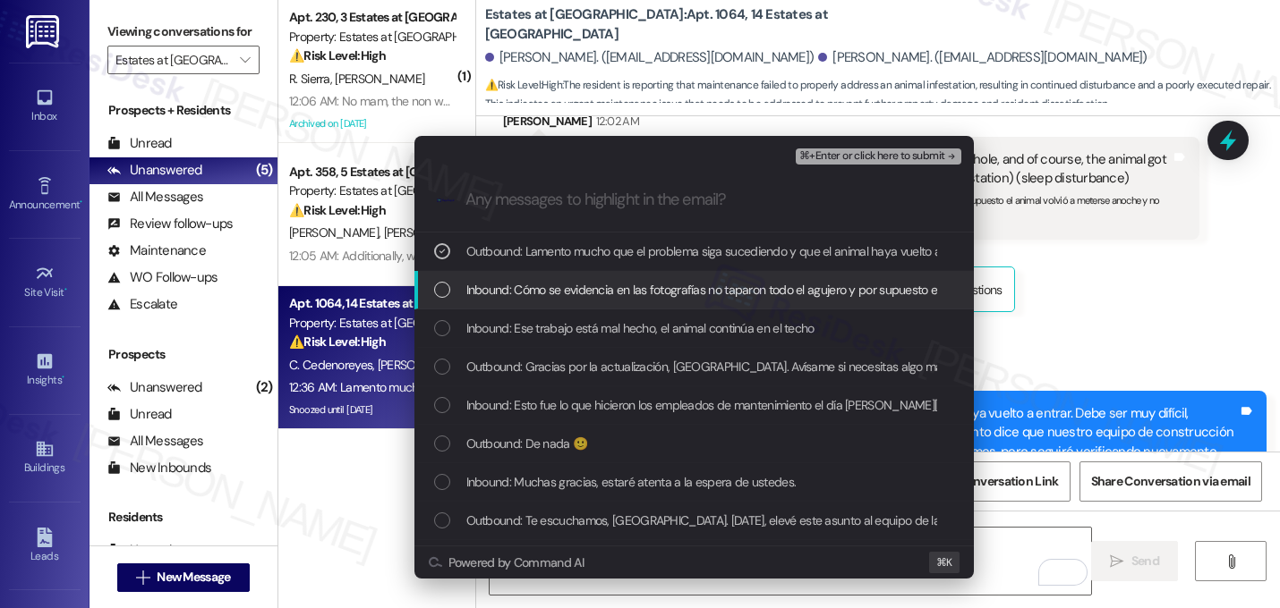
click at [707, 276] on div "Inbound: Cómo se evidencia en las fotografías no taparon todo el agujero y por …" at bounding box center [693, 290] width 559 height 38
click at [706, 308] on div "Inbound: Cómo se evidencia en las fotografías no taparon todo el agujero y por …" at bounding box center [693, 290] width 559 height 38
click at [702, 295] on span "Inbound: Cómo se evidencia en las fotografías no taparon todo el agujero y por …" at bounding box center [841, 290] width 750 height 20
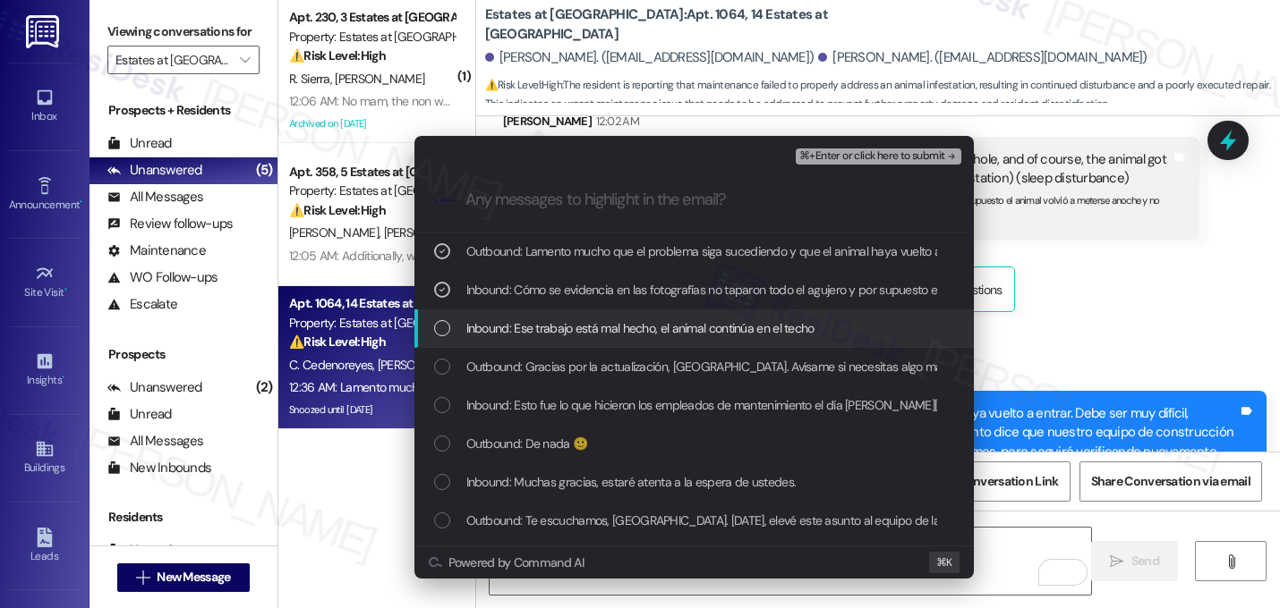
click at [703, 324] on span "Inbound: Ese trabajo está mal hecho, el animal continúa en el techo" at bounding box center [640, 329] width 348 height 20
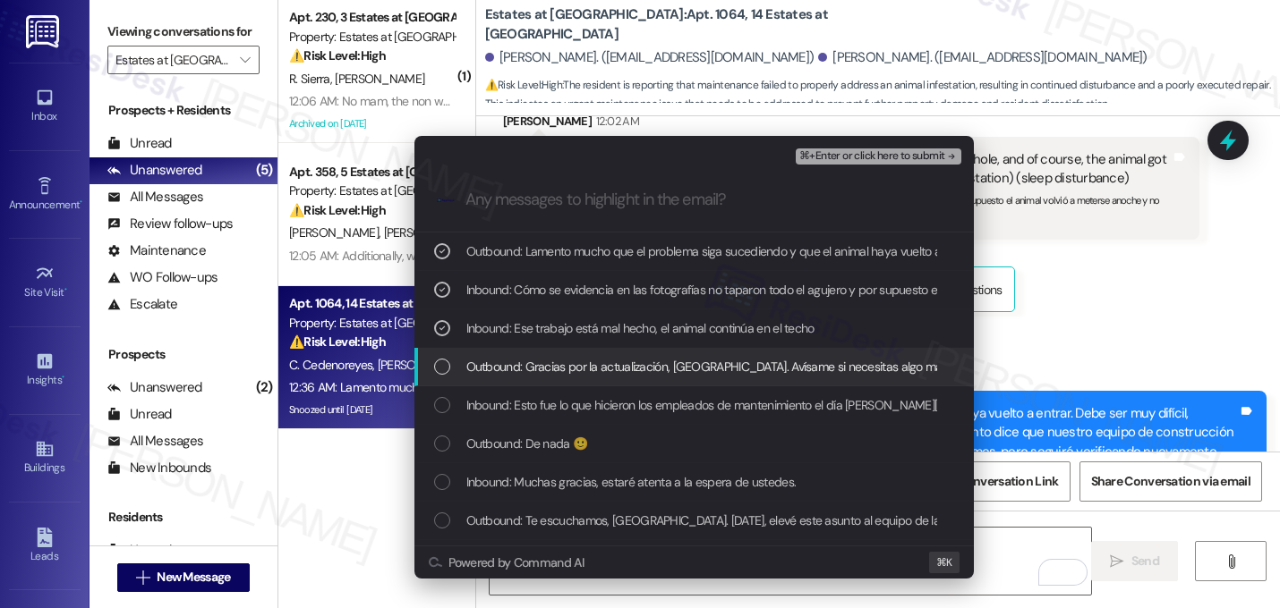
click at [699, 366] on span "Outbound: Gracias por la actualización, [GEOGRAPHIC_DATA]. Avísame si necesitas…" at bounding box center [930, 367] width 928 height 20
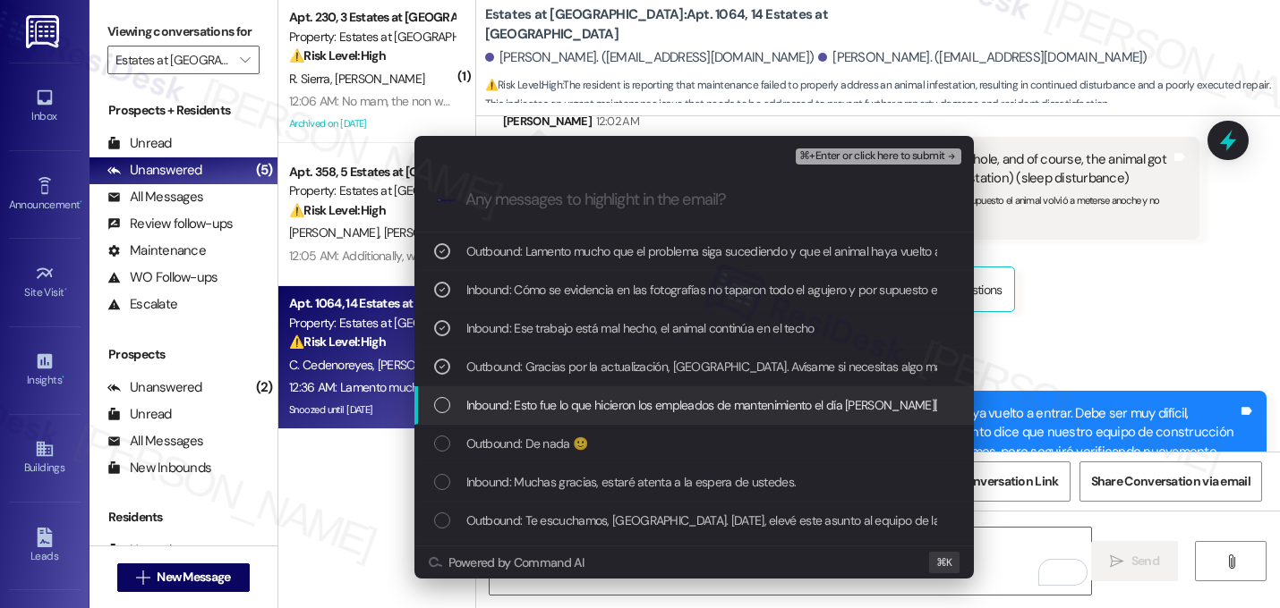
click at [699, 396] on span "Inbound: Esto fue lo que hicieron los empleados de mantenimiento el día [PERSON…" at bounding box center [716, 405] width 501 height 20
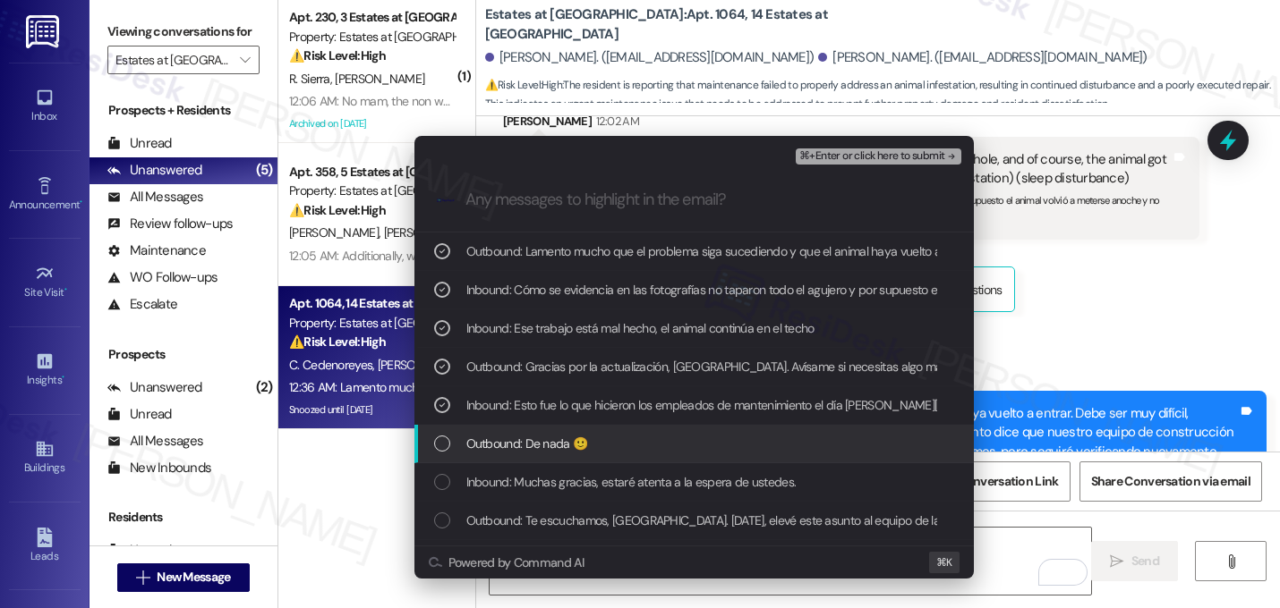
click at [691, 451] on div "Outbound: De nada 🙂" at bounding box center [695, 444] width 523 height 20
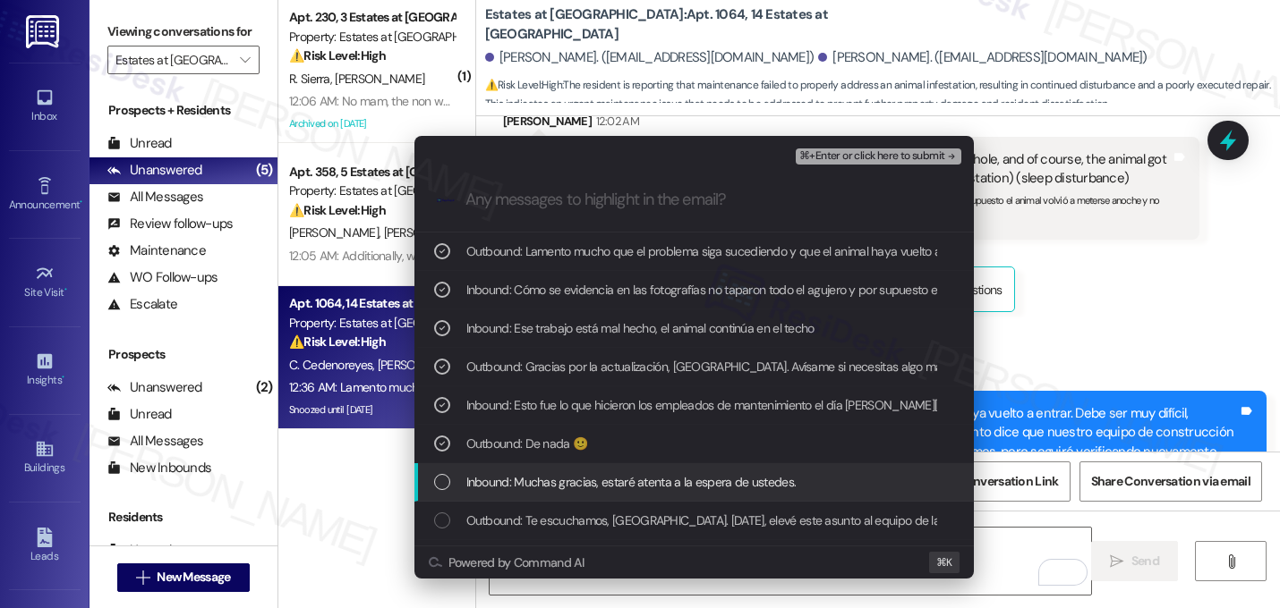
click at [687, 478] on span "Inbound: Muchas gracias, estaré atenta a la espera de ustedes." at bounding box center [631, 482] width 330 height 20
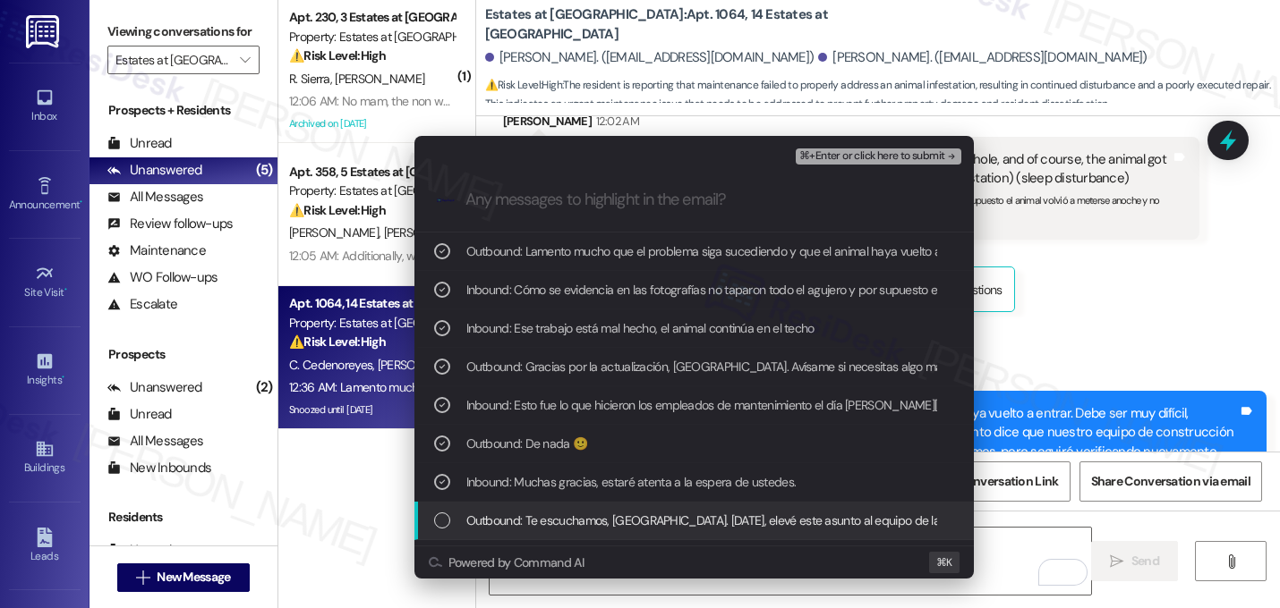
click at [685, 512] on span "Outbound: Te escuchamos, [GEOGRAPHIC_DATA]. [DATE], elevé este asunto al equipo…" at bounding box center [1211, 521] width 1490 height 20
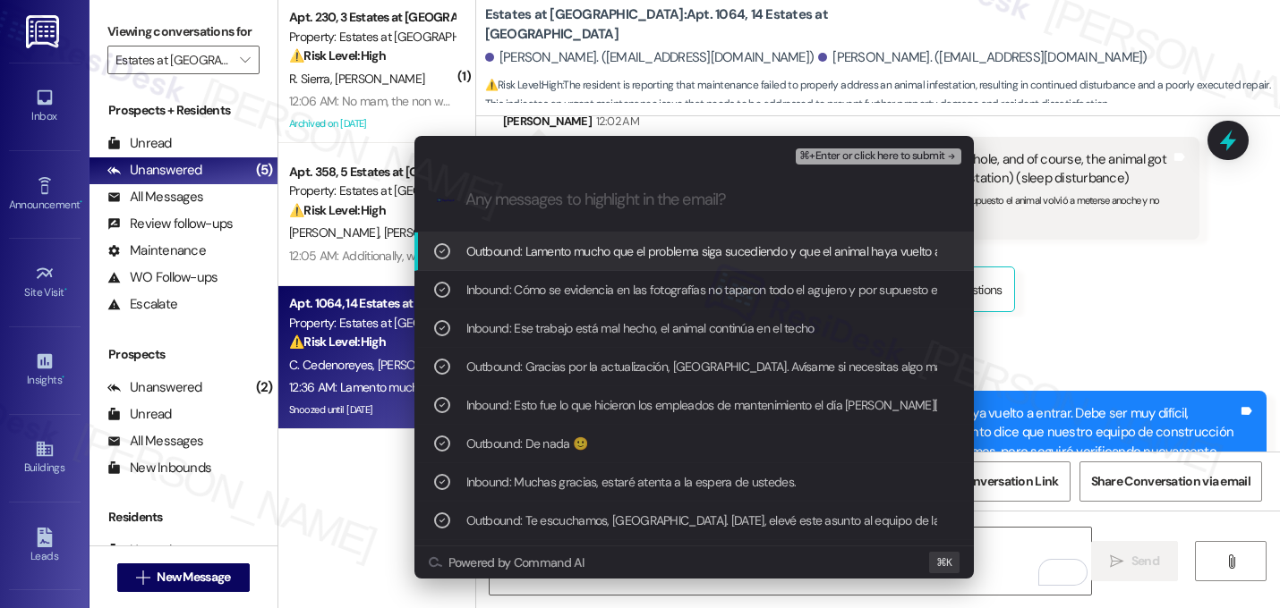
click at [952, 160] on icon "remove-block-⌘+enter-or click here to submit" at bounding box center [951, 156] width 13 height 13
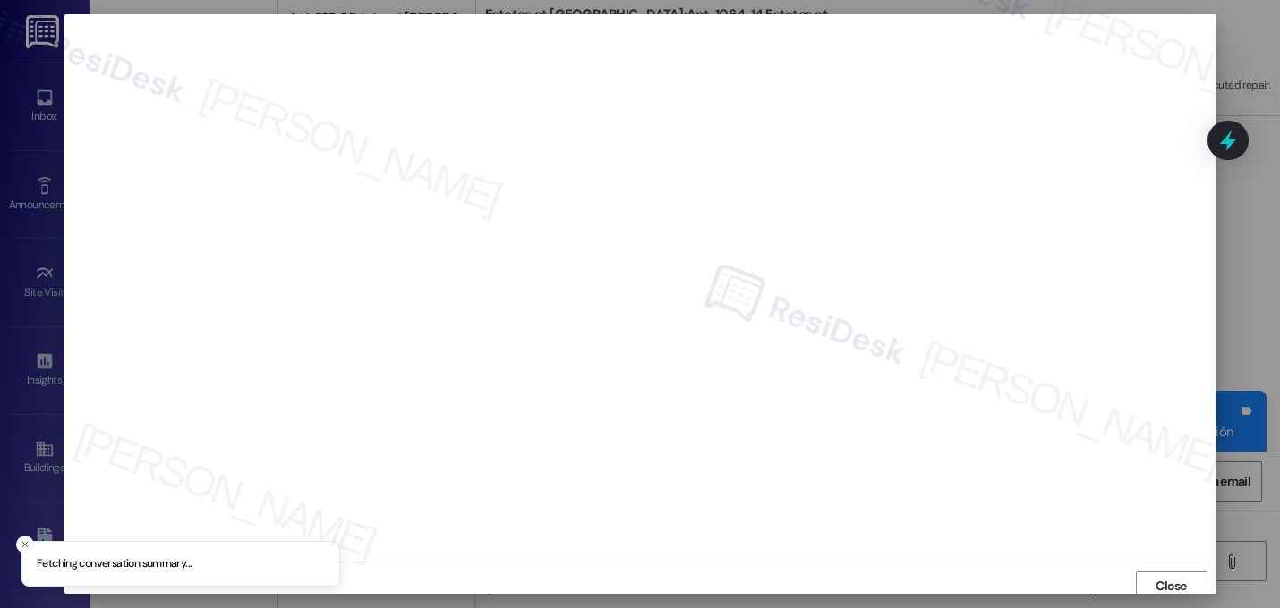
scroll to position [6, 0]
click at [1166, 594] on div at bounding box center [640, 304] width 1280 height 608
click at [1162, 576] on span "Close" at bounding box center [1170, 580] width 31 height 19
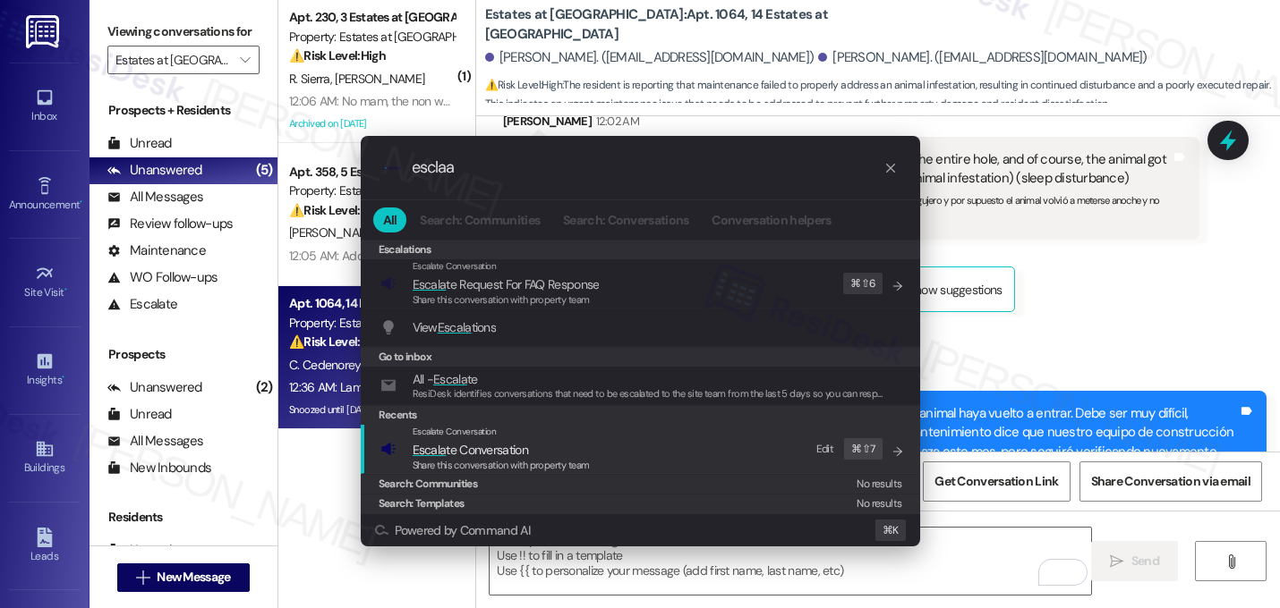
type input "esclaa"
click at [598, 435] on div "Escalate Conversation Escala te Conversation Share this conversation with prope…" at bounding box center [641, 449] width 523 height 48
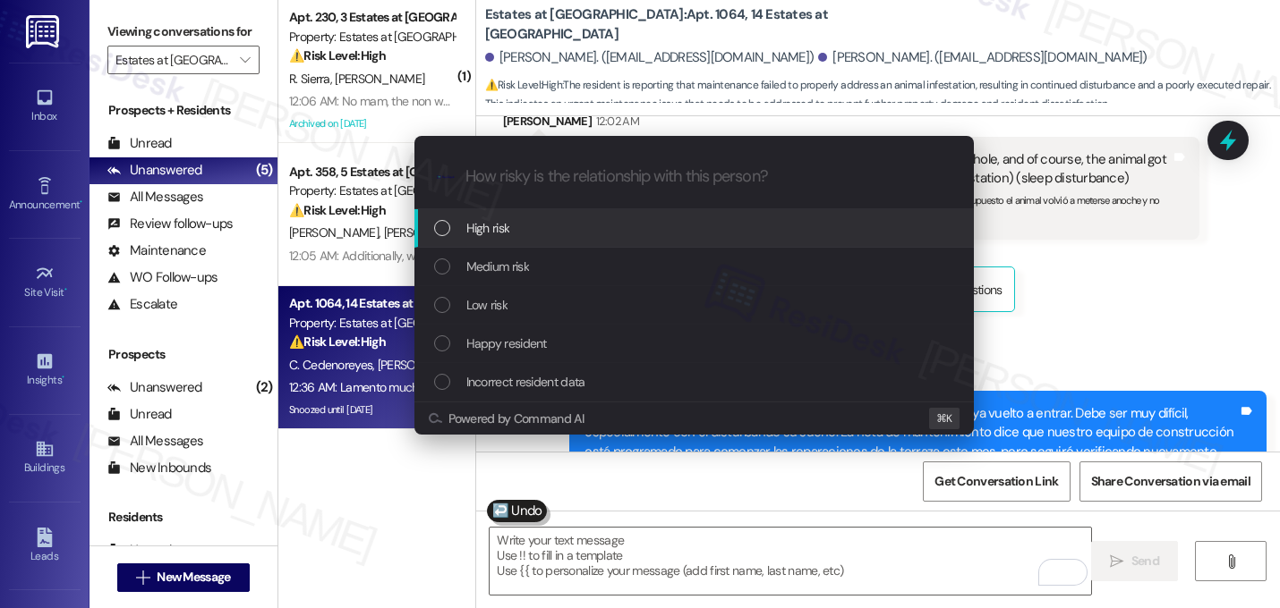
click at [613, 241] on div "High risk" at bounding box center [693, 228] width 559 height 38
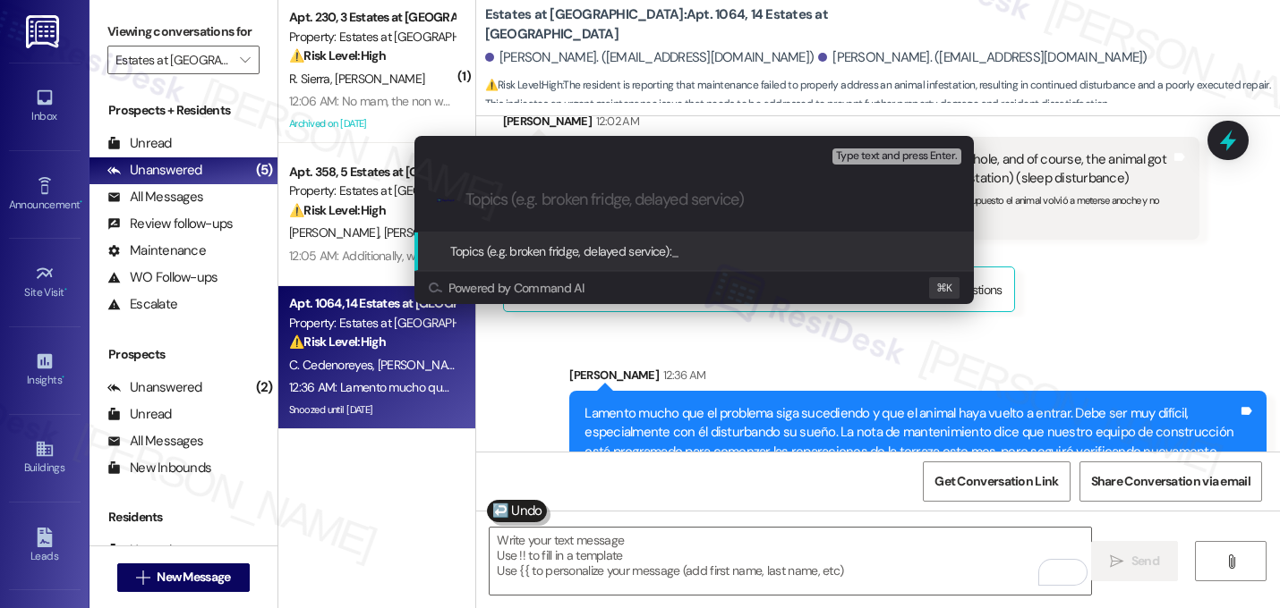
paste input "Follow-up on work order 16139772 - hole wasn't covered properly, animals could …"
type input "Follow-up on work order 16139772 - hole wasn't covered properly, animals could …"
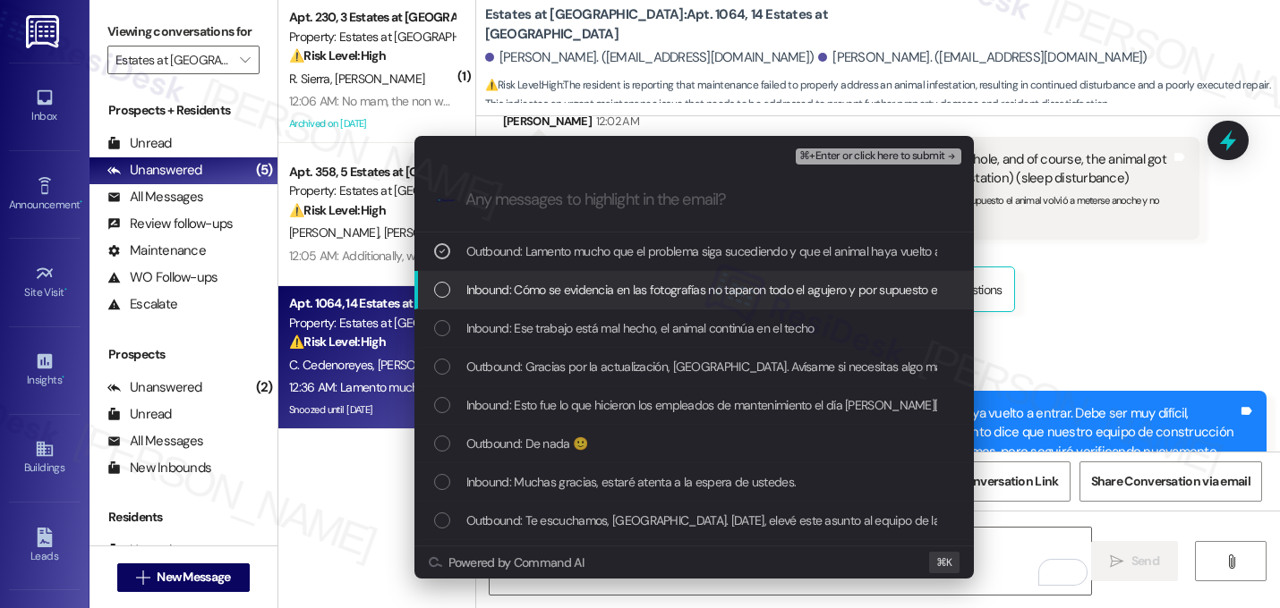
click at [607, 291] on span "Inbound: Cómo se evidencia en las fotografías no taparon todo el agujero y por …" at bounding box center [841, 290] width 750 height 20
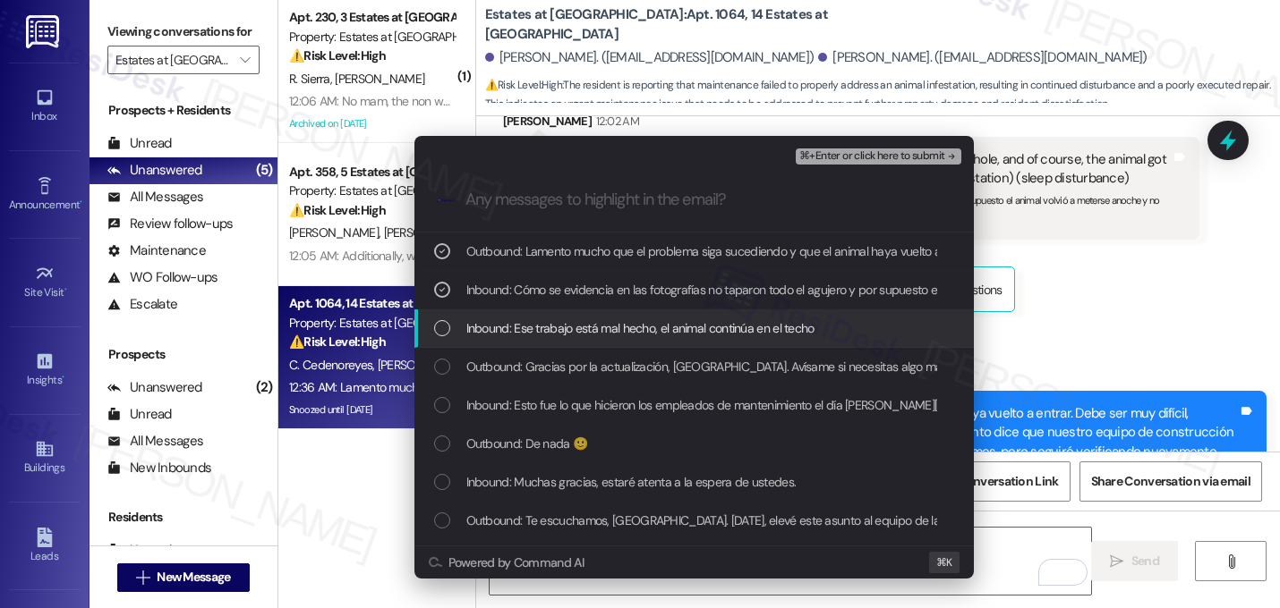
click at [602, 320] on span "Inbound: Ese trabajo está mal hecho, el animal continúa en el techo" at bounding box center [640, 329] width 348 height 20
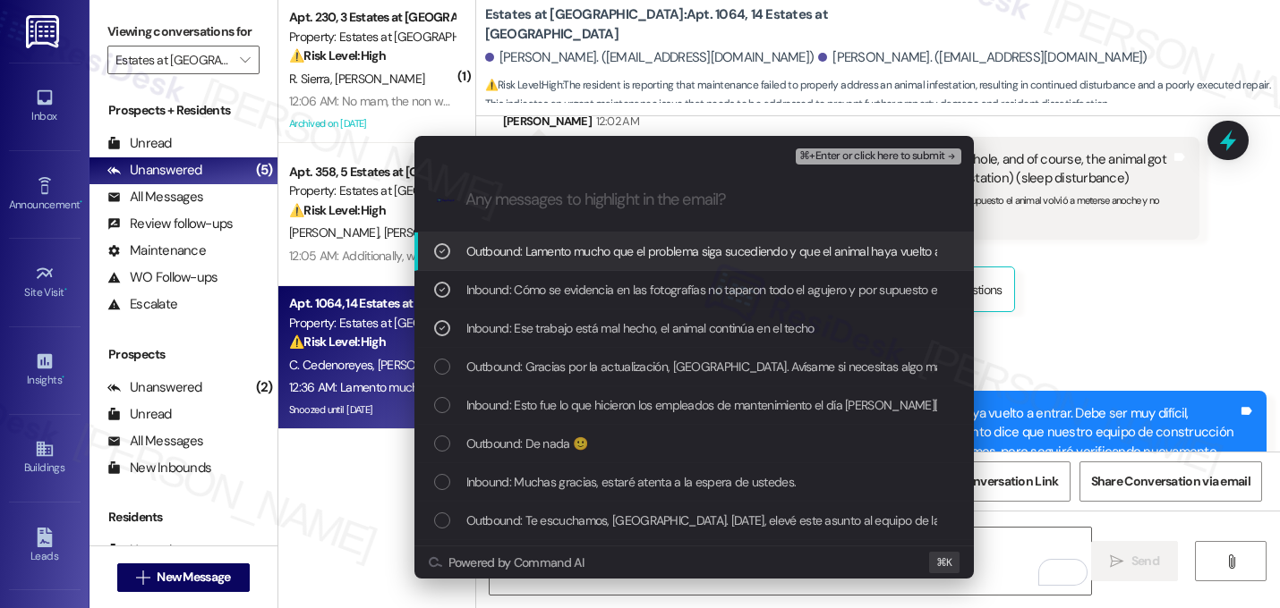
click at [600, 354] on div "Outbound: Gracias por la actualización, [GEOGRAPHIC_DATA]. Avísame si necesitas…" at bounding box center [693, 367] width 559 height 38
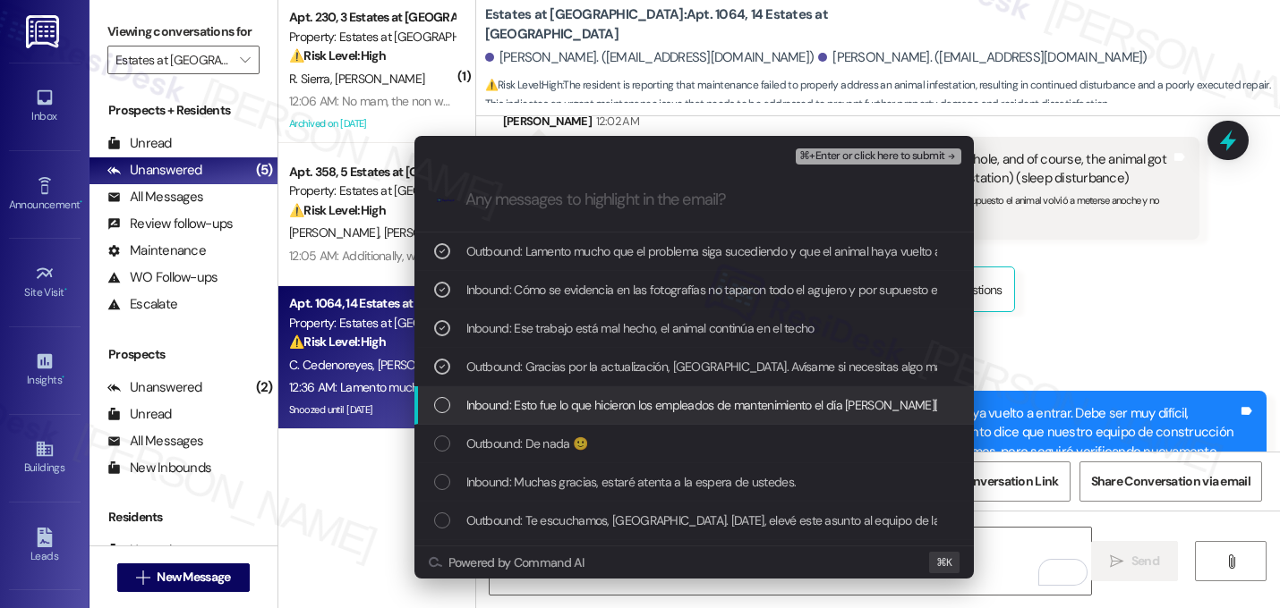
click at [591, 395] on span "Inbound: Esto fue lo que hicieron los empleados de mantenimiento el día [PERSON…" at bounding box center [716, 405] width 501 height 20
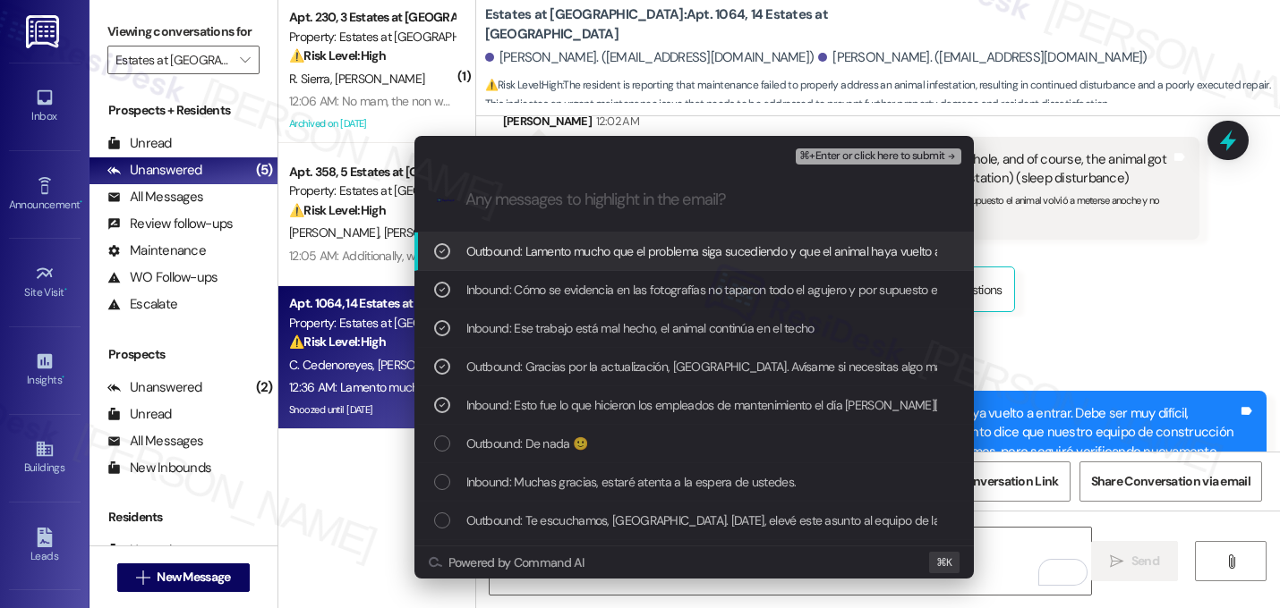
click at [914, 150] on span "⌘+Enter or click here to submit" at bounding box center [871, 156] width 145 height 13
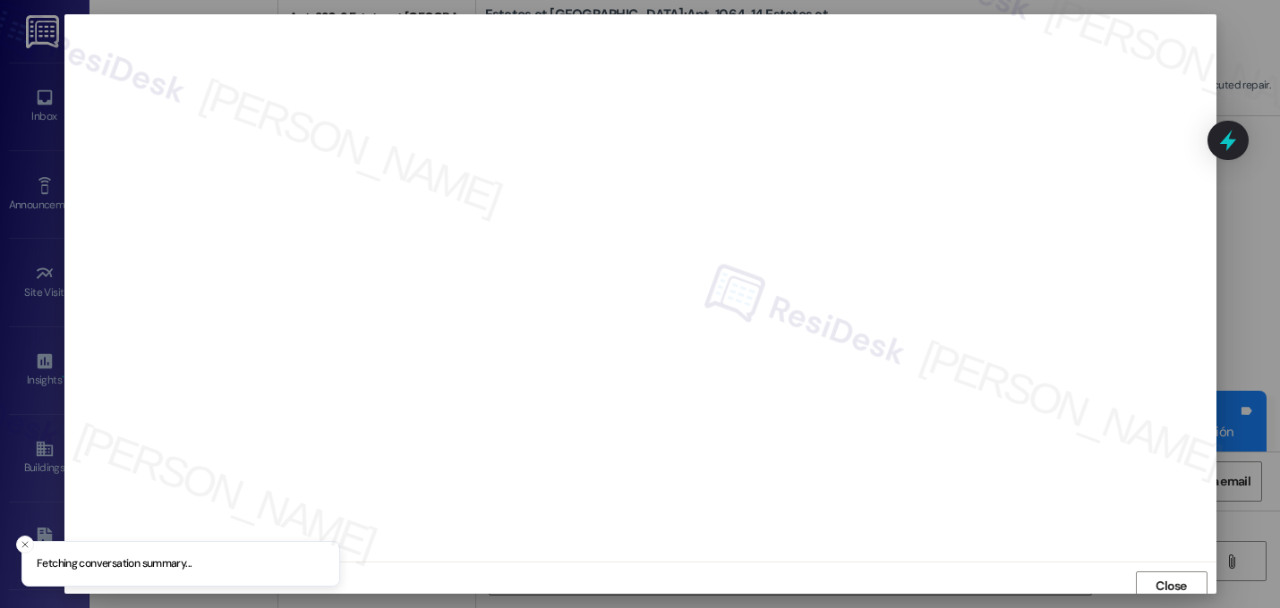
scroll to position [6, 0]
click at [1155, 581] on span "Close" at bounding box center [1170, 580] width 31 height 19
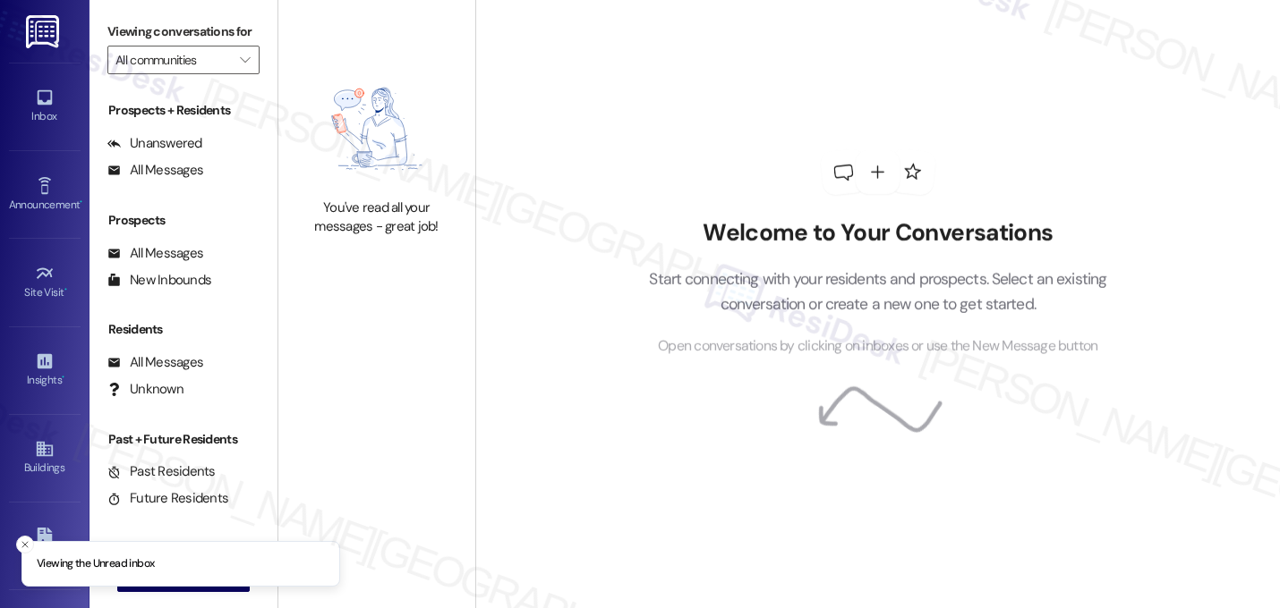
type input "Estates at [GEOGRAPHIC_DATA]"
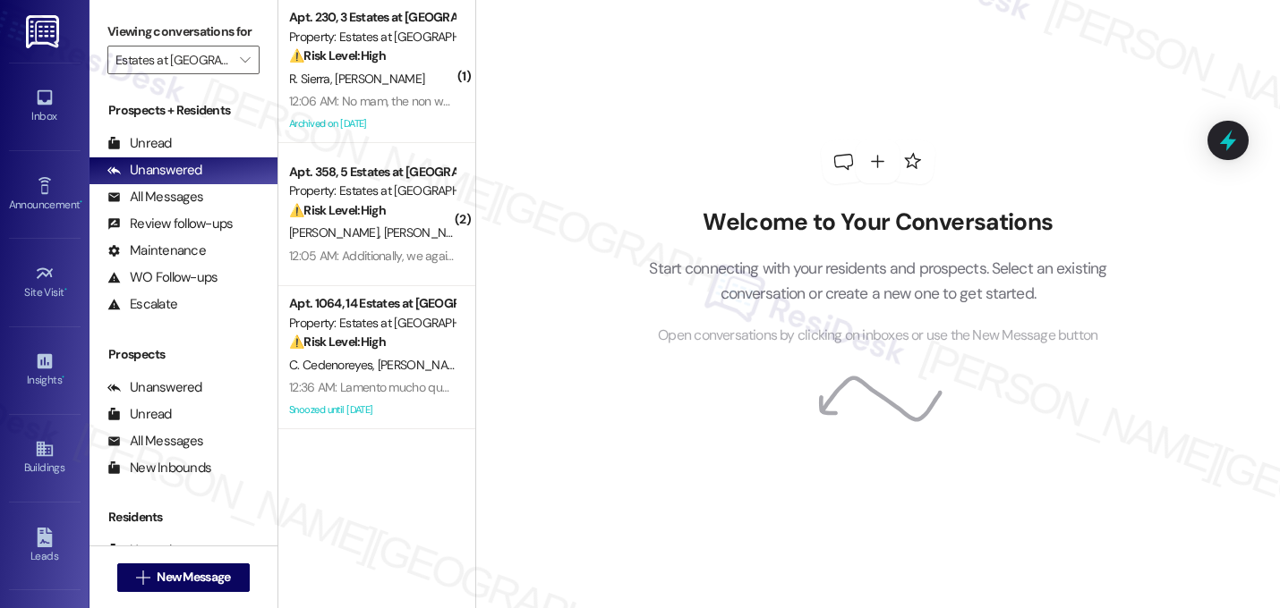
click at [377, 364] on span "[PERSON_NAME]" at bounding box center [421, 365] width 89 height 16
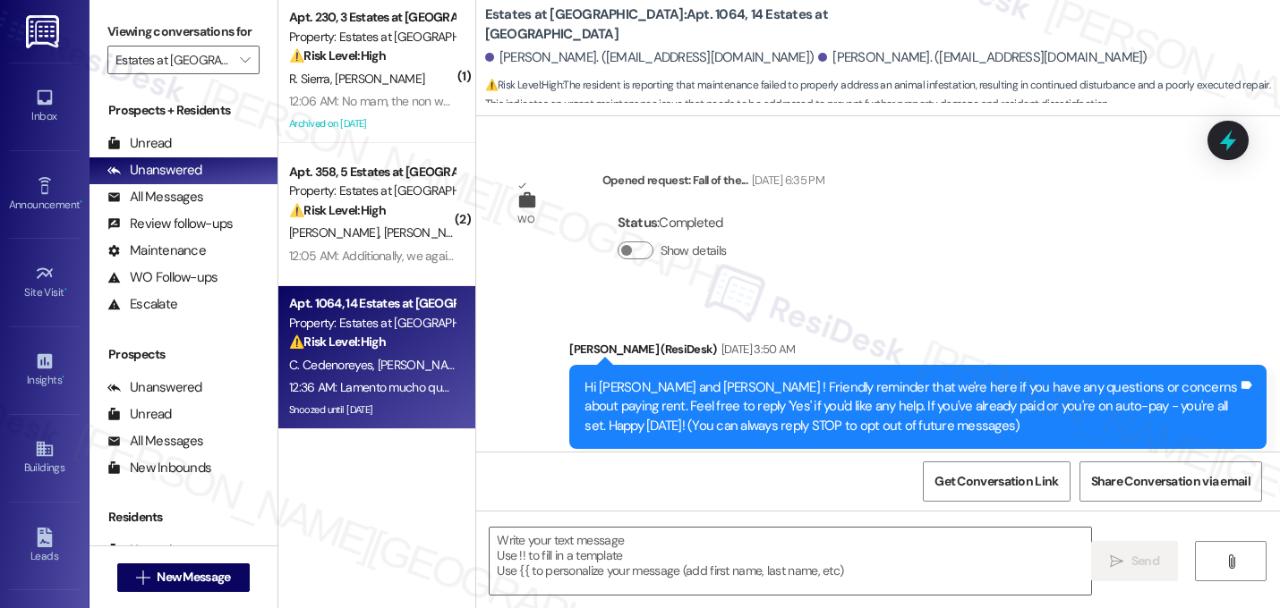
scroll to position [11235, 0]
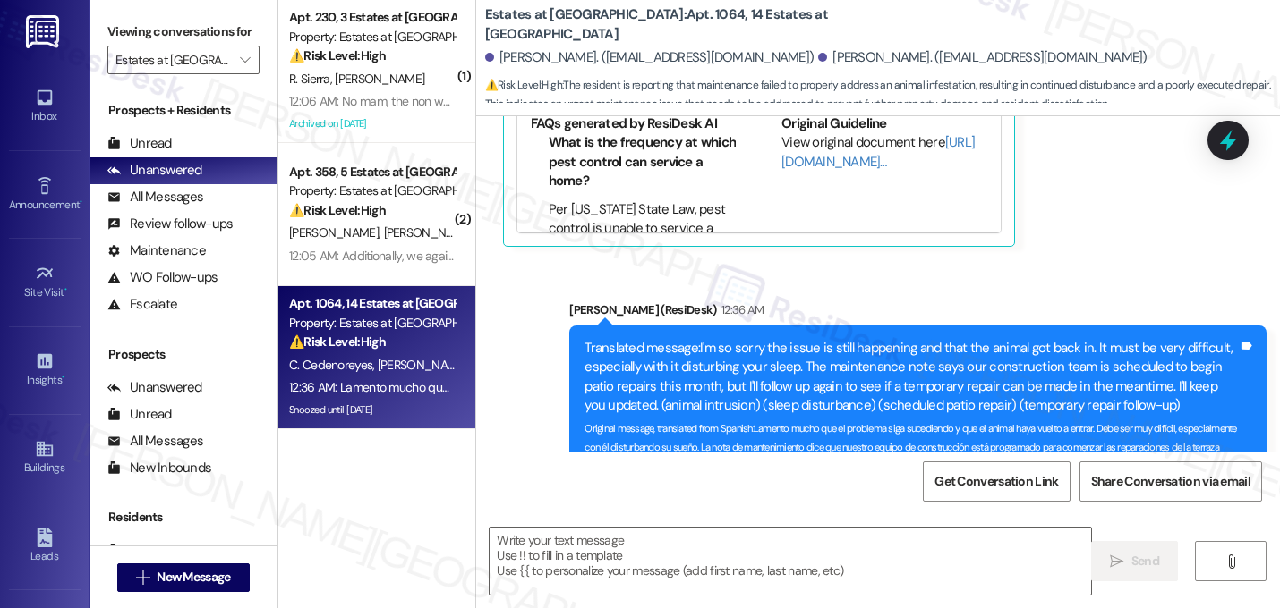
type textarea "Fetching suggested responses. Please feel free to read through the conversation…"
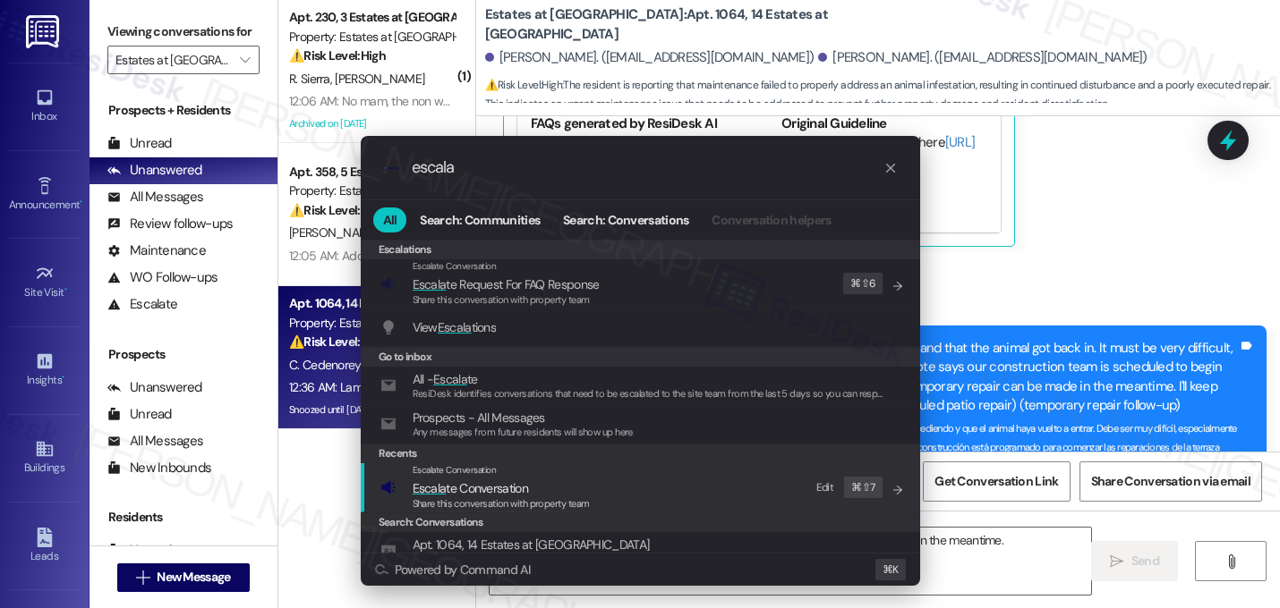
type input "escala"
click at [482, 481] on span "Escala te Conversation" at bounding box center [469, 488] width 115 height 16
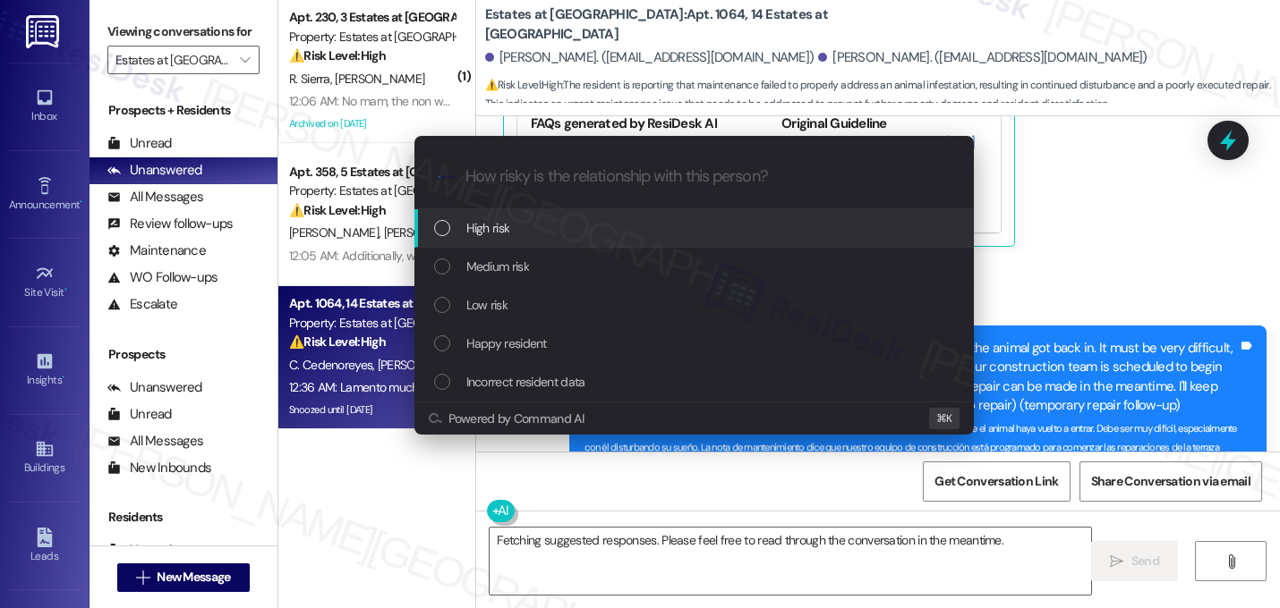
click at [511, 228] on div "High risk" at bounding box center [695, 228] width 523 height 20
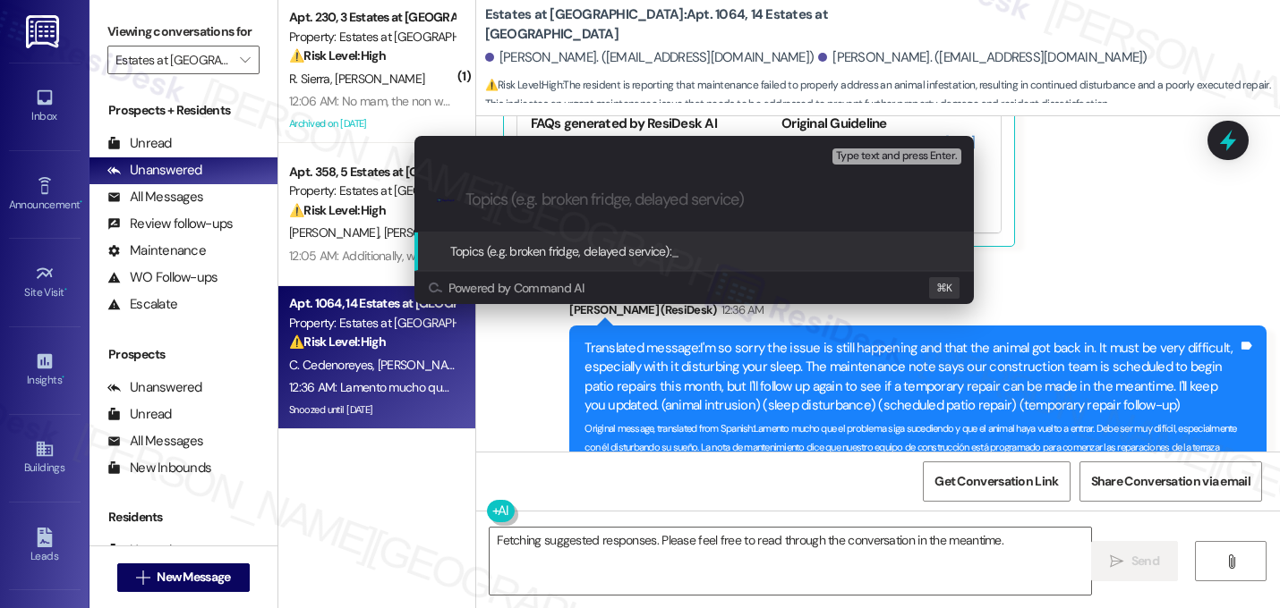
paste input "Follow-up on work order 16139772 - hole wasn't covered properly, animals could …"
type input "Follow-up on work order 16139772 - hole wasn't covered properly, animals could …"
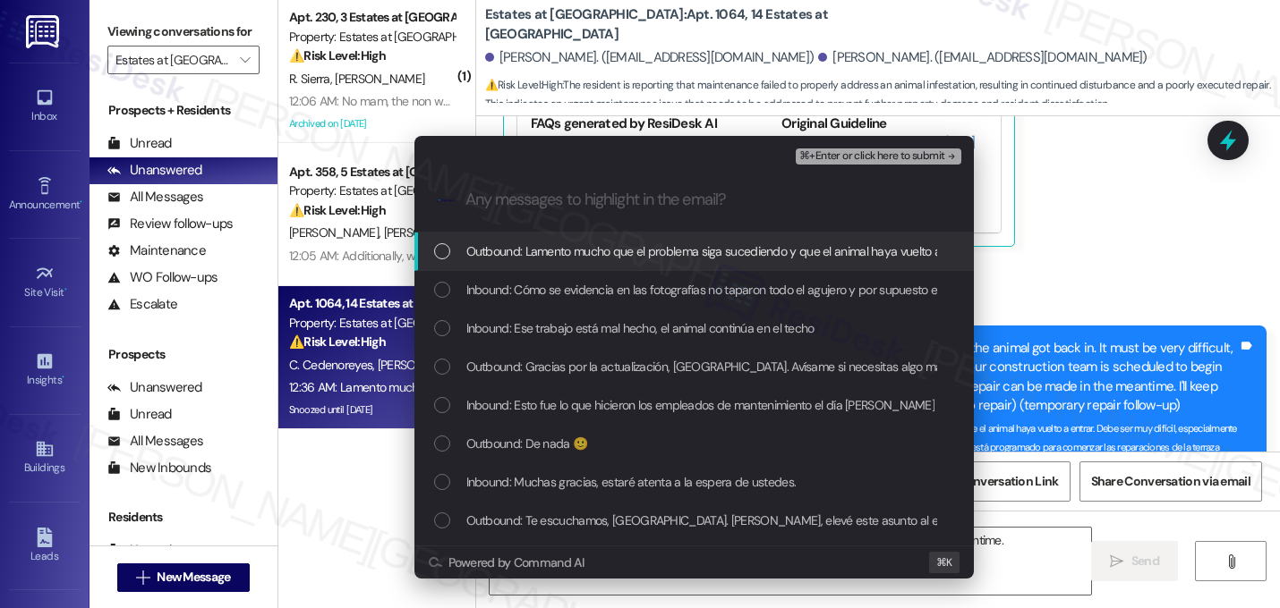
click at [570, 277] on div "Inbound: Cómo se evidencia en las fotografías no taparon todo el agujero y por …" at bounding box center [693, 290] width 559 height 38
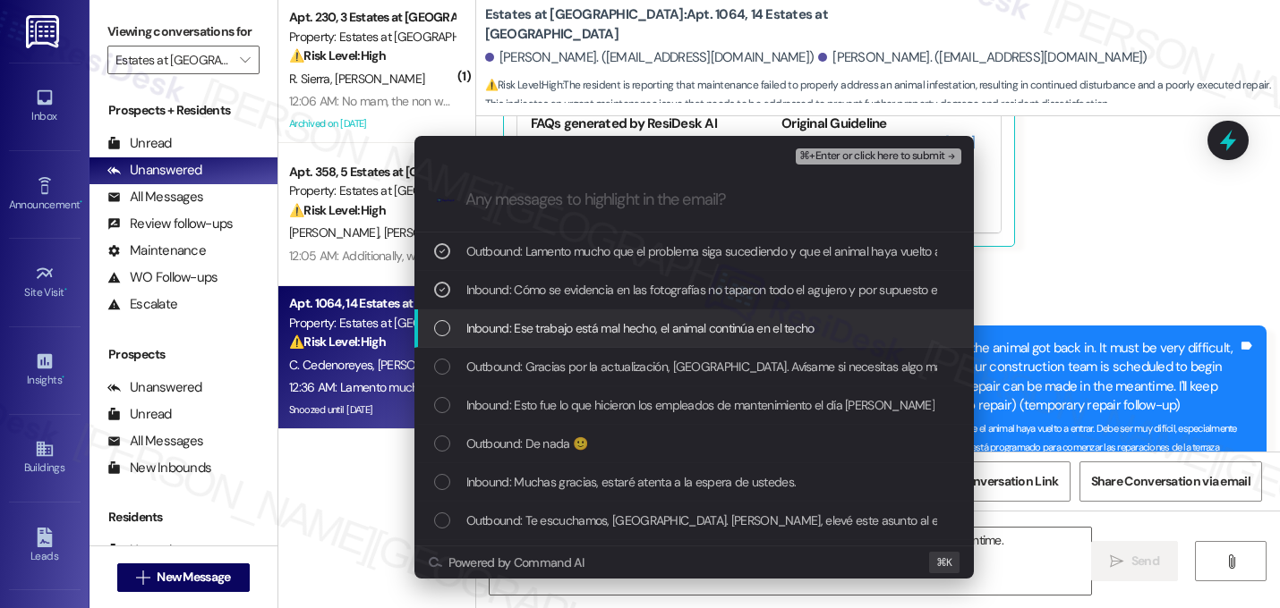
click at [566, 323] on span "Inbound: Ese trabajo está mal hecho, el animal continúa en el techo" at bounding box center [640, 329] width 348 height 20
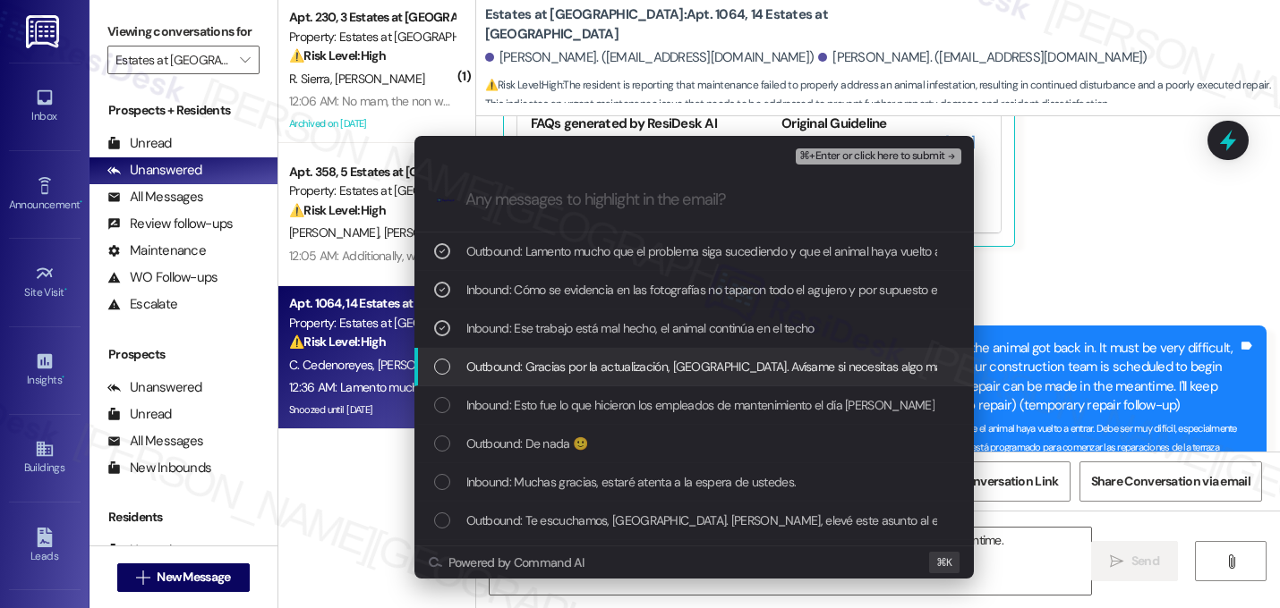
click at [566, 370] on span "Outbound: Gracias por la actualización, [GEOGRAPHIC_DATA]. Avísame si necesitas…" at bounding box center [930, 367] width 928 height 20
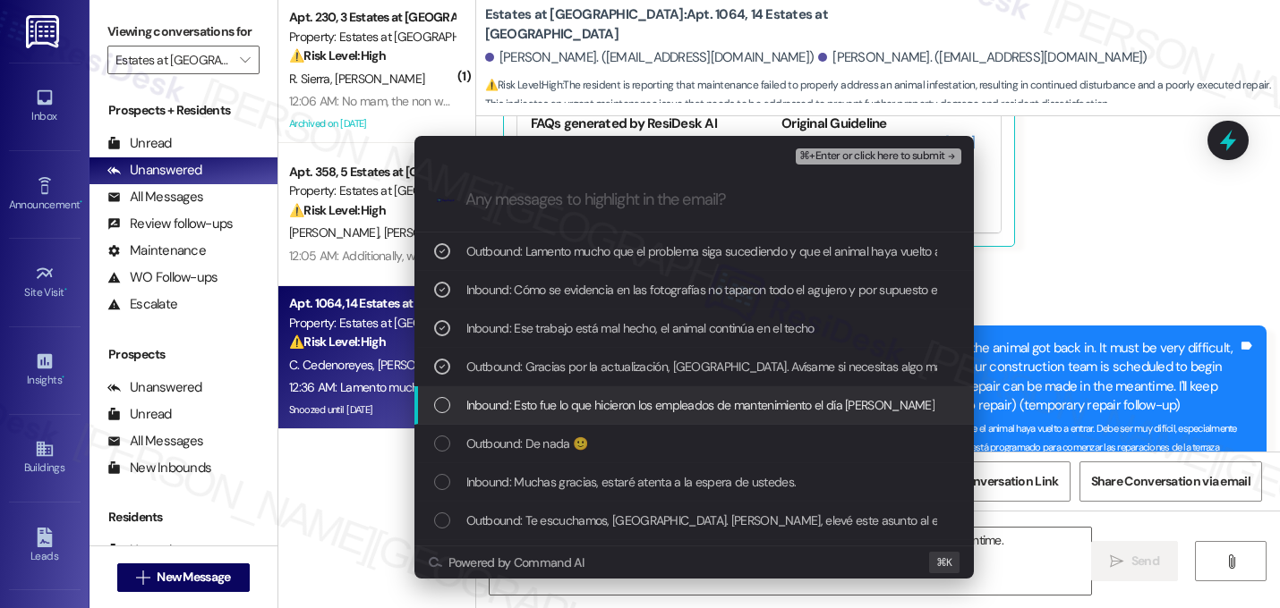
click at [566, 404] on span "Inbound: Esto fue lo que hicieron los empleados de mantenimiento el día [PERSON…" at bounding box center [700, 405] width 469 height 20
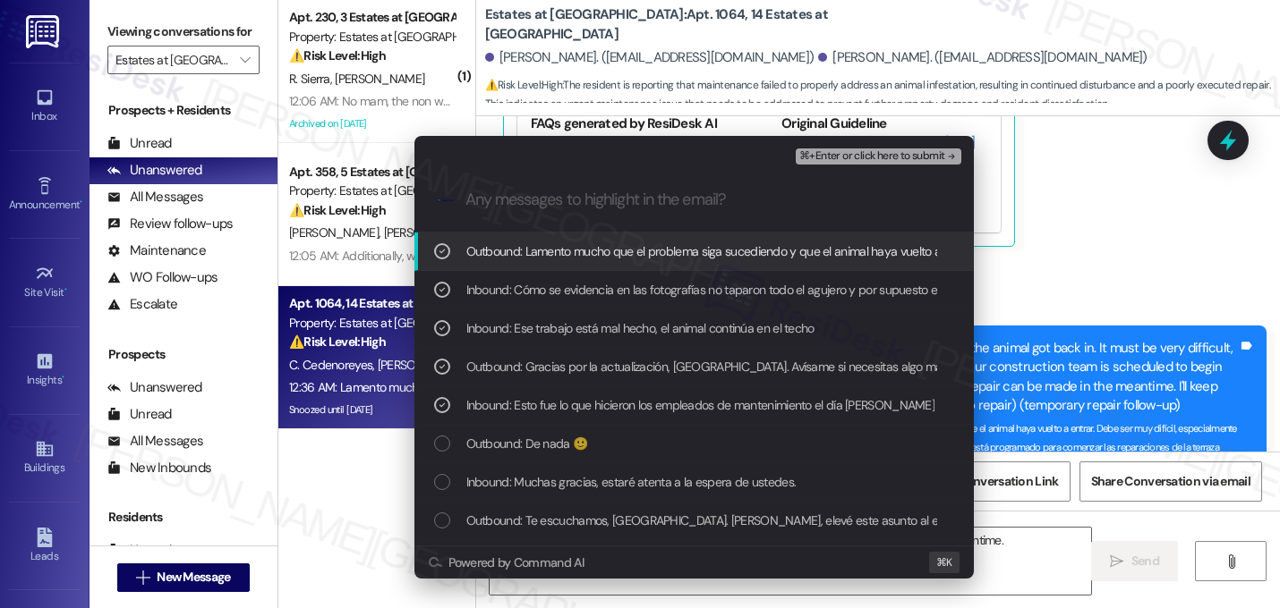
click at [901, 157] on span "⌘+Enter or click here to submit" at bounding box center [871, 156] width 145 height 13
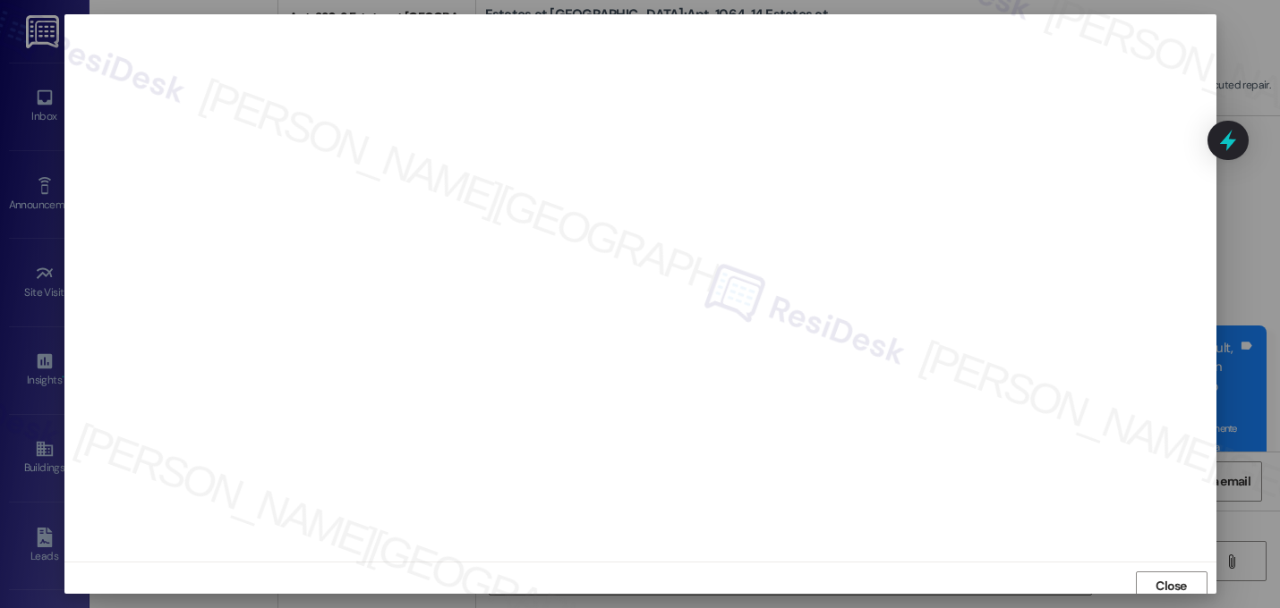
scroll to position [6, 0]
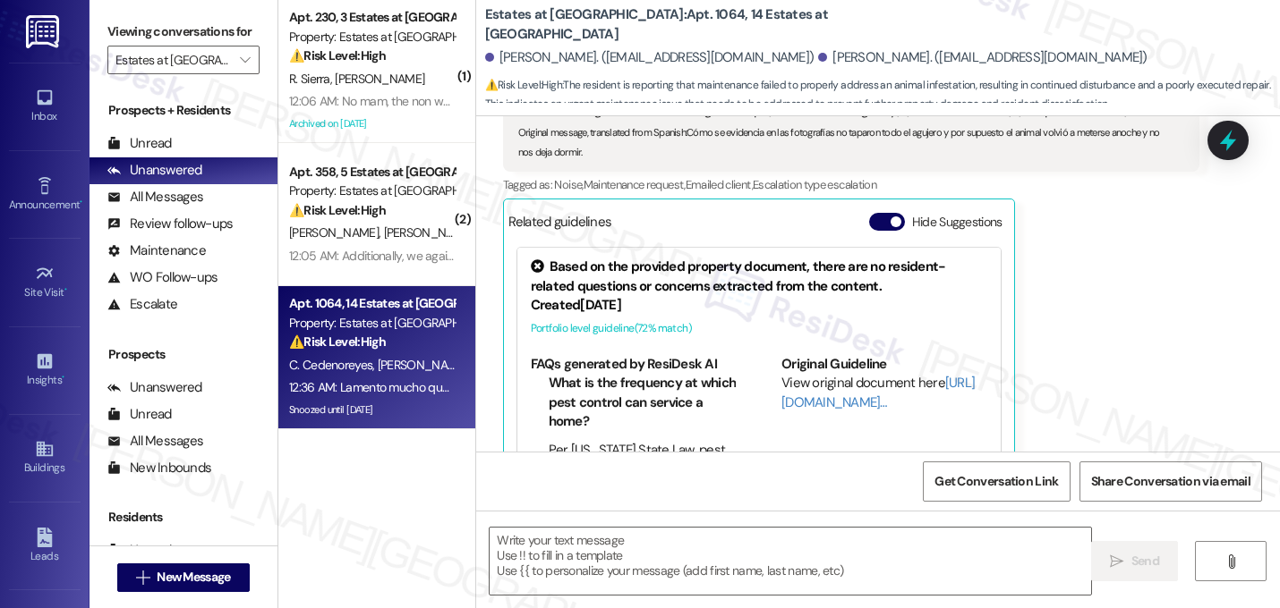
type textarea "Fetching suggested responses. Please feel free to read through the conversation…"
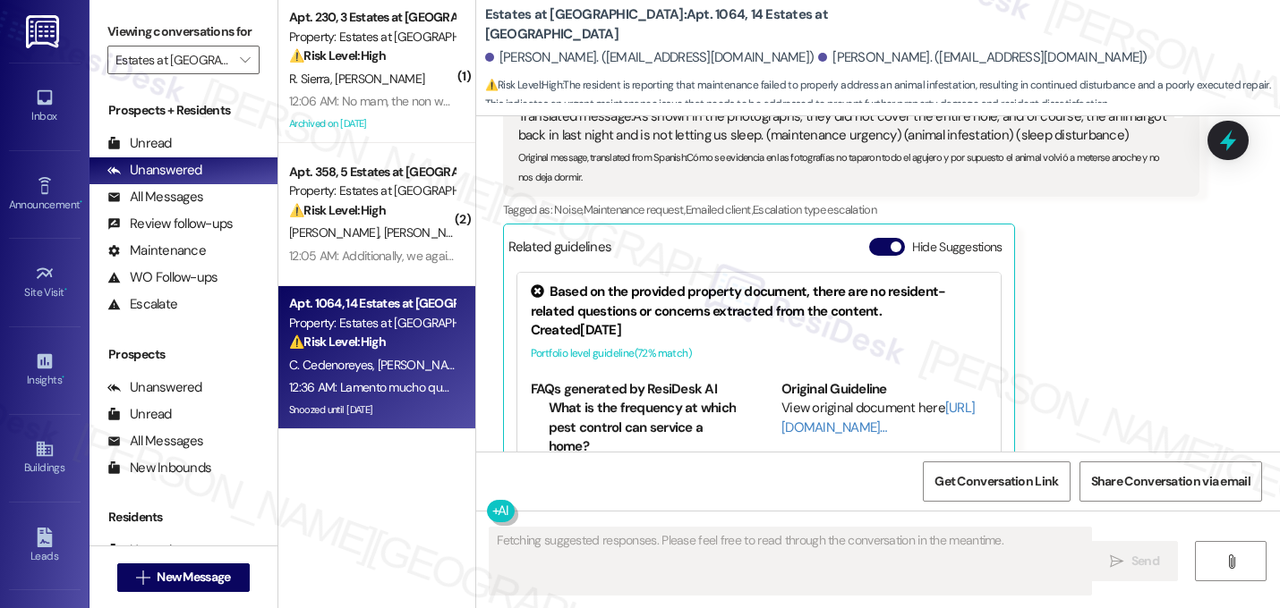
scroll to position [10910, 0]
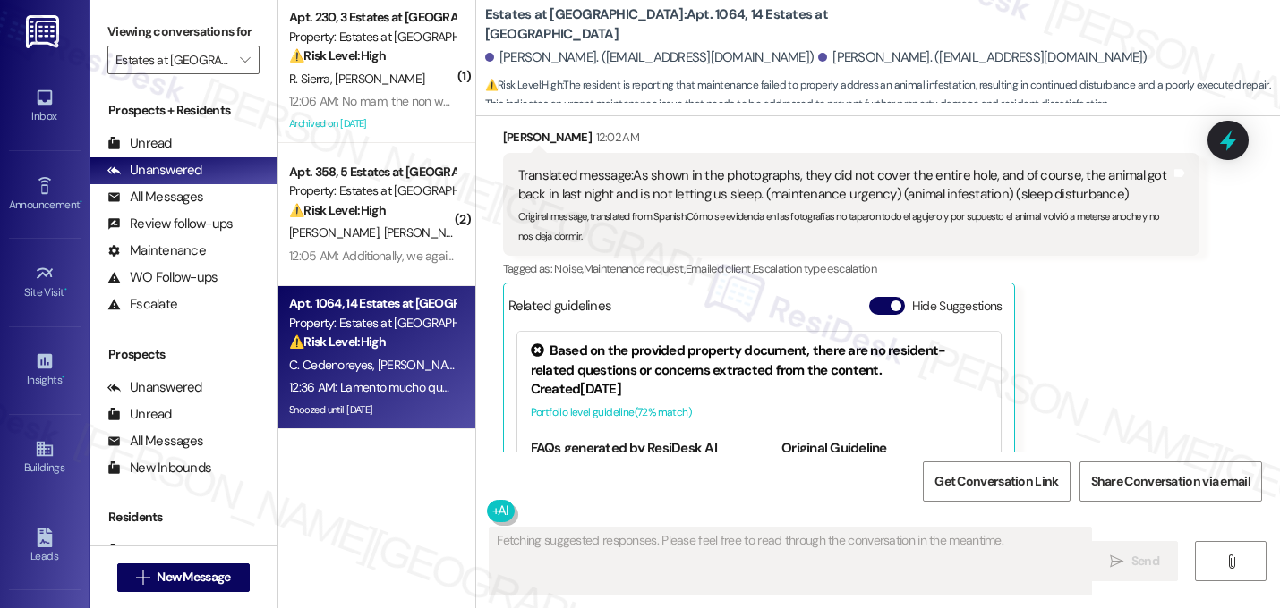
click at [1123, 225] on div "[PERSON_NAME] 12:02 AM Translated message: As shown in the photographs, they di…" at bounding box center [851, 350] width 697 height 444
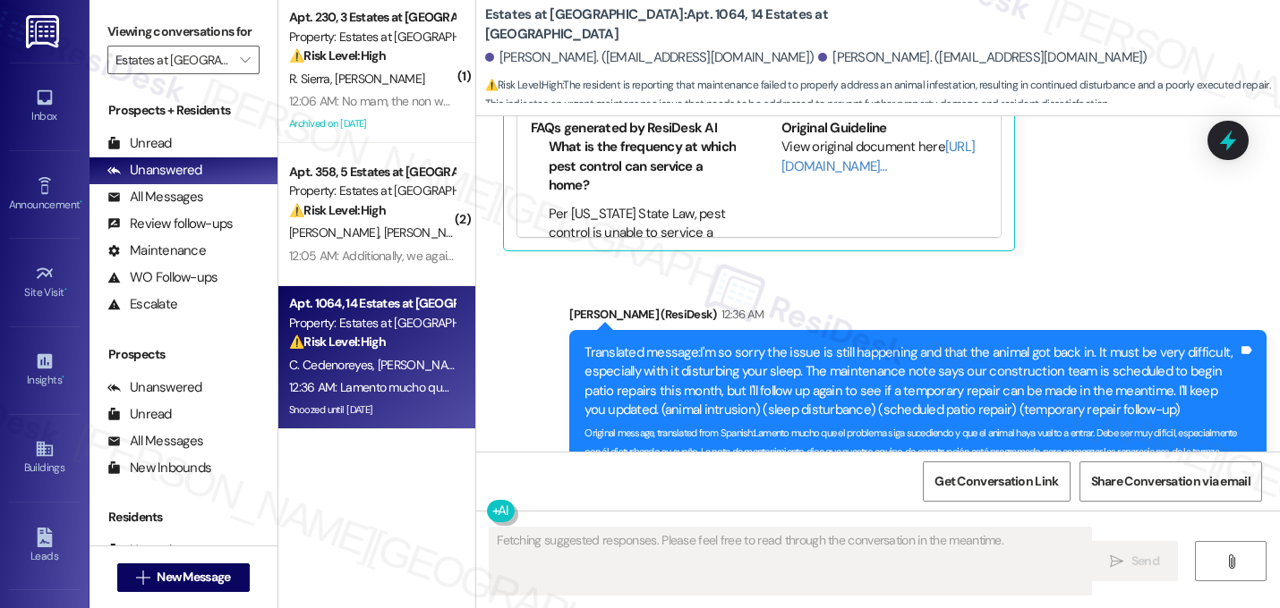
scroll to position [11235, 0]
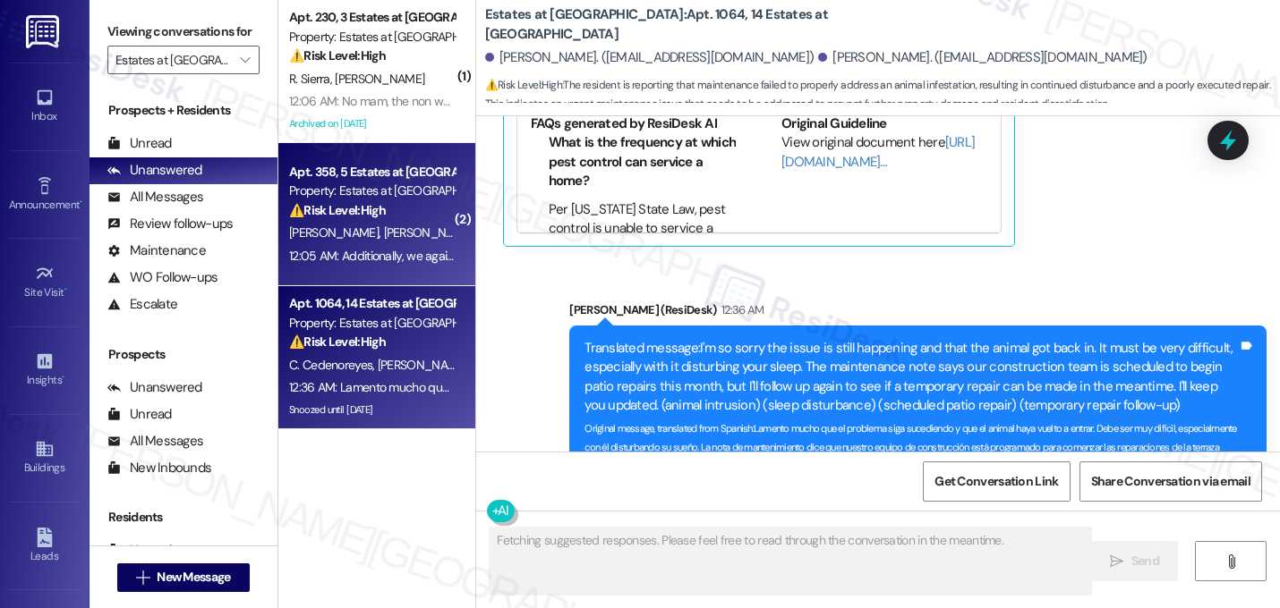
click at [387, 207] on div "⚠️ Risk Level: High The resident reports a malfunctioning dishwasher that was p…" at bounding box center [372, 210] width 166 height 19
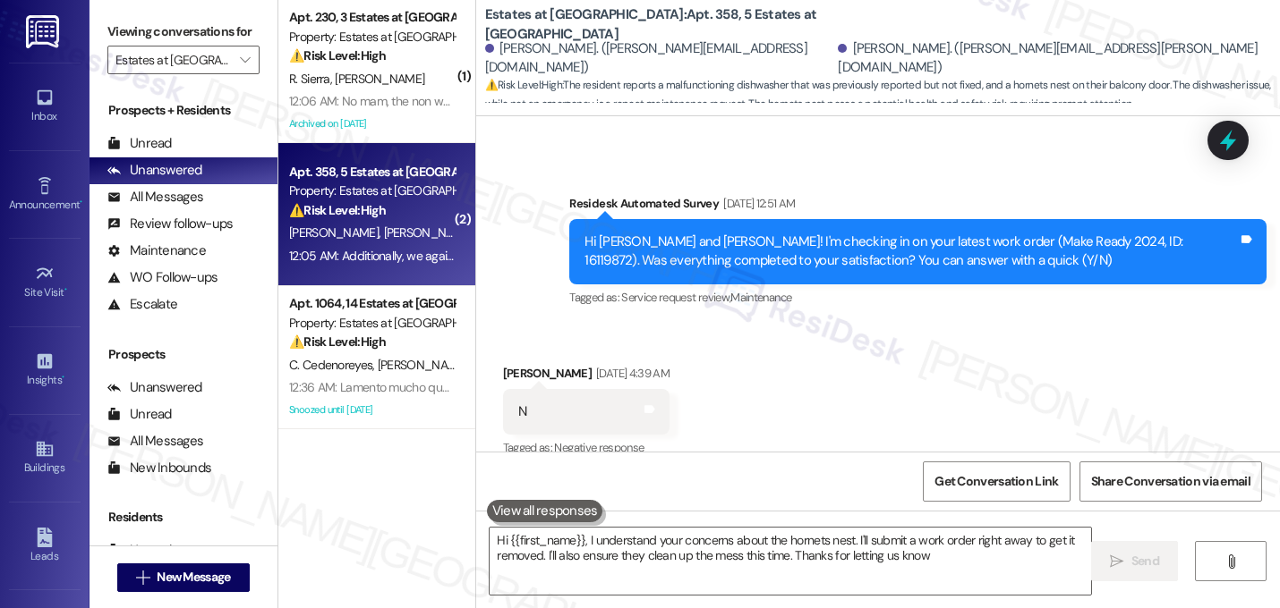
type textarea "Hi {{first_name}}, I understand your concerns about the hornets nest. I'll subm…"
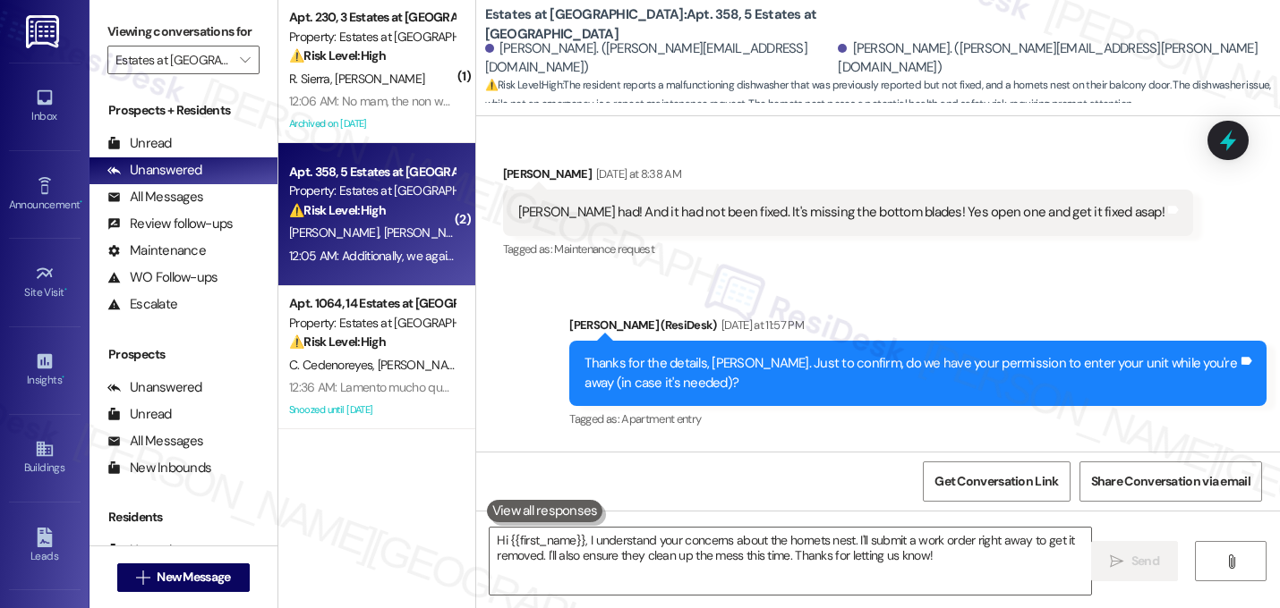
scroll to position [2560, 0]
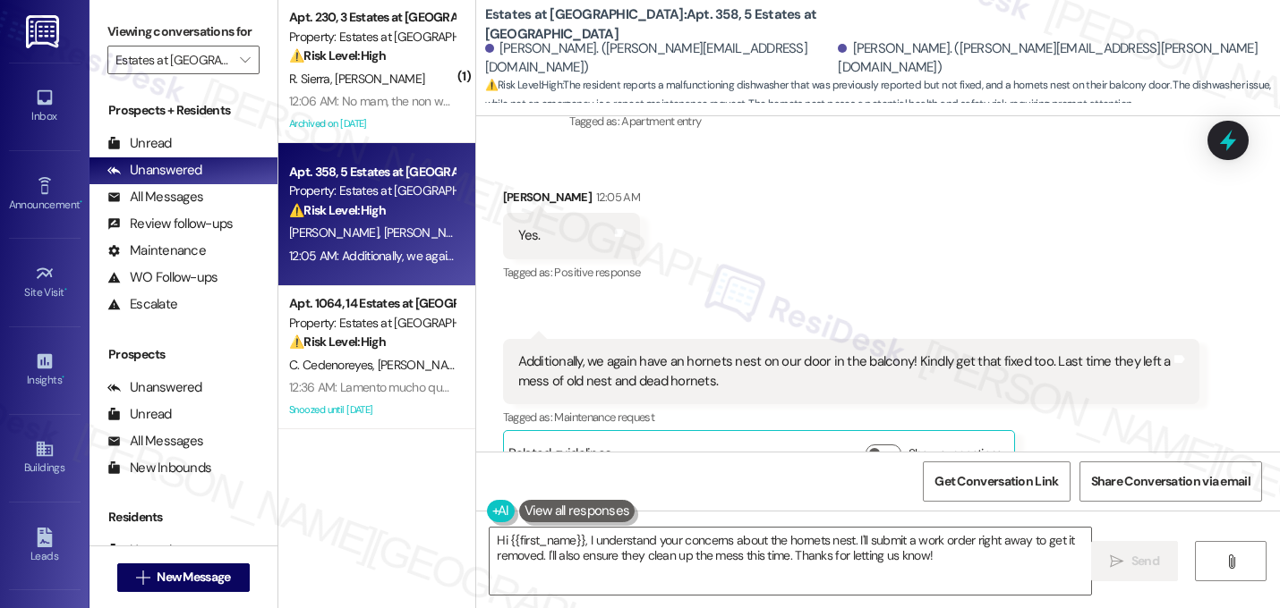
click at [745, 218] on div "Received via SMS [PERSON_NAME] 12:05 AM Yes. Tags and notes Tagged as: Positive…" at bounding box center [878, 319] width 804 height 342
click at [212, 74] on input "Estates at [GEOGRAPHIC_DATA]" at bounding box center [172, 60] width 115 height 29
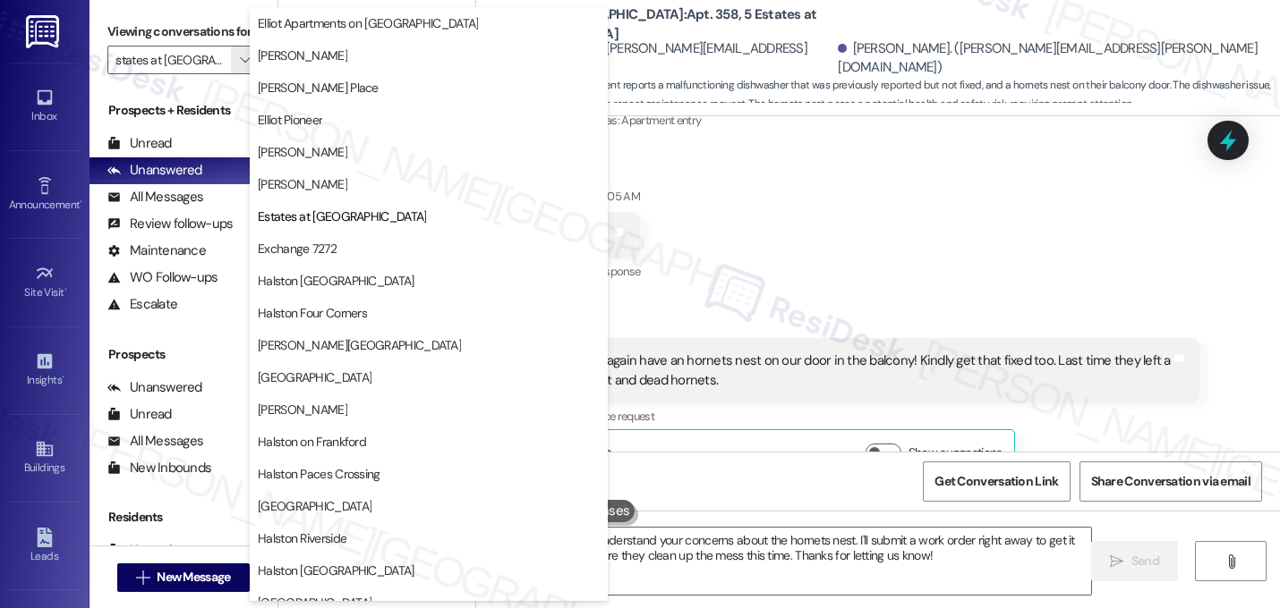
scroll to position [0, 0]
click at [795, 163] on div "Received via SMS [PERSON_NAME] 12:05 AM Yes. Tags and notes Tagged as: Positive…" at bounding box center [878, 318] width 804 height 342
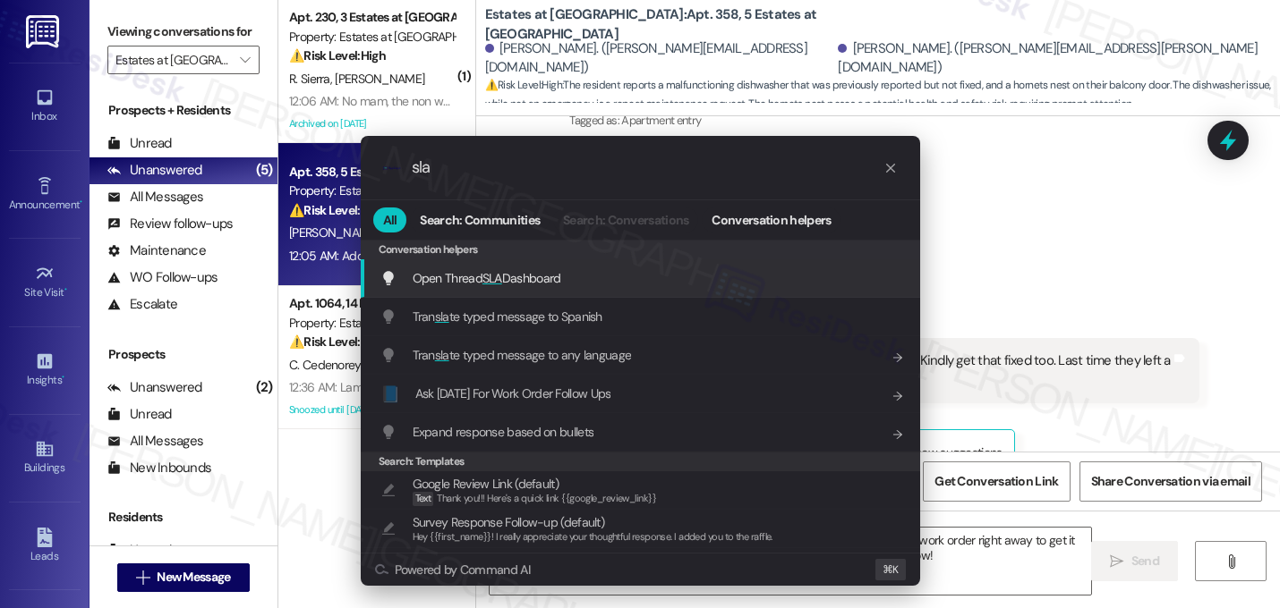
type input "sla"
click at [525, 275] on span "Open Thread SLA Dashboard" at bounding box center [486, 278] width 149 height 16
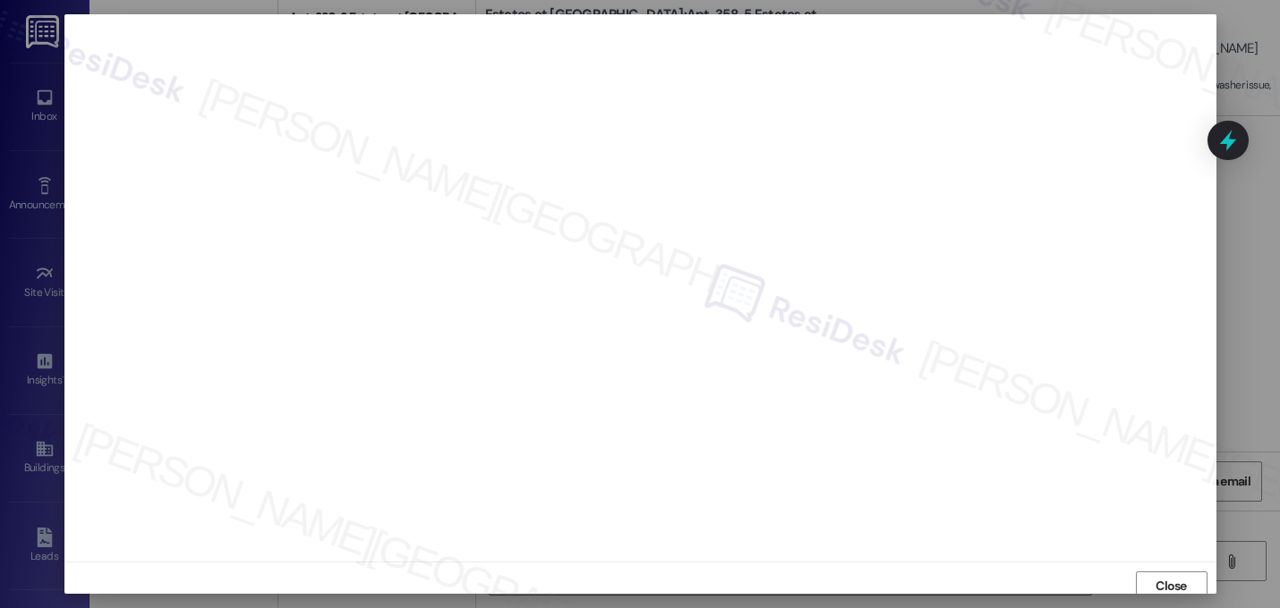
scroll to position [6, 0]
click at [1152, 567] on span "Close" at bounding box center [1171, 579] width 38 height 27
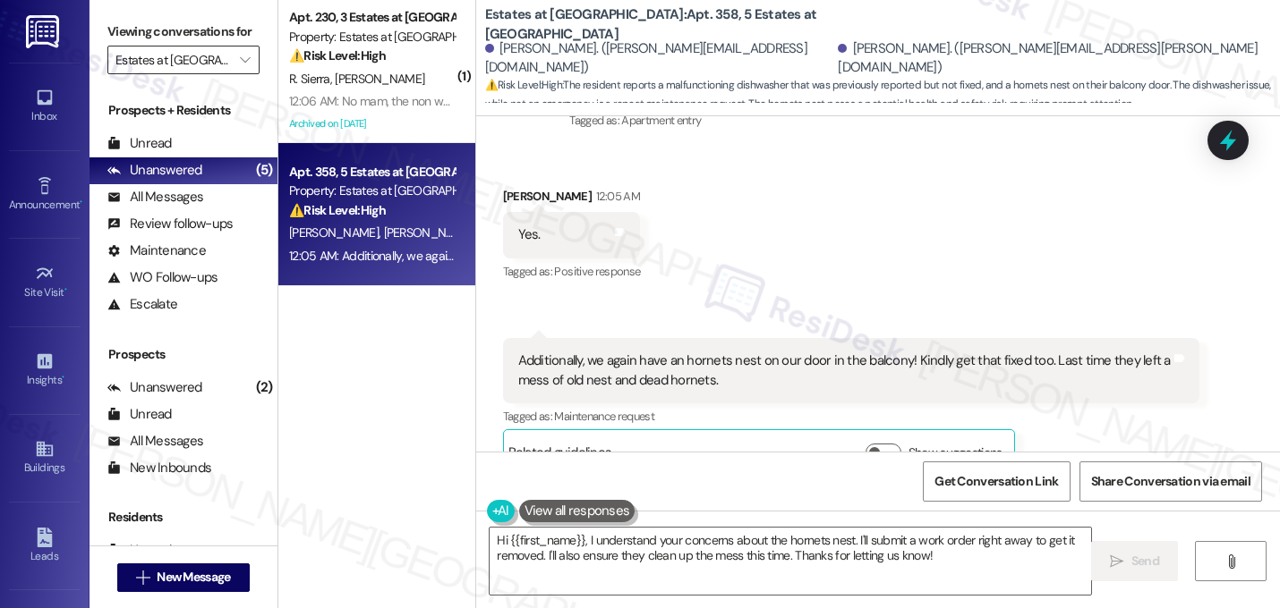
click at [187, 74] on input "Estates at [GEOGRAPHIC_DATA]" at bounding box center [172, 60] width 115 height 29
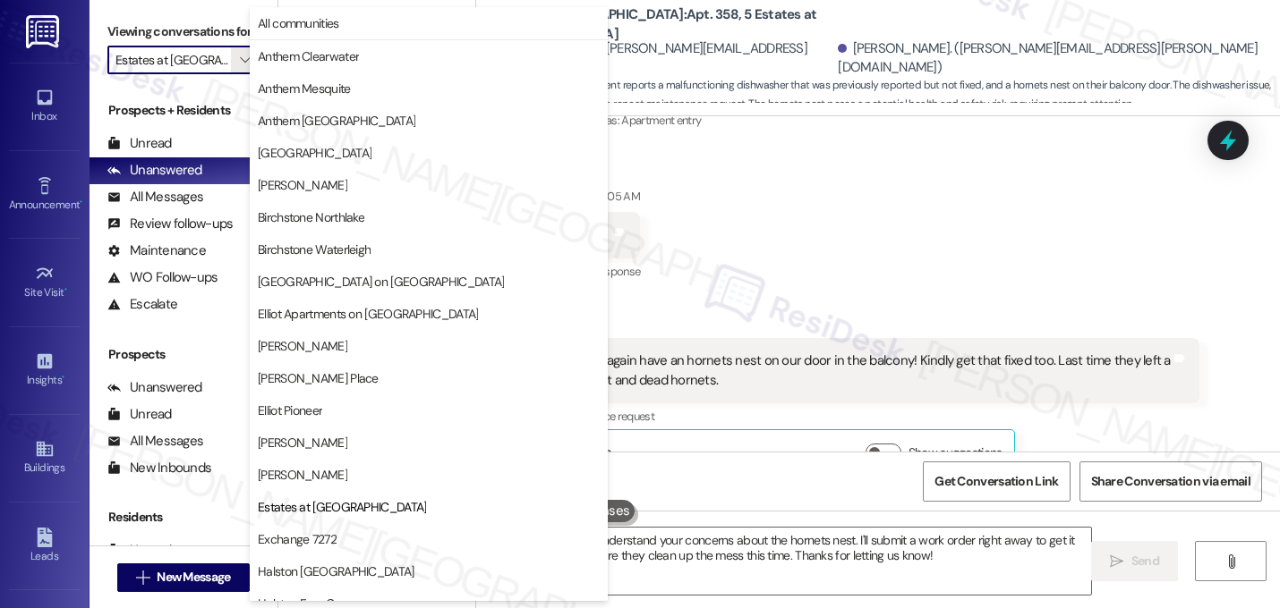
scroll to position [291, 0]
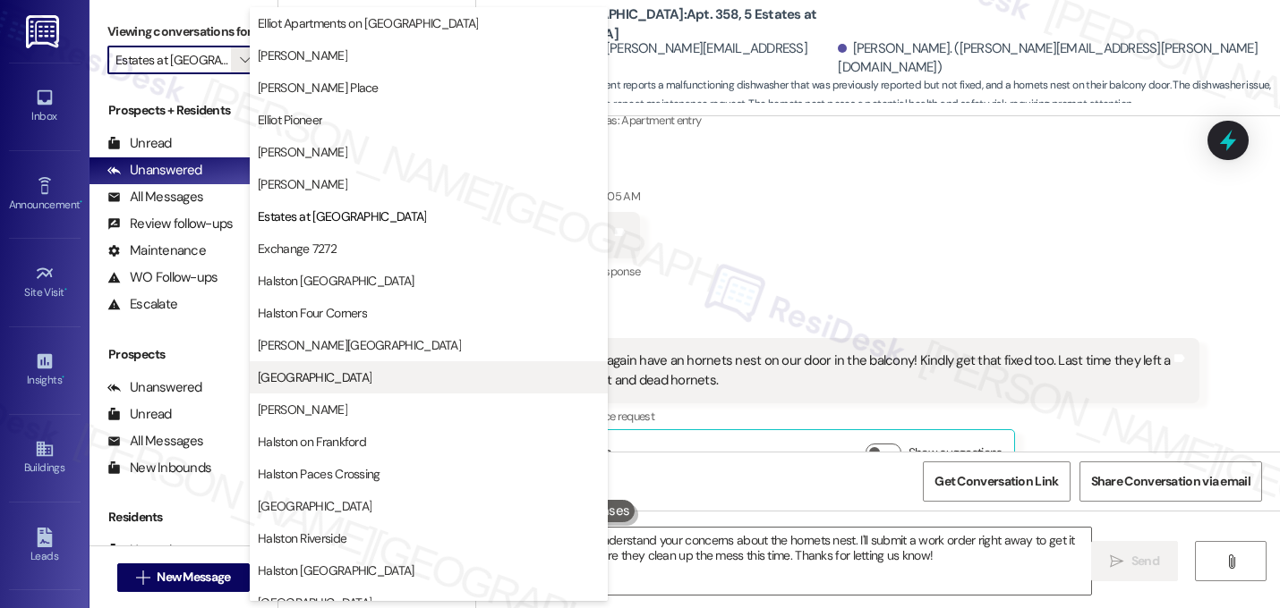
click at [426, 386] on span "[GEOGRAPHIC_DATA]" at bounding box center [429, 378] width 342 height 18
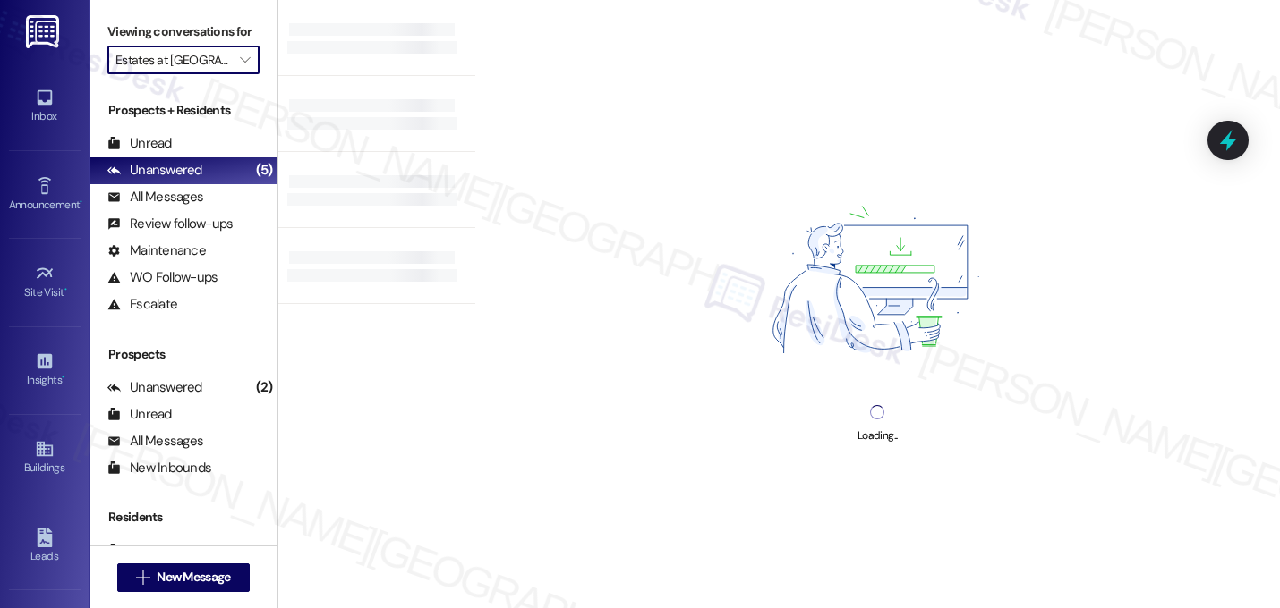
type input "[GEOGRAPHIC_DATA]"
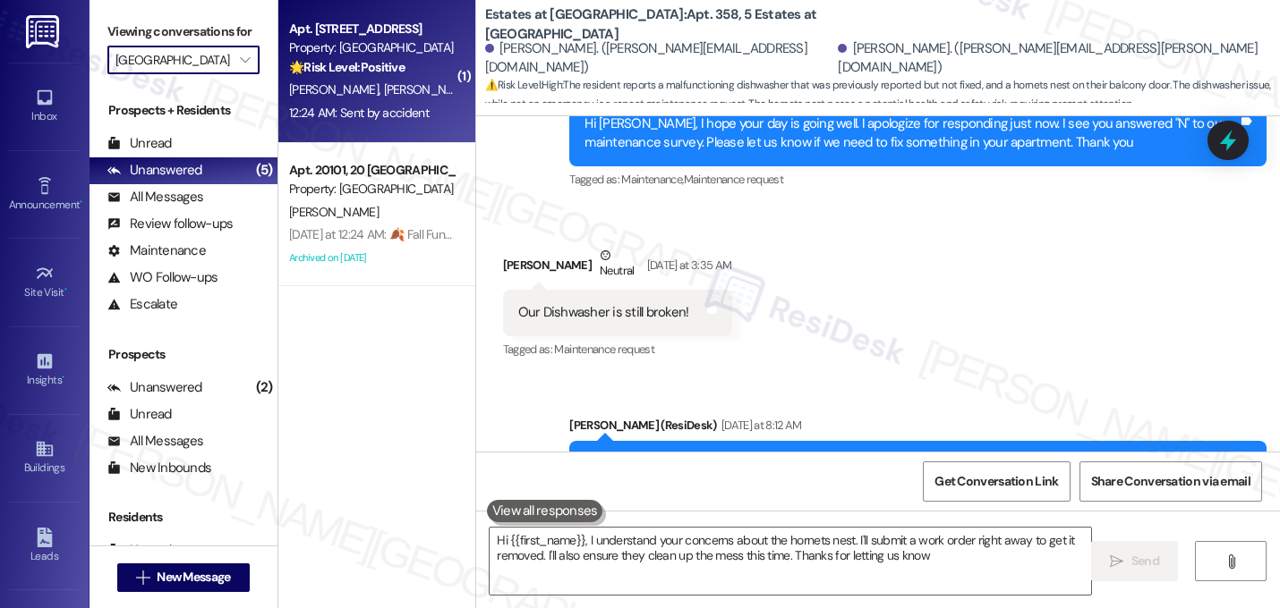
type textarea "Hi {{first_name}}, I understand your concerns about the hornets nest. I'll subm…"
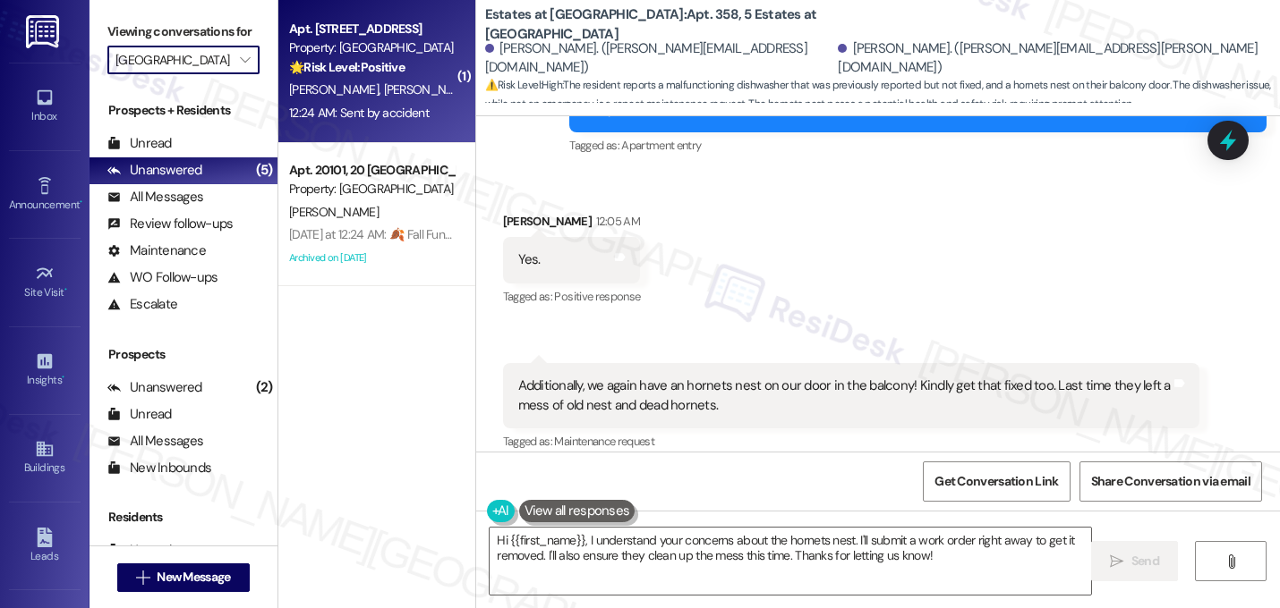
scroll to position [2560, 0]
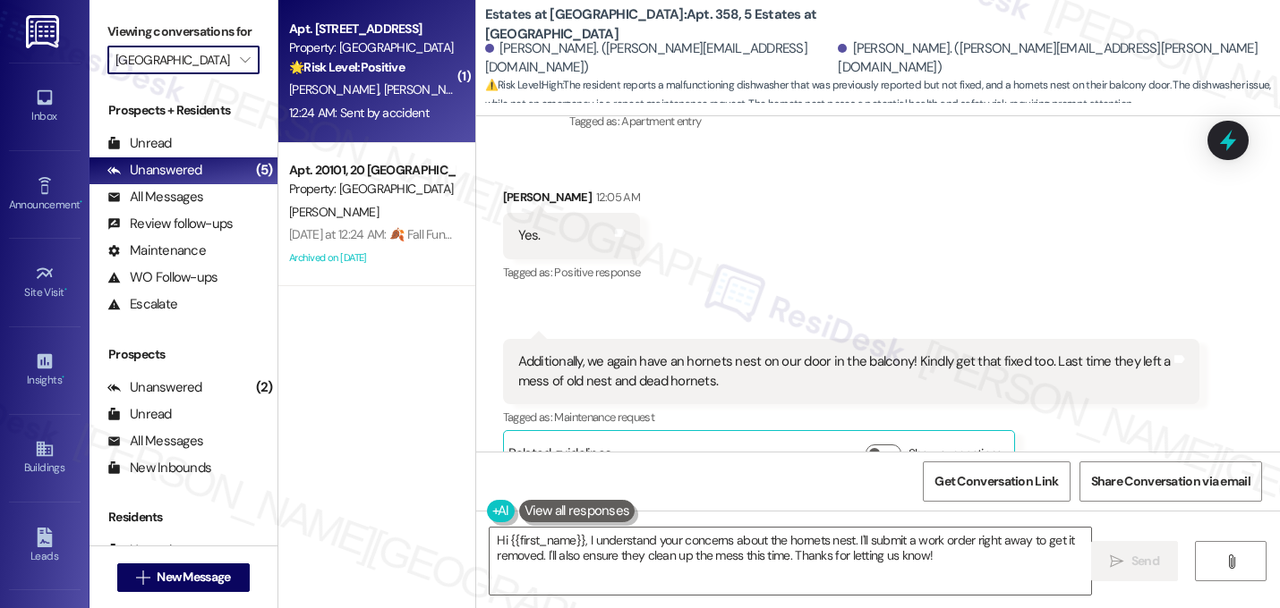
click at [404, 80] on div "[PERSON_NAME] [PERSON_NAME]" at bounding box center [371, 90] width 169 height 22
type textarea "Hi {{first_name}}, I understand your concerns about the hornets nest. I'll subm…"
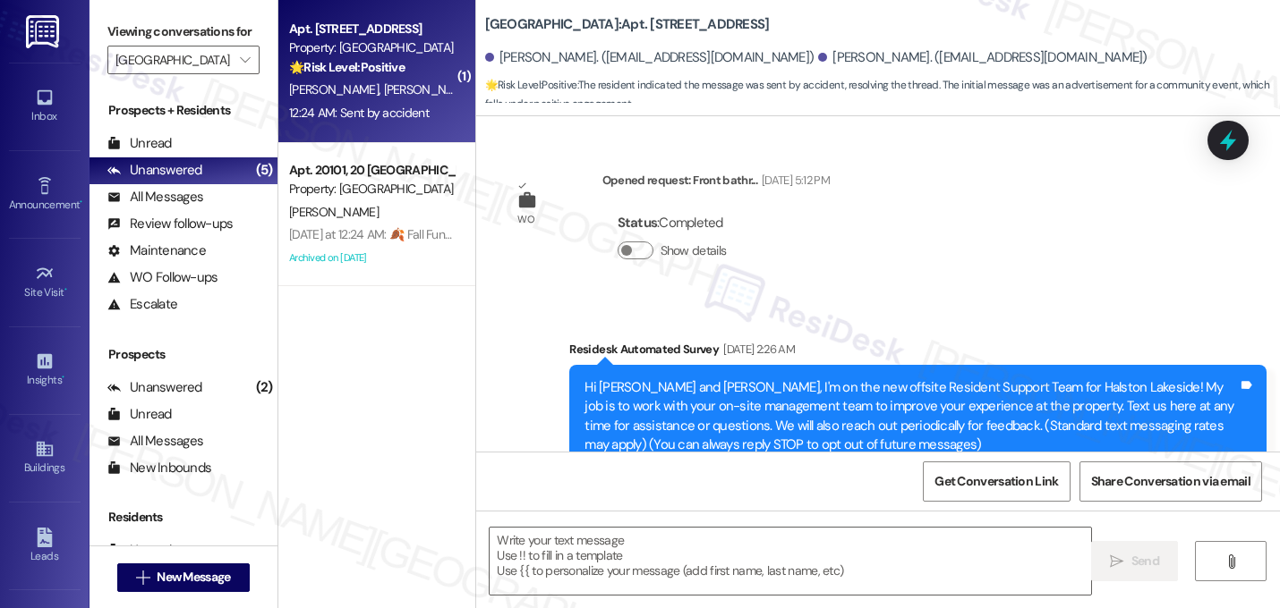
scroll to position [9334, 0]
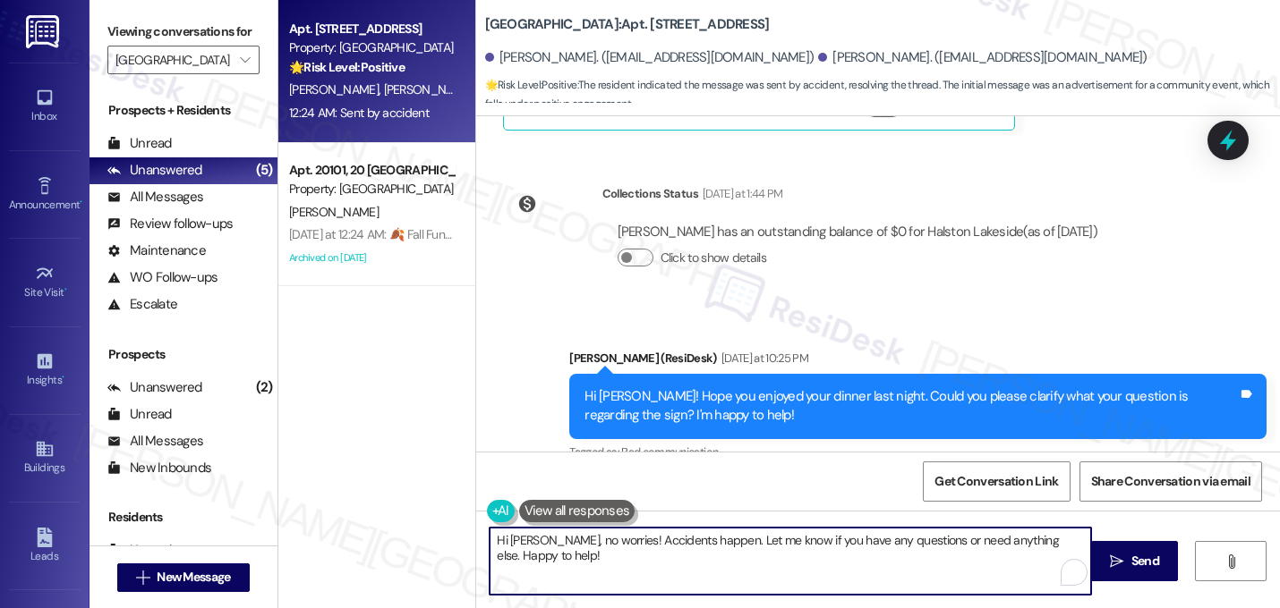
drag, startPoint x: 1015, startPoint y: 540, endPoint x: 1028, endPoint y: 551, distance: 17.2
click at [1028, 555] on textarea "Hi [PERSON_NAME], no worries! Accidents happen. Let me know if you have any que…" at bounding box center [789, 561] width 601 height 67
click at [544, 543] on textarea "Hi [PERSON_NAME], no worries! Accidents happen. Let me know if you have any que…" at bounding box center [789, 561] width 601 height 67
type textarea "No worries! Accidents happen. Let me know if you have any questions or need any…"
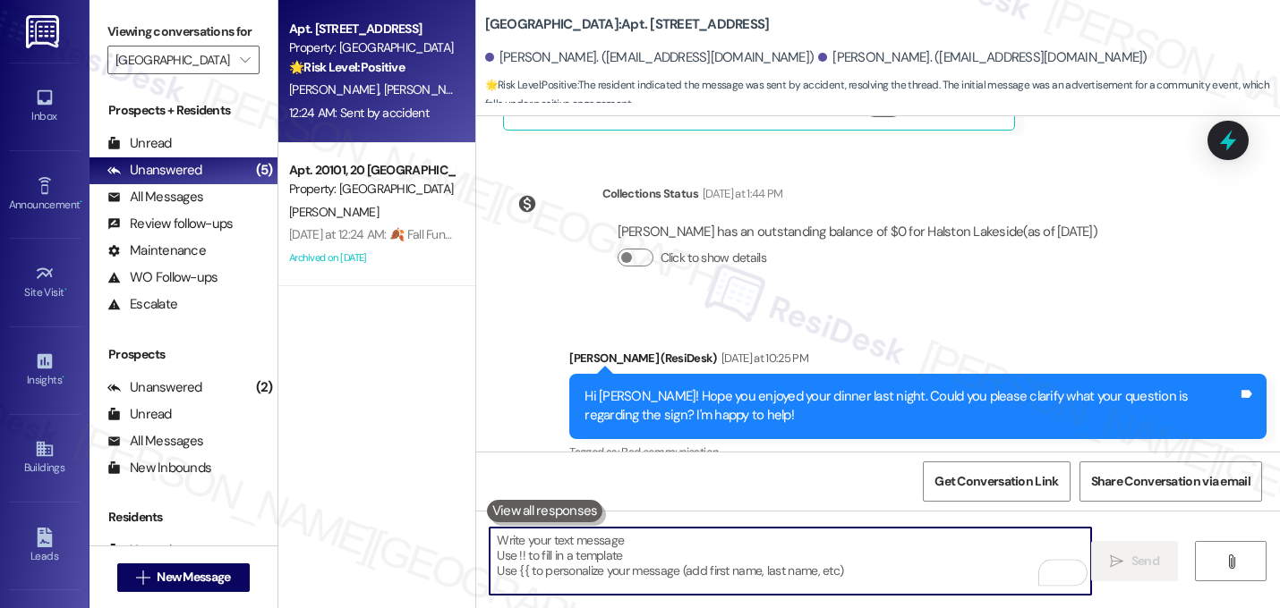
scroll to position [9333, 0]
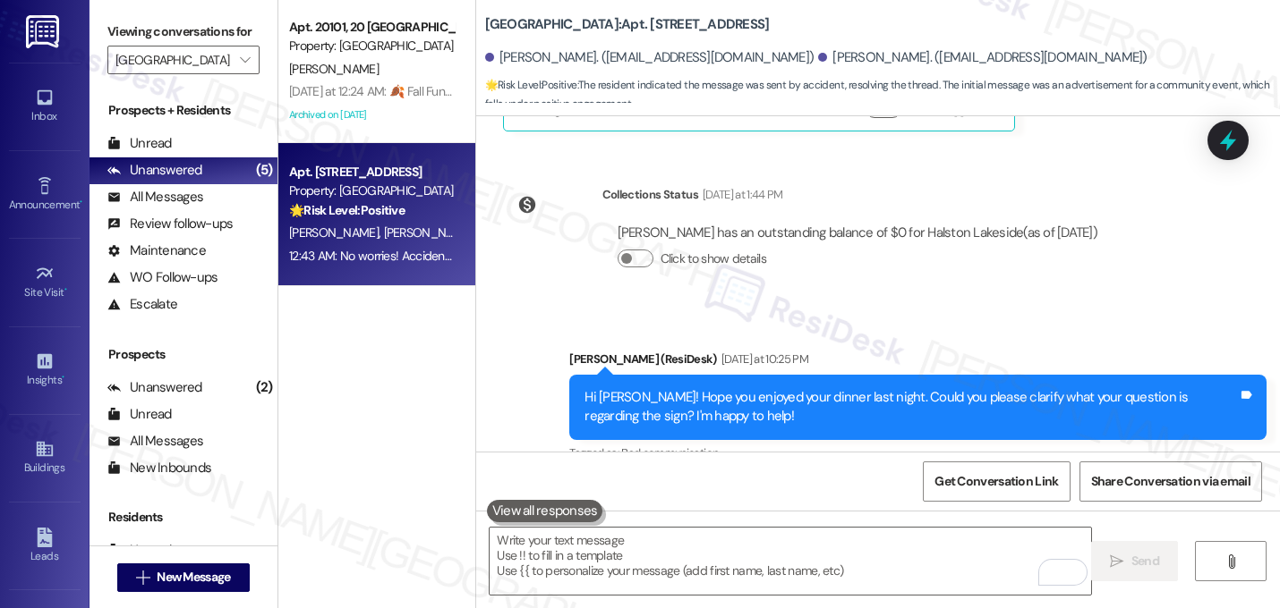
click at [686, 480] on div "Received via SMS [PERSON_NAME] Neutral 12:24 AM Sent by accident Tags and notes" at bounding box center [878, 551] width 804 height 143
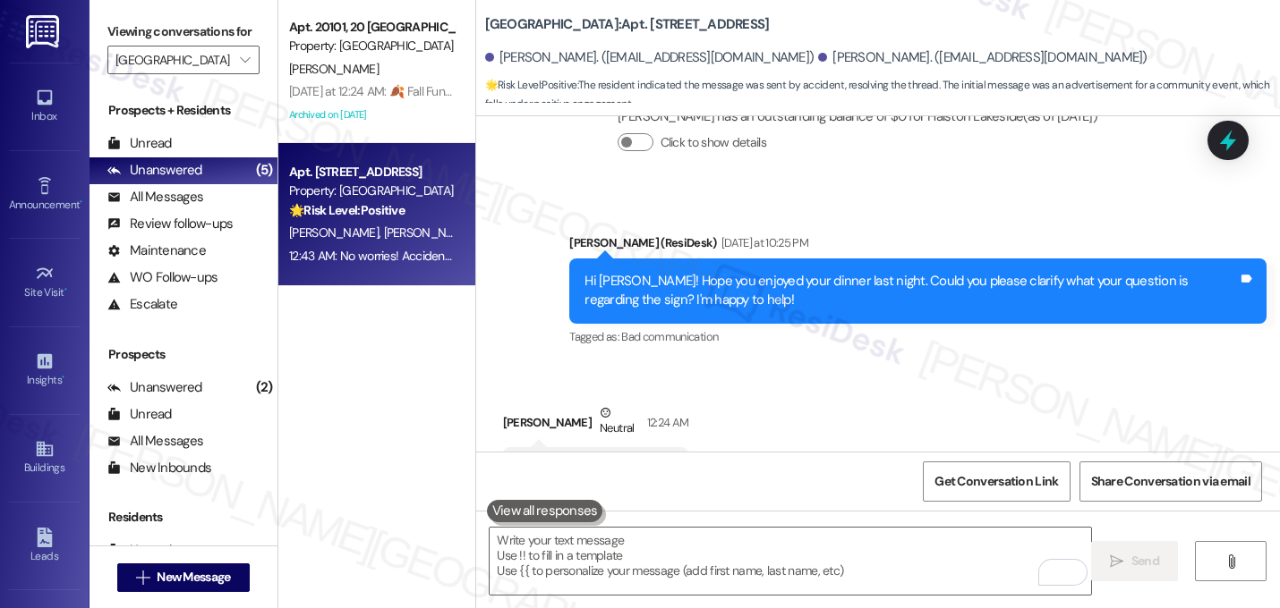
scroll to position [9459, 0]
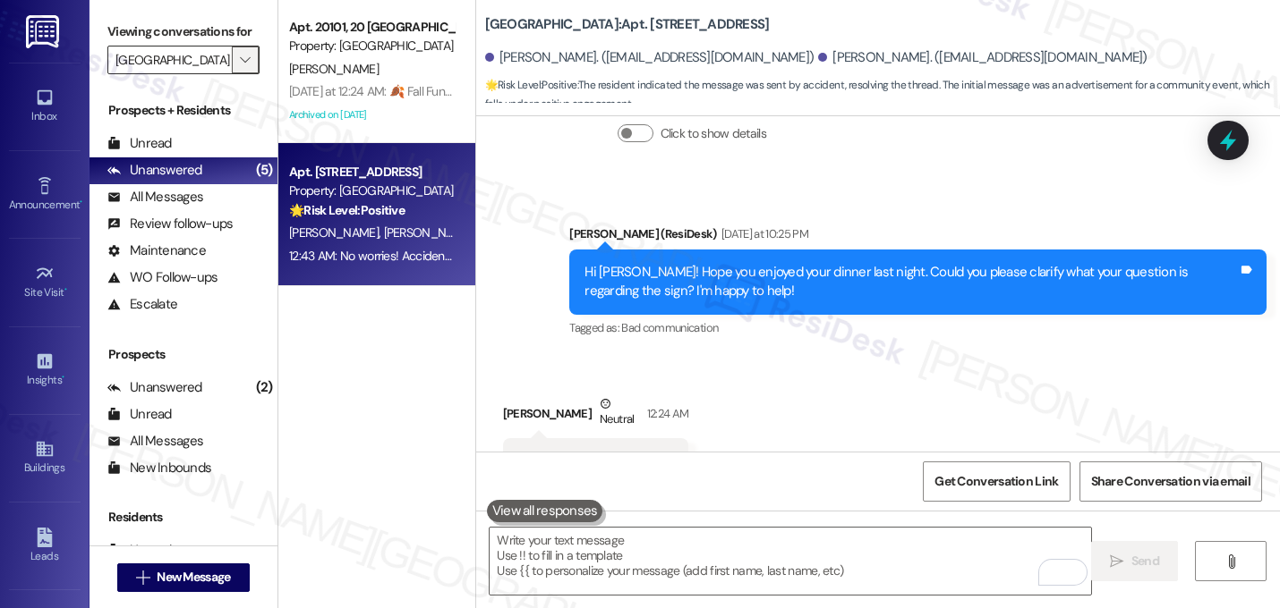
click at [240, 67] on icon "" at bounding box center [245, 60] width 10 height 14
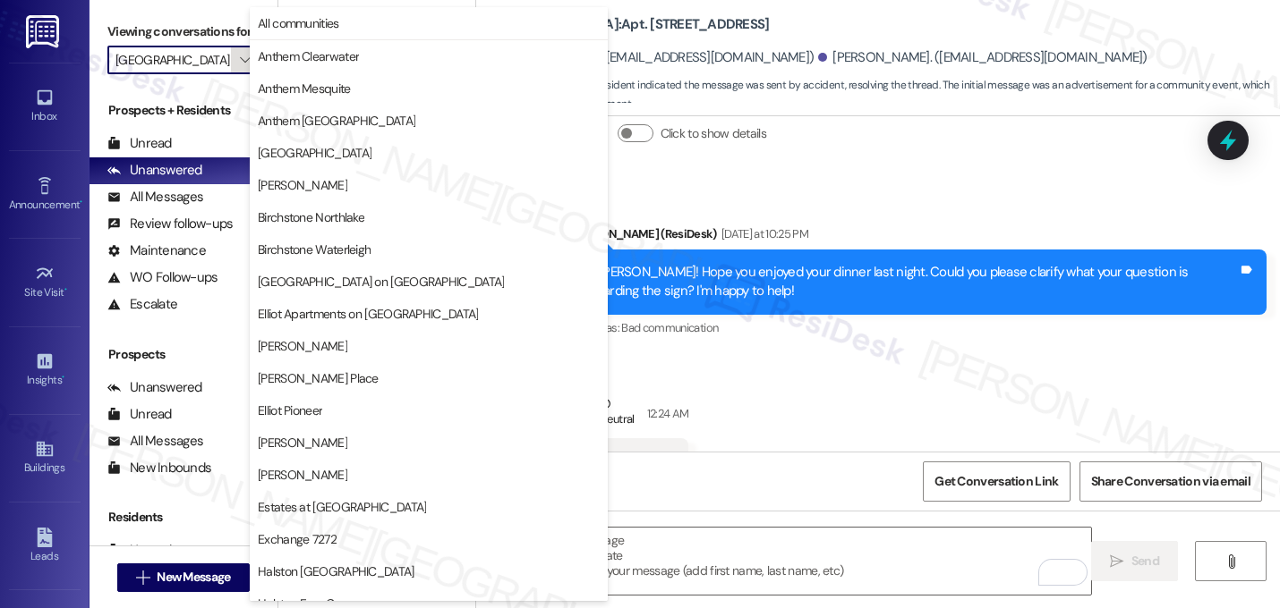
scroll to position [613, 0]
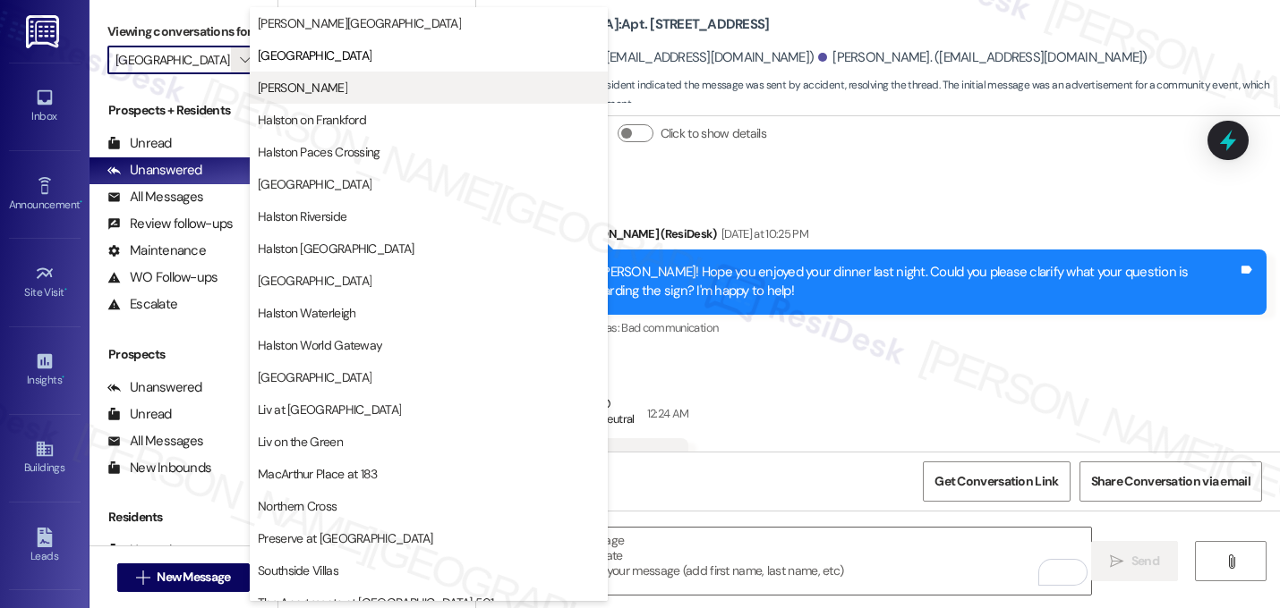
click at [347, 96] on span "[PERSON_NAME]" at bounding box center [302, 88] width 89 height 18
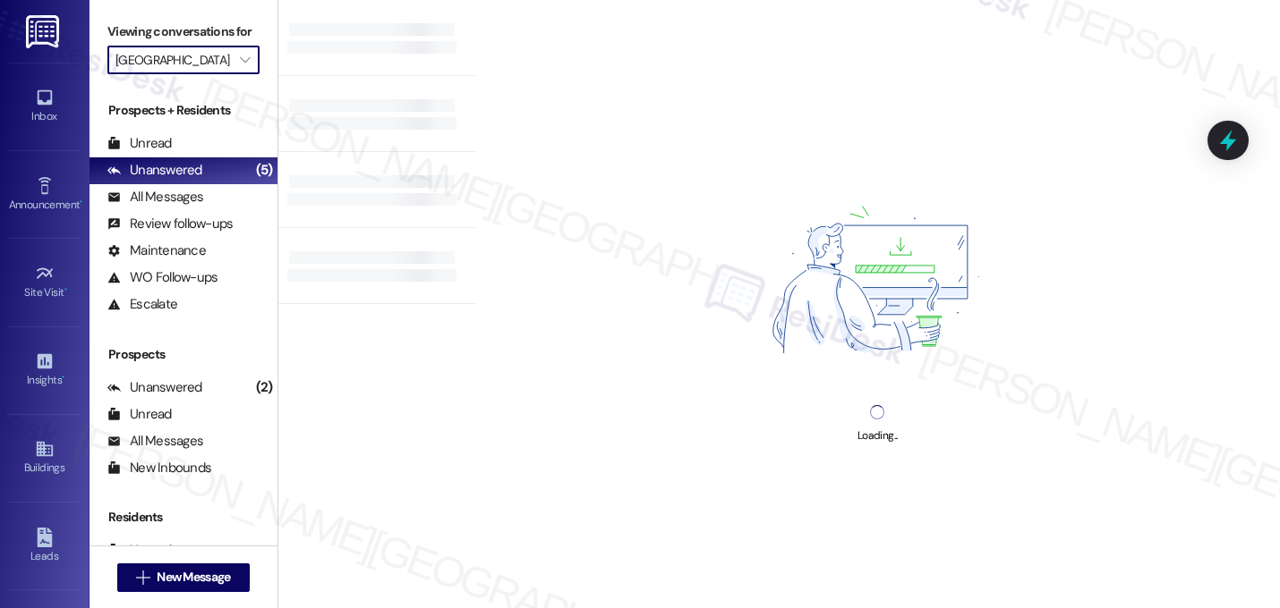
type input "[PERSON_NAME]"
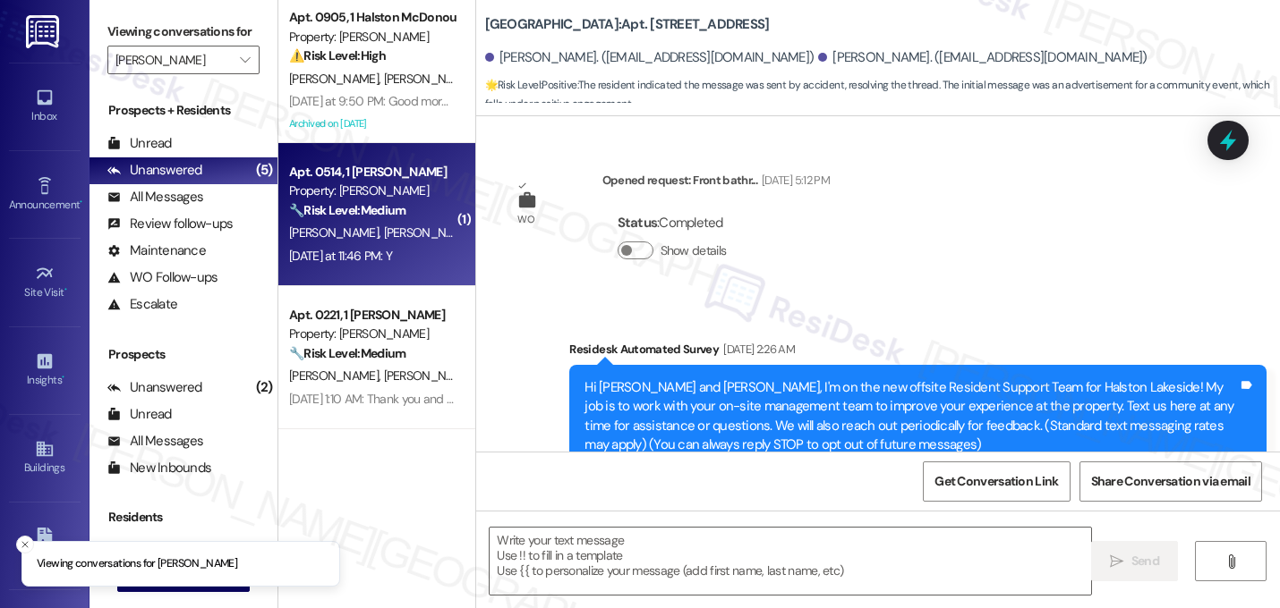
click at [363, 214] on strong "🔧 Risk Level: Medium" at bounding box center [347, 210] width 116 height 16
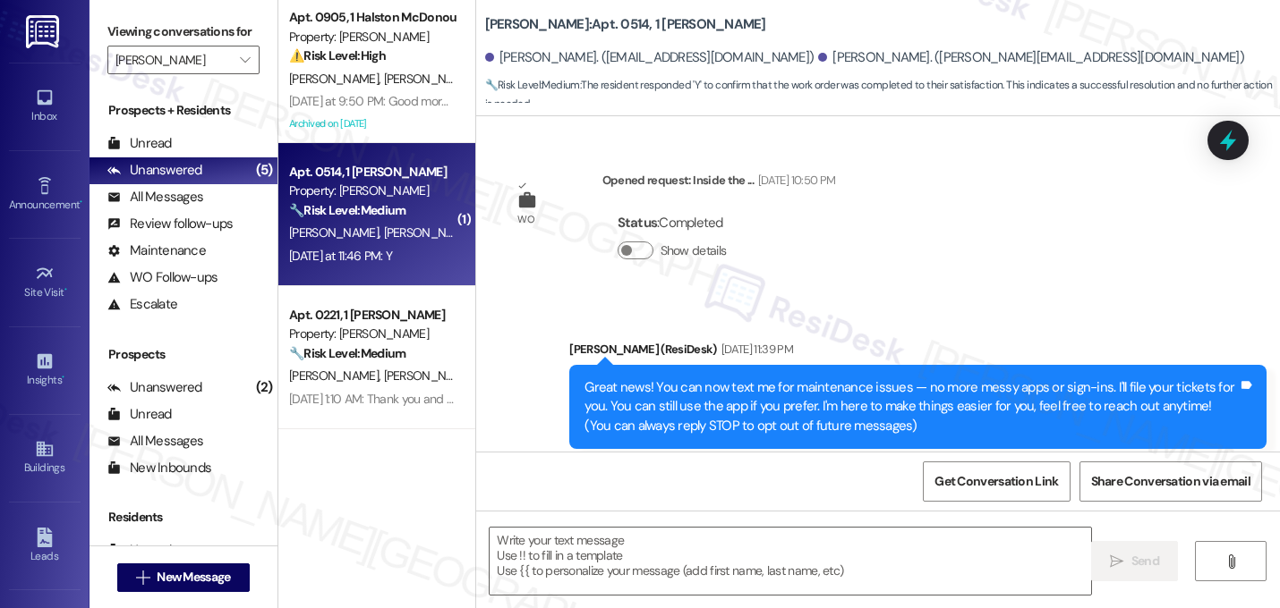
scroll to position [12686, 0]
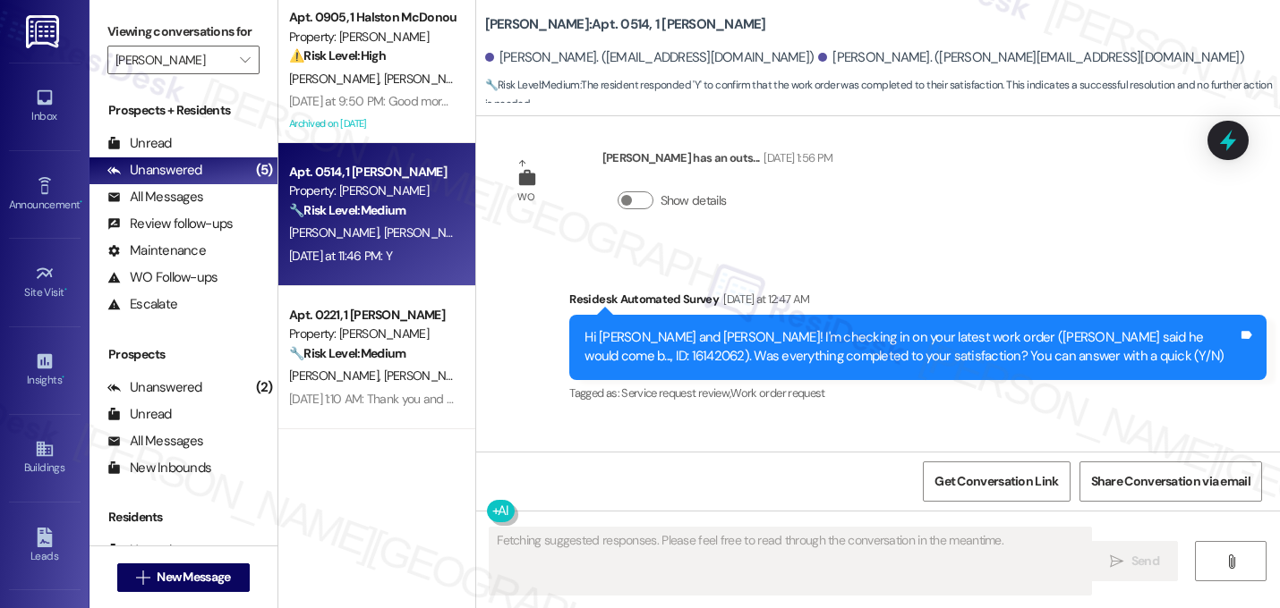
scroll to position [12579, 0]
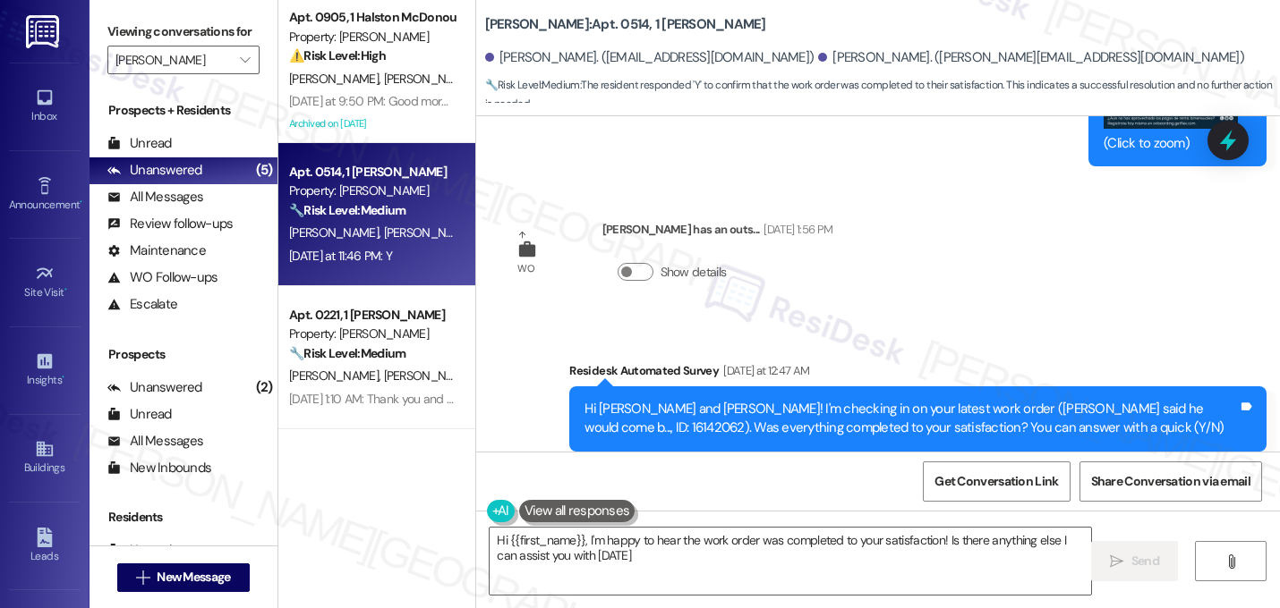
type textarea "Hi {{first_name}}, I'm happy to hear the work order was completed to your satis…"
click at [971, 518] on div "Collections Status [DATE] at 1:44 PM [PERSON_NAME] has an outstanding balance o…" at bounding box center [808, 587] width 638 height 138
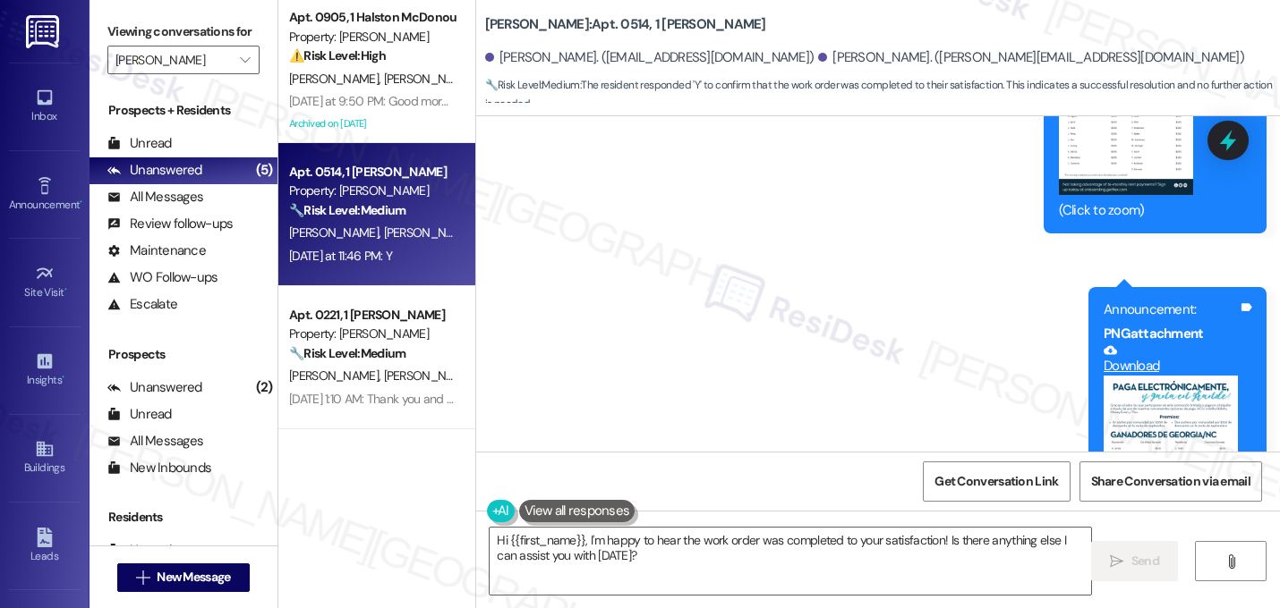
scroll to position [12686, 0]
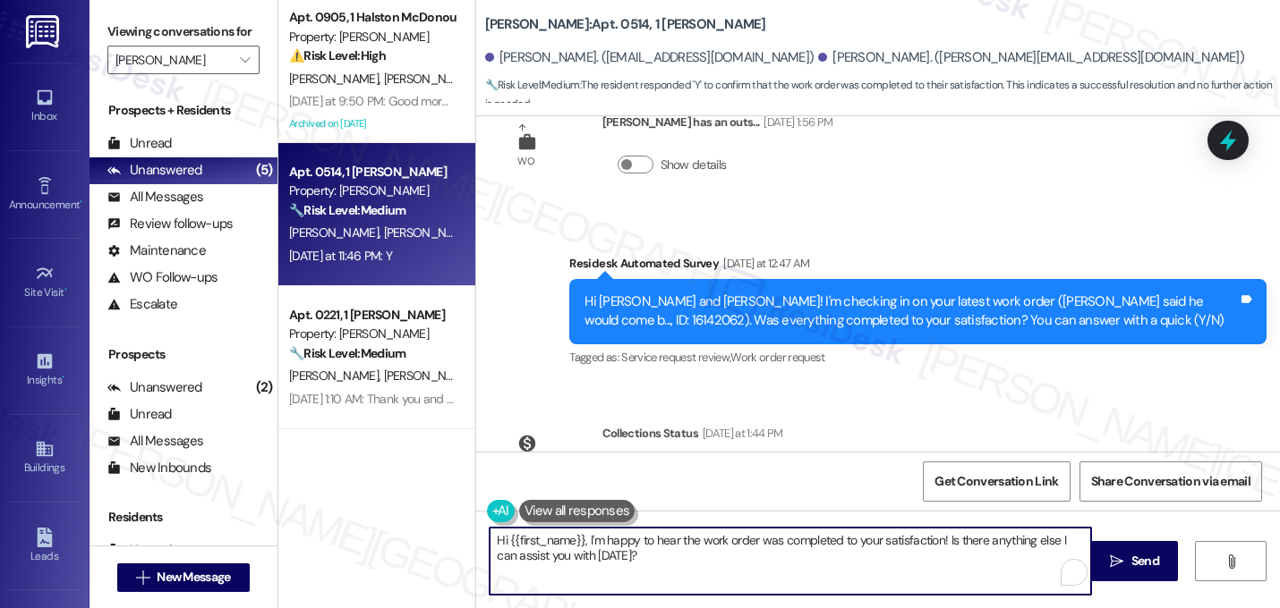
click at [651, 547] on textarea "Hi {{first_name}}, I'm happy to hear the work order was completed to your satis…" at bounding box center [789, 561] width 601 height 67
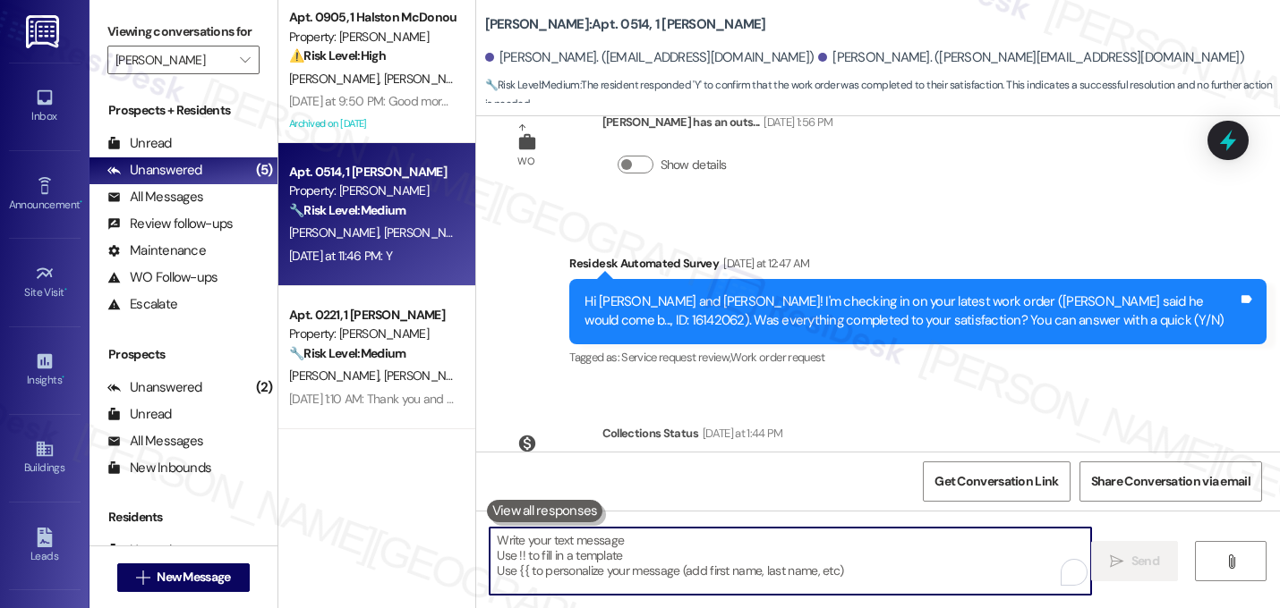
paste textarea "That's great! I'm glad to hear that your last maintenance request was completed…"
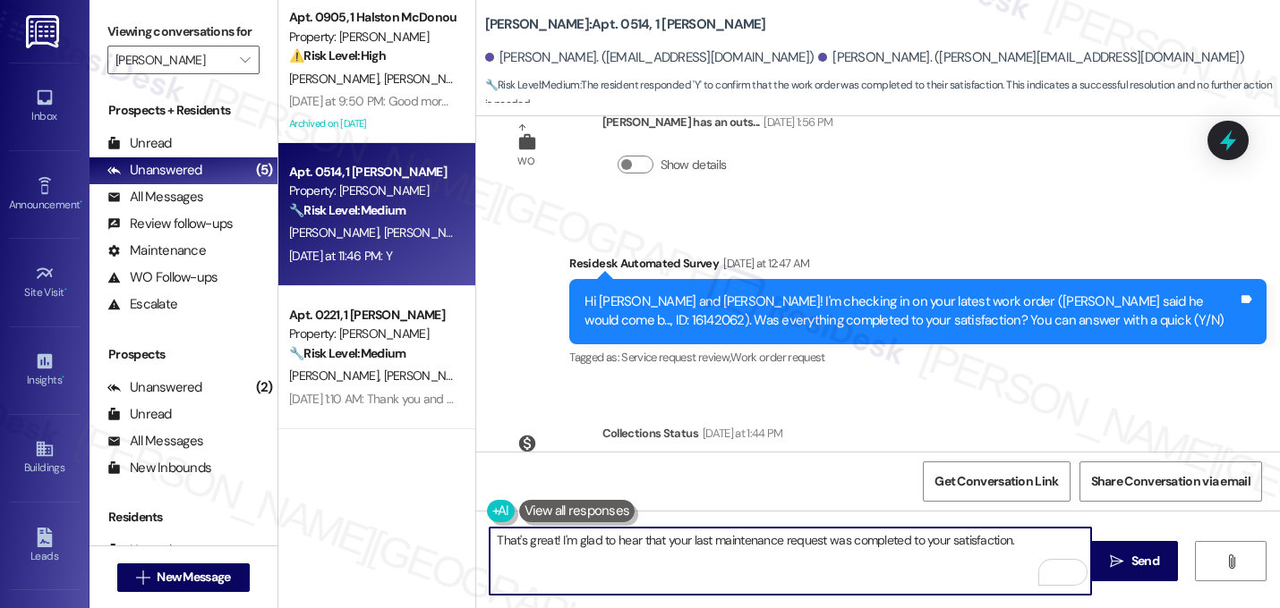
paste textarea "If I may ask...has {{property}} lived up to your expectations?"
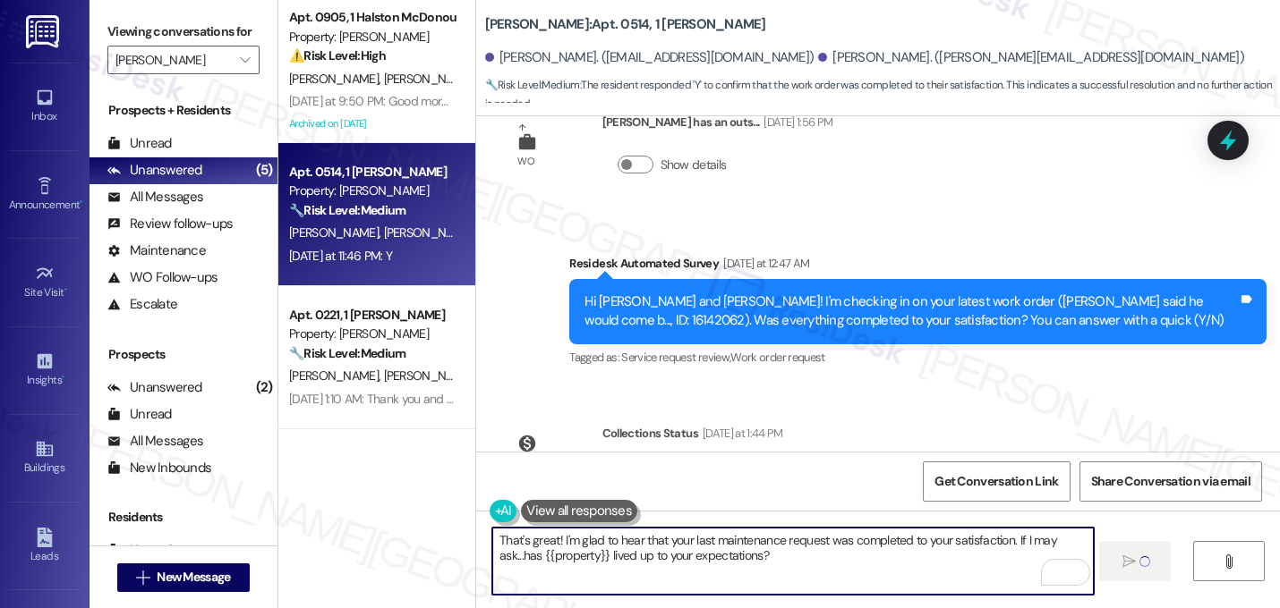
type textarea "That's great! I'm glad to hear that your last maintenance request was completed…"
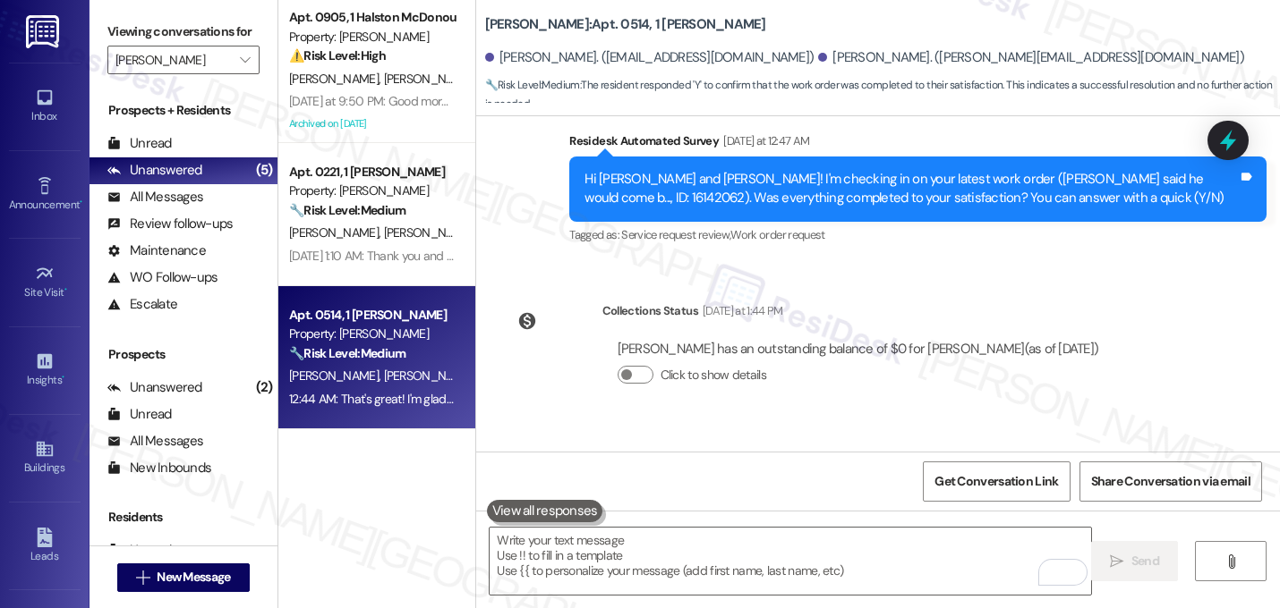
scroll to position [12829, 0]
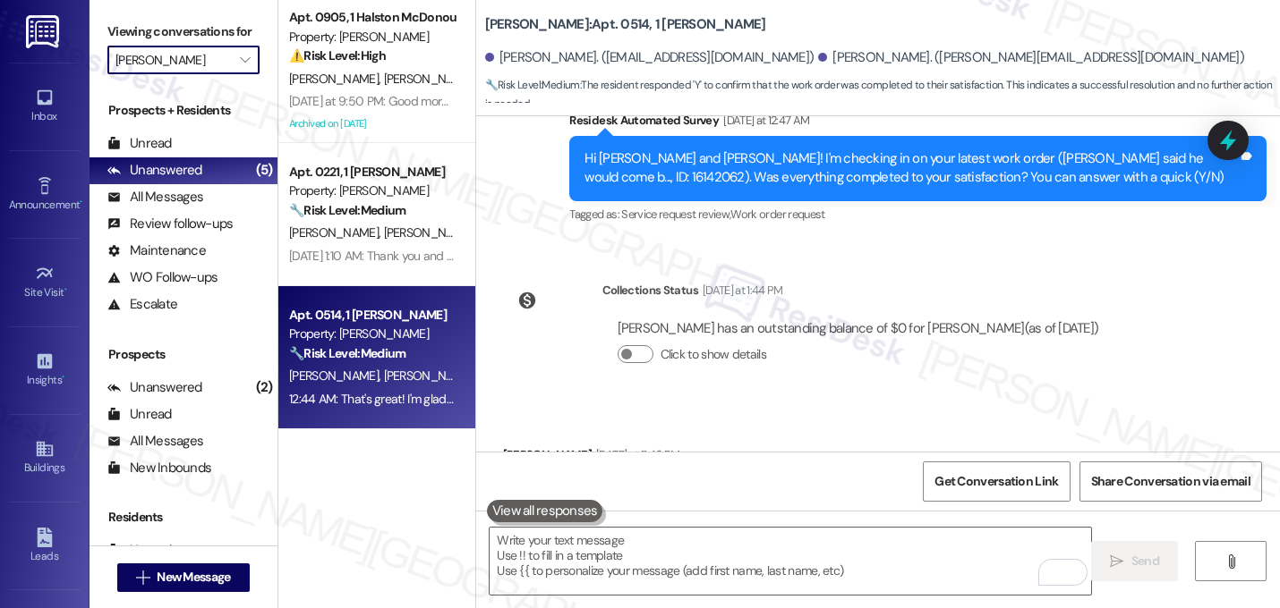
click at [185, 74] on input "[PERSON_NAME]" at bounding box center [172, 60] width 115 height 29
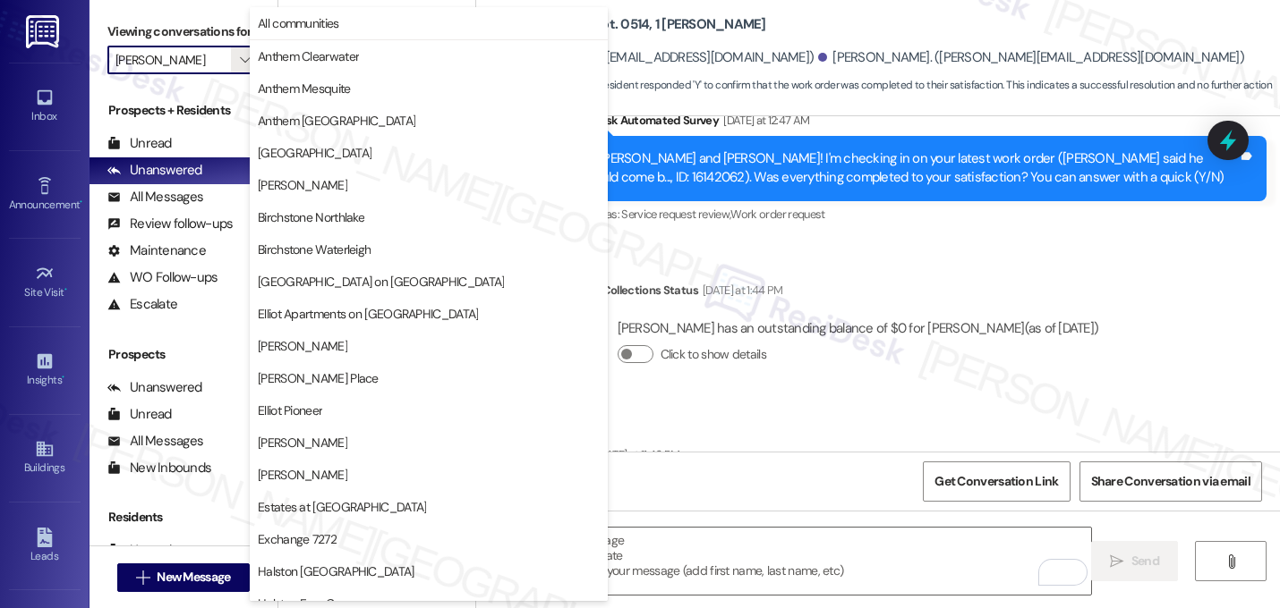
scroll to position [613, 0]
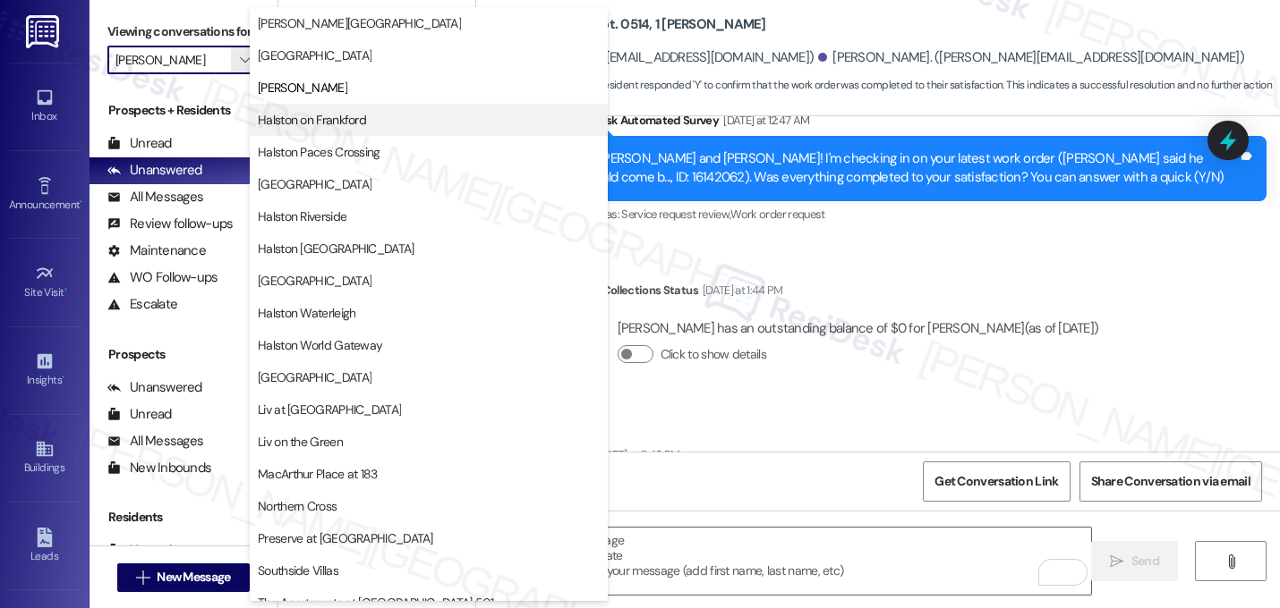
click at [345, 120] on span "Halston on Frankford" at bounding box center [312, 120] width 108 height 18
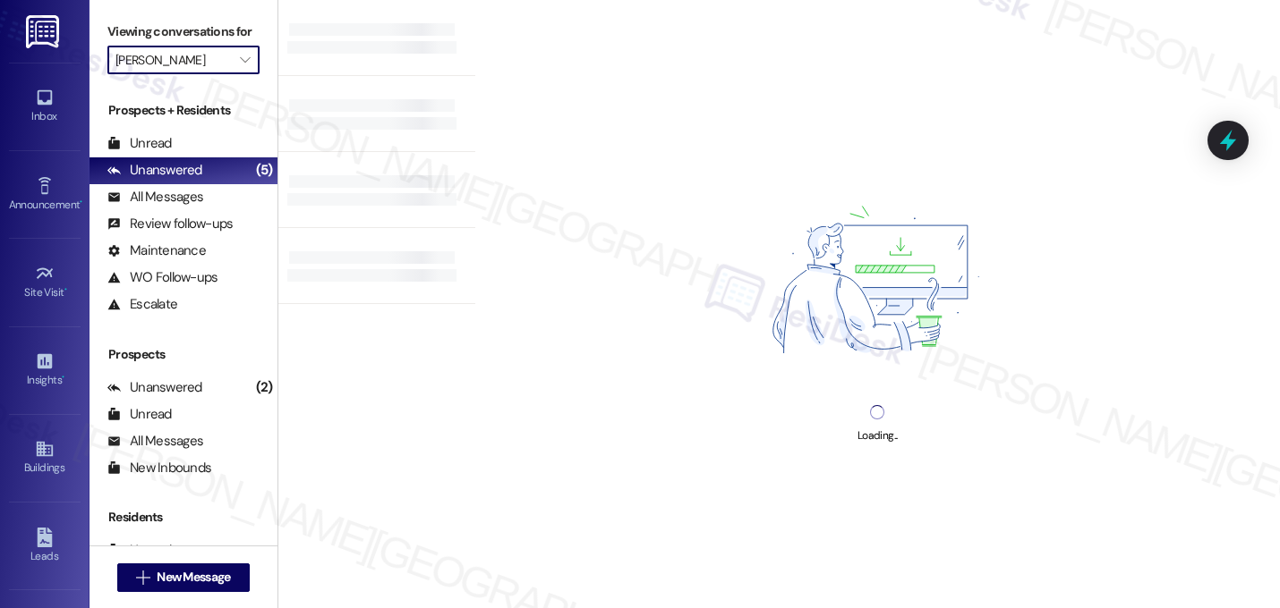
type input "Halston on Frankford"
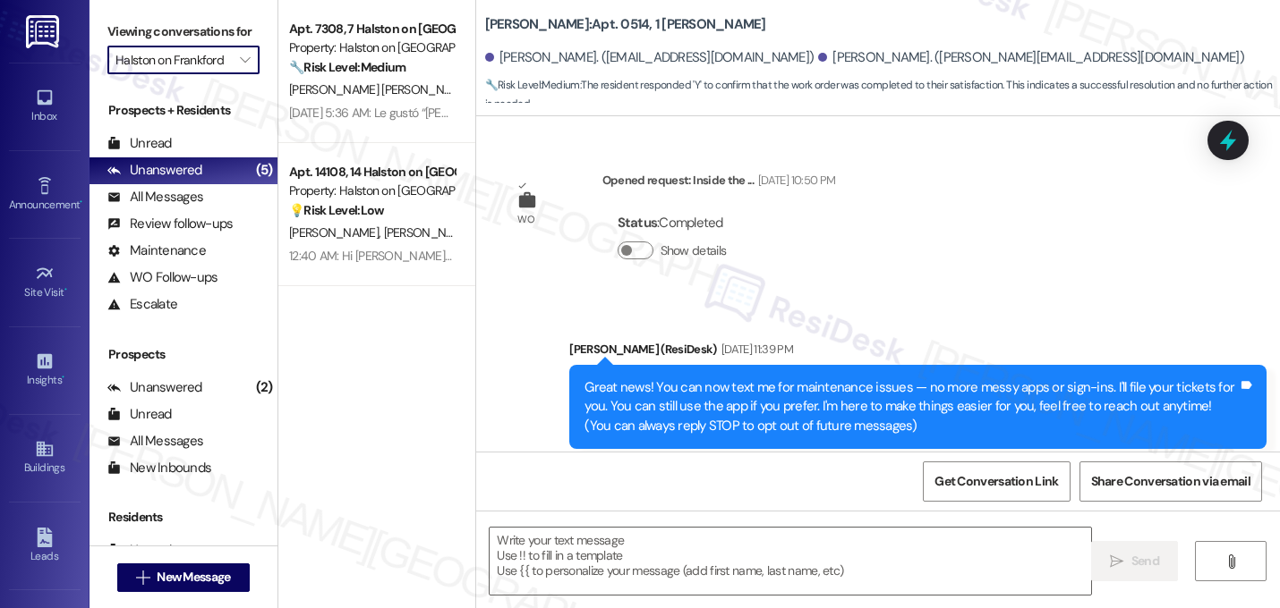
scroll to position [12856, 0]
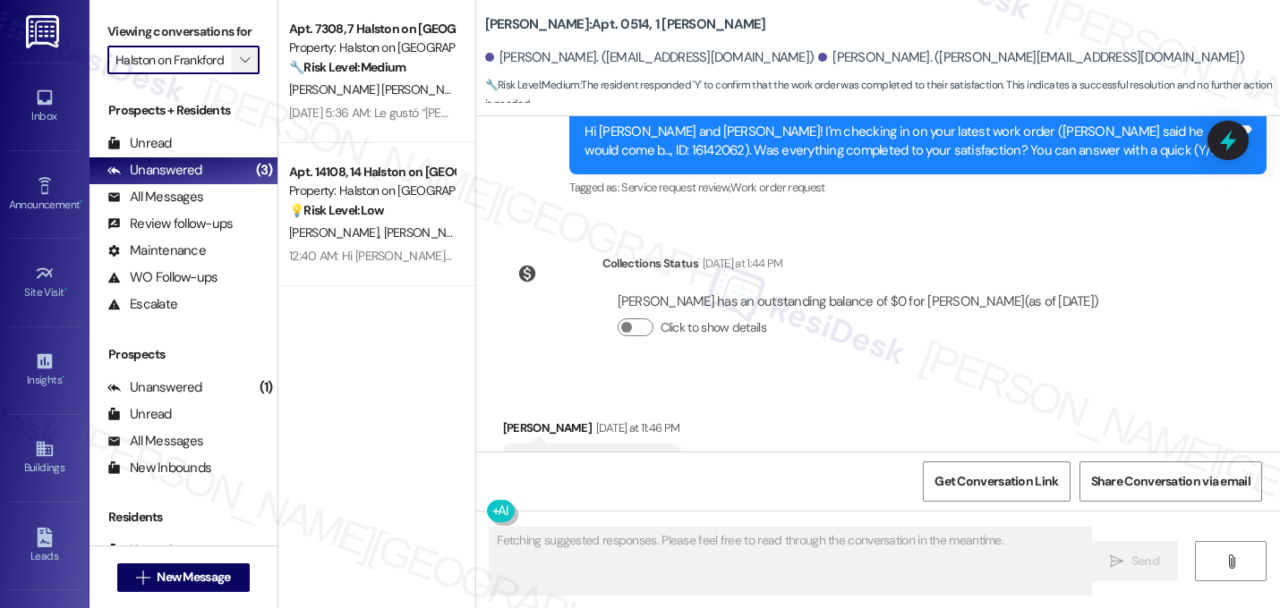
click at [240, 67] on icon "" at bounding box center [245, 60] width 10 height 14
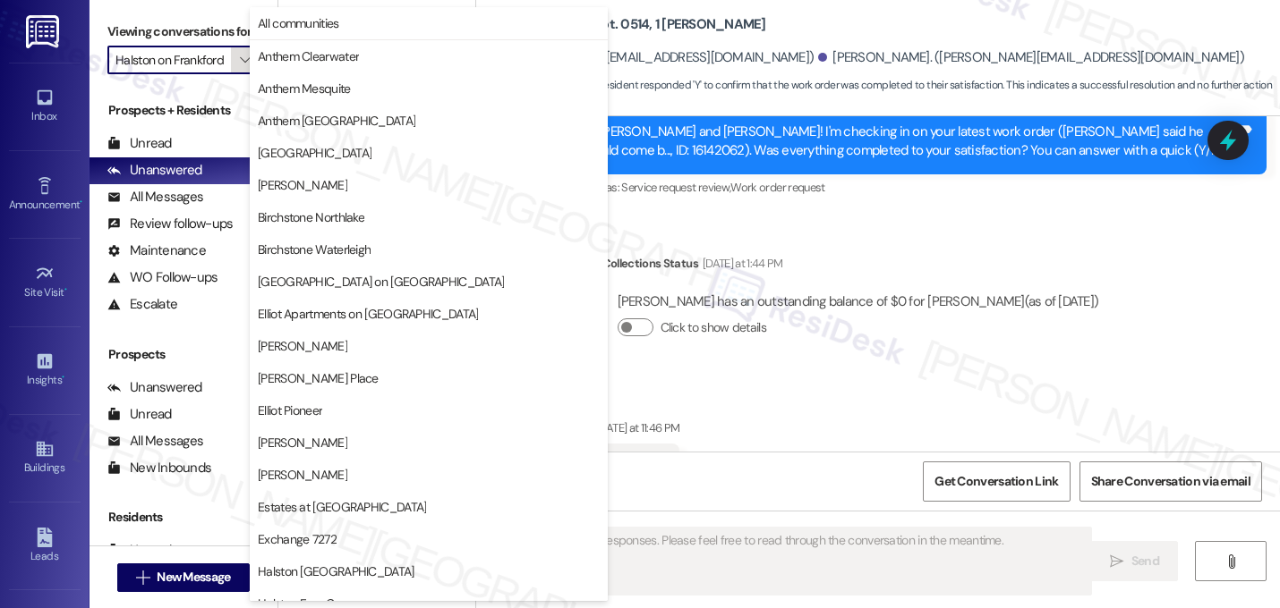
scroll to position [613, 0]
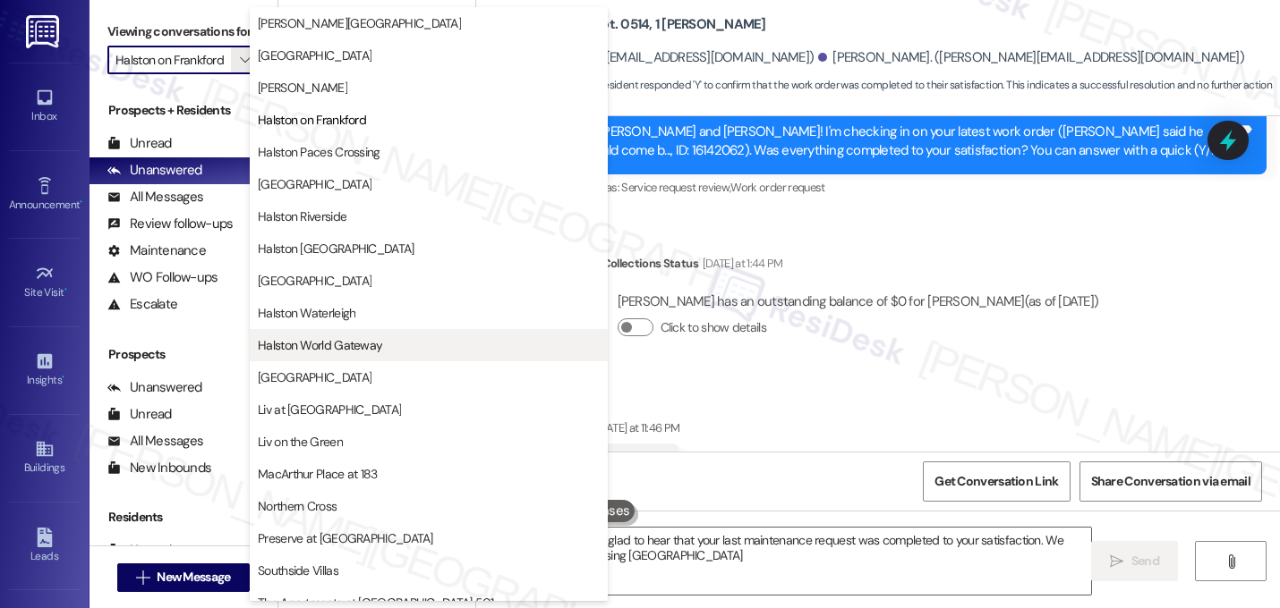
click at [329, 343] on span "Halston World Gateway" at bounding box center [320, 345] width 124 height 18
type textarea "Hi {{first_name}}! I'm glad to hear that your last maintenance request was comp…"
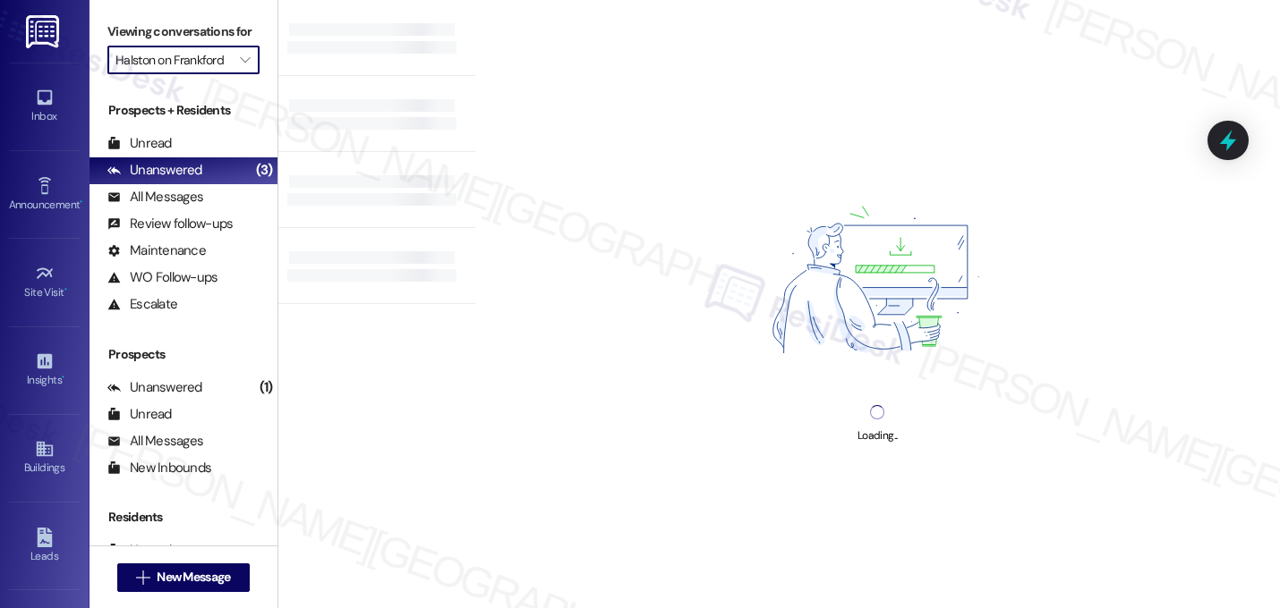
type input "Halston World Gateway"
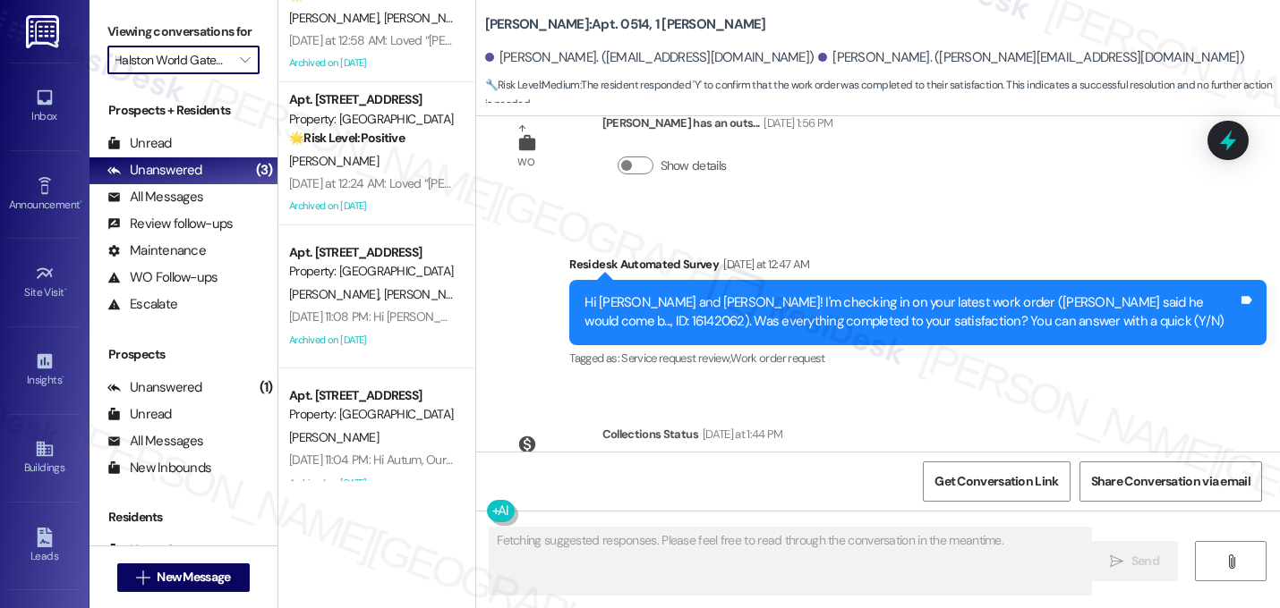
scroll to position [91, 0]
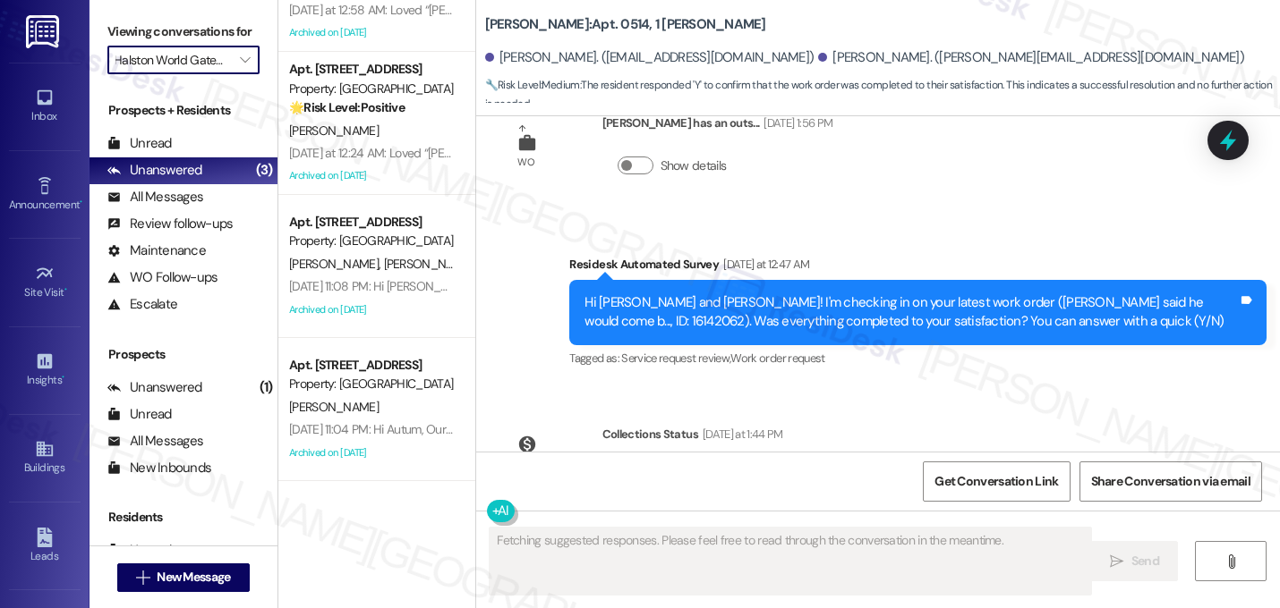
click at [203, 74] on input "Halston World Gateway" at bounding box center [172, 60] width 115 height 29
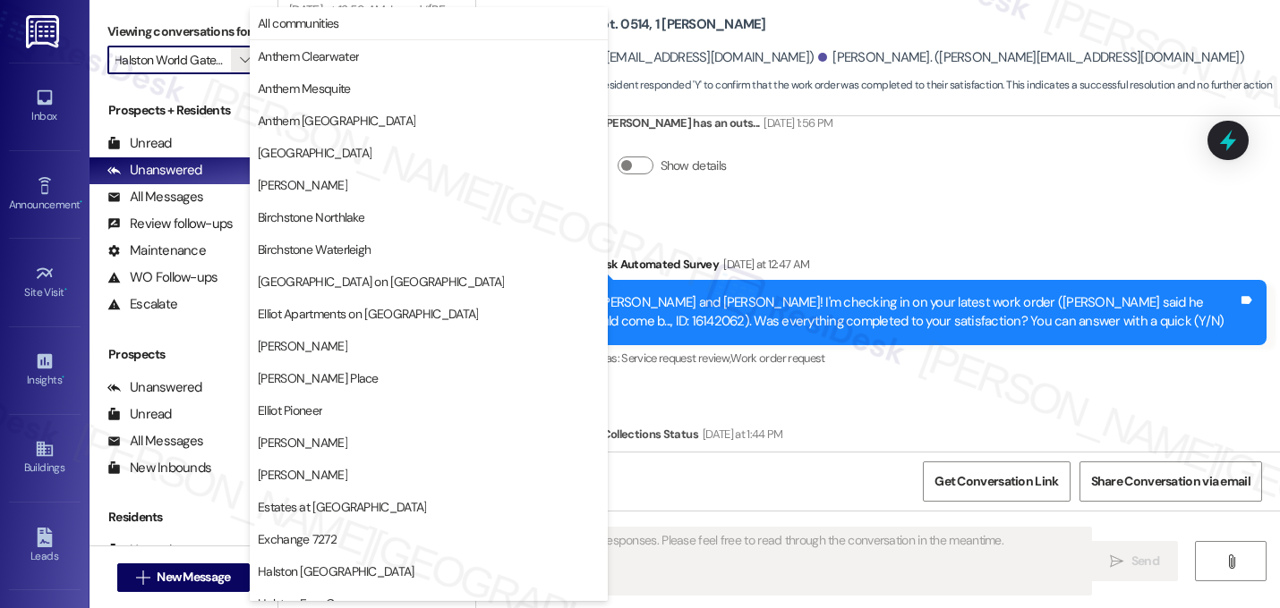
scroll to position [695, 0]
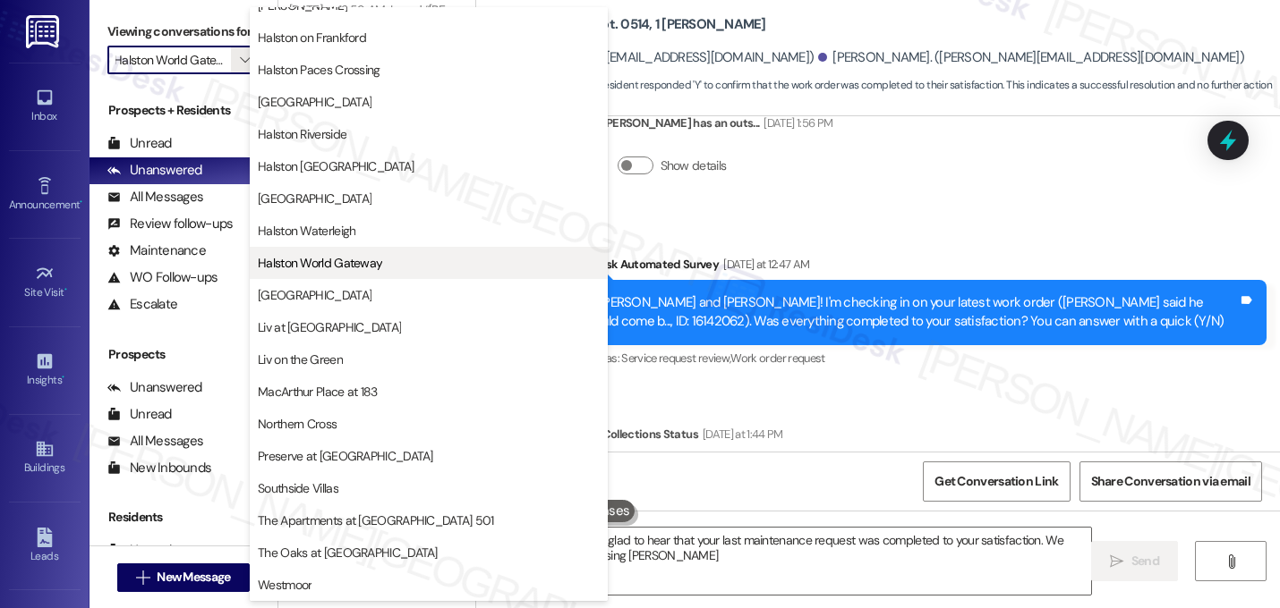
type textarea "Hi {{first_name}}! I'm glad to hear that your last maintenance request was comp…"
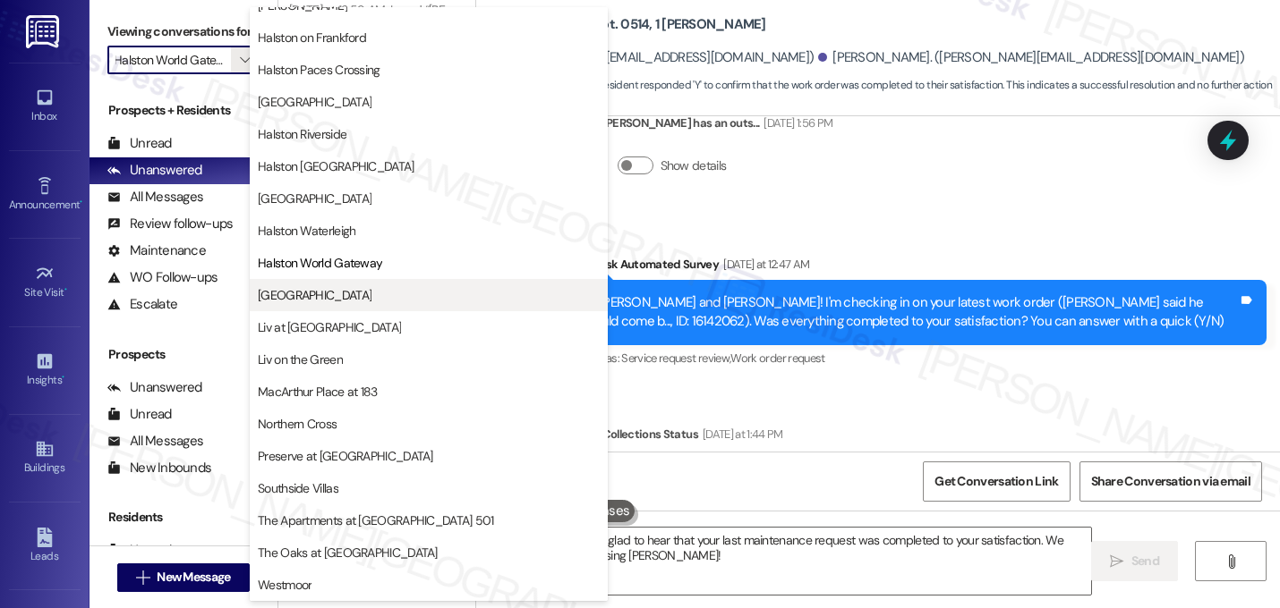
click at [334, 294] on span "Lexington" at bounding box center [429, 295] width 342 height 18
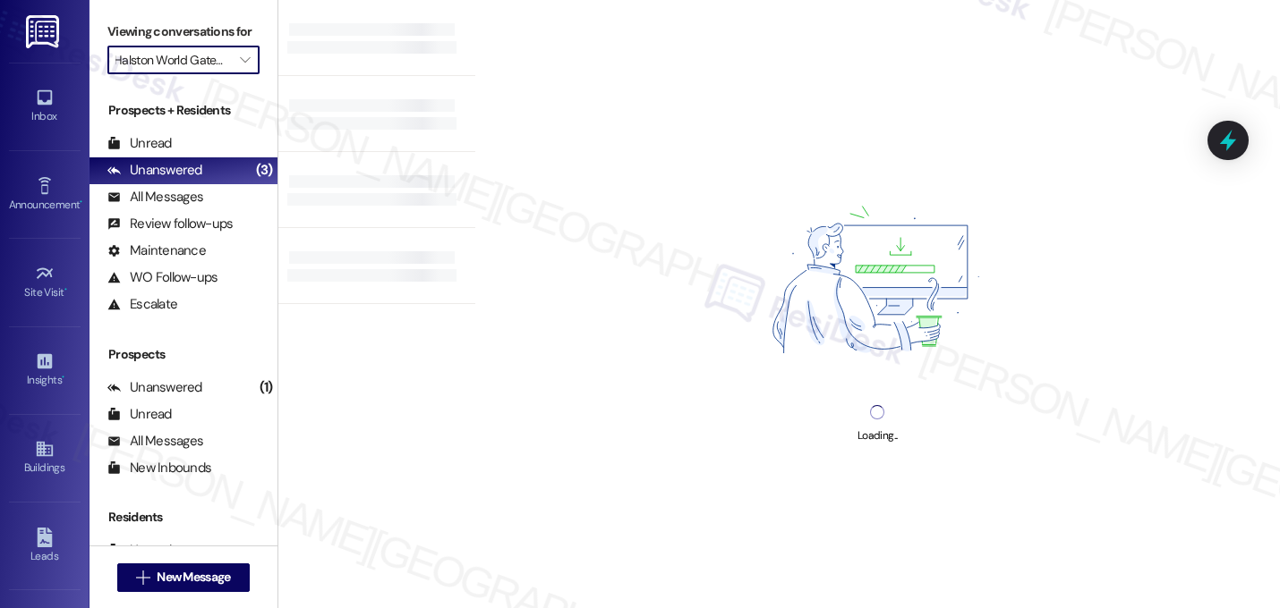
type input "Lexington"
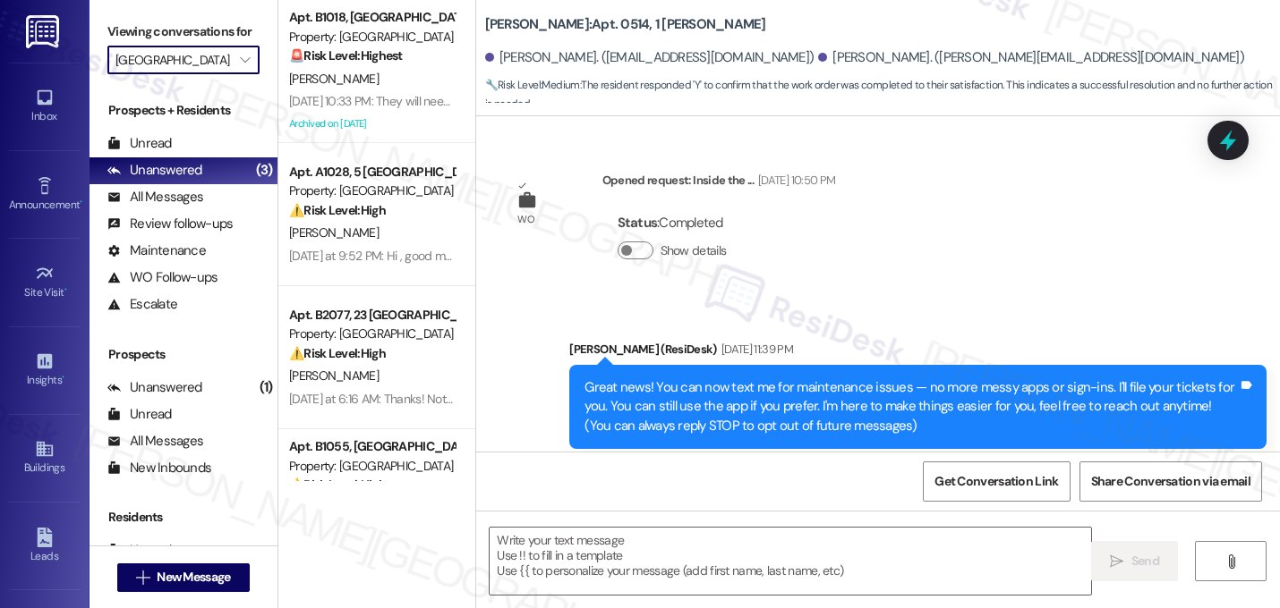
scroll to position [12685, 0]
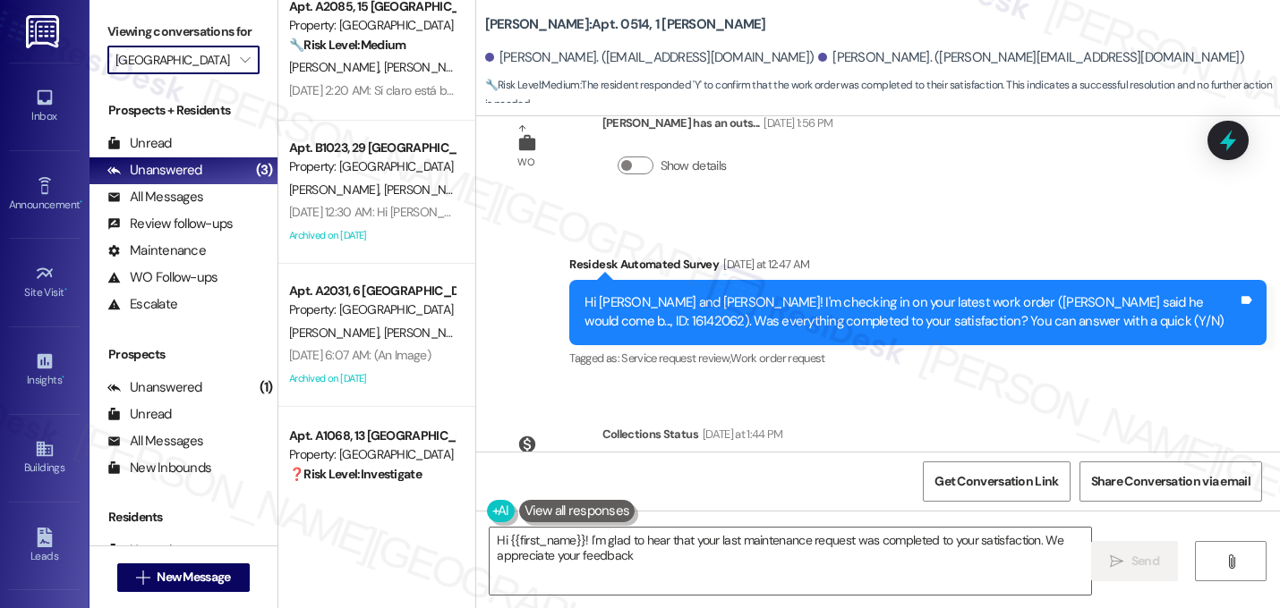
type textarea "Hi {{first_name}}! I'm glad to hear that your last maintenance request was comp…"
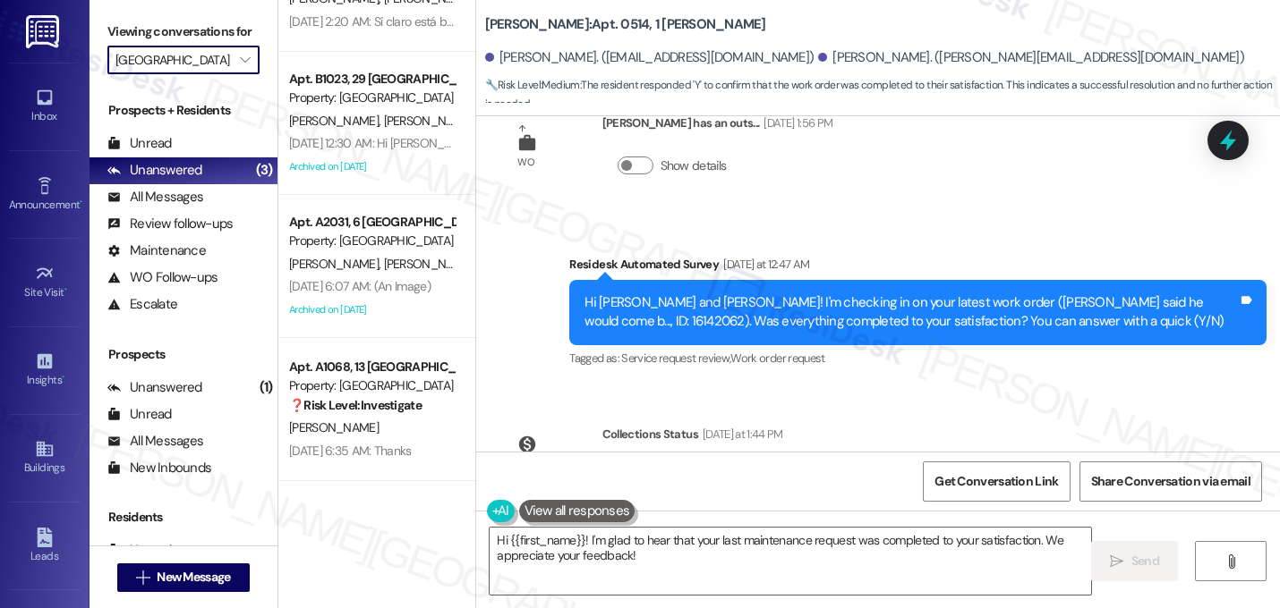
click at [205, 74] on input "Lexington" at bounding box center [172, 60] width 115 height 29
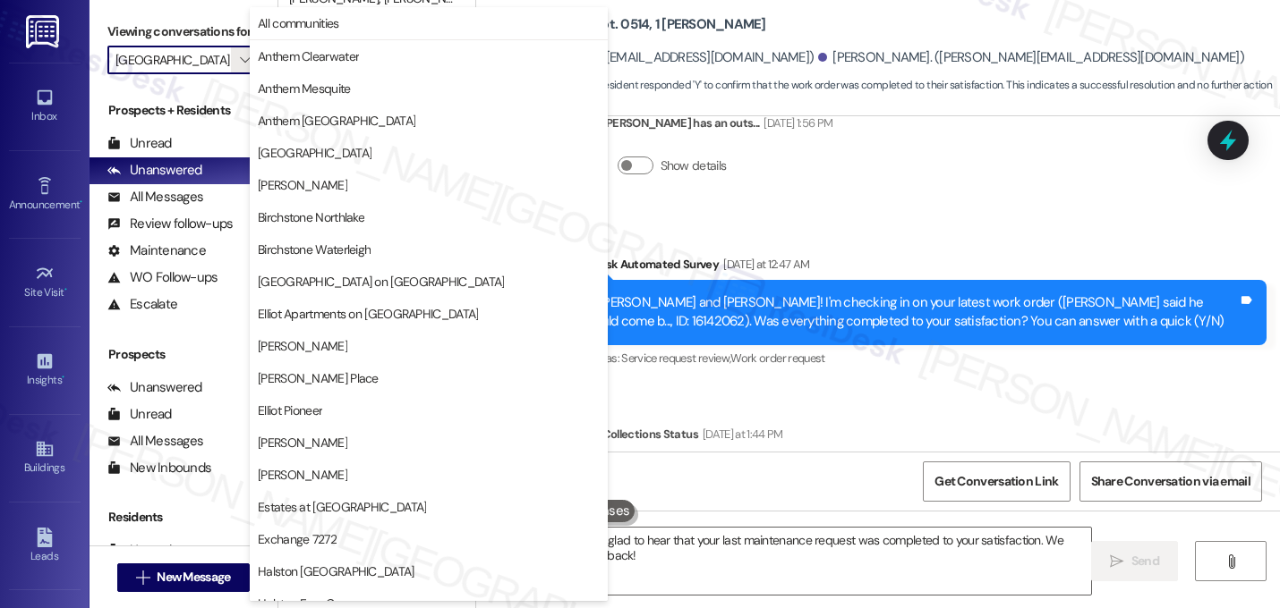
scroll to position [695, 0]
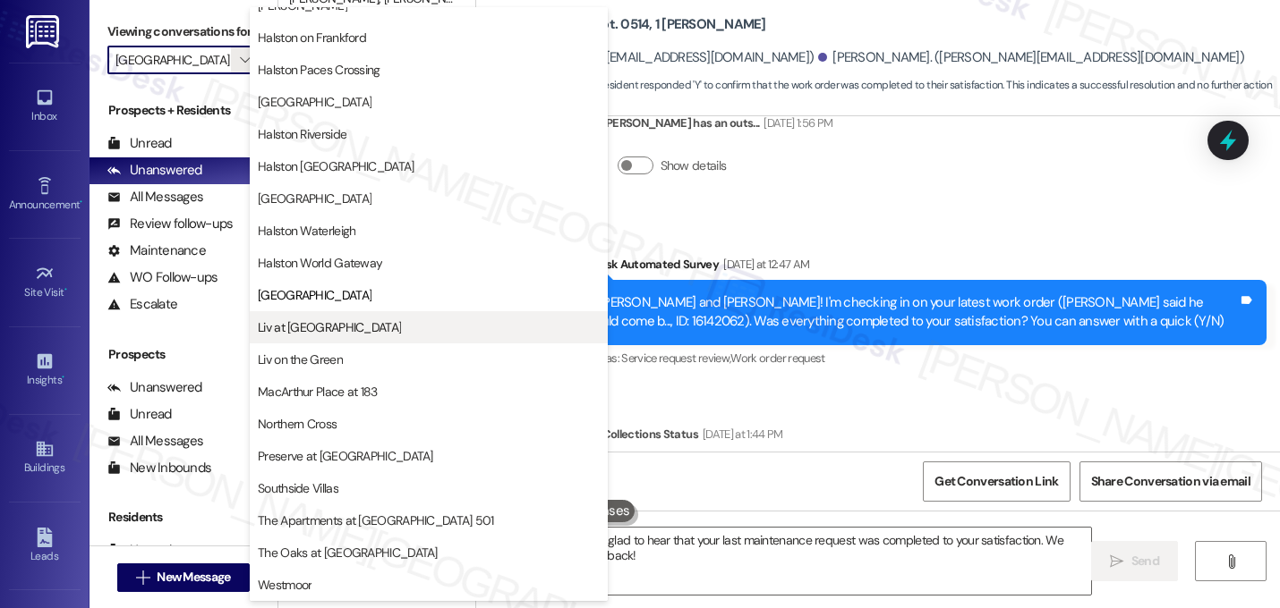
click at [348, 325] on span "Liv at Winter Park" at bounding box center [429, 328] width 342 height 18
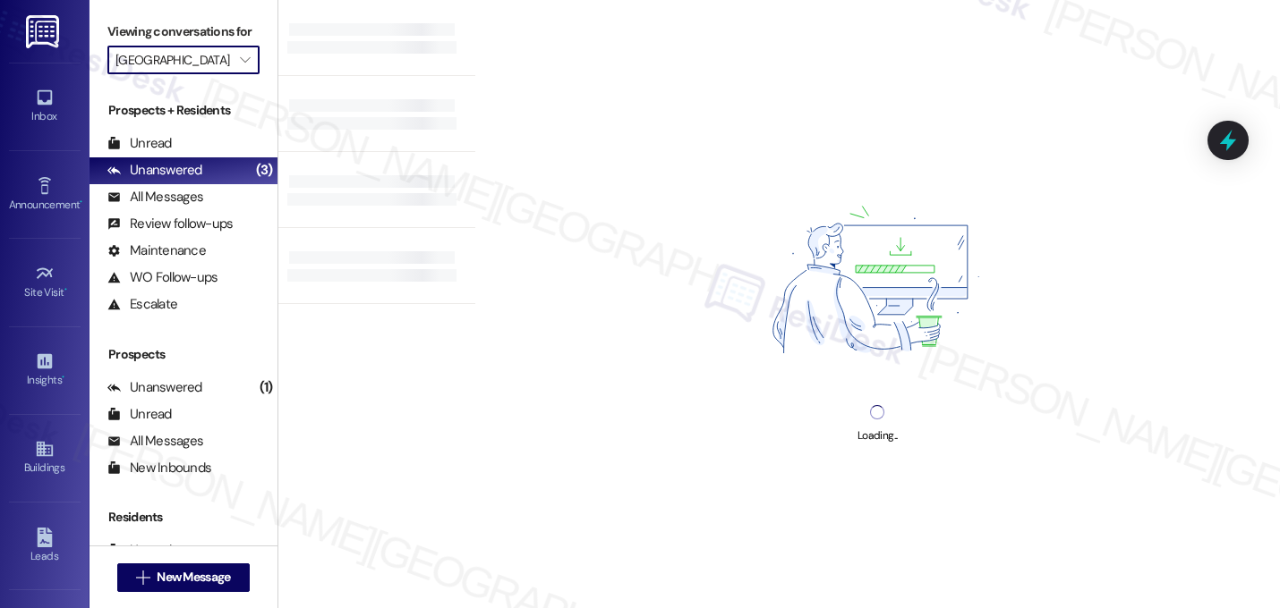
type input "Liv at Winter Park"
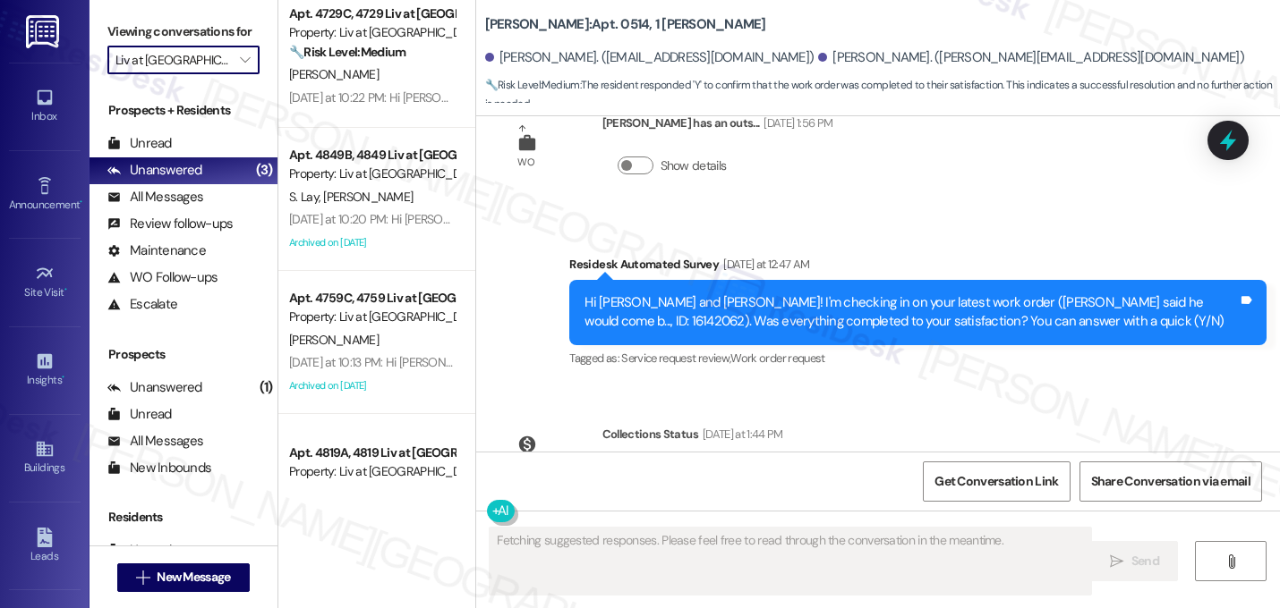
scroll to position [521, 0]
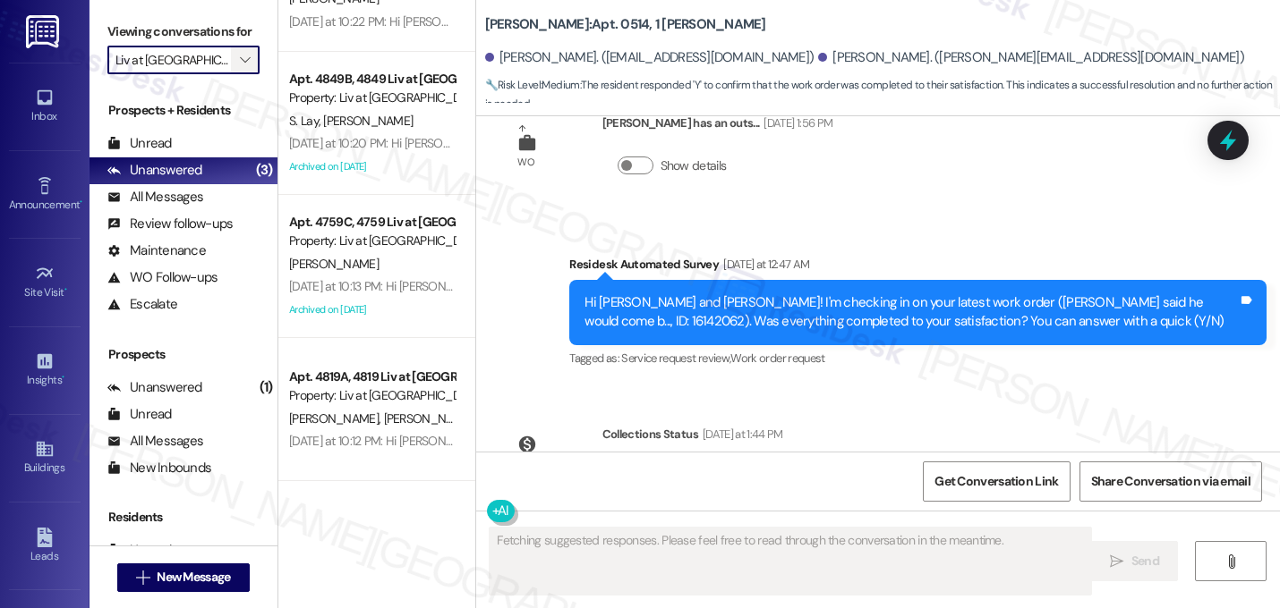
click at [236, 72] on span "" at bounding box center [244, 60] width 17 height 29
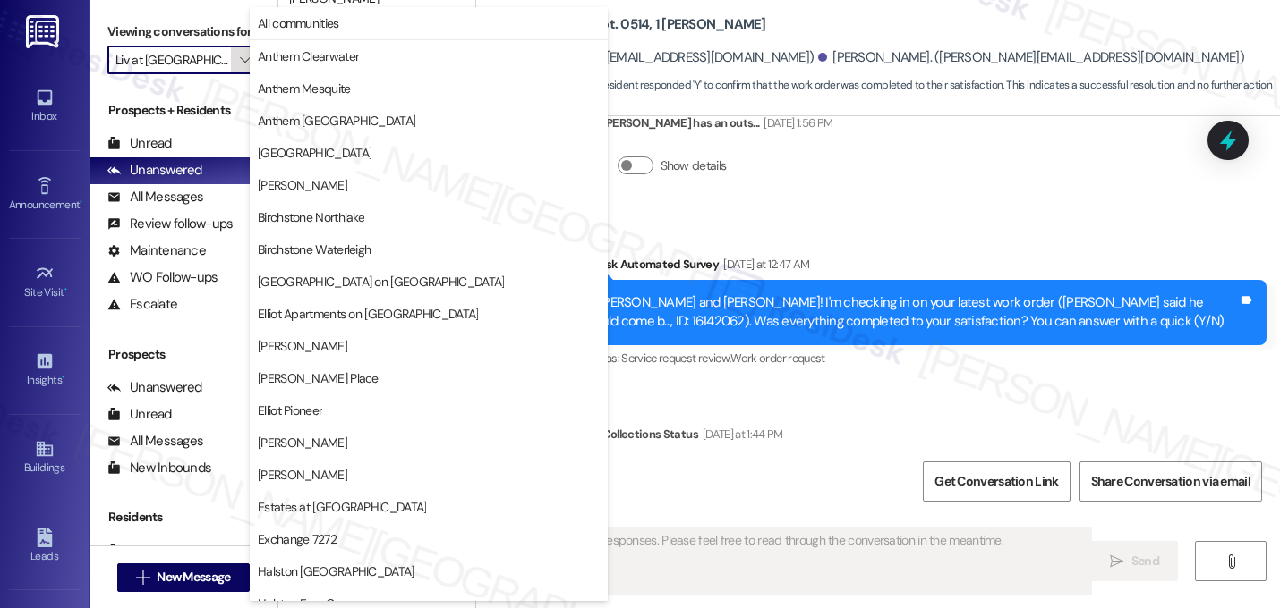
scroll to position [695, 0]
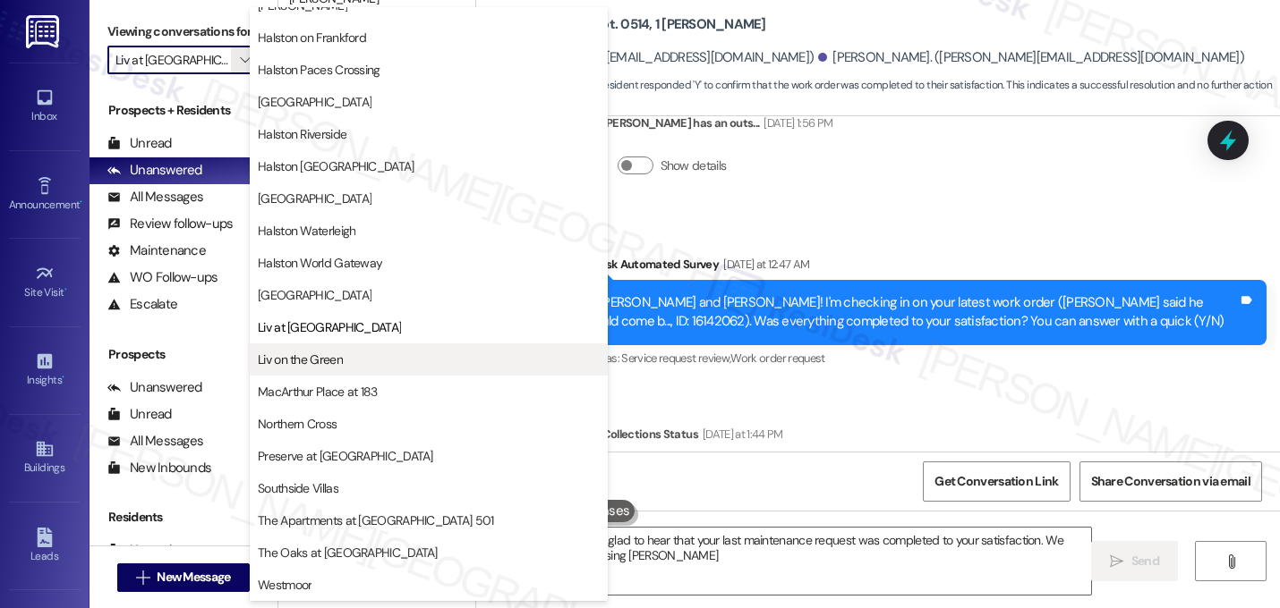
type textarea "Hi {{first_name}}! I'm glad to hear that your last maintenance request was comp…"
click at [346, 353] on span "Liv on the Green" at bounding box center [429, 360] width 342 height 18
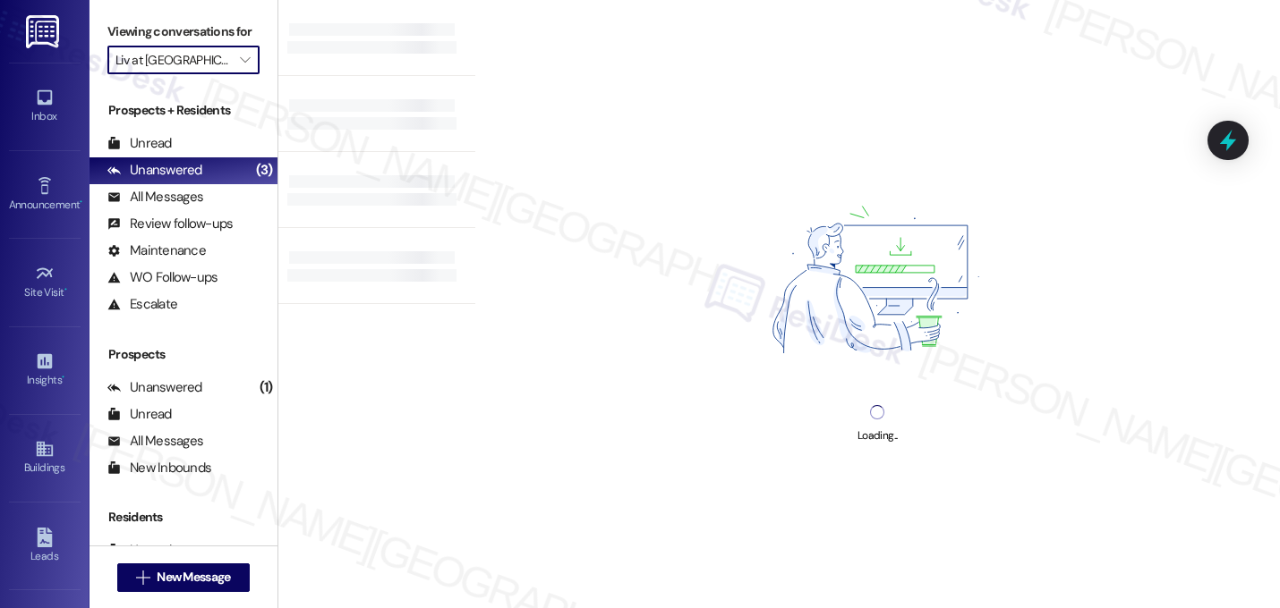
type input "Liv on the Green"
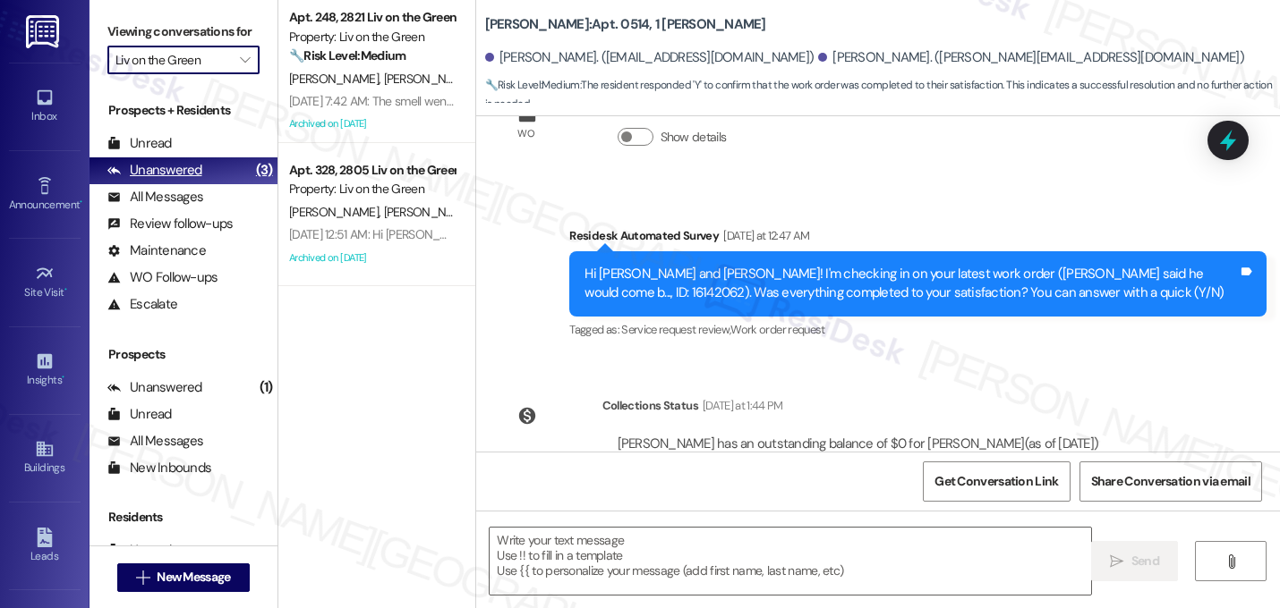
scroll to position [12685, 0]
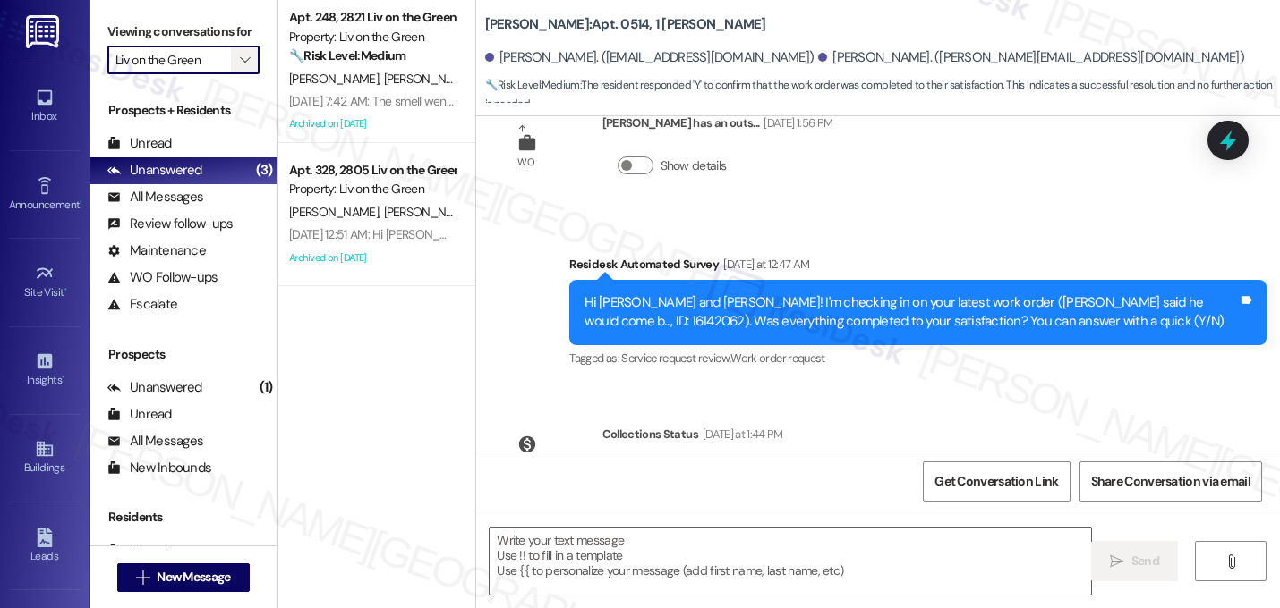
type textarea "Fetching suggested responses. Please feel free to read through the conversation…"
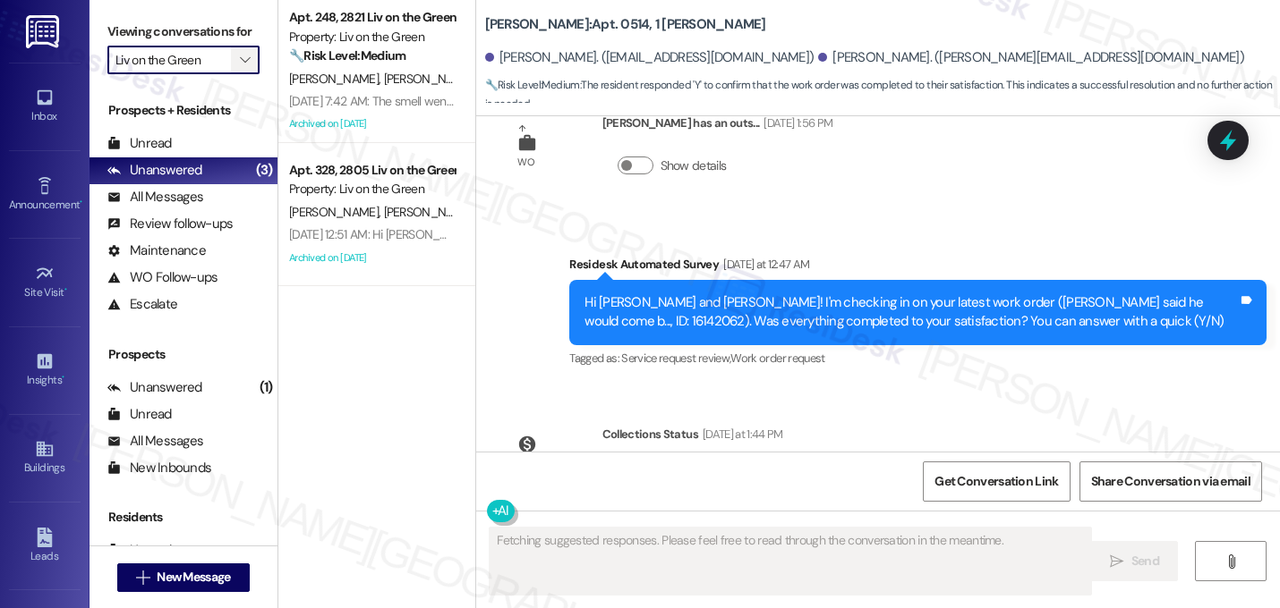
click at [240, 67] on icon "" at bounding box center [245, 60] width 10 height 14
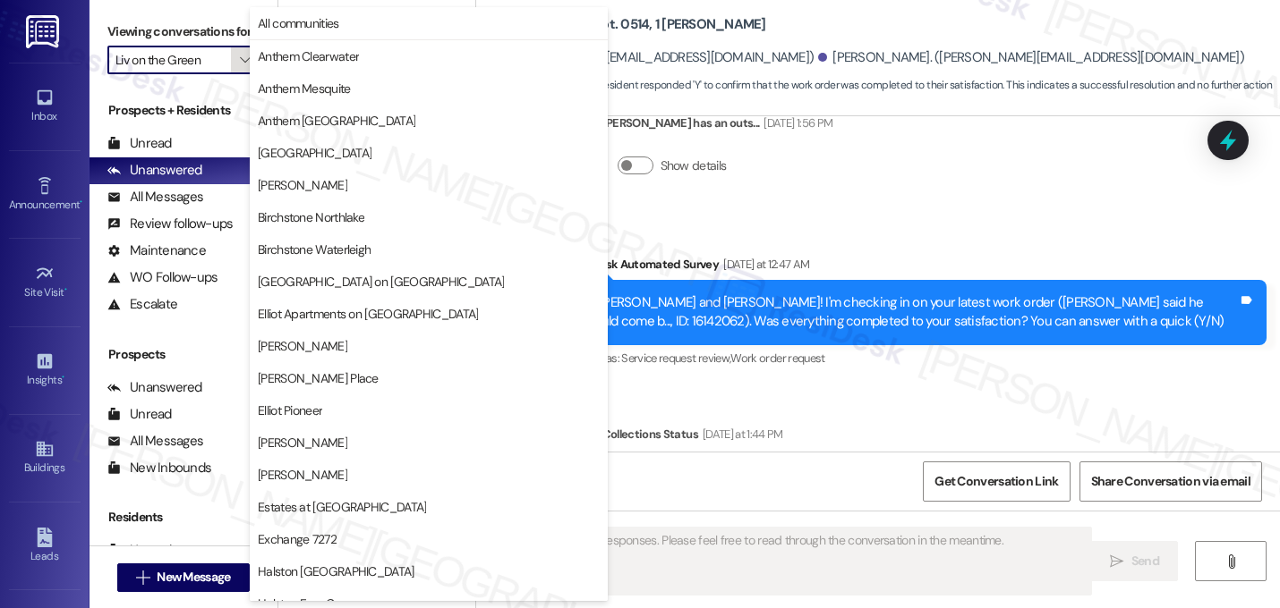
scroll to position [695, 0]
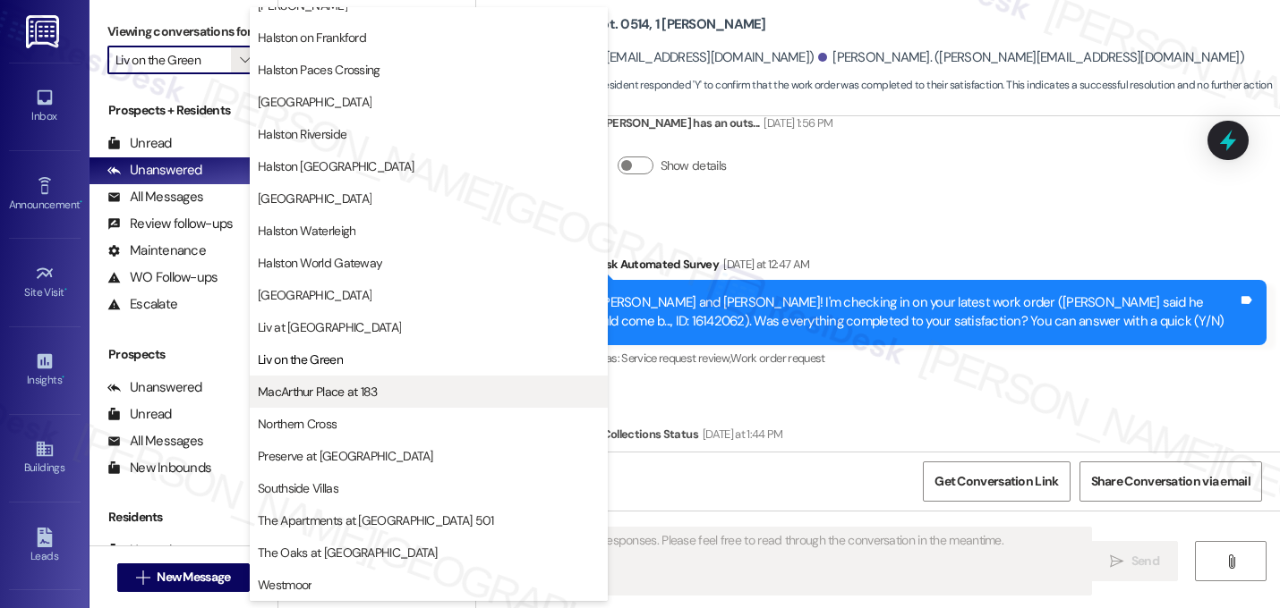
click at [311, 400] on span "MacArthur Place at 183" at bounding box center [318, 392] width 120 height 18
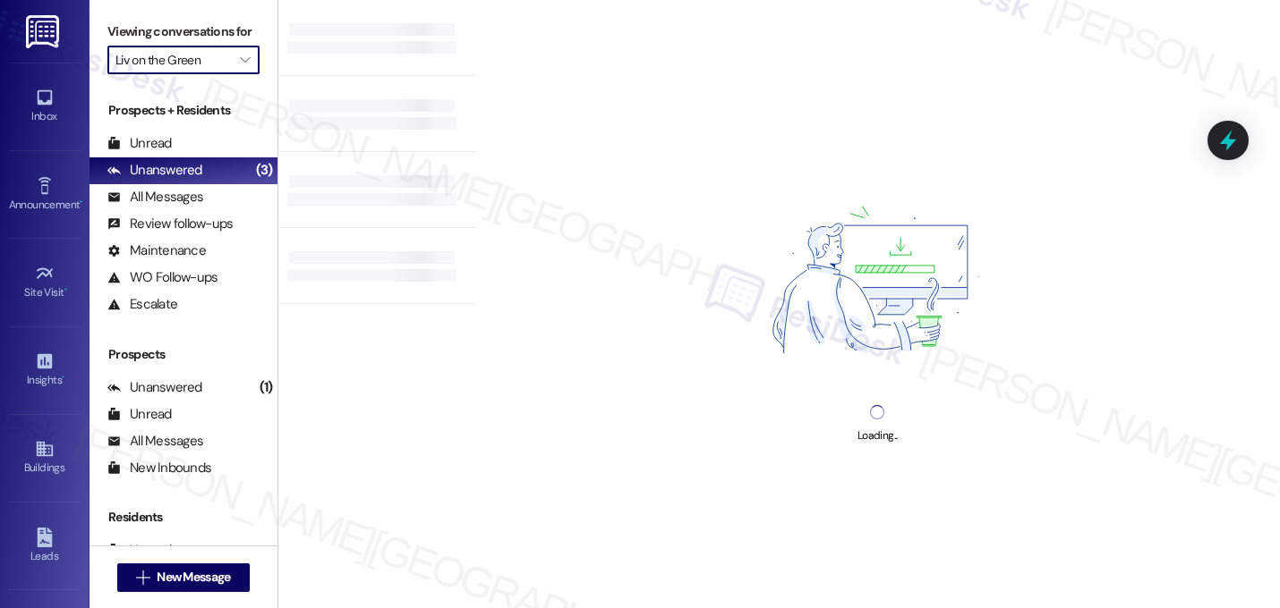
type input "MacArthur Place at 183"
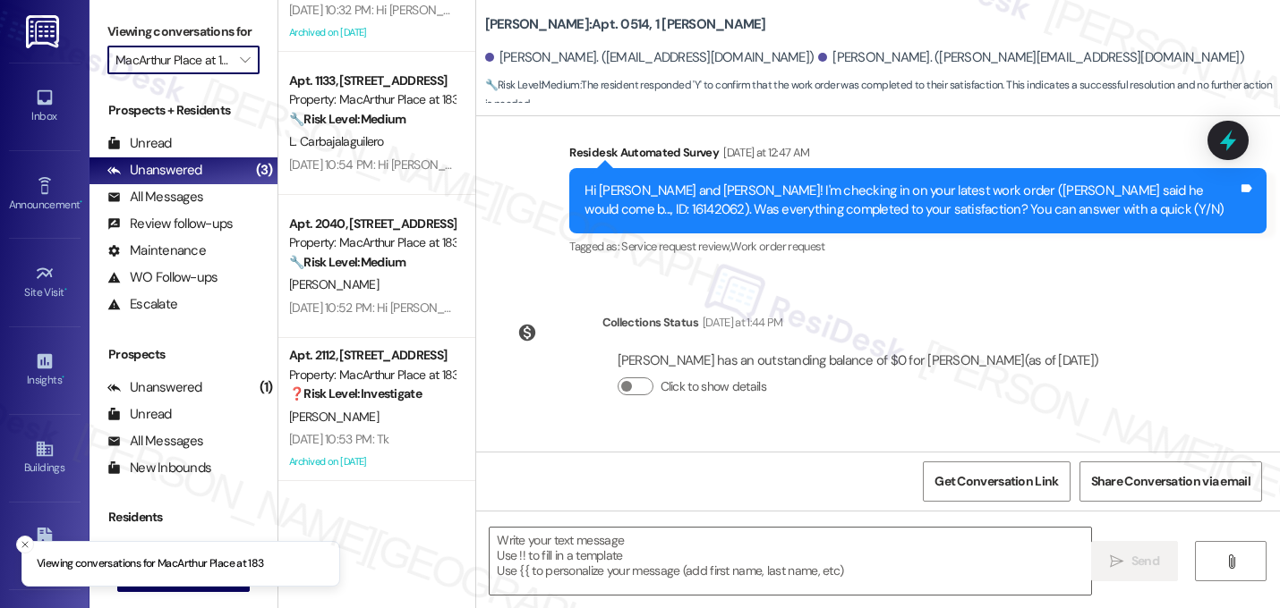
scroll to position [12685, 0]
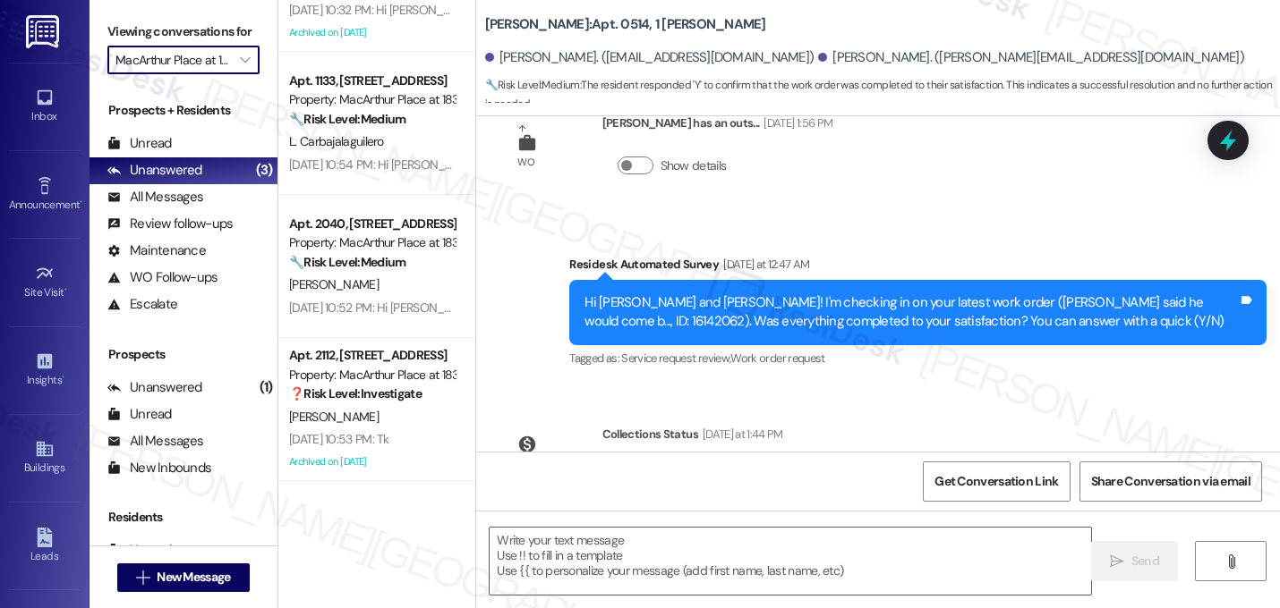
type textarea "Fetching suggested responses. Please feel free to read through the conversation…"
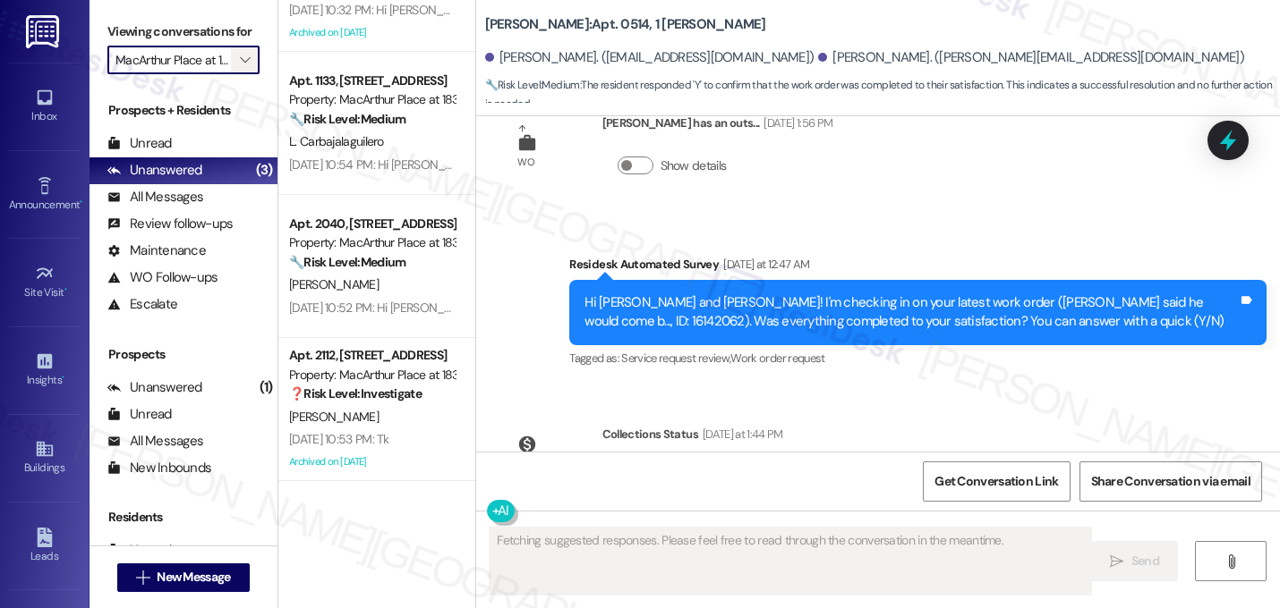
click at [240, 67] on icon "" at bounding box center [245, 60] width 10 height 14
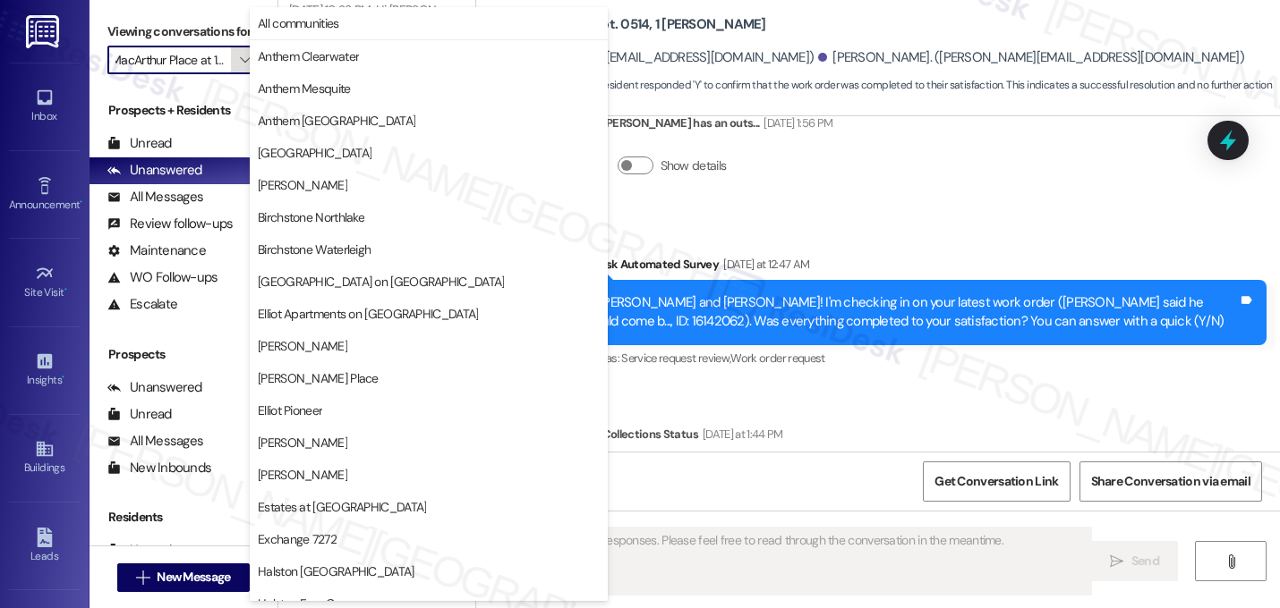
scroll to position [695, 0]
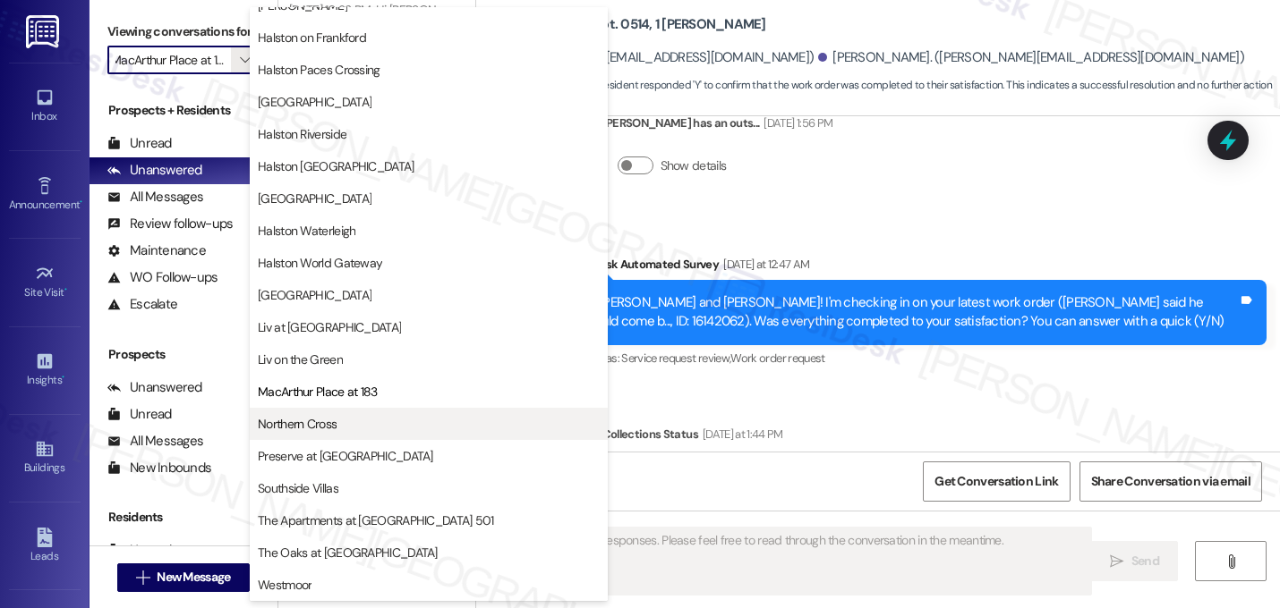
click at [313, 436] on button "Northern Cross" at bounding box center [429, 424] width 358 height 32
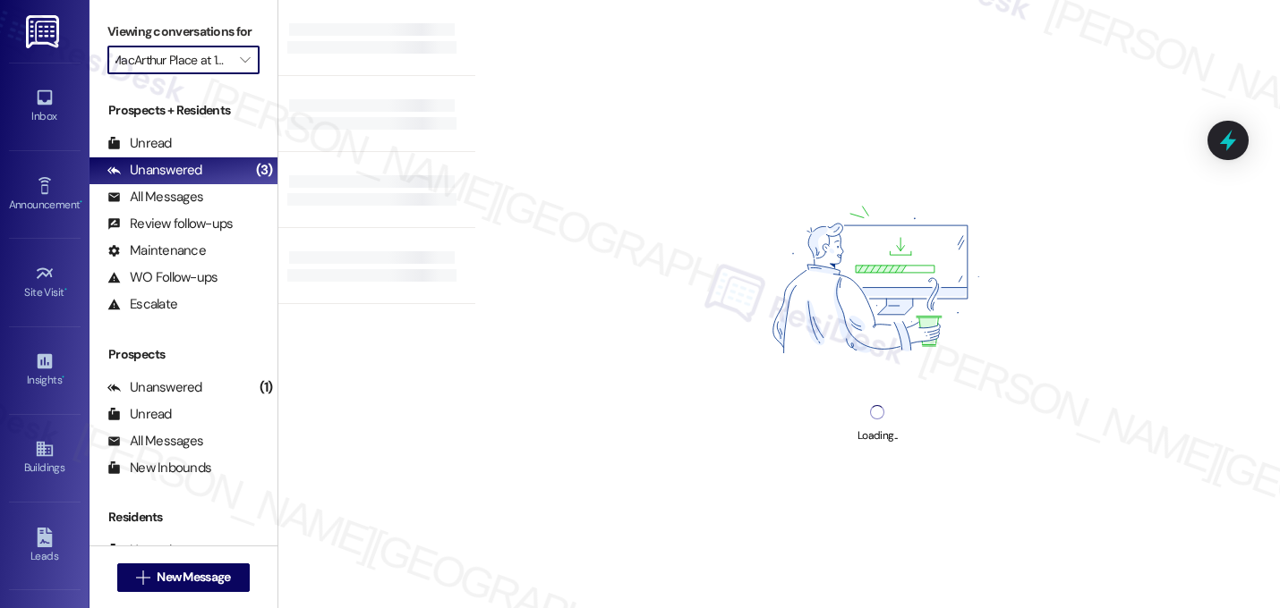
type input "Northern Cross"
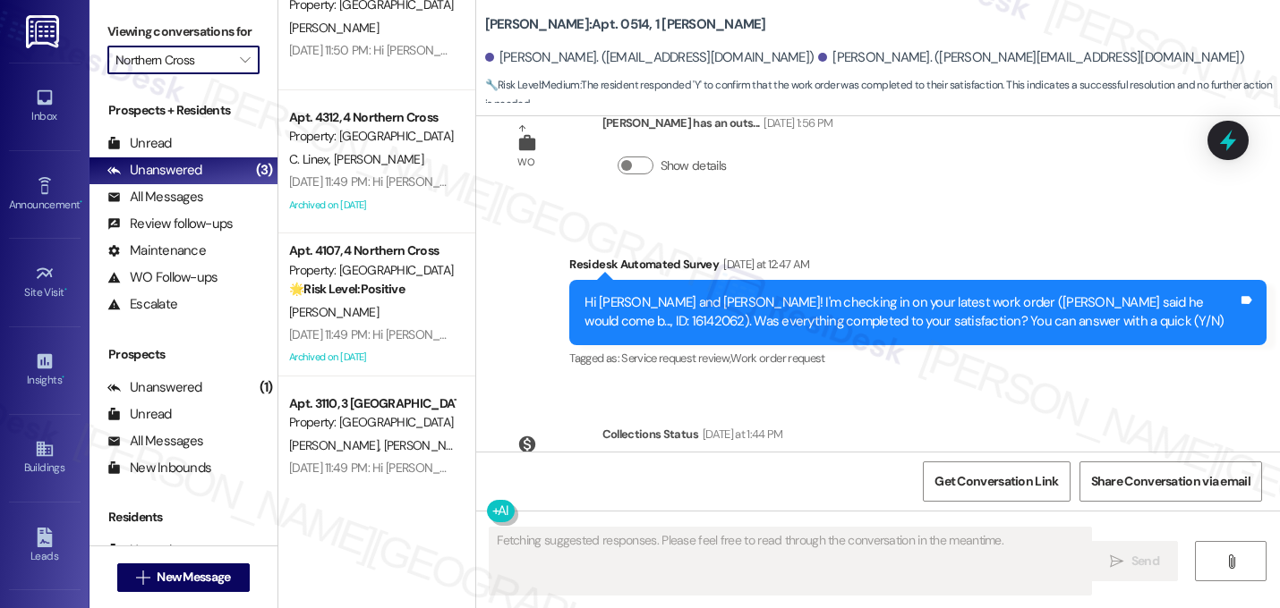
scroll to position [1380, 0]
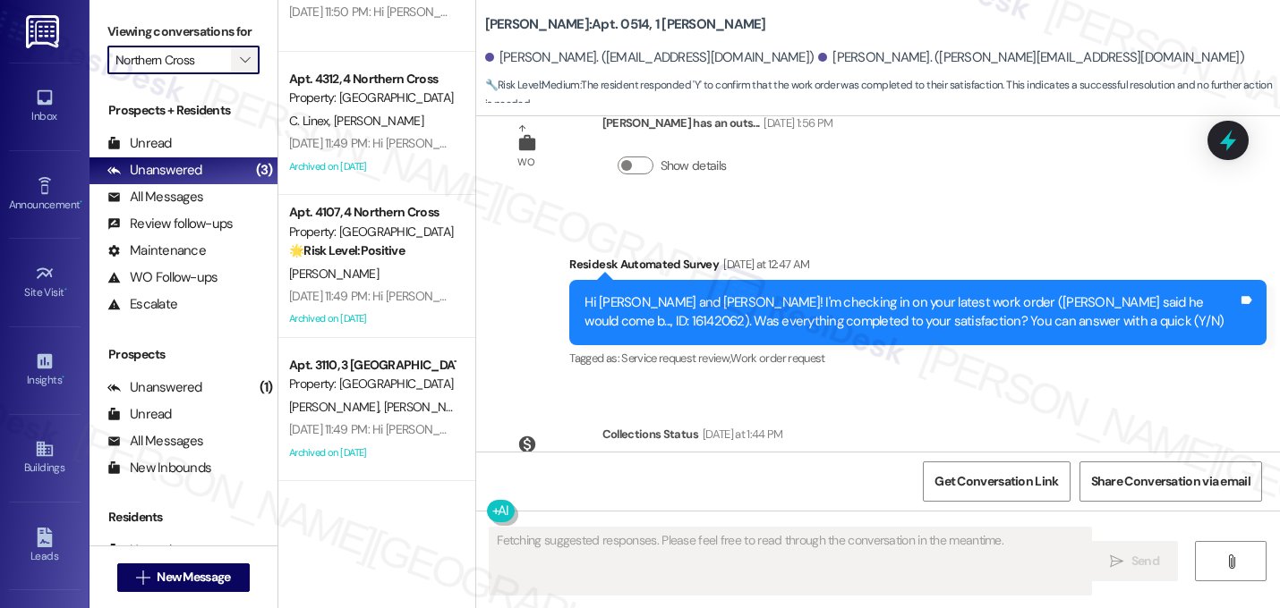
click at [236, 74] on span "" at bounding box center [244, 60] width 17 height 29
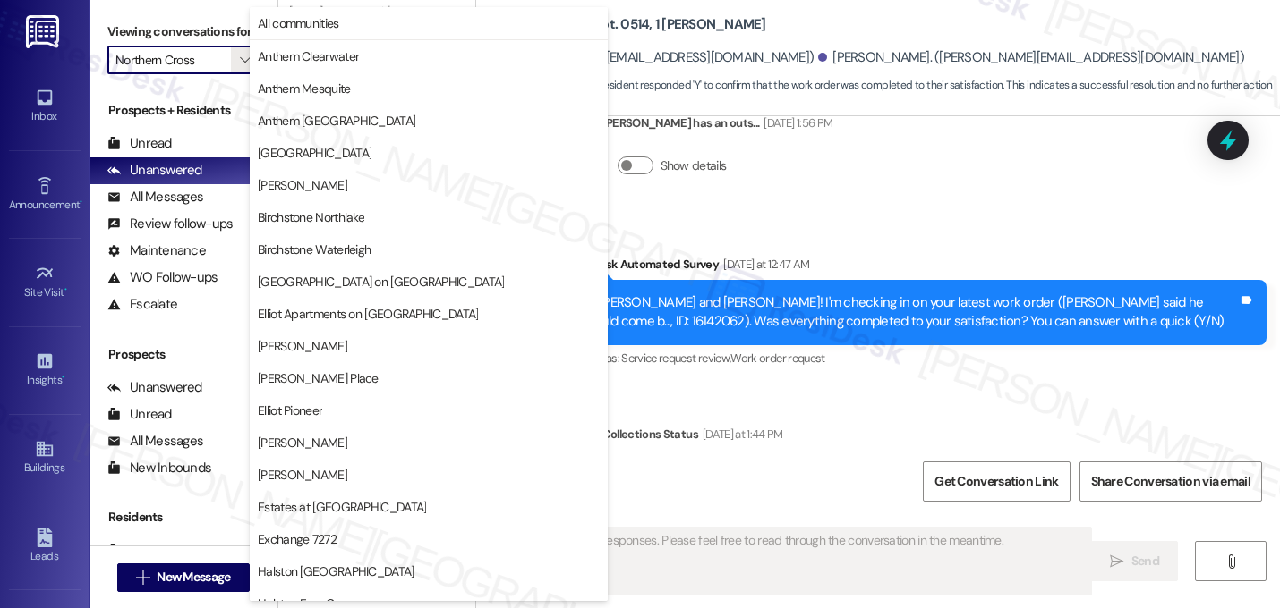
scroll to position [695, 0]
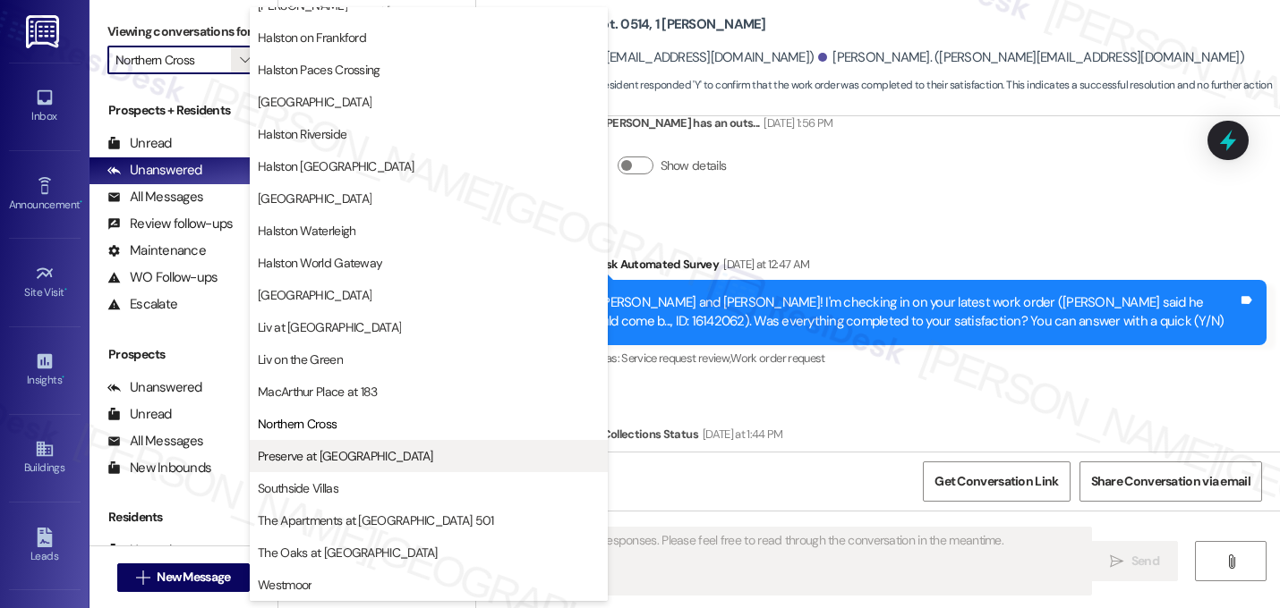
click at [308, 468] on button "Preserve at [GEOGRAPHIC_DATA]" at bounding box center [429, 456] width 358 height 32
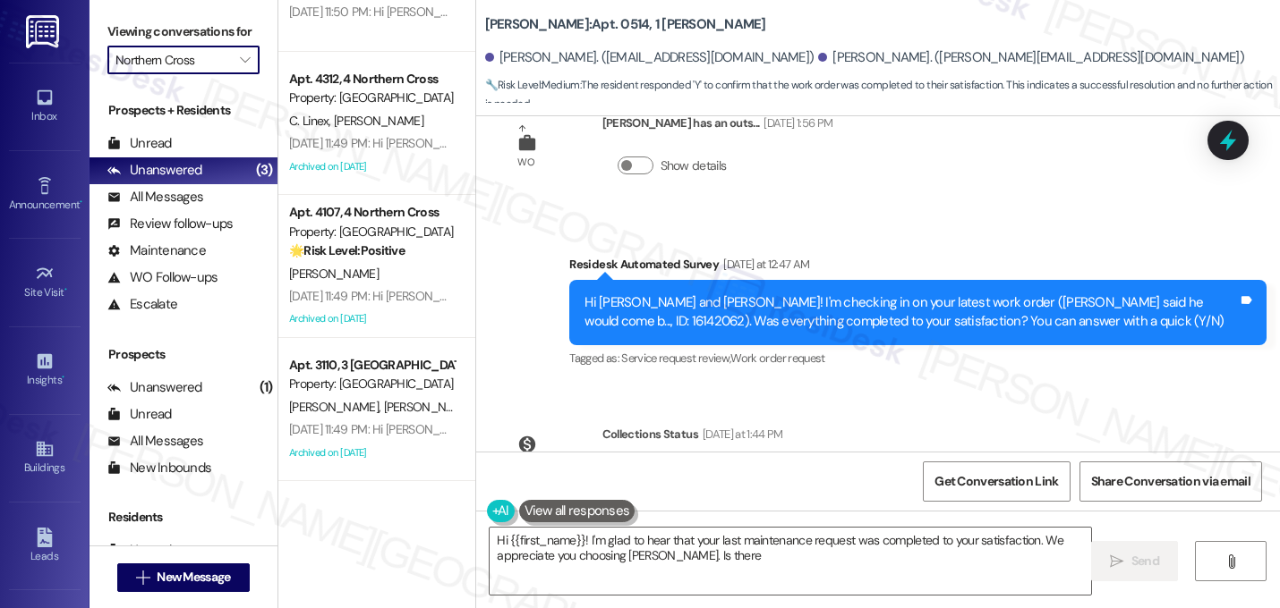
type textarea "Hi {{first_name}}! I'm glad to hear that your last maintenance request was comp…"
type input "Preserve at [GEOGRAPHIC_DATA]"
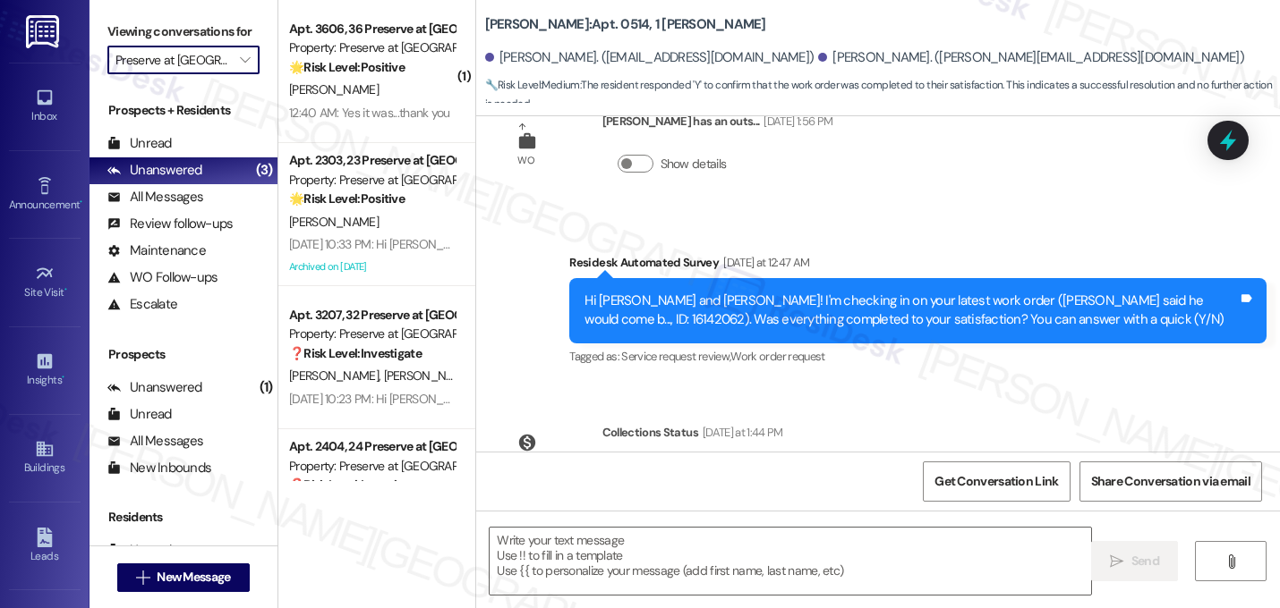
scroll to position [12685, 0]
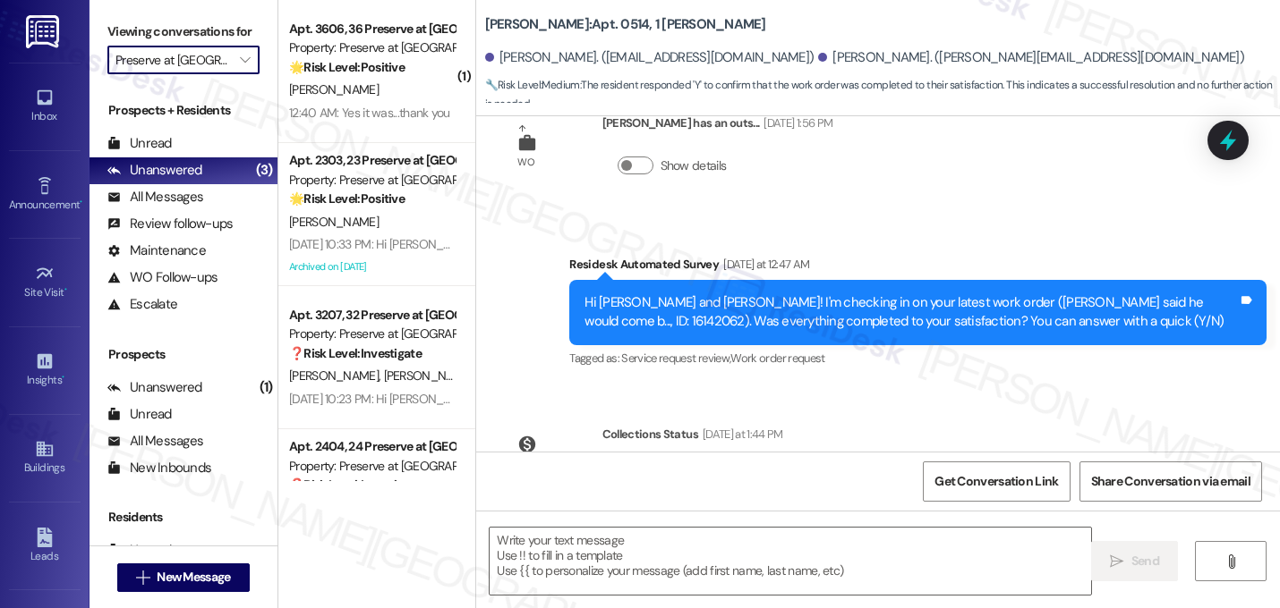
type textarea "Fetching suggested responses. Please feel free to read through the conversation…"
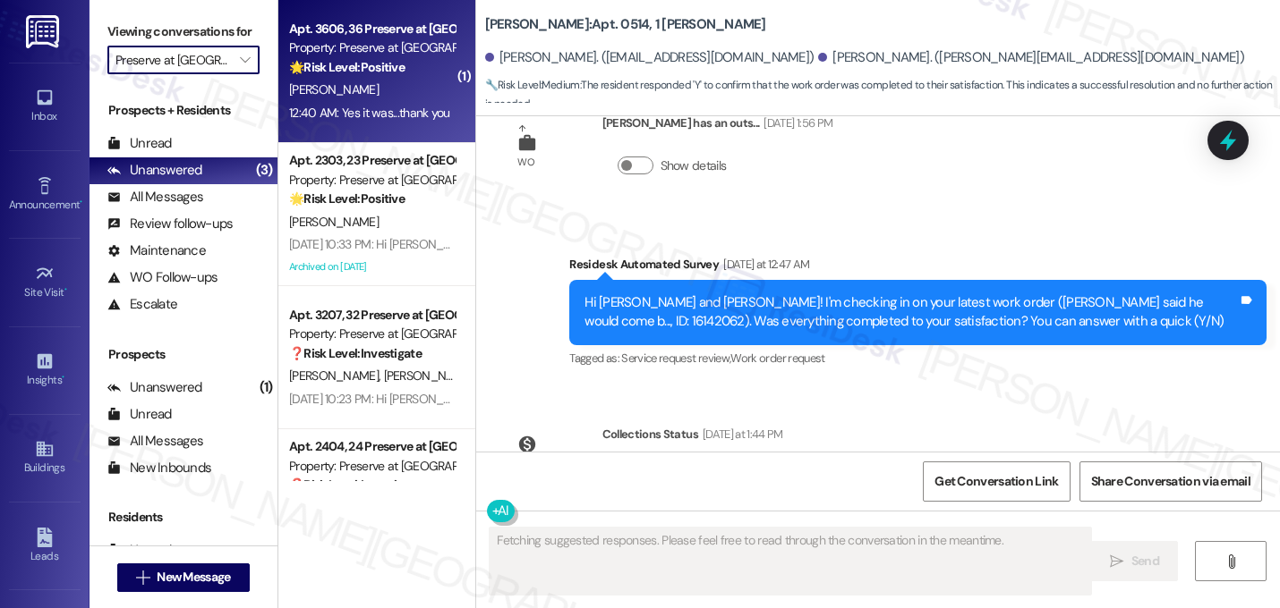
click at [405, 105] on div "12:40 AM: Yes it was...thank you 12:40 AM: Yes it was...thank you" at bounding box center [369, 113] width 161 height 16
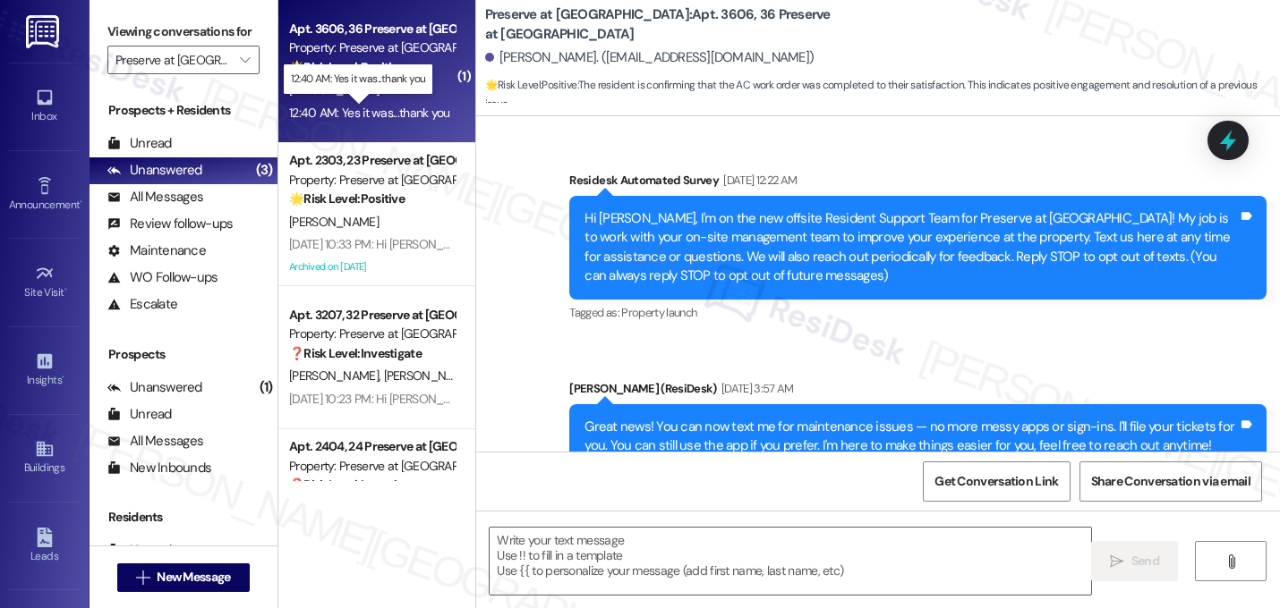
scroll to position [19551, 0]
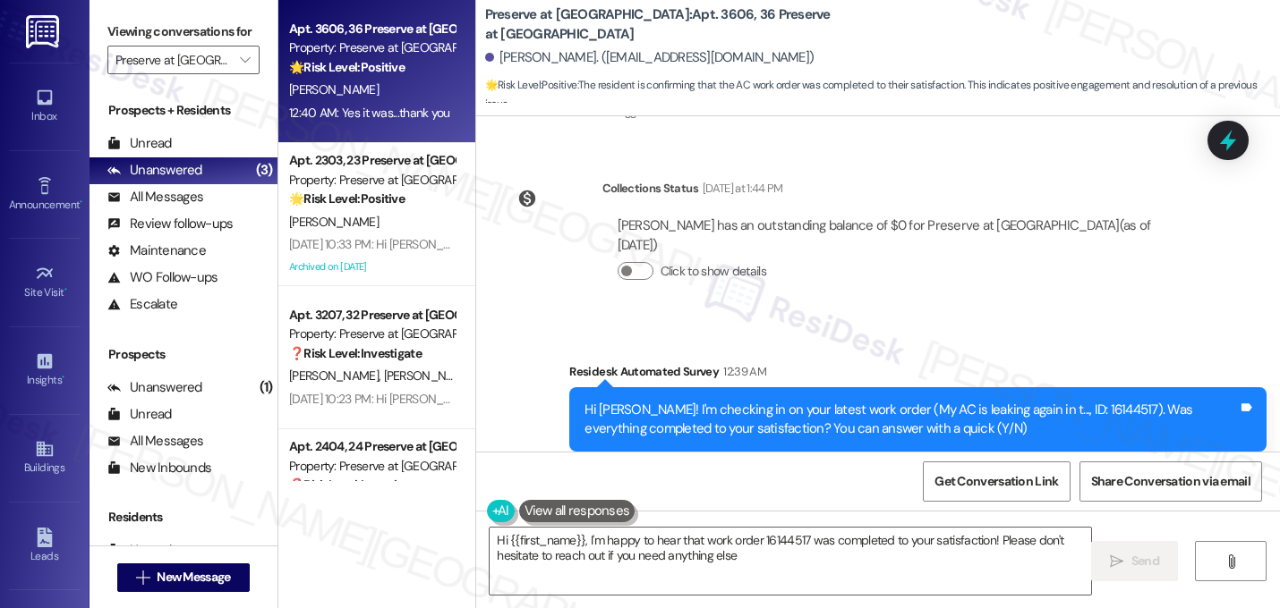
type textarea "Hi {{first_name}}, I'm happy to hear that work order 16144517 was completed to …"
click at [683, 549] on textarea "Hi {{first_name}}, I'm happy to hear that work order 16144517 was completed to …" at bounding box center [789, 561] width 601 height 67
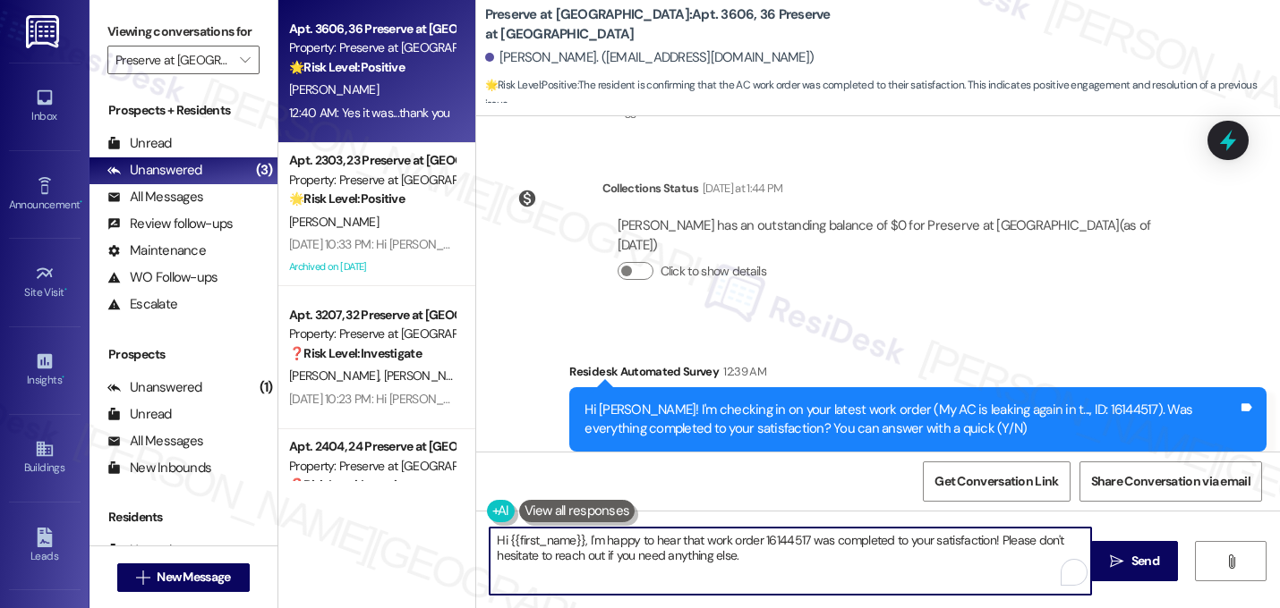
click at [683, 549] on textarea "Hi {{first_name}}, I'm happy to hear that work order 16144517 was completed to …" at bounding box center [789, 561] width 601 height 67
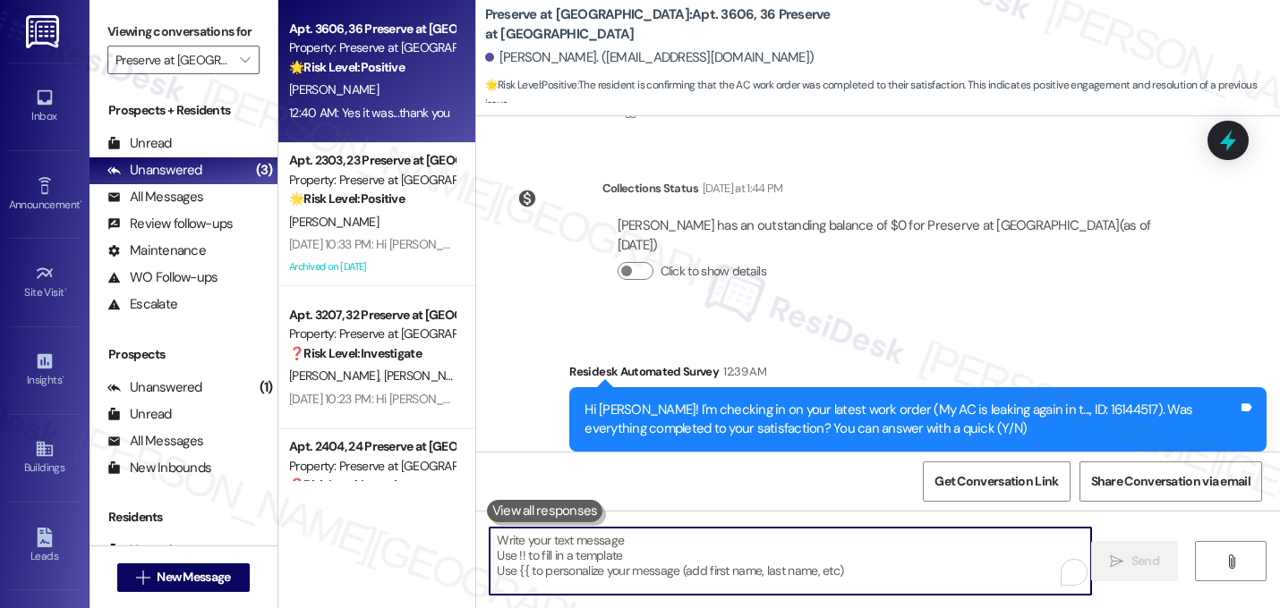
paste textarea "That's great! I'm glad to hear that your last maintenance request was completed…"
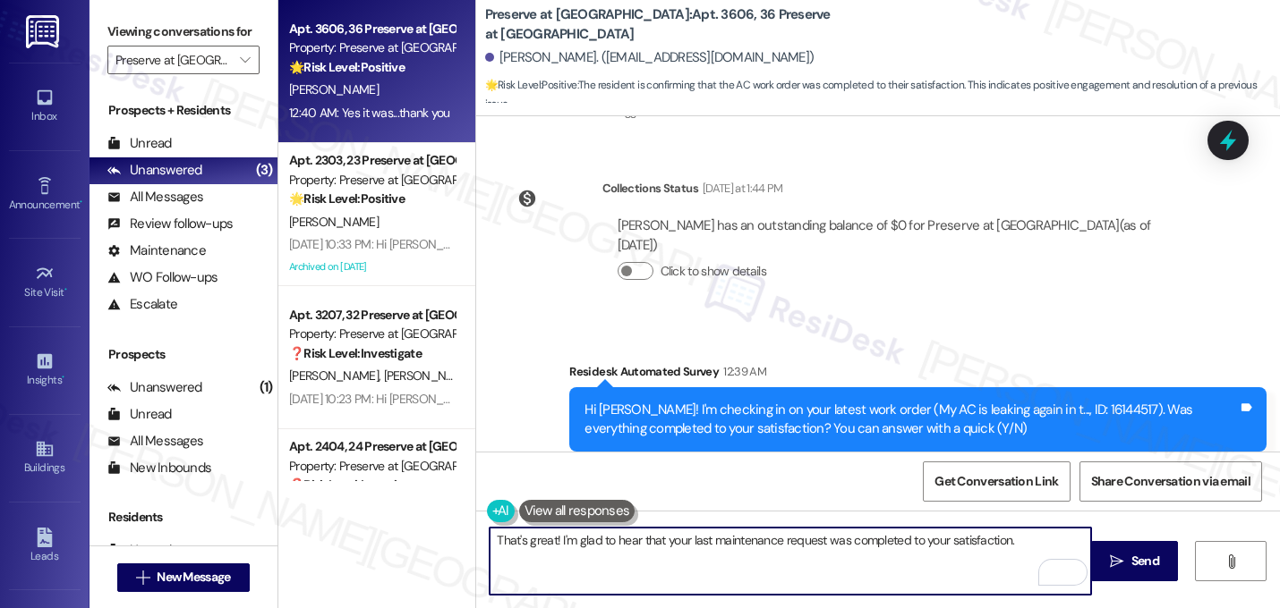
paste textarea "If I may ask...has {{property}} lived up to your expectations?"
type textarea "That's great! I'm glad to hear that your last maintenance request was completed…"
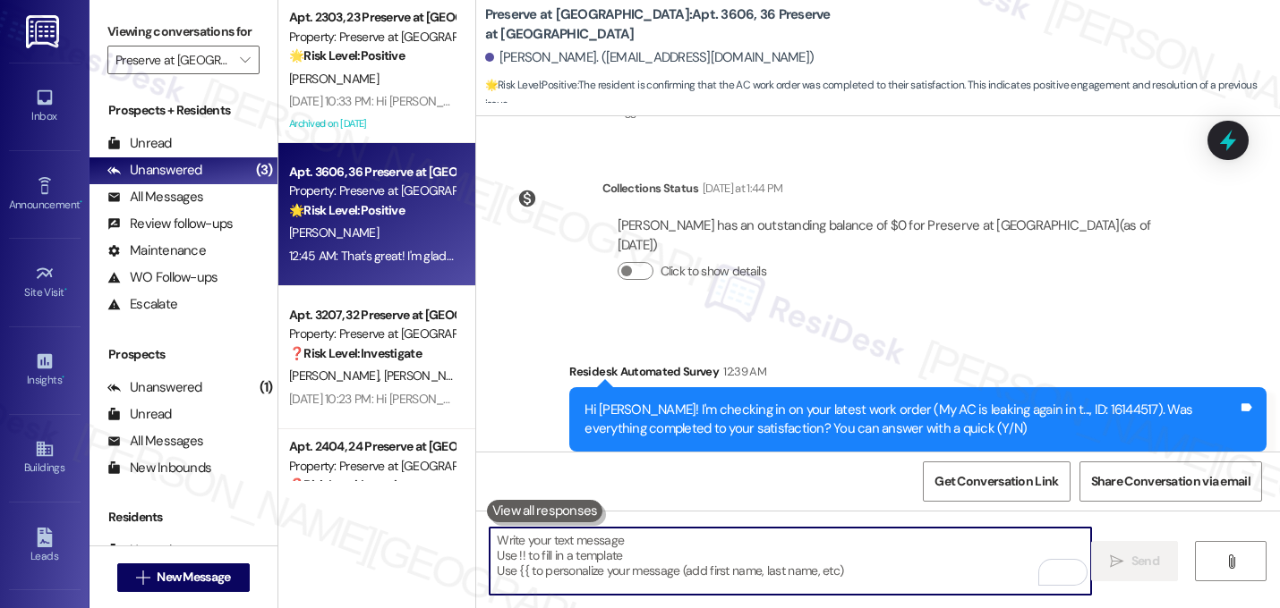
scroll to position [19550, 0]
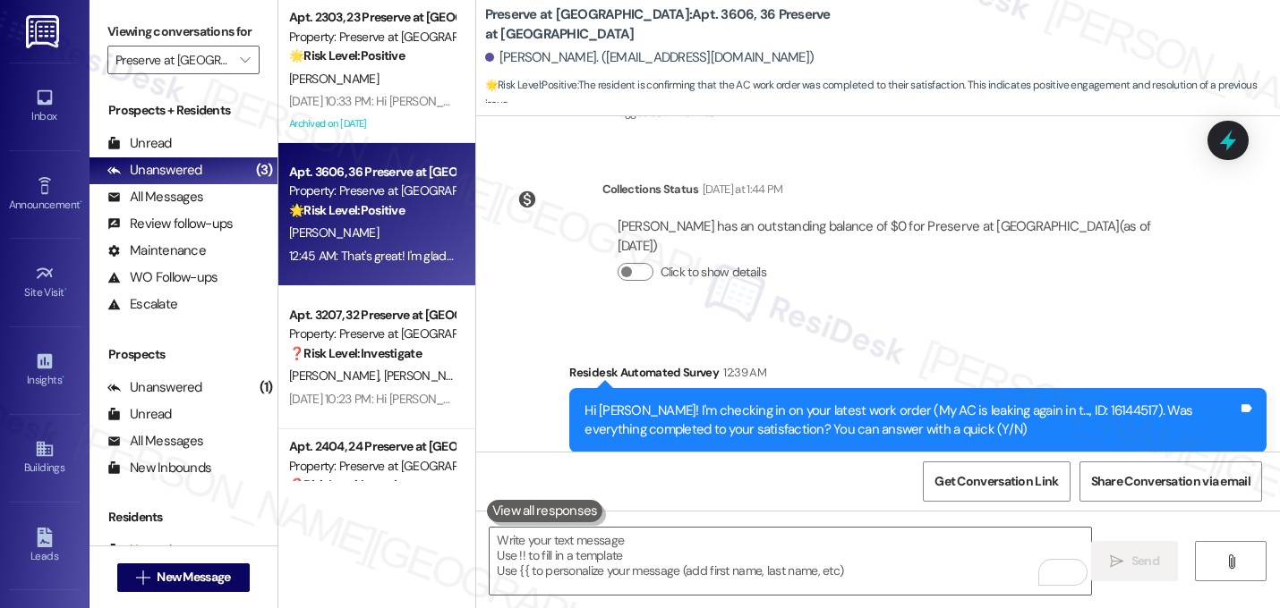
click at [786, 458] on span "Work order request" at bounding box center [777, 465] width 94 height 15
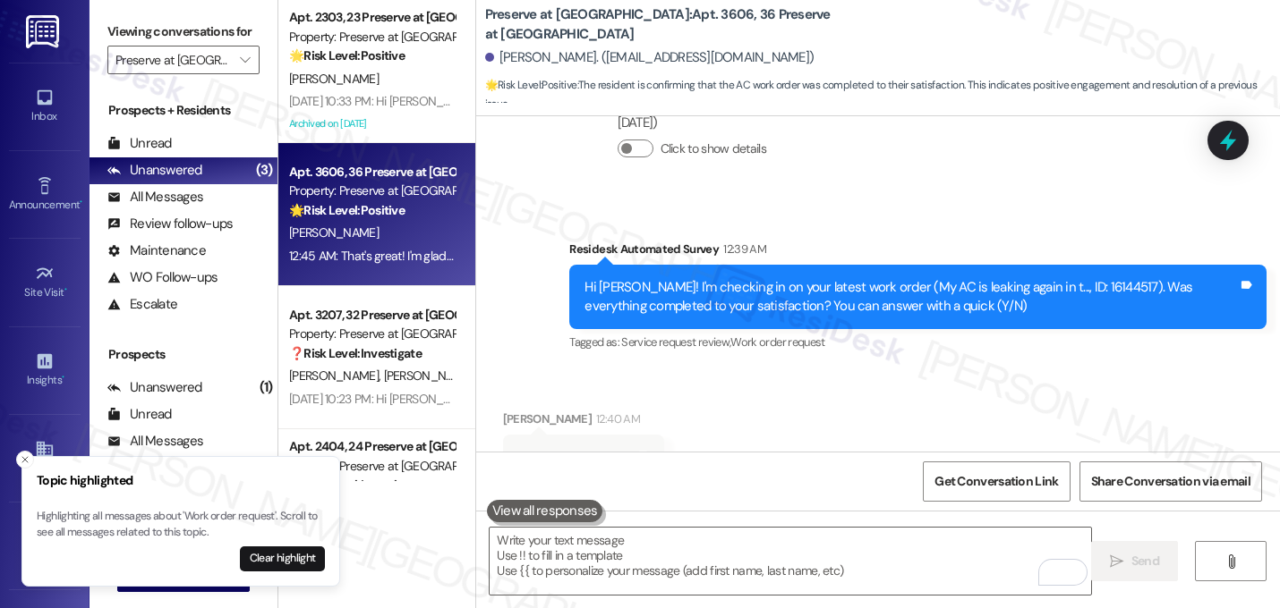
scroll to position [19714, 0]
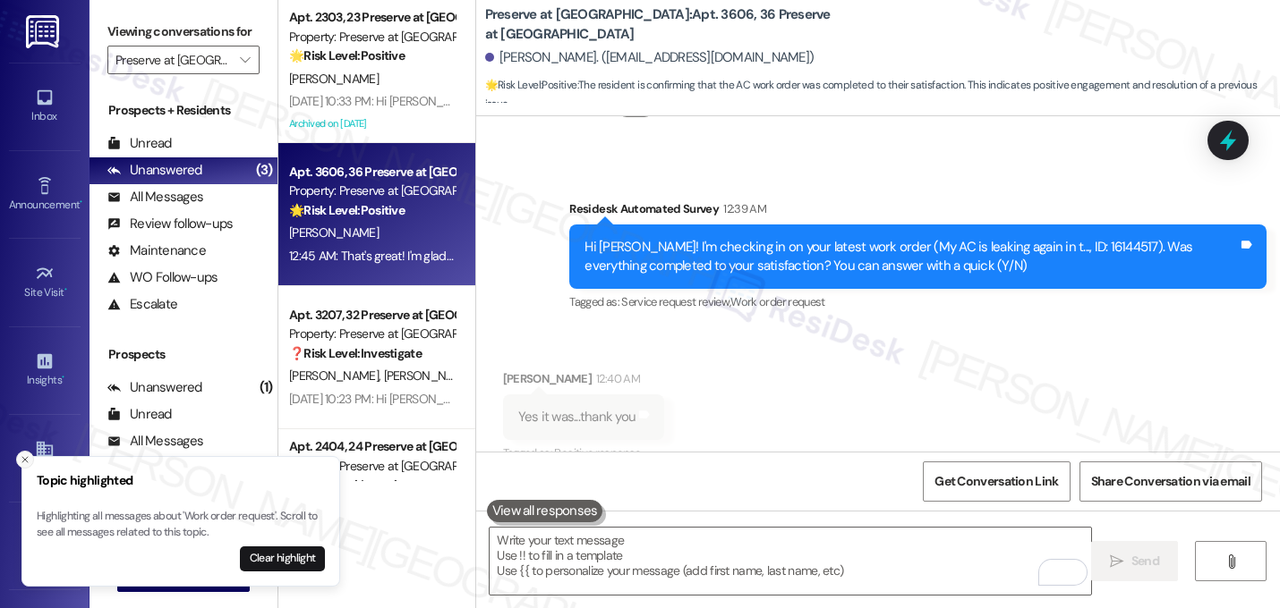
click at [23, 456] on icon "Close toast" at bounding box center [25, 460] width 11 height 11
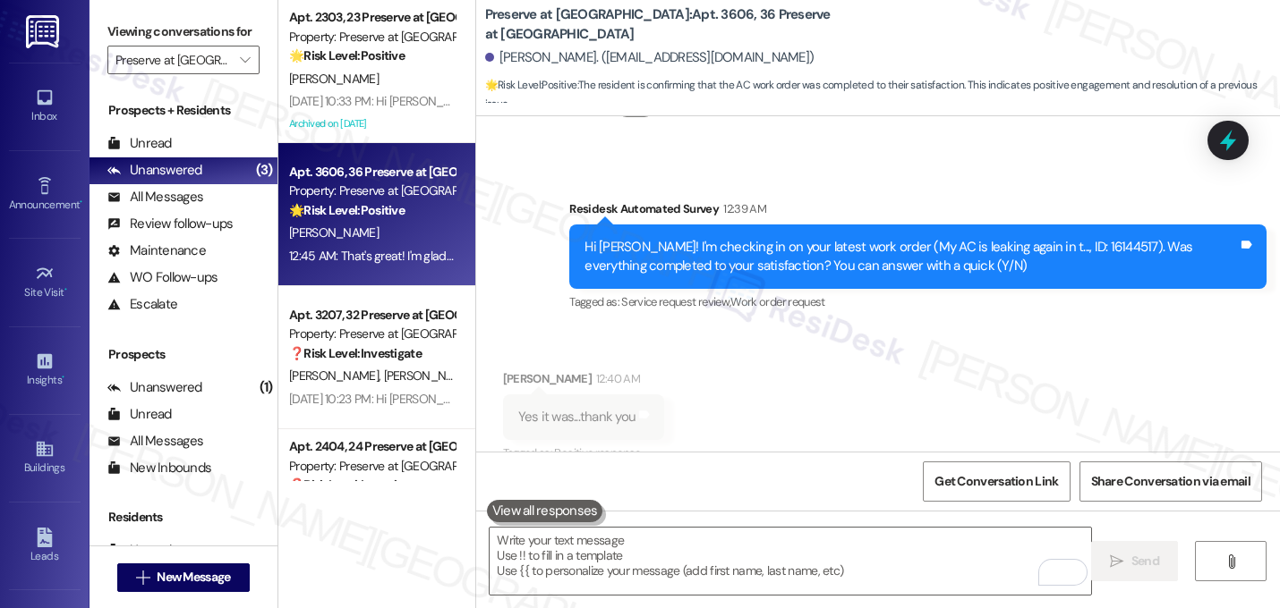
click at [689, 329] on div "Received via SMS Suzette Mayer 12:40 AM Yes it was...thank you Tags and notes T…" at bounding box center [878, 404] width 804 height 151
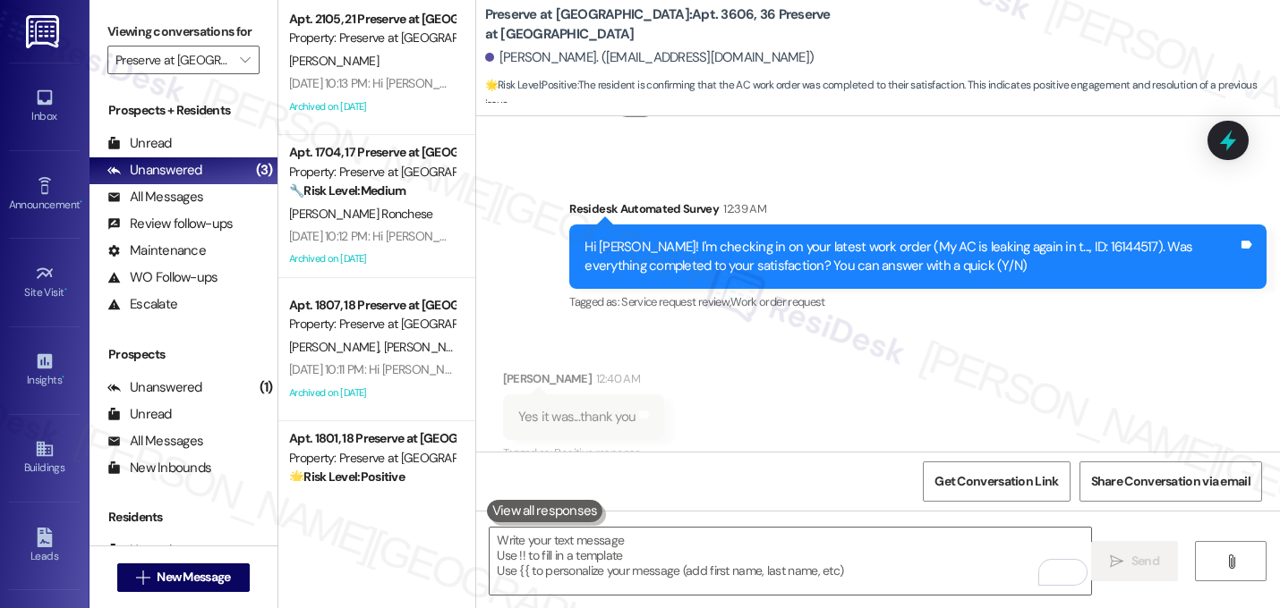
scroll to position [1237, 0]
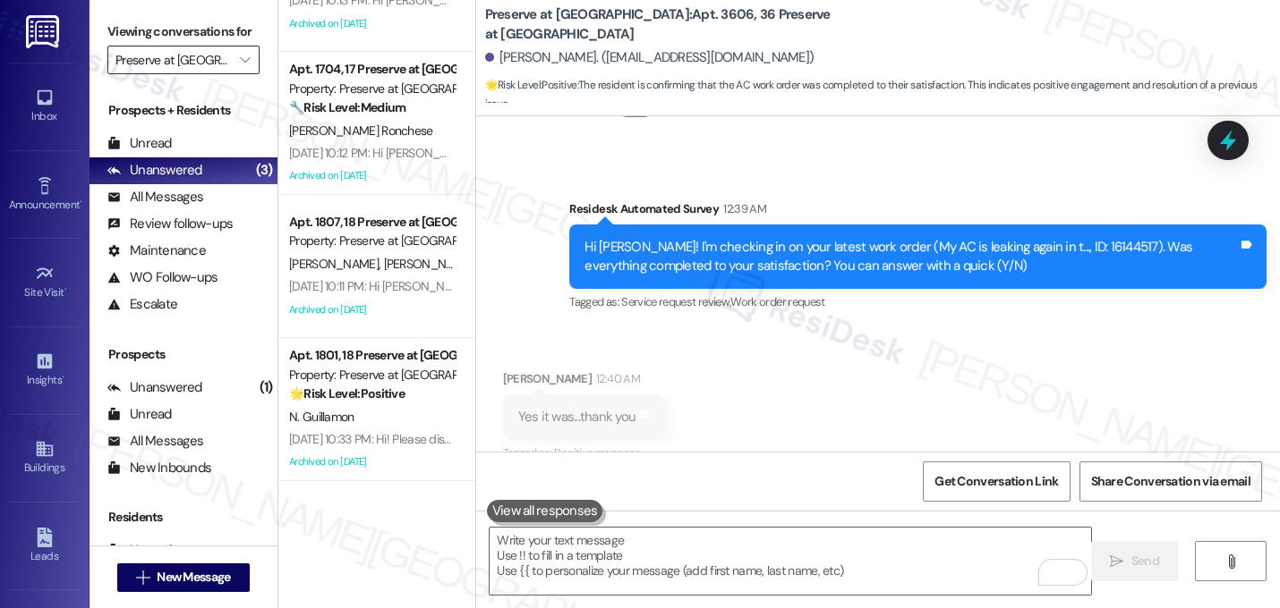
click at [193, 74] on input "Preserve at [GEOGRAPHIC_DATA]" at bounding box center [172, 60] width 115 height 29
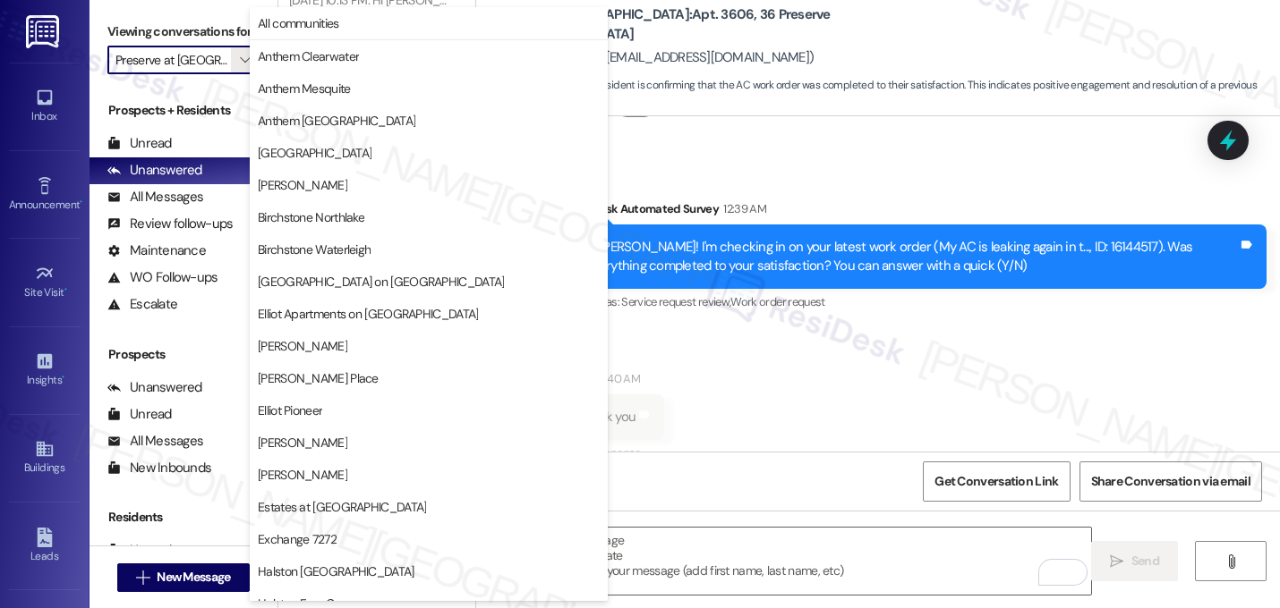
scroll to position [695, 0]
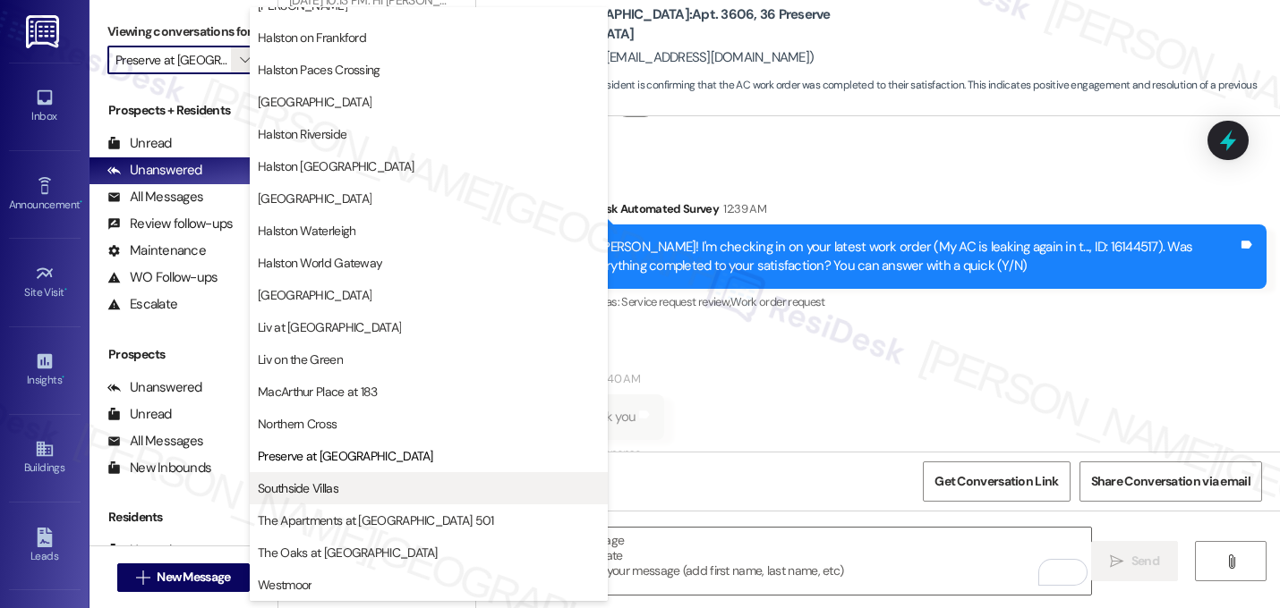
click at [346, 497] on span "Southside Villas" at bounding box center [429, 489] width 342 height 18
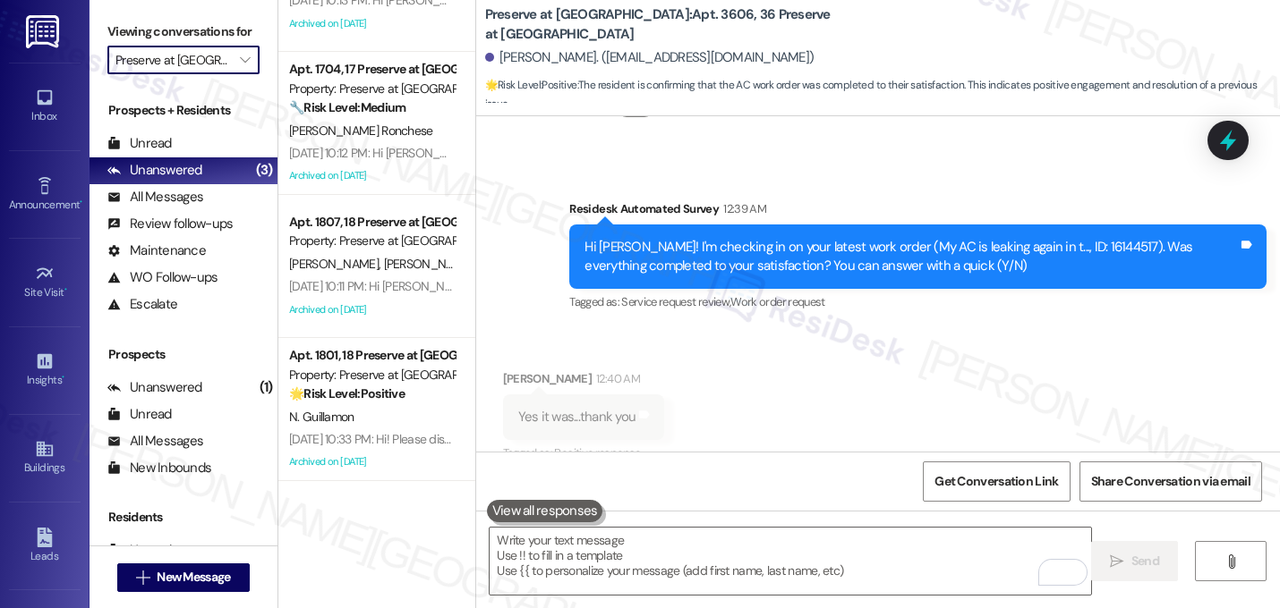
type input "Southside Villas"
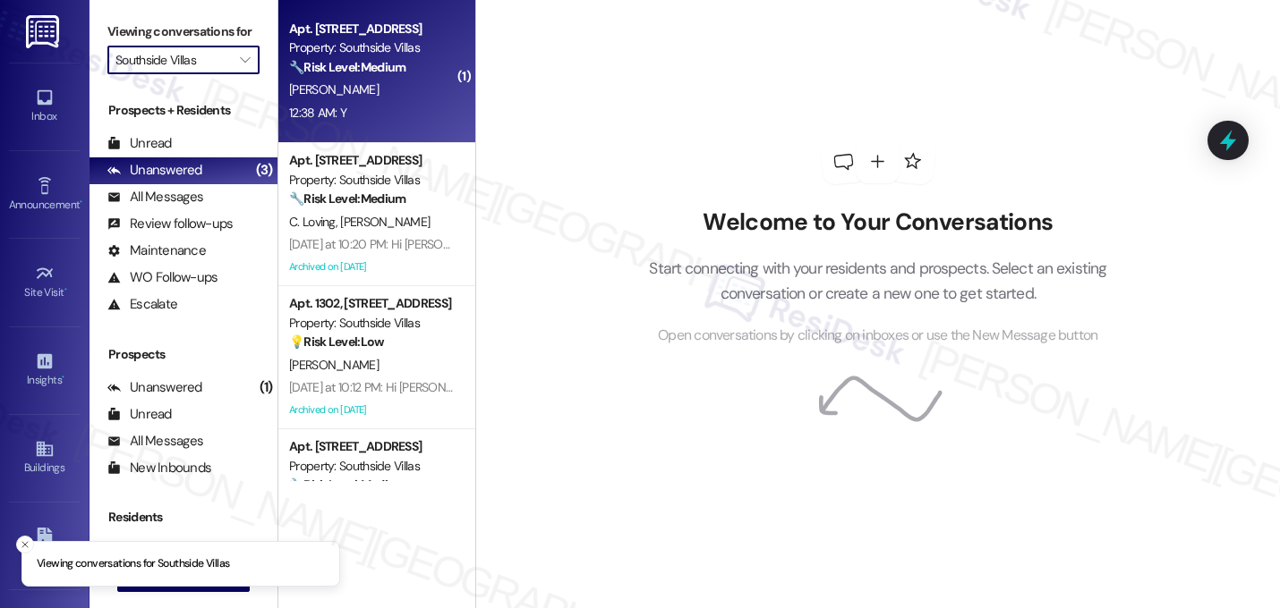
click at [380, 100] on div "A. Stone" at bounding box center [371, 90] width 169 height 22
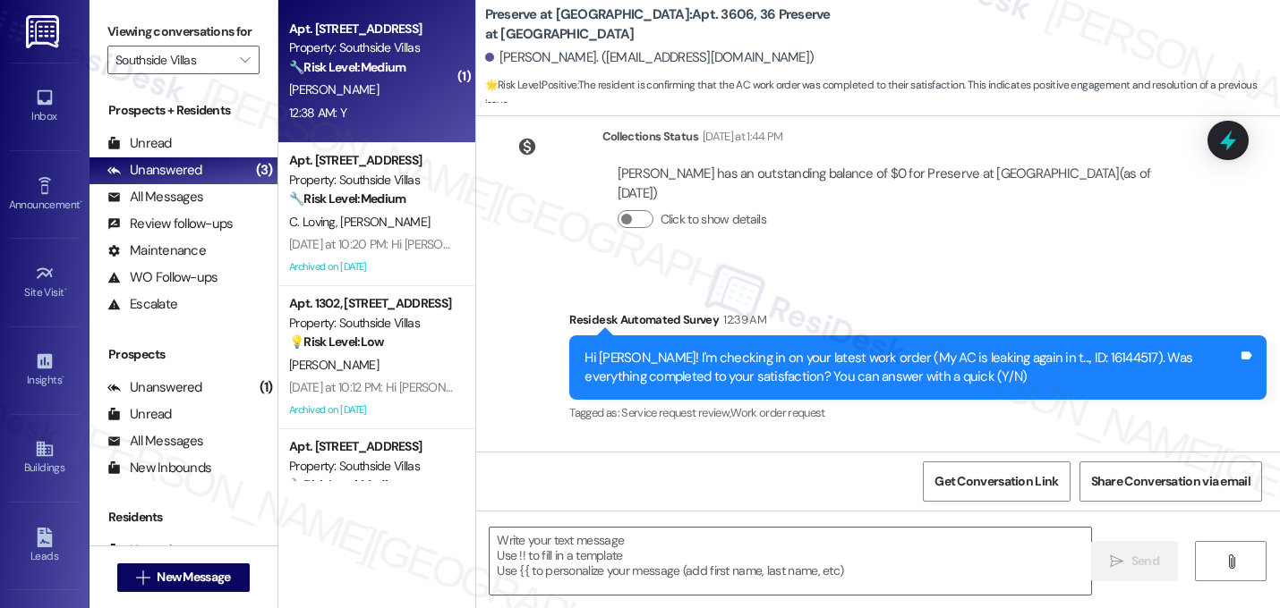
scroll to position [19550, 0]
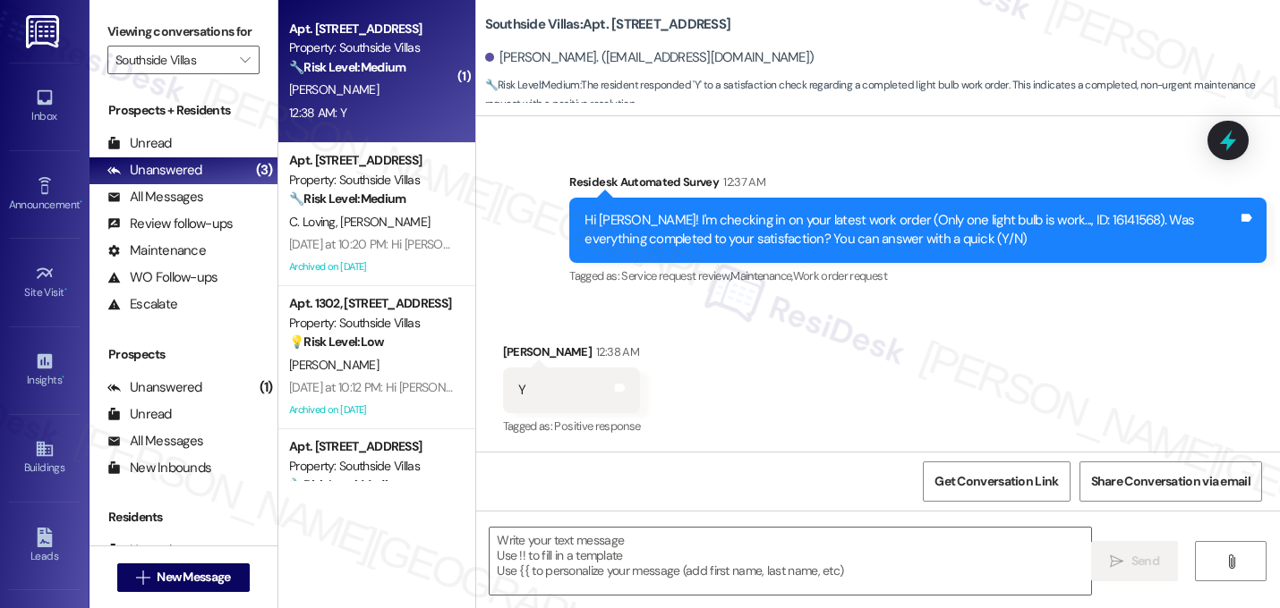
type textarea "Fetching suggested responses. Please feel free to read through the conversation…"
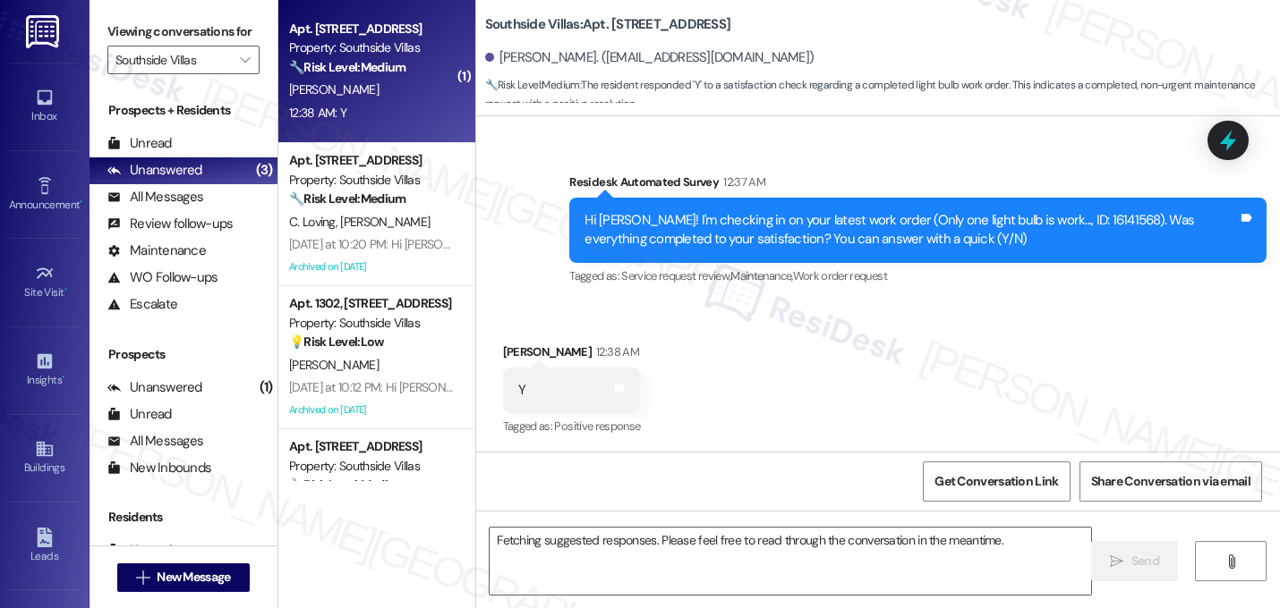
scroll to position [330, 0]
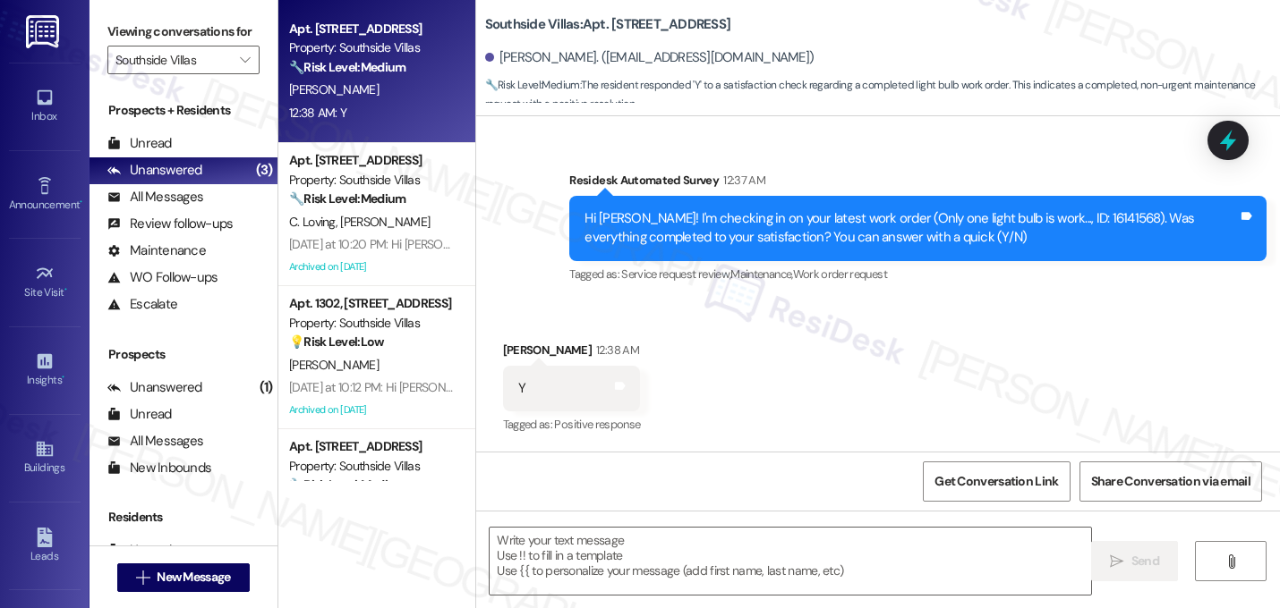
click at [757, 323] on div "Received via SMS Alissa Stone 12:38 AM Y Tags and notes Tagged as: Positive res…" at bounding box center [878, 376] width 804 height 151
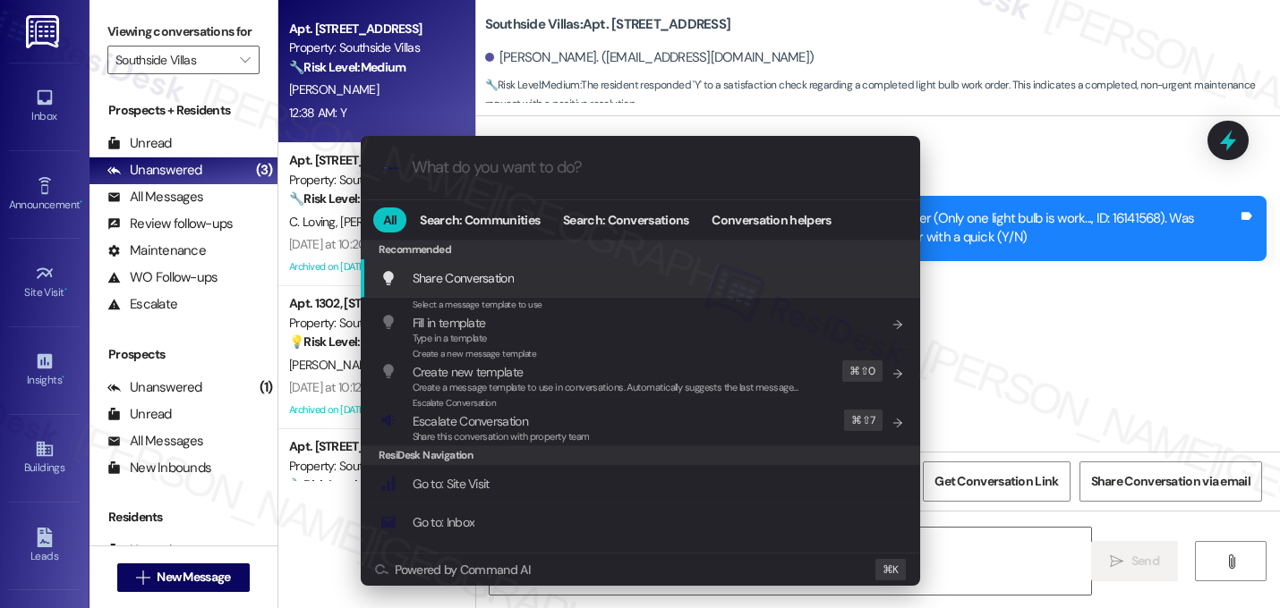
click at [948, 179] on div ".cls-1{fill:#0a055f;}.cls-2{fill:#0cc4c4;} resideskLogoBlueOrange All Search: C…" at bounding box center [640, 304] width 1280 height 608
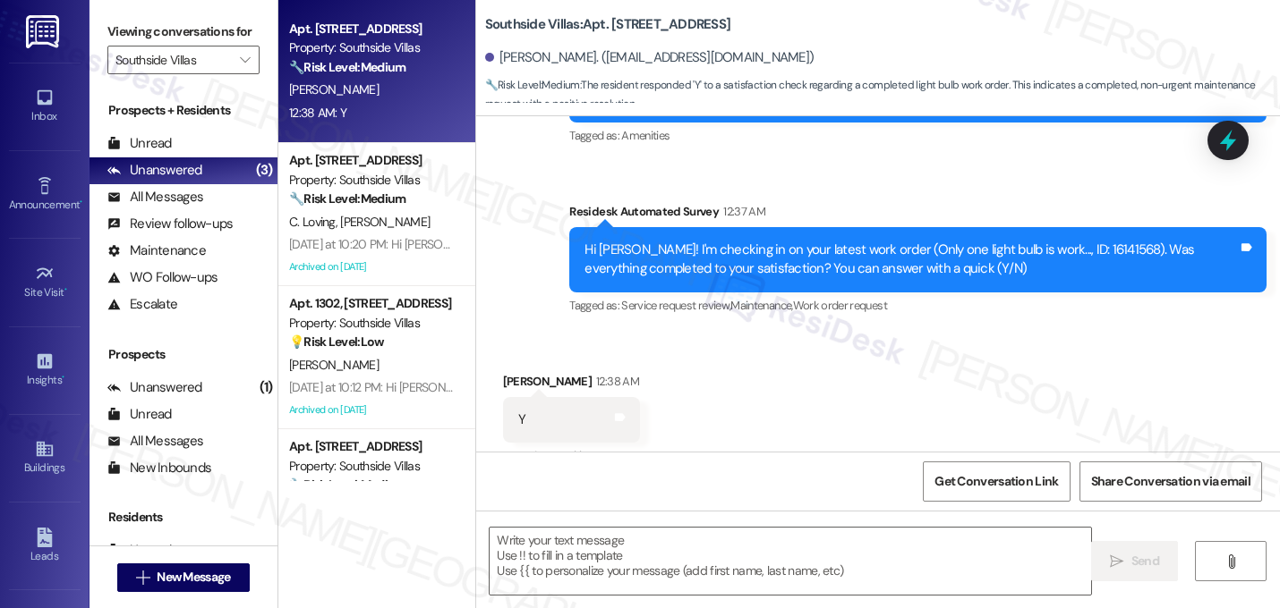
scroll to position [331, 0]
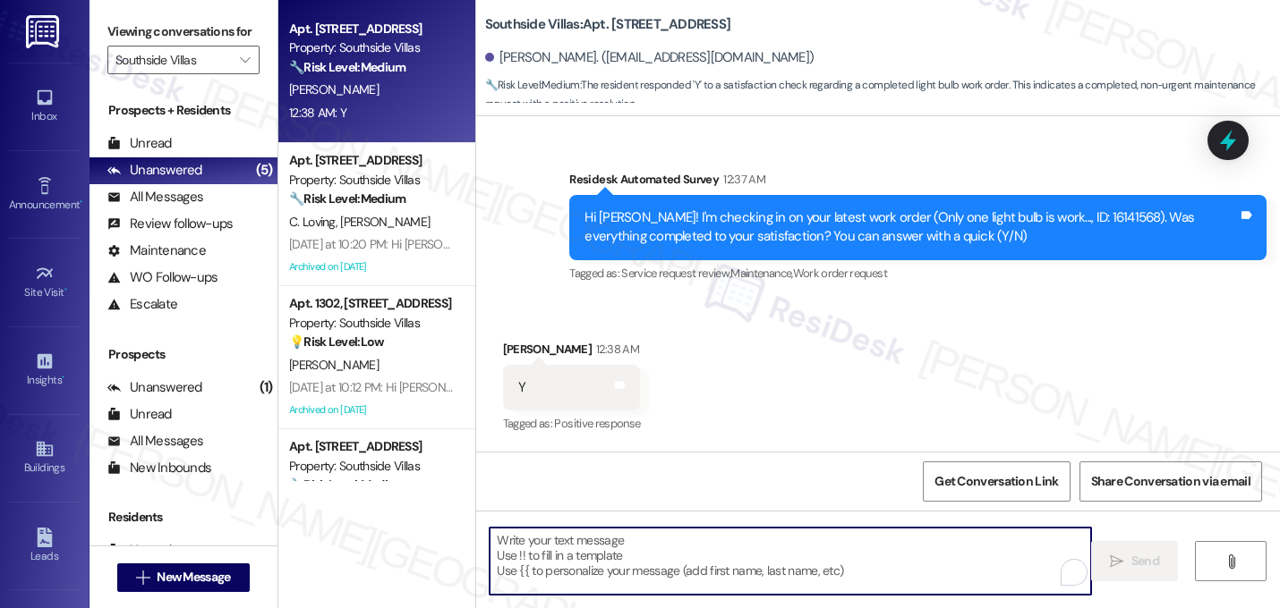
click at [648, 564] on textarea "To enrich screen reader interactions, please activate Accessibility in Grammarl…" at bounding box center [789, 561] width 601 height 67
paste textarea "That's great! I'm glad to hear that your last maintenance request was completed…"
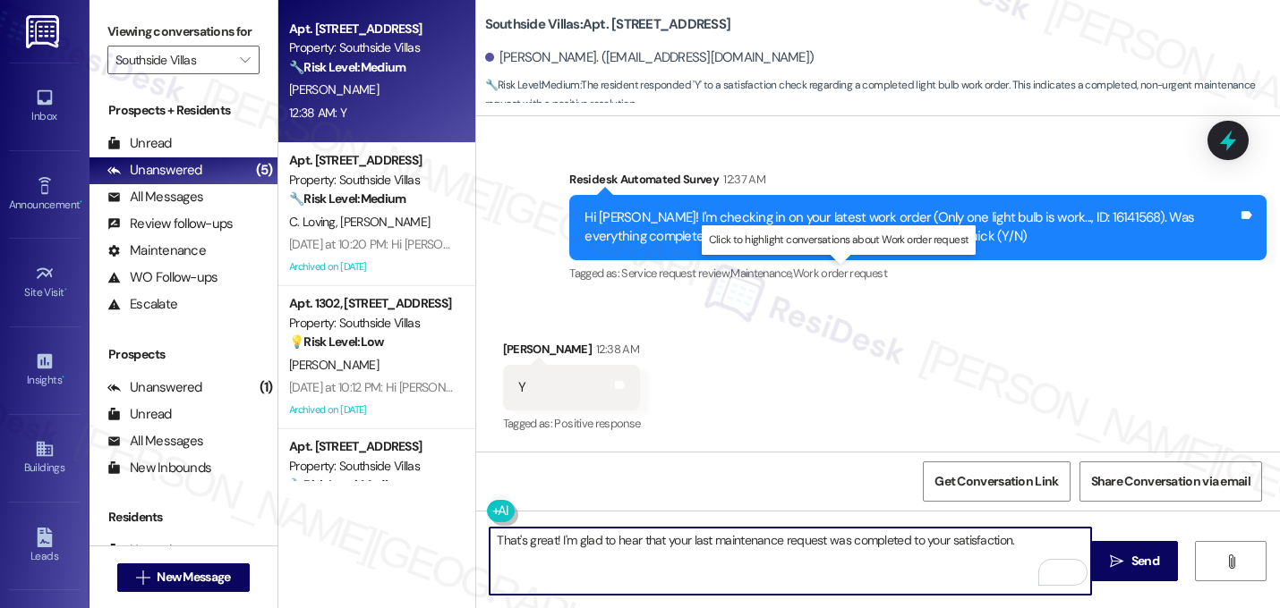
paste textarea "Let me know if you need anything else. 😊"
type textarea "That's great! I'm glad to hear that your last maintenance request was completed…"
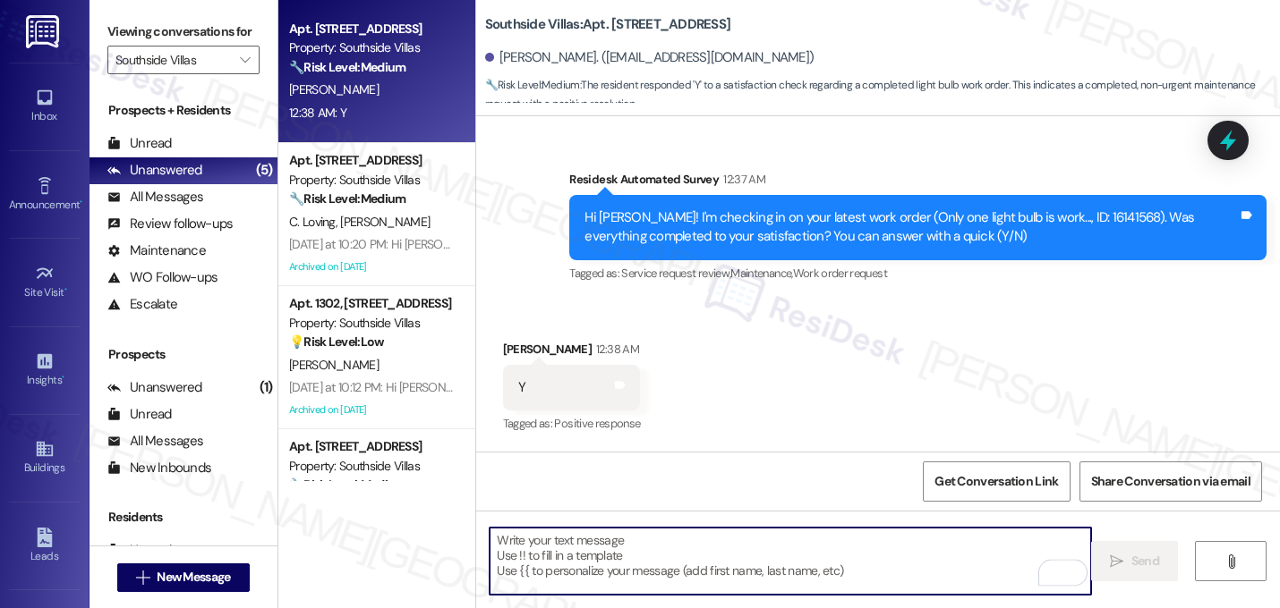
scroll to position [330, 0]
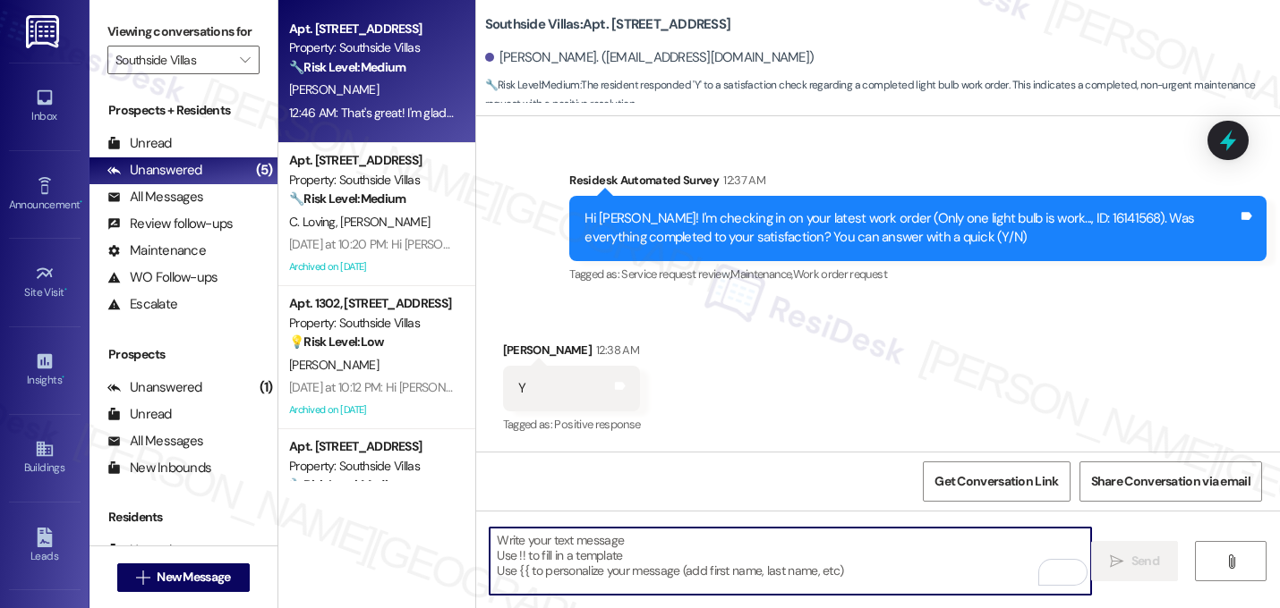
click at [999, 368] on div "Received via SMS Alissa Stone 12:38 AM Y Tags and notes Tagged as: Positive res…" at bounding box center [878, 376] width 804 height 151
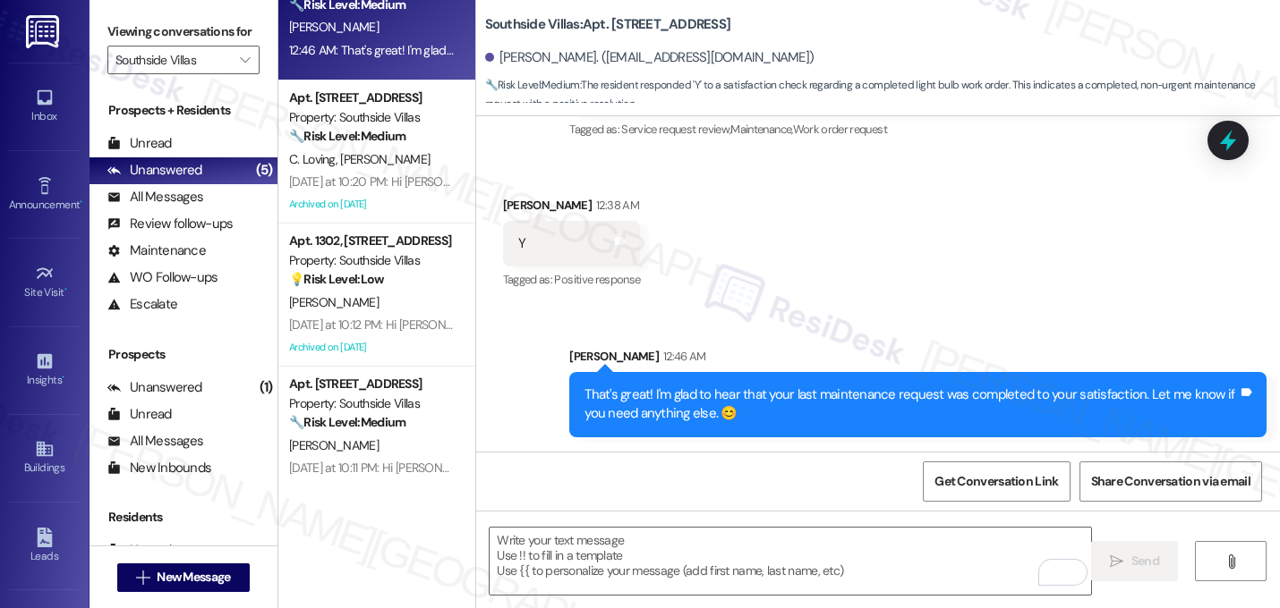
scroll to position [91, 0]
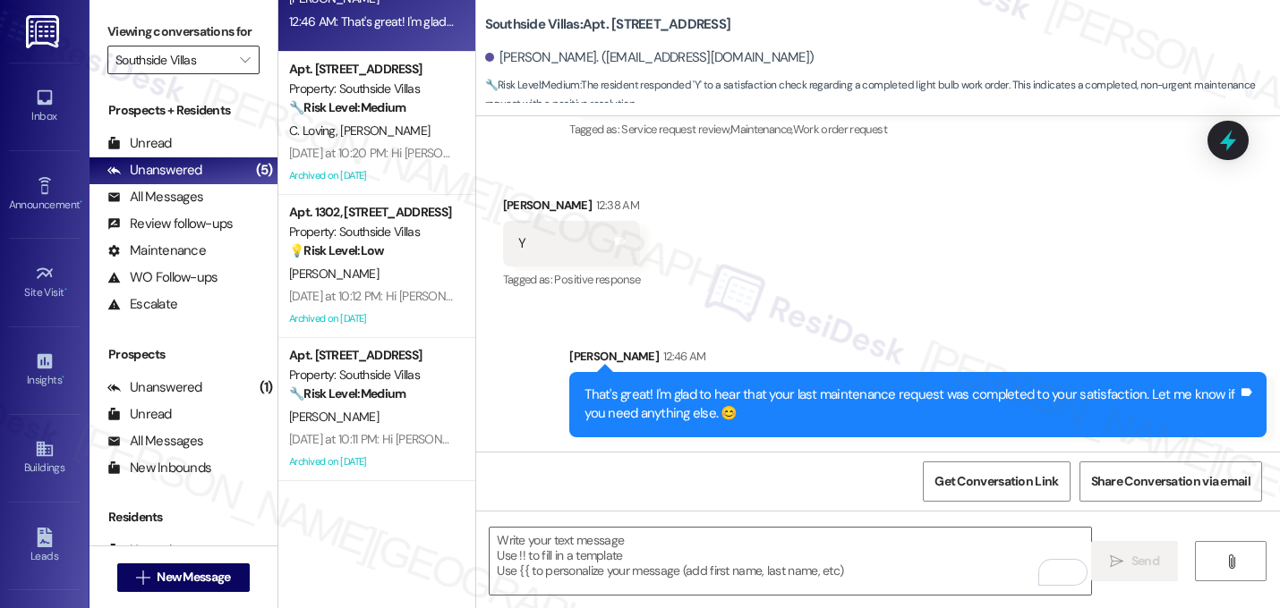
click at [200, 74] on input "Southside Villas" at bounding box center [172, 60] width 115 height 29
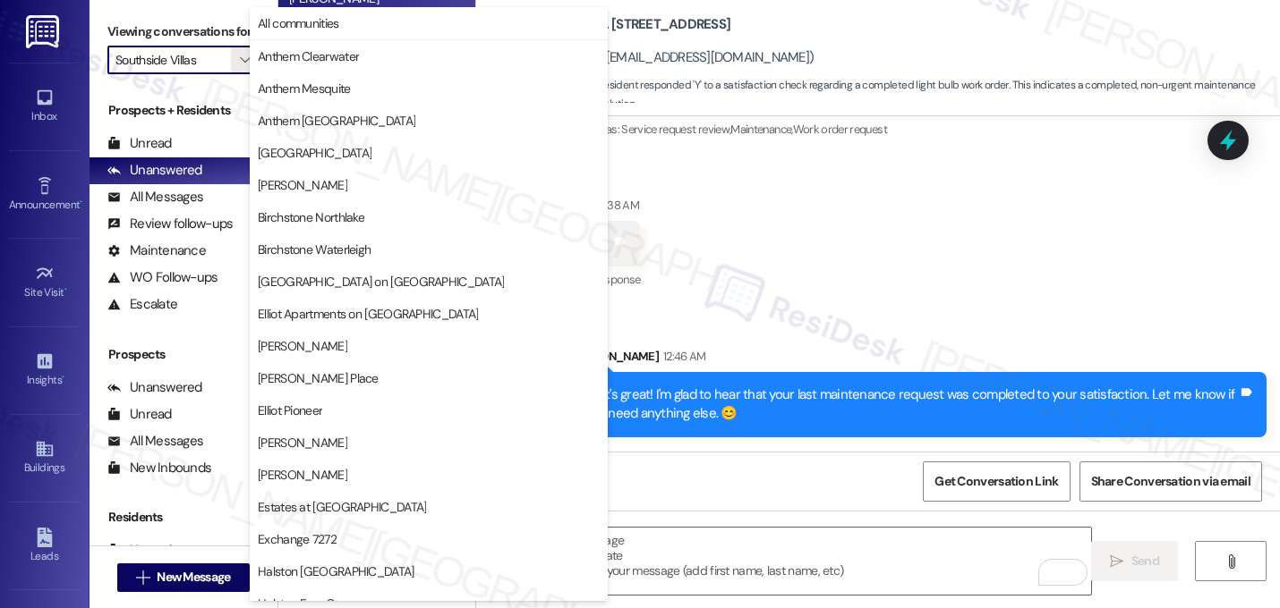
scroll to position [695, 0]
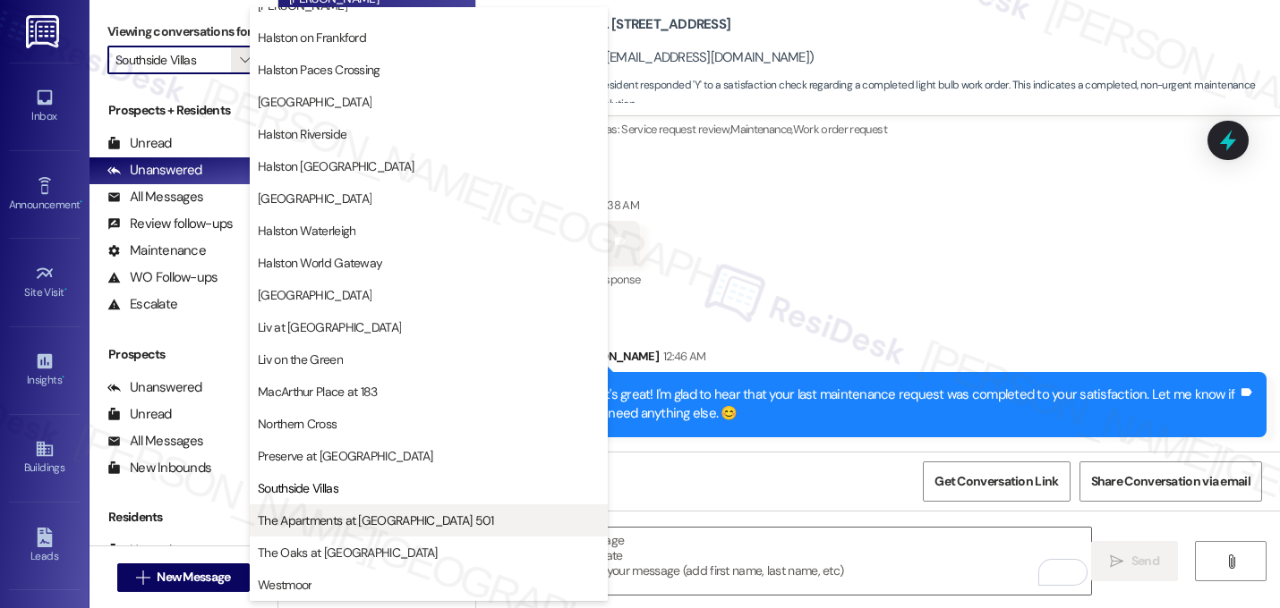
click at [340, 513] on span "The Apartments at [GEOGRAPHIC_DATA] 501" at bounding box center [376, 521] width 236 height 18
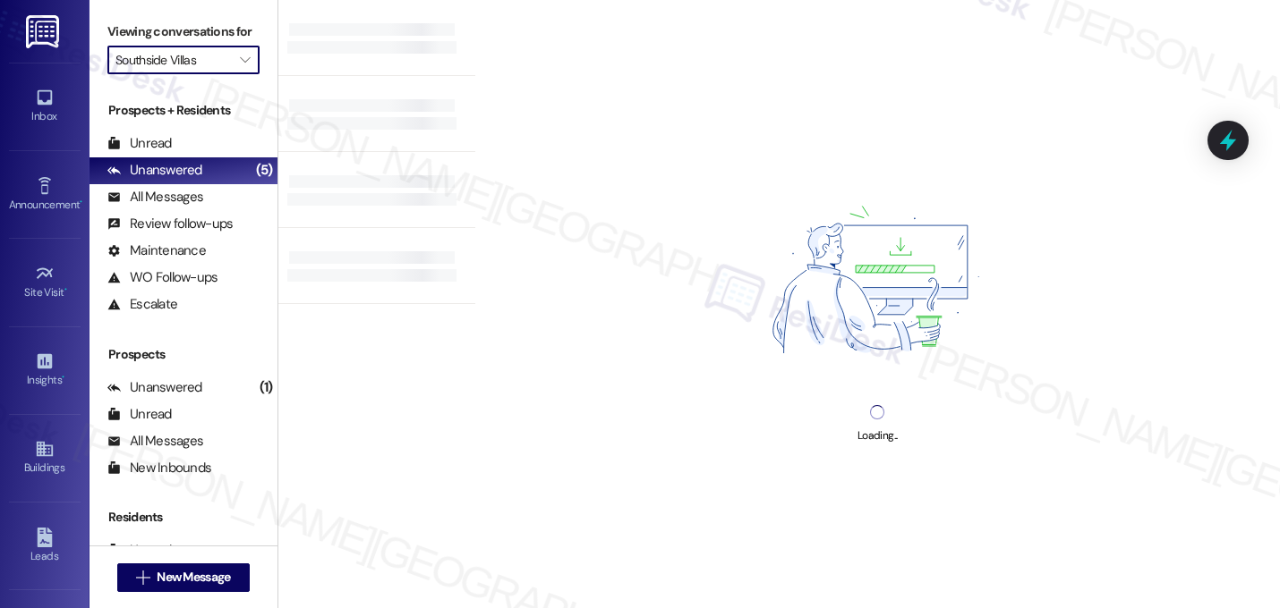
type input "The Apartments at [GEOGRAPHIC_DATA] 501"
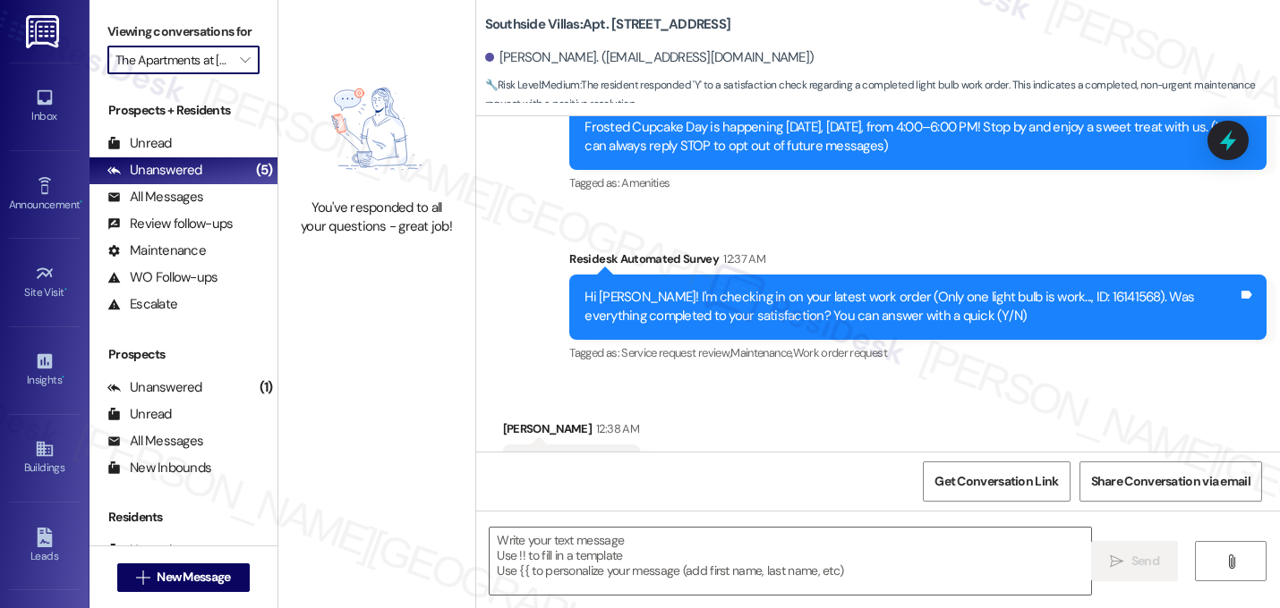
type textarea "Fetching suggested responses. Please feel free to read through the conversation…"
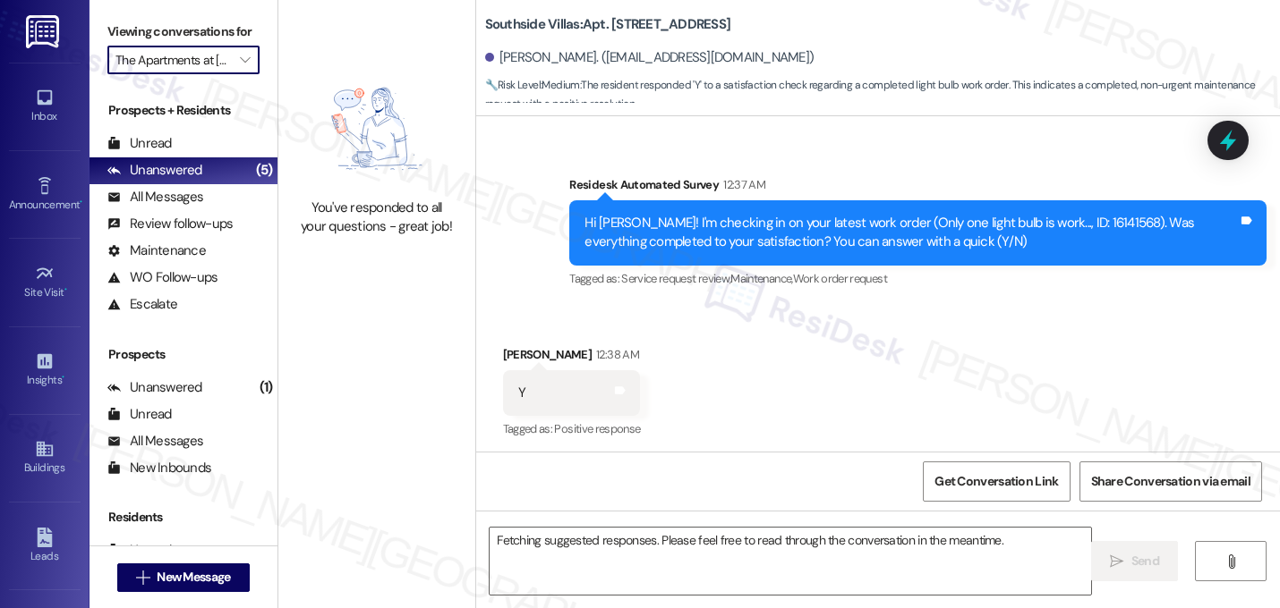
scroll to position [330, 0]
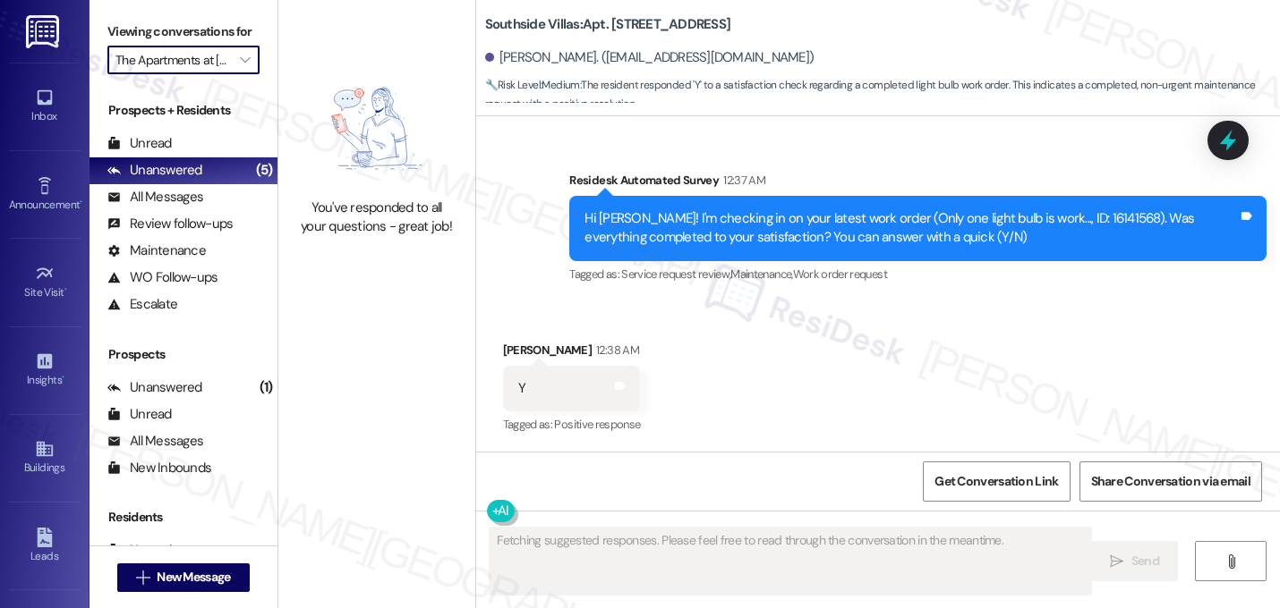
click at [217, 74] on input "The Apartments at [GEOGRAPHIC_DATA] 501" at bounding box center [172, 60] width 115 height 29
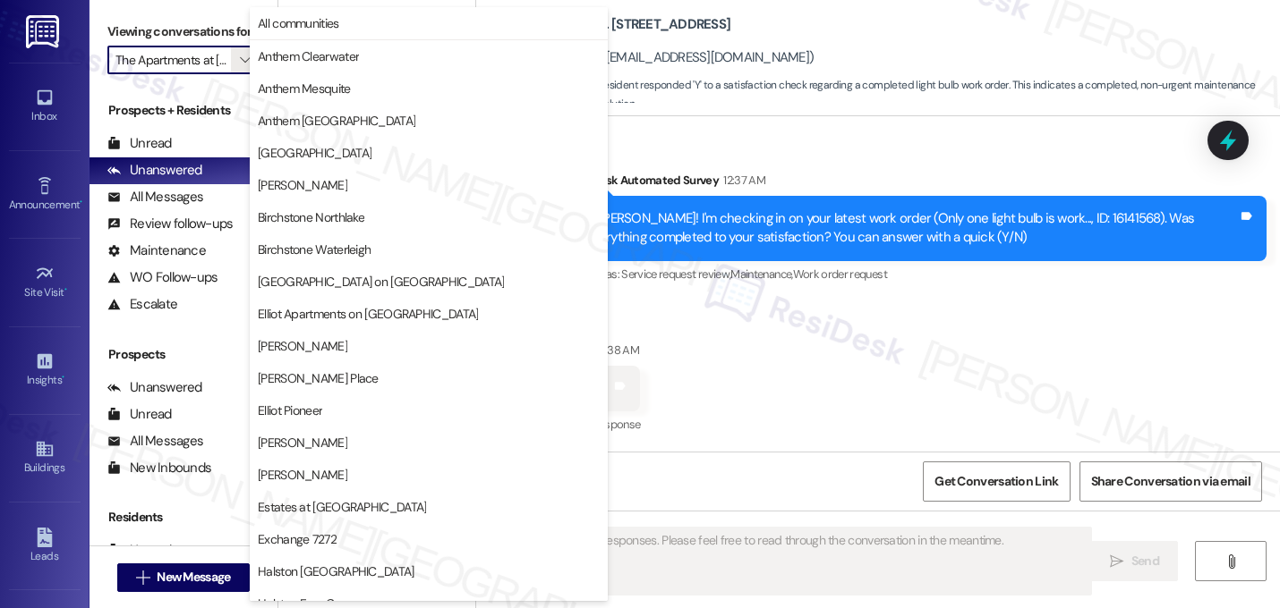
scroll to position [695, 0]
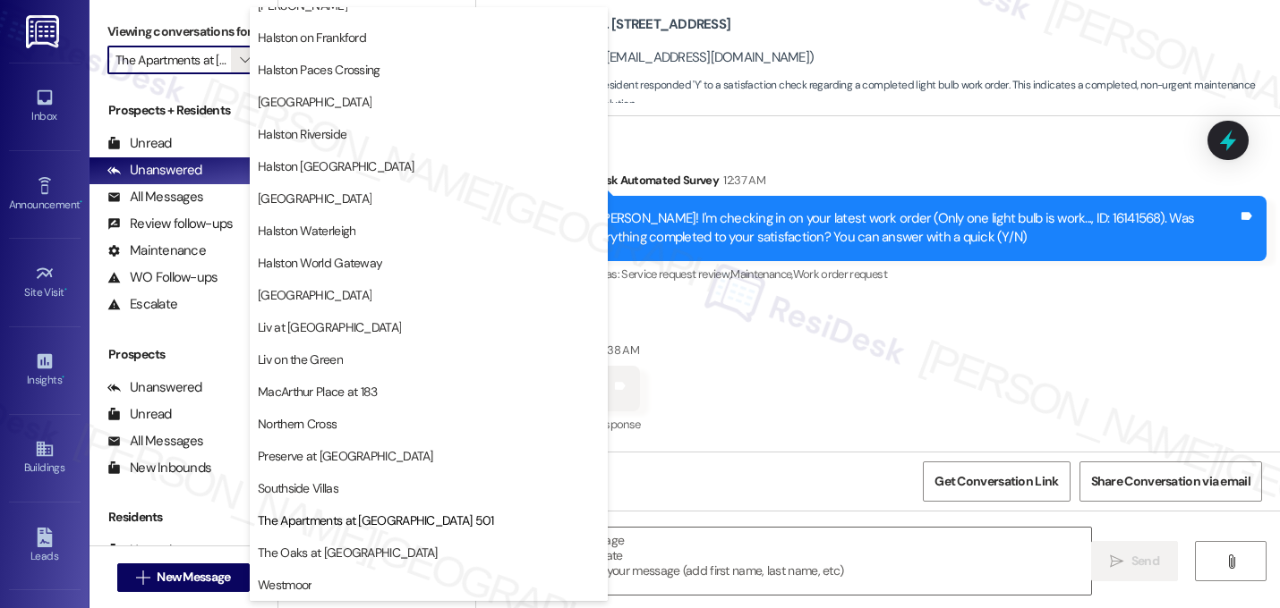
click at [742, 385] on div "Received via SMS Alissa Stone 12:38 AM Y Tags and notes Tagged as: Positive res…" at bounding box center [878, 376] width 804 height 151
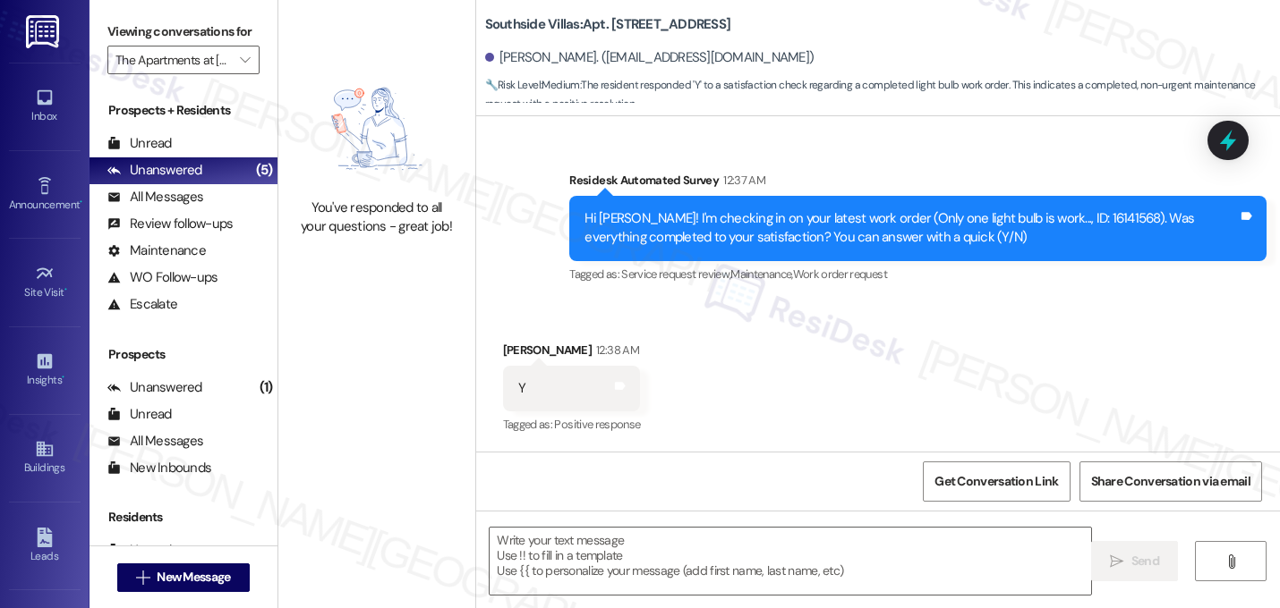
click at [742, 385] on div "Received via SMS Alissa Stone 12:38 AM Y Tags and notes Tagged as: Positive res…" at bounding box center [878, 376] width 804 height 151
click at [236, 72] on span "" at bounding box center [244, 60] width 17 height 29
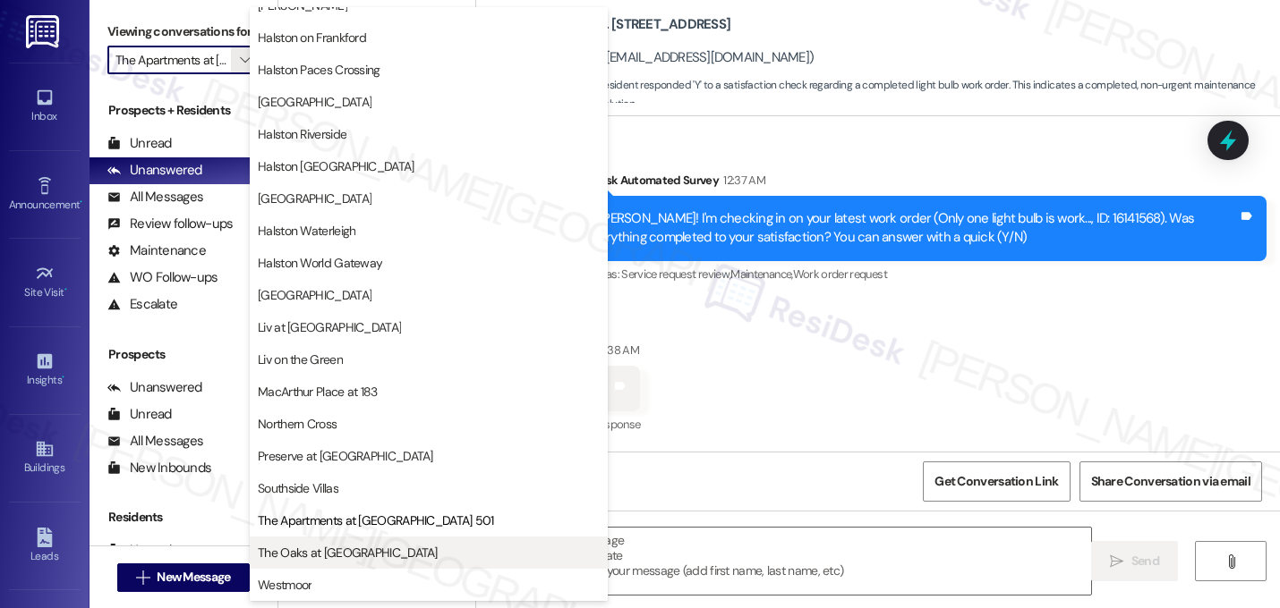
click at [351, 548] on span "The Oaks at [GEOGRAPHIC_DATA]" at bounding box center [348, 553] width 180 height 18
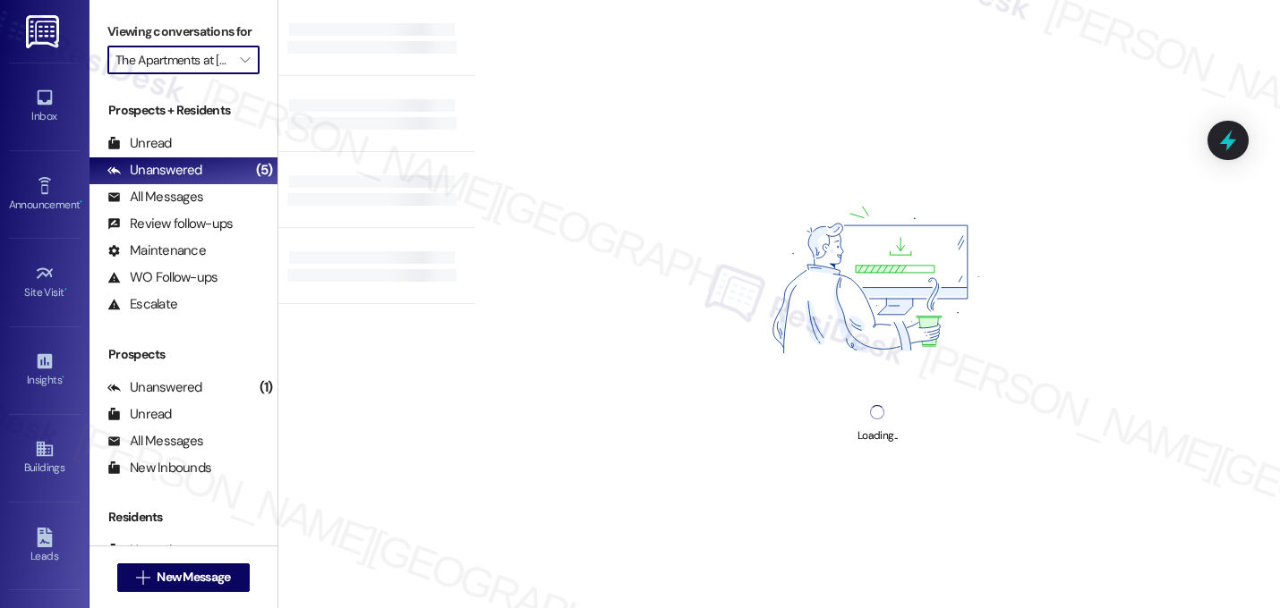
type input "The Oaks at [GEOGRAPHIC_DATA]"
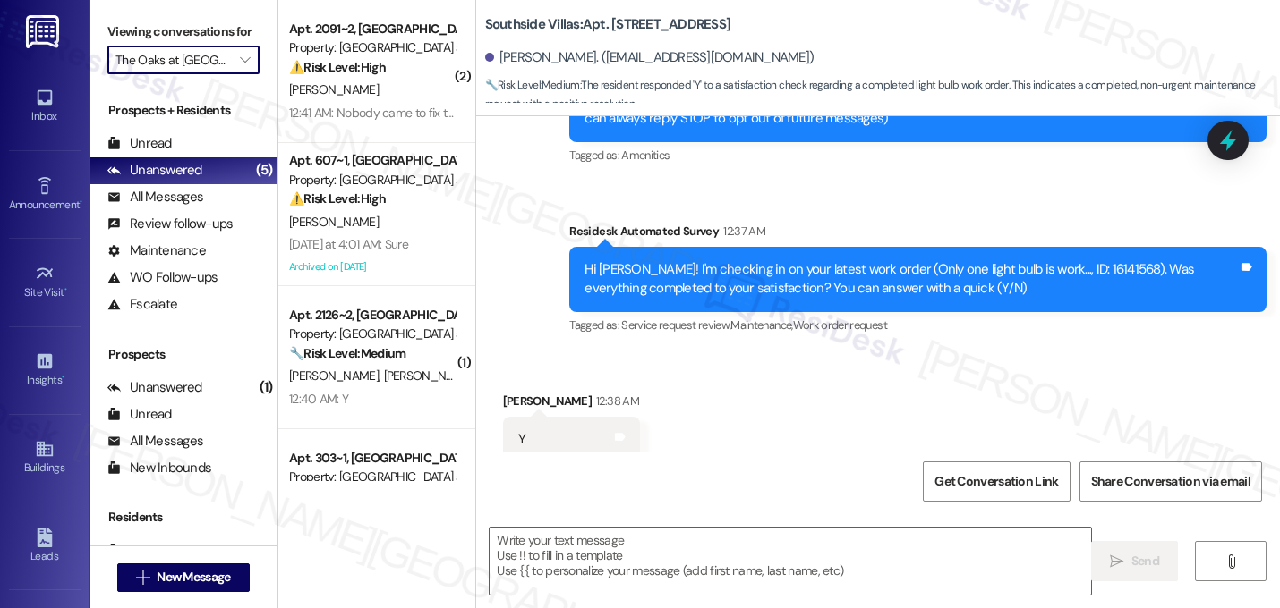
type textarea "Fetching suggested responses. Please feel free to read through the conversation…"
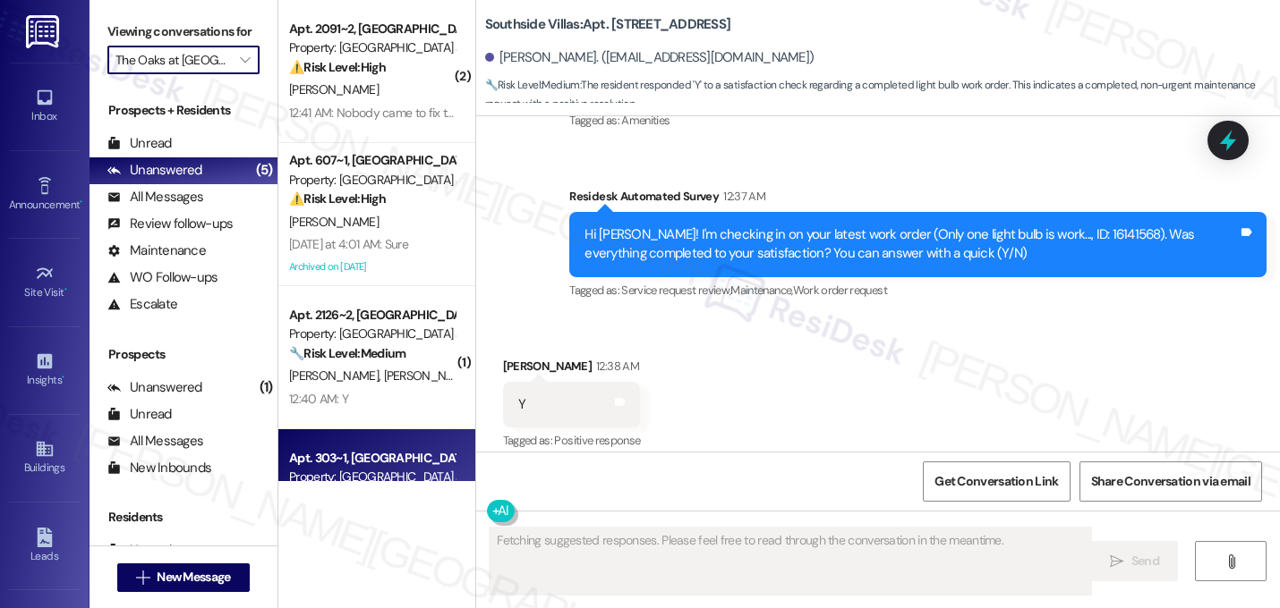
scroll to position [330, 0]
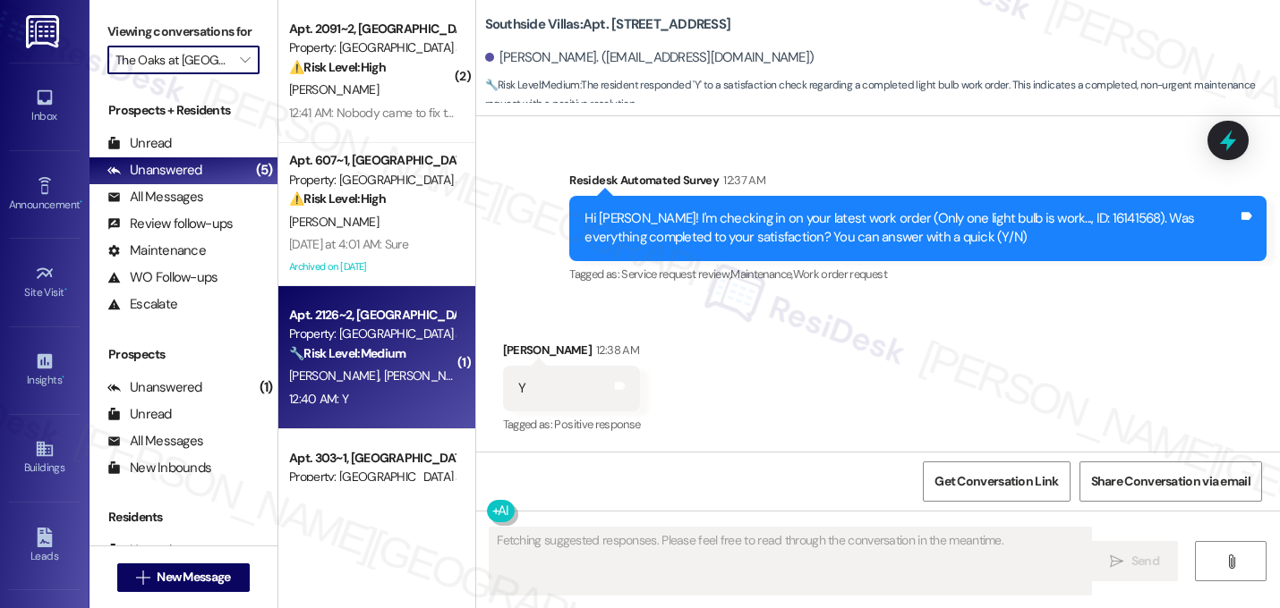
click at [349, 385] on div "D. Gupta J. Shah" at bounding box center [371, 376] width 169 height 22
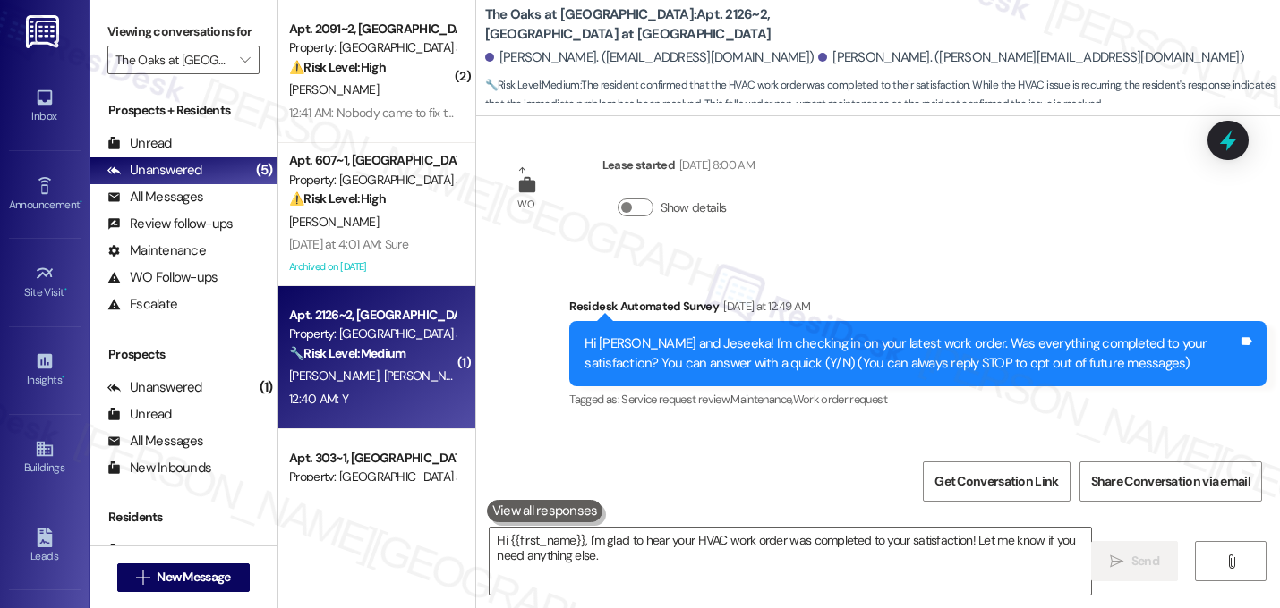
type textarea "Hi {{first_name}}, I'm glad to hear your HVAC work order was completed to your …"
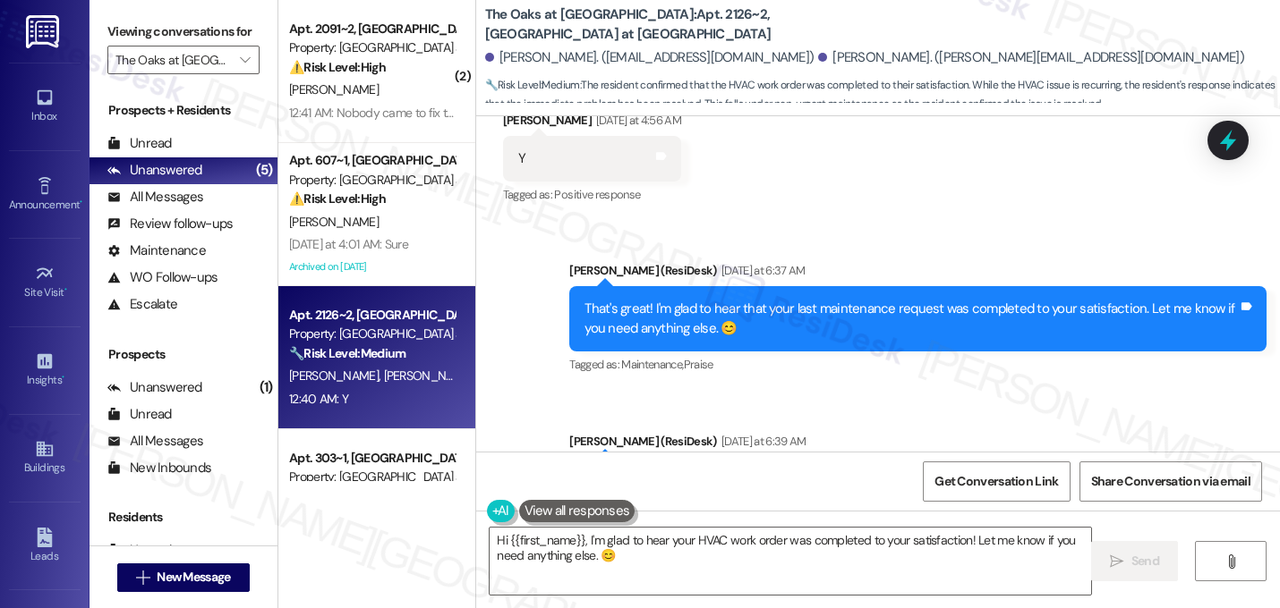
scroll to position [1169, 0]
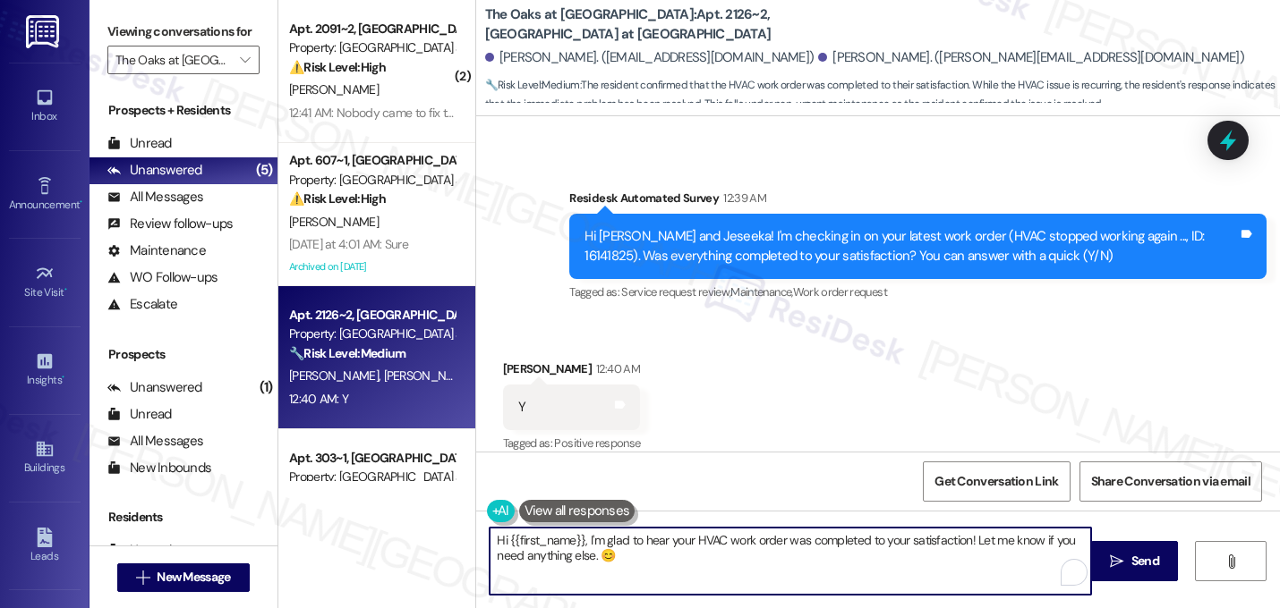
click at [637, 555] on textarea "Hi {{first_name}}, I'm glad to hear your HVAC work order was completed to your …" at bounding box center [789, 561] width 601 height 67
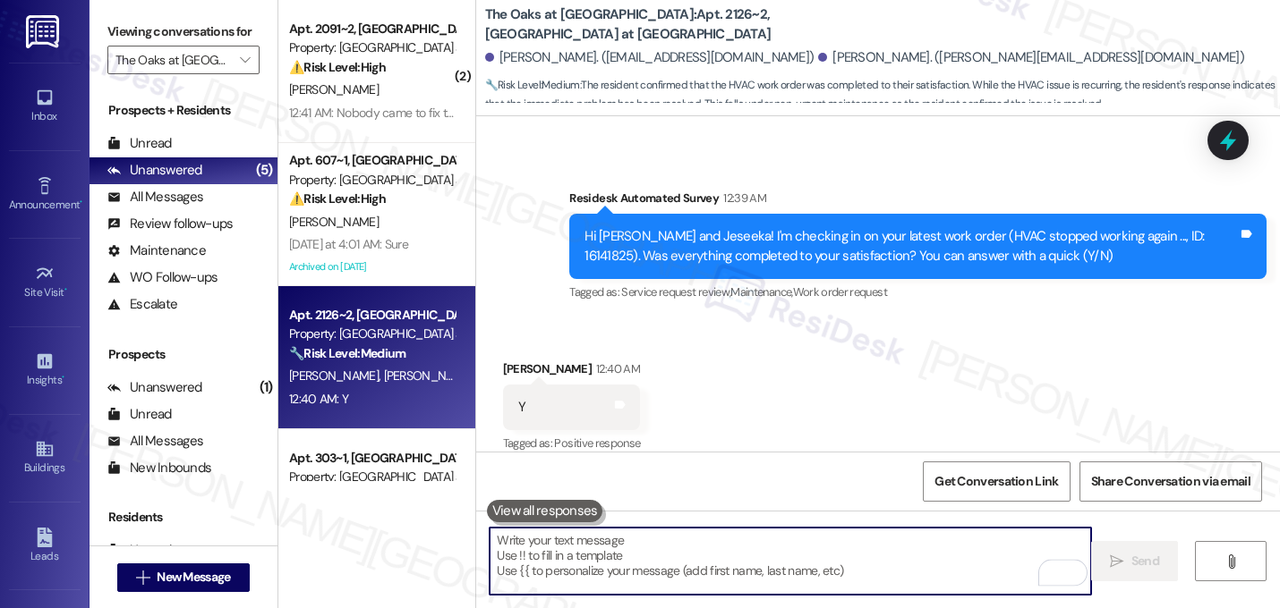
paste textarea "That's great! I'm glad to hear that your last maintenance request was completed…"
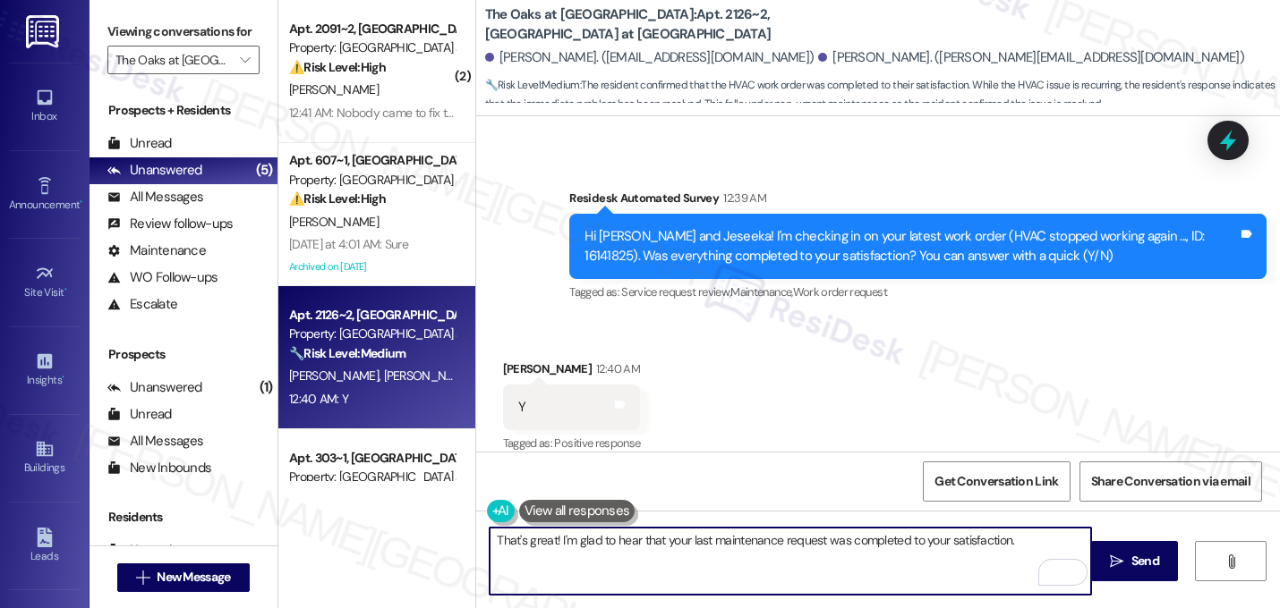
paste textarea "Let me know if you need anything else. 😊"
type textarea "That's great! I'm glad to hear that your last maintenance request was completed…"
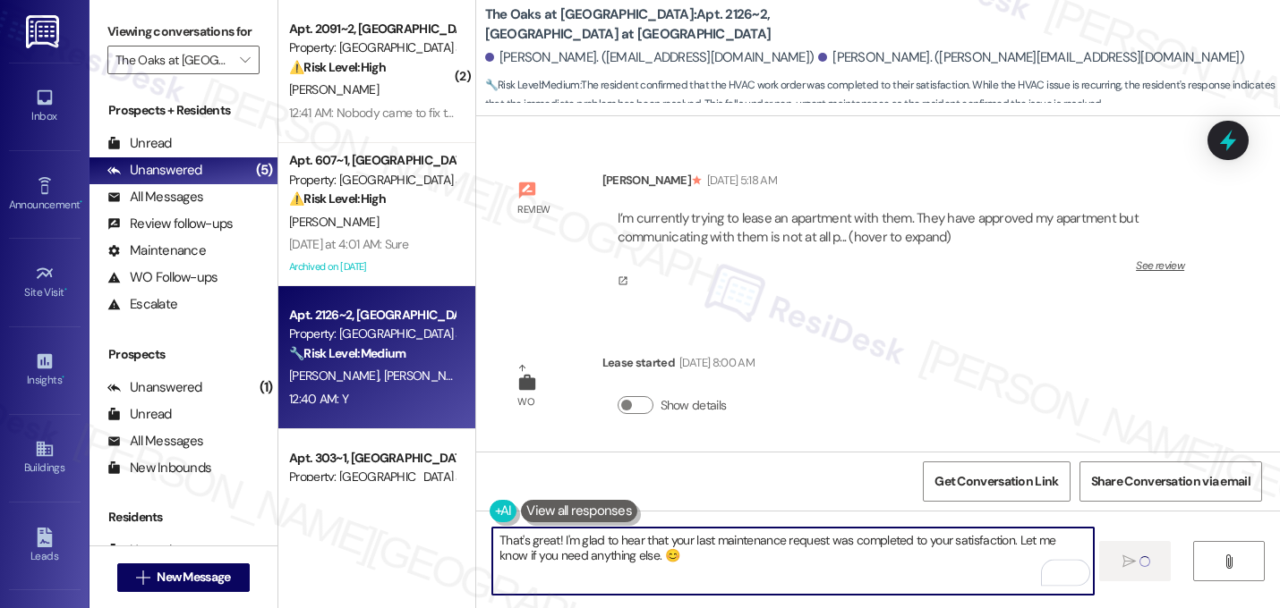
scroll to position [1169, 0]
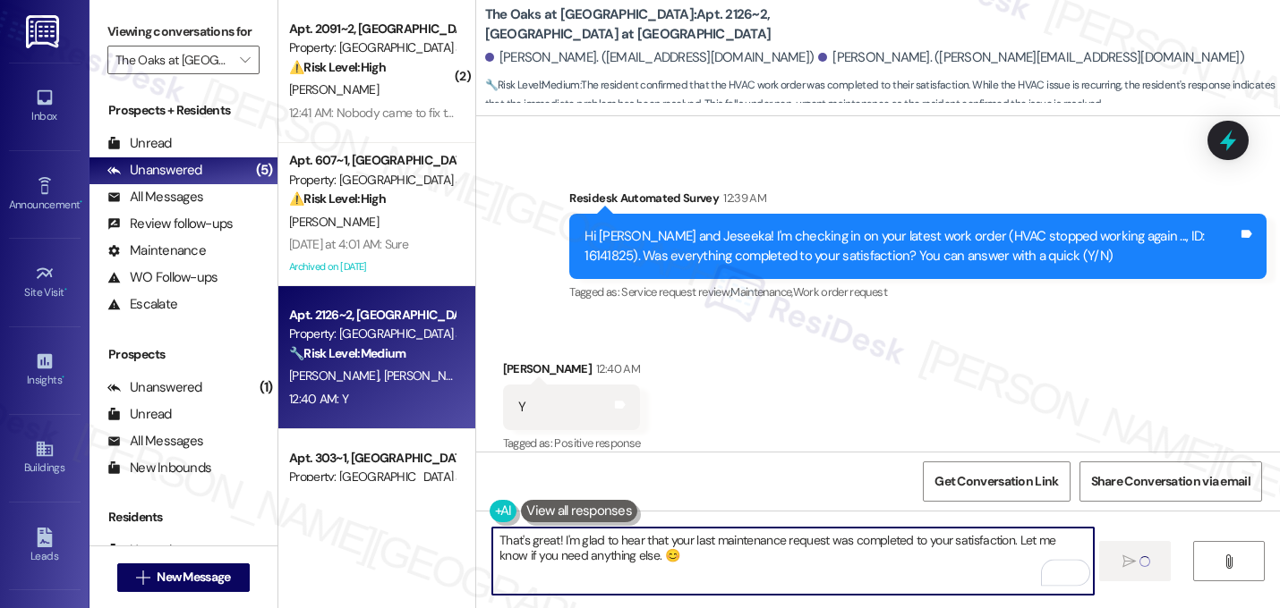
type textarea "That's great! I'm glad to hear that your last maintenance request was completed…"
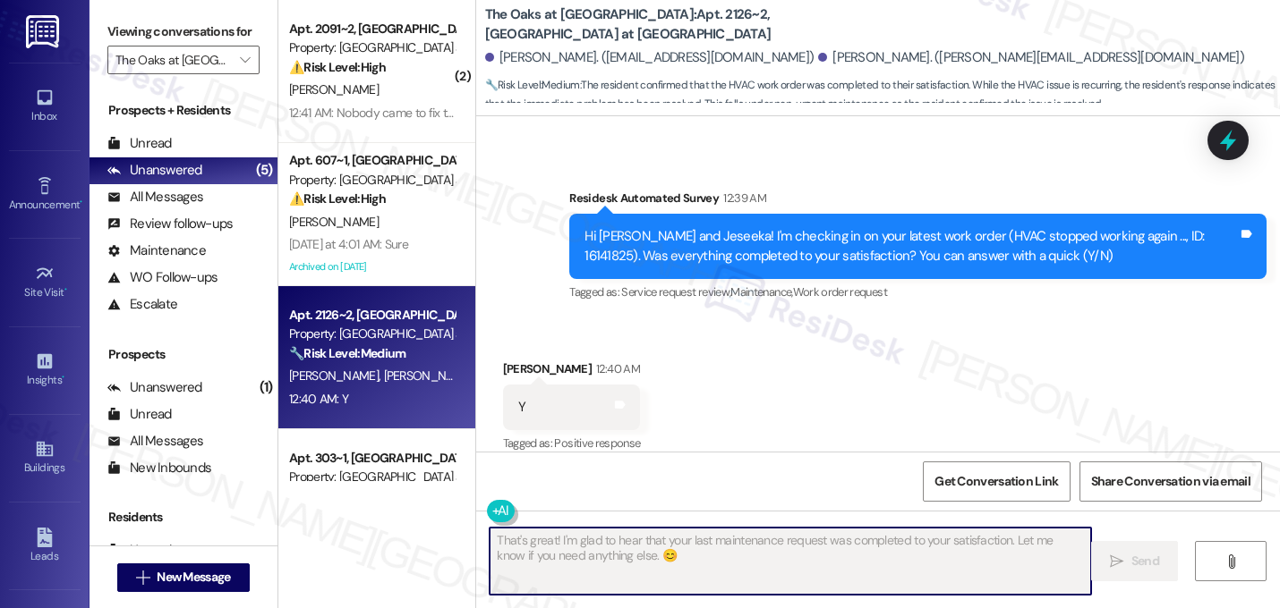
scroll to position [1169, 0]
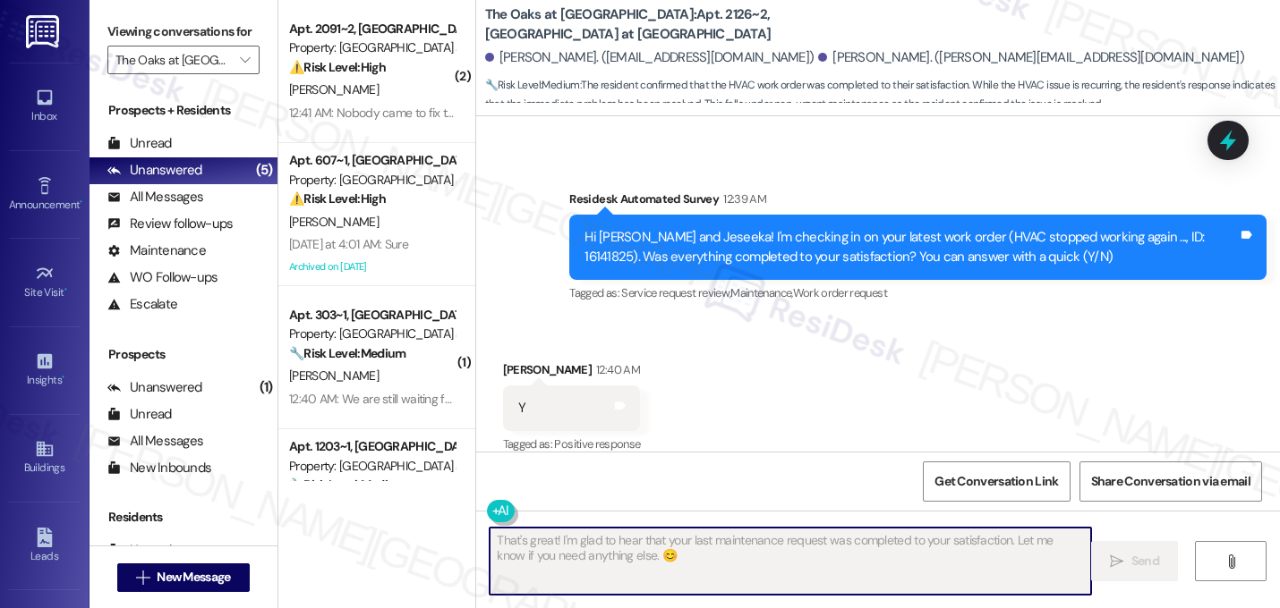
click at [905, 387] on div "Received via SMS [PERSON_NAME] 12:40 AM Y Tags and notes Tagged as: Positive re…" at bounding box center [878, 395] width 804 height 151
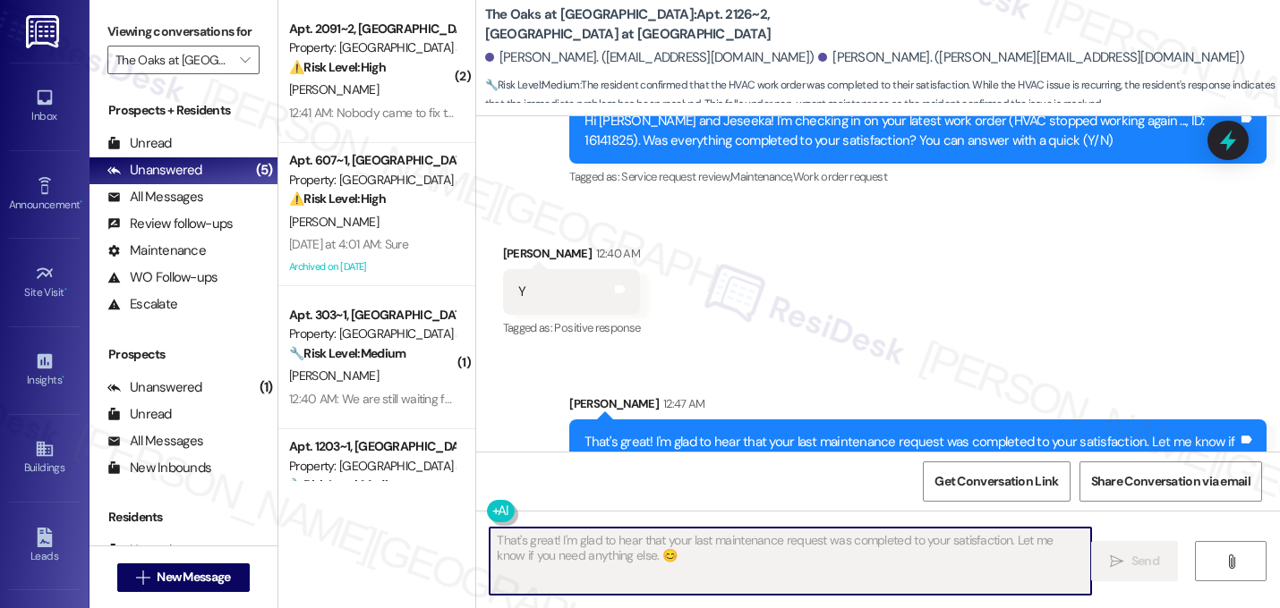
scroll to position [1314, 0]
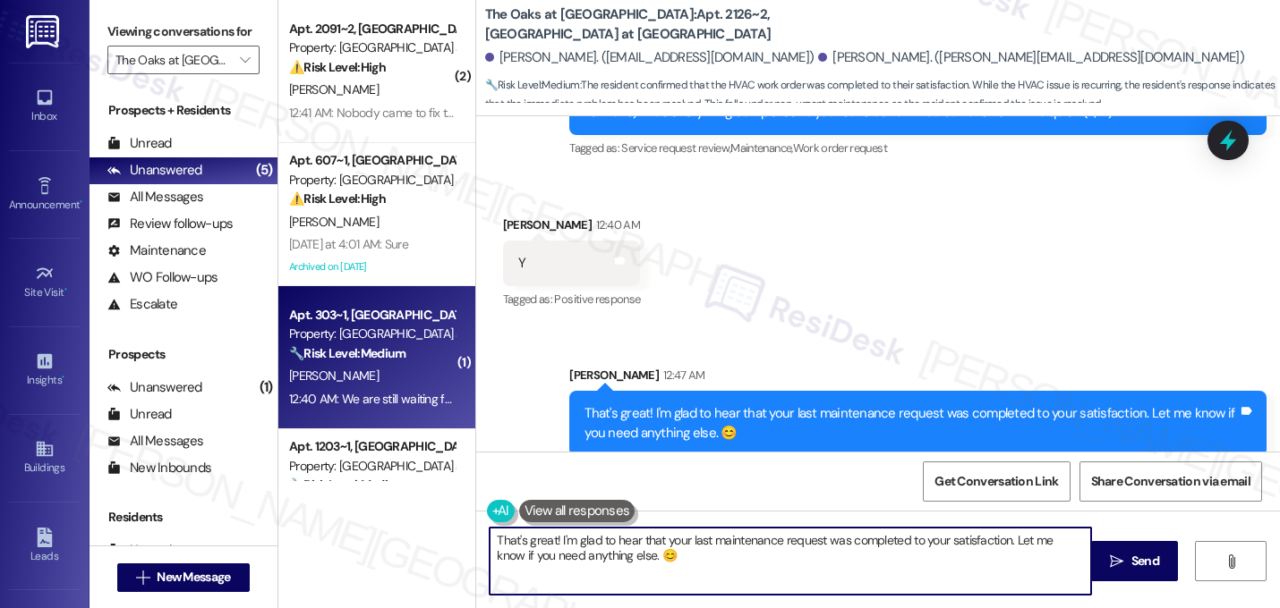
click at [360, 340] on div "Property: [GEOGRAPHIC_DATA] at [GEOGRAPHIC_DATA]" at bounding box center [372, 334] width 166 height 19
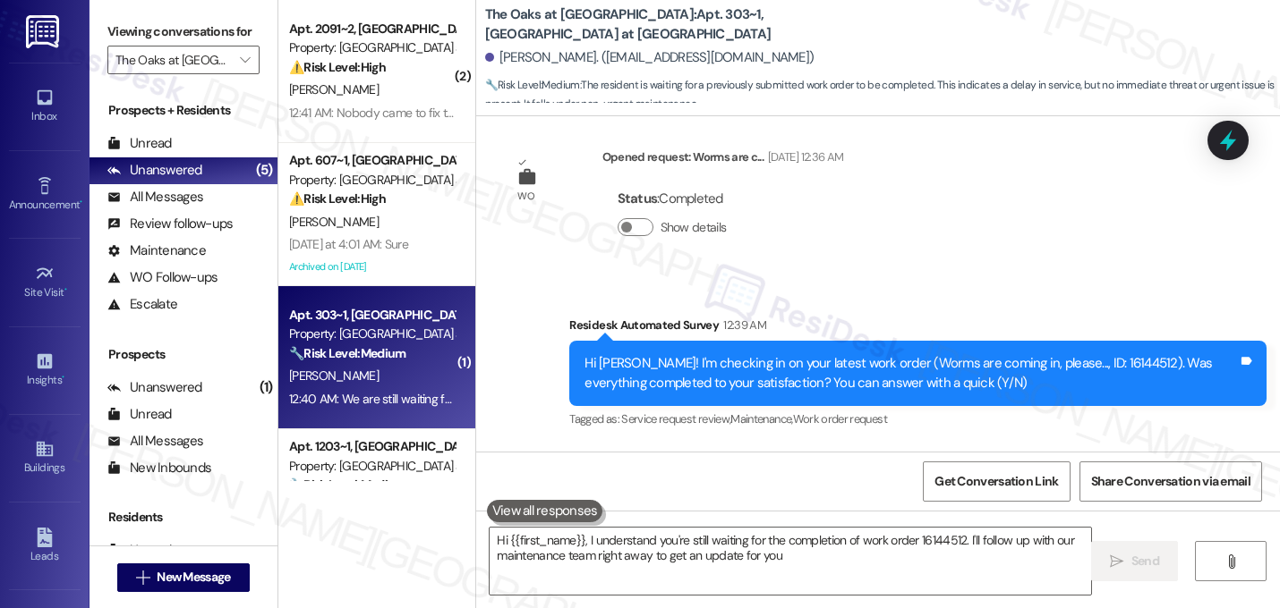
type textarea "Hi {{first_name}}, I understand you're still waiting for the completion of work…"
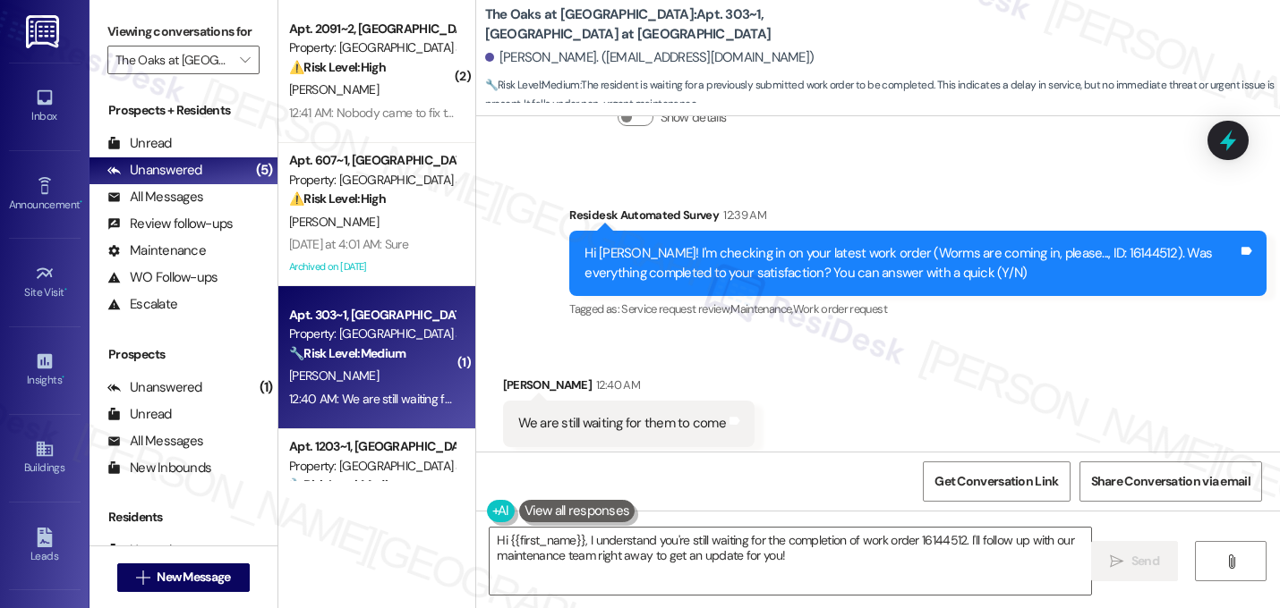
scroll to position [463, 0]
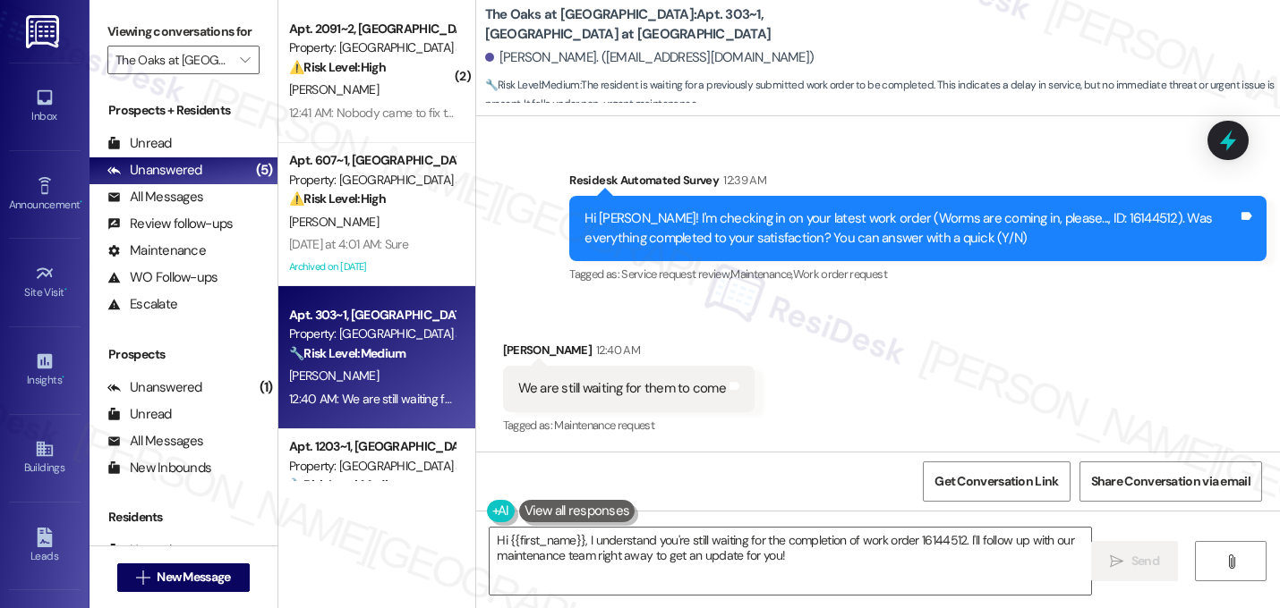
click at [856, 326] on div "Received via SMS [PERSON_NAME] 12:40 AM We are still waiting for them to come T…" at bounding box center [878, 376] width 804 height 151
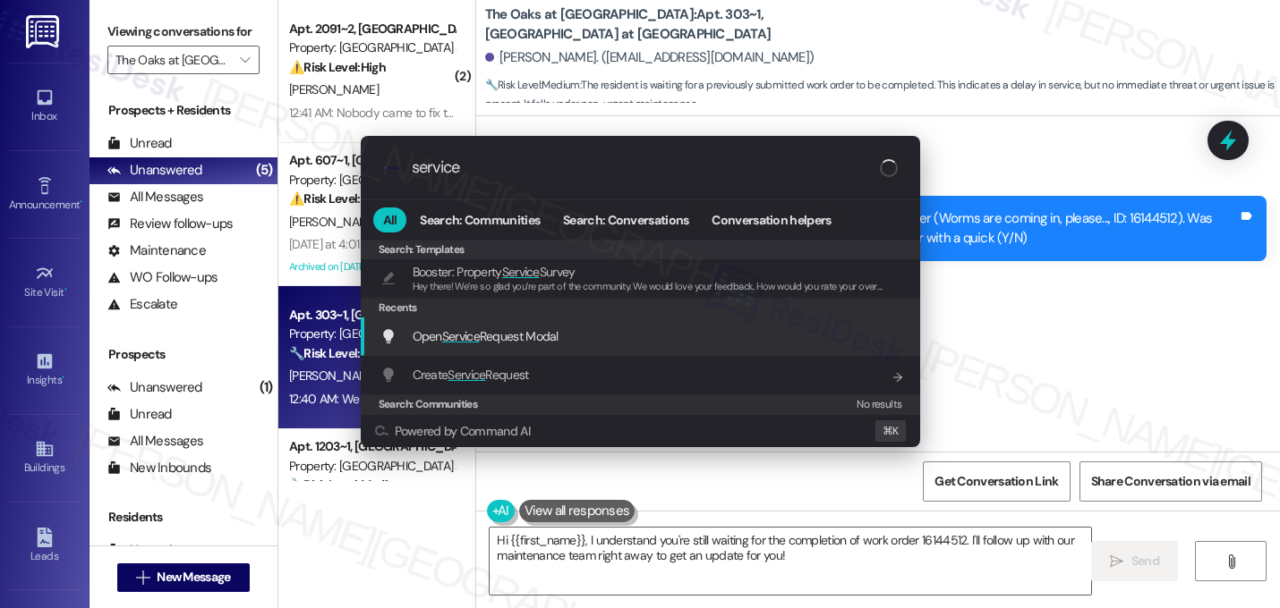
type input "service"
click at [633, 341] on div "Open Service Request Modal Add shortcut" at bounding box center [641, 337] width 523 height 20
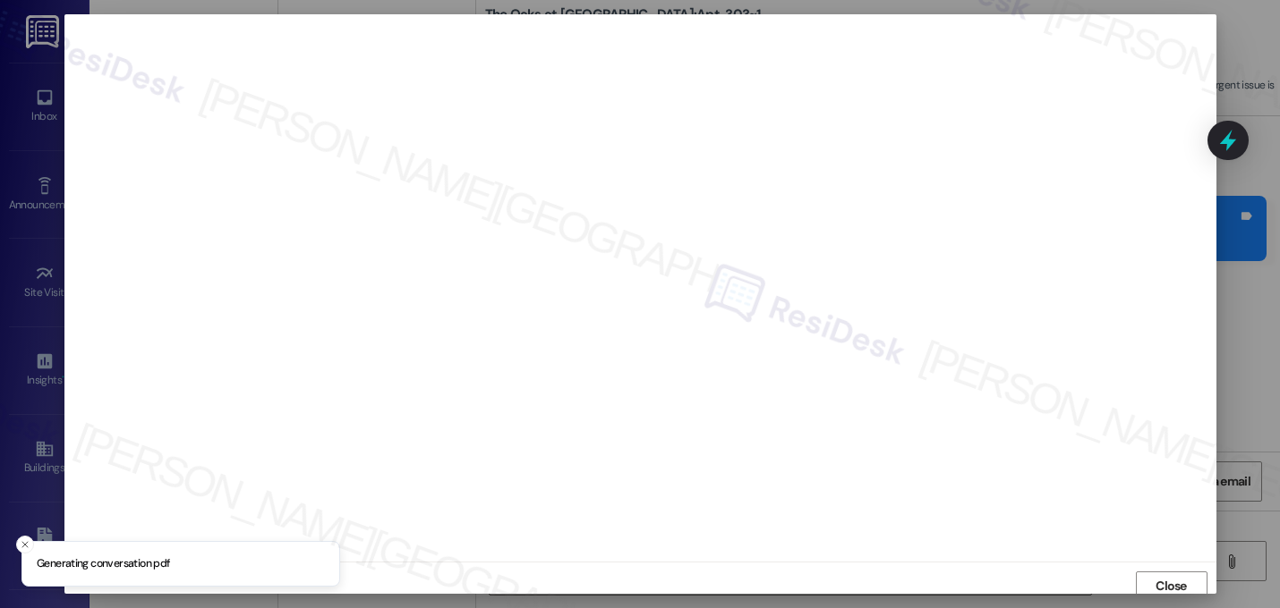
scroll to position [6, 0]
click at [1164, 576] on span "Close" at bounding box center [1170, 580] width 31 height 19
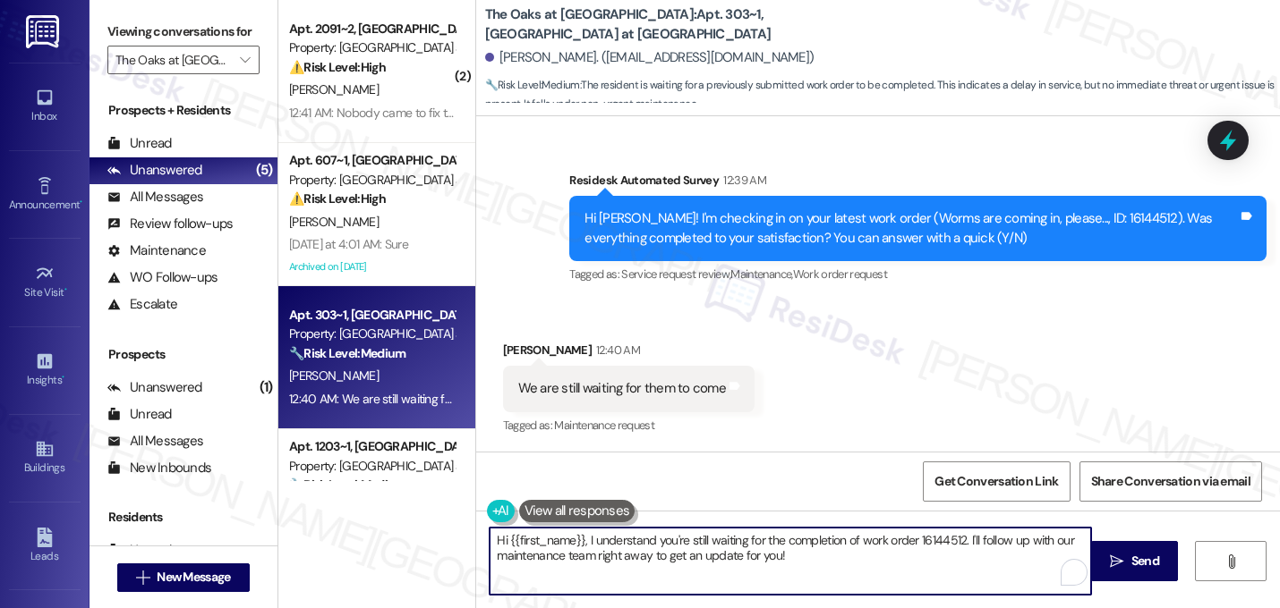
click at [784, 553] on textarea "Hi {{first_name}}, I understand you're still waiting for the completion of work…" at bounding box center [789, 561] width 601 height 67
click at [784, 552] on textarea "Hi {{first_name}}, I understand you're still waiting for the completion of work…" at bounding box center [789, 561] width 601 height 67
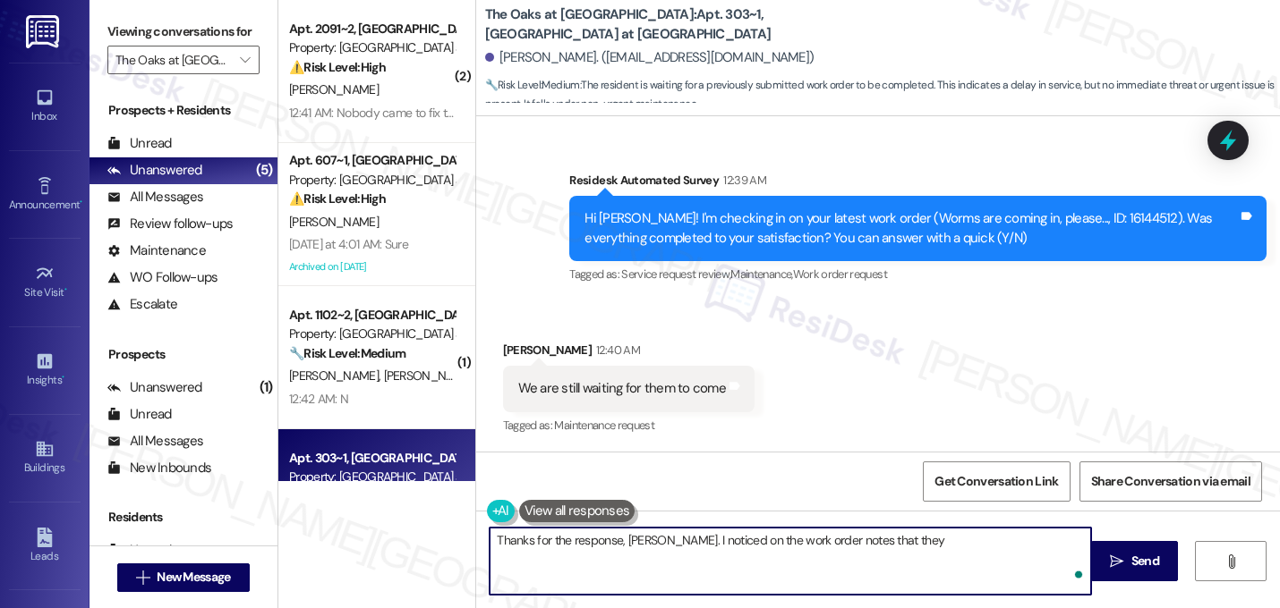
paste textarea "Revised. seal some areas at bathroom"
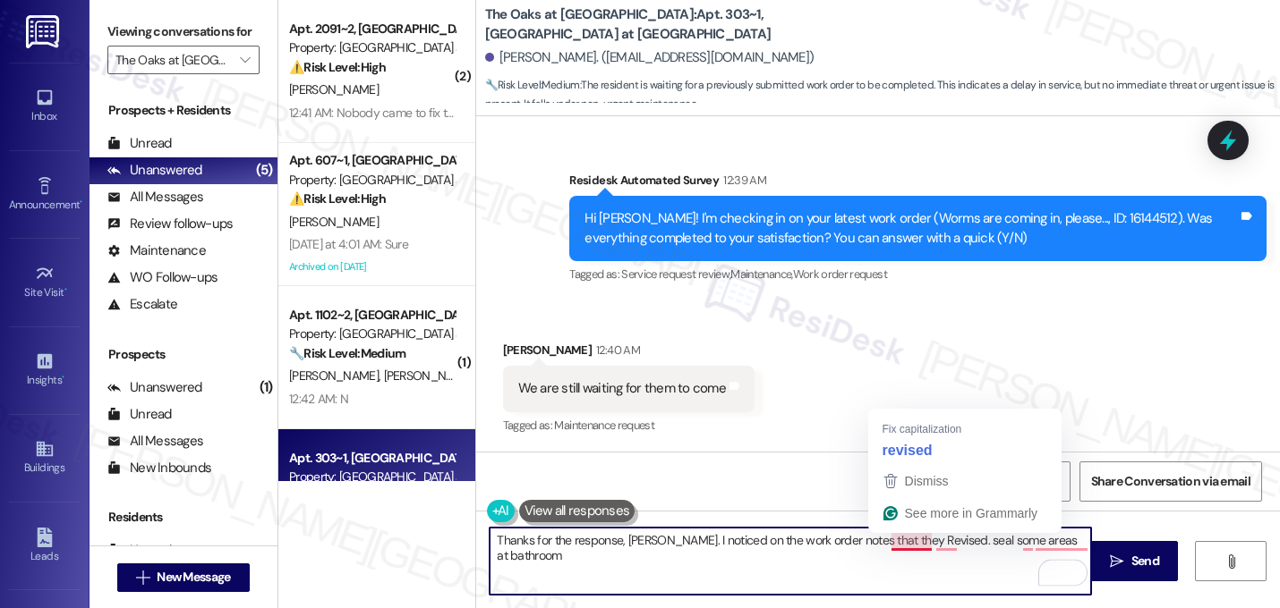
click at [921, 541] on textarea "Thanks for the response, [PERSON_NAME]. I noticed on the work order notes that …" at bounding box center [789, 561] width 601 height 67
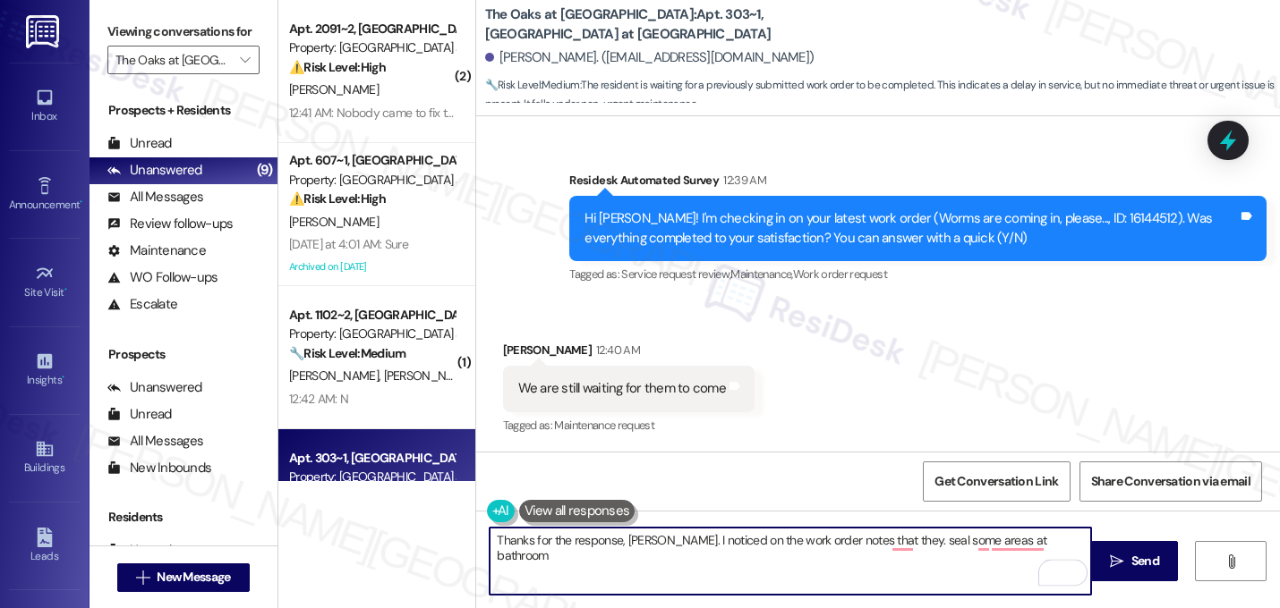
click at [907, 541] on textarea "Thanks for the response, [PERSON_NAME]. I noticed on the work order notes that …" at bounding box center [789, 561] width 601 height 67
click at [1049, 541] on textarea "Thanks for the response, [PERSON_NAME]. I noticed on the work order notes that …" at bounding box center [789, 561] width 601 height 67
click at [1073, 545] on textarea "Thanks for the response, [PERSON_NAME]. I noticed on the work order notes that …" at bounding box center [789, 561] width 601 height 67
click at [879, 547] on textarea "Thanks for the response, [PERSON_NAME]. I noticed on the work order notes that …" at bounding box center [789, 561] width 601 height 67
click at [729, 559] on textarea "Thanks for the response, [PERSON_NAME]. I noticed on the work order notes that …" at bounding box center [789, 561] width 601 height 67
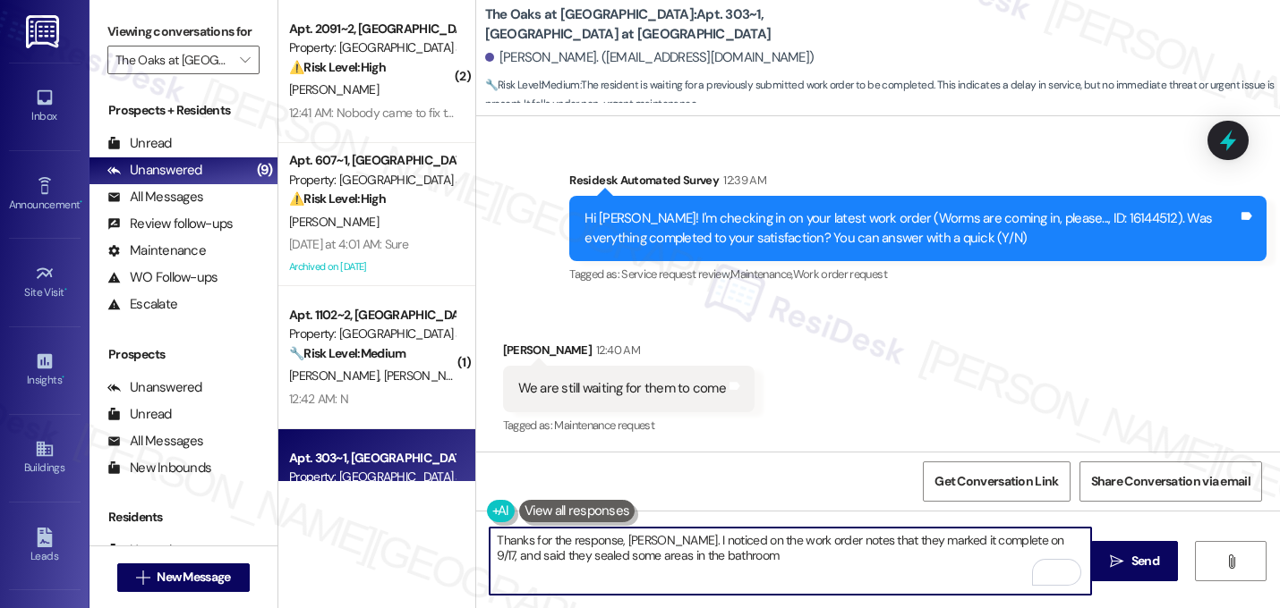
click at [803, 540] on textarea "Thanks for the response, [PERSON_NAME]. I noticed on the work order notes that …" at bounding box center [789, 561] width 601 height 67
click at [773, 542] on textarea "Thanks for the response, [PERSON_NAME]. I noticed on the notes that they marked…" at bounding box center [789, 561] width 601 height 67
click at [615, 562] on textarea "Thanks for the response, [PERSON_NAME]. I noticed that they marked it complete …" at bounding box center [789, 561] width 601 height 67
click at [591, 549] on textarea "Thanks for the response, [PERSON_NAME]. I noticed that they marked it complete …" at bounding box center [789, 561] width 601 height 67
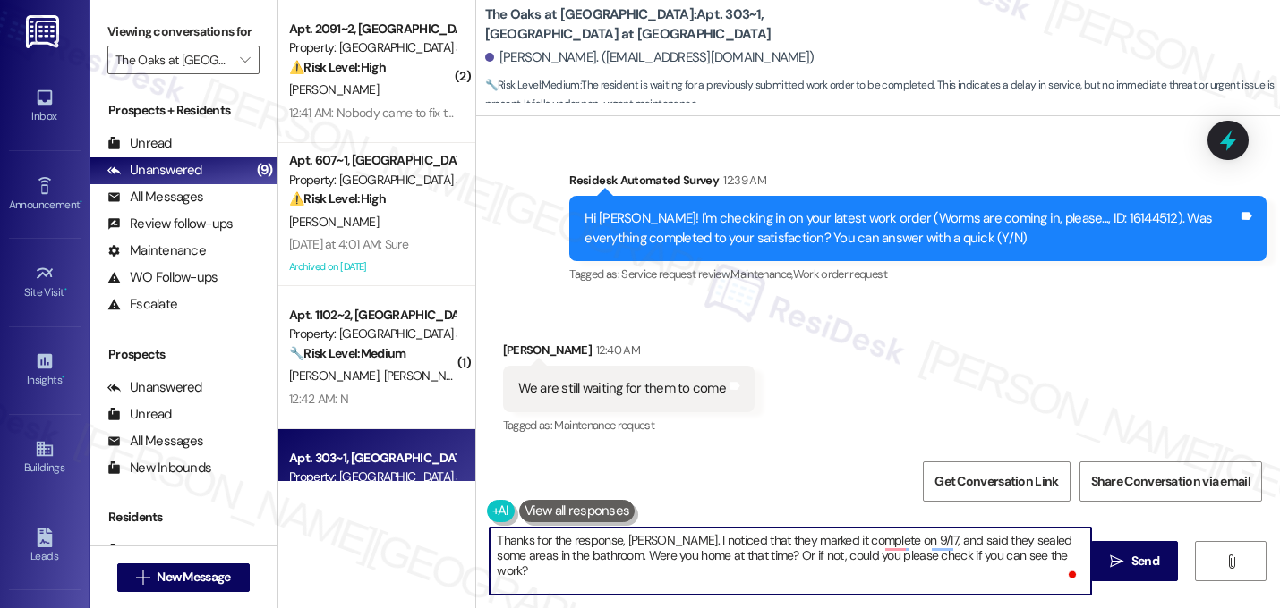
click at [591, 549] on textarea "Thanks for the response, [PERSON_NAME]. I noticed that they marked it complete …" at bounding box center [789, 561] width 601 height 67
type textarea "Thanks for the response, [PERSON_NAME]. I noticed that they marked it complete …"
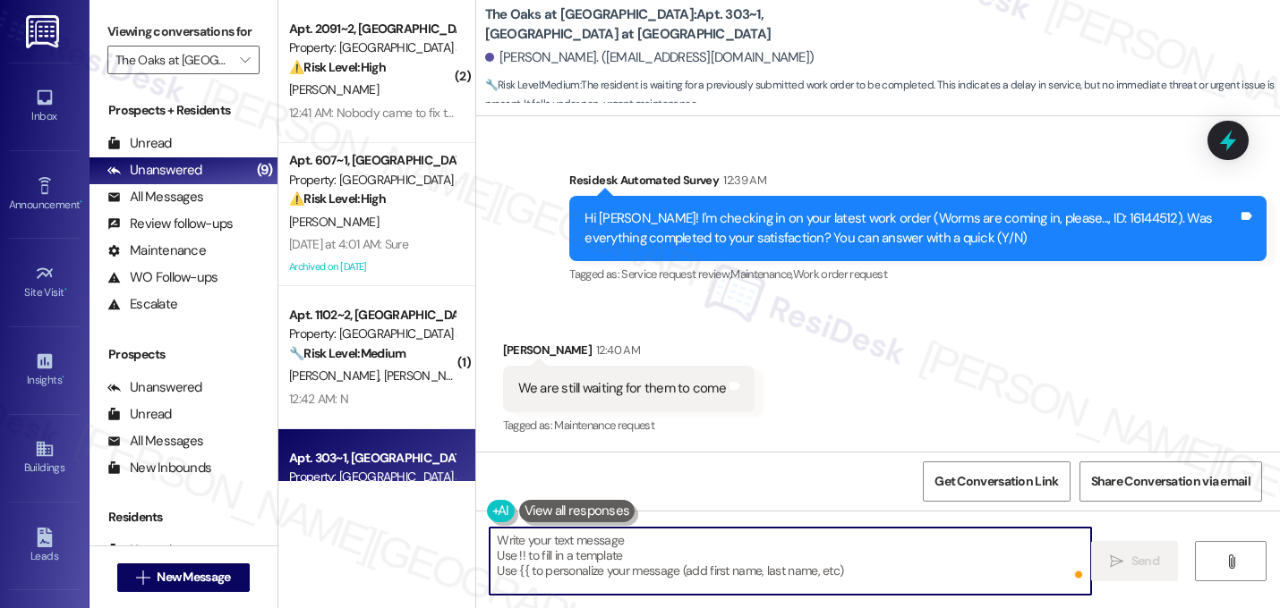
paste textarea "Thanks for your response, [PERSON_NAME]. I saw the work order was marked comple…"
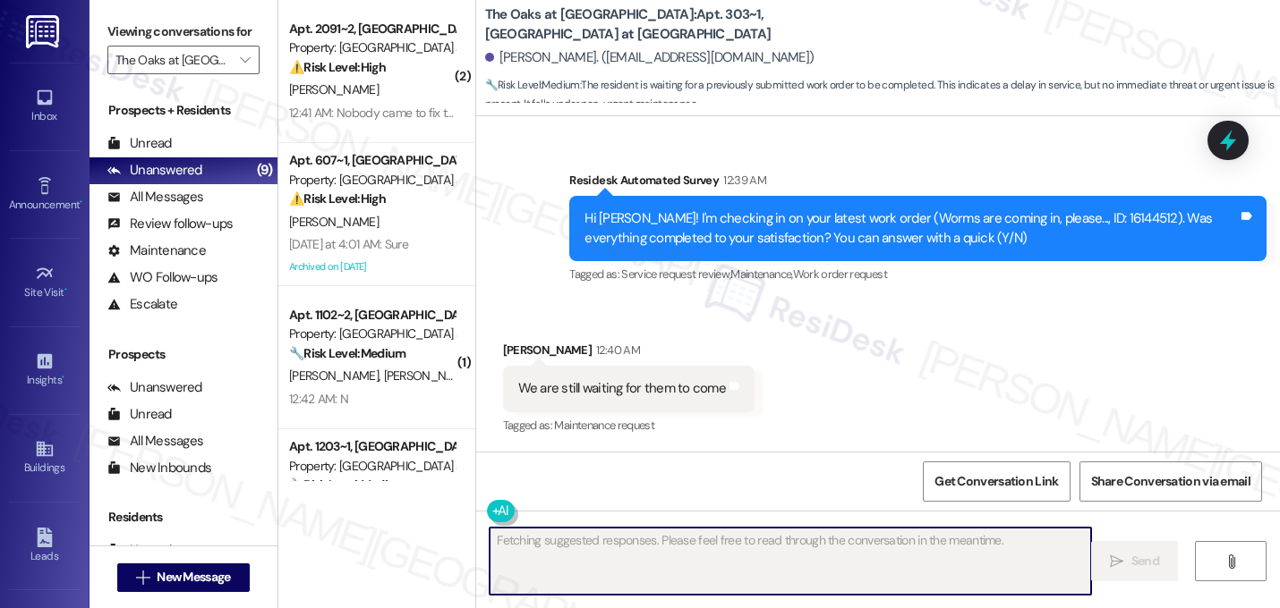
click at [806, 324] on div "Received via SMS [PERSON_NAME] 12:40 AM We are still waiting for them to come T…" at bounding box center [878, 376] width 804 height 151
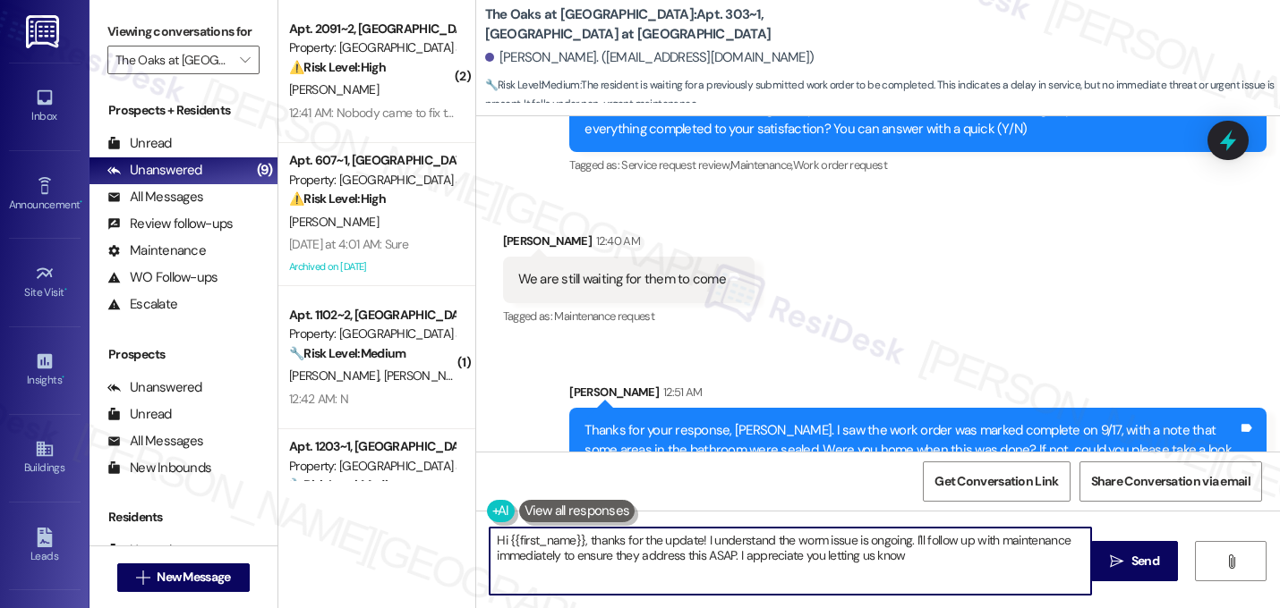
type textarea "Hi {{first_name}}, thanks for the update! I understand the worm issue is ongoin…"
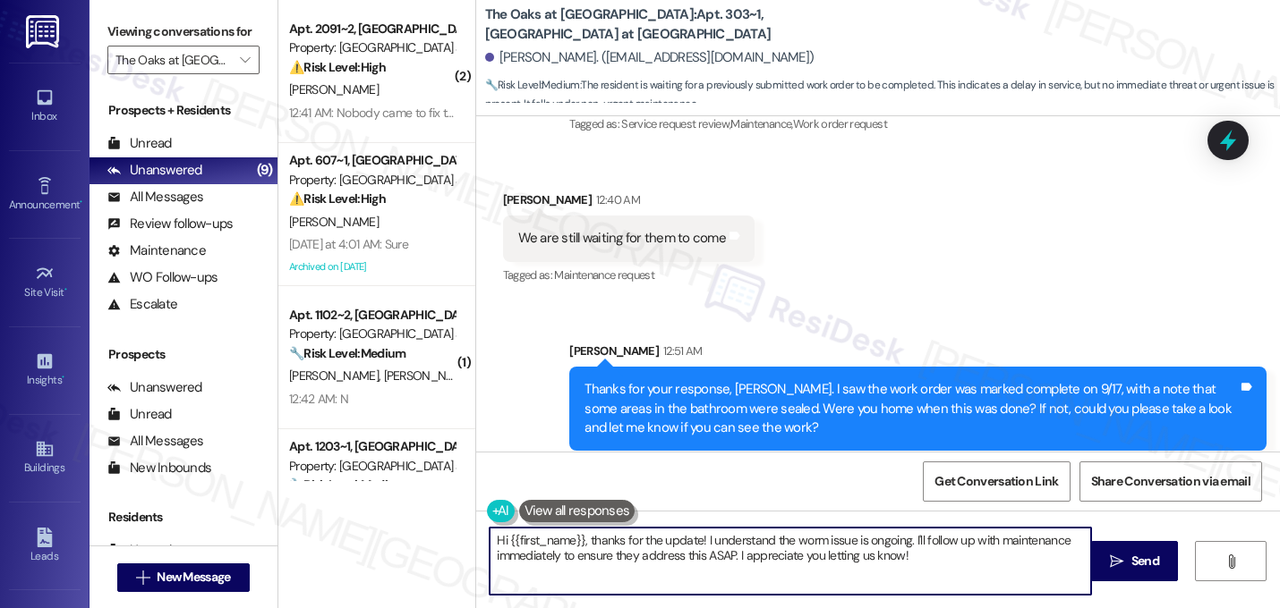
scroll to position [627, 0]
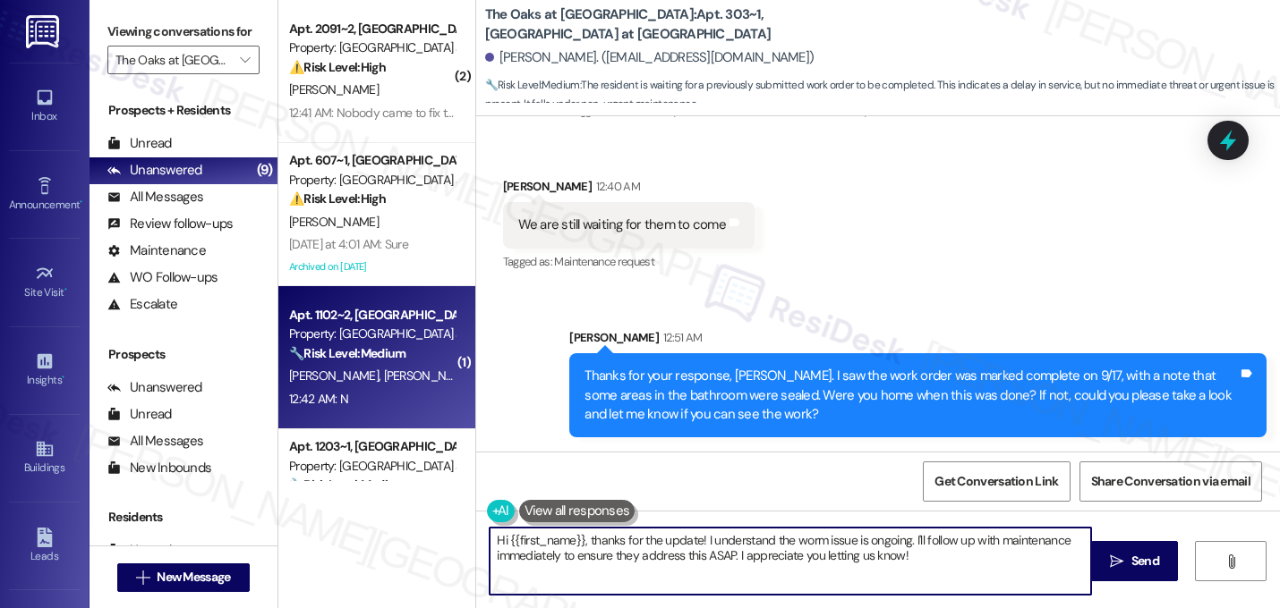
click at [411, 391] on div "12:42 AM: N 12:42 AM: N" at bounding box center [371, 399] width 169 height 22
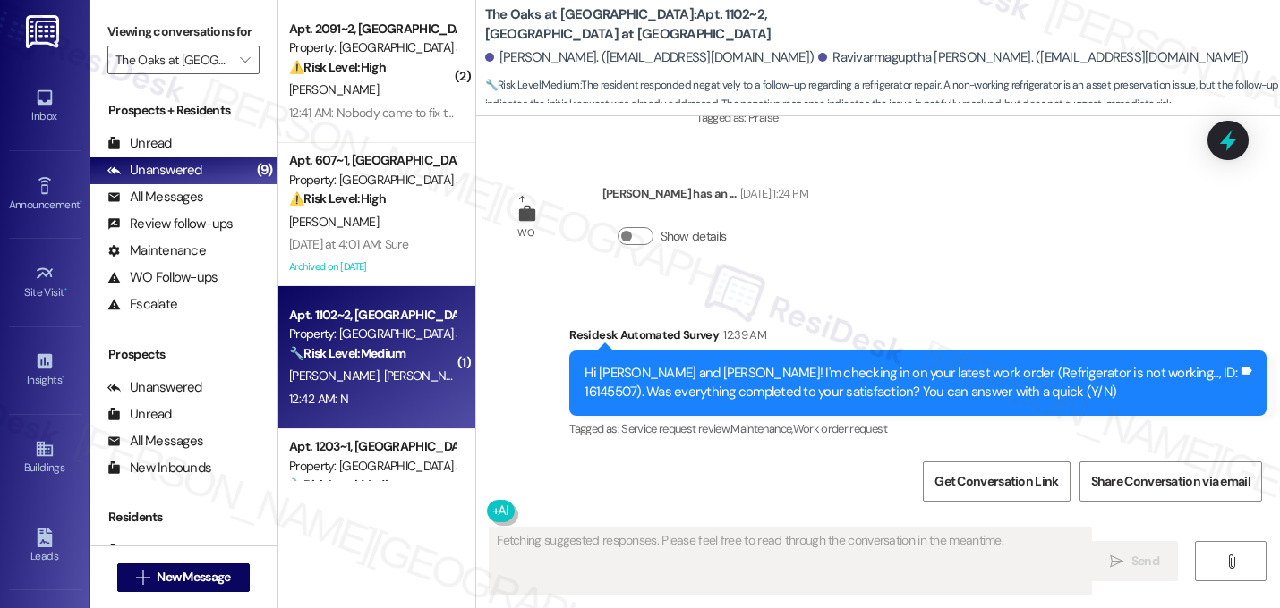
scroll to position [1321, 0]
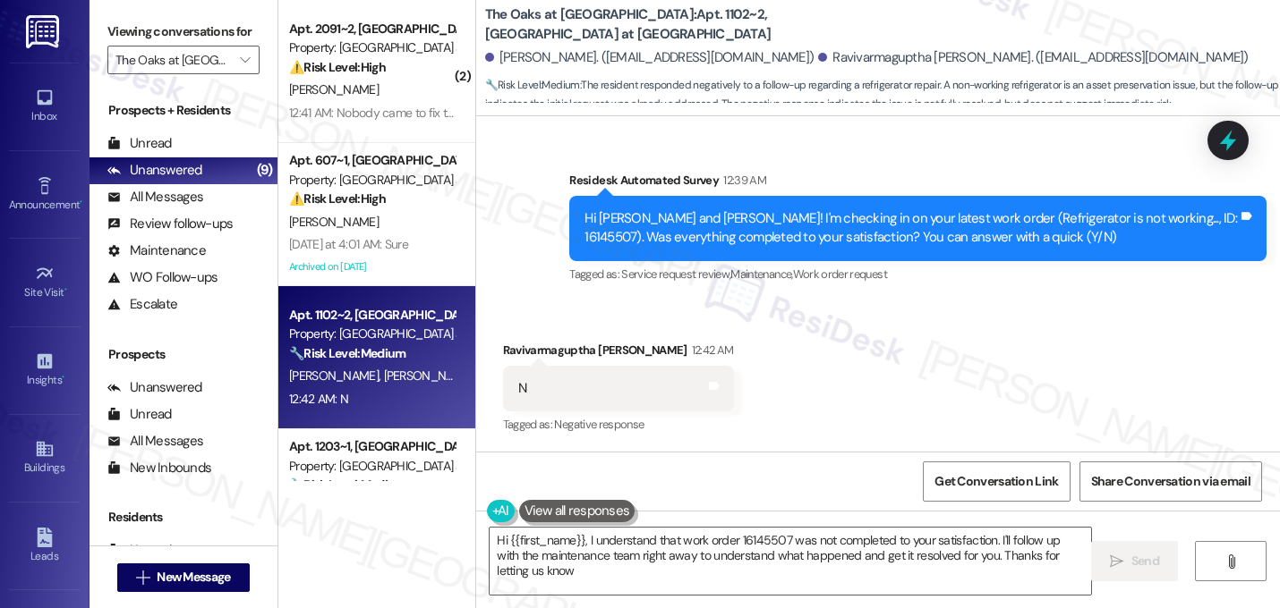
type textarea "Hi {{first_name}}, I understand that work order 16145507 was not completed to y…"
click at [634, 575] on textarea "Hi {{first_name}}, I understand that work order 16145507 was not completed to y…" at bounding box center [789, 561] width 601 height 67
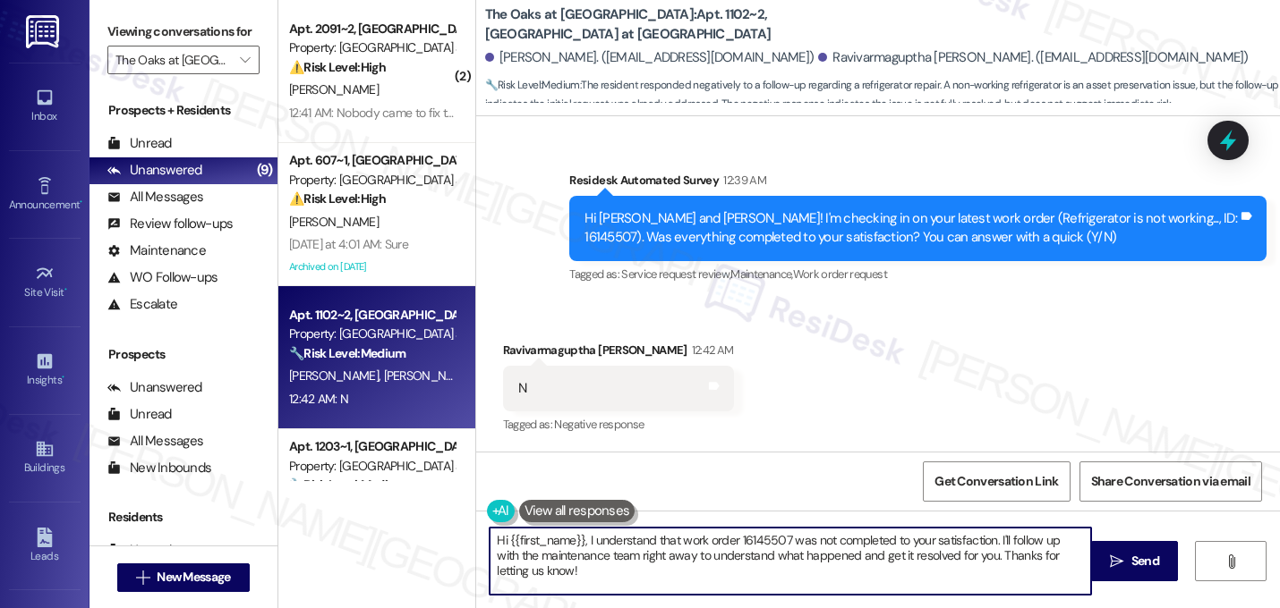
click at [634, 575] on textarea "Hi {{first_name}}, I understand that work order 16145507 was not completed to y…" at bounding box center [789, 561] width 601 height 67
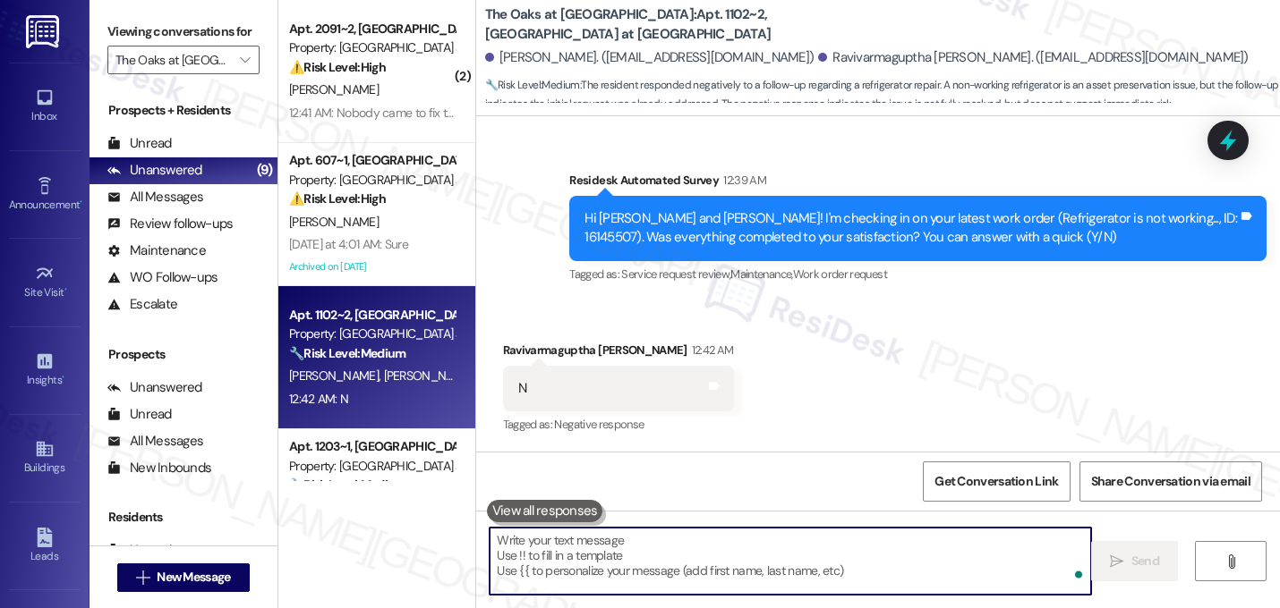
paste textarea "I'm sorry to hear that work order [number] wasn't completed to your satisfactio…"
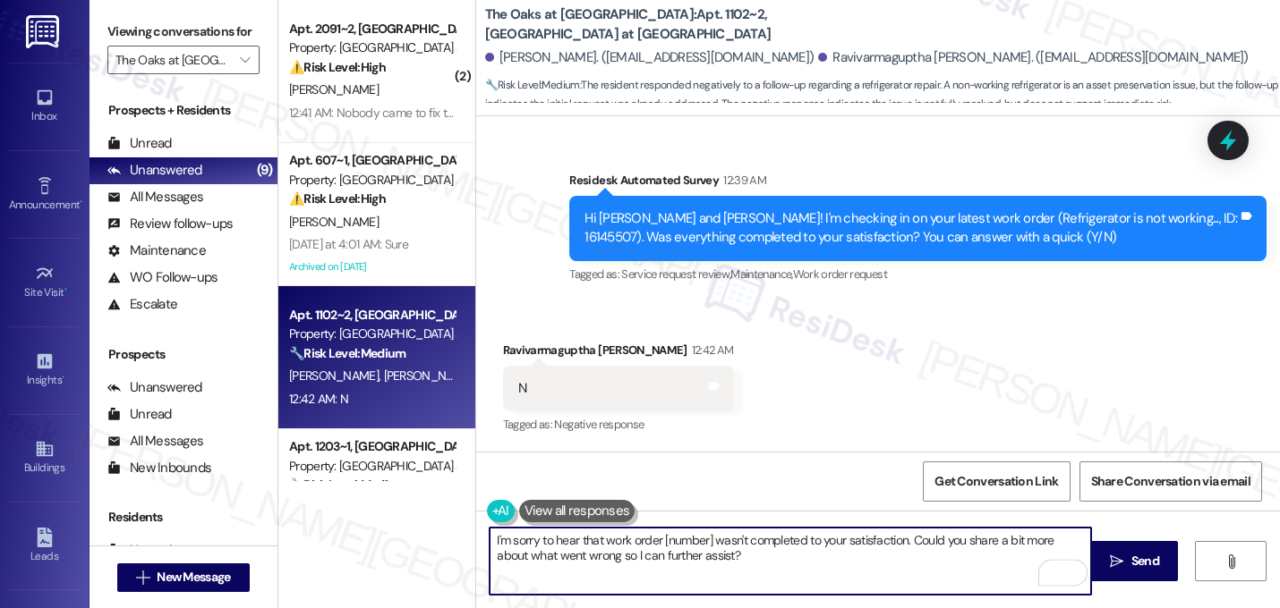
click at [705, 543] on textarea "I'm sorry to hear that work order [number] wasn't completed to your satisfactio…" at bounding box center [789, 561] width 601 height 67
type textarea "I'm sorry to hear that work order 16145507 wasn't completed to your satisfactio…"
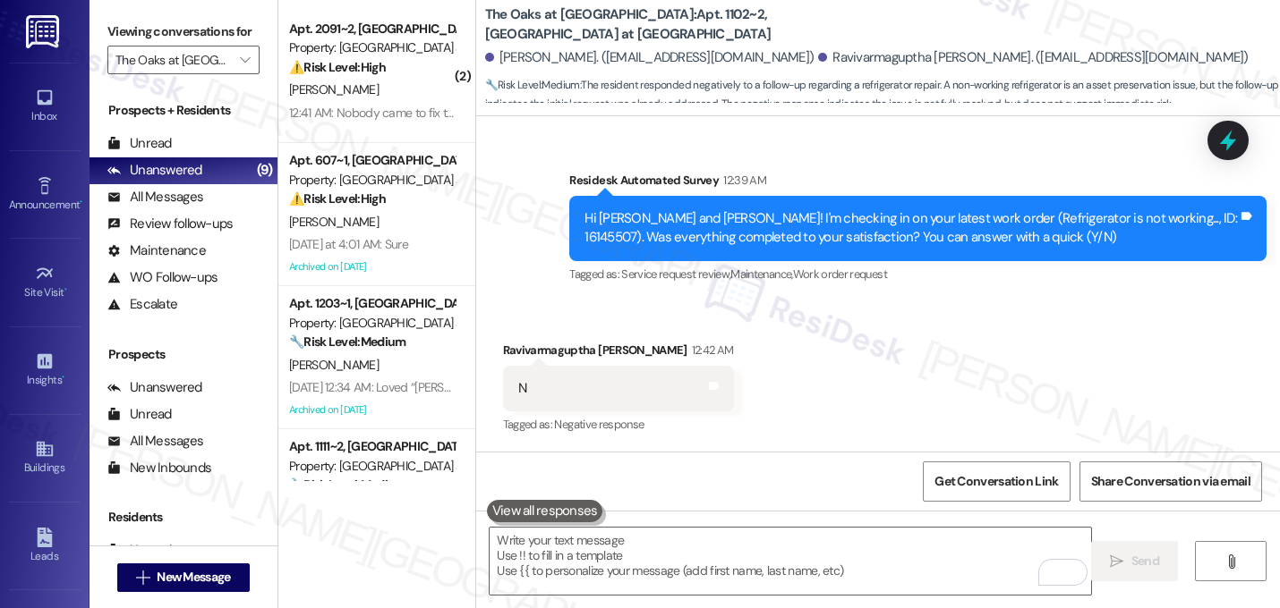
click at [875, 382] on div "Received via SMS Ravivarmaguptha [PERSON_NAME] 12:42 AM N Tags and notes Tagged…" at bounding box center [878, 376] width 804 height 151
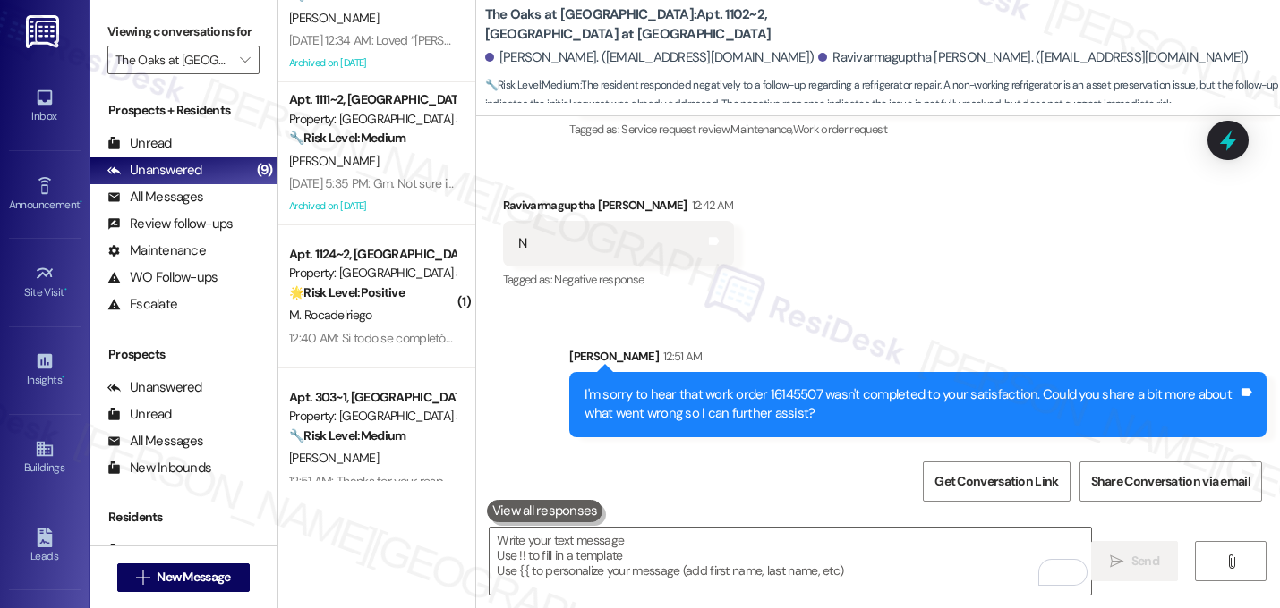
scroll to position [347, 0]
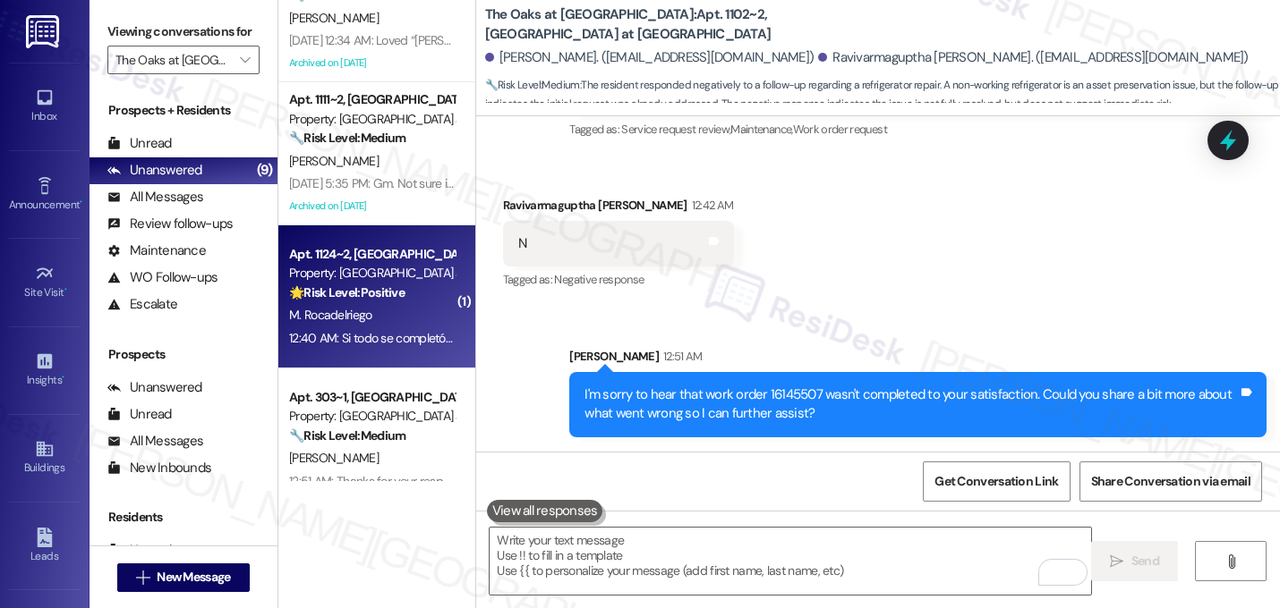
click at [338, 288] on strong "🌟 Risk Level: Positive" at bounding box center [346, 293] width 115 height 16
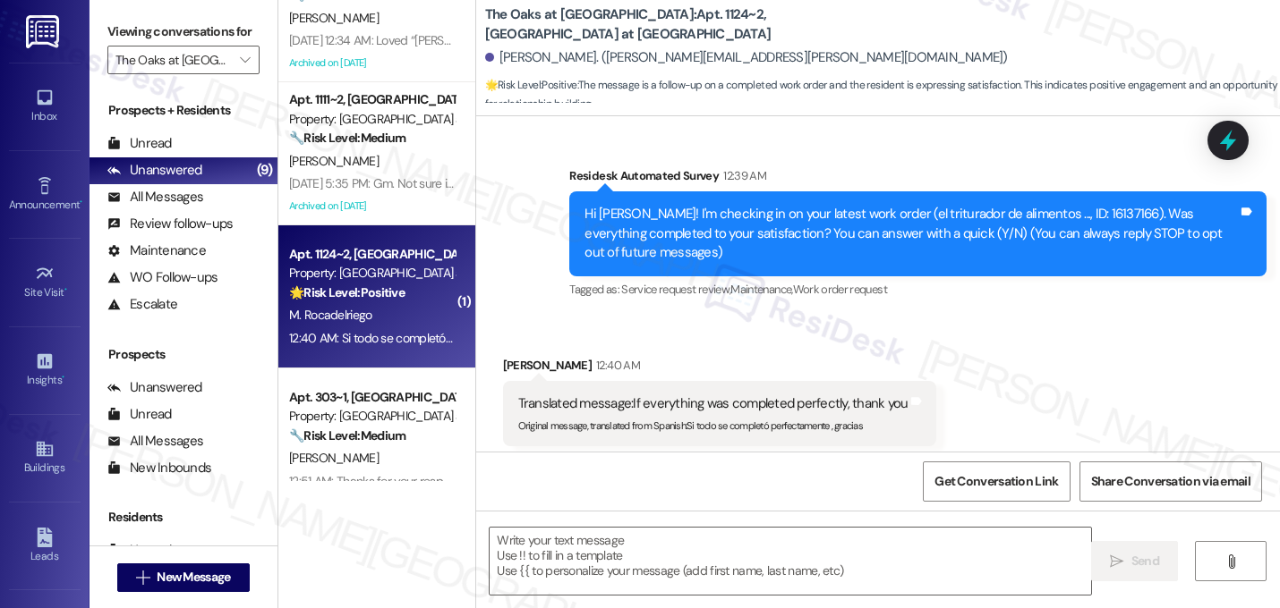
type textarea "Fetching suggested responses. Please feel free to read through the conversation…"
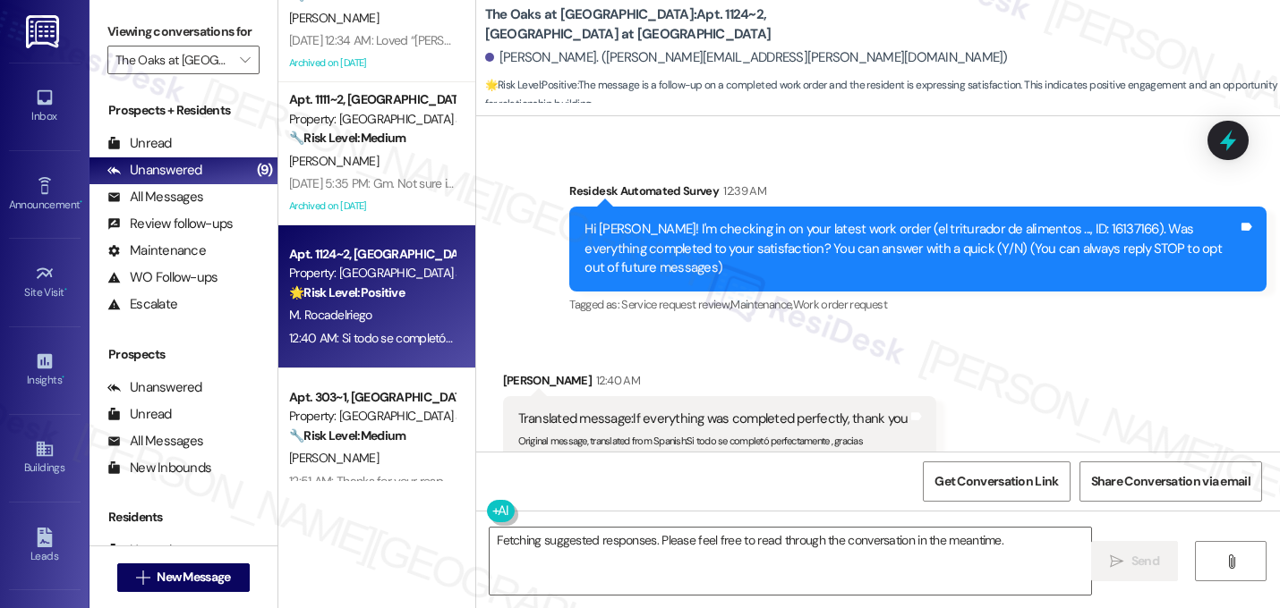
scroll to position [180, 0]
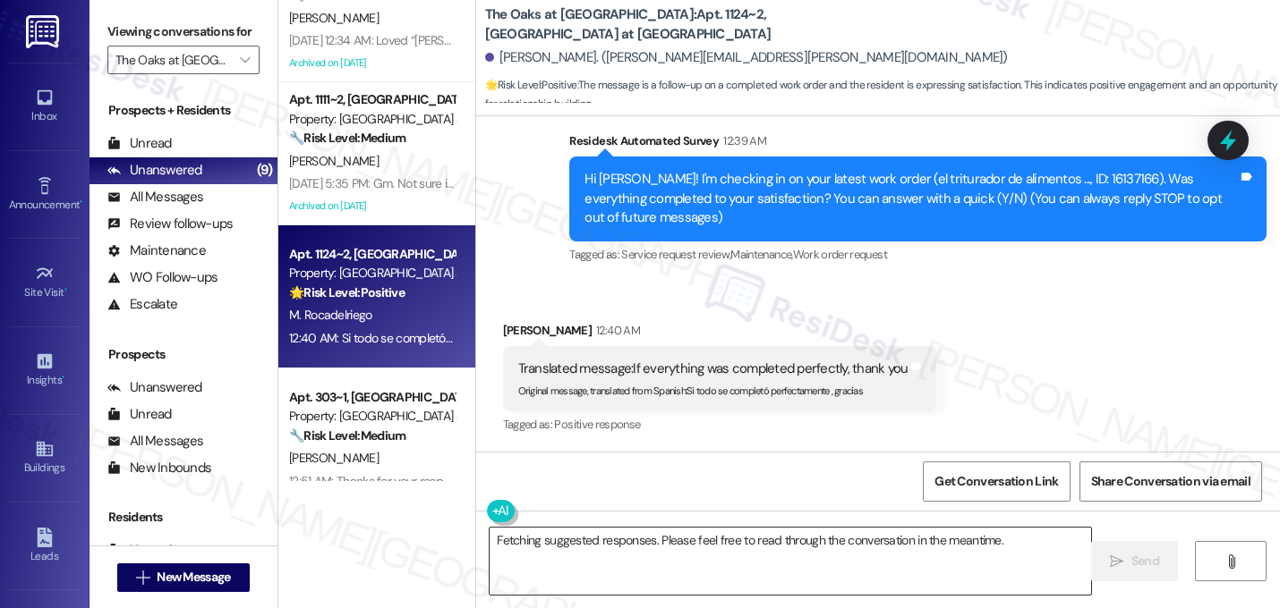
click at [617, 544] on textarea "Fetching suggested responses. Please feel free to read through the conversation…" at bounding box center [789, 561] width 601 height 67
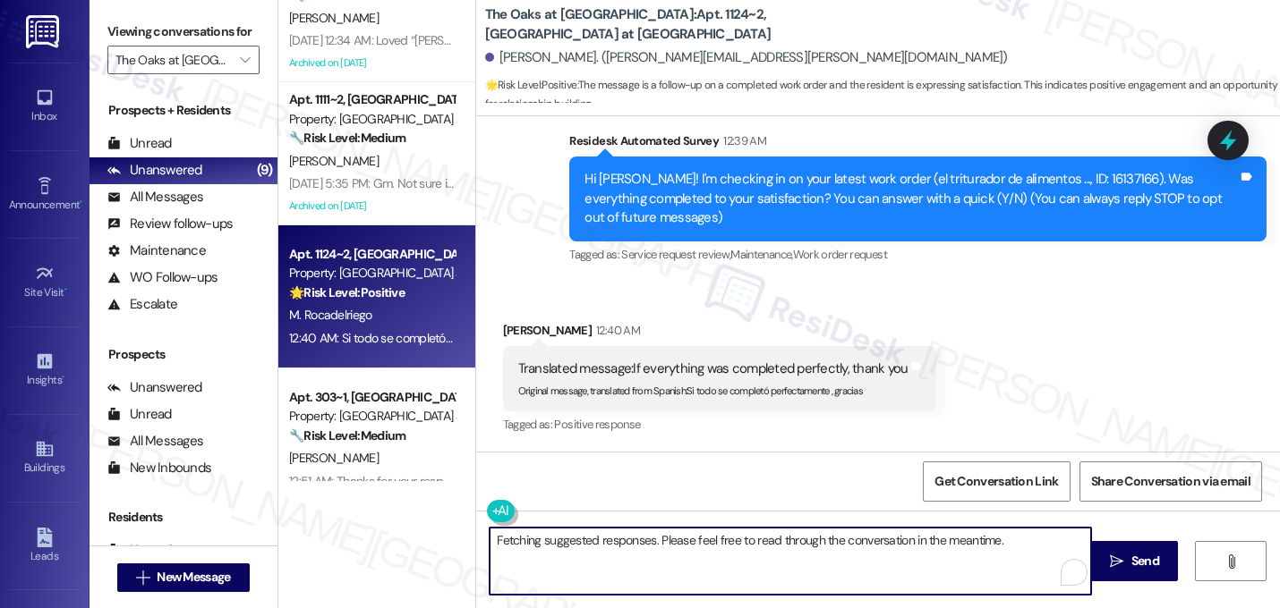
click at [617, 544] on textarea "Fetching suggested responses. Please feel free to read through the conversation…" at bounding box center [789, 561] width 601 height 67
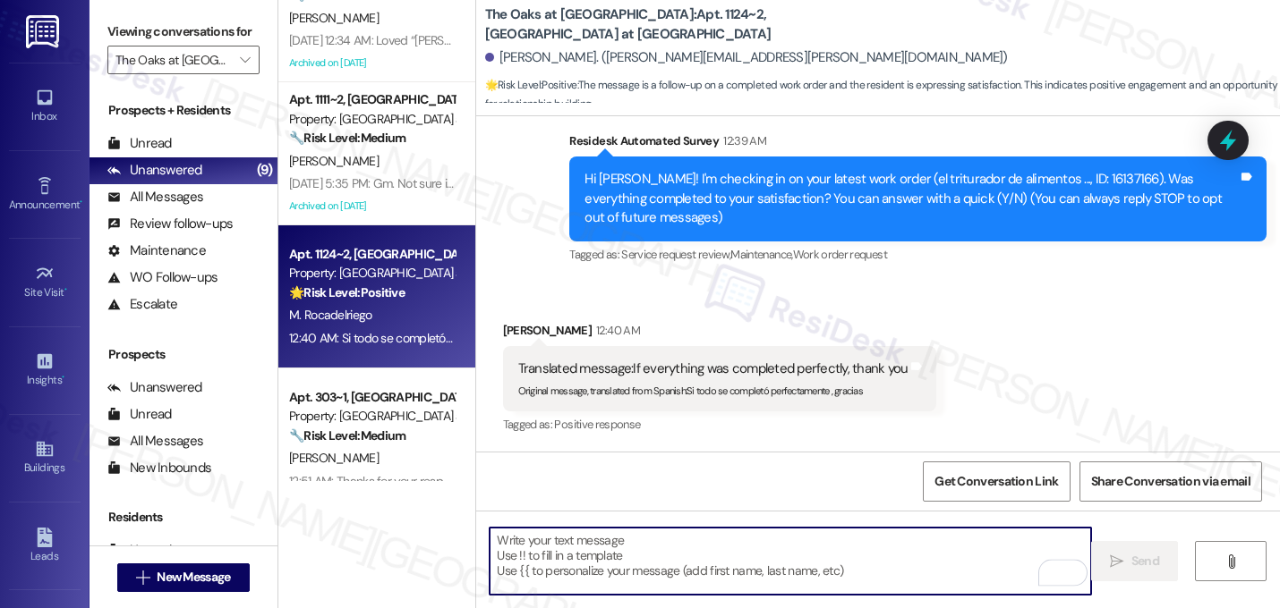
paste textarea "That's great! I'm glad to hear that your last maintenance request was completed…"
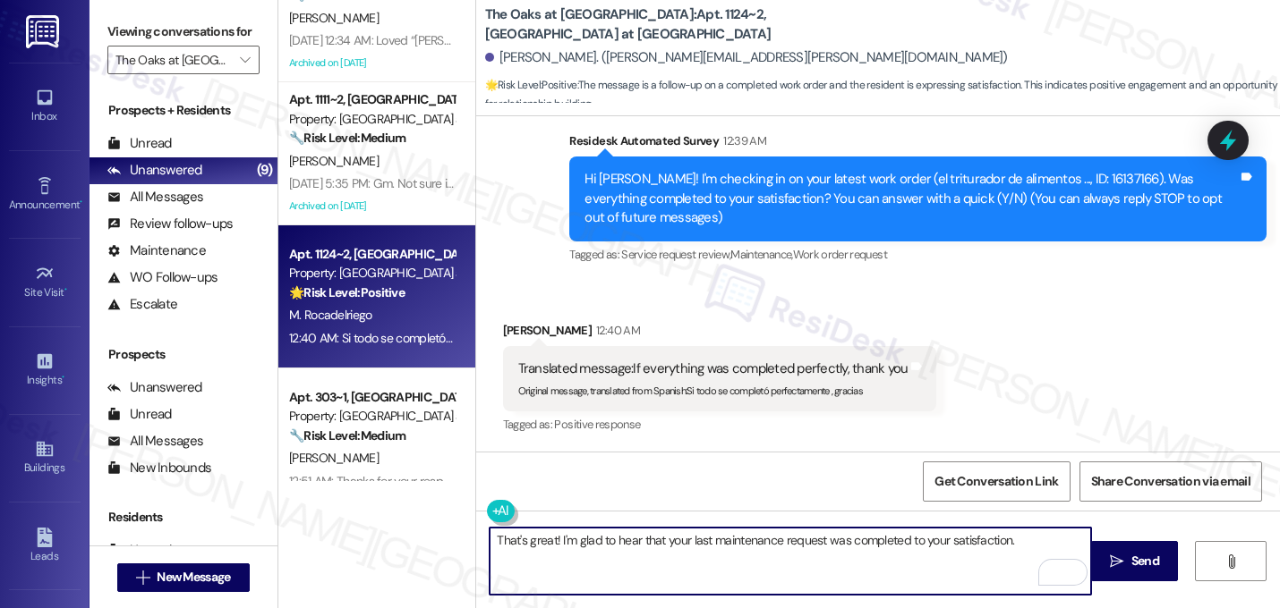
paste textarea "Let me know if you need anything else. 😊"
type textarea "That's great! I'm glad to hear that your last maintenance request was completed…"
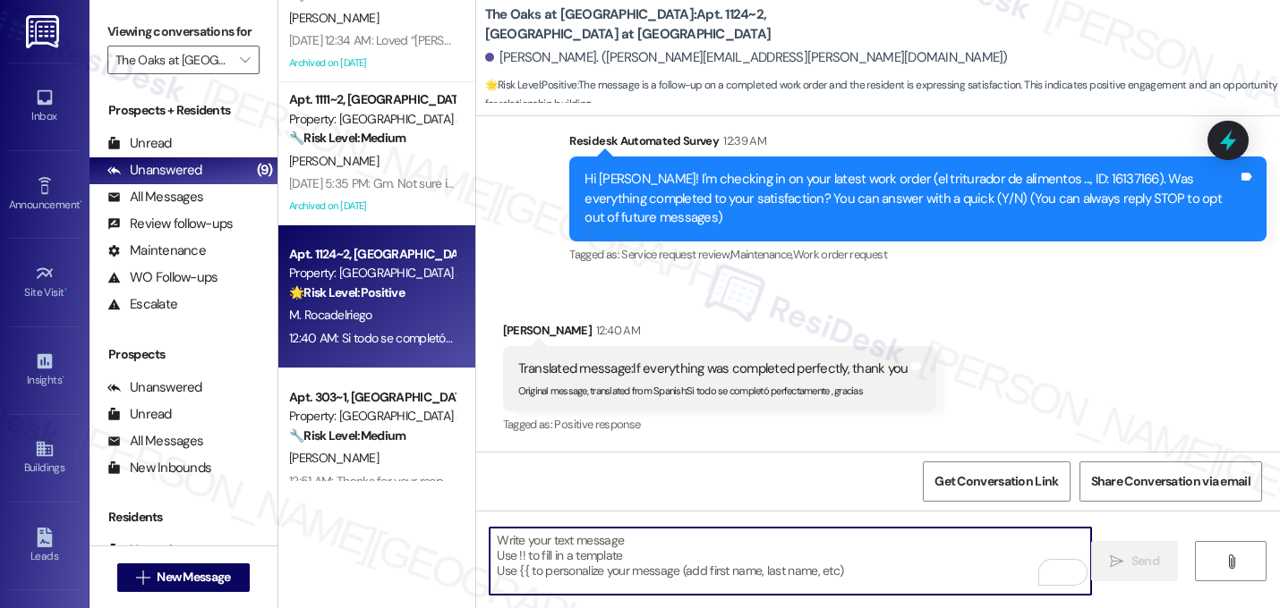
scroll to position [179, 0]
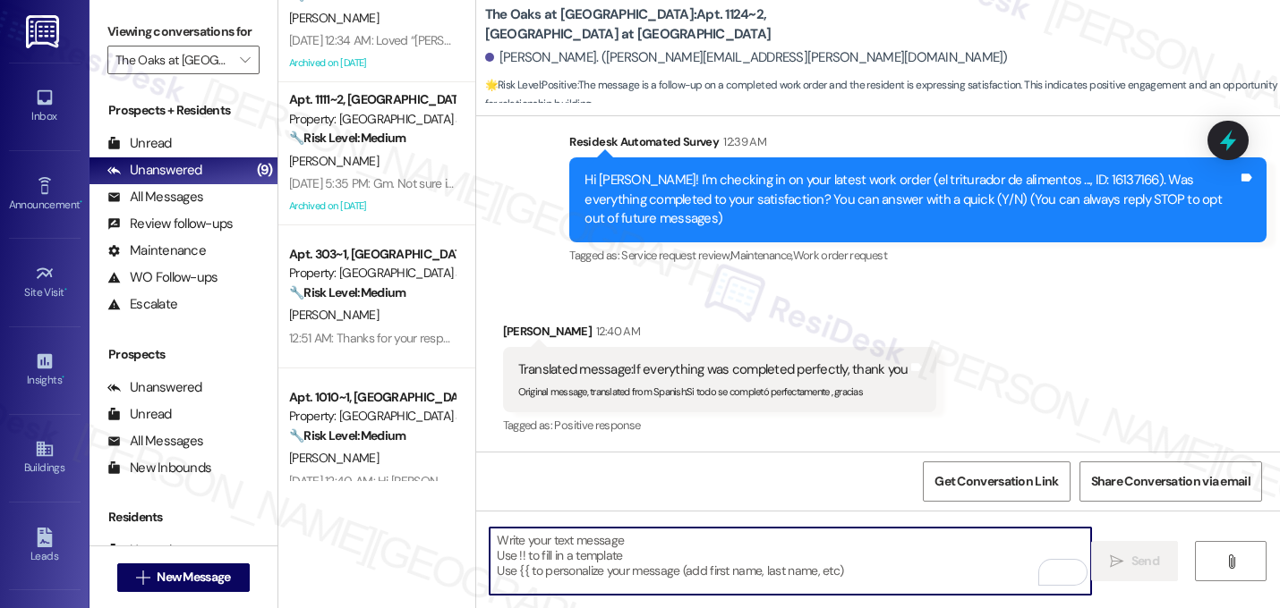
click at [890, 289] on div "Received via SMS [PERSON_NAME] 12:40 AM Translated message: If everything was c…" at bounding box center [878, 367] width 804 height 170
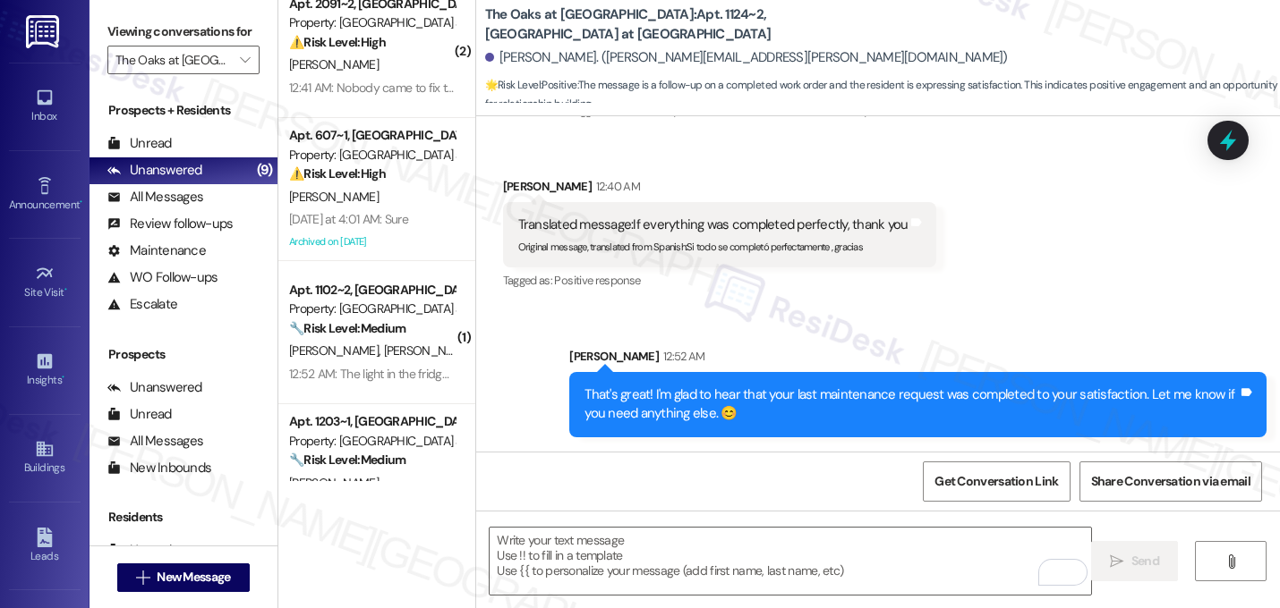
scroll to position [21, 0]
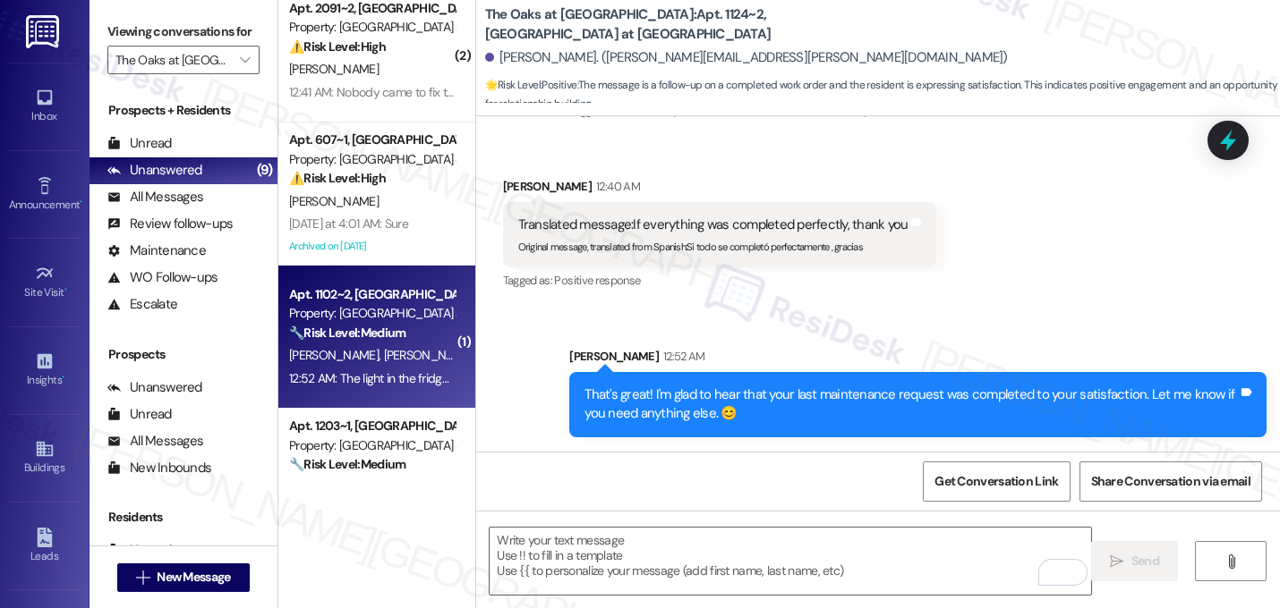
click at [377, 388] on div "12:52 AM: The light in the fridge which was fixed is dim and it is not workung …" at bounding box center [371, 379] width 169 height 22
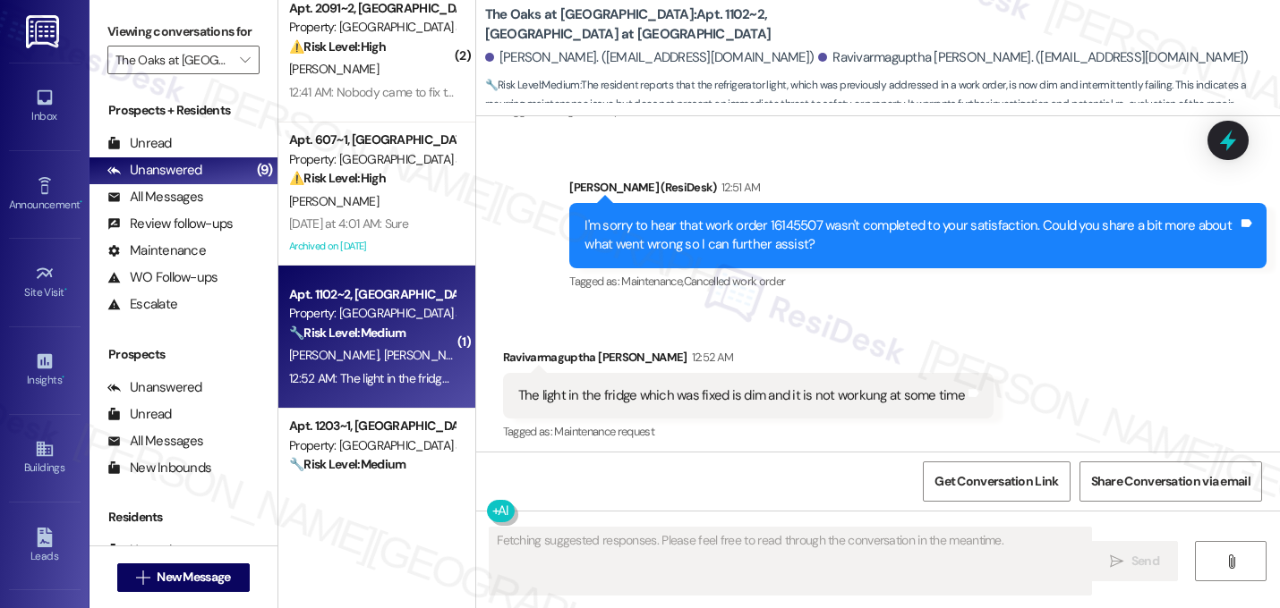
scroll to position [1642, 0]
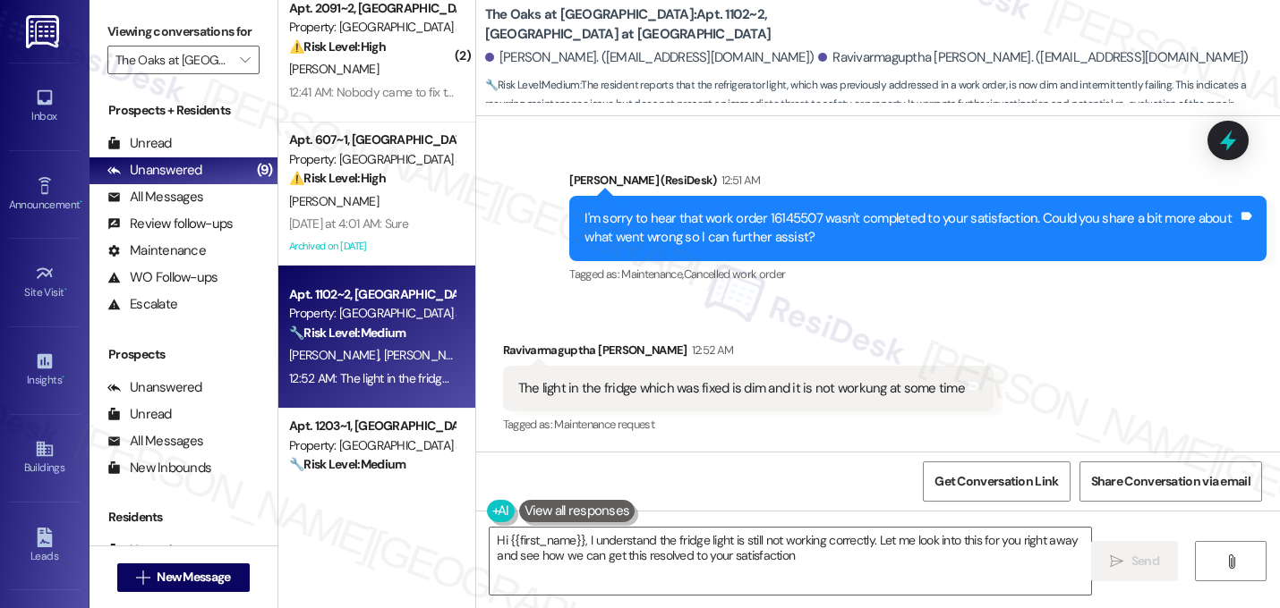
type textarea "Hi {{first_name}}, I understand the fridge light is still not working correctly…"
click at [897, 353] on div "Ravivarmaguptha [PERSON_NAME] 12:52 AM" at bounding box center [748, 353] width 490 height 25
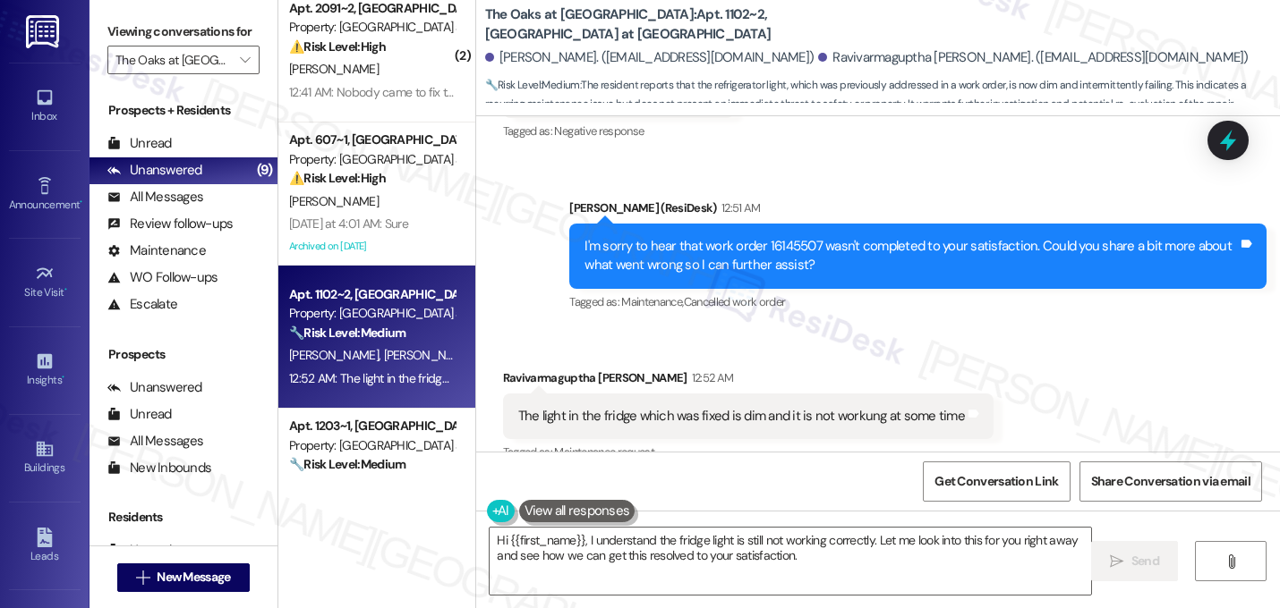
scroll to position [1643, 0]
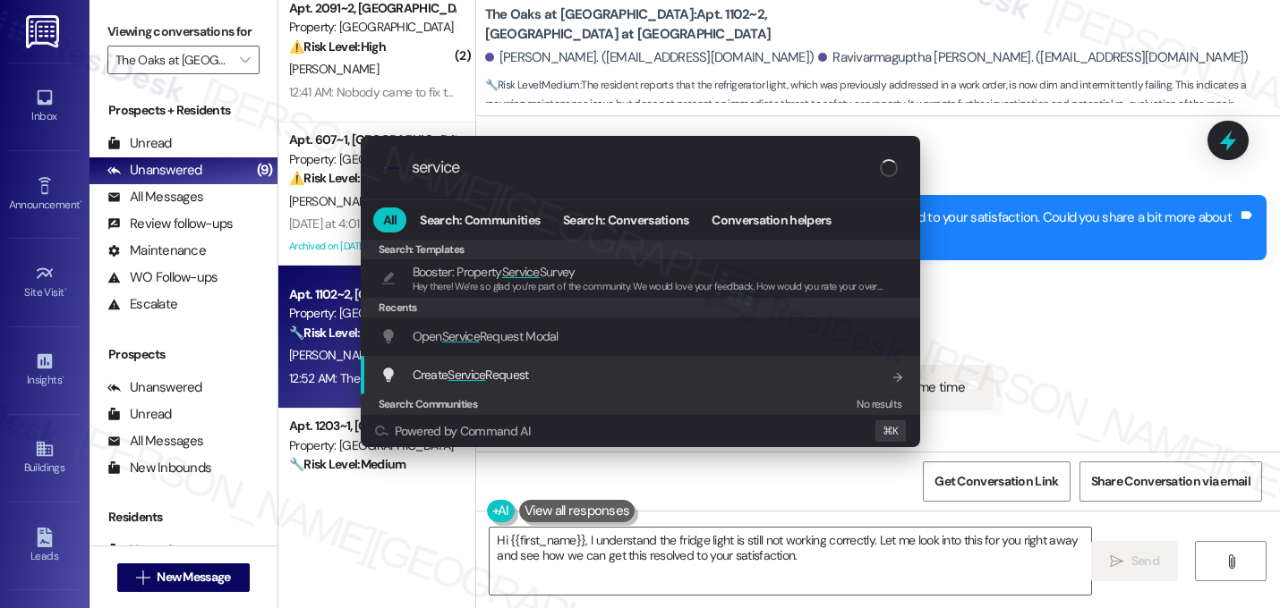
type input "service"
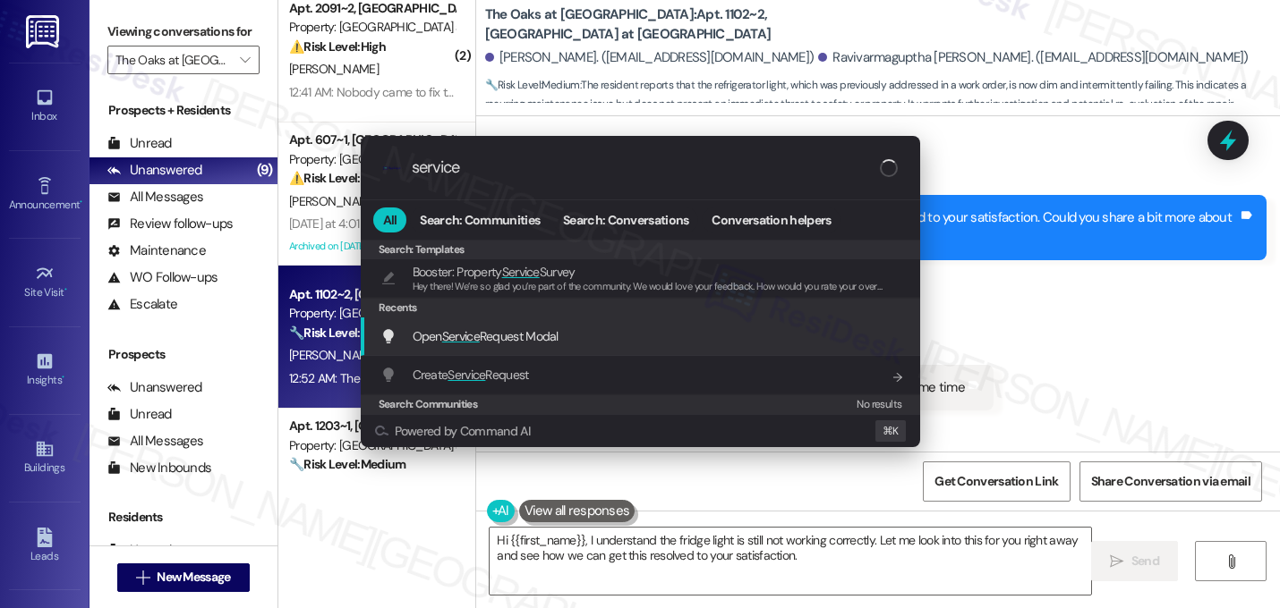
drag, startPoint x: 642, startPoint y: 356, endPoint x: 647, endPoint y: 346, distance: 10.8
click at [648, 346] on div "Search: Templates Booster: Property Service Survey Hey there! We’re so glad you…" at bounding box center [640, 327] width 559 height 174
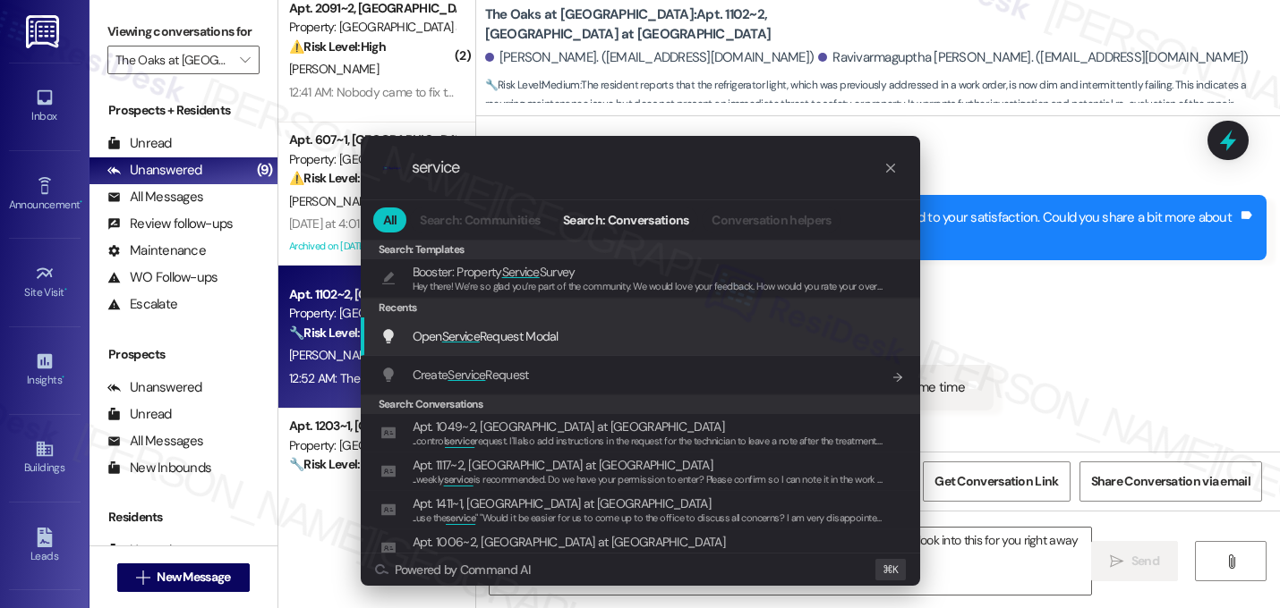
click at [648, 346] on div "Open Service Request Modal Add shortcut" at bounding box center [641, 337] width 523 height 20
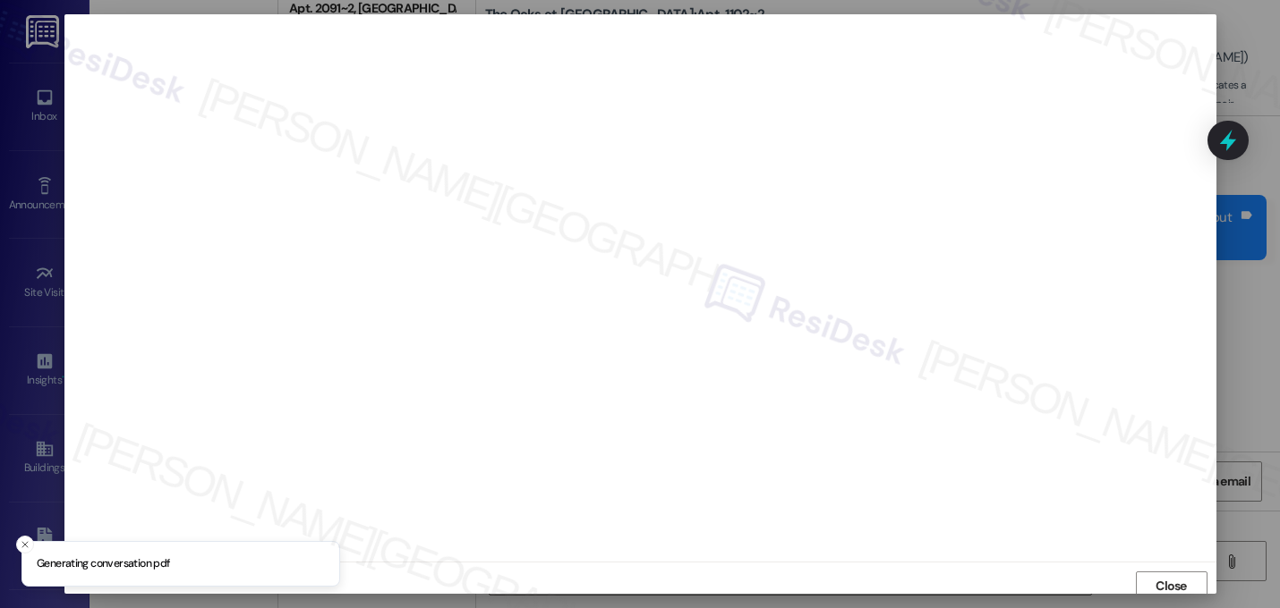
scroll to position [6, 0]
click at [1141, 580] on button "Close" at bounding box center [1171, 580] width 72 height 29
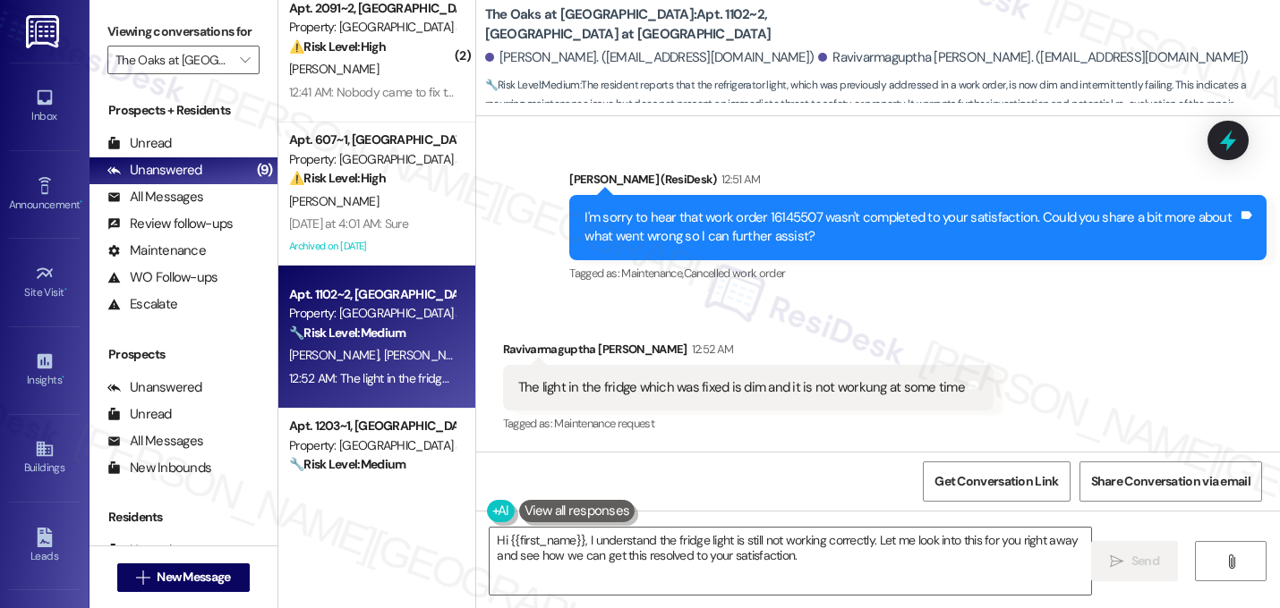
click at [771, 216] on div "I'm sorry to hear that work order 16145507 wasn't completed to your satisfactio…" at bounding box center [910, 227] width 653 height 38
copy div "16145507"
click at [578, 541] on textarea "Hi {{first_name}}, I understand the fridge light is still not working correctly…" at bounding box center [789, 561] width 601 height 67
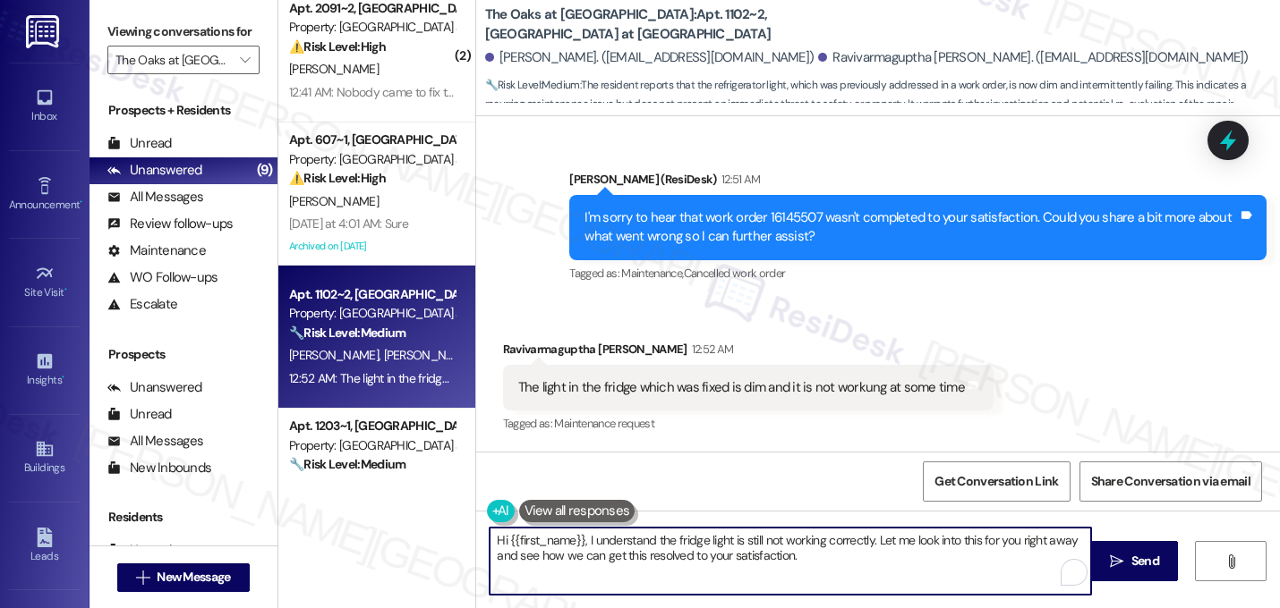
click at [581, 544] on textarea "Hi {{first_name}}, I understand the fridge light is still not working correctly…" at bounding box center [789, 561] width 601 height 67
drag, startPoint x: 814, startPoint y: 541, endPoint x: 837, endPoint y: 557, distance: 27.6
click at [837, 557] on textarea "I understand the fridge light is still not working correctly. Let me look into …" at bounding box center [789, 561] width 601 height 67
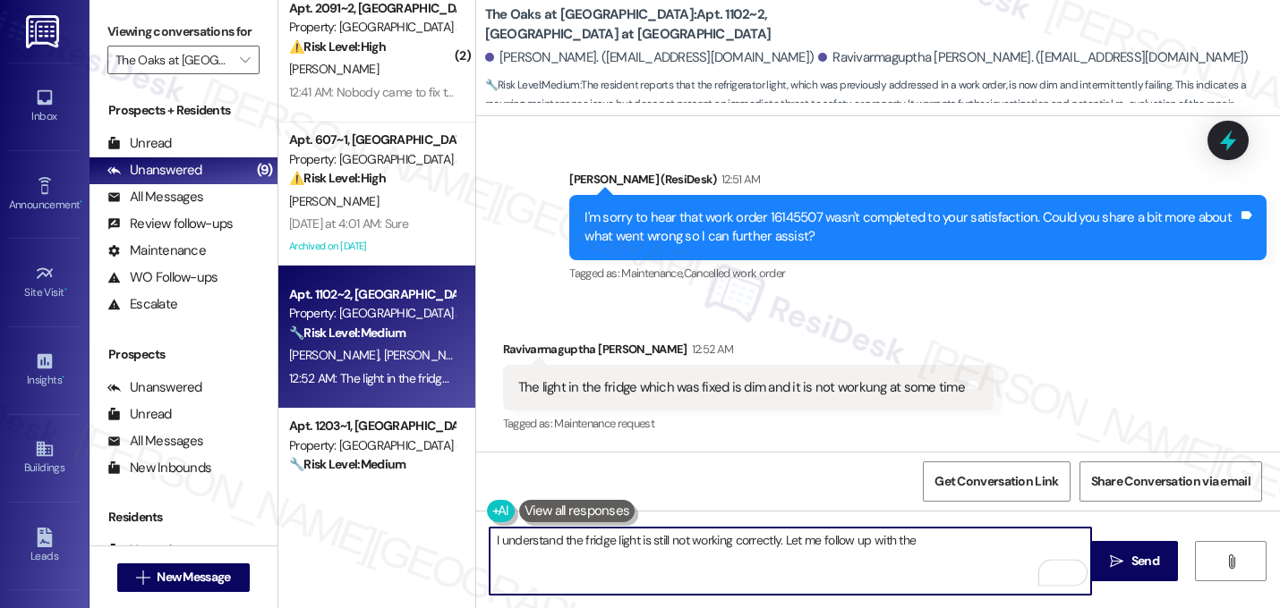
click at [929, 539] on textarea "I understand the fridge light is still not working correctly. Let me follow up …" at bounding box center [789, 561] width 601 height 67
type textarea "I understand the fridge light is still not working correctly. Let me follow up …"
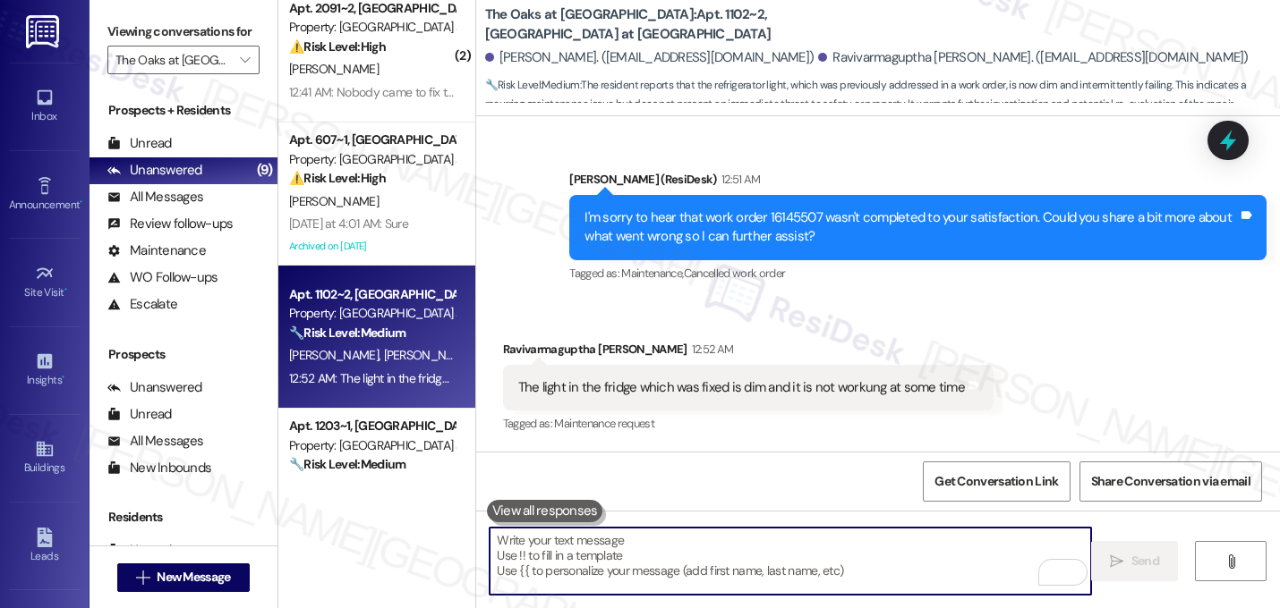
scroll to position [1642, 0]
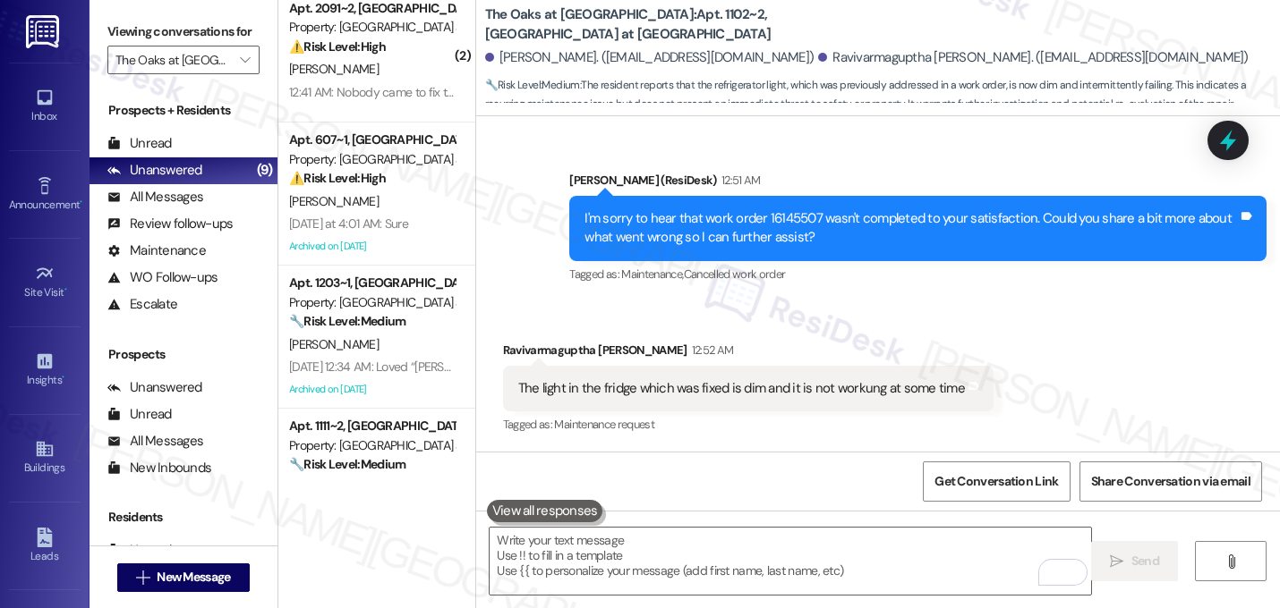
click at [1048, 365] on div "Received via SMS Ravivarmaguptha [PERSON_NAME] 12:52 AM The light in the fridge…" at bounding box center [878, 376] width 804 height 151
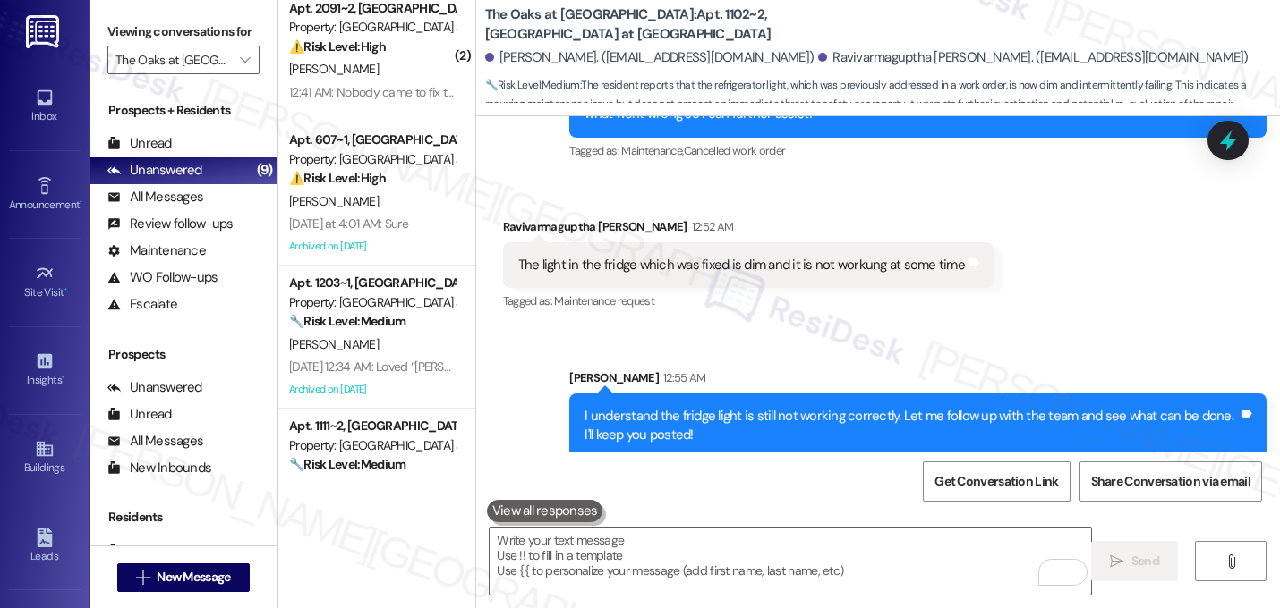
scroll to position [1787, 0]
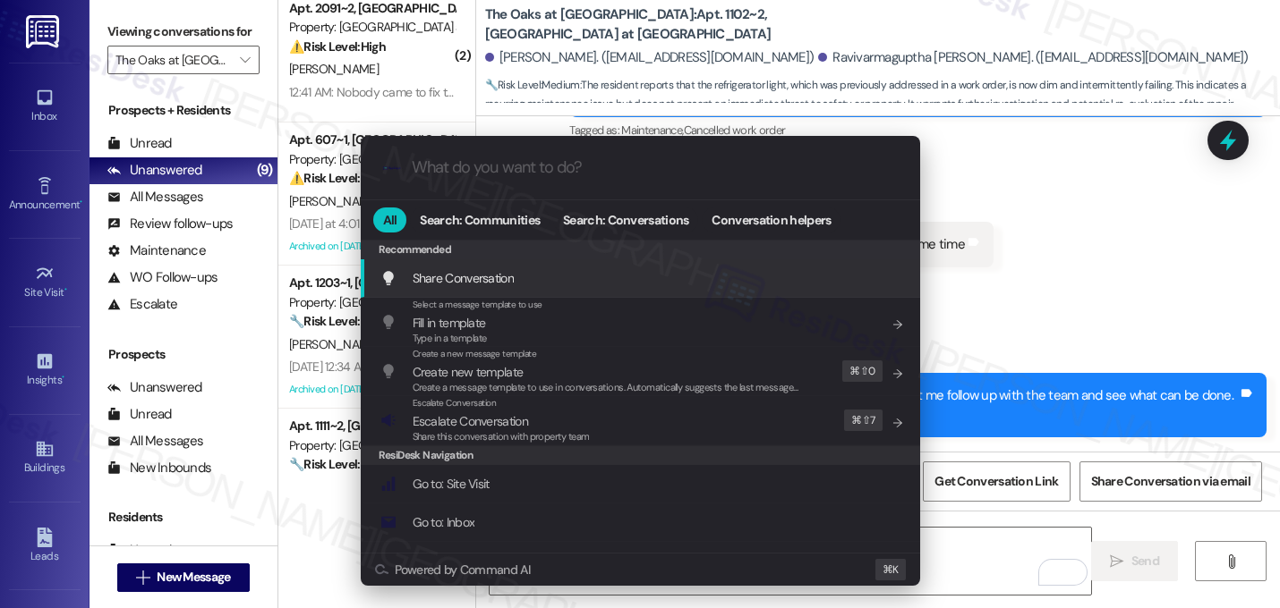
type input "s"
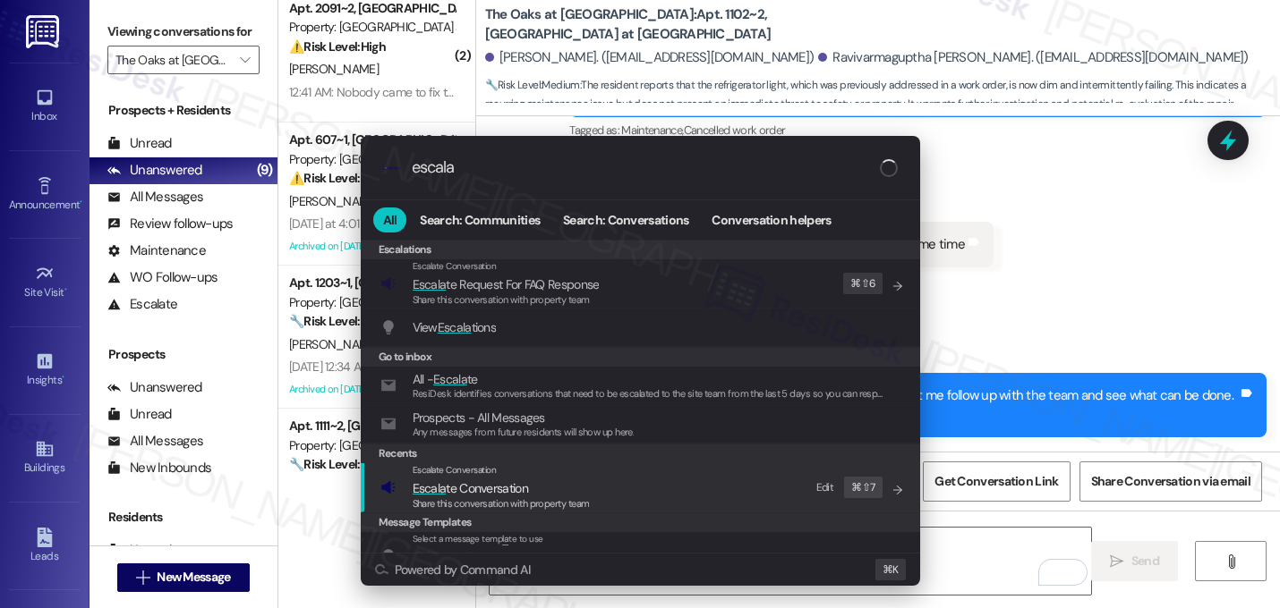
type input "escala"
click at [625, 505] on div "Escalate Conversation Escala te Conversation Share this conversation with prope…" at bounding box center [641, 487] width 523 height 48
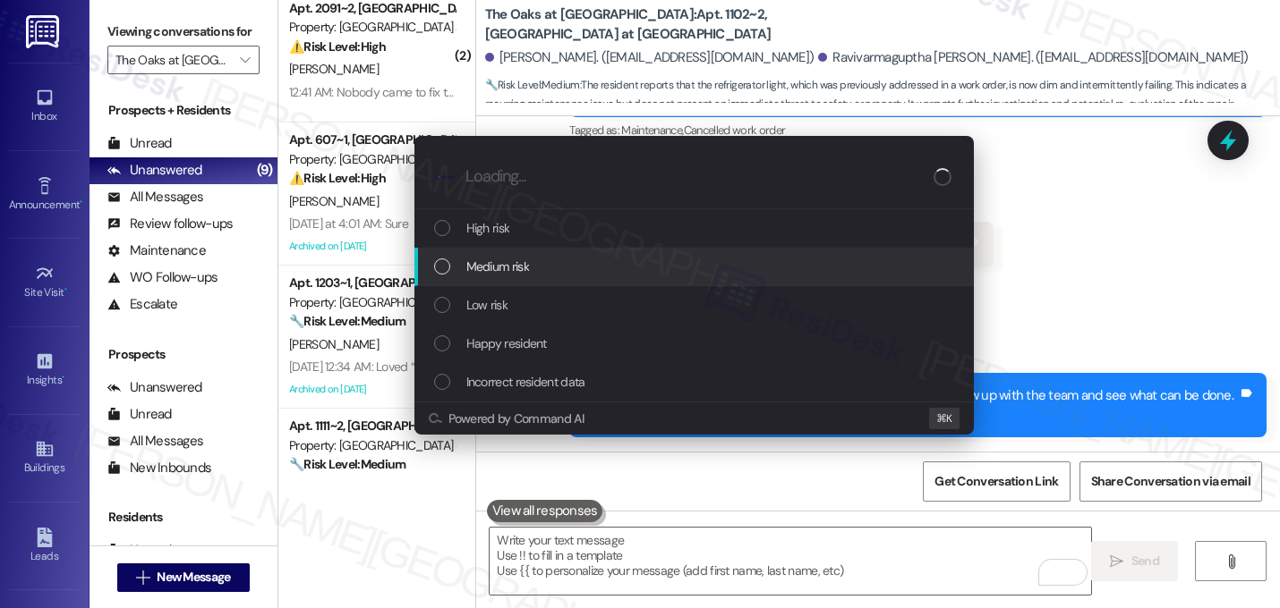
click at [534, 269] on div "Medium risk" at bounding box center [695, 267] width 523 height 20
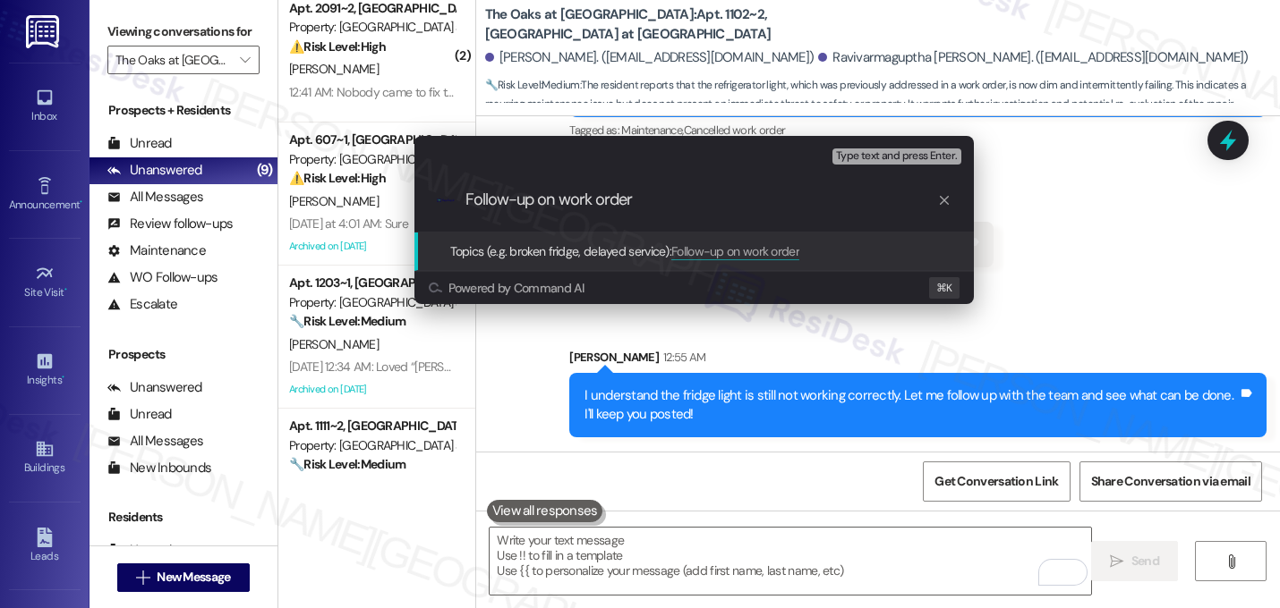
paste input "16145507"
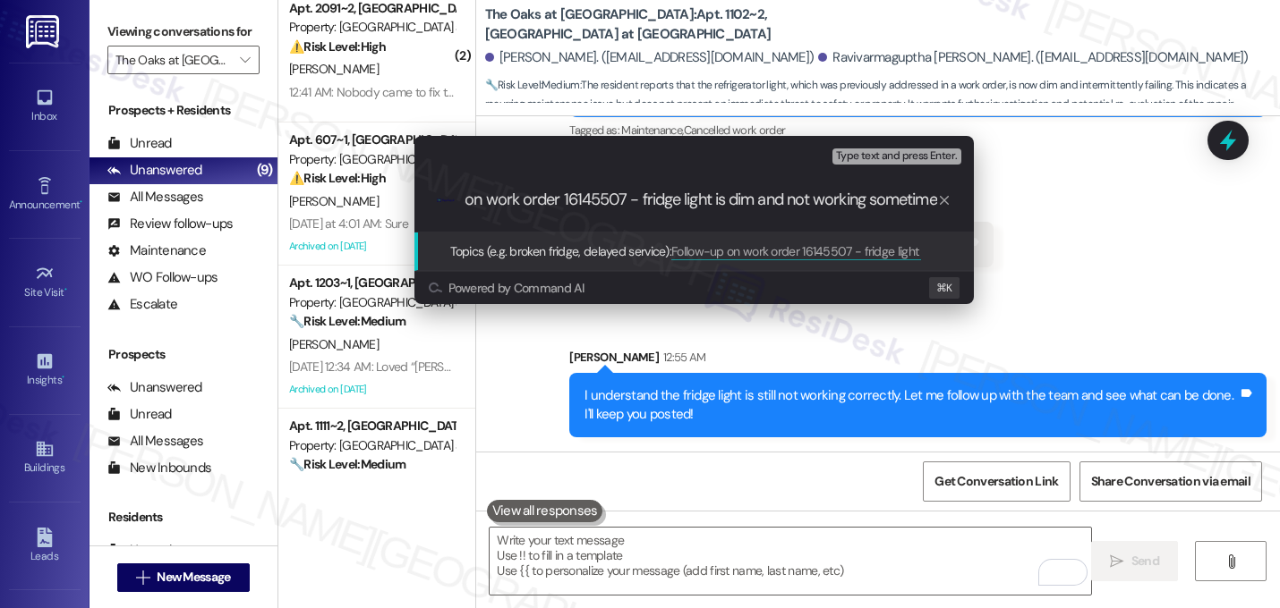
type input "Follow-up on work order 16145507 - fridge light is dim and not working sometimes"
click at [566, 194] on input "Follow-up on work order 16145507 - fridge light is dim and not working sometimes" at bounding box center [701, 200] width 472 height 19
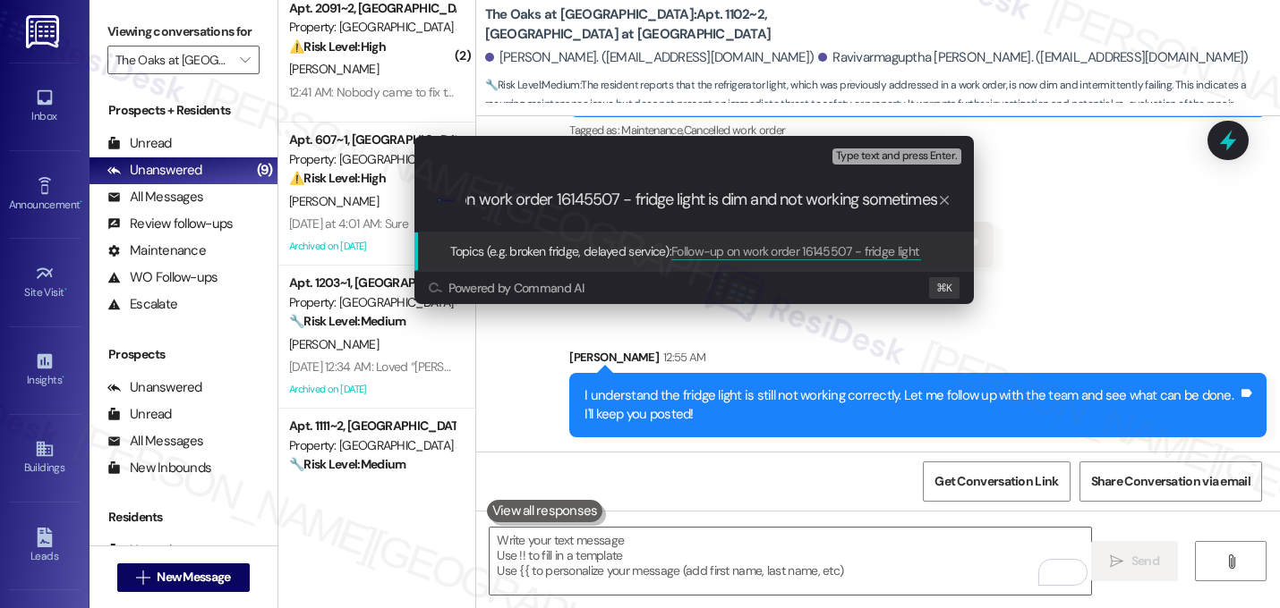
click at [566, 194] on input "Follow-up on work order 16145507 - fridge light is dim and not working sometimes" at bounding box center [701, 200] width 472 height 19
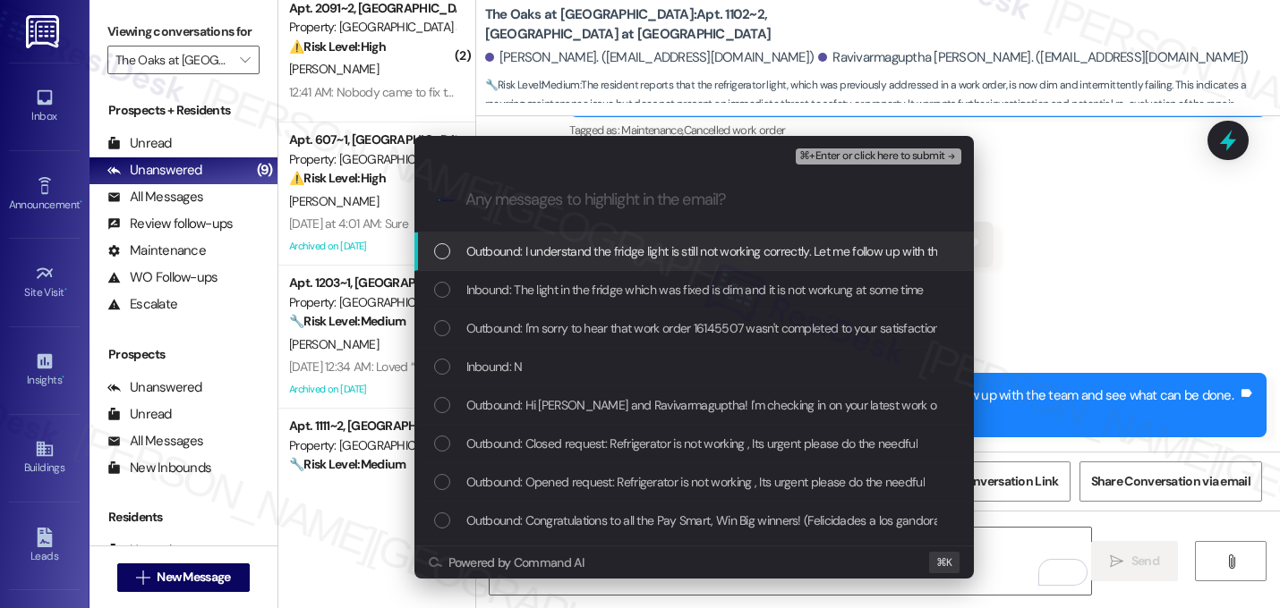
scroll to position [0, 0]
click at [556, 247] on span "Outbound: I understand the fridge light is still not working correctly. Let me …" at bounding box center [844, 252] width 757 height 20
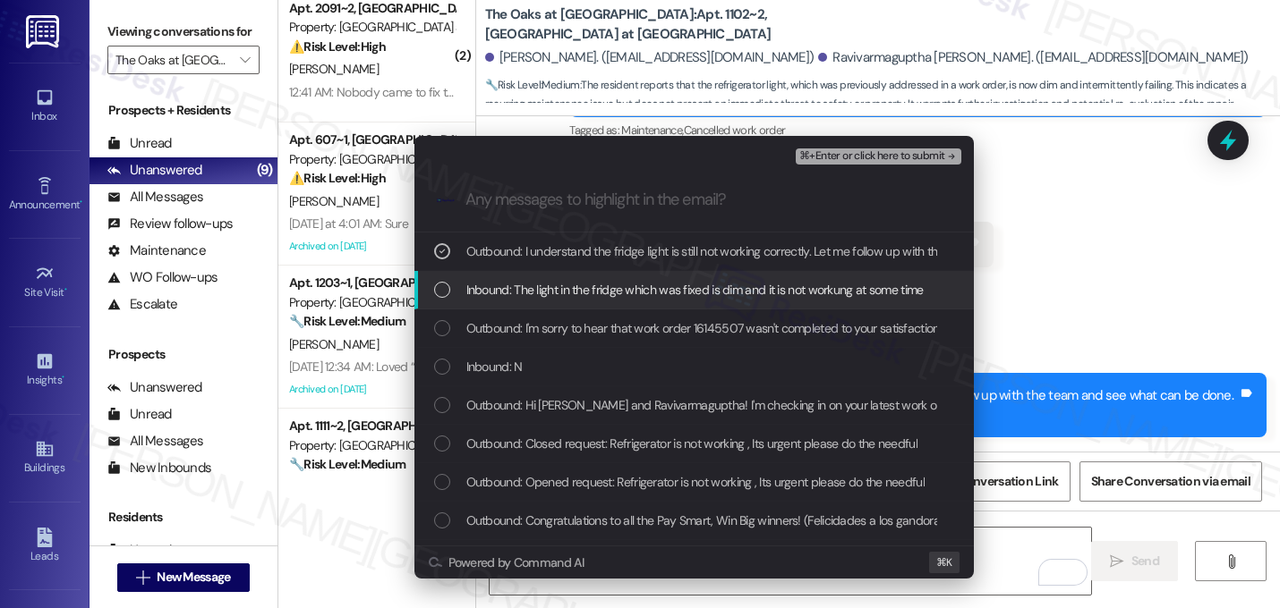
click at [556, 277] on div "Inbound: The light in the fridge which was fixed is dim and it is not workung a…" at bounding box center [693, 290] width 559 height 38
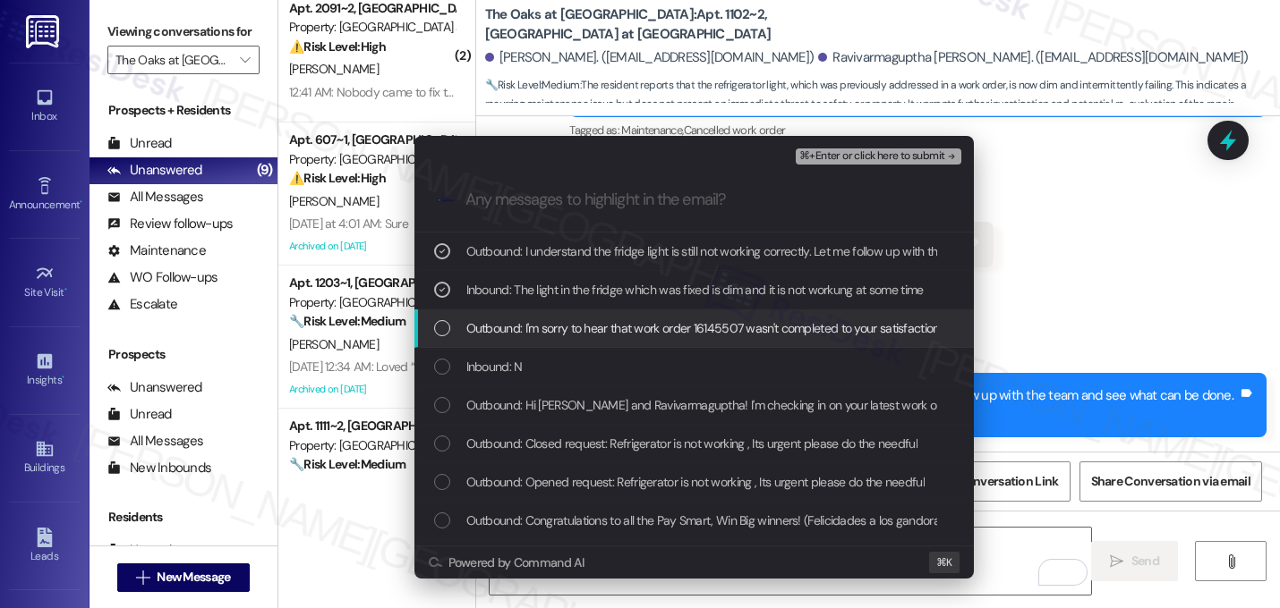
click at [553, 325] on span "Outbound: I'm sorry to hear that work order 16145507 wasn't completed to your s…" at bounding box center [898, 329] width 865 height 20
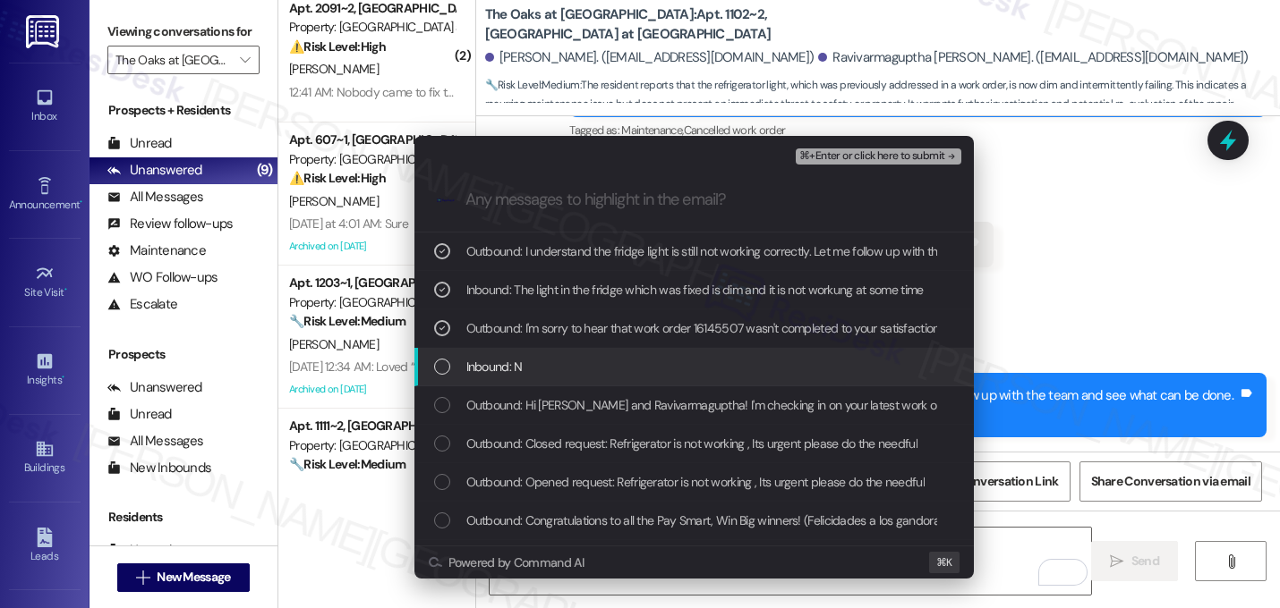
click at [543, 361] on div "Inbound: N" at bounding box center [695, 367] width 523 height 20
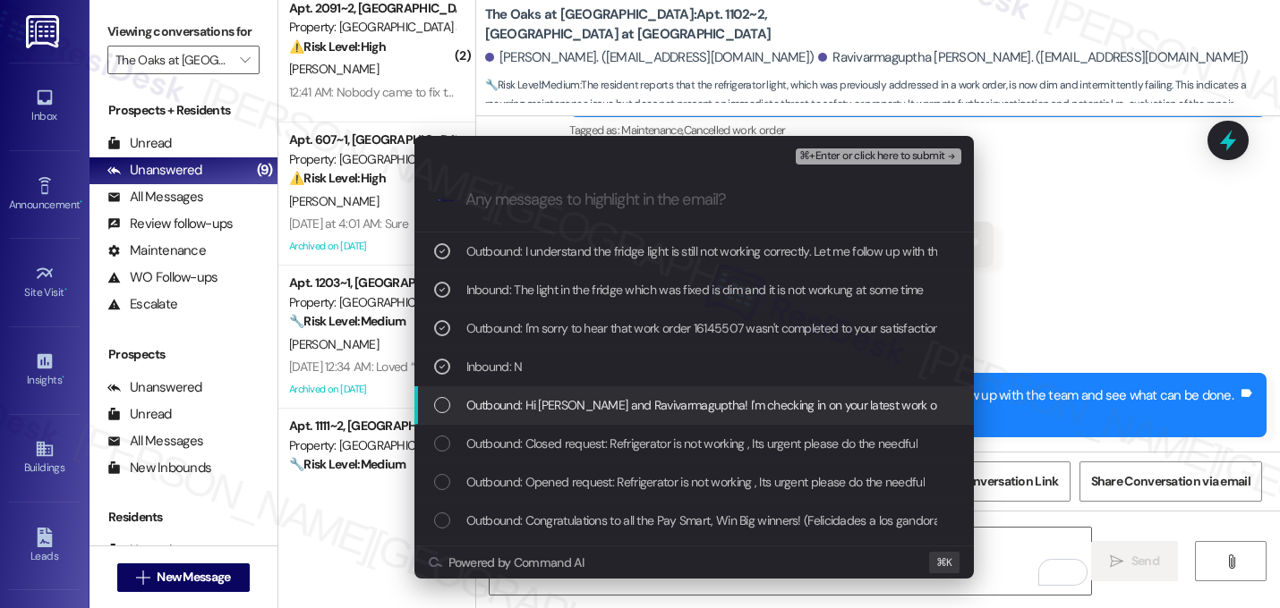
click at [543, 399] on span "Outbound: Hi [PERSON_NAME] and Ravivarmaguptha! I'm checking in on your latest …" at bounding box center [1038, 405] width 1145 height 20
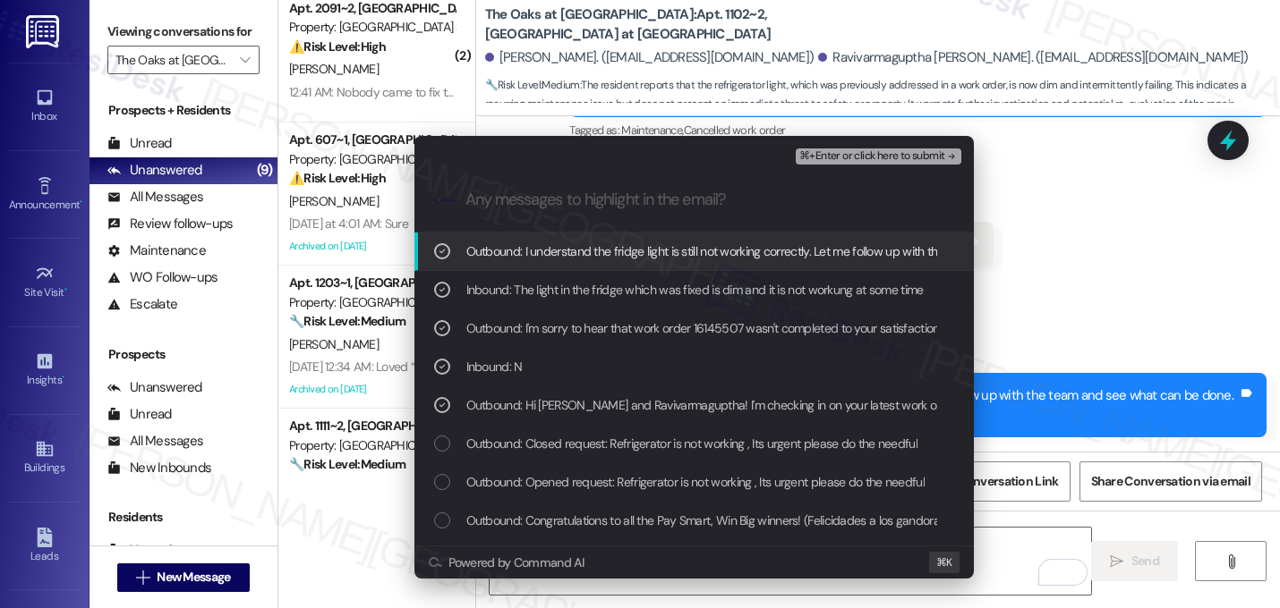
click at [885, 156] on span "⌘+Enter or click here to submit" at bounding box center [871, 156] width 145 height 13
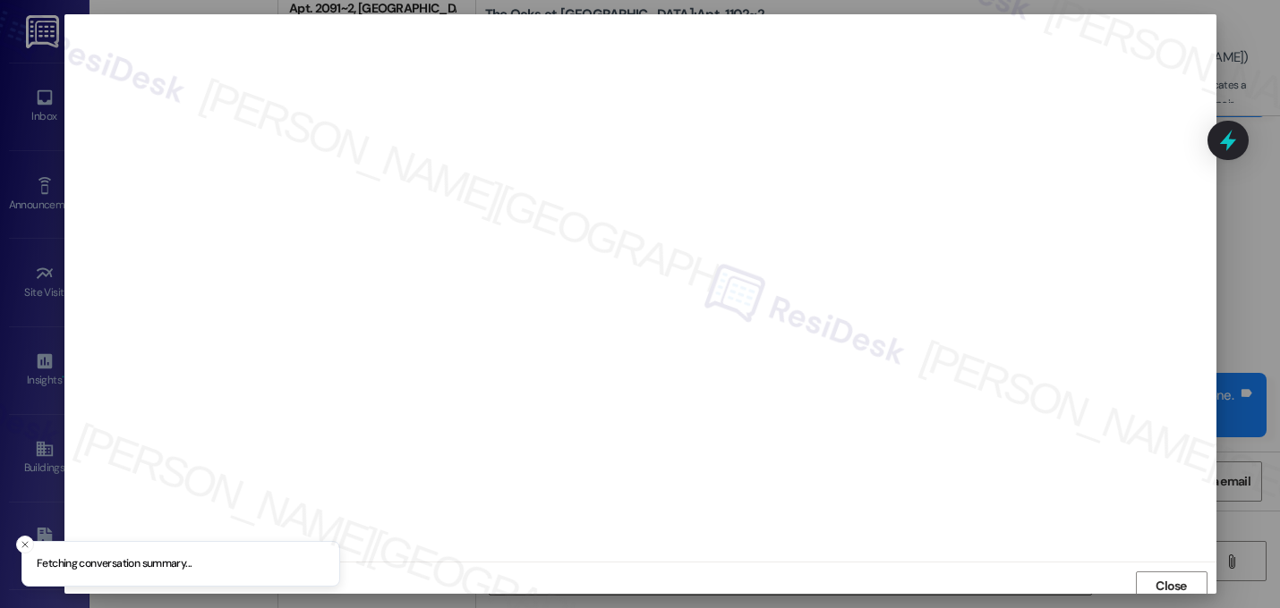
scroll to position [6, 0]
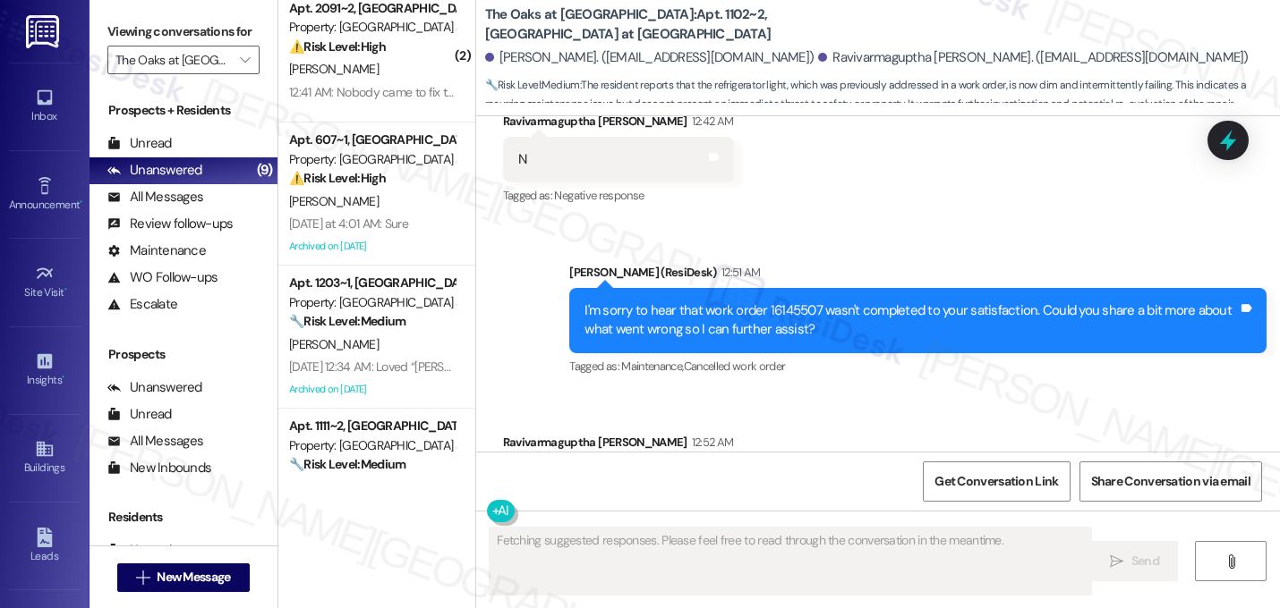
scroll to position [1642, 0]
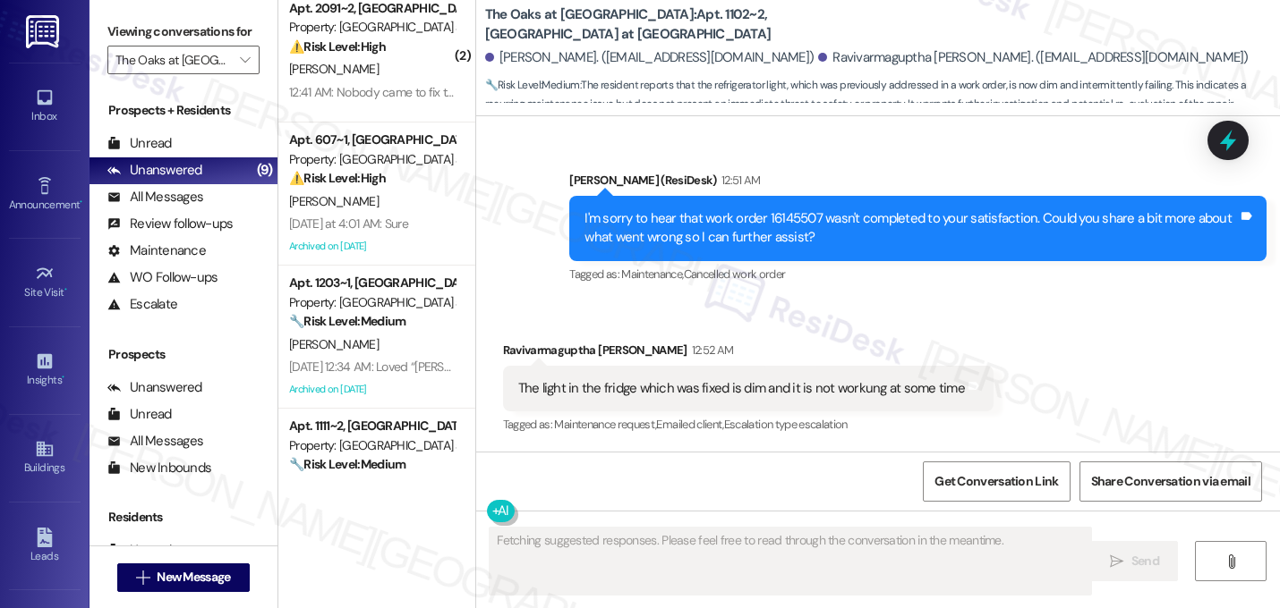
click at [1155, 356] on div "Received via SMS Ravivarmaguptha [PERSON_NAME] 12:52 AM The light in the fridge…" at bounding box center [878, 376] width 804 height 151
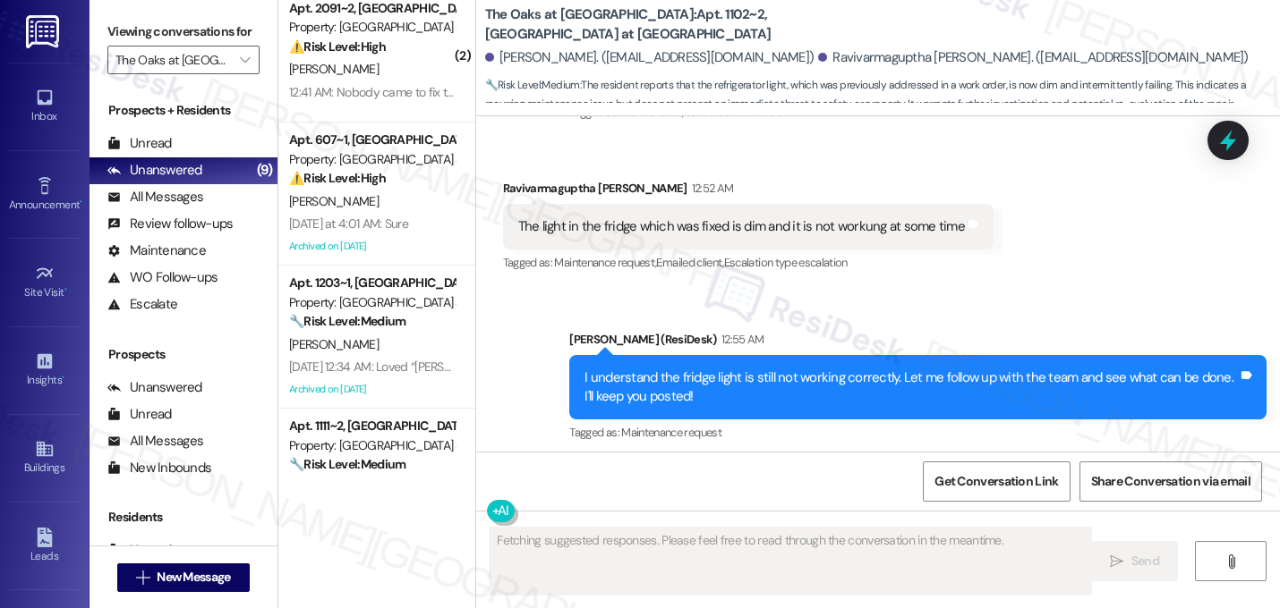
scroll to position [1813, 0]
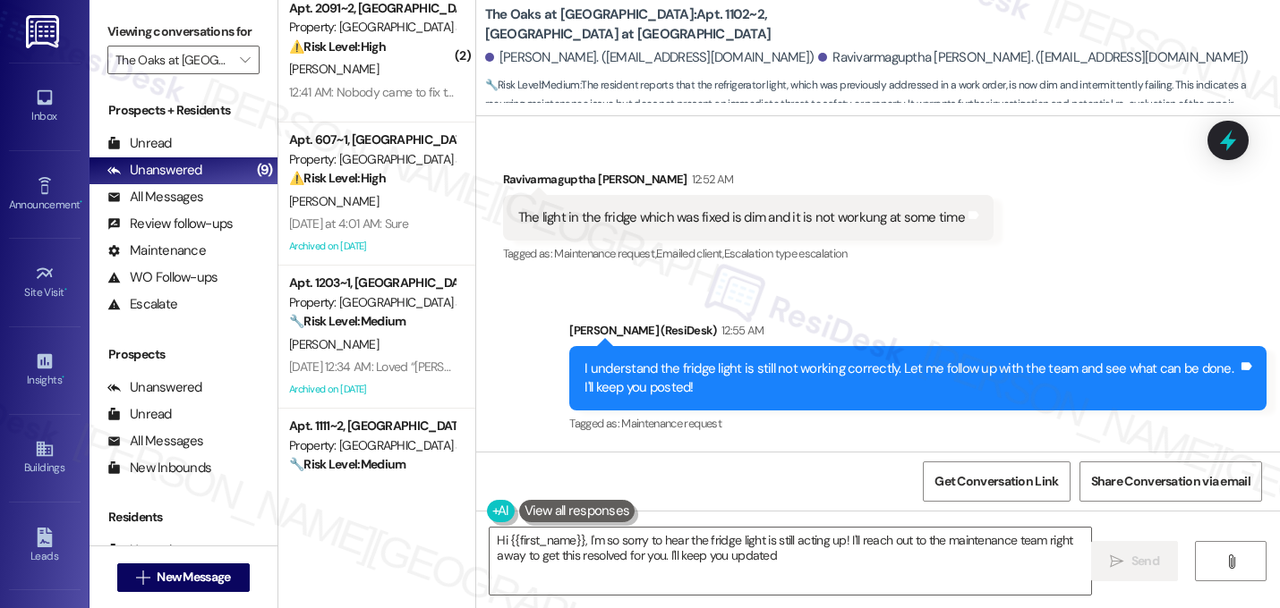
type textarea "Hi {{first_name}}, I'm so sorry to hear the fridge light is still acting up! I'…"
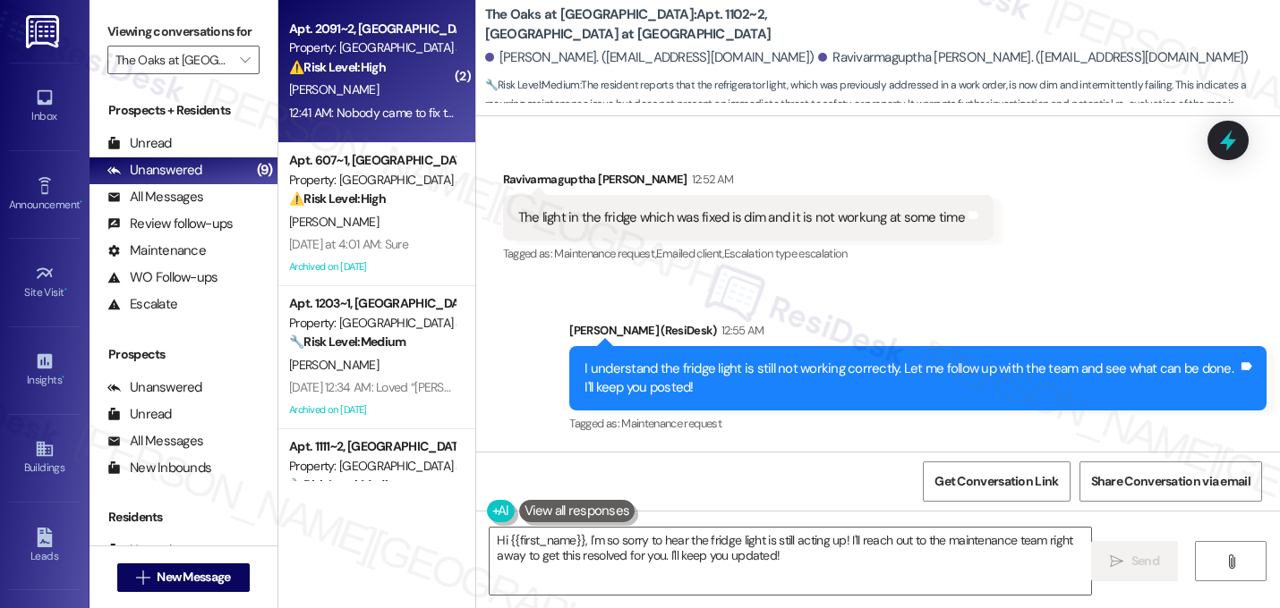
click at [396, 67] on div "⚠️ Risk Level: High The resident indicates that the air conditioner issue was n…" at bounding box center [372, 67] width 166 height 19
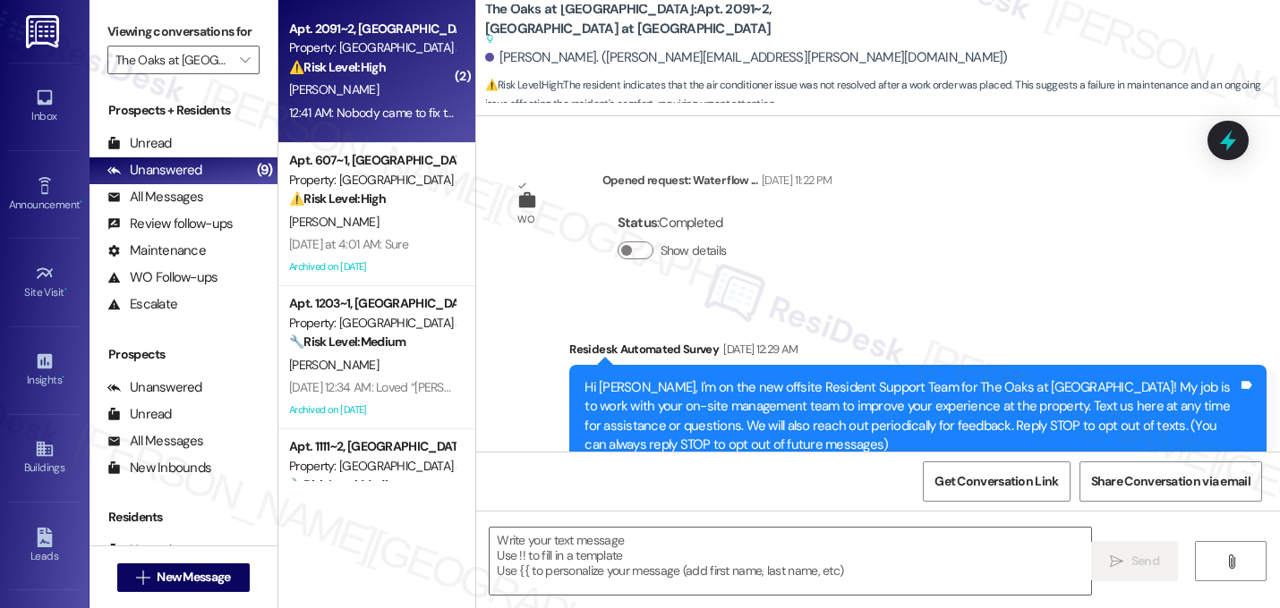
scroll to position [9293, 0]
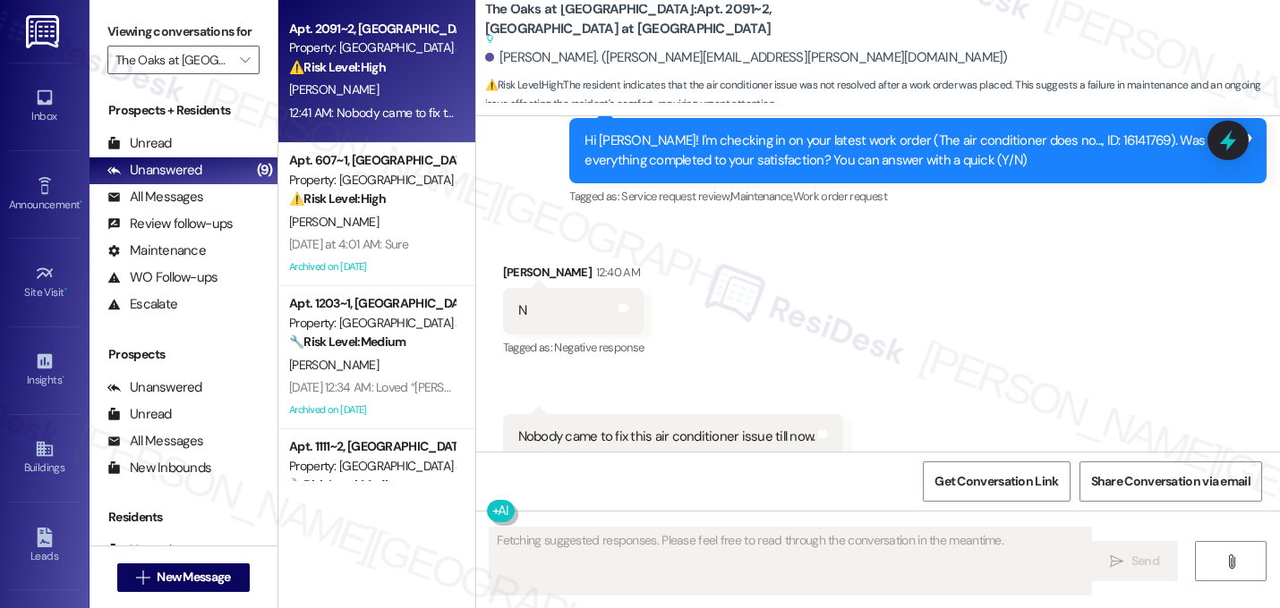
click at [900, 263] on div "Received via SMS [PERSON_NAME] 12:40 AM N Tags and notes Tagged as: Negative re…" at bounding box center [878, 384] width 804 height 323
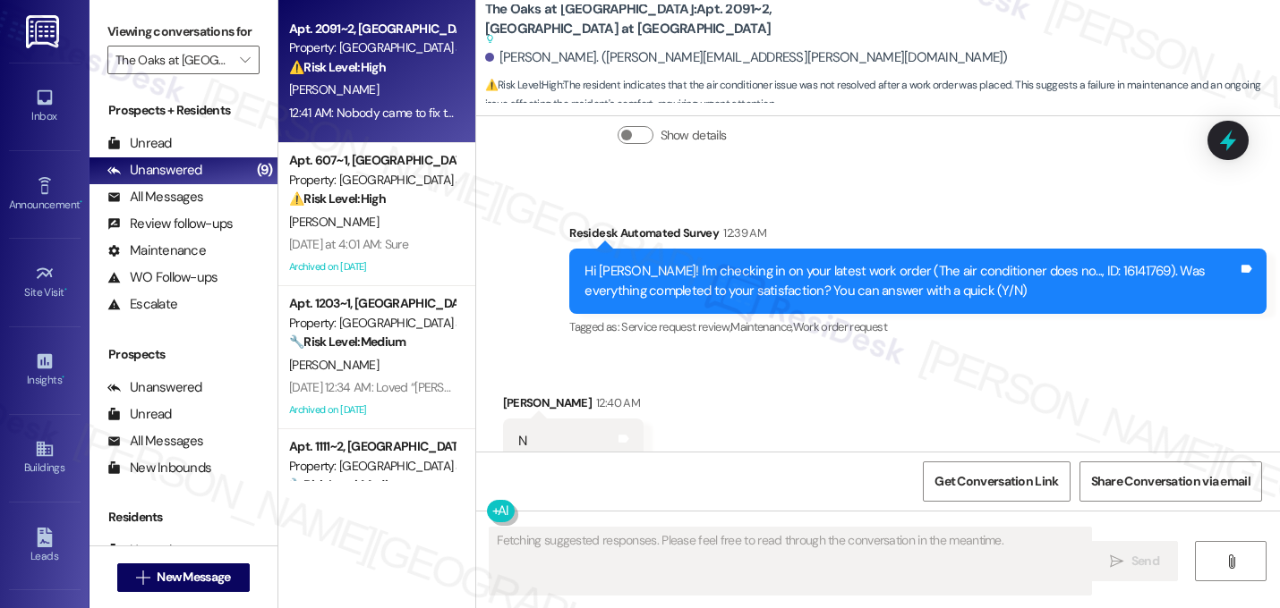
scroll to position [9150, 0]
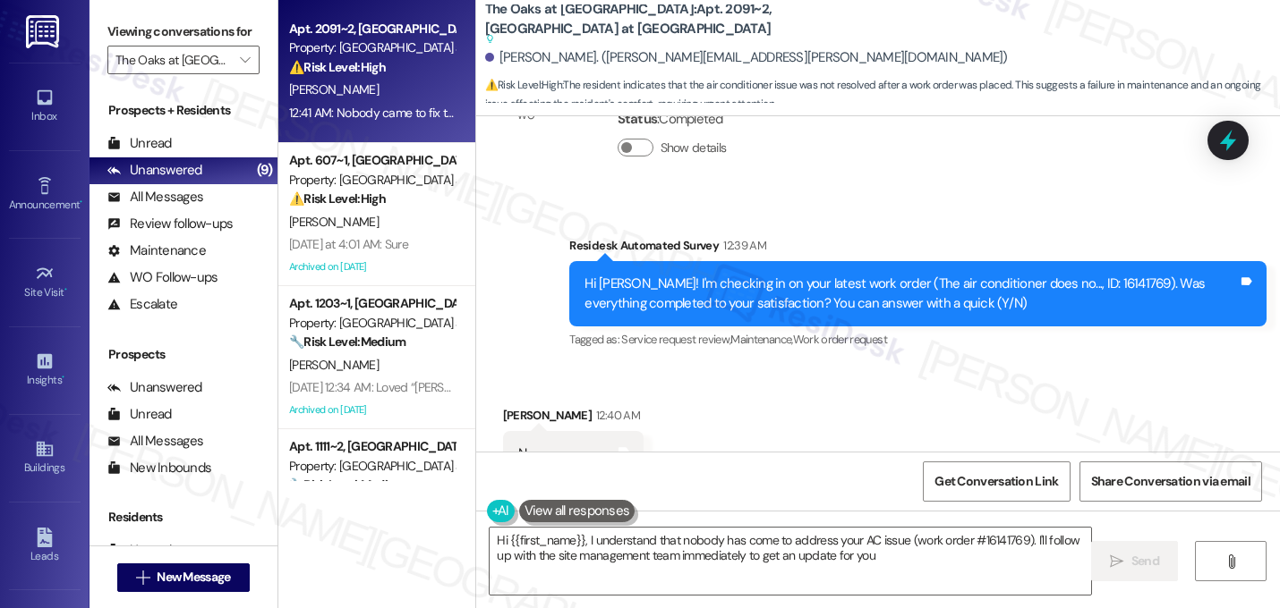
type textarea "Hi {{first_name}}, I understand that nobody has come to address your AC issue (…"
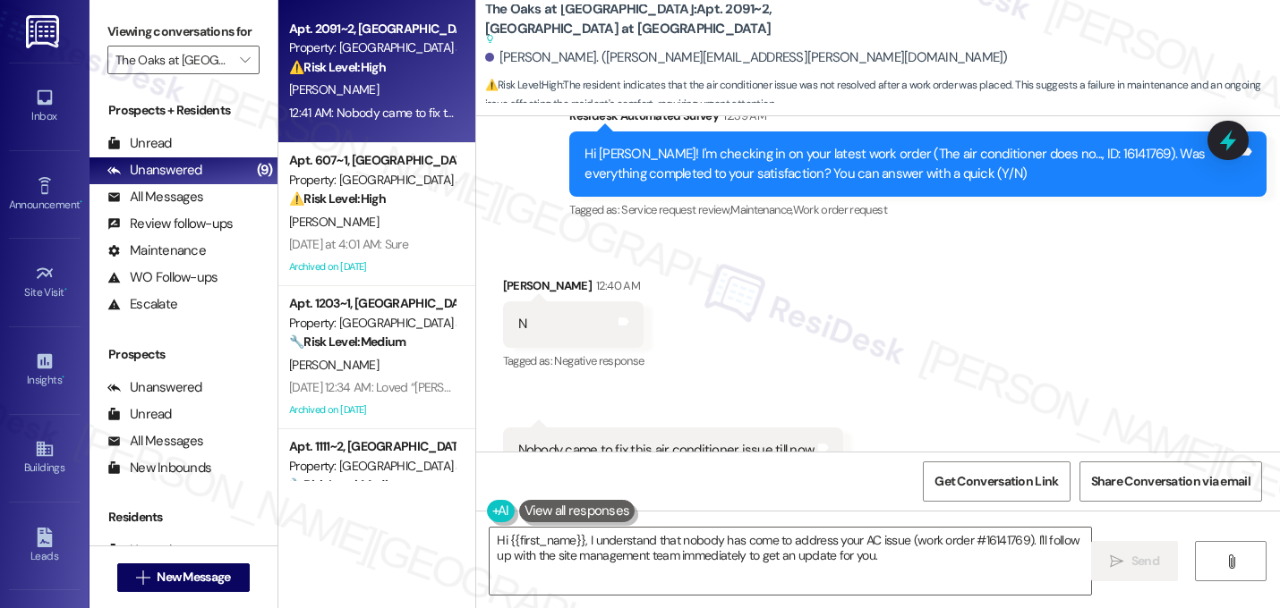
scroll to position [9293, 0]
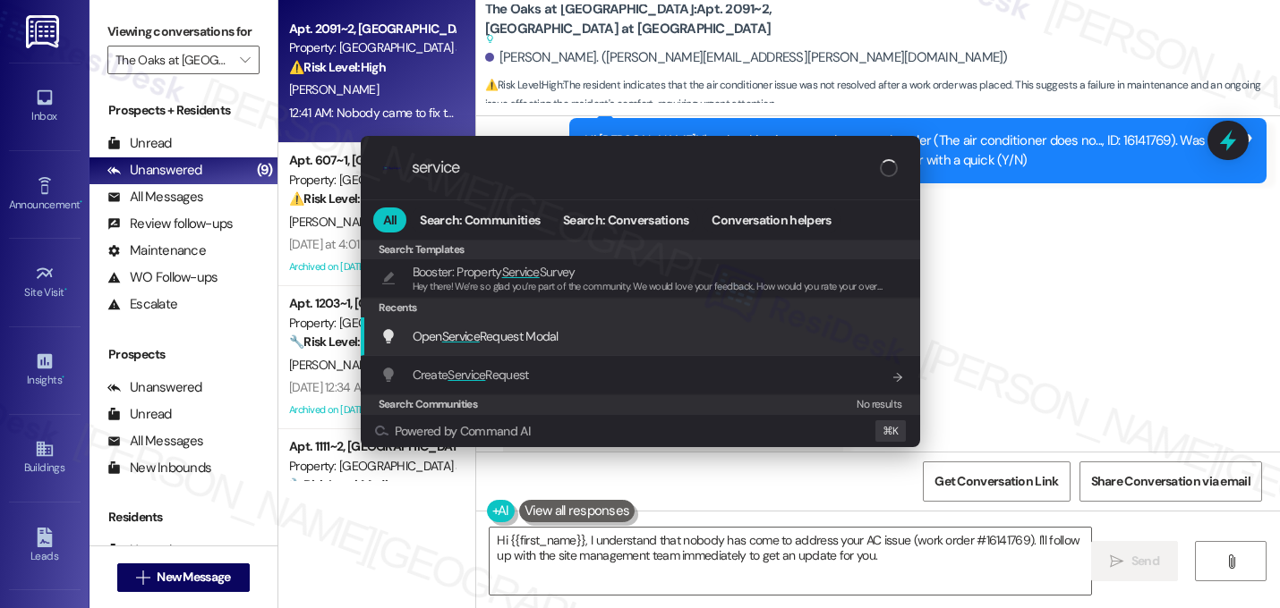
click at [629, 340] on div "Open Service Request Modal Add shortcut" at bounding box center [641, 337] width 523 height 20
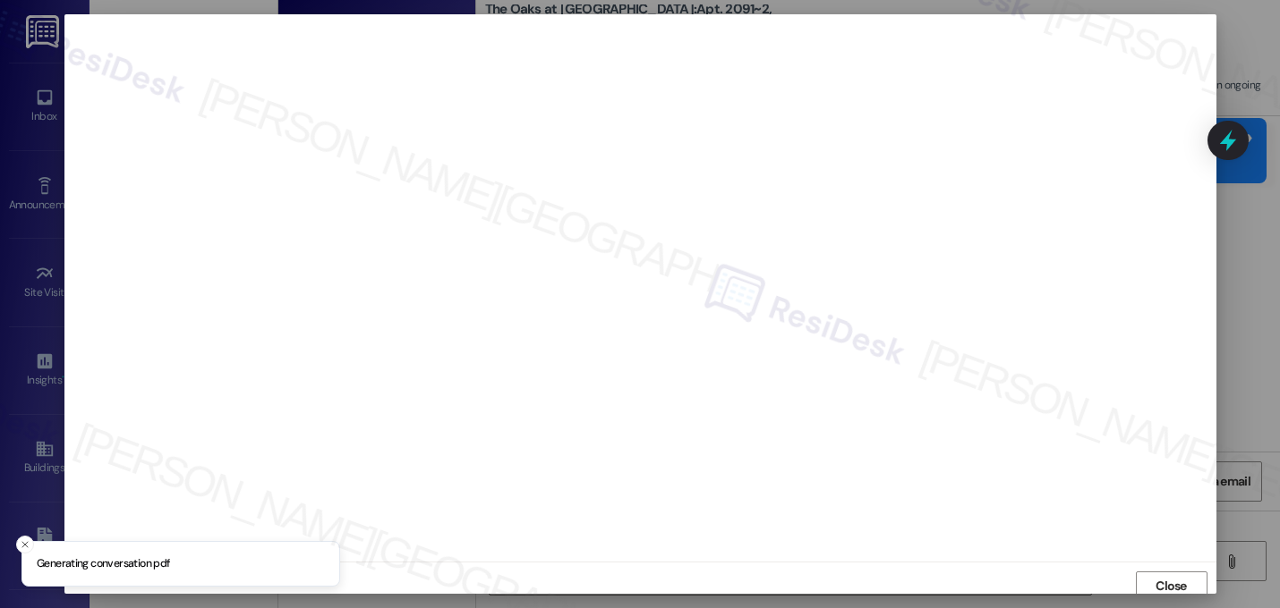
scroll to position [6, 0]
click at [1166, 578] on span "Close" at bounding box center [1170, 580] width 31 height 19
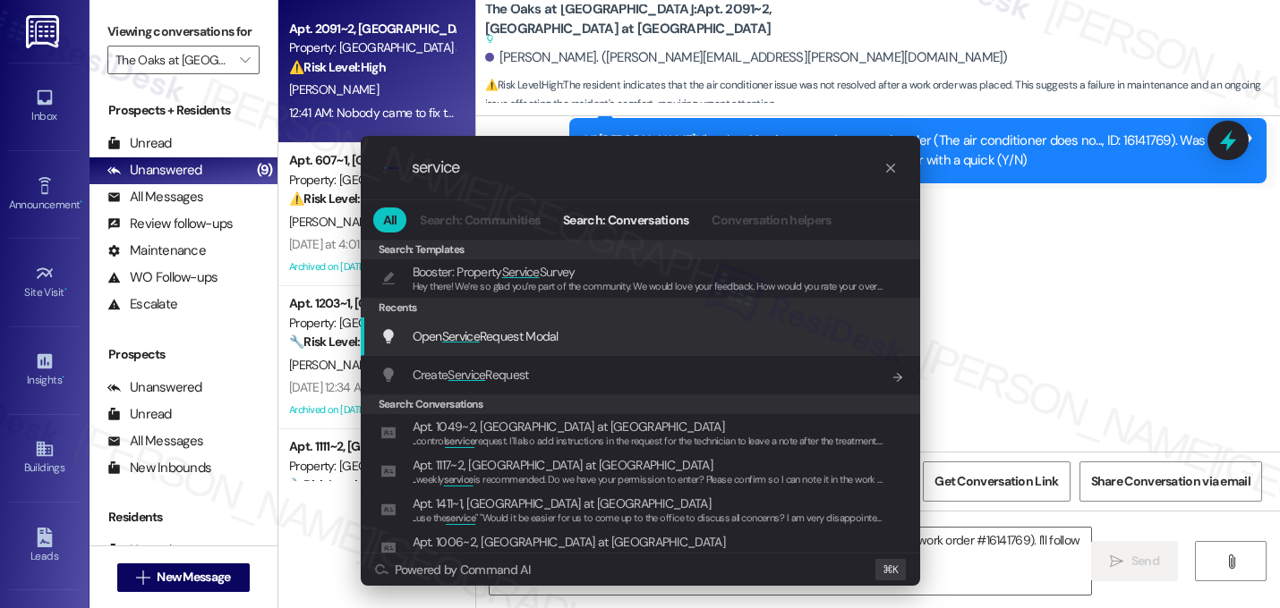
type input "service"
click at [604, 346] on div "Open Service Request Modal Add shortcut" at bounding box center [640, 337] width 559 height 38
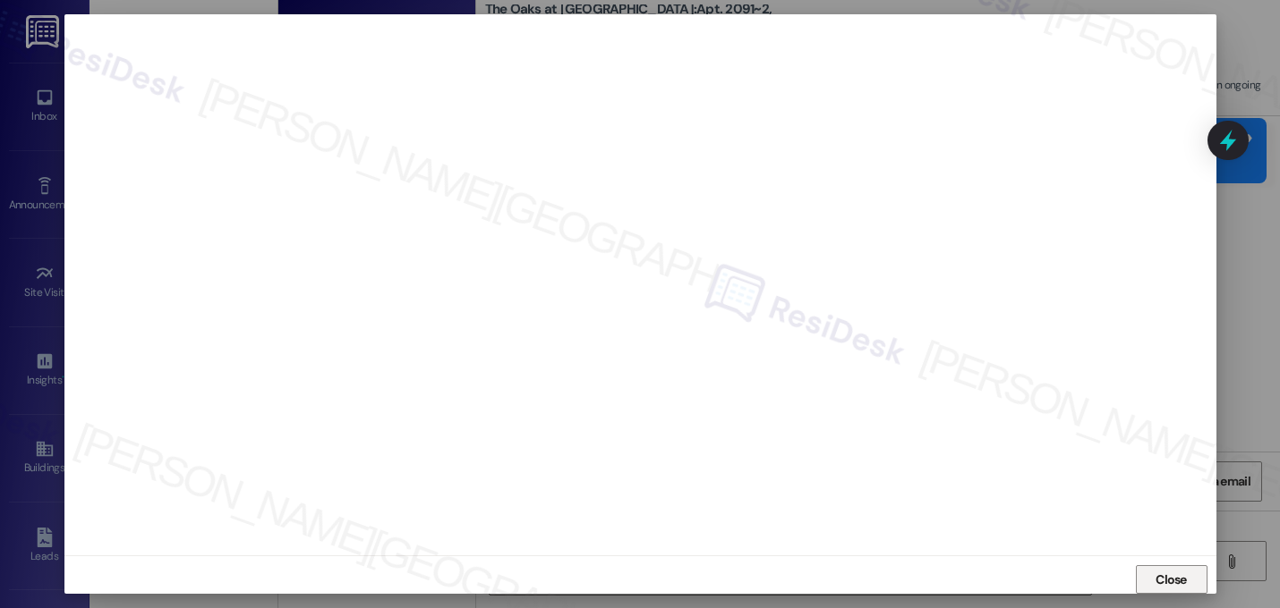
click at [1156, 576] on span "Close" at bounding box center [1170, 580] width 31 height 19
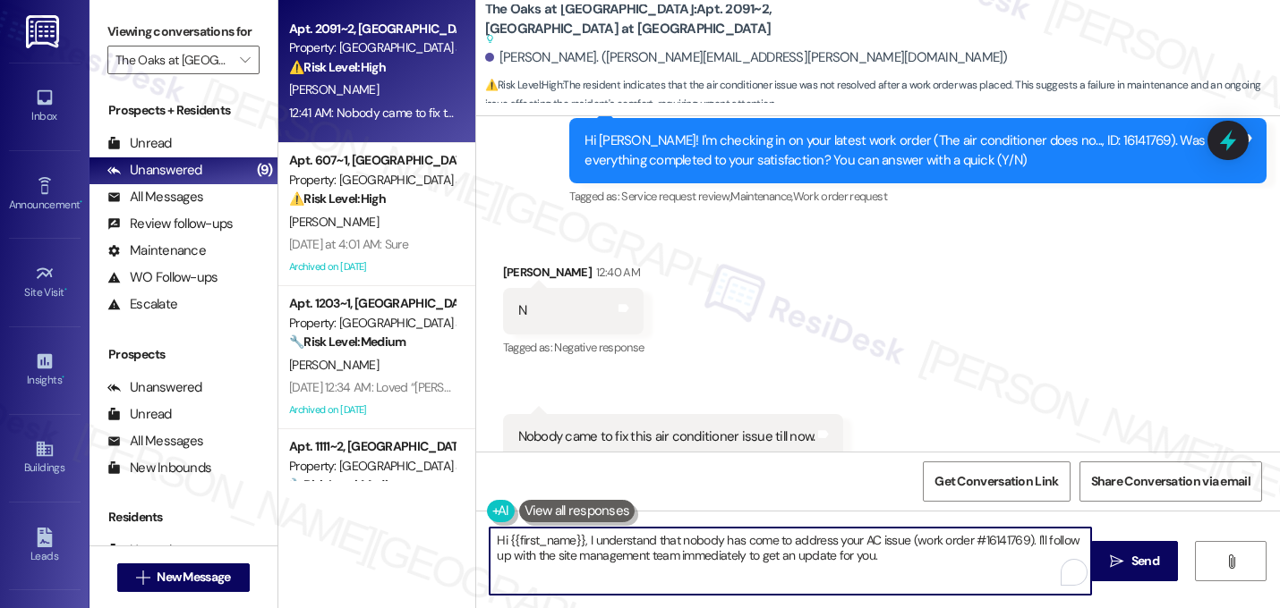
click at [820, 552] on textarea "Hi {{first_name}}, I understand that nobody has come to address your AC issue (…" at bounding box center [789, 561] width 601 height 67
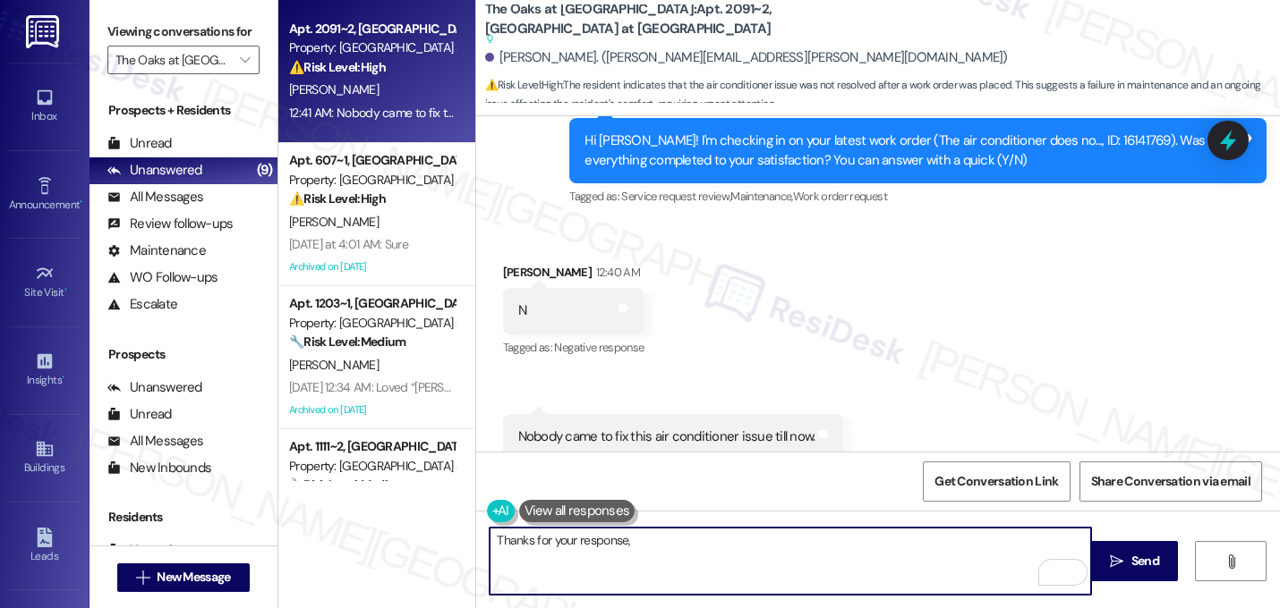
click at [523, 263] on div "[PERSON_NAME] 12:40 AM" at bounding box center [573, 275] width 141 height 25
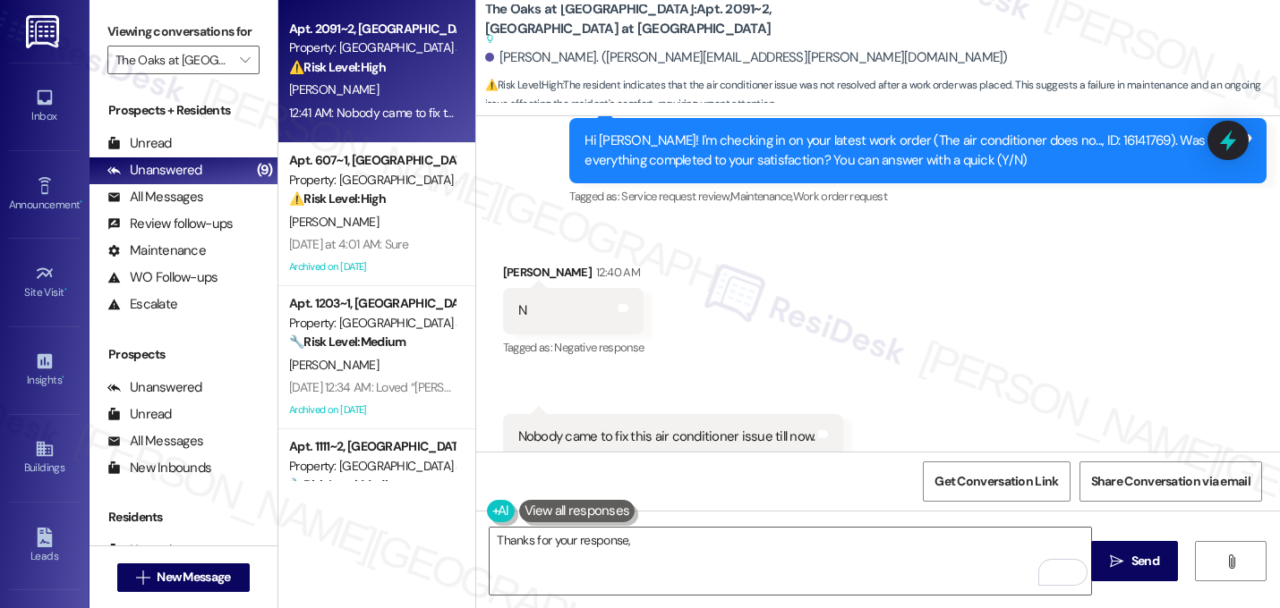
click at [523, 263] on div "[PERSON_NAME] 12:40 AM" at bounding box center [573, 275] width 141 height 25
copy div "Nityahitendrabhai"
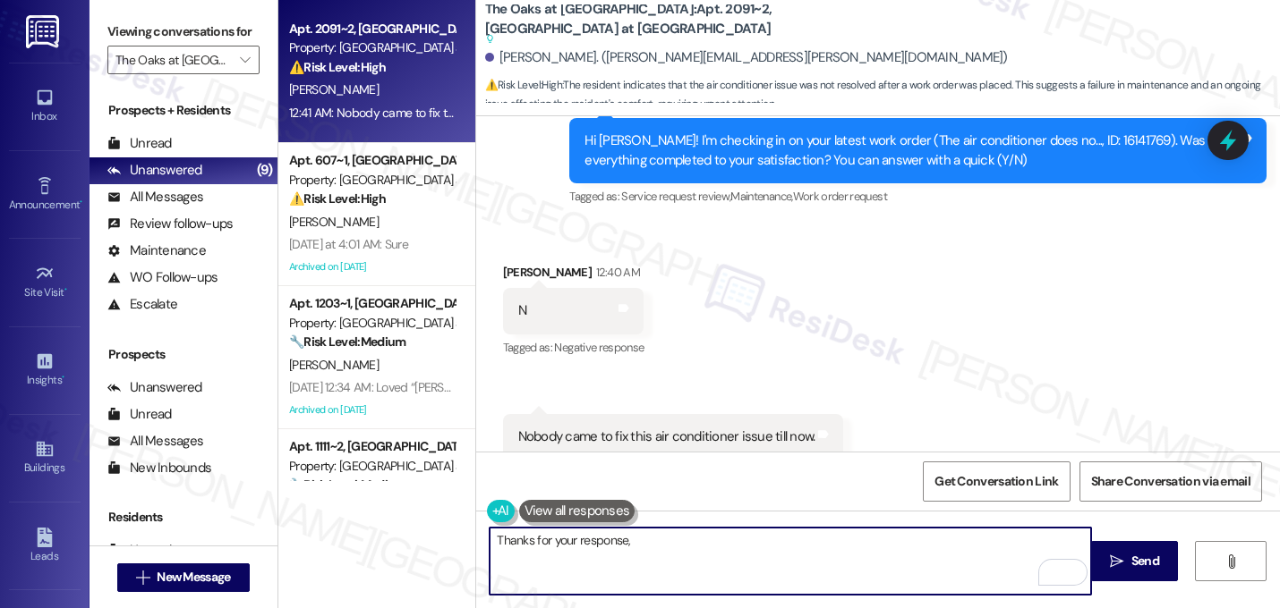
click at [759, 530] on textarea "Thanks for your response," at bounding box center [789, 561] width 601 height 67
click at [739, 556] on textarea "Thanks for your response," at bounding box center [789, 561] width 601 height 67
paste textarea "Nityahitendrabhai"
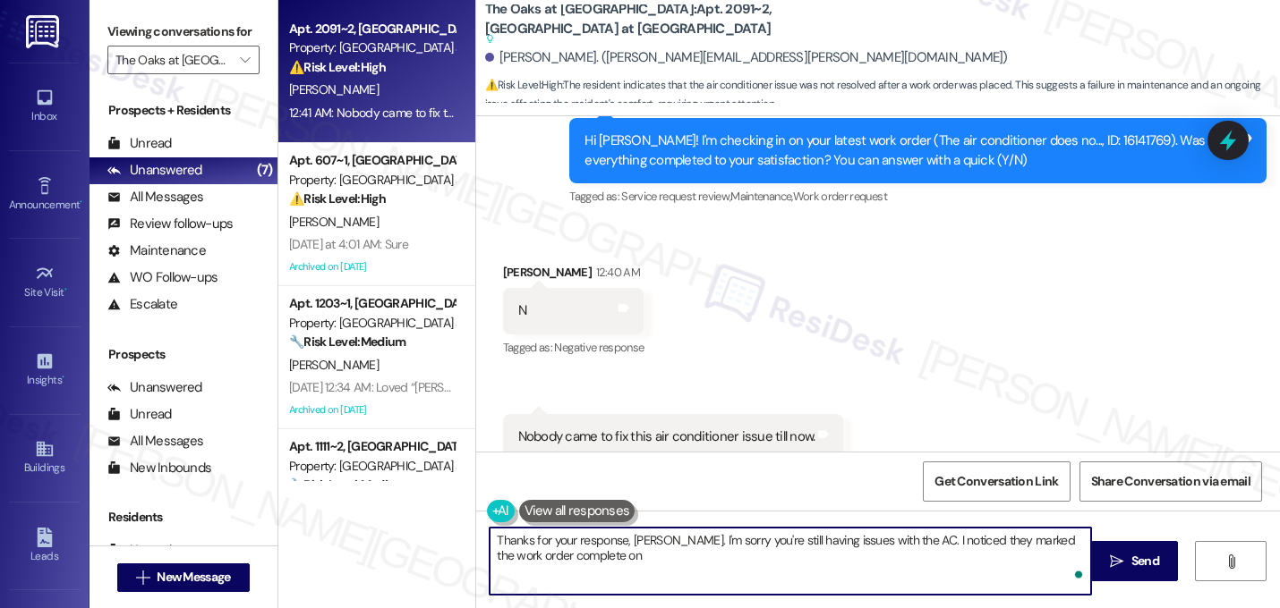
type textarea "Thanks for your response, [PERSON_NAME]. I'm sorry you're still having issues w…"
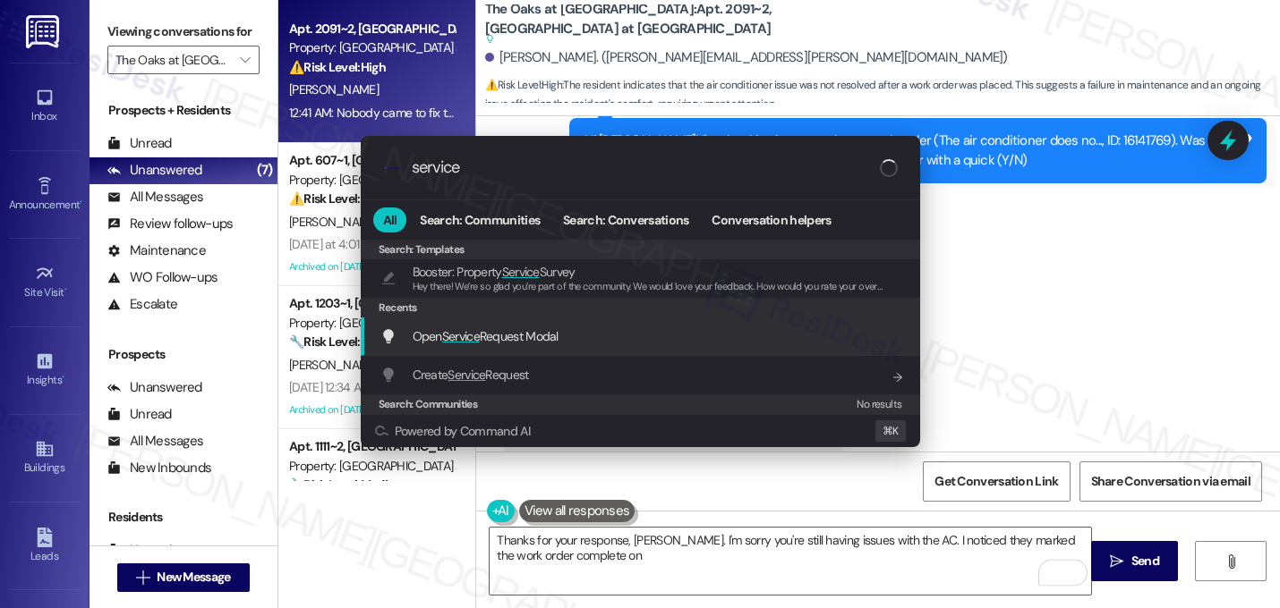
type input "service"
click at [630, 344] on div "Open Service Request Modal Add shortcut" at bounding box center [641, 337] width 523 height 20
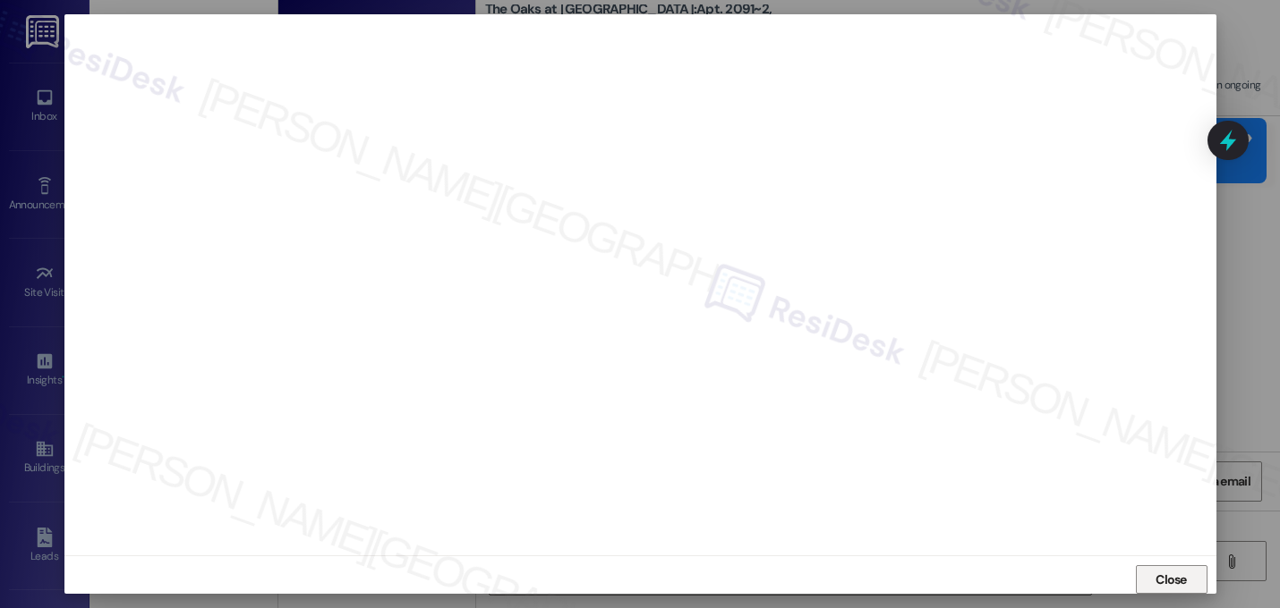
click at [1169, 574] on span "Close" at bounding box center [1170, 580] width 31 height 19
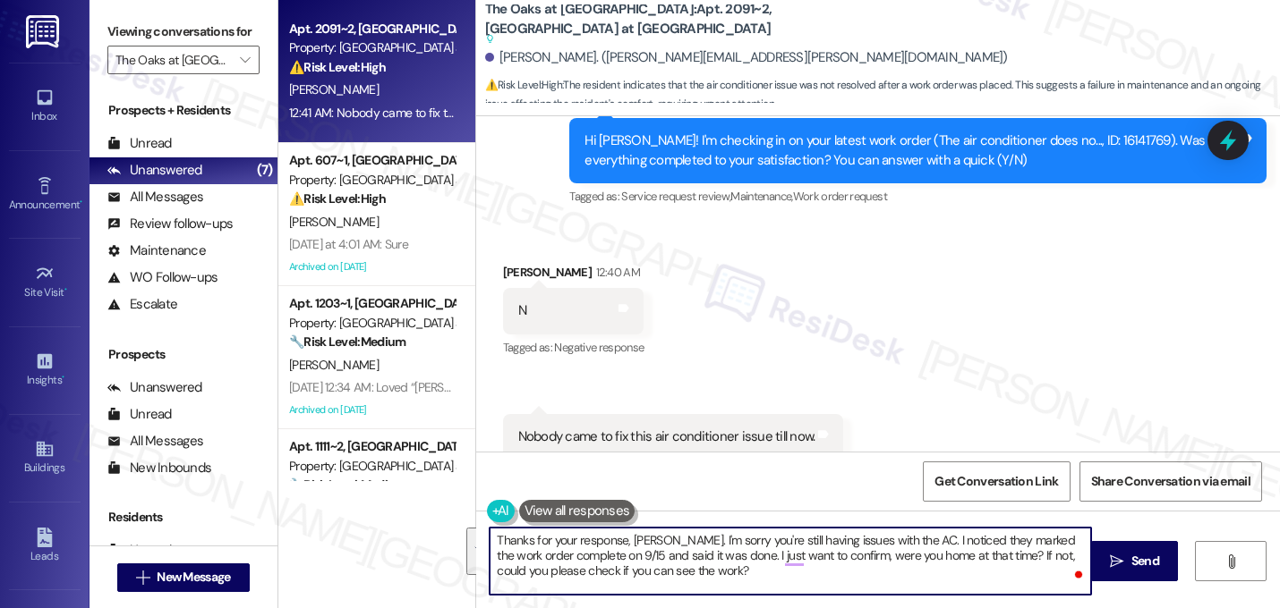
drag, startPoint x: 956, startPoint y: 540, endPoint x: 981, endPoint y: 575, distance: 43.7
click at [981, 575] on textarea "Thanks for your response, Nityahitendrabhai. I'm sorry you're still having issu…" at bounding box center [789, 561] width 601 height 67
type textarea "Thanks for your response, Nityahitendrabhai. I'm sorry you're still having issu…"
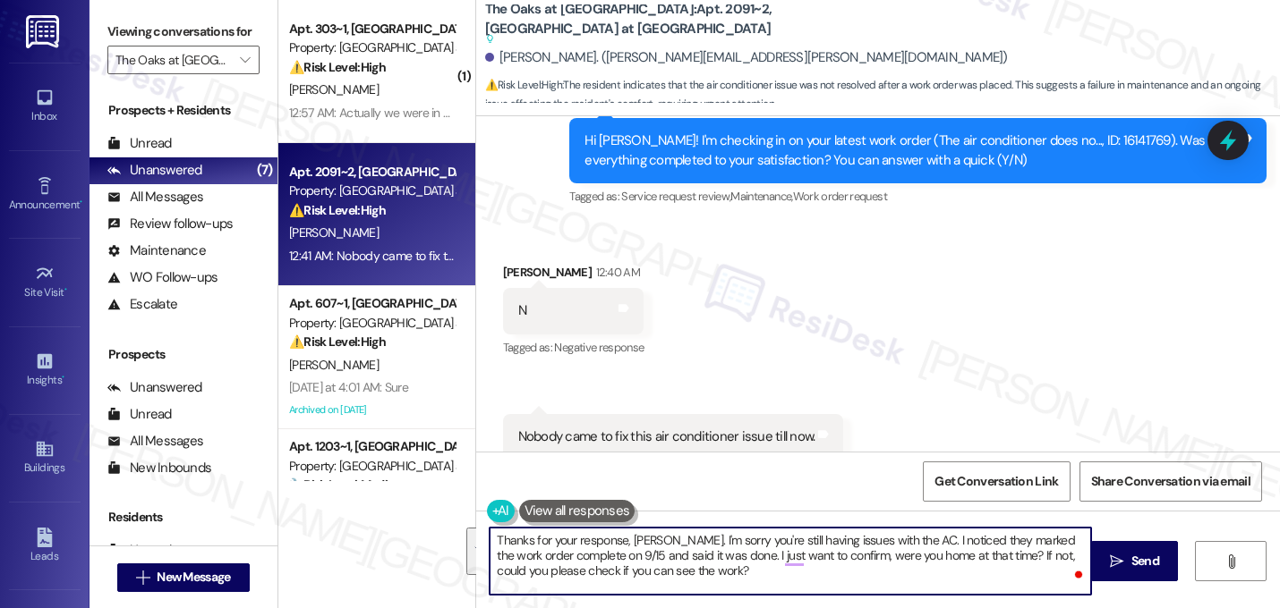
click at [752, 579] on textarea "Thanks for your response, Nityahitendrabhai. I'm sorry you're still having issu…" at bounding box center [789, 561] width 601 height 67
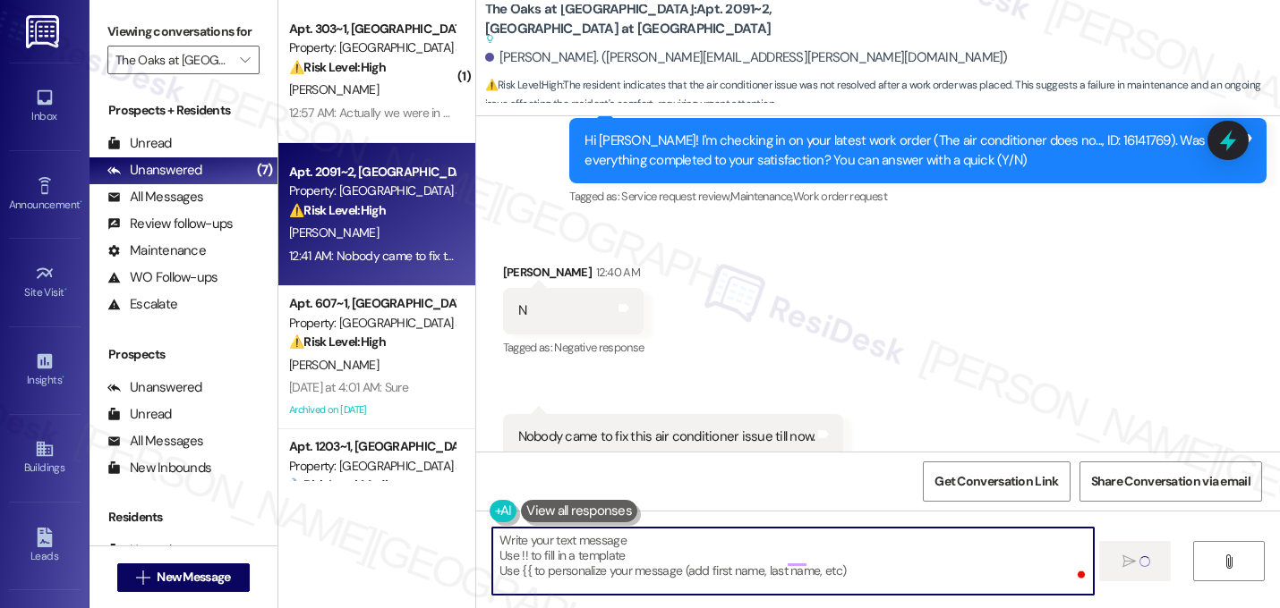
scroll to position [9292, 0]
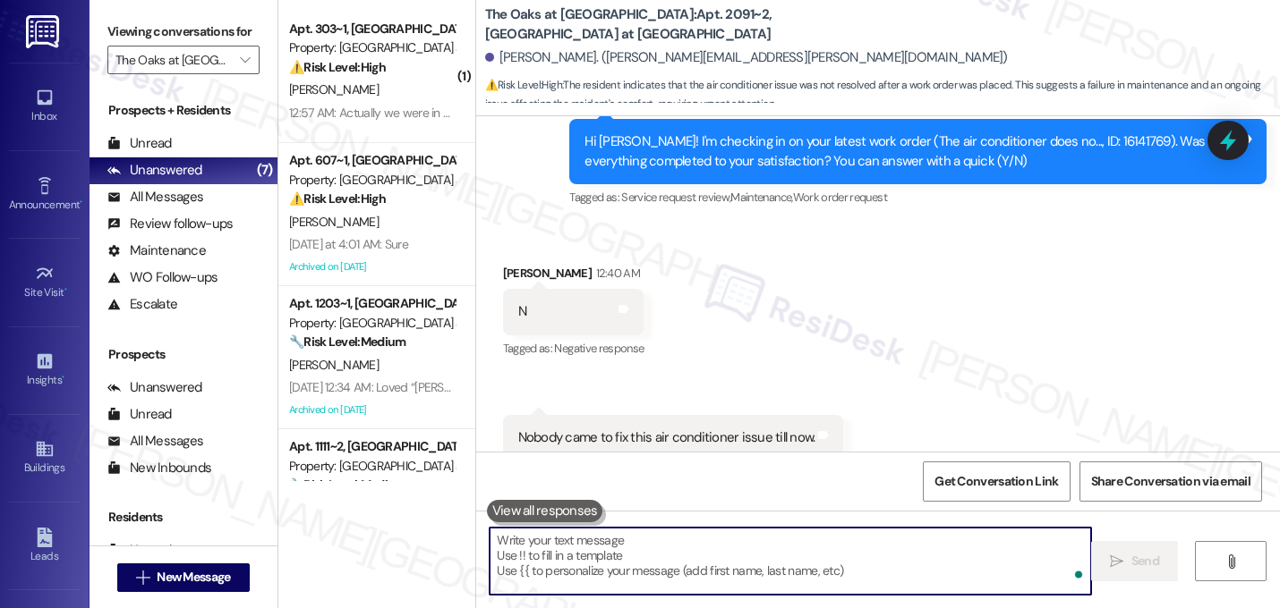
click at [960, 310] on div "Received via SMS Nityahitendrabhai Kansara 12:40 AM N Tags and notes Tagged as:…" at bounding box center [878, 362] width 804 height 277
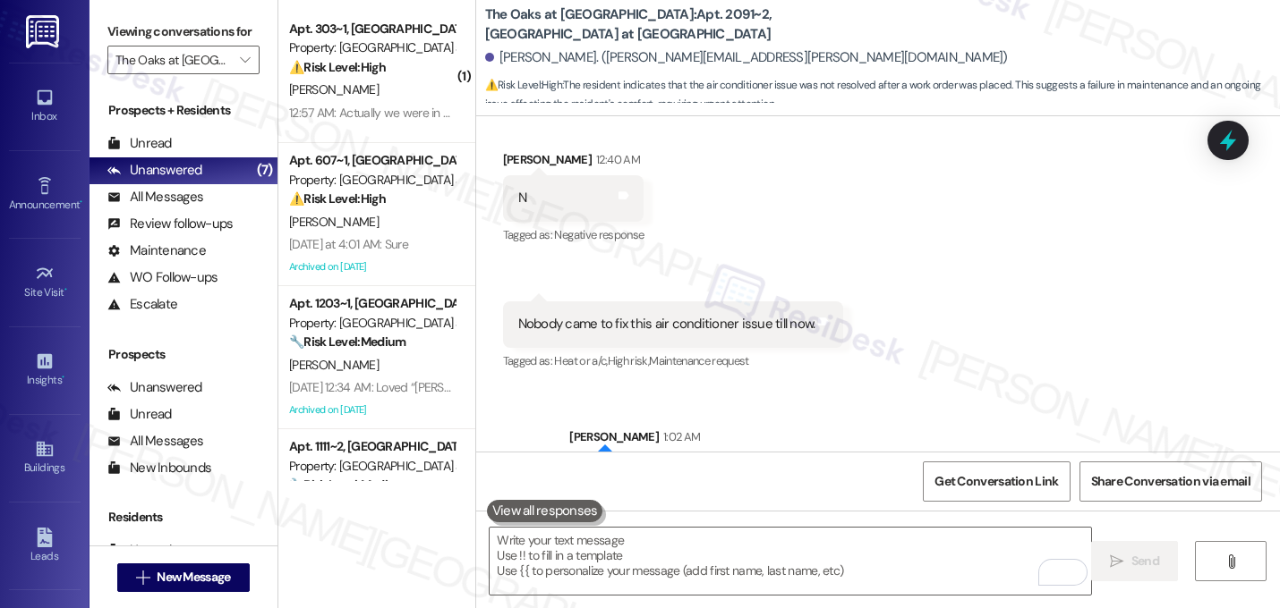
scroll to position [9410, 0]
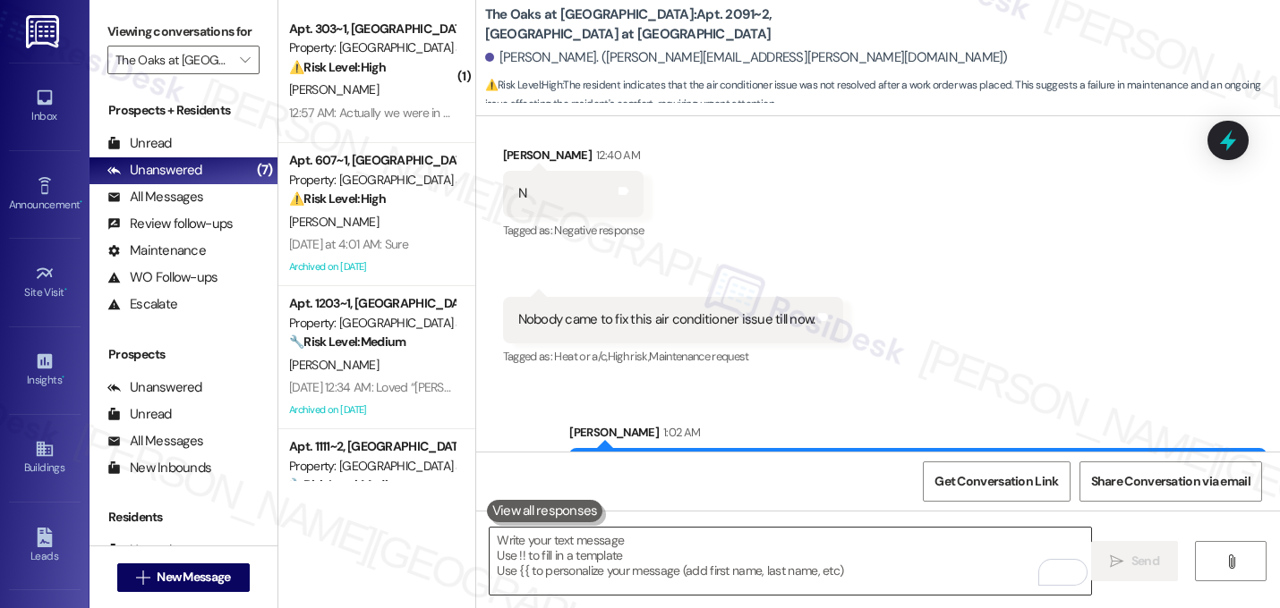
click at [836, 540] on textarea "To enrich screen reader interactions, please activate Accessibility in Grammarl…" at bounding box center [789, 561] width 601 height 67
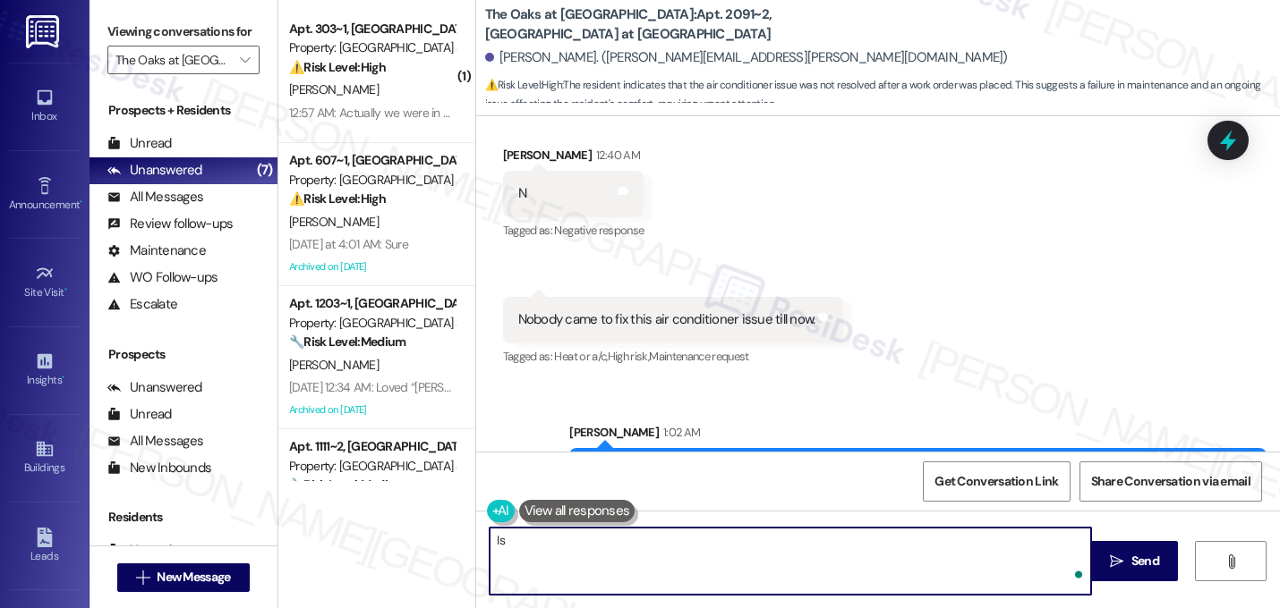
type textarea "I"
type textarea "Were you able to test if the AC is still not working?"
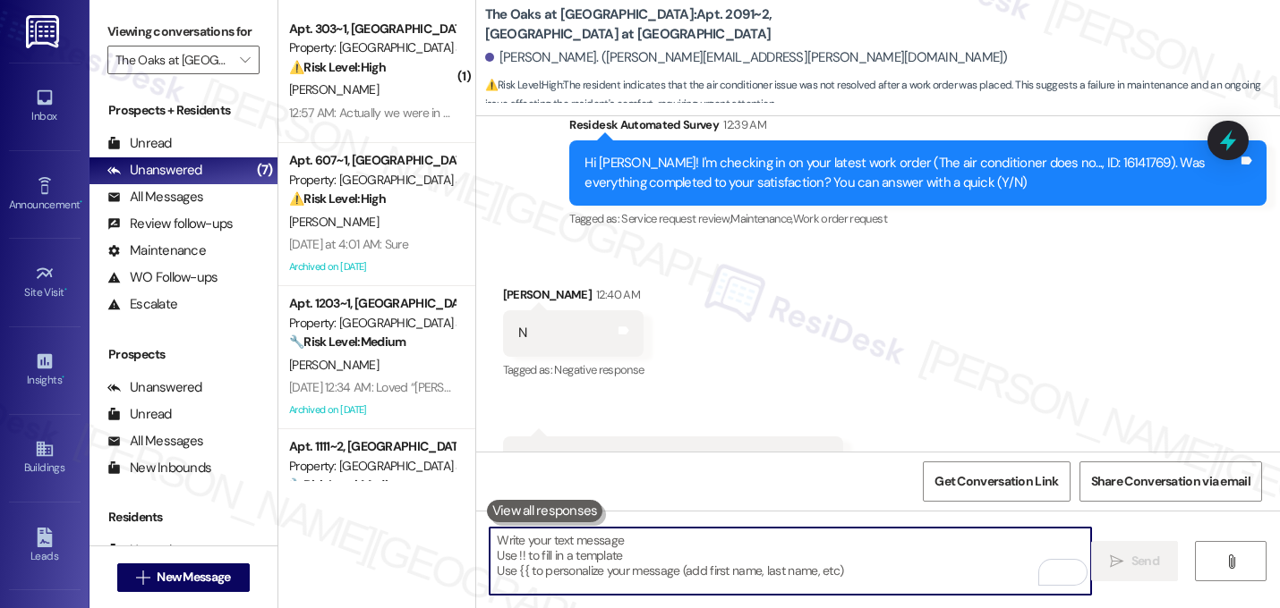
scroll to position [9247, 0]
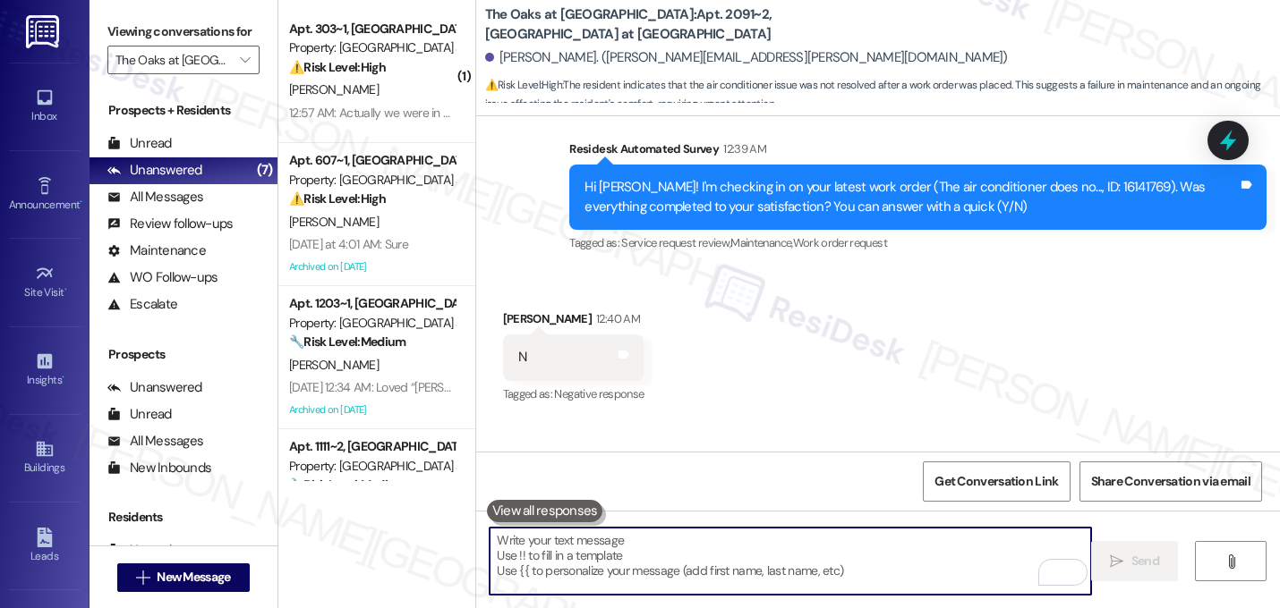
click at [901, 360] on div "Received via SMS Nityahitendrabhai Kansara 12:40 AM N Tags and notes Tagged as:…" at bounding box center [878, 407] width 804 height 277
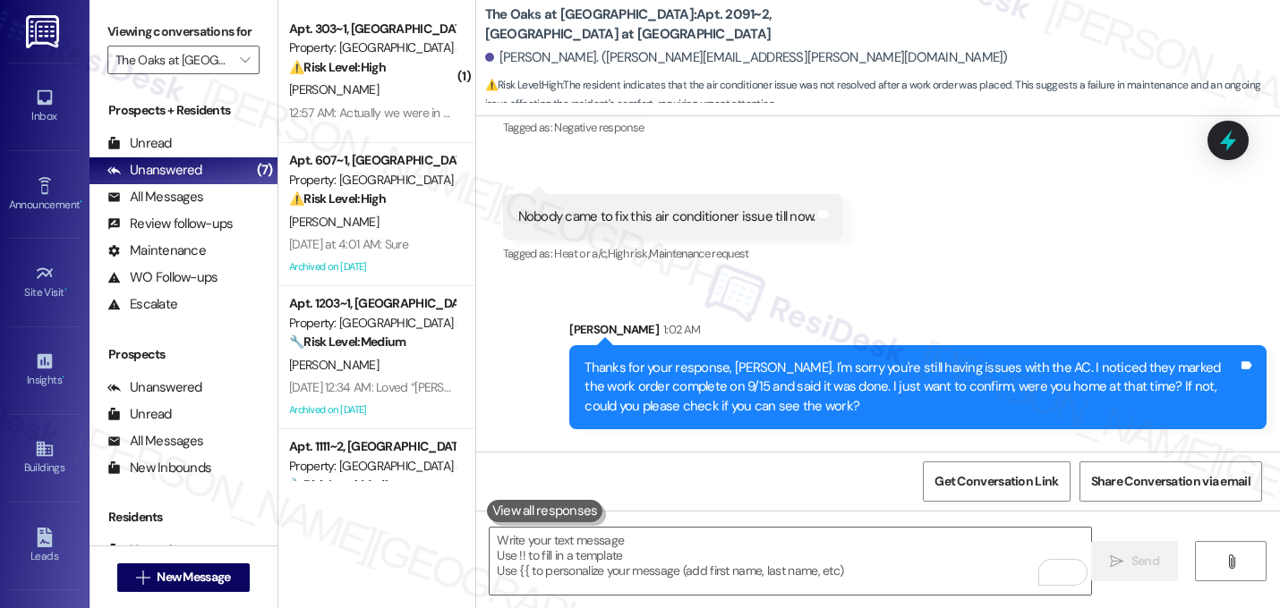
scroll to position [9535, 0]
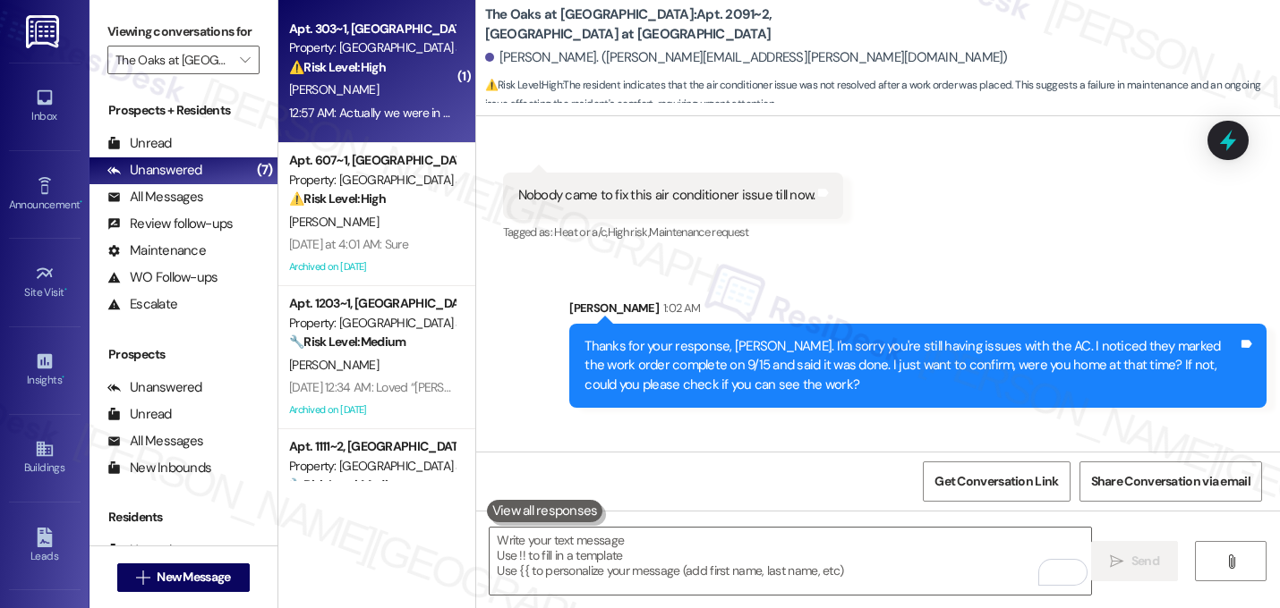
click at [355, 83] on div "S. Dasu" at bounding box center [371, 90] width 169 height 22
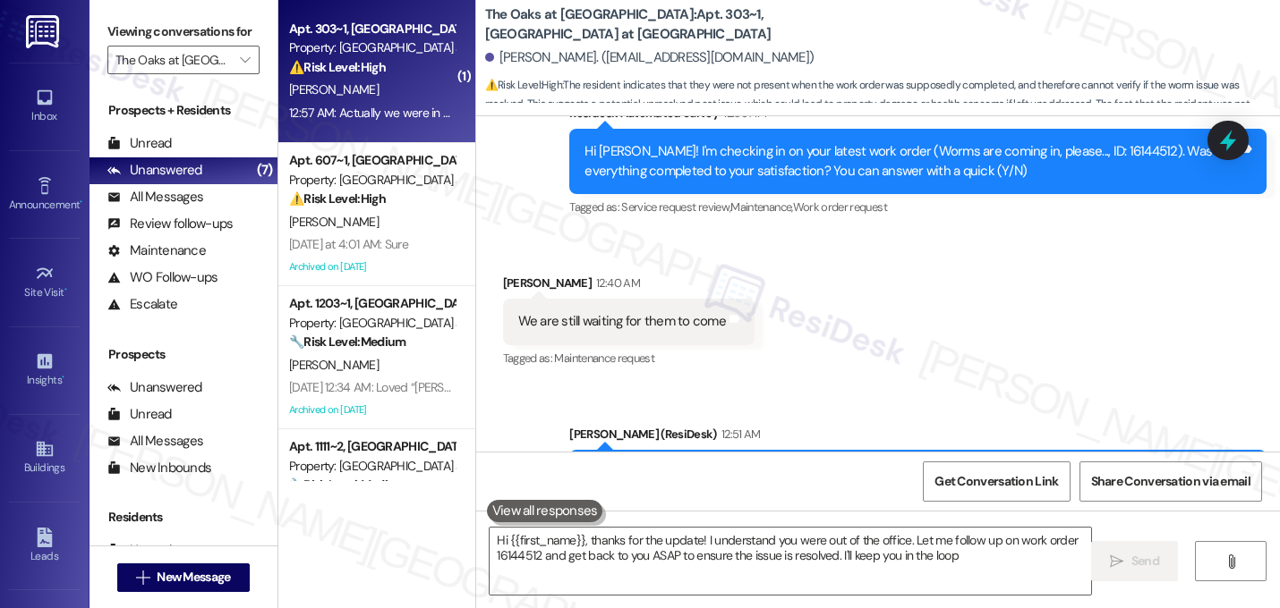
type textarea "Hi {{first_name}}, thanks for the update! I understand you were out of the offi…"
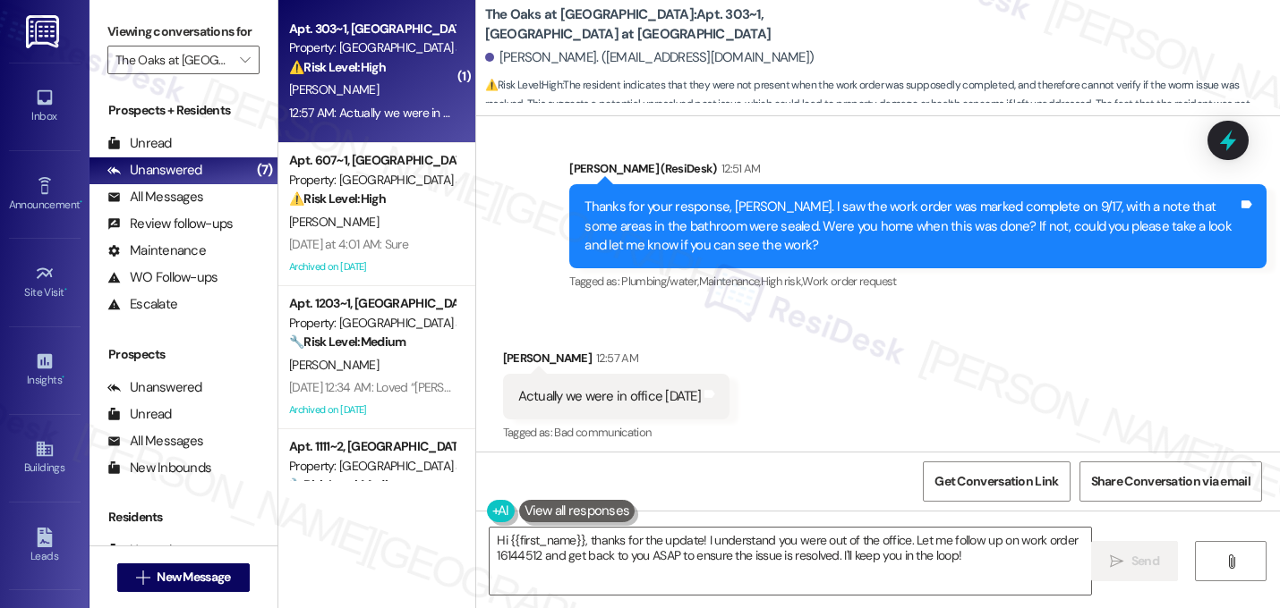
scroll to position [804, 0]
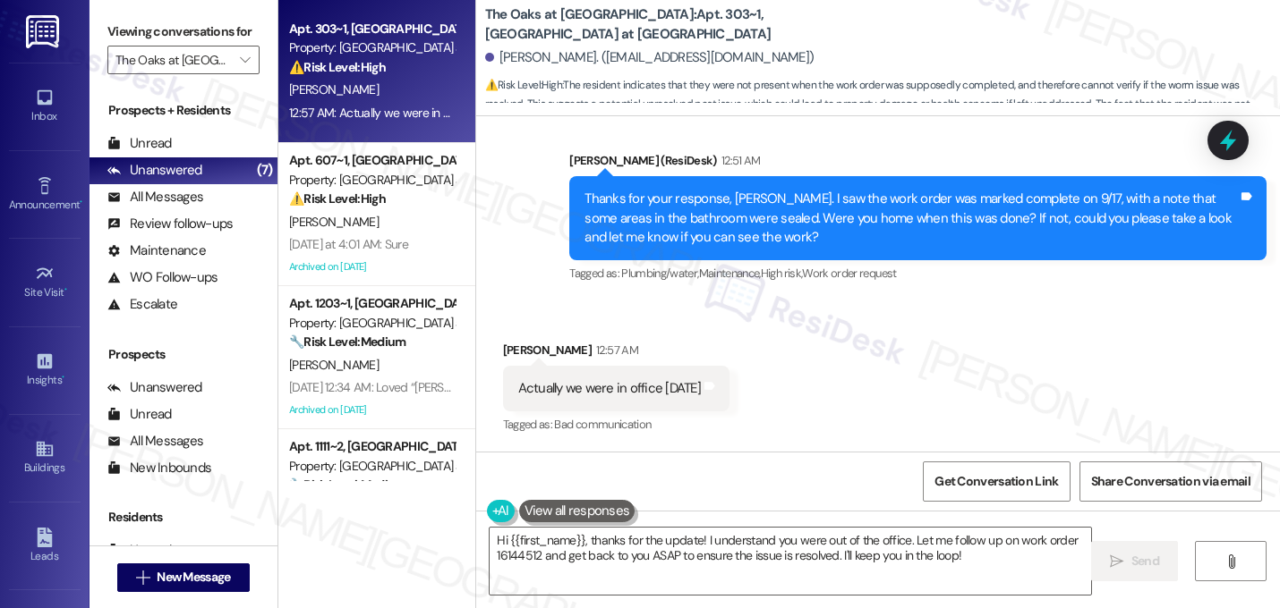
click at [855, 365] on div "Received via SMS Shreya Dasu 12:57 AM Actually we were in office yesterday Tags…" at bounding box center [878, 376] width 804 height 151
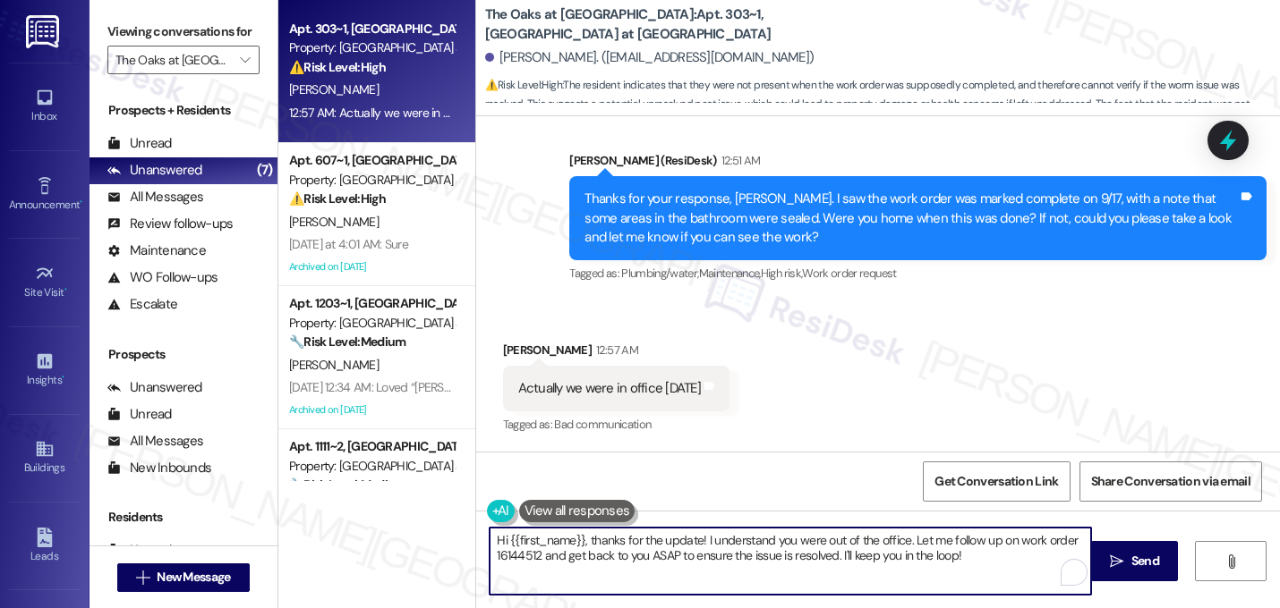
click at [713, 557] on textarea "Hi {{first_name}}, thanks for the update! I understand you were out of the offi…" at bounding box center [789, 561] width 601 height 67
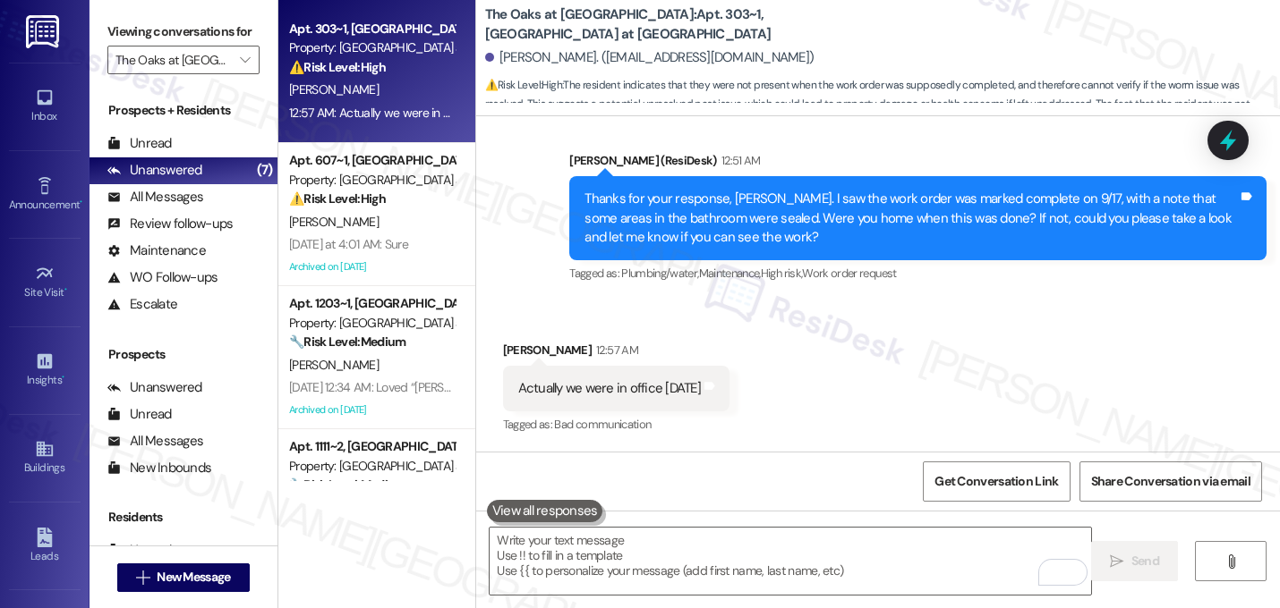
click at [880, 370] on div "Received via SMS Shreya Dasu 12:57 AM Actually we were in office yesterday Tags…" at bounding box center [878, 376] width 804 height 151
click at [674, 399] on div "Actually we were in office yesterday Tags and notes" at bounding box center [616, 389] width 226 height 46
copy div "Actually we were in office yesterday Tags and notes"
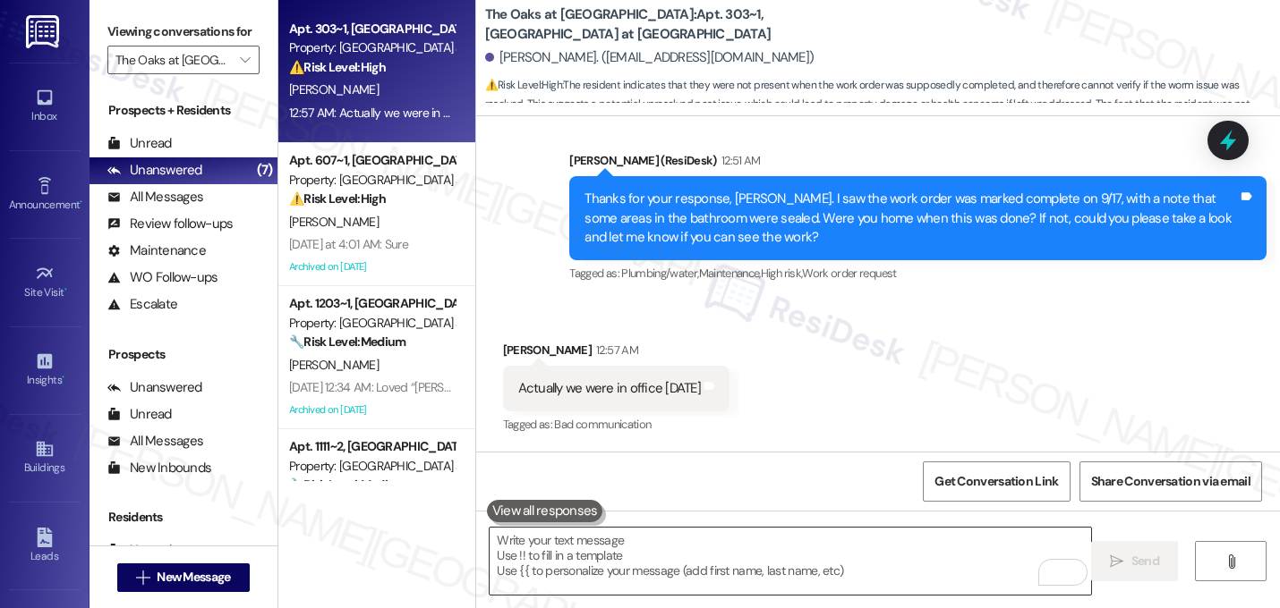
click at [549, 569] on textarea "To enrich screen reader interactions, please activate Accessibility in Grammarl…" at bounding box center [789, 561] width 601 height 67
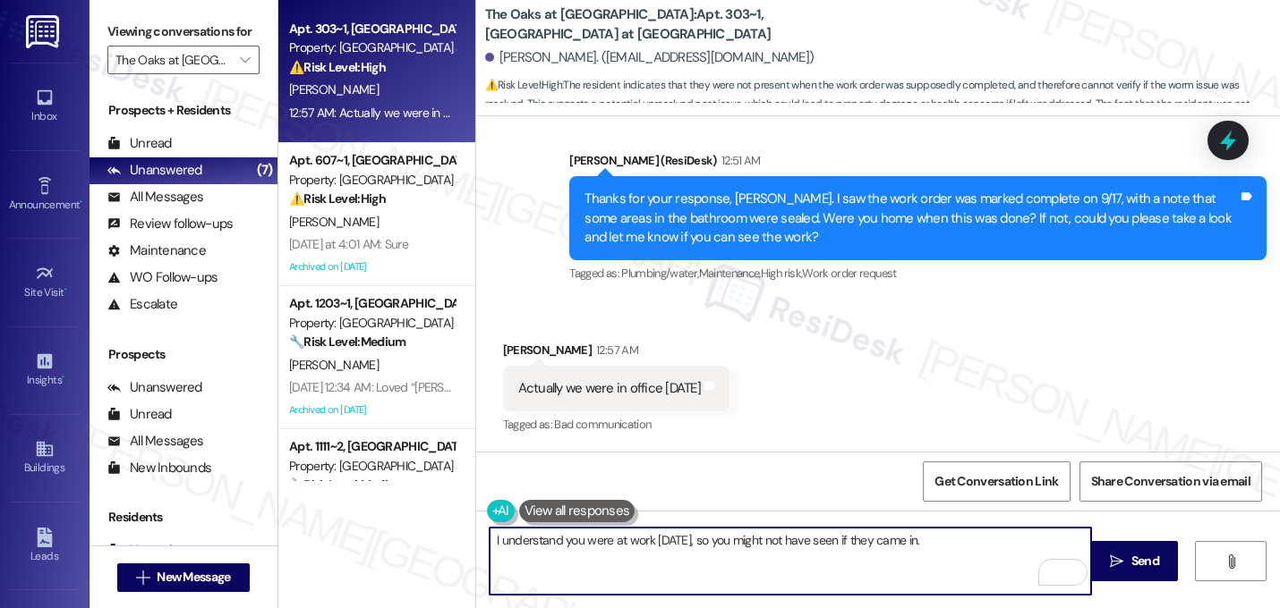
click at [621, 327] on div "Received via SMS Shreya Dasu 12:57 AM Actually we were in office yesterday Tags…" at bounding box center [878, 376] width 804 height 151
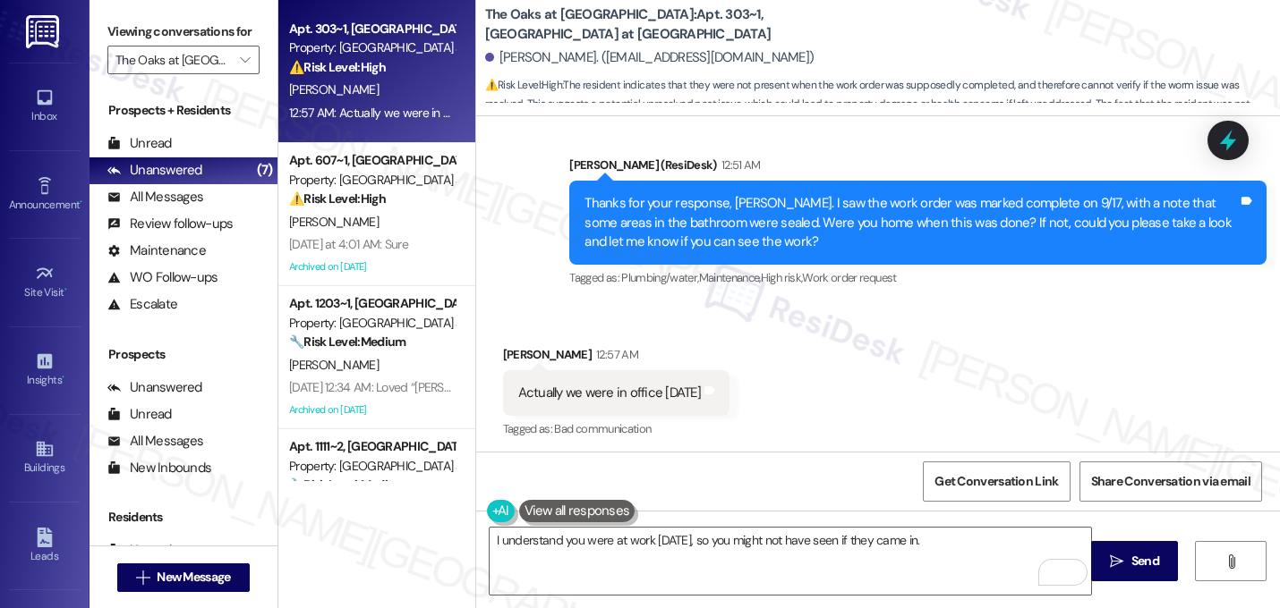
scroll to position [805, 0]
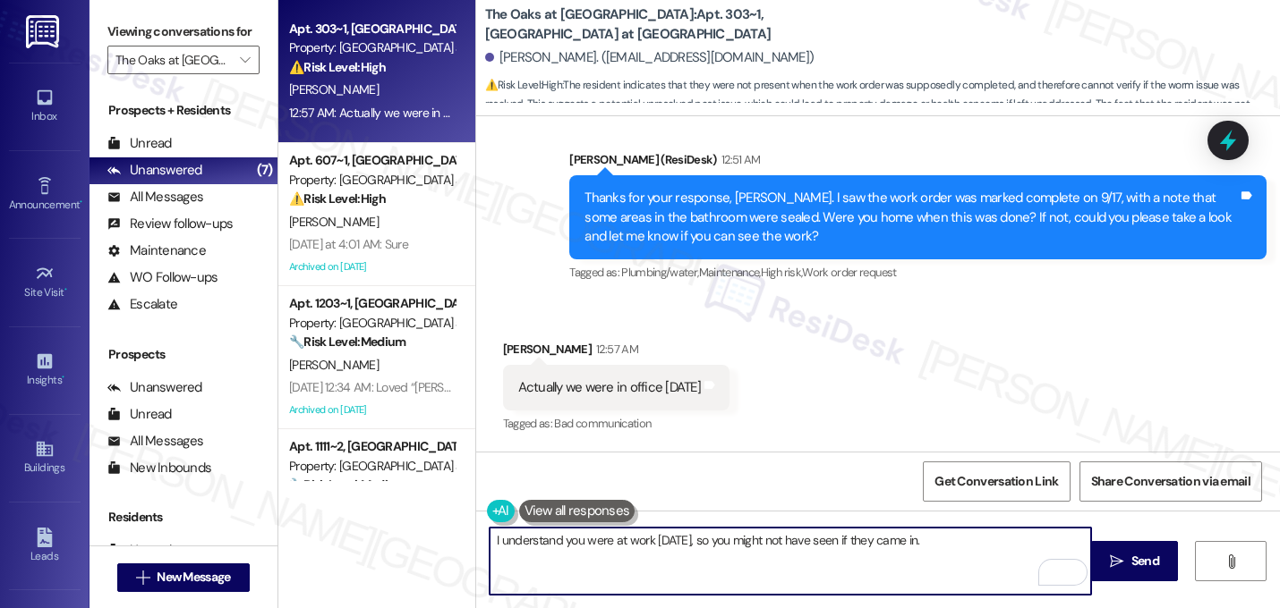
click at [947, 548] on textarea "I understand you were at work yesterday, so you might not have seen if they cam…" at bounding box center [789, 561] width 601 height 67
click at [713, 546] on textarea "I understand you were at work yesterday, so you might not have seen if they cam…" at bounding box center [789, 561] width 601 height 67
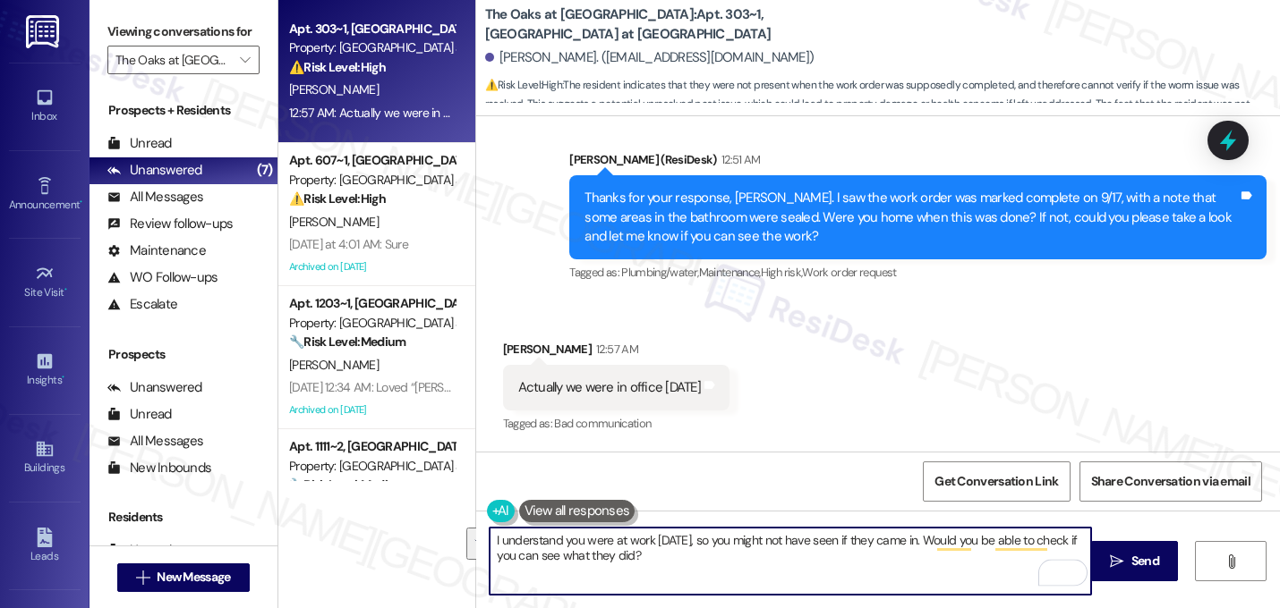
type textarea "I understand you were at work yesterday, so you might not have seen if they cam…"
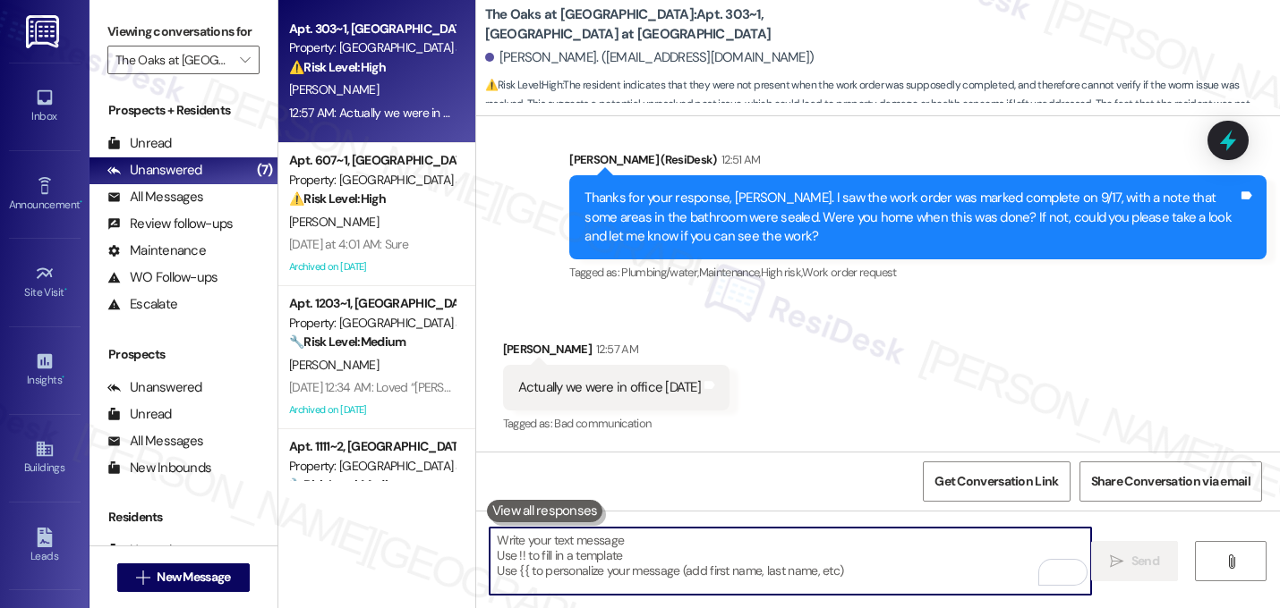
paste textarea "I understand you were at work yesterday, so you may not have seen if maintenanc…"
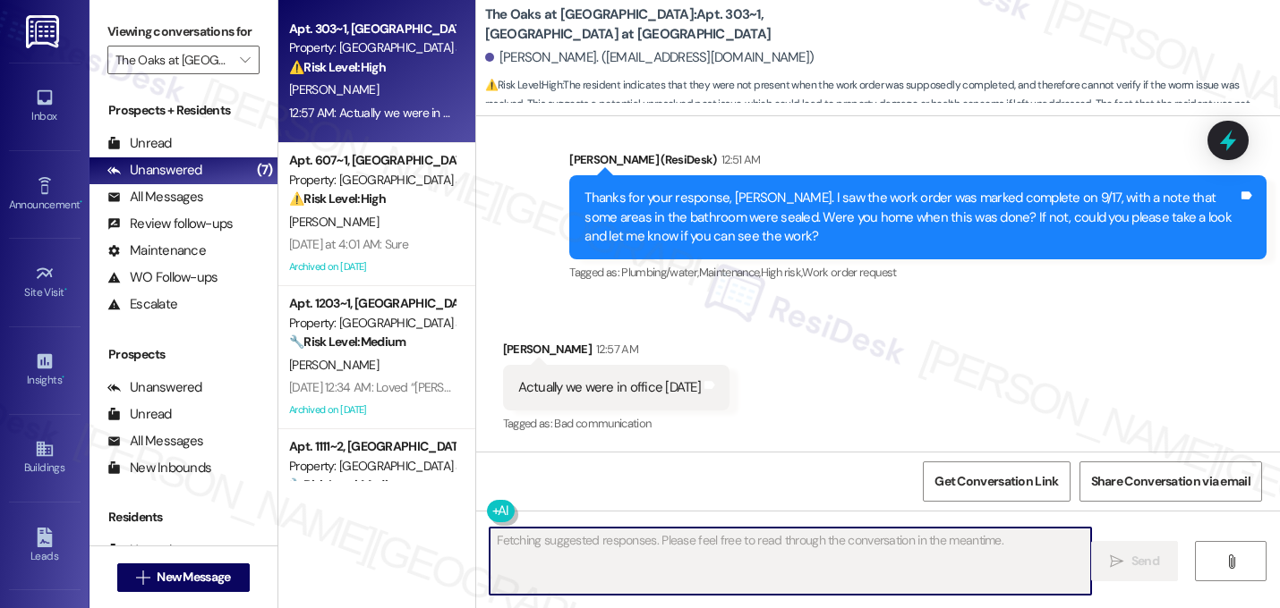
scroll to position [804, 0]
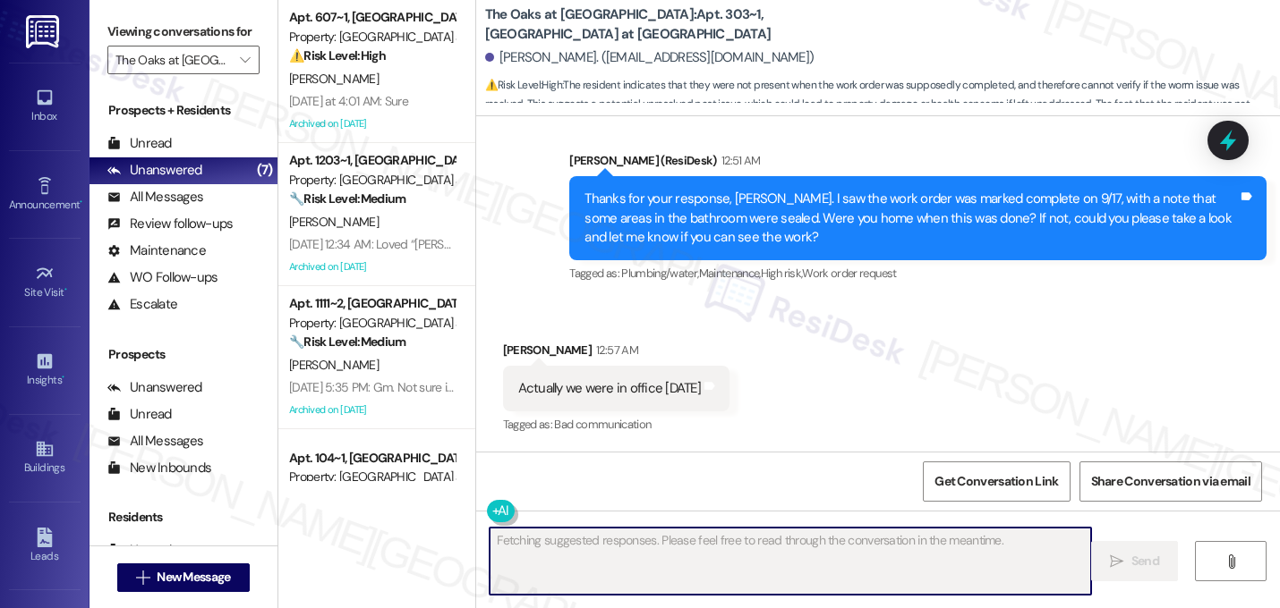
click at [846, 346] on div "Received via SMS Shreya Dasu 12:57 AM Actually we were in office yesterday Tags…" at bounding box center [878, 376] width 804 height 151
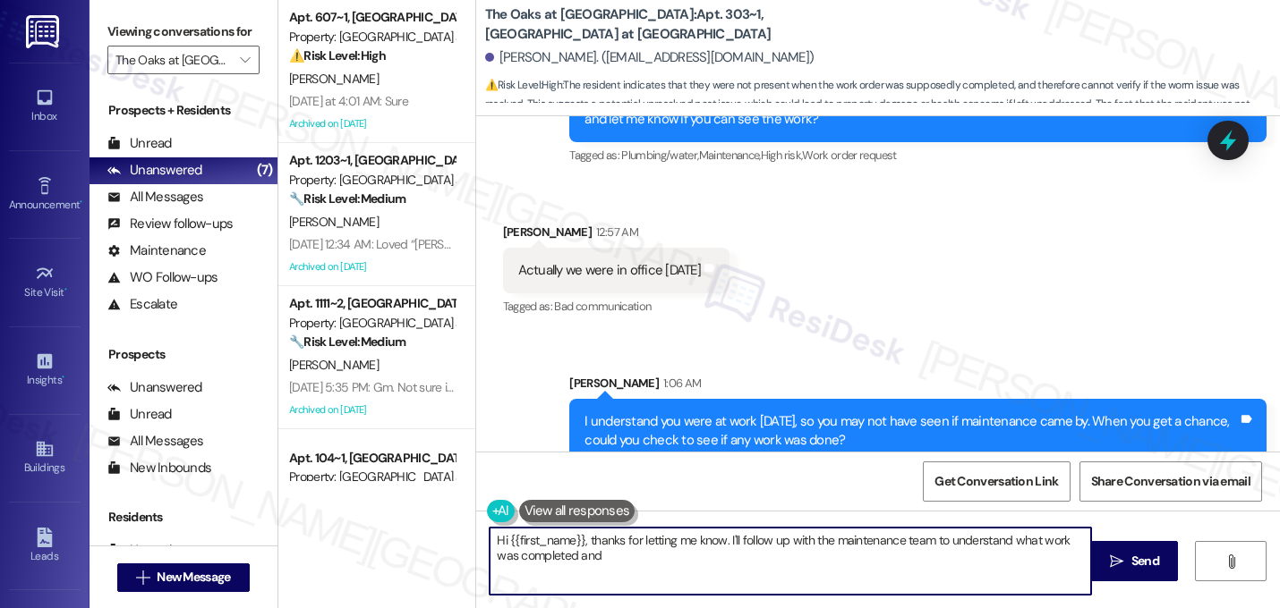
scroll to position [948, 0]
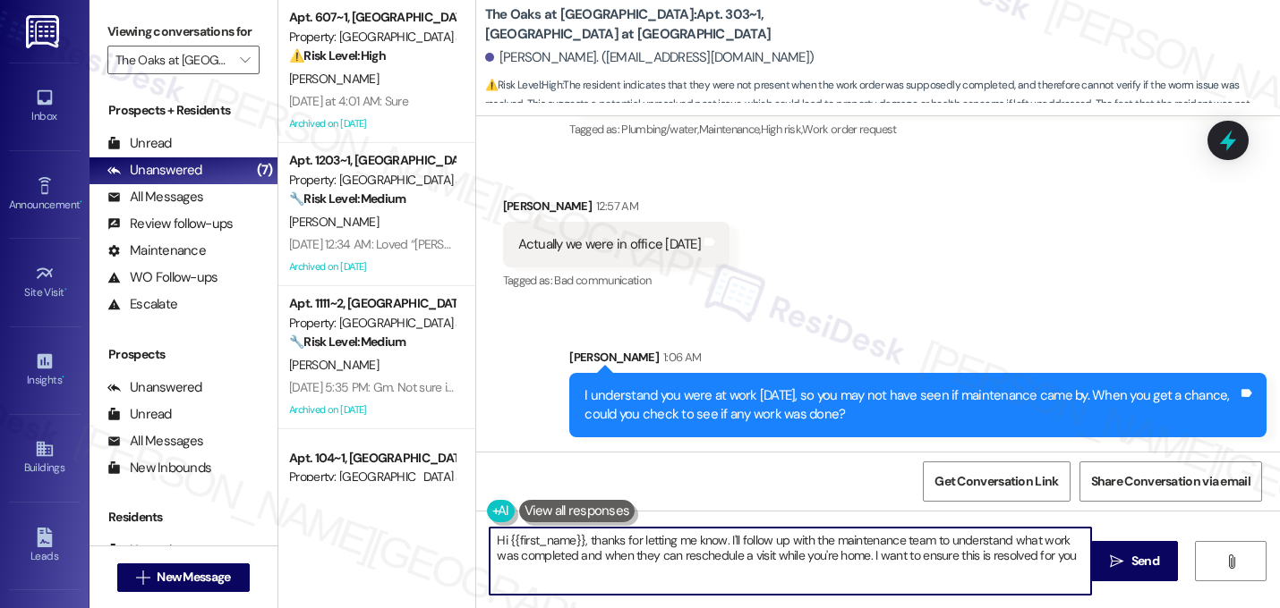
type textarea "Hi {{first_name}}, thanks for letting me know. I'll follow up with the maintena…"
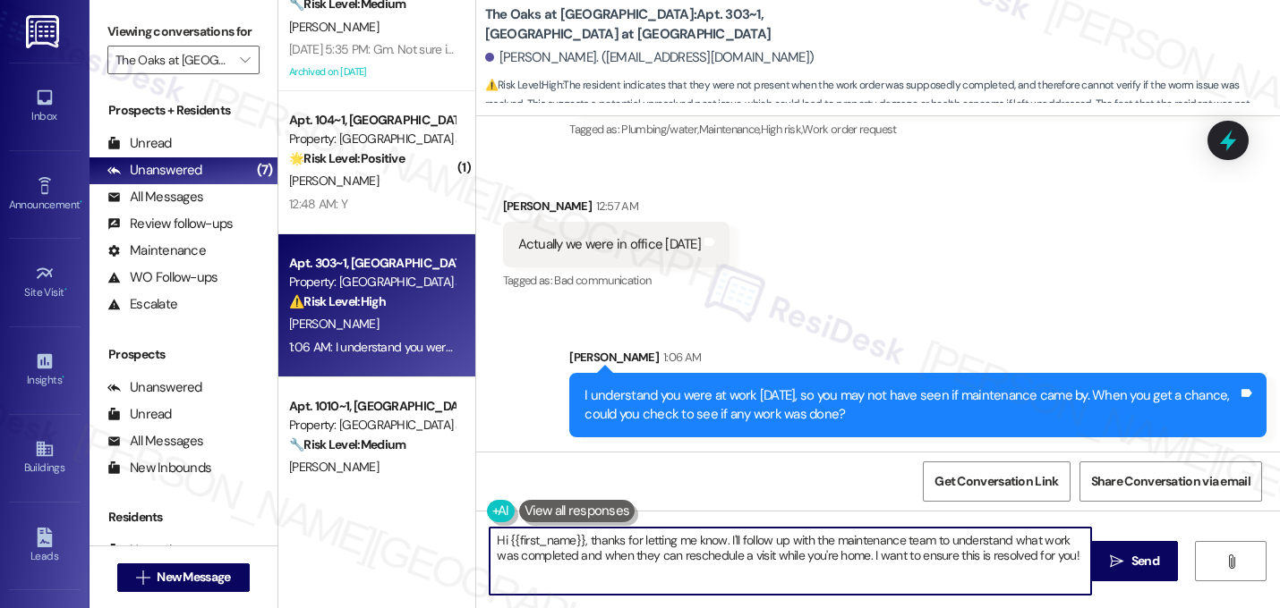
scroll to position [378, 0]
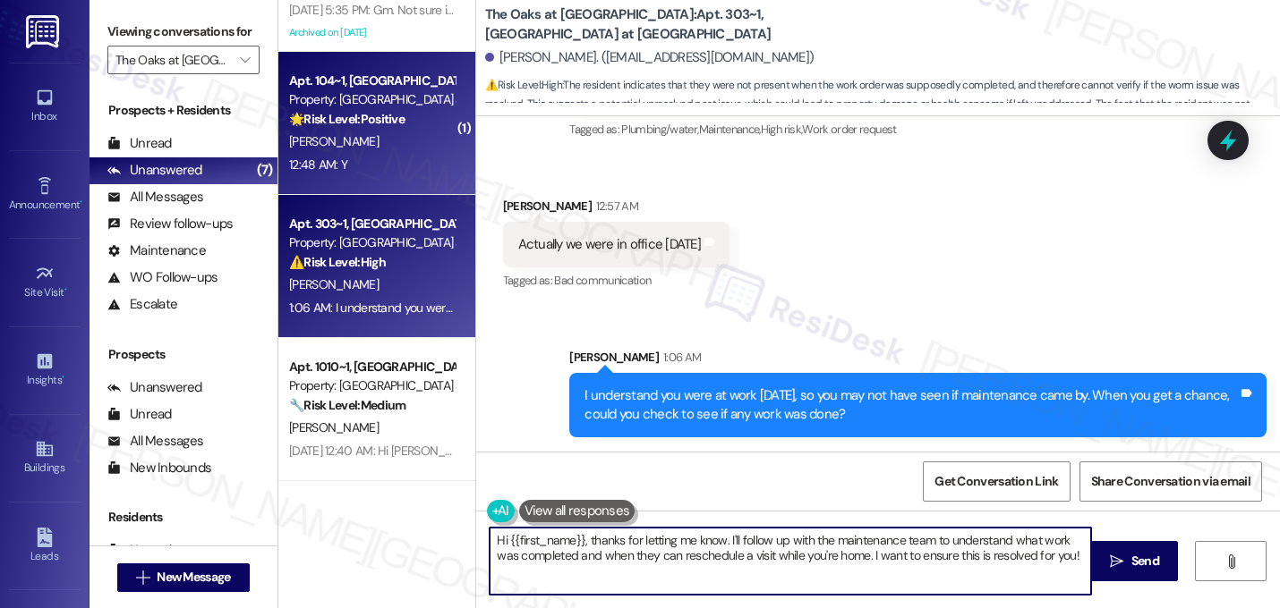
click at [353, 139] on div "D. Maroju" at bounding box center [371, 142] width 169 height 22
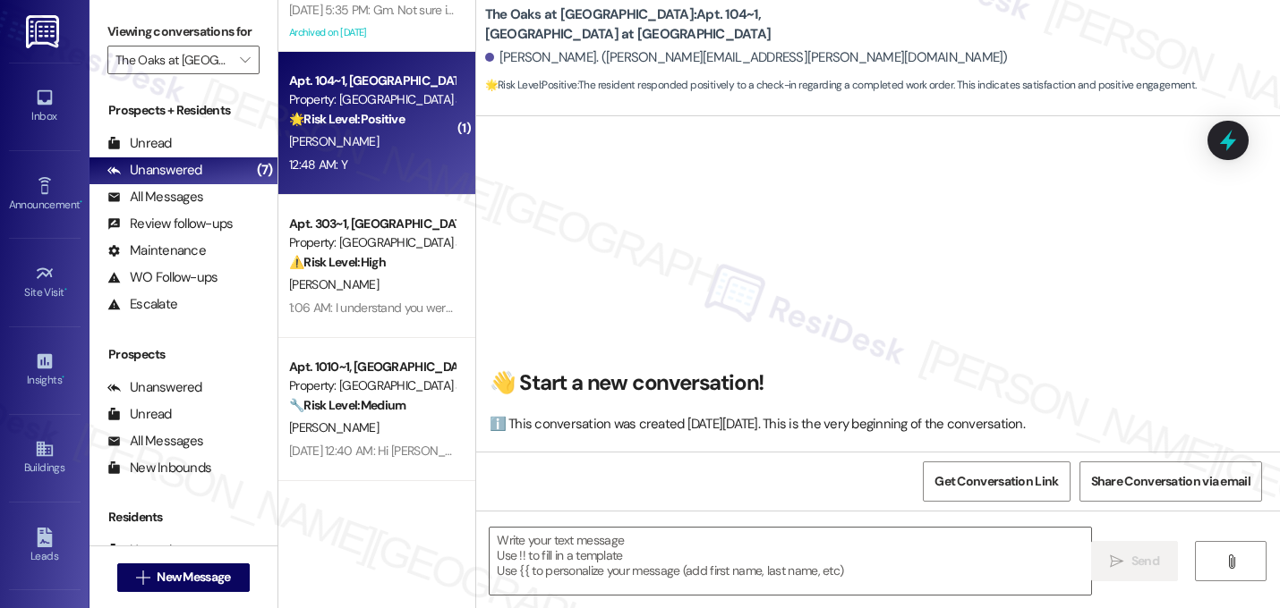
scroll to position [2151, 0]
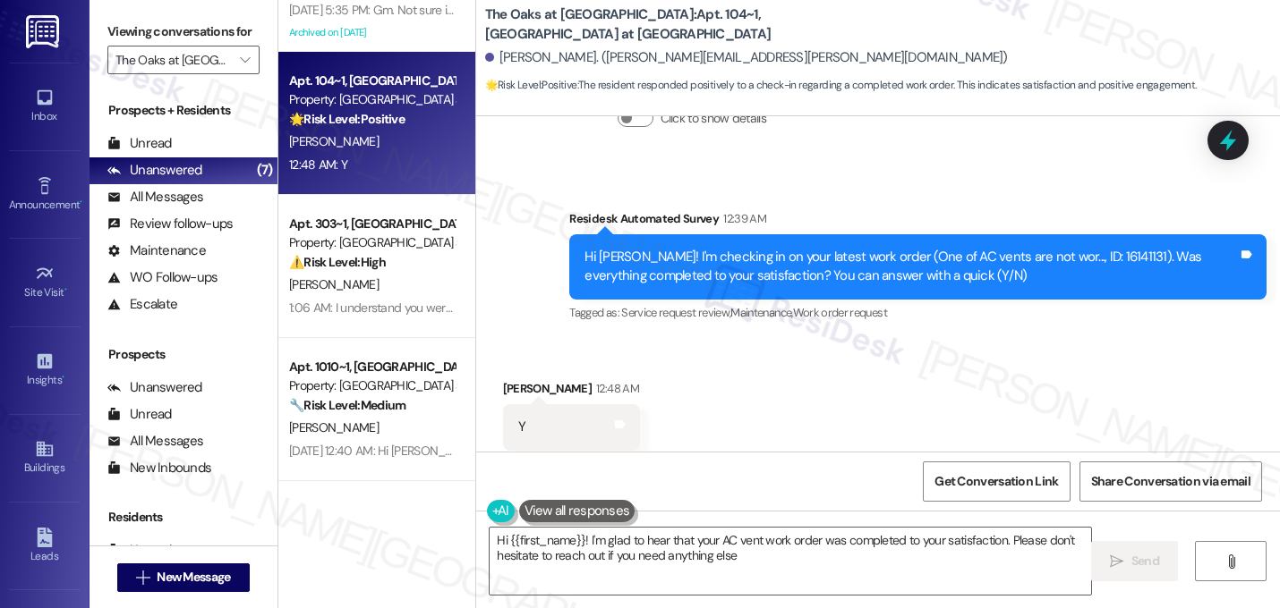
type textarea "Hi {{first_name}}! I'm glad to hear that your AC vent work order was completed …"
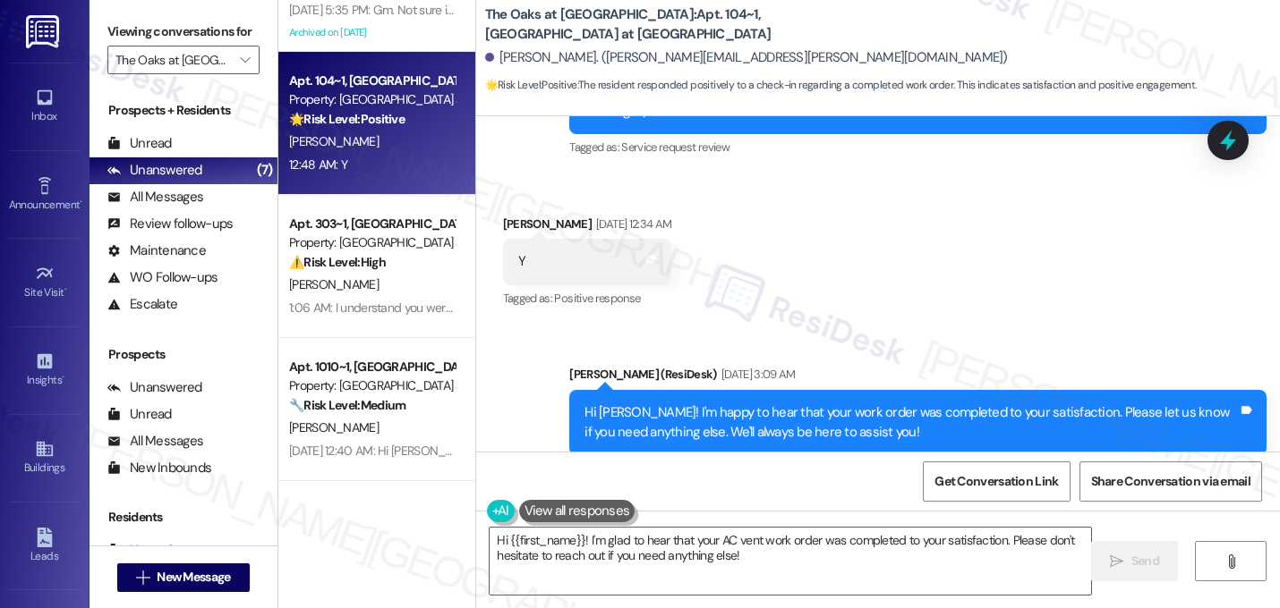
scroll to position [245, 0]
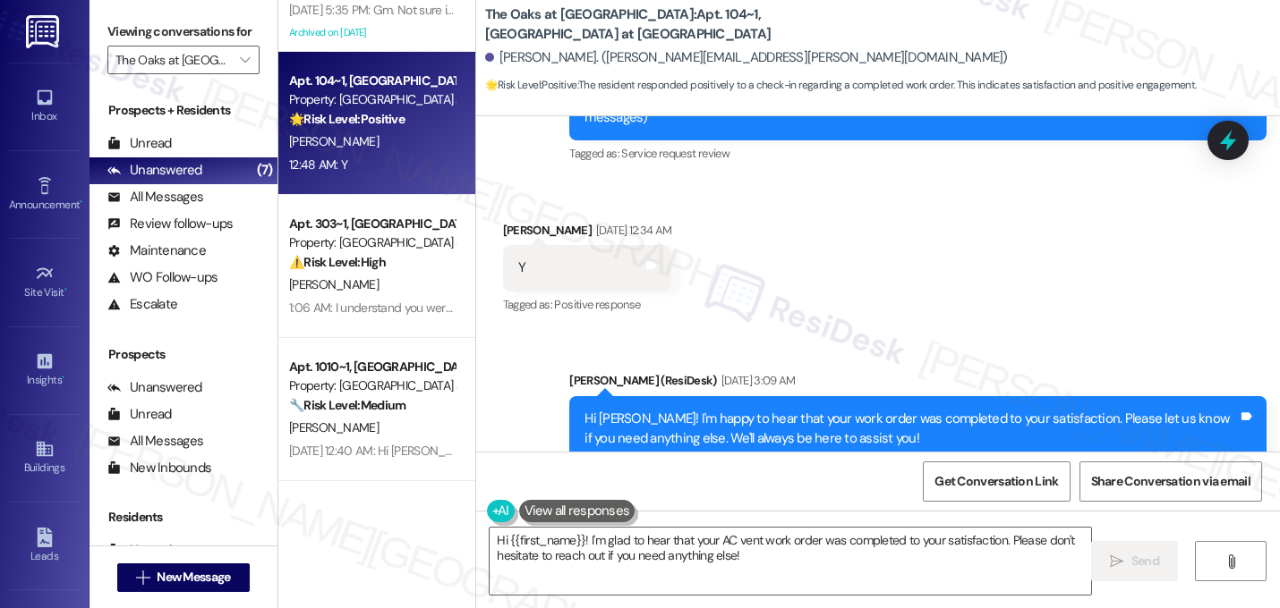
drag, startPoint x: 1272, startPoint y: 174, endPoint x: 1271, endPoint y: 148, distance: 26.0
click at [1271, 148] on div "Lease started Jul 26, 2025 at 8:00 AM Survey, sent via SMS Residesk Automated S…" at bounding box center [878, 284] width 804 height 336
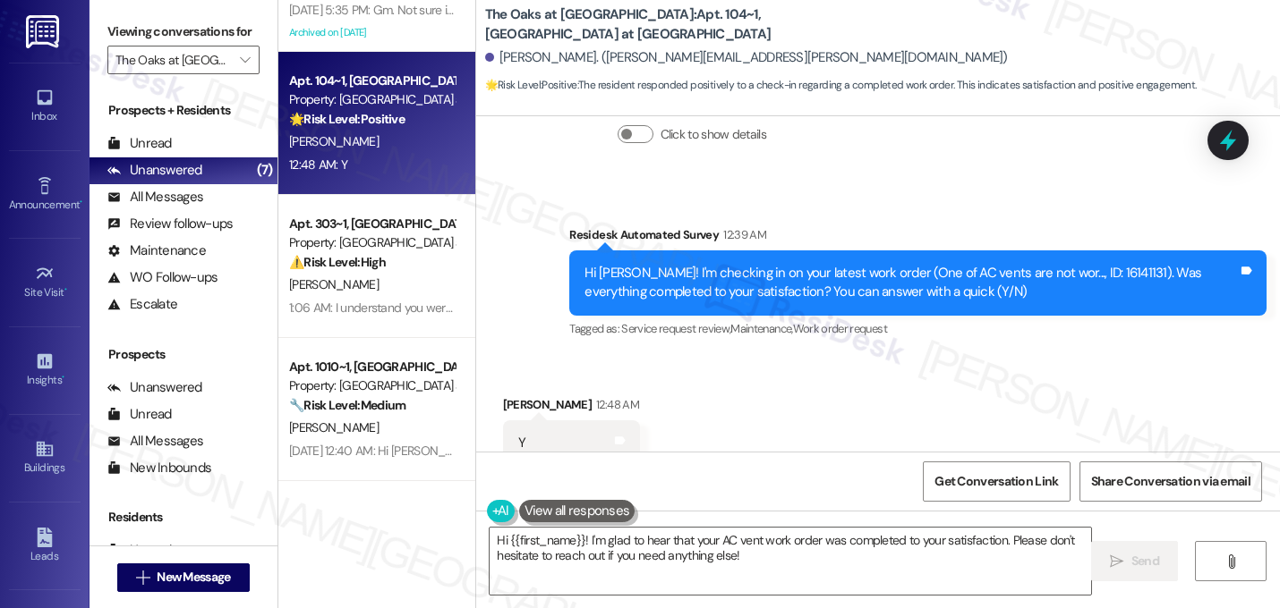
scroll to position [2151, 0]
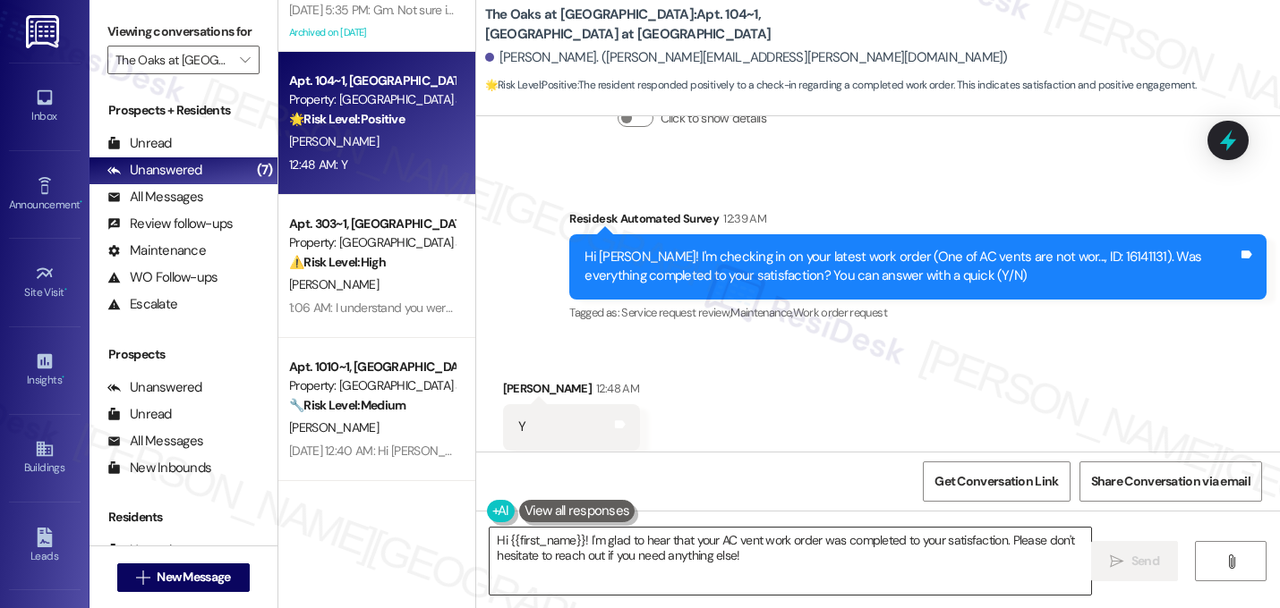
click at [610, 550] on textarea "Hi {{first_name}}! I'm glad to hear that your AC vent work order was completed …" at bounding box center [789, 561] width 601 height 67
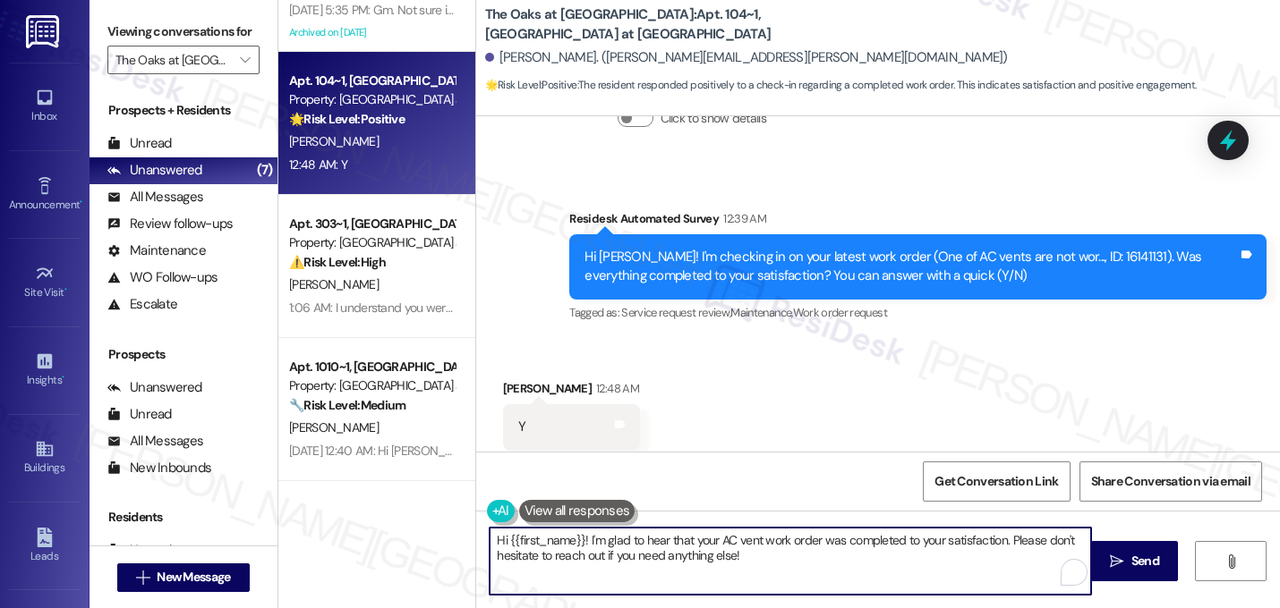
click at [610, 550] on textarea "Hi {{first_name}}! I'm glad to hear that your AC vent work order was completed …" at bounding box center [789, 561] width 601 height 67
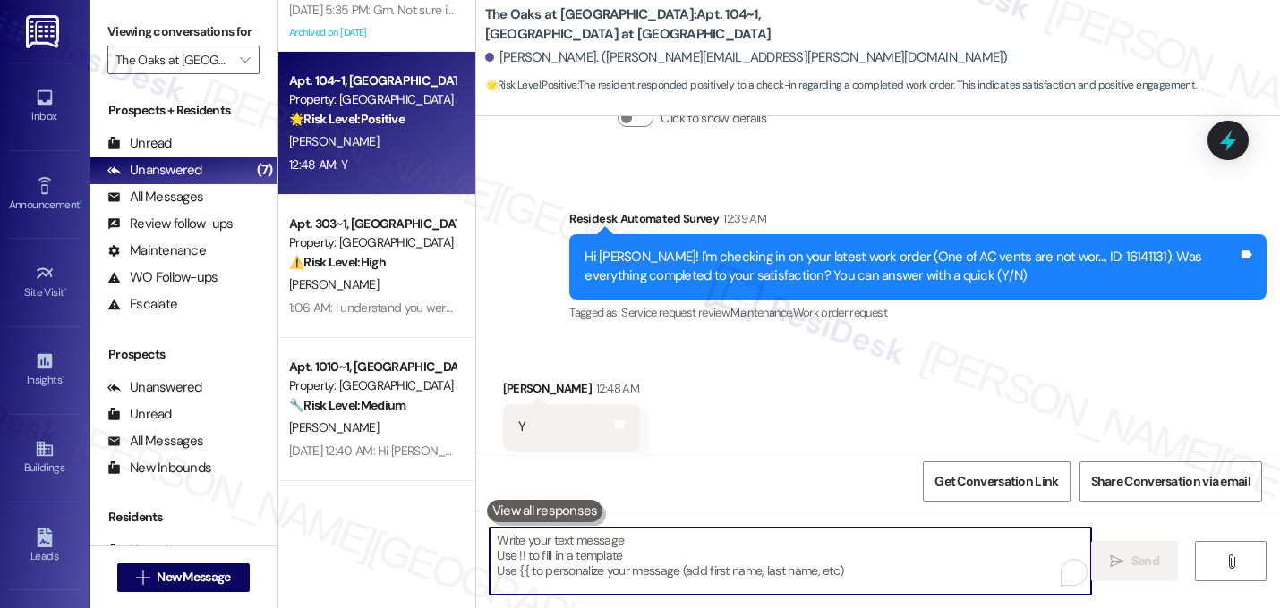
paste textarea "That's great! I'm glad to hear that your last maintenance request was completed…"
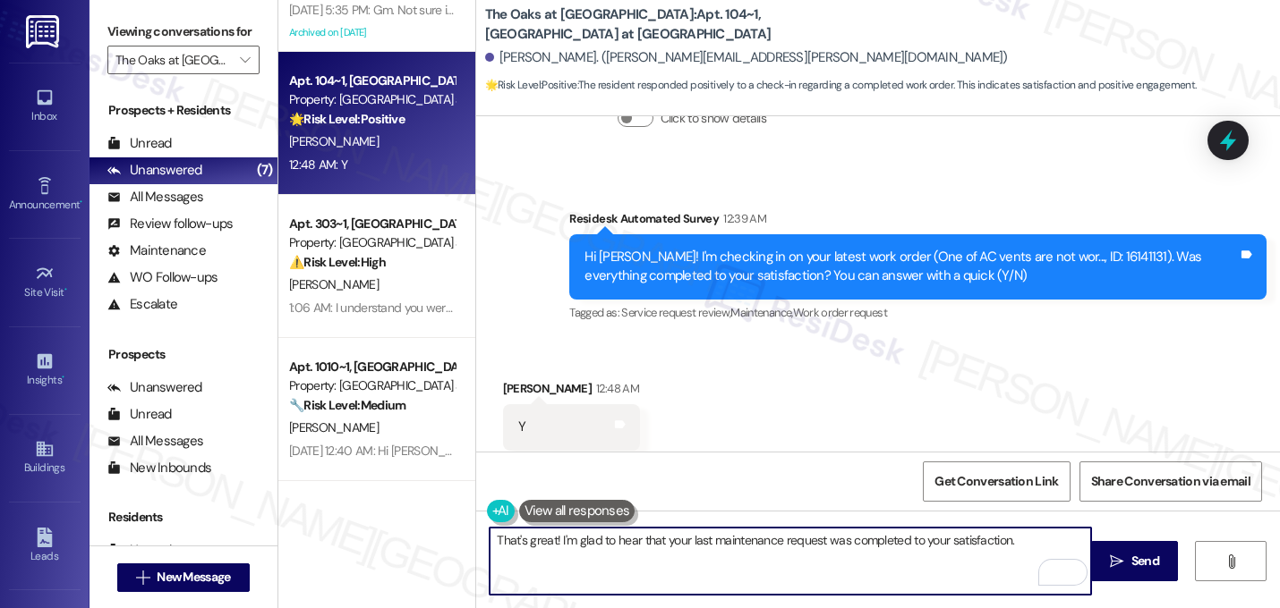
paste textarea "If I may ask...has {{property}} lived up to your expectations?"
type textarea "That's great! I'm glad to hear that your last maintenance request was completed…"
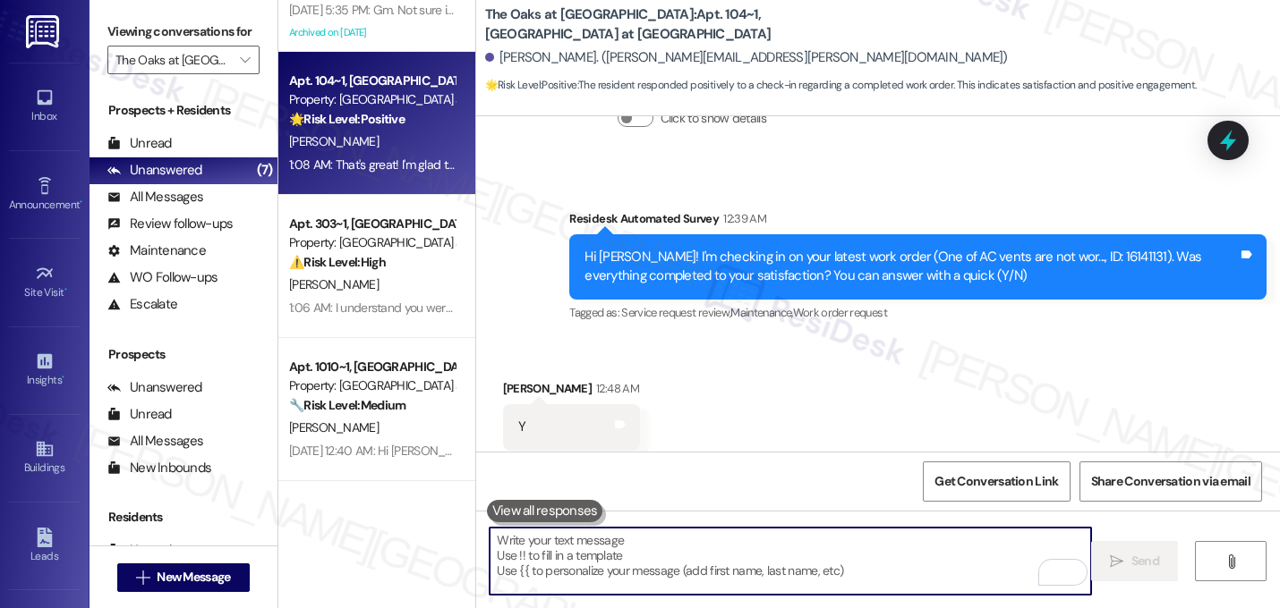
scroll to position [2150, 0]
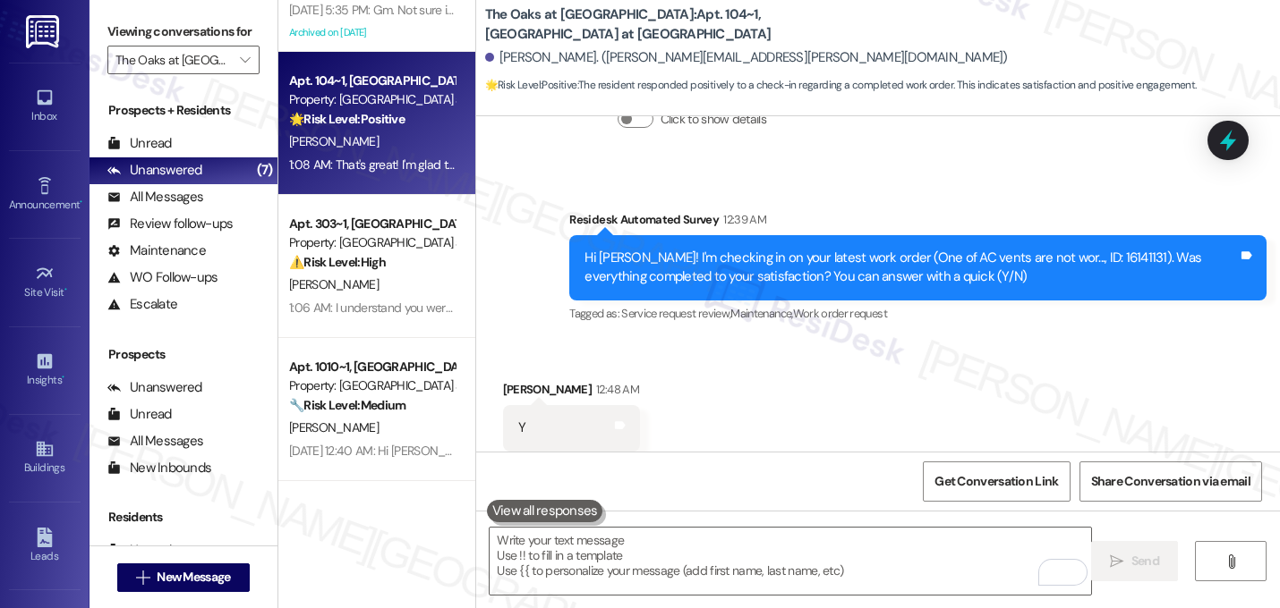
click at [920, 376] on div "Received via SMS Deepthi Maroju 12:48 AM Y Tags and notes Tagged as: Positive r…" at bounding box center [878, 415] width 804 height 151
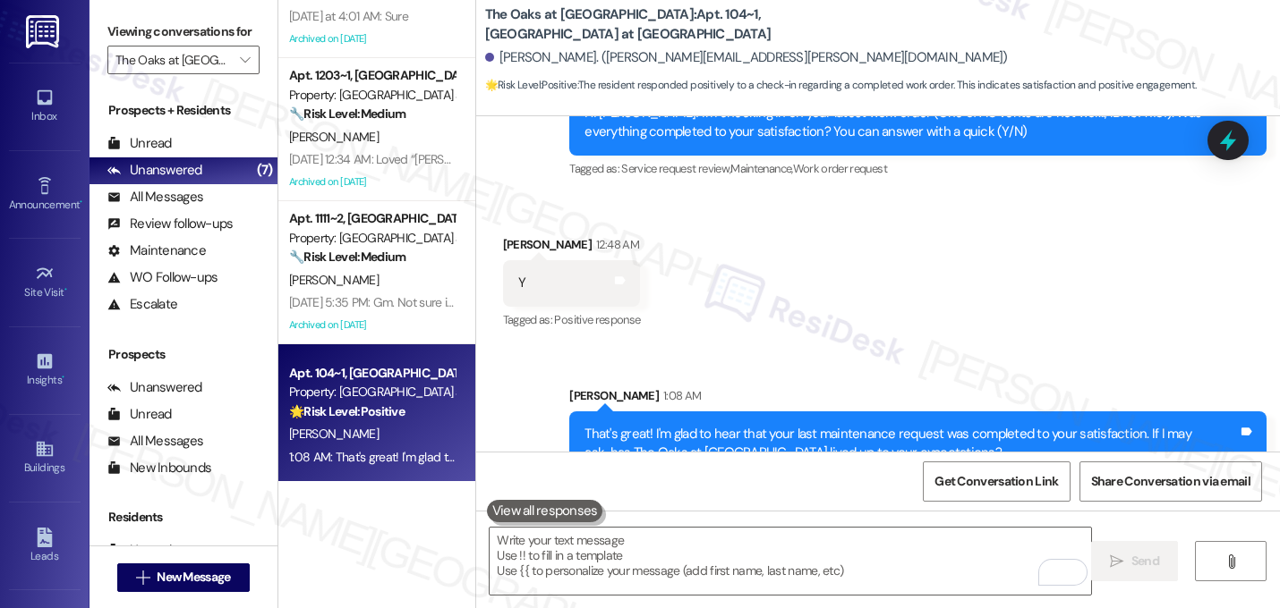
scroll to position [0, 0]
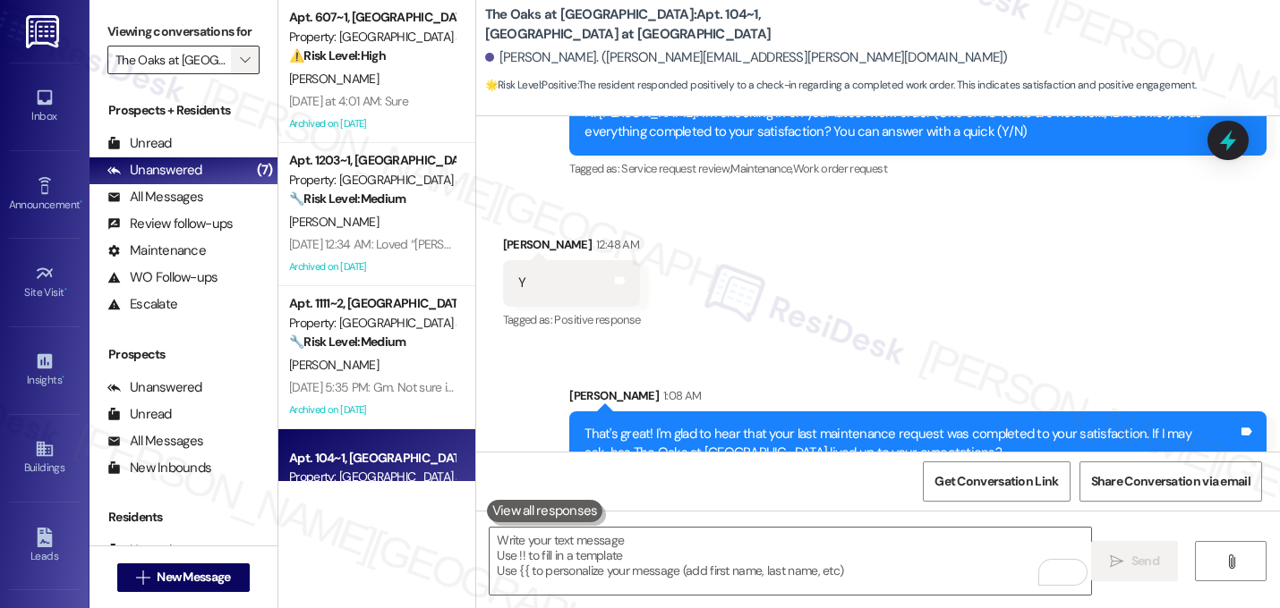
click at [240, 67] on icon "" at bounding box center [245, 60] width 10 height 14
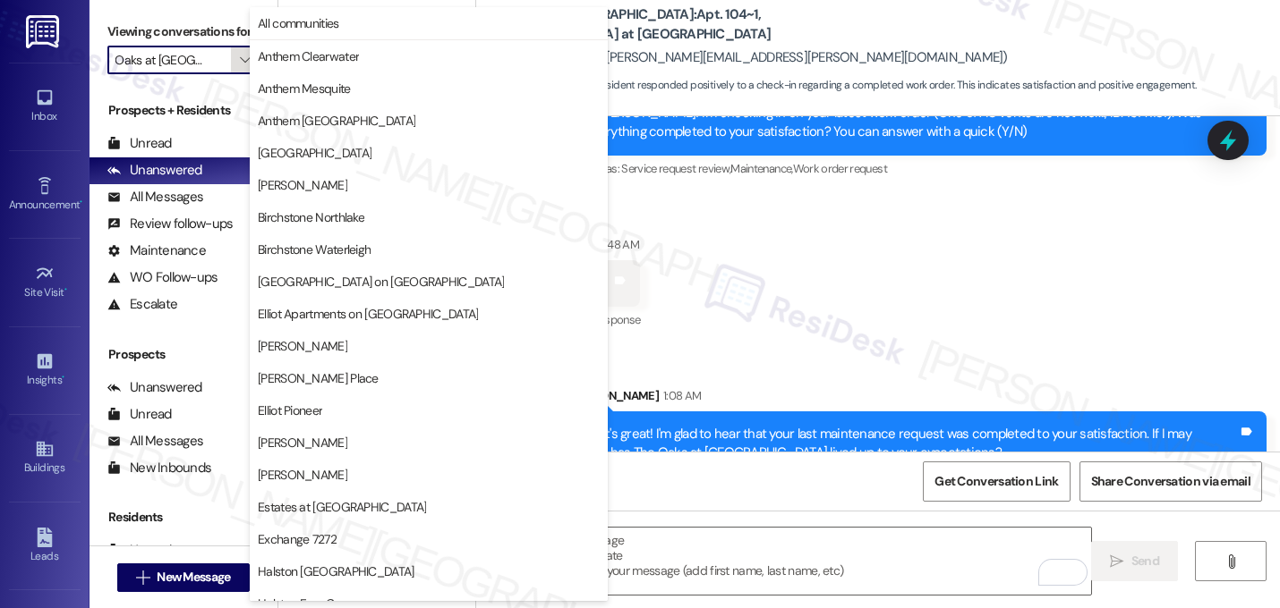
scroll to position [695, 0]
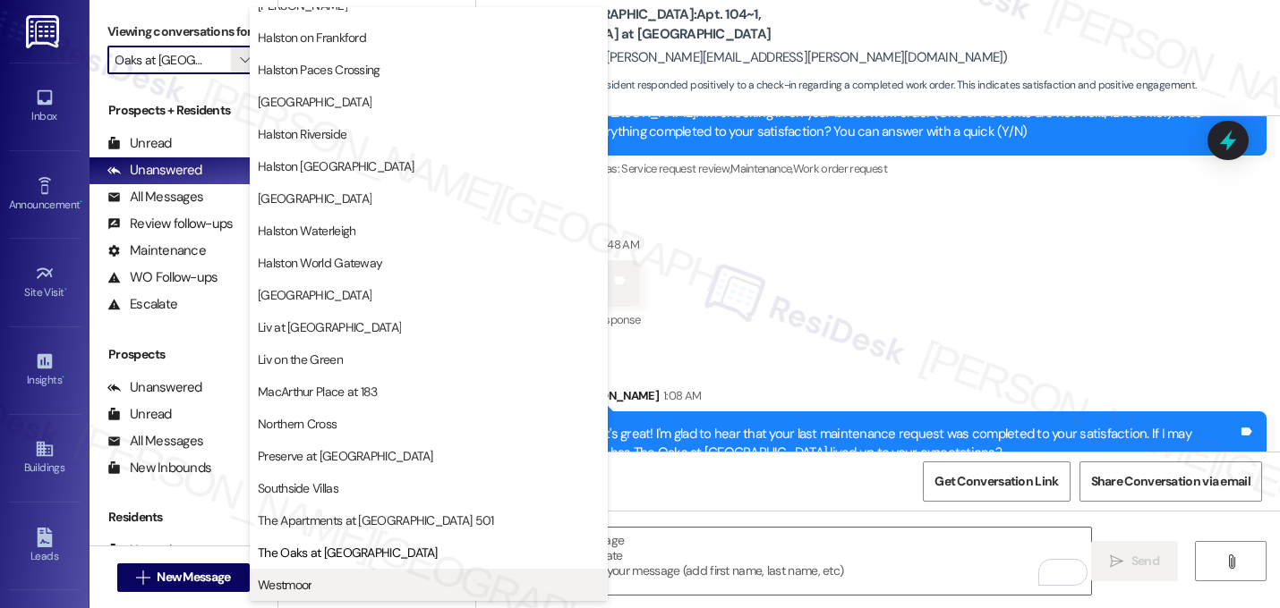
click at [367, 585] on span "Westmoor" at bounding box center [429, 585] width 342 height 18
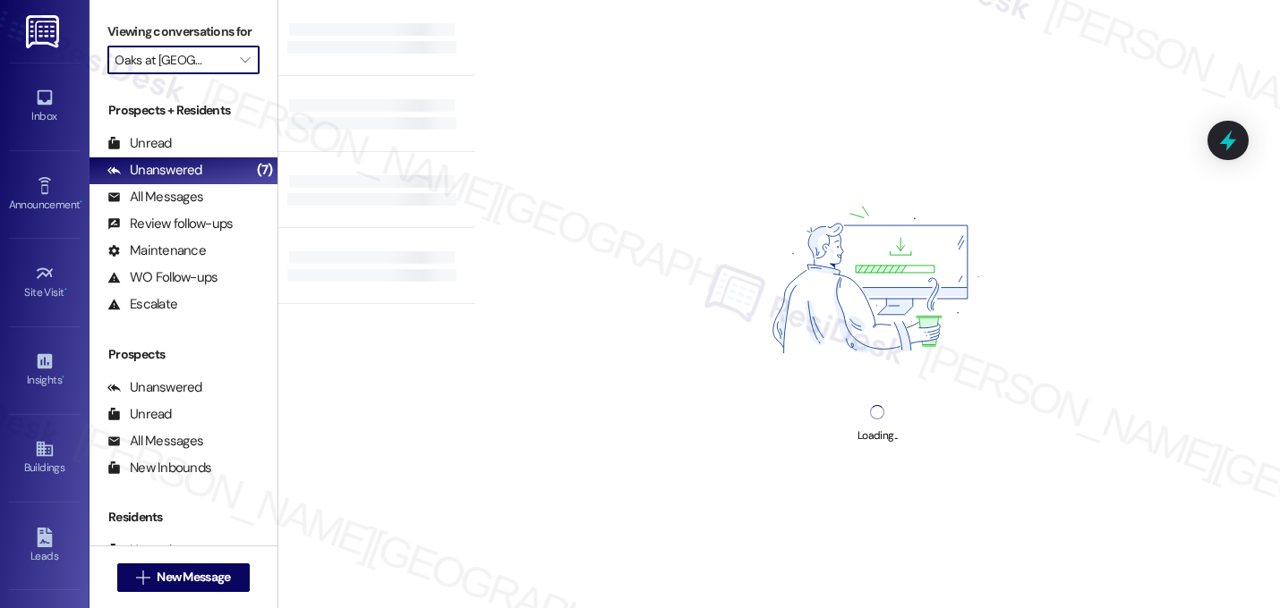
type input "Westmoor"
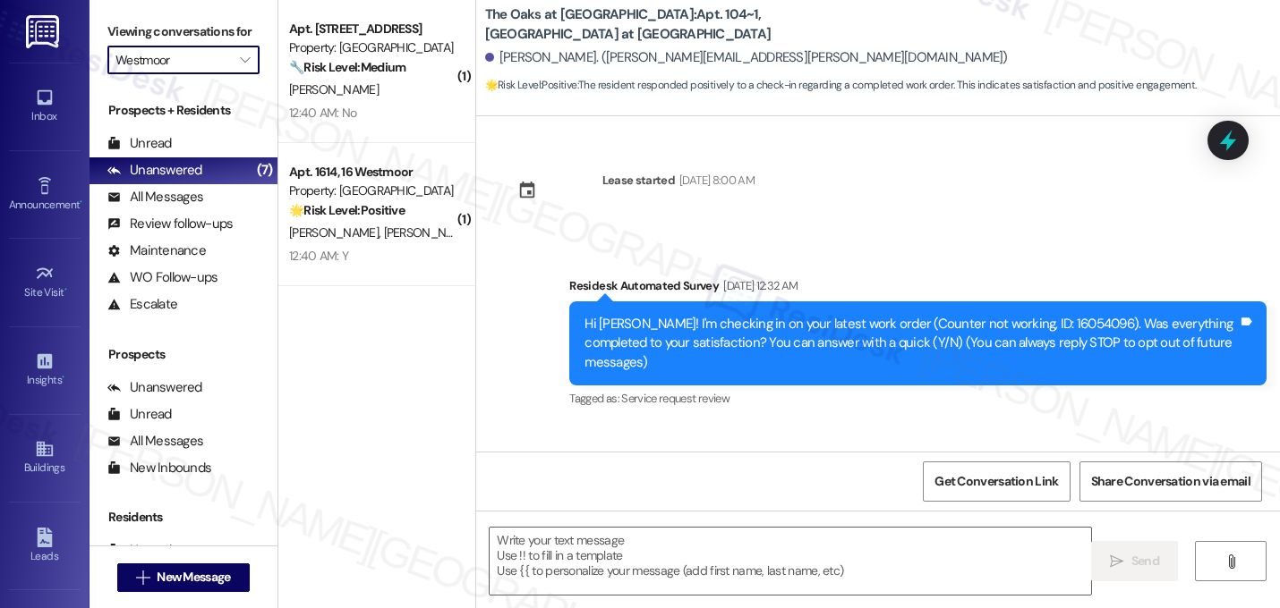
scroll to position [2150, 0]
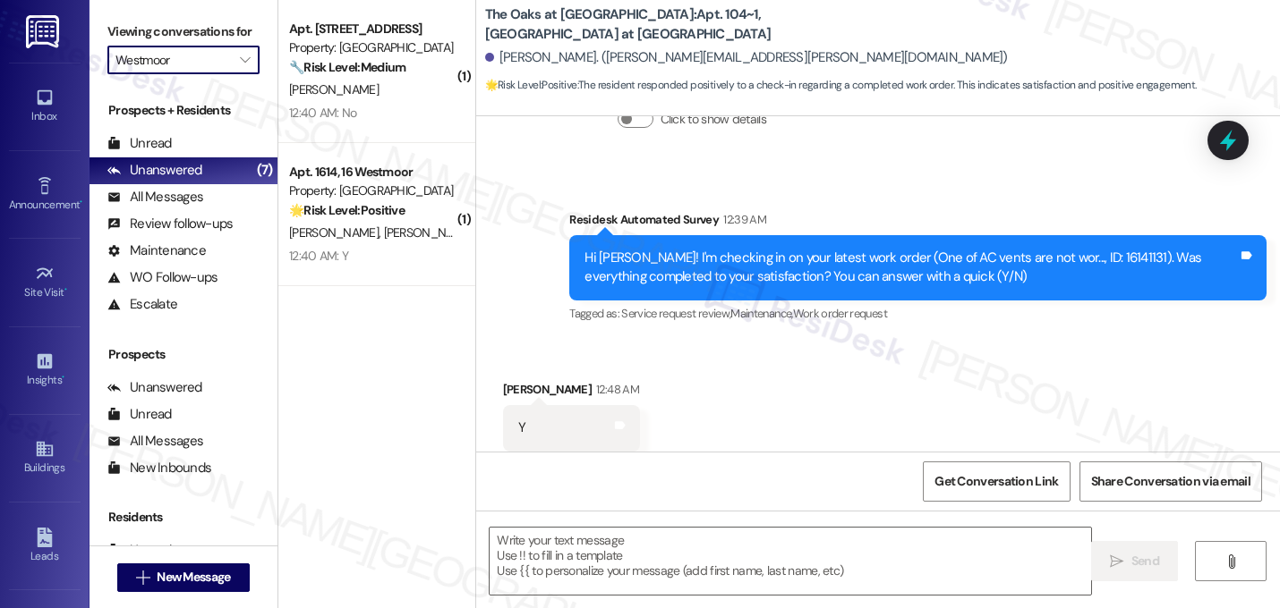
type textarea "Fetching suggested responses. Please feel free to read through the conversation…"
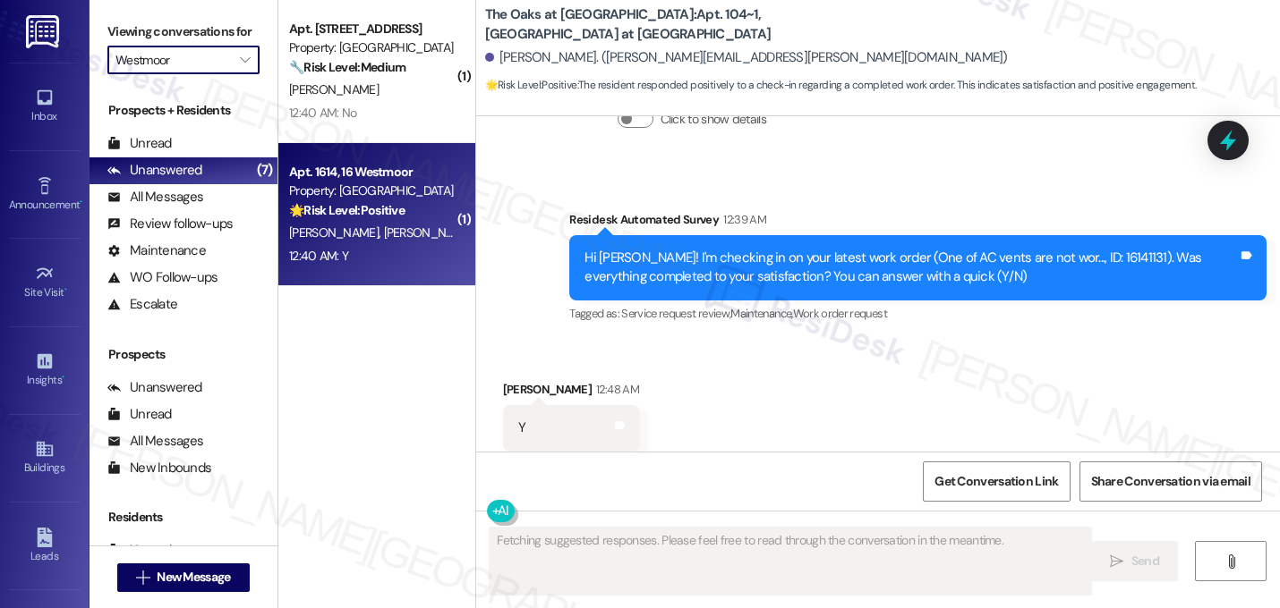
click at [370, 261] on div "12:40 AM: Y 12:40 AM: Y" at bounding box center [371, 256] width 169 height 22
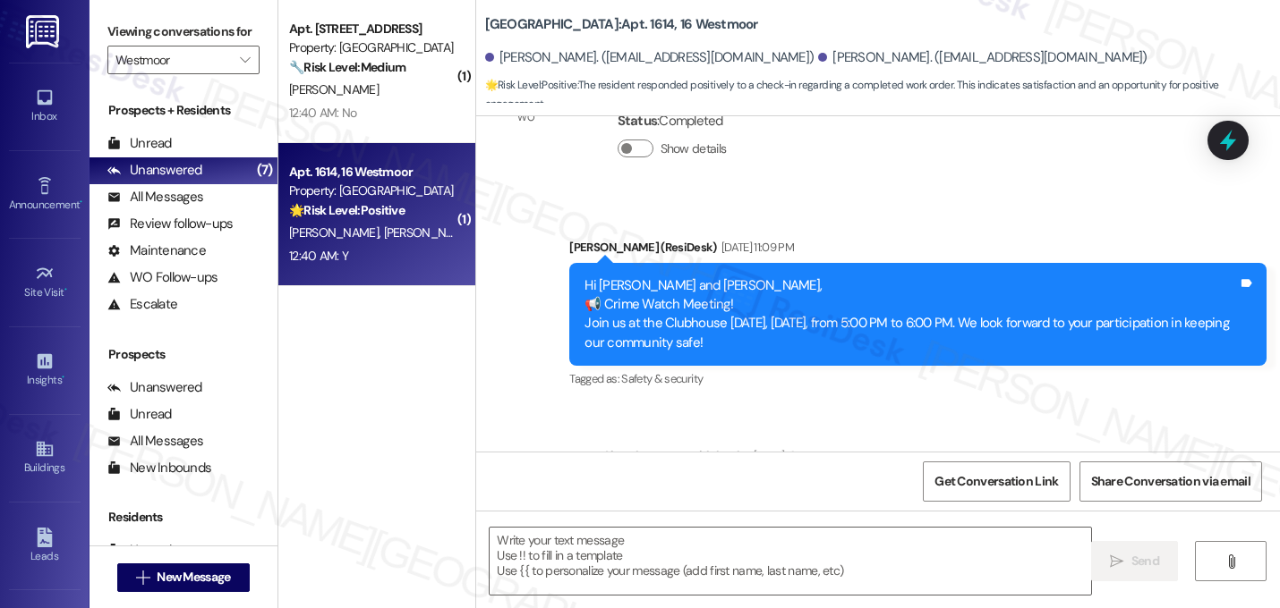
type textarea "Fetching suggested responses. Please feel free to read through the conversation…"
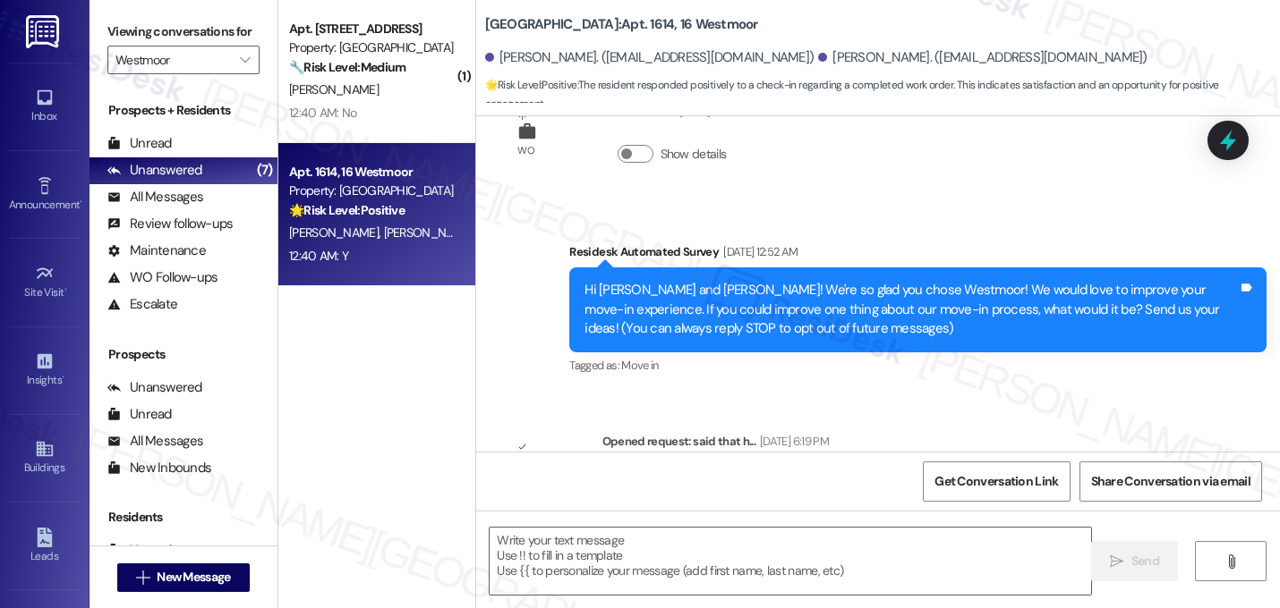
scroll to position [877, 0]
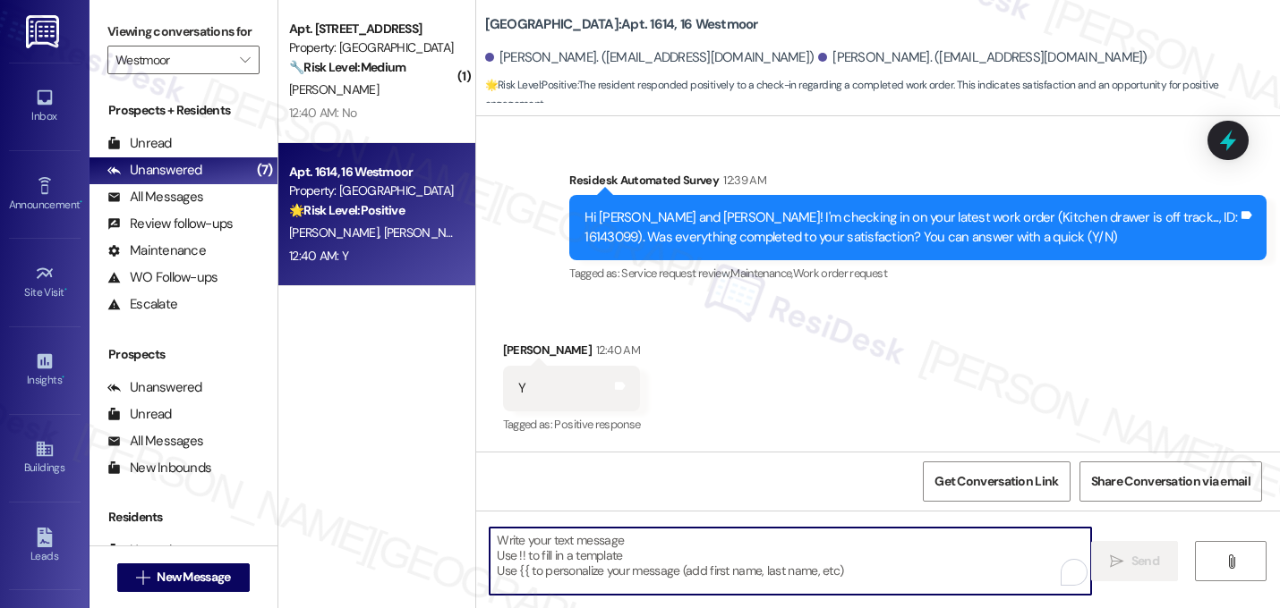
click at [623, 543] on textarea "To enrich screen reader interactions, please activate Accessibility in Grammarl…" at bounding box center [789, 561] width 601 height 67
paste textarea "That's great! I'm glad to hear that your last maintenance request was completed…"
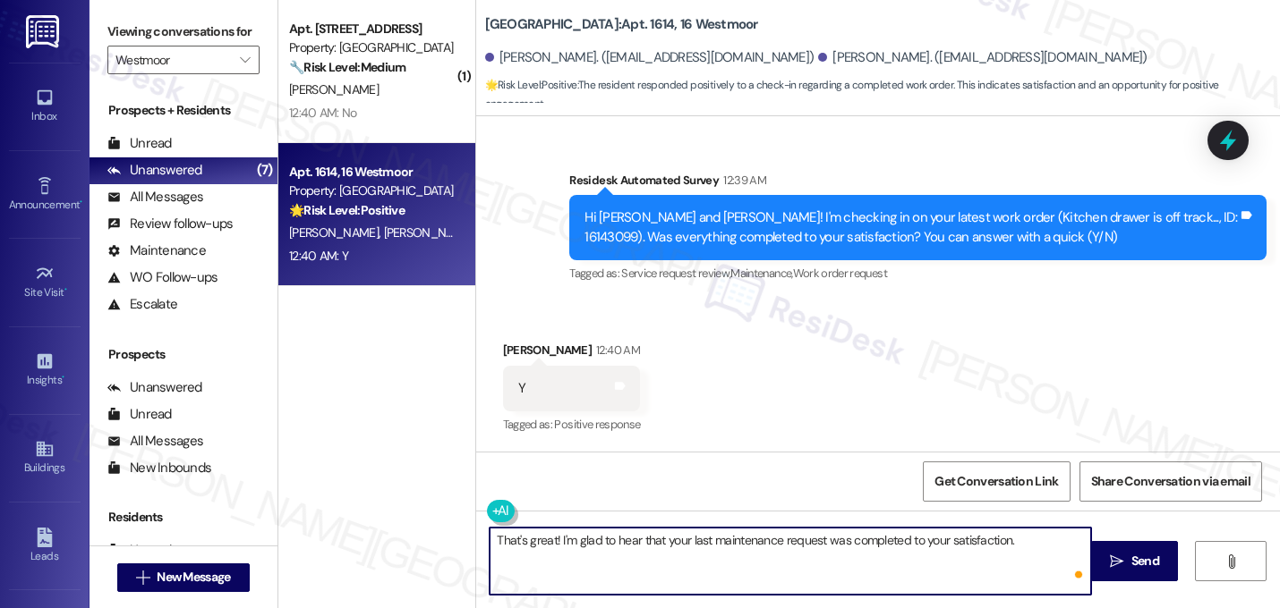
type textarea "That's great! I'm glad to hear that your last maintenance request was completed…"
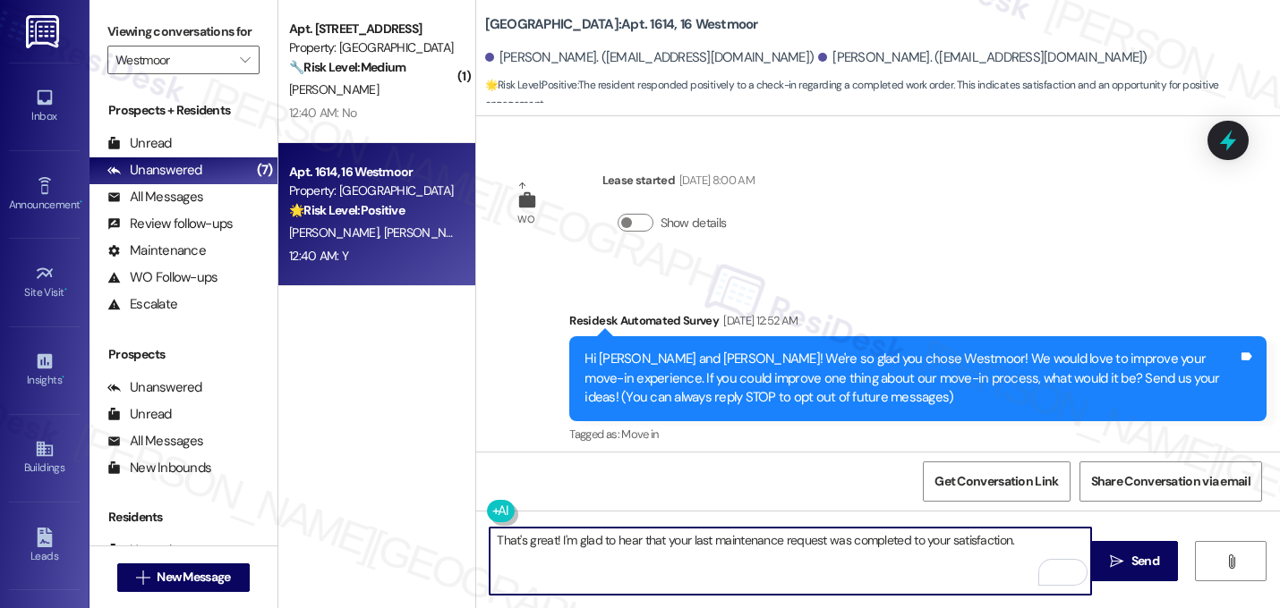
scroll to position [877, 0]
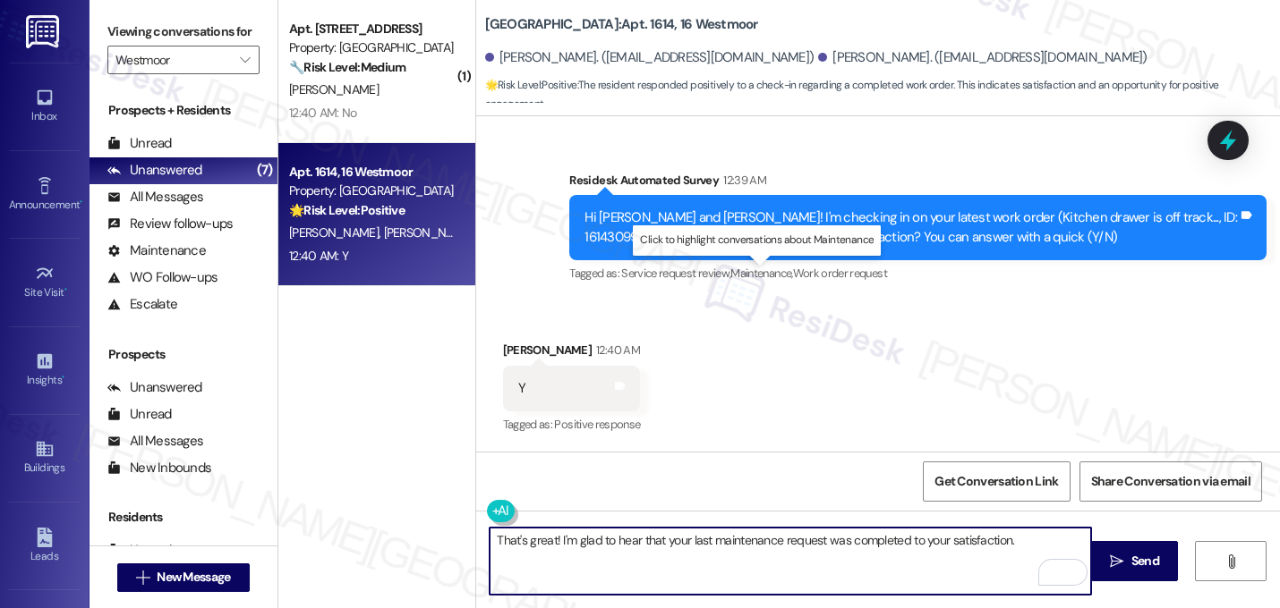
paste textarea "Let me know if you need anything else. 😊"
type textarea "That's great! I'm glad to hear that your last maintenance request was completed…"
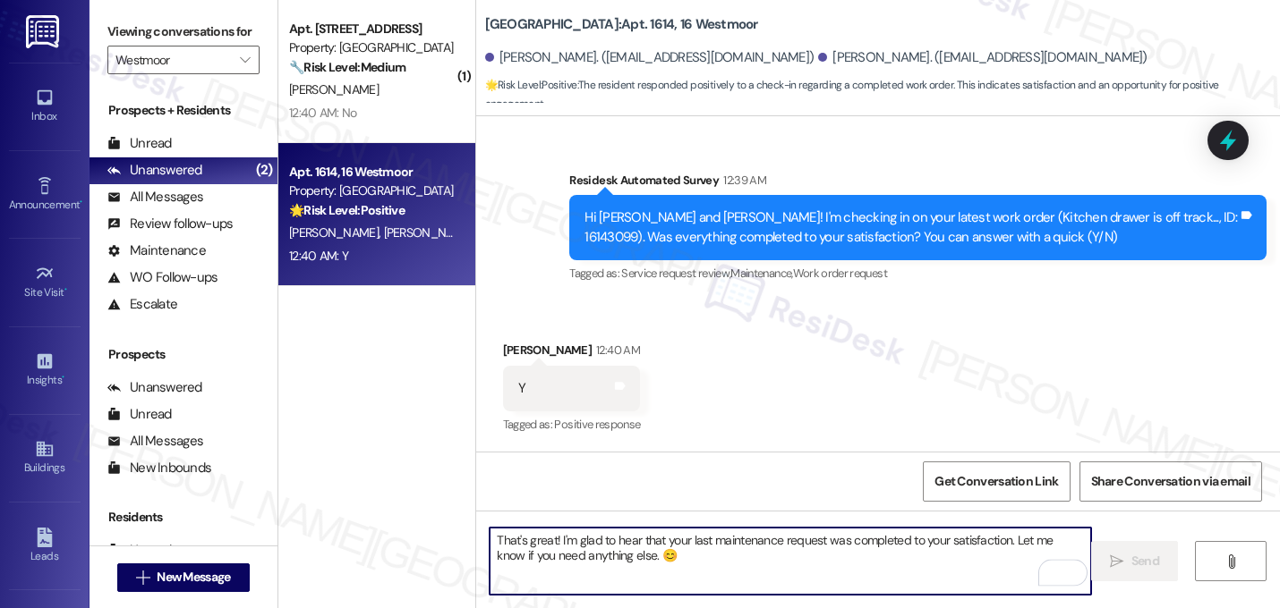
scroll to position [876, 0]
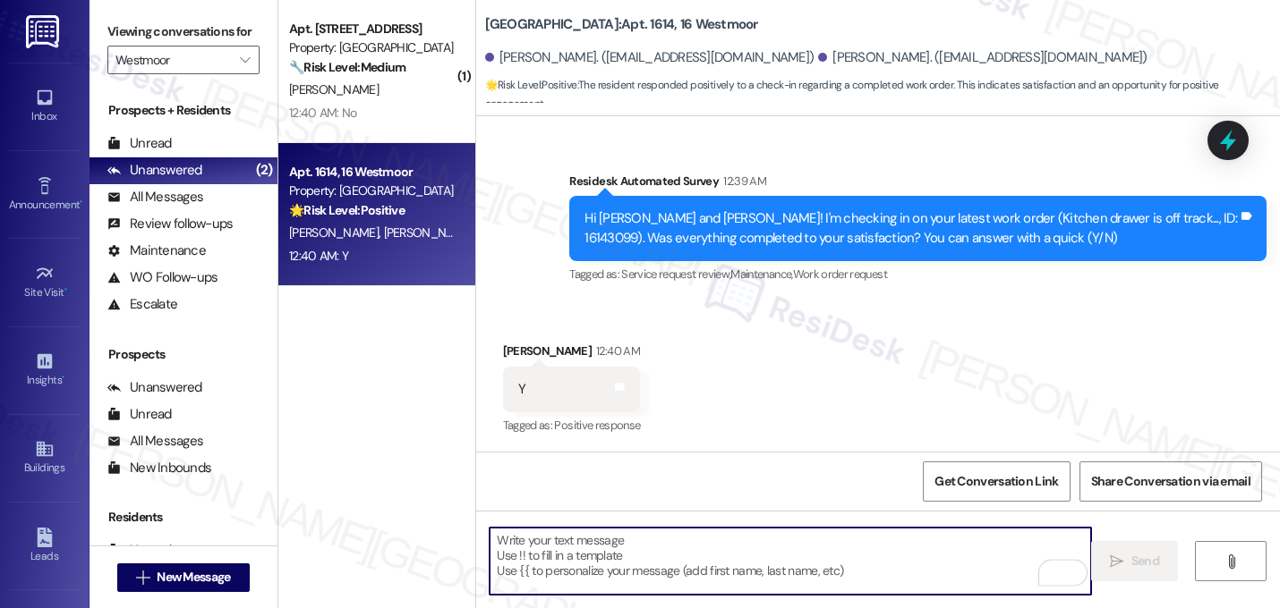
click at [752, 337] on div "Received via SMS [PERSON_NAME] 12:40 AM Y Tags and notes Tagged as: Positive re…" at bounding box center [878, 377] width 804 height 151
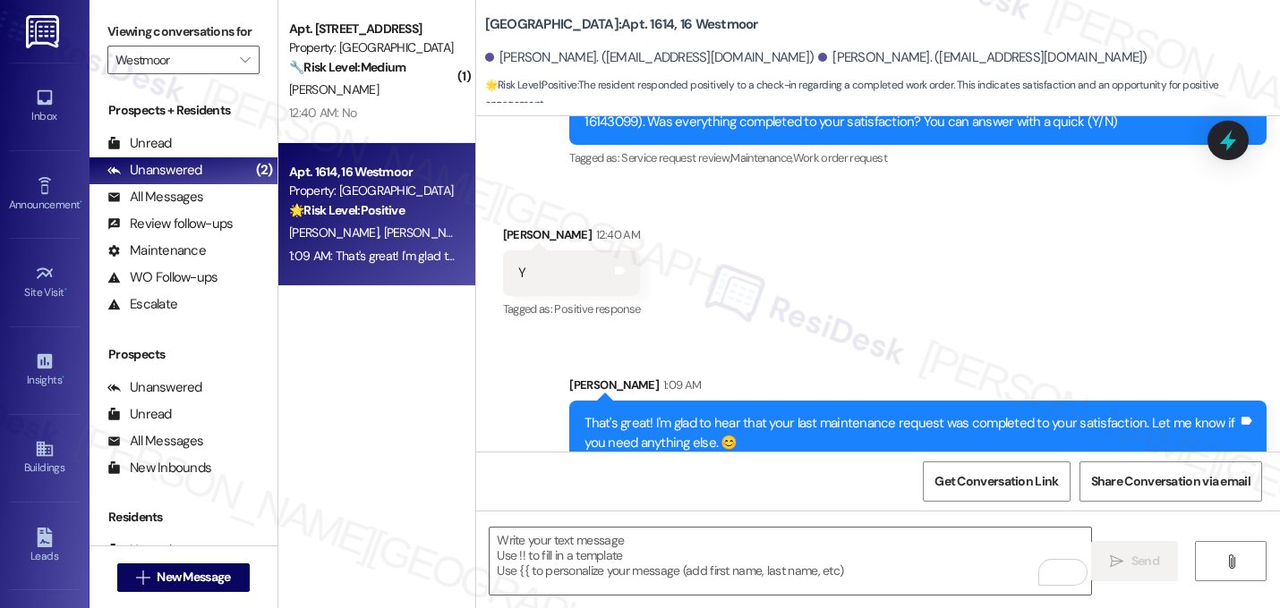
scroll to position [1021, 0]
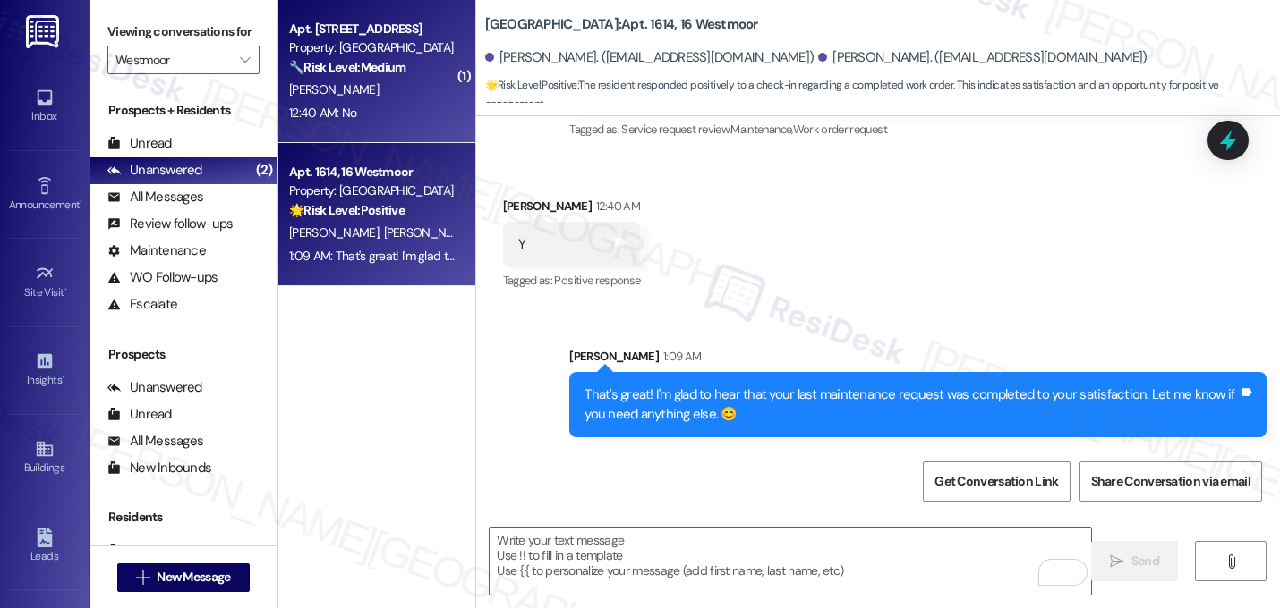
click at [393, 75] on div "🔧 Risk Level: Medium The resident responded negatively to a satisfaction check …" at bounding box center [372, 67] width 166 height 19
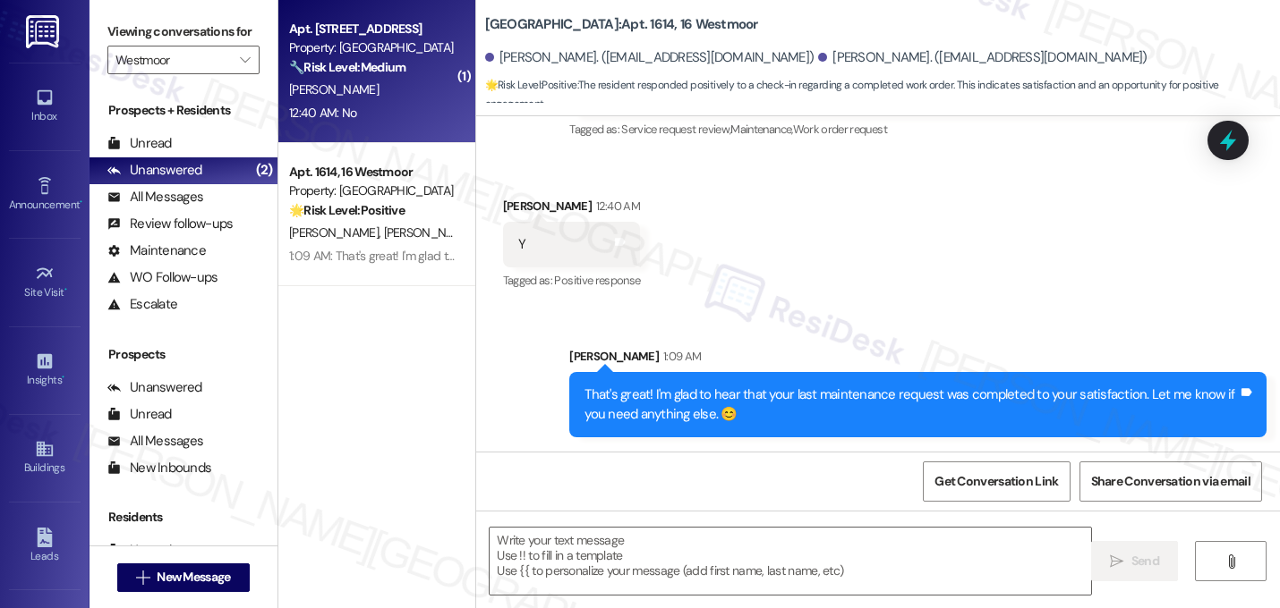
type textarea "Fetching suggested responses. Please feel free to read through the conversation…"
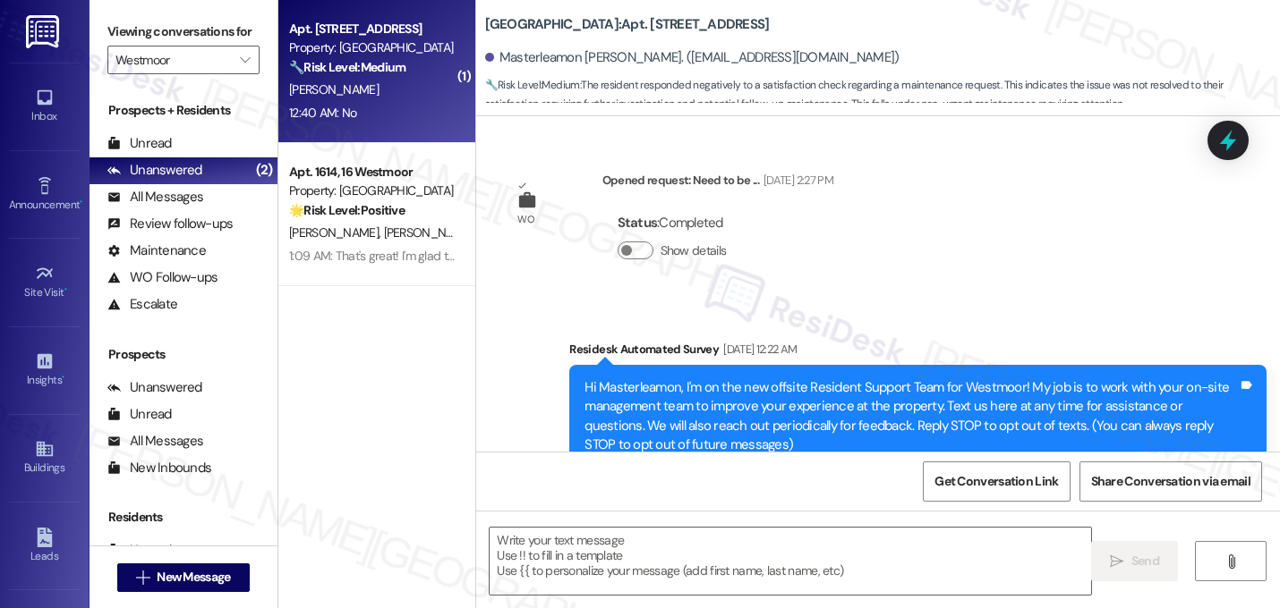
scroll to position [12319, 0]
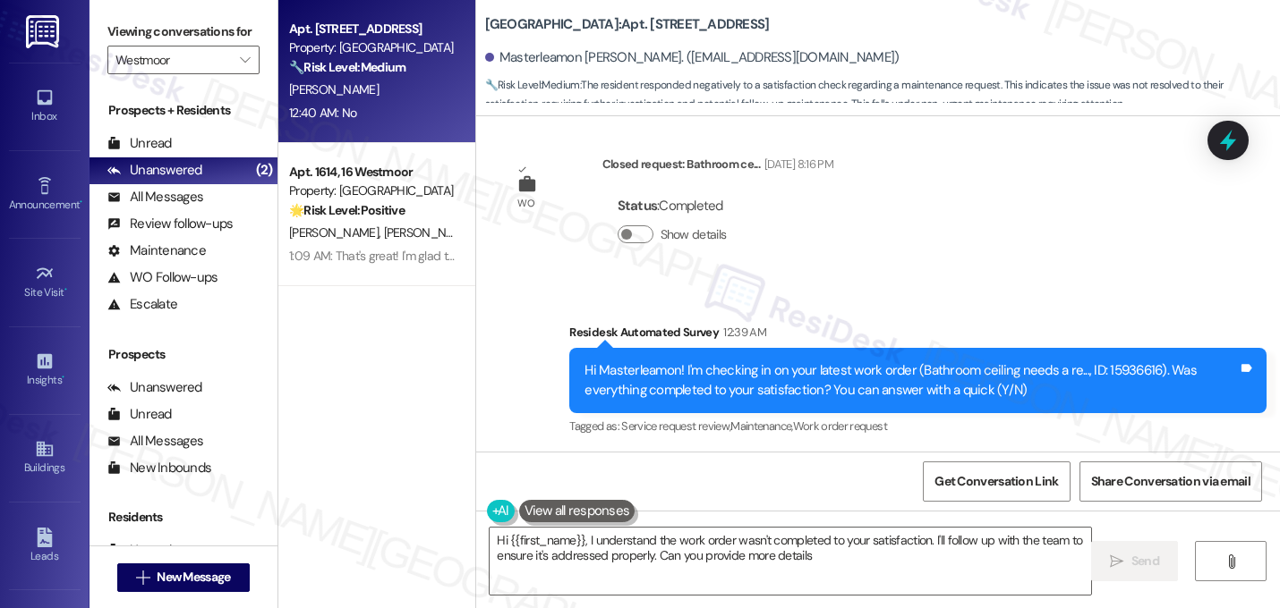
type textarea "Hi {{first_name}}, I understand the work order wasn't completed to your satisfa…"
click at [625, 545] on textarea "Hi {{first_name}}, I understand the work order wasn't completed to your satisfa…" at bounding box center [789, 561] width 601 height 67
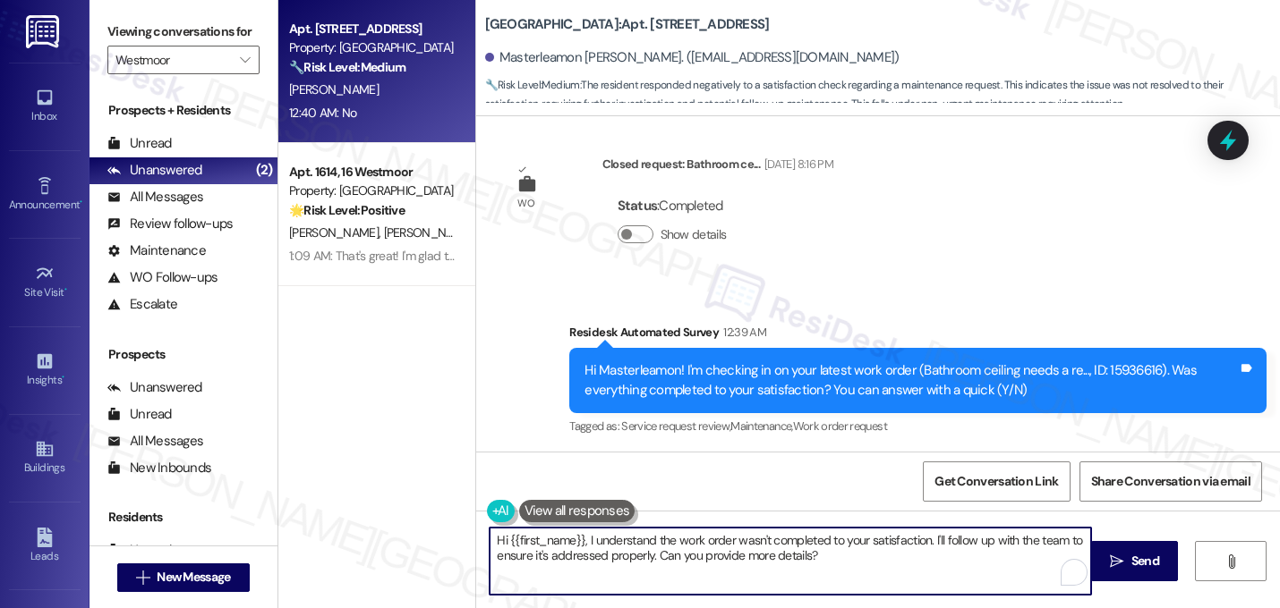
click at [625, 545] on textarea "Hi {{first_name}}, I understand the work order wasn't completed to your satisfa…" at bounding box center [789, 561] width 601 height 67
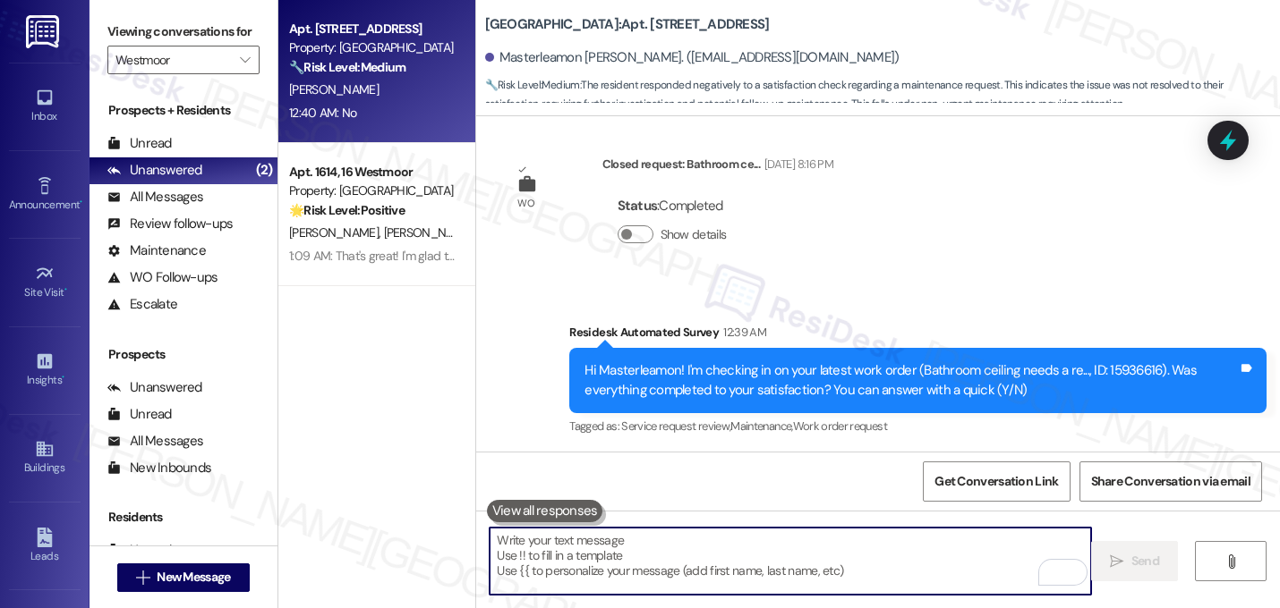
paste textarea "I'm sorry to hear that work order [number] wasn't completed to your satisfactio…"
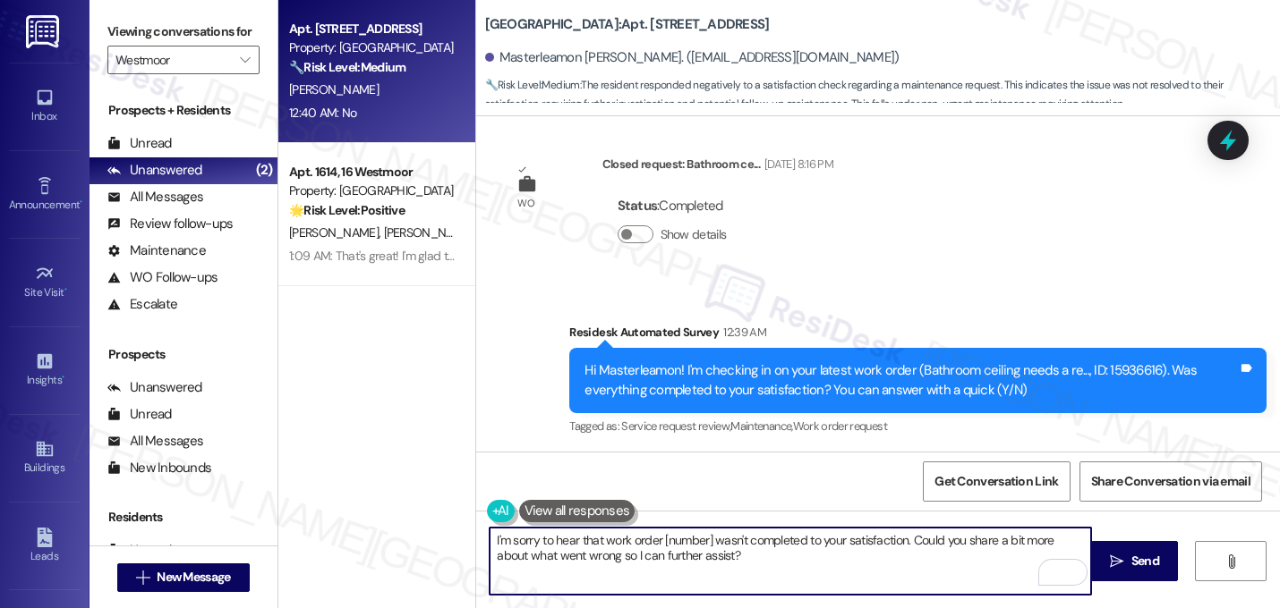
click at [706, 547] on textarea "I'm sorry to hear that work order [number] wasn't completed to your satisfactio…" at bounding box center [789, 561] width 601 height 67
type textarea "I'm sorry to hear that work order 15936616 wasn't completed to your satisfactio…"
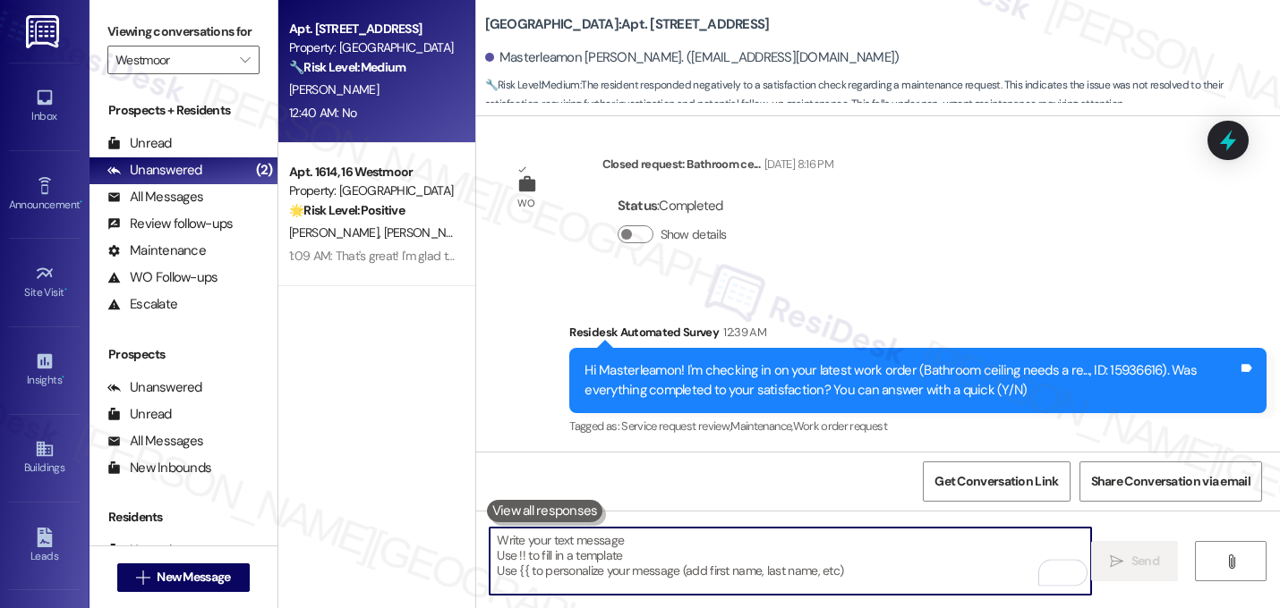
scroll to position [12318, 0]
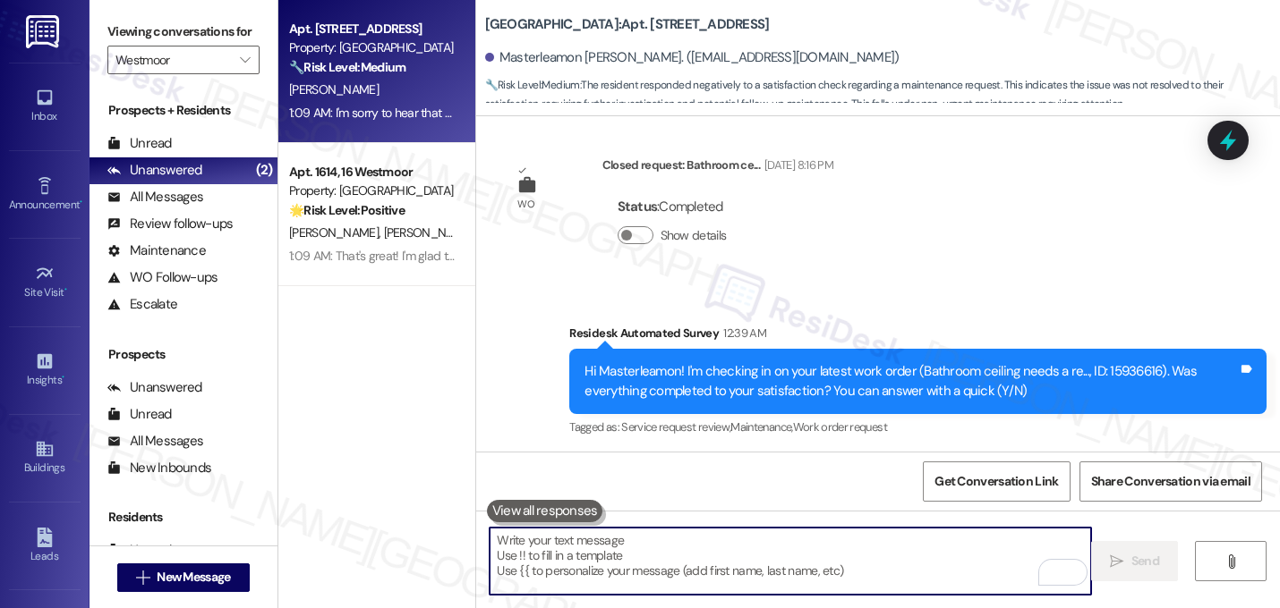
click at [981, 455] on div "Received via SMS Masterleamon [PERSON_NAME] 12:40 AM No Tags and notes Tagged a…" at bounding box center [878, 530] width 804 height 151
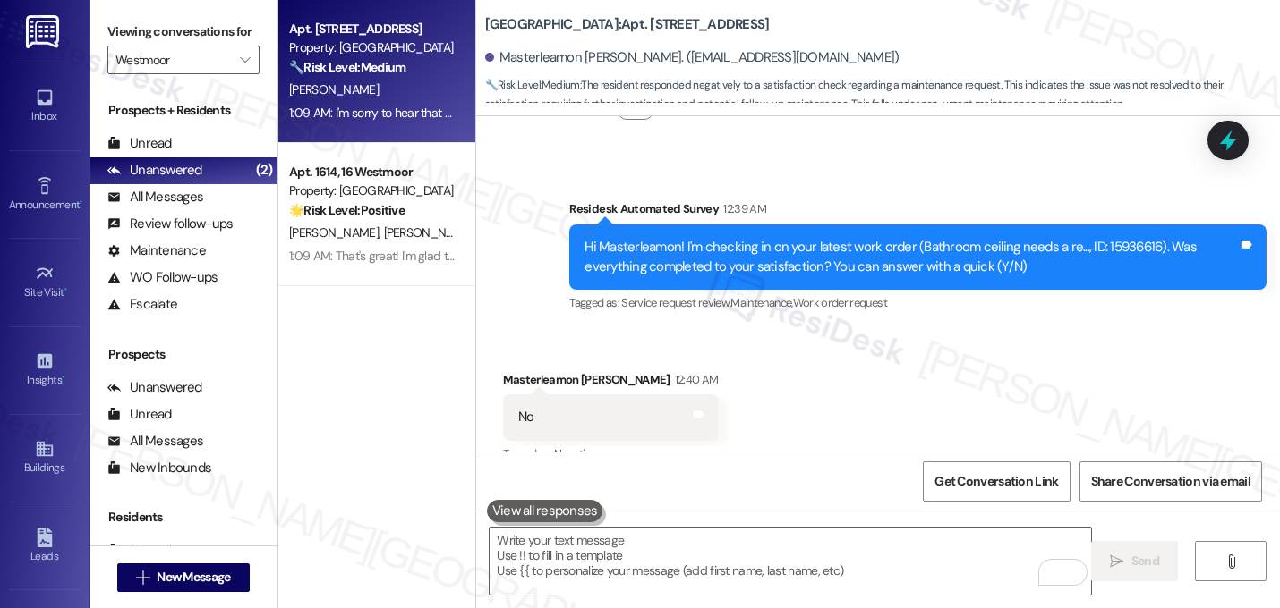
scroll to position [12463, 0]
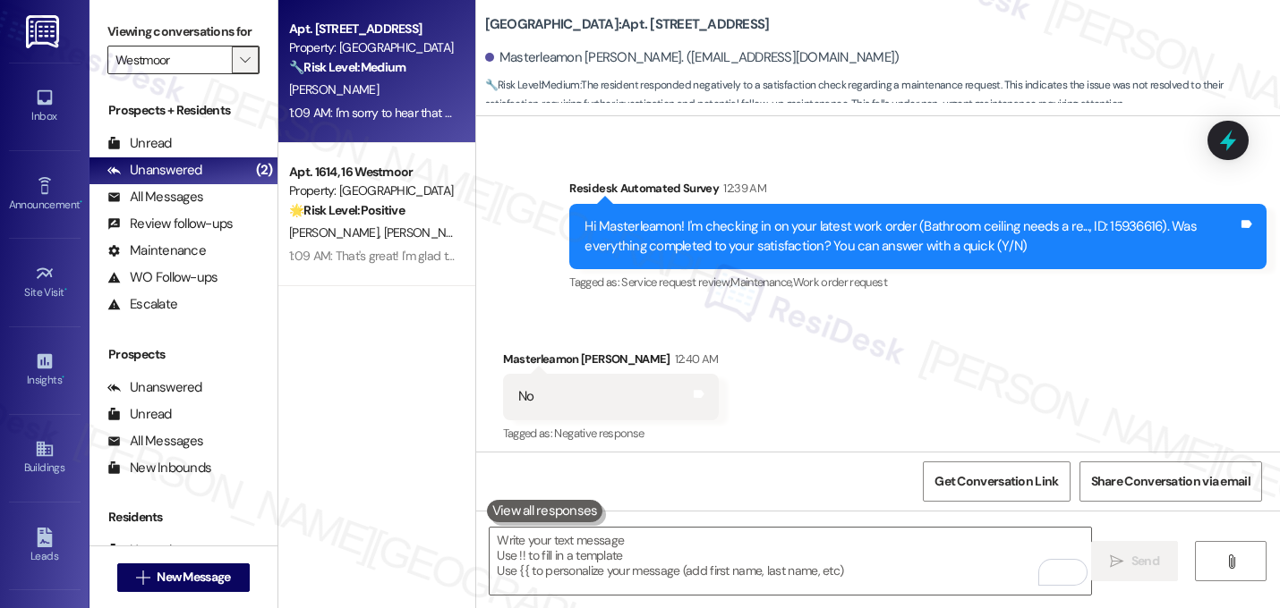
click at [240, 67] on icon "" at bounding box center [245, 60] width 10 height 14
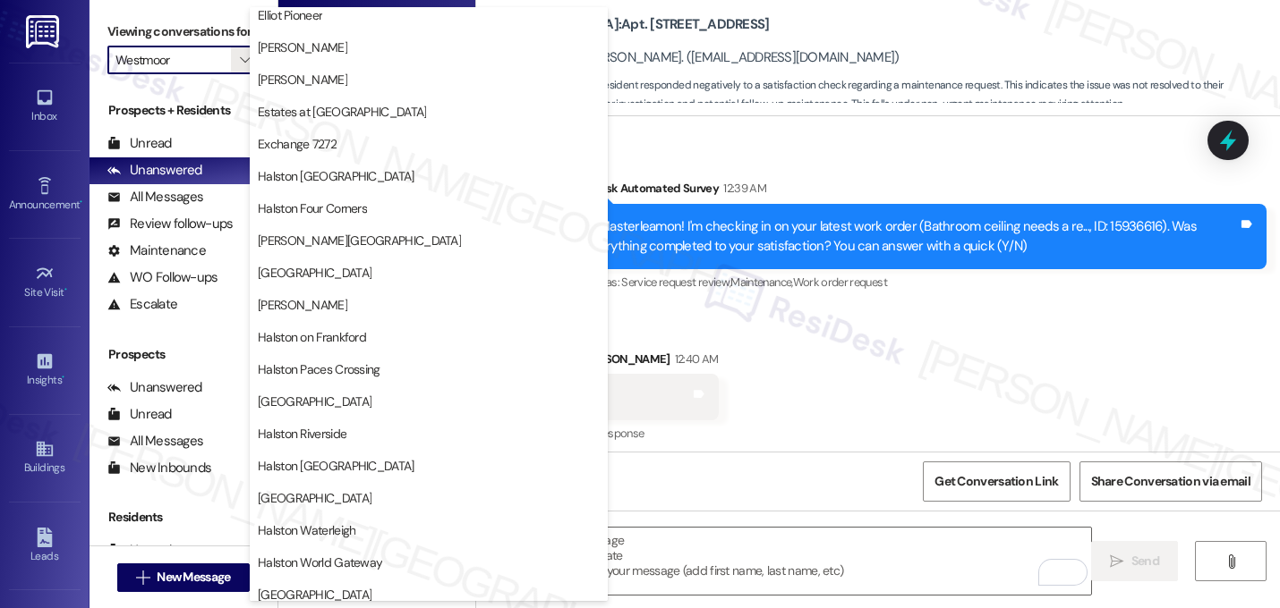
scroll to position [397, 0]
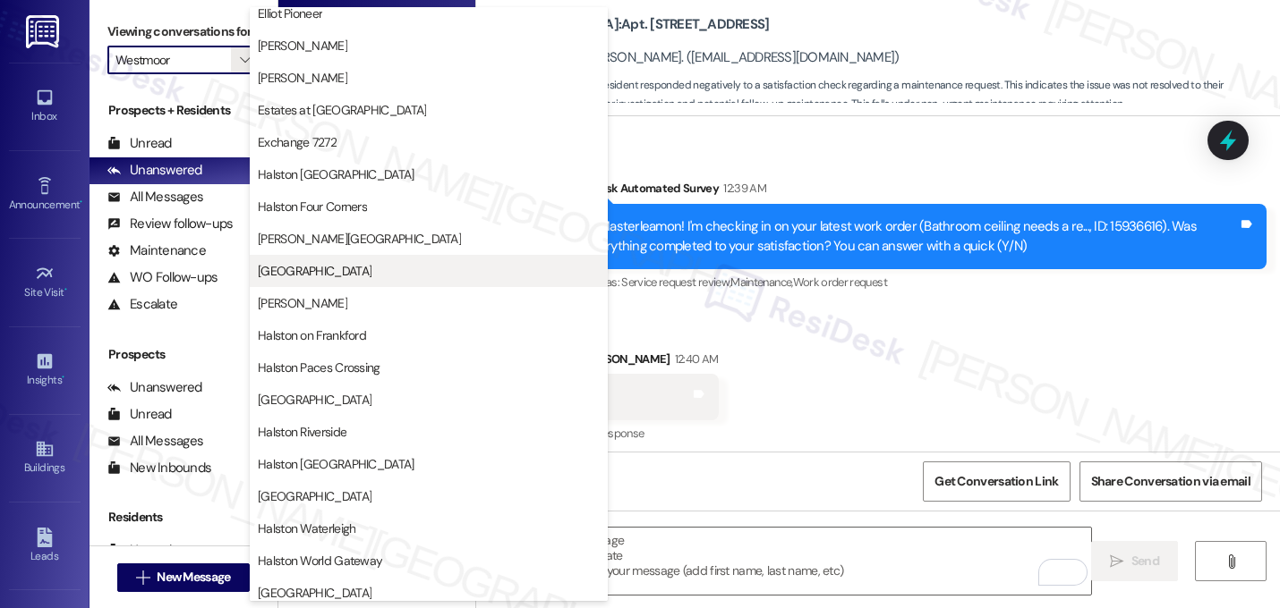
click at [397, 277] on span "[GEOGRAPHIC_DATA]" at bounding box center [429, 271] width 342 height 18
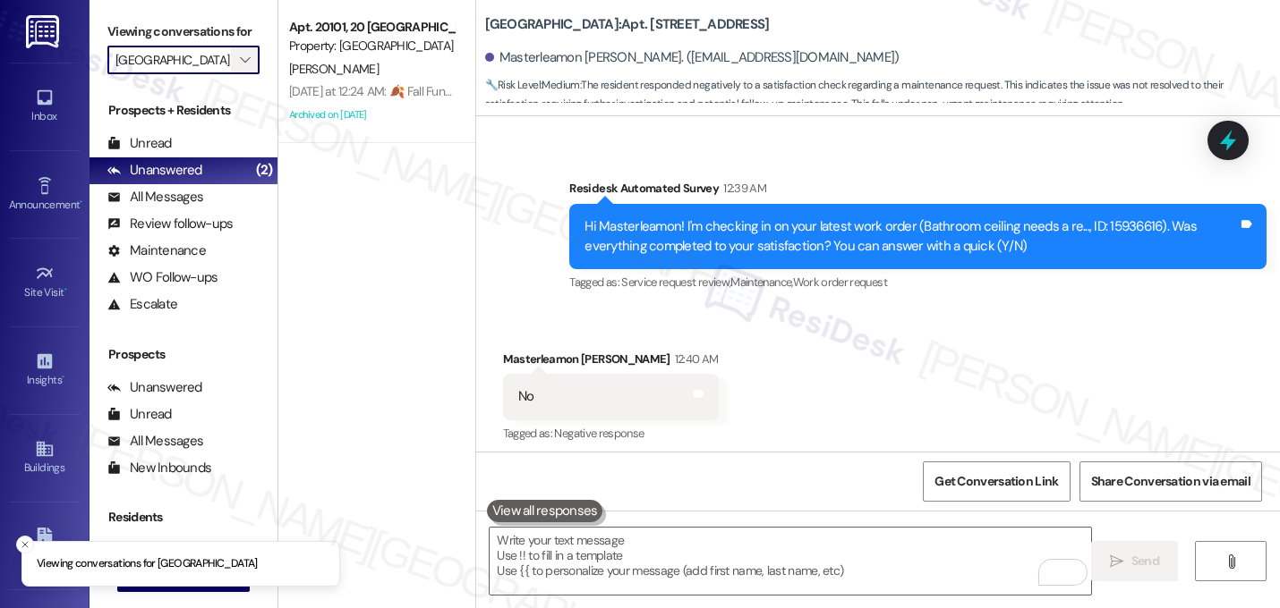
click at [242, 74] on span "" at bounding box center [244, 60] width 17 height 29
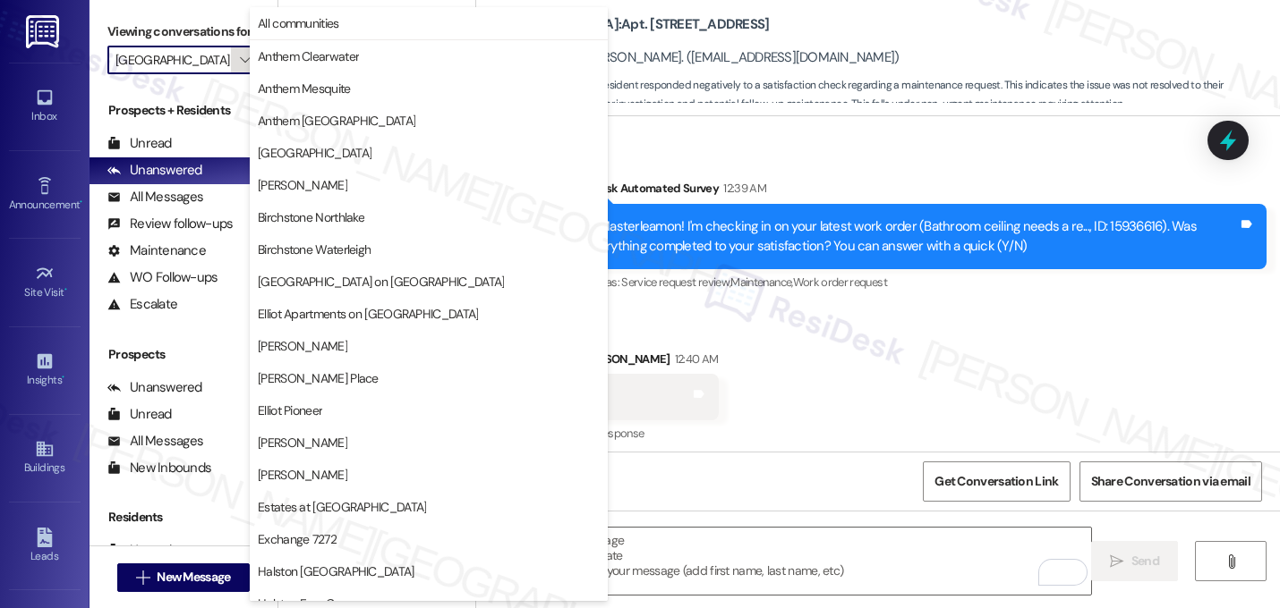
scroll to position [613, 0]
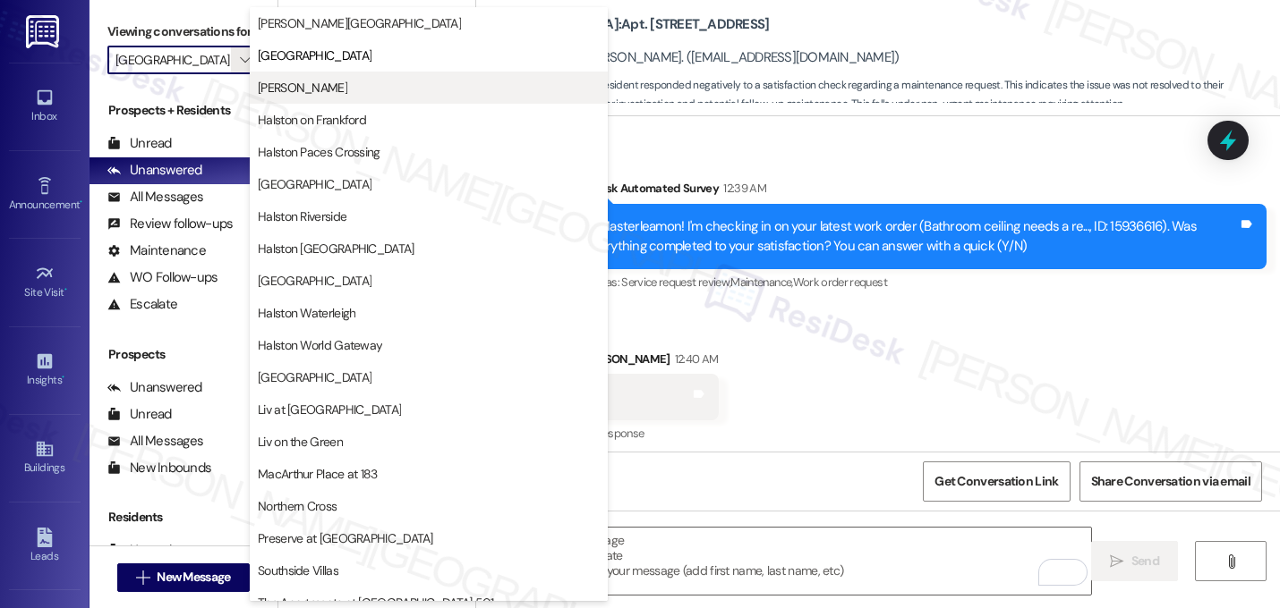
click at [334, 88] on span "[PERSON_NAME]" at bounding box center [302, 88] width 89 height 18
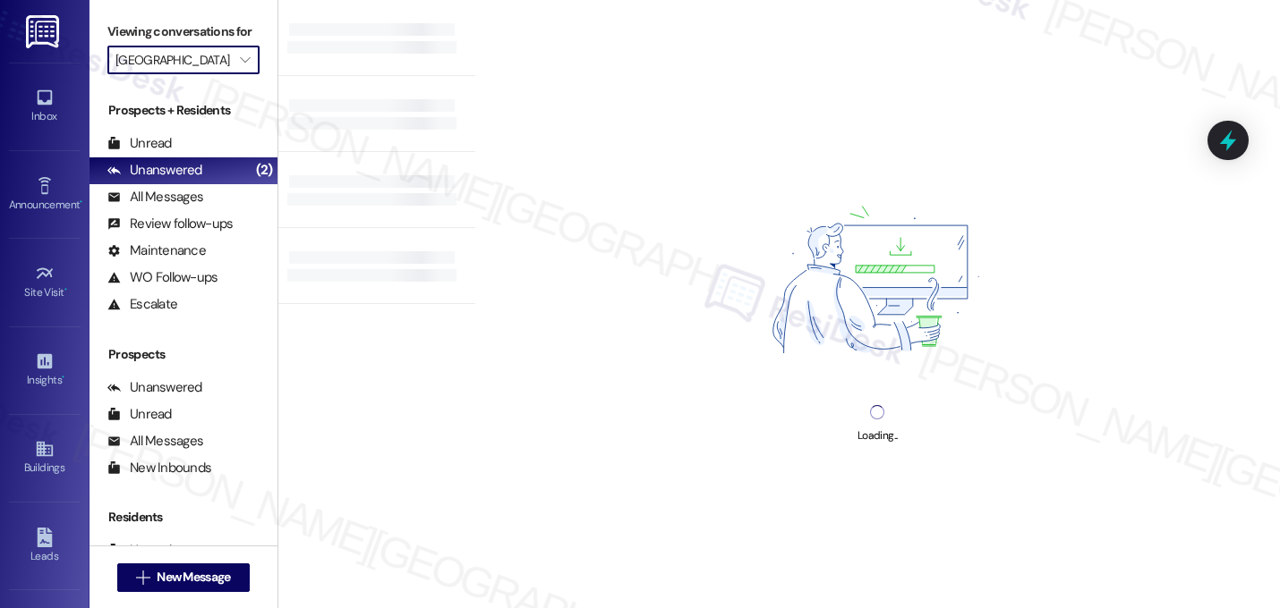
type input "[PERSON_NAME]"
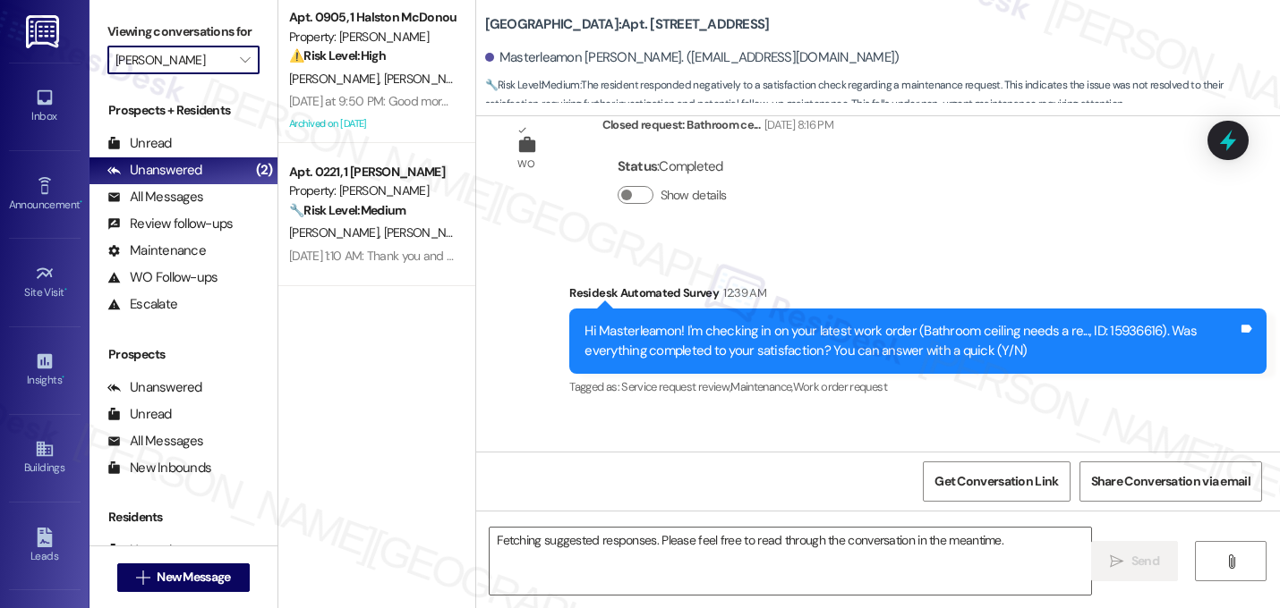
scroll to position [12318, 0]
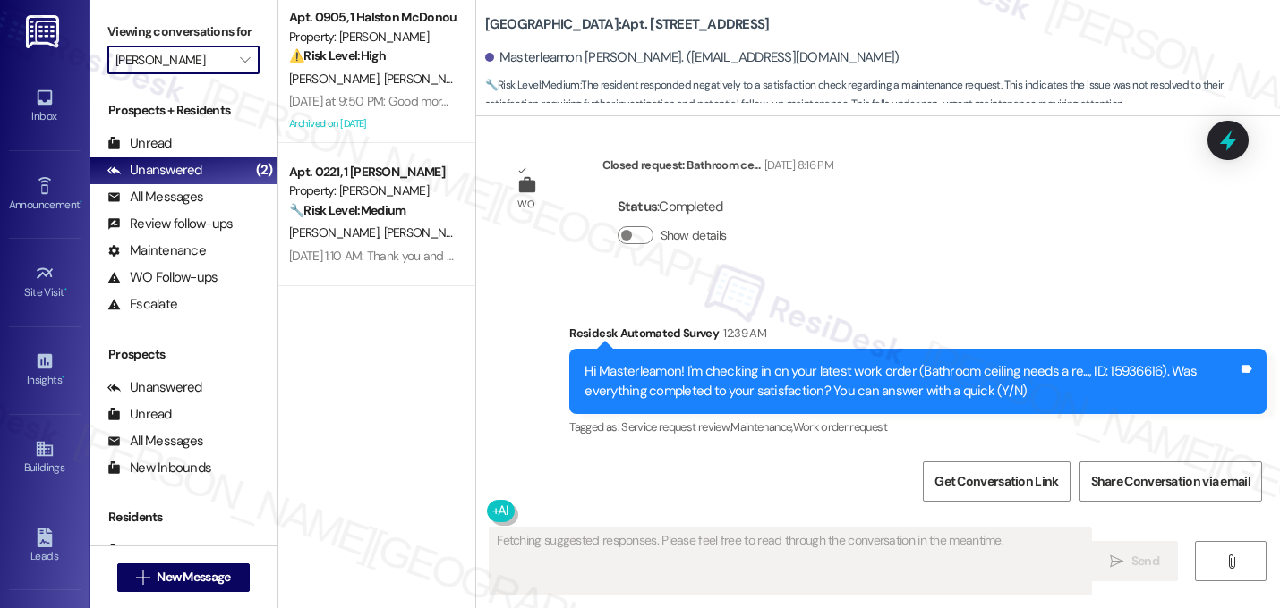
click at [685, 455] on div "Received via SMS Masterleamon [PERSON_NAME] 12:40 AM No Tags and notes Tagged a…" at bounding box center [878, 530] width 804 height 151
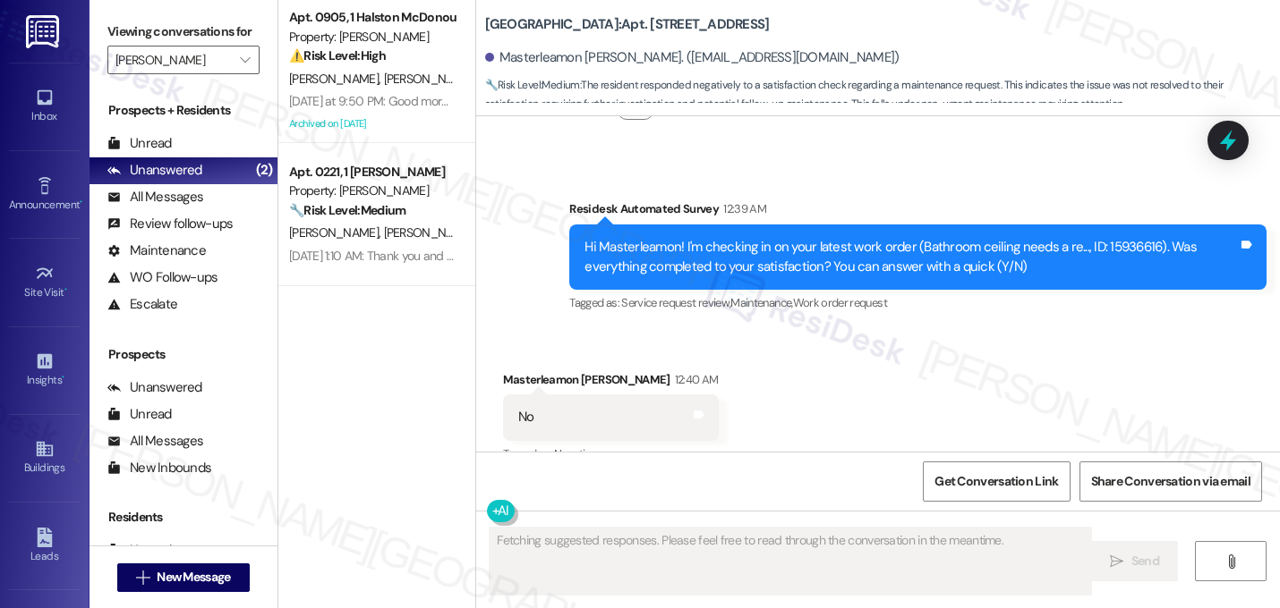
scroll to position [12489, 0]
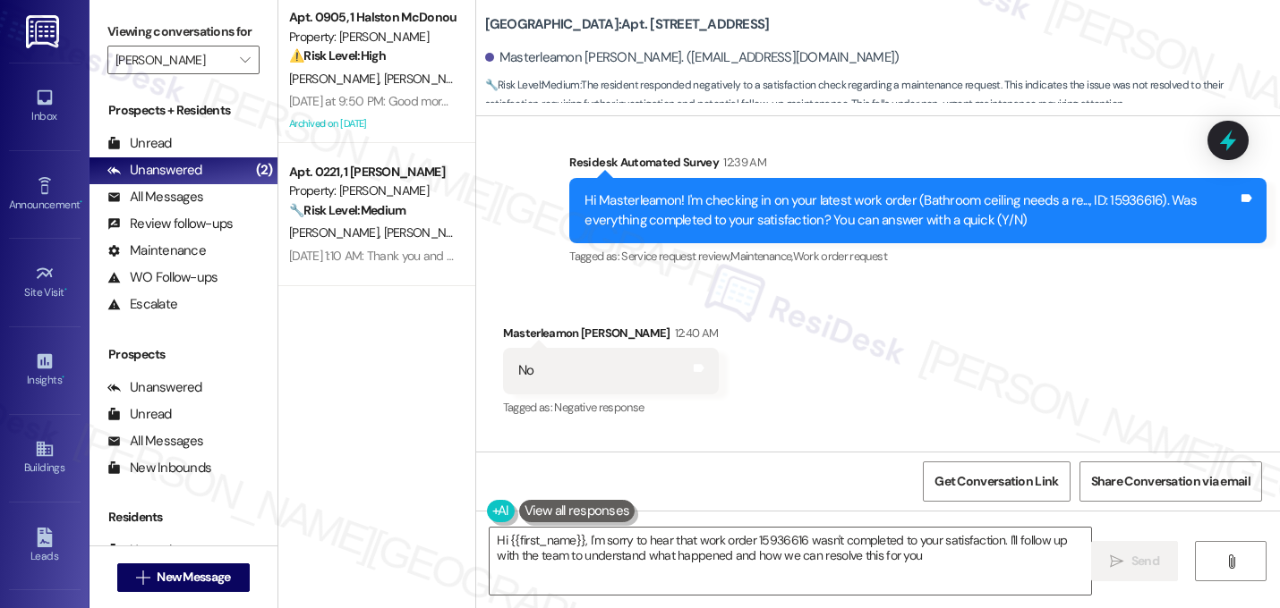
type textarea "Hi {{first_name}}, I'm sorry to hear that work order 15936616 wasn't completed …"
click at [189, 74] on input "[PERSON_NAME]" at bounding box center [172, 60] width 115 height 29
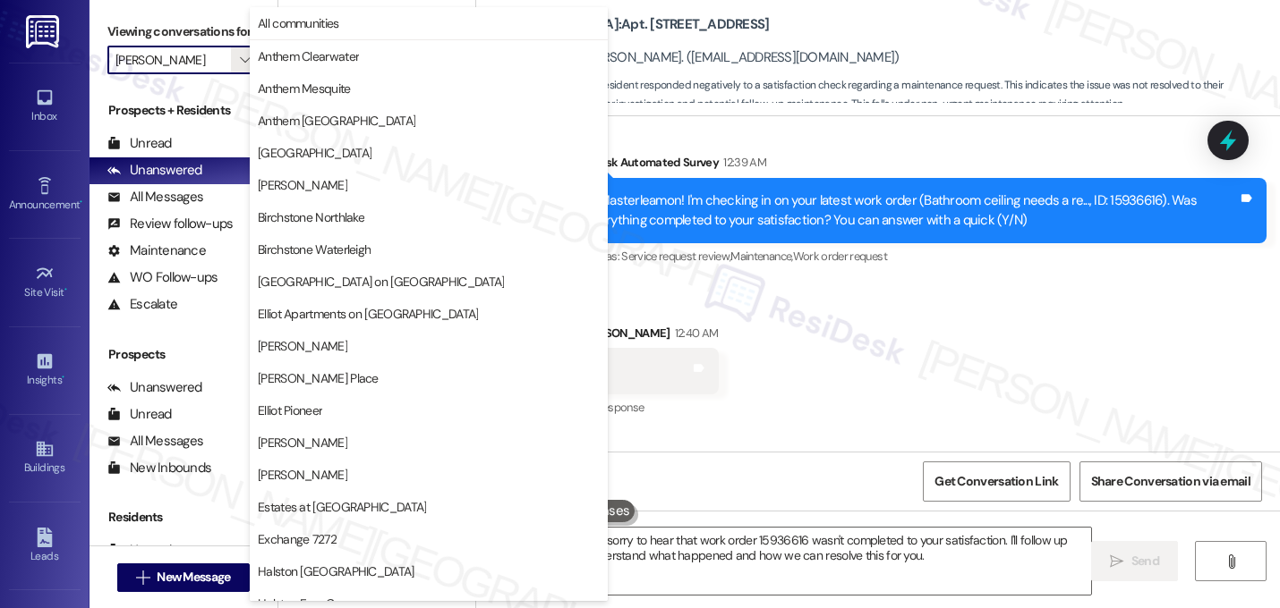
scroll to position [613, 0]
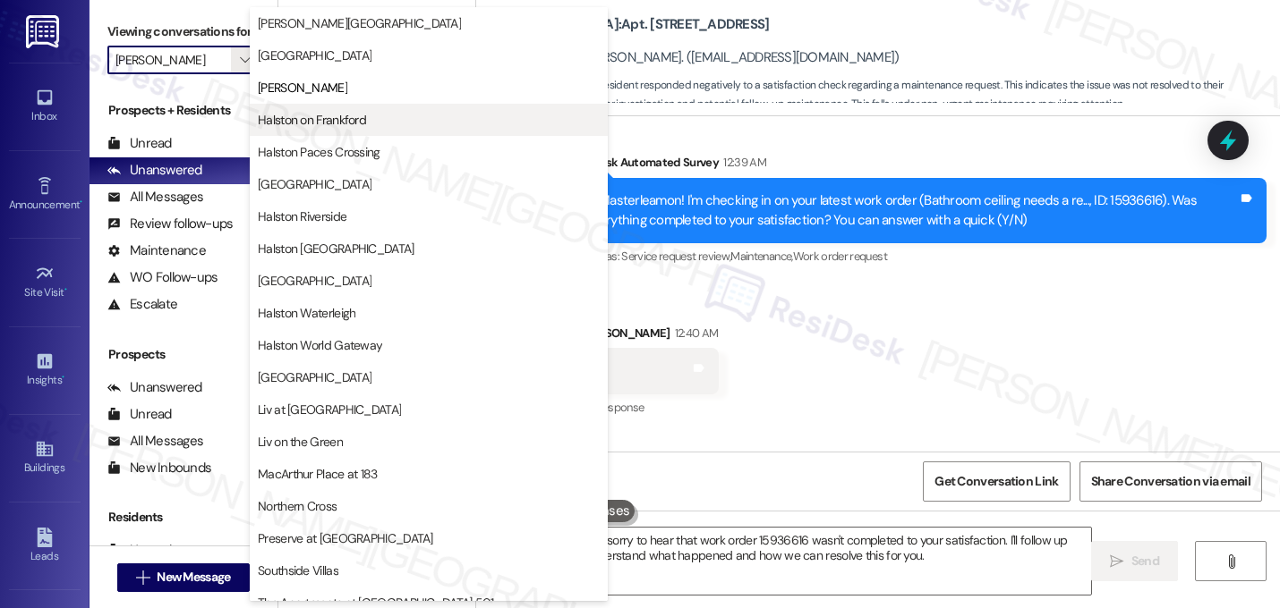
click at [376, 125] on span "Halston on Frankford" at bounding box center [429, 120] width 342 height 18
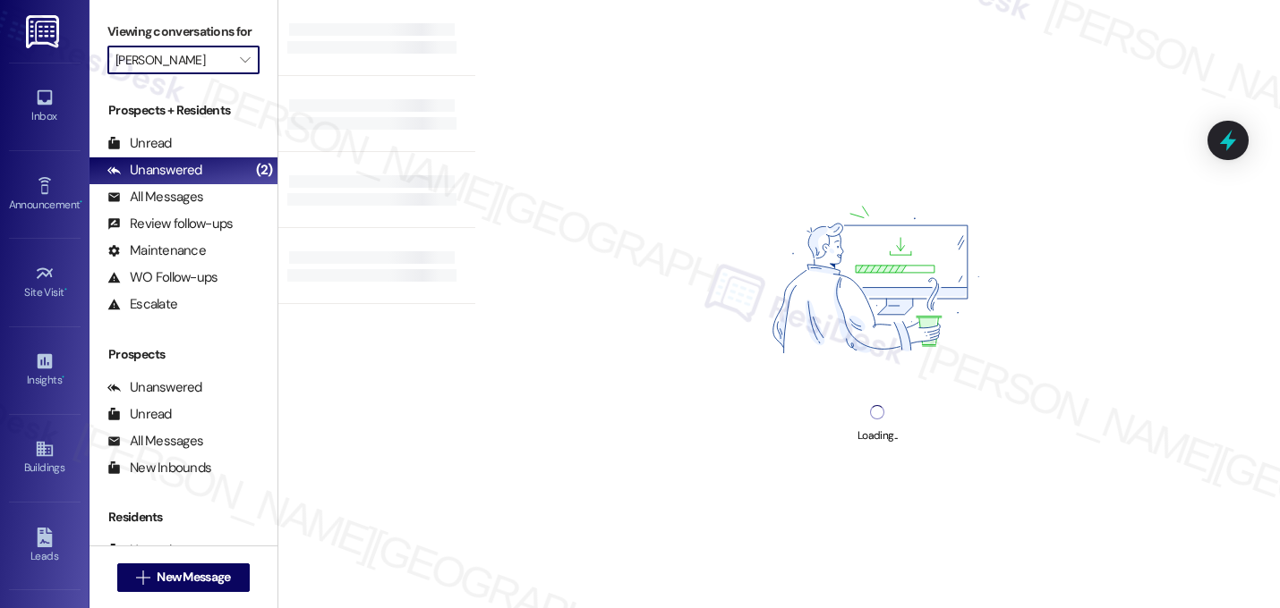
type input "Halston on Frankford"
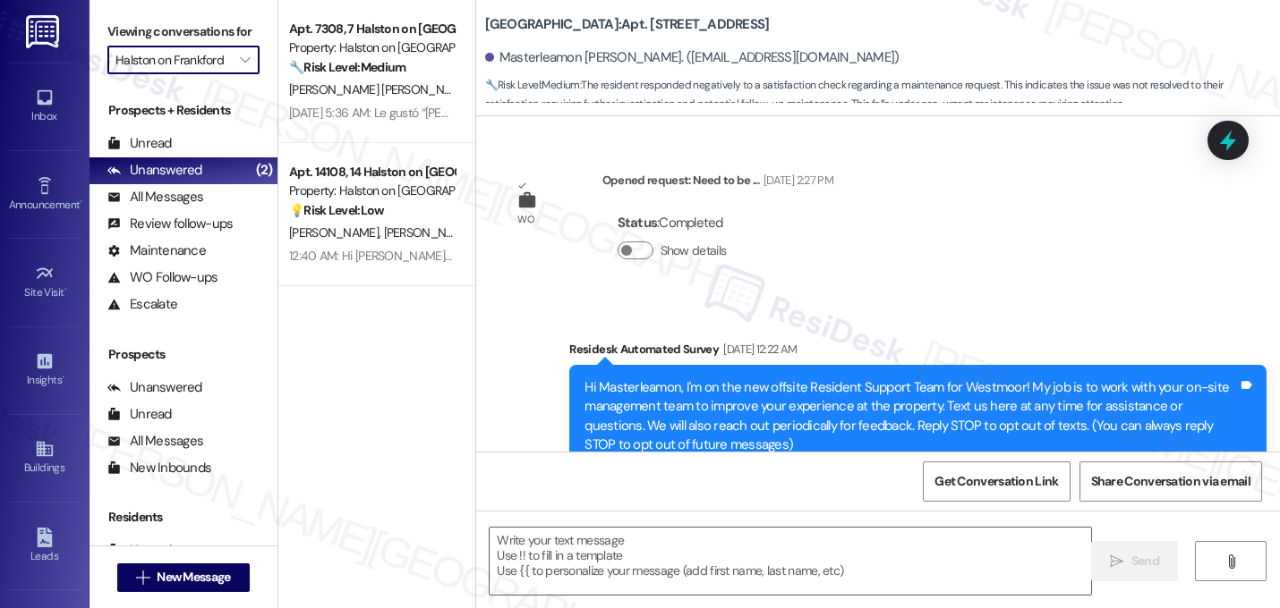
scroll to position [12318, 0]
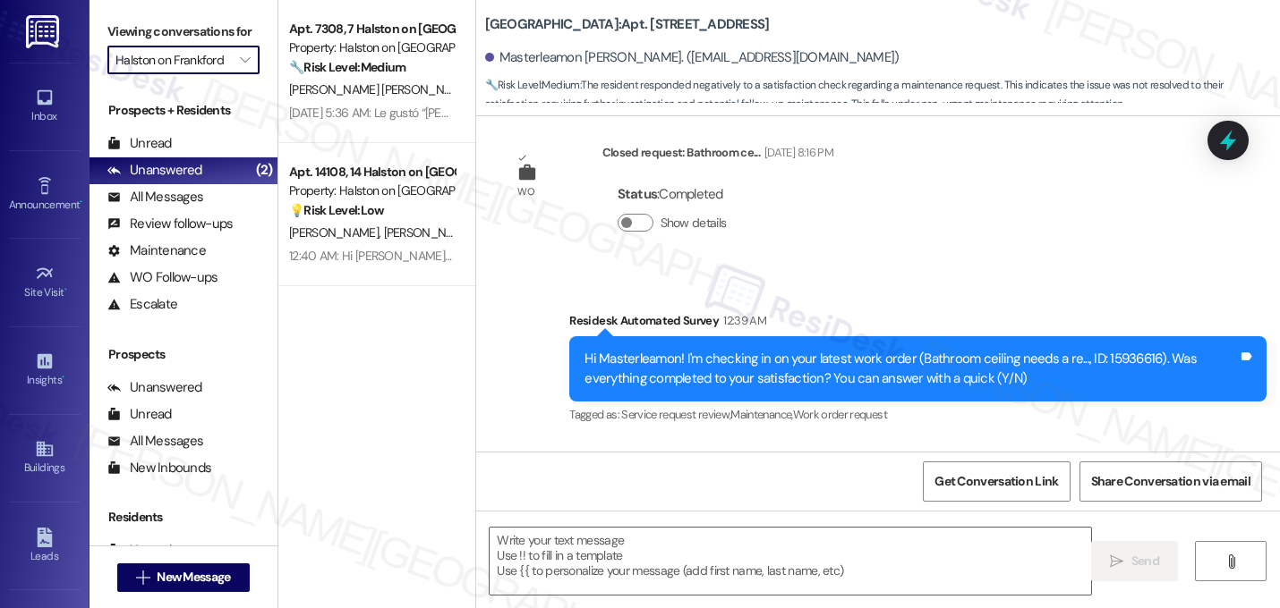
type textarea "Fetching suggested responses. Please feel free to read through the conversation…"
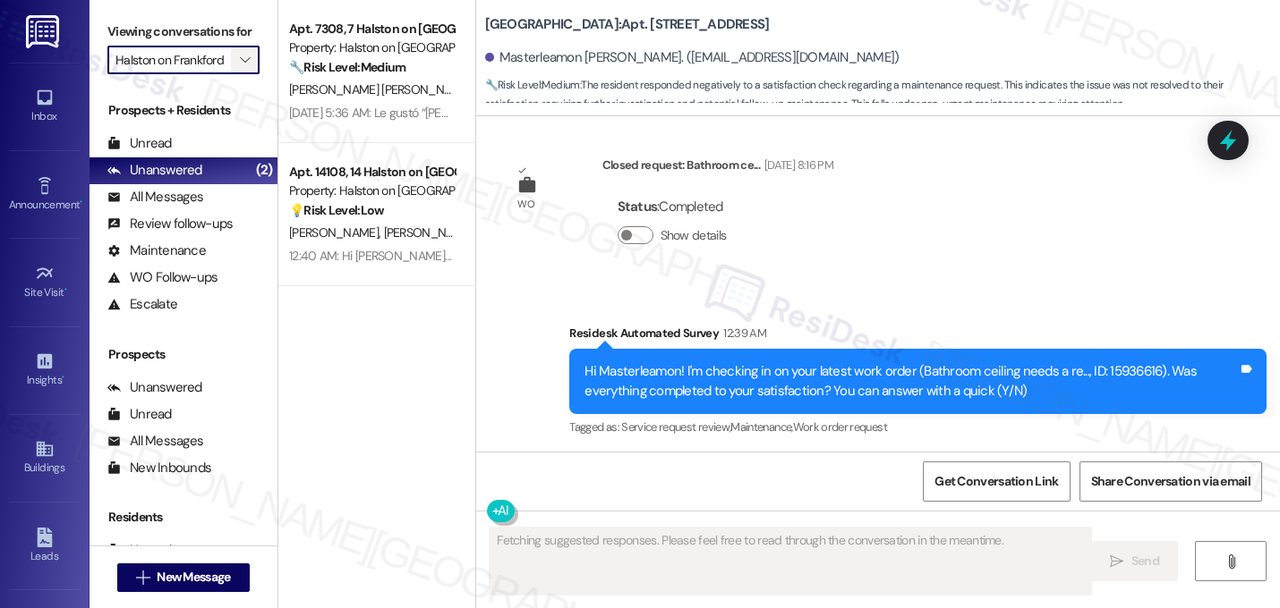
click at [231, 74] on button "" at bounding box center [245, 60] width 29 height 29
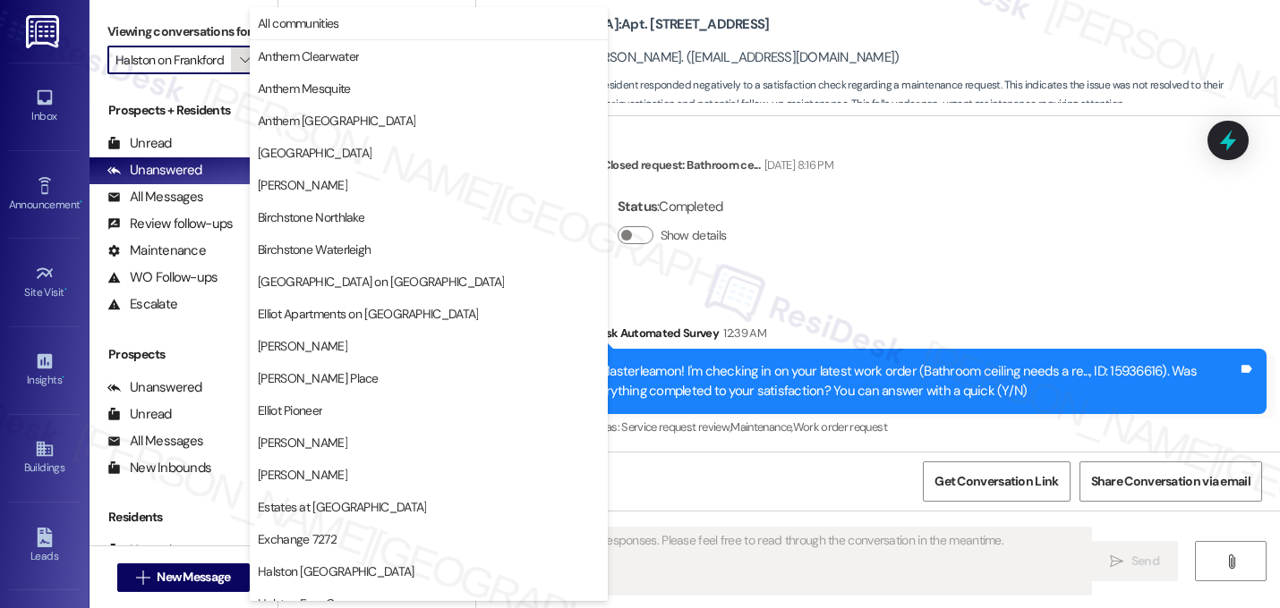
scroll to position [613, 0]
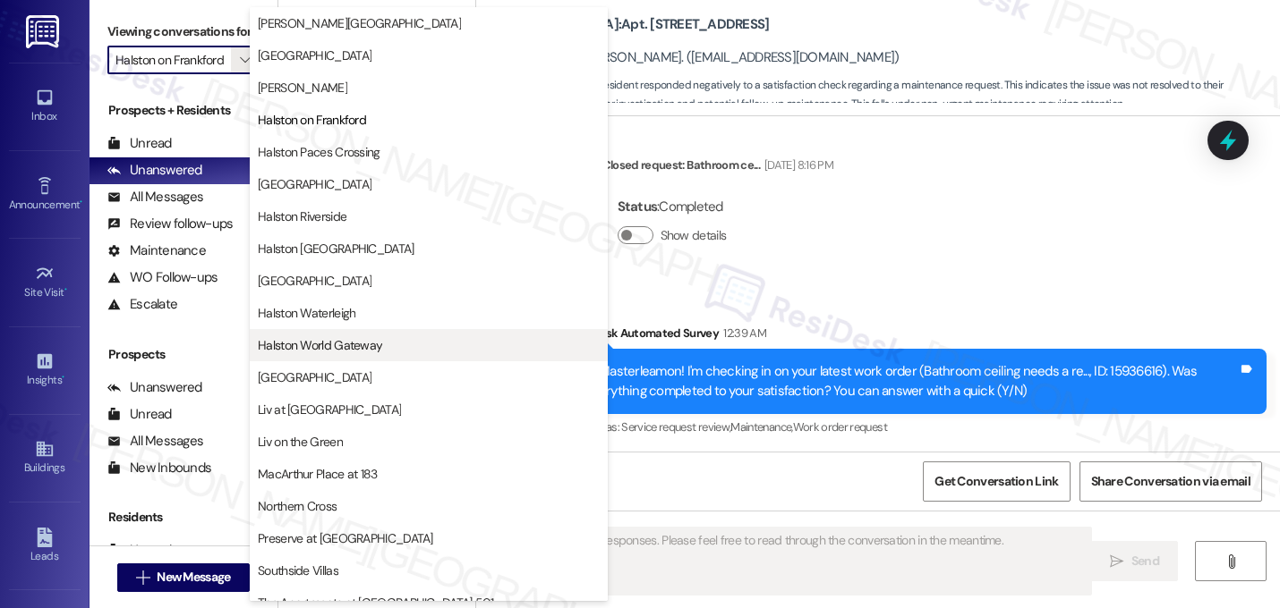
click at [329, 344] on span "Halston World Gateway" at bounding box center [320, 345] width 124 height 18
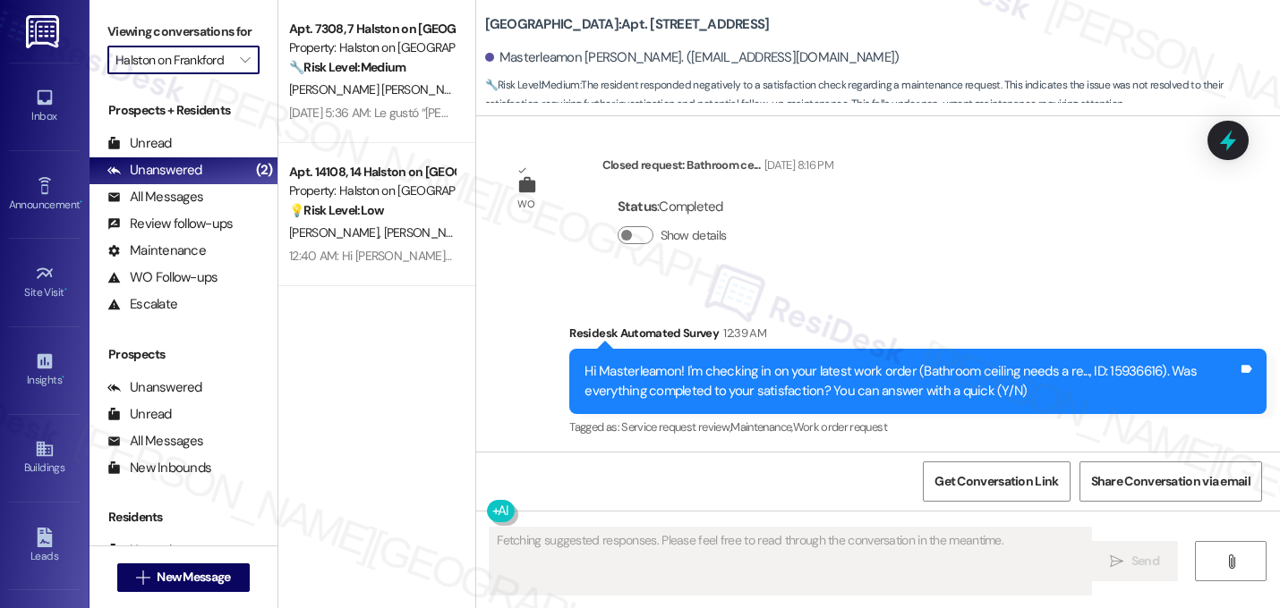
type input "Halston World Gateway"
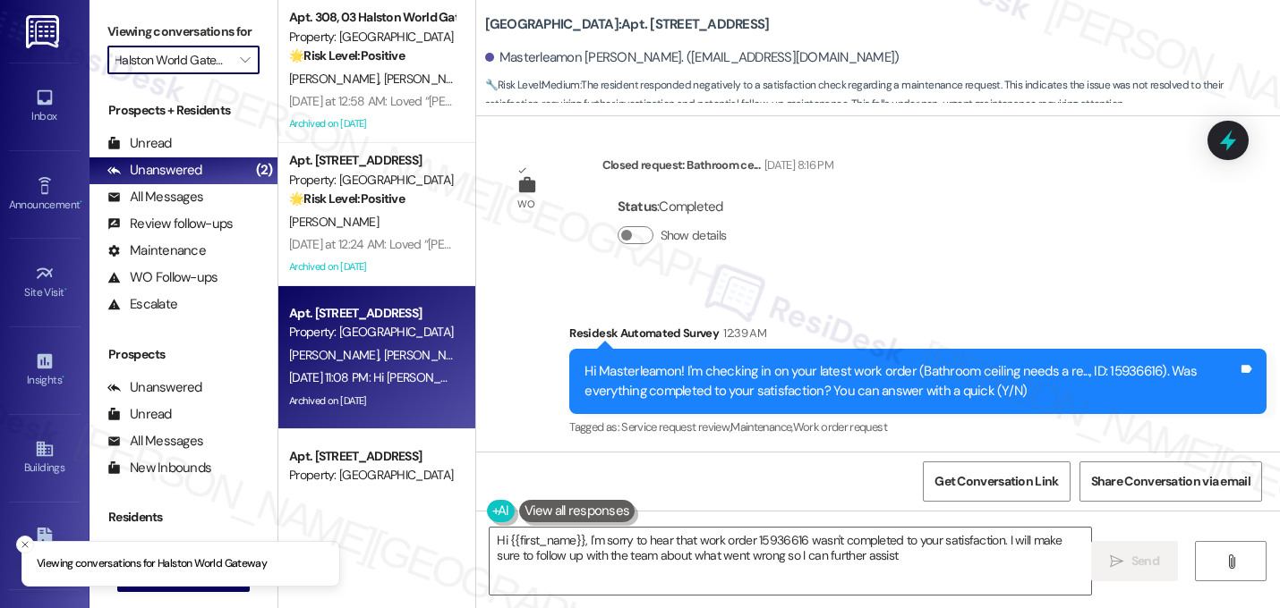
type textarea "Hi {{first_name}}, I'm sorry to hear that work order 15936616 wasn't completed …"
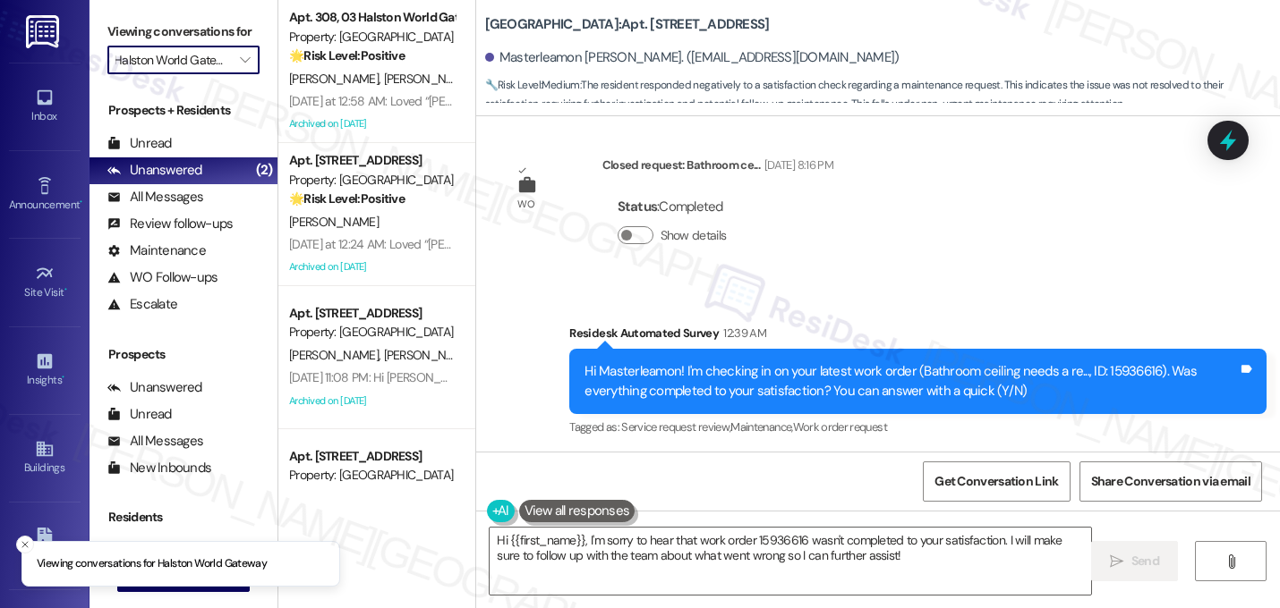
scroll to position [91, 0]
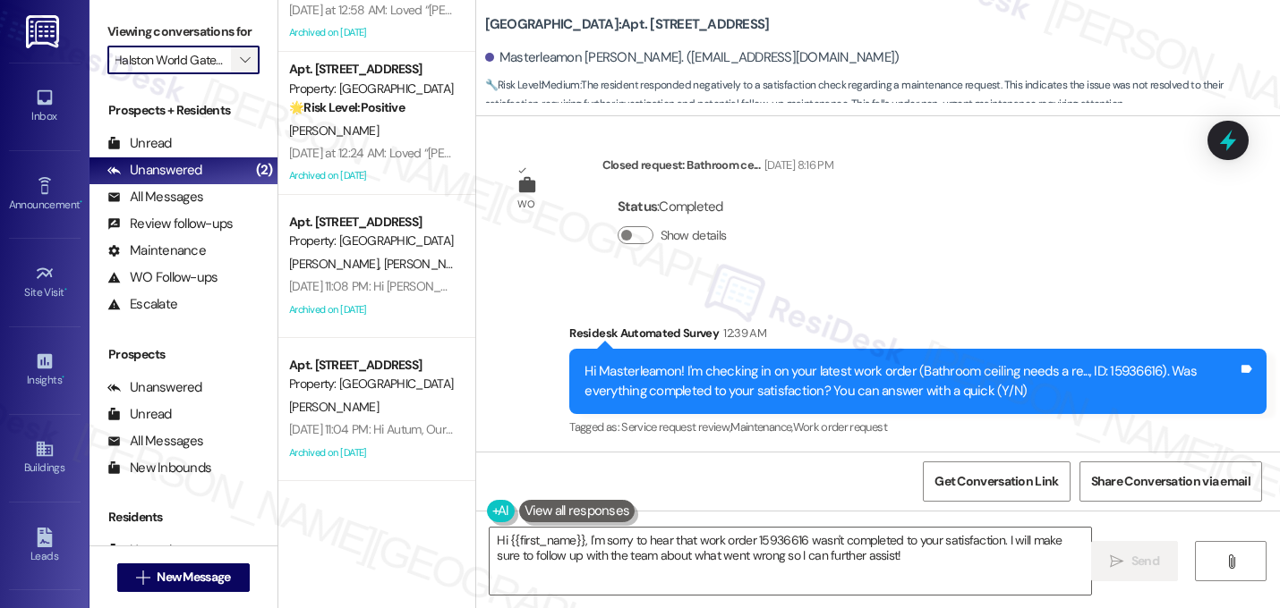
click at [240, 67] on icon "" at bounding box center [245, 60] width 10 height 14
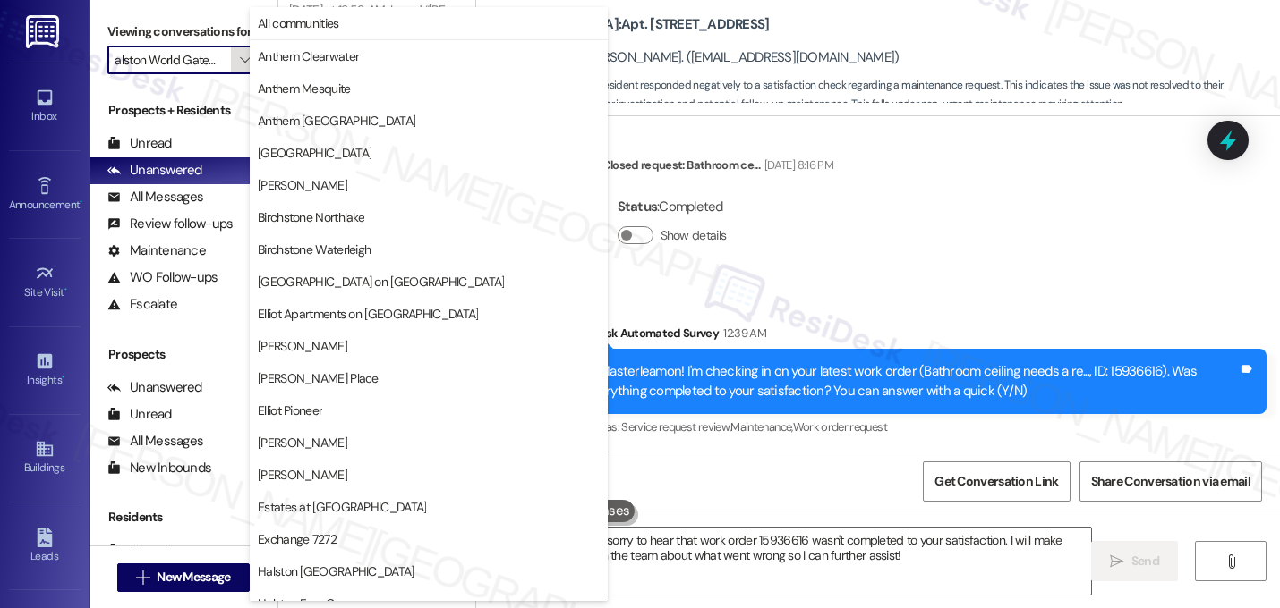
scroll to position [695, 0]
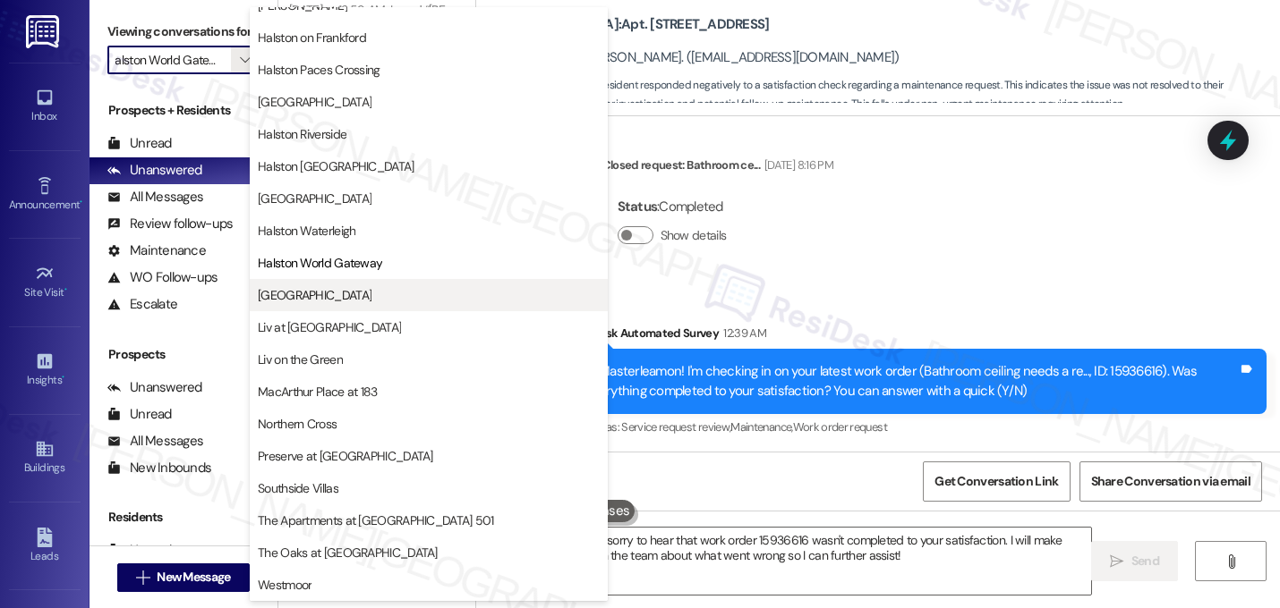
click at [319, 302] on span "[GEOGRAPHIC_DATA]" at bounding box center [429, 295] width 342 height 18
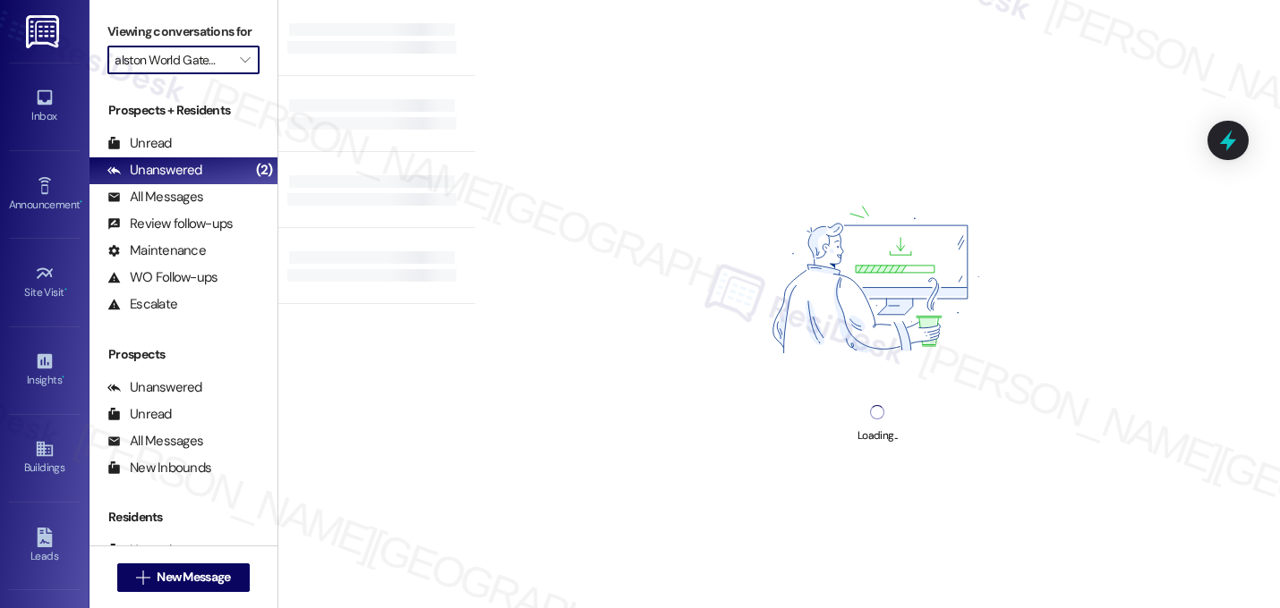
type input "[GEOGRAPHIC_DATA]"
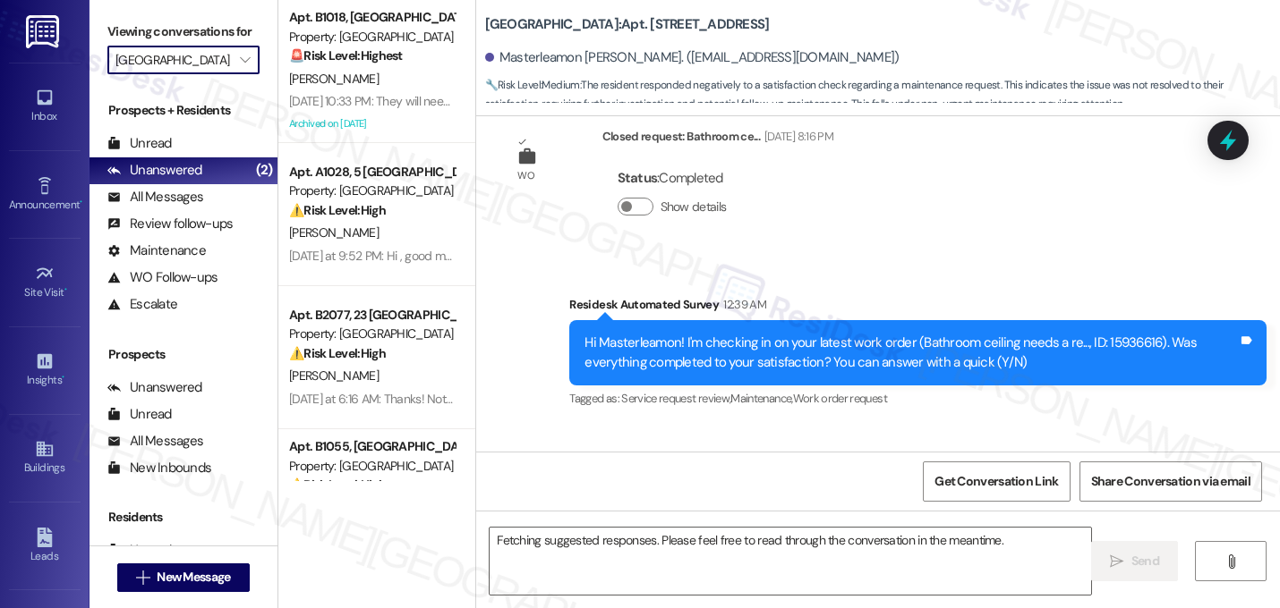
scroll to position [12318, 0]
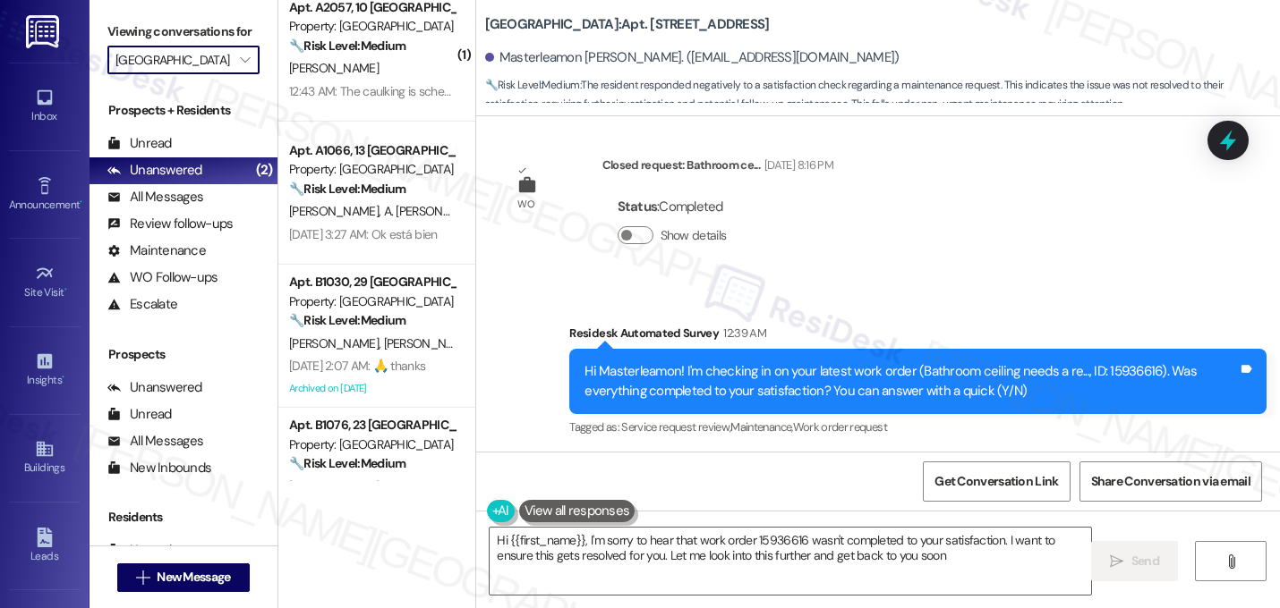
type textarea "Hi {{first_name}}, I'm sorry to hear that work order 15936616 wasn't completed …"
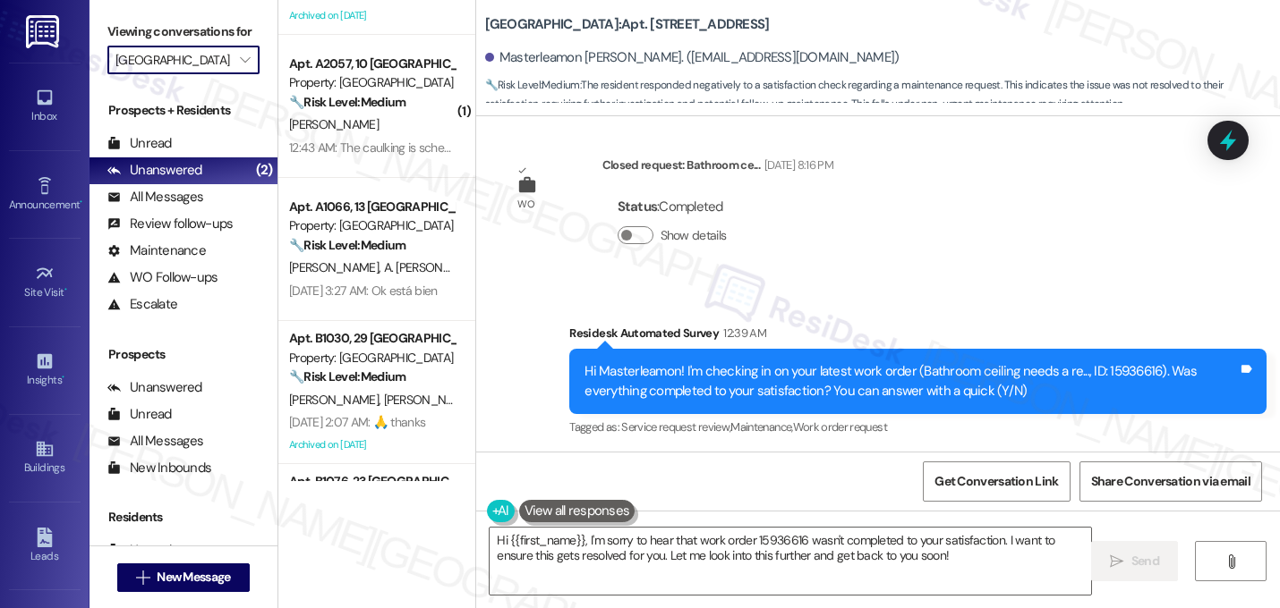
scroll to position [539, 0]
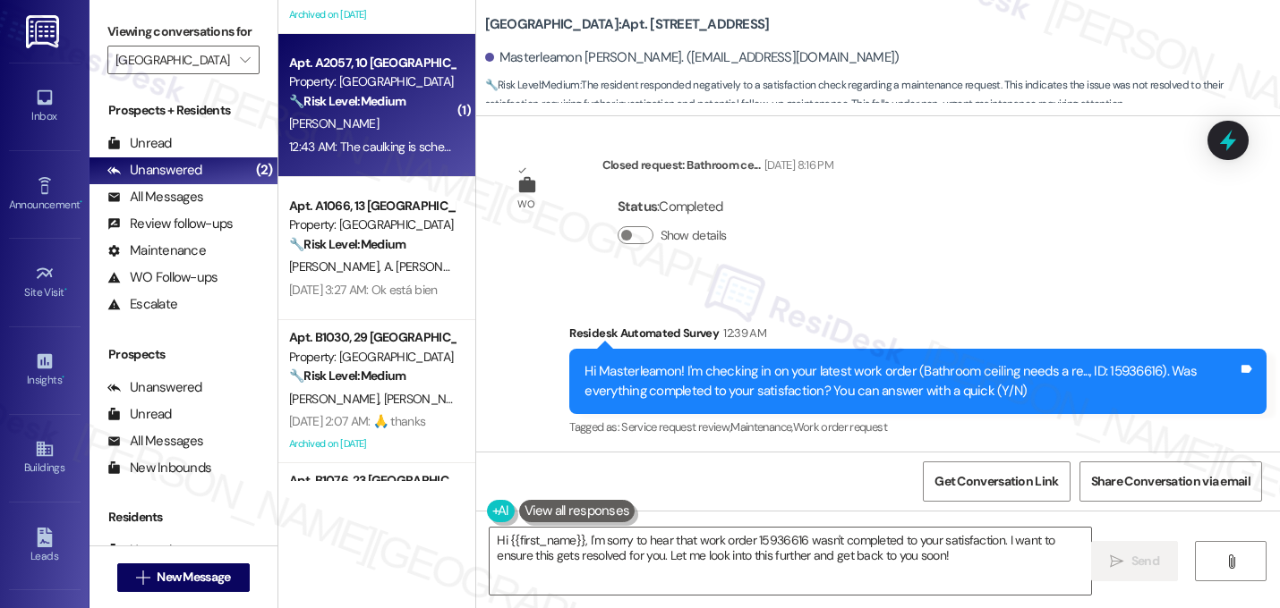
click at [388, 133] on div "[PERSON_NAME]" at bounding box center [371, 124] width 169 height 22
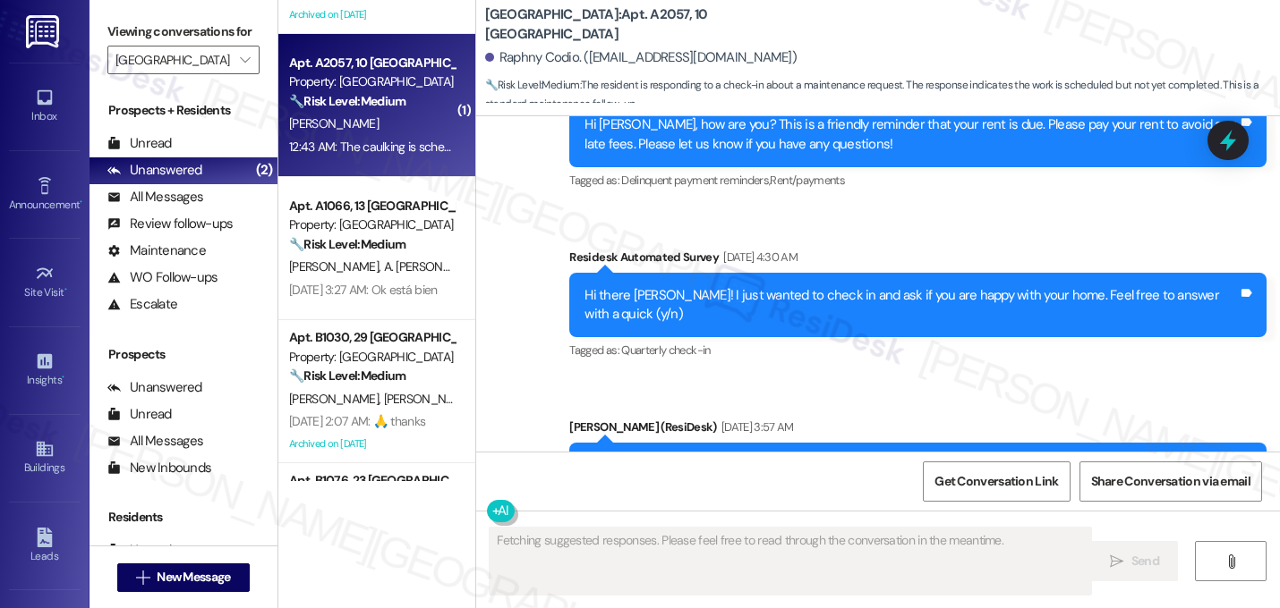
scroll to position [2841, 0]
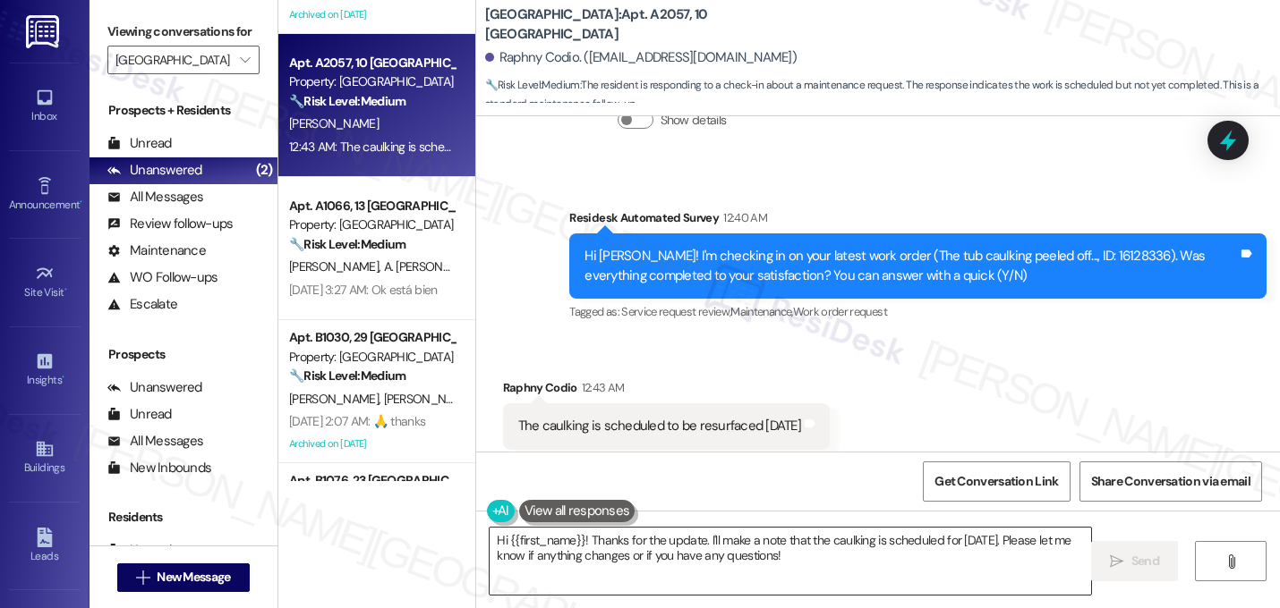
click at [581, 540] on textarea "Hi {{first_name}}! Thanks for the update. I'll make a note that the caulking is…" at bounding box center [789, 561] width 601 height 67
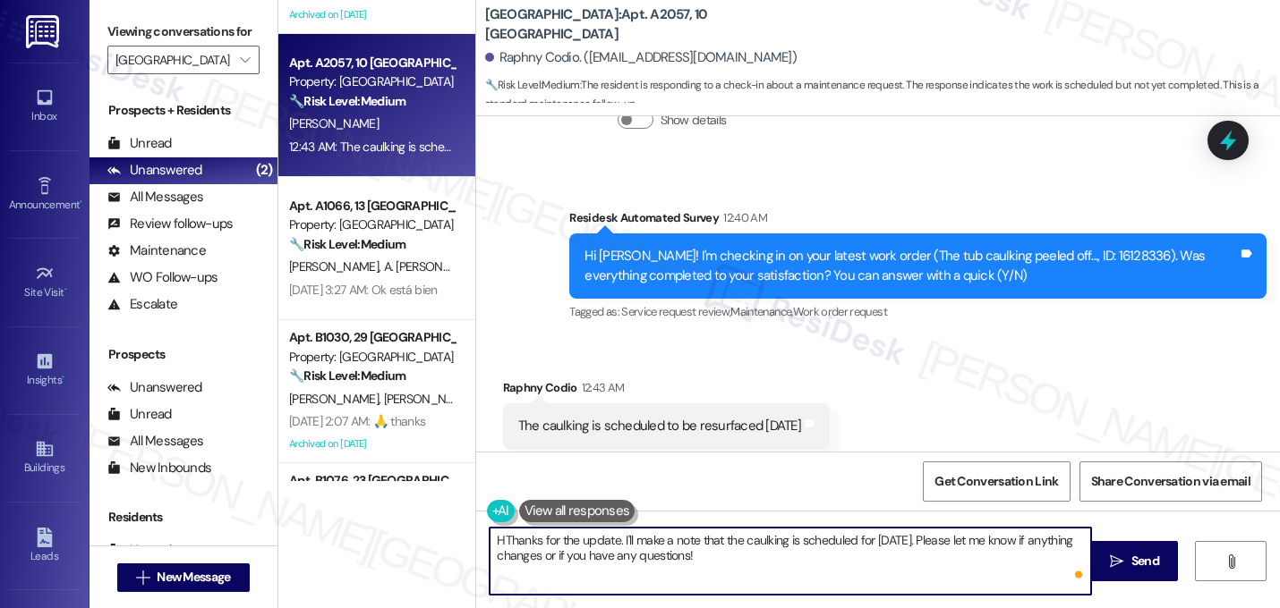
type textarea "Thanks for the update. I'll make a note that the caulking is scheduled for [DAT…"
click at [868, 557] on textarea "Thanks for the update. I'll make a note that the caulking is scheduled for [DAT…" at bounding box center [789, 561] width 601 height 67
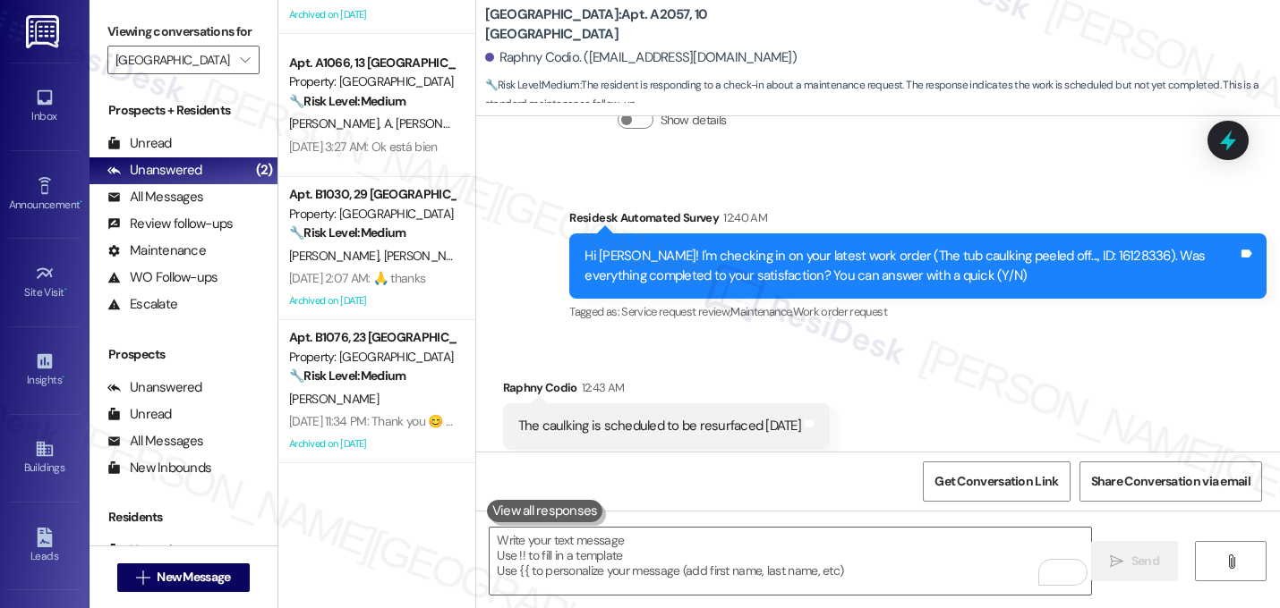
click at [1018, 356] on div "Received via SMS Raphny Codio 12:43 AM The caulking is scheduled to be resurfac…" at bounding box center [878, 413] width 804 height 151
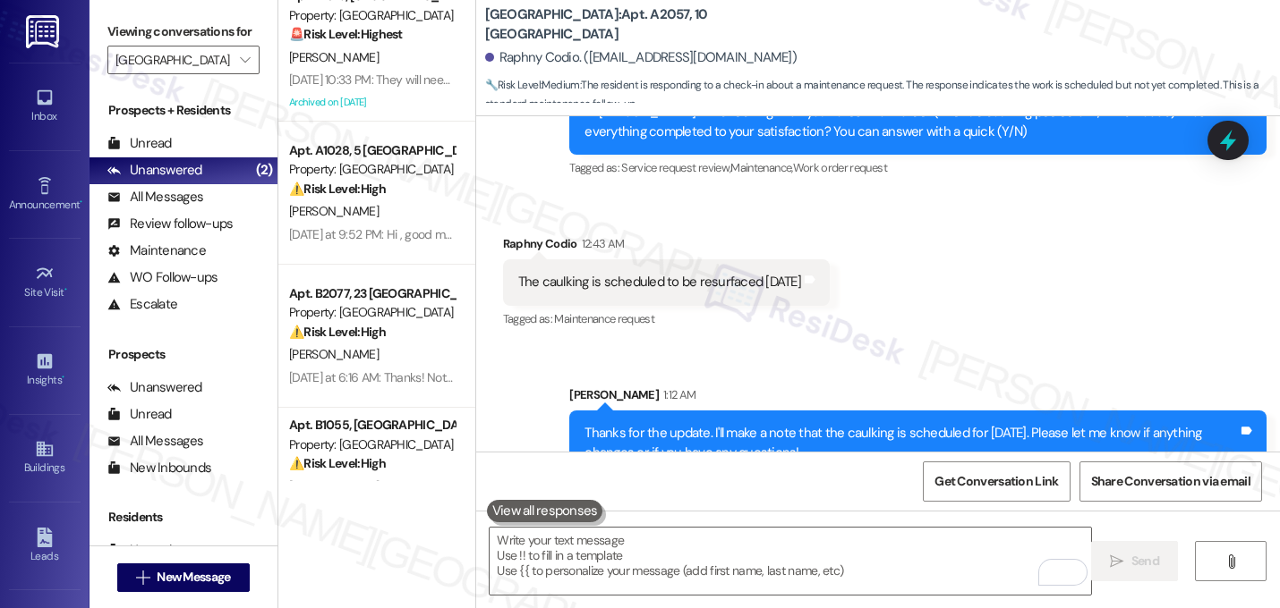
scroll to position [0, 0]
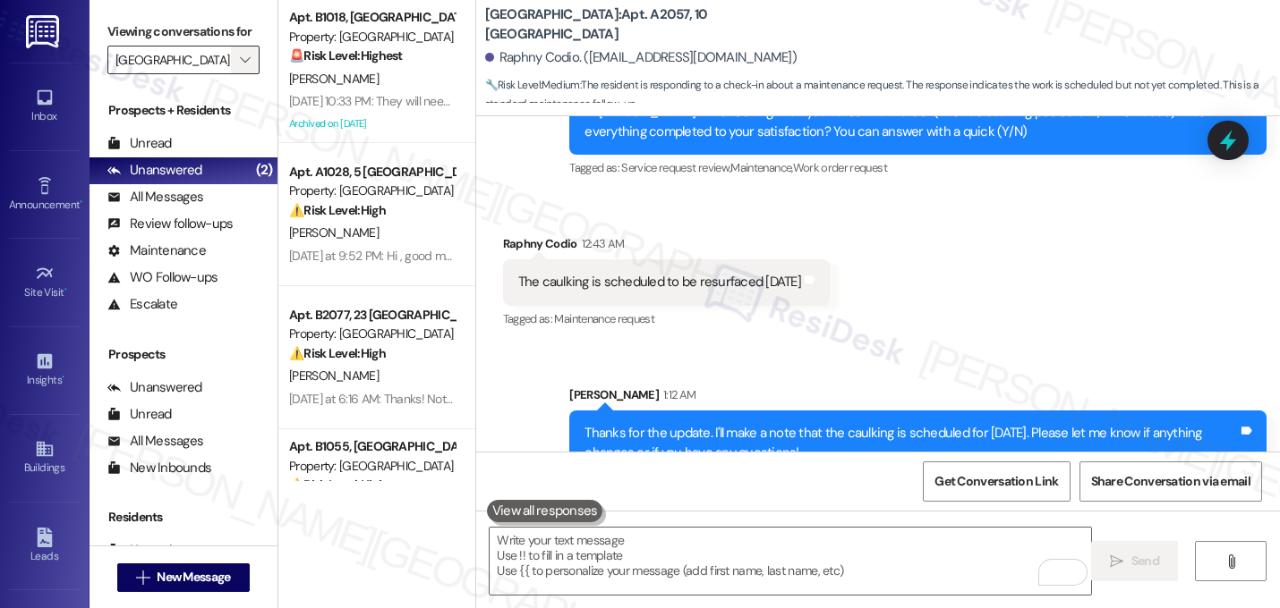
click at [240, 67] on icon "" at bounding box center [245, 60] width 10 height 14
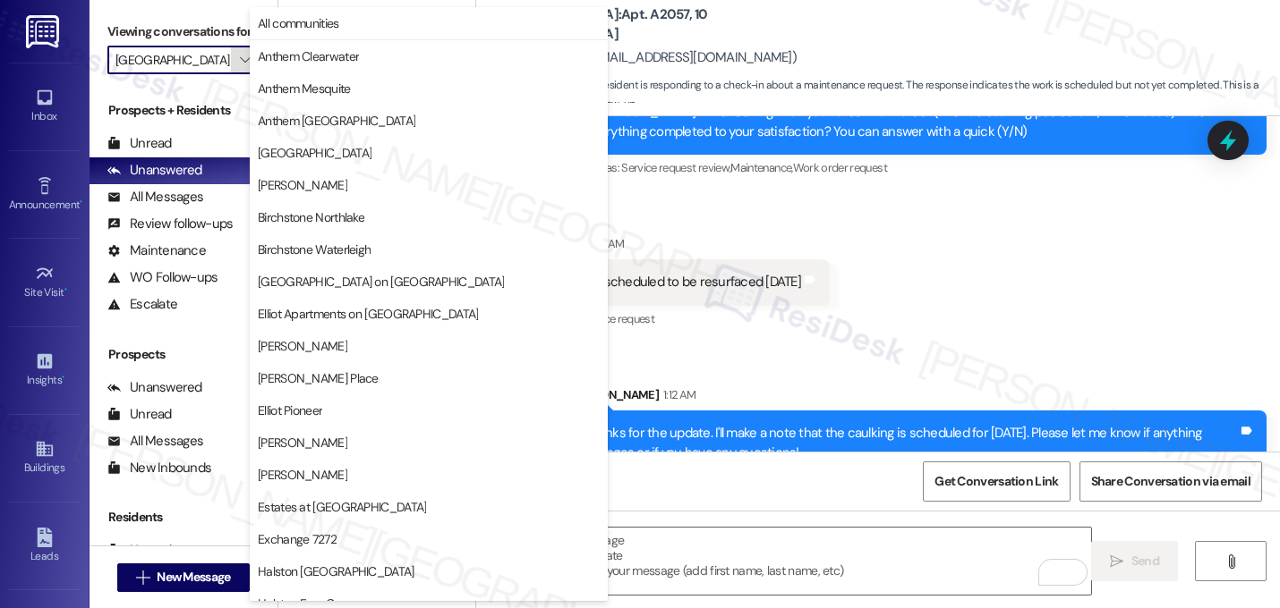
scroll to position [695, 0]
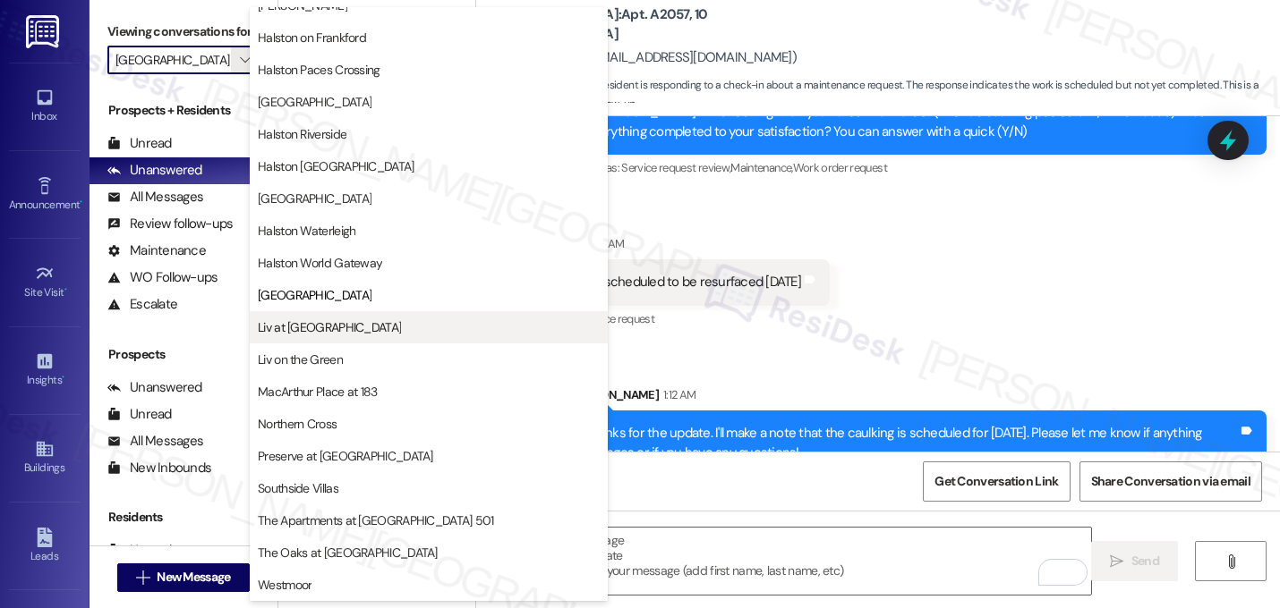
click at [311, 336] on button "Liv at [GEOGRAPHIC_DATA]" at bounding box center [429, 327] width 358 height 32
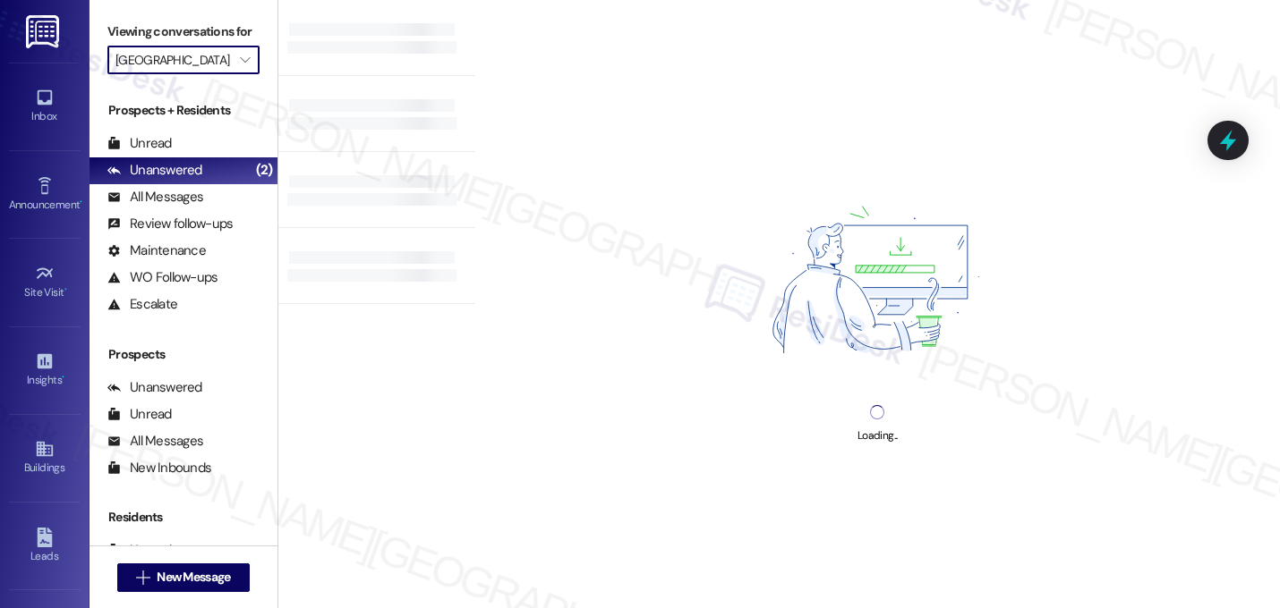
type input "Liv at [GEOGRAPHIC_DATA]"
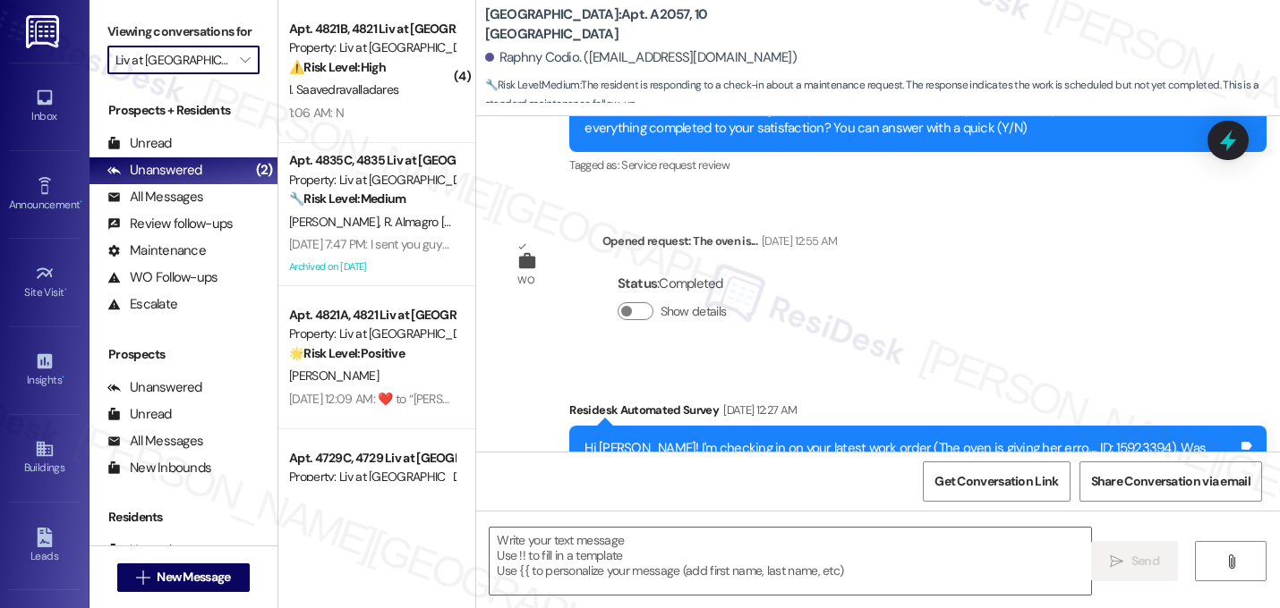
type textarea "Fetching suggested responses. Please feel free to read through the conversation…"
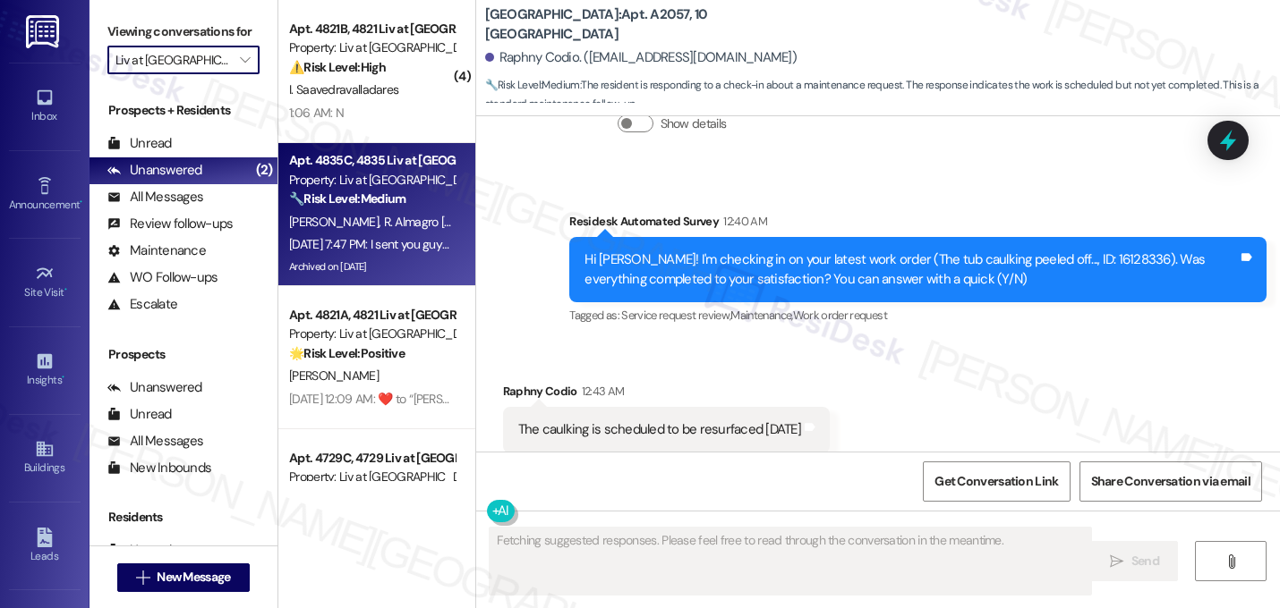
scroll to position [2841, 0]
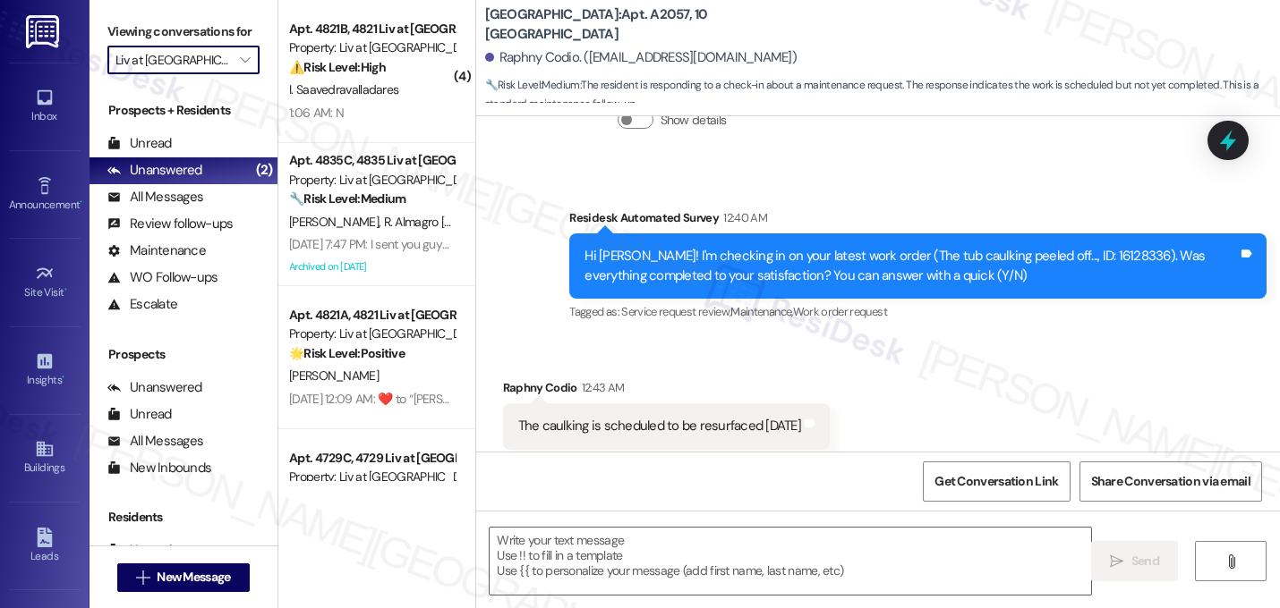
click at [200, 74] on input "Liv at [GEOGRAPHIC_DATA]" at bounding box center [172, 60] width 115 height 29
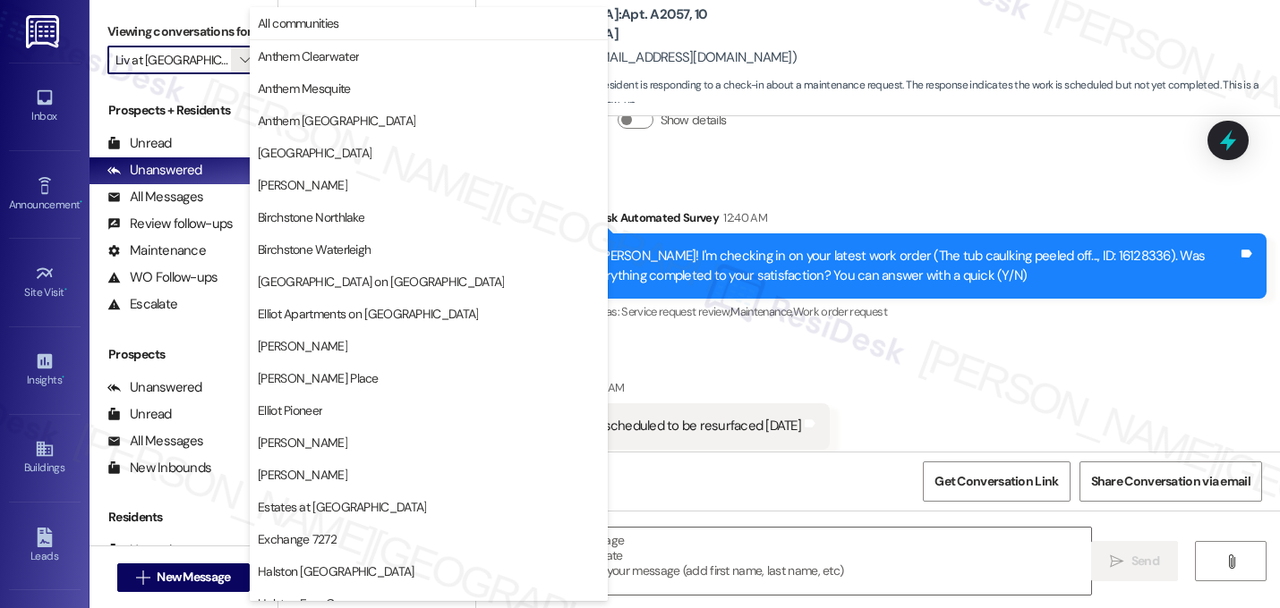
scroll to position [695, 0]
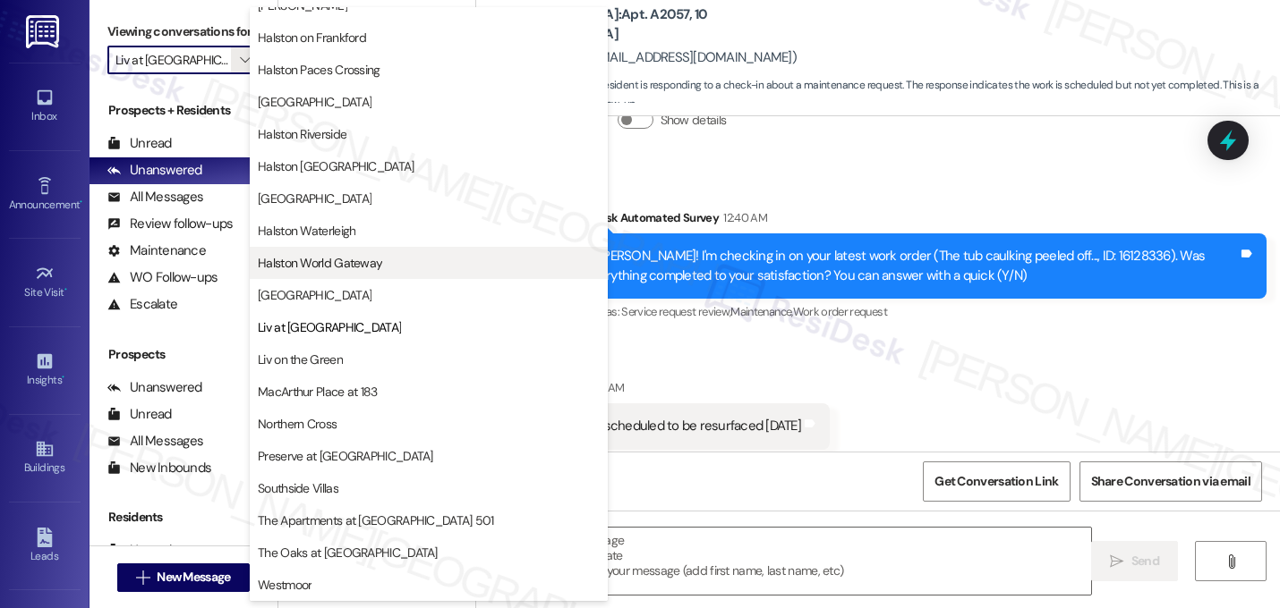
click at [281, 254] on span "Halston World Gateway" at bounding box center [320, 263] width 124 height 18
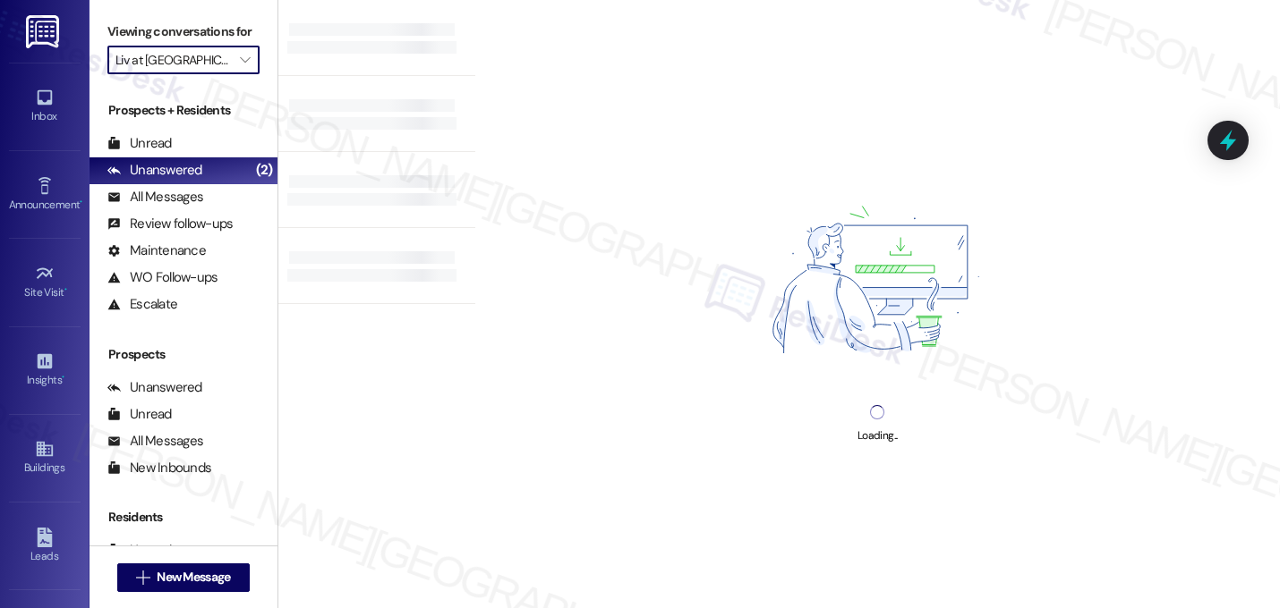
type input "Halston World Gateway"
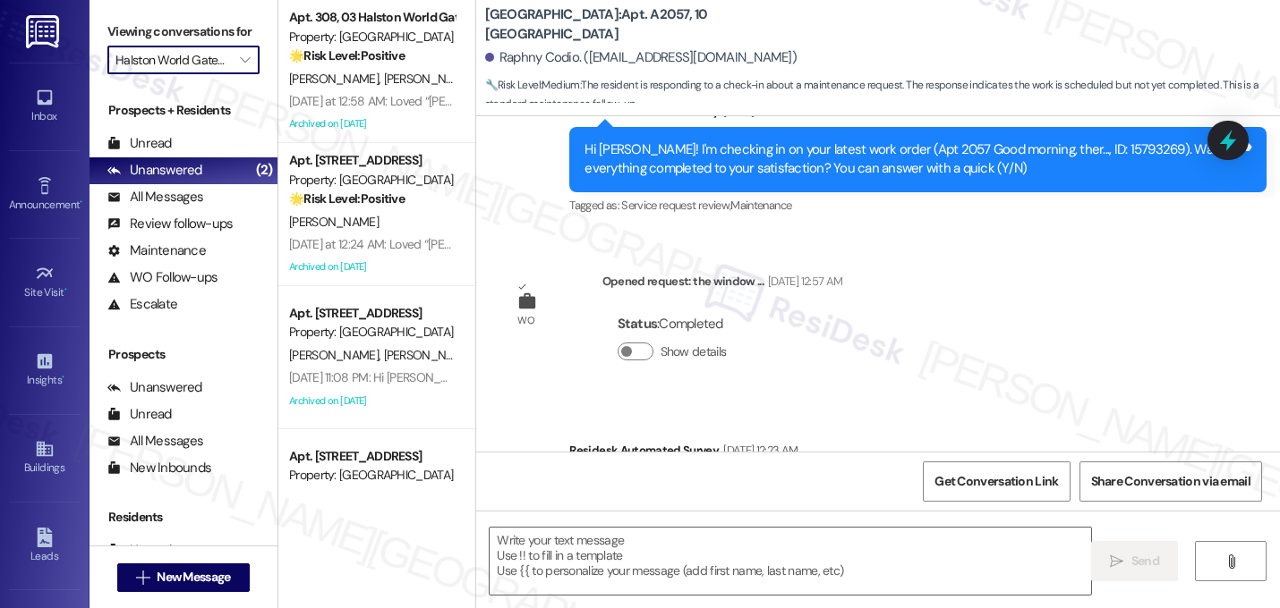
type textarea "Fetching suggested responses. Please feel free to read through the conversation…"
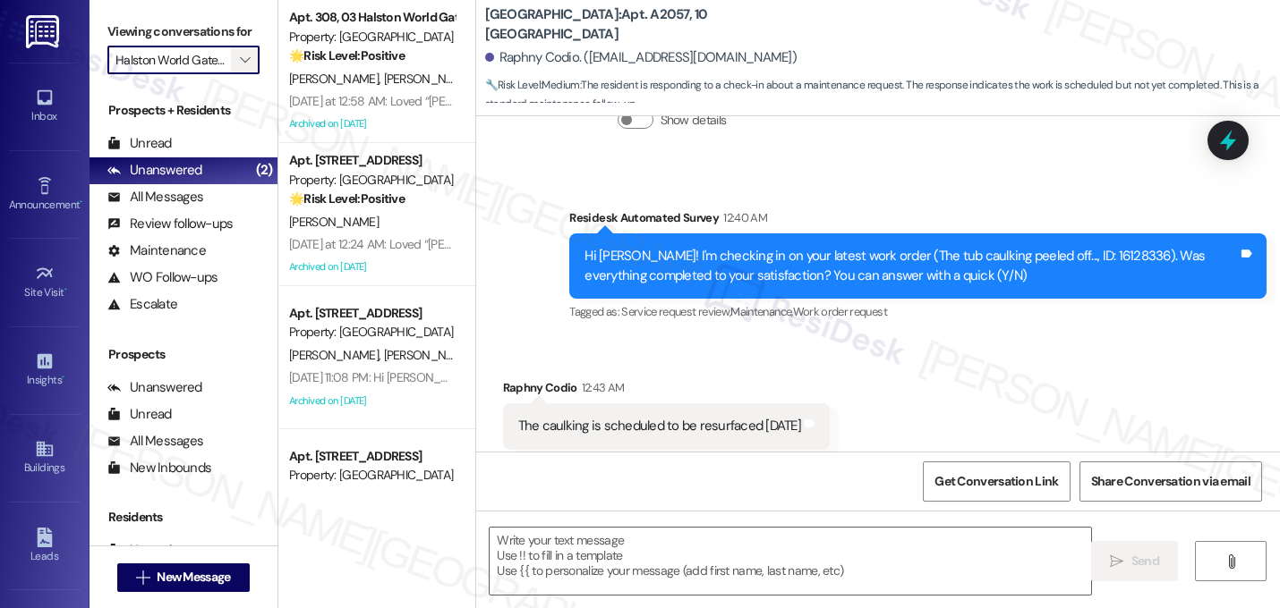
click at [236, 74] on span "" at bounding box center [244, 60] width 17 height 29
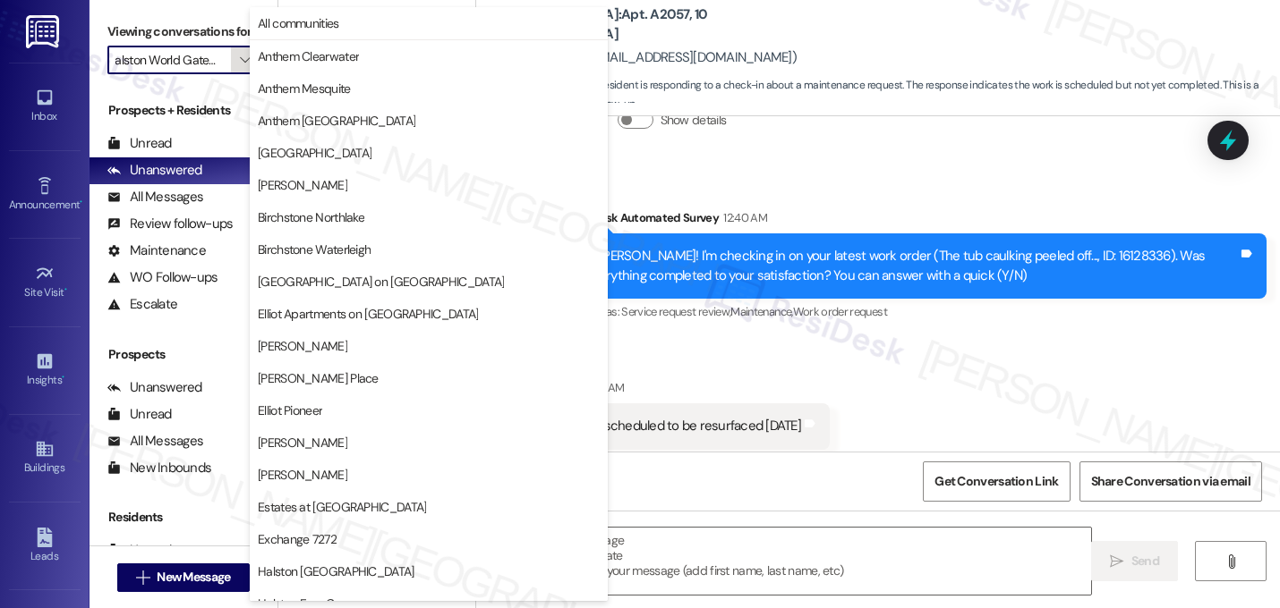
scroll to position [695, 0]
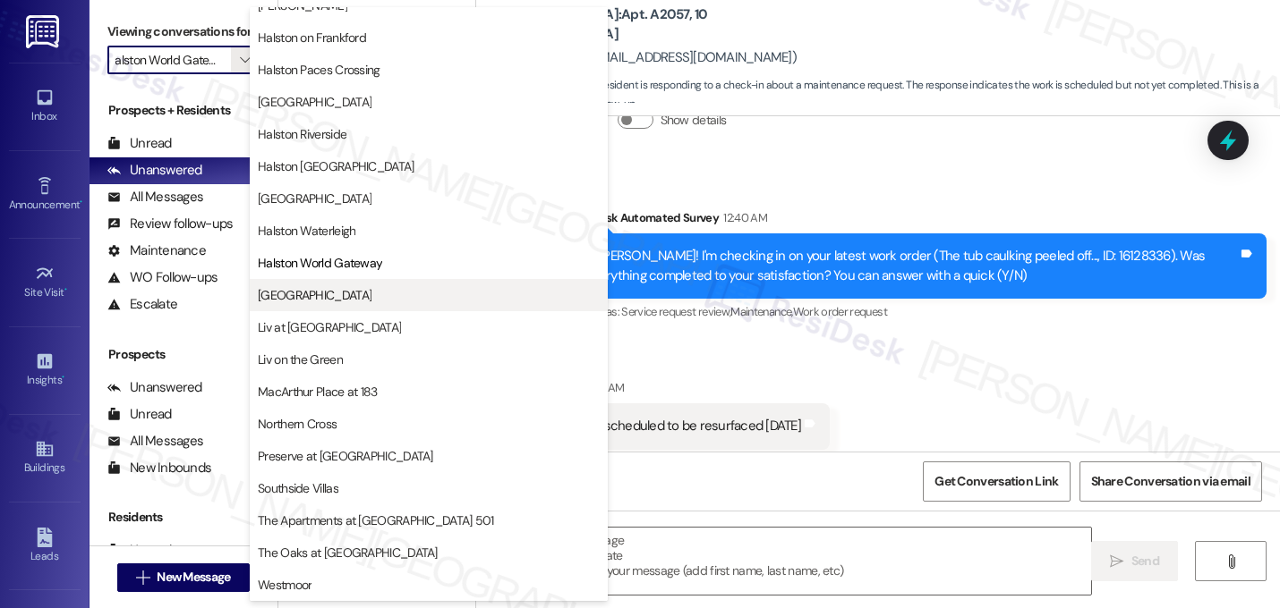
click at [328, 299] on span "[GEOGRAPHIC_DATA]" at bounding box center [429, 295] width 342 height 18
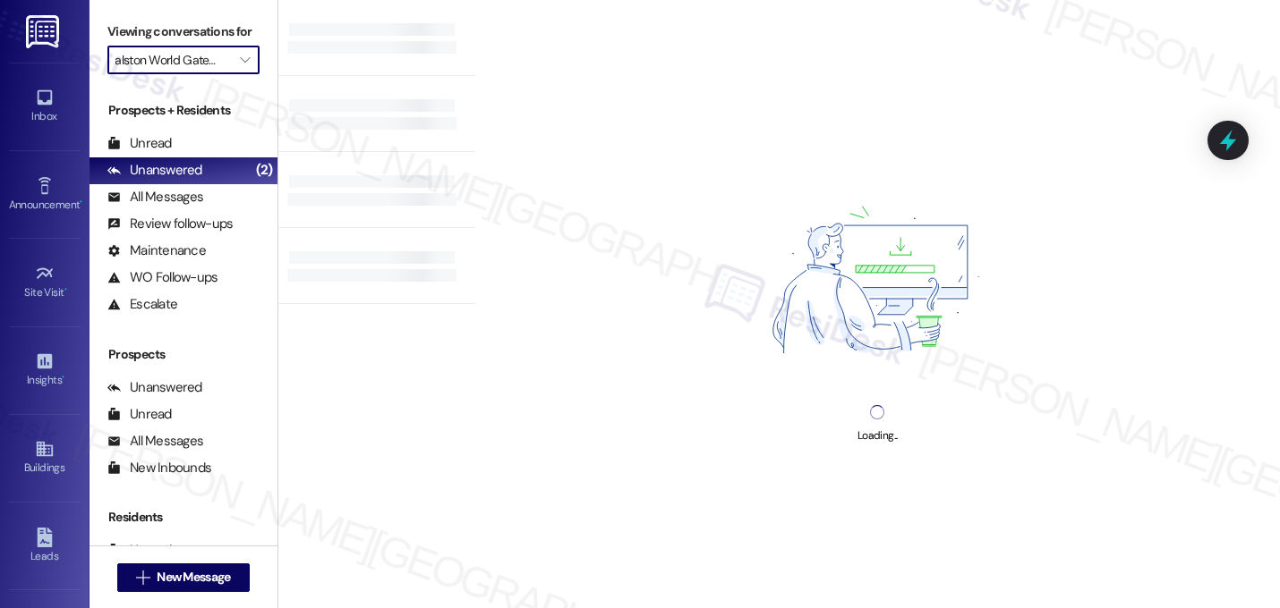
type input "[GEOGRAPHIC_DATA]"
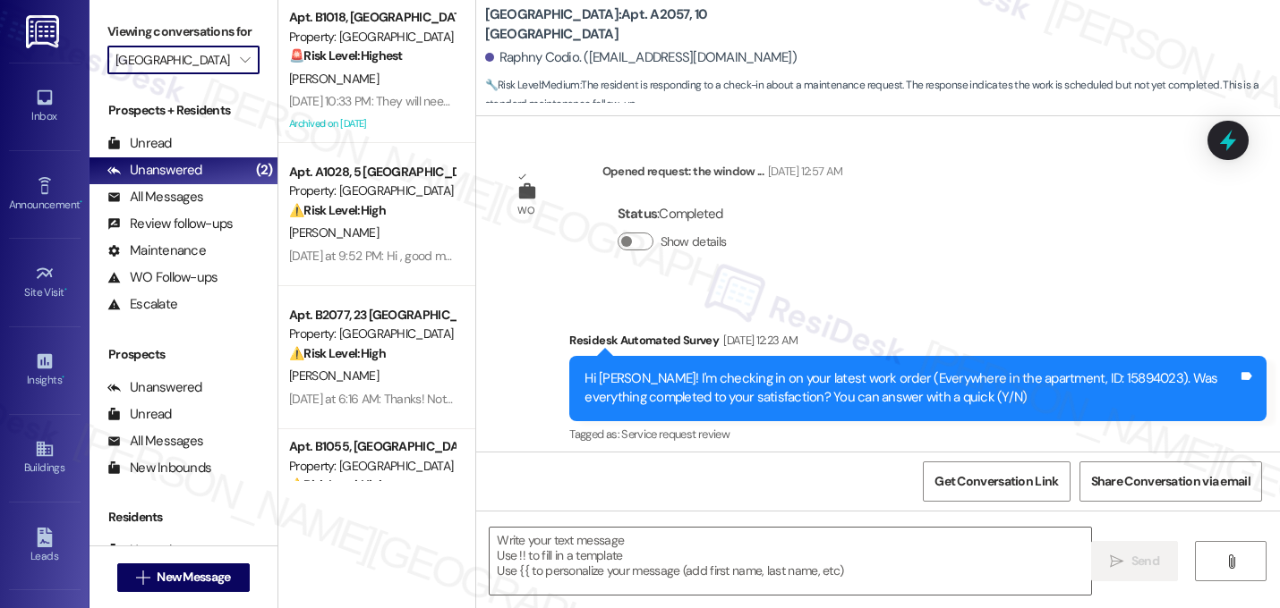
type textarea "Fetching suggested responses. Please feel free to read through the conversation…"
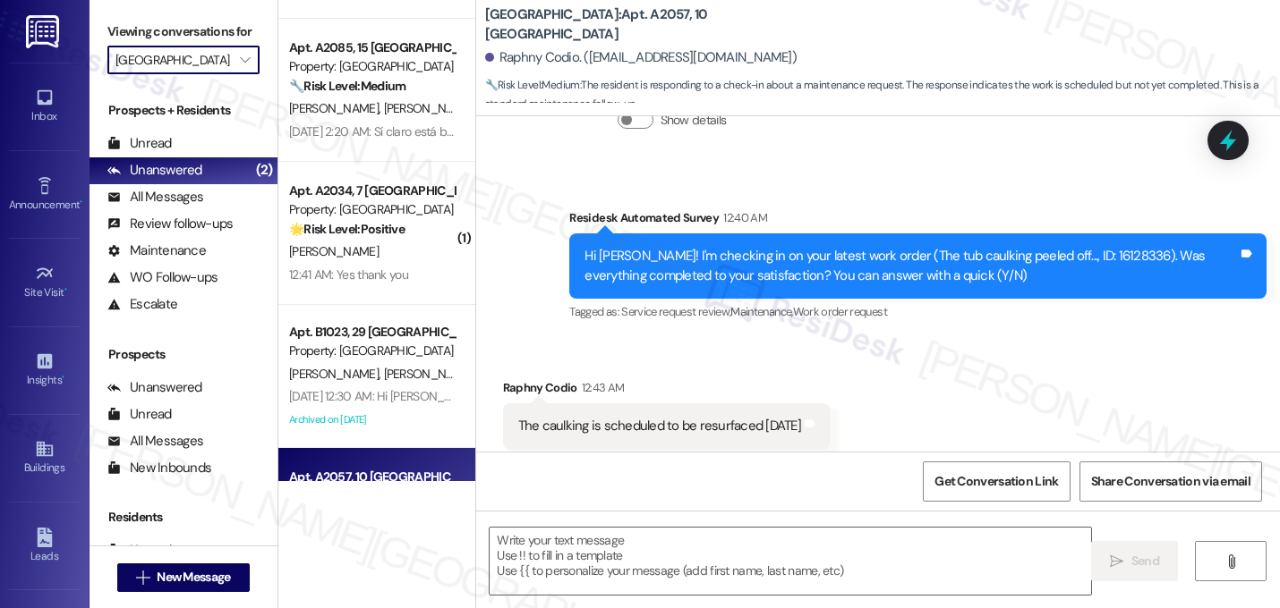
scroll to position [1411, 0]
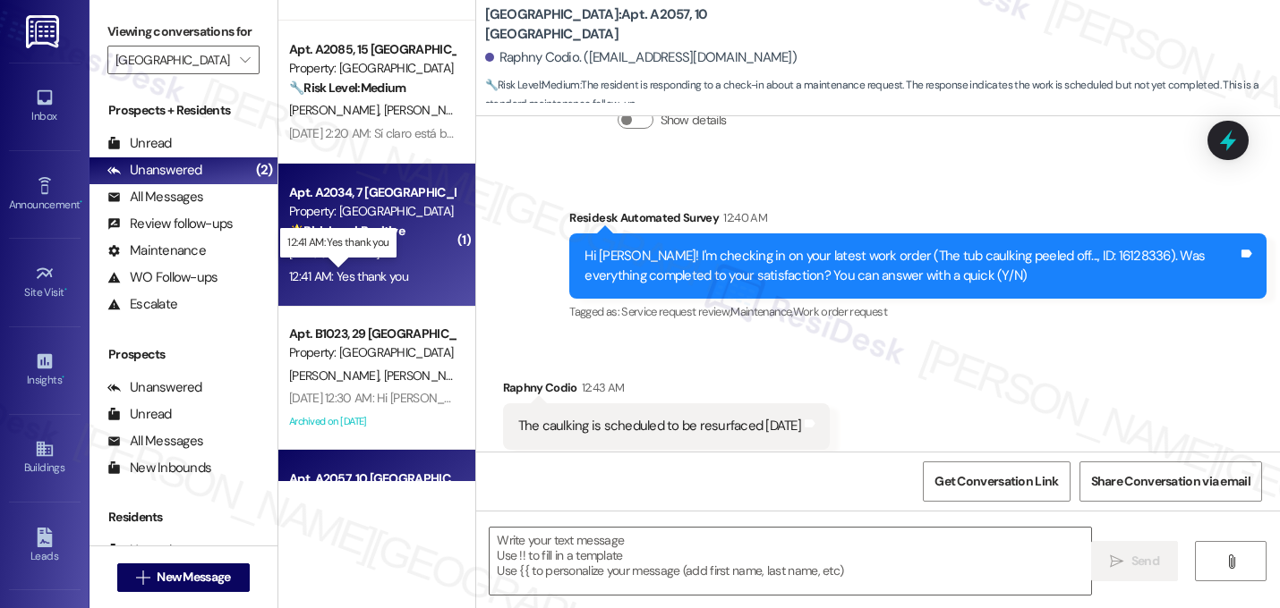
click at [381, 268] on div "12:41 AM: Yes thank you 12:41 AM: Yes thank you" at bounding box center [348, 276] width 119 height 16
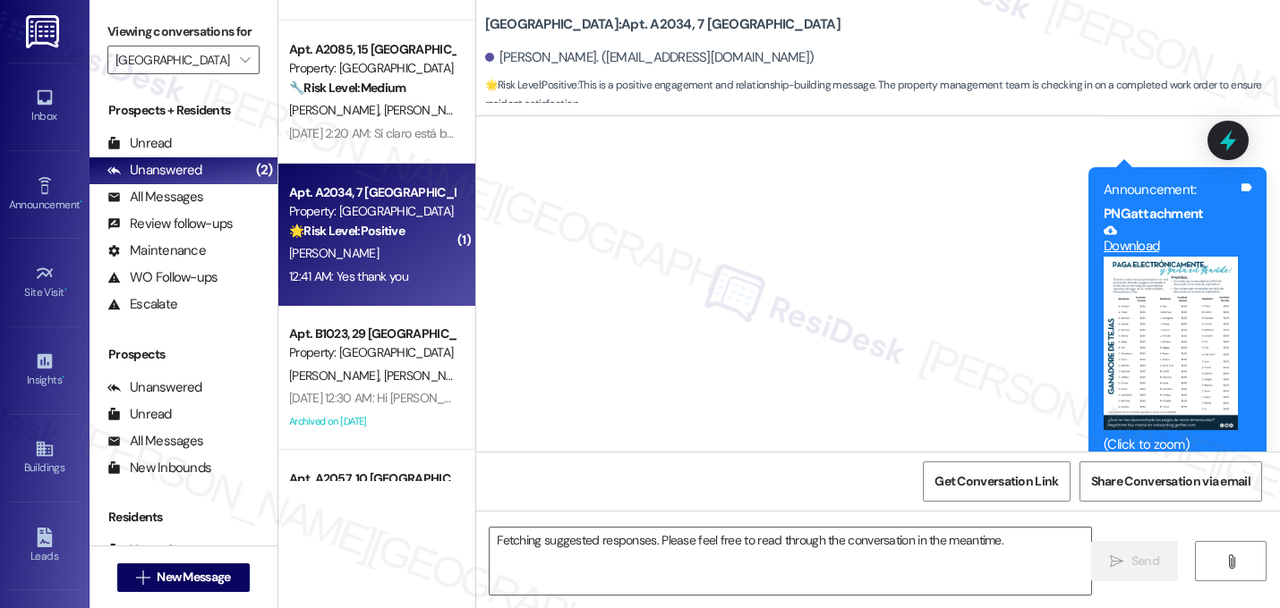
scroll to position [18462, 0]
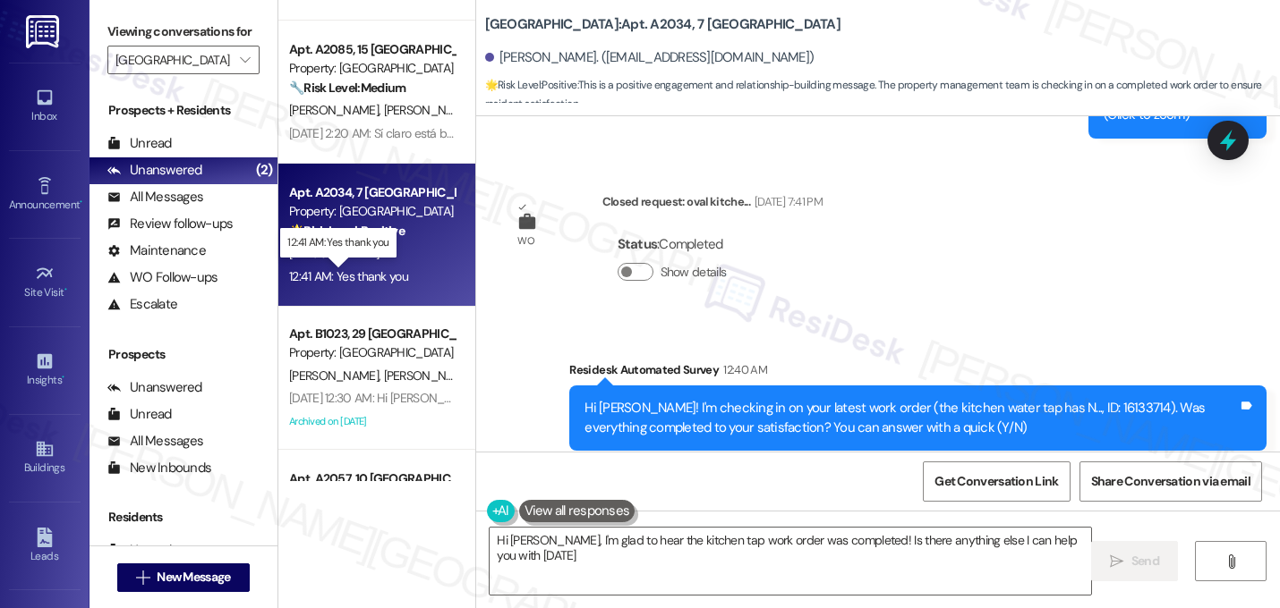
type textarea "Hi [PERSON_NAME], I'm glad to hear the kitchen tap work order was completed! Is…"
click at [658, 541] on textarea "Hi [PERSON_NAME], I'm glad to hear the kitchen tap work order was completed! Is…" at bounding box center [789, 561] width 601 height 67
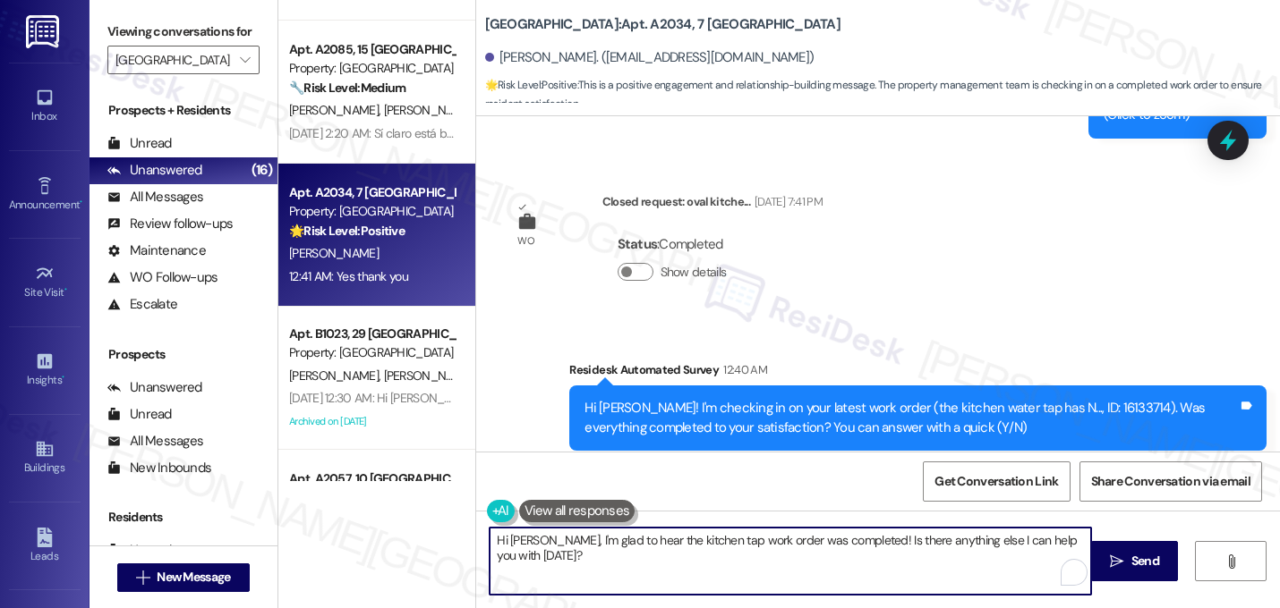
click at [658, 541] on textarea "Hi [PERSON_NAME], I'm glad to hear the kitchen tap work order was completed! Is…" at bounding box center [789, 561] width 601 height 67
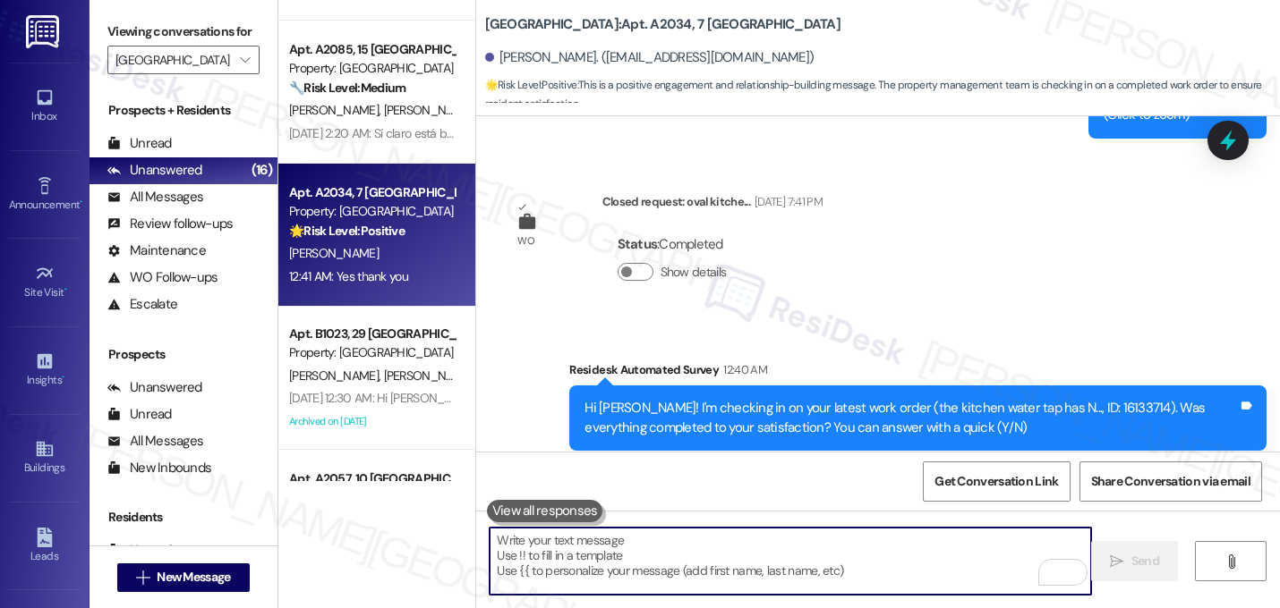
paste textarea "That's great! I'm glad to hear that your last maintenance request was completed…"
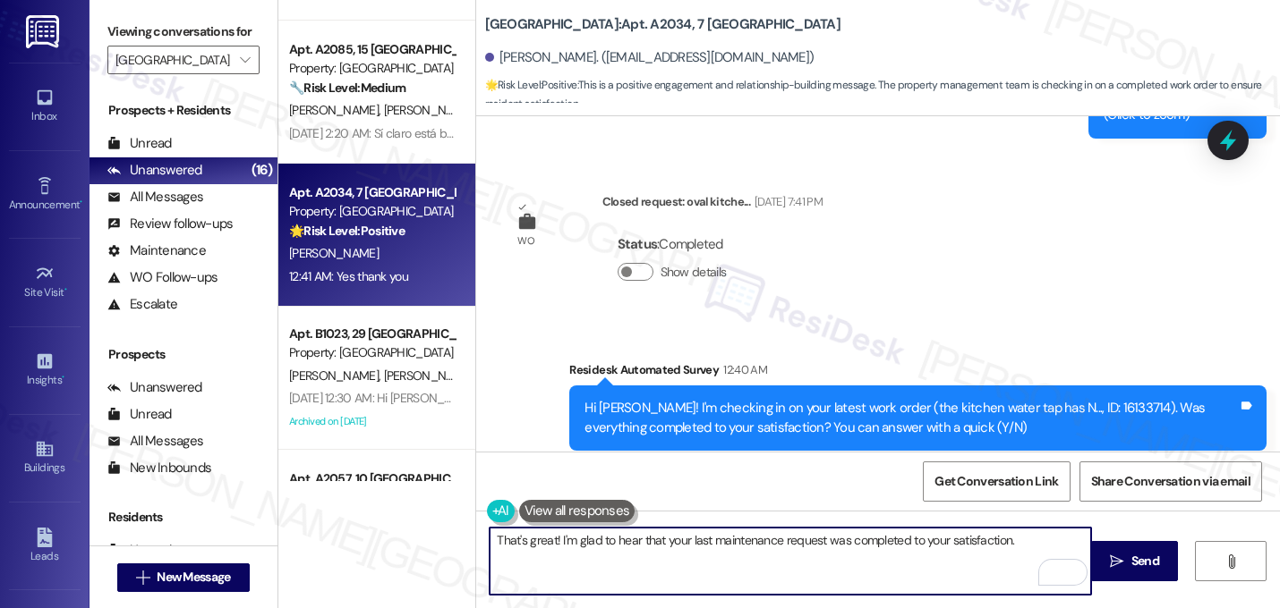
paste textarea "Let me know if you need anything else. 😊"
type textarea "That's great! I'm glad to hear that your last maintenance request was completed…"
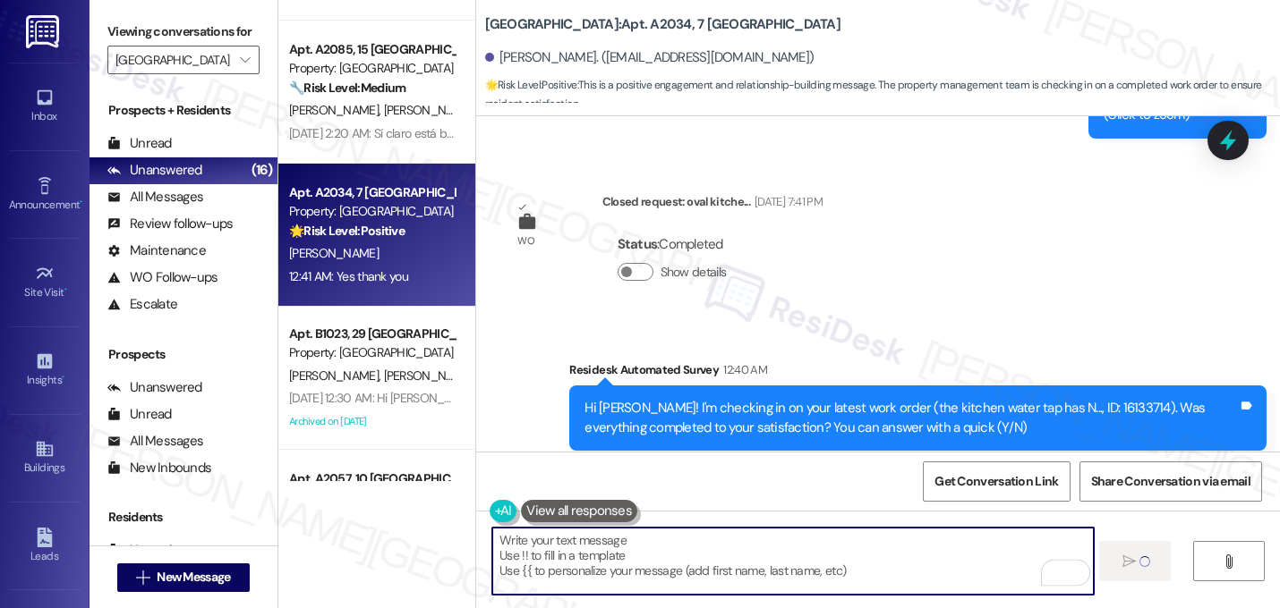
scroll to position [18461, 0]
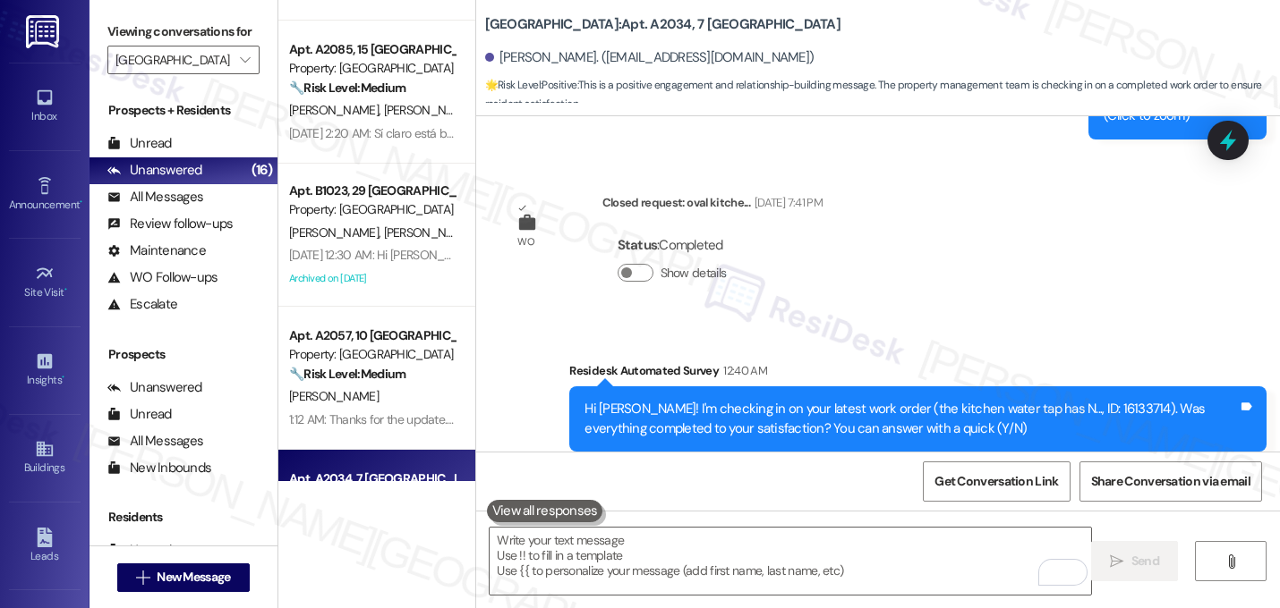
click at [909, 400] on div "Hi [PERSON_NAME]! I'm checking in on your latest work order (the kitchen water …" at bounding box center [910, 419] width 653 height 38
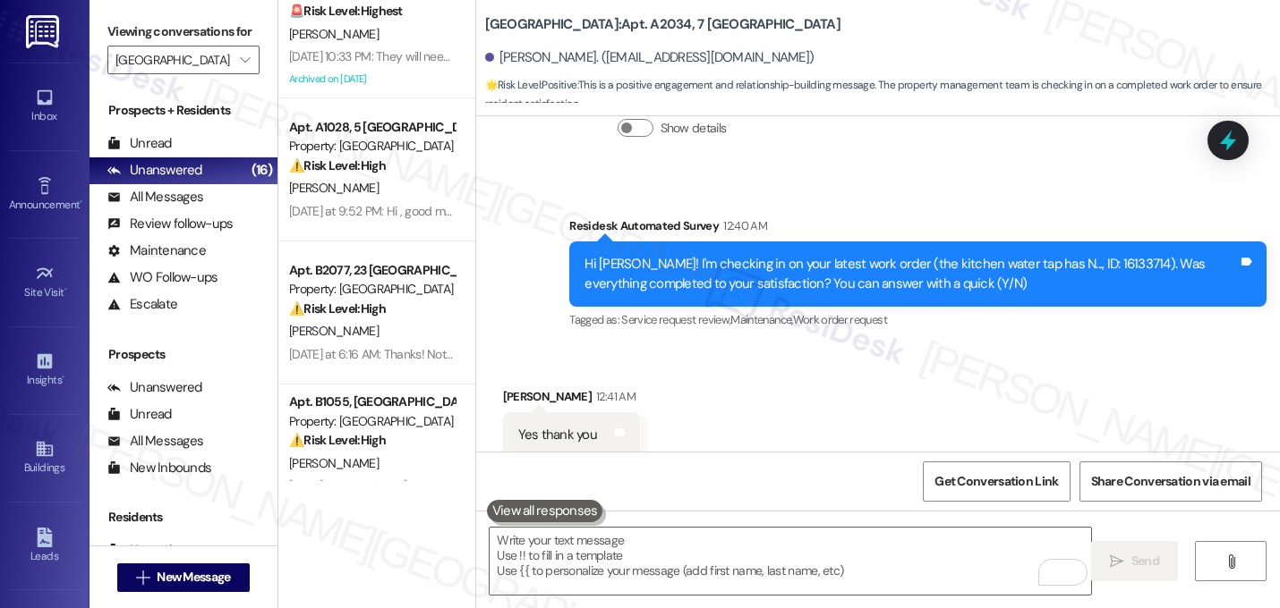
scroll to position [45, 0]
click at [240, 67] on icon "" at bounding box center [245, 60] width 10 height 14
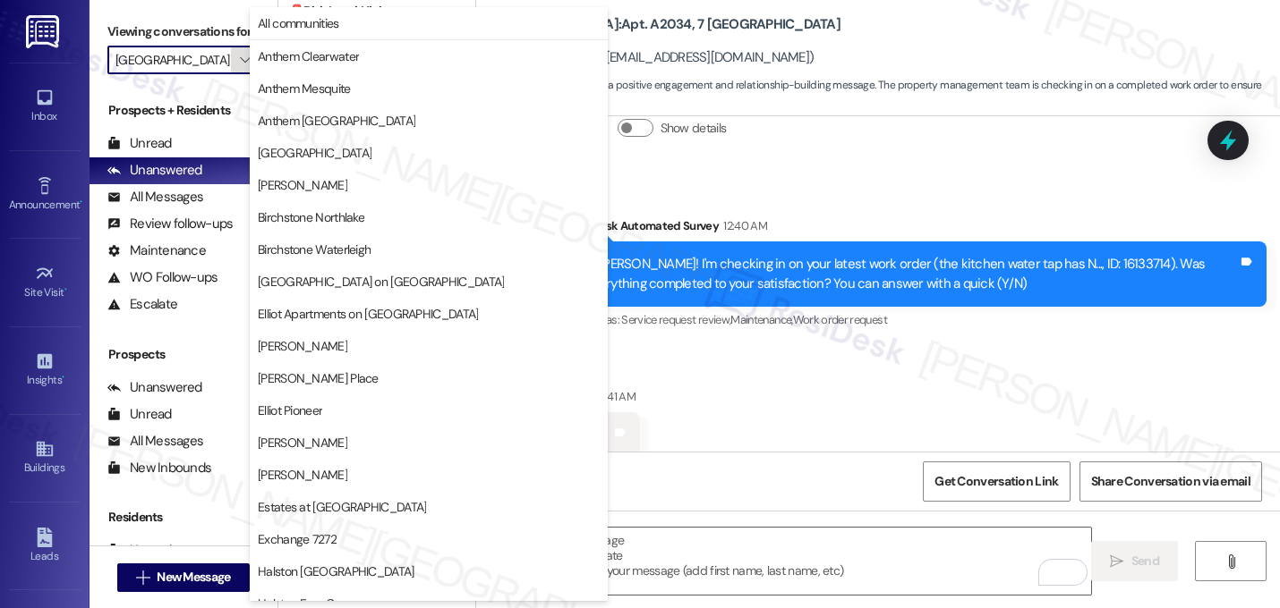
scroll to position [695, 0]
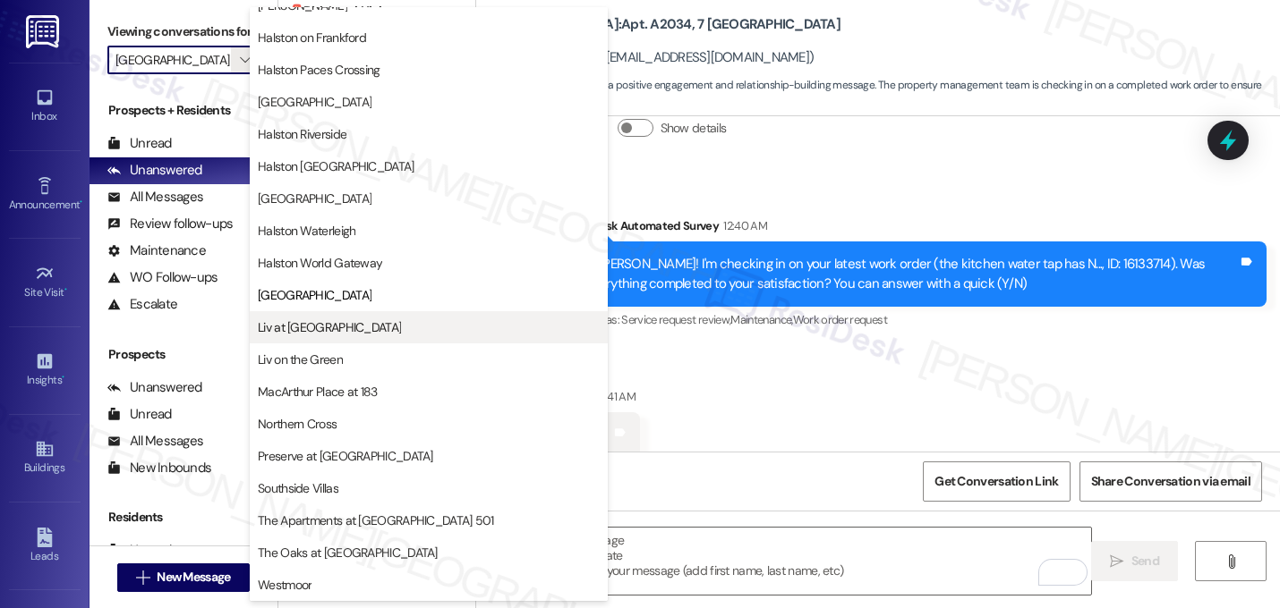
click at [347, 321] on span "Liv at [GEOGRAPHIC_DATA]" at bounding box center [329, 328] width 143 height 18
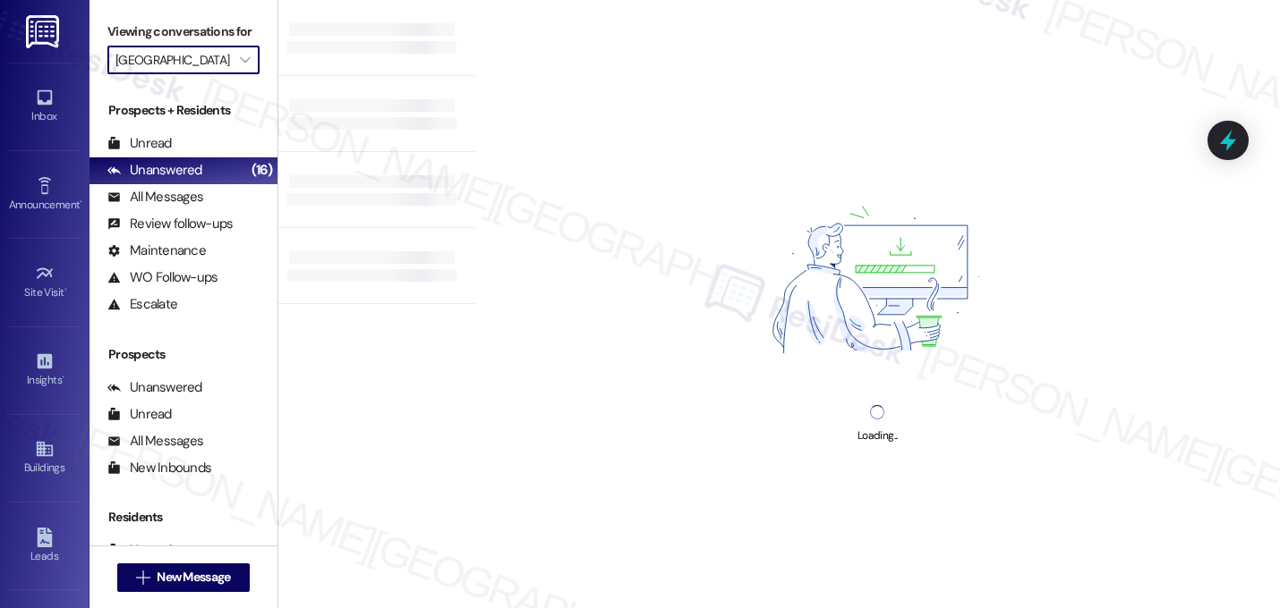
type input "Liv at [GEOGRAPHIC_DATA]"
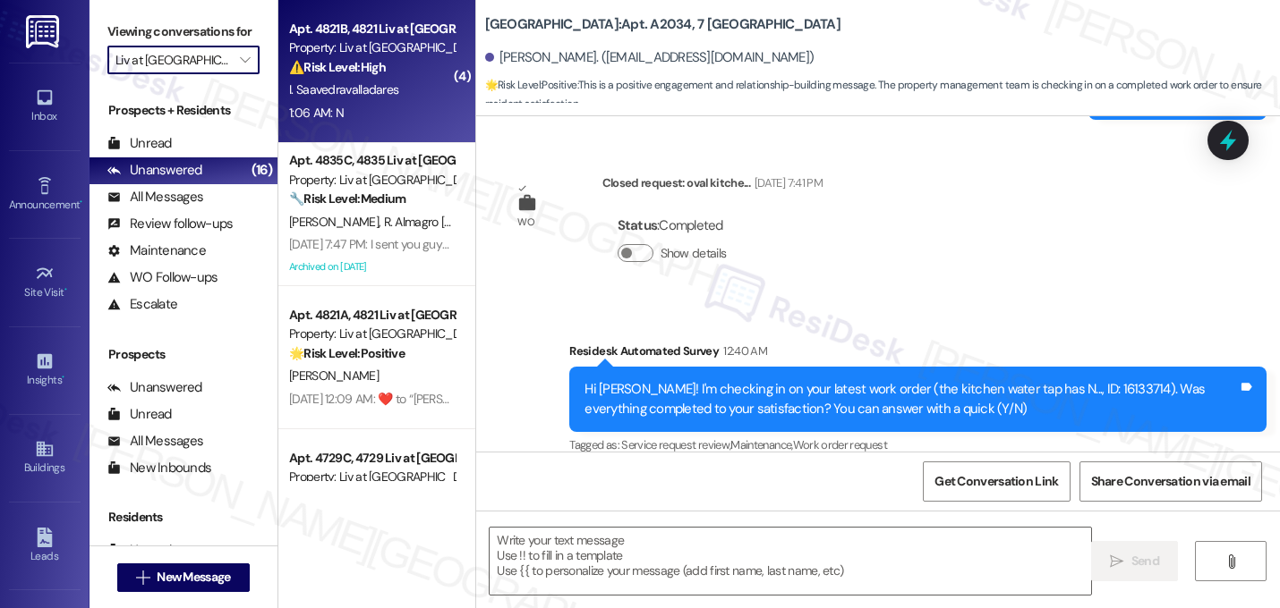
type textarea "Fetching suggested responses. Please feel free to read through the conversation…"
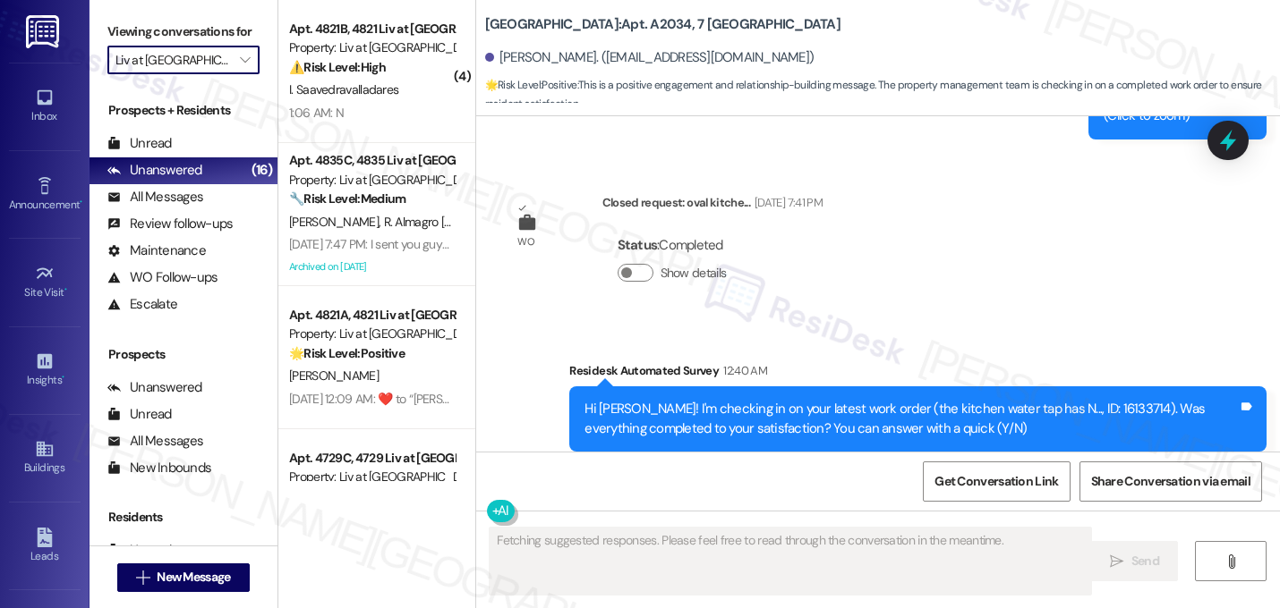
scroll to position [18461, 0]
click at [419, 91] on div "I. Saavedravalladares" at bounding box center [371, 90] width 169 height 22
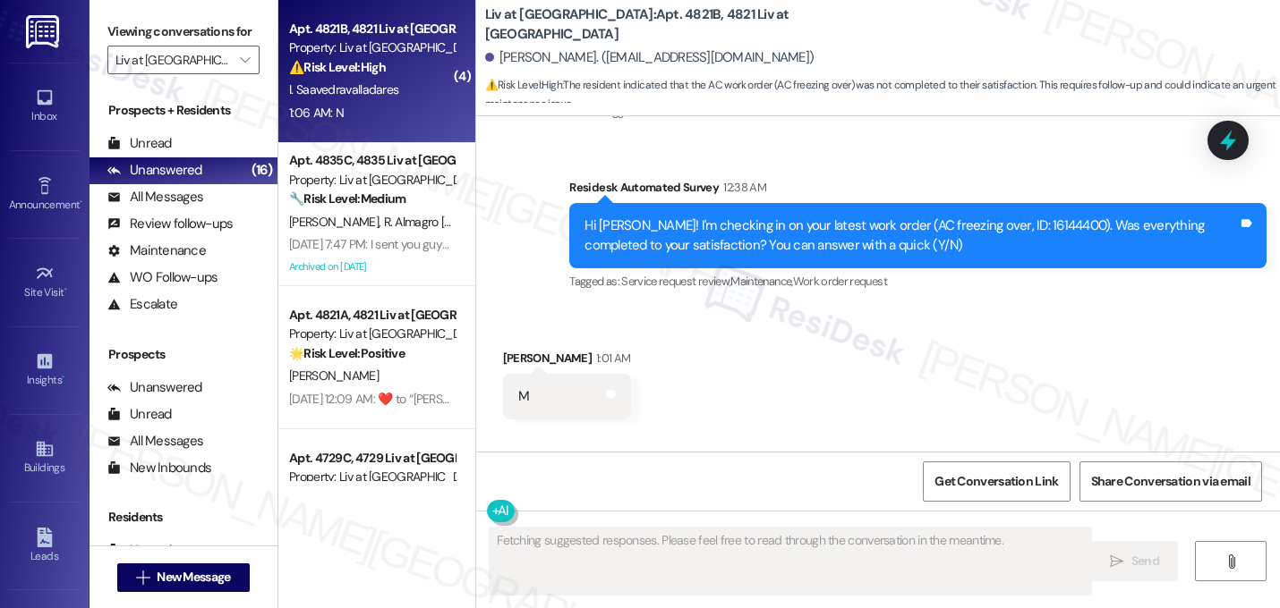
scroll to position [29529, 0]
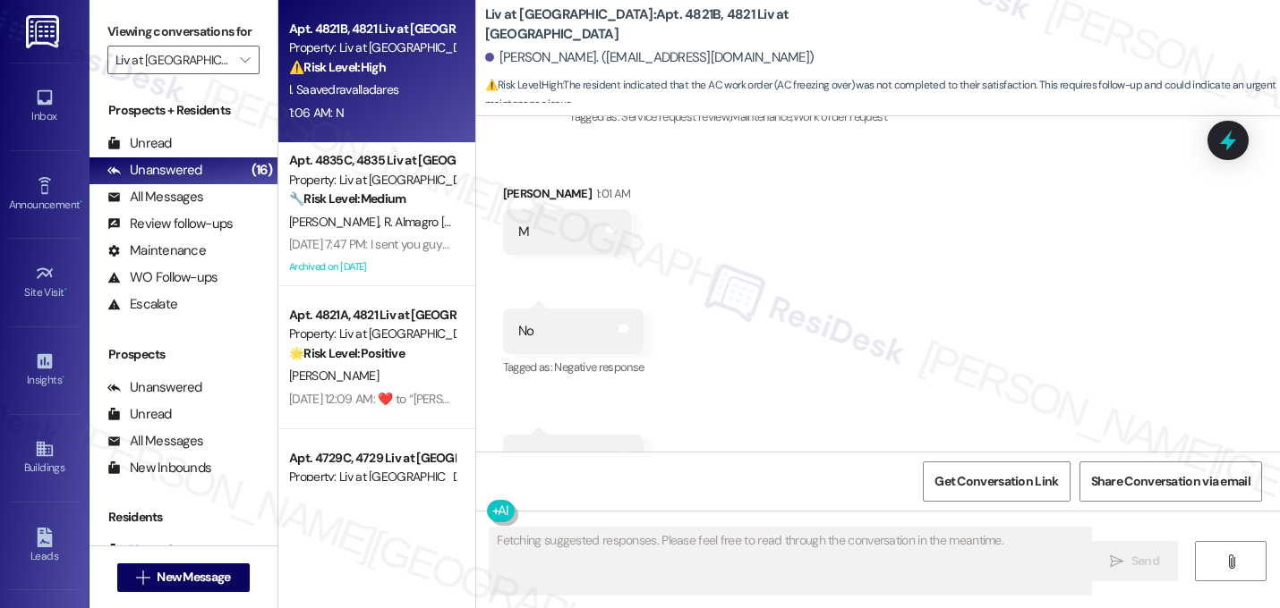
click at [967, 254] on div "Received via SMS [PERSON_NAME] 1:01 AM M Tags and notes Received via SMS 1:04 A…" at bounding box center [878, 395] width 804 height 503
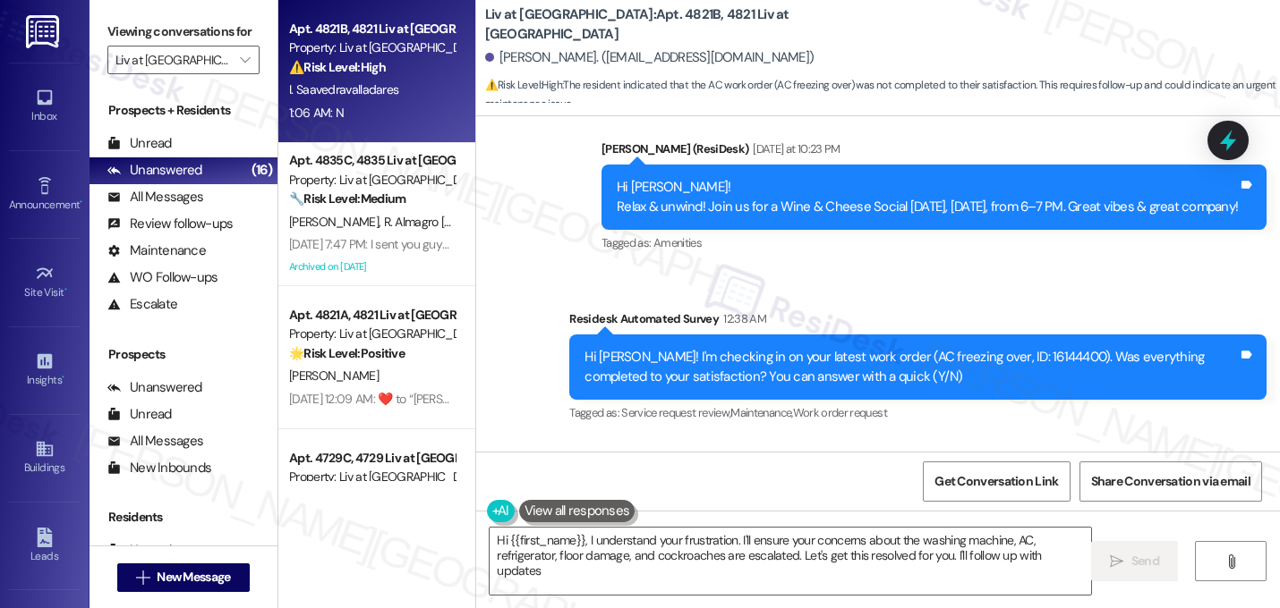
type textarea "Hi {{first_name}}, I understand your frustration. I'll ensure your concerns abo…"
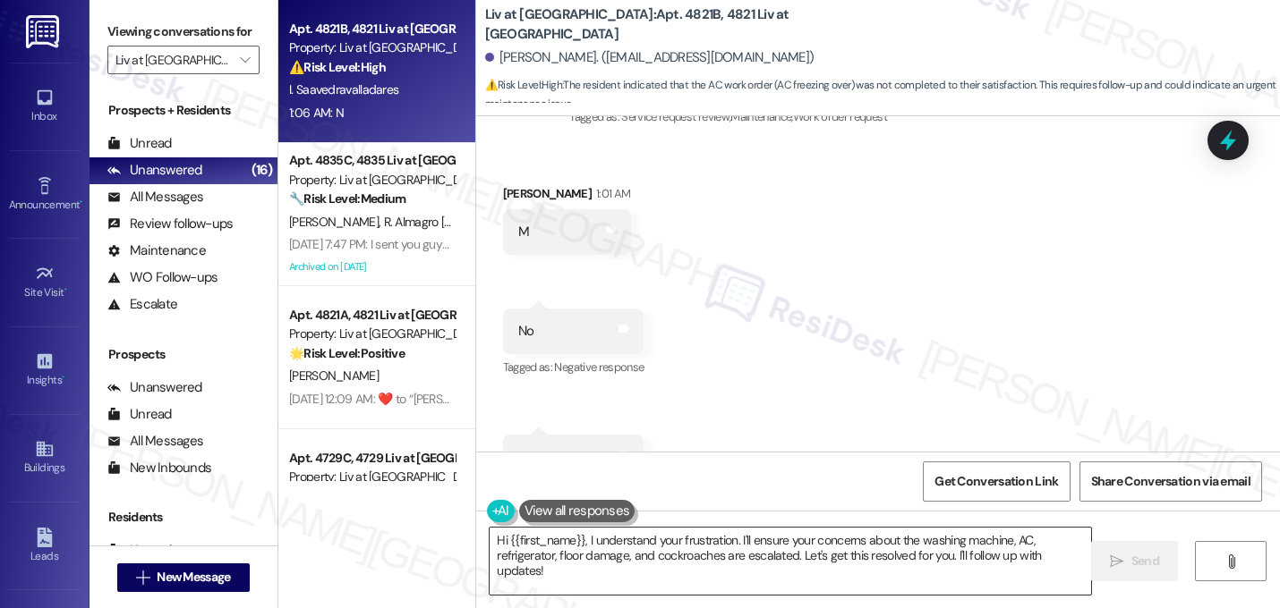
click at [641, 548] on textarea "Hi {{first_name}}, I understand your frustration. I'll ensure your concerns abo…" at bounding box center [789, 561] width 601 height 67
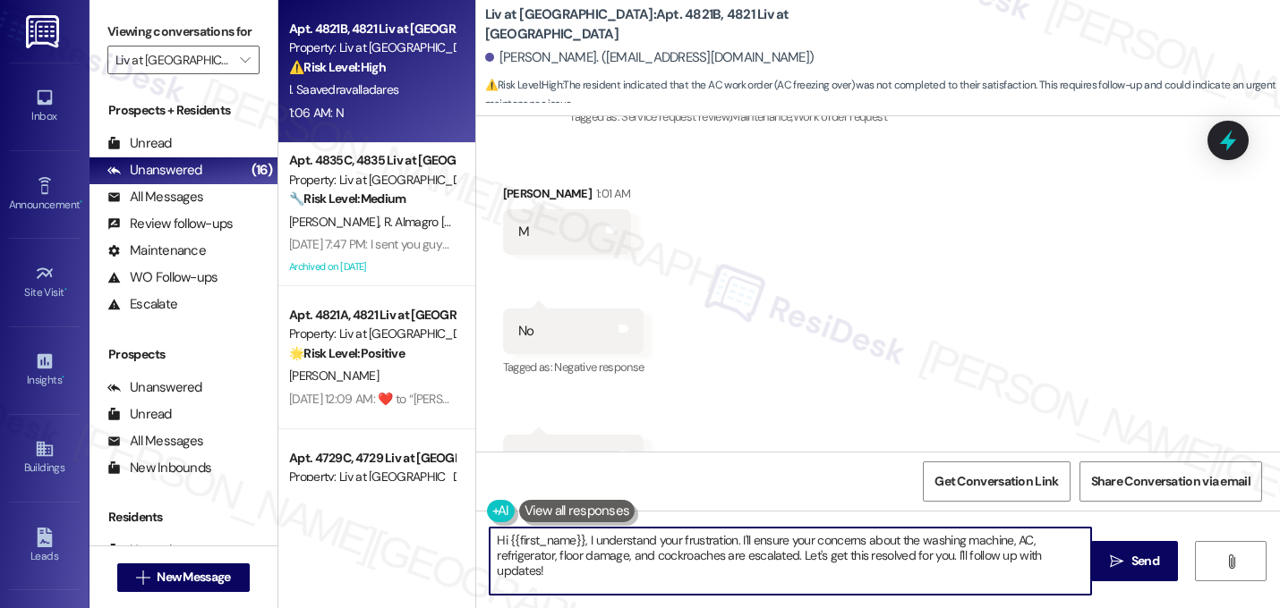
click at [641, 548] on textarea "Hi {{first_name}}, I understand your frustration. I'll ensure your concerns abo…" at bounding box center [789, 561] width 601 height 67
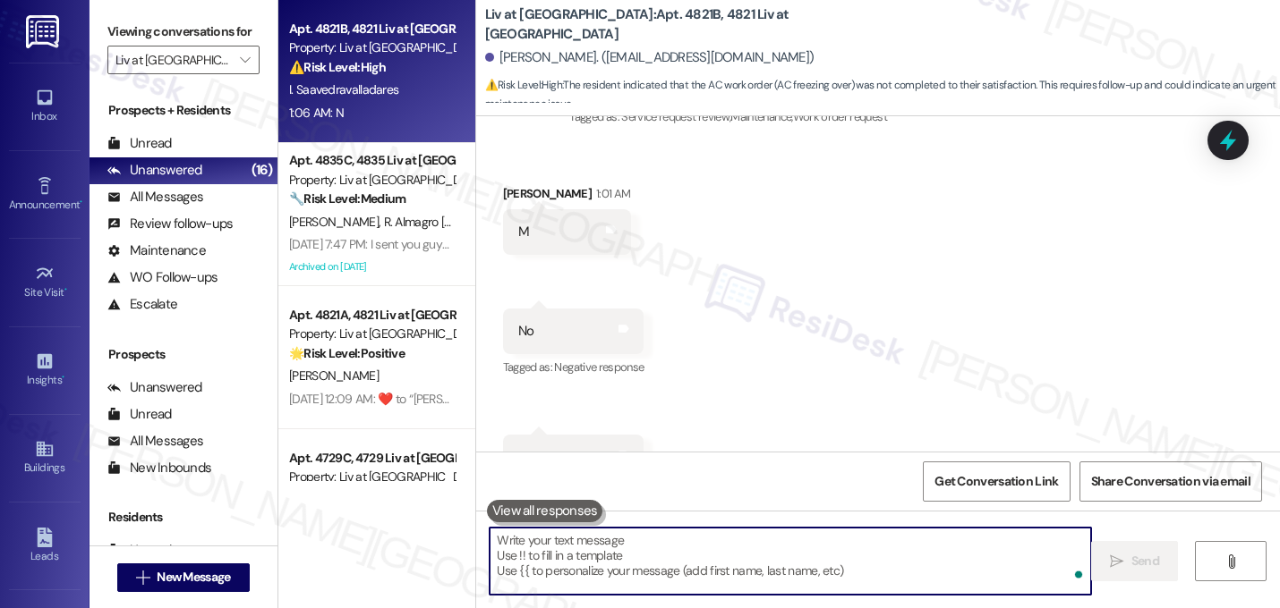
paste textarea "I'm sorry to hear that work order [number] wasn't completed to your satisfactio…"
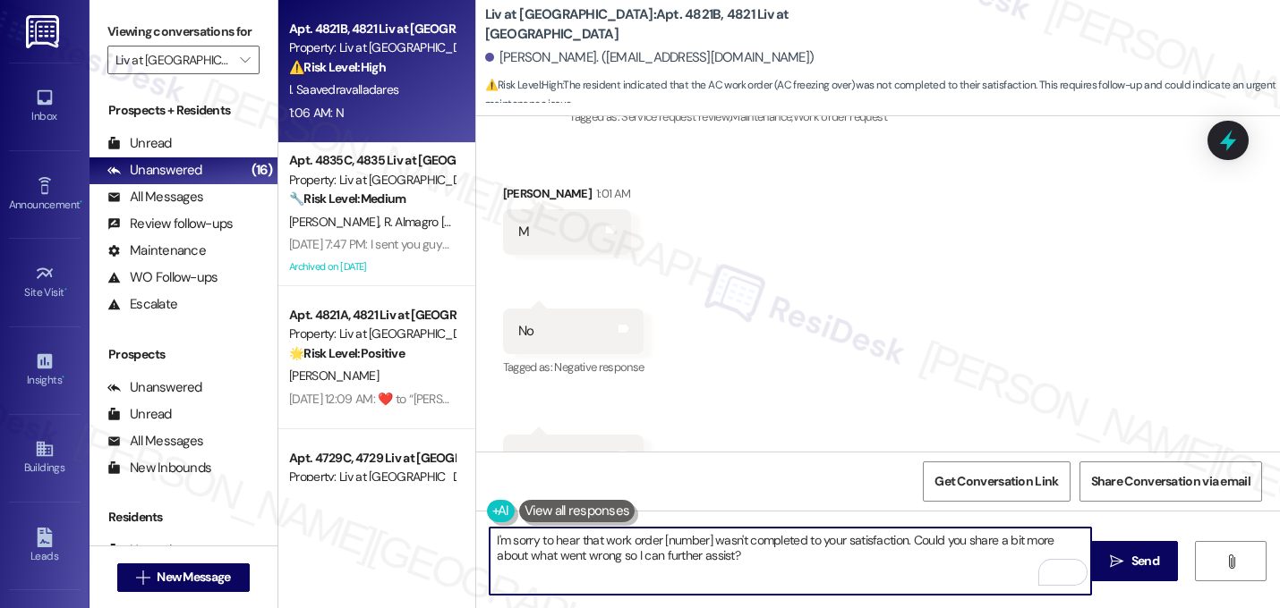
click at [829, 316] on div "Received via SMS [PERSON_NAME] 1:01 AM M Tags and notes Received via SMS 1:04 A…" at bounding box center [878, 395] width 804 height 503
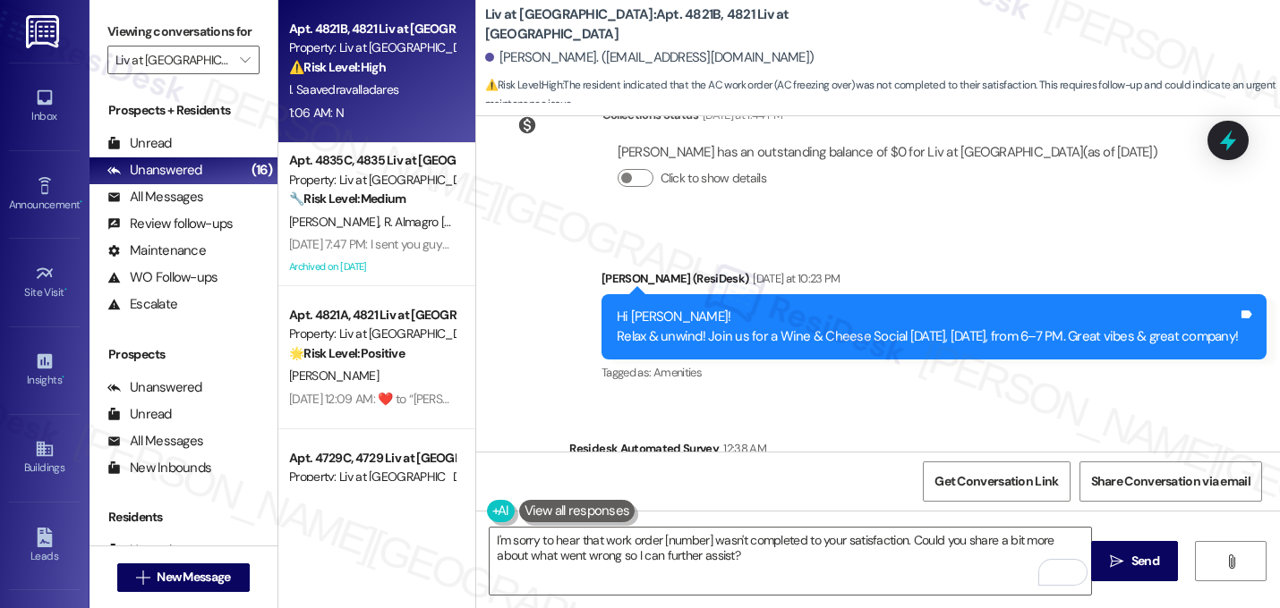
scroll to position [29099, 0]
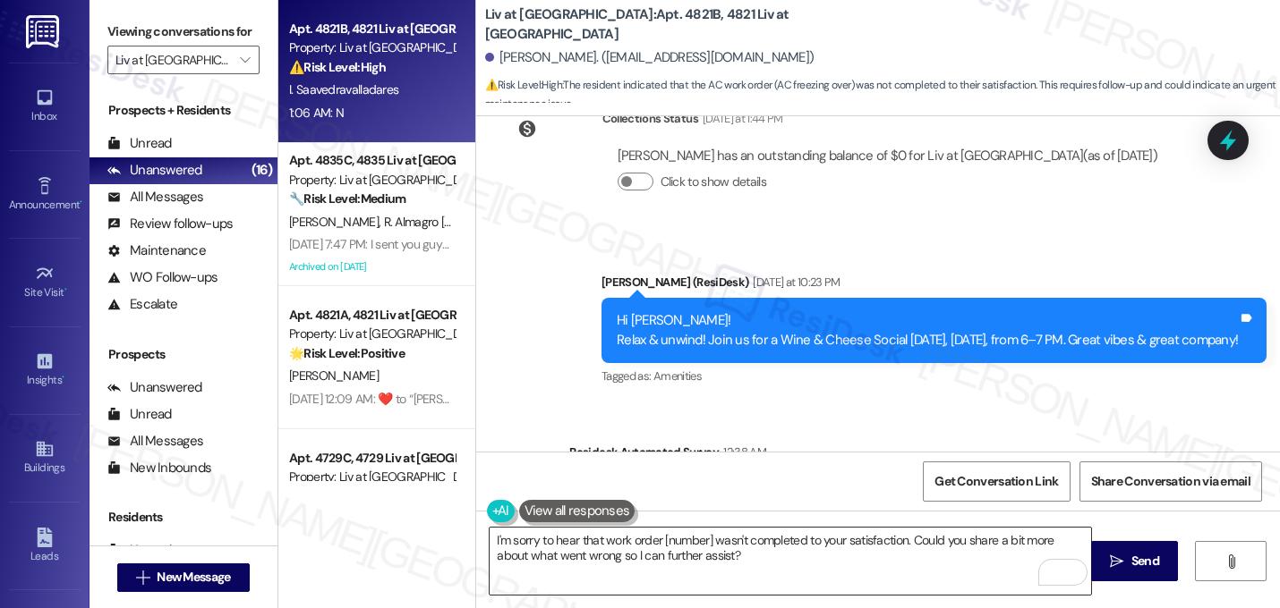
click at [706, 544] on textarea "I'm sorry to hear that work order [number] wasn't completed to your satisfactio…" at bounding box center [789, 561] width 601 height 67
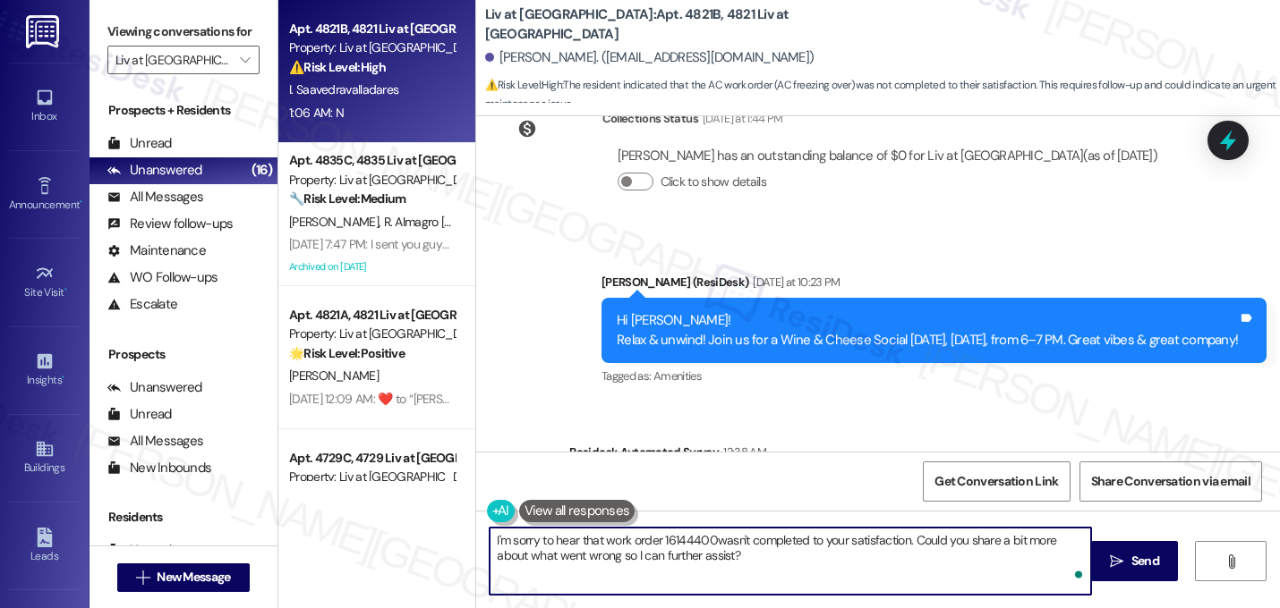
type textarea "I'm sorry to hear that work order 16144400 wasn't completed to your satisfactio…"
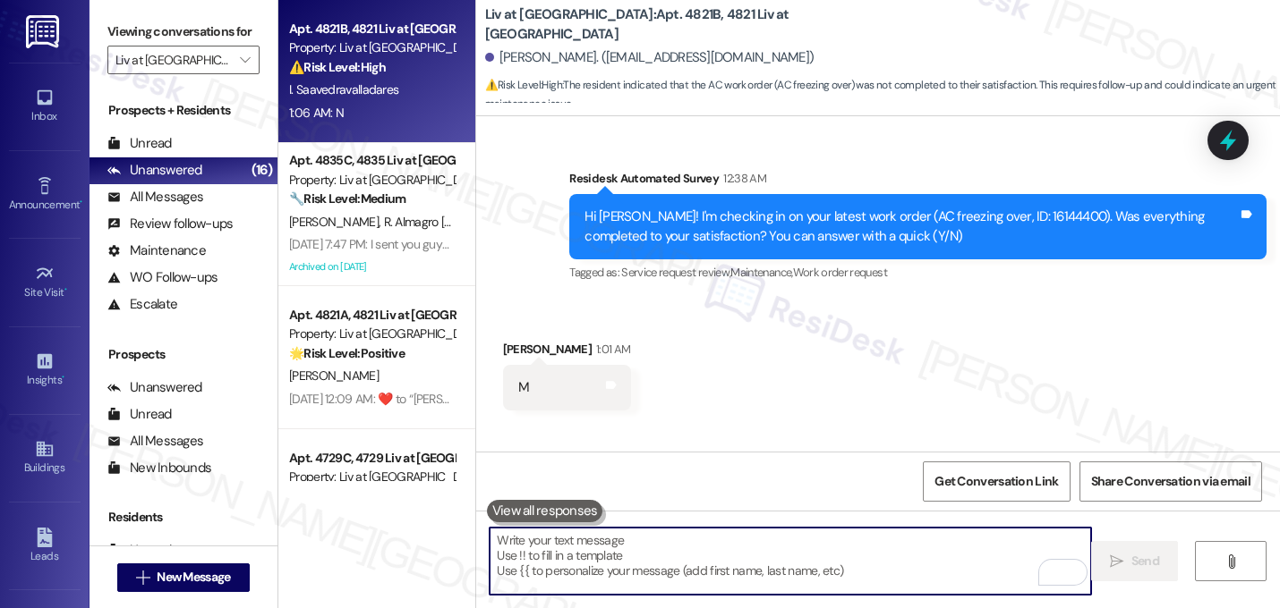
scroll to position [29528, 0]
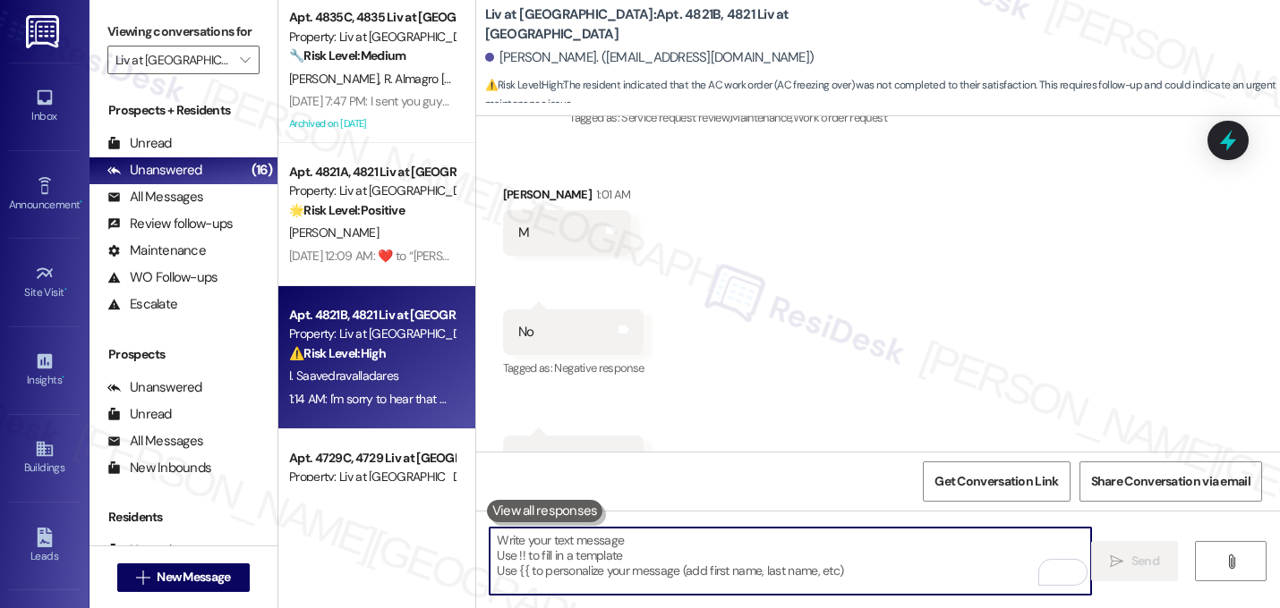
click at [933, 346] on div "Received via SMS [PERSON_NAME] 1:01 AM M Tags and notes Received via SMS 1:04 A…" at bounding box center [878, 396] width 804 height 503
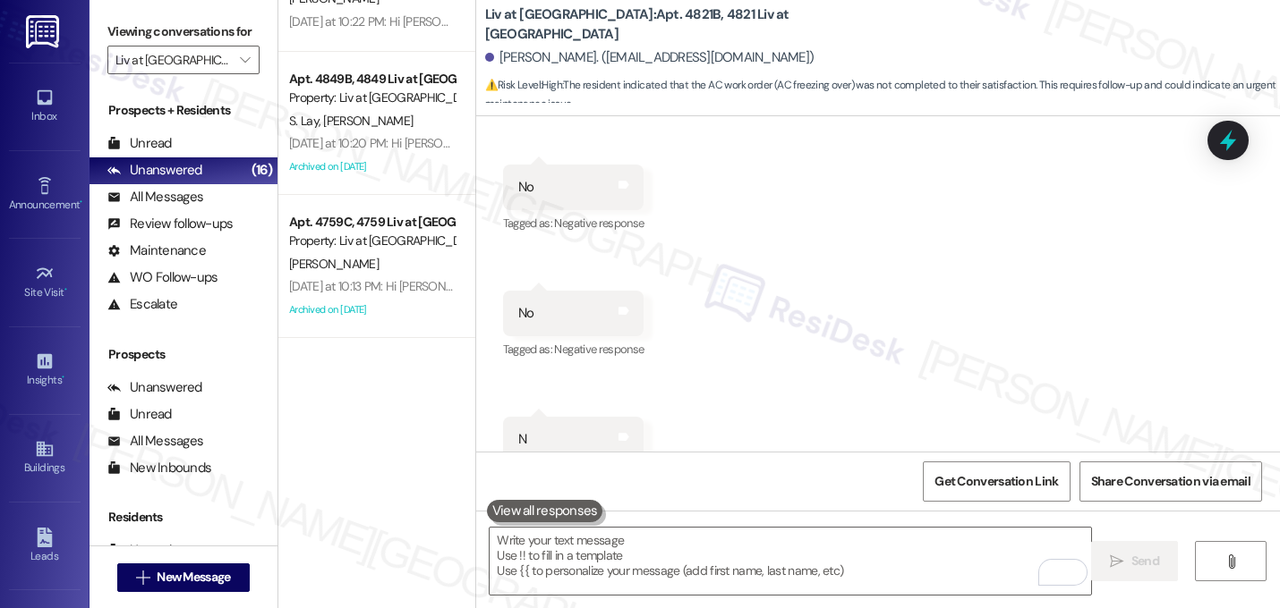
scroll to position [0, 0]
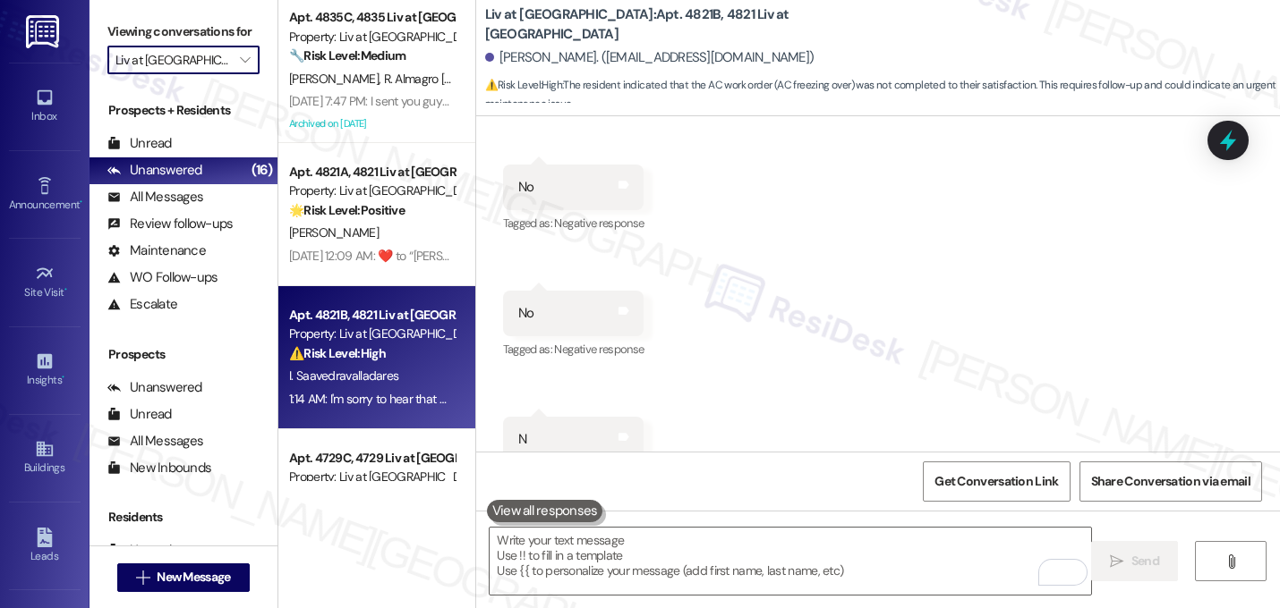
click at [215, 74] on input "Liv at [GEOGRAPHIC_DATA]" at bounding box center [172, 60] width 115 height 29
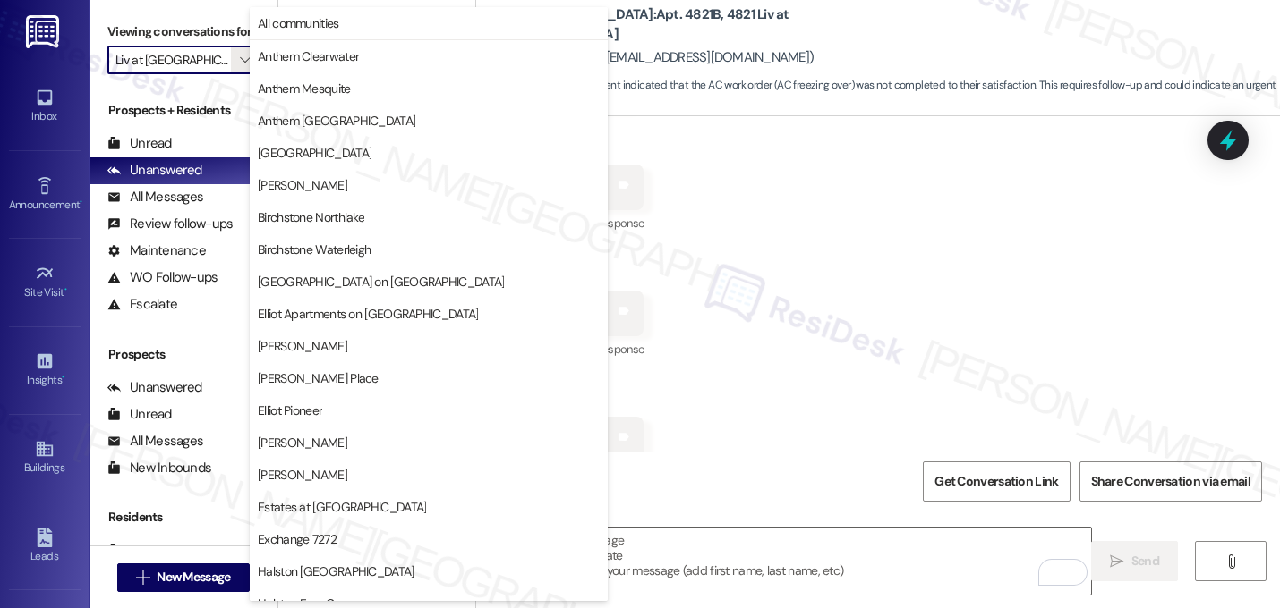
scroll to position [695, 0]
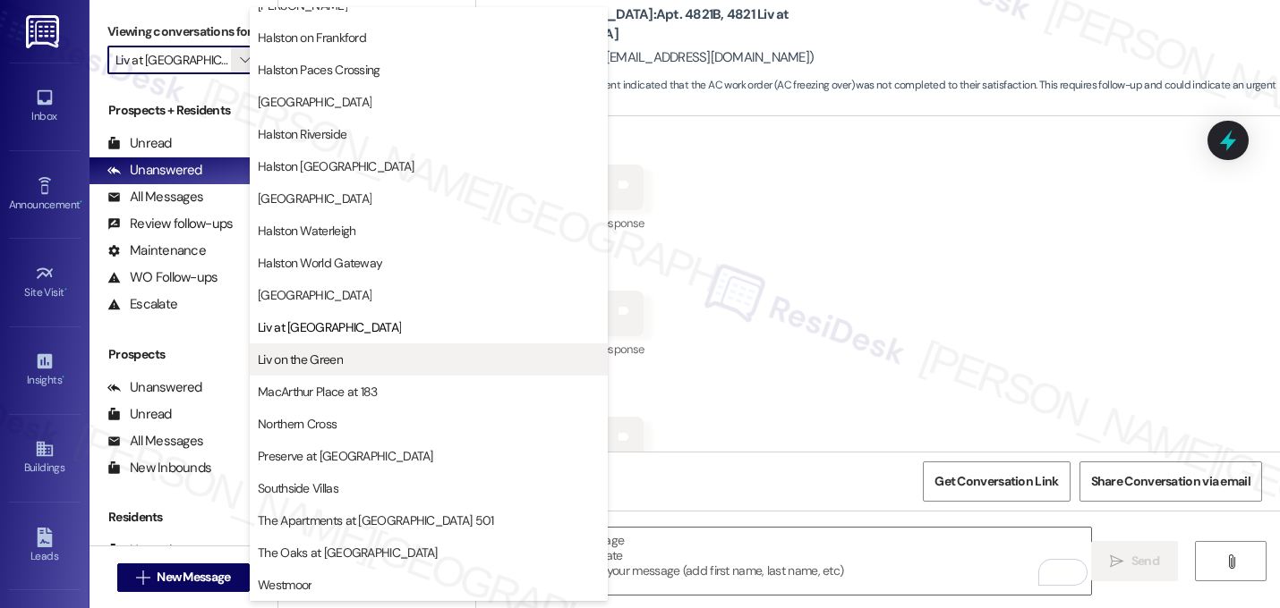
click at [323, 358] on span "Liv on the Green" at bounding box center [300, 360] width 85 height 18
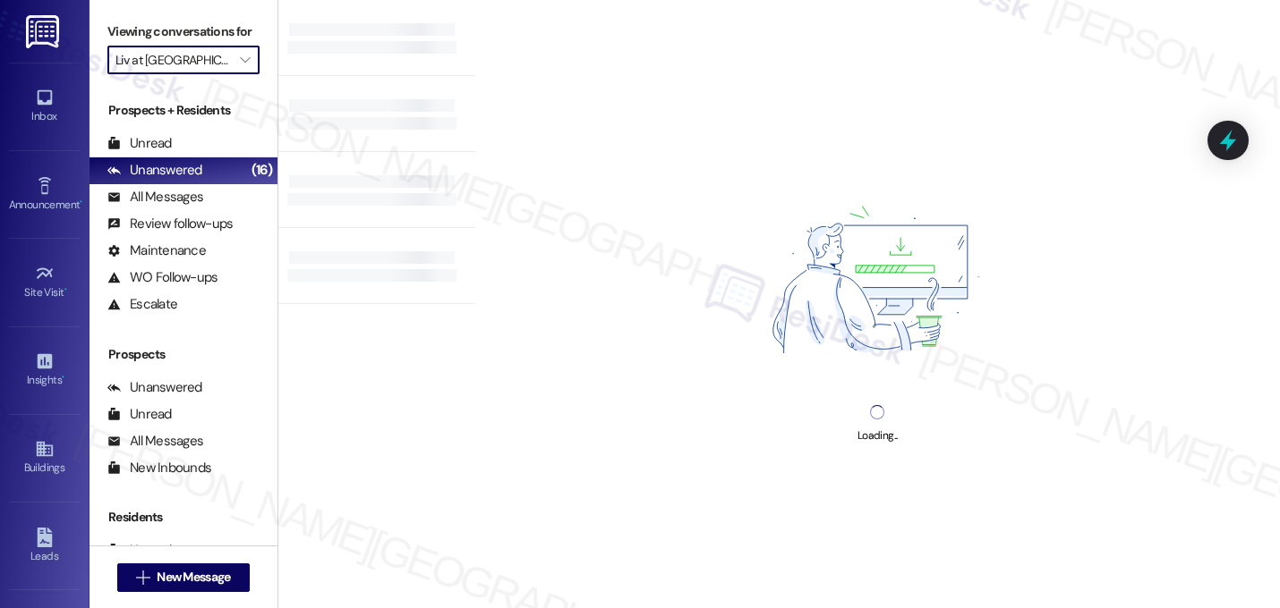
type input "Liv on the Green"
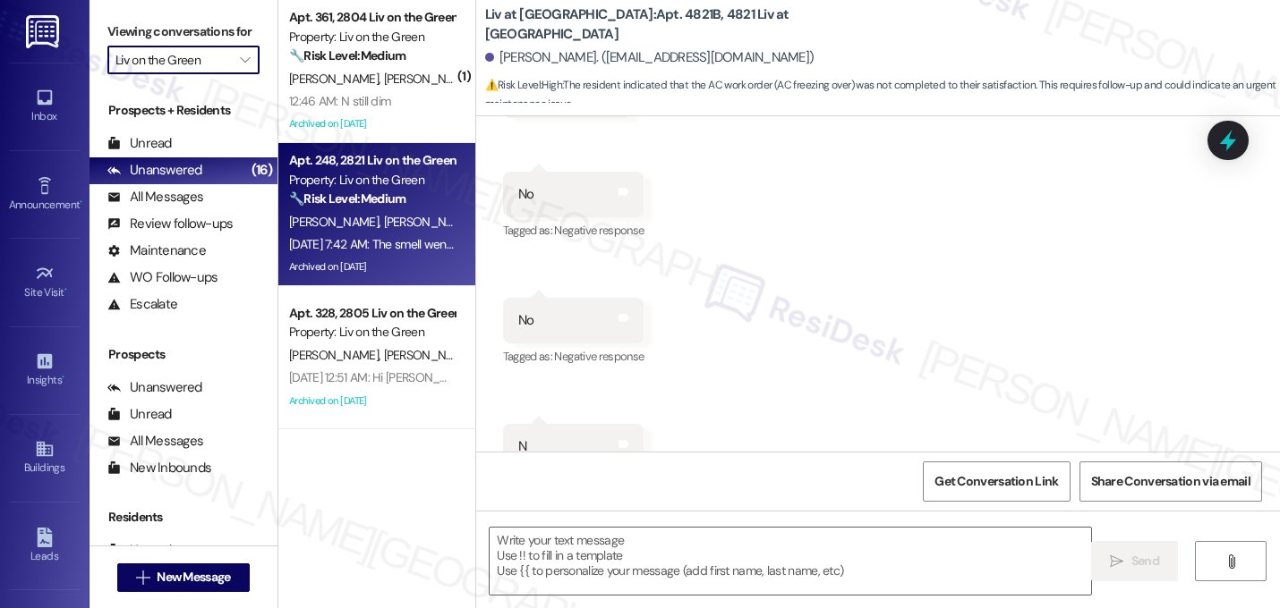
type textarea "Fetching suggested responses. Please feel free to read through the conversation…"
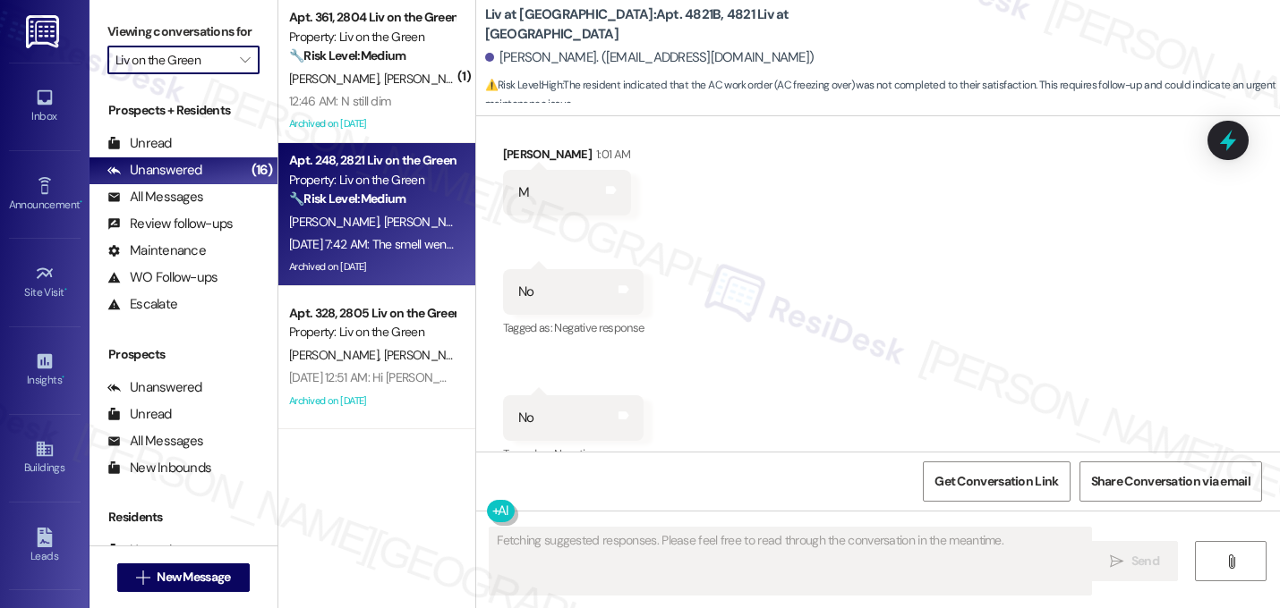
scroll to position [29528, 0]
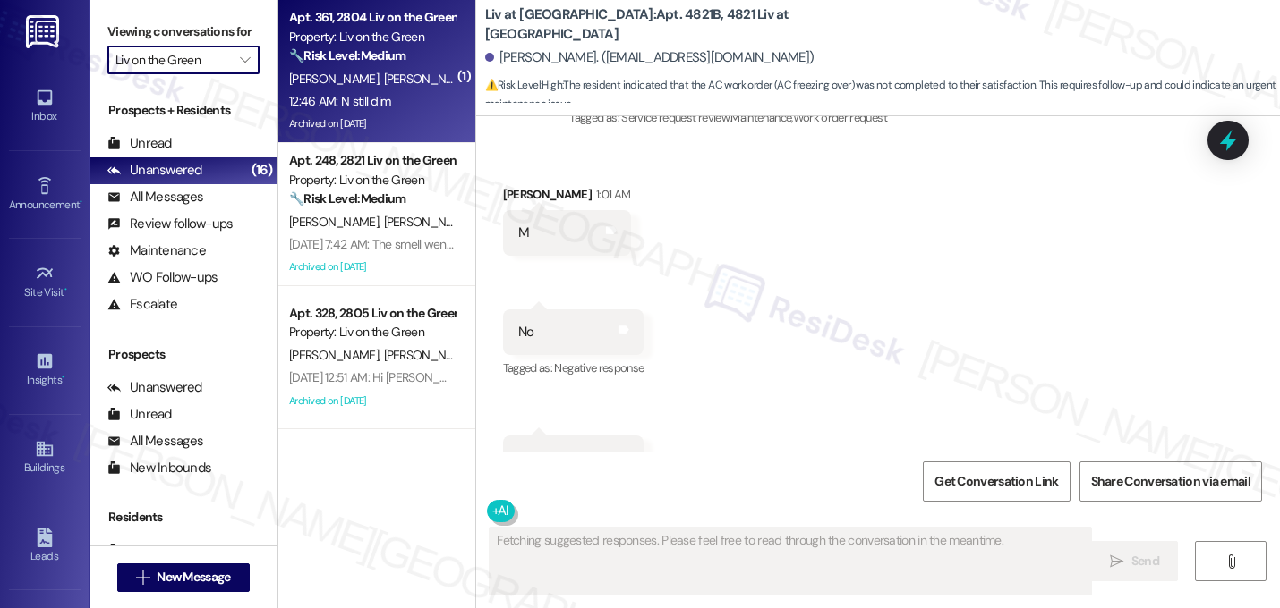
click at [396, 104] on div "12:46 AM: N still dim 12:46 AM: N still dim" at bounding box center [371, 101] width 169 height 22
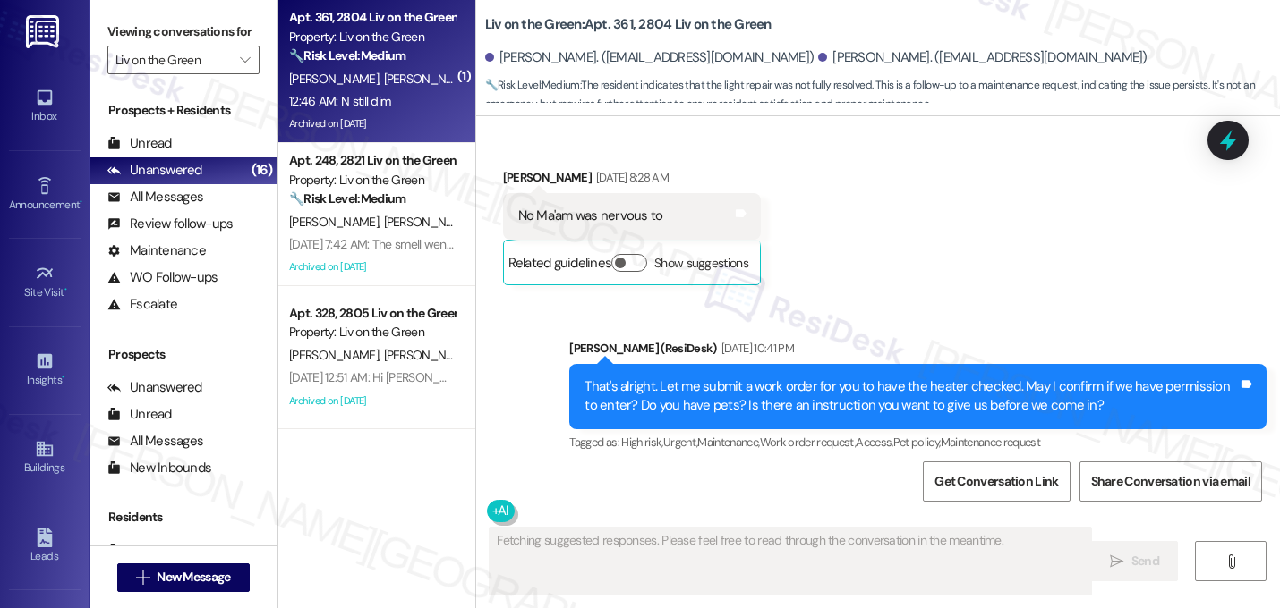
scroll to position [27336, 0]
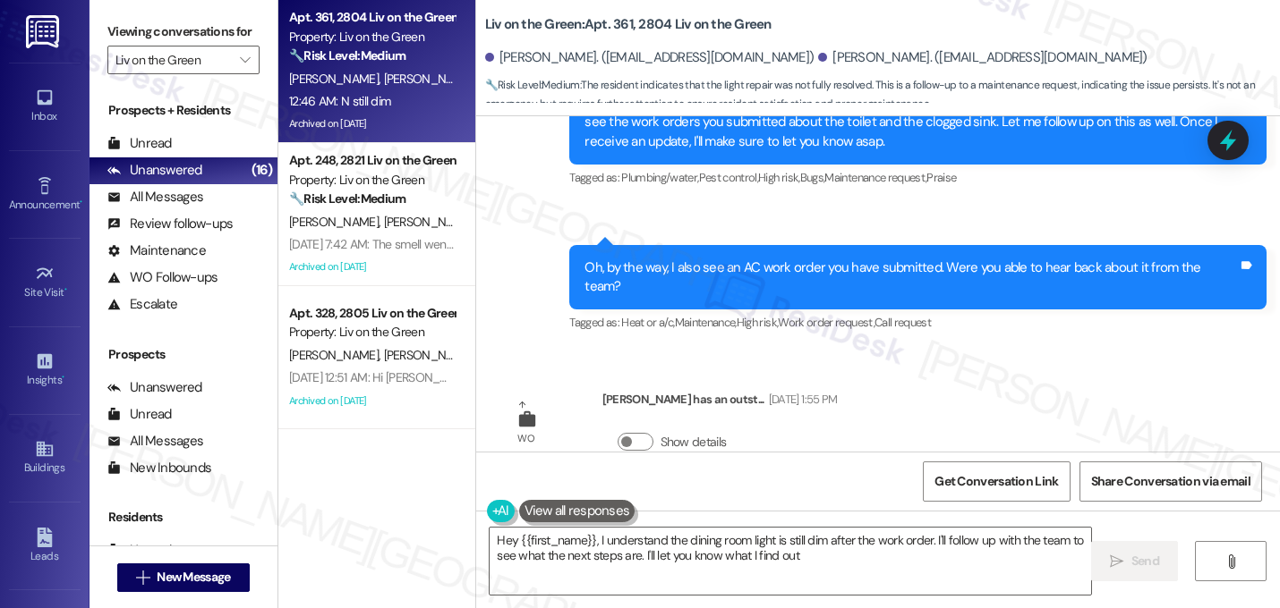
type textarea "Hey {{first_name}}, I understand the dining room light is still dim after the w…"
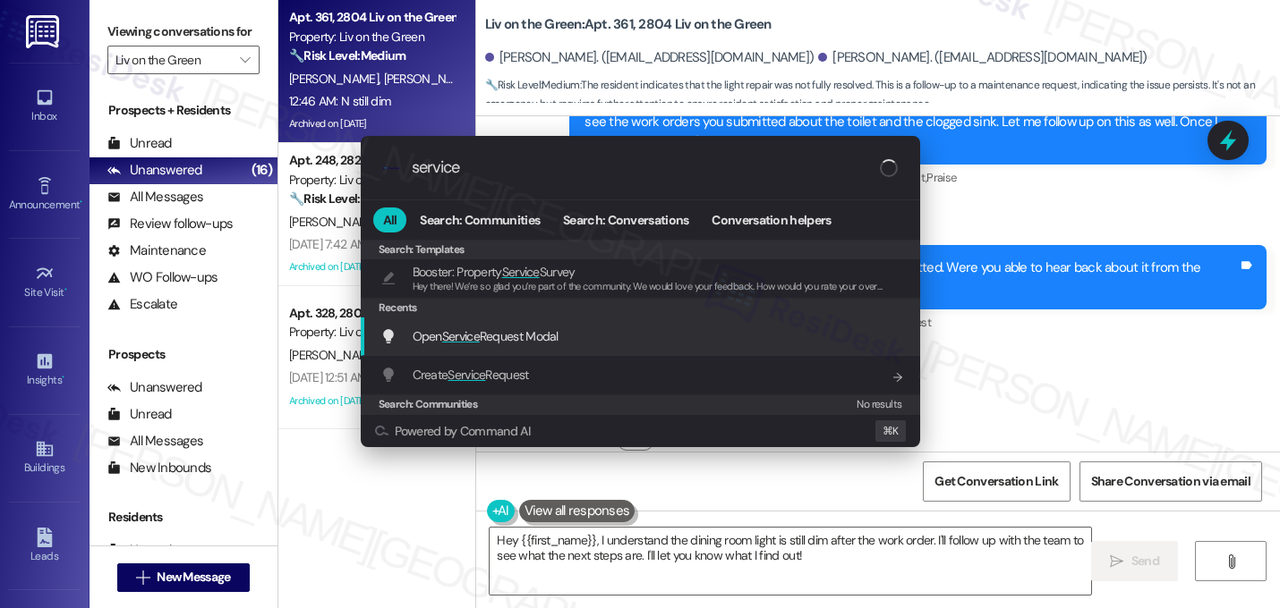
type input "service"
click at [613, 340] on div "Open Service Request Modal Add shortcut" at bounding box center [641, 337] width 523 height 20
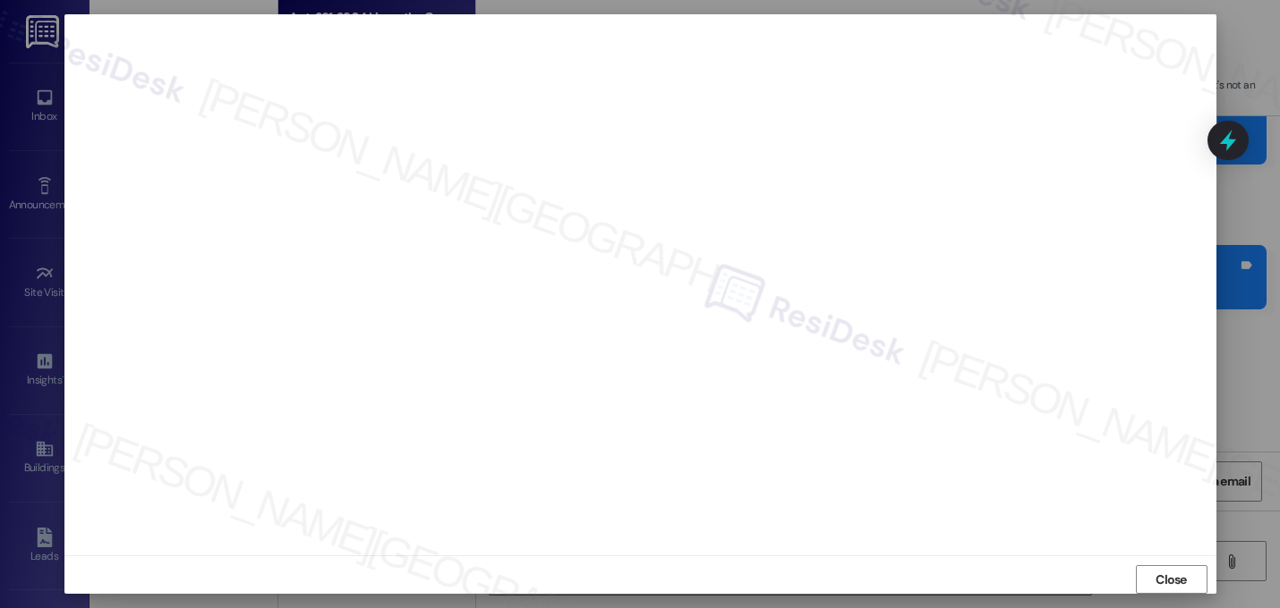
scroll to position [15, 0]
click at [1169, 567] on span "Close" at bounding box center [1170, 571] width 31 height 19
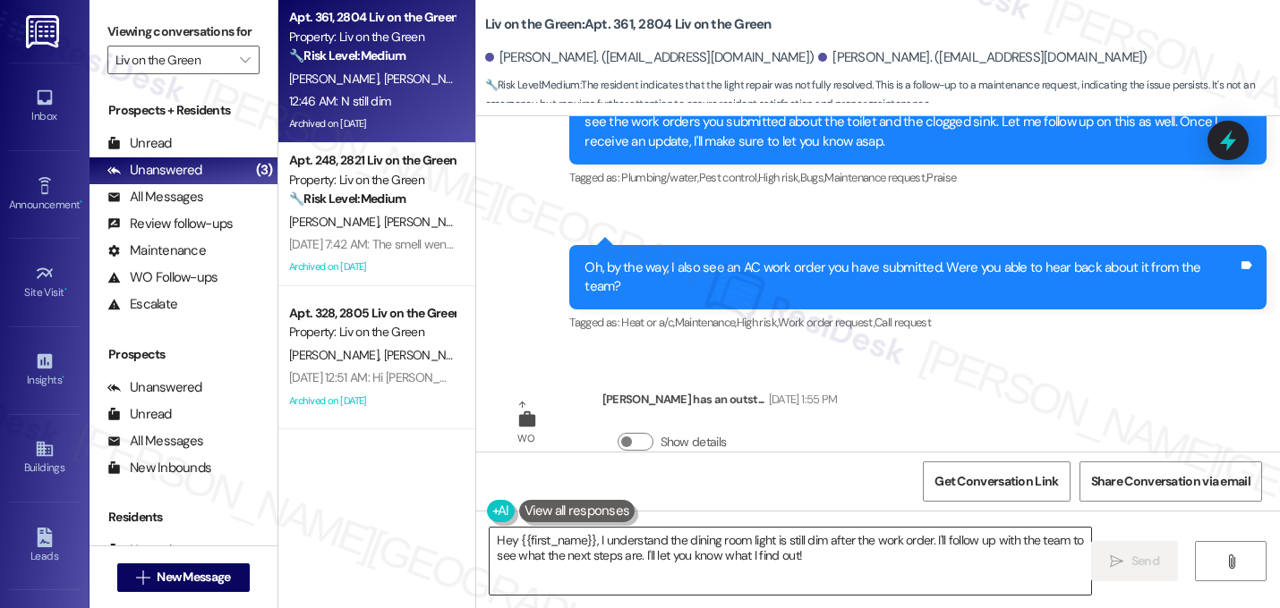
click at [796, 556] on textarea "Hey {{first_name}}, I understand the dining room light is still dim after the w…" at bounding box center [789, 561] width 601 height 67
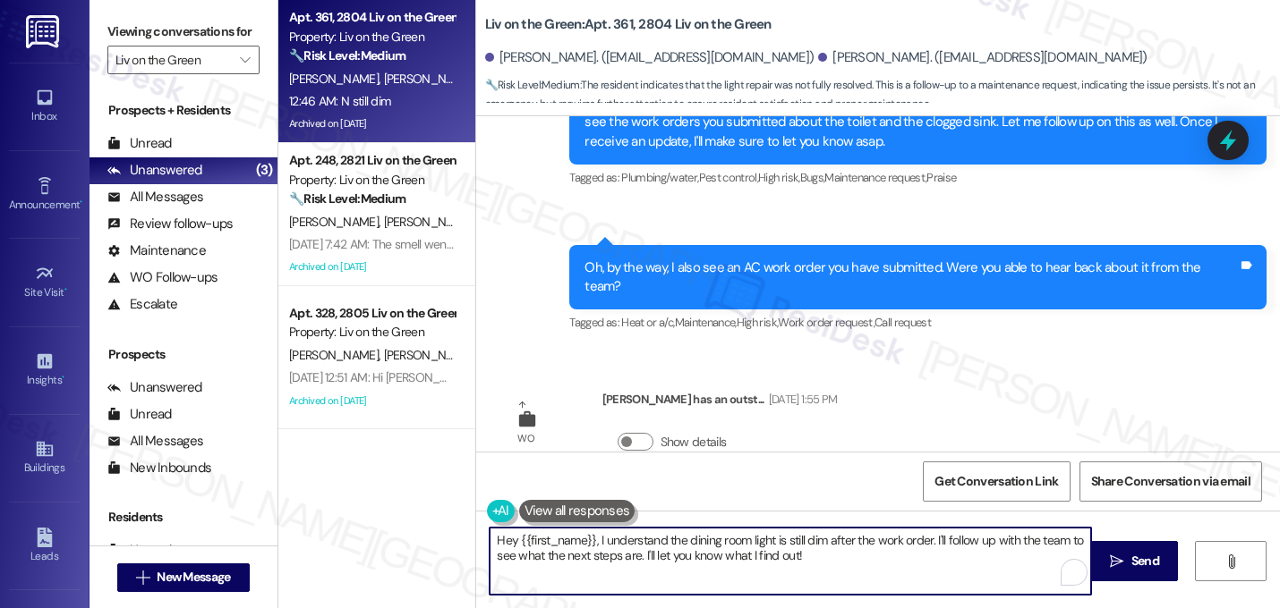
click at [796, 556] on textarea "Hey {{first_name}}, I understand the dining room light is still dim after the w…" at bounding box center [789, 561] width 601 height 67
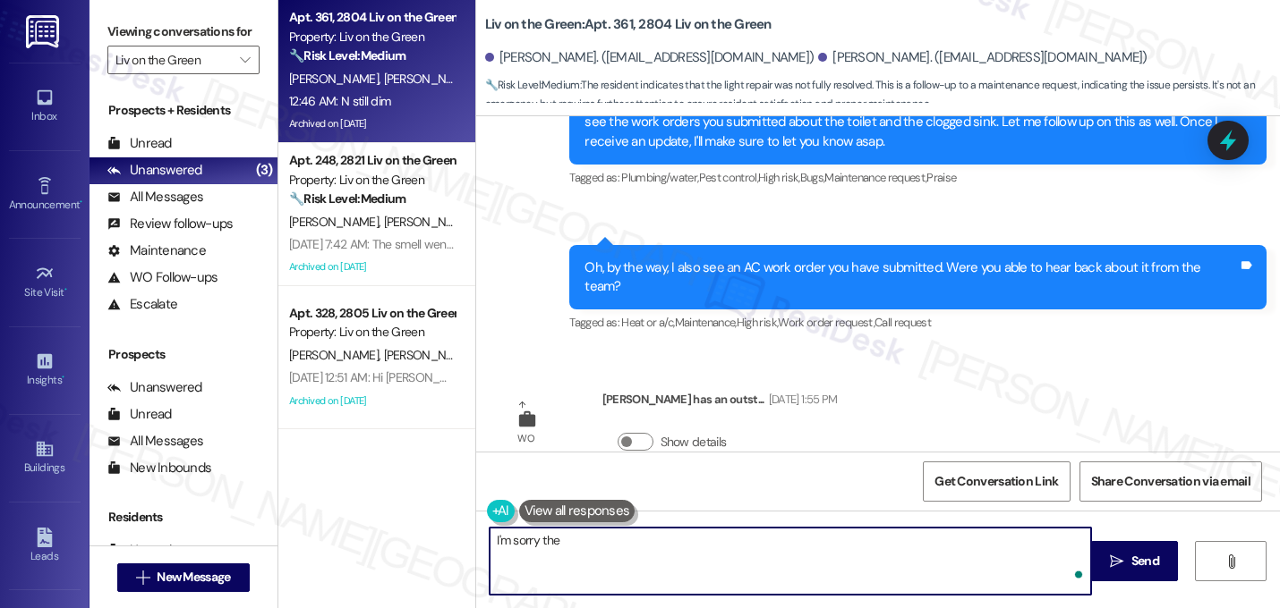
type textarea "I'm sorry the"
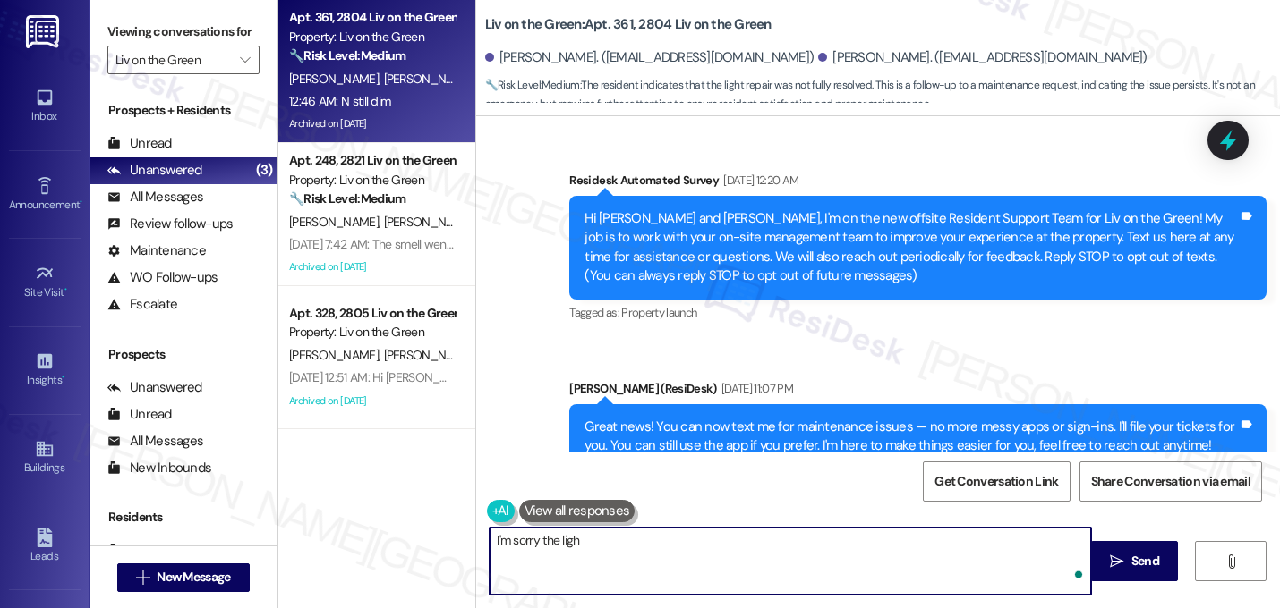
scroll to position [27336, 0]
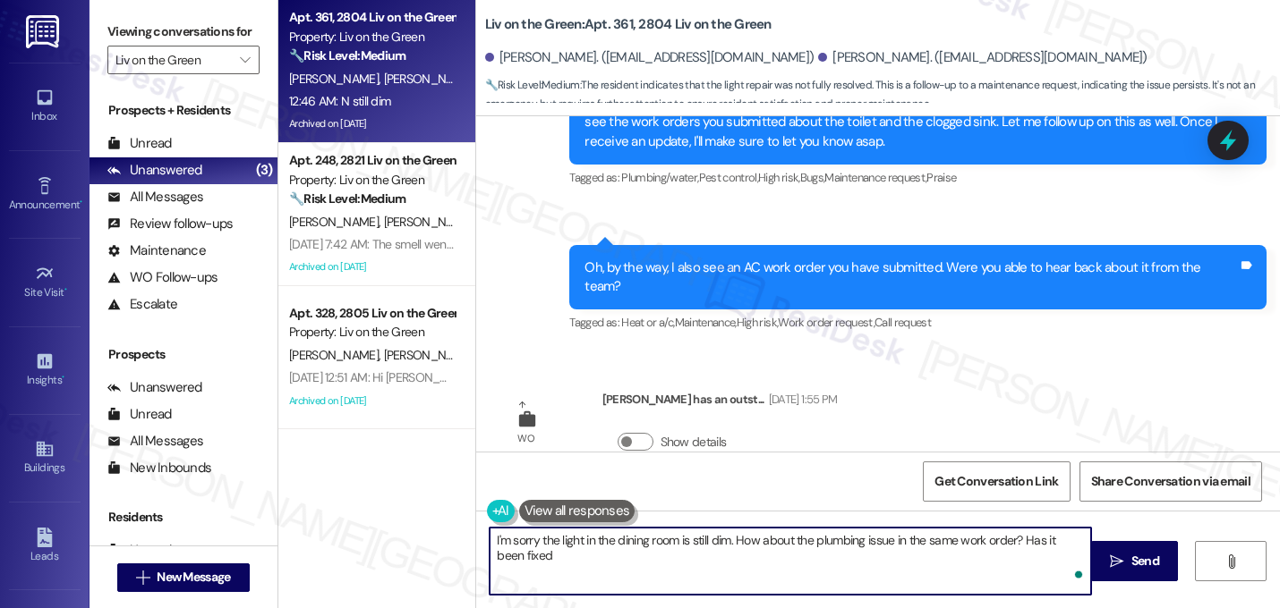
type textarea "I'm sorry the light in the dining room is still dim. How about the plumbing iss…"
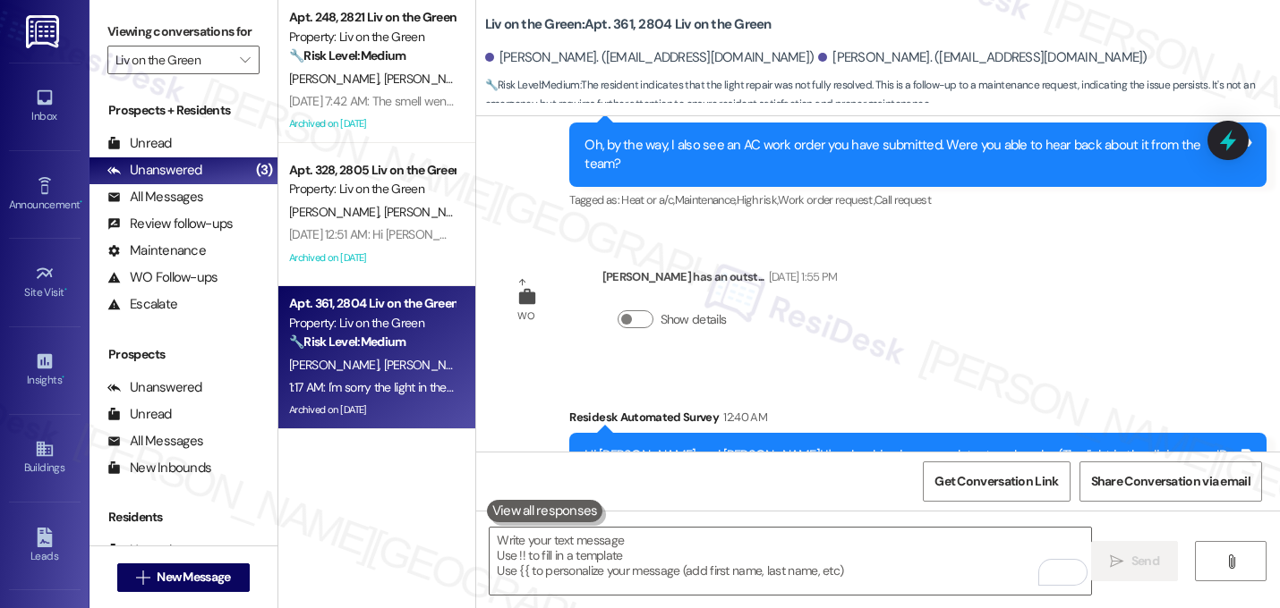
scroll to position [27480, 0]
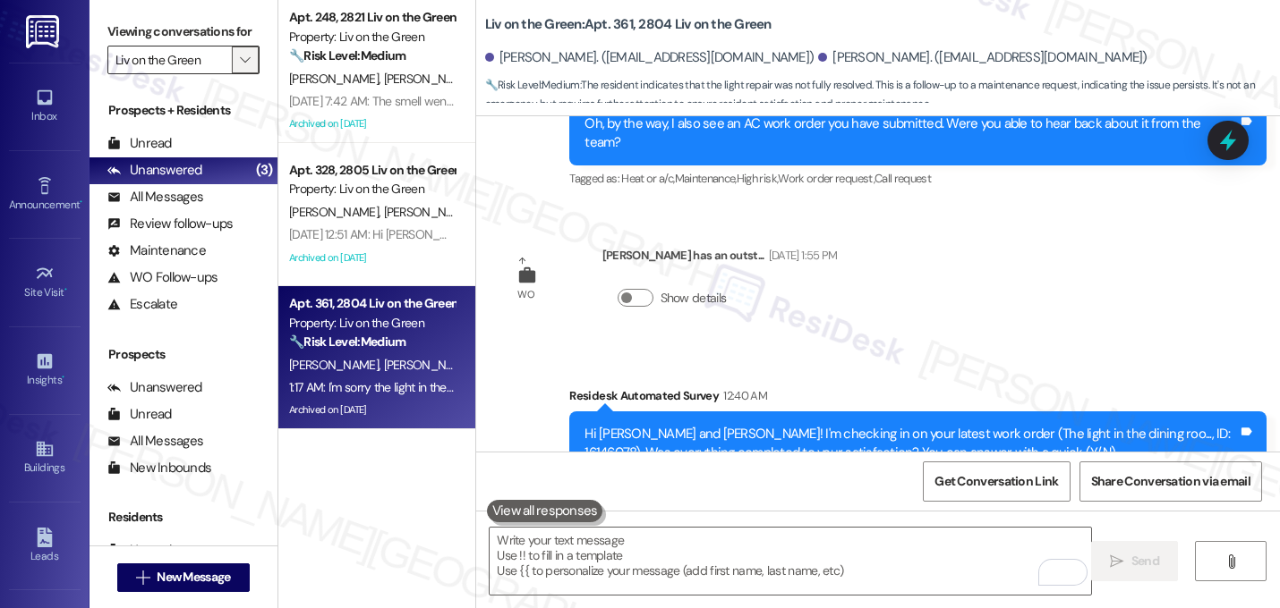
click at [240, 67] on icon "" at bounding box center [245, 60] width 10 height 14
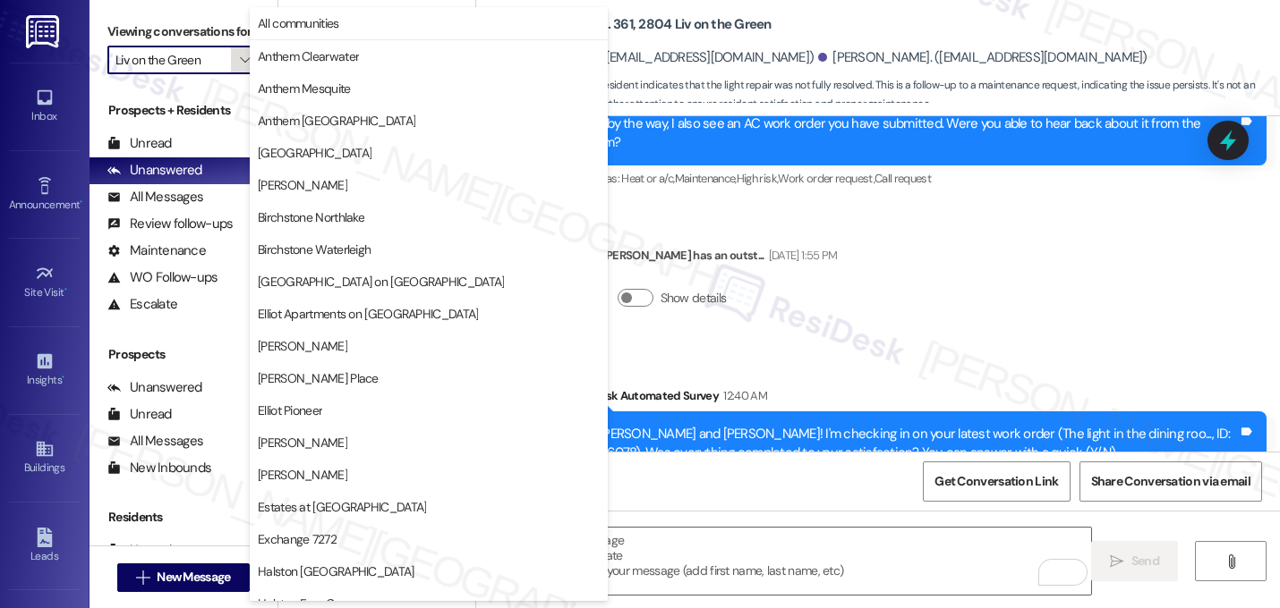
scroll to position [695, 0]
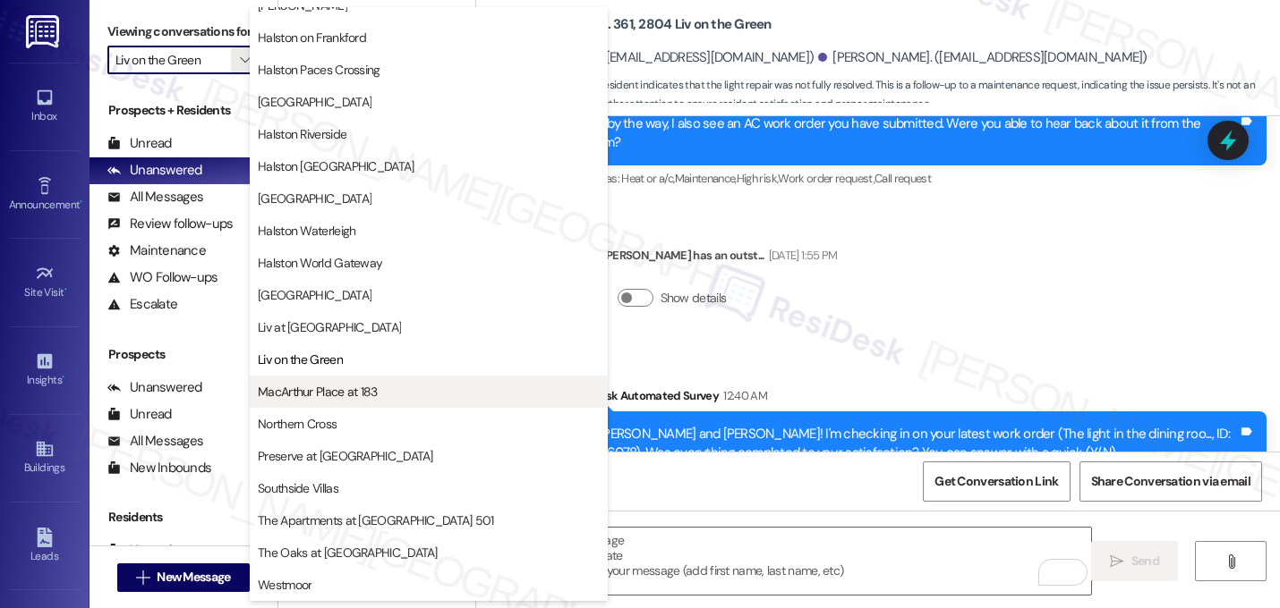
click at [297, 386] on span "MacArthur Place at 183" at bounding box center [318, 392] width 120 height 18
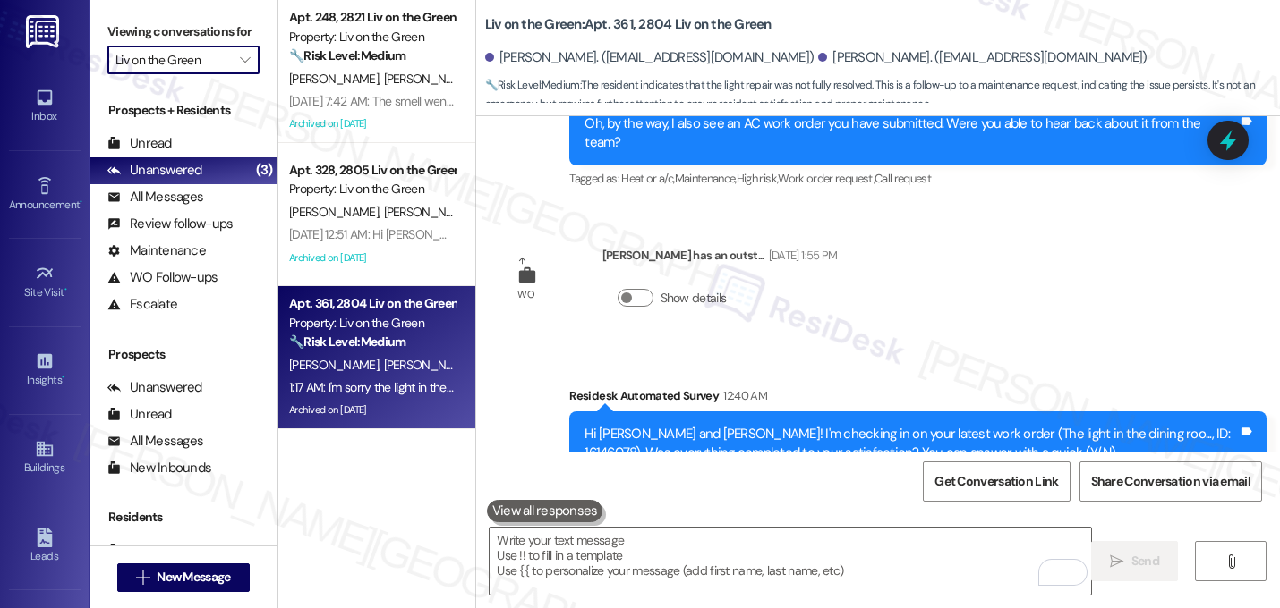
type input "MacArthur Place at 183"
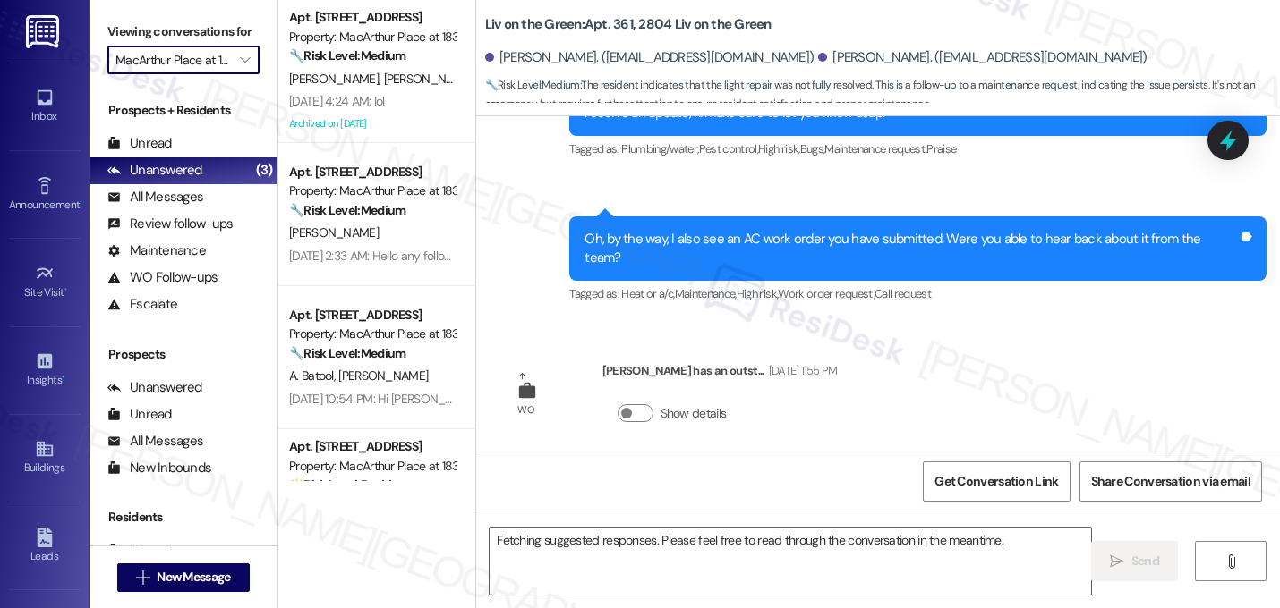
scroll to position [27335, 0]
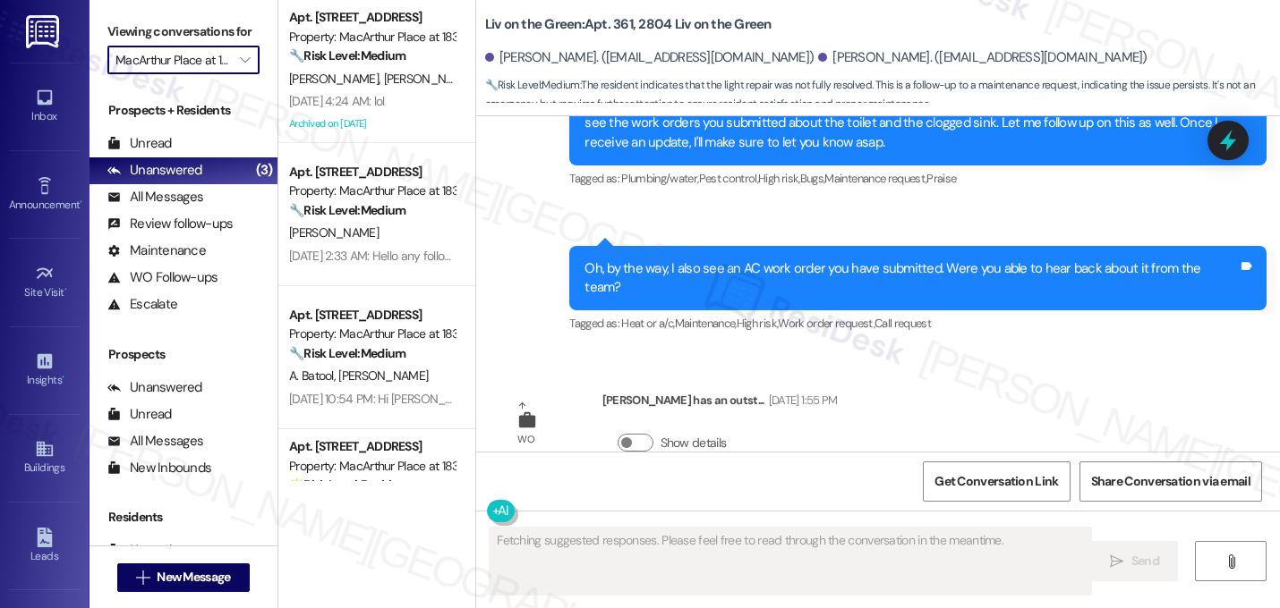
drag, startPoint x: 464, startPoint y: 105, endPoint x: 465, endPoint y: 208, distance: 102.9
click at [475, 208] on div "Liv on the Green: Apt. 361, 2804 Liv on the Green Victor Nzeribe. (nzeribevicto…" at bounding box center [877, 304] width 804 height 608
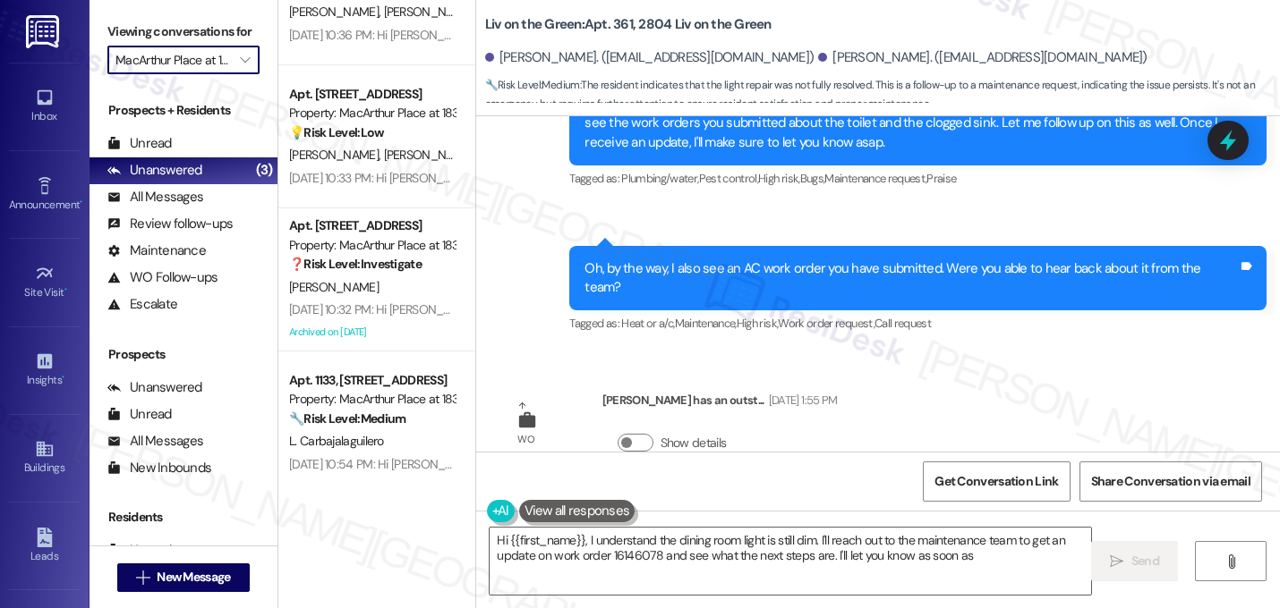
scroll to position [1225, 0]
type textarea "Hi {{first_name}}, I understand the dining room light is still dim. I'll reach …"
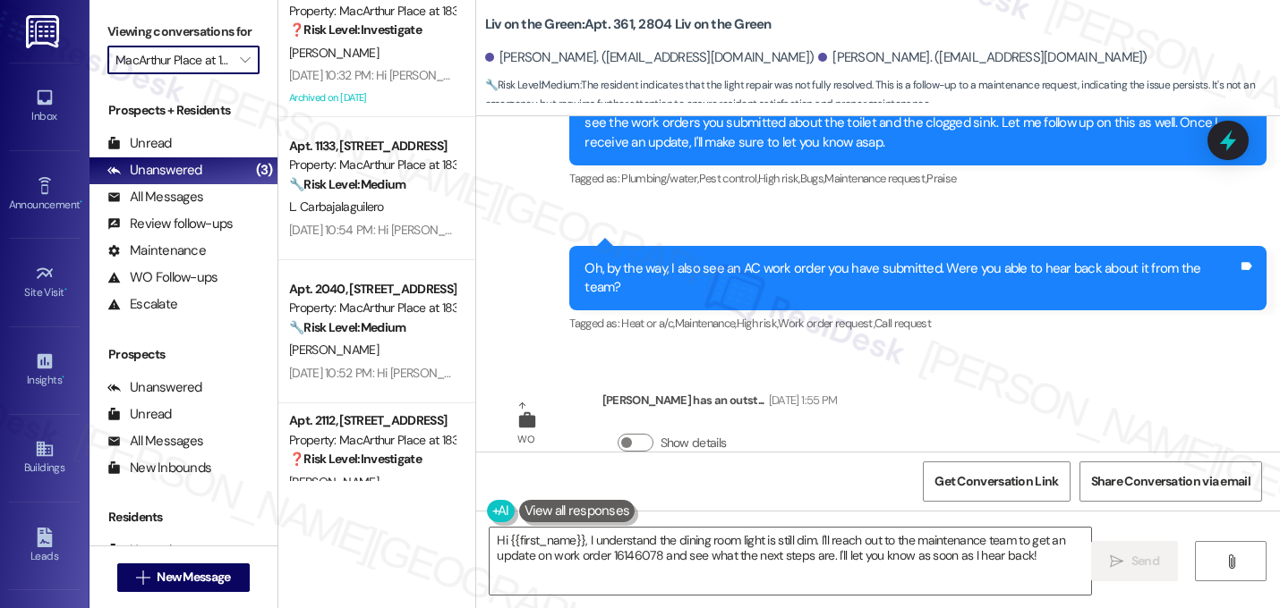
scroll to position [1523, 0]
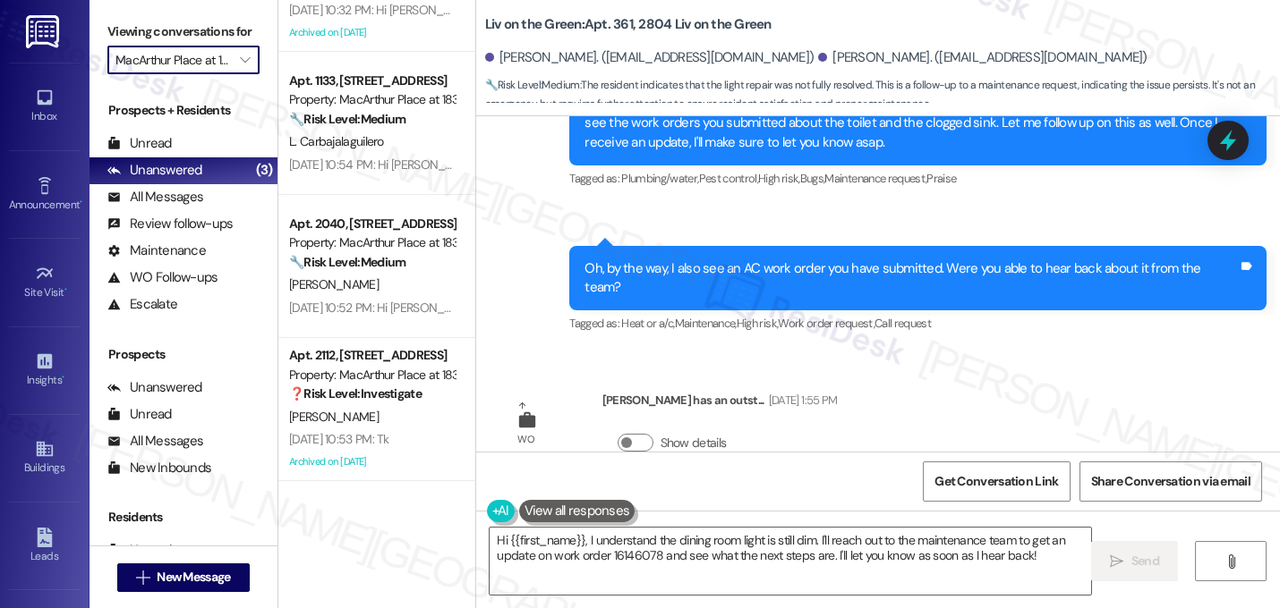
click at [191, 74] on input "MacArthur Place at 183" at bounding box center [172, 60] width 115 height 29
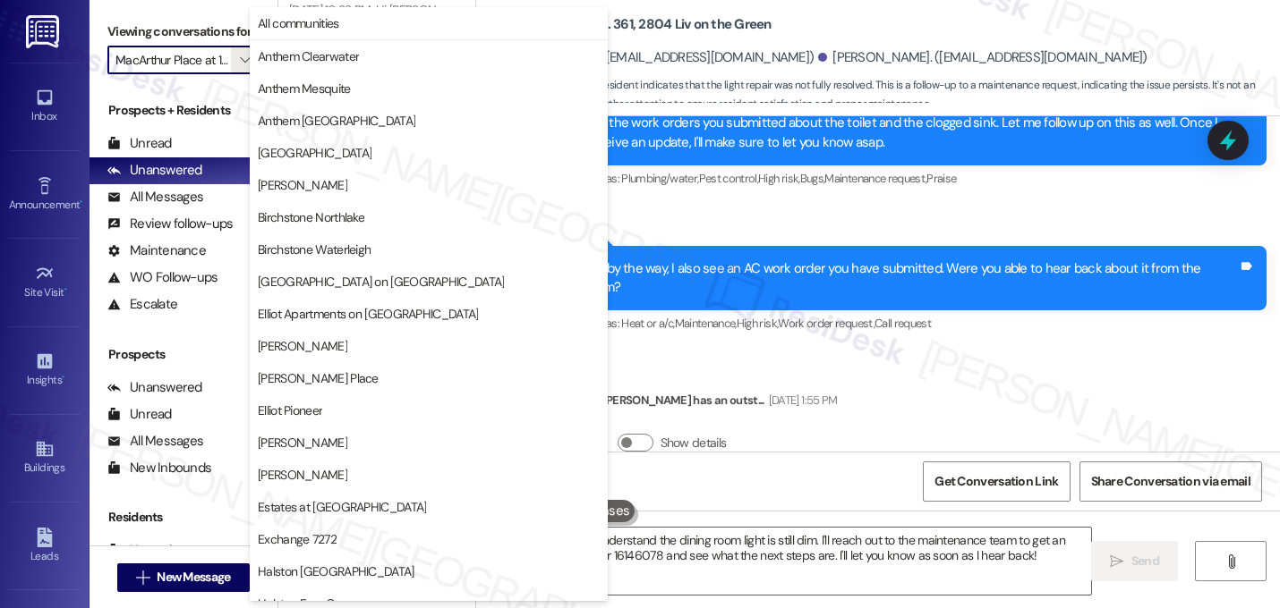
scroll to position [695, 0]
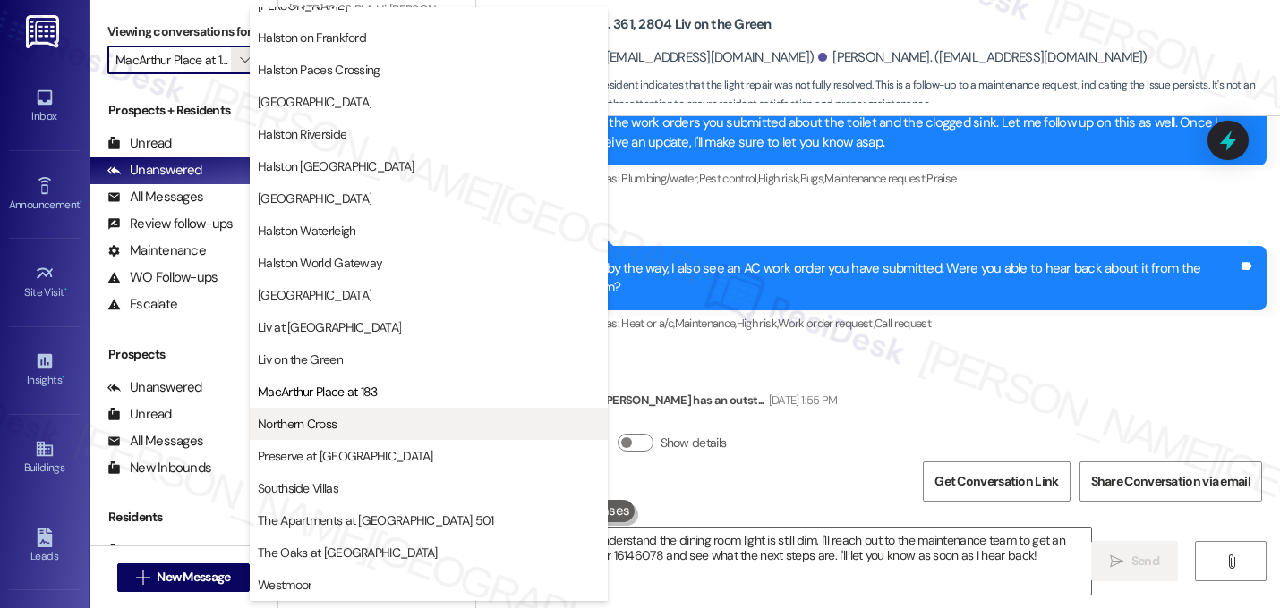
click at [304, 429] on span "Northern Cross" at bounding box center [297, 424] width 79 height 18
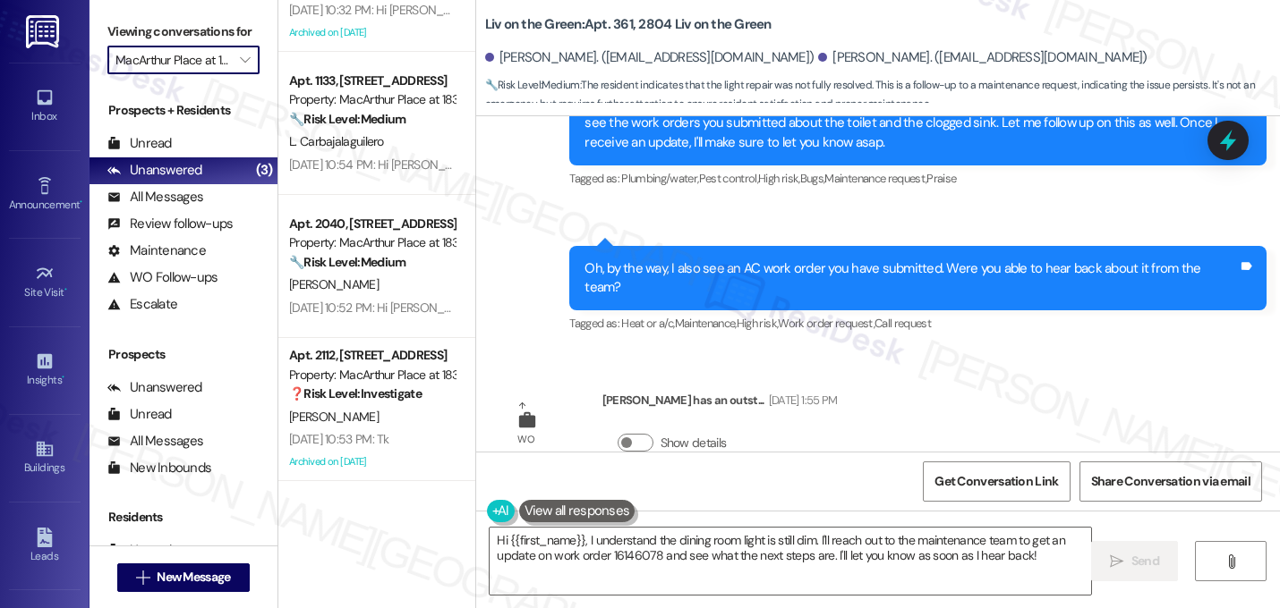
type input "Northern Cross"
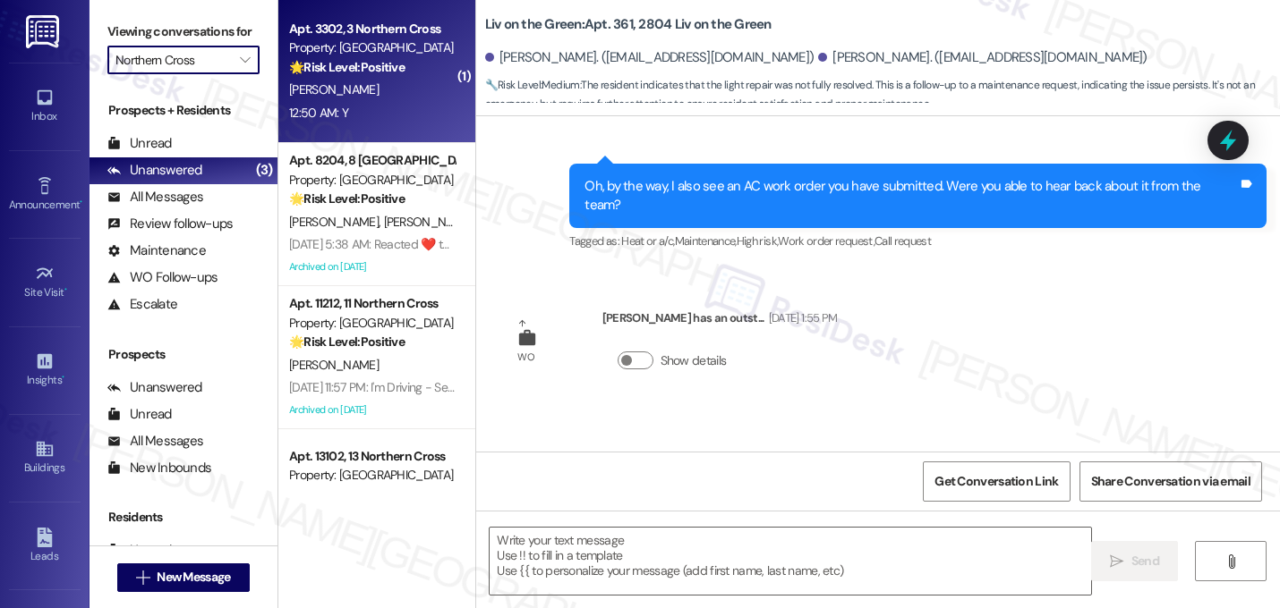
click at [407, 100] on div "A. Penson" at bounding box center [371, 90] width 169 height 22
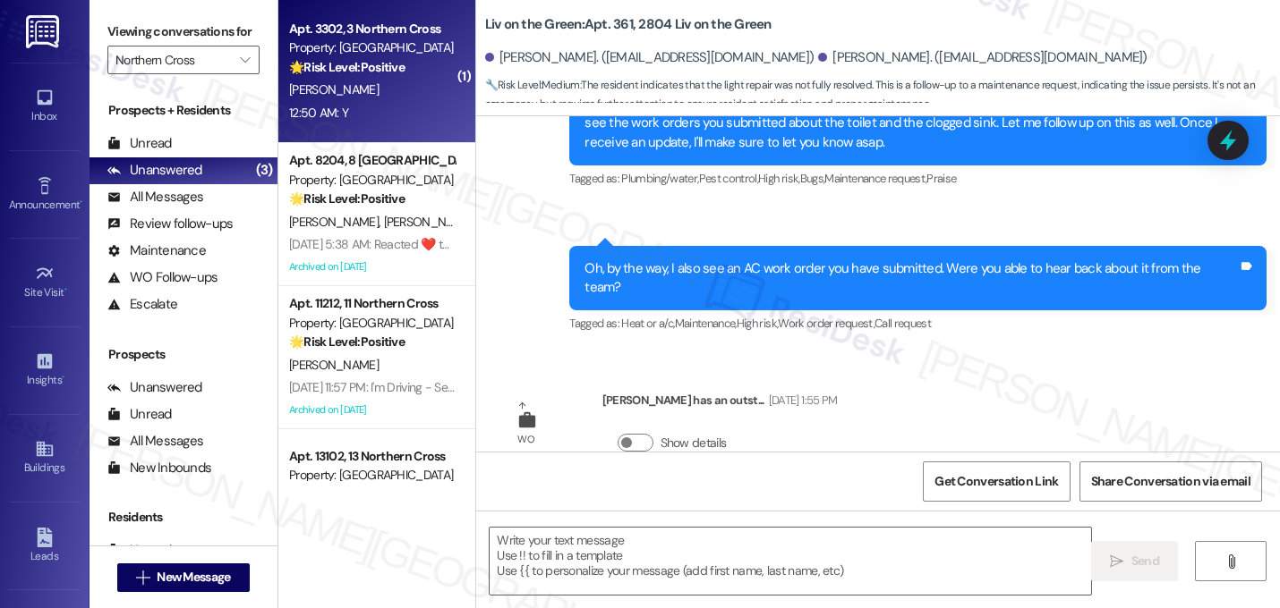
type textarea "Fetching suggested responses. Please feel free to read through the conversation…"
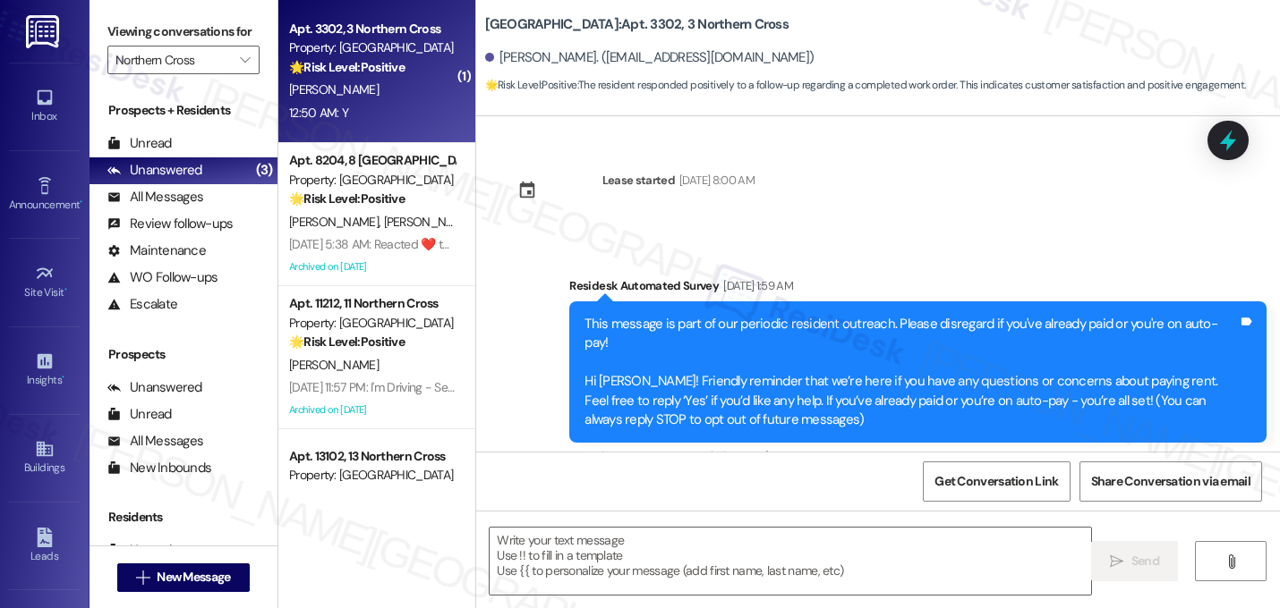
scroll to position [12574, 0]
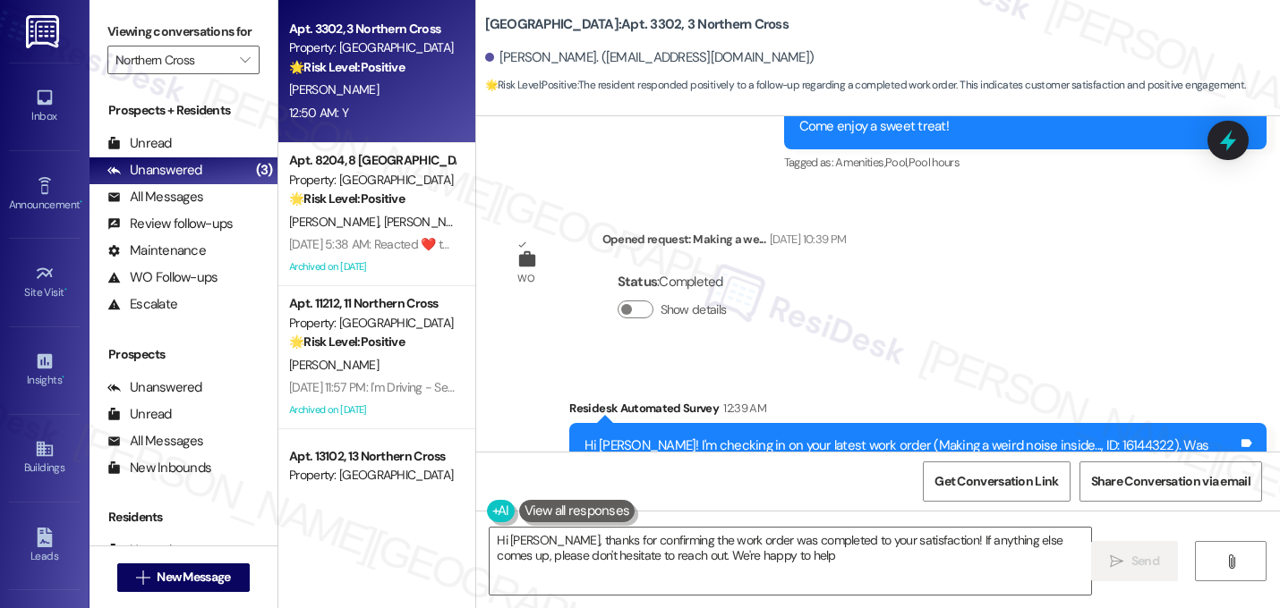
type textarea "Hi Alex, thanks for confirming the work order was completed to your satisfactio…"
click at [659, 561] on textarea "Hi Alex, thanks for confirming the work order was completed to your satisfactio…" at bounding box center [789, 561] width 601 height 67
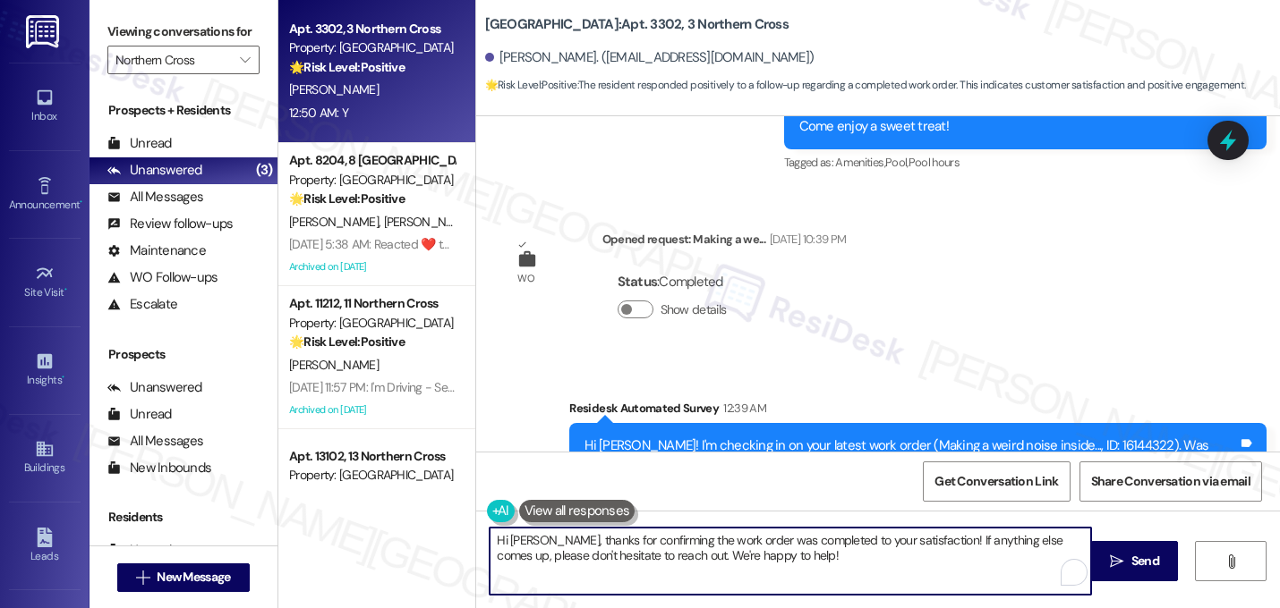
click at [659, 561] on textarea "Hi Alex, thanks for confirming the work order was completed to your satisfactio…" at bounding box center [789, 561] width 601 height 67
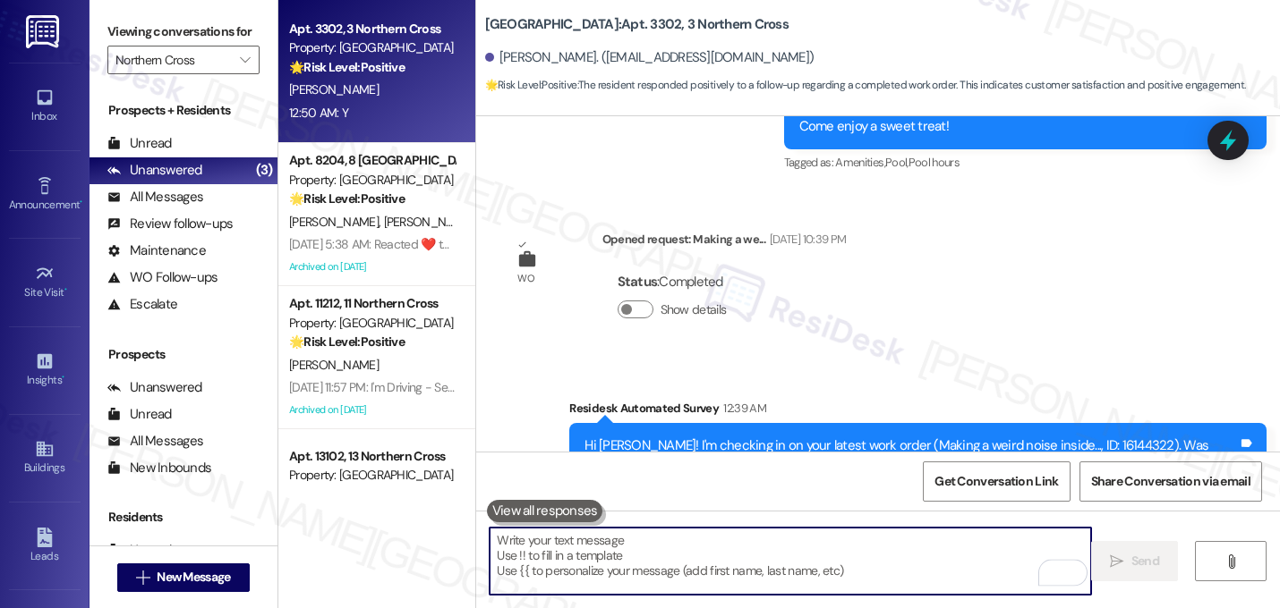
paste textarea "That's great! I'm glad to hear that your last maintenance request was completed…"
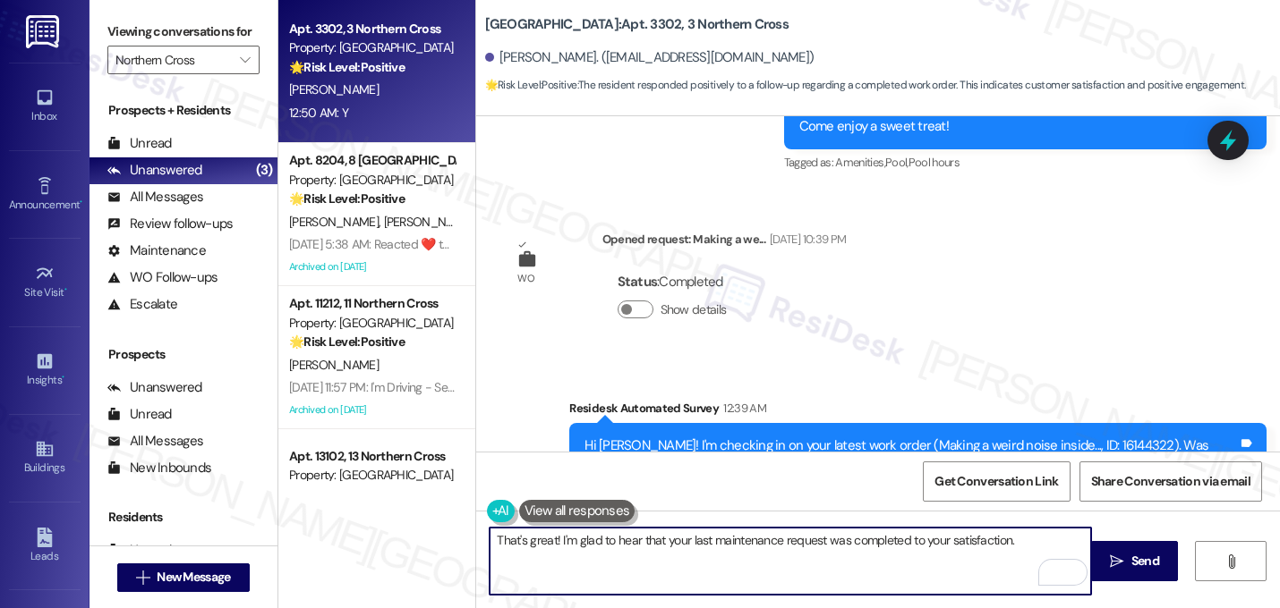
paste textarea "If I may ask...has {{property}} lived up to your expectations?"
type textarea "That's great! I'm glad to hear that your last maintenance request was completed…"
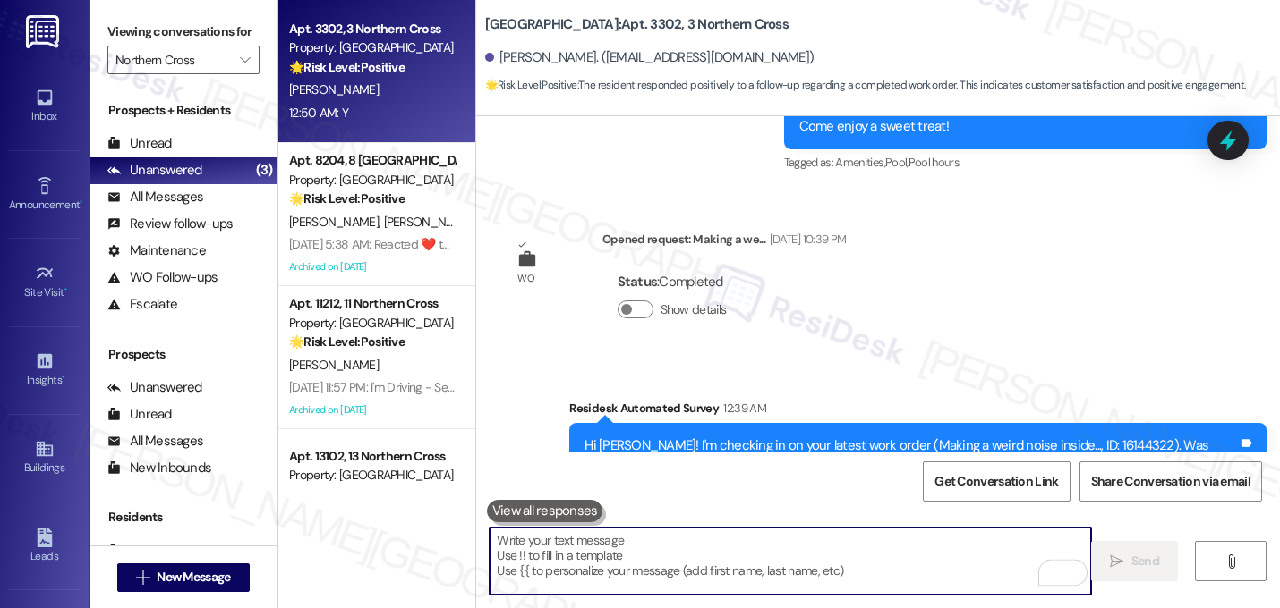
scroll to position [12573, 0]
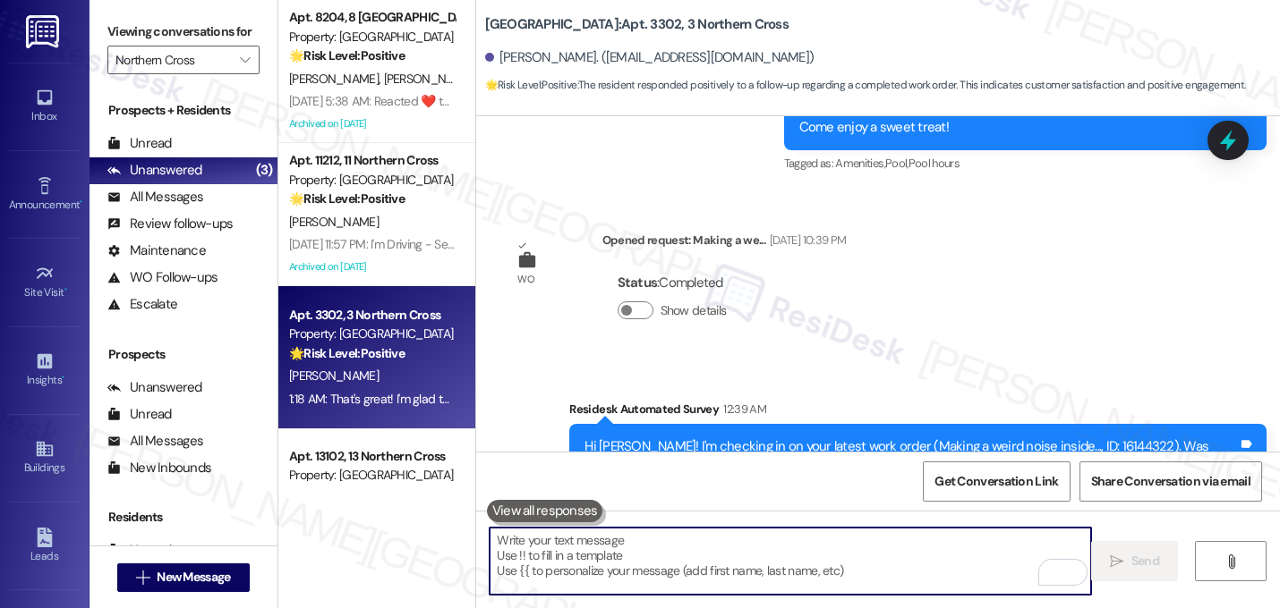
click at [733, 530] on div "Received via SMS Alex Penson 12:50 AM Y Tags and notes Tagged as: Positive resp…" at bounding box center [878, 605] width 804 height 151
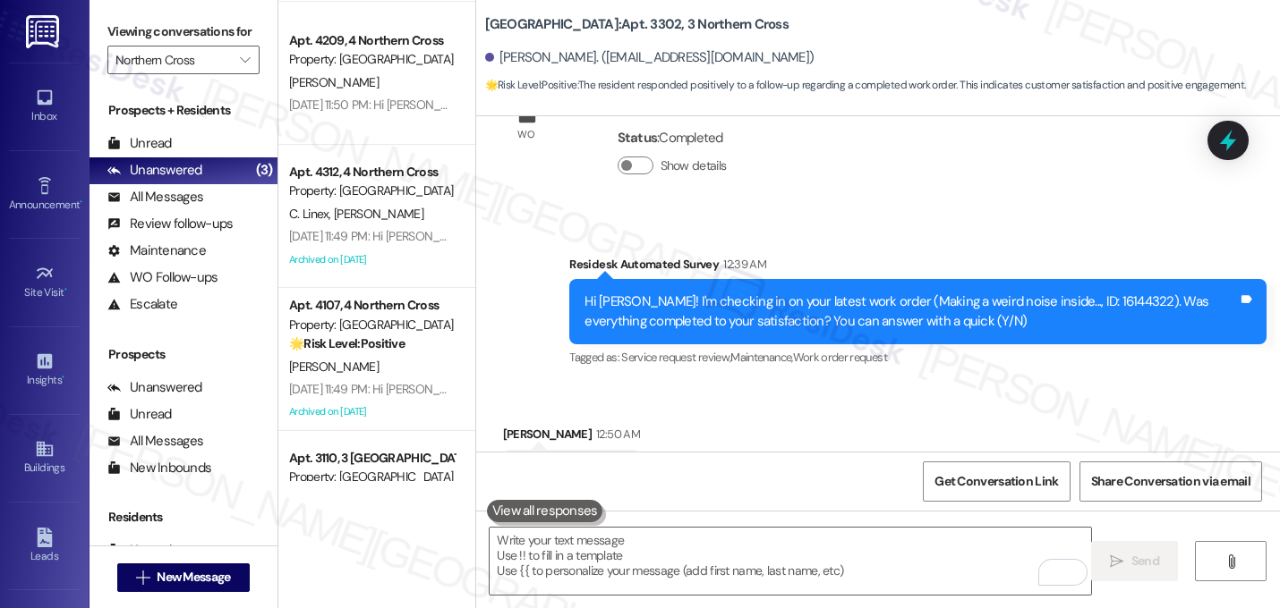
scroll to position [1523, 0]
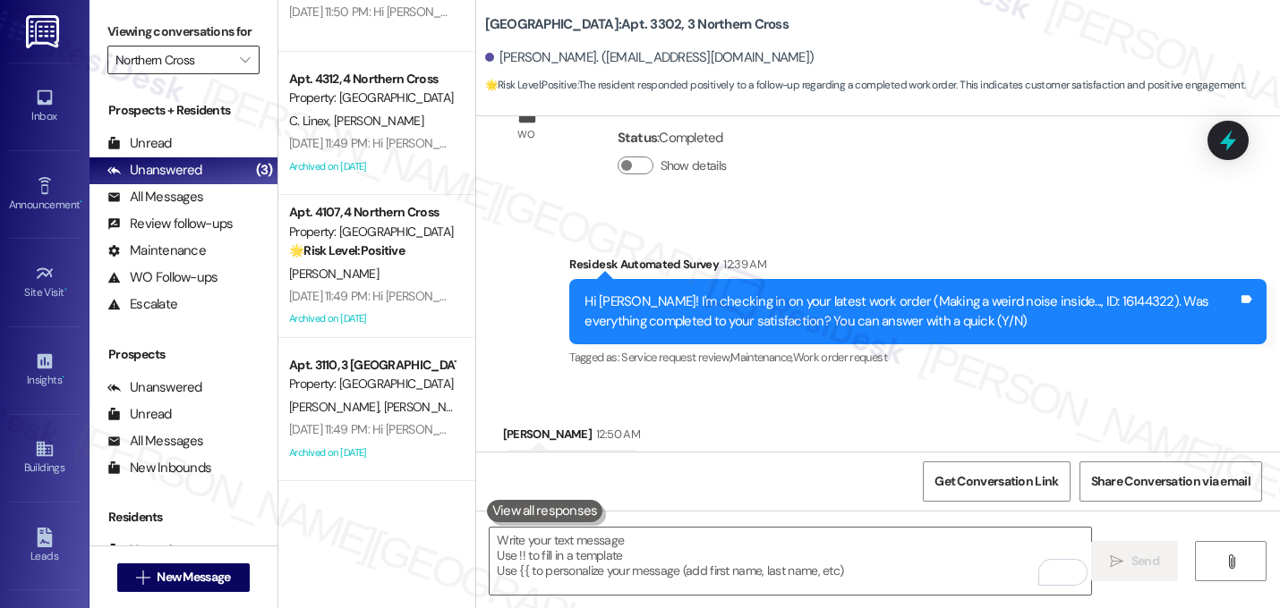
click at [219, 68] on input "Northern Cross" at bounding box center [172, 60] width 115 height 29
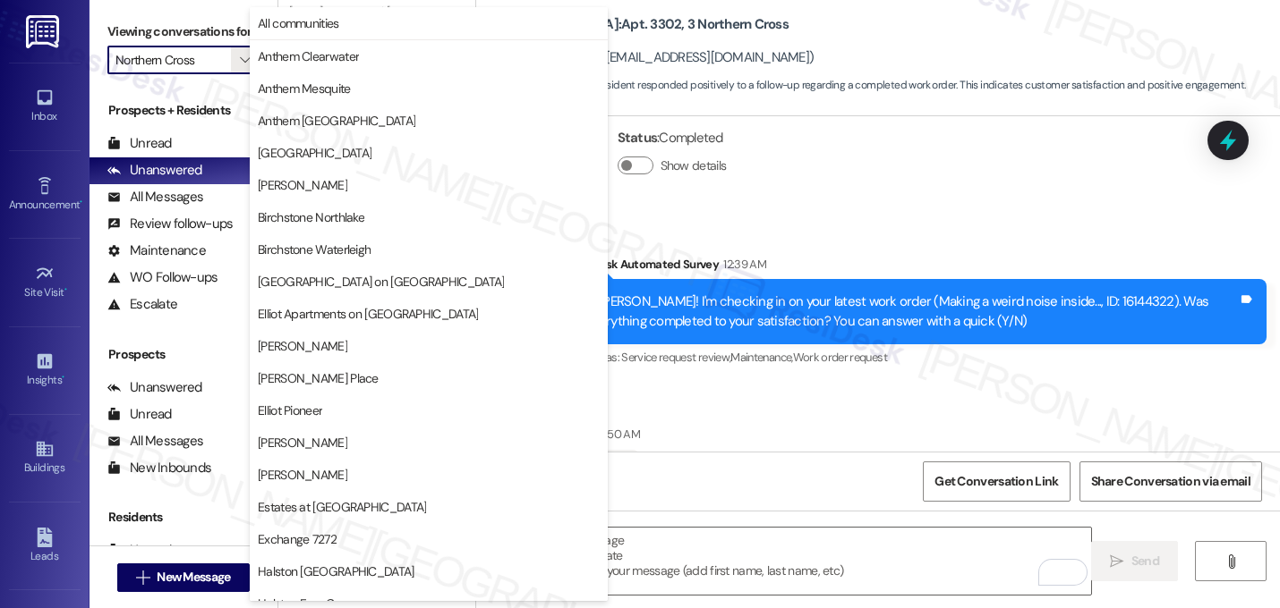
scroll to position [695, 0]
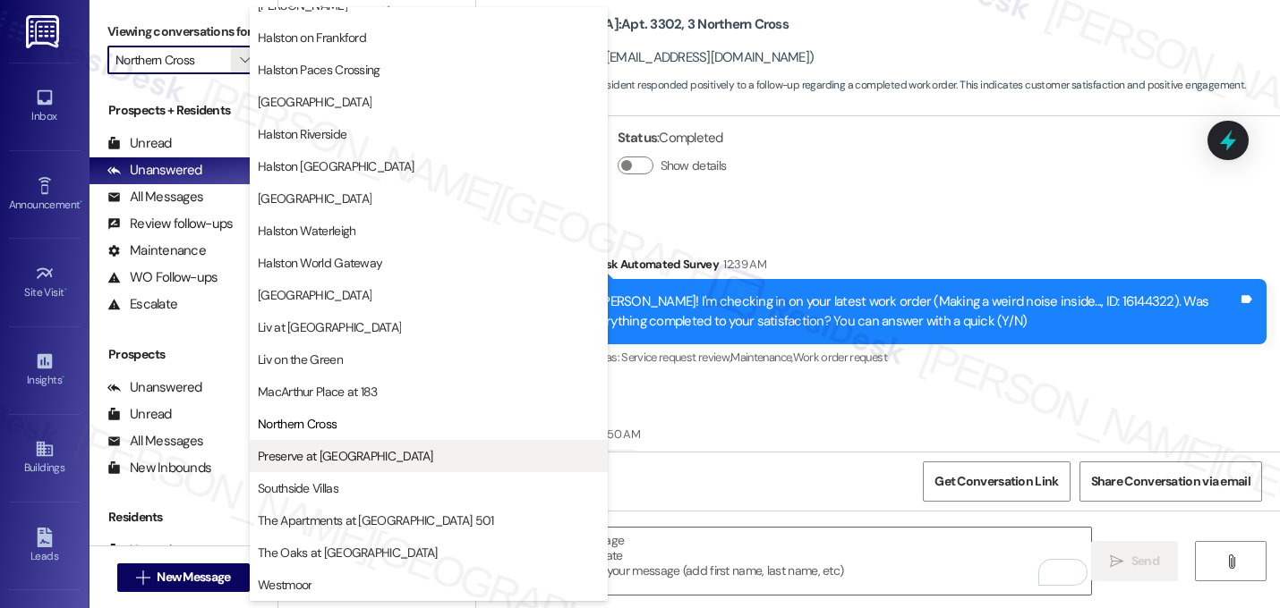
click at [368, 466] on button "Preserve at [GEOGRAPHIC_DATA]" at bounding box center [429, 456] width 358 height 32
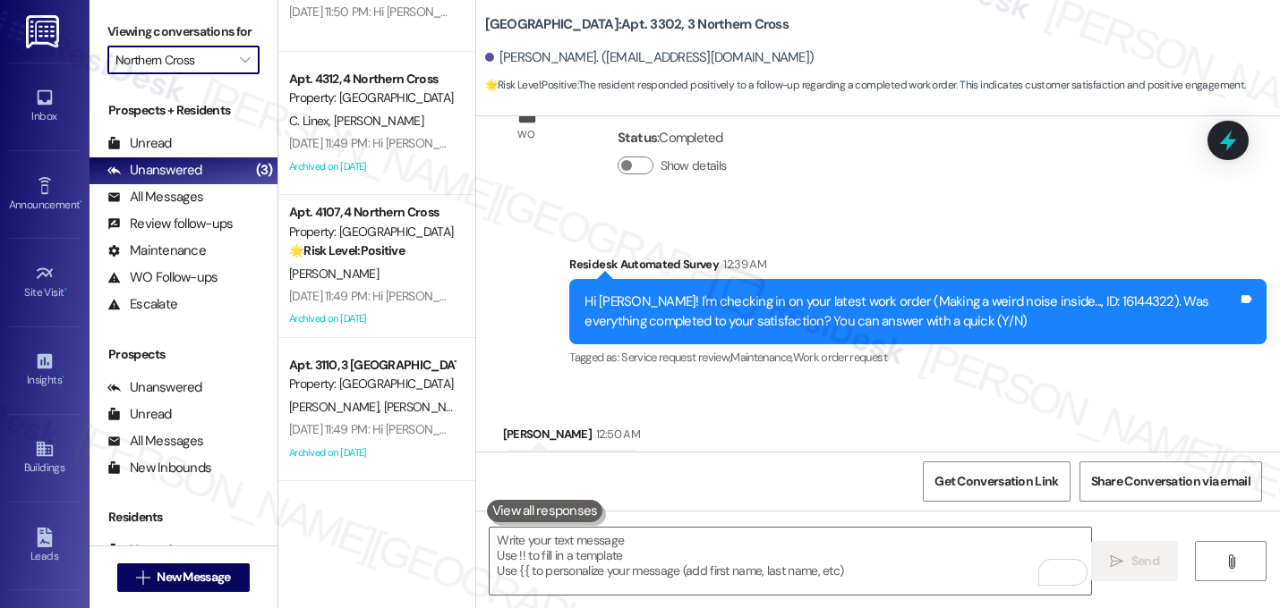
type input "Preserve at [GEOGRAPHIC_DATA]"
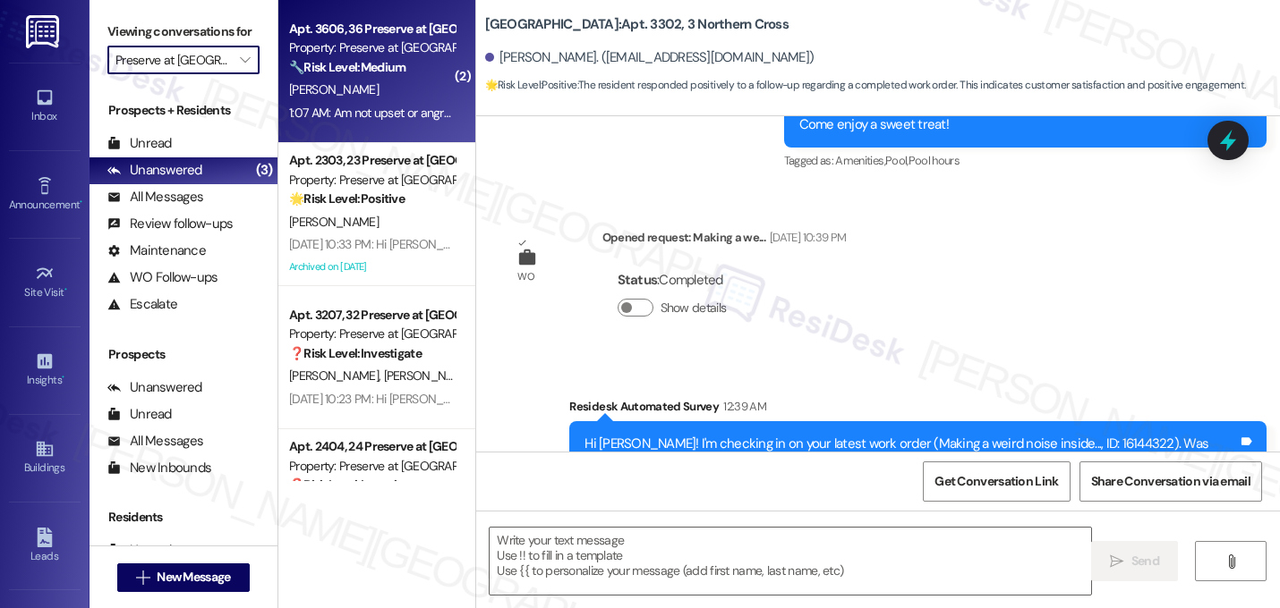
type textarea "Fetching suggested responses. Please feel free to read through the conversation…"
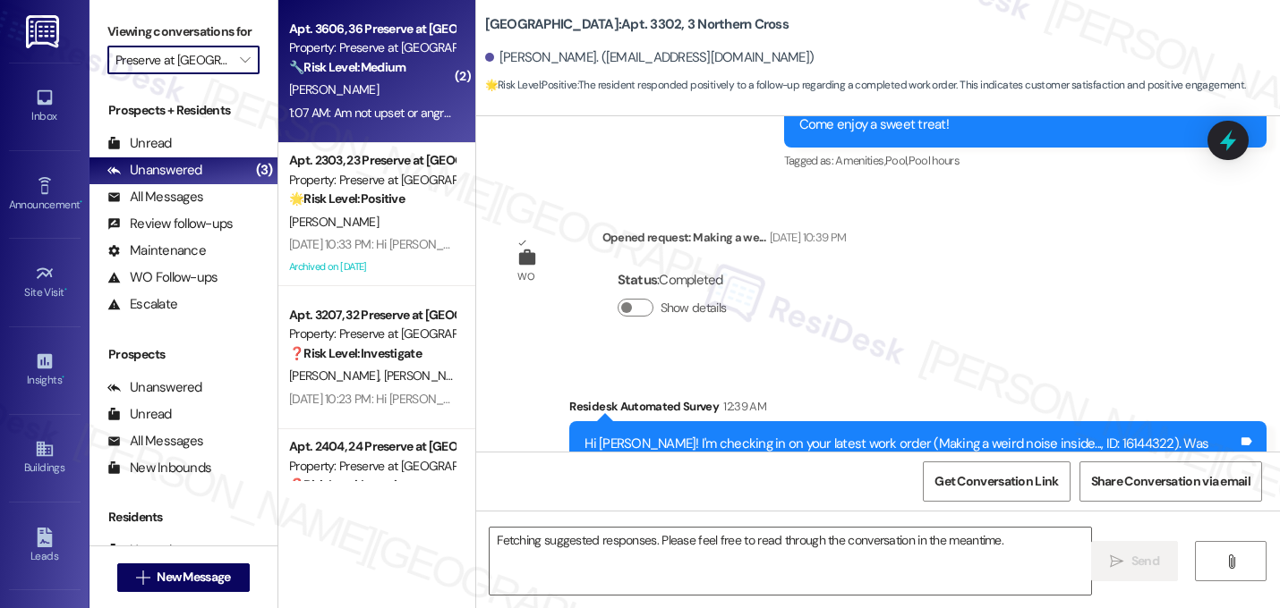
scroll to position [12573, 0]
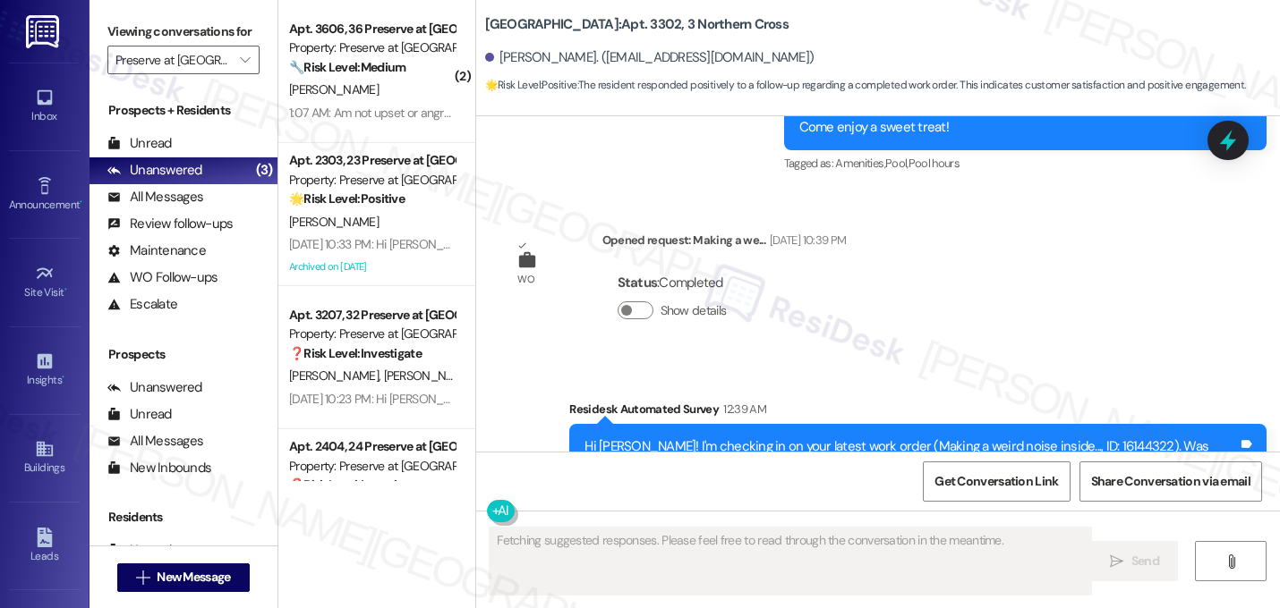
click at [378, 122] on div "1:07 AM: Am not upset or angry... I still love the property. It's quiet, next t…" at bounding box center [371, 113] width 169 height 22
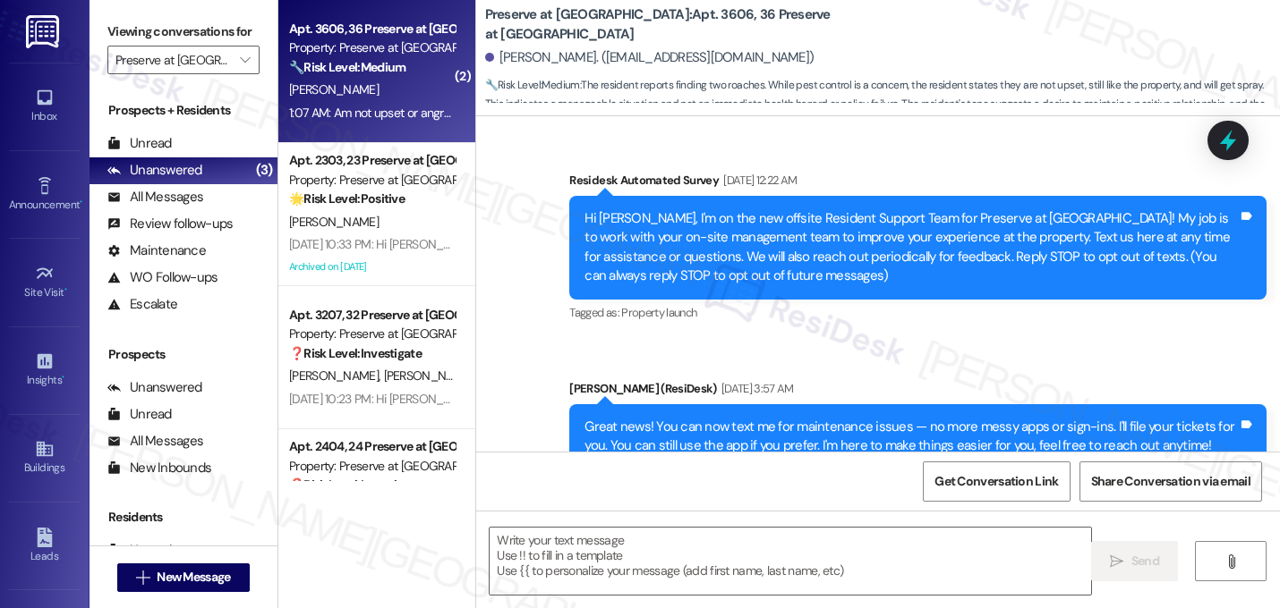
scroll to position [20411, 0]
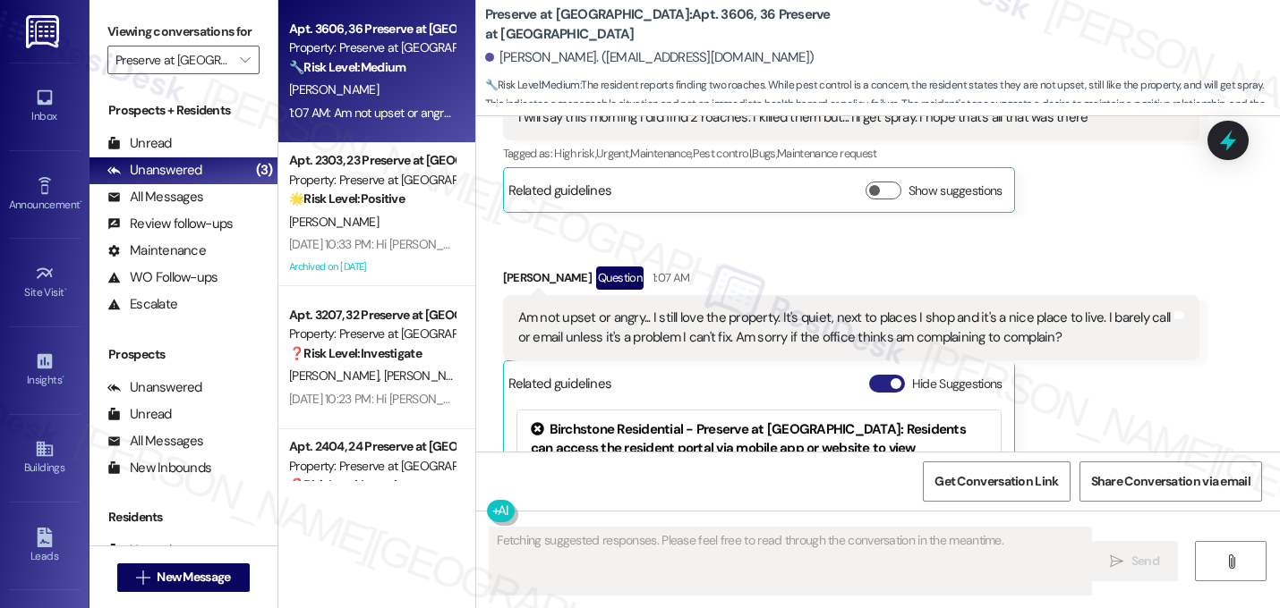
click at [880, 375] on button "Hide Suggestions" at bounding box center [887, 384] width 36 height 18
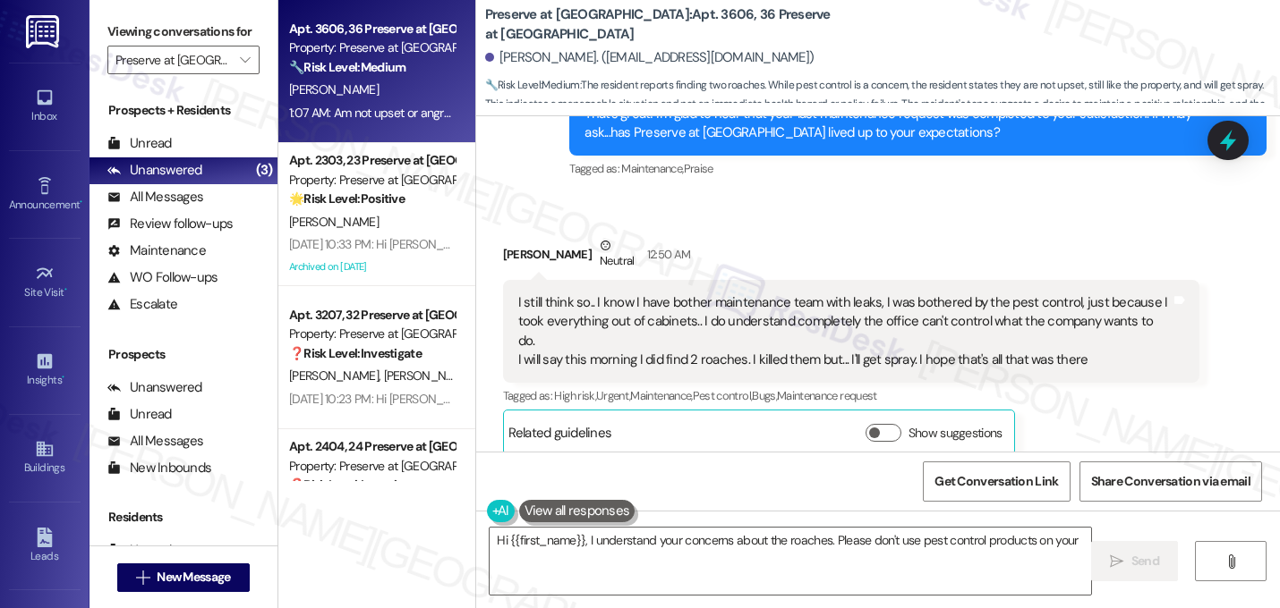
click at [1064, 282] on div "Received via SMS Suzette Mayer Neutral 12:50 AM I still think so.. I know I hav…" at bounding box center [878, 429] width 804 height 467
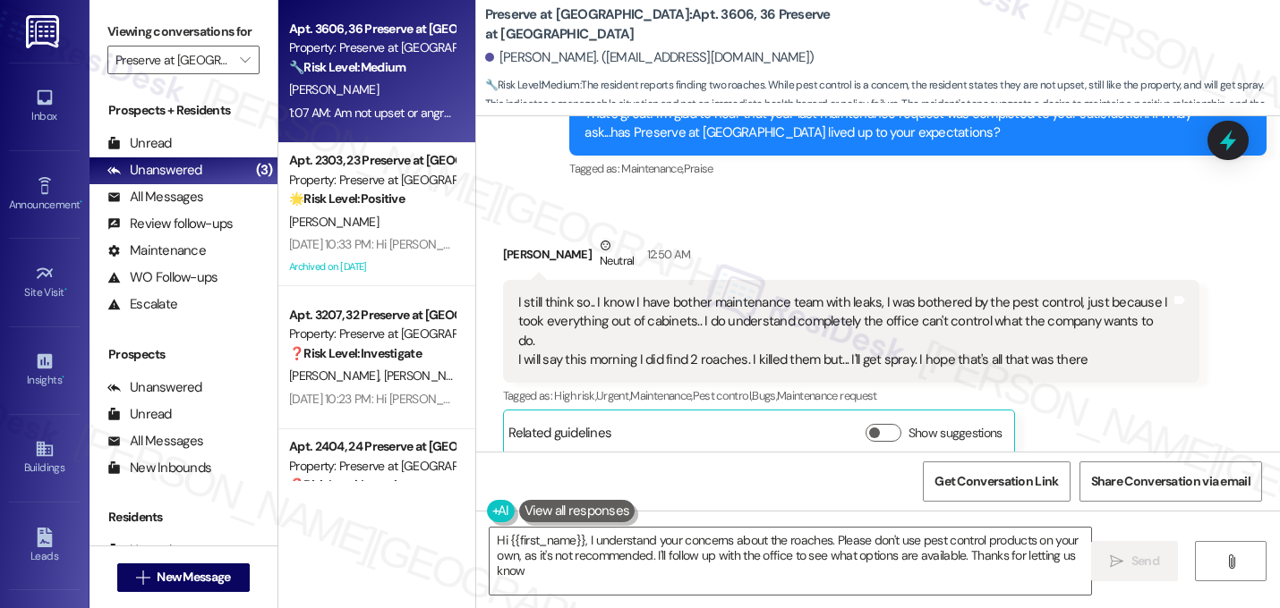
type textarea "Hi {{first_name}}, I understand your concerns about the roaches. Please don't u…"
click at [890, 293] on div "I still think so.. I know I have bother maintenance team with leaks, I was both…" at bounding box center [844, 331] width 653 height 77
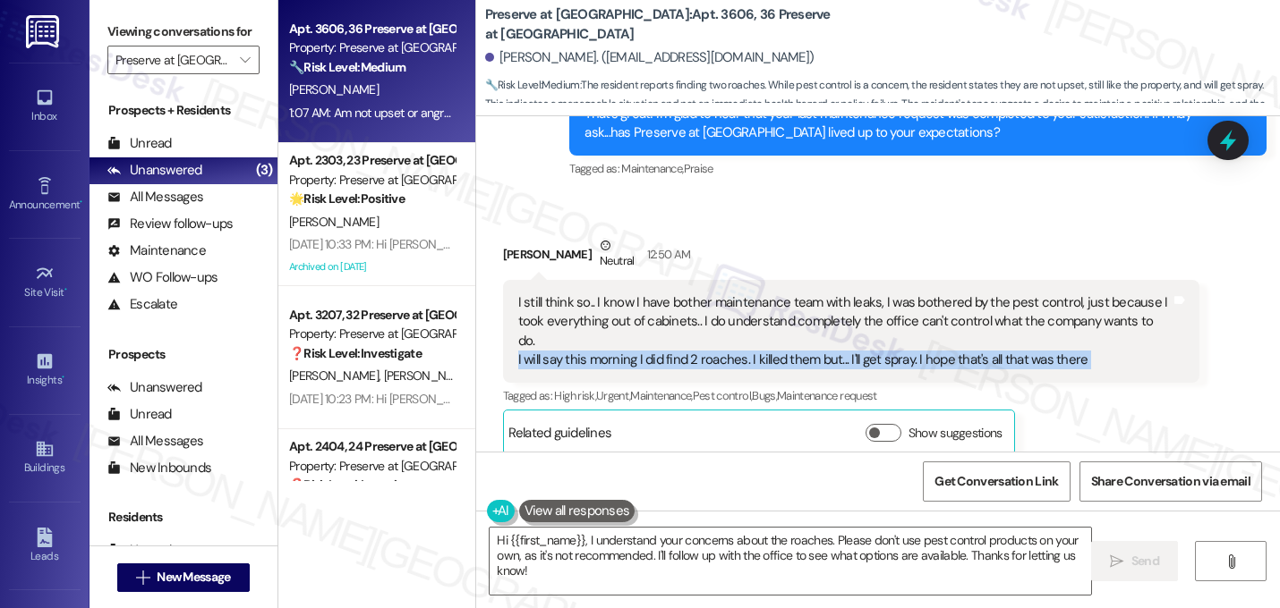
click at [890, 293] on div "I still think so.. I know I have bother maintenance team with leaks, I was both…" at bounding box center [844, 331] width 653 height 77
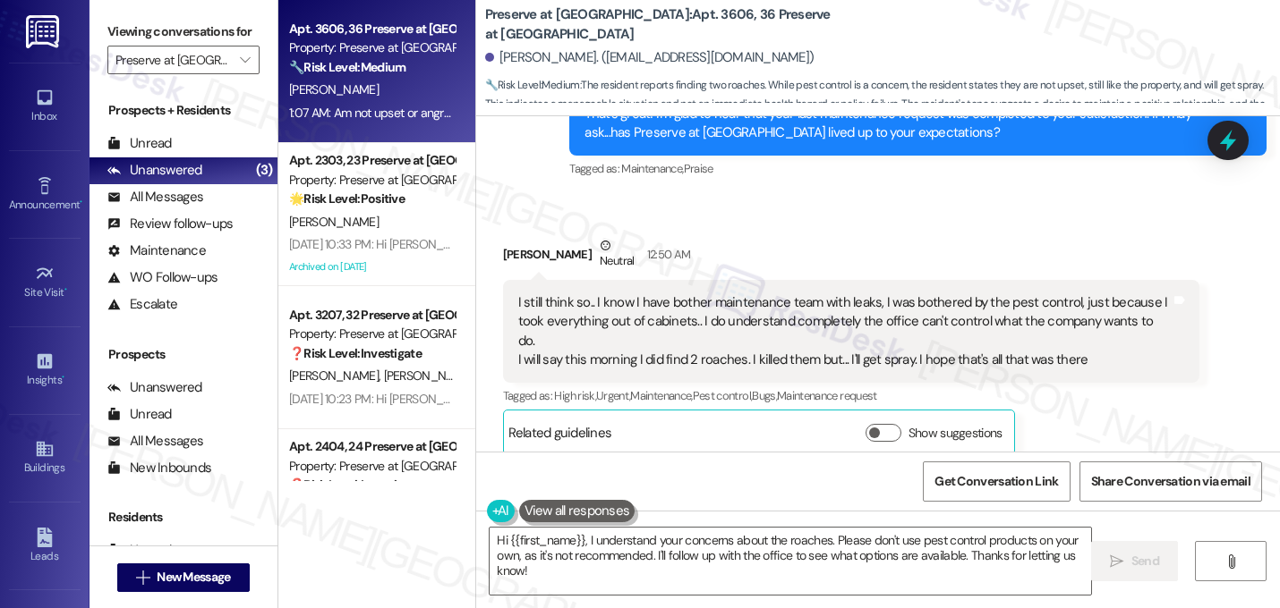
click at [1108, 293] on div "I still think so.. I know I have bother maintenance team with leaks, I was both…" at bounding box center [844, 331] width 653 height 77
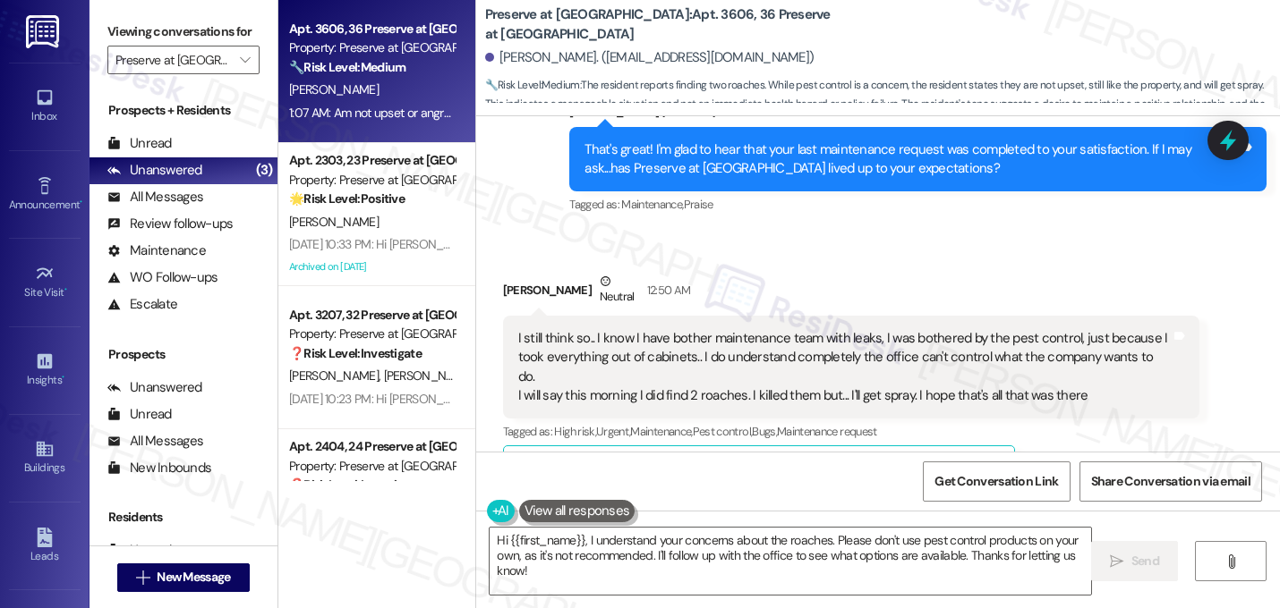
scroll to position [20097, 0]
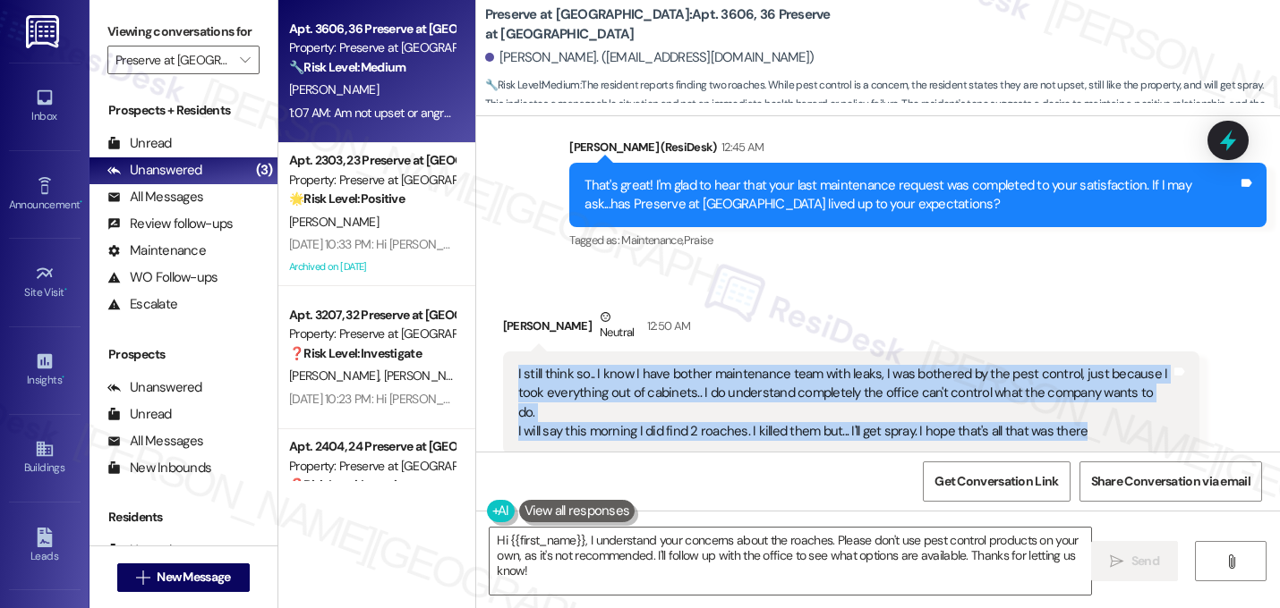
drag, startPoint x: 506, startPoint y: 181, endPoint x: 705, endPoint y: 230, distance: 204.6
click at [705, 352] on div "I still think so.. I know I have bother maintenance team with leaks, I was both…" at bounding box center [851, 404] width 697 height 104
copy div "I still think so.. I know I have bother maintenance team with leaks, I was both…"
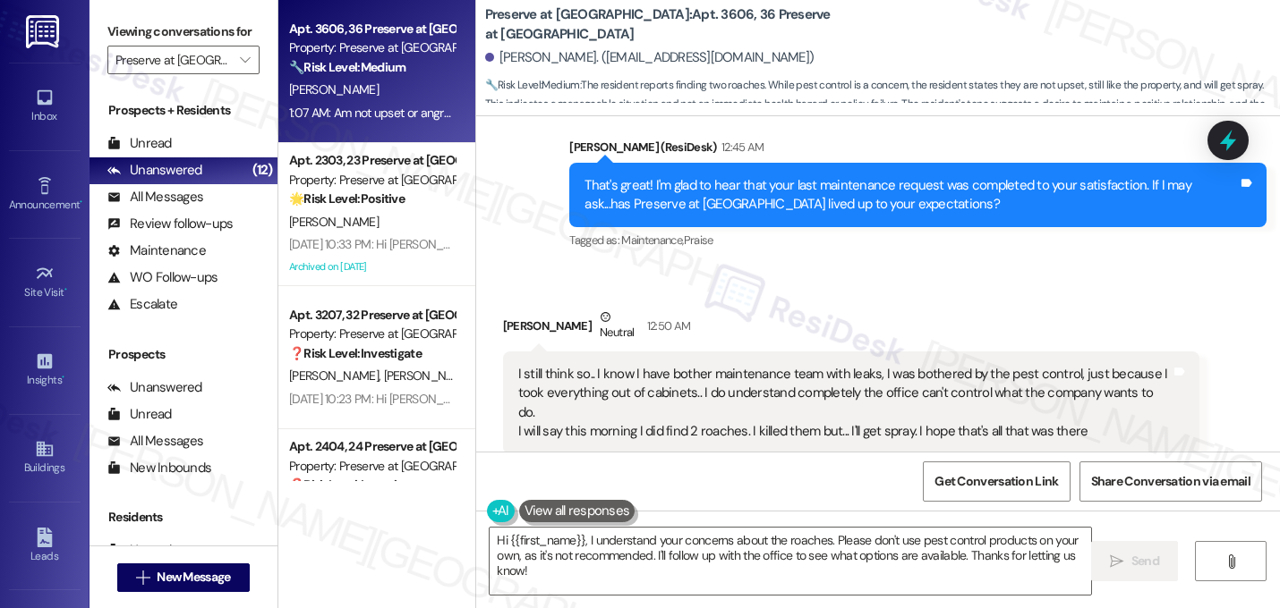
click at [869, 499] on span "button" at bounding box center [874, 504] width 11 height 11
click at [874, 496] on button "Hide Suggestions" at bounding box center [887, 505] width 36 height 18
click at [589, 556] on textarea "Hi {{first_name}}, I understand your concerns about the roaches. Please don't u…" at bounding box center [789, 561] width 601 height 67
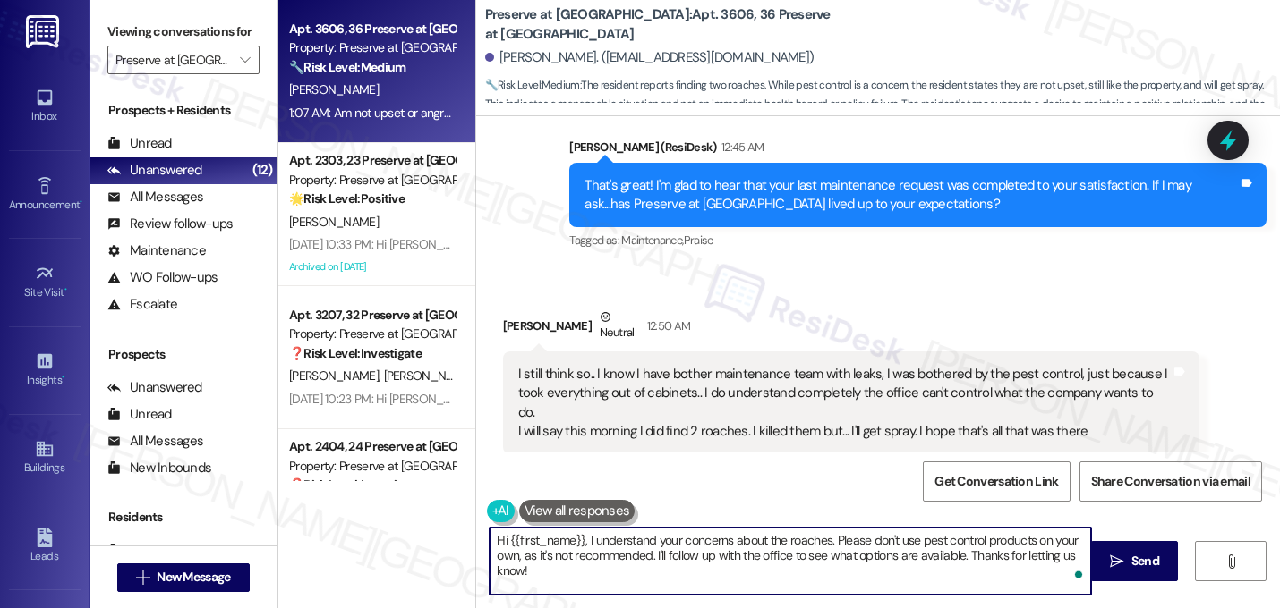
click at [590, 558] on textarea "Hi {{first_name}}, I understand your concerns about the roaches. Please don't u…" at bounding box center [789, 561] width 601 height 67
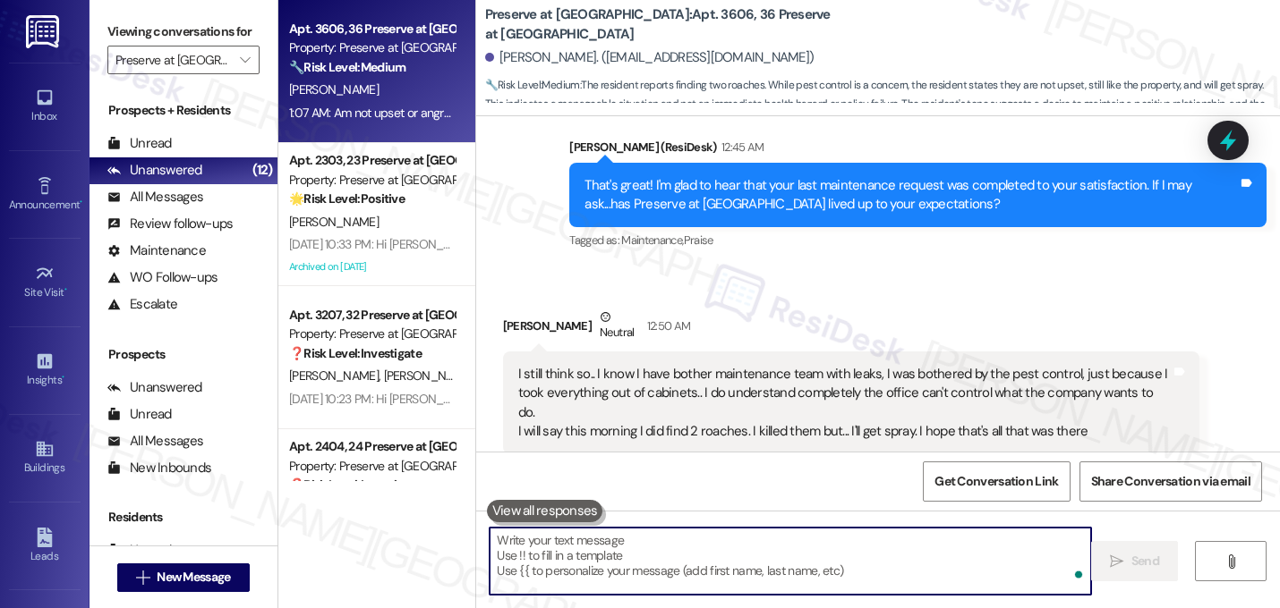
paste textarea "Thank you so much for sharing this, and for the kind words about the community—…"
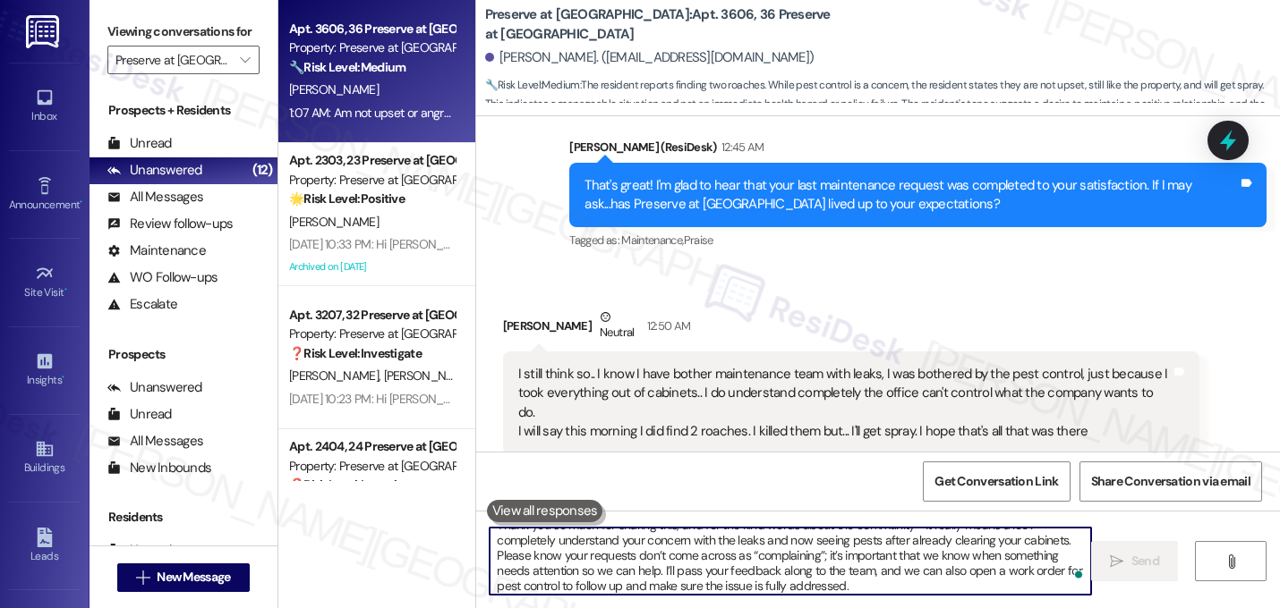
scroll to position [15, 0]
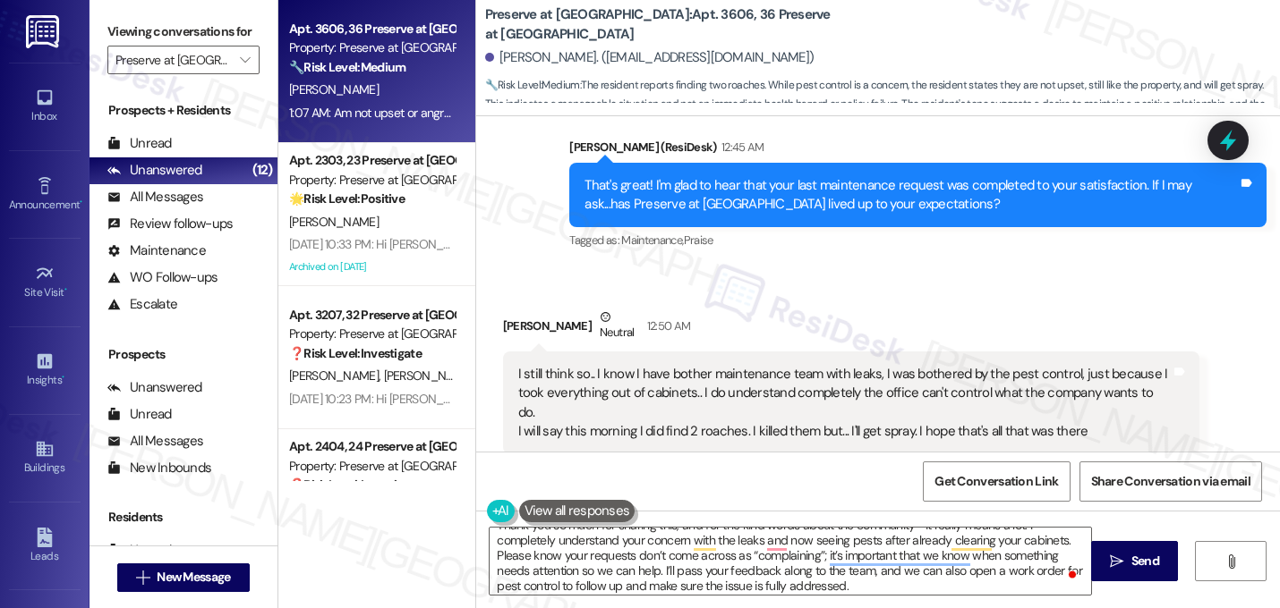
click at [749, 332] on div "Received via SMS Suzette Mayer Neutral 12:50 AM I still think so.. I know I hav…" at bounding box center [878, 501] width 804 height 467
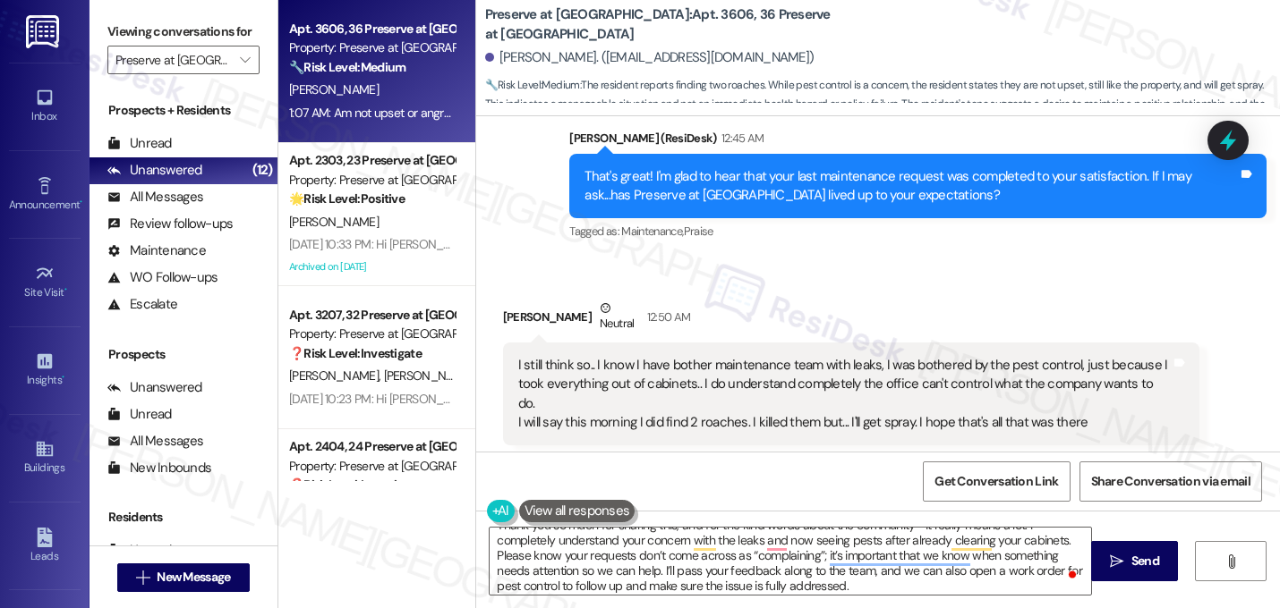
scroll to position [20168, 0]
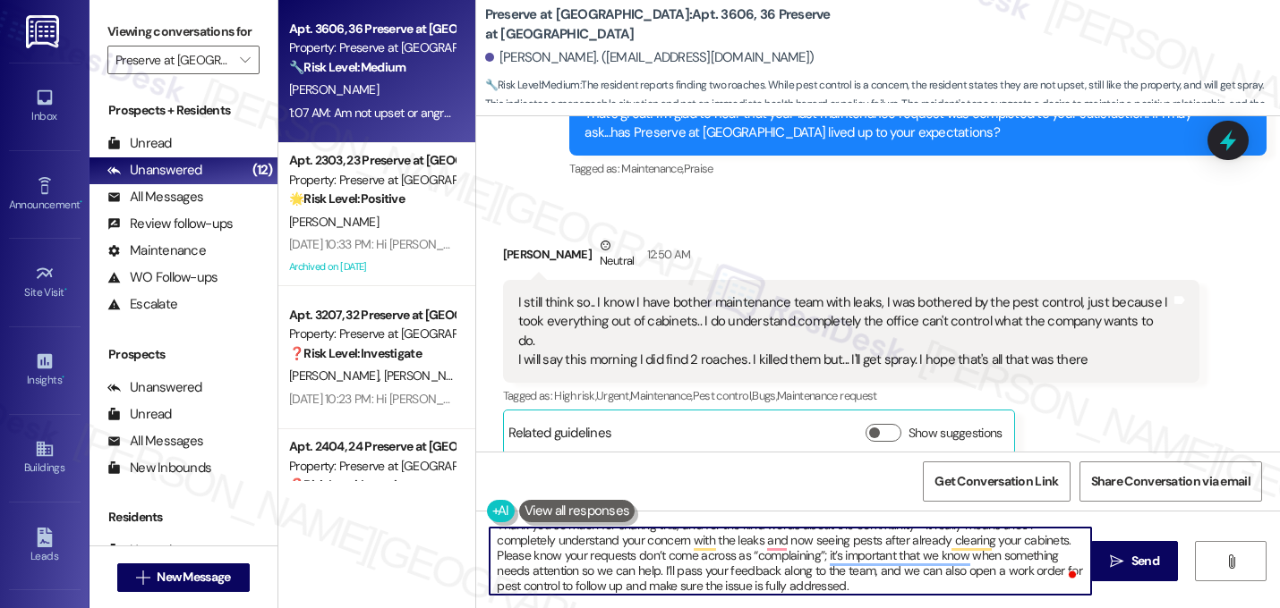
click at [717, 577] on textarea "Thank you so much for sharing this, and for the kind words about the community—…" at bounding box center [789, 561] width 601 height 67
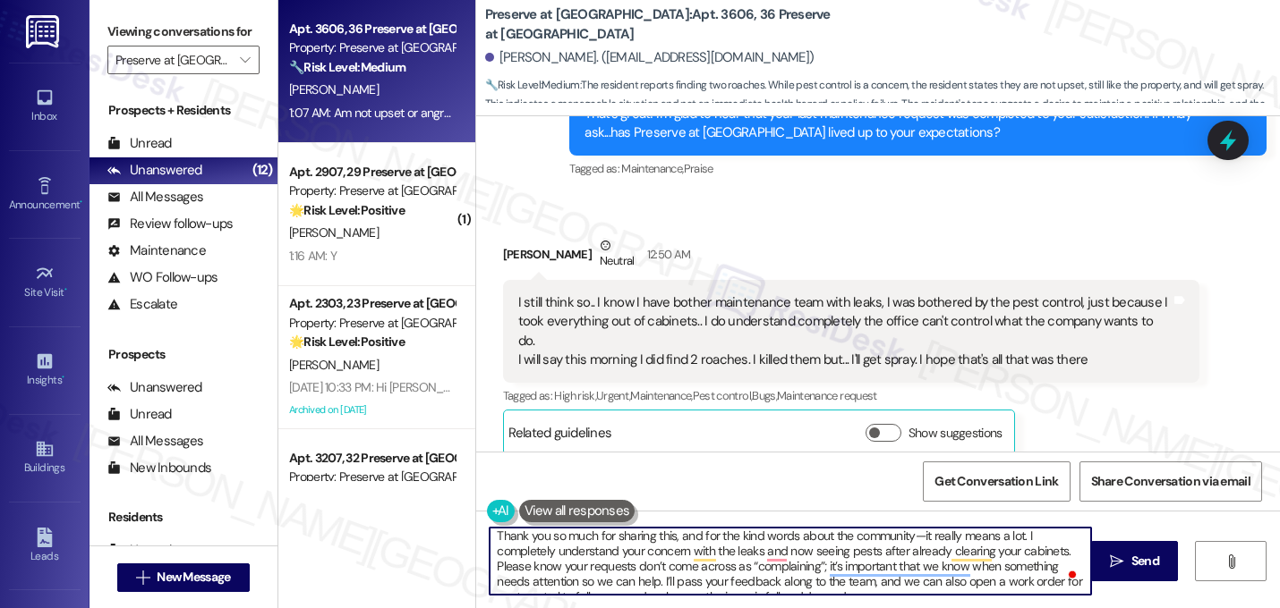
click at [522, 574] on textarea "Thank you so much for sharing this, and for the kind words about the community—…" at bounding box center [789, 561] width 601 height 67
click at [490, 566] on textarea "Thank you so much for sharing this, and for the kind words about the community—…" at bounding box center [789, 561] width 601 height 67
click at [575, 572] on textarea "Thank you so much for sharing this, and for the kind words about the community—…" at bounding box center [789, 561] width 601 height 67
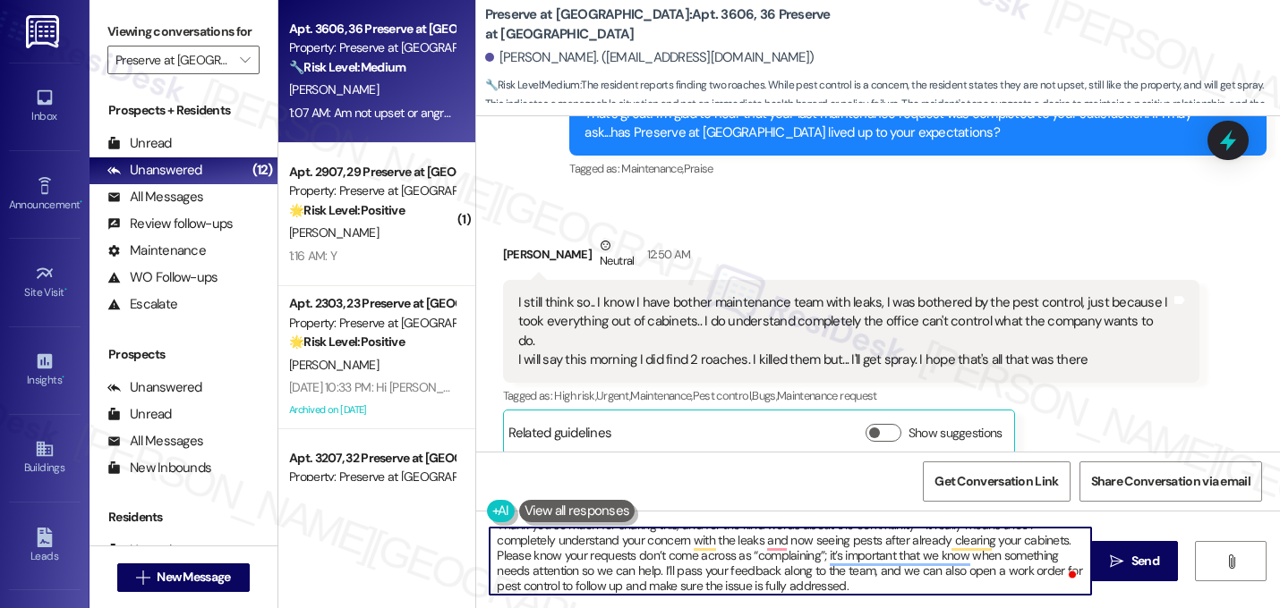
click at [640, 590] on textarea "Thank you so much for sharing this, and for the kind words about the community—…" at bounding box center [789, 561] width 601 height 67
click at [780, 590] on textarea "Thank you so much for sharing this, and for the kind words about the community—…" at bounding box center [789, 561] width 601 height 67
type textarea "Thank you so much for sharing this, and for the kind words about the community—…"
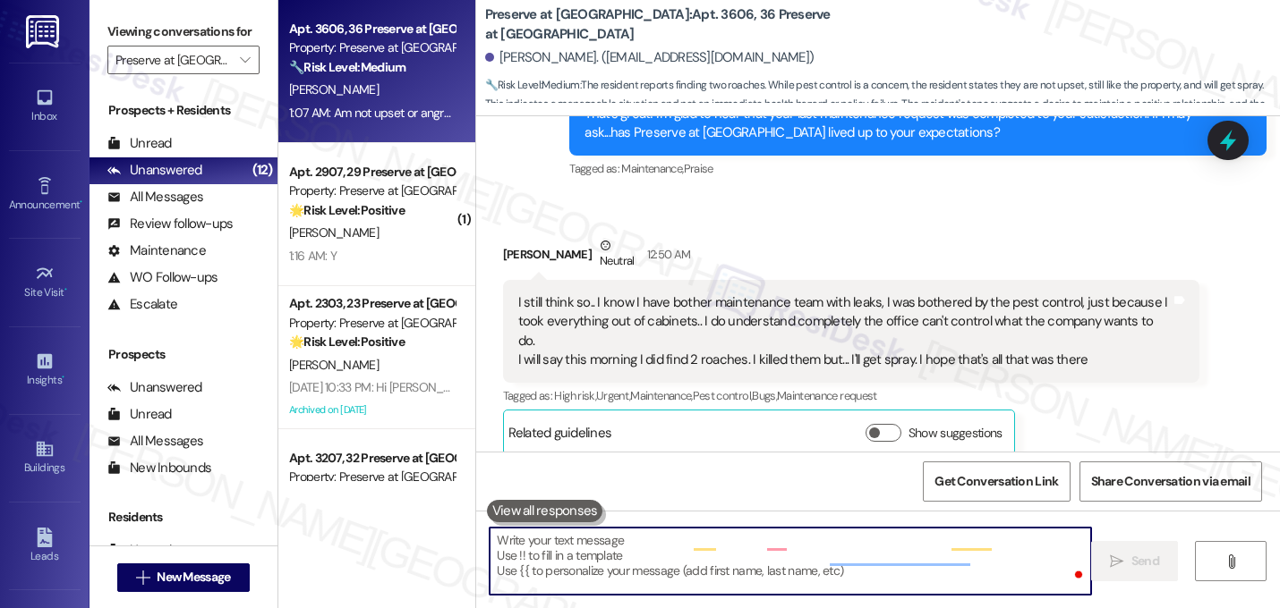
scroll to position [0, 0]
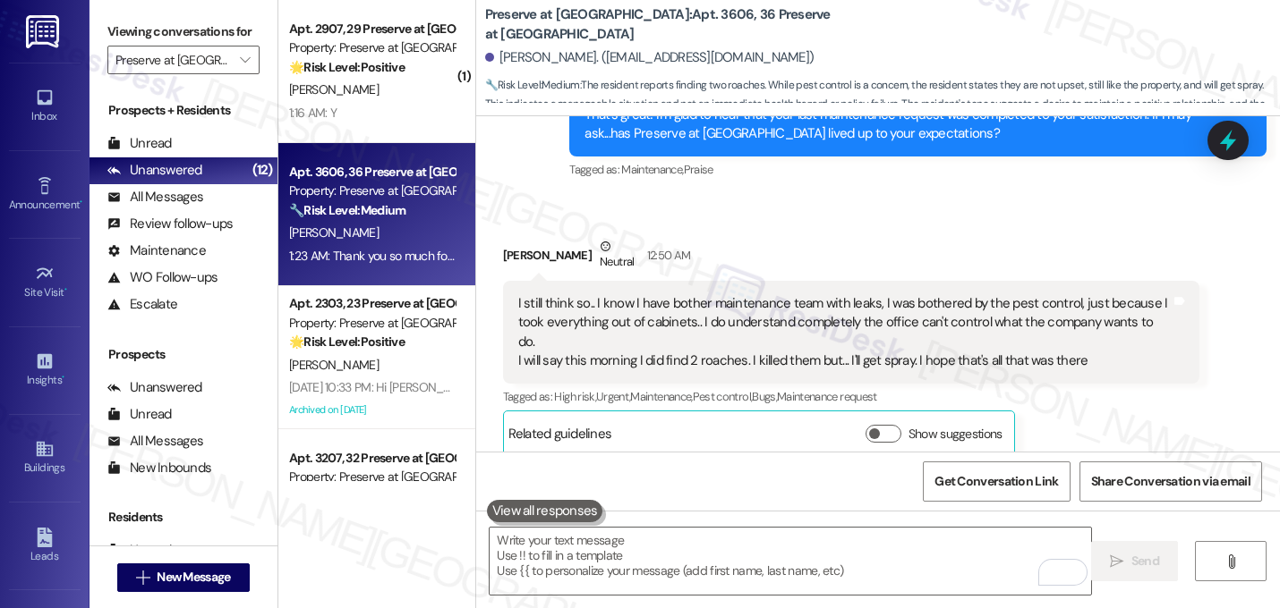
click at [1054, 510] on div "Suzette Mayer Question 1:07 AM" at bounding box center [851, 524] width 697 height 29
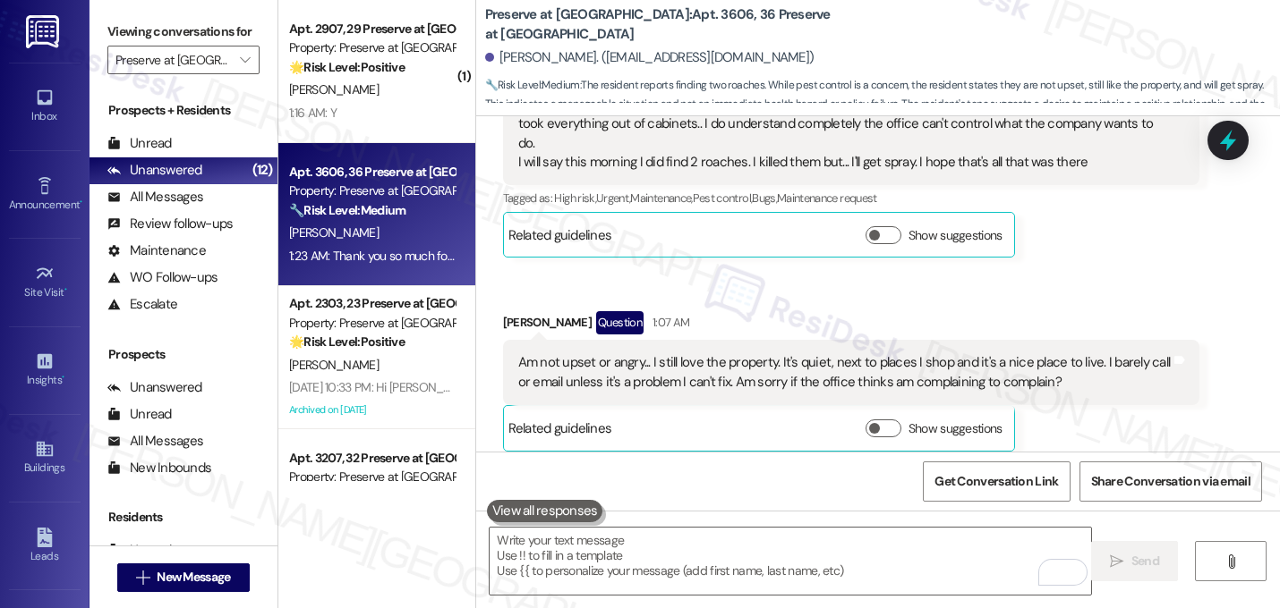
scroll to position [20370, 0]
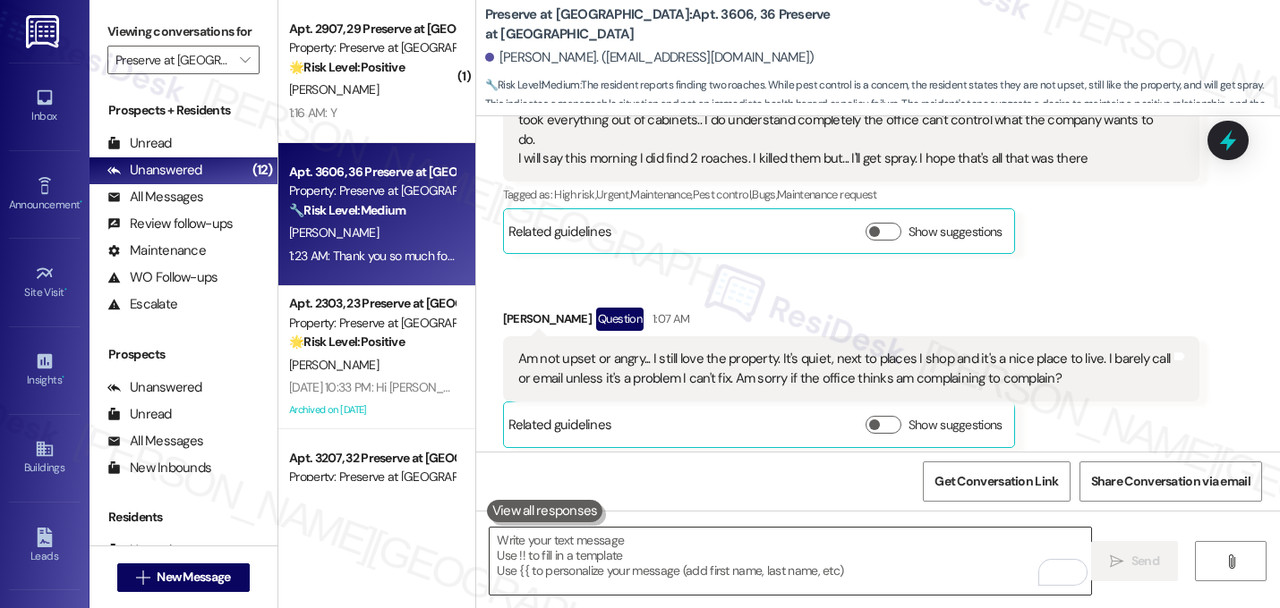
click at [784, 563] on textarea "To enrich screen reader interactions, please activate Accessibility in Grammarl…" at bounding box center [789, 561] width 601 height 67
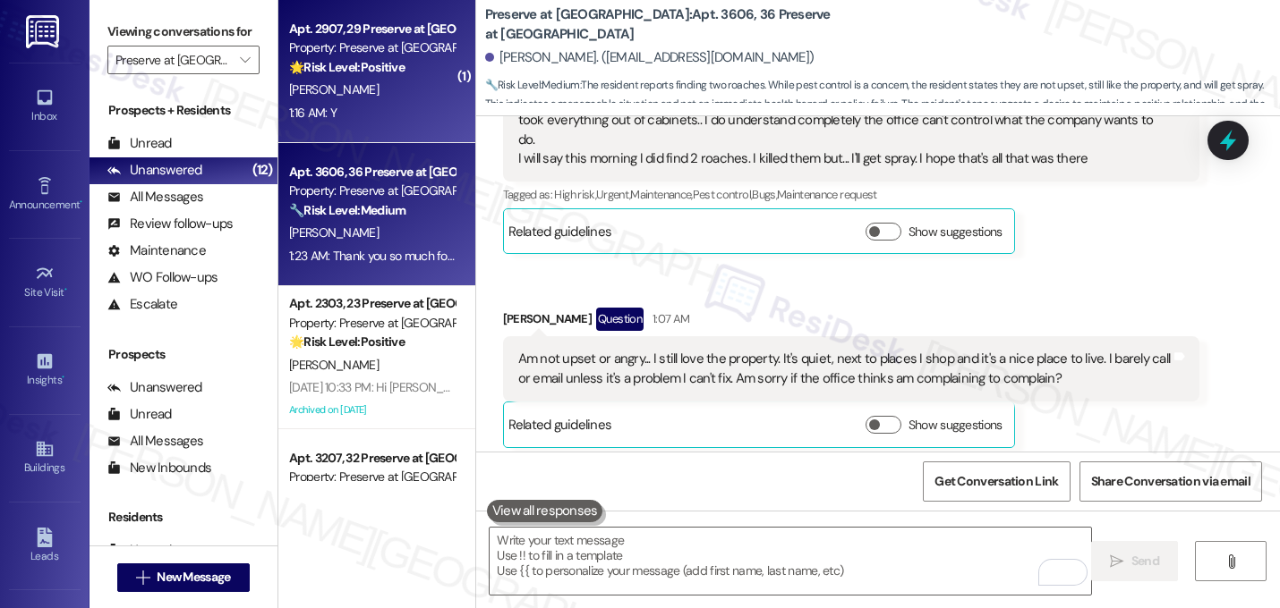
click at [389, 110] on div "1:16 AM: Y 1:16 AM: Y" at bounding box center [371, 113] width 169 height 22
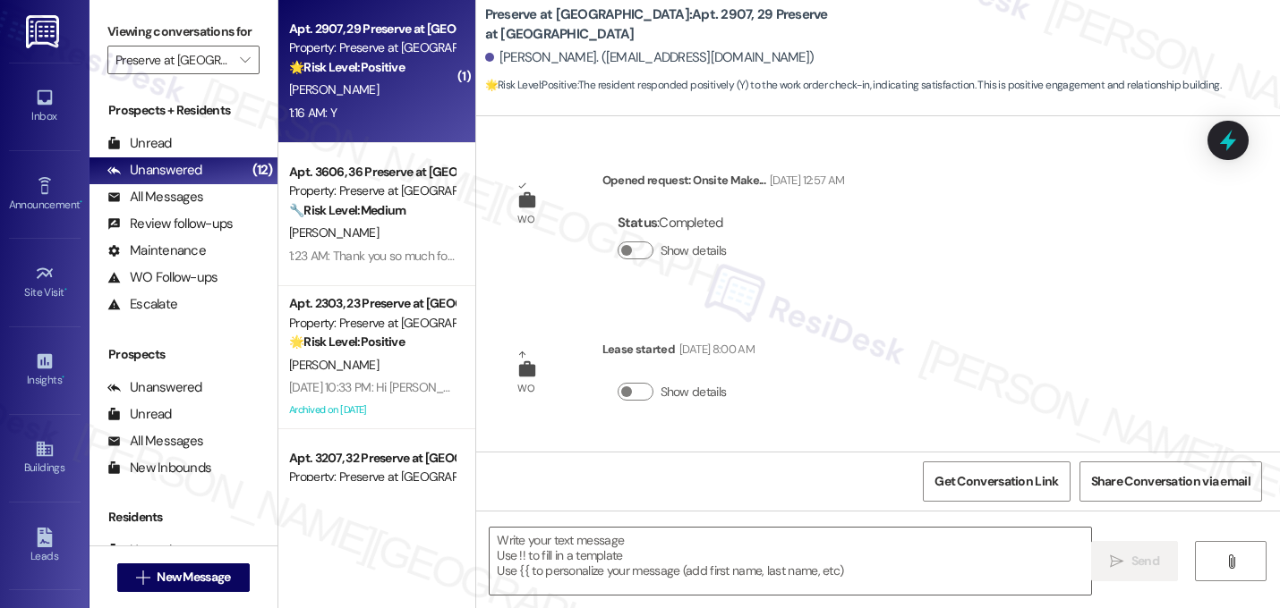
scroll to position [12688, 0]
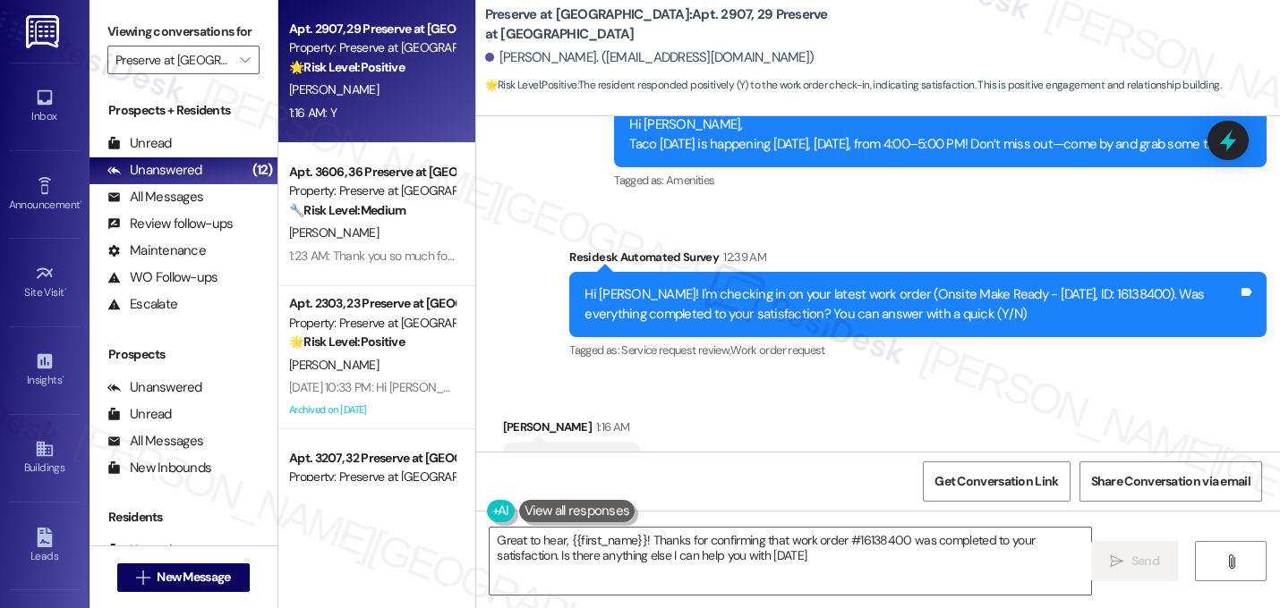
type textarea "Great to hear, {{first_name}}! Thanks for confirming that work order #16138400 …"
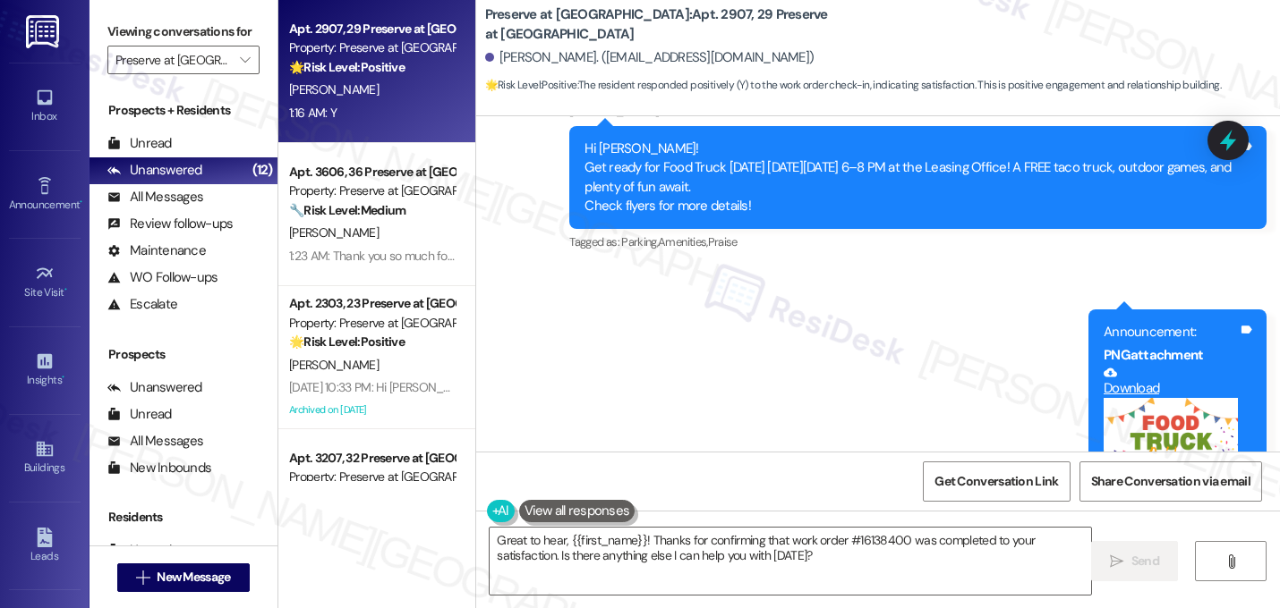
scroll to position [12689, 0]
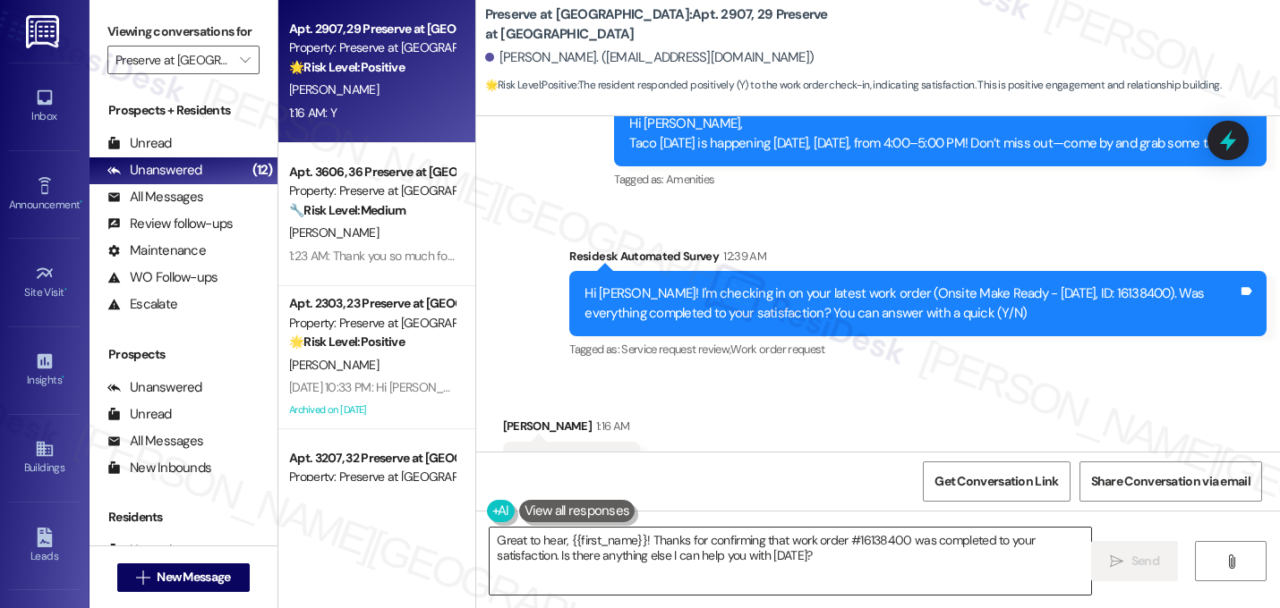
click at [671, 568] on textarea "Great to hear, {{first_name}}! Thanks for confirming that work order #16138400 …" at bounding box center [789, 561] width 601 height 67
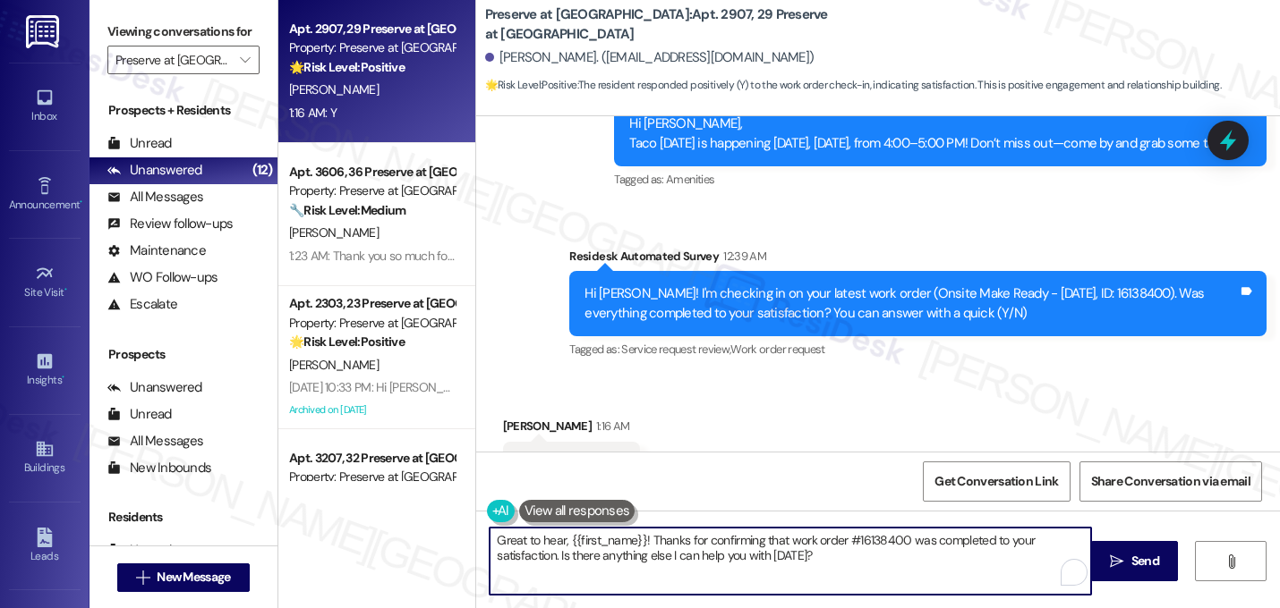
click at [671, 567] on textarea "Great to hear, {{first_name}}! Thanks for confirming that work order #16138400 …" at bounding box center [789, 561] width 601 height 67
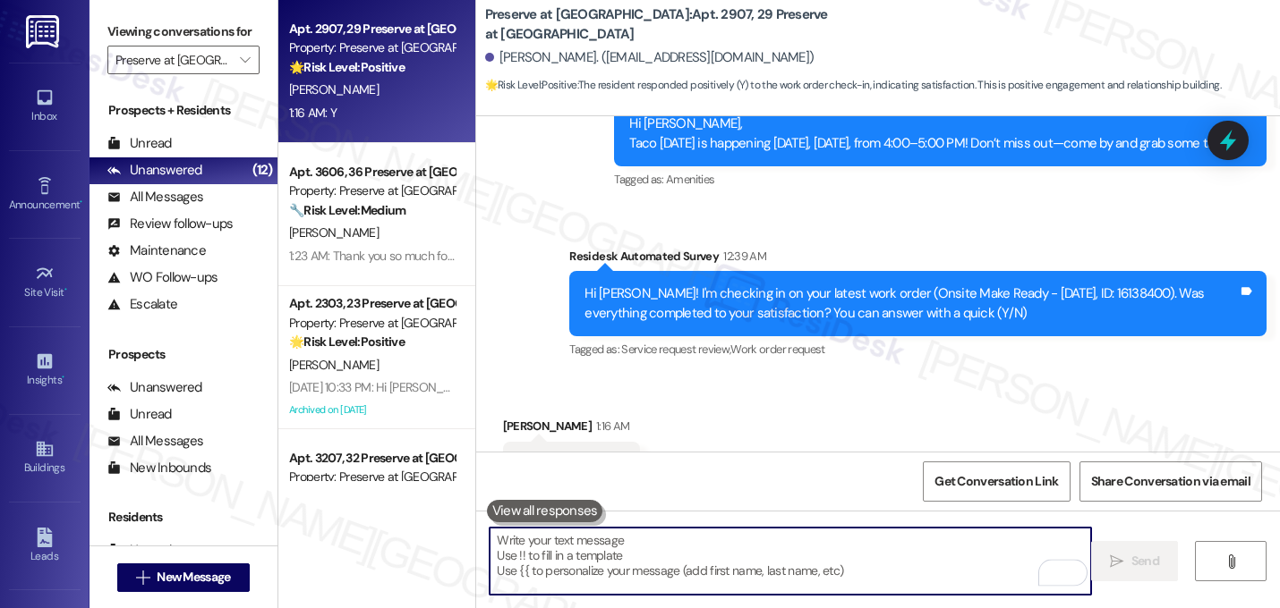
paste textarea "That's great! I'm glad to hear that your last maintenance request was completed…"
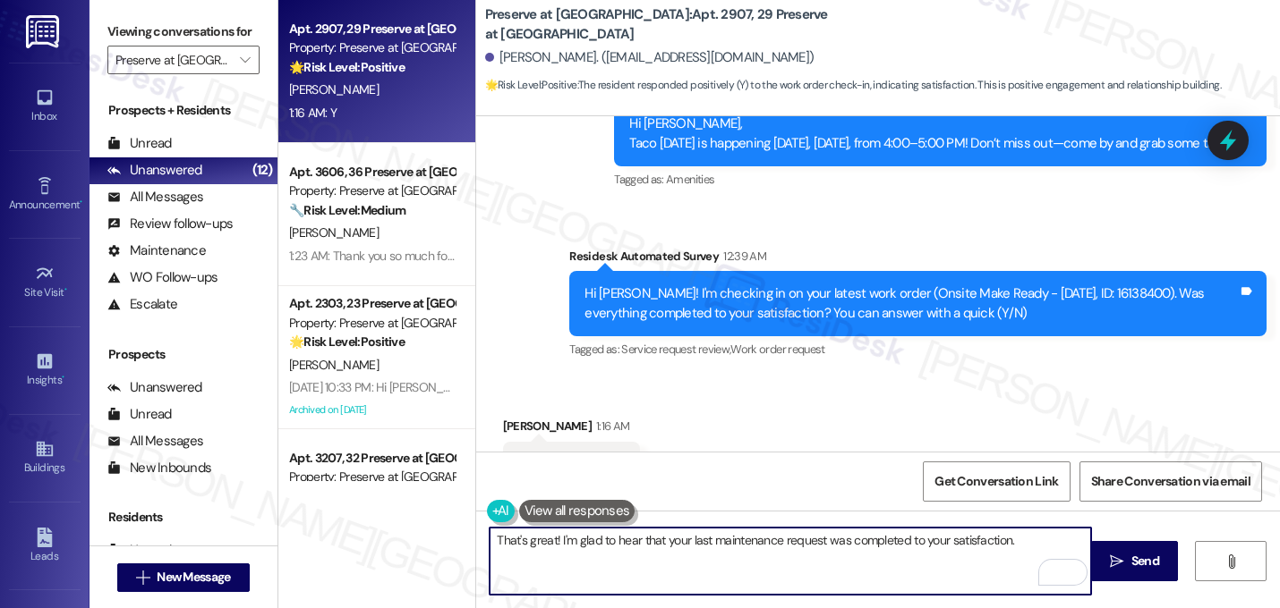
paste textarea "If I may ask...has {{property}} lived up to your expectations?"
type textarea "That's great! I'm glad to hear that your last maintenance request was completed…"
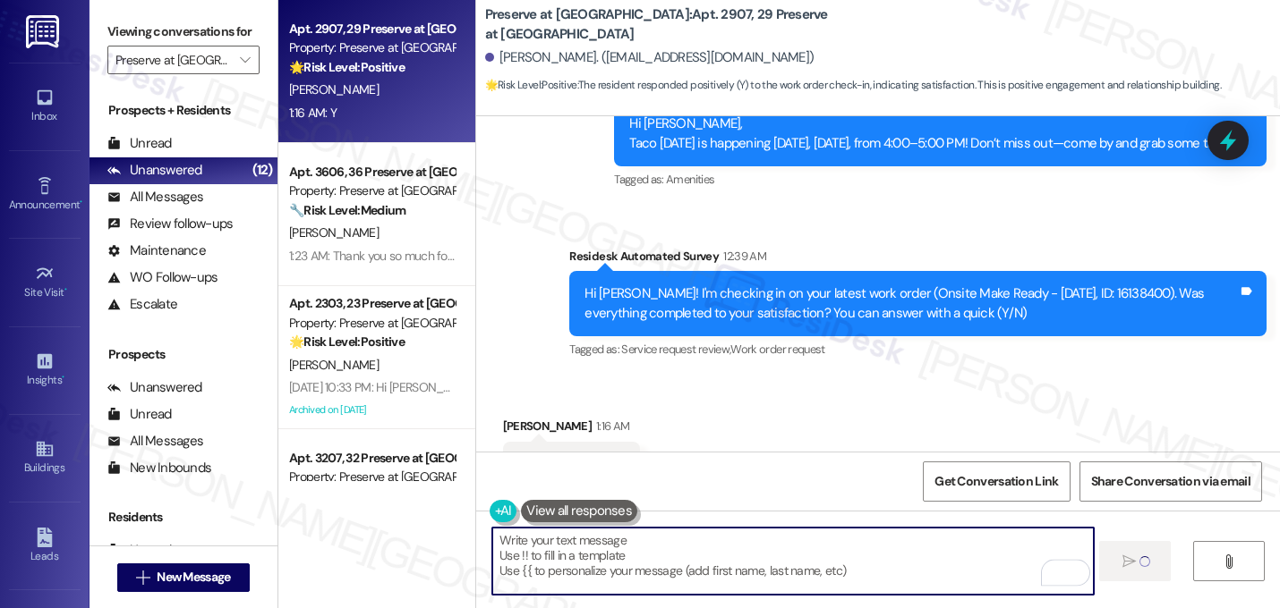
scroll to position [12688, 0]
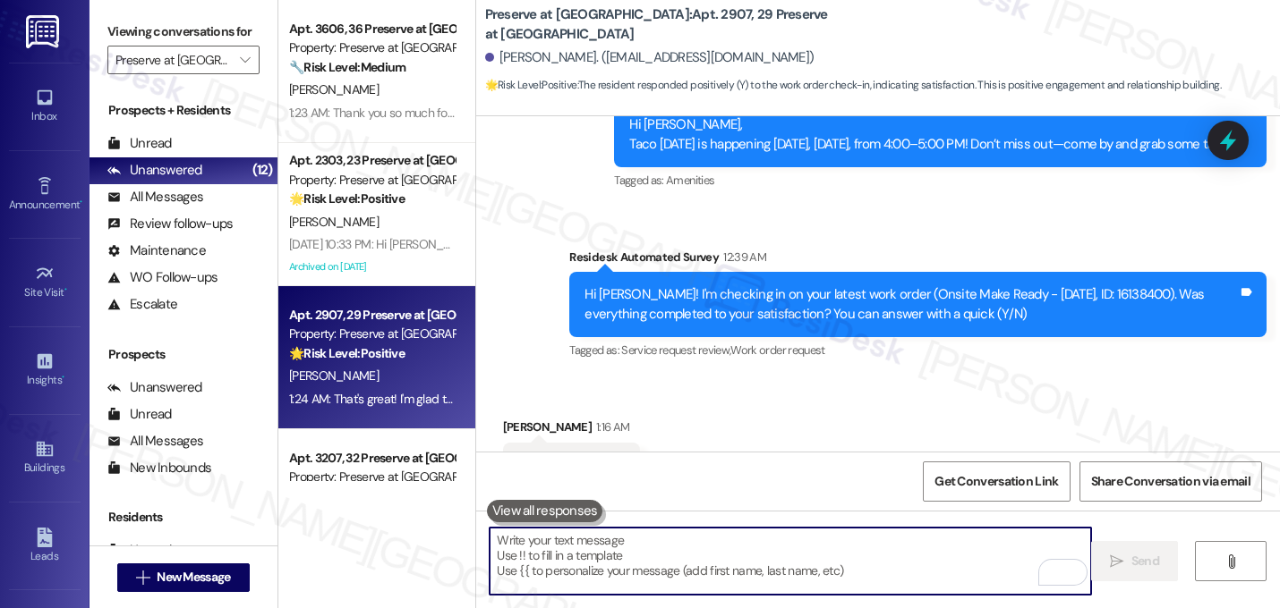
click at [997, 150] on div "Announcement, sent via SMS Sarah (ResiDesk) Sep 16, 2025 at 10:25 PM Hi Sandra,…" at bounding box center [878, 198] width 804 height 360
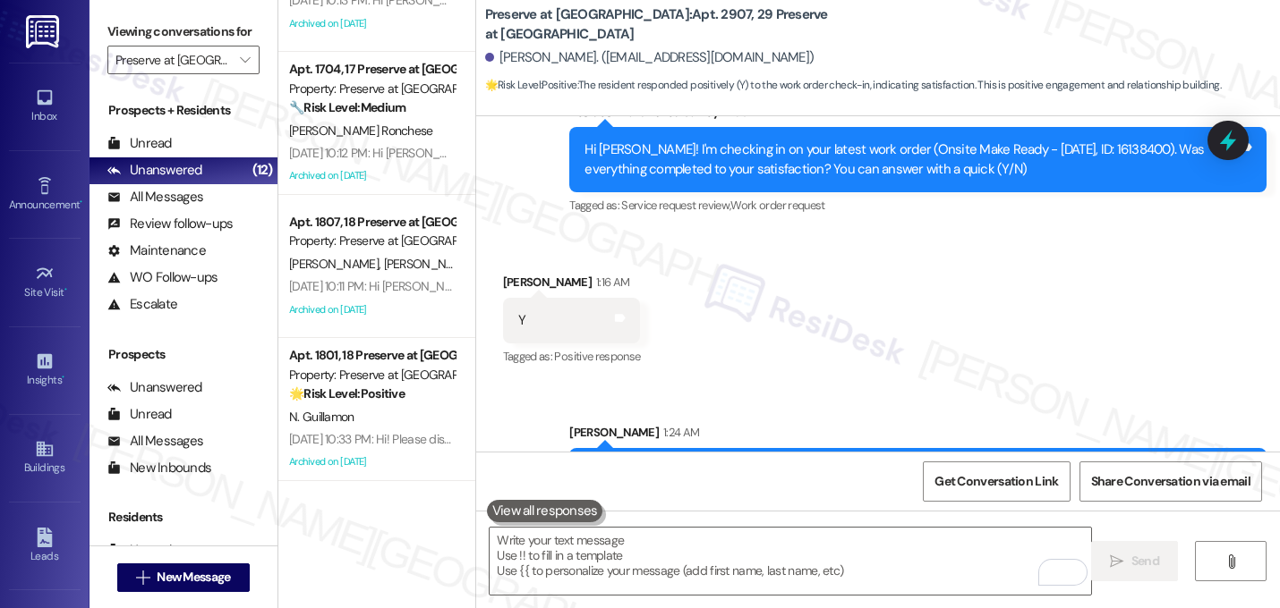
scroll to position [0, 0]
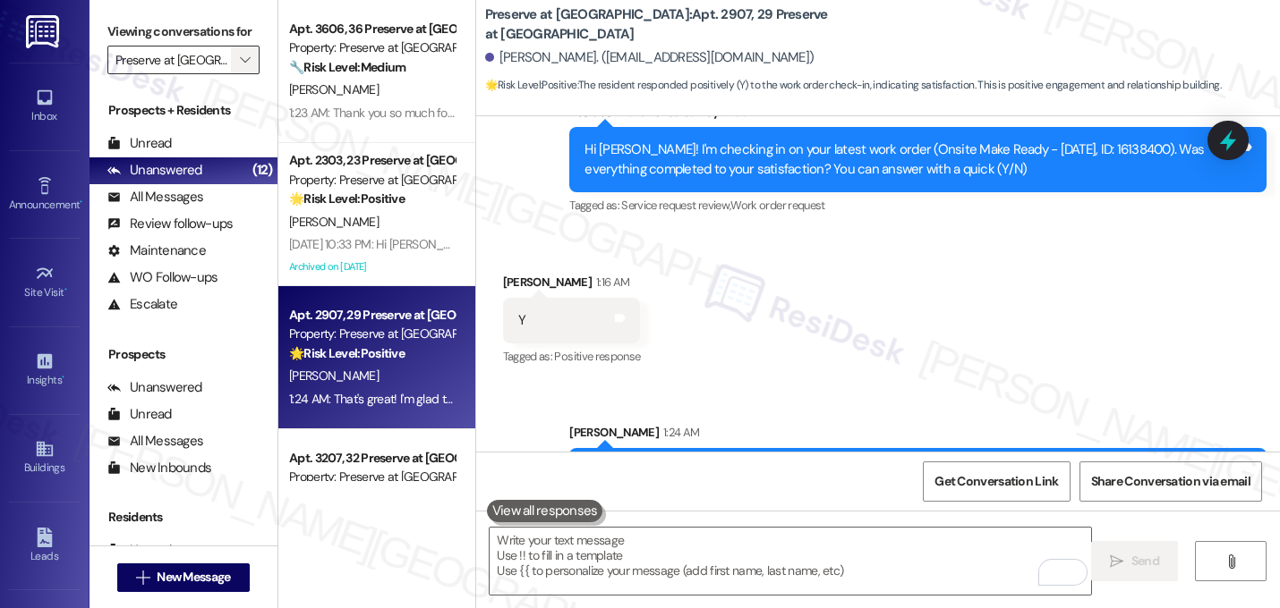
click at [236, 74] on span "" at bounding box center [244, 60] width 17 height 29
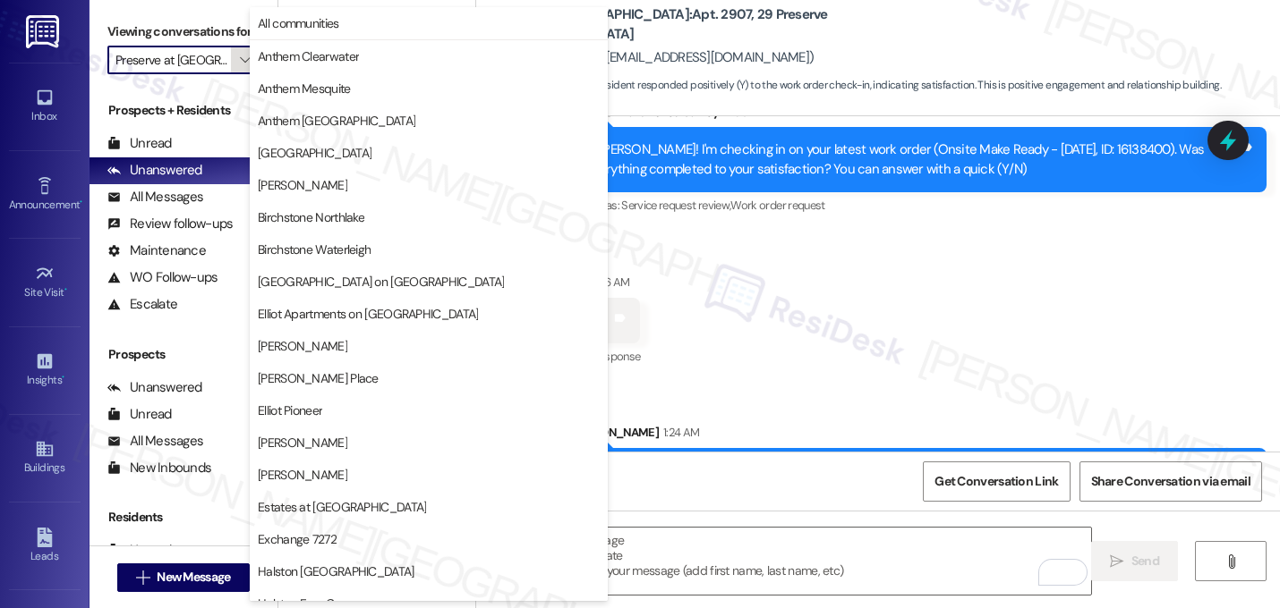
scroll to position [695, 0]
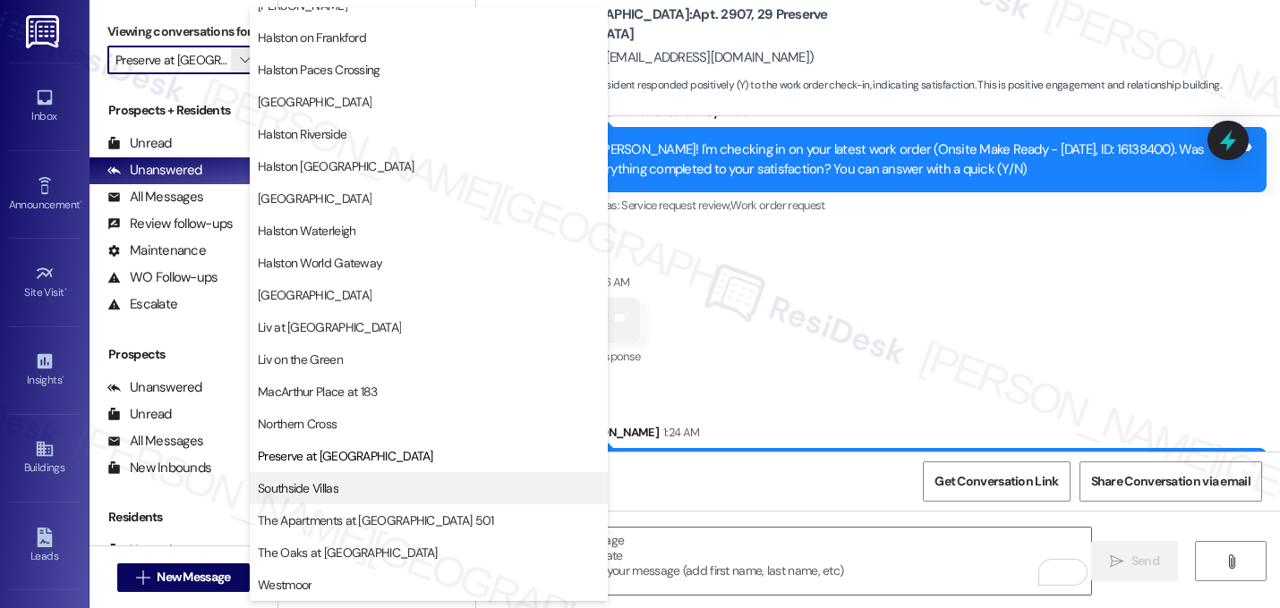
click at [298, 490] on span "Southside Villas" at bounding box center [298, 489] width 81 height 18
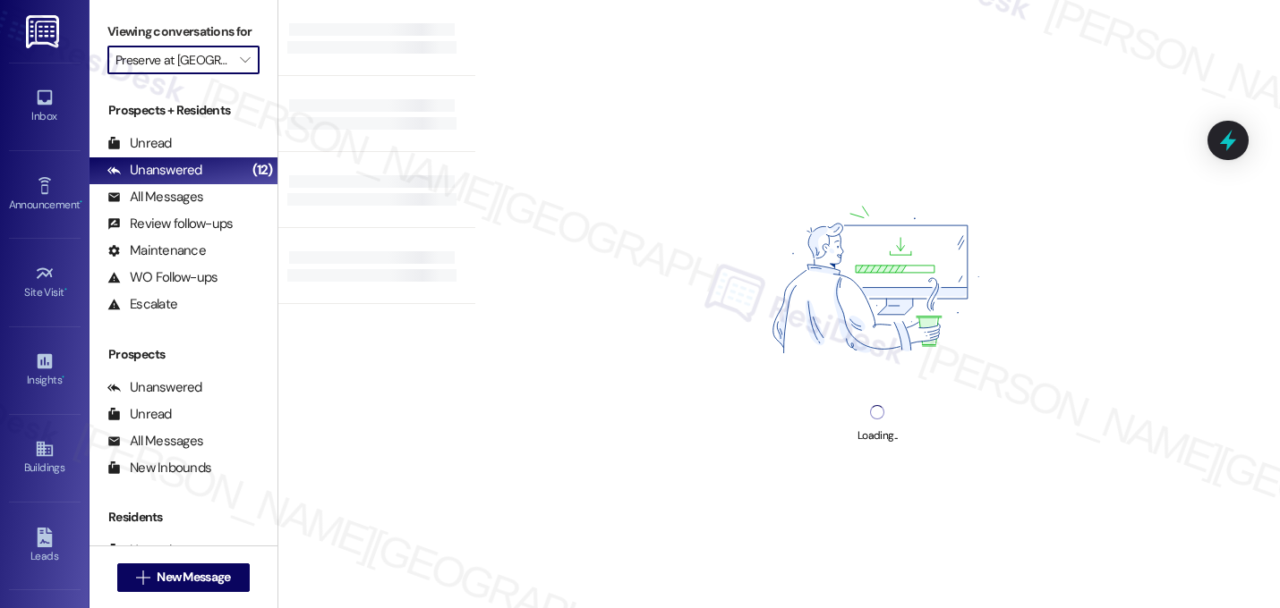
type input "Southside Villas"
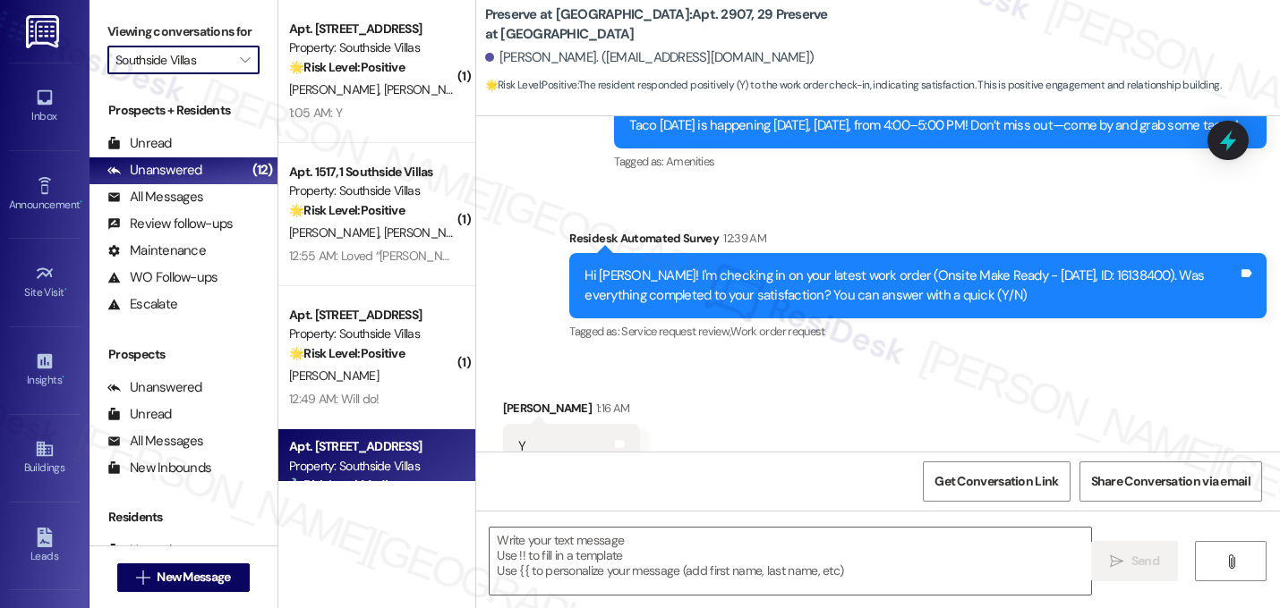
scroll to position [12688, 0]
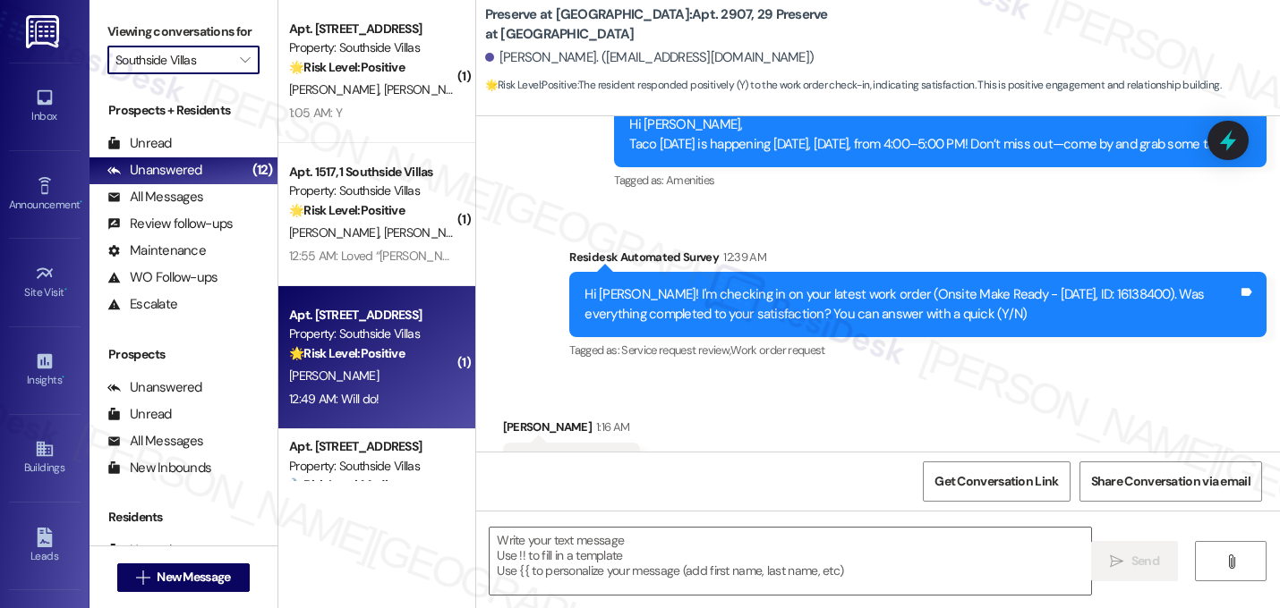
click at [350, 396] on div "12:49 AM: Will do! 12:49 AM: Will do!" at bounding box center [333, 399] width 89 height 16
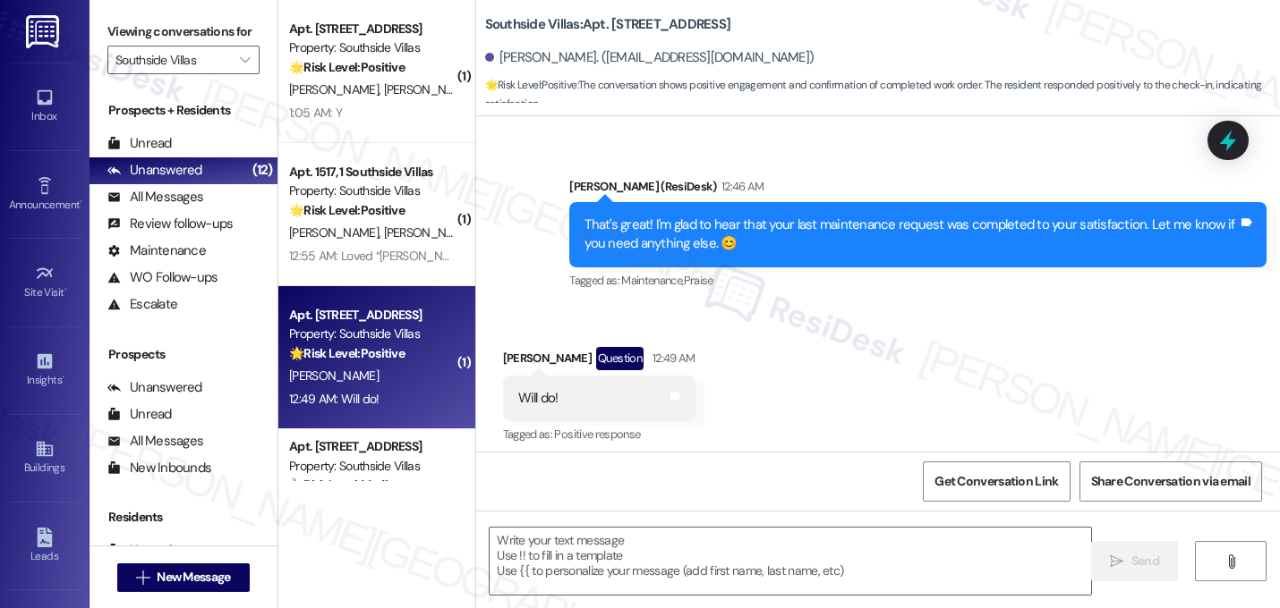
scroll to position [655, 0]
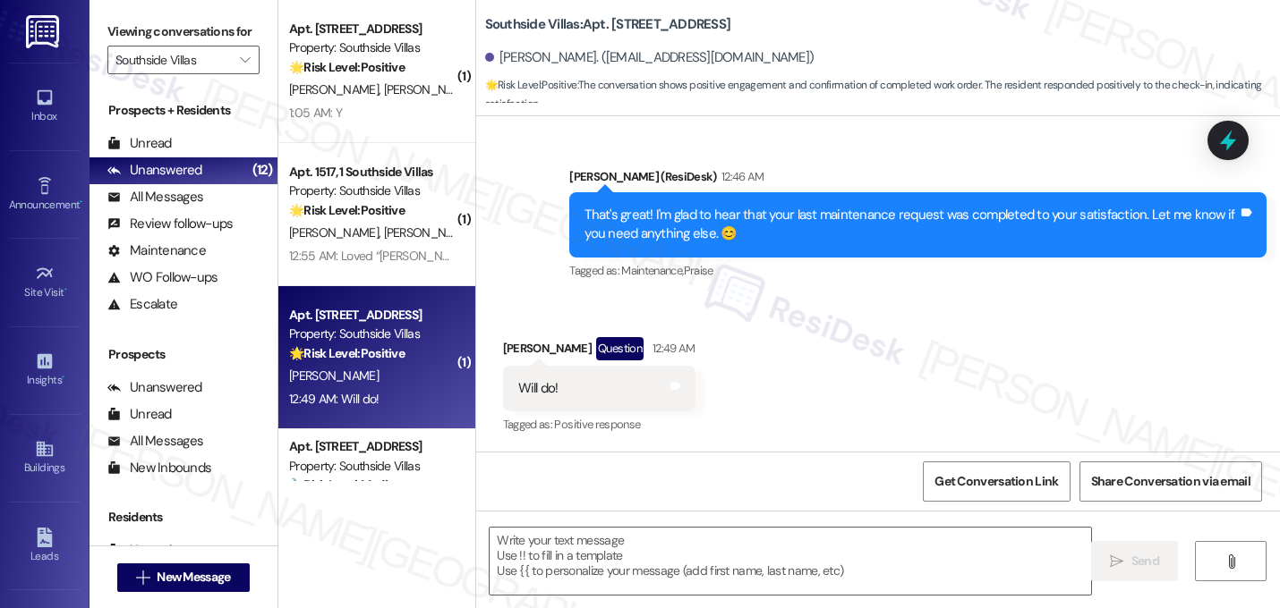
type textarea "Fetching suggested responses. Please feel free to read through the conversation…"
click at [787, 383] on div "Received via SMS Alissa Stone Question 12:49 AM Will do! Tags and notes Tagged …" at bounding box center [878, 374] width 804 height 155
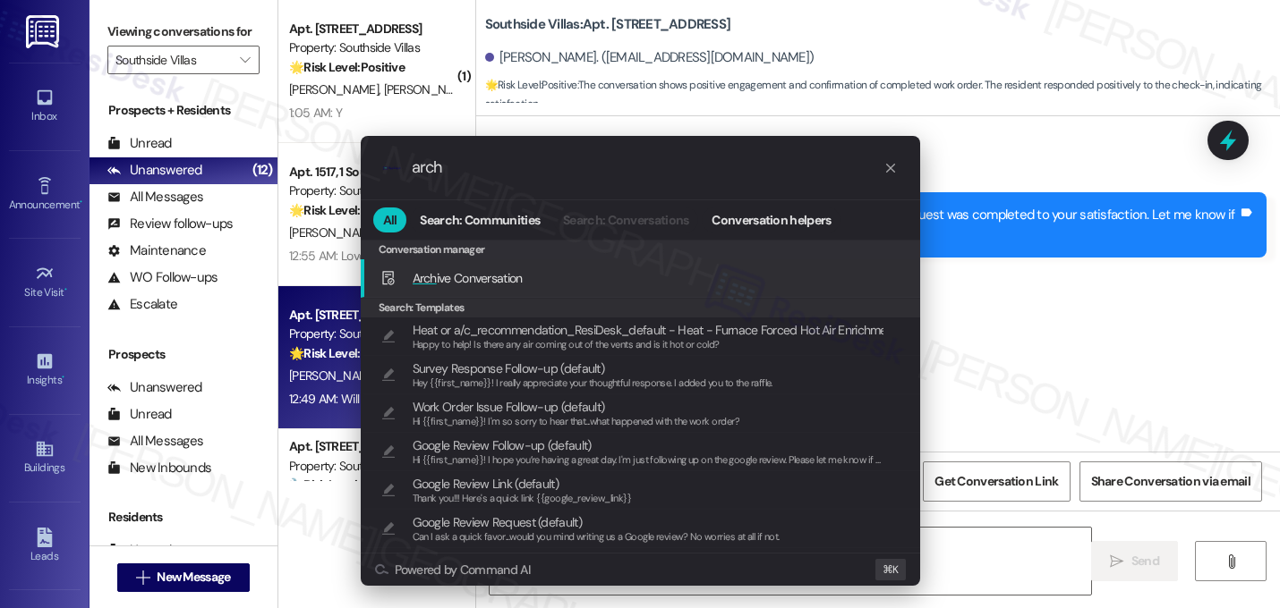
type input "arch"
click at [702, 287] on div "Arch ive Conversation Add shortcut" at bounding box center [641, 278] width 523 height 20
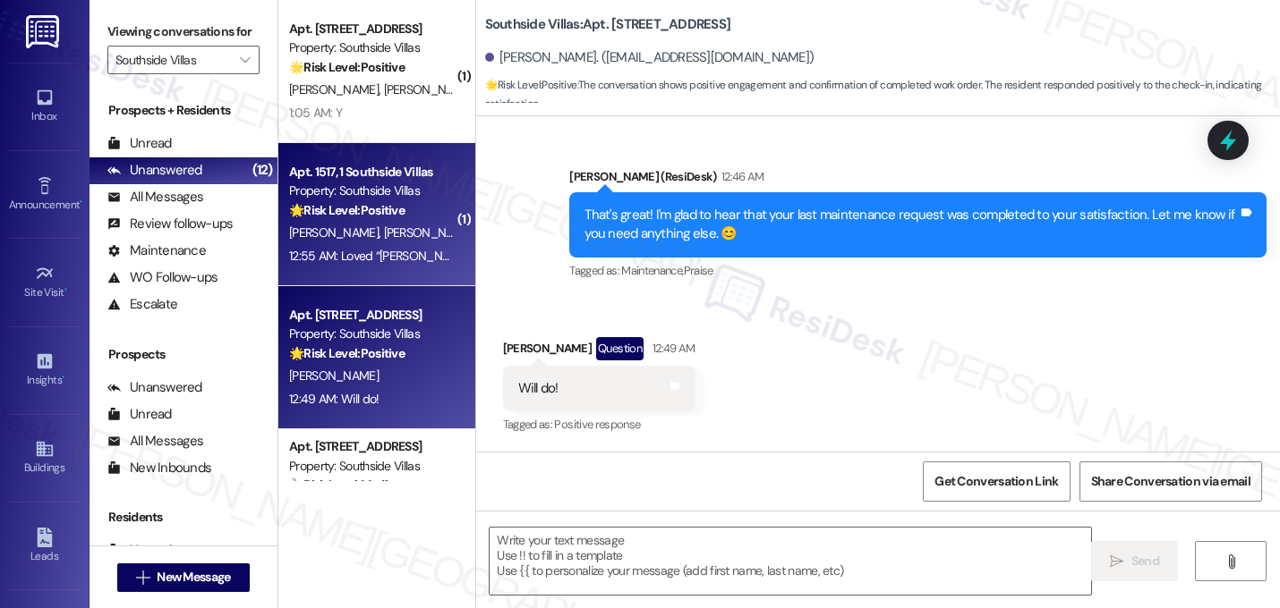
click at [370, 248] on div "12:55 AM: Loved “Sarah (Southside Villas): Yes, it is. Hope to see you there! 🧁…" at bounding box center [519, 256] width 460 height 16
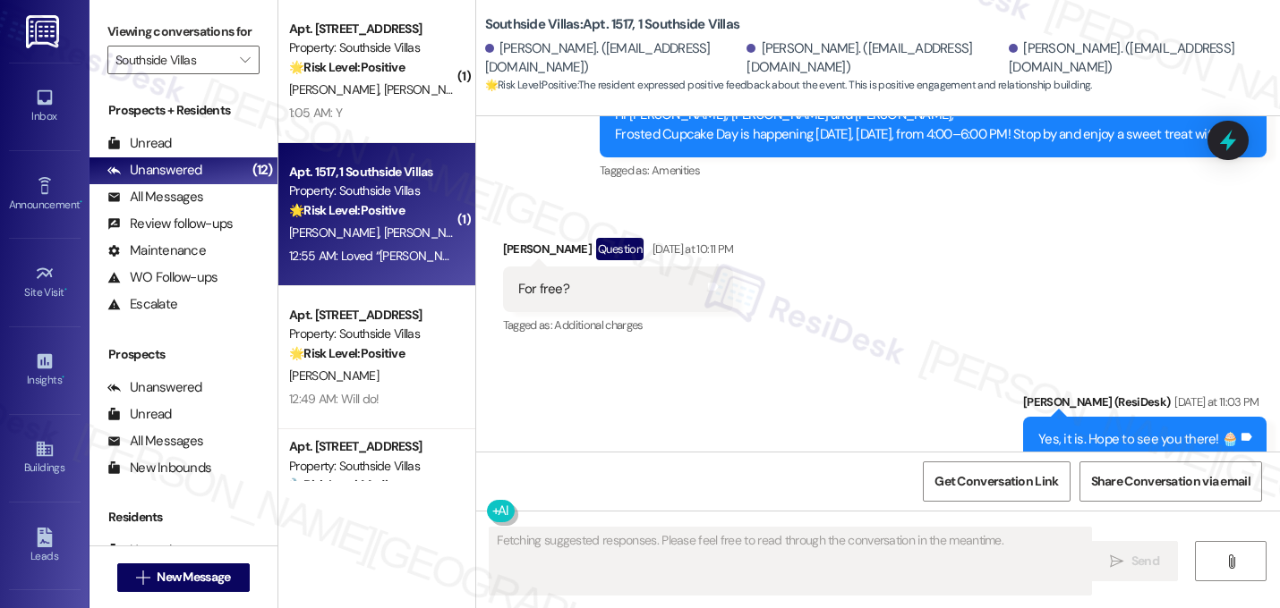
scroll to position [3003, 0]
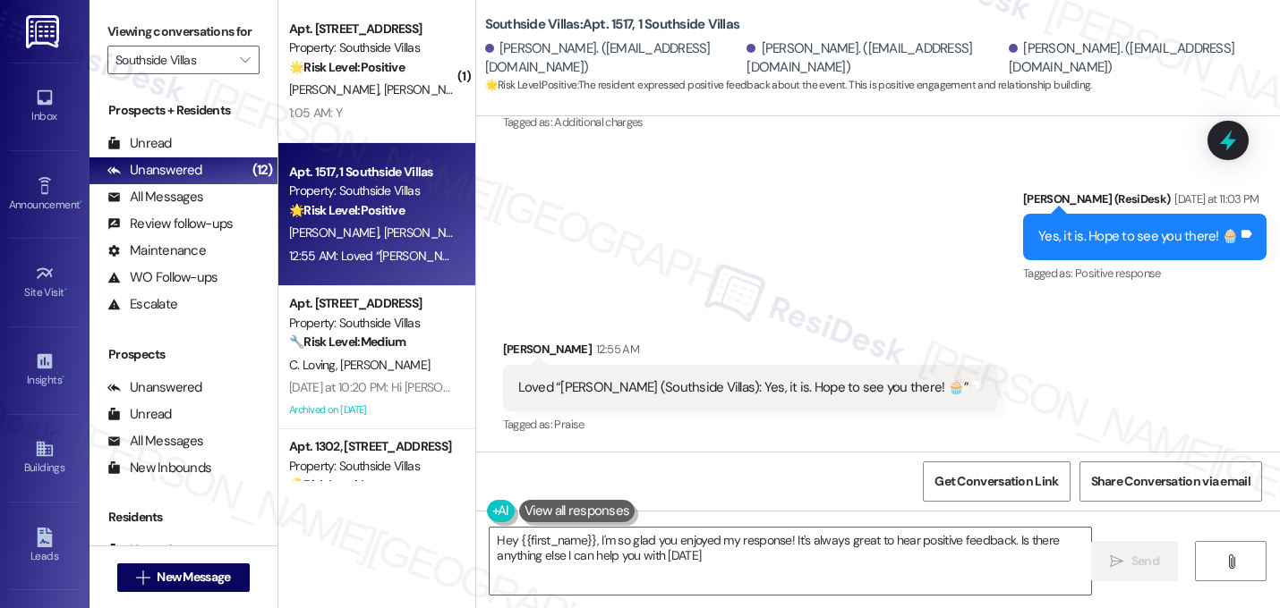
type textarea "Hey {{first_name}}, I'm so glad you enjoyed my response! It's always great to h…"
click at [664, 255] on div "Sent via SMS Sarah (ResiDesk) Yesterday at 11:03 PM Yes, it is. Hope to see you…" at bounding box center [878, 224] width 804 height 151
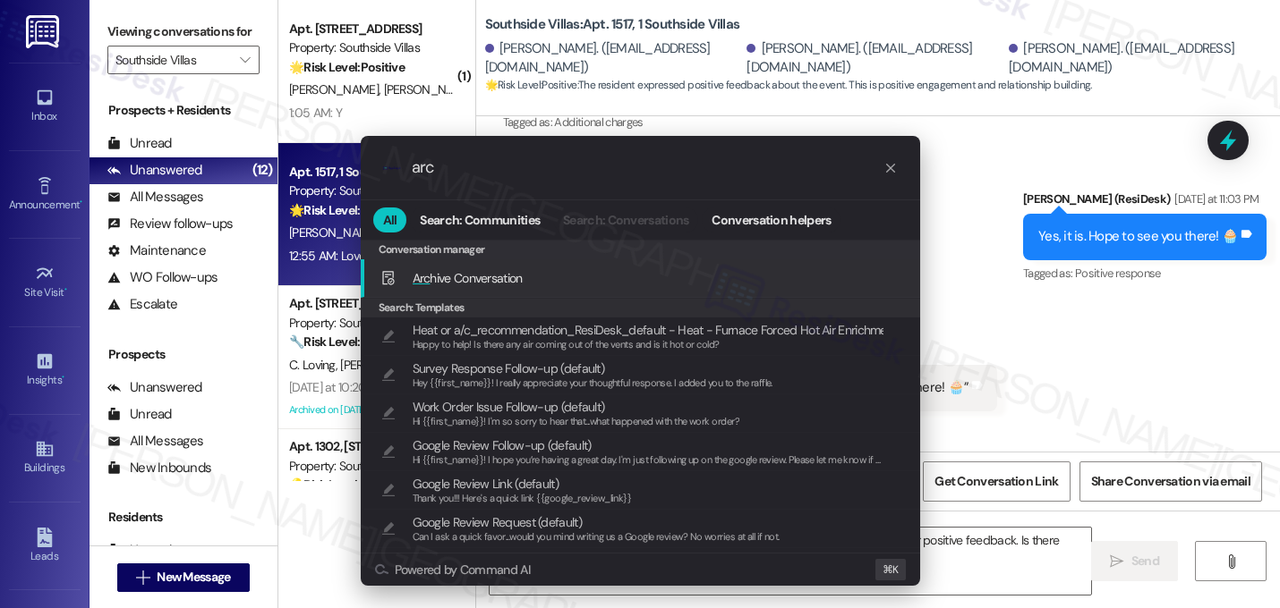
type input "arc"
click at [480, 283] on span "Arc hive Conversation" at bounding box center [467, 278] width 110 height 16
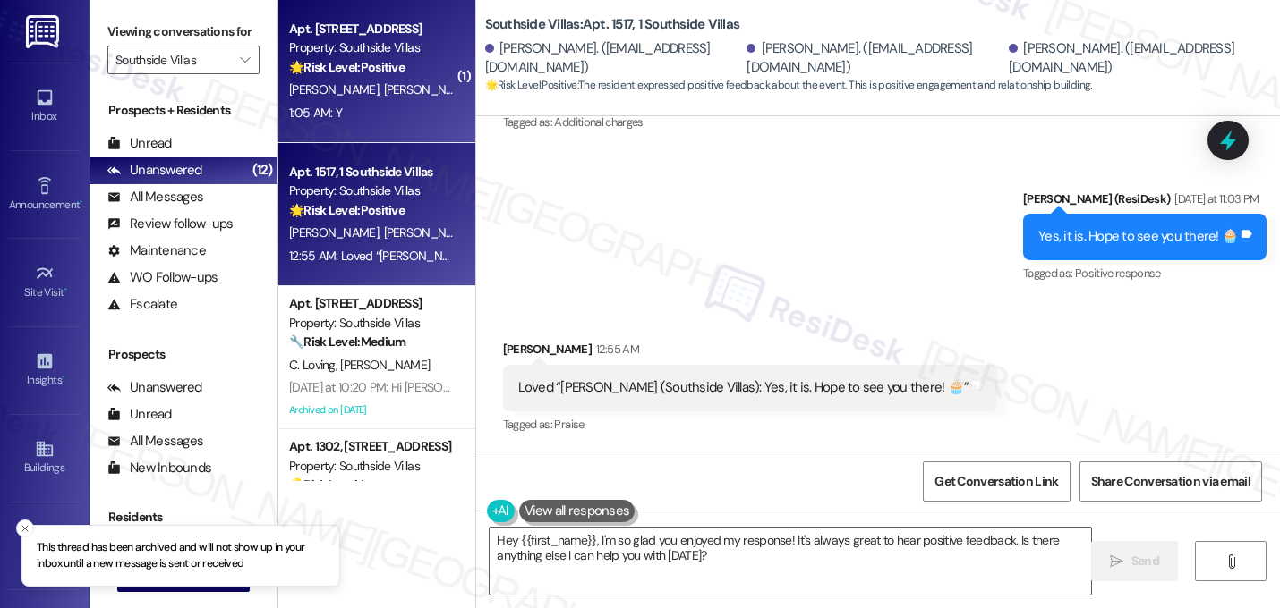
click at [383, 98] on span "T. Klein" at bounding box center [427, 89] width 89 height 16
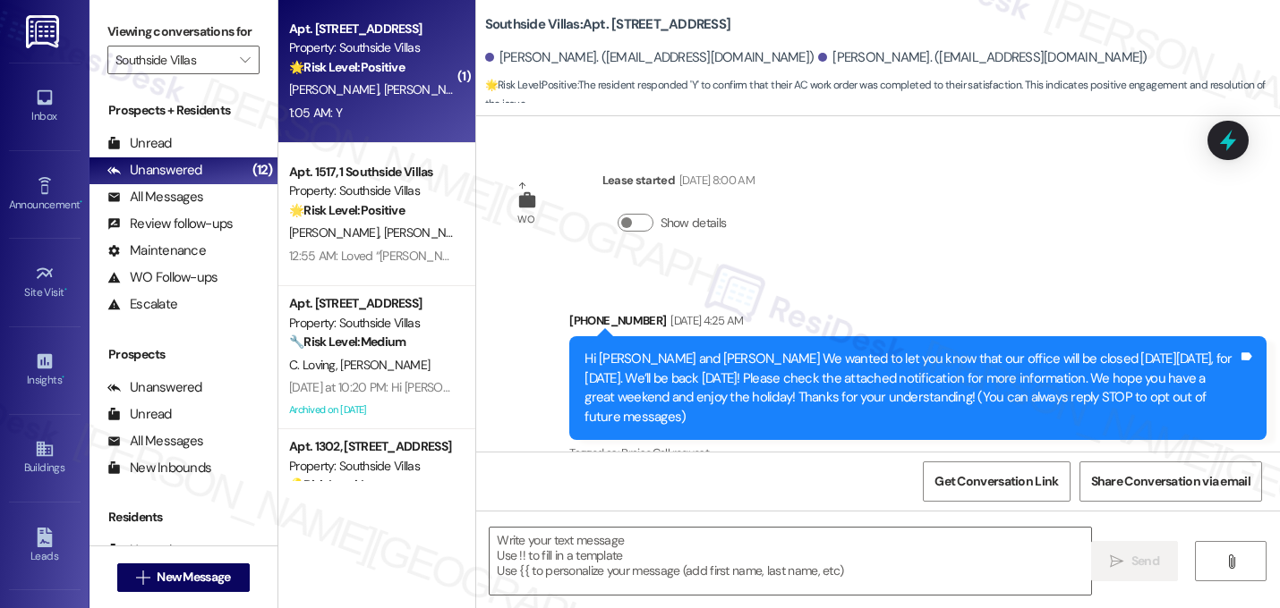
scroll to position [24476, 0]
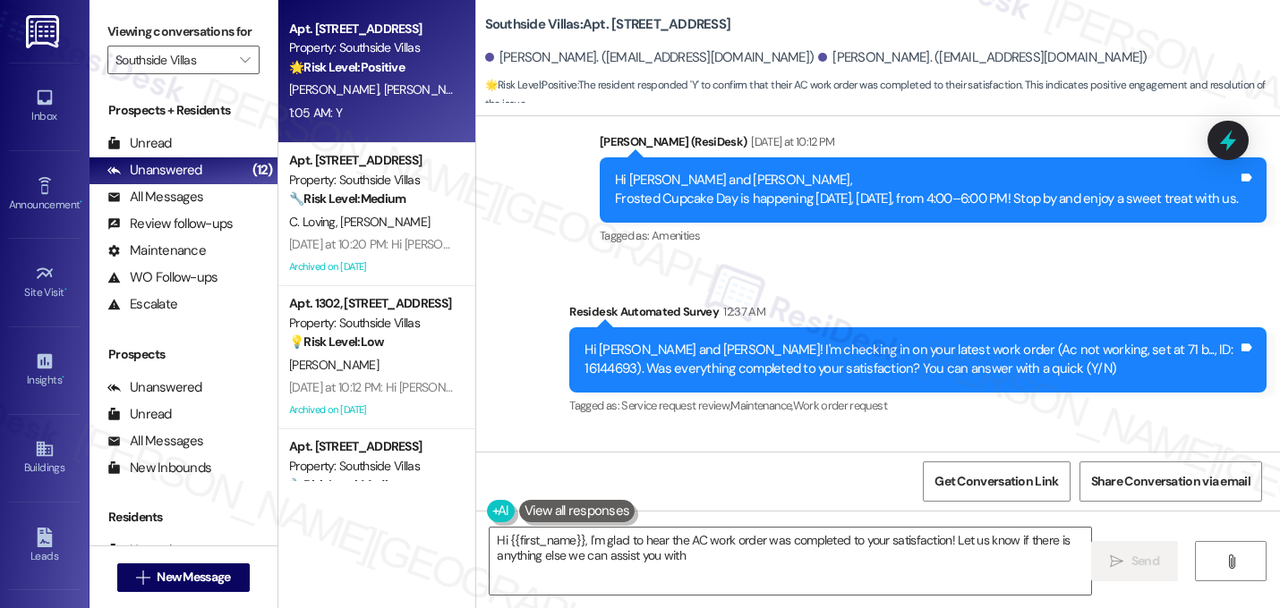
type textarea "Hi {{first_name}}, I'm glad to hear the AC work order was completed to your sat…"
click at [608, 540] on textarea "Hi {{first_name}}, I'm glad to hear the AC work order was completed to your sat…" at bounding box center [789, 561] width 601 height 67
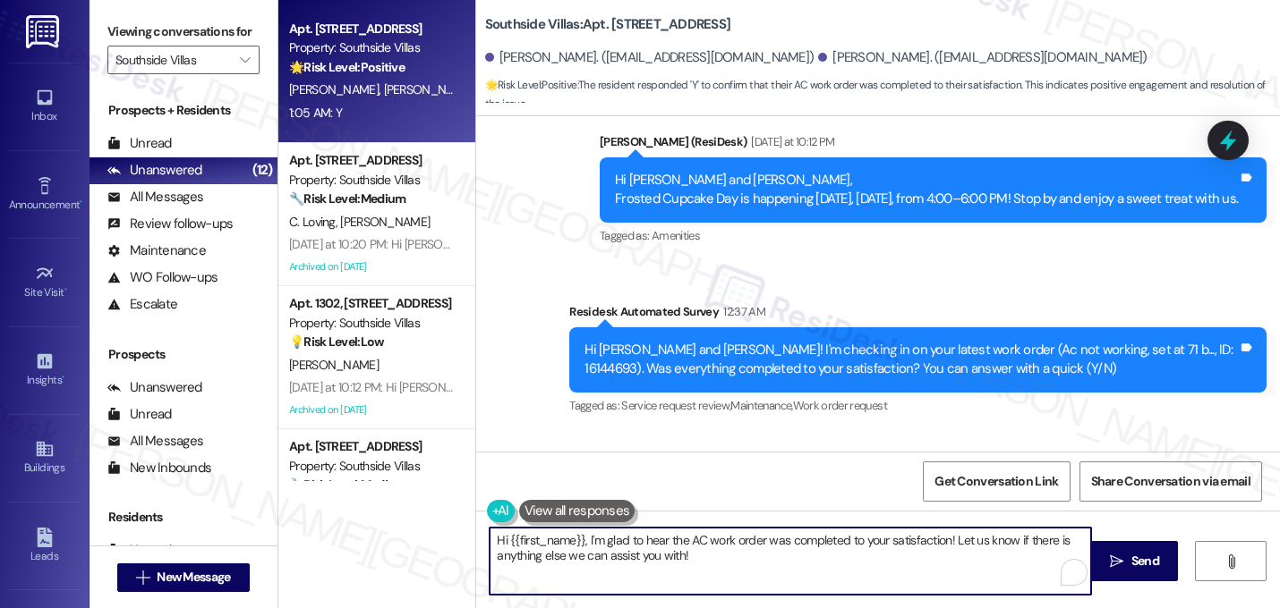
click at [609, 539] on textarea "Hi {{first_name}}, I'm glad to hear the AC work order was completed to your sat…" at bounding box center [789, 561] width 601 height 67
click at [617, 551] on textarea "Hi {{first_name}}, I'm glad to hear the AC work order was completed to your sat…" at bounding box center [789, 561] width 601 height 67
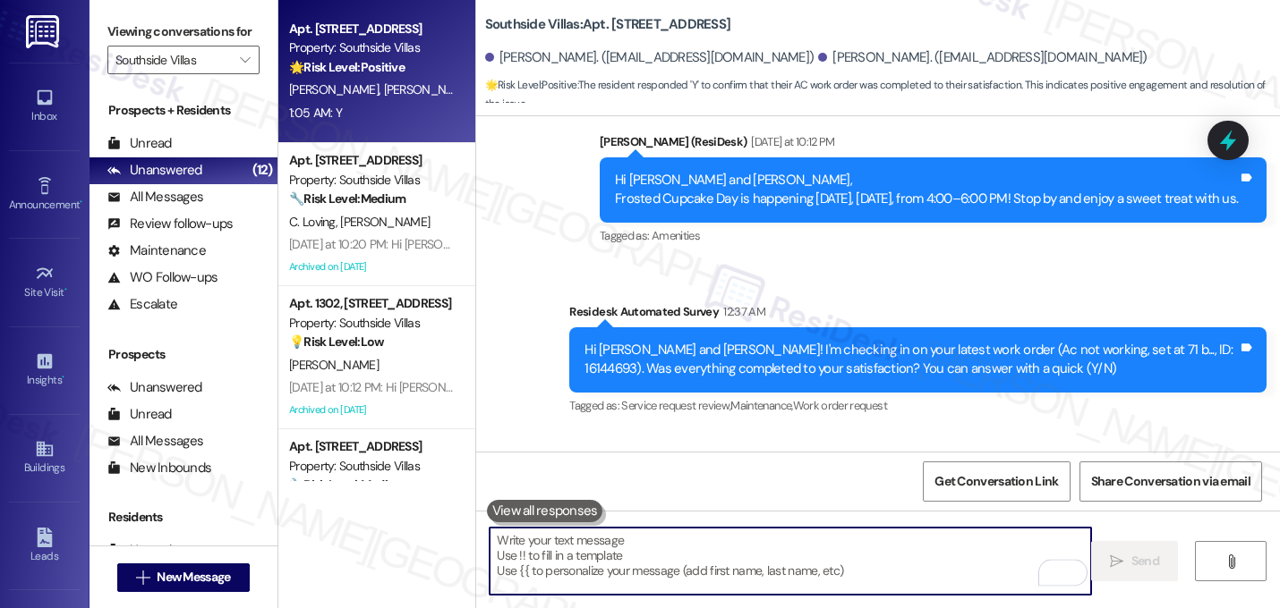
paste textarea "That's great! I'm glad to hear that your last maintenance request was completed…"
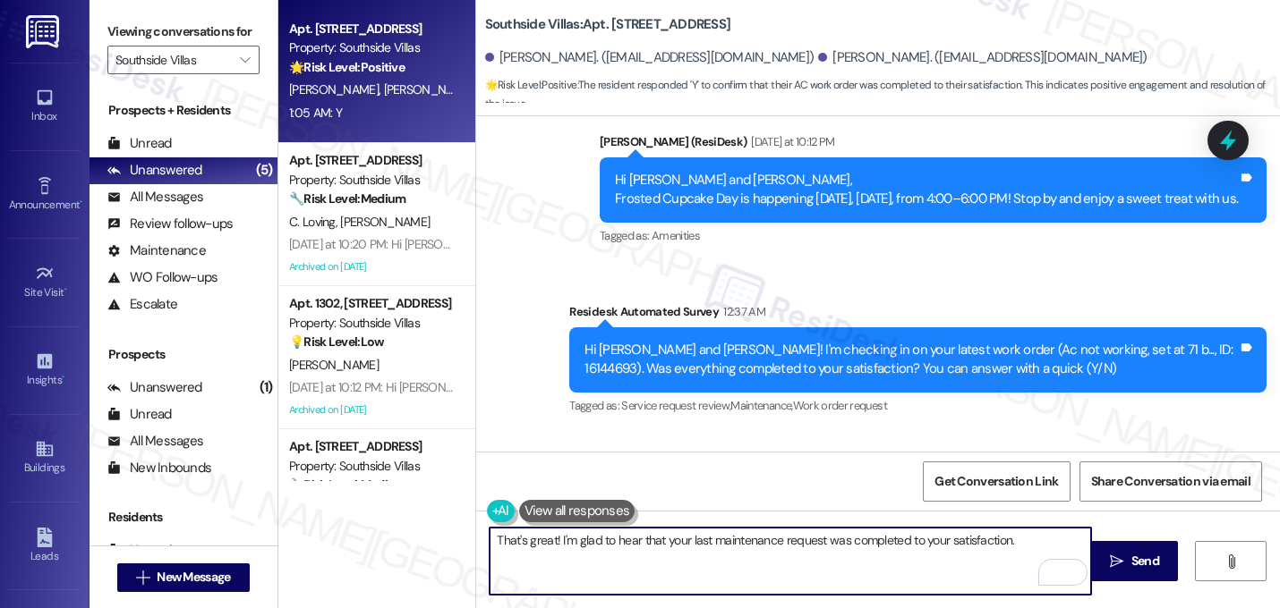
paste textarea "Let me know if you need anything else. 😊"
type textarea "That's great! I'm glad to hear that your last maintenance request was completed…"
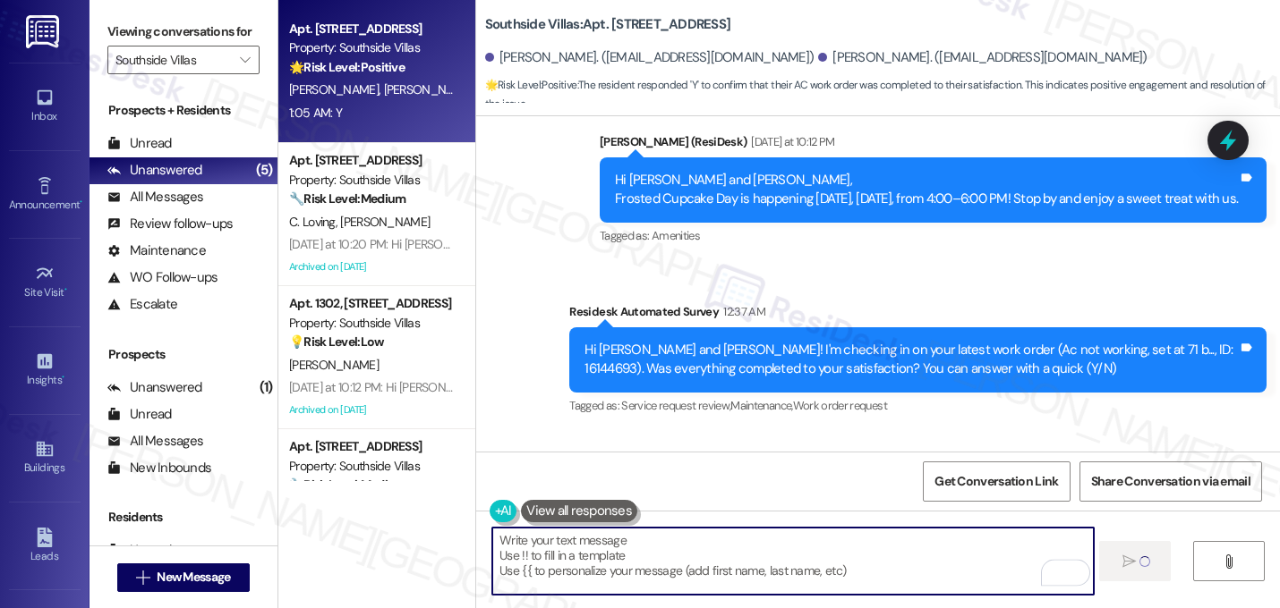
scroll to position [24475, 0]
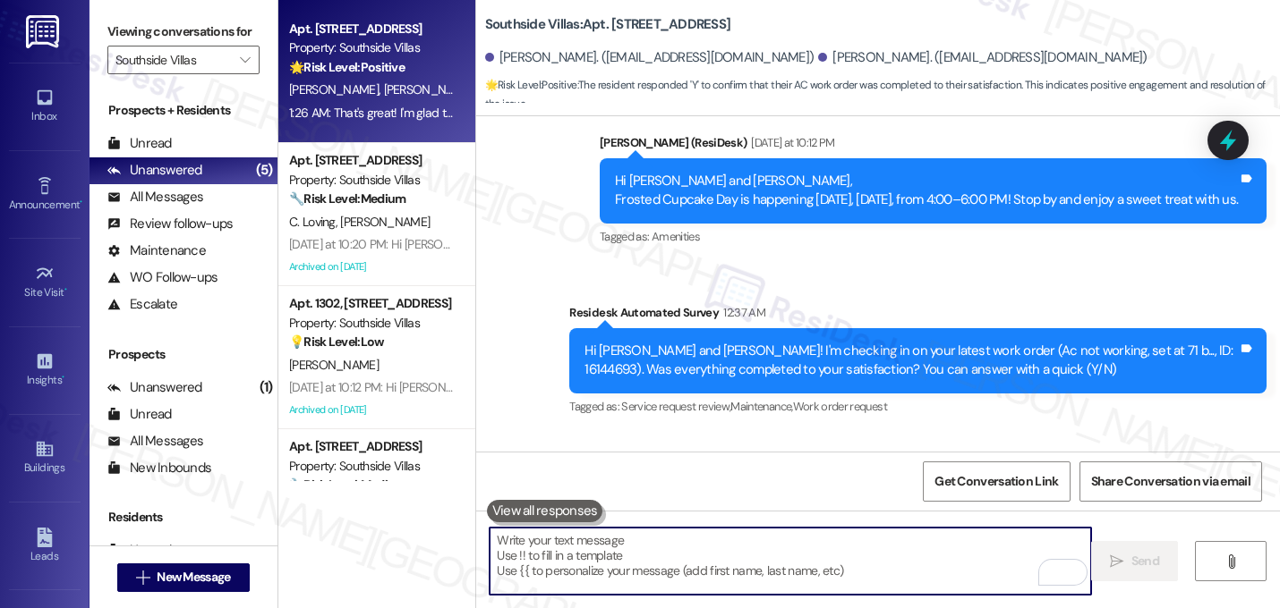
click at [898, 394] on div "Tagged as: Service request review , Click to highlight conversations about Serv…" at bounding box center [917, 407] width 697 height 26
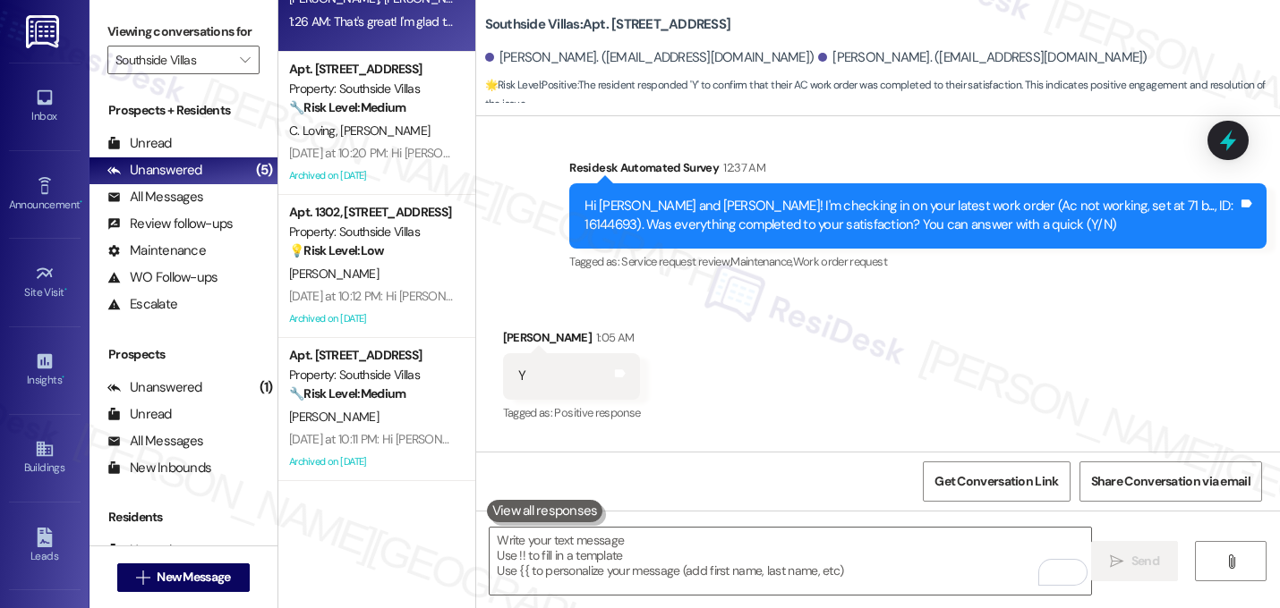
scroll to position [0, 0]
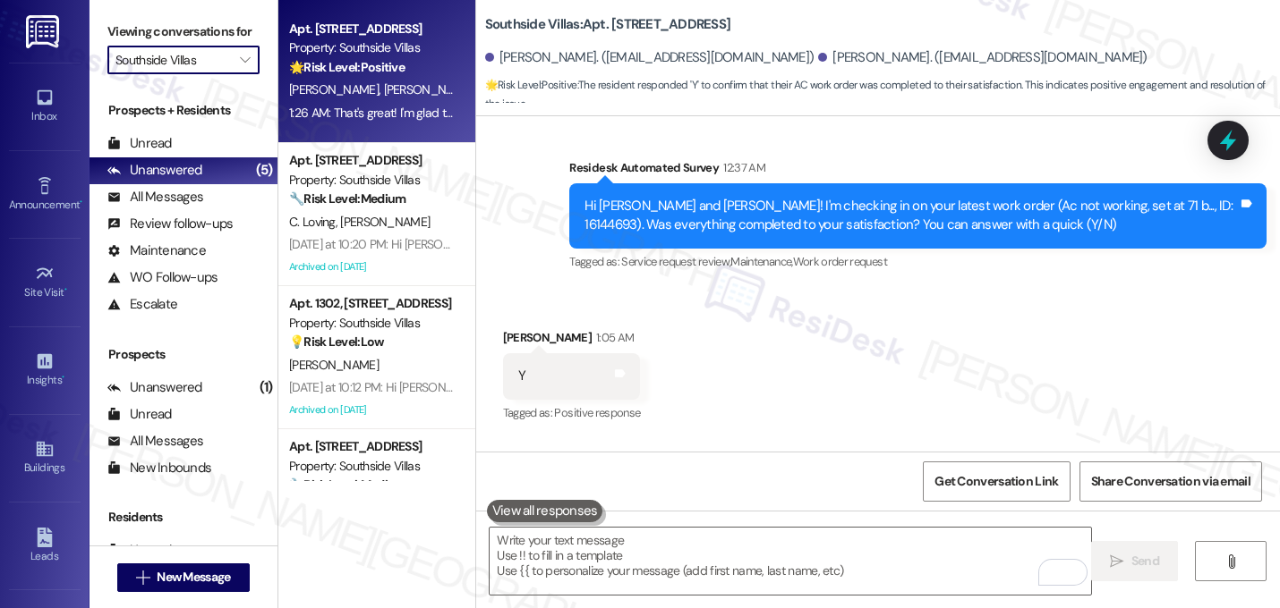
click at [179, 65] on input "Southside Villas" at bounding box center [172, 60] width 115 height 29
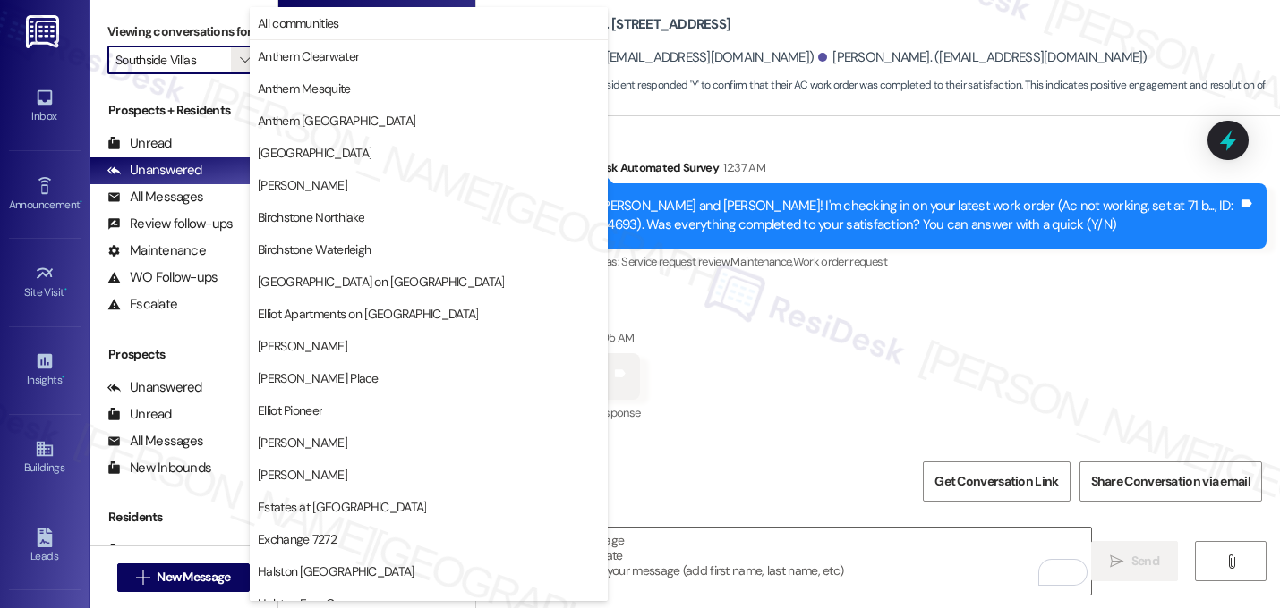
scroll to position [695, 0]
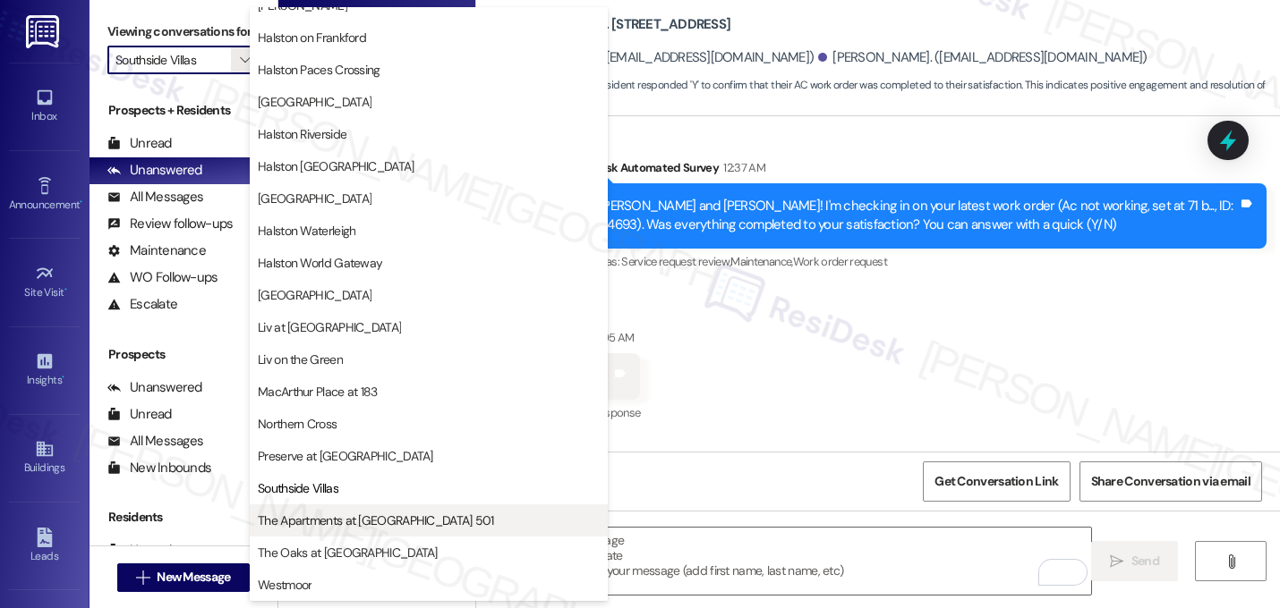
click at [375, 509] on button "The Apartments at [GEOGRAPHIC_DATA] 501" at bounding box center [429, 521] width 358 height 32
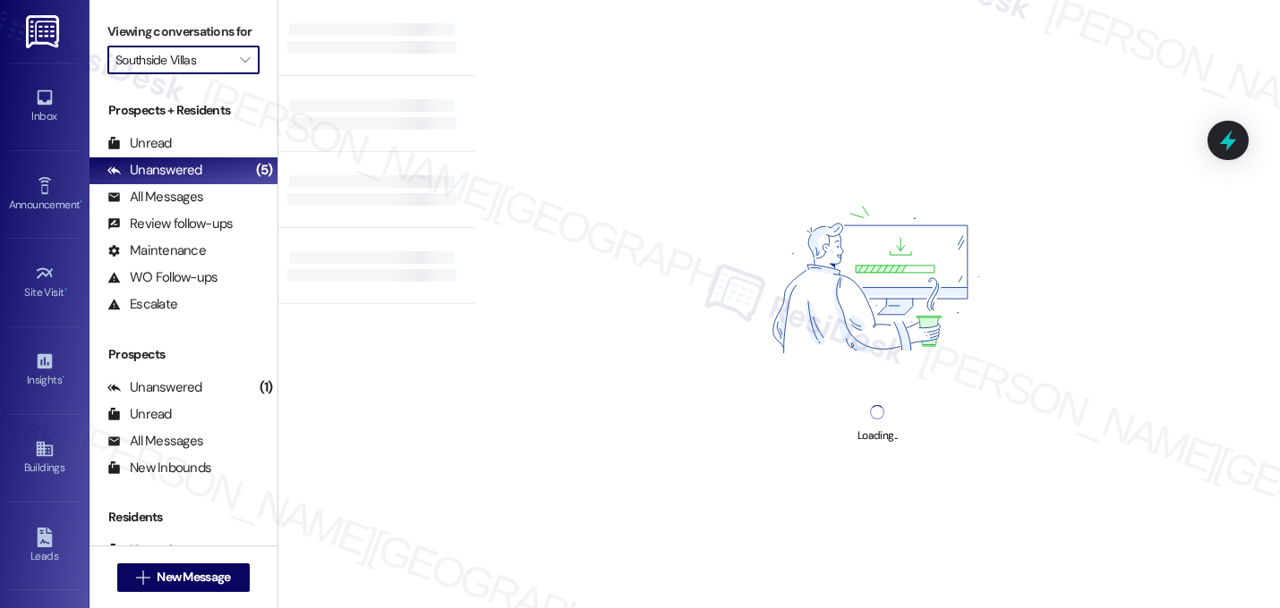
type input "The Apartments at [GEOGRAPHIC_DATA] 501"
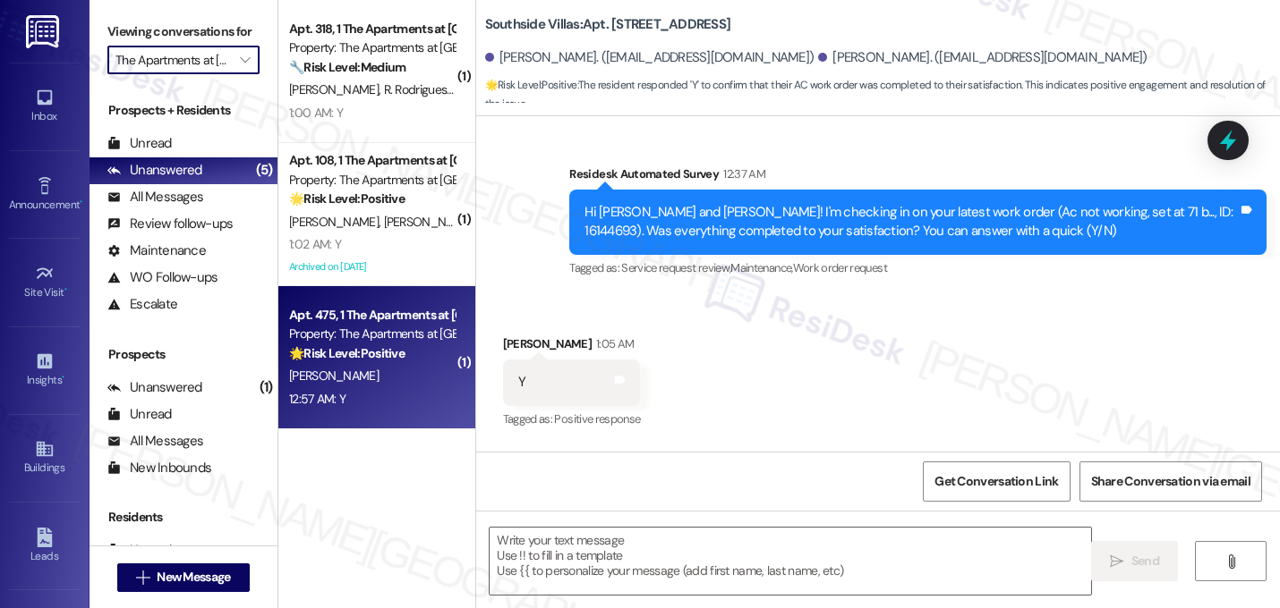
click at [366, 378] on div "[PERSON_NAME]" at bounding box center [371, 376] width 169 height 22
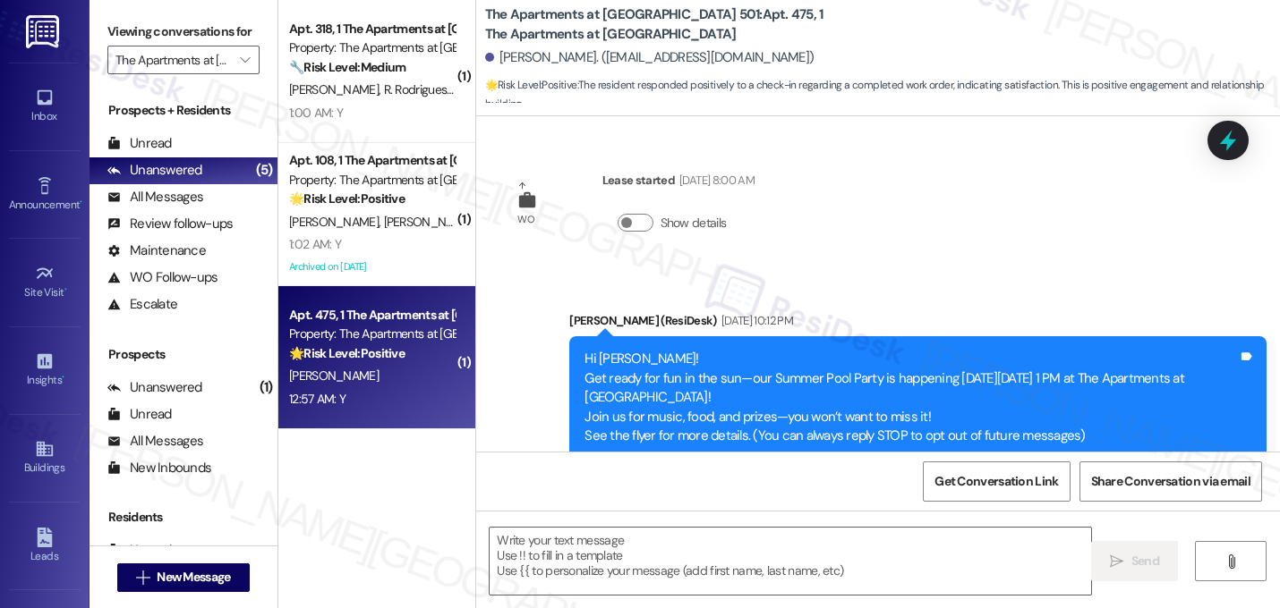
scroll to position [5627, 0]
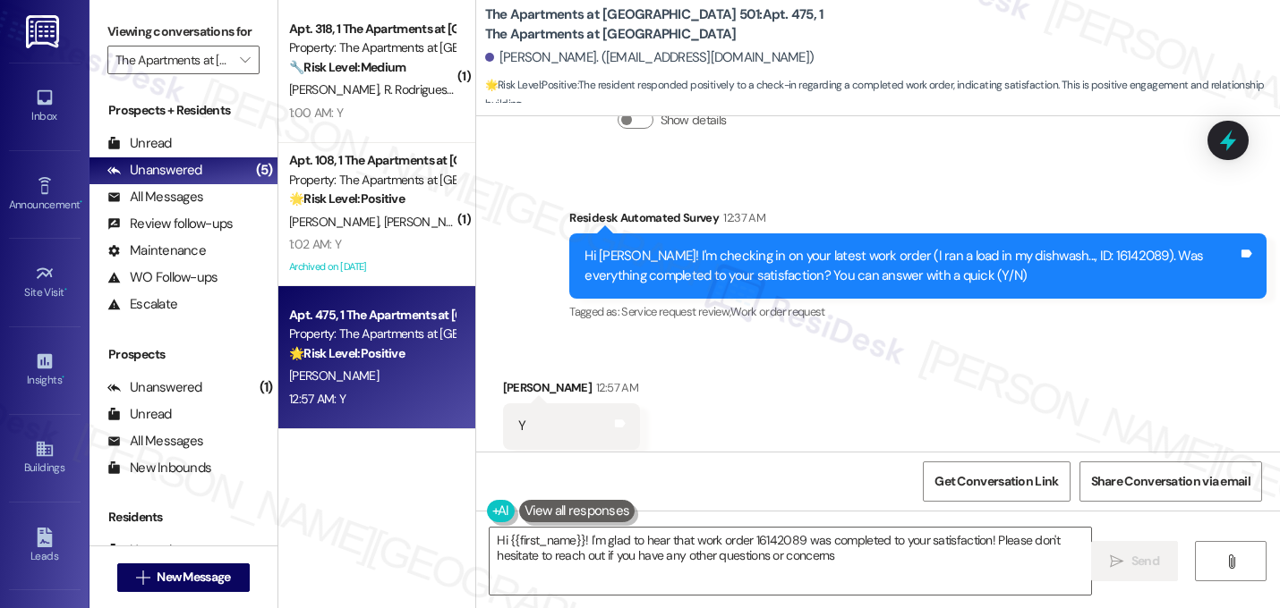
type textarea "Hi {{first_name}}! I'm glad to hear that work order 16142089 was completed to y…"
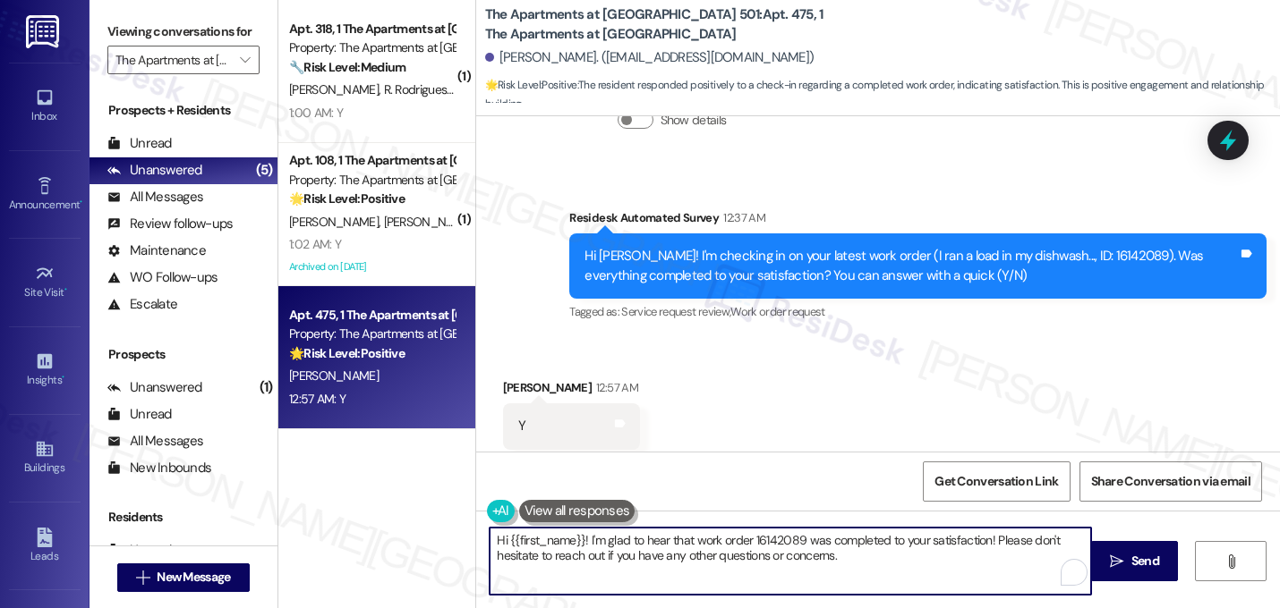
click at [707, 547] on textarea "Hi {{first_name}}! I'm glad to hear that work order 16142089 was completed to y…" at bounding box center [789, 561] width 601 height 67
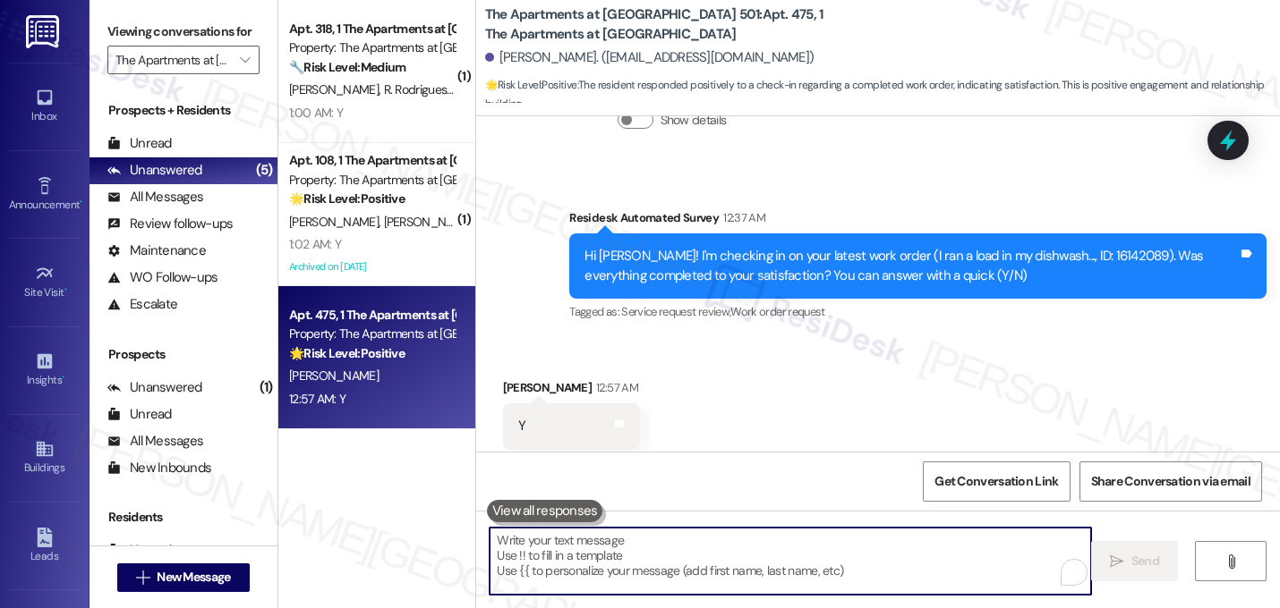
paste textarea "That's great! I'm glad to hear that your last maintenance request was completed…"
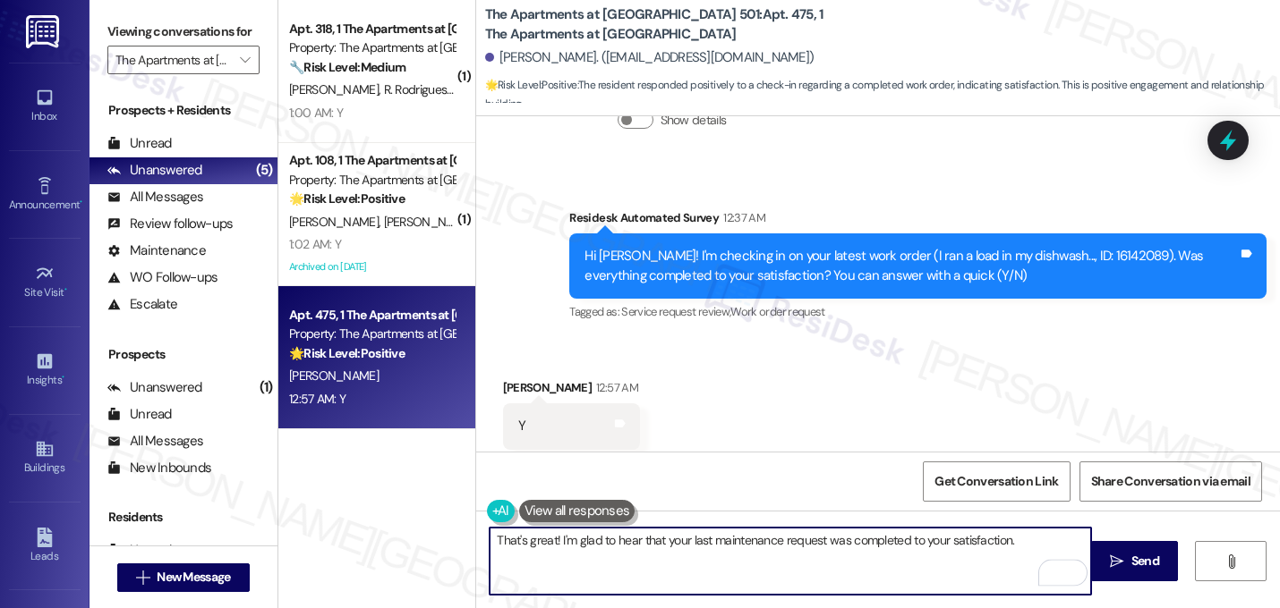
type textarea "That's great! I'm glad to hear that your last maintenance request was completed…"
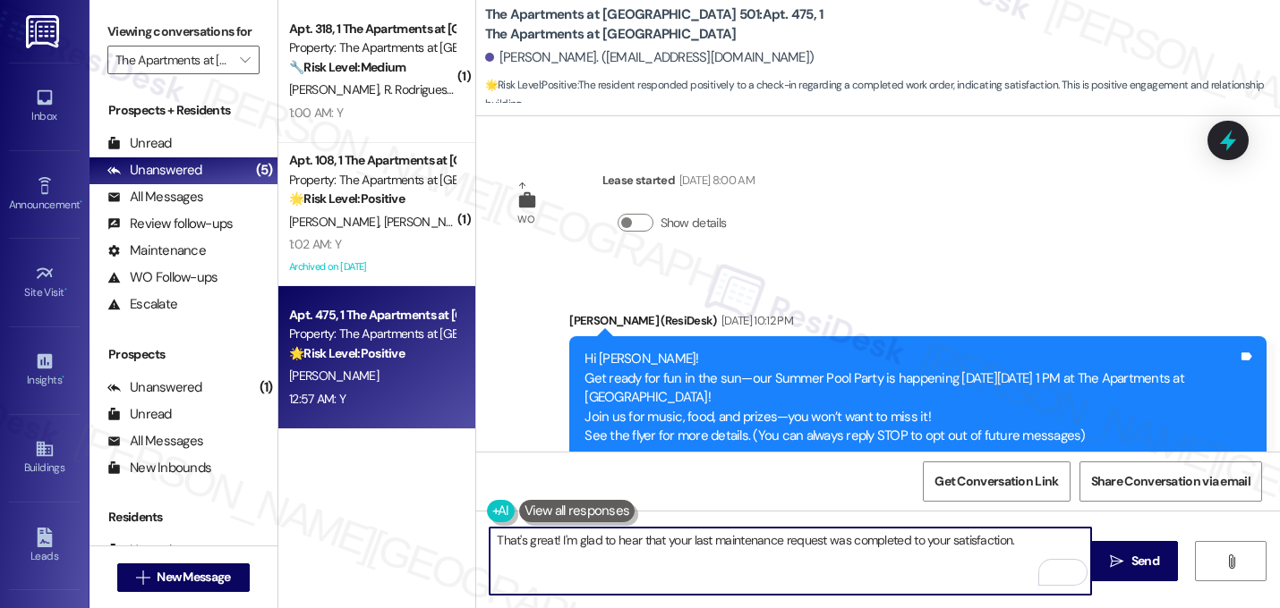
scroll to position [5627, 0]
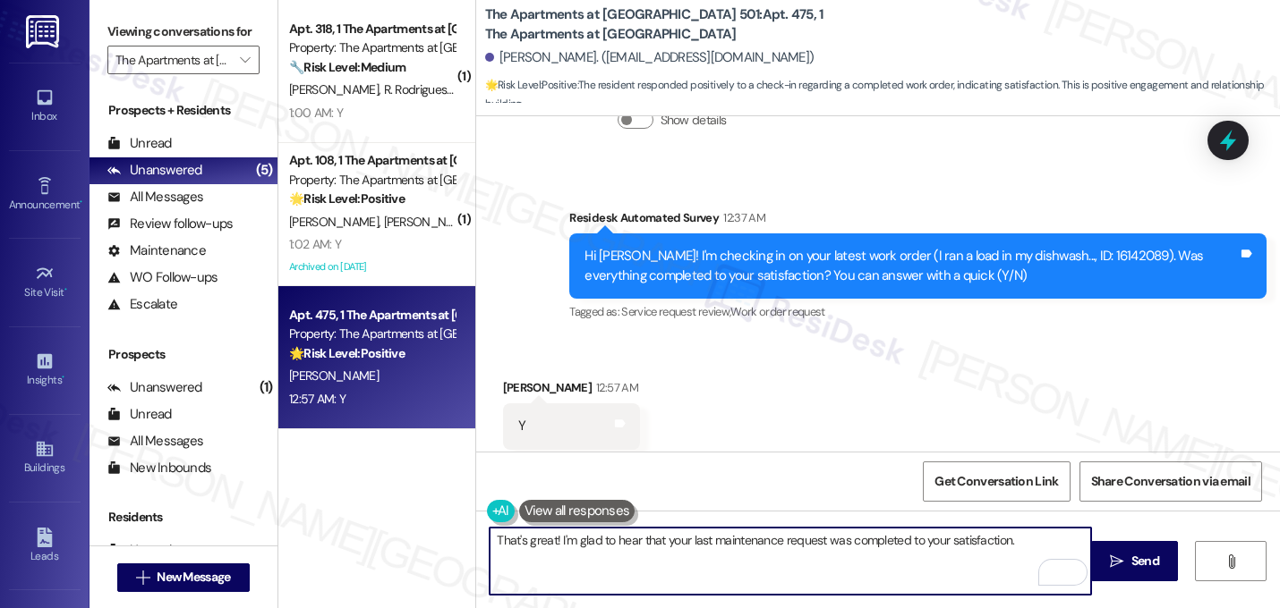
paste textarea "If I may ask...has {{property}} lived up to your expectations?"
type textarea "That's great! I'm glad to hear that your last maintenance request was completed…"
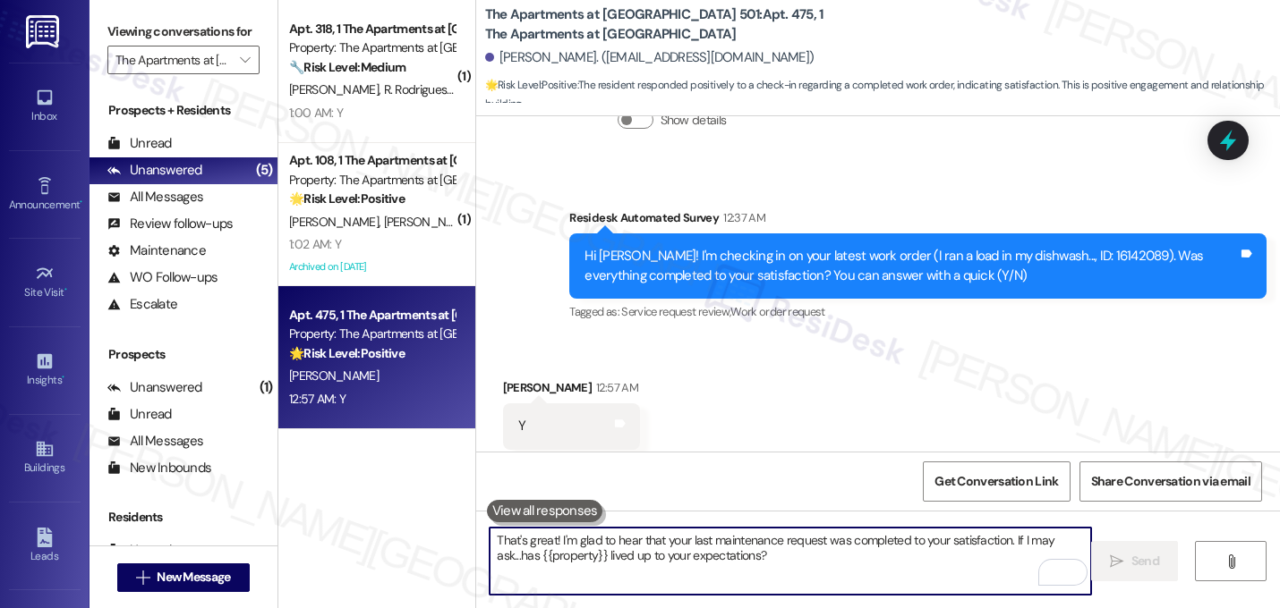
scroll to position [5626, 0]
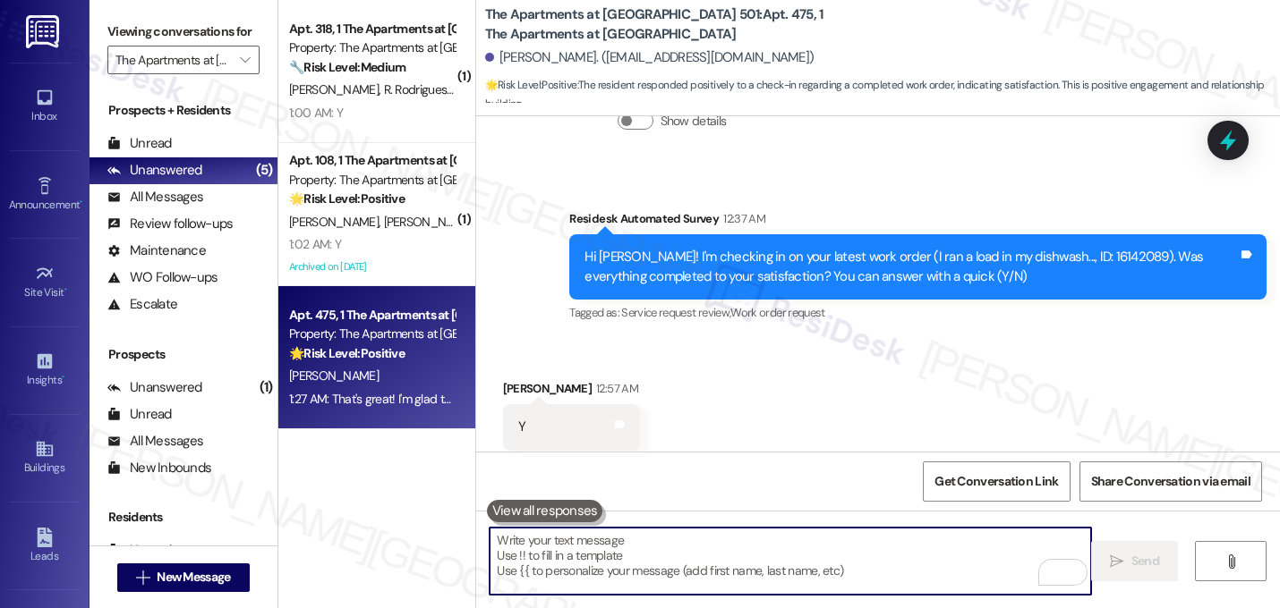
click at [877, 339] on div "Received via SMS [PERSON_NAME] 12:57 AM Y Tags and notes Tagged as: Positive re…" at bounding box center [878, 414] width 804 height 151
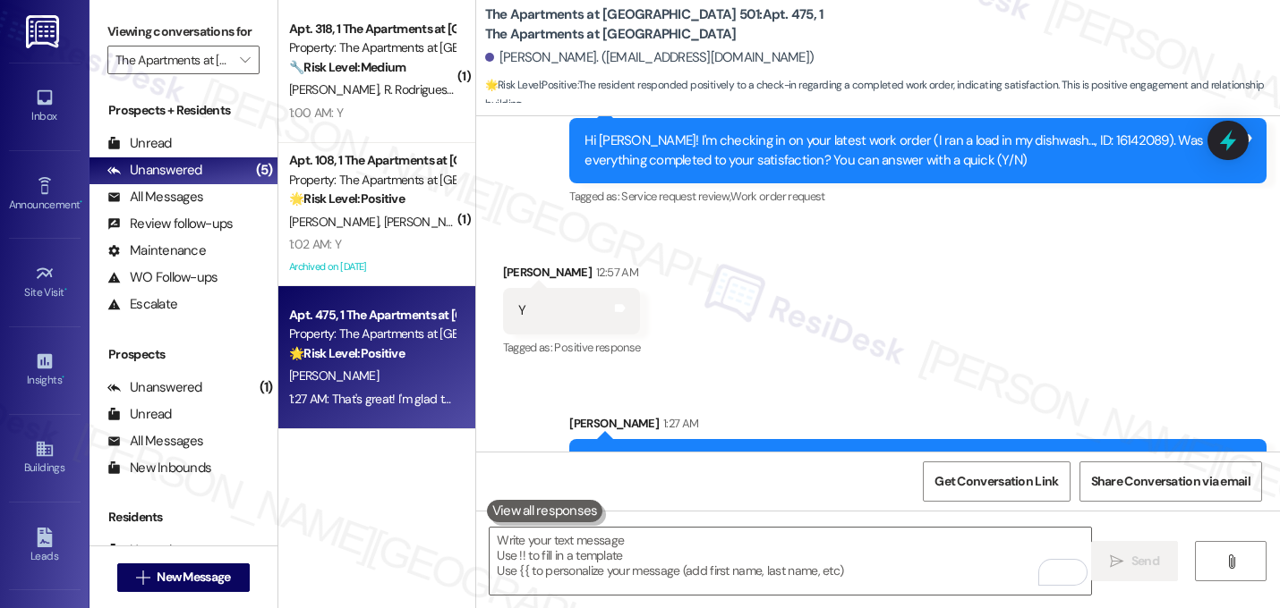
scroll to position [5770, 0]
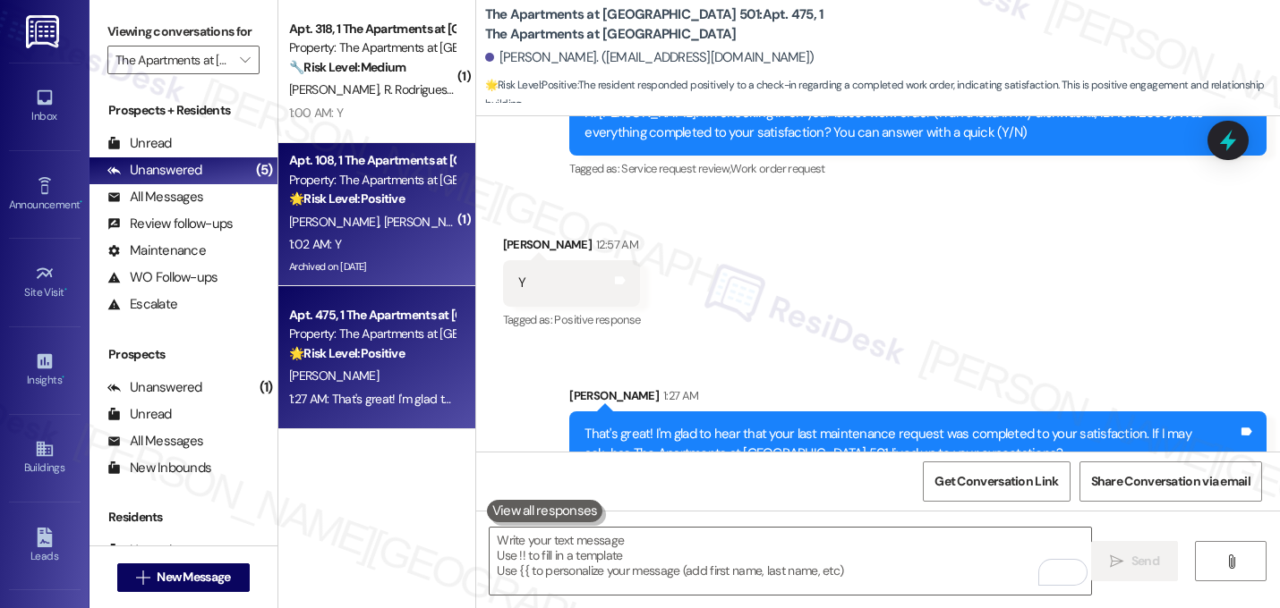
click at [402, 207] on div "🌟 Risk Level: Positive This is a follow-up on a completed work order and the re…" at bounding box center [372, 199] width 166 height 19
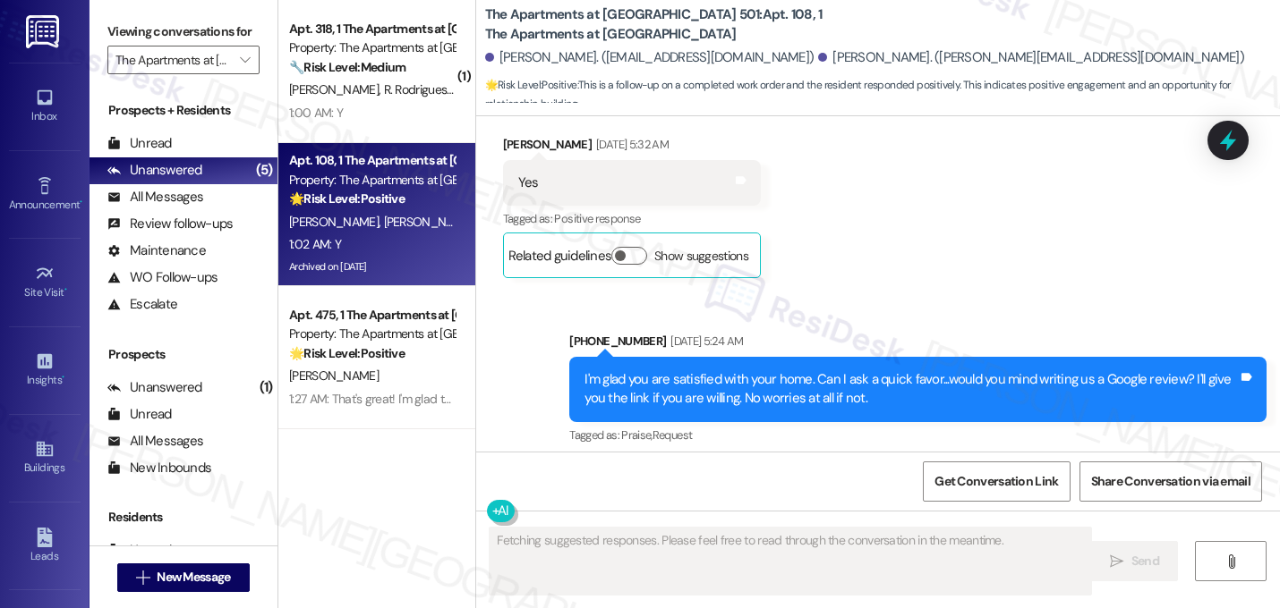
scroll to position [5592, 0]
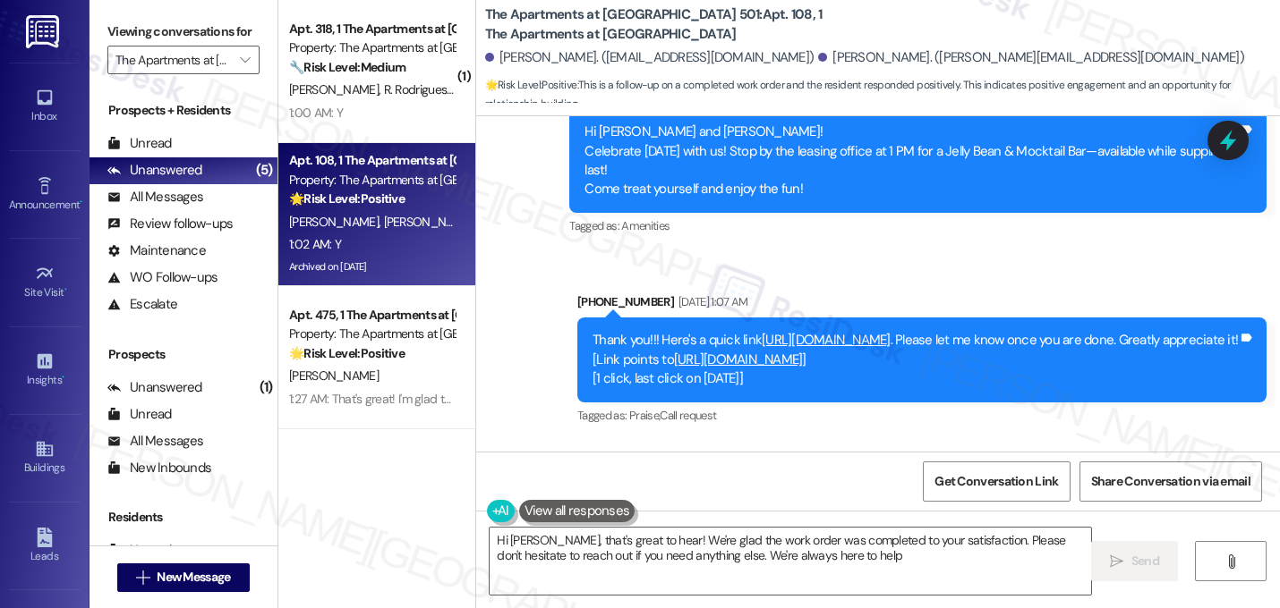
type textarea "Hi [PERSON_NAME], that's great to hear! We're glad the work order was completed…"
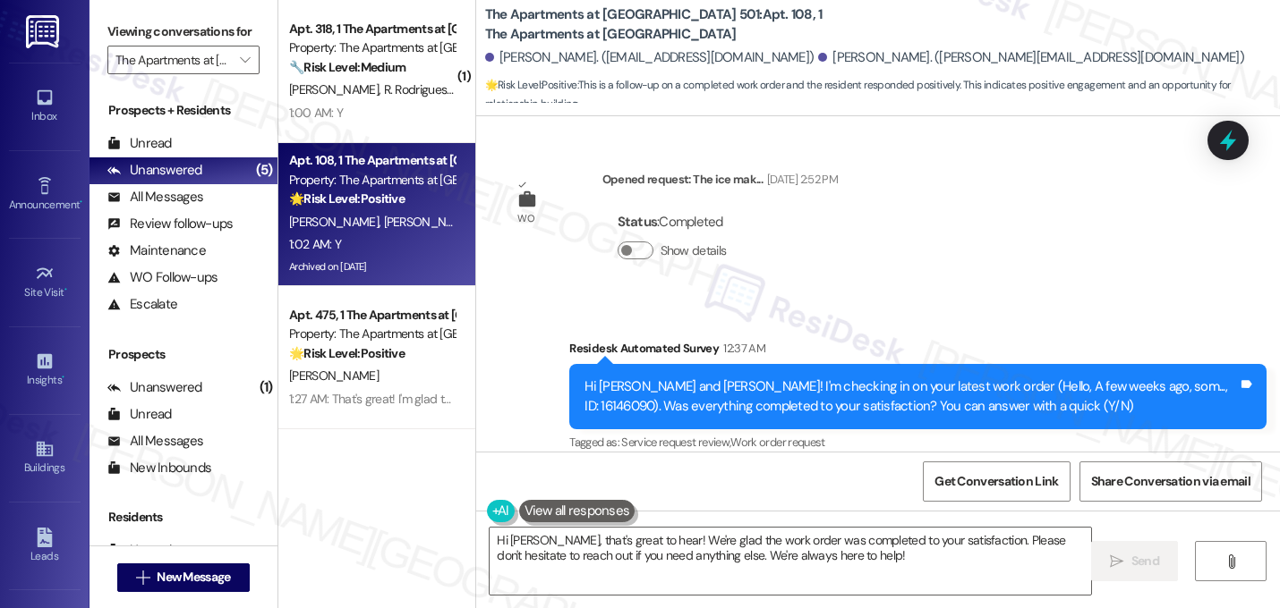
scroll to position [11909, 0]
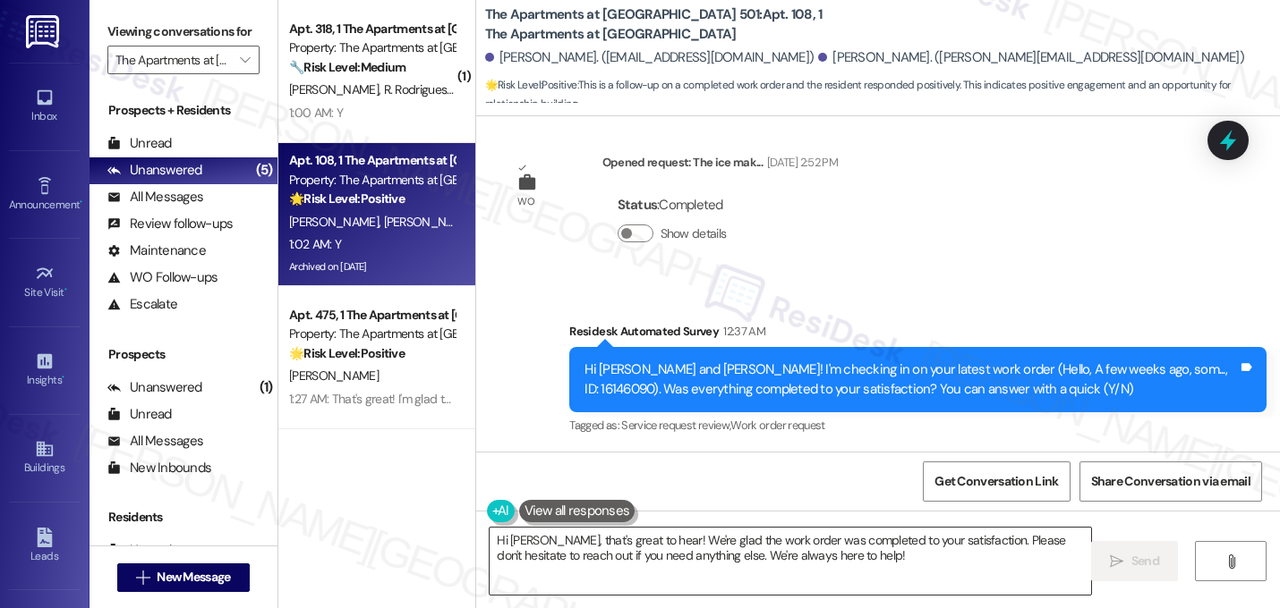
click at [631, 537] on textarea "Hi [PERSON_NAME], that's great to hear! We're glad the work order was completed…" at bounding box center [789, 561] width 601 height 67
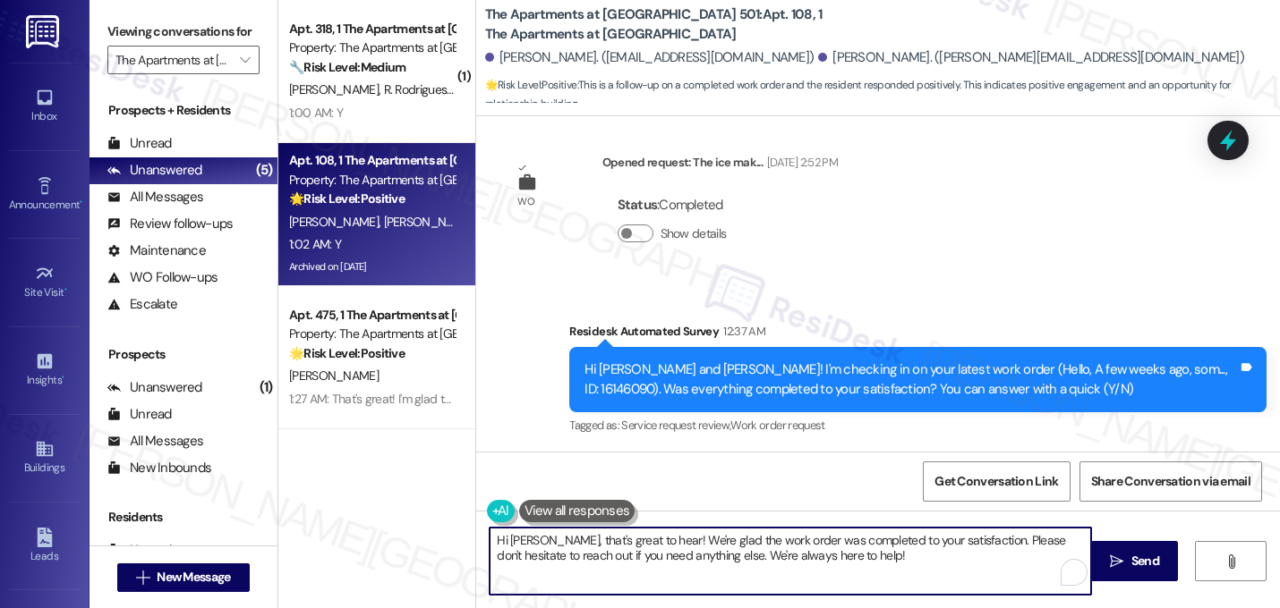
click at [631, 537] on textarea "Hi [PERSON_NAME], that's great to hear! We're glad the work order was completed…" at bounding box center [789, 561] width 601 height 67
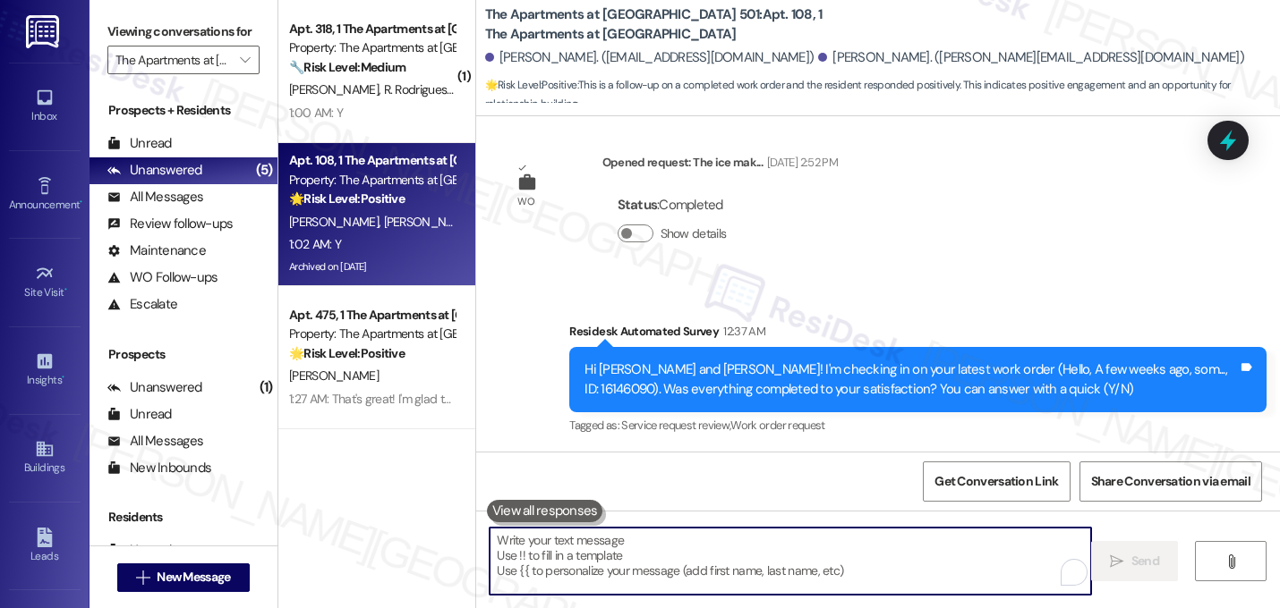
paste textarea "That's great! I'm glad to hear that your last maintenance request was completed…"
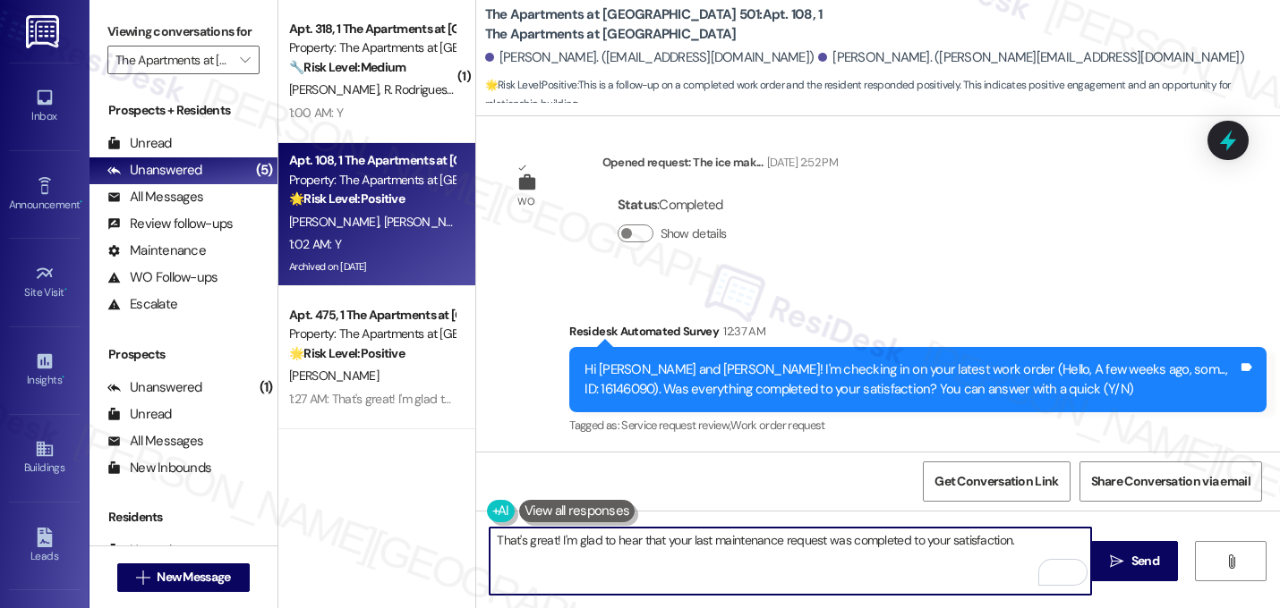
paste textarea "Let me know if you need anything else. 😊"
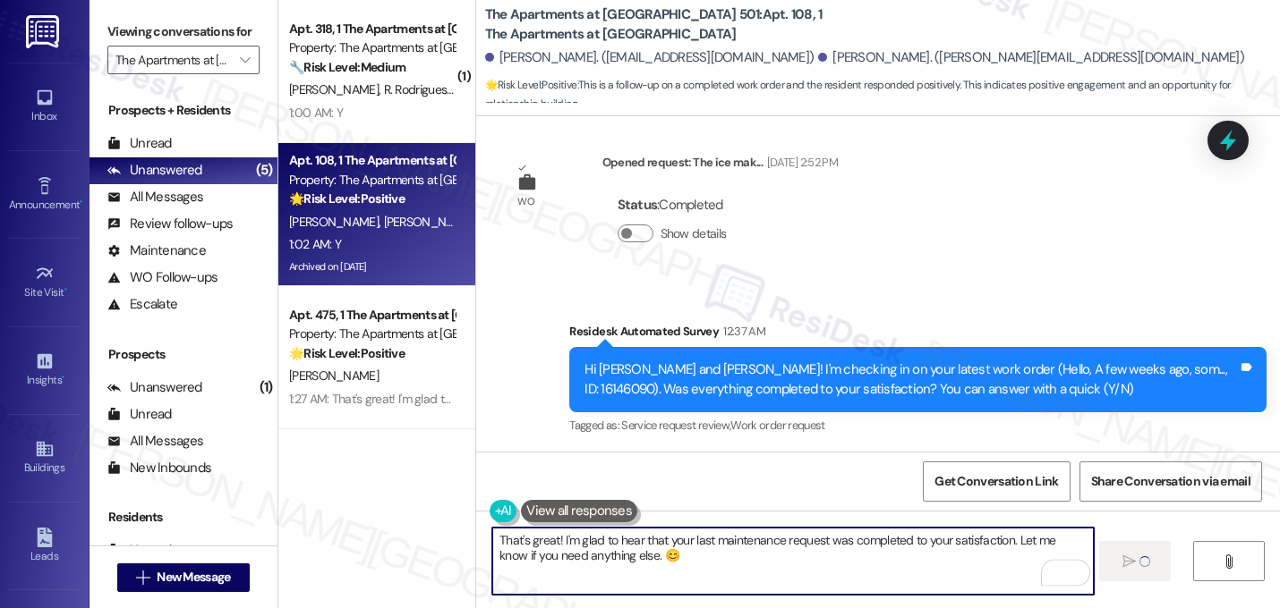
scroll to position [11908, 0]
type textarea "That's great! I'm glad to hear that your last maintenance request was completed…"
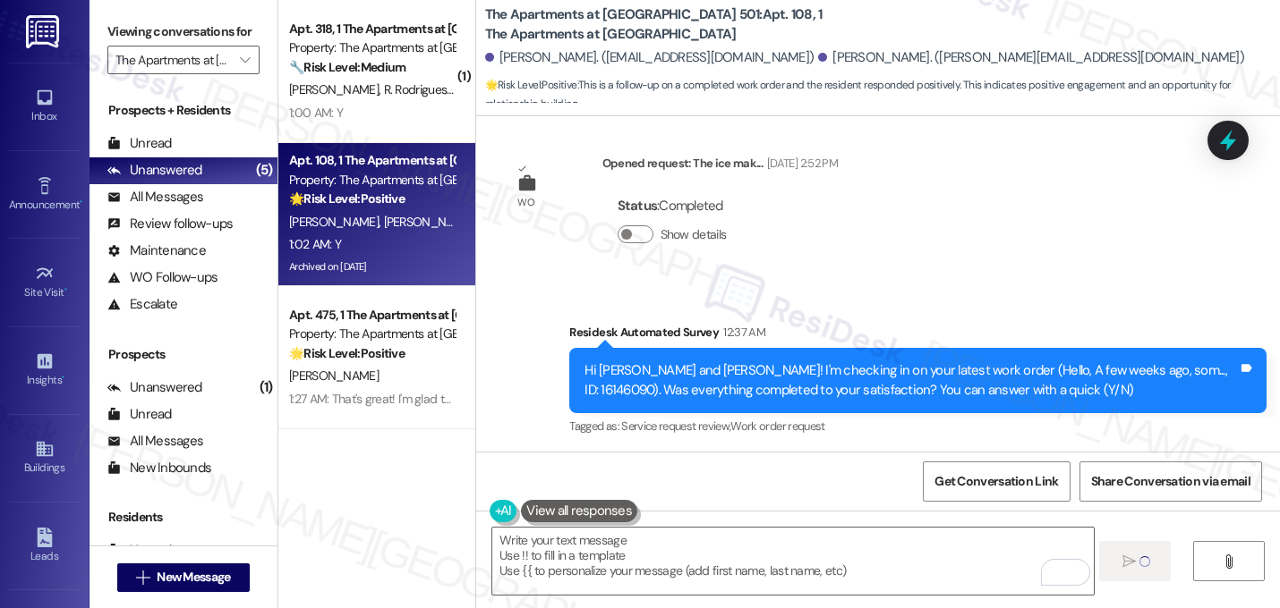
click at [905, 453] on div "Received via SMS [PERSON_NAME] 1:02 AM Y Tags and notes Tagged as: Positive res…" at bounding box center [878, 528] width 804 height 151
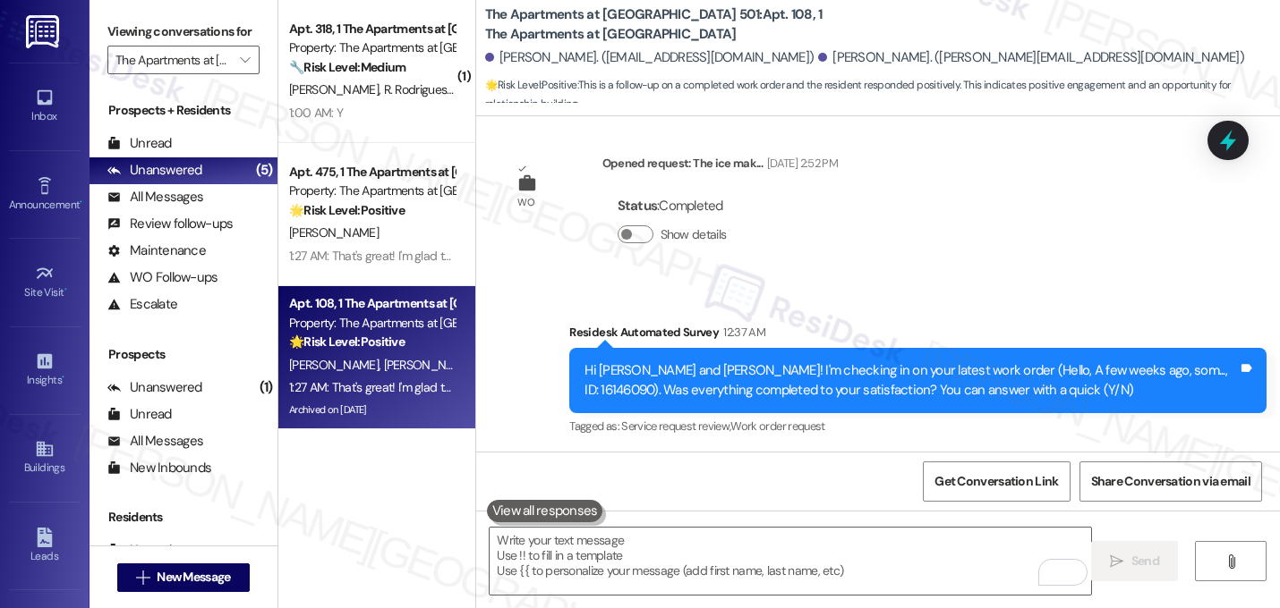
click at [908, 453] on div "Received via SMS [PERSON_NAME] 1:02 AM Y Tags and notes Tagged as: Positive res…" at bounding box center [878, 528] width 804 height 151
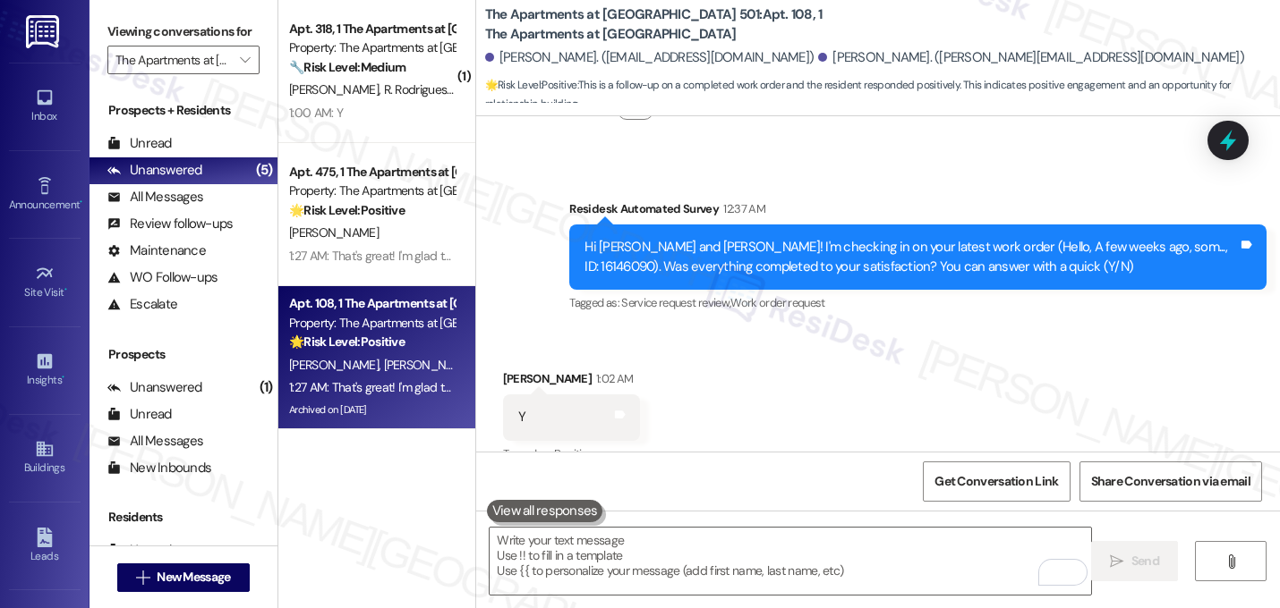
scroll to position [12053, 0]
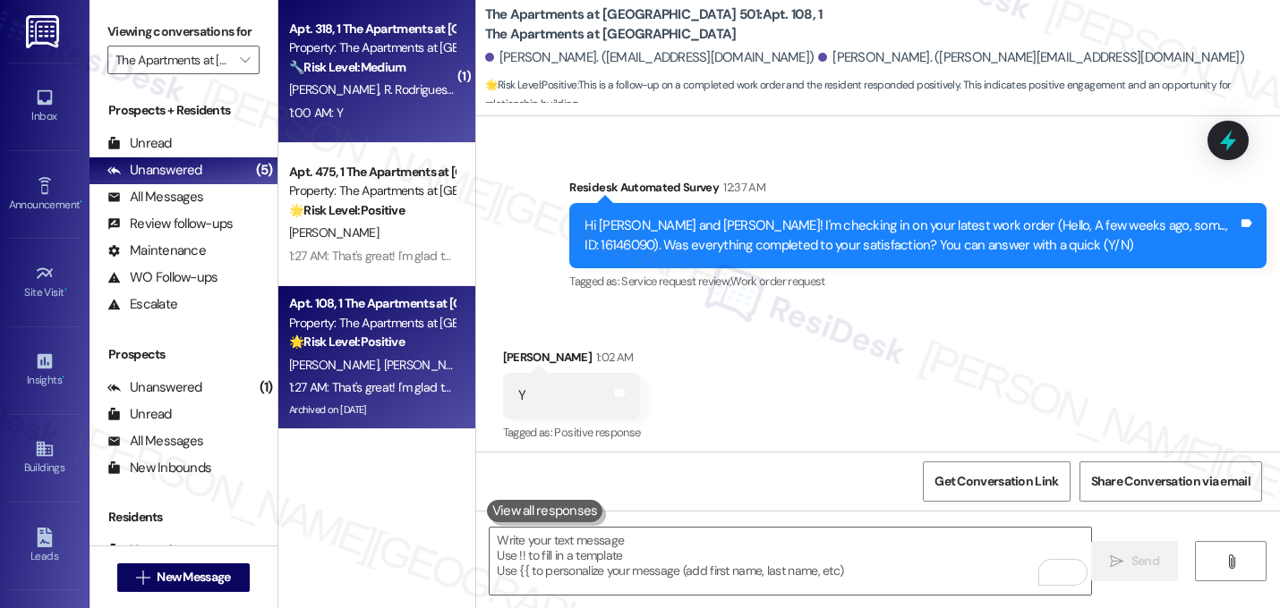
click at [406, 89] on span "R. Rodriguesdasilva" at bounding box center [432, 89] width 99 height 16
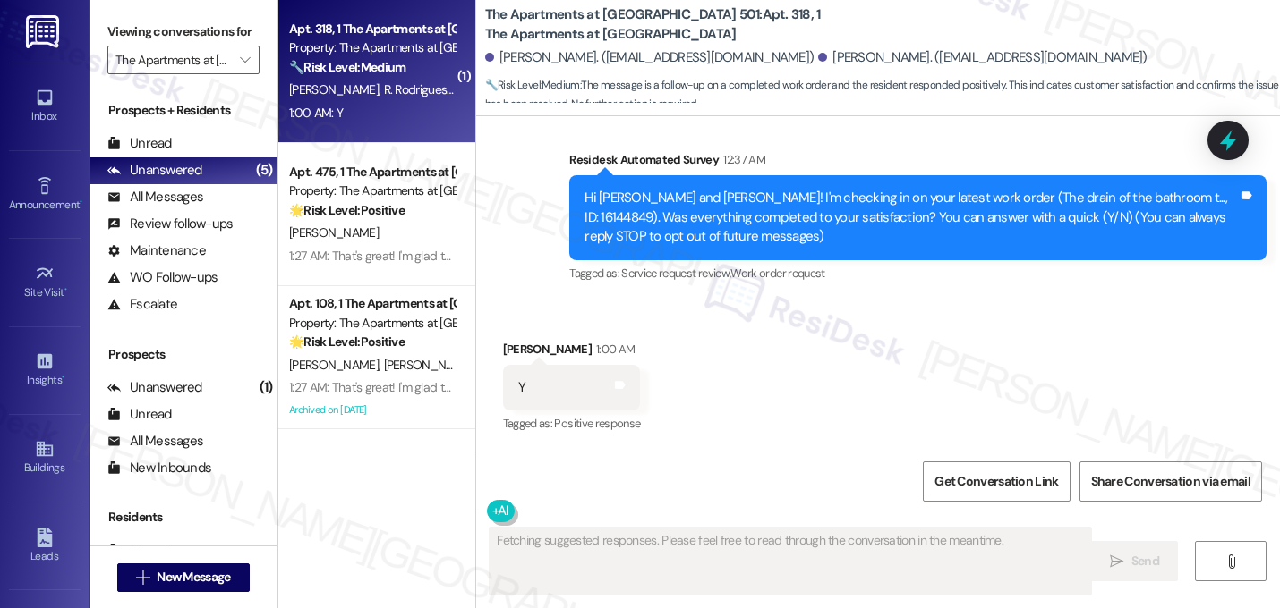
scroll to position [161, 0]
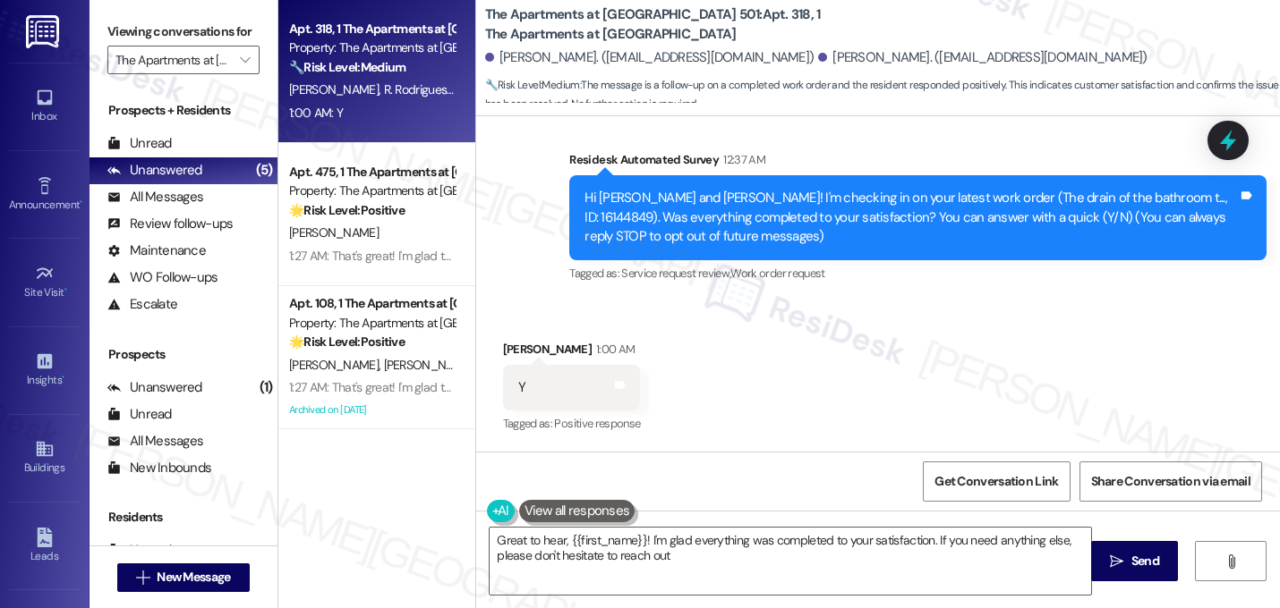
type textarea "Great to hear, {{first_name}}! I'm glad everything was completed to your satisf…"
click at [644, 560] on textarea "Great to hear, {{first_name}}! I'm glad everything was completed to your satisf…" at bounding box center [789, 561] width 601 height 67
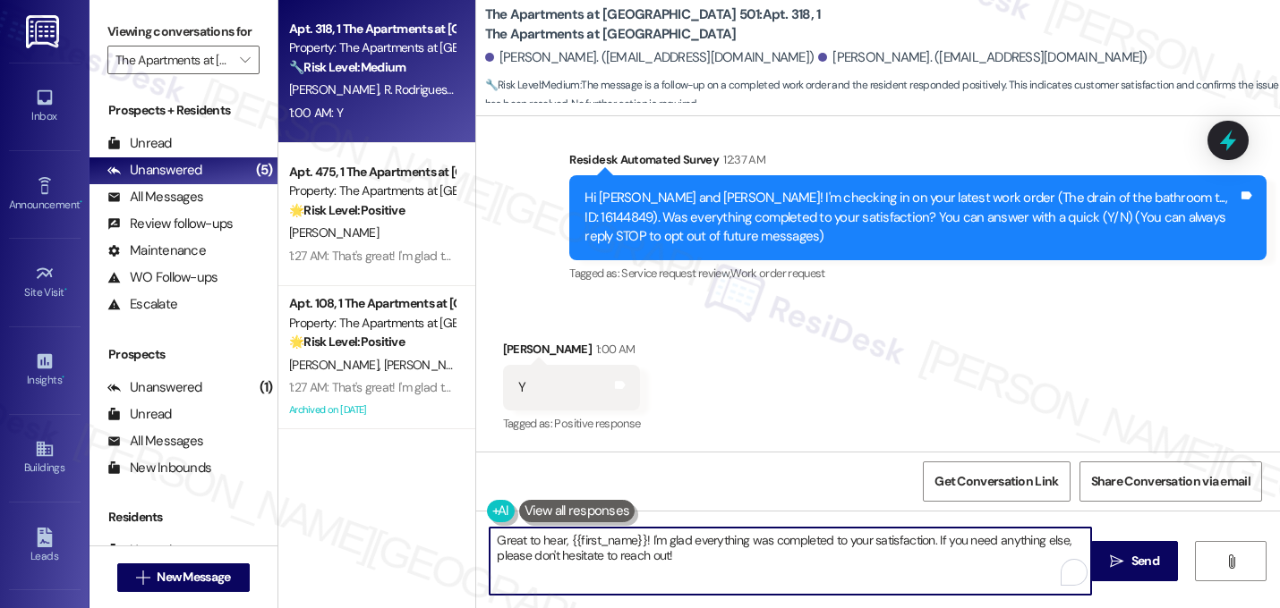
click at [644, 560] on textarea "Great to hear, {{first_name}}! I'm glad everything was completed to your satisf…" at bounding box center [789, 561] width 601 height 67
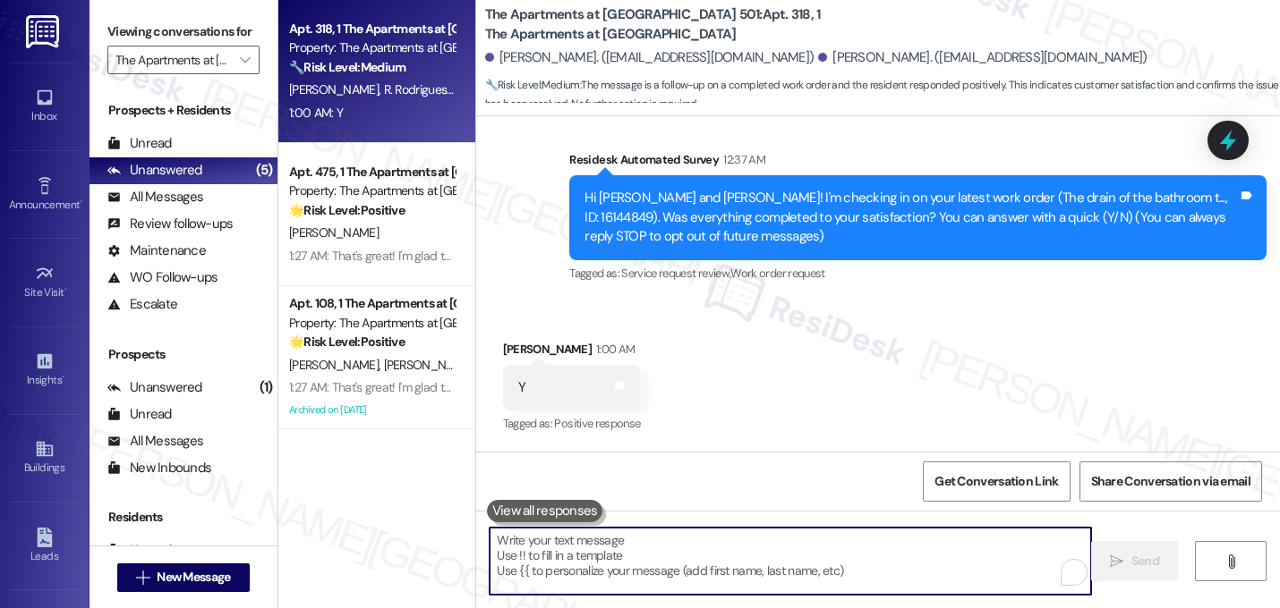
paste textarea "That's great! I'm glad to hear that your last maintenance request was completed…"
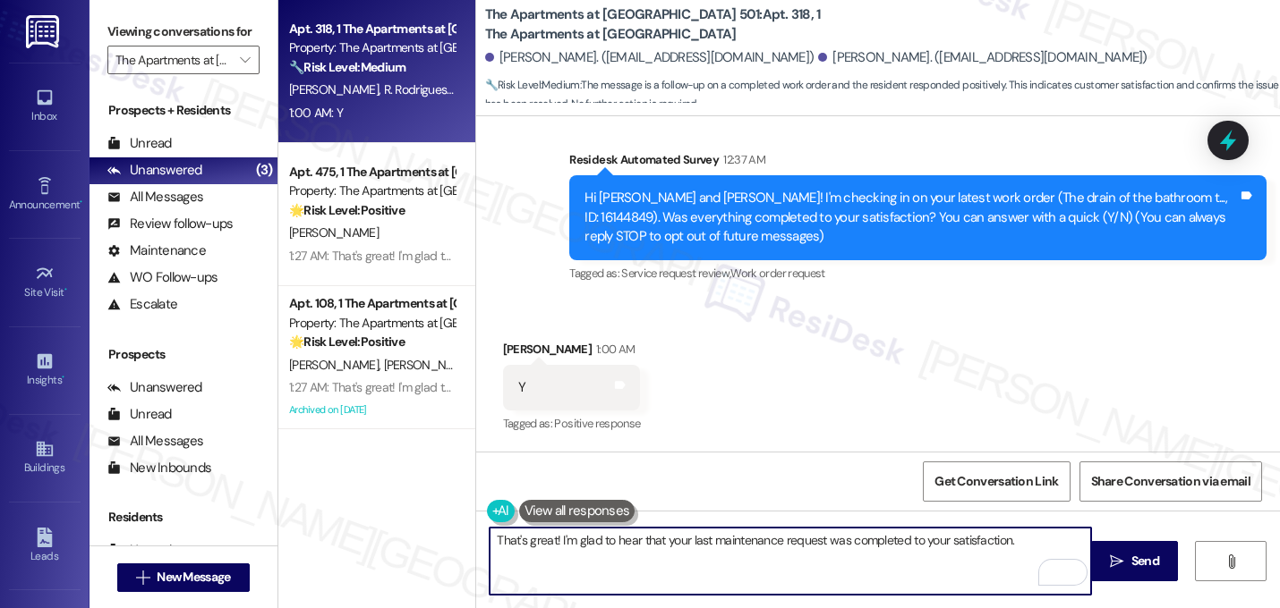
paste textarea "Let me know if you need anything else. 😊"
type textarea "That's great! I'm glad to hear that your last maintenance request was completed…"
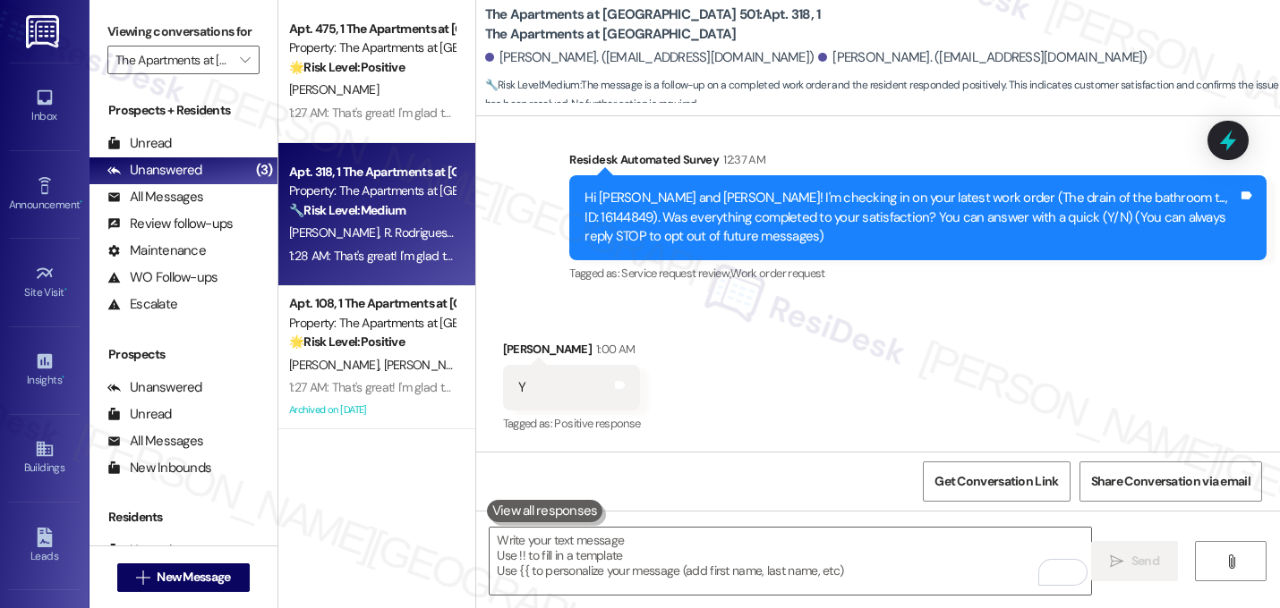
click at [999, 295] on div "Survey, sent via SMS Residesk Automated Survey 12:37 AM Hi [PERSON_NAME] and [P…" at bounding box center [918, 218] width 724 height 163
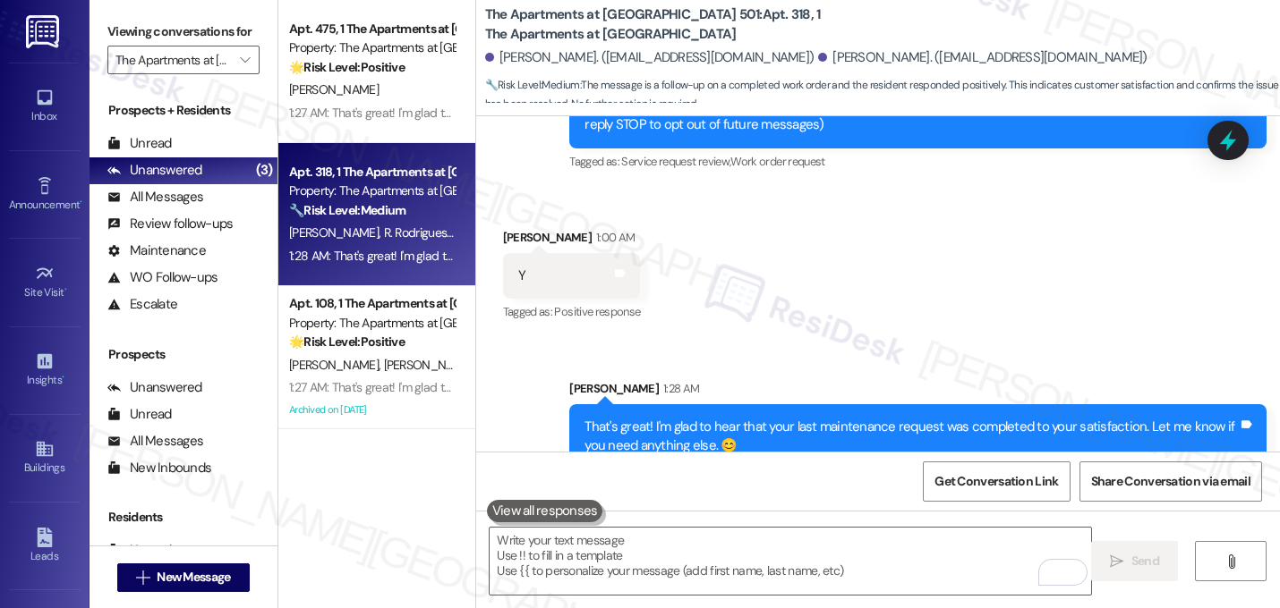
scroll to position [304, 0]
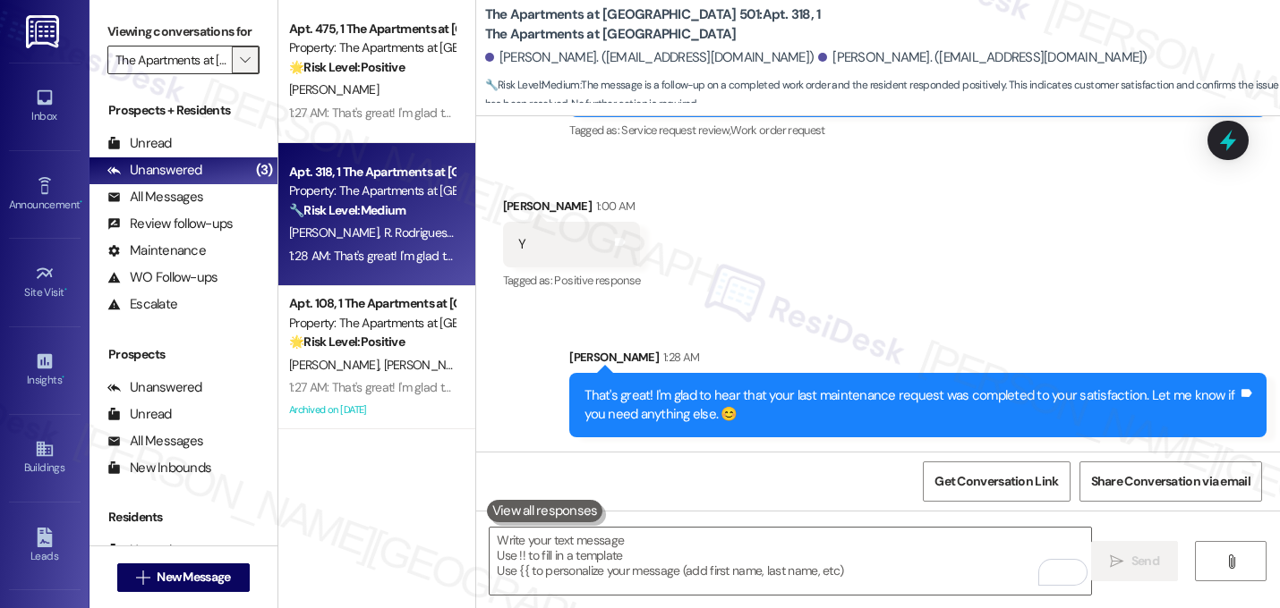
click at [240, 67] on icon "" at bounding box center [245, 60] width 10 height 14
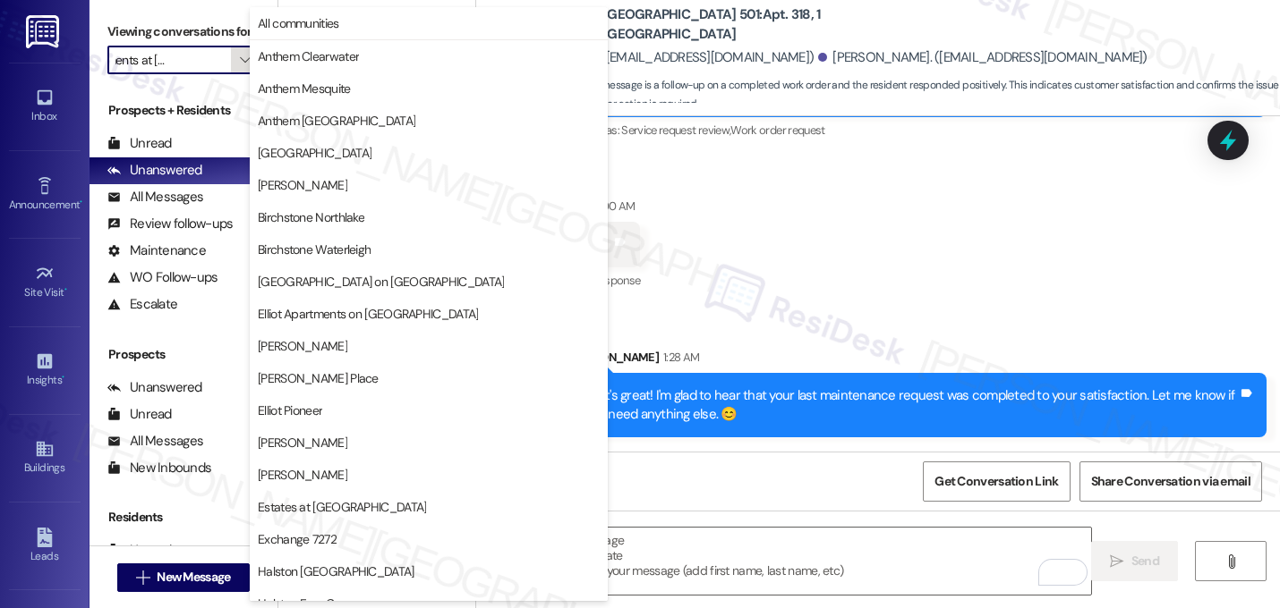
scroll to position [695, 0]
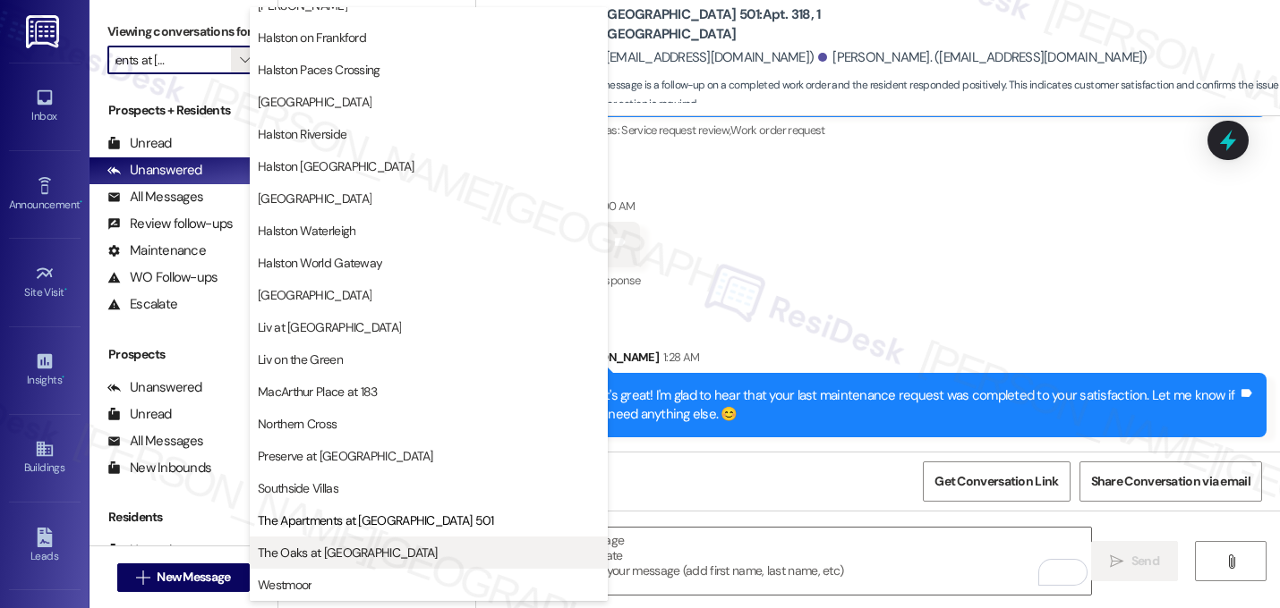
click at [363, 547] on span "The Oaks at [GEOGRAPHIC_DATA]" at bounding box center [348, 553] width 180 height 18
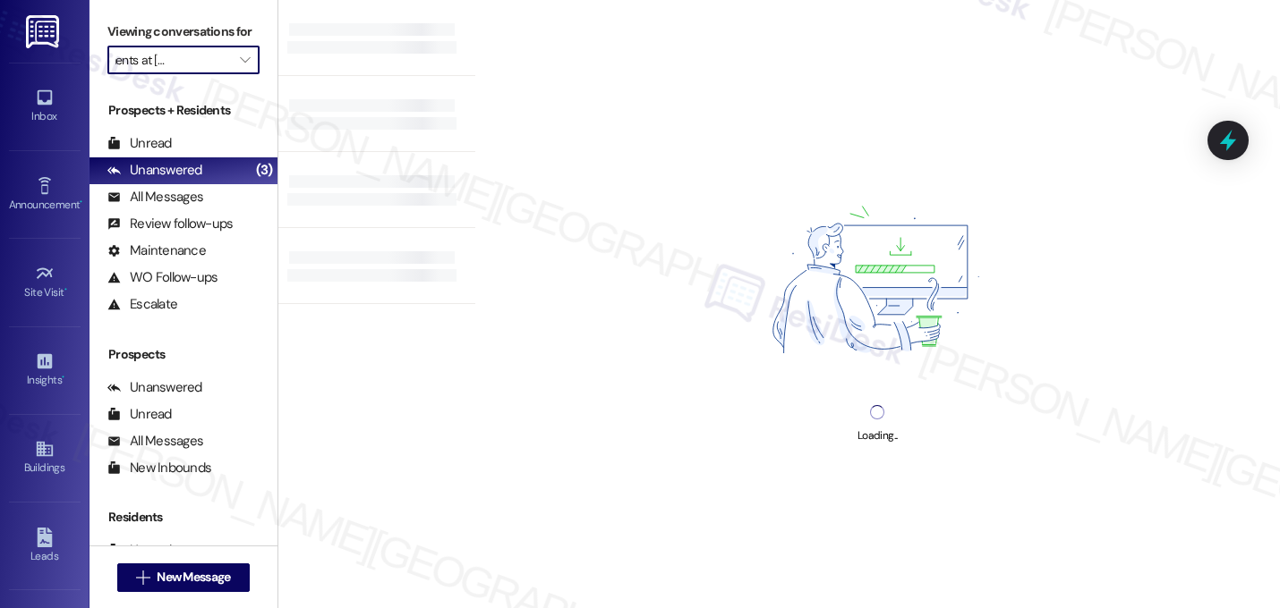
type input "The Oaks at [GEOGRAPHIC_DATA]"
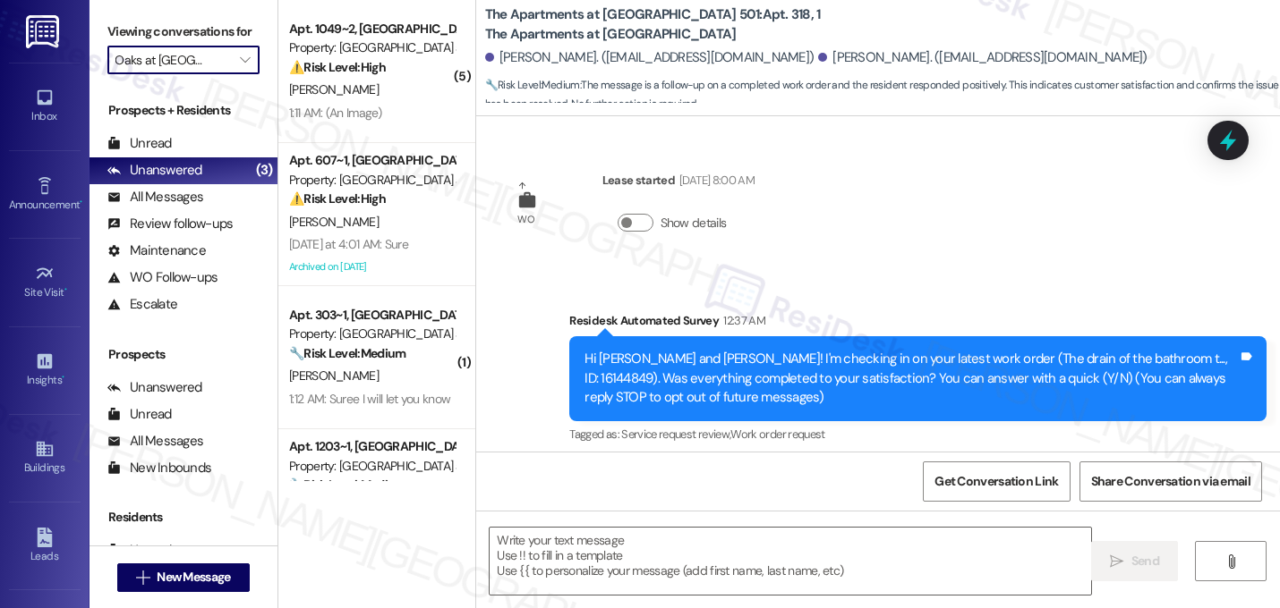
scroll to position [160, 0]
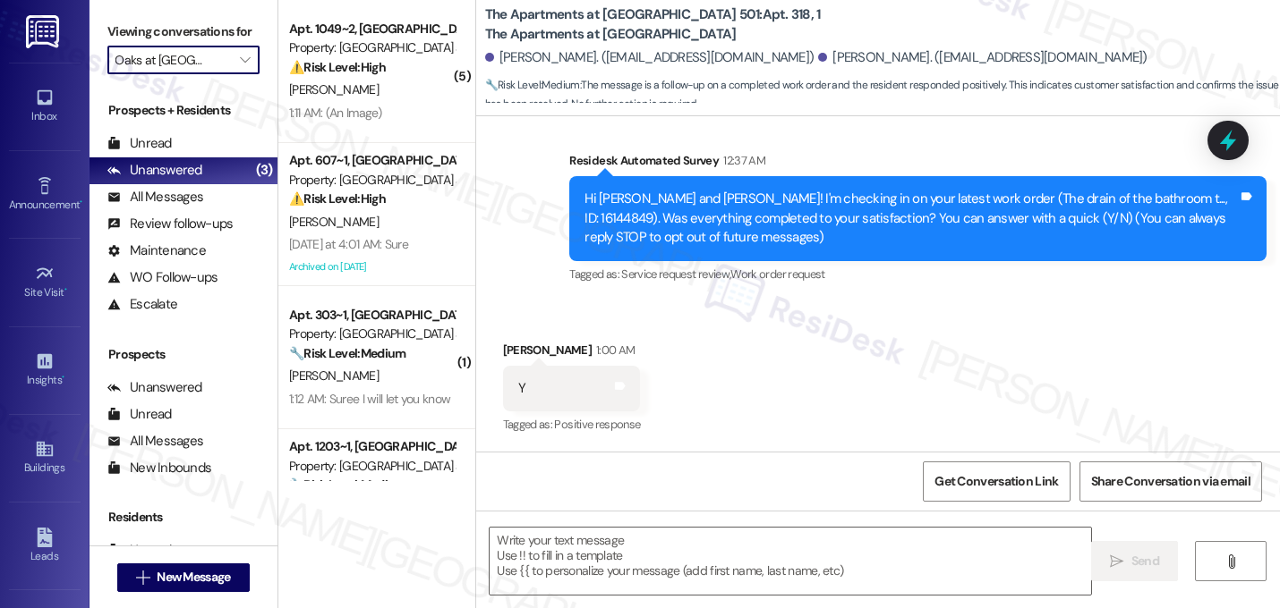
type textarea "Fetching suggested responses. Please feel free to read through the conversation…"
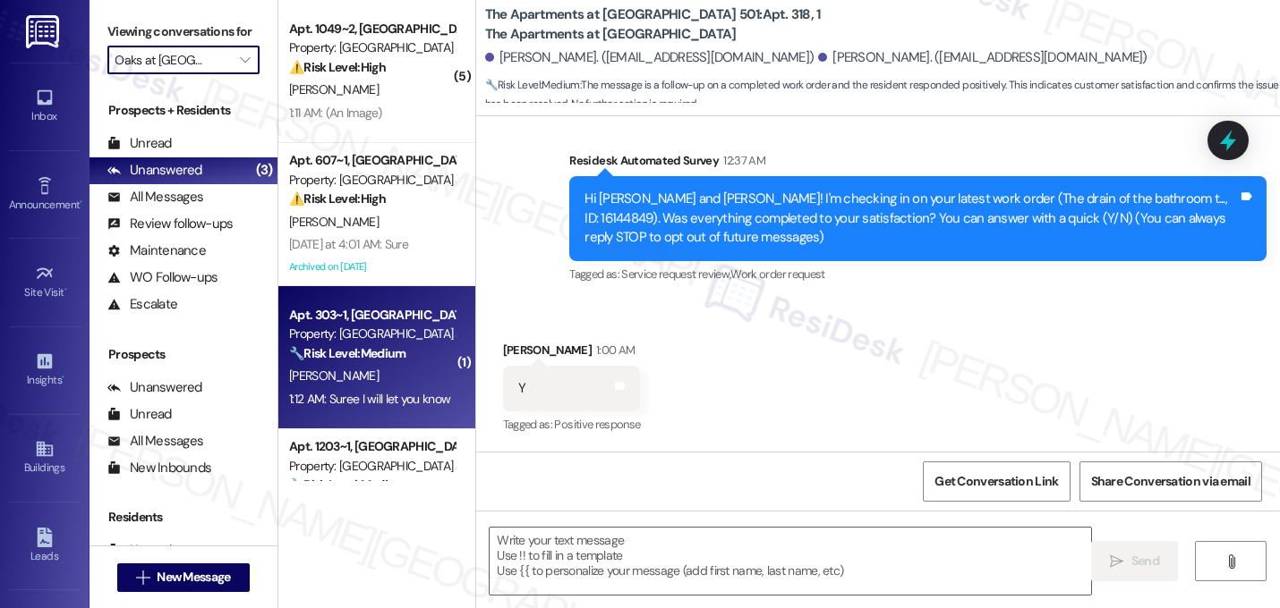
scroll to position [0, 0]
click at [395, 364] on div "Apt. 303~1, [GEOGRAPHIC_DATA] at [GEOGRAPHIC_DATA] Property: [GEOGRAPHIC_DATA] …" at bounding box center [376, 357] width 197 height 143
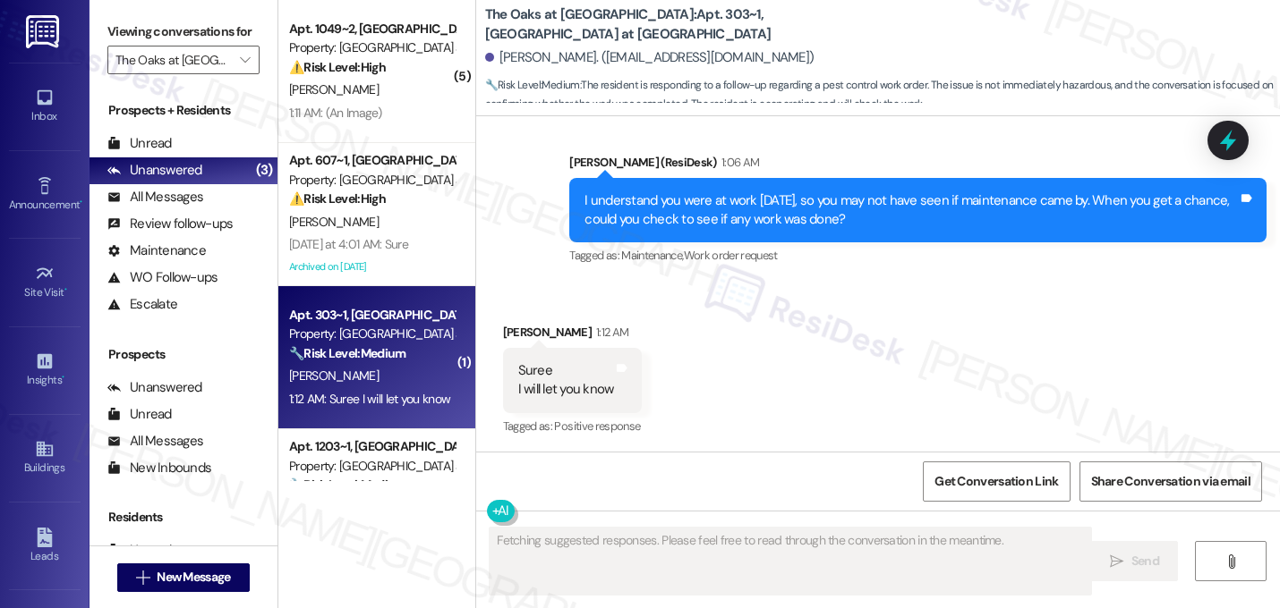
scroll to position [1144, 0]
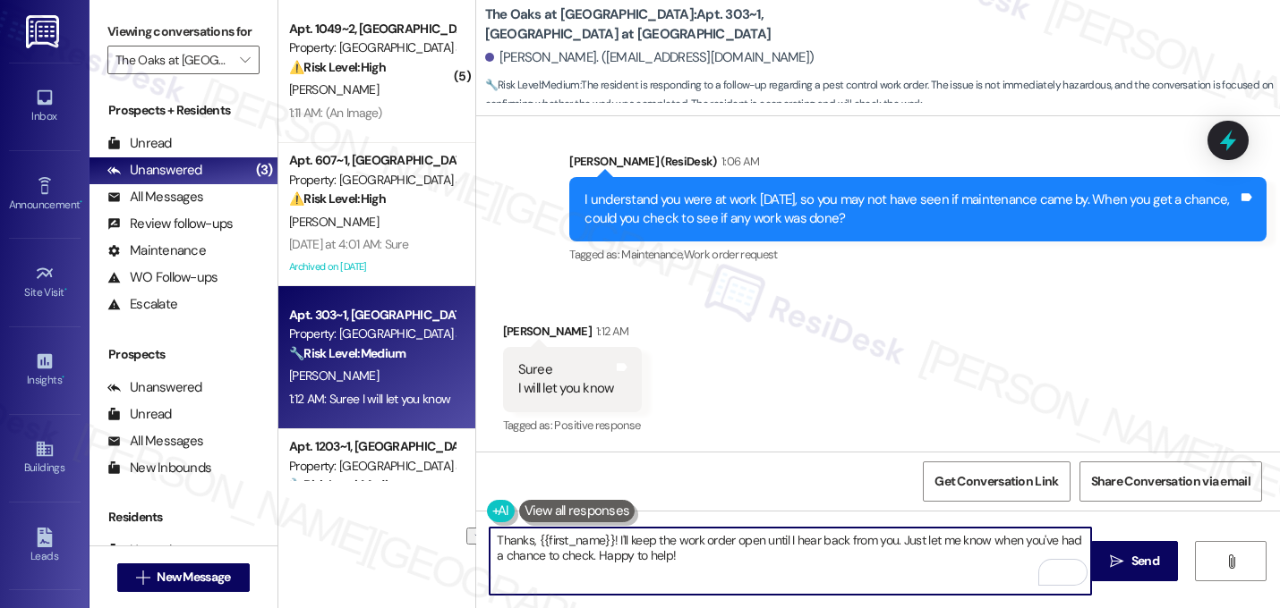
drag, startPoint x: 891, startPoint y: 541, endPoint x: 608, endPoint y: 540, distance: 283.6
click at [608, 540] on textarea "Thanks, {{first_name}}! I'll keep the work order open until I hear back from yo…" at bounding box center [789, 561] width 601 height 67
click at [889, 549] on textarea "Thanks, {{first_name}}! Just let me know when you've had a chance to check. Hap…" at bounding box center [789, 561] width 601 height 67
click at [834, 540] on textarea "Thanks, {{first_name}}! Just let me know if it still needs attention. Happy to …" at bounding box center [789, 561] width 601 height 67
type textarea "Thanks, {{first_name}}! Just let me know if it still needs attention. I'll be h…"
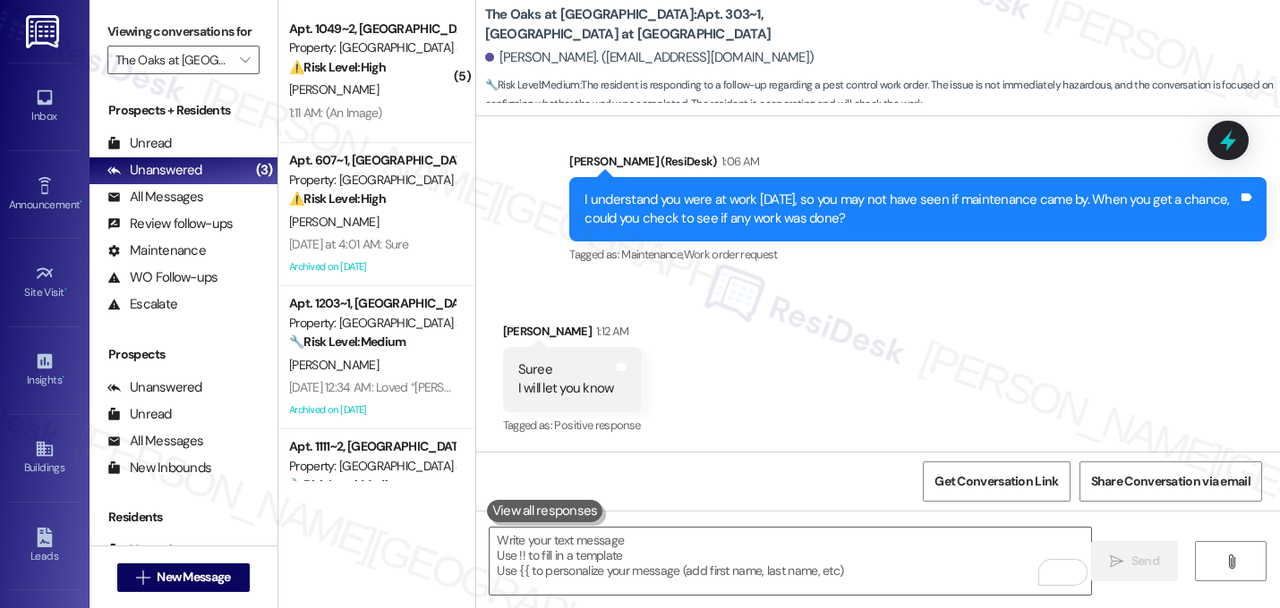
click at [941, 334] on div "Received via SMS [PERSON_NAME] 1:12 AM Suree I will let you know Tags and notes…" at bounding box center [878, 367] width 804 height 170
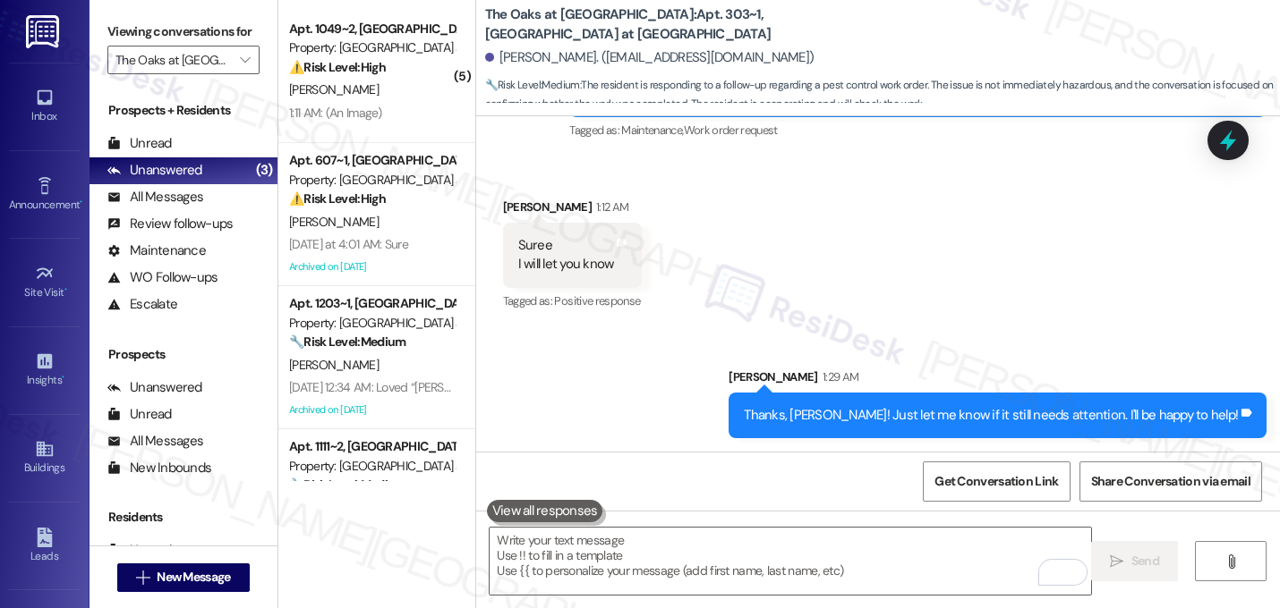
scroll to position [1270, 0]
